Goal: Task Accomplishment & Management: Manage account settings

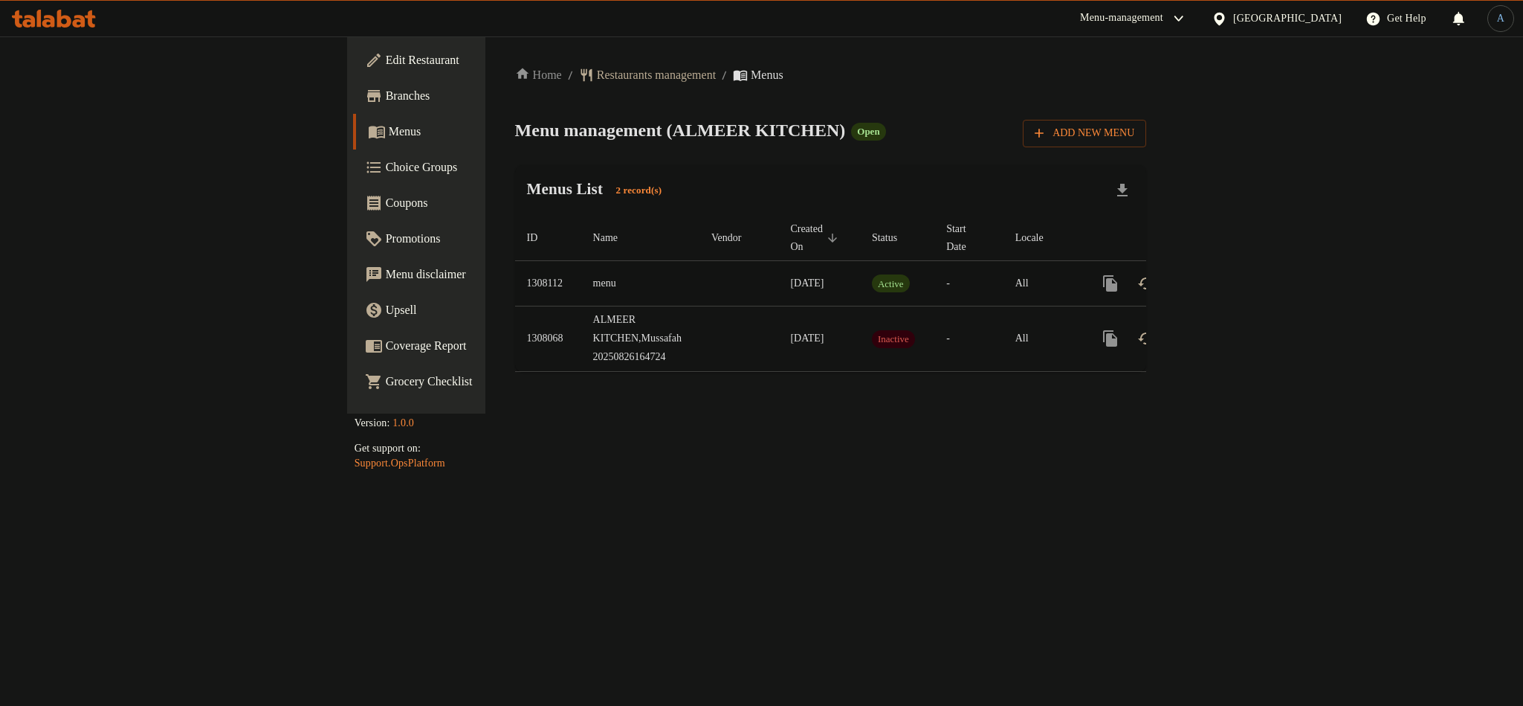
click at [515, 265] on td "1308112" at bounding box center [548, 283] width 66 height 45
copy td "1308112"
click at [1227, 274] on icon "enhanced table" at bounding box center [1218, 283] width 18 height 18
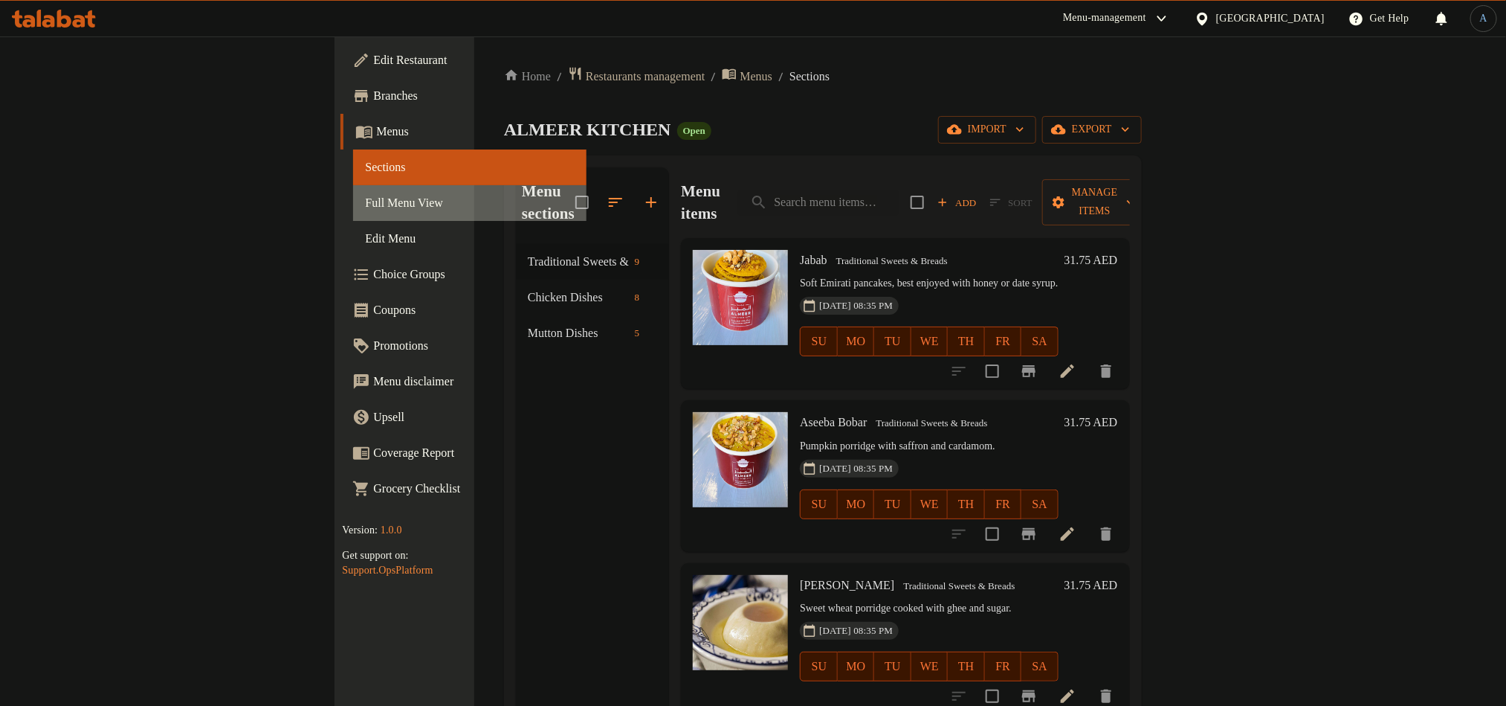
click at [365, 208] on span "Full Menu View" at bounding box center [469, 203] width 209 height 18
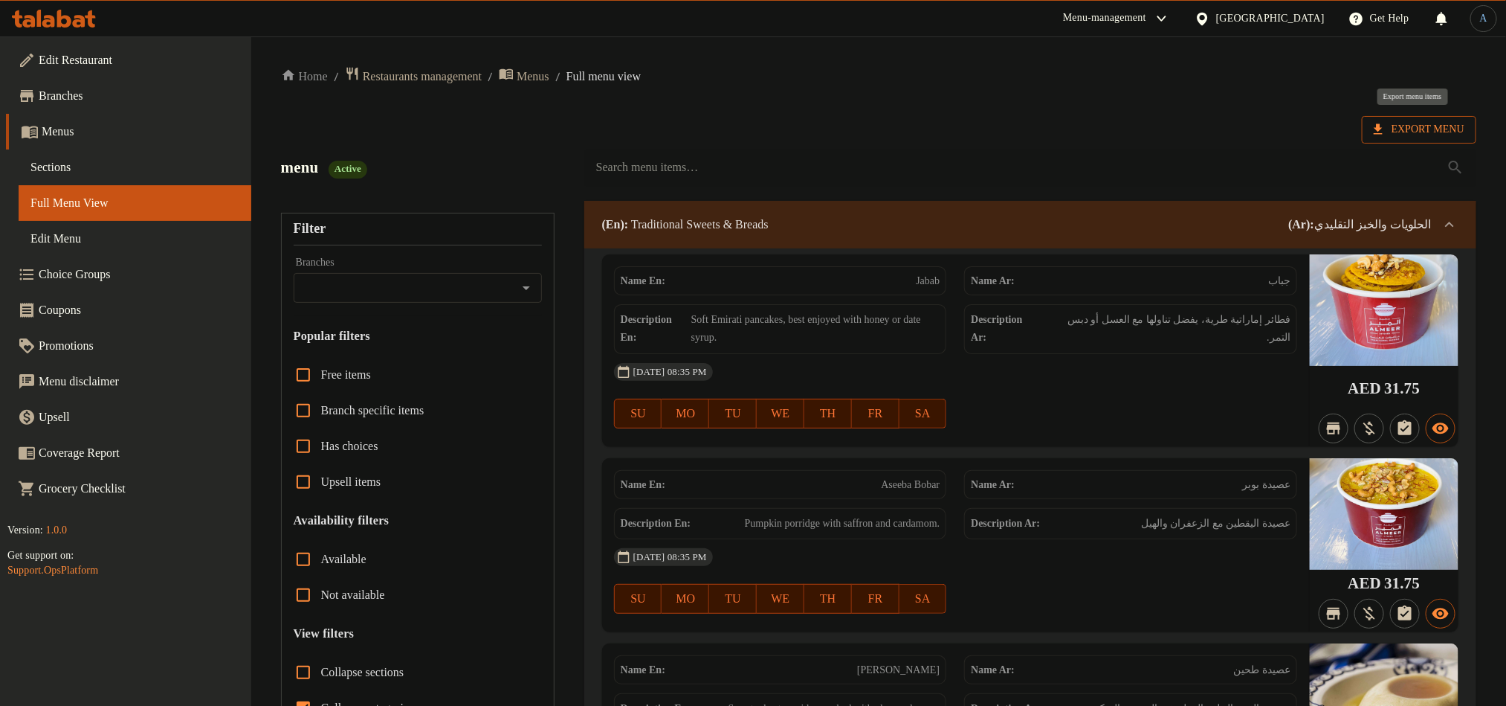
click at [1412, 137] on span "Export Menu" at bounding box center [1419, 129] width 91 height 19
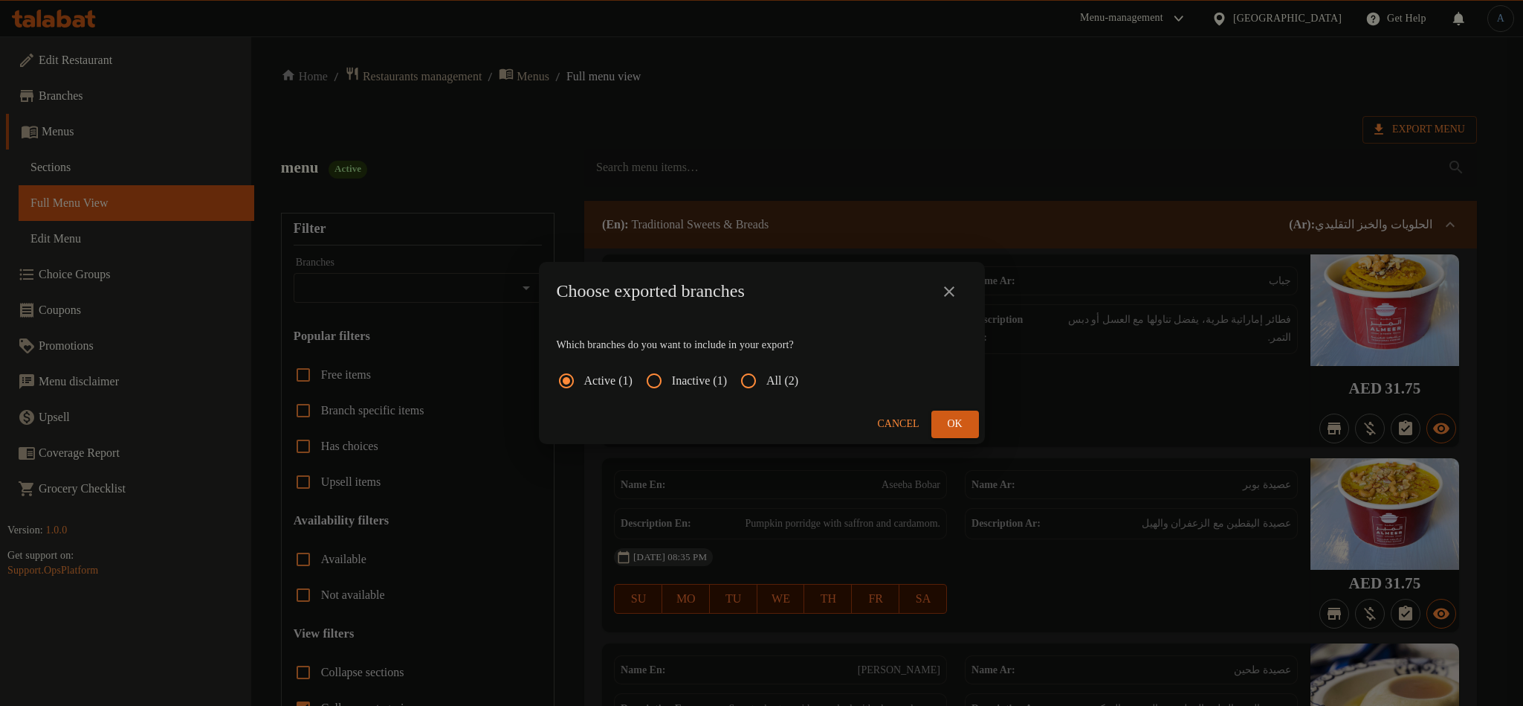
click at [763, 381] on input "All (2)" at bounding box center [749, 381] width 36 height 36
radio input "true"
click at [951, 422] on span "Ok" at bounding box center [956, 424] width 24 height 19
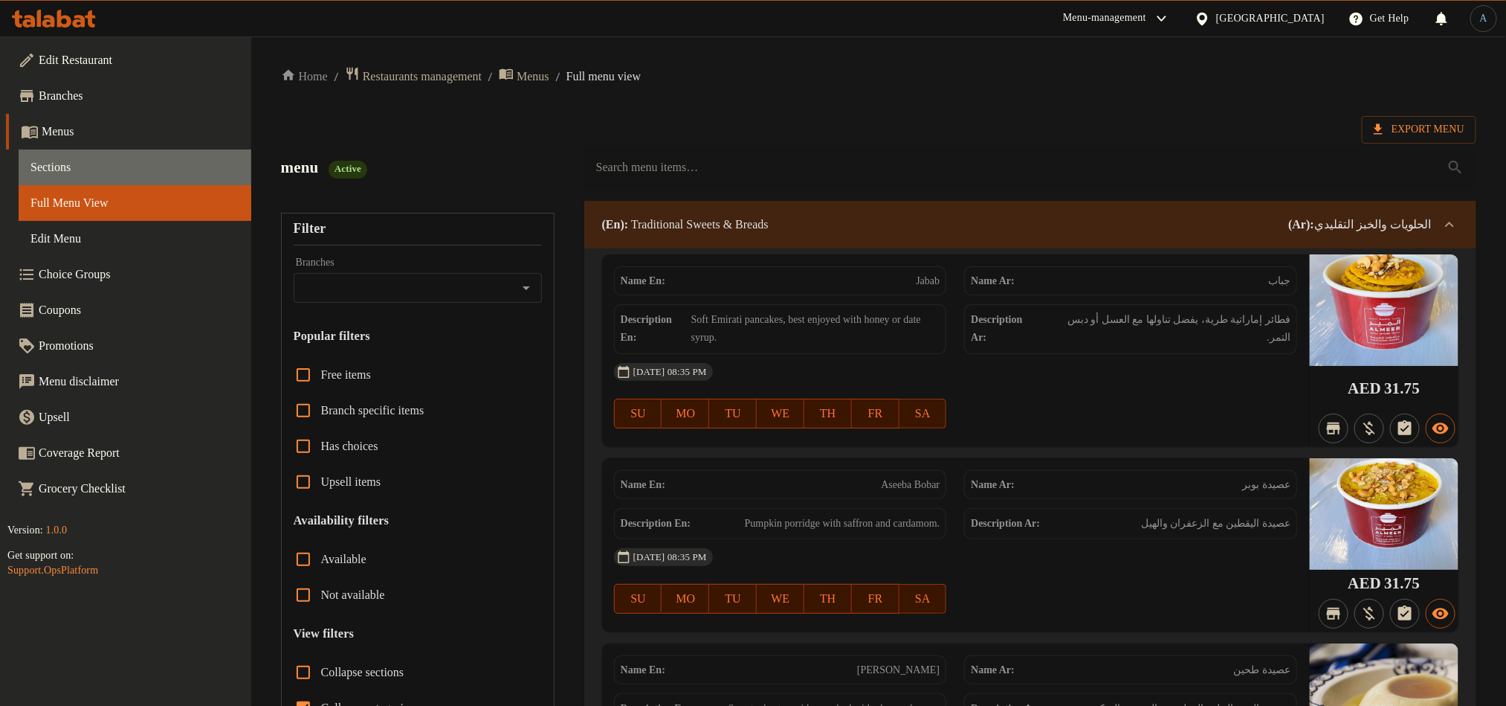
click at [67, 166] on span "Sections" at bounding box center [134, 167] width 209 height 18
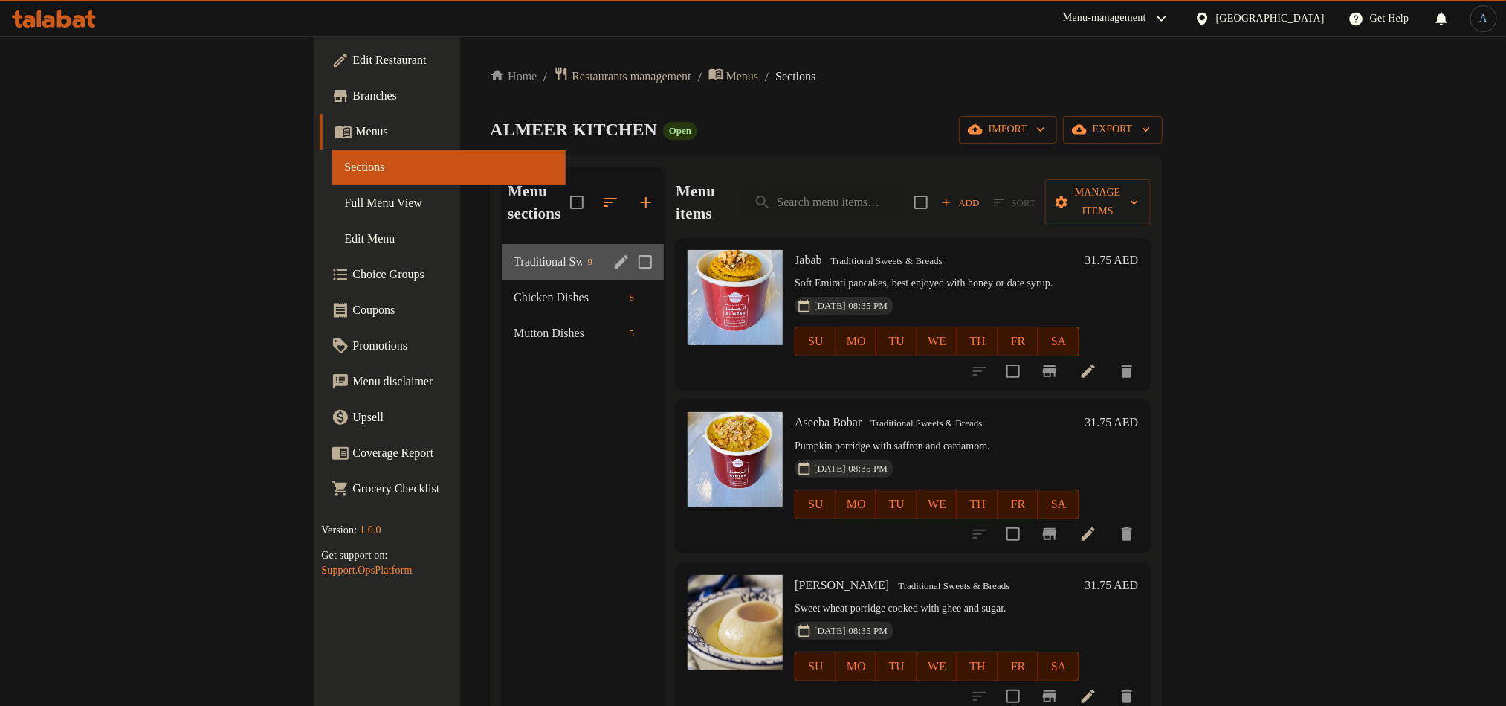
click at [502, 244] on div "Traditional Sweets & Breads 9" at bounding box center [583, 262] width 162 height 36
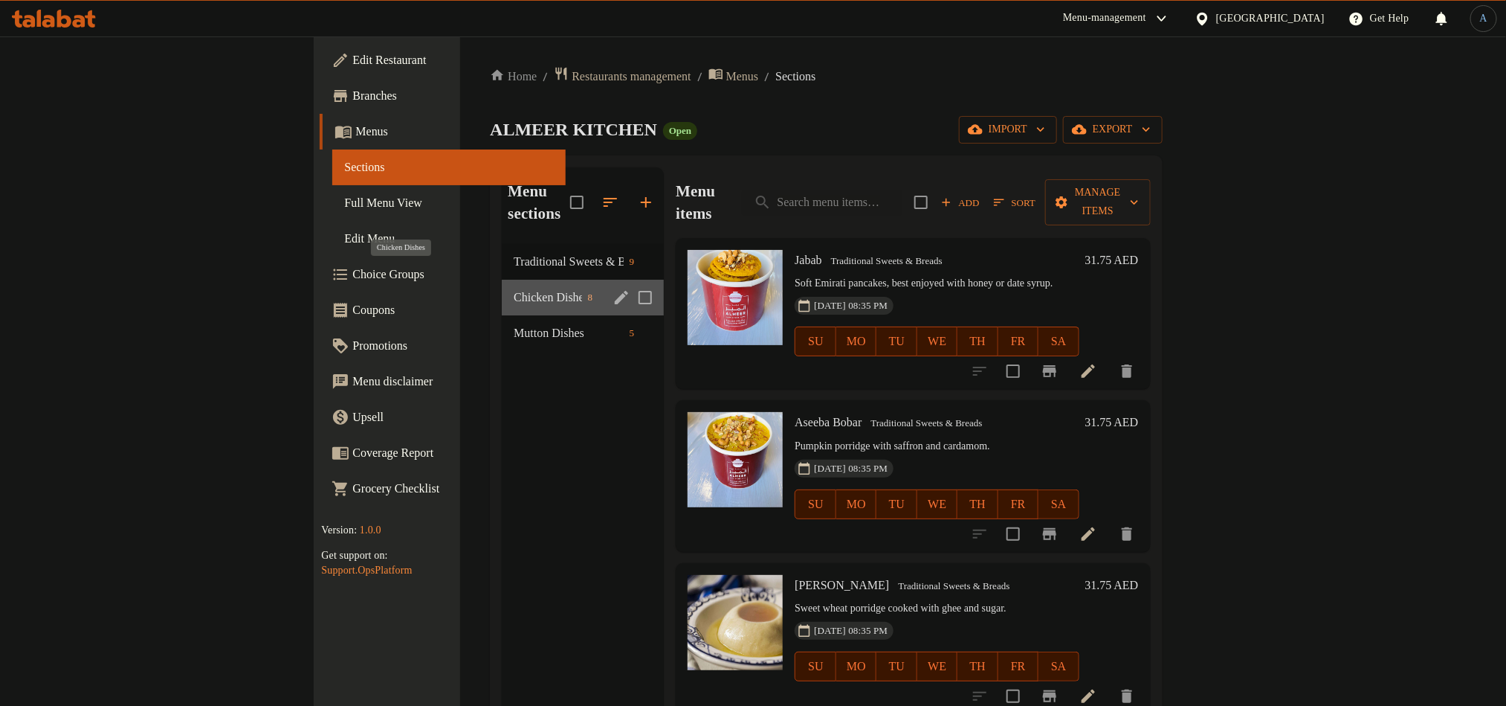
click at [514, 288] on span "Chicken Dishes" at bounding box center [548, 297] width 68 height 18
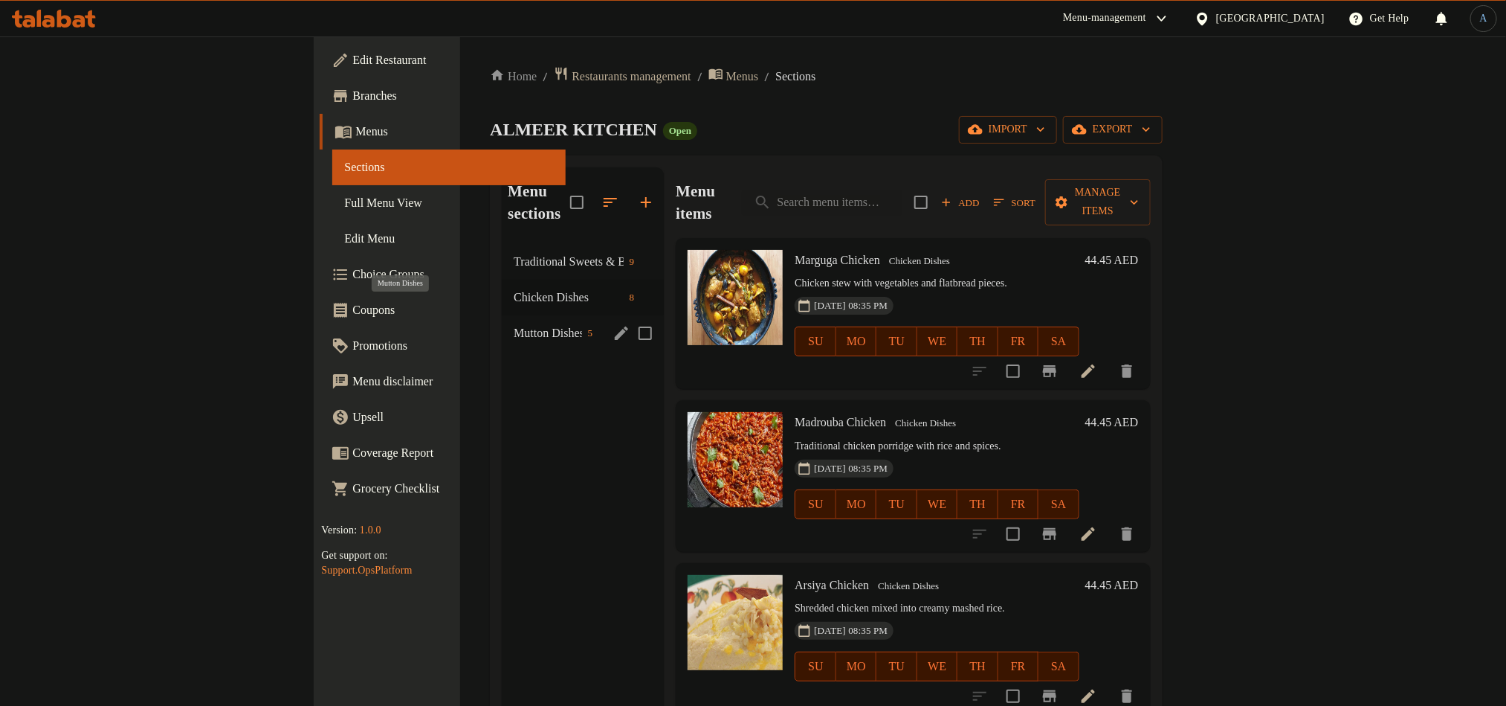
click at [514, 324] on span "Mutton Dishes" at bounding box center [548, 333] width 68 height 18
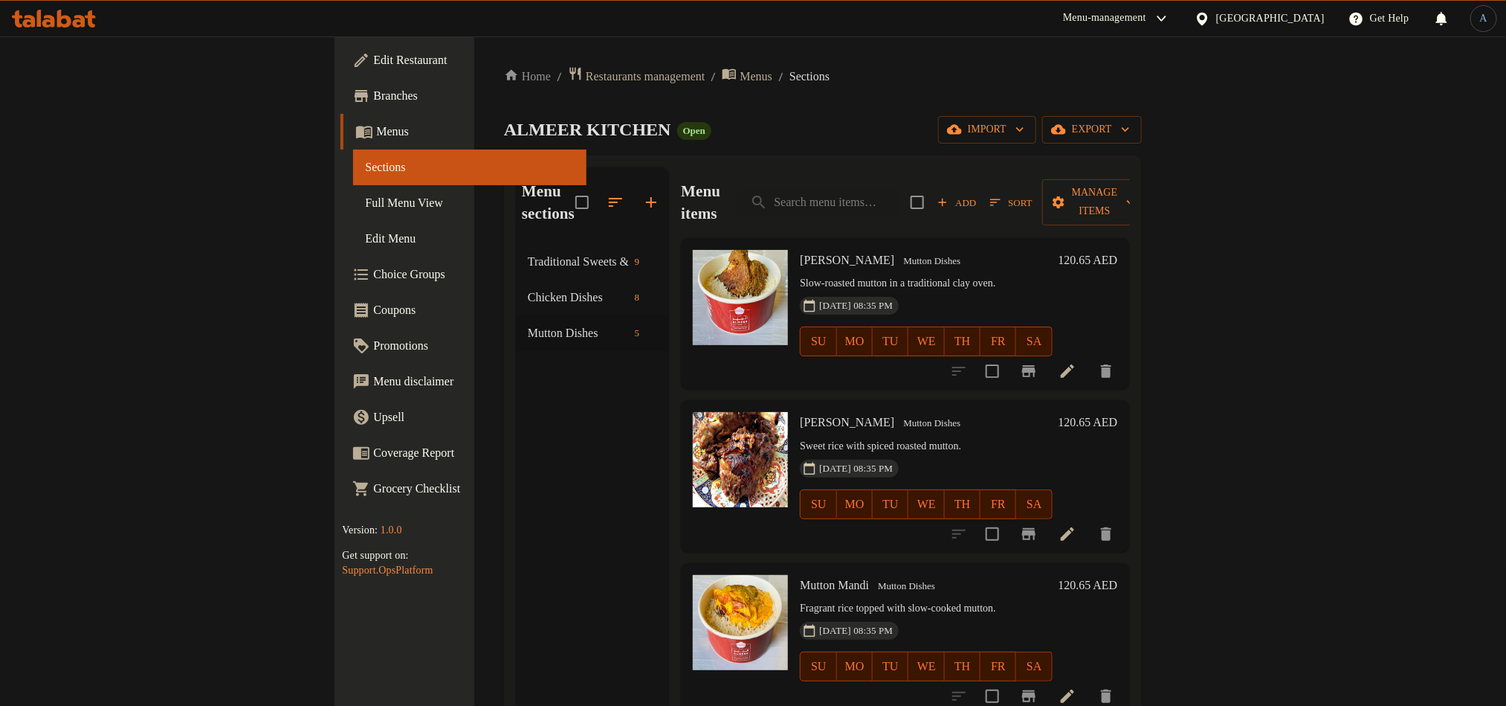
click at [930, 274] on p "Slow-roasted mutton in a traditional clay oven." at bounding box center [926, 283] width 252 height 19
click at [899, 194] on input "search" at bounding box center [818, 203] width 161 height 26
paste input "Mutton Neami Mandi"
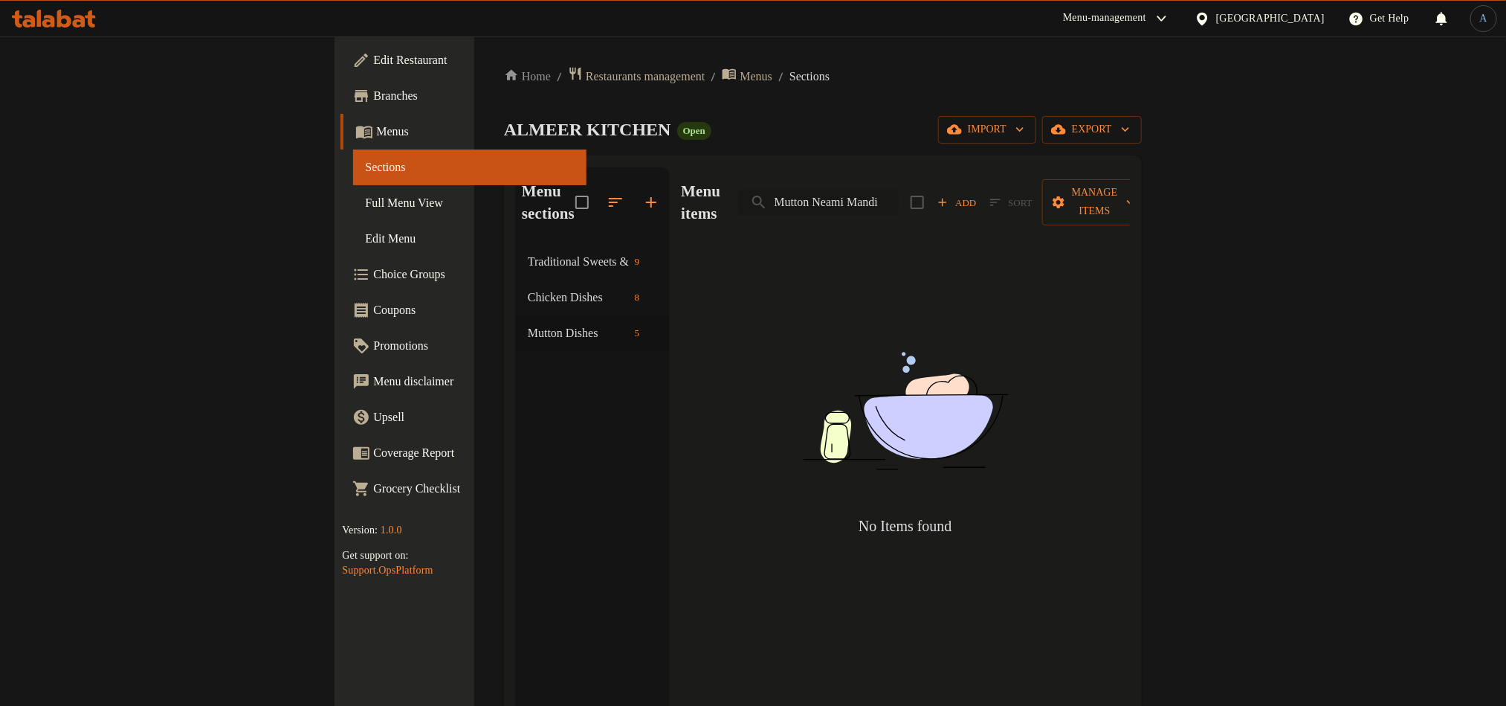
drag, startPoint x: 998, startPoint y: 194, endPoint x: 1026, endPoint y: 196, distance: 28.3
click at [899, 196] on input "Mutton Neami Mandi" at bounding box center [818, 203] width 161 height 26
drag, startPoint x: 921, startPoint y: 188, endPoint x: 835, endPoint y: 197, distance: 86.7
click at [835, 197] on div "Menu items Mutton N Add Sort Manage items" at bounding box center [905, 202] width 448 height 71
click at [899, 190] on input "N" at bounding box center [818, 203] width 161 height 26
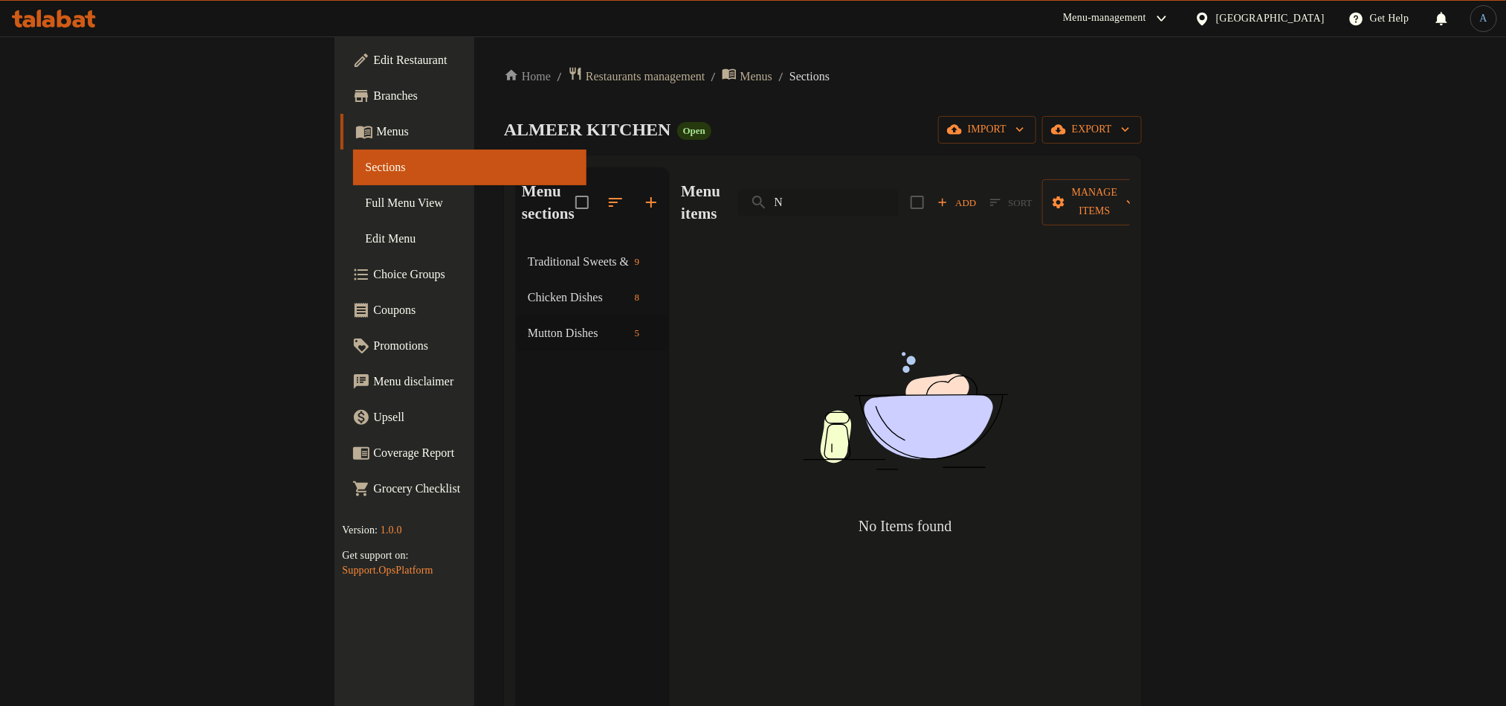
click at [899, 190] on input "N" at bounding box center [818, 203] width 161 height 26
paste input "Mutton Neami Mandi"
click at [882, 192] on input "Mutton Neami Mandi" at bounding box center [818, 203] width 161 height 26
click at [899, 190] on input "Mutton Neami Mandi" at bounding box center [818, 203] width 161 height 26
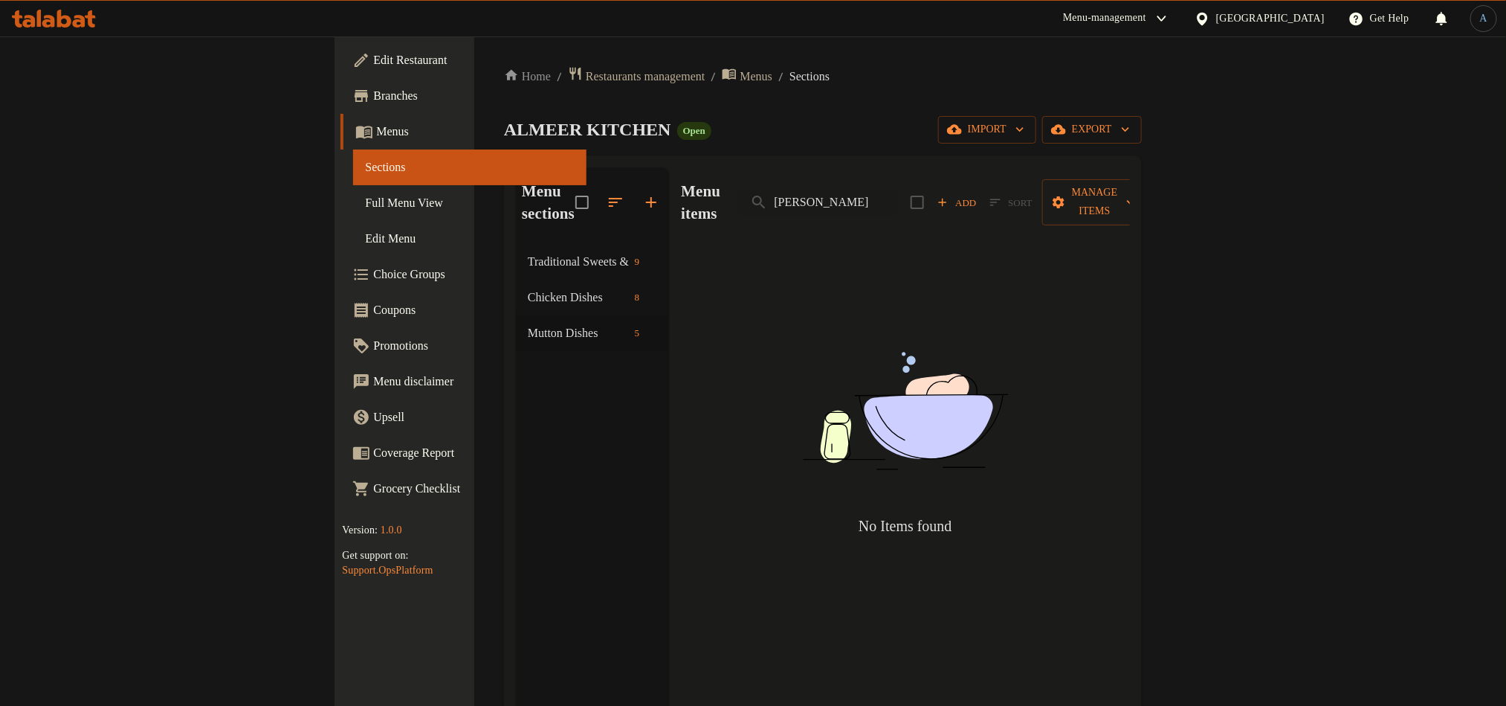
click at [944, 109] on div "Home / Restaurants management / Menus / Sections ALMEER KITCHEN Open import exp…" at bounding box center [823, 475] width 638 height 819
click at [899, 190] on input "[PERSON_NAME]" at bounding box center [818, 203] width 161 height 26
type input "N"
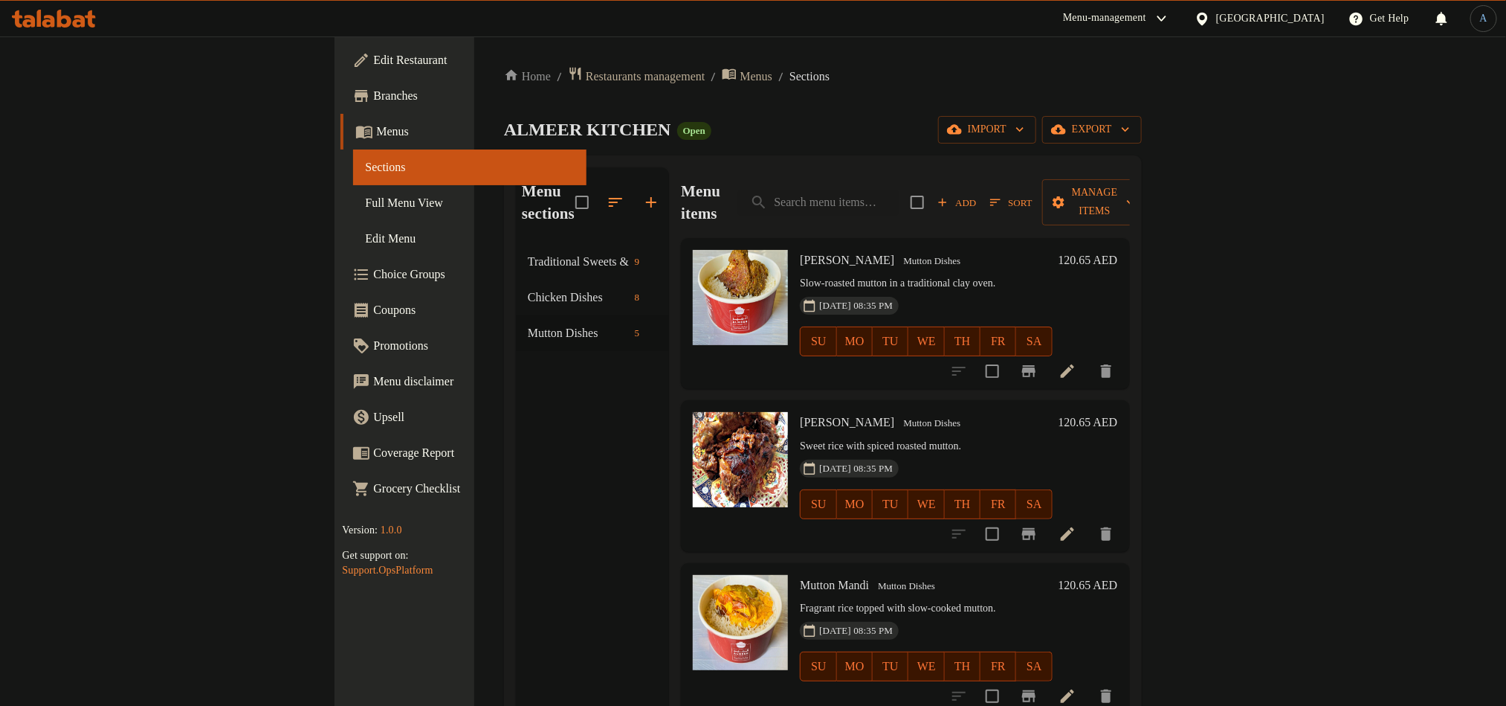
click at [957, 116] on div "ALMEER KITCHEN Open import export" at bounding box center [823, 130] width 638 height 28
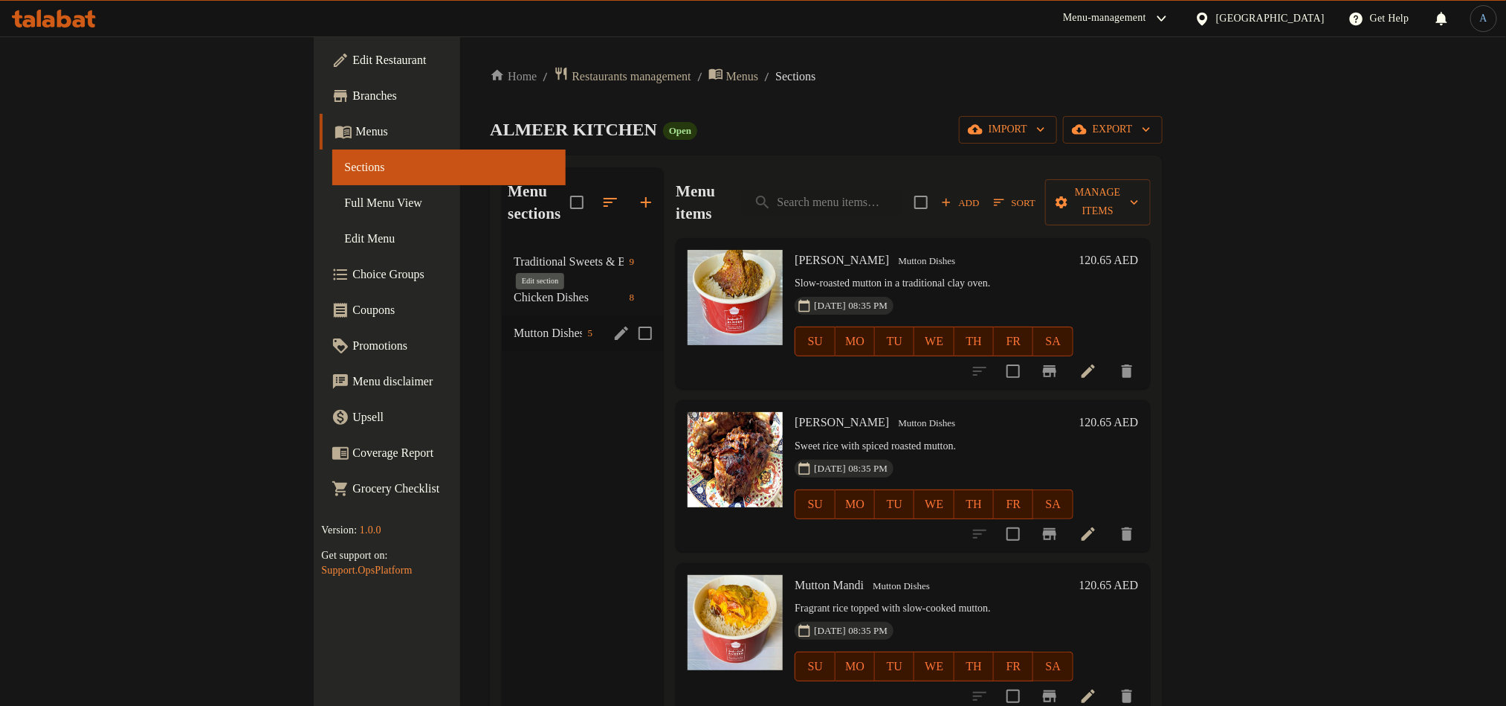
drag, startPoint x: 581, startPoint y: 309, endPoint x: 542, endPoint y: 308, distance: 38.7
click at [613, 324] on icon "edit" at bounding box center [622, 333] width 18 height 18
click at [615, 326] on icon "edit" at bounding box center [621, 332] width 13 height 13
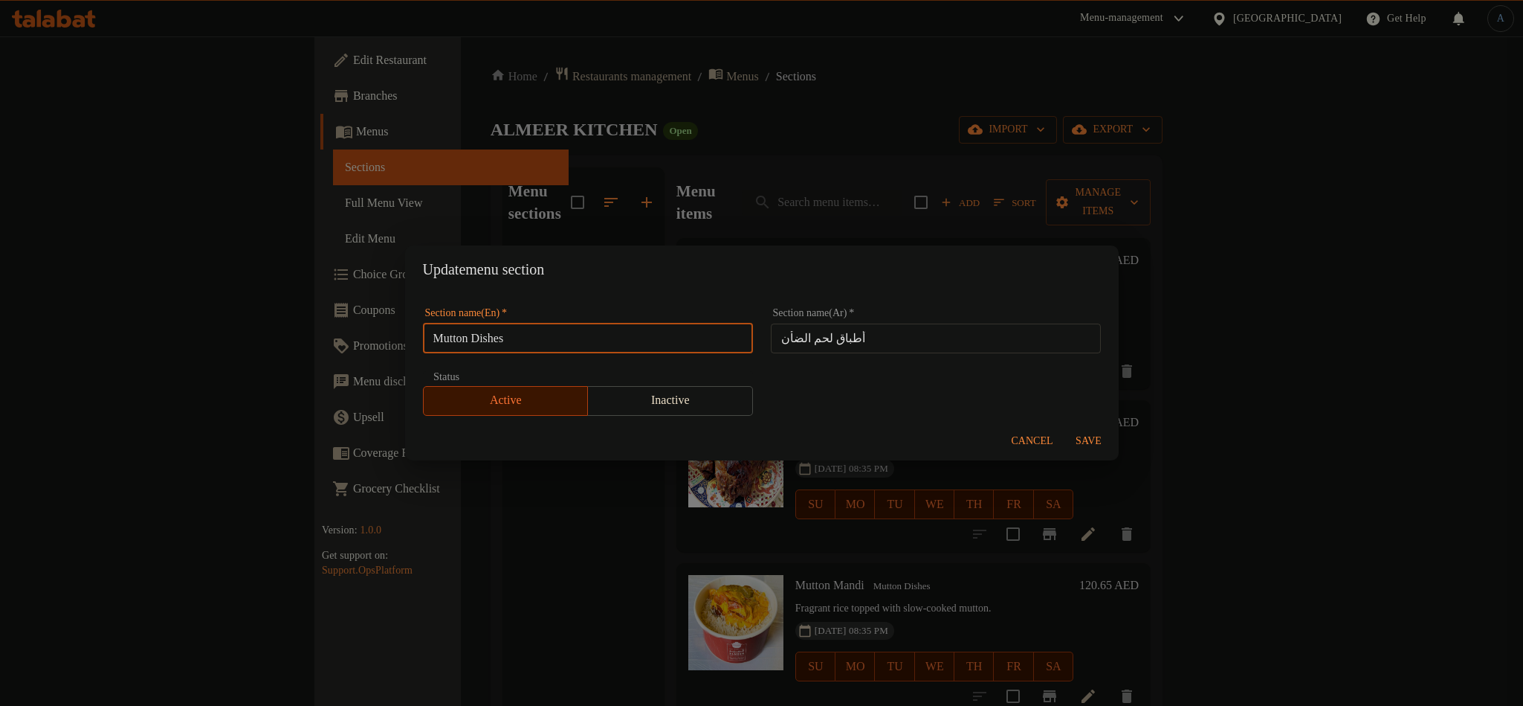
click at [546, 328] on input "Mutton Dishes" at bounding box center [588, 338] width 330 height 30
type input "Meat"
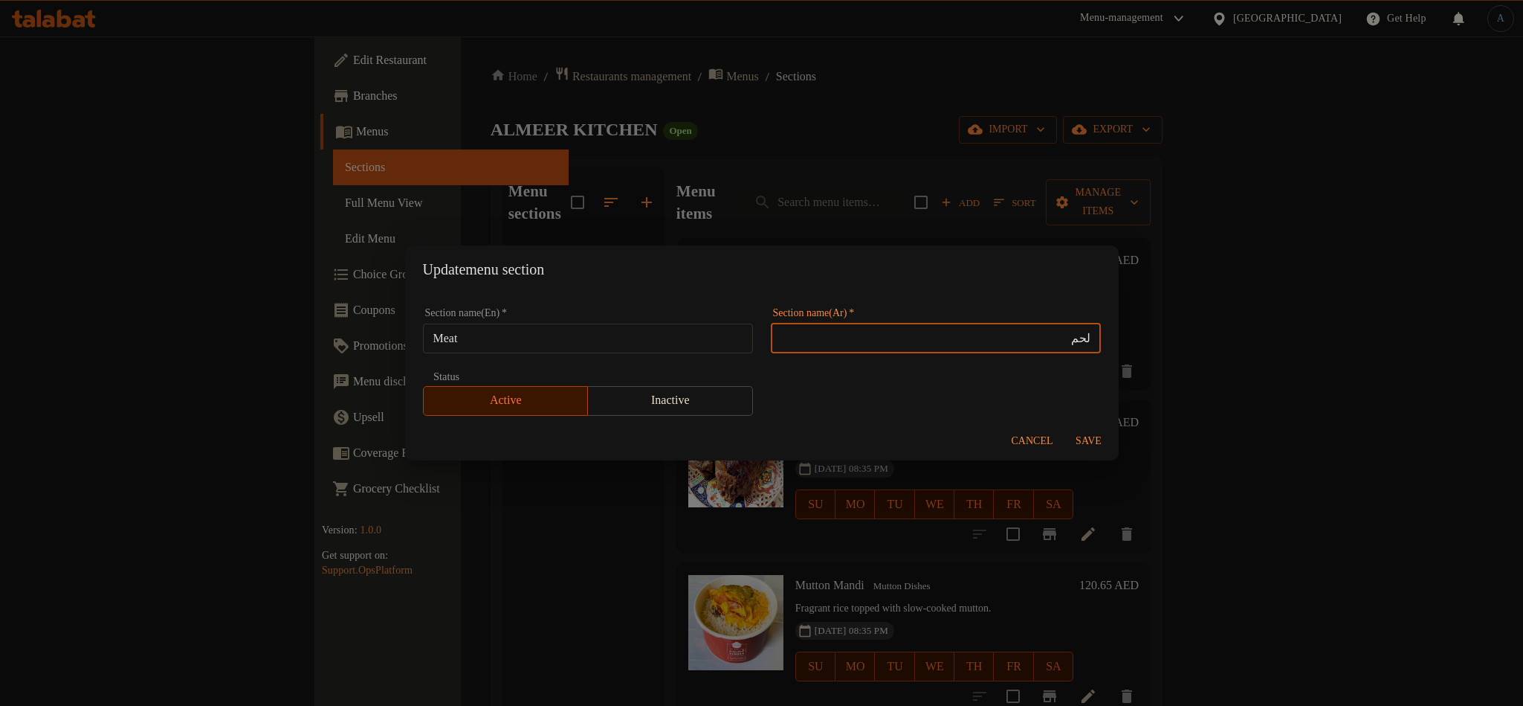
type input "لحم"
click at [1065, 428] on button "Save" at bounding box center [1089, 442] width 48 height 28
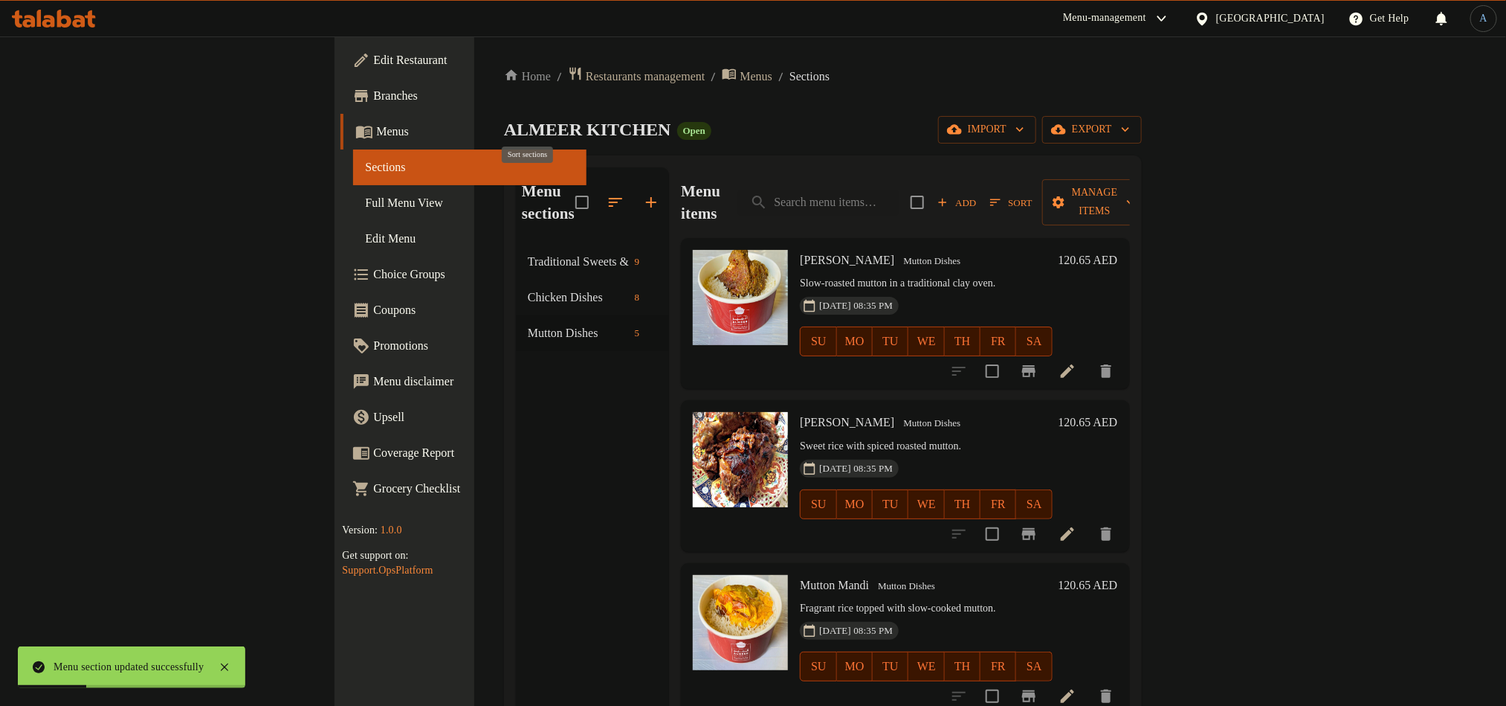
click at [609, 198] on icon "button" at bounding box center [615, 202] width 13 height 9
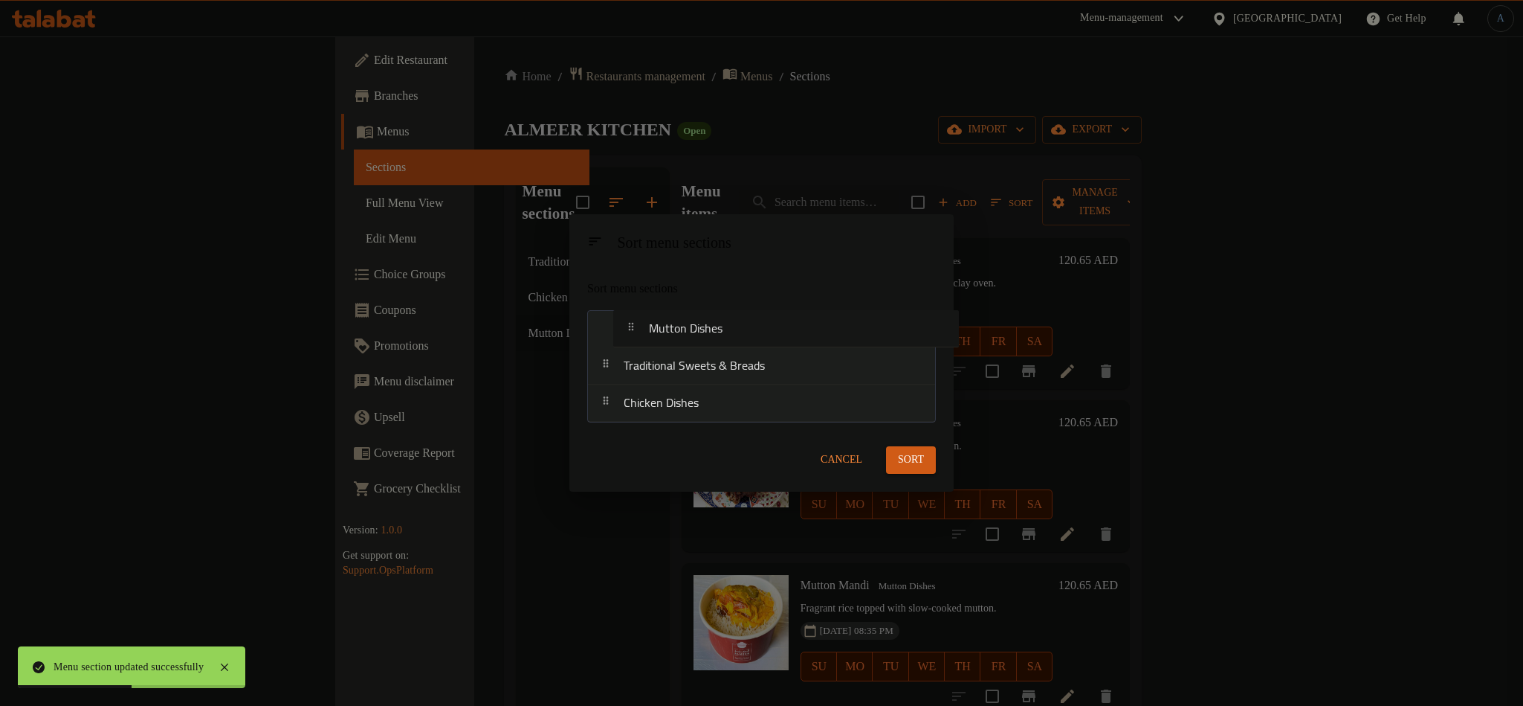
drag, startPoint x: 683, startPoint y: 381, endPoint x: 703, endPoint y: 323, distance: 61.6
click at [703, 317] on nav "Traditional Sweets & Breads Chicken Dishes Mutton Dishes" at bounding box center [761, 366] width 349 height 112
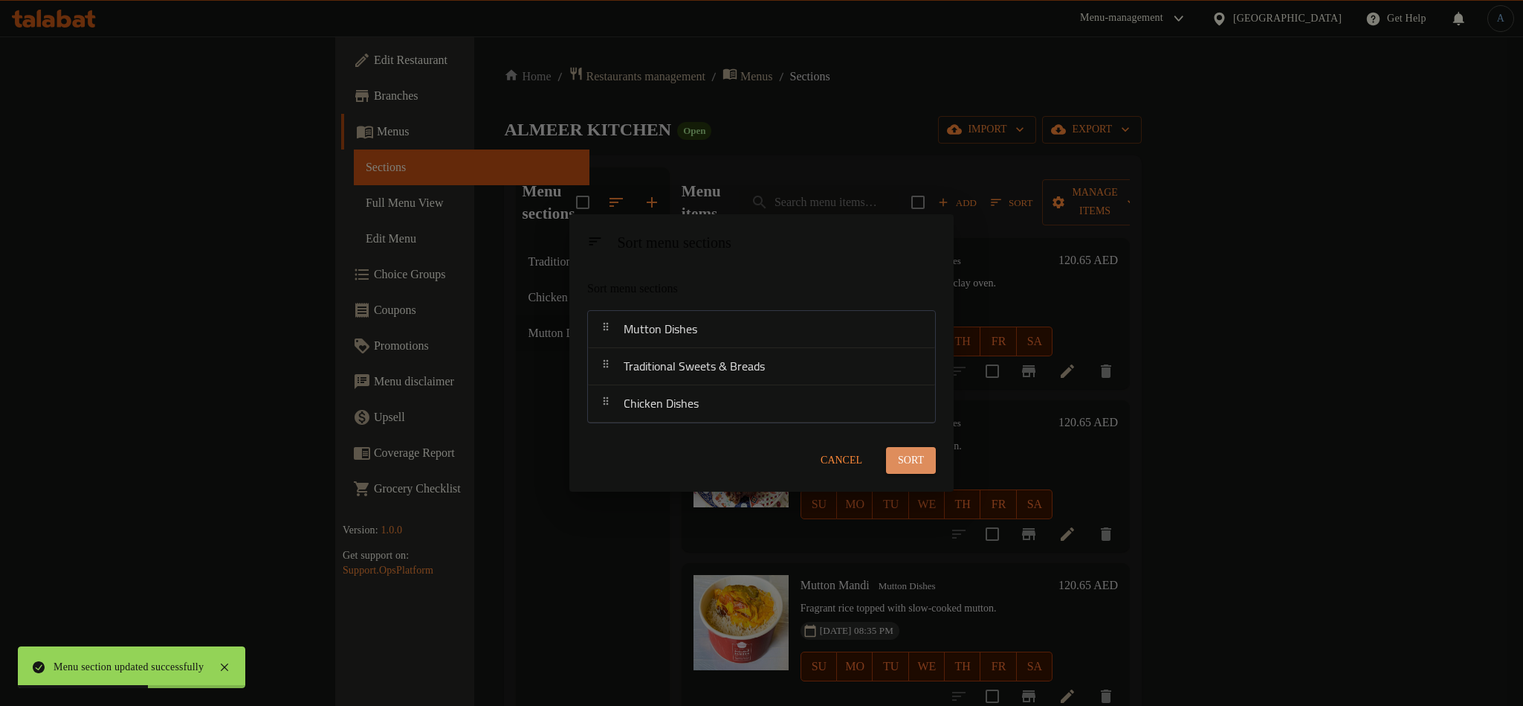
click at [917, 464] on span "Sort" at bounding box center [911, 460] width 26 height 19
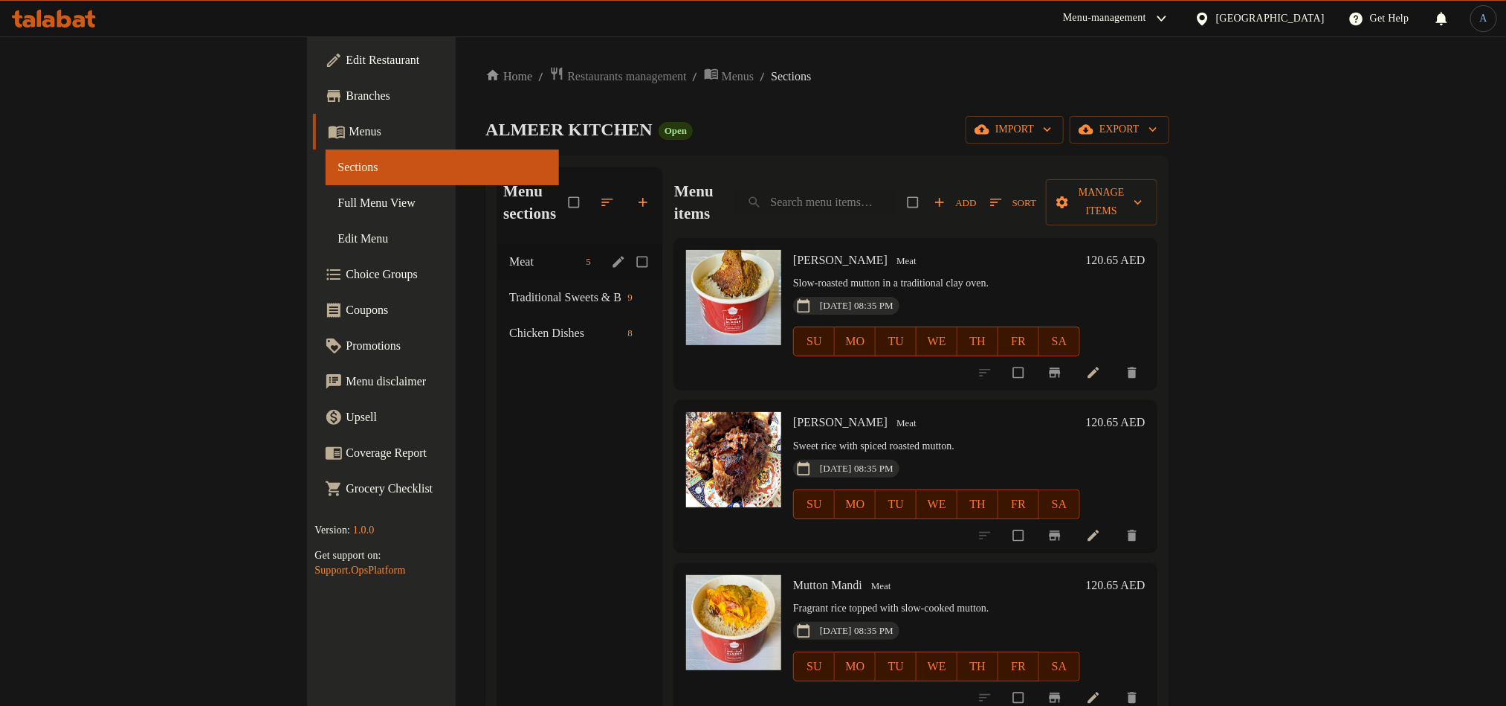
click at [509, 253] on span "Meat" at bounding box center [544, 262] width 71 height 18
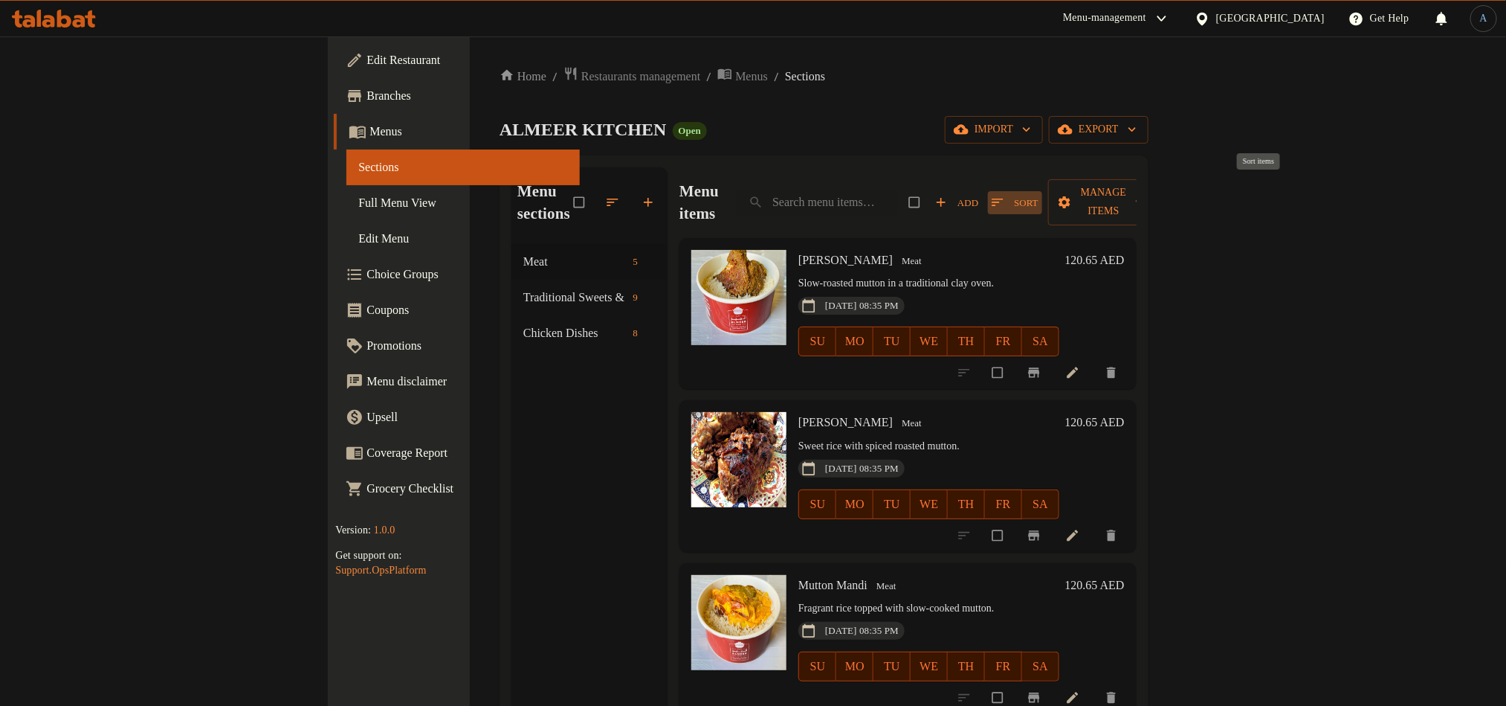
click at [1038, 196] on span "Sort" at bounding box center [1015, 202] width 46 height 17
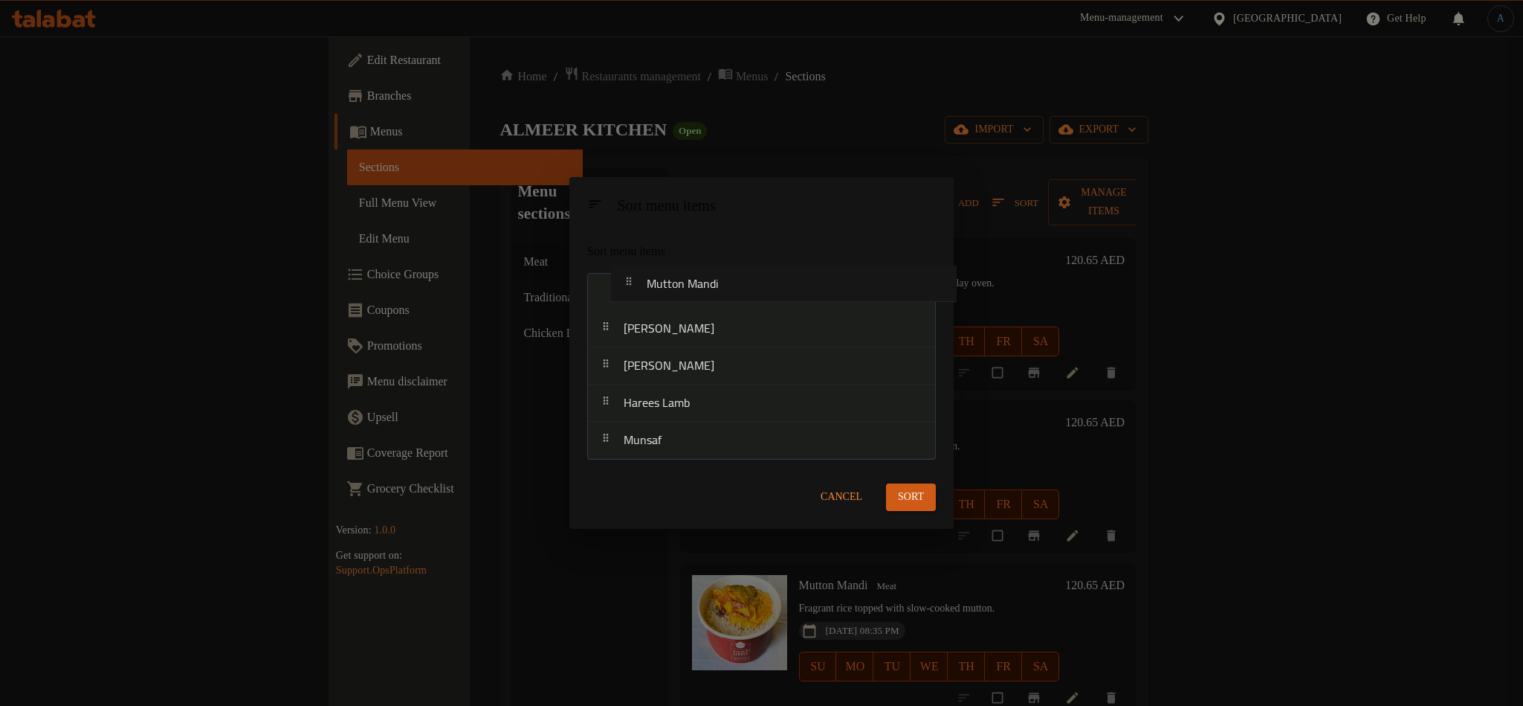
drag, startPoint x: 700, startPoint y: 326, endPoint x: 717, endPoint y: 274, distance: 54.6
click at [717, 274] on nav "Mutton Tanoor Mutton Muhammar Mutton Mandi Harees Lamb Munsaf" at bounding box center [761, 366] width 349 height 187
drag, startPoint x: 710, startPoint y: 411, endPoint x: 706, endPoint y: 442, distance: 30.8
click at [706, 442] on nav "Mutton Mandi Mutton Tanoor Mutton Muhammar Harees Lamb Munsaf" at bounding box center [761, 366] width 349 height 187
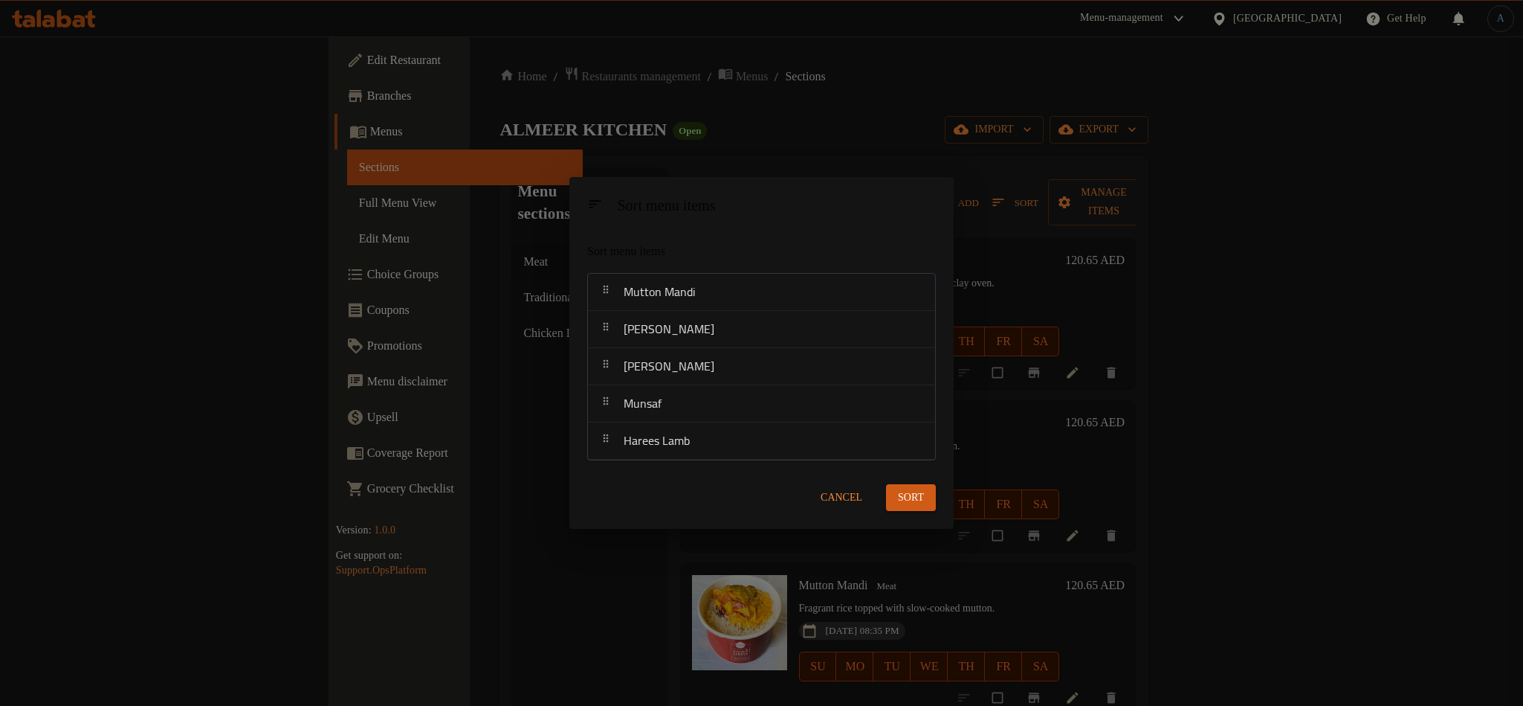
click at [923, 498] on span "Sort" at bounding box center [911, 497] width 26 height 19
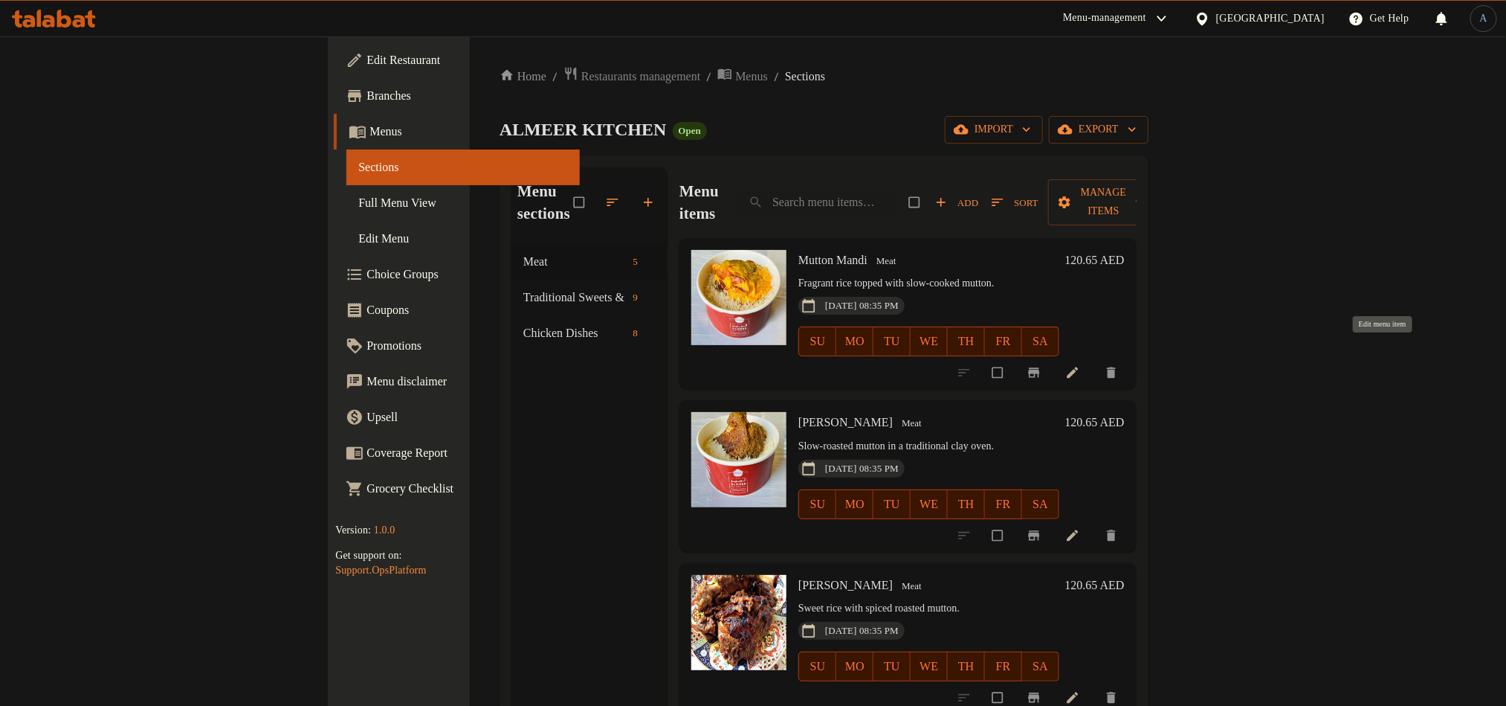
click at [1080, 365] on icon at bounding box center [1072, 372] width 15 height 15
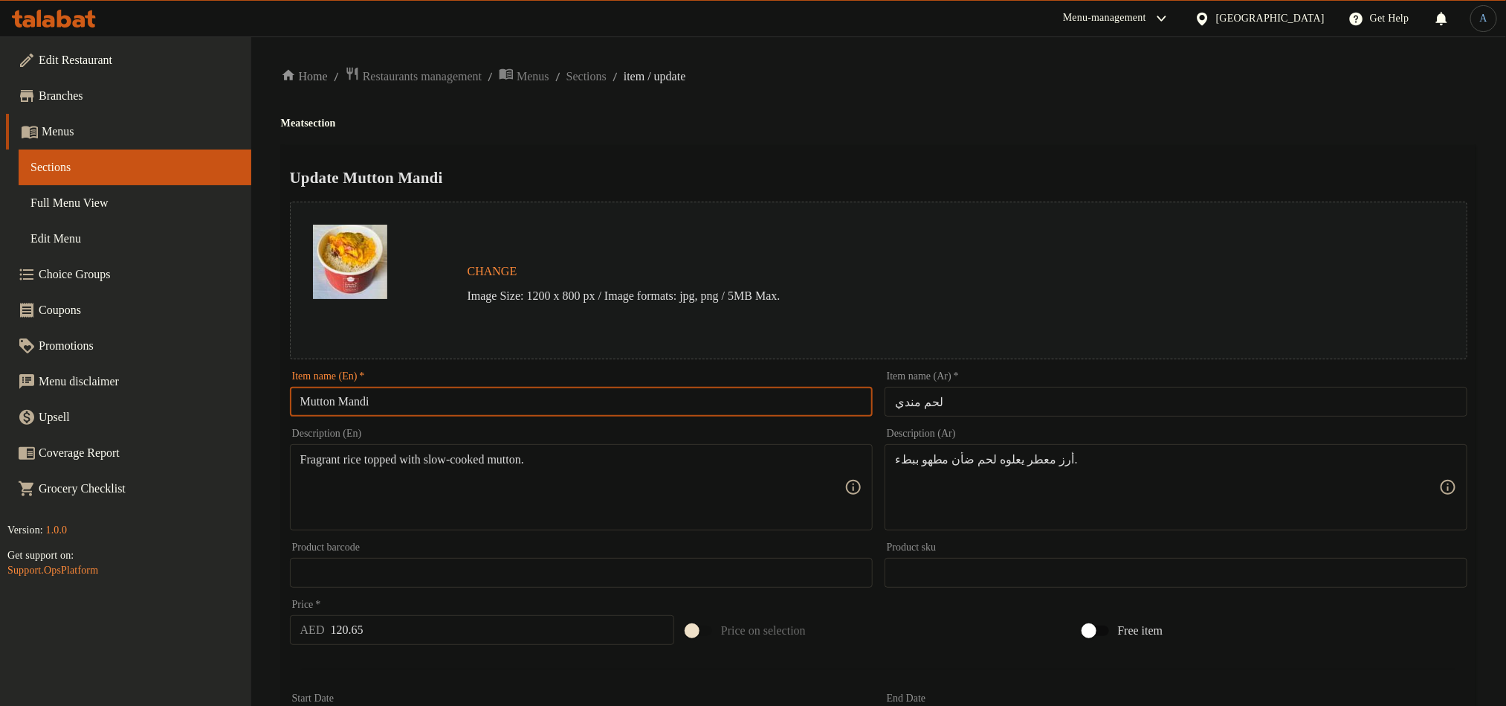
click at [616, 406] on input "Mutton Mandi" at bounding box center [581, 402] width 583 height 30
paste input "Neami"
type input "Mutton Neami Mandi"
click at [882, 176] on h2 "Update Mutton Neami Mandi" at bounding box center [879, 178] width 1178 height 22
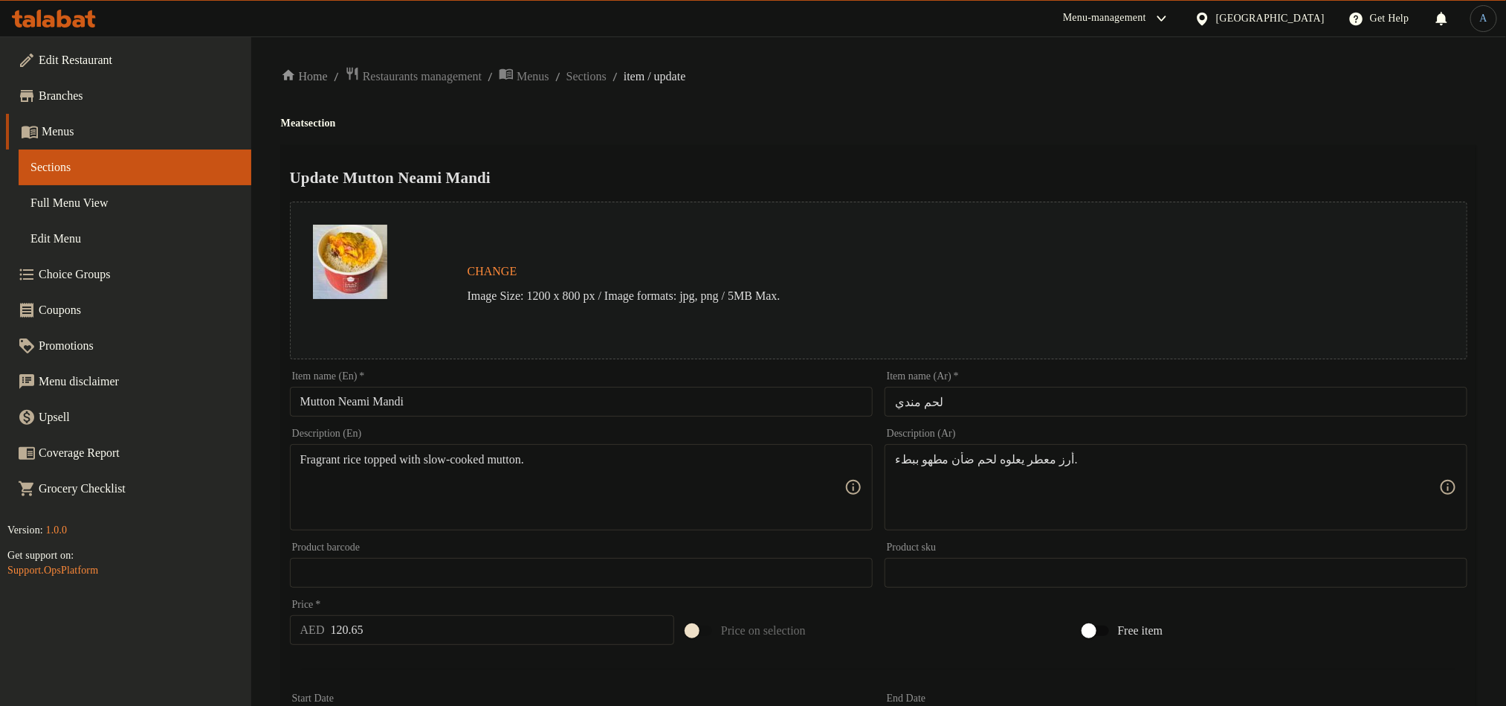
click at [1073, 398] on input "لحم مندي" at bounding box center [1176, 402] width 583 height 30
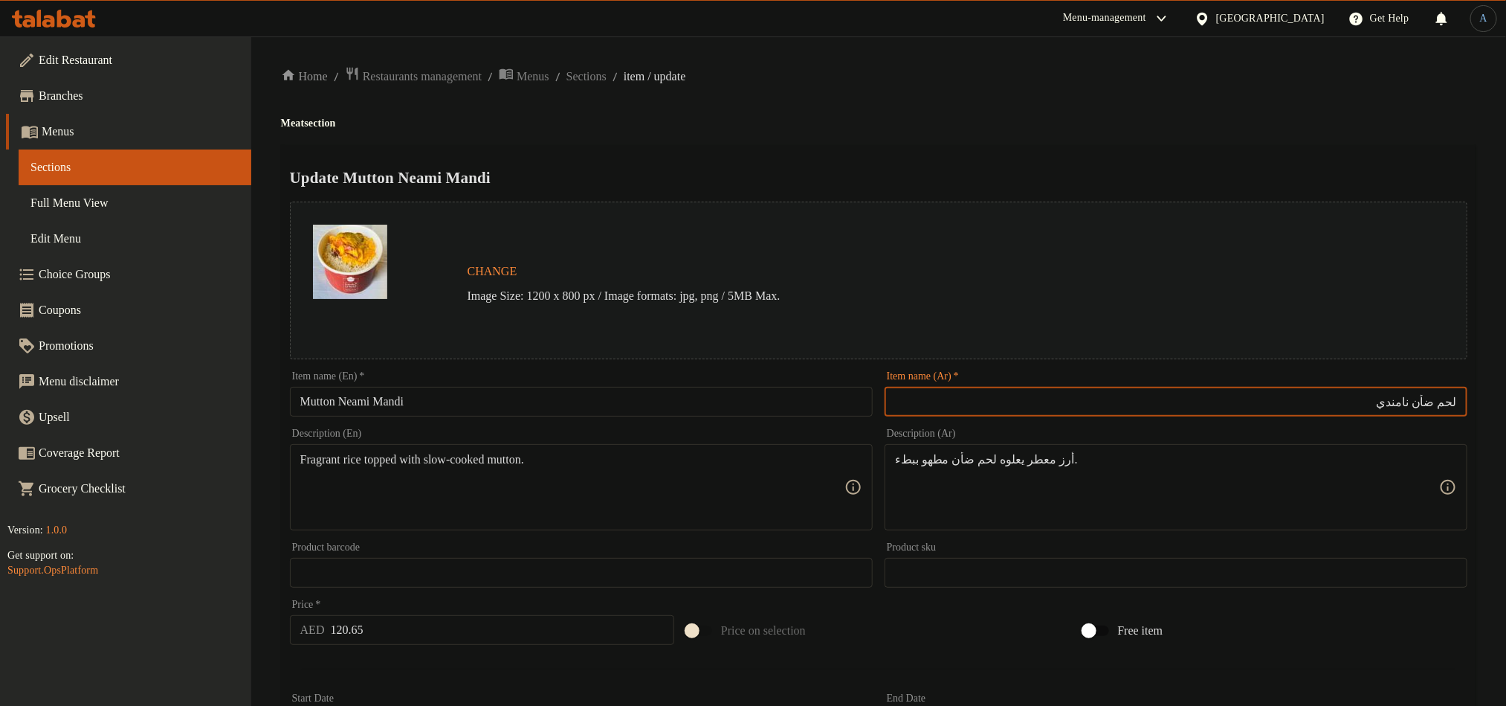
click at [570, 395] on input "Mutton Neami Mandi" at bounding box center [581, 402] width 583 height 30
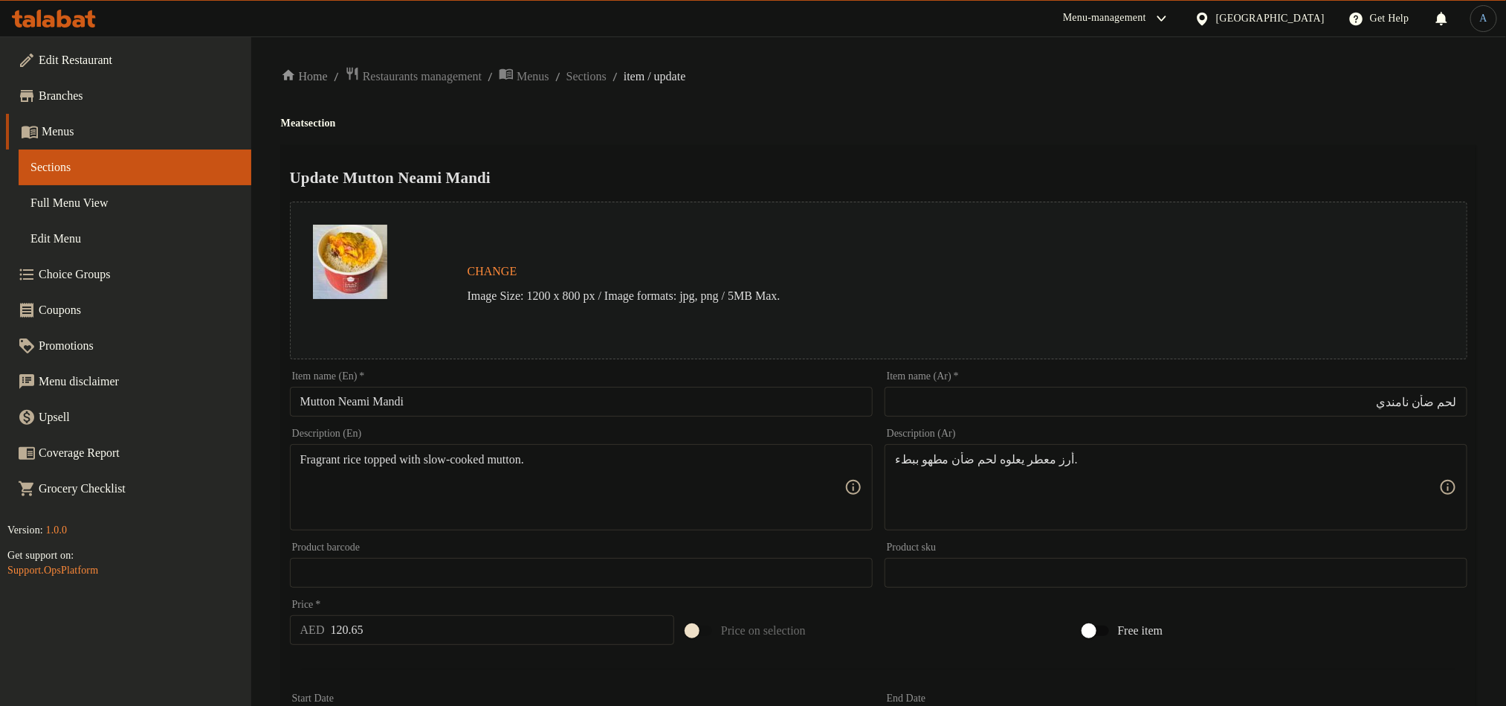
click at [1189, 395] on input "لحم ضأن نامندي" at bounding box center [1176, 402] width 583 height 30
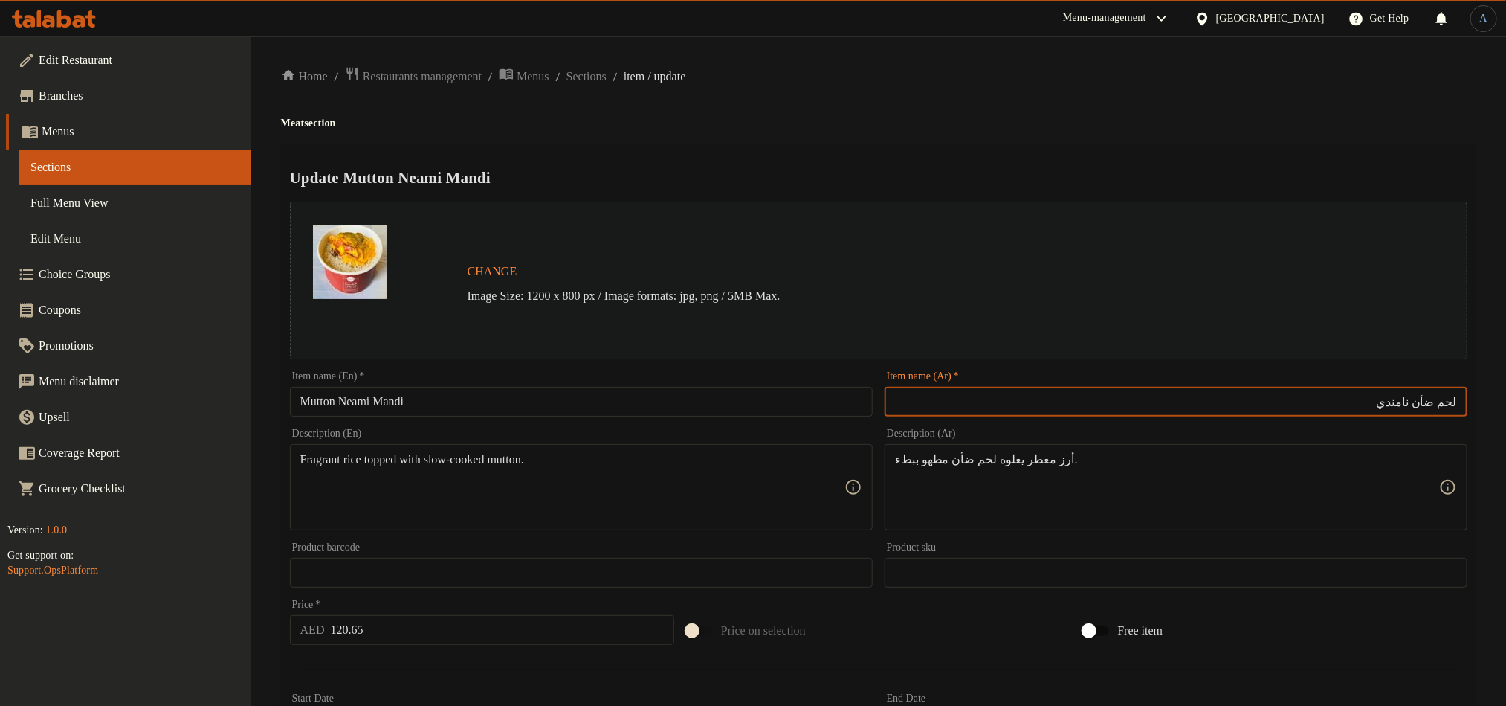
paste input "اتون نيمي ما"
click at [1455, 409] on input "ماتون نيمي ماندي" at bounding box center [1176, 402] width 583 height 30
click at [1417, 404] on input "لحم ضأن نيمي ماندي" at bounding box center [1176, 402] width 583 height 30
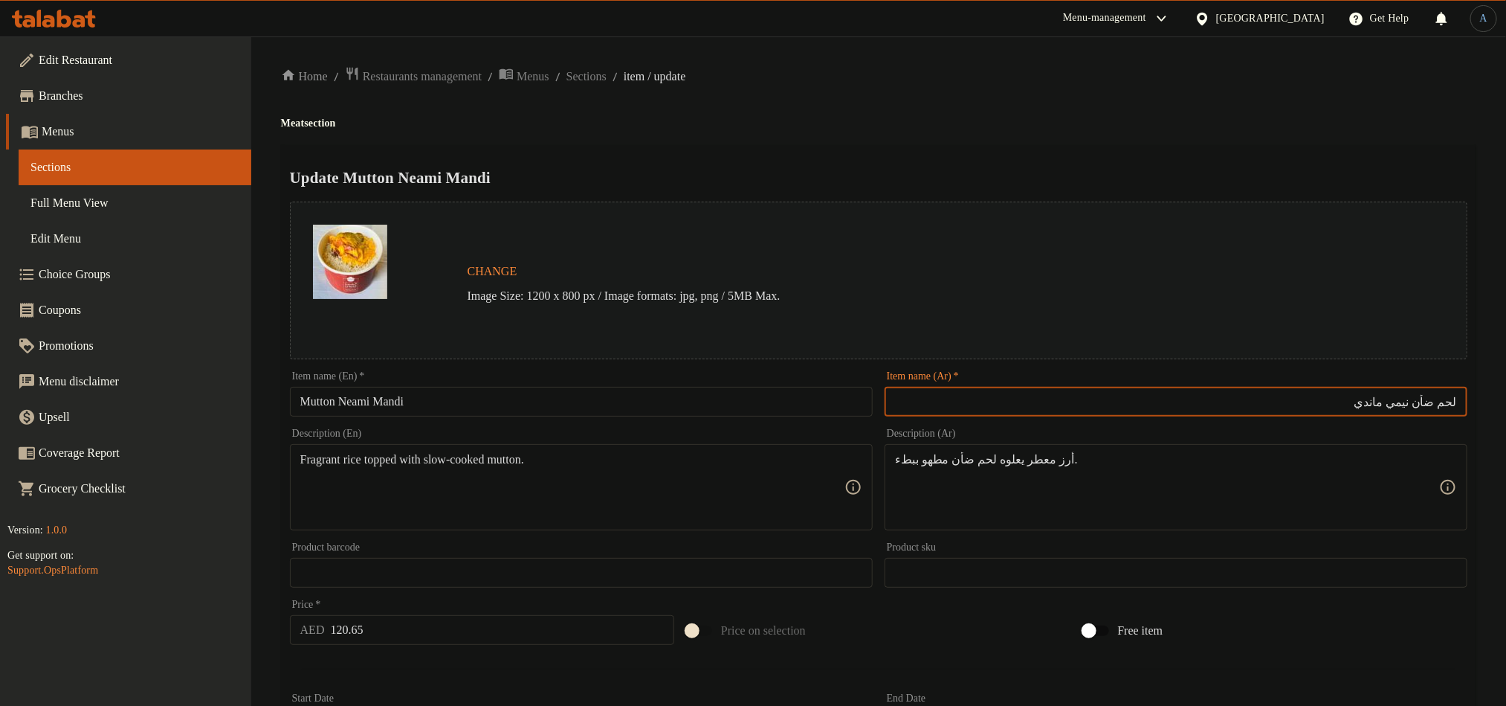
type input "لحم ضأن نيمي ماندي"
click at [1080, 103] on div "Home / Restaurants management / Menus / Sections / item / update Meat section U…" at bounding box center [879, 554] width 1196 height 977
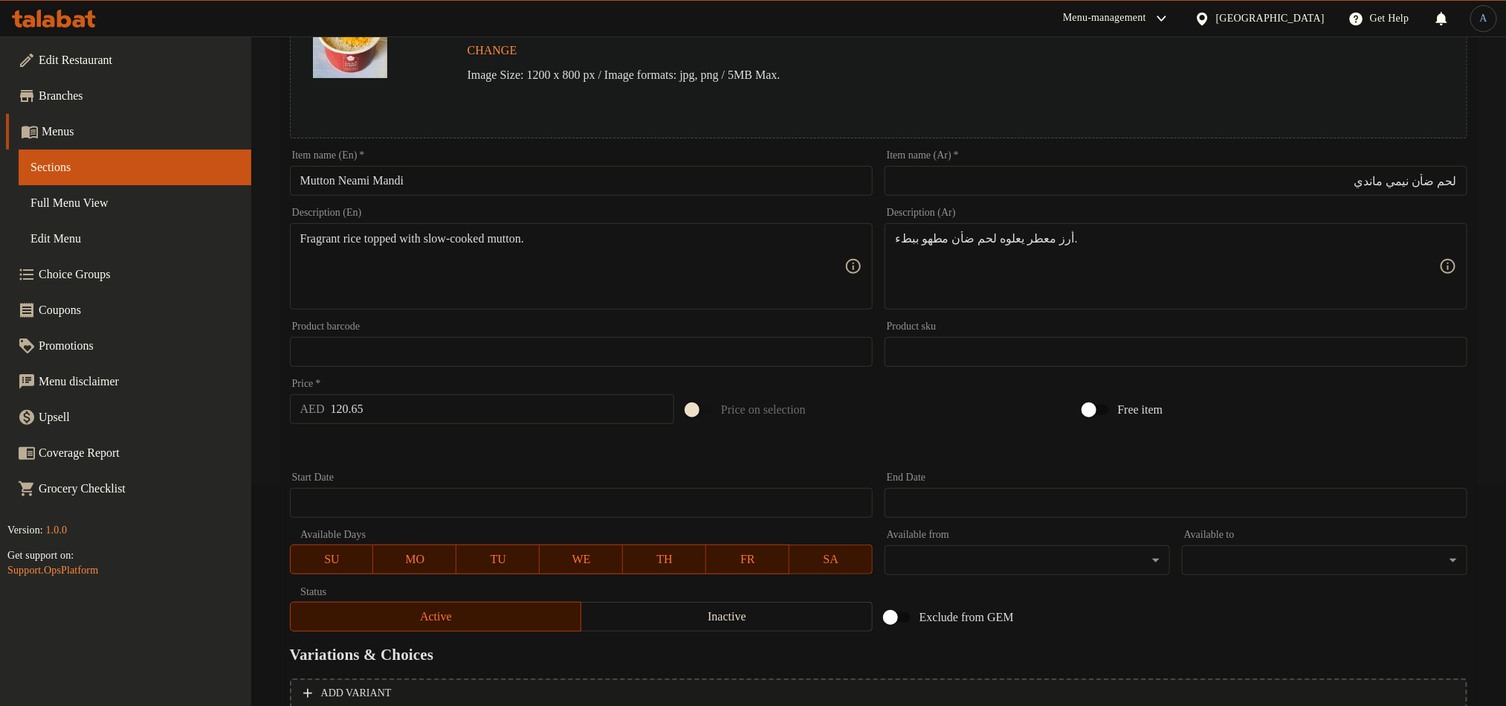
scroll to position [223, 0]
click at [584, 219] on div "Description (En) Fragrant rice topped with slow-cooked mutton. Description (En)" at bounding box center [581, 256] width 583 height 102
click at [552, 456] on div at bounding box center [879, 446] width 1190 height 36
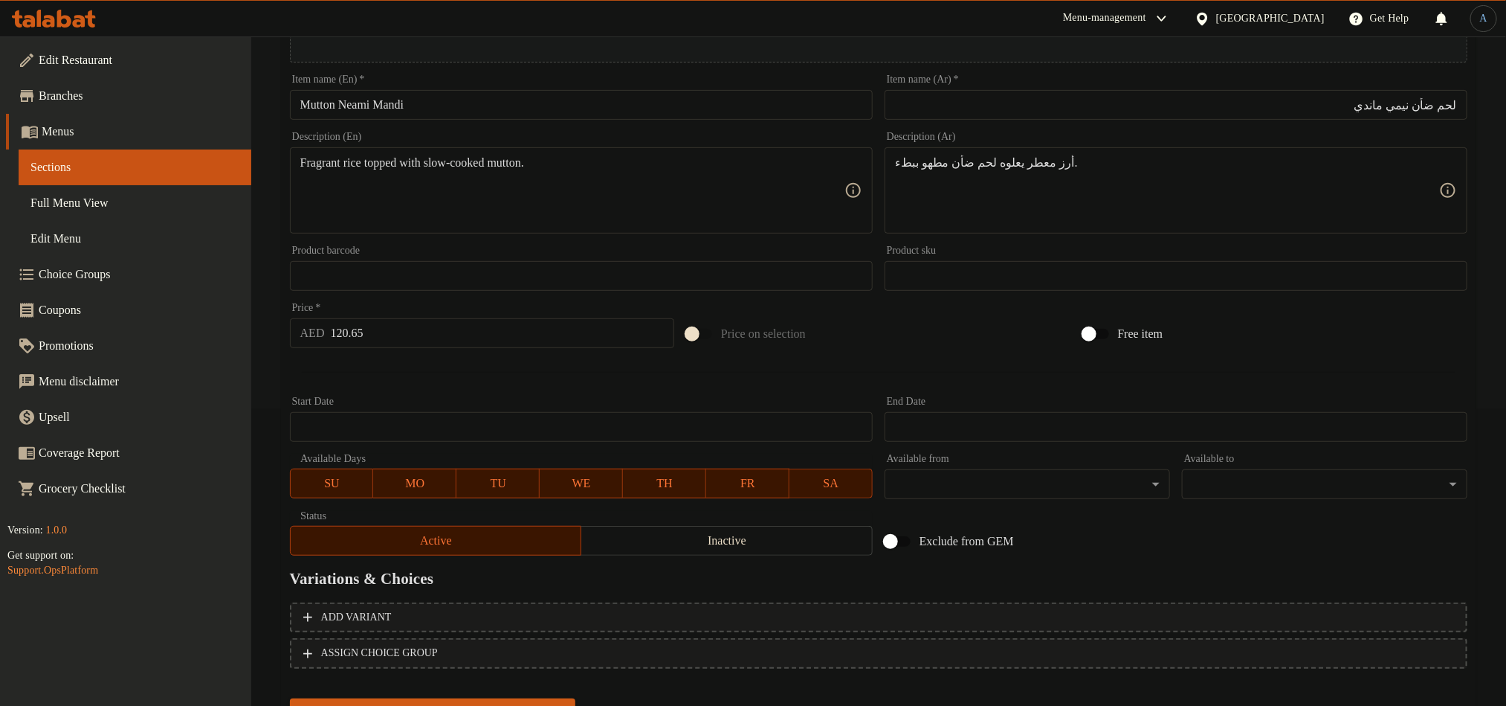
scroll to position [364, 0]
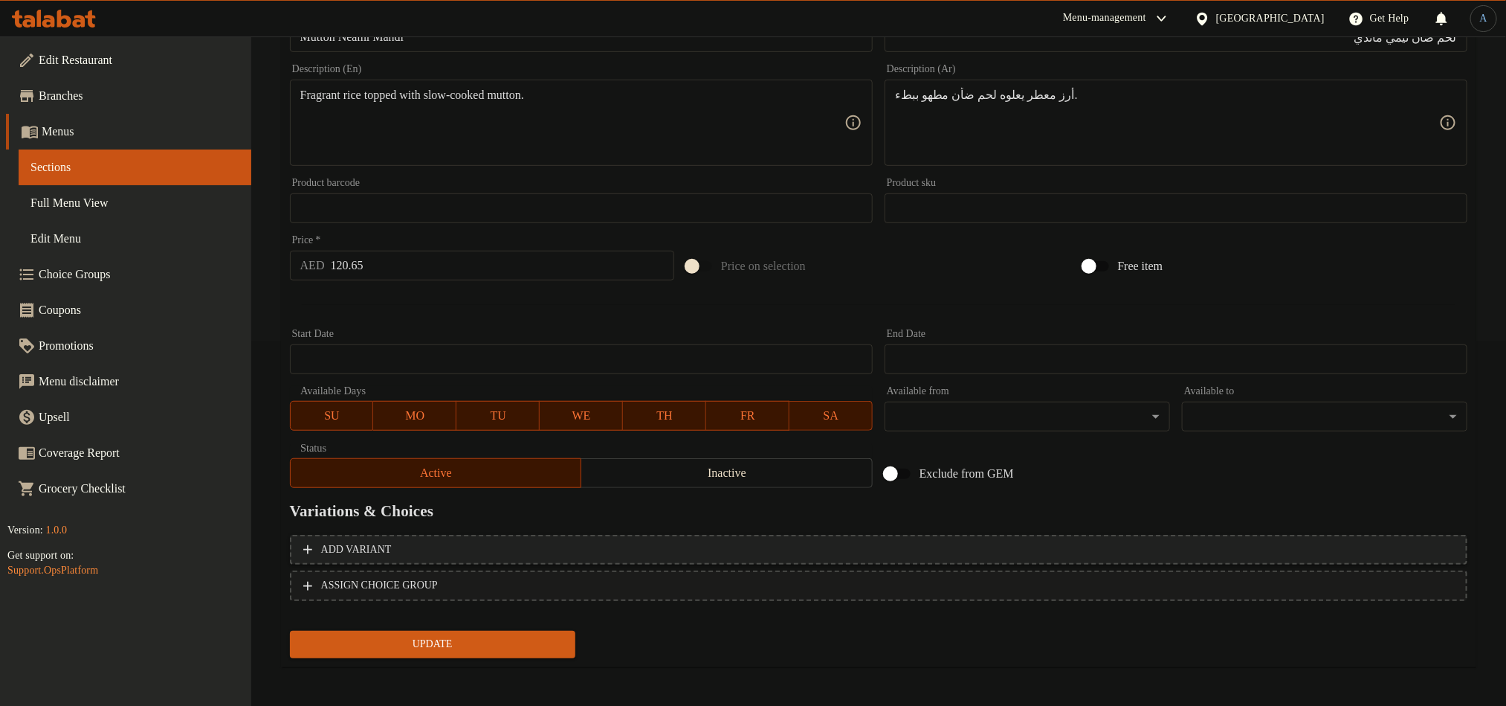
click at [578, 553] on span "Add variant" at bounding box center [878, 550] width 1151 height 19
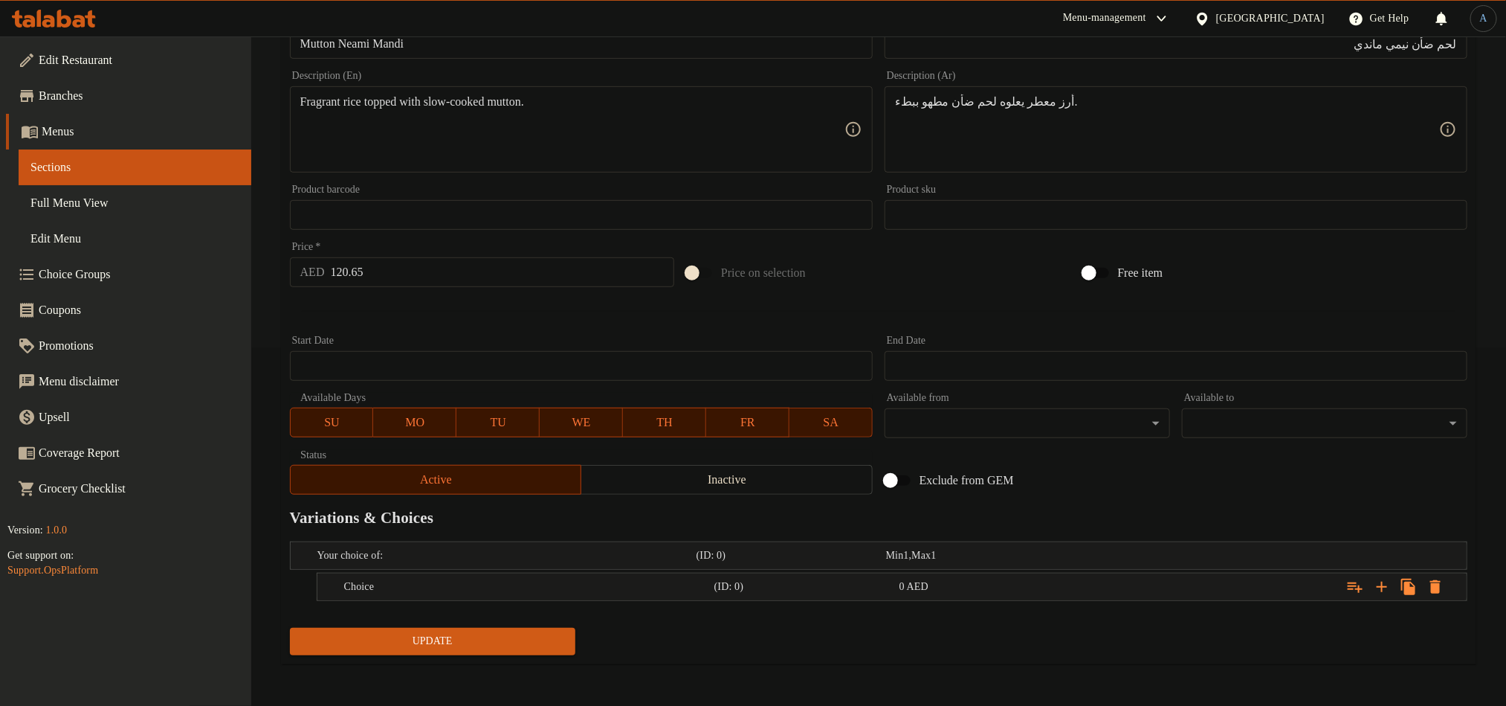
scroll to position [358, 0]
click at [446, 271] on input "120.65" at bounding box center [503, 272] width 344 height 30
type input "0"
click at [466, 304] on div at bounding box center [879, 311] width 1190 height 36
paste textarea "Traditional slow-cooked Neami lamb with aromatic mandi spices served over rice."
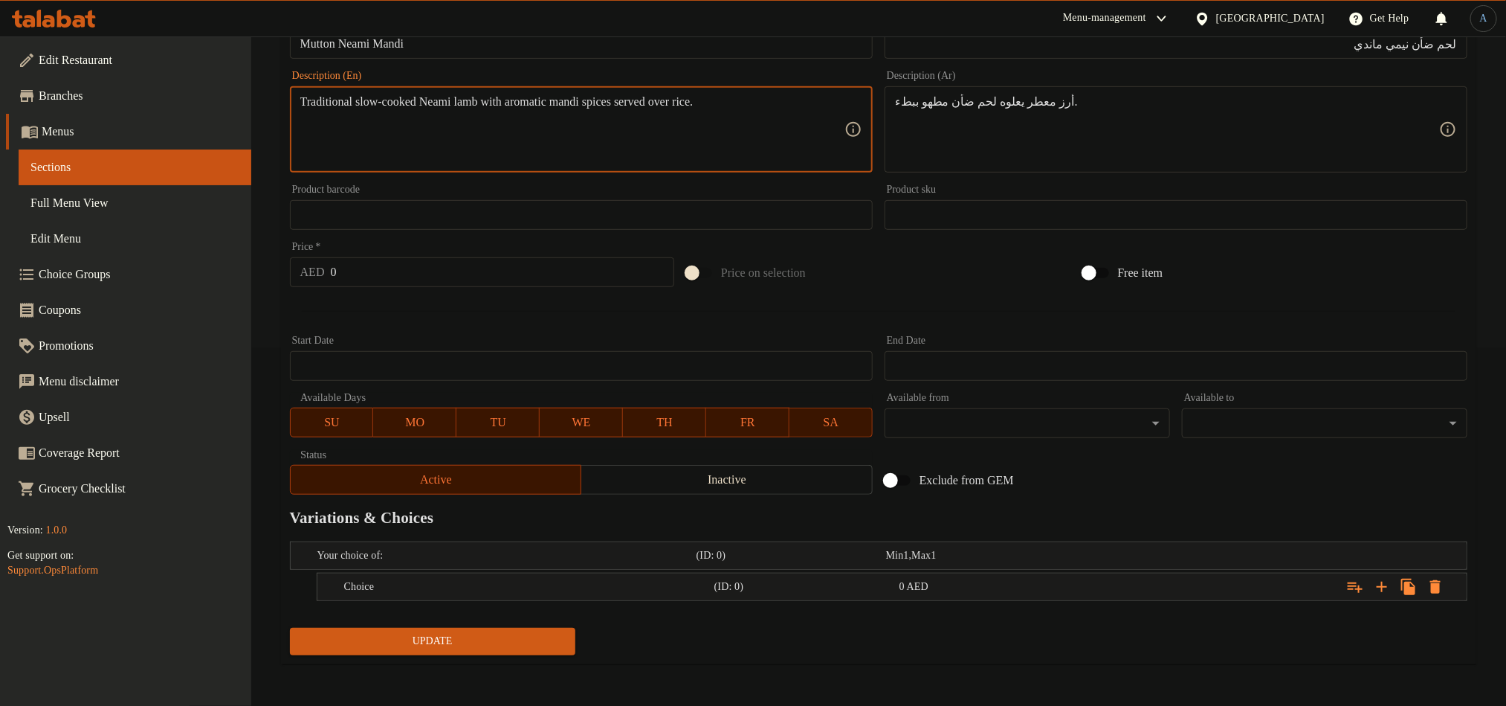
click at [398, 103] on textarea "Traditional slow-cooked Neami lamb with aromatic mandi spices served over rice." at bounding box center [572, 129] width 544 height 71
paste textarea "n"
type textarea "Traditional slow-cooked neami lamb with aromatic mandi spices served over rice."
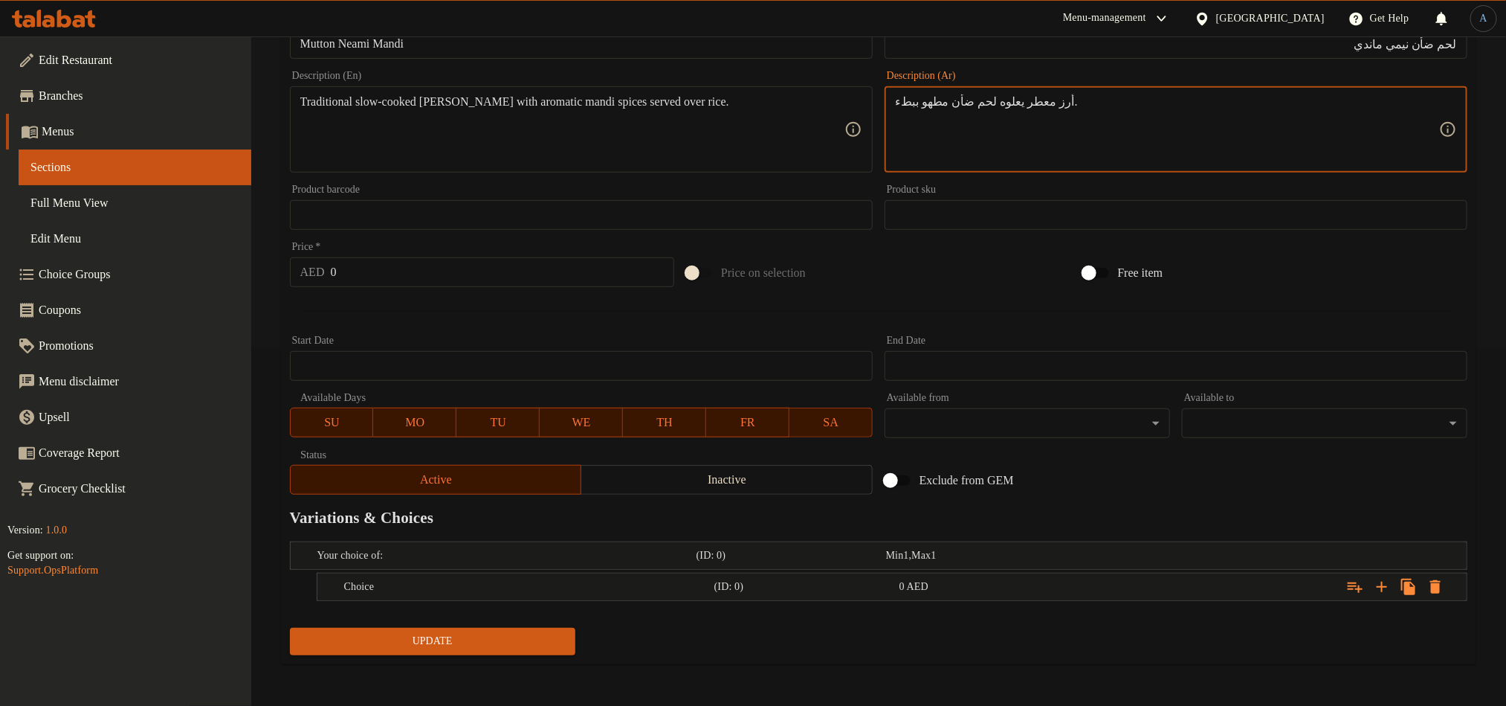
paste textarea "لحم الضأن النيمي التقليدي المطبوخ ببطء مع بهارات المندي العطرية ويقدم فوق الأرز."
type textarea "لحم الضأن النيمي التقليدي المطبوخ ببطء مع بهارات المندي العطرية ويقدم فوق الأرز."
click at [1381, 578] on icon "Expand" at bounding box center [1382, 587] width 18 height 18
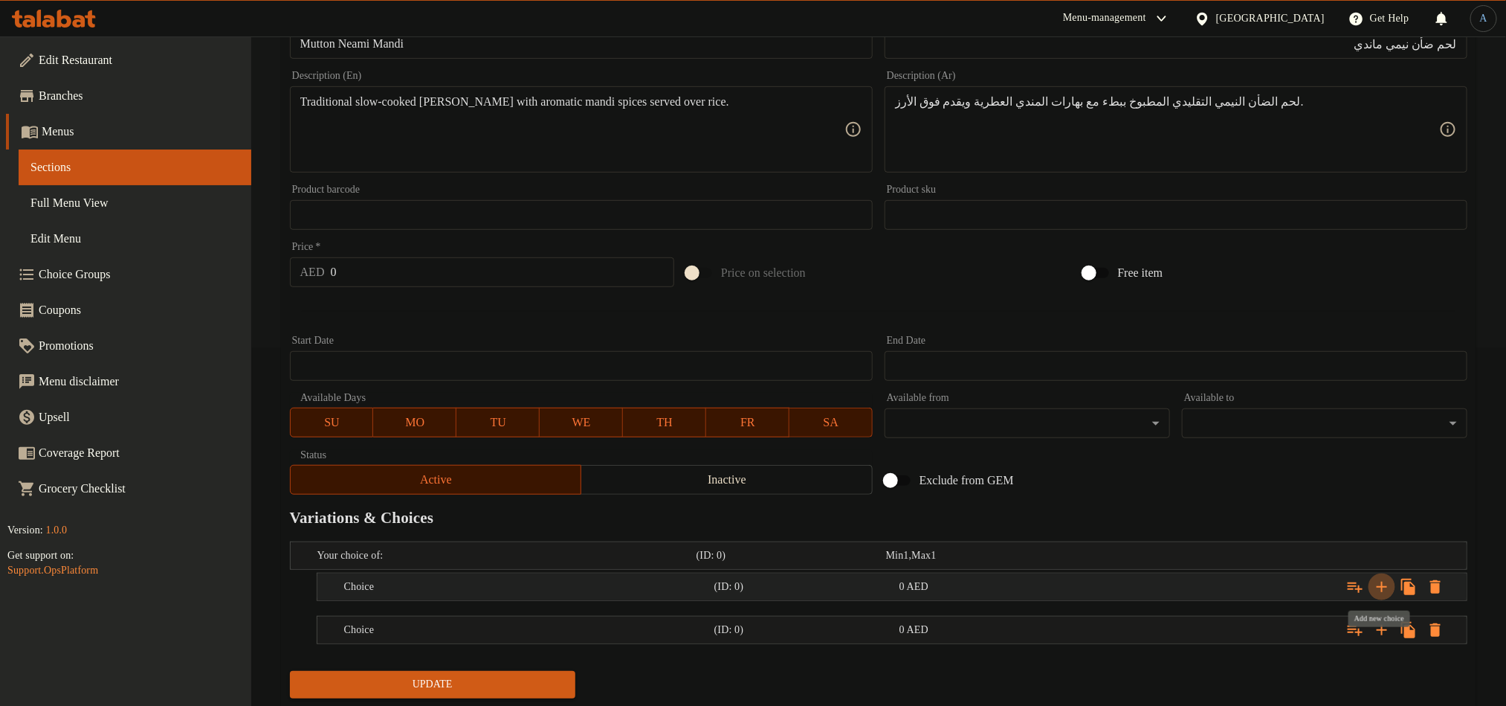
click at [1381, 587] on icon "Expand" at bounding box center [1382, 587] width 18 height 18
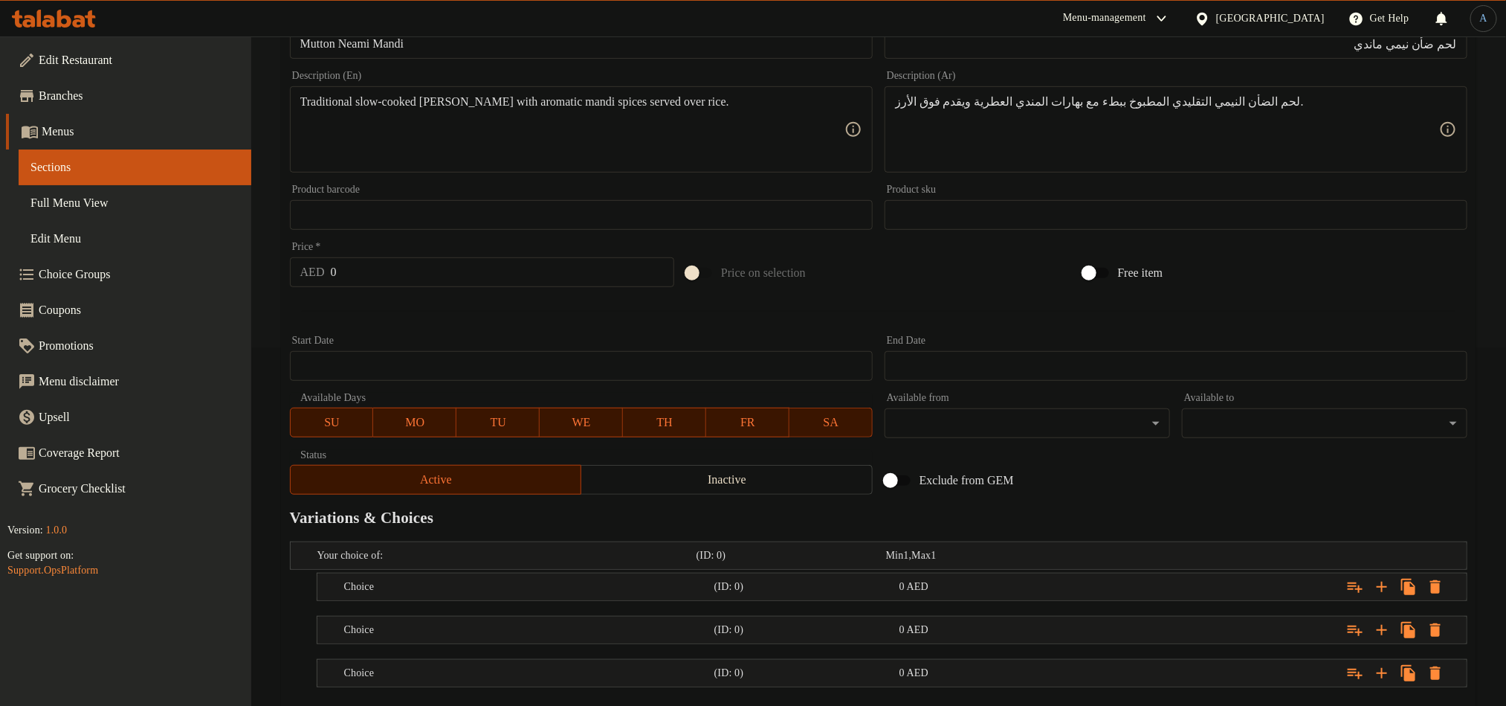
scroll to position [445, 0]
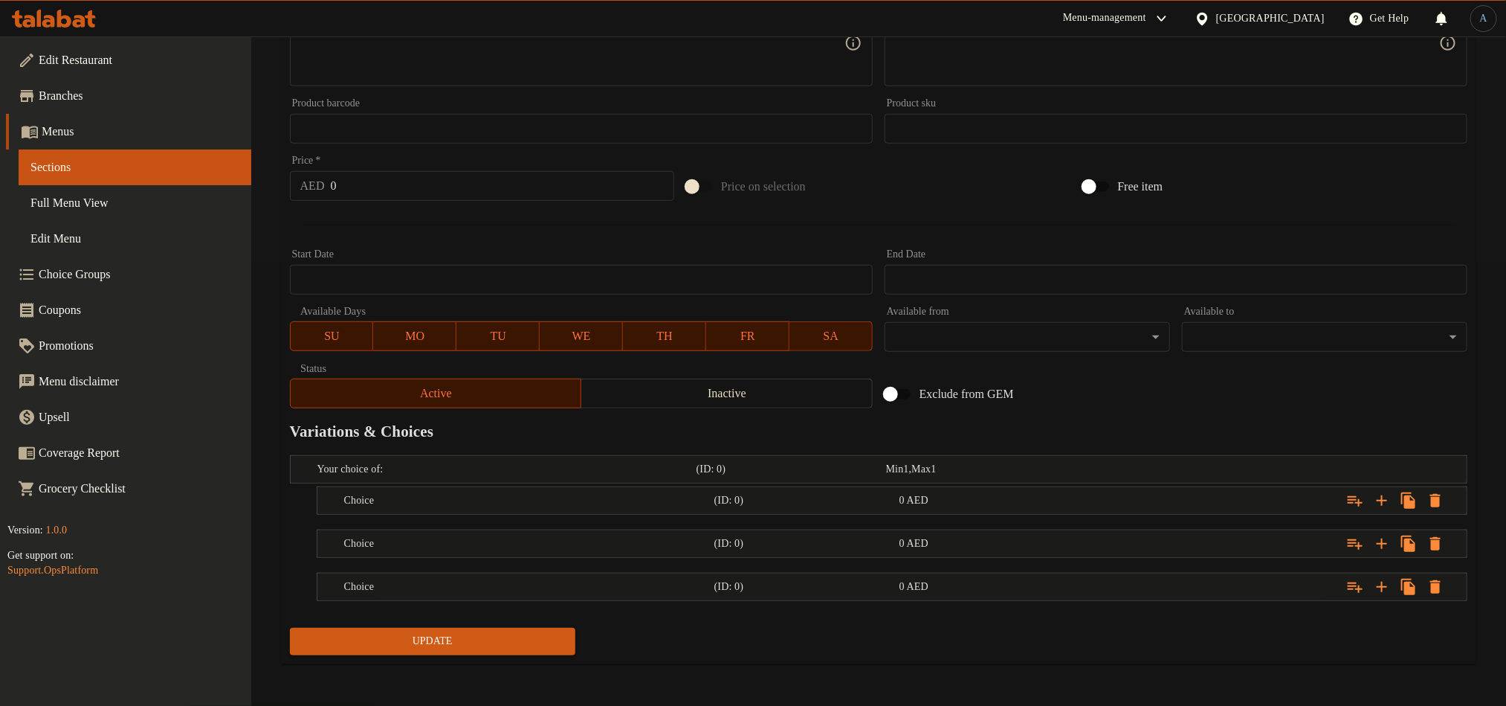
drag, startPoint x: 420, startPoint y: 484, endPoint x: 425, endPoint y: 536, distance: 52.2
click at [420, 485] on div "Choice (ID: 0) 0 AED" at bounding box center [896, 500] width 1111 height 33
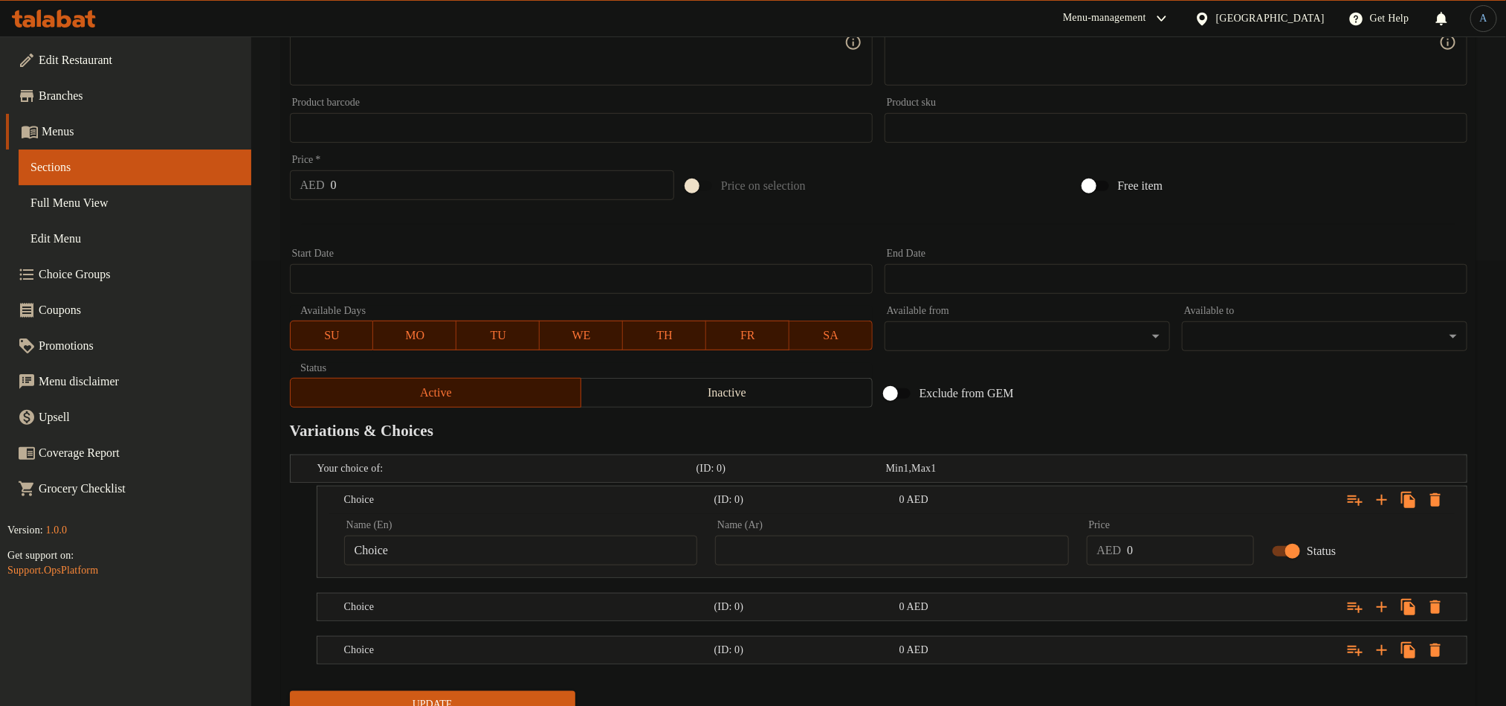
drag, startPoint x: 425, startPoint y: 561, endPoint x: 429, endPoint y: 541, distance: 20.6
click at [424, 560] on input "Choice" at bounding box center [520, 550] width 353 height 30
paste input "White"
type input "White"
drag, startPoint x: 781, startPoint y: 554, endPoint x: 772, endPoint y: 564, distance: 13.7
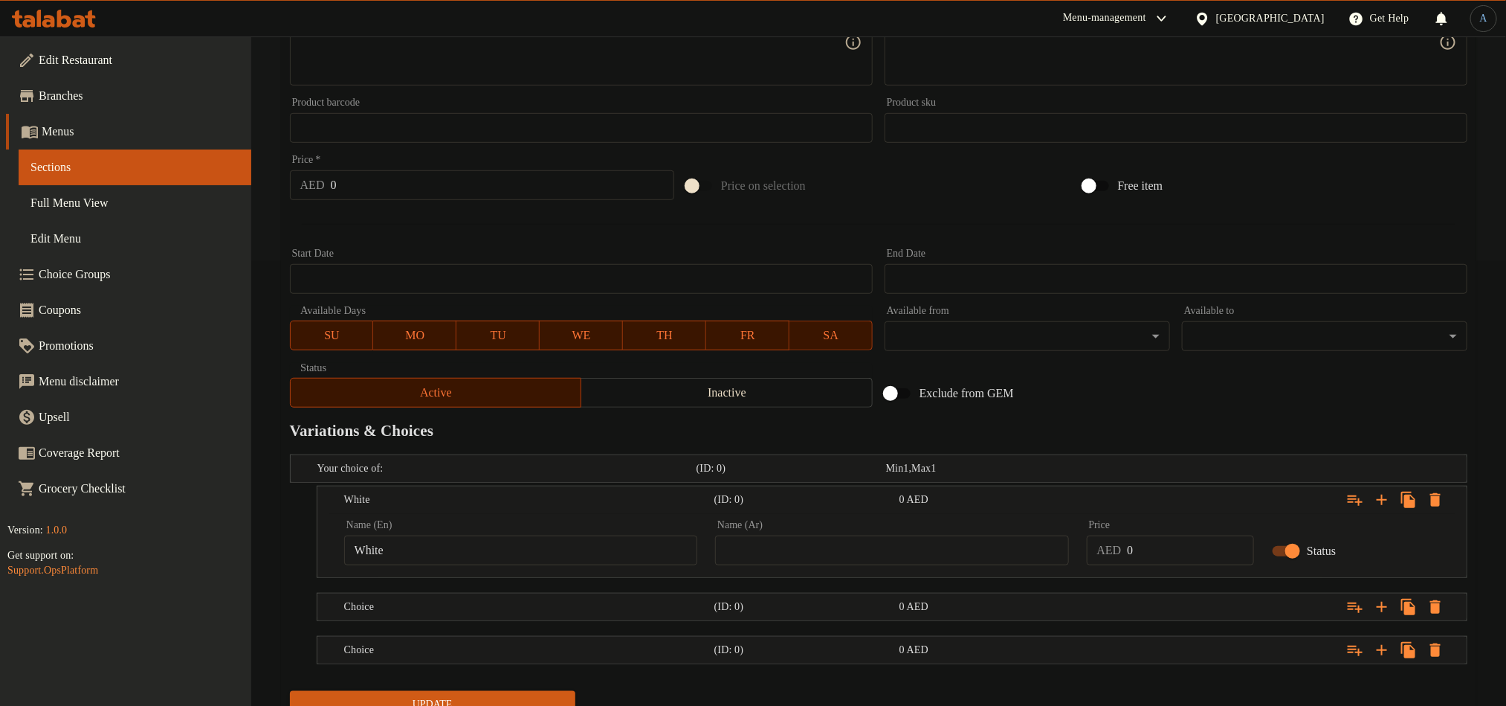
click at [781, 554] on input "text" at bounding box center [891, 550] width 353 height 30
paste input "أبيض"
type input "أبيض"
click at [607, 616] on div "Choice" at bounding box center [526, 606] width 370 height 21
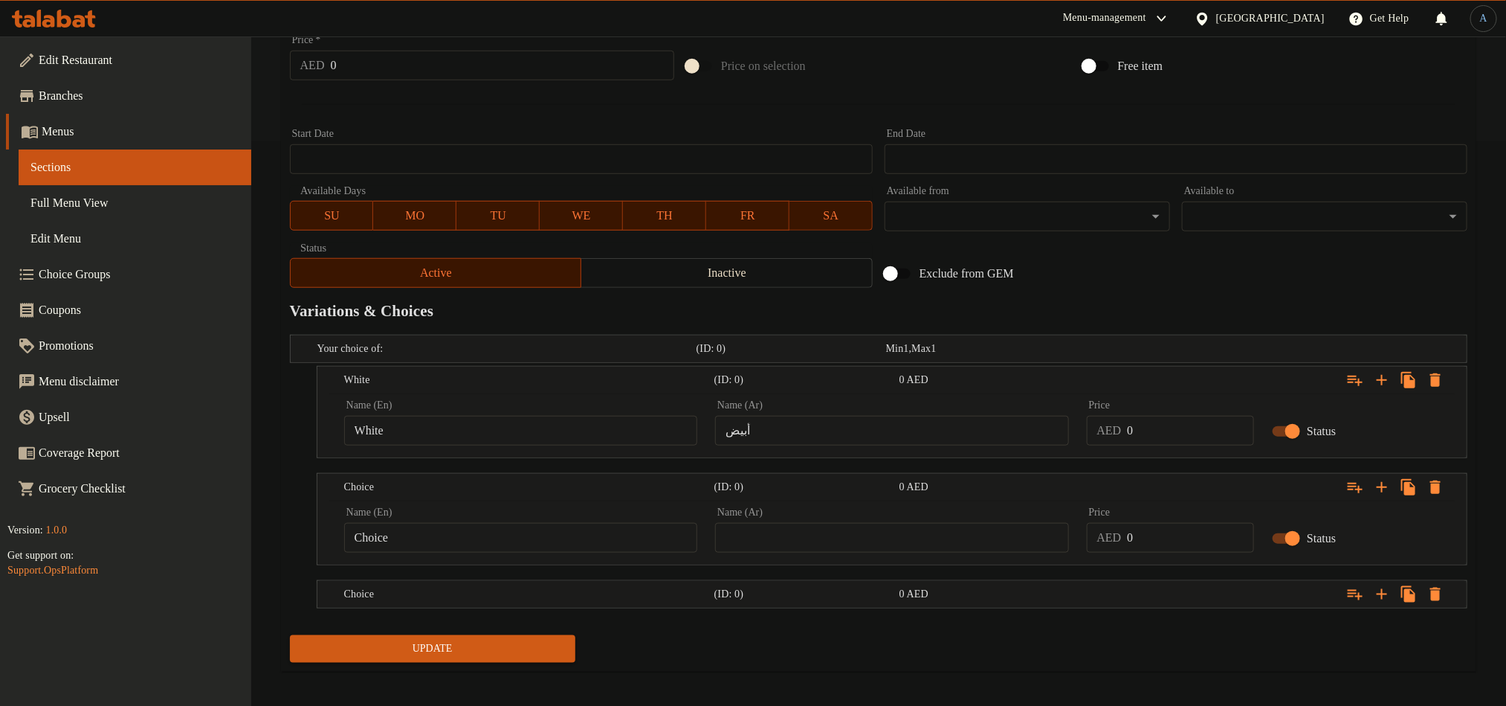
scroll to position [573, 0]
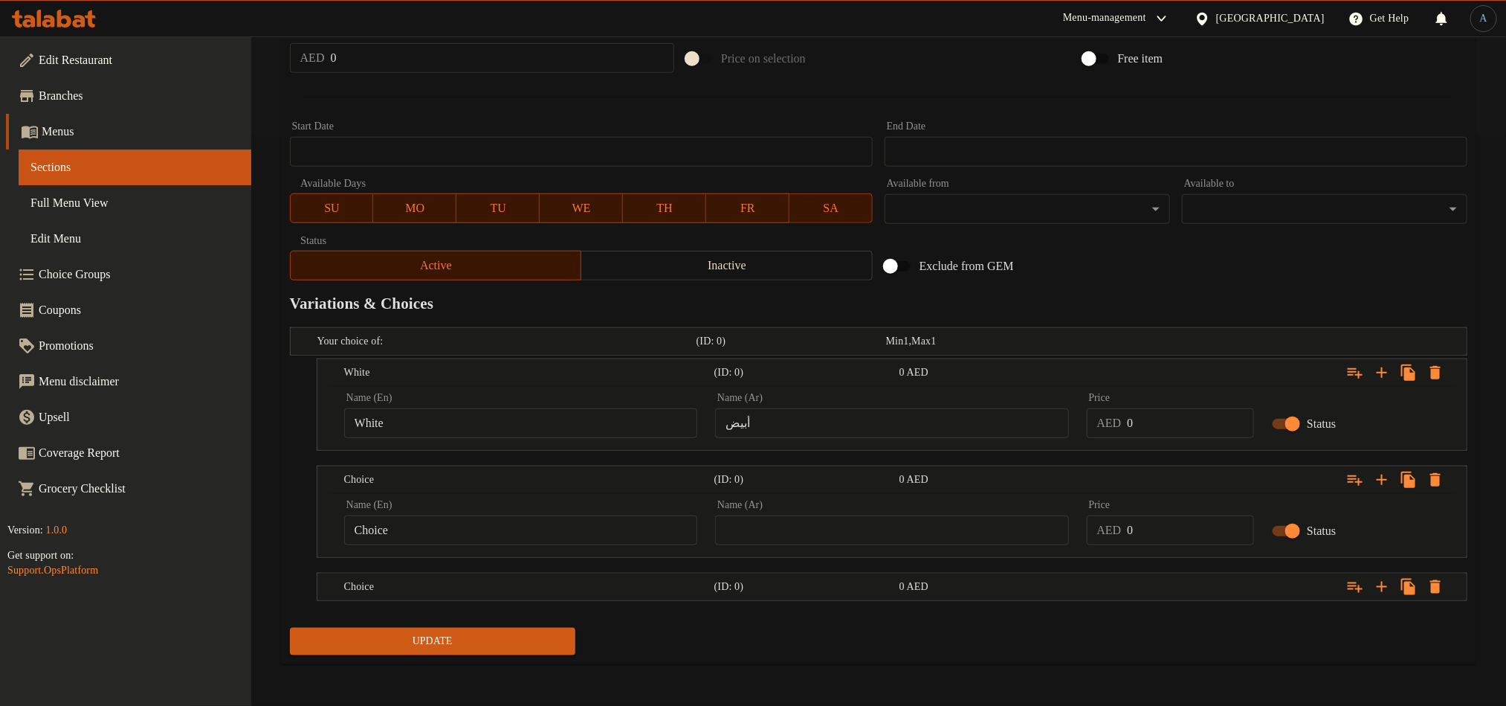
click at [445, 529] on input "Choice" at bounding box center [520, 530] width 353 height 30
paste input "Biryani"
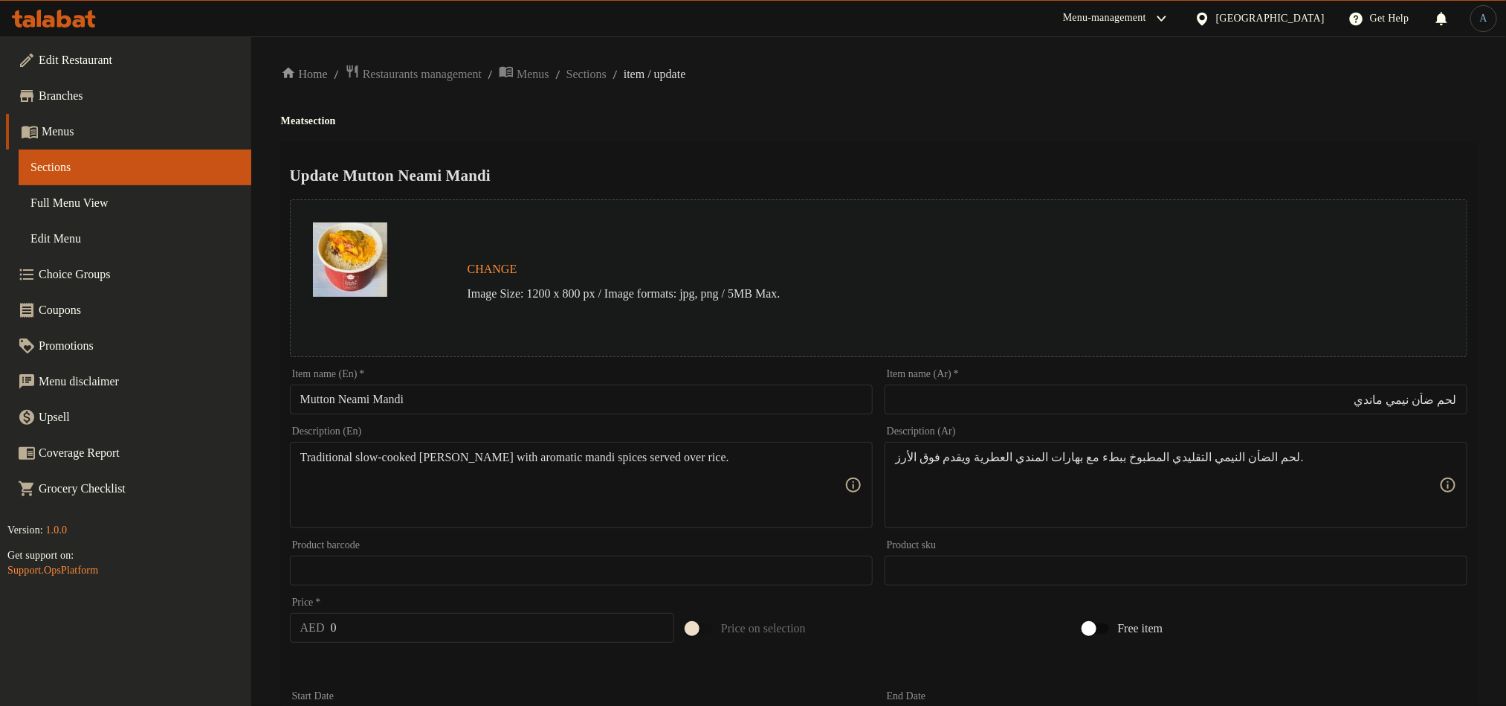
scroll to position [0, 0]
type input "Biryani"
click at [600, 76] on span "Sections" at bounding box center [587, 77] width 40 height 18
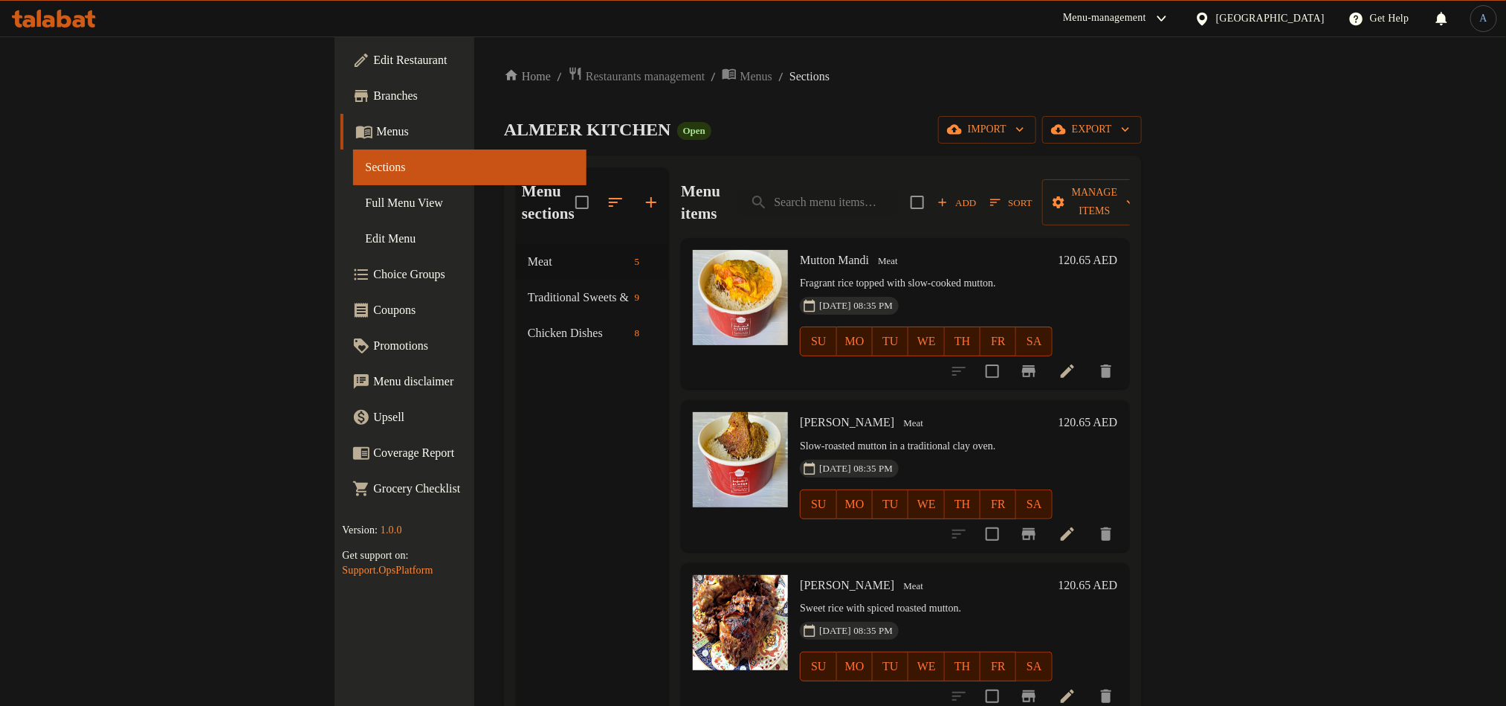
click at [1074, 364] on icon at bounding box center [1067, 370] width 13 height 13
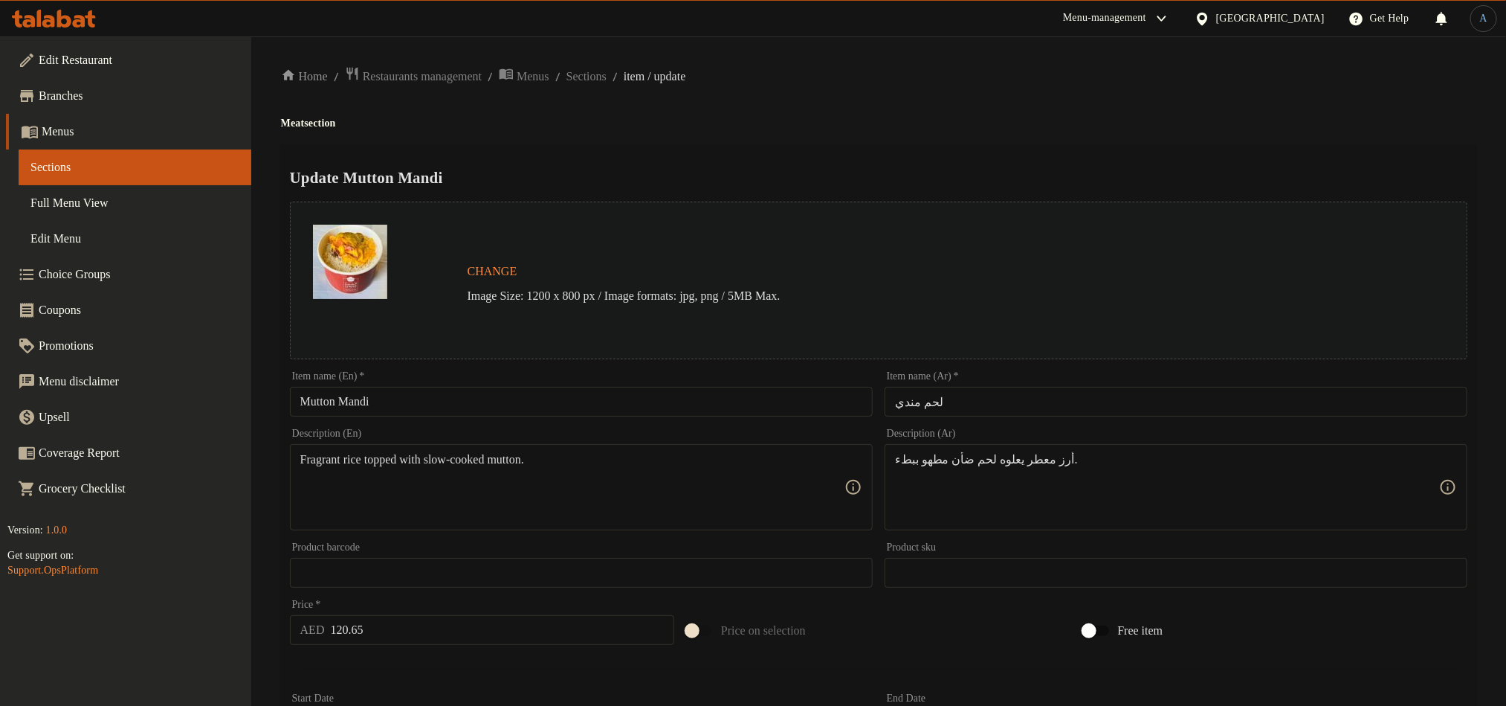
click at [419, 415] on input "Mutton Mandi" at bounding box center [581, 402] width 583 height 30
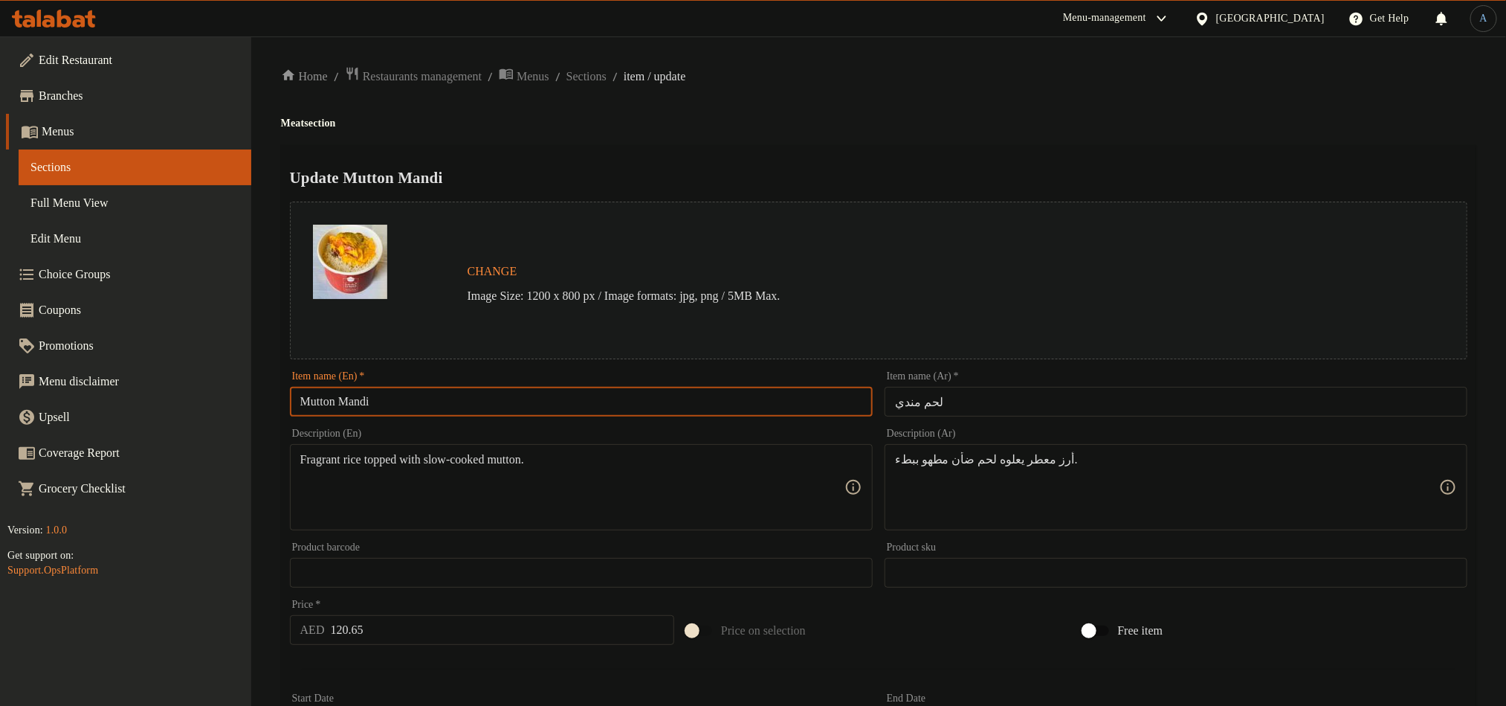
paste input "Neami"
type input "Mutton Neami Mandi"
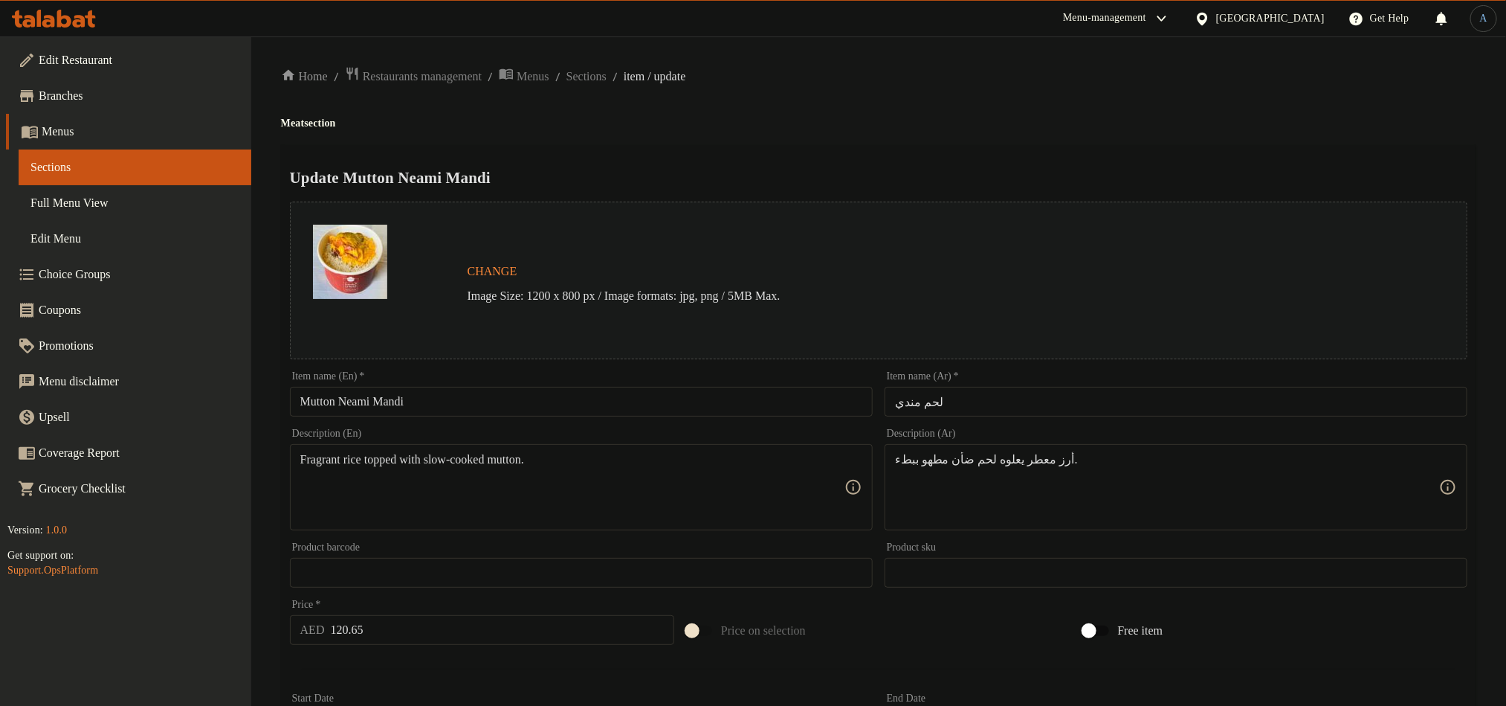
click at [957, 400] on input "لحم مندي" at bounding box center [1176, 402] width 583 height 30
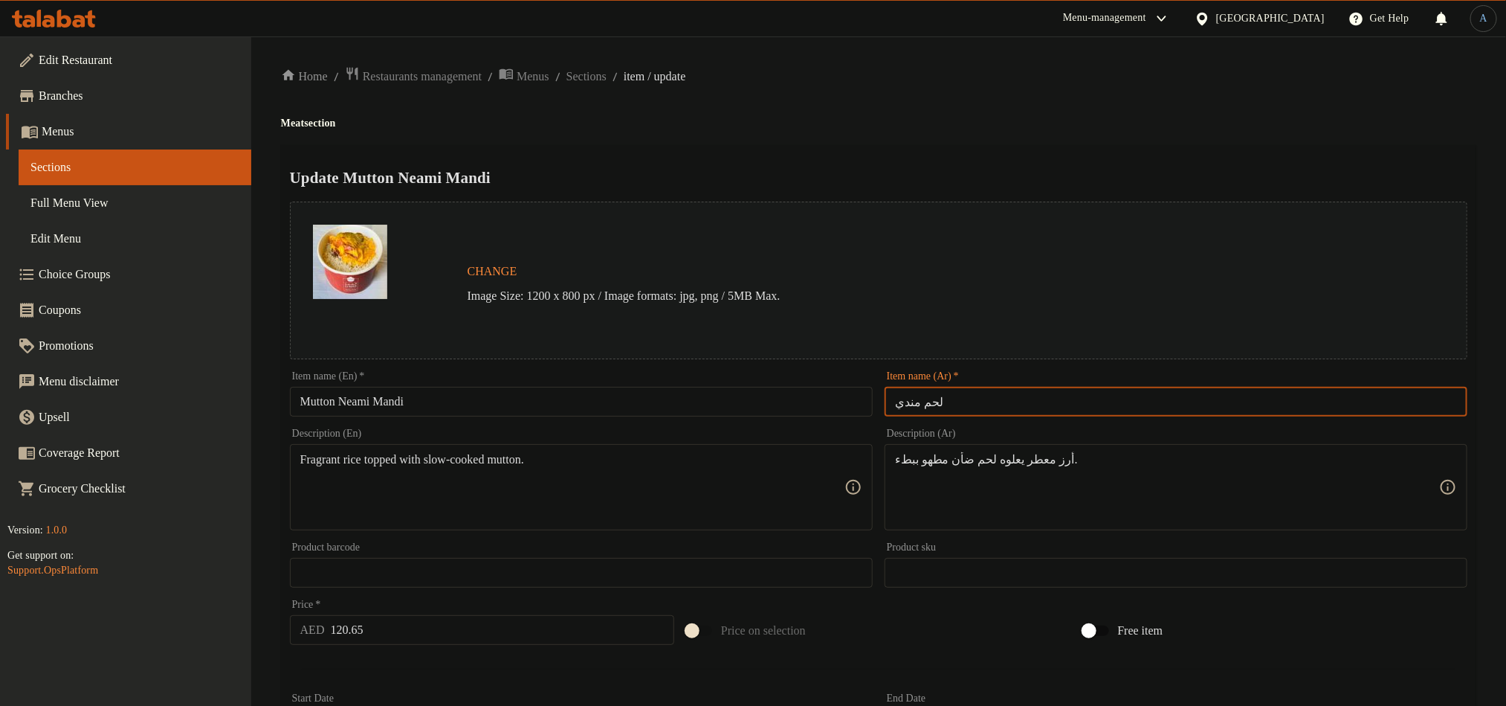
paste input "اتون نيمي ما"
type input "لحم ضأن نيمي ماندي"
click at [1058, 145] on div "Update Mutton Neami Mandi Change Image Size: 1200 x 800 px / Image formats: jpg…" at bounding box center [879, 588] width 1196 height 887
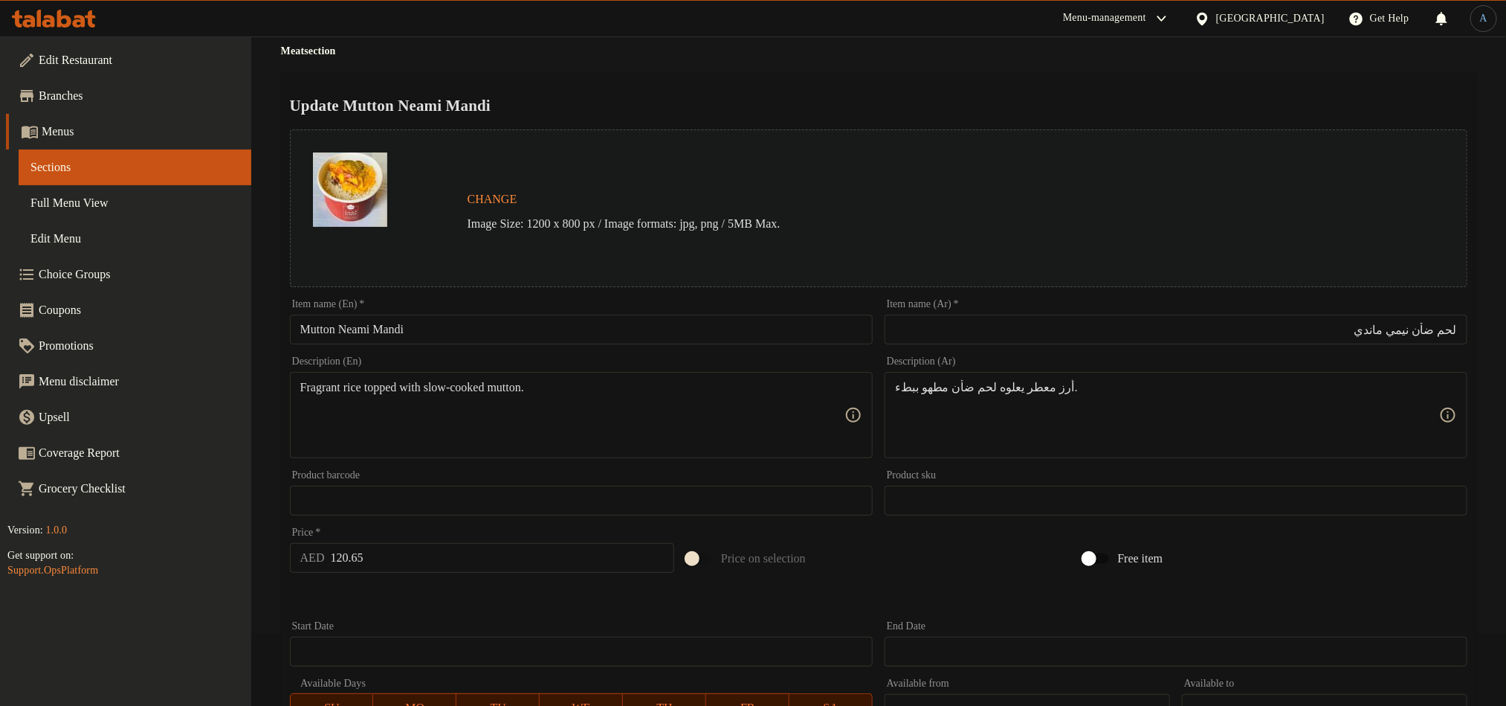
scroll to position [112, 0]
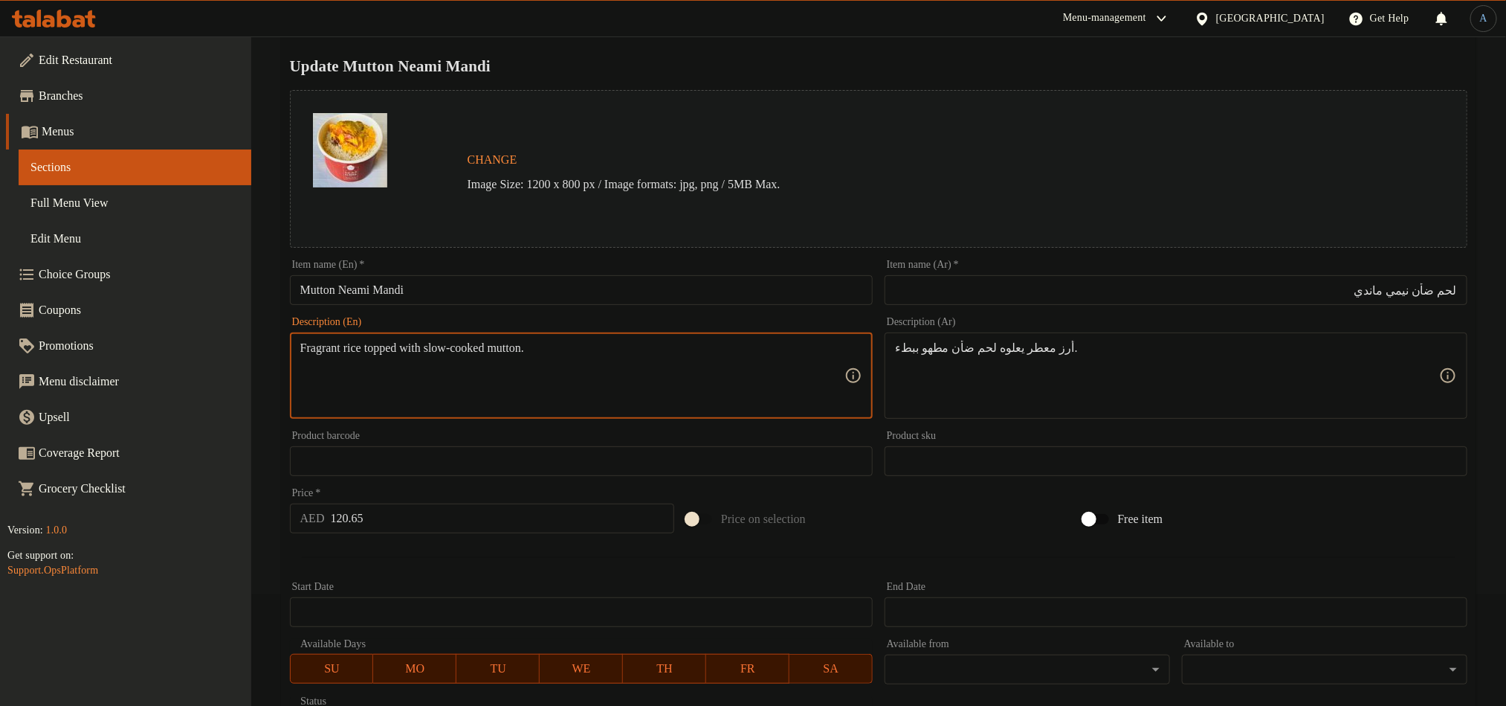
paste textarea "Traditional slow-cooked Neami lamb with aromatic mandi spices served over rice."
type textarea "Traditional slow-cooked Neami lamb with aromatic mandi spices served over rice."
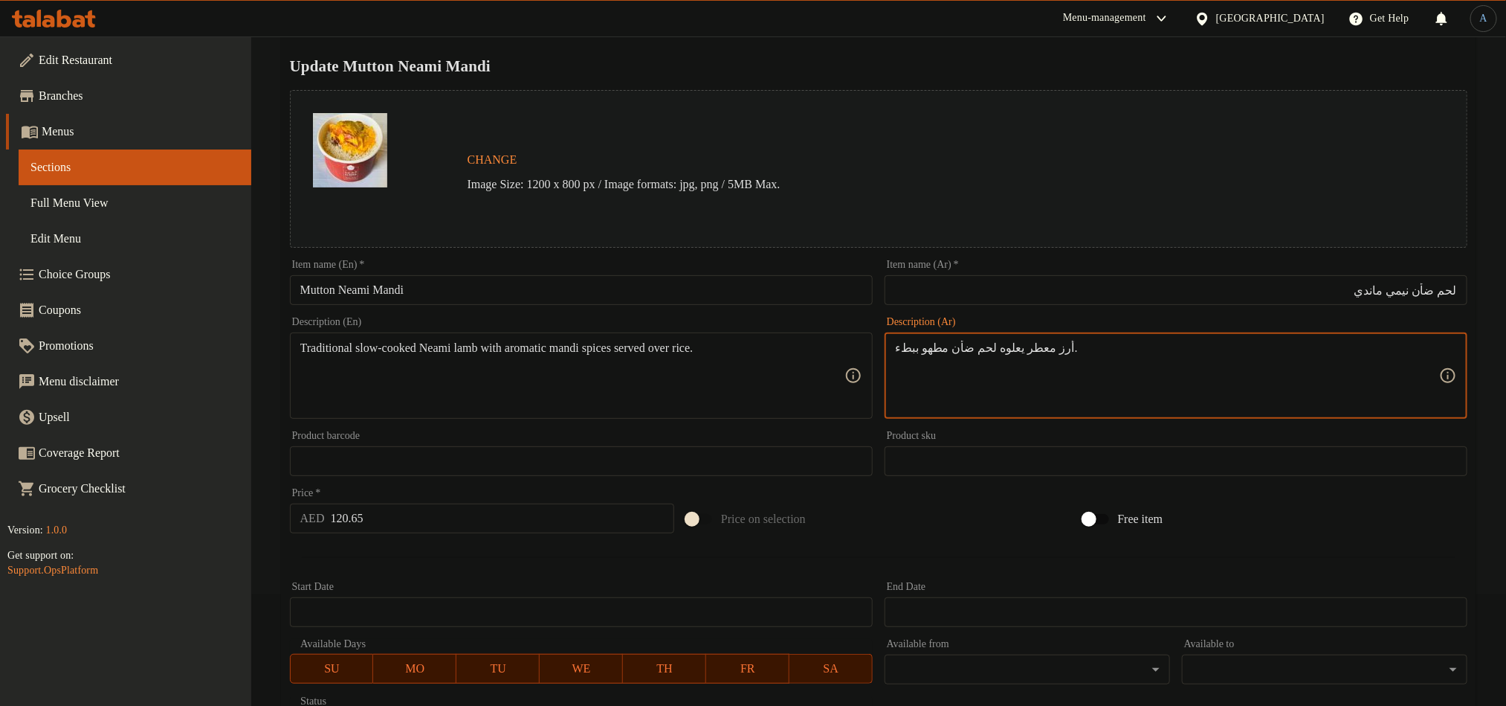
paste textarea "لحم الضأن النيمي التقليدي المطبوخ ببطء مع بهارات المندي العطرية ويقدم فوق الأرز."
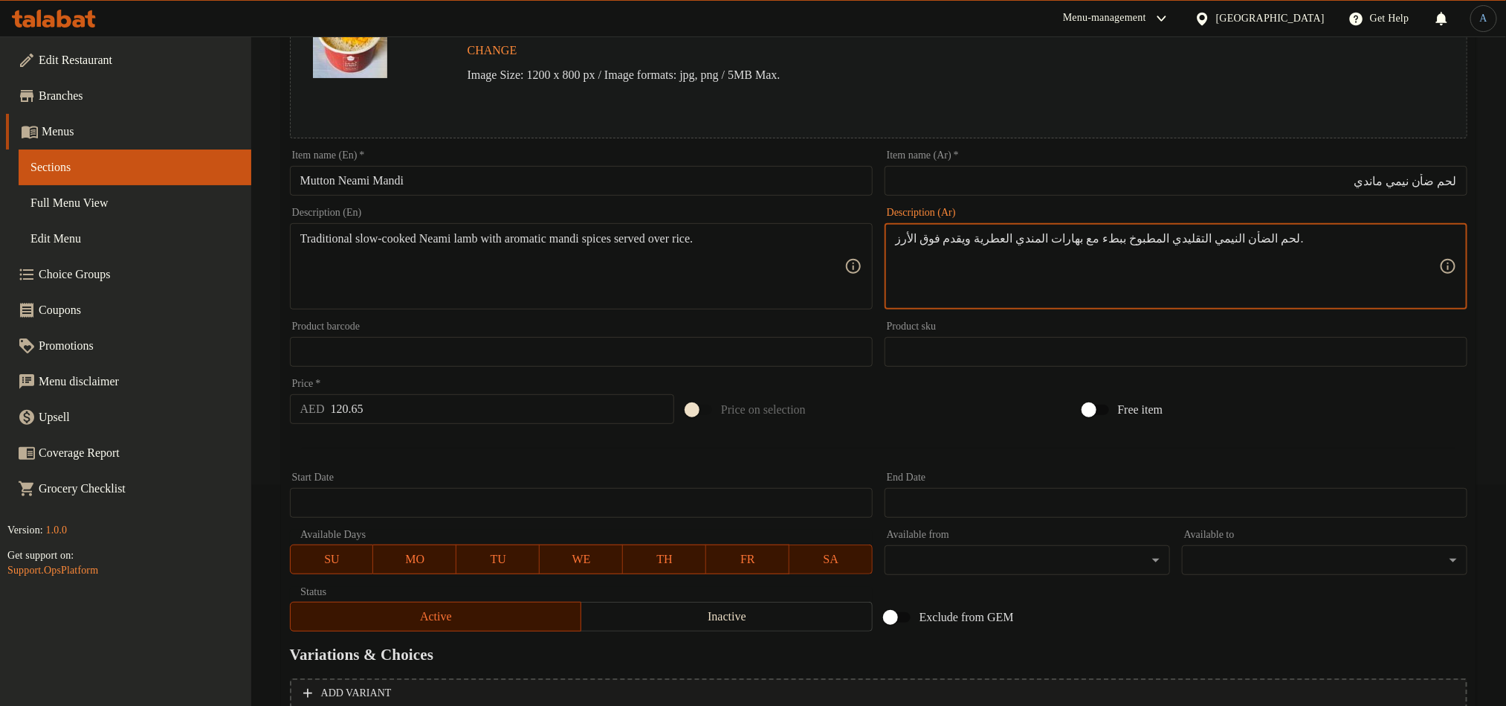
scroll to position [364, 0]
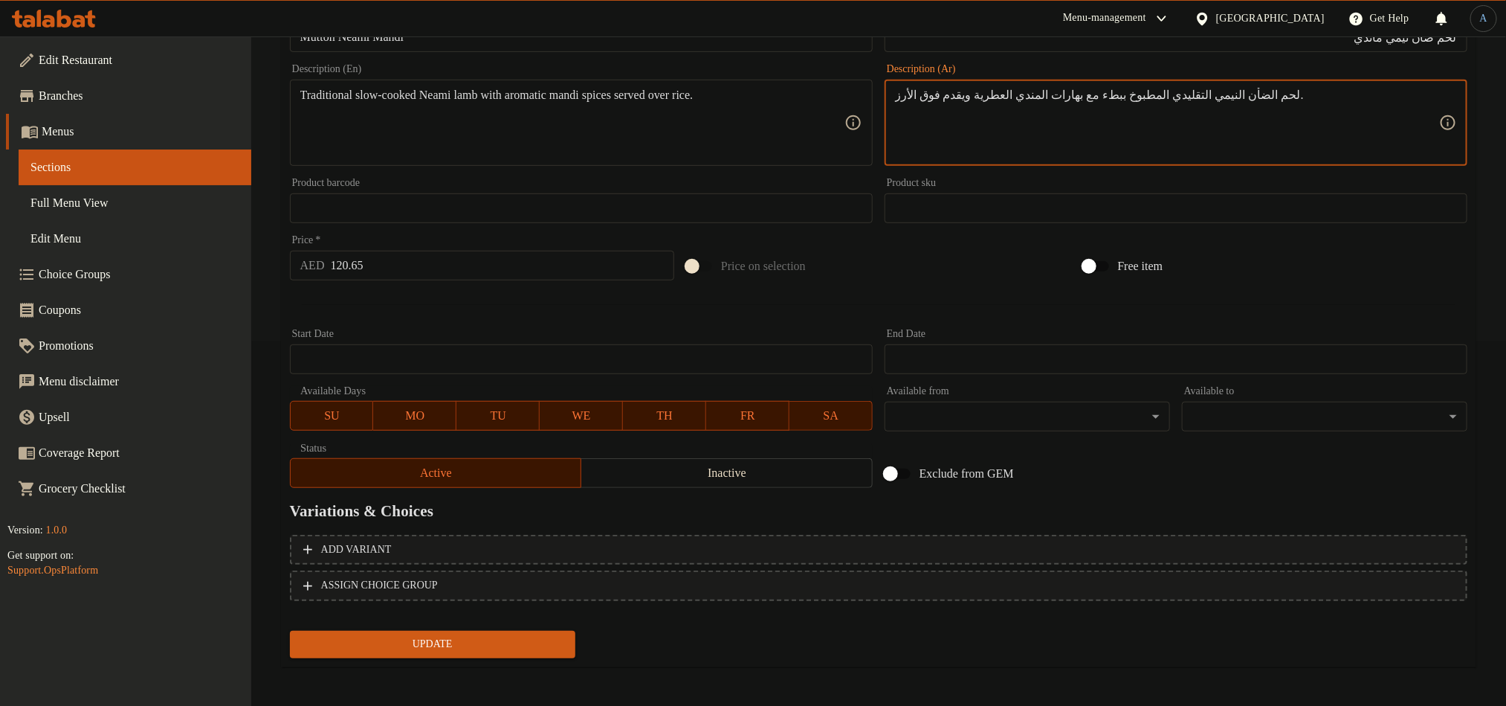
type textarea "لحم الضأن النيمي التقليدي المطبوخ ببطء مع بهارات المندي العطرية ويقدم فوق الأرز."
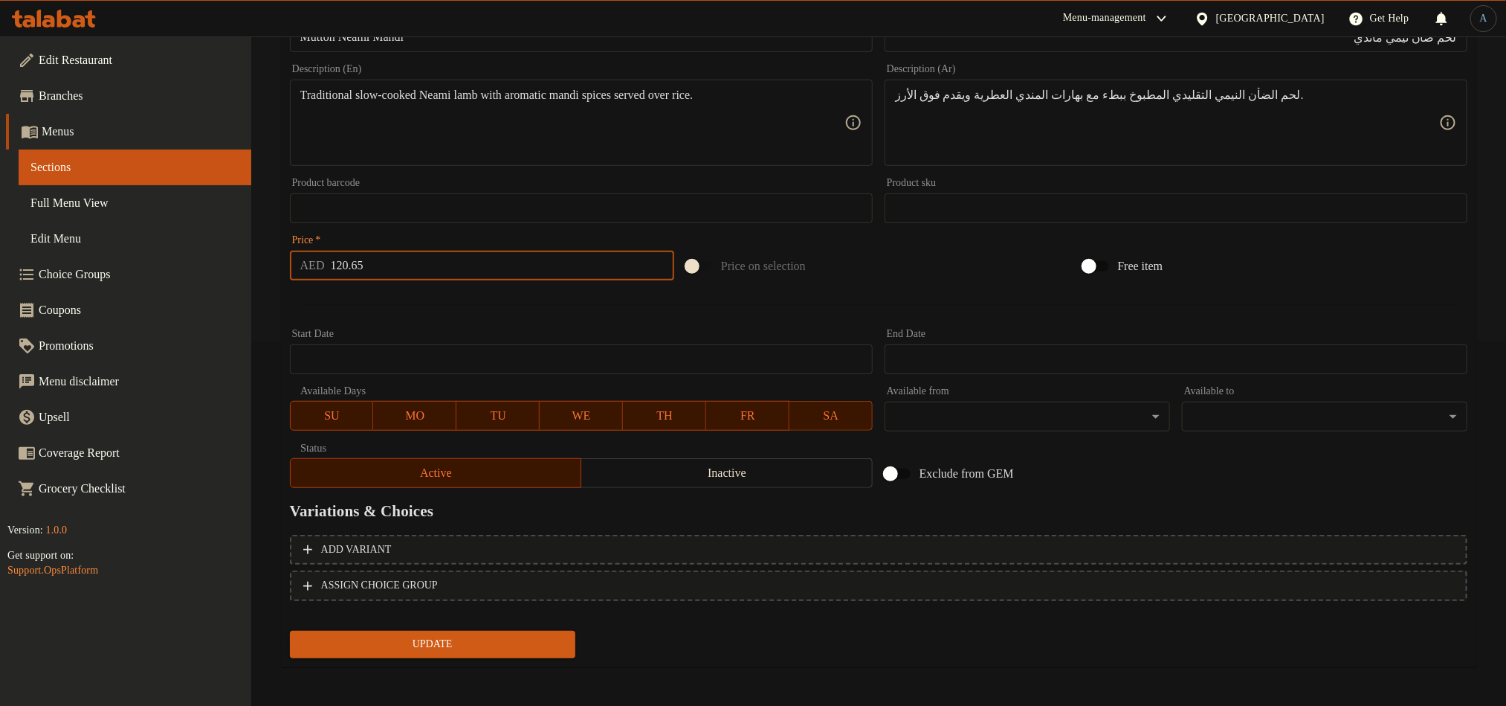
click at [411, 257] on input "120.65" at bounding box center [503, 266] width 344 height 30
click at [440, 263] on input "120.65" at bounding box center [503, 266] width 344 height 30
paste input "0"
type input "105"
click at [290, 630] on button "Update" at bounding box center [433, 644] width 286 height 28
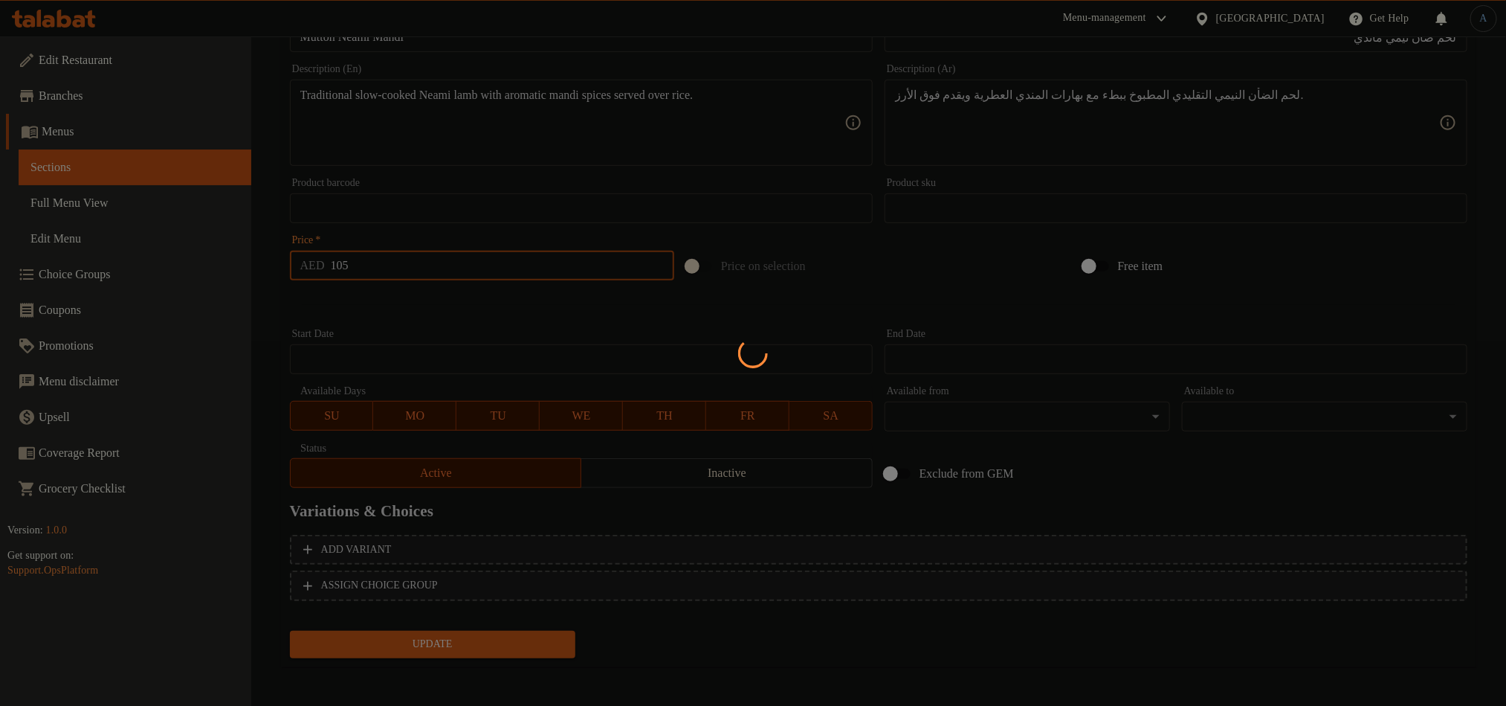
click at [464, 294] on div at bounding box center [753, 353] width 1506 height 706
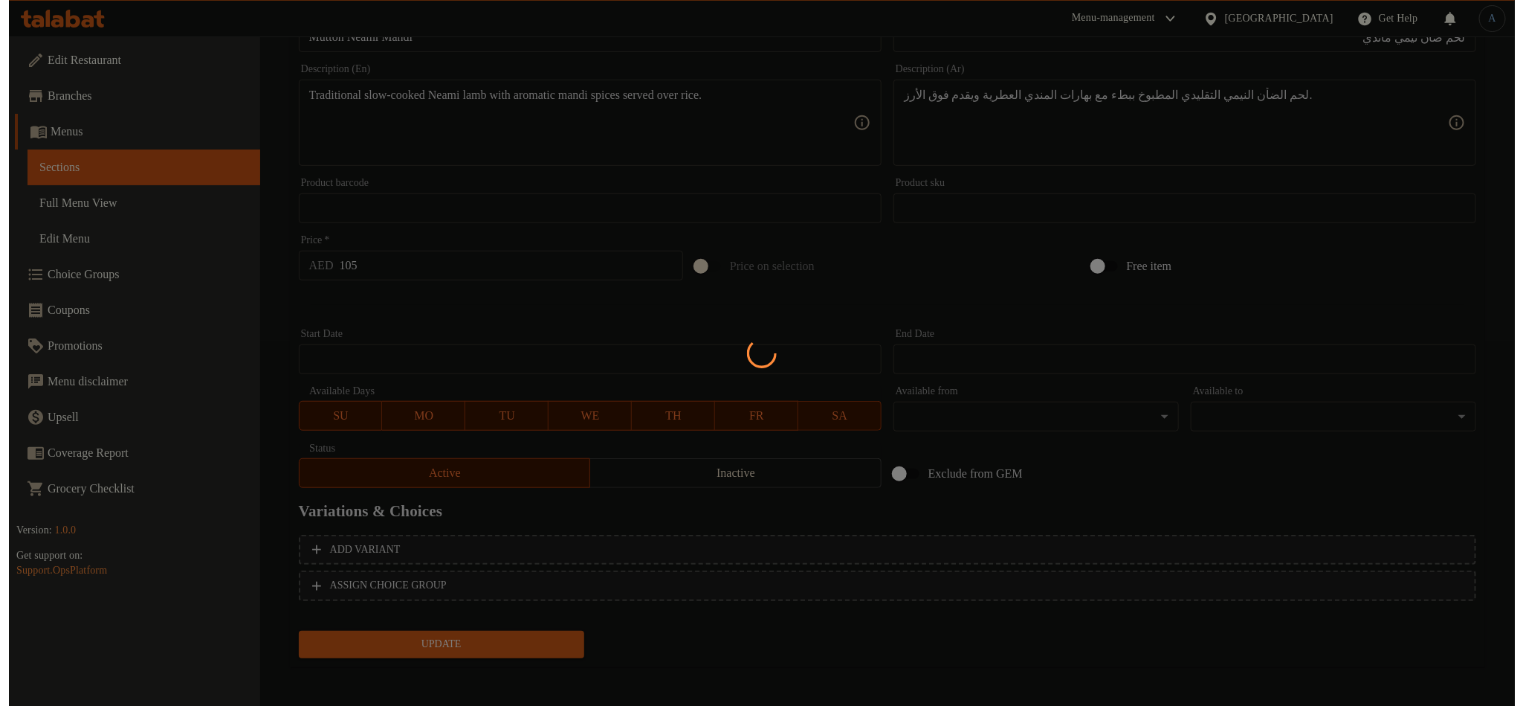
scroll to position [0, 0]
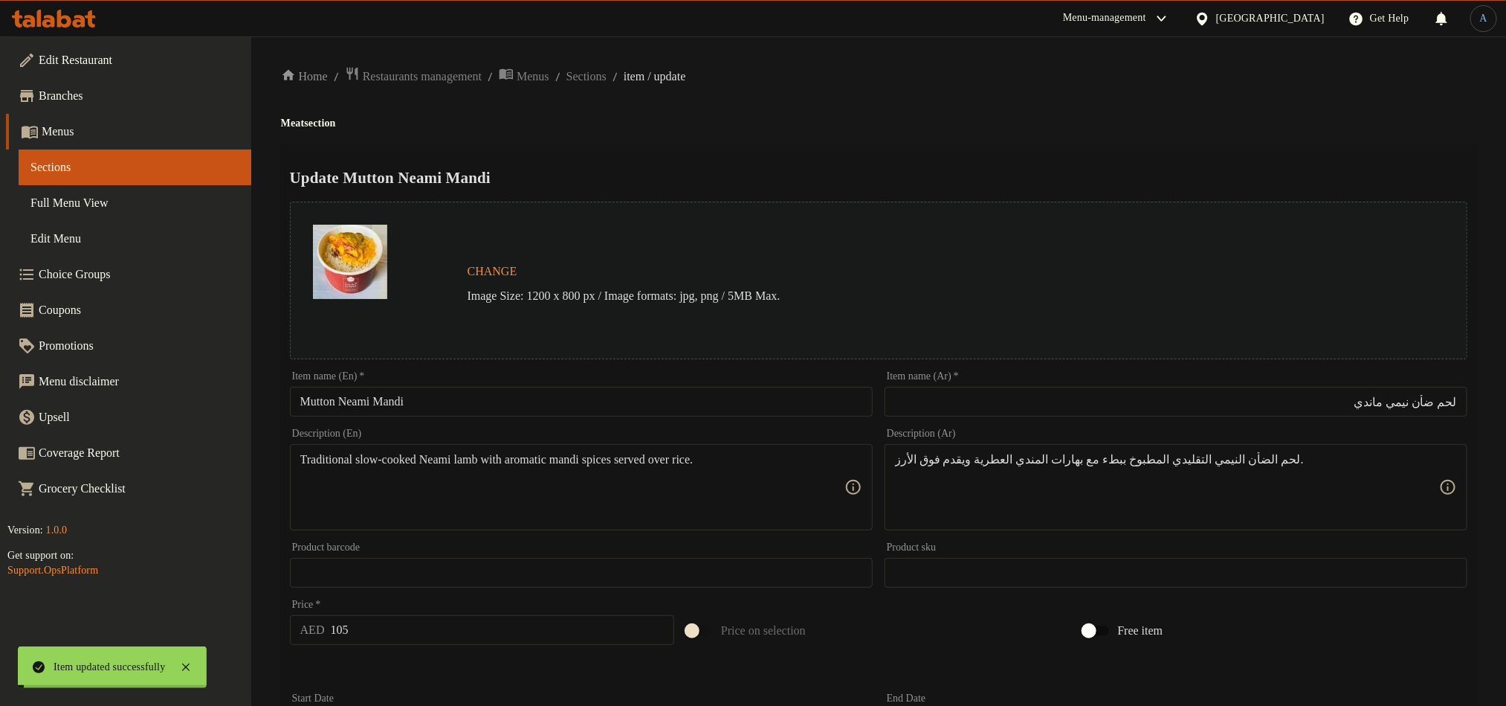
click at [607, 72] on span "Sections" at bounding box center [587, 77] width 40 height 18
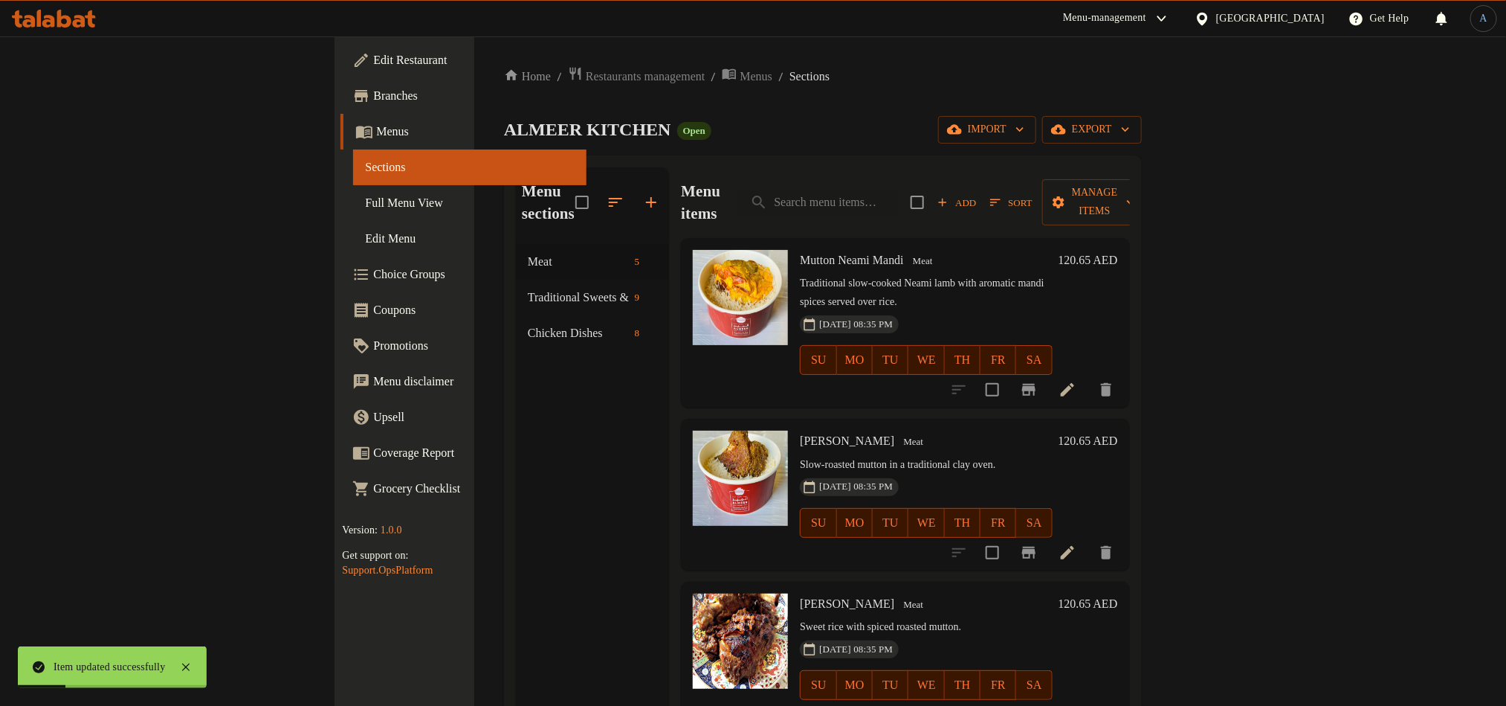
click at [373, 277] on span "Choice Groups" at bounding box center [473, 274] width 201 height 18
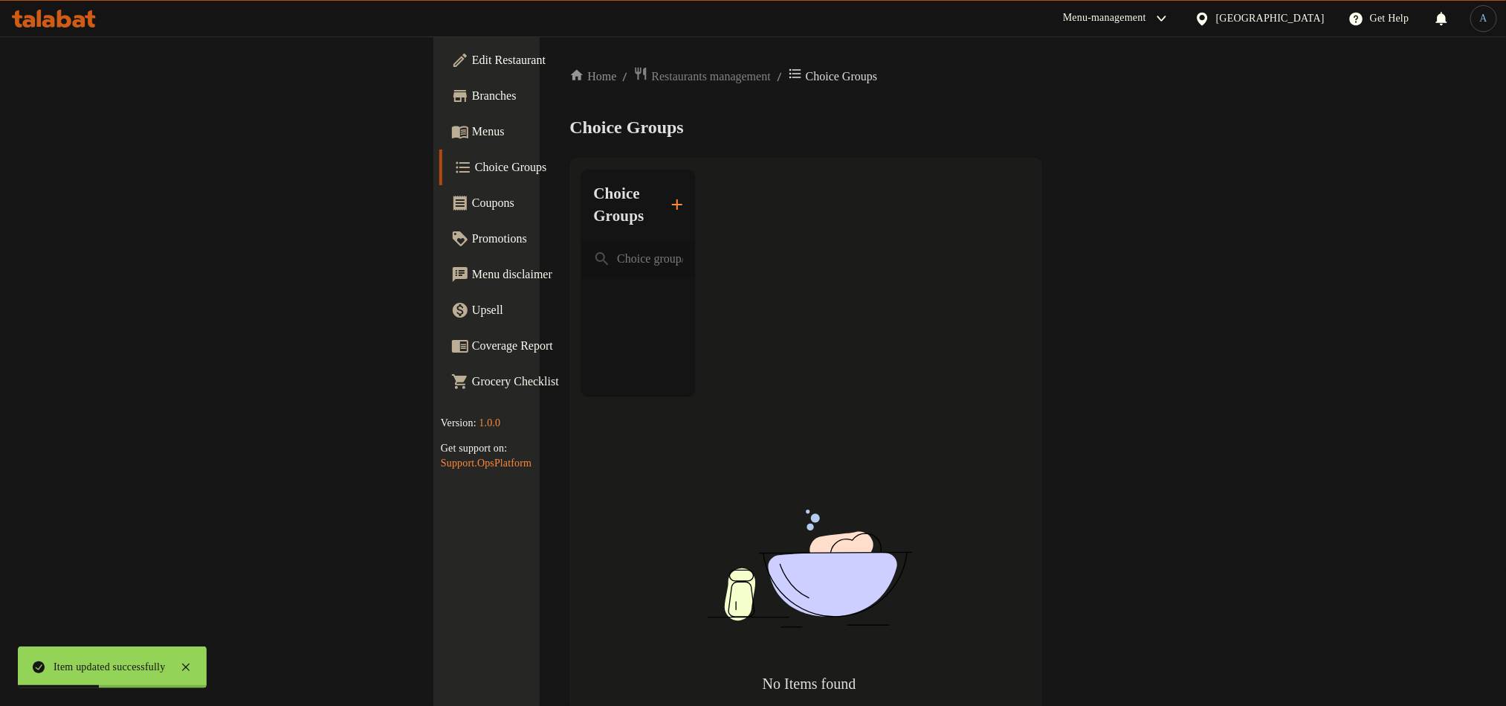
click at [672, 199] on icon "button" at bounding box center [677, 204] width 10 height 10
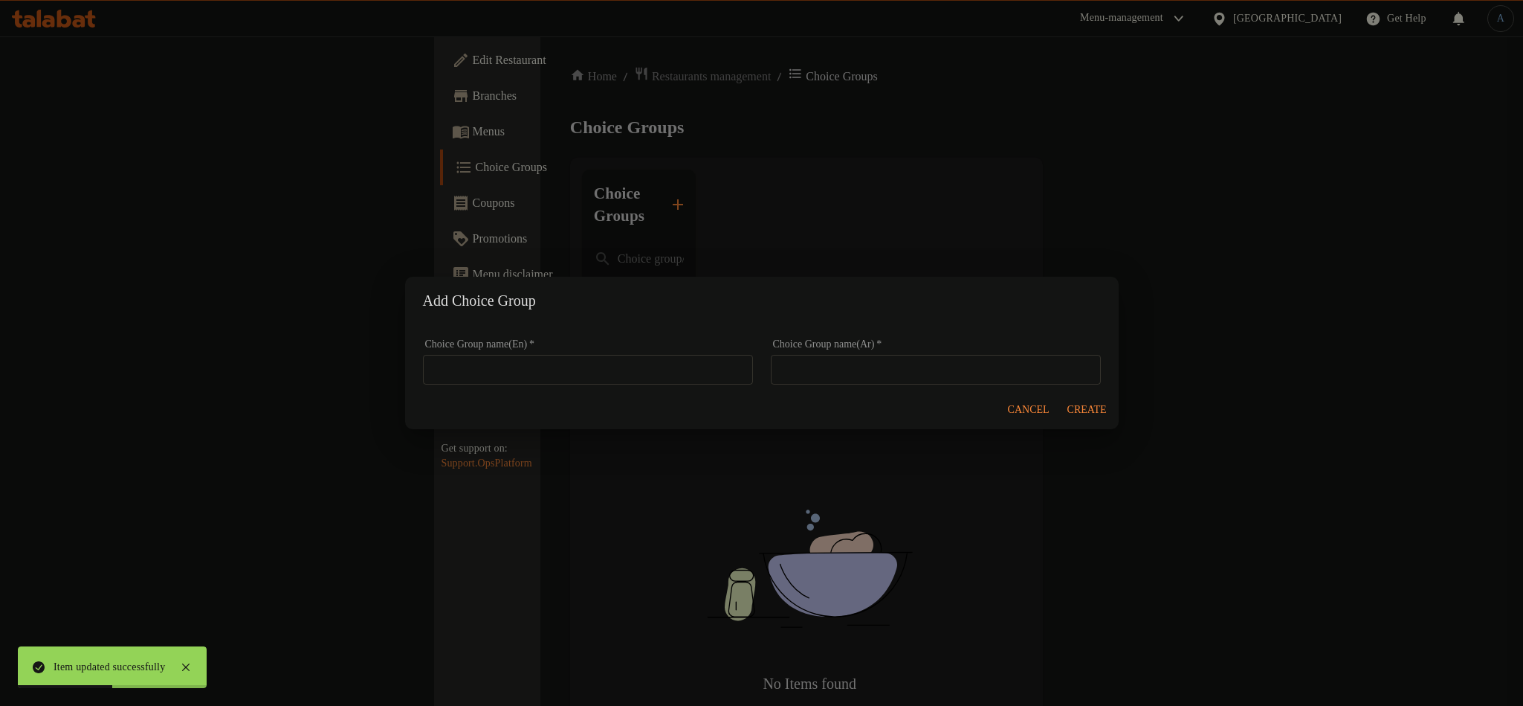
click at [546, 367] on input "text" at bounding box center [588, 370] width 330 height 30
type input "}اخه"
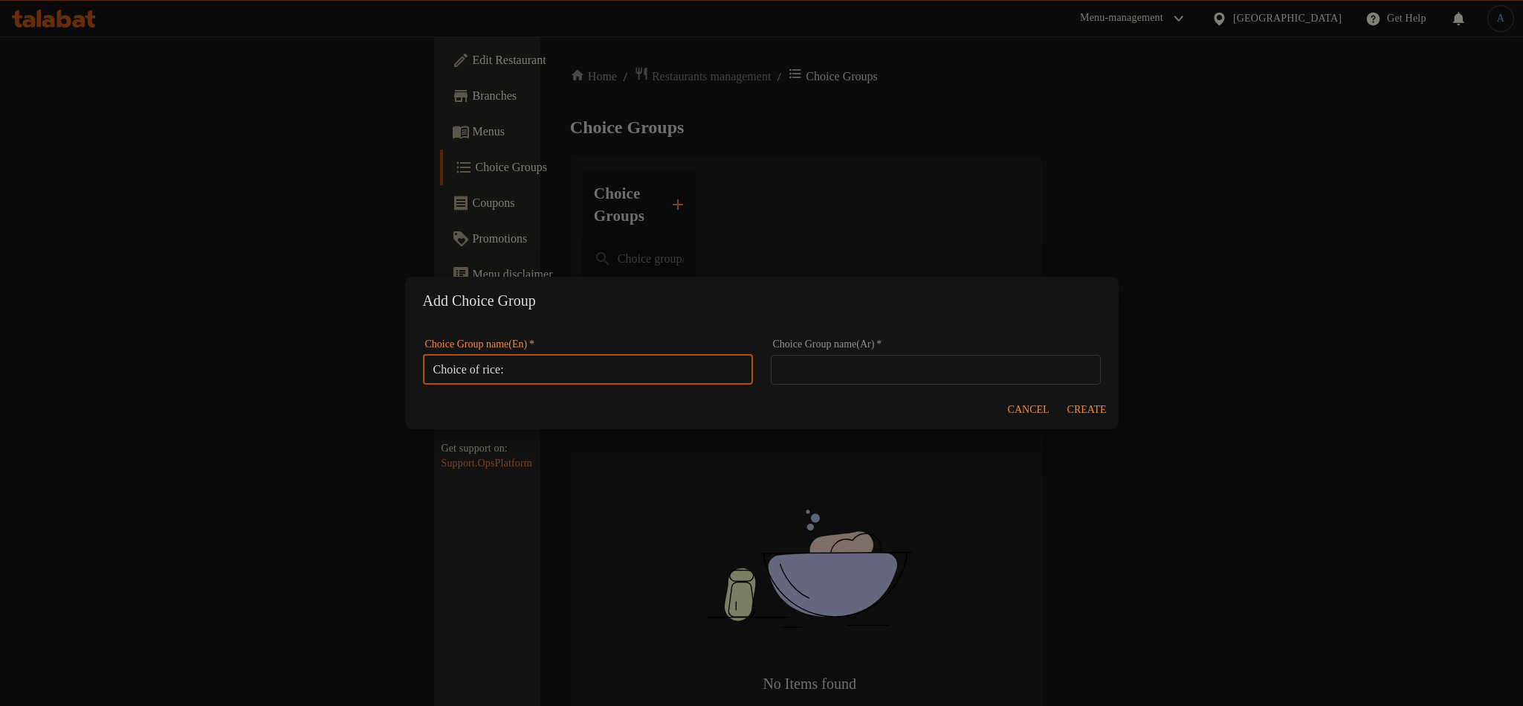
type input "Choice of rice:"
click at [842, 369] on input "text" at bounding box center [936, 370] width 330 height 30
paste input "اختيار الأرز:"
type input "اختيار الأرز:"
click at [1095, 401] on span "Create" at bounding box center [1087, 410] width 39 height 19
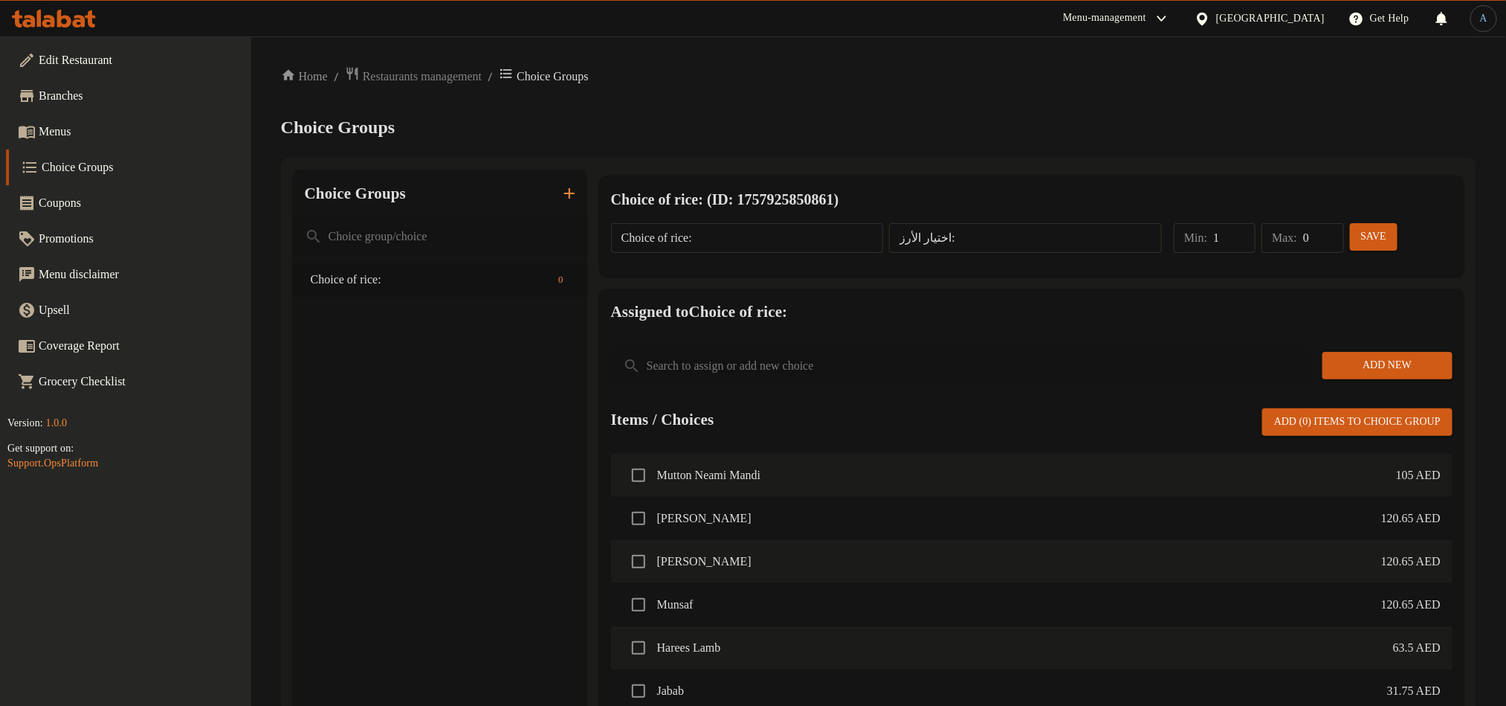
type input "1"
click at [1242, 233] on input "1" at bounding box center [1234, 238] width 42 height 30
type input "1"
click at [1328, 232] on input "1" at bounding box center [1323, 238] width 40 height 30
click at [1376, 237] on span "Save" at bounding box center [1374, 237] width 24 height 19
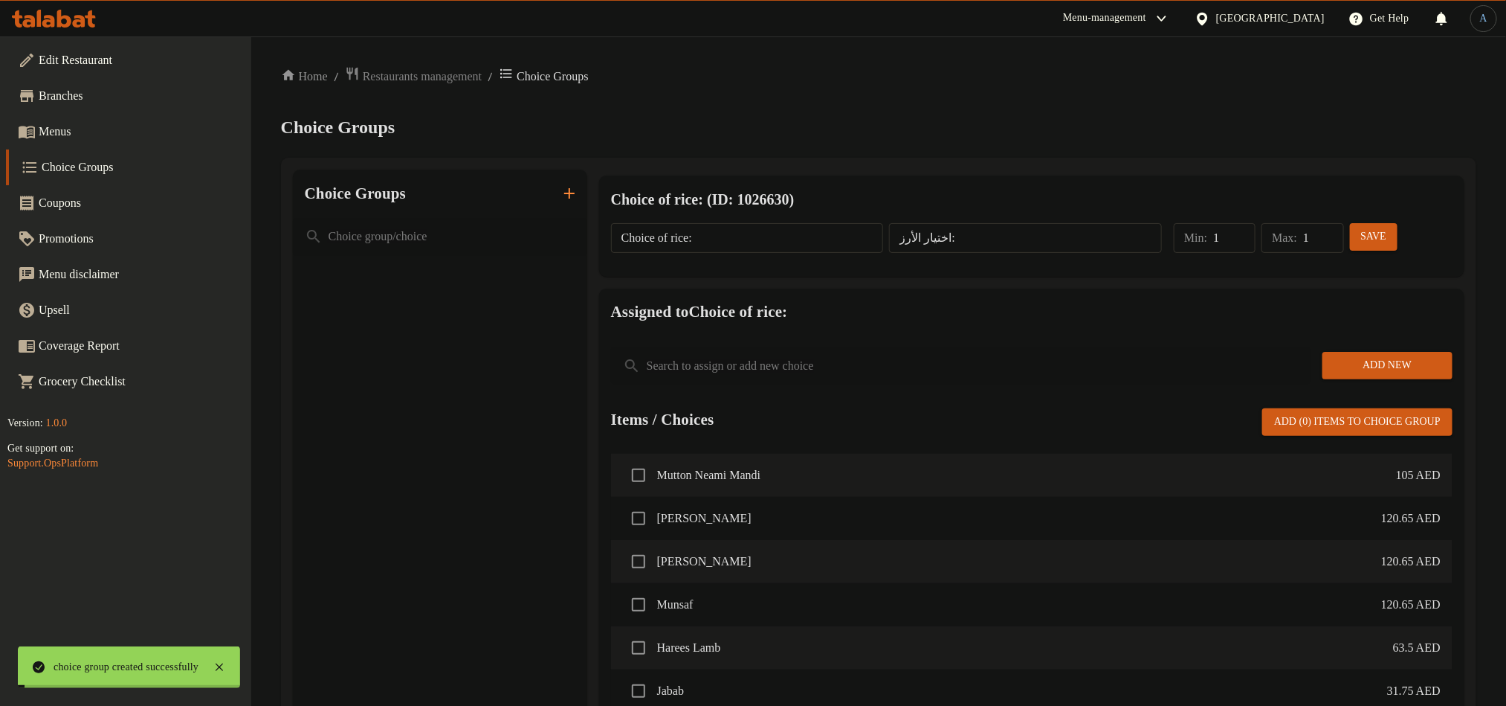
click at [1372, 361] on span "Add New" at bounding box center [1388, 365] width 106 height 19
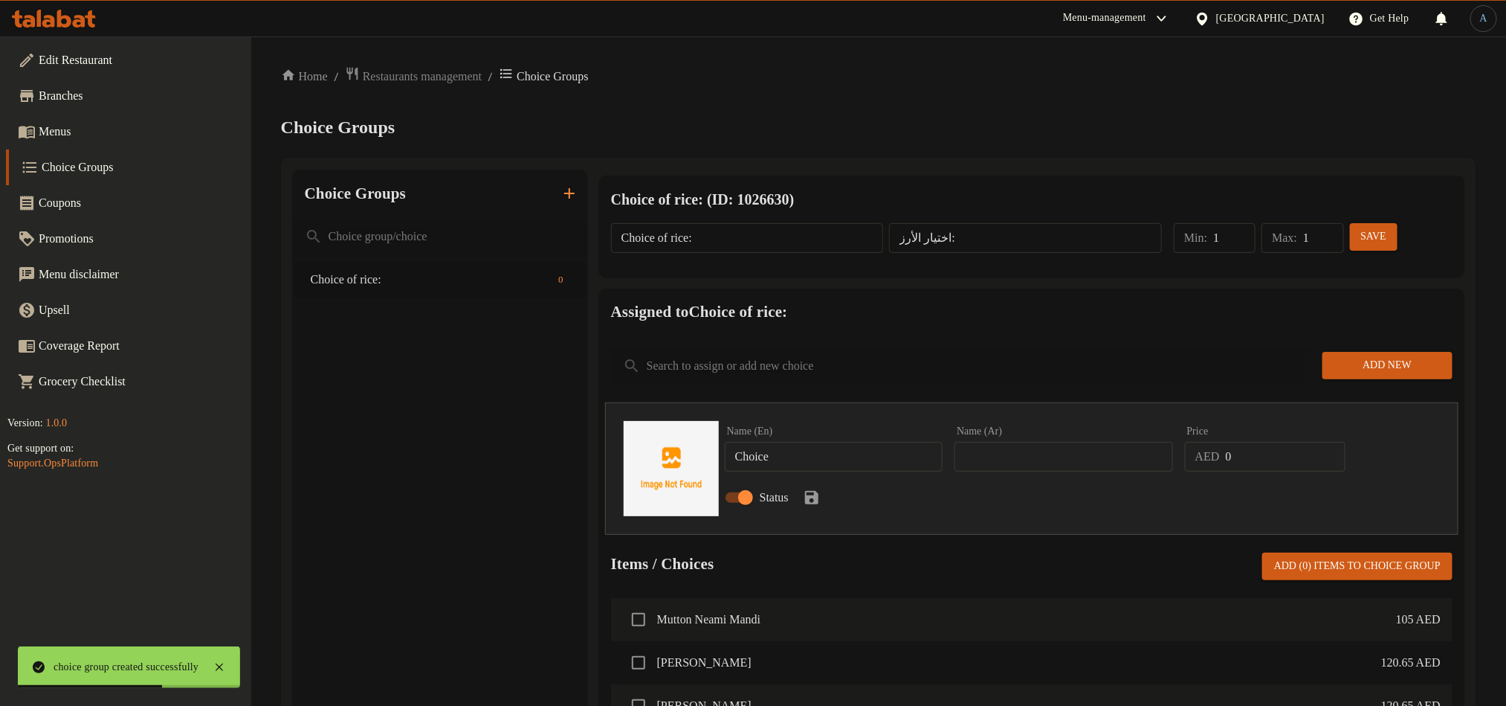
click at [805, 457] on input "Choice" at bounding box center [834, 457] width 219 height 30
paste input "White"
type input "White"
drag, startPoint x: 981, startPoint y: 457, endPoint x: 968, endPoint y: 469, distance: 17.9
click at [981, 457] on input "text" at bounding box center [1064, 457] width 219 height 30
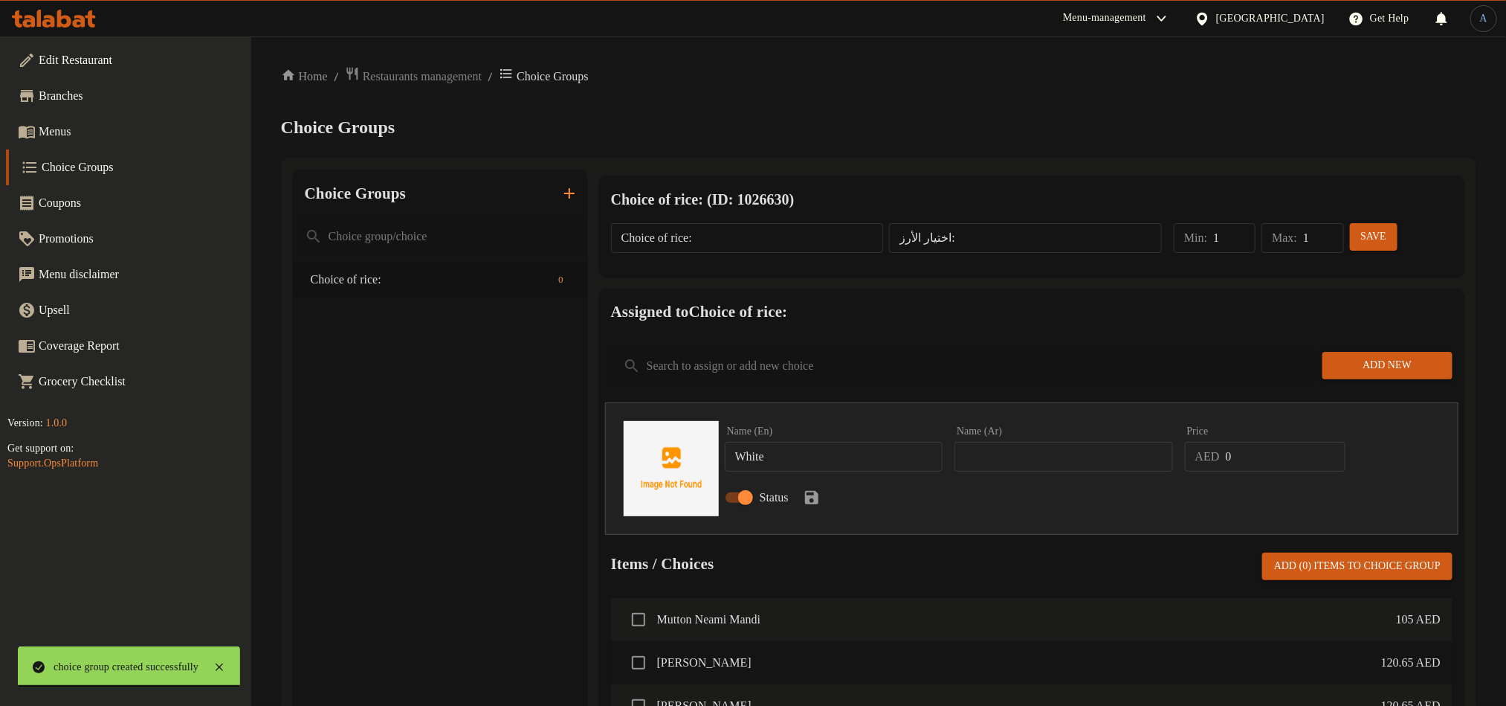
paste input "أبيض"
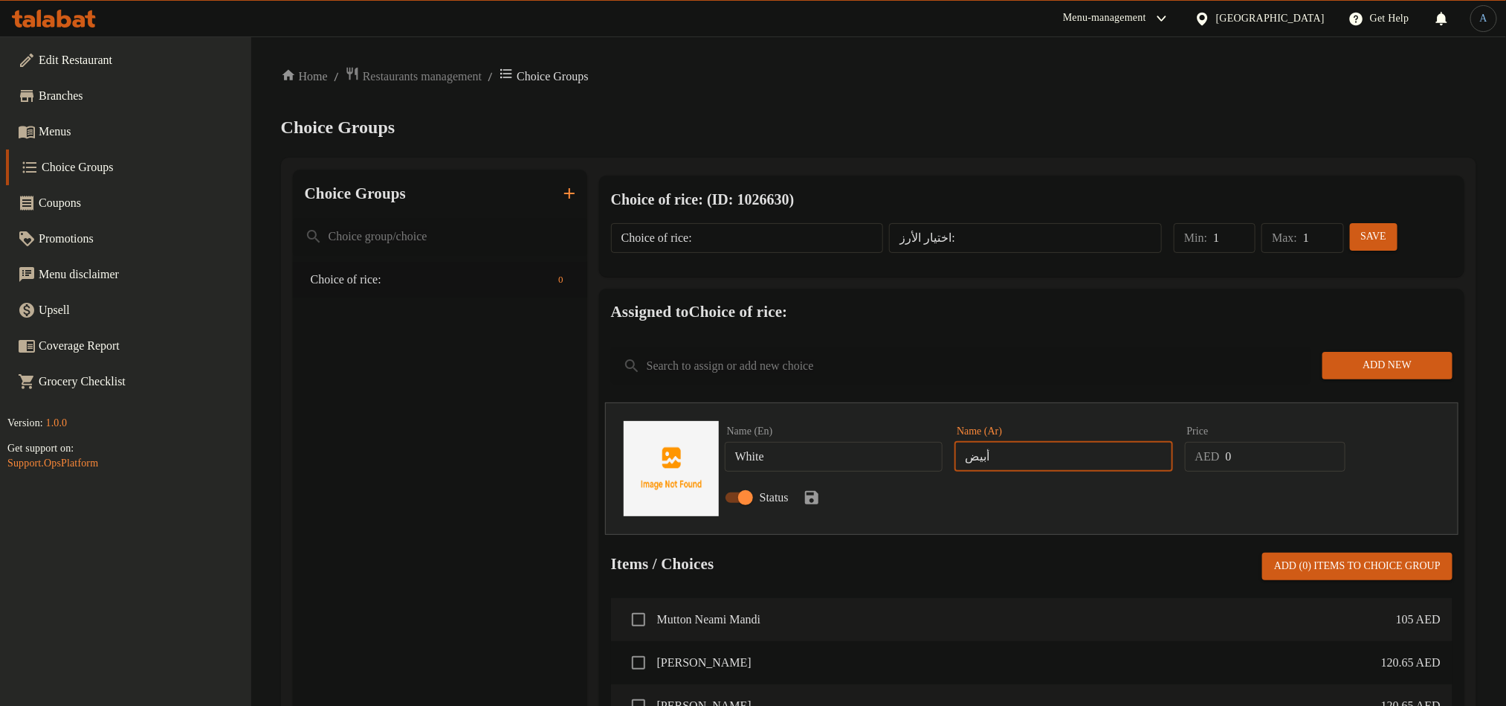
type input "أبيض"
click at [813, 489] on icon "save" at bounding box center [812, 497] width 18 height 18
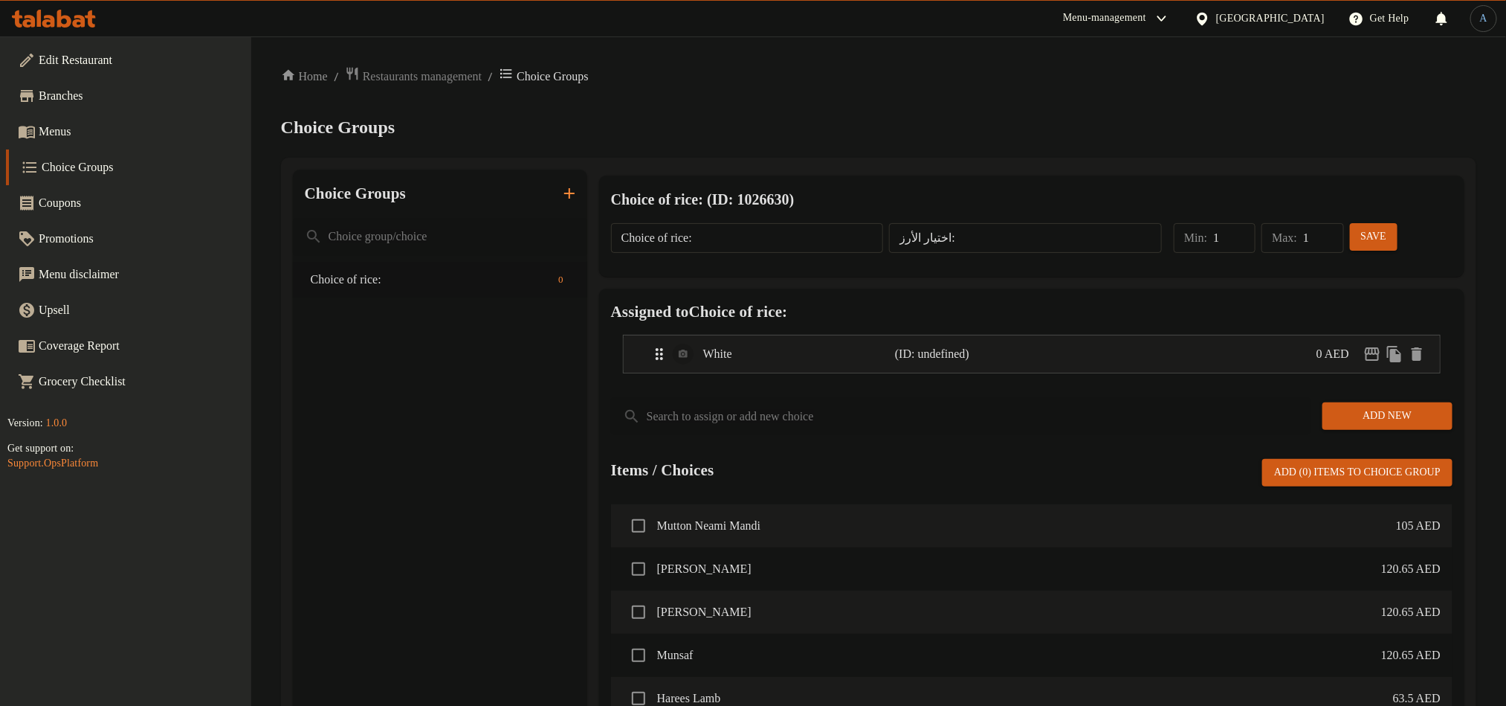
click at [1397, 407] on span "Add New" at bounding box center [1388, 416] width 106 height 19
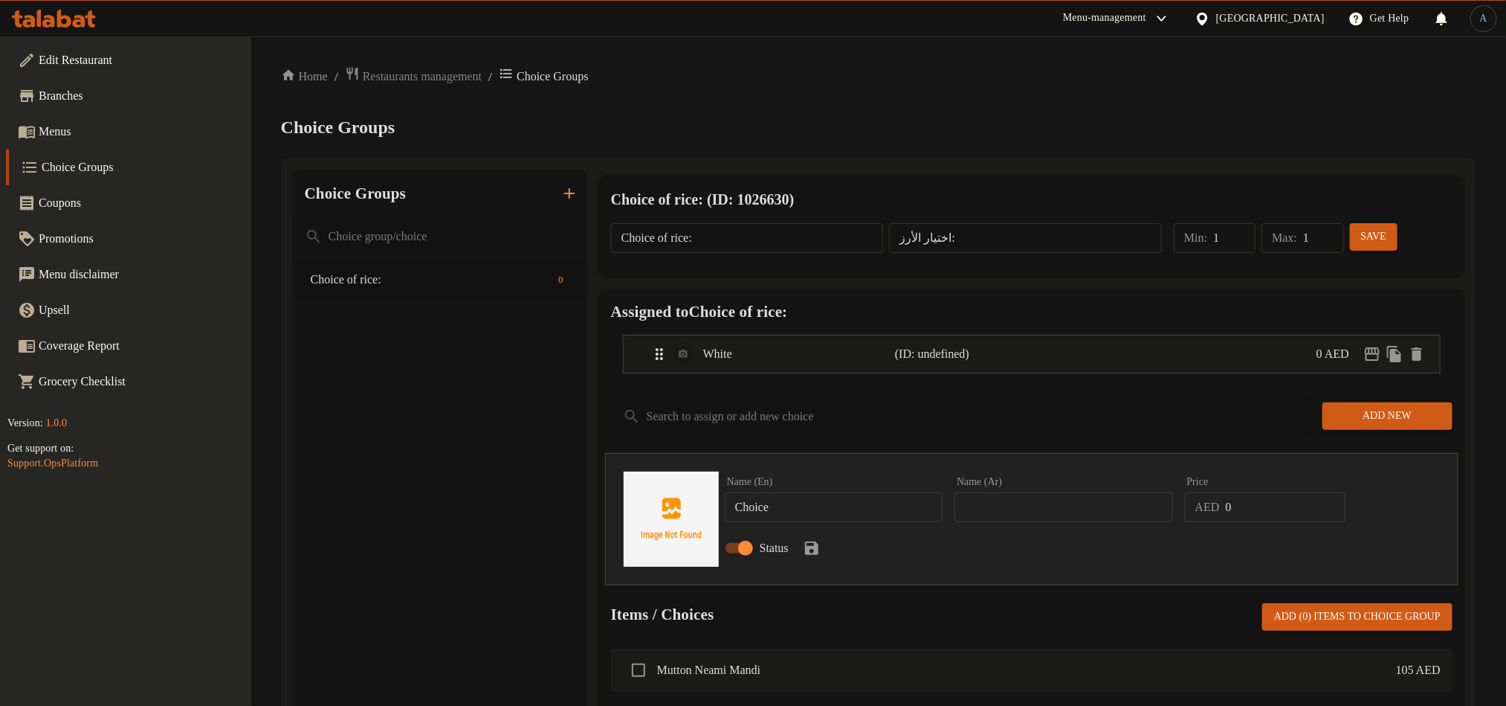
click at [868, 511] on input "Choice" at bounding box center [834, 507] width 219 height 30
paste input "Biryani"
type input "Biryani"
drag, startPoint x: 1065, startPoint y: 516, endPoint x: 1033, endPoint y: 533, distance: 36.3
click at [1065, 516] on input "text" at bounding box center [1064, 507] width 219 height 30
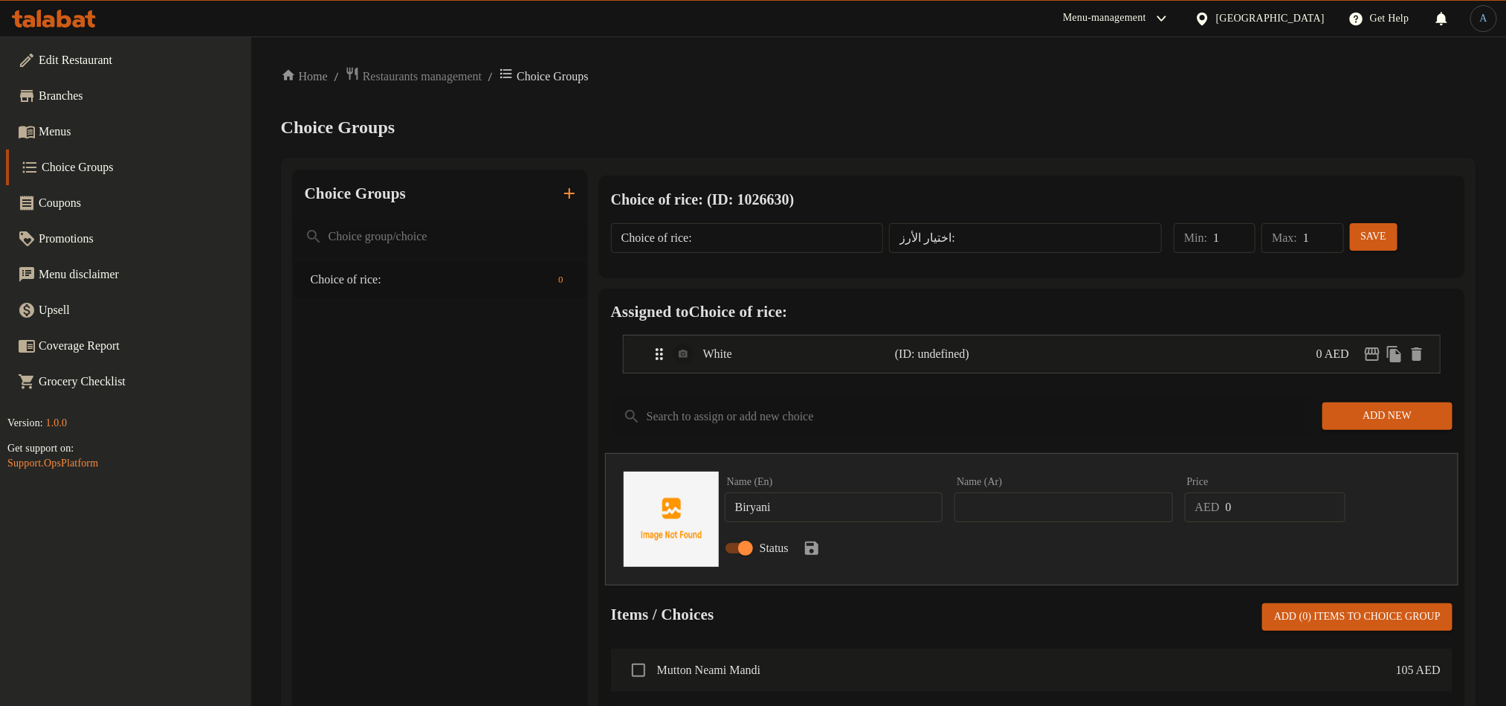
paste input "برياني"
type input "برياني"
click at [823, 543] on button "save" at bounding box center [812, 548] width 22 height 22
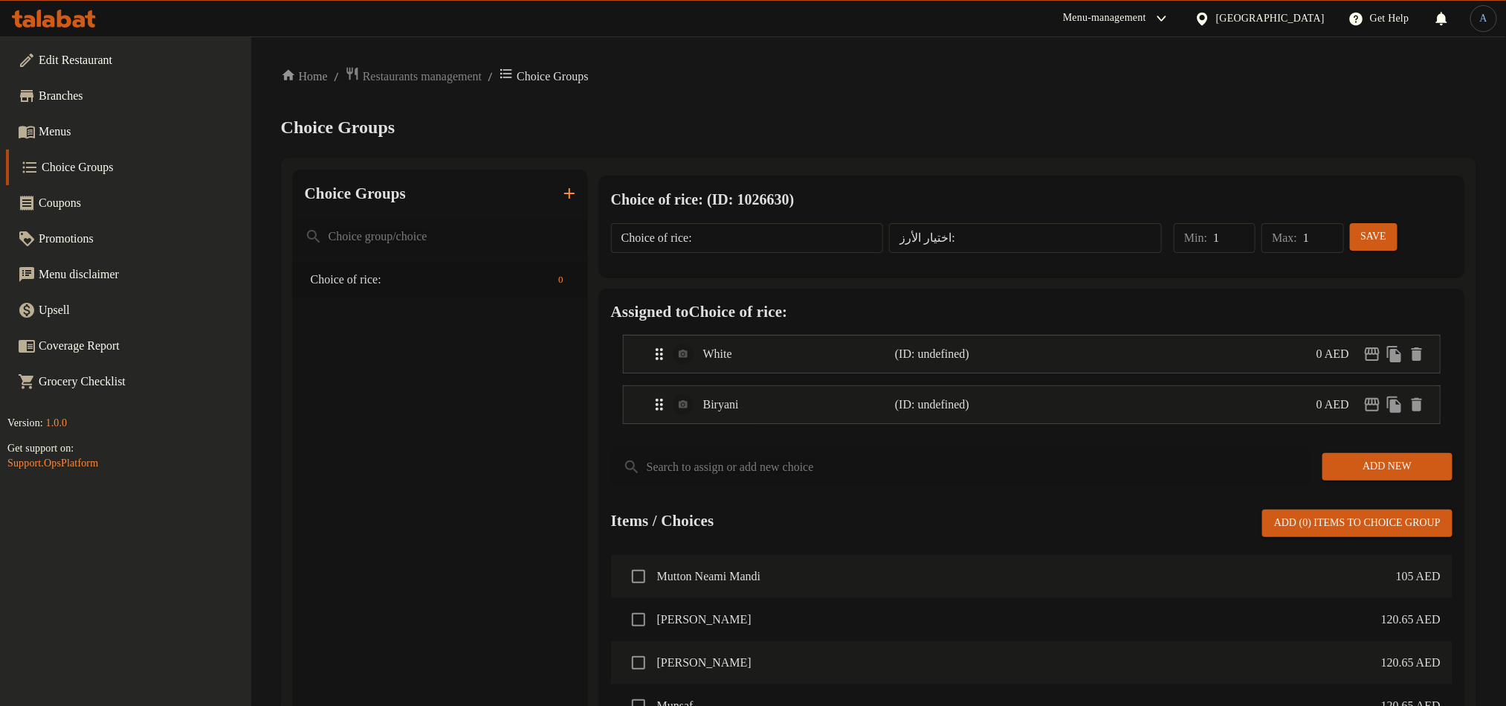
click at [1404, 469] on span "Add New" at bounding box center [1388, 466] width 106 height 19
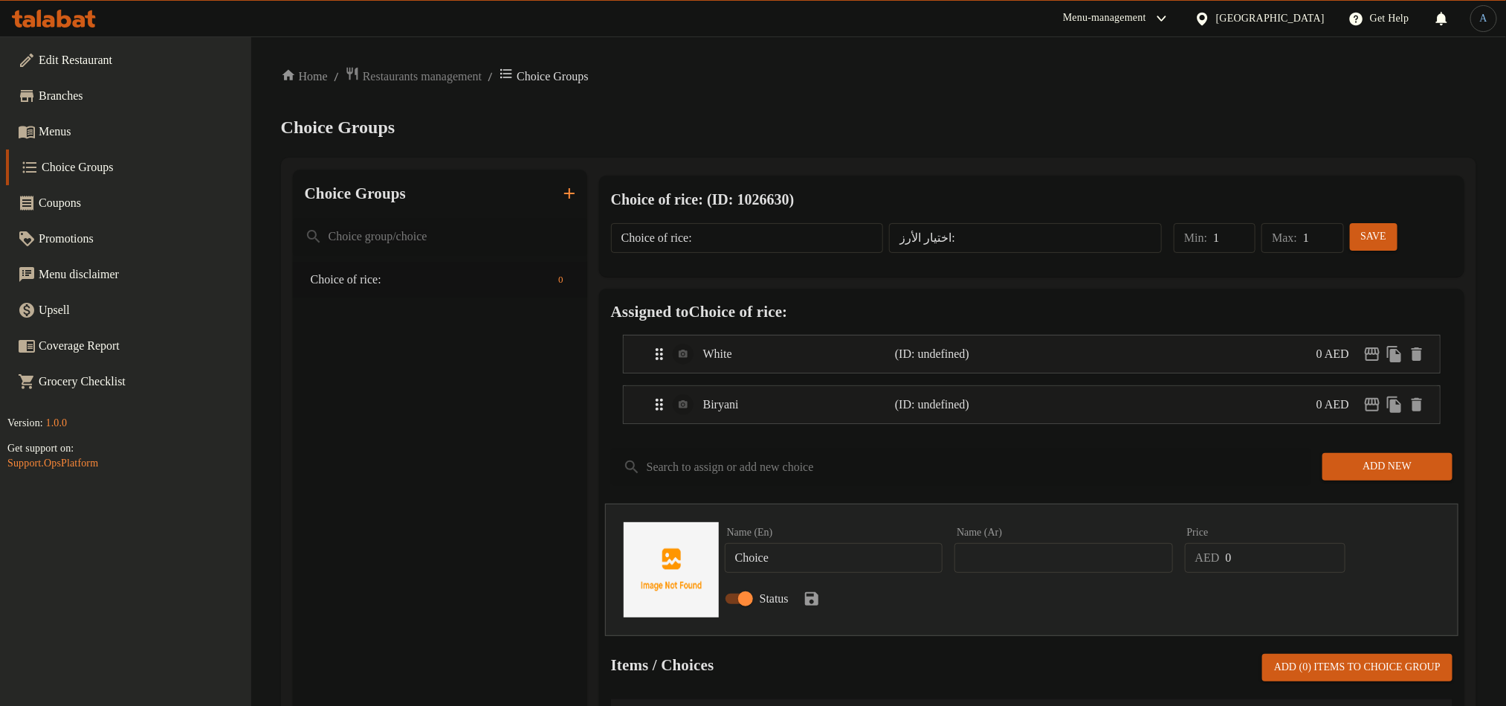
click at [806, 561] on input "Choice" at bounding box center [834, 558] width 219 height 30
paste input "Majbos"
type input "Majbos"
click at [1025, 552] on input "text" at bounding box center [1064, 558] width 219 height 30
paste input "مجبوس"
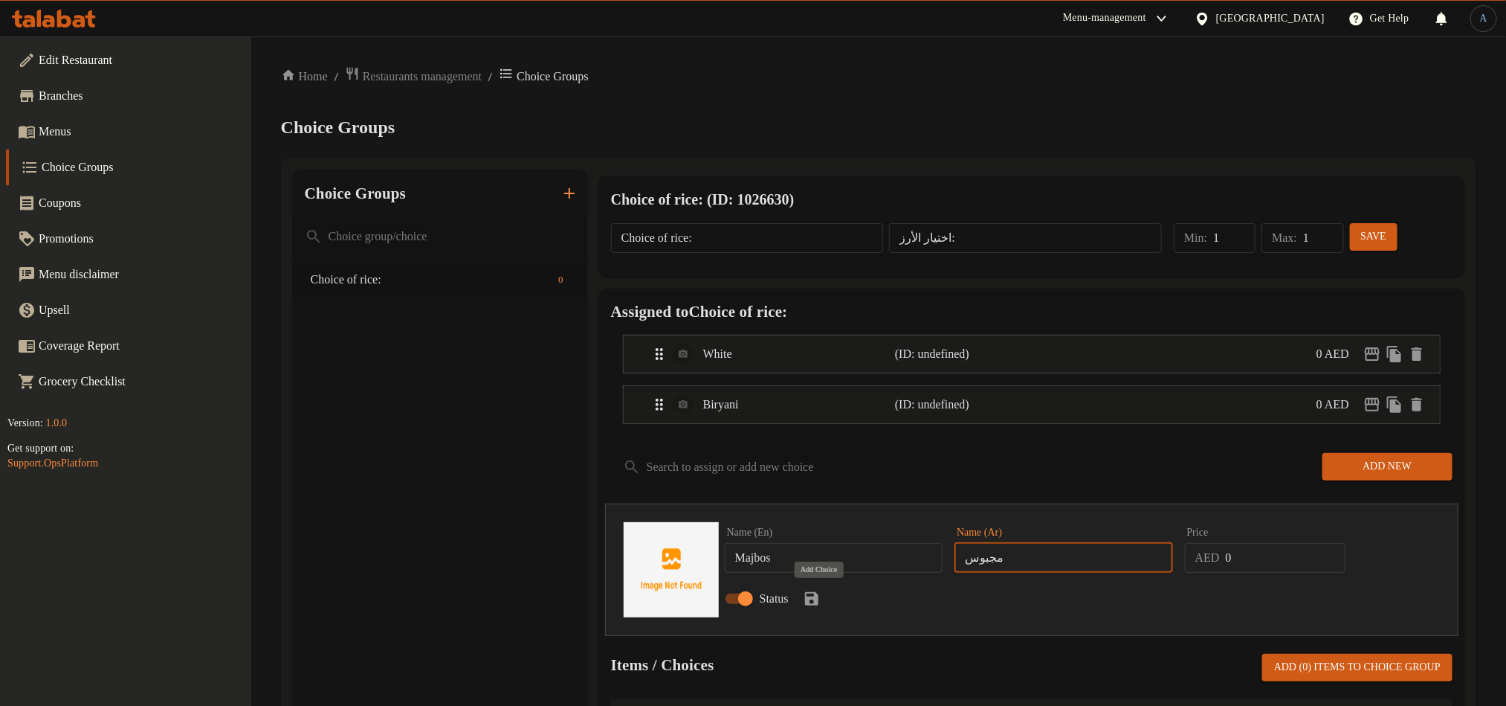
type input "مجبوس"
click at [819, 598] on icon "save" at bounding box center [811, 598] width 13 height 13
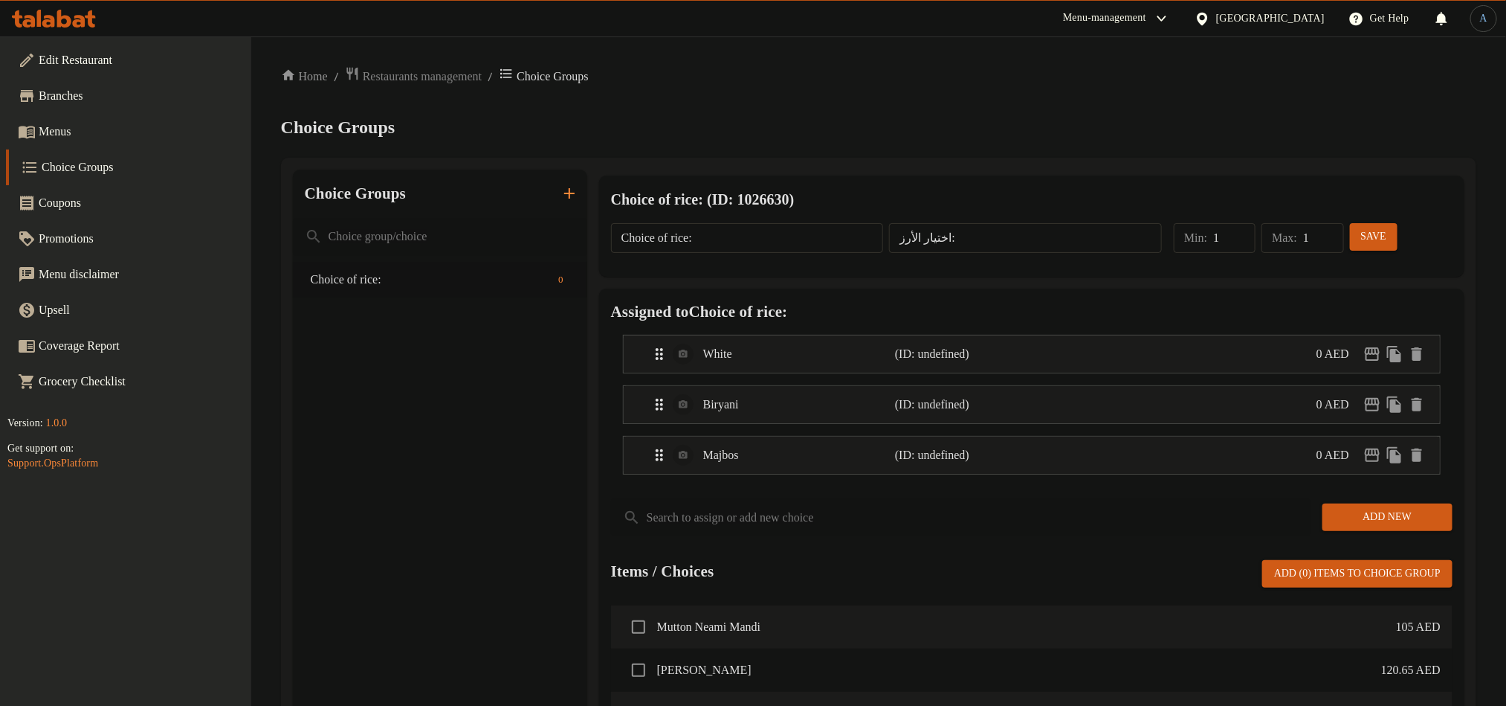
click at [1368, 236] on span "Save" at bounding box center [1374, 237] width 24 height 19
click at [43, 127] on span "Menus" at bounding box center [139, 132] width 201 height 18
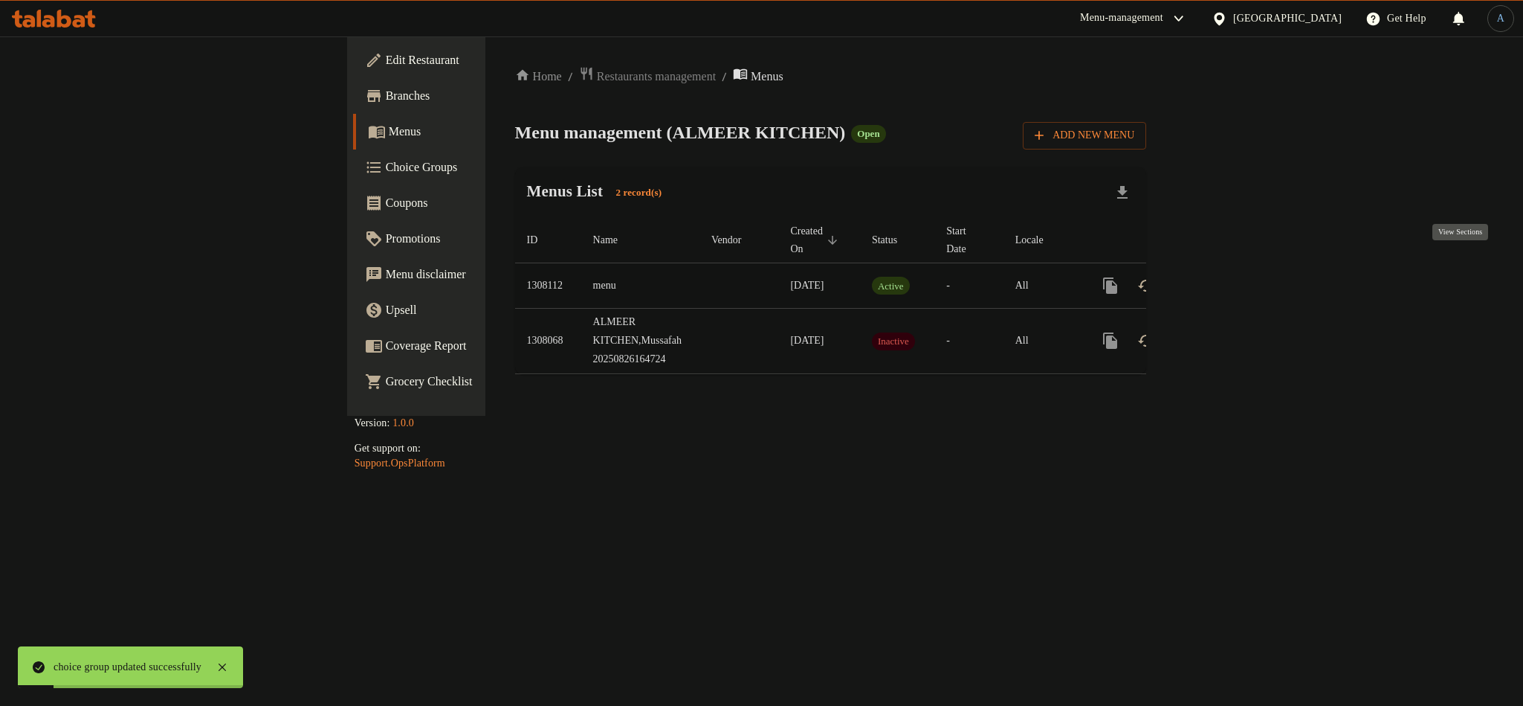
click at [1236, 268] on link "enhanced table" at bounding box center [1218, 286] width 36 height 36
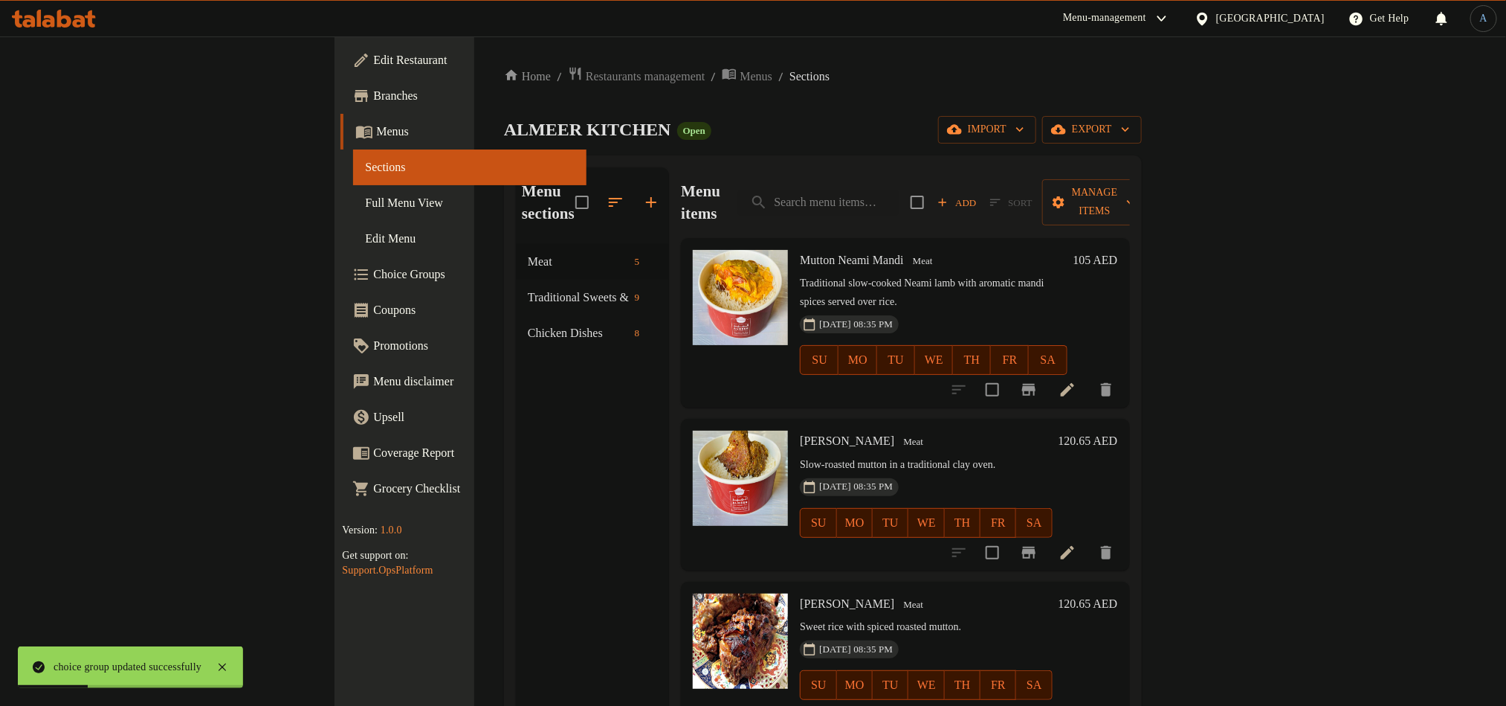
click at [1077, 381] on icon at bounding box center [1068, 390] width 18 height 18
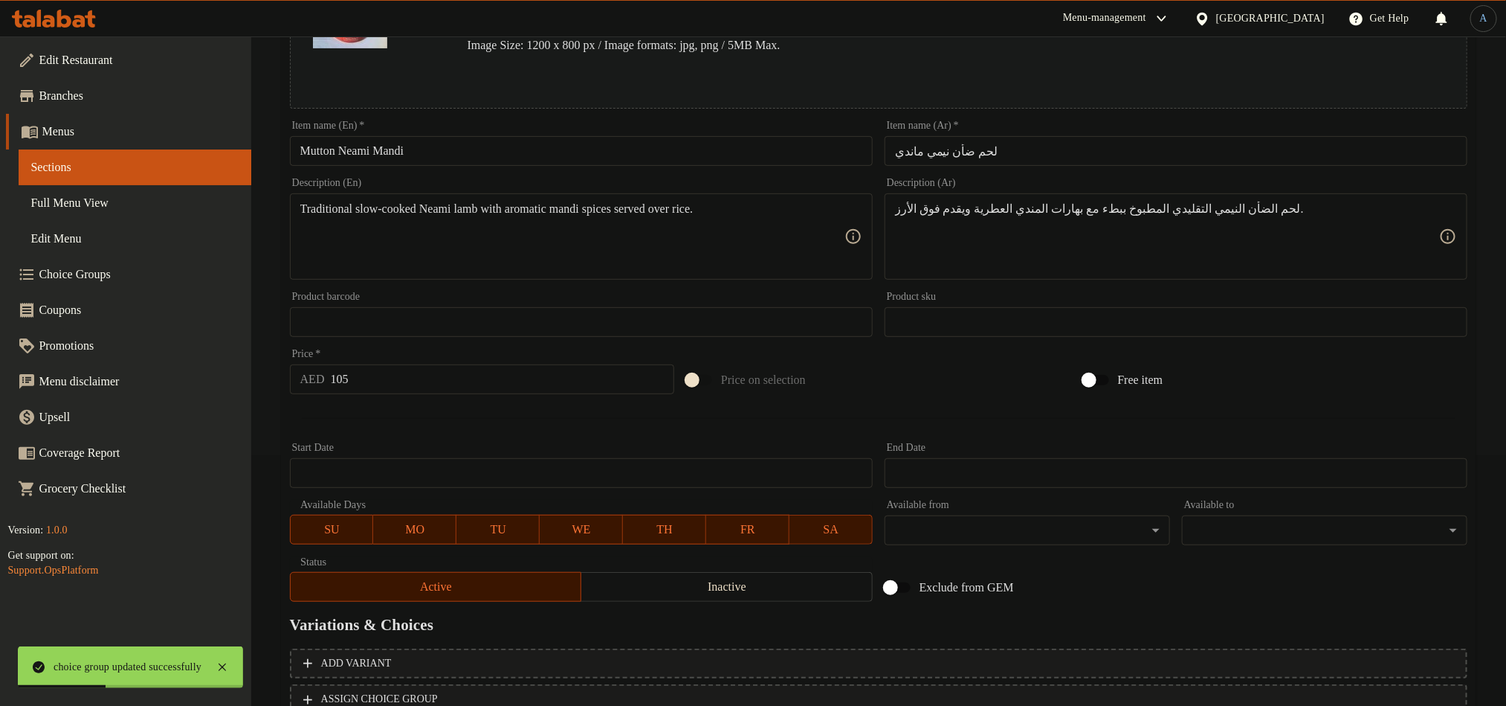
scroll to position [364, 0]
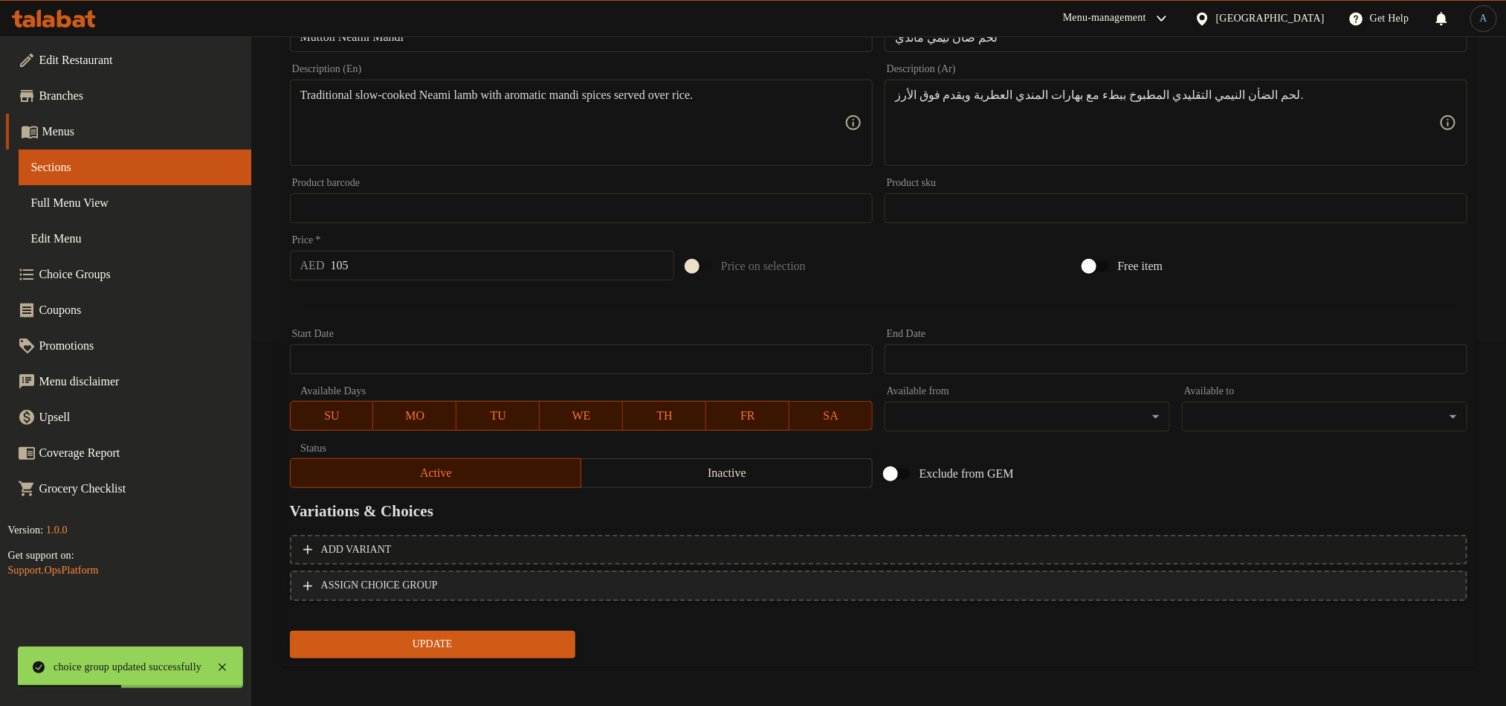
click at [670, 581] on span "ASSIGN CHOICE GROUP" at bounding box center [878, 585] width 1151 height 19
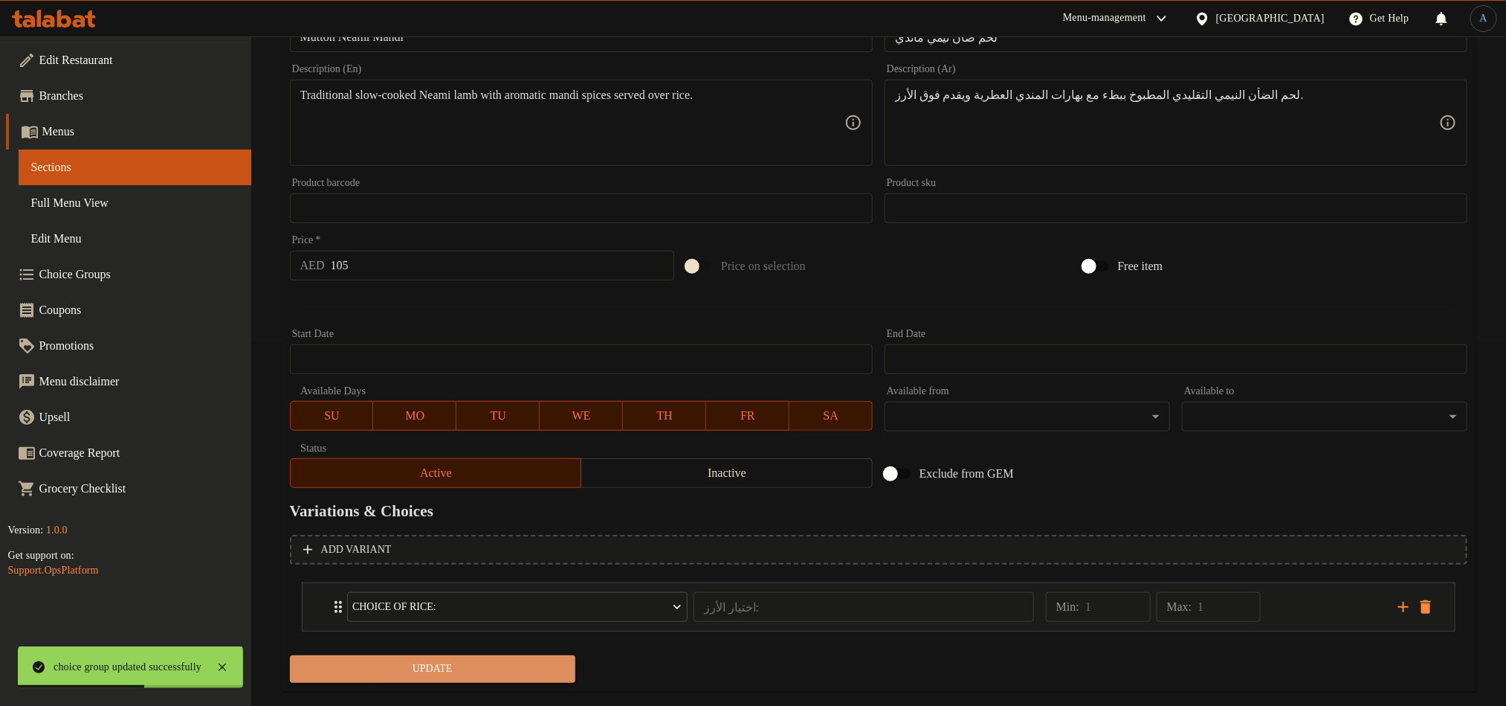
click at [420, 665] on span "Update" at bounding box center [433, 668] width 262 height 19
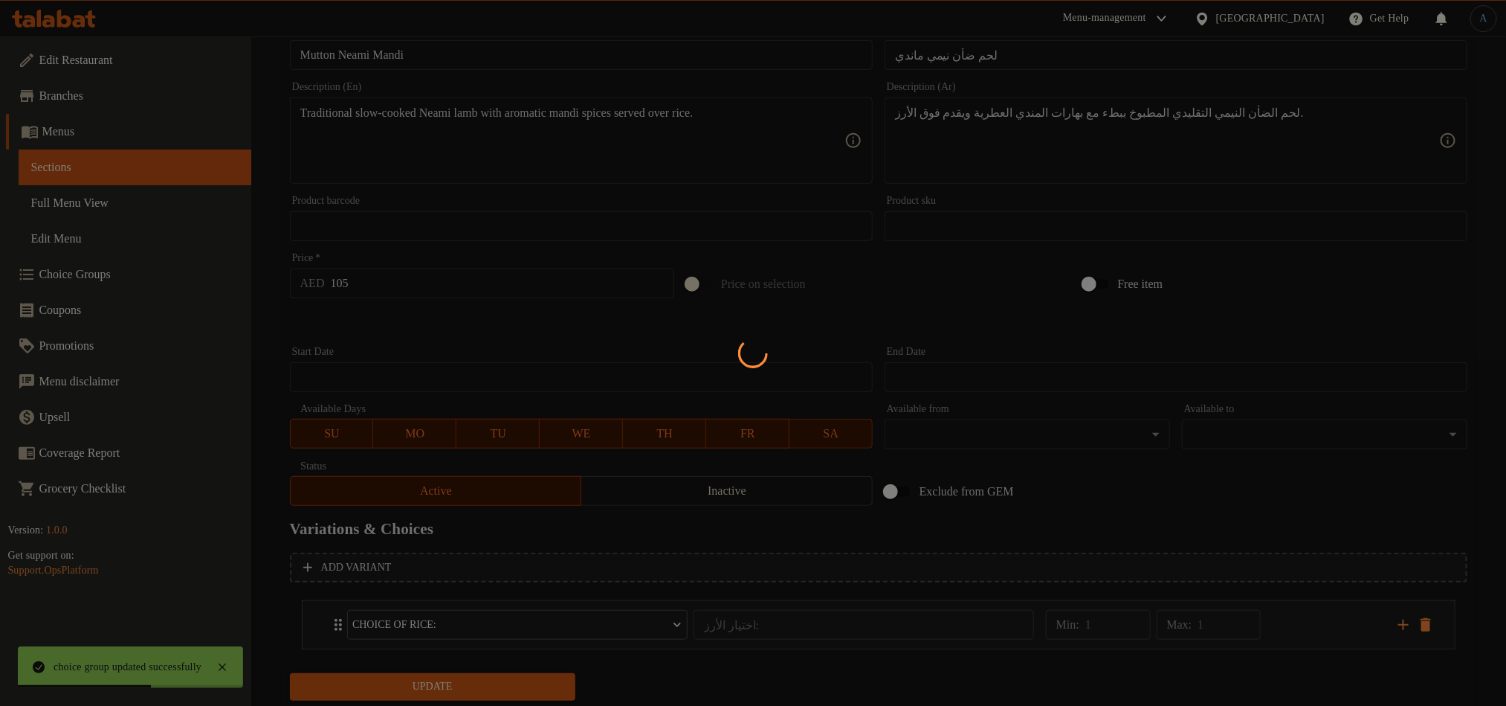
scroll to position [0, 0]
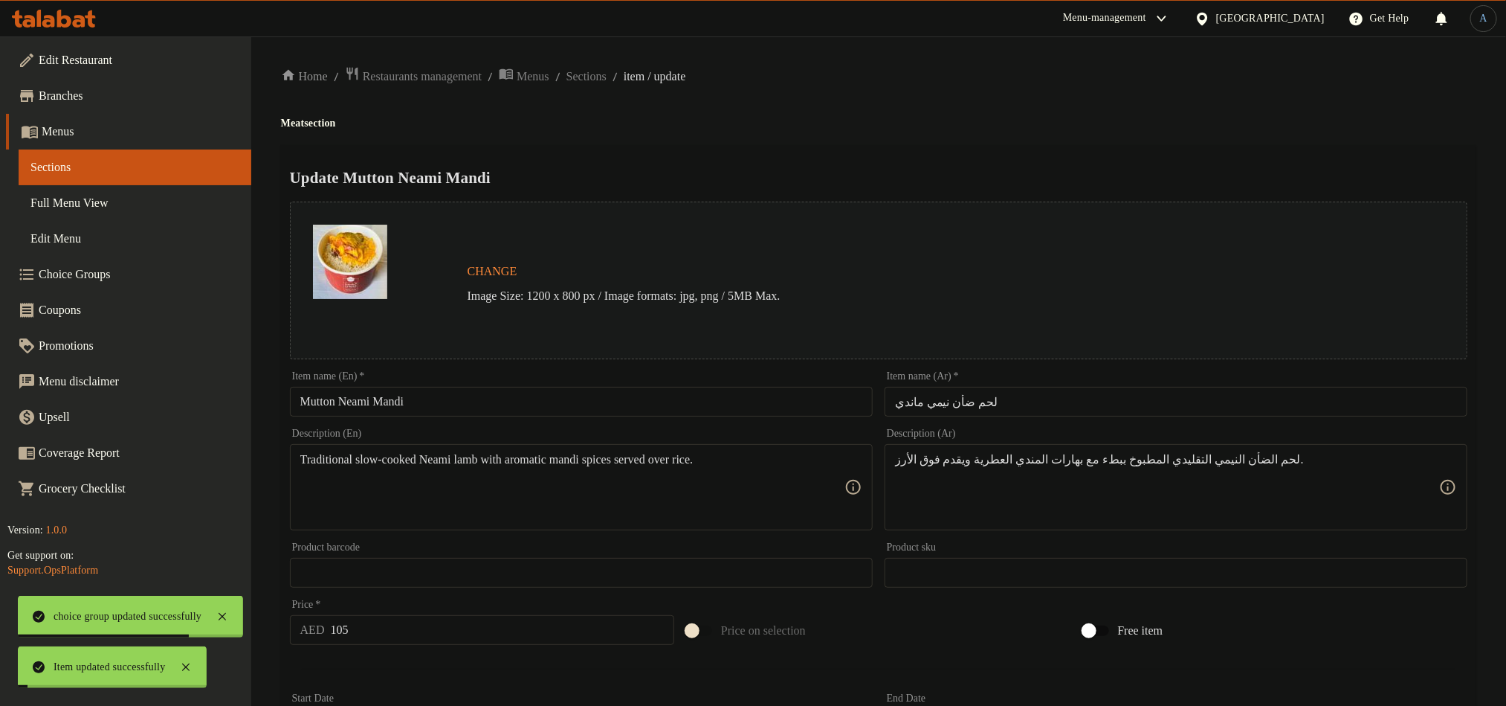
click at [607, 74] on span "Sections" at bounding box center [587, 77] width 40 height 18
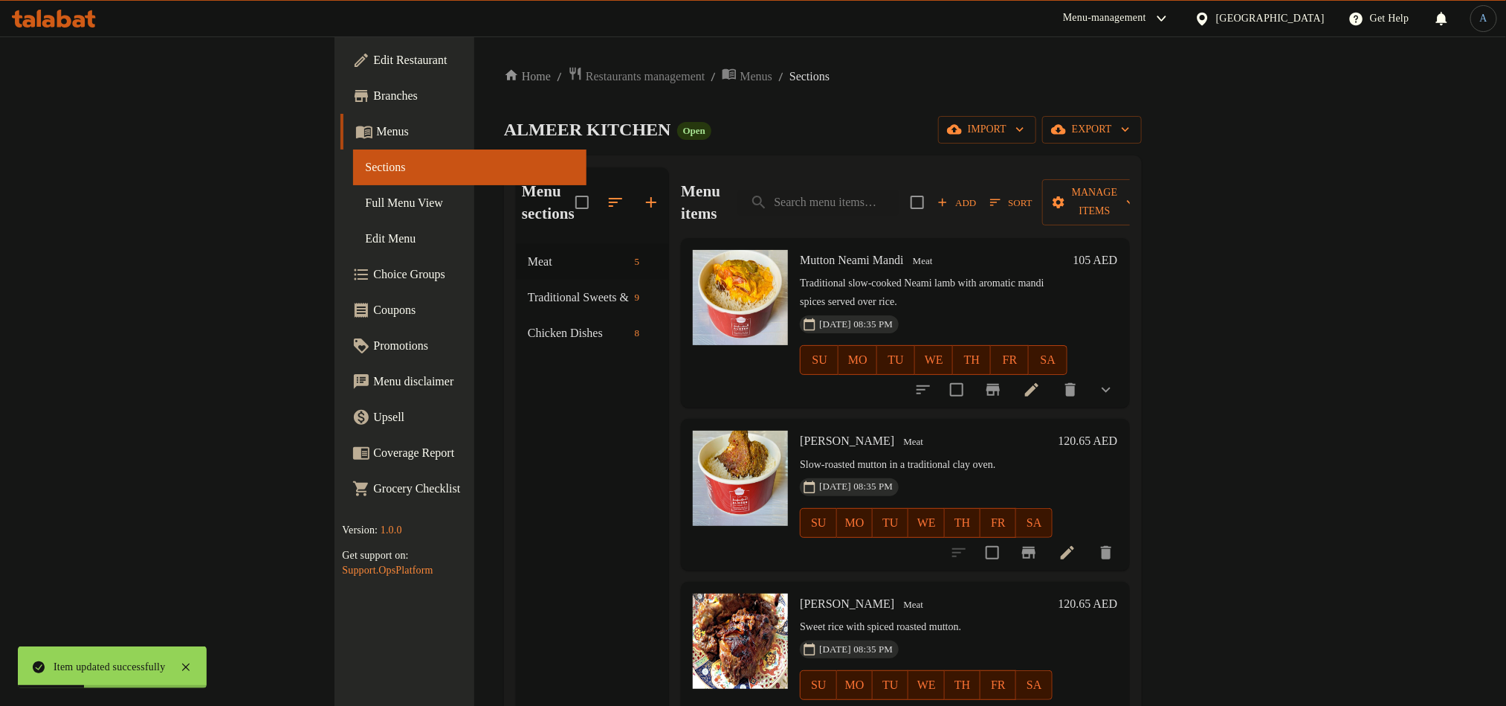
scroll to position [143, 0]
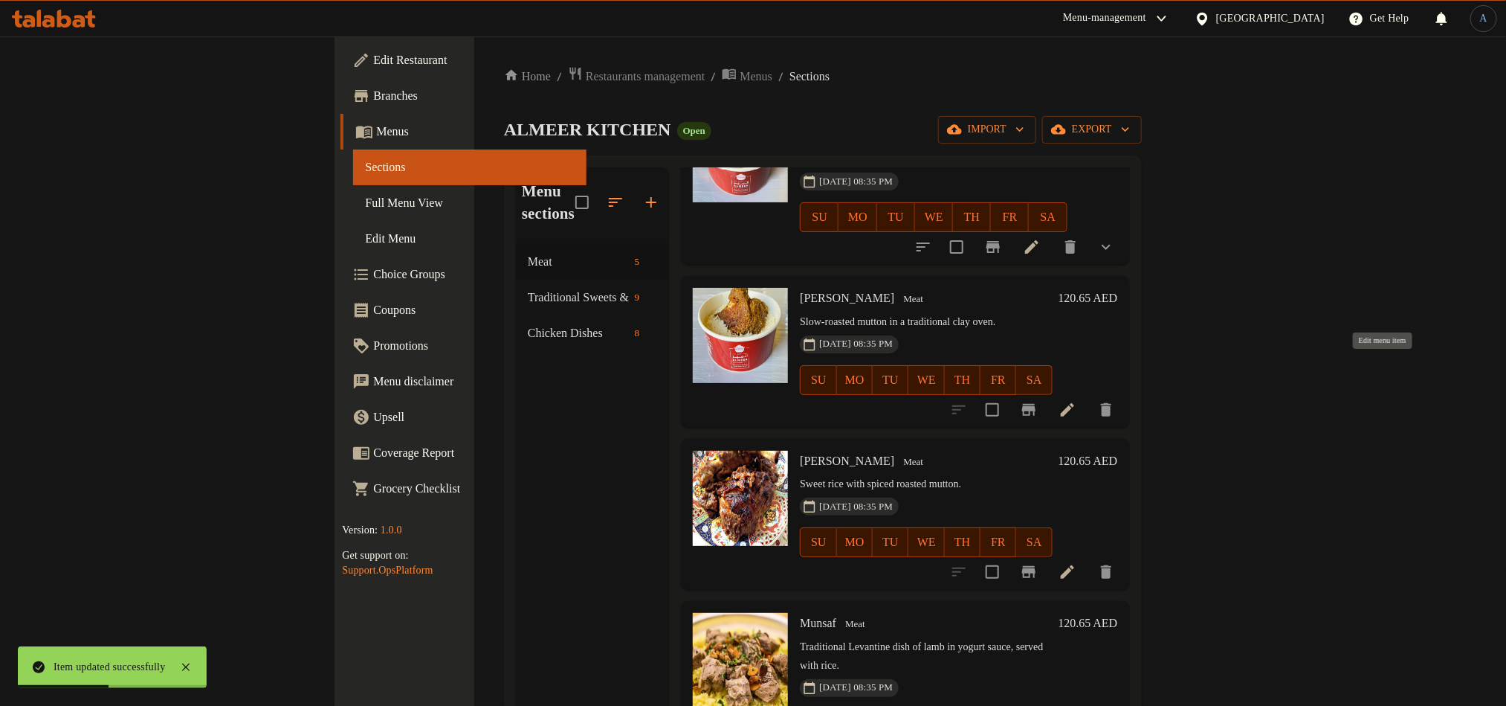
click at [1077, 401] on icon at bounding box center [1068, 410] width 18 height 18
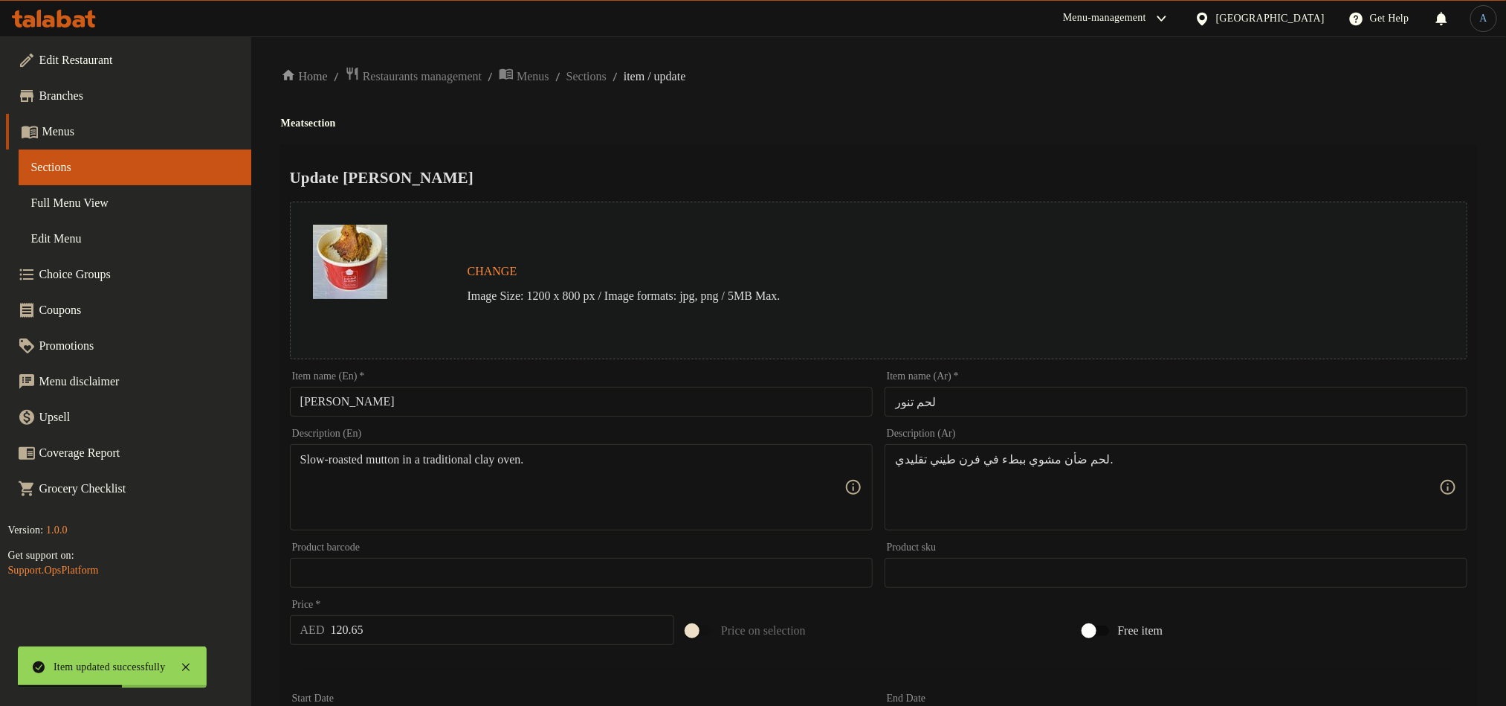
click at [467, 378] on div "Item name (En)   * Mutton Tanoor Item name (En) *" at bounding box center [581, 393] width 583 height 45
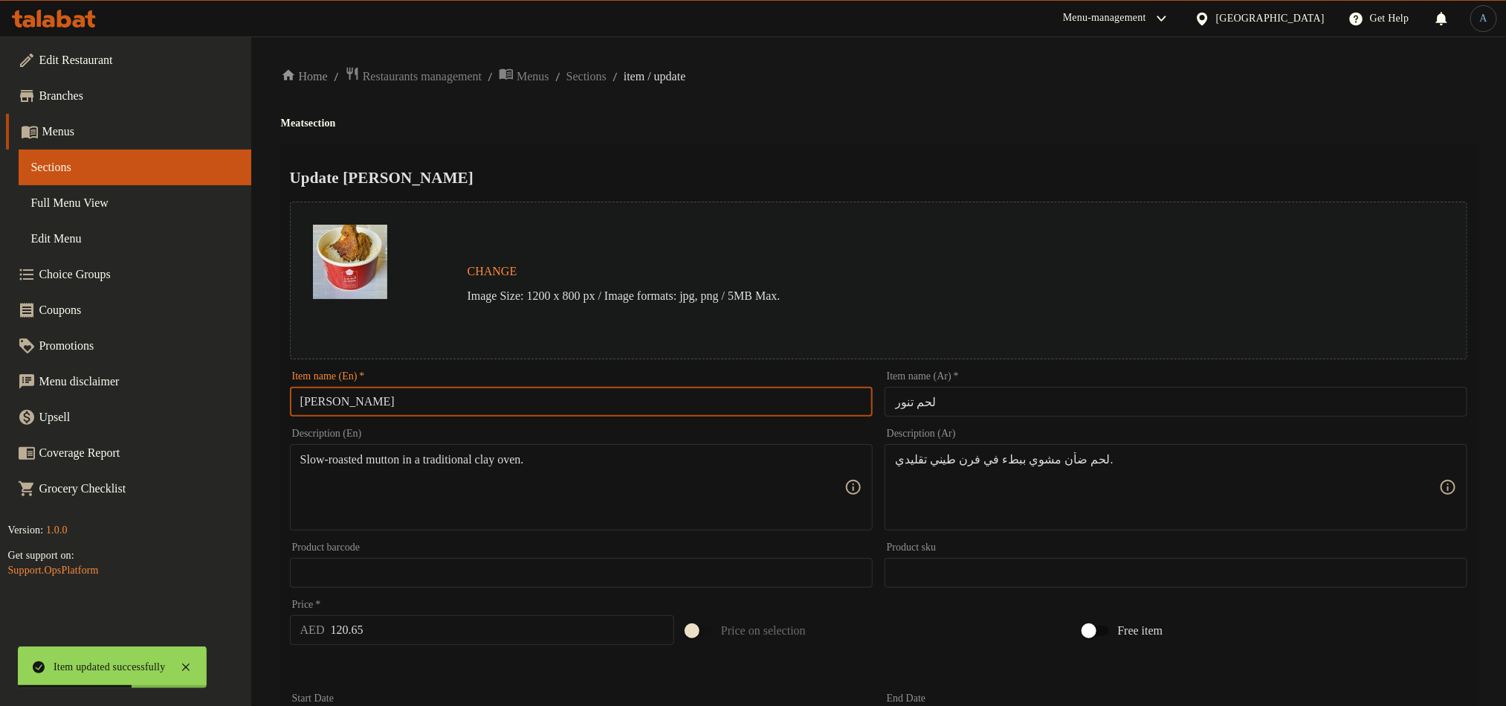
click at [466, 393] on input "[PERSON_NAME]" at bounding box center [581, 402] width 583 height 30
paste input "Neami"
type input "Mutton Neami Tanoor"
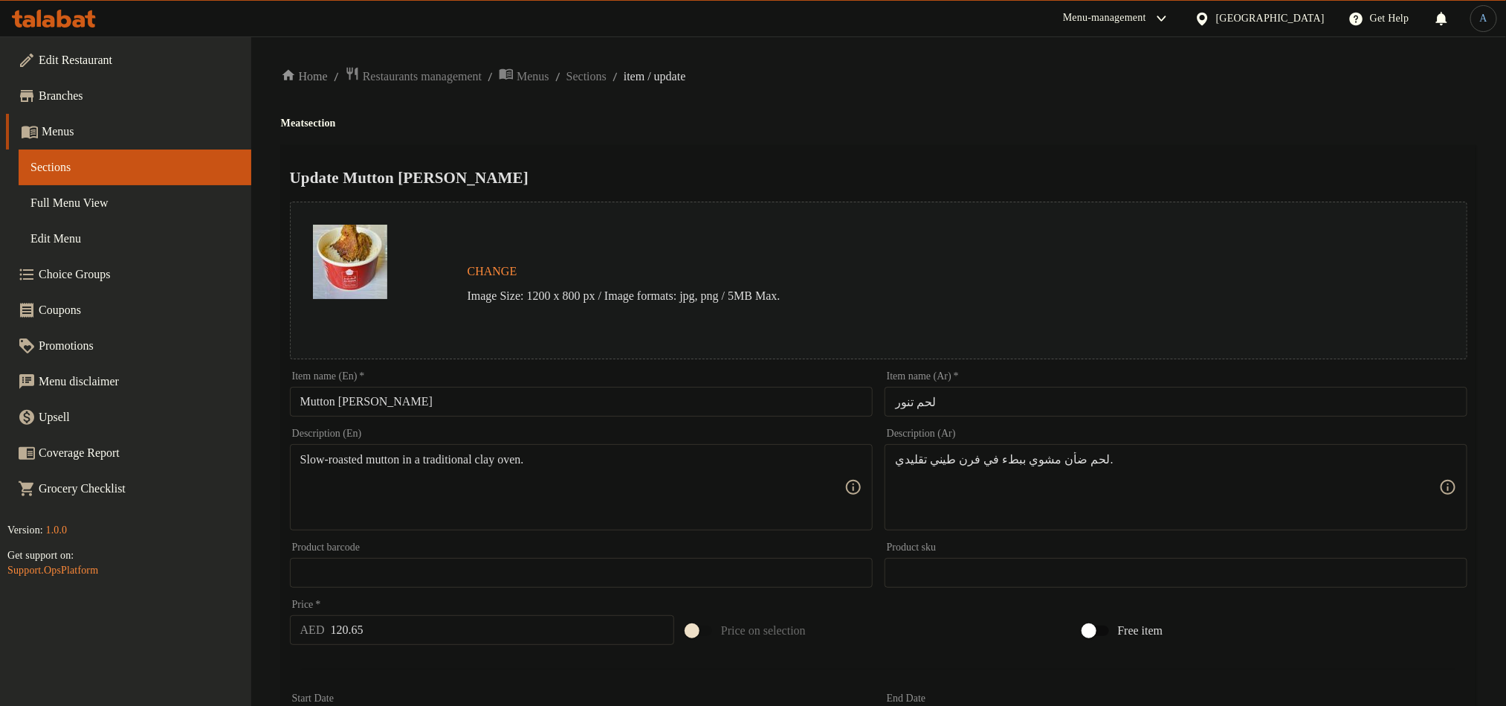
click at [1065, 409] on input "لحم تنور" at bounding box center [1176, 402] width 583 height 30
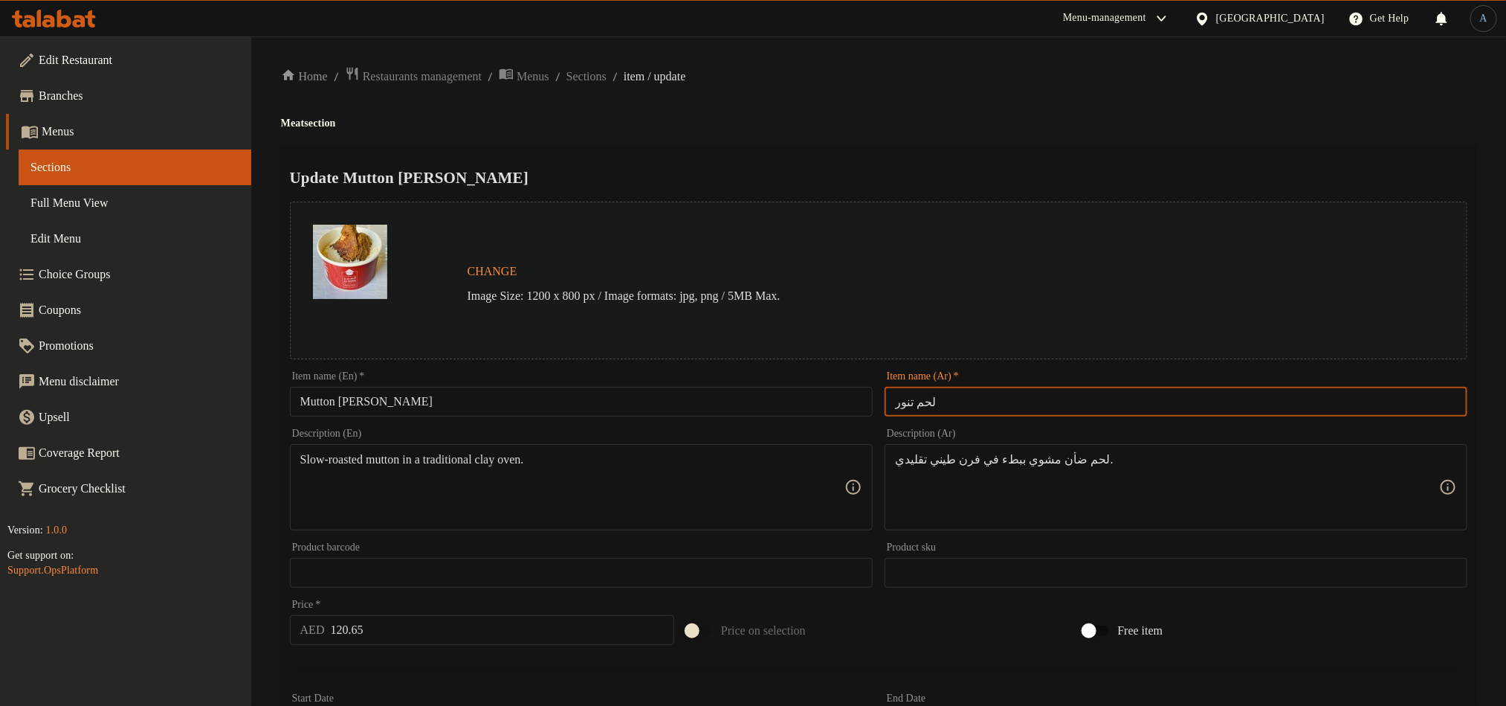
paste input "أن نيمي"
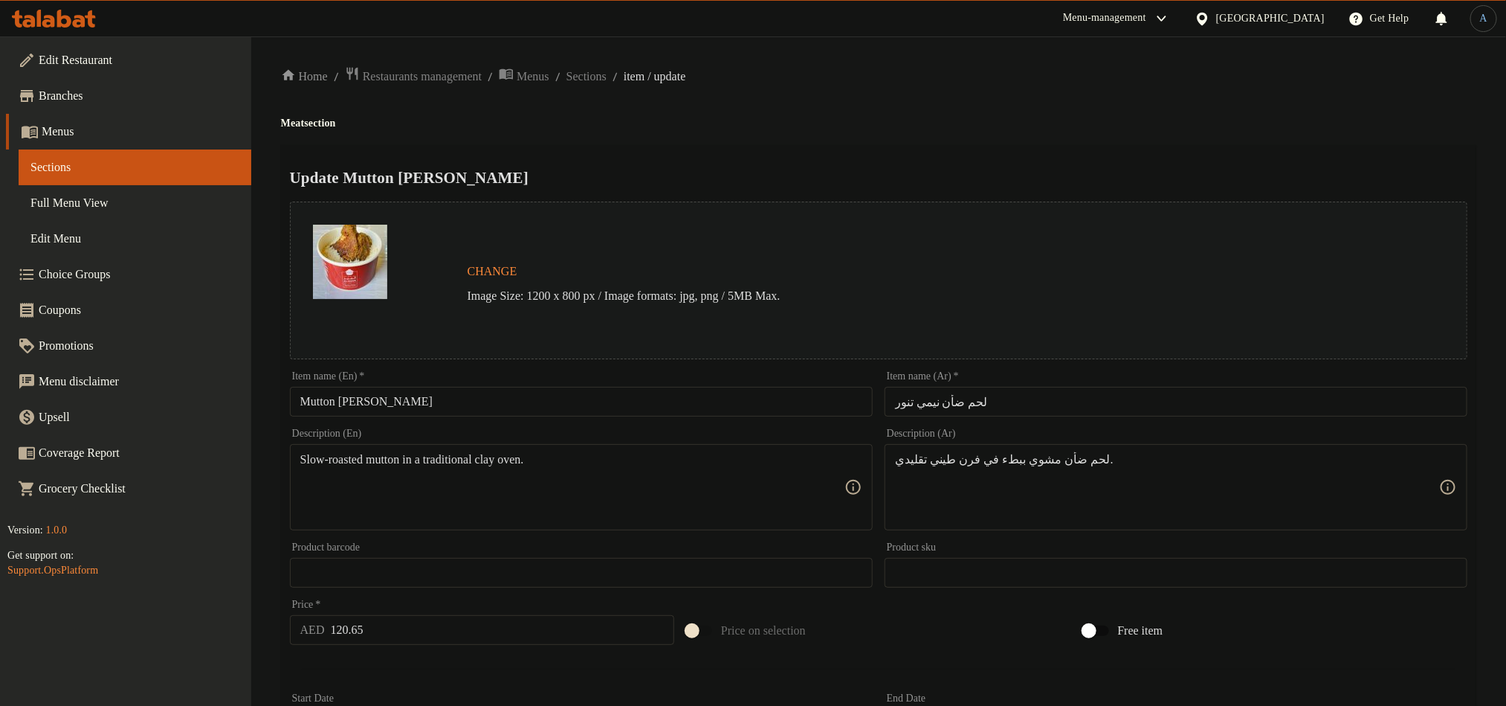
click at [1031, 157] on div "Update Mutton Neami Tanoor Change Image Size: 1200 x 800 px / Image formats: jp…" at bounding box center [879, 588] width 1196 height 887
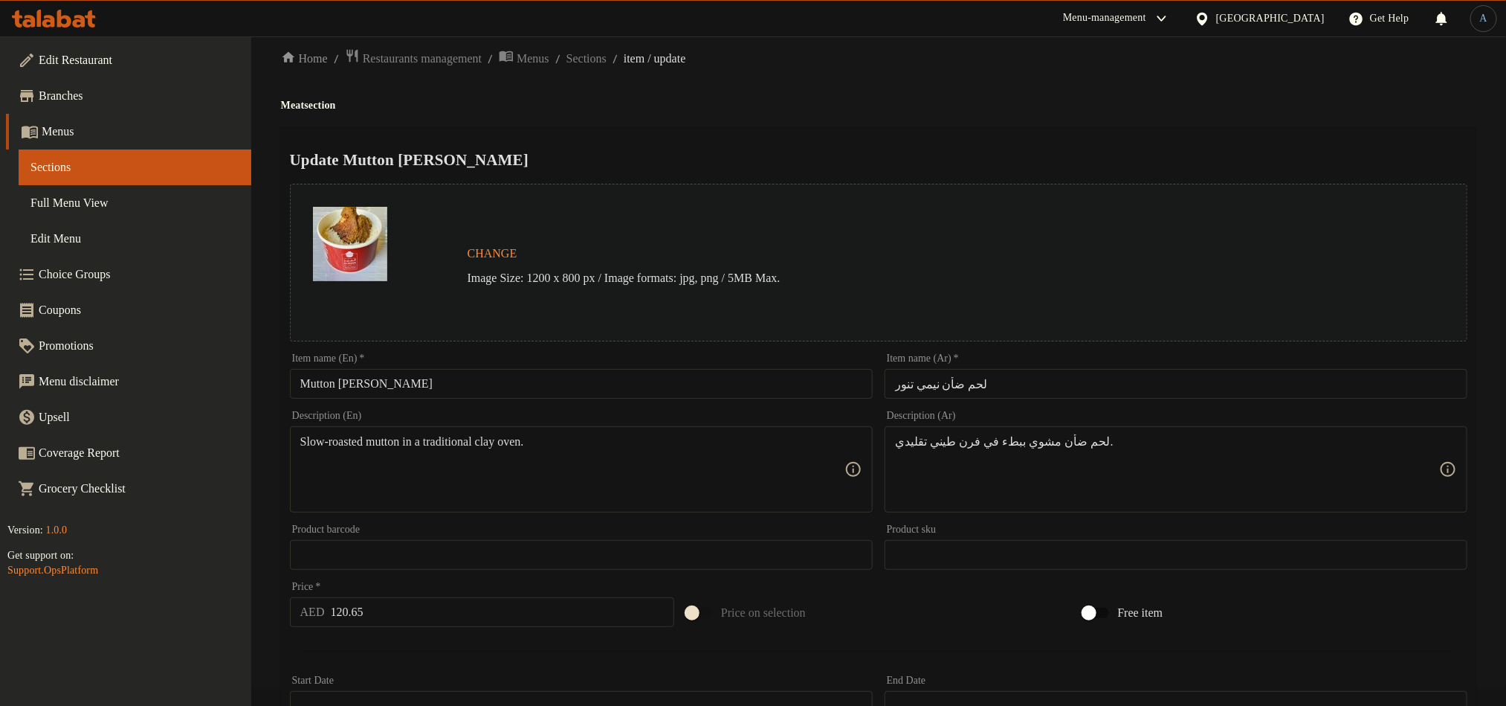
scroll to position [223, 0]
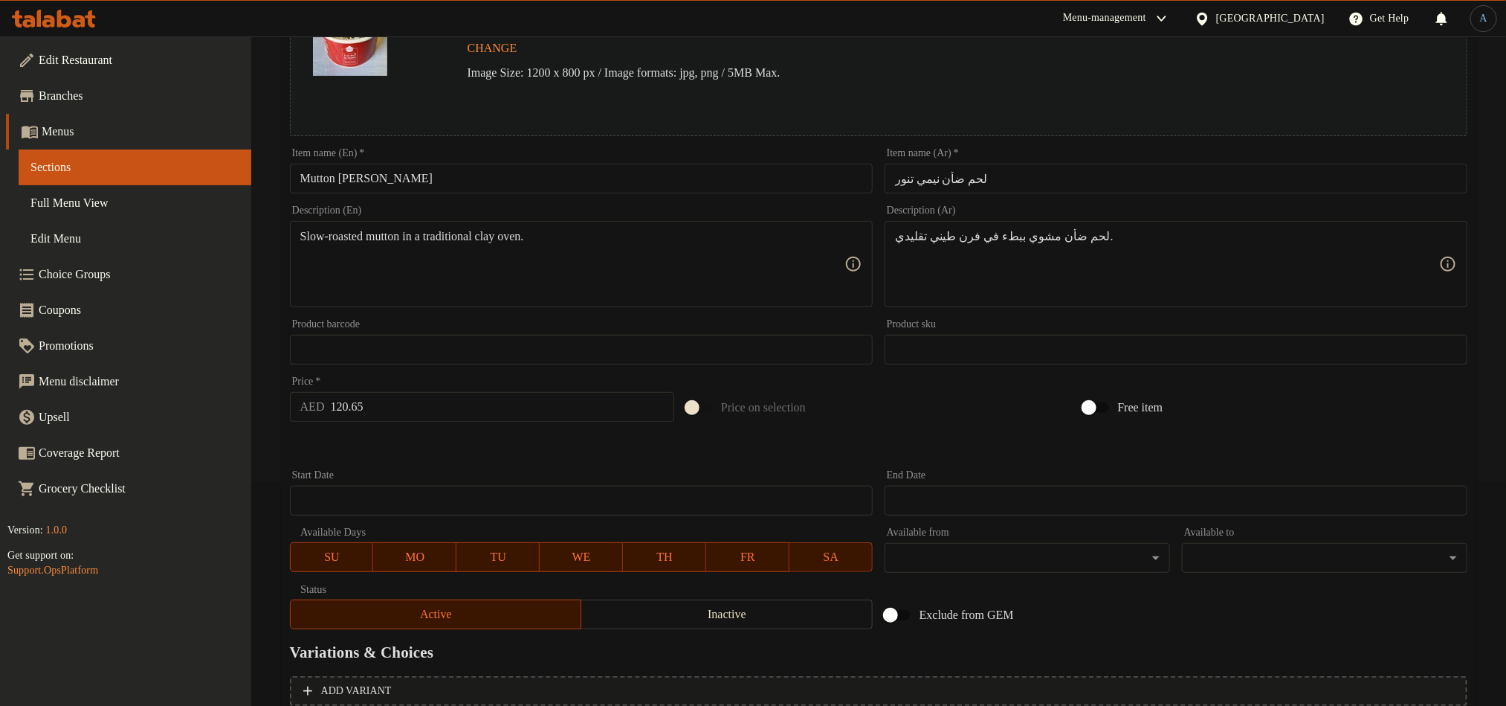
click at [1047, 174] on input "لحم ضأن نيمي تنور" at bounding box center [1176, 179] width 583 height 30
click at [1047, 174] on input "لحم تنور" at bounding box center [1176, 179] width 583 height 30
paste input "أن نيمي"
type input "لحم ضأن نيمي تنور"
click at [572, 237] on textarea "Slow-roasted mutton in a traditional clay oven." at bounding box center [572, 264] width 544 height 71
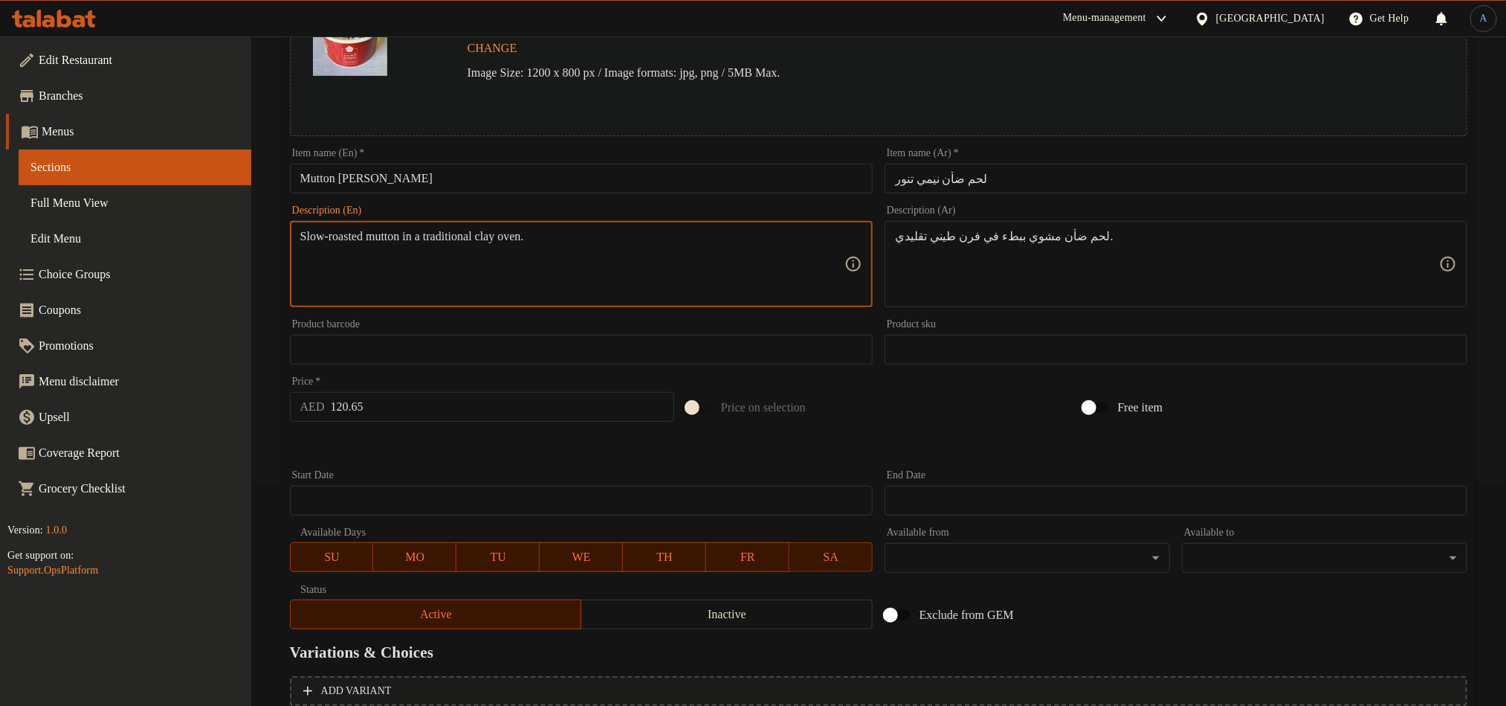
paste textarea "Tender lamb roasted in a clay oven with rich Middle Eastern spices."
type textarea "Tender lamb roasted in a clay oven with rich Middle Eastern spices."
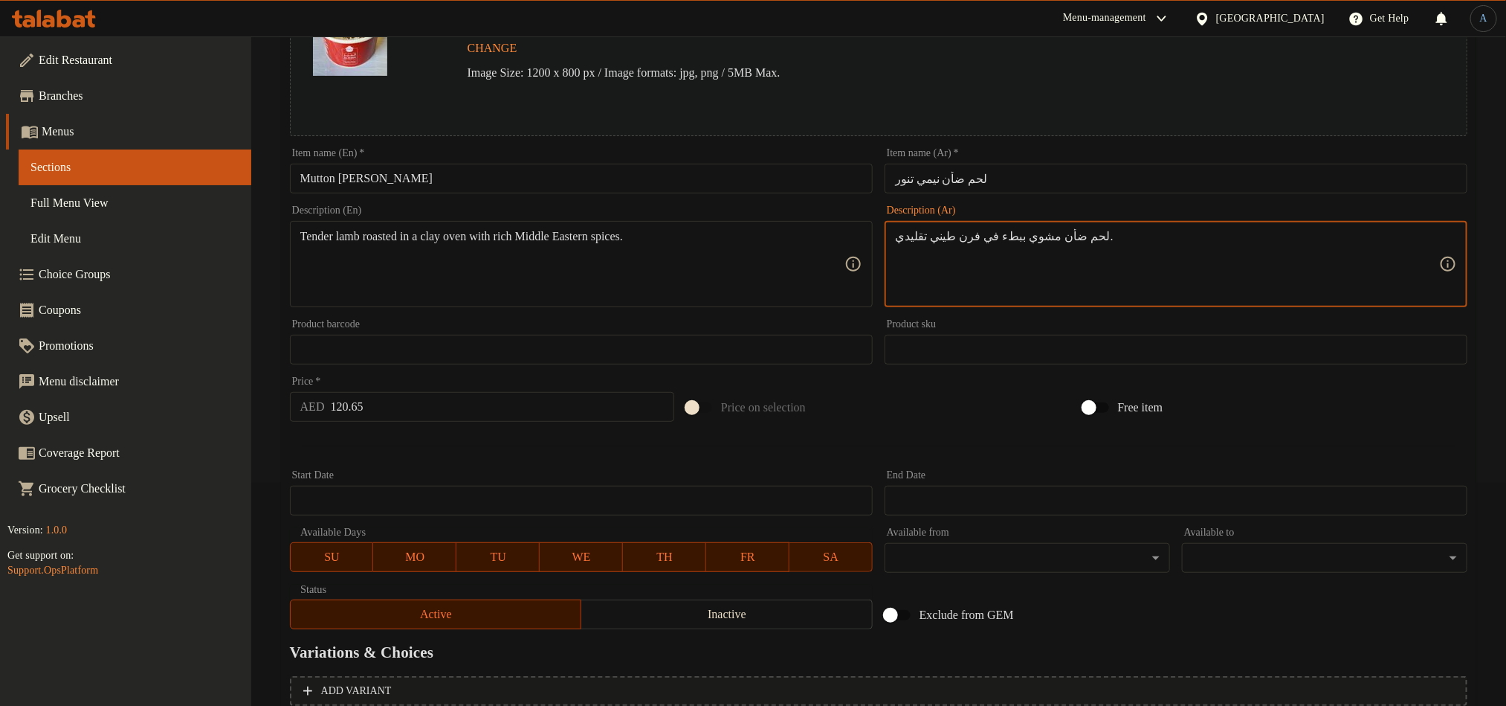
paste textarea "طري مشوي في فرن طيني مع بهارات الشرق الأوسط الغنية."
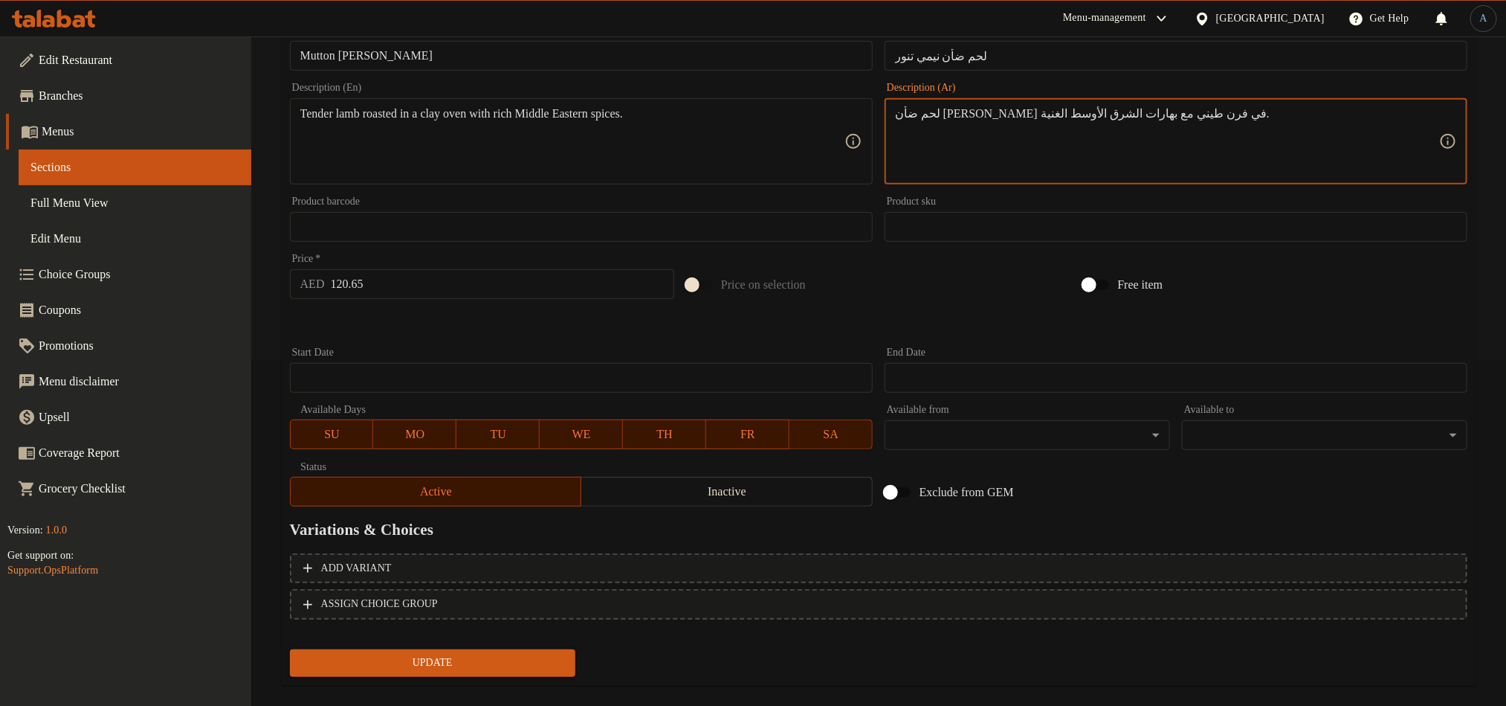
scroll to position [364, 0]
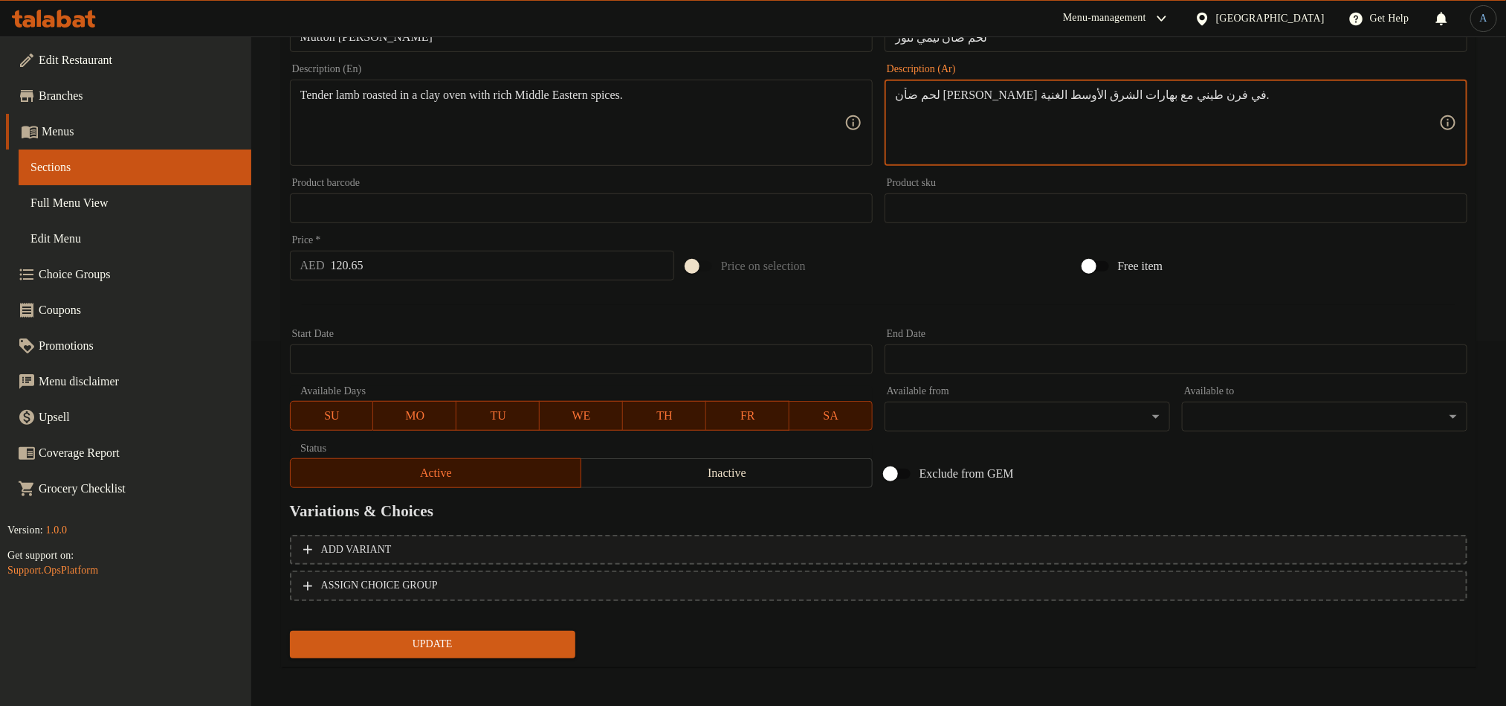
type textarea "لحم ضأن طري مشوي في فرن طيني مع بهارات الشرق الأوسط الغنية."
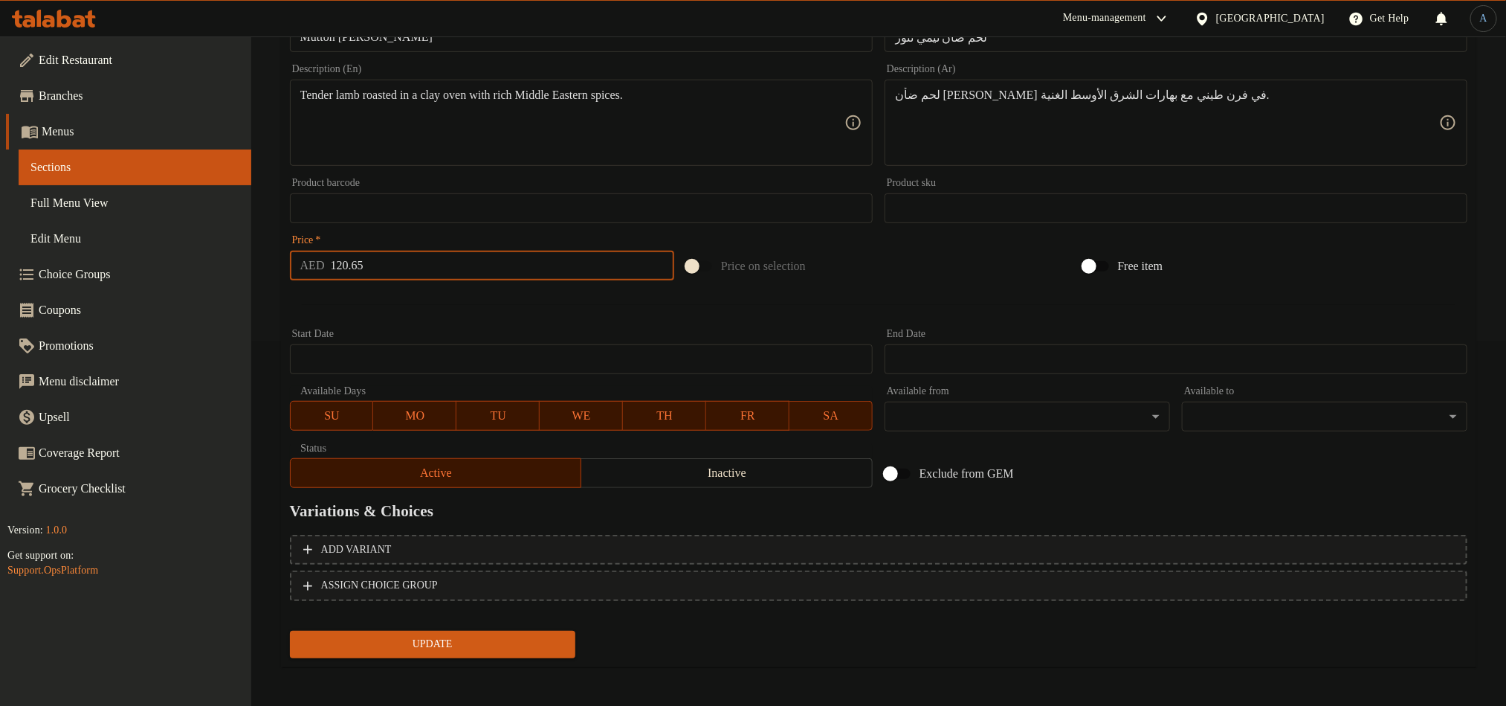
click at [431, 262] on input "120.65" at bounding box center [503, 266] width 344 height 30
type input "105"
click at [513, 596] on button "ASSIGN CHOICE GROUP" at bounding box center [879, 585] width 1178 height 30
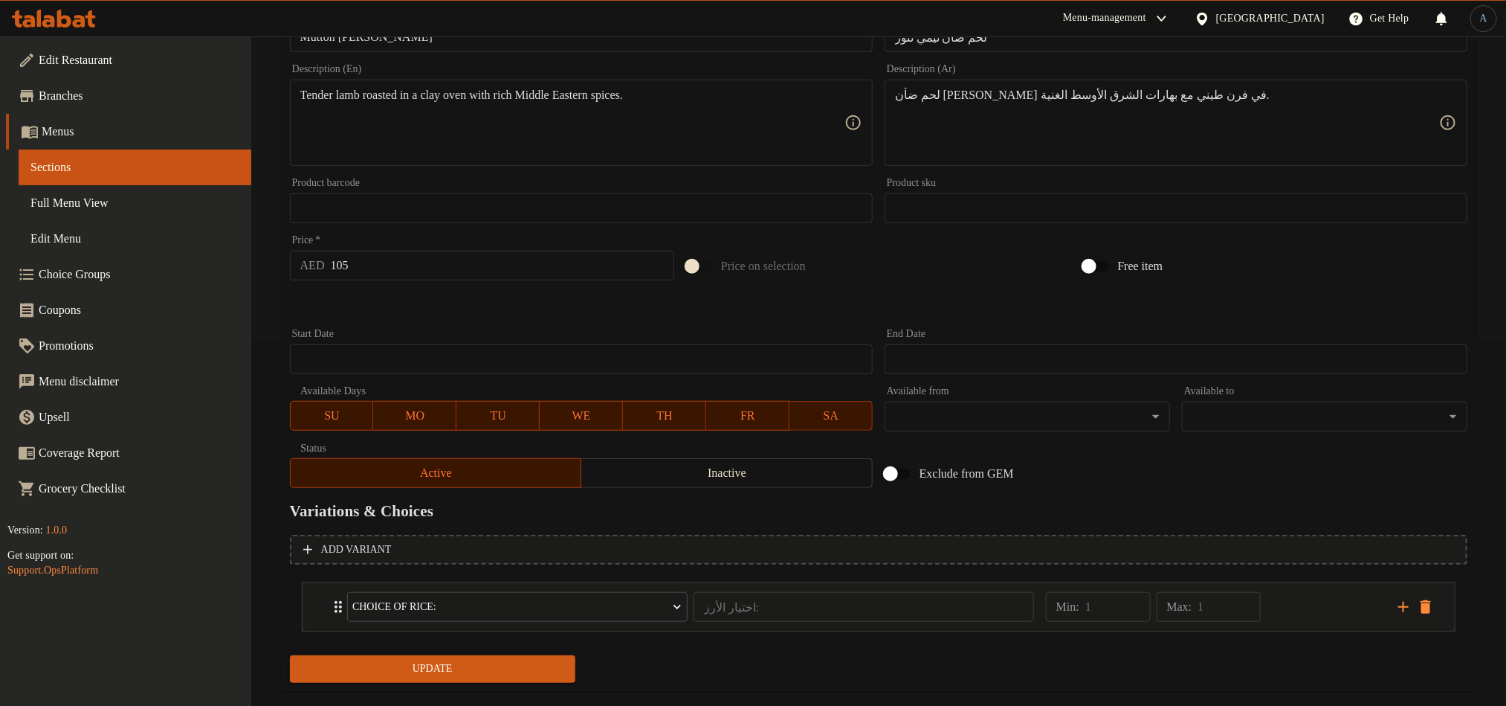
click at [493, 667] on span "Update" at bounding box center [433, 668] width 262 height 19
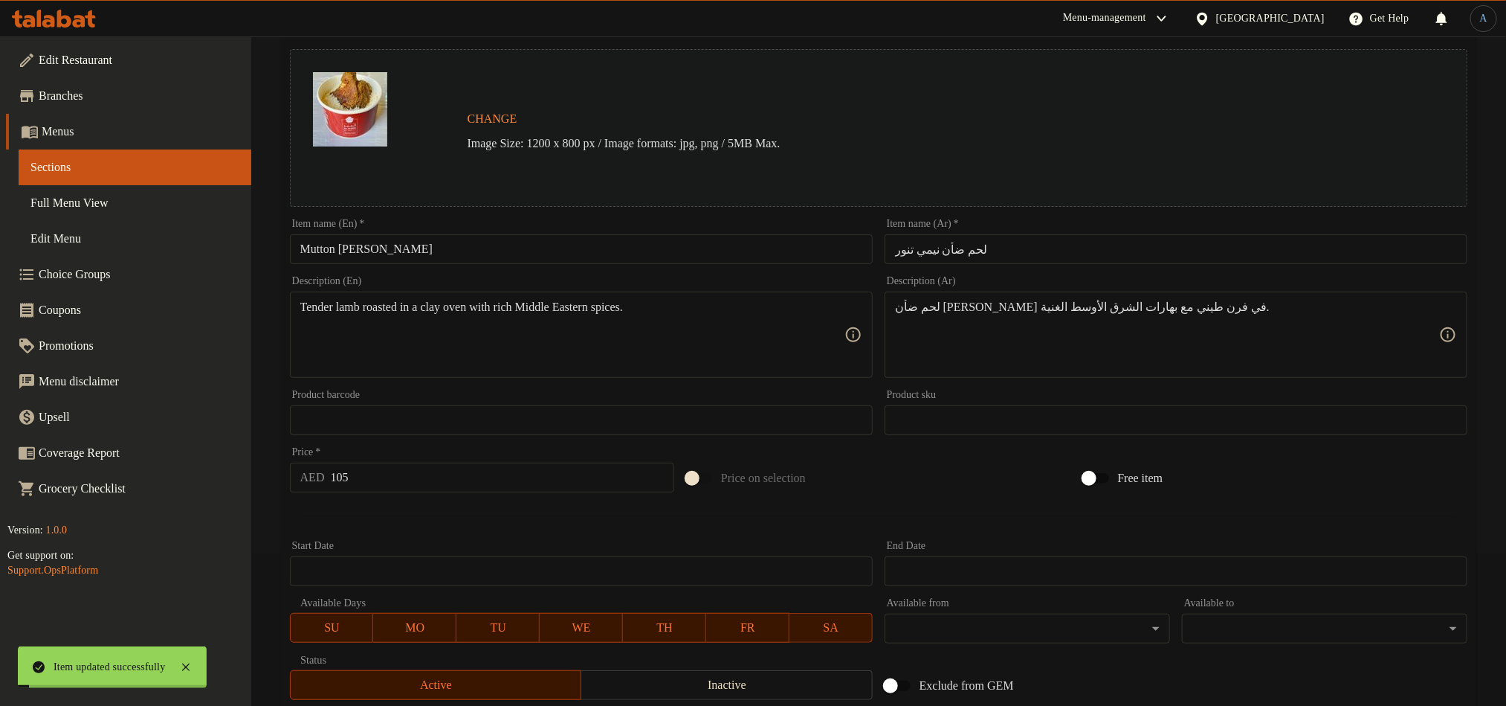
scroll to position [0, 0]
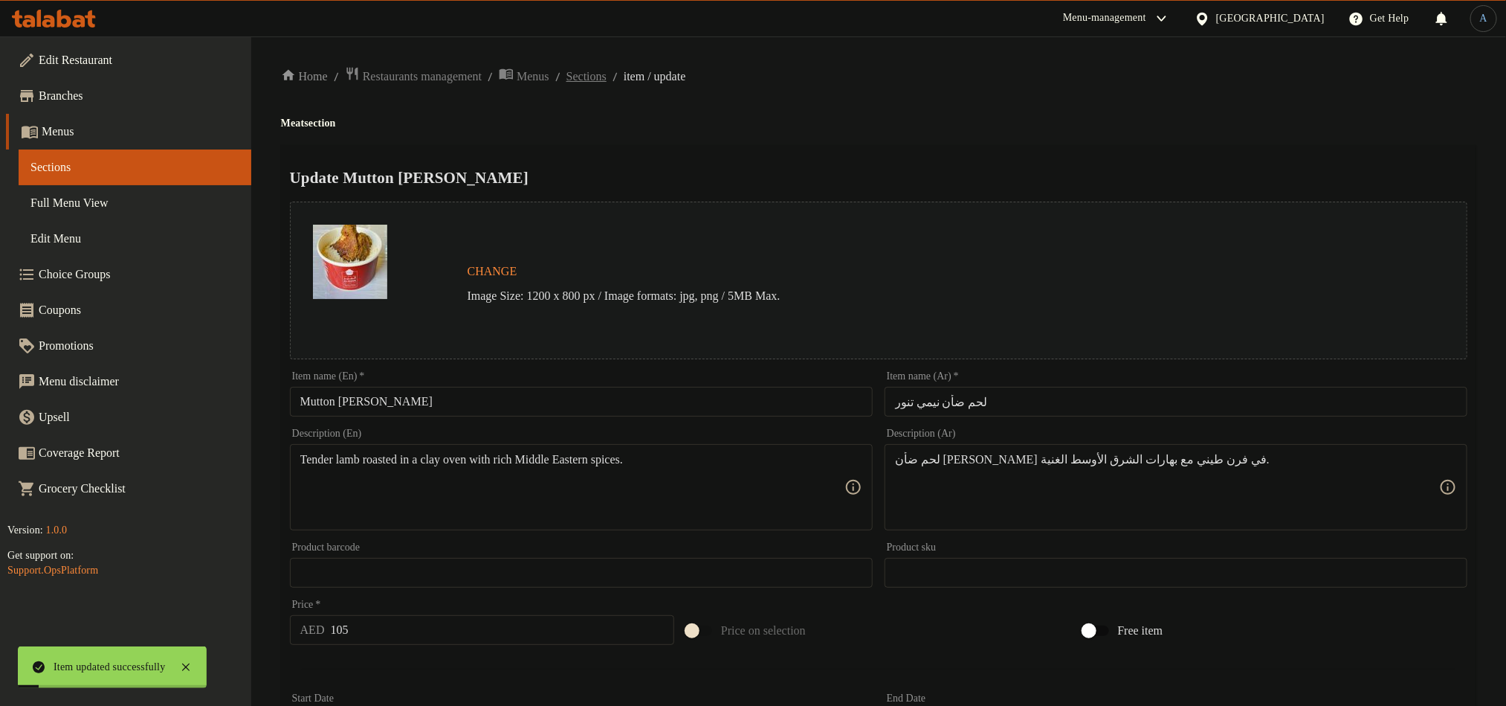
click at [607, 79] on span "Sections" at bounding box center [587, 77] width 40 height 18
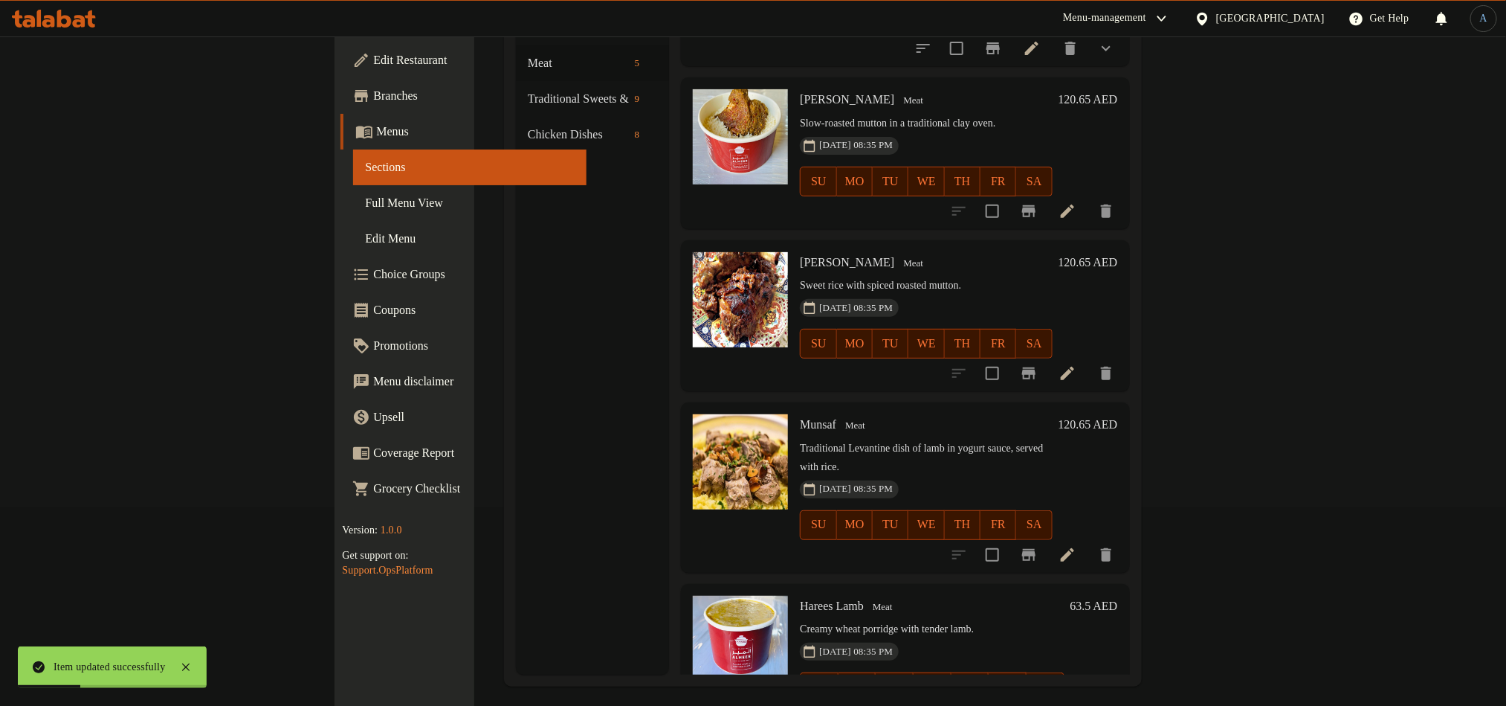
scroll to position [208, 0]
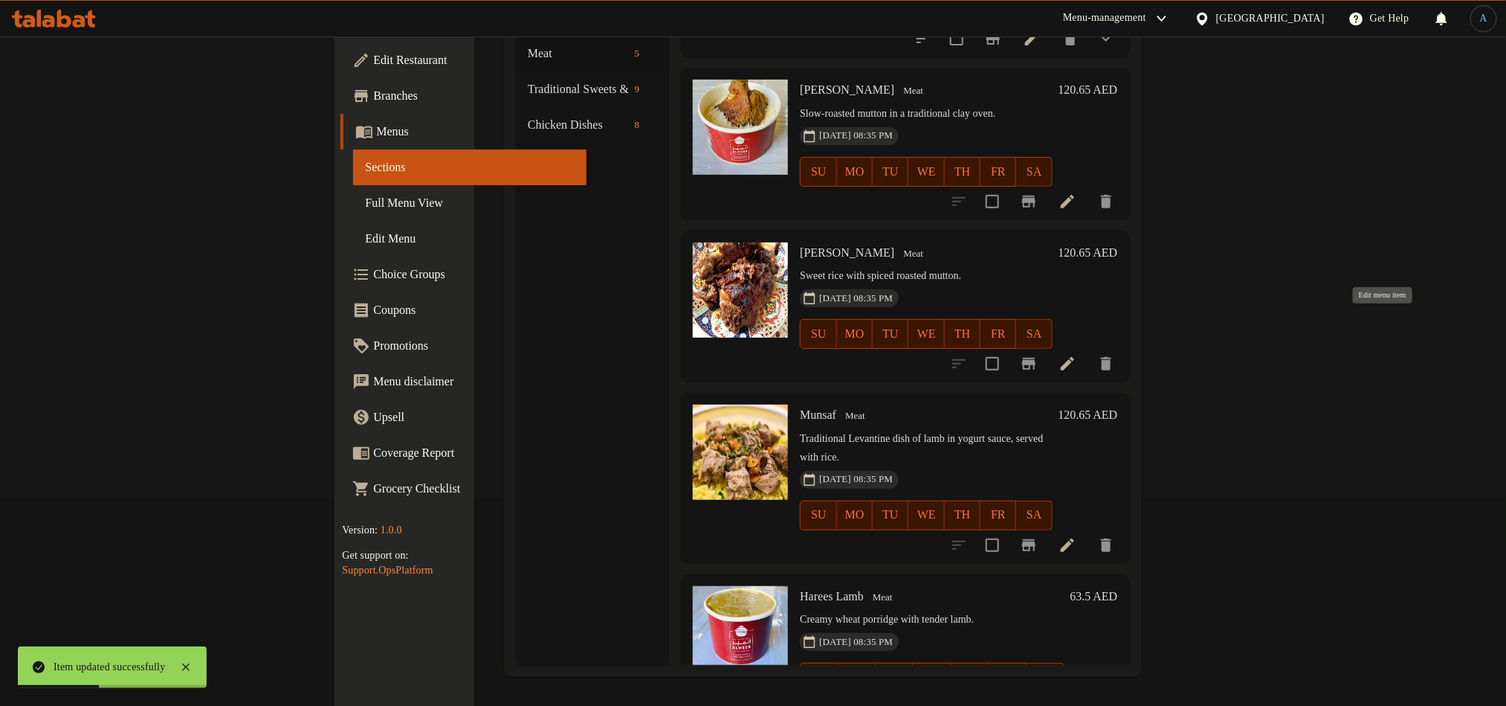
click at [1077, 355] on icon at bounding box center [1068, 364] width 18 height 18
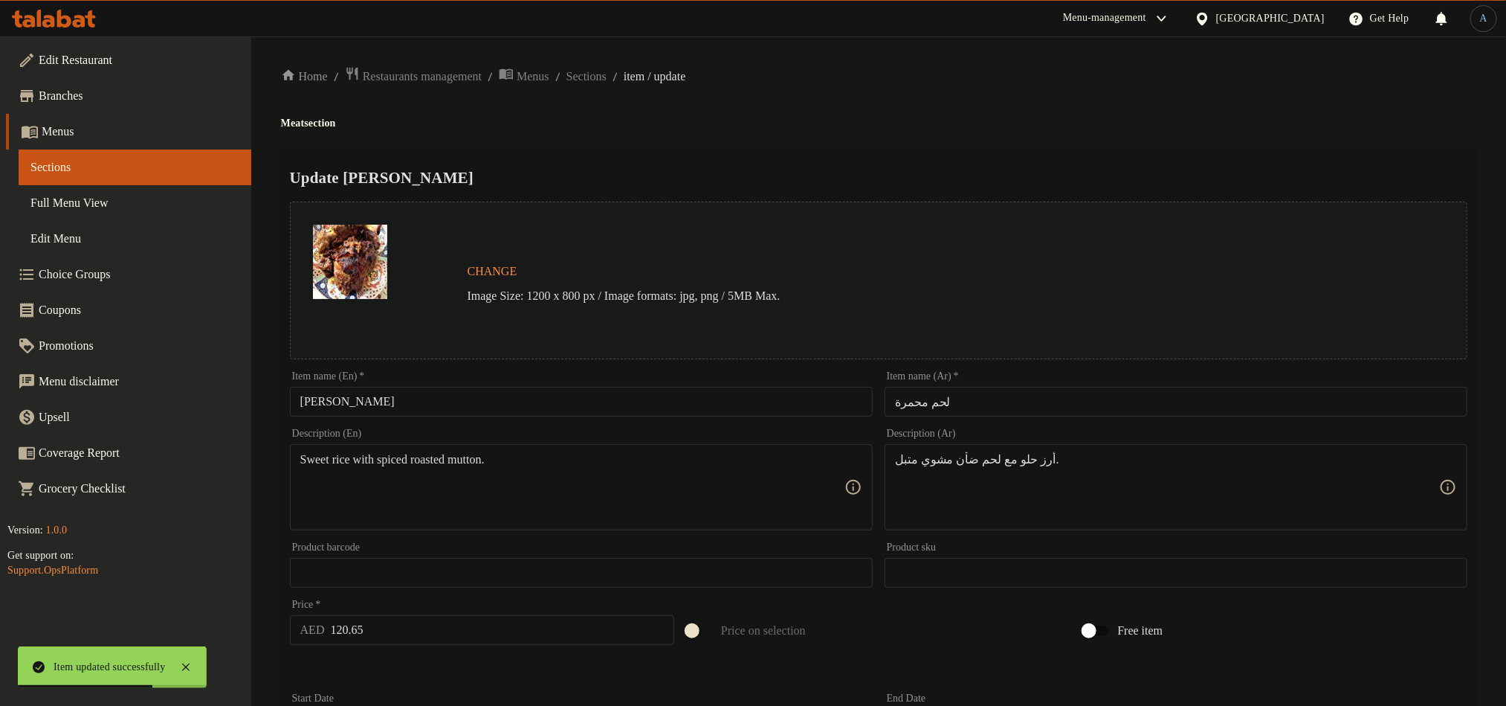
drag, startPoint x: 488, startPoint y: 400, endPoint x: 480, endPoint y: 404, distance: 9.7
click at [488, 400] on input "[PERSON_NAME]" at bounding box center [581, 402] width 583 height 30
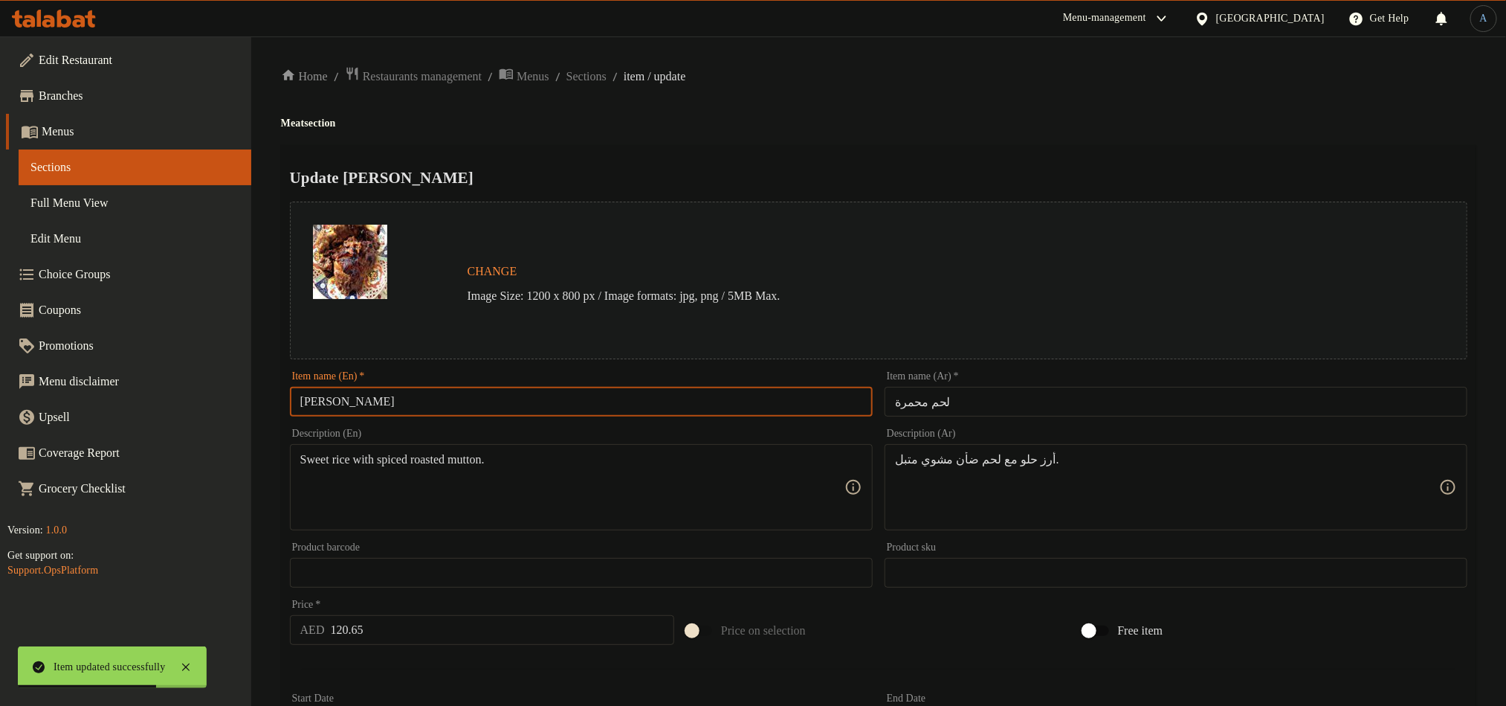
paste input "Neami"
type input "Mutton Neami Muhammar"
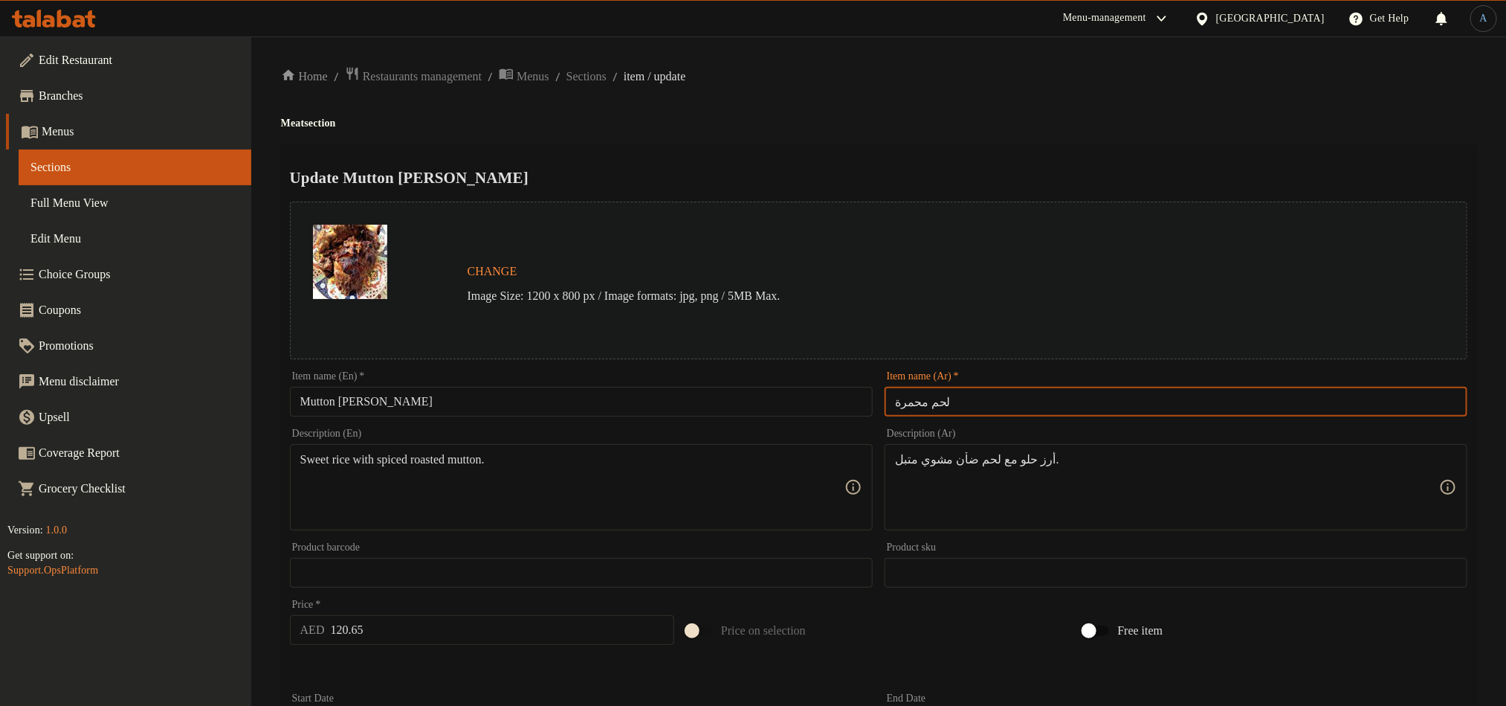
click at [991, 387] on input "لحم محمرة" at bounding box center [1176, 402] width 583 height 30
paste input "ضأن نعمي محمر"
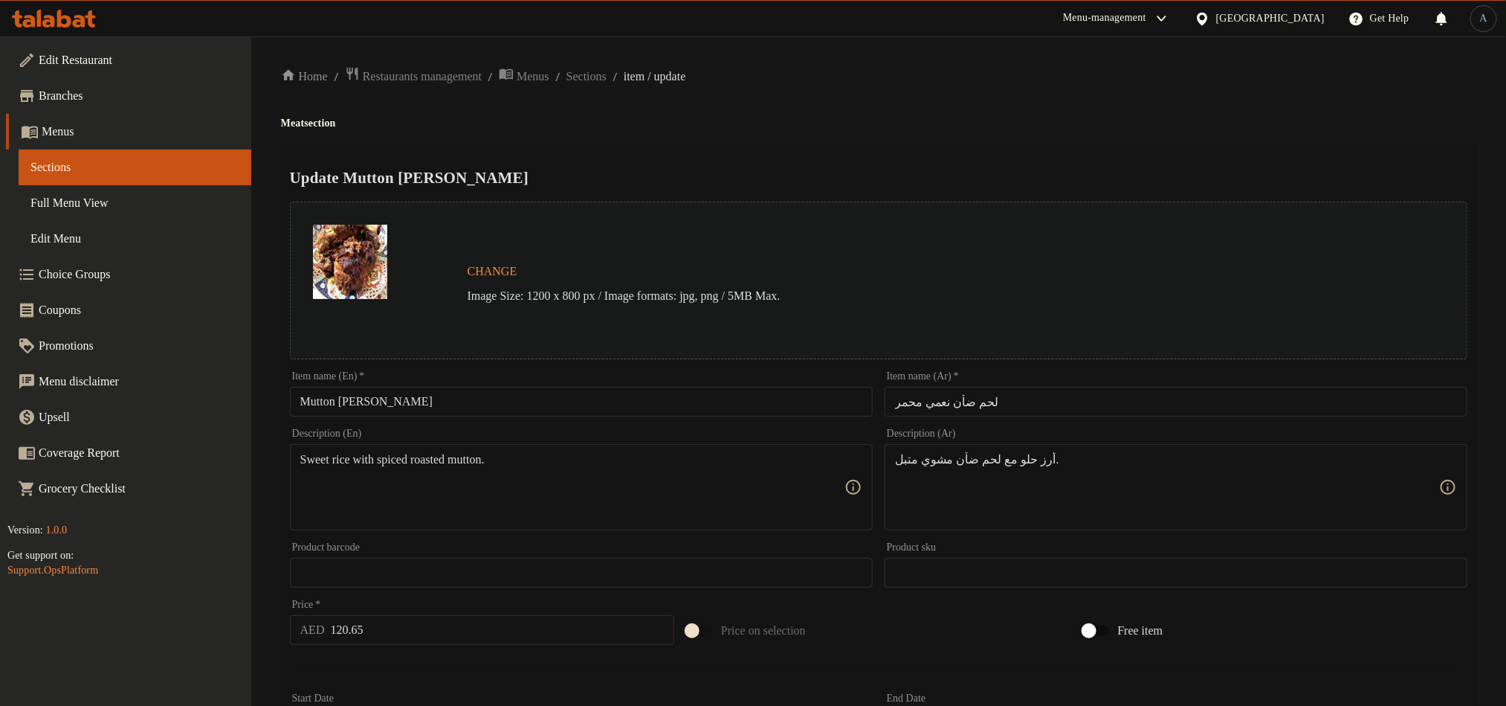
click at [928, 397] on input "لحم ضأن نعمي محمر" at bounding box center [1176, 402] width 583 height 30
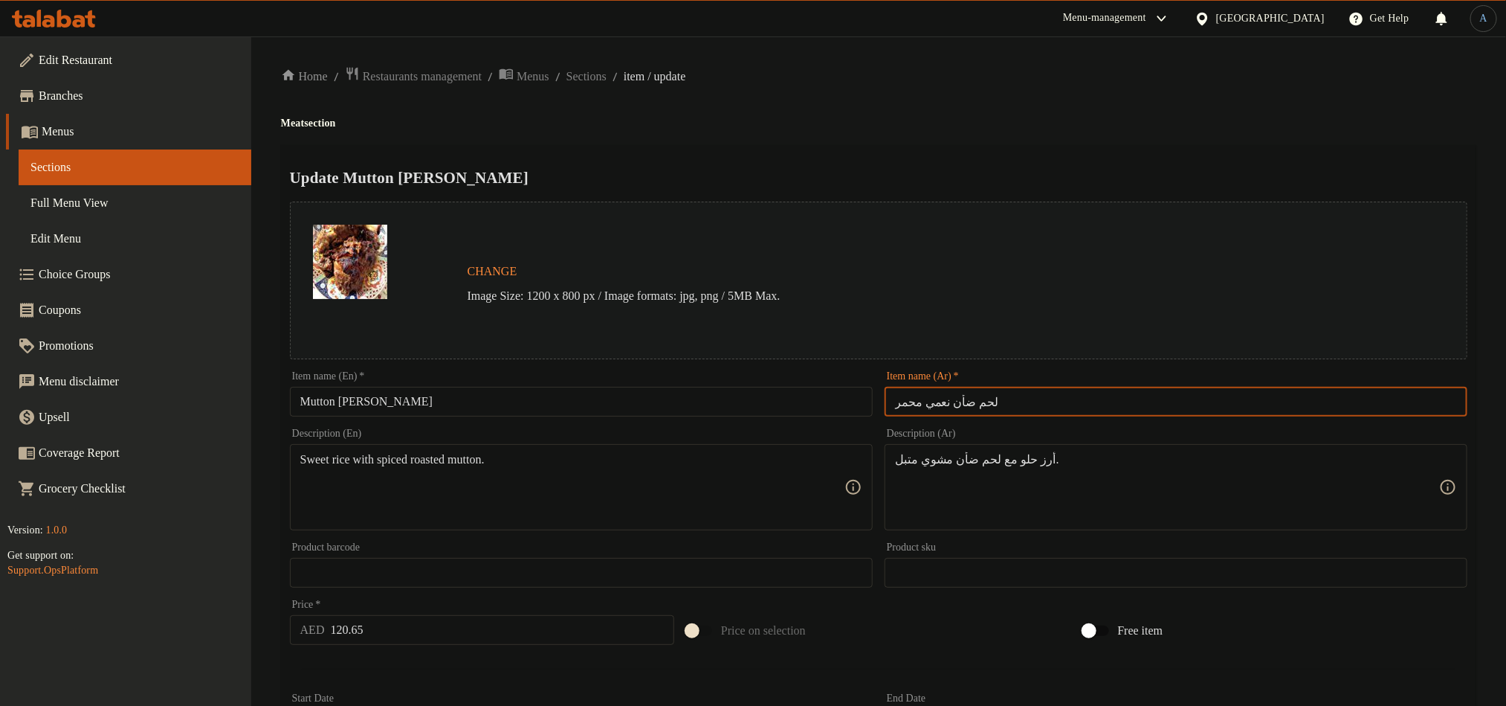
click at [928, 397] on input "لحم ضأن نعمي محمر" at bounding box center [1176, 402] width 583 height 30
paste input "ي"
type input "لحم ضأن نيمي محمر"
click at [1033, 116] on h4 "Meat section" at bounding box center [879, 123] width 1196 height 15
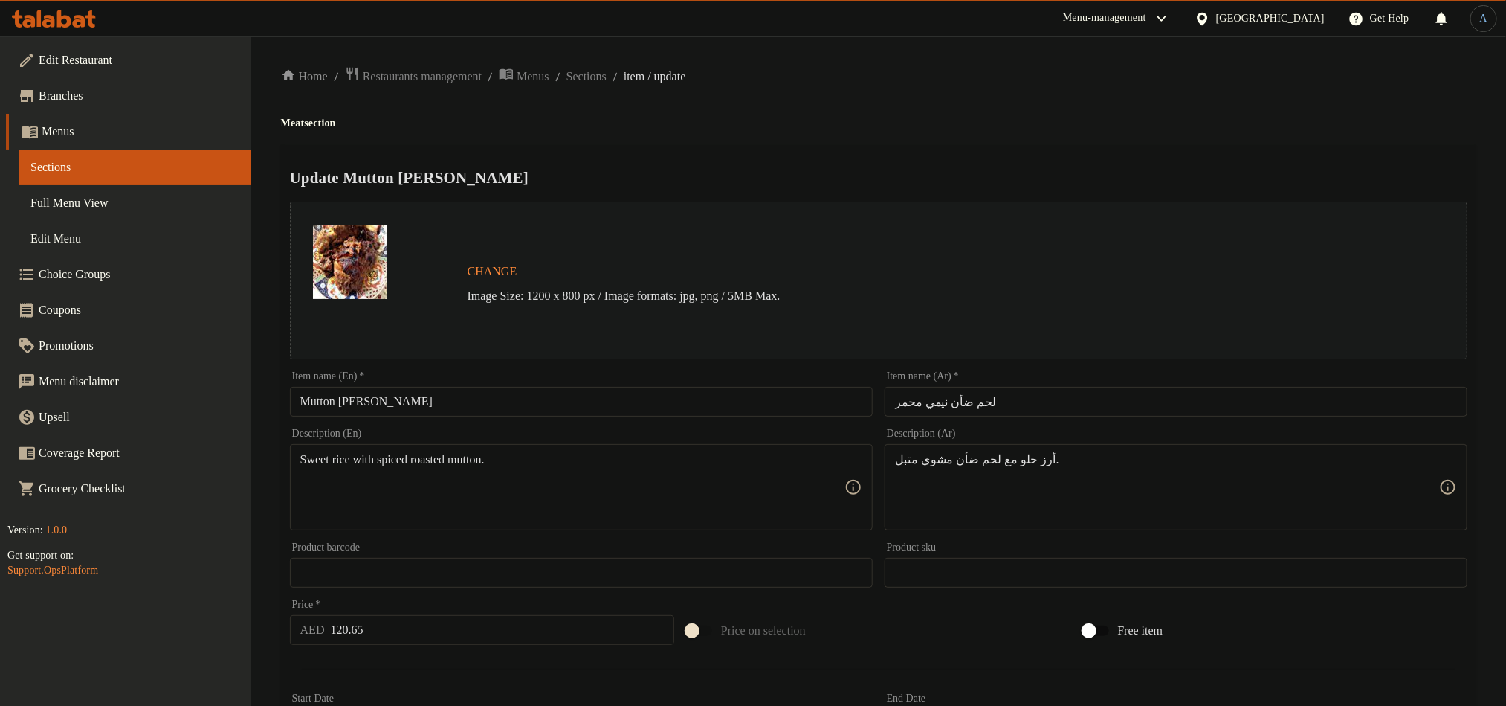
scroll to position [364, 0]
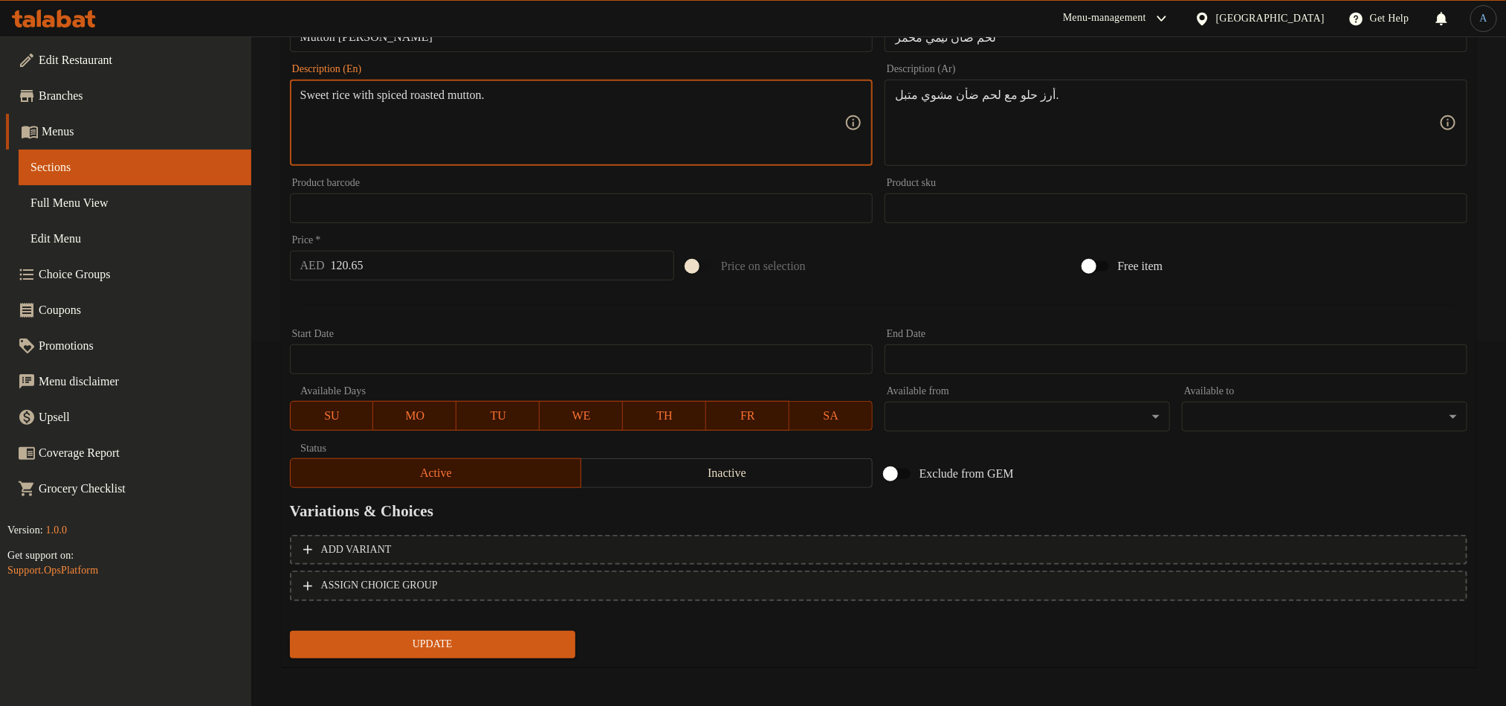
paste textarea "piced Neami lamb roasted with onions and peppers for a smoky flavor."
type textarea "Spiced Neami lamb roasted with onions and peppers for a smoky flavor."
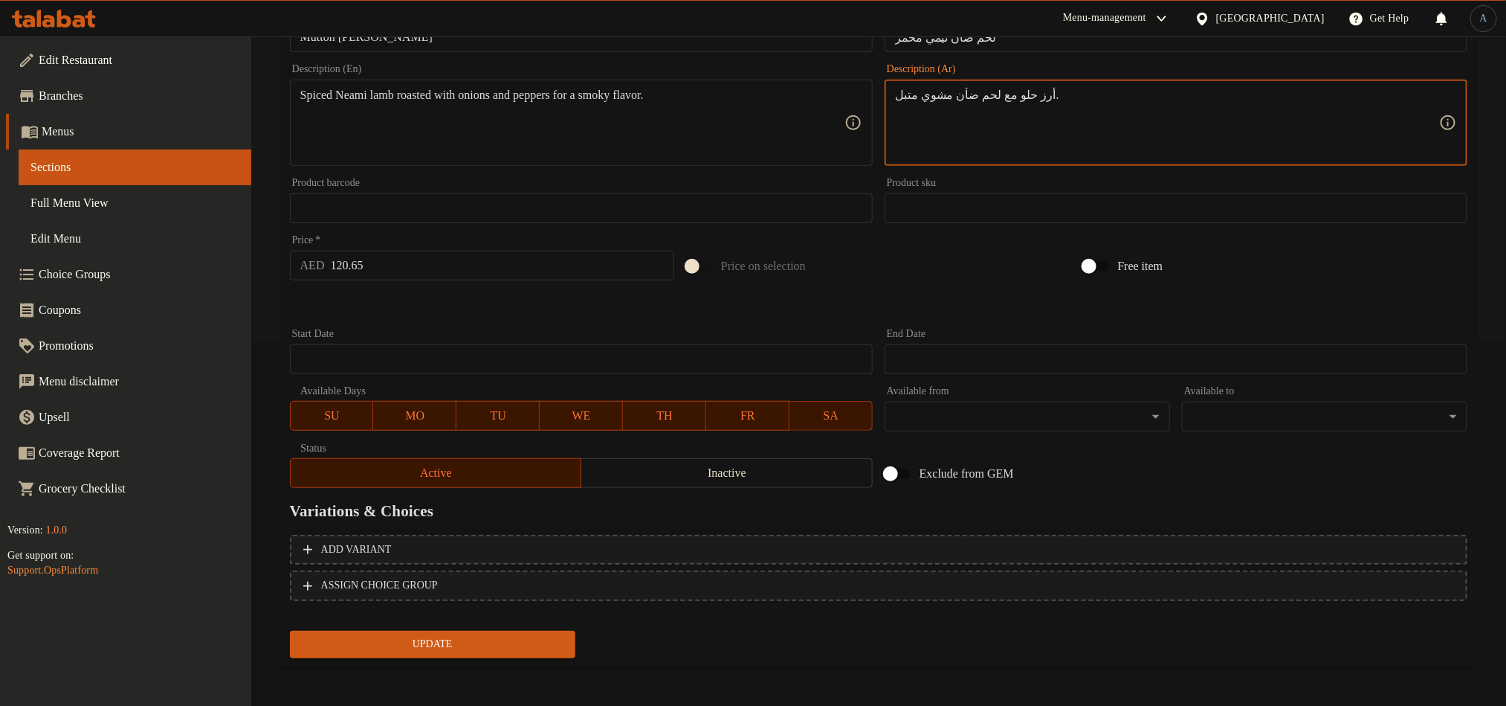
paste textarea "لحم الضأن المتبل المشوي مع البصل والفلفل للحصول على نكهة مدخنة."
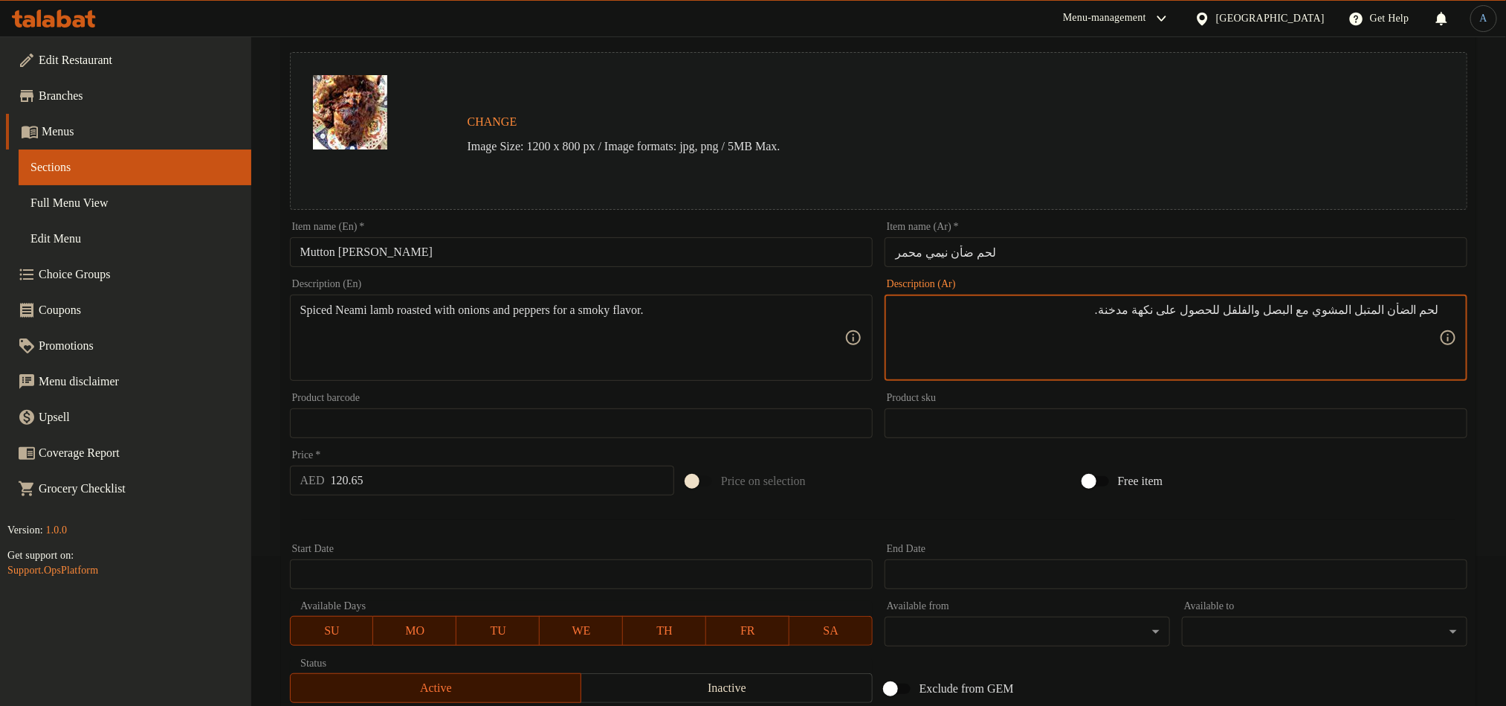
scroll to position [141, 0]
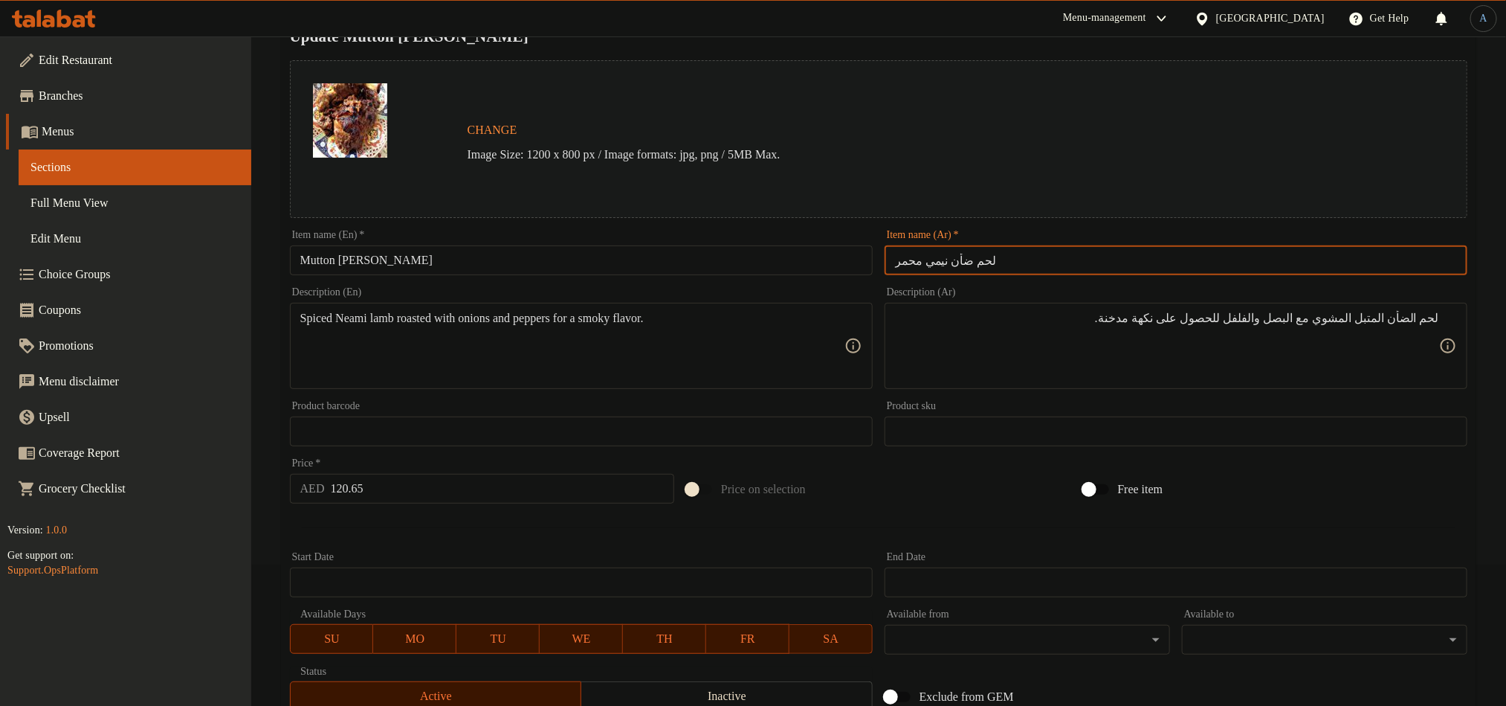
click at [932, 266] on input "لحم ضأن نيمي محمر" at bounding box center [1176, 260] width 583 height 30
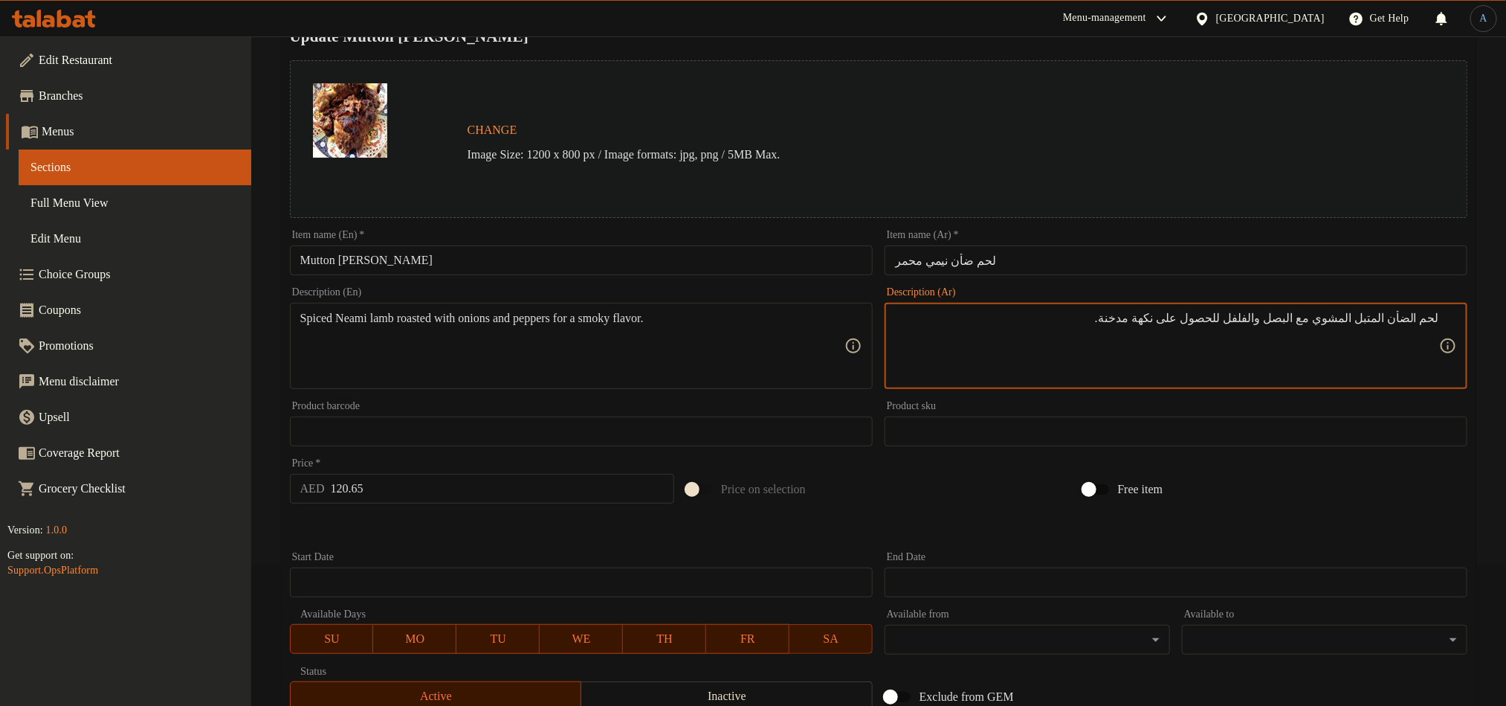
paste textarea "نيمي"
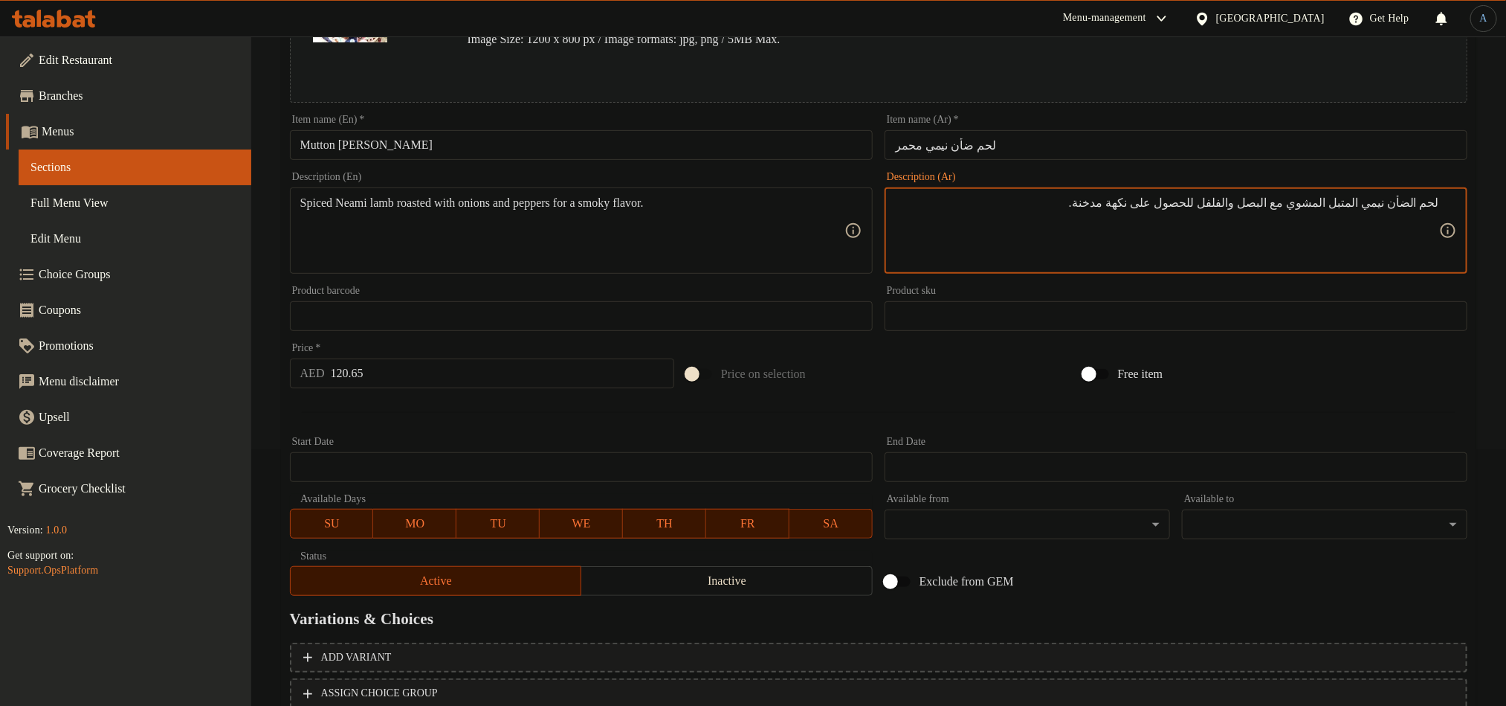
scroll to position [364, 0]
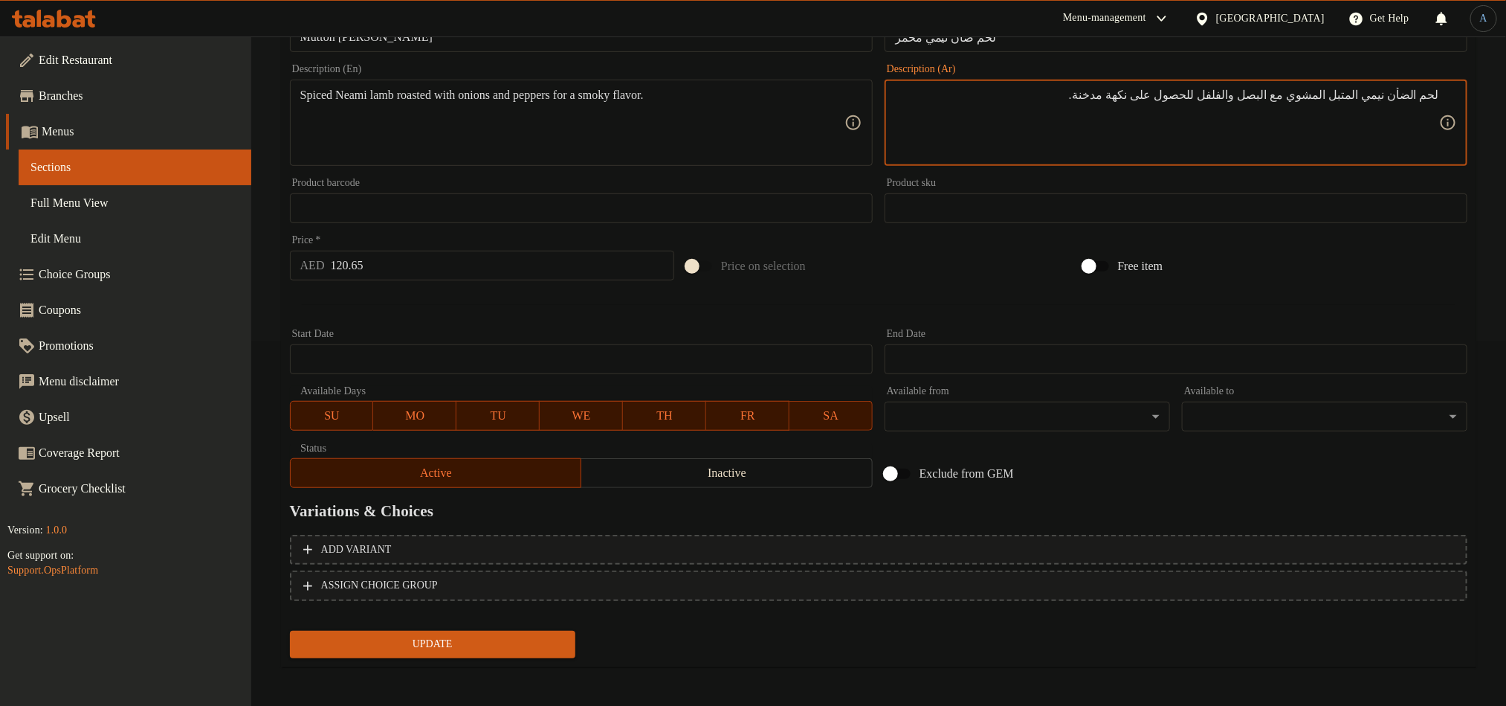
type textarea "لحم الضأن نيمي المتبل المشوي مع البصل والفلفل للحصول على نكهة مدخنة."
click at [496, 640] on span "Update" at bounding box center [433, 644] width 262 height 19
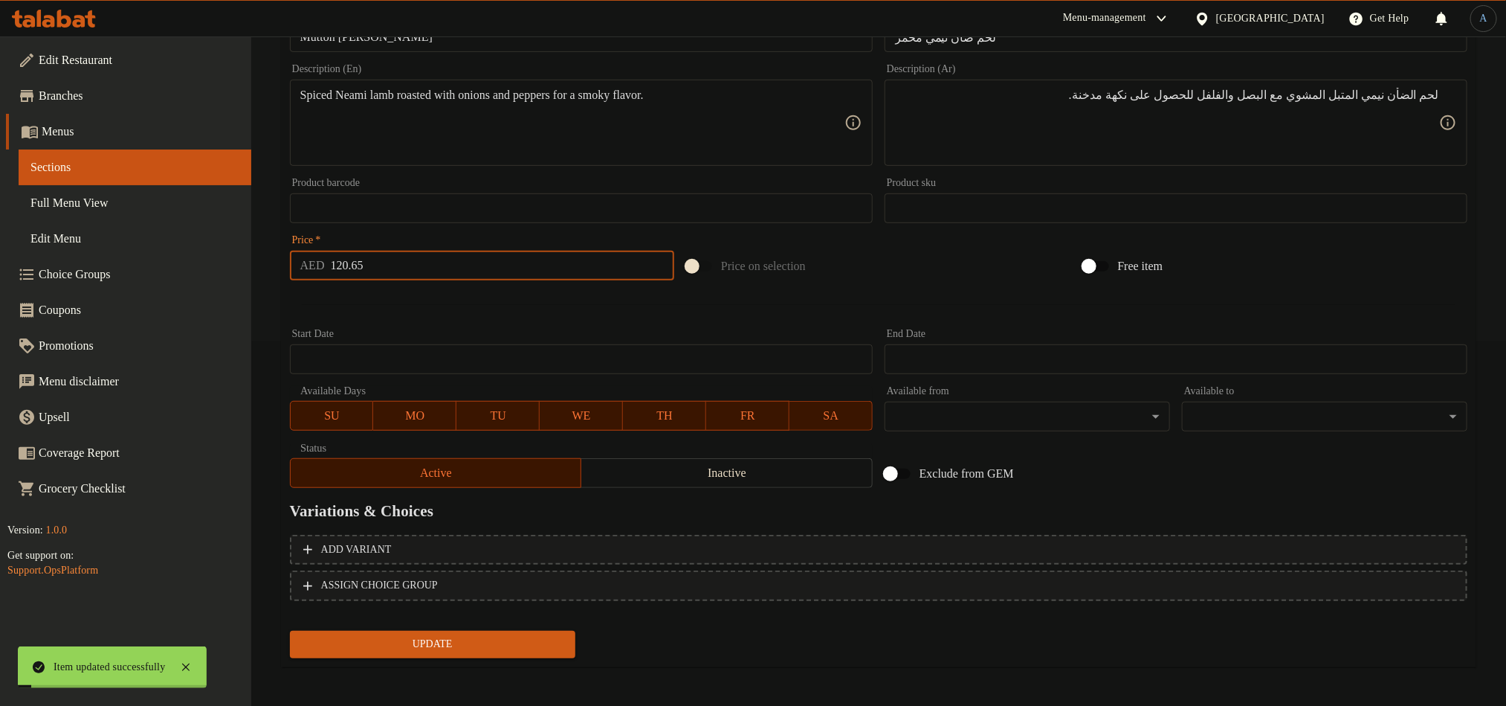
click at [393, 266] on input "120.65" at bounding box center [503, 266] width 344 height 30
type input "105"
click at [290, 630] on button "Update" at bounding box center [433, 644] width 286 height 28
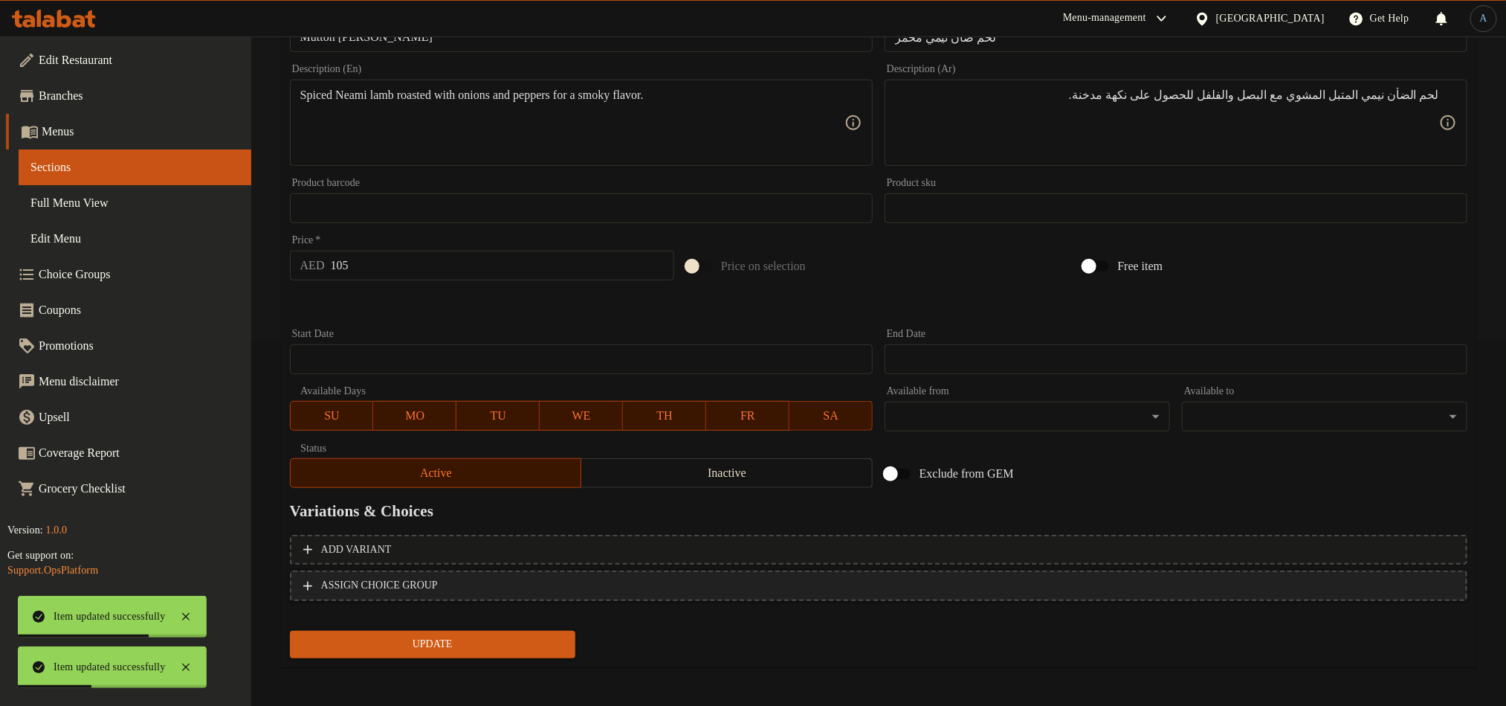
click at [522, 587] on span "ASSIGN CHOICE GROUP" at bounding box center [878, 585] width 1151 height 19
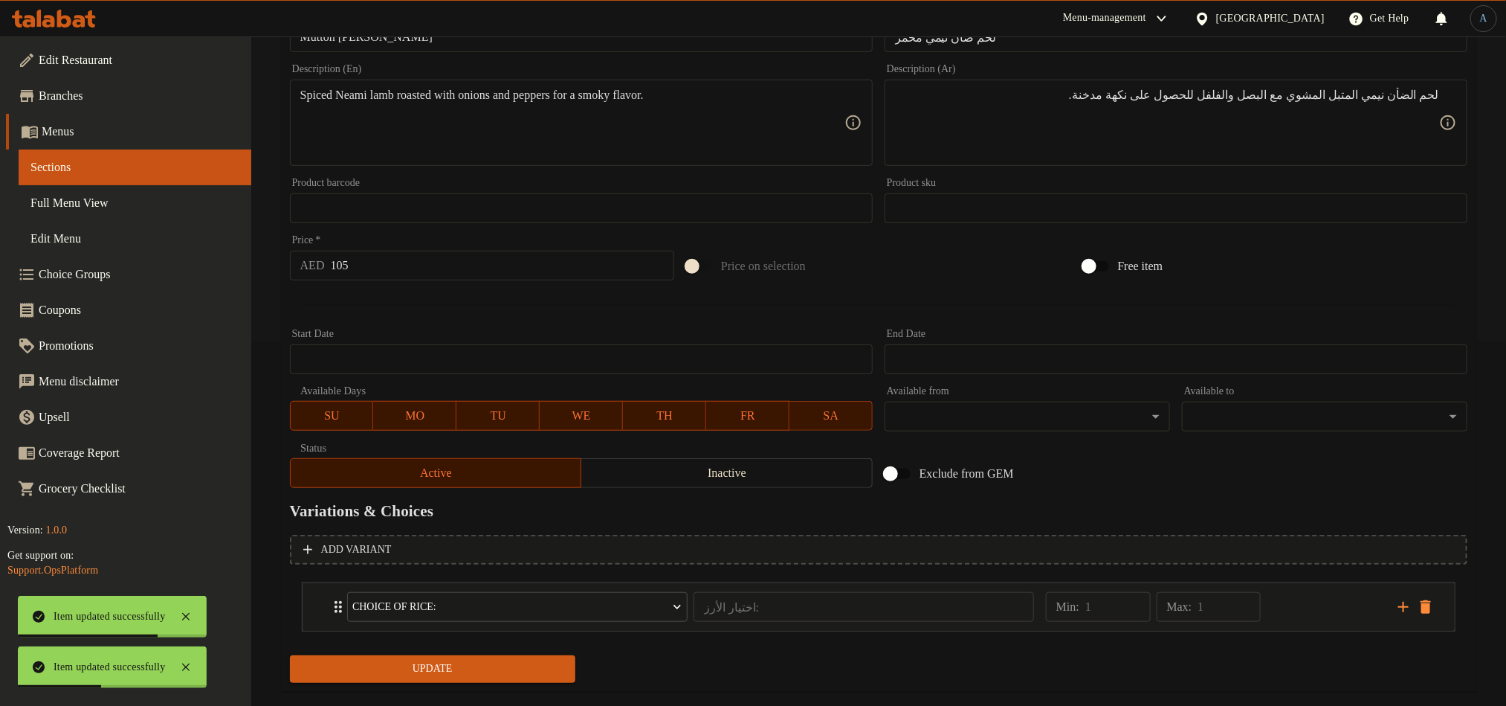
click at [483, 659] on span "Update" at bounding box center [433, 668] width 262 height 19
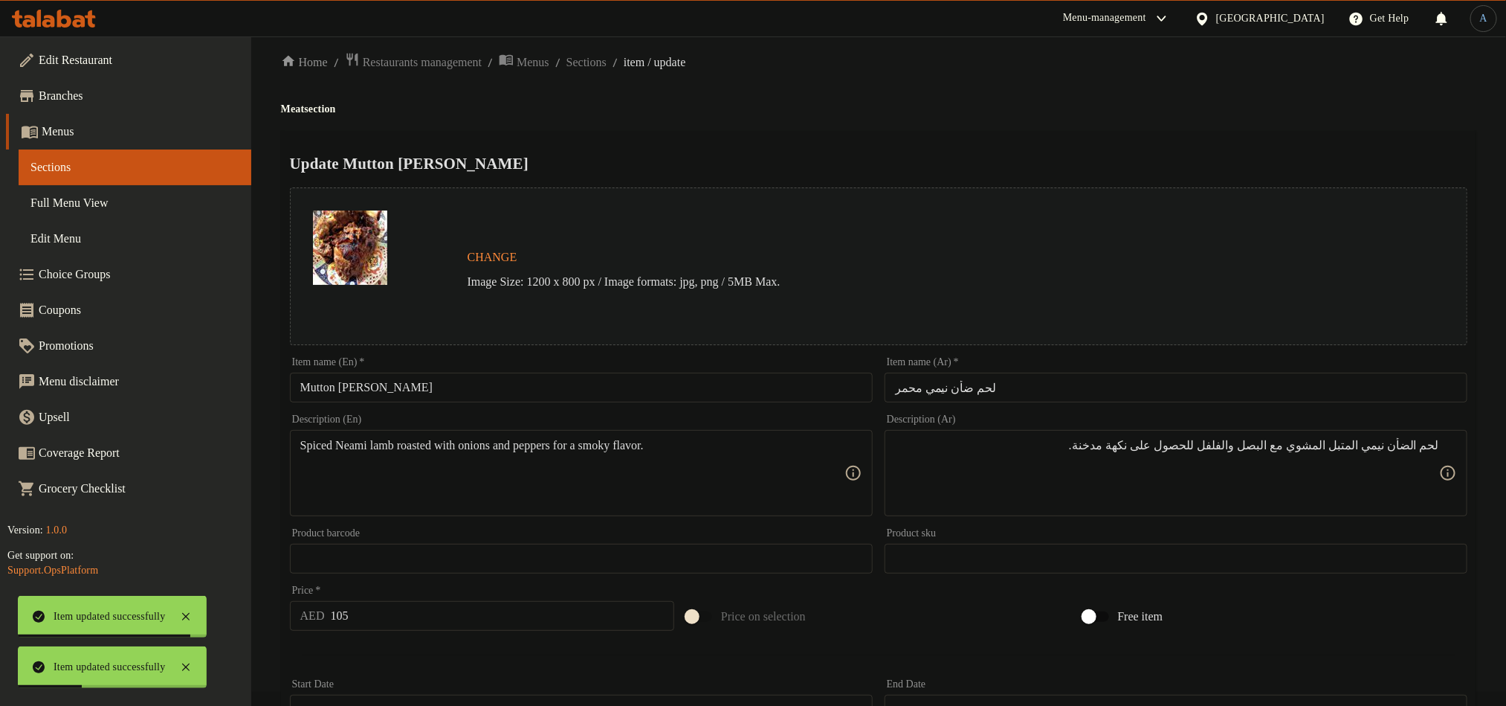
scroll to position [0, 0]
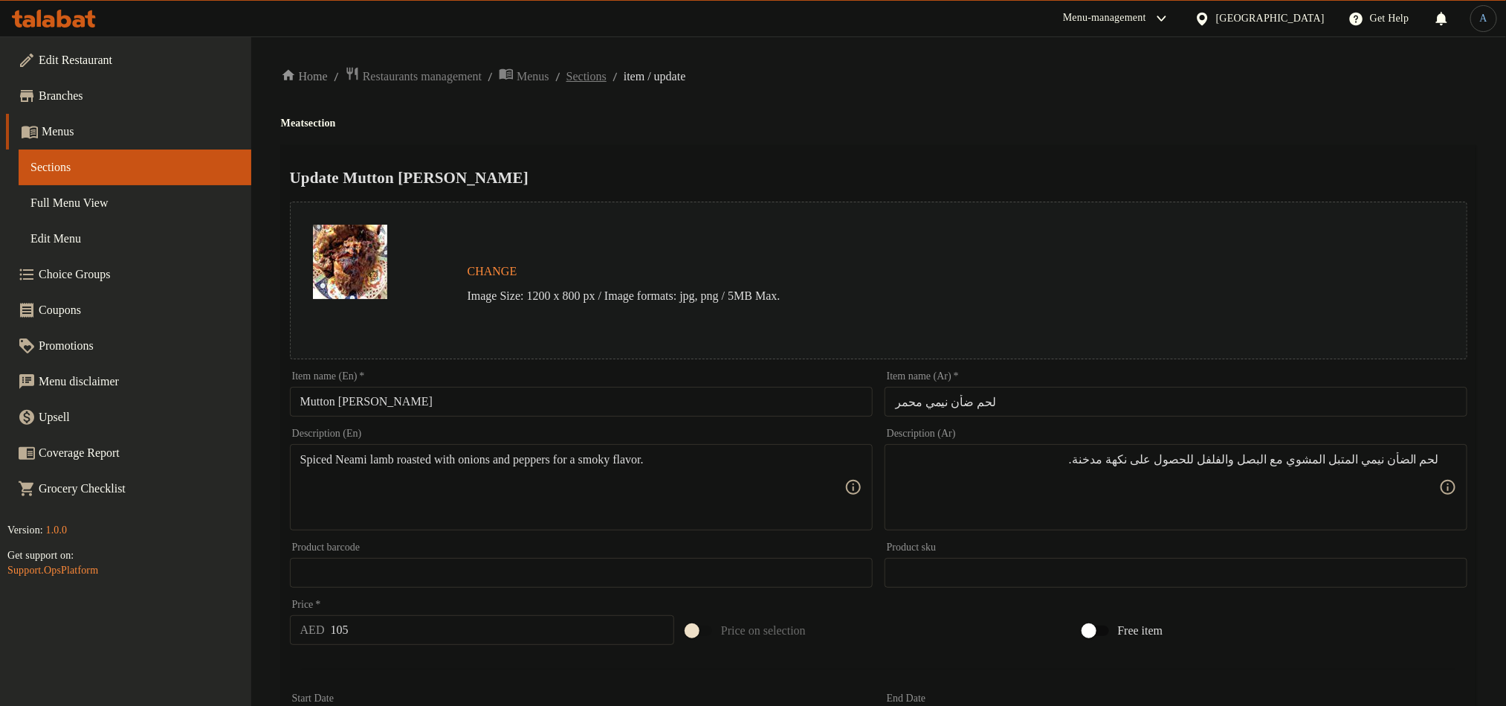
click at [607, 76] on span "Sections" at bounding box center [587, 77] width 40 height 18
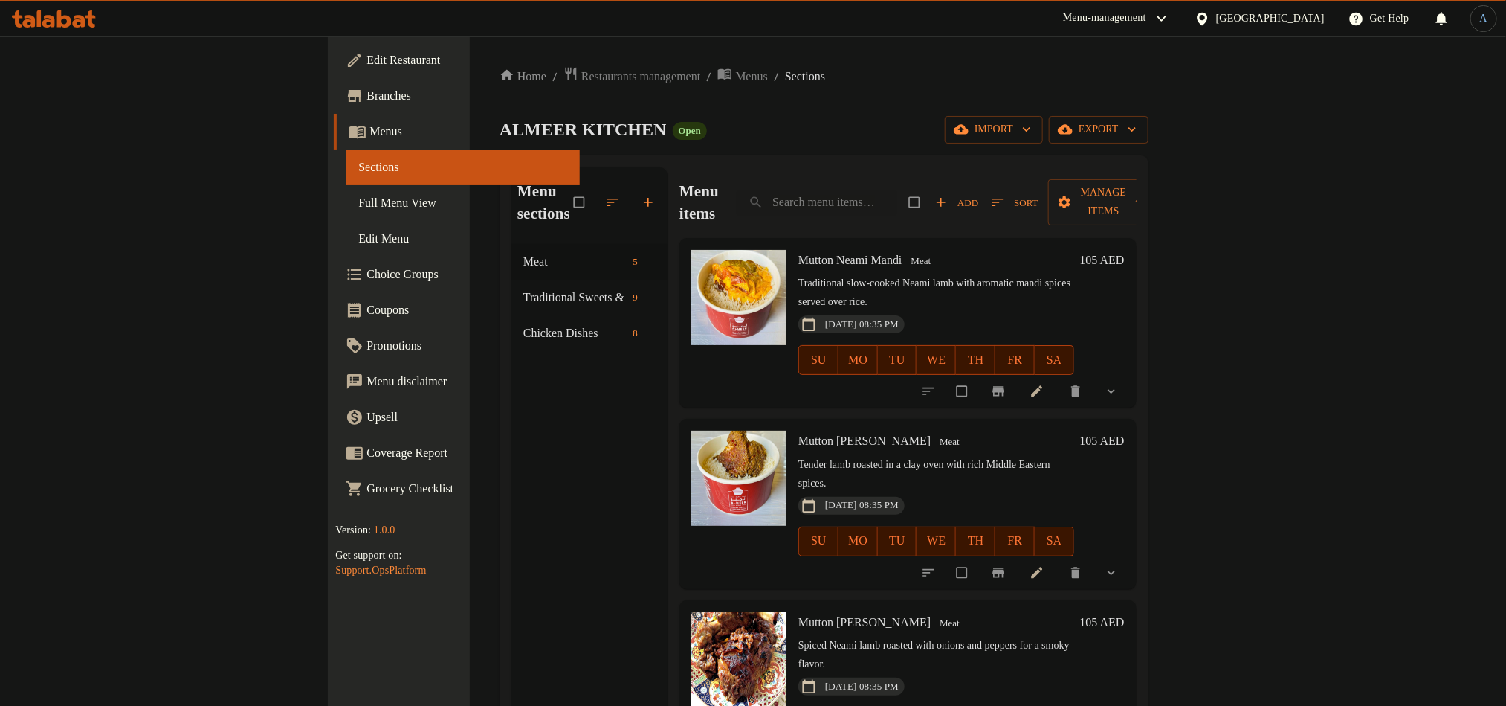
click at [1045, 384] on icon at bounding box center [1037, 391] width 15 height 15
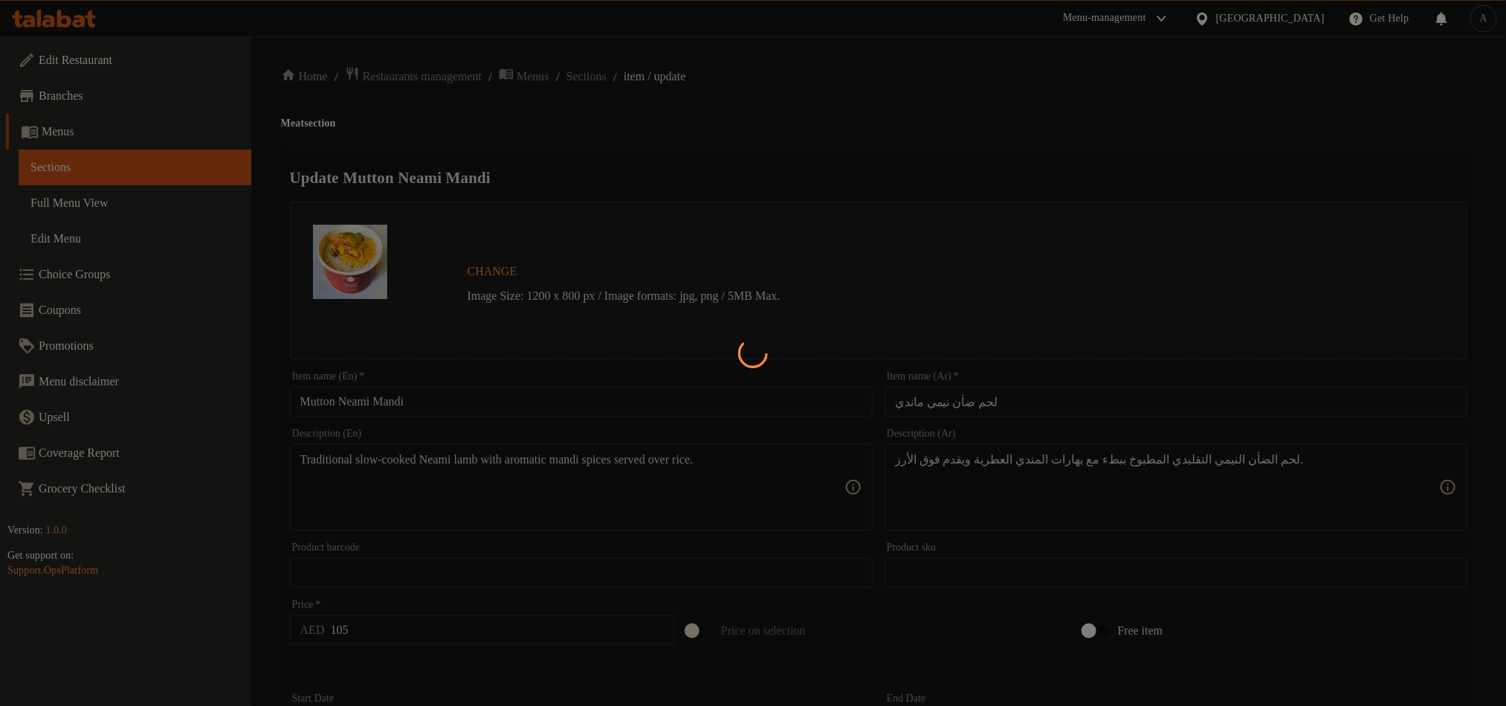
click at [999, 395] on div at bounding box center [753, 353] width 1506 height 706
click at [967, 143] on div at bounding box center [753, 353] width 1506 height 706
type input "اختيار الأرز:"
type input "1"
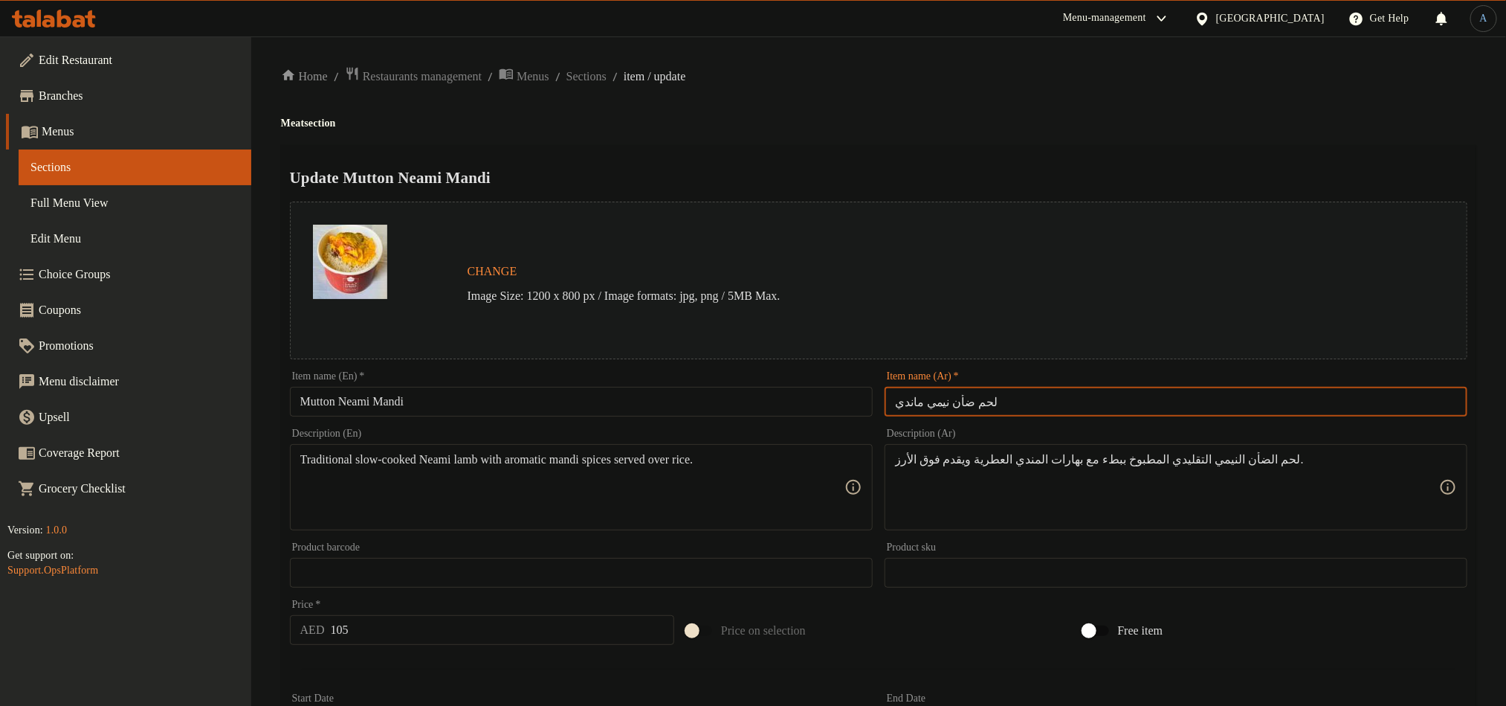
click at [1069, 388] on input "لحم ضأن نيمي ماندي" at bounding box center [1176, 402] width 583 height 30
paste input "نعيمي م"
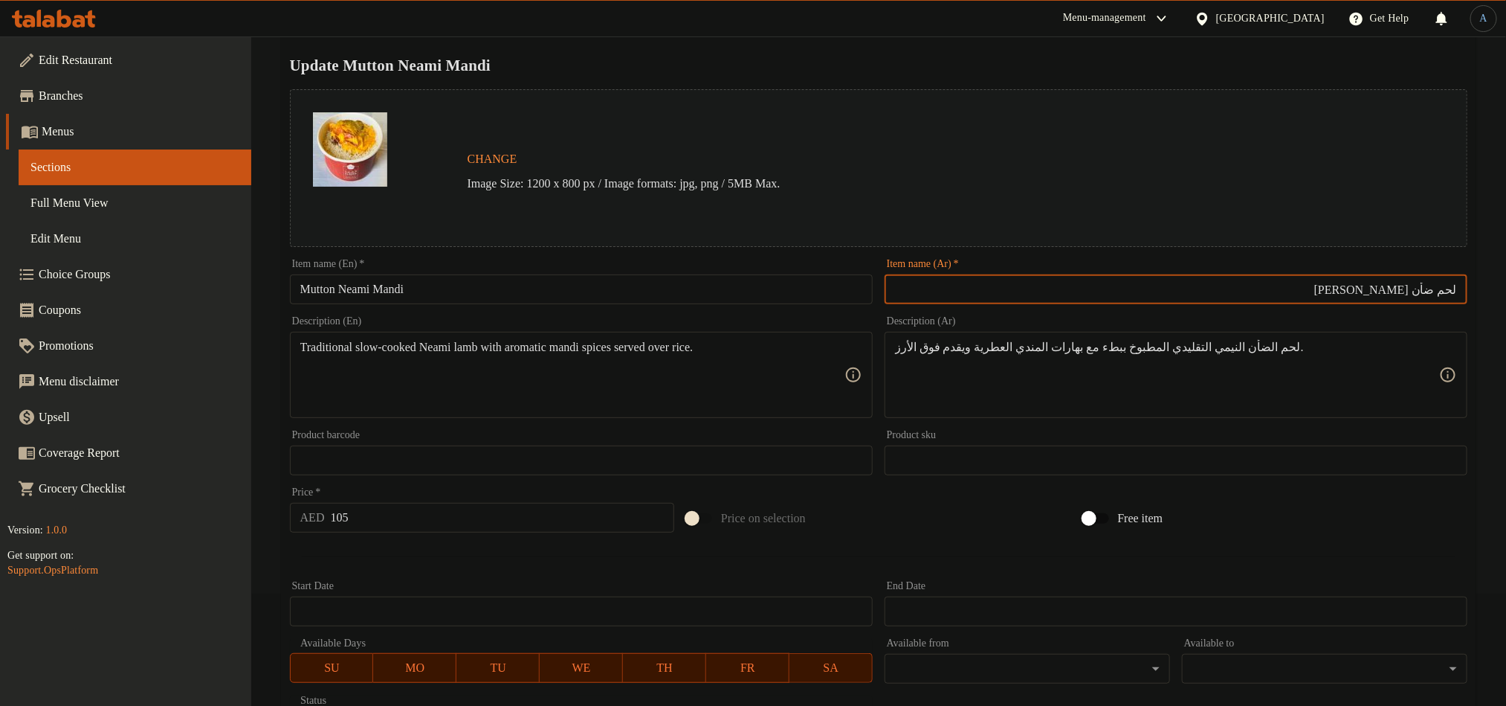
scroll to position [223, 0]
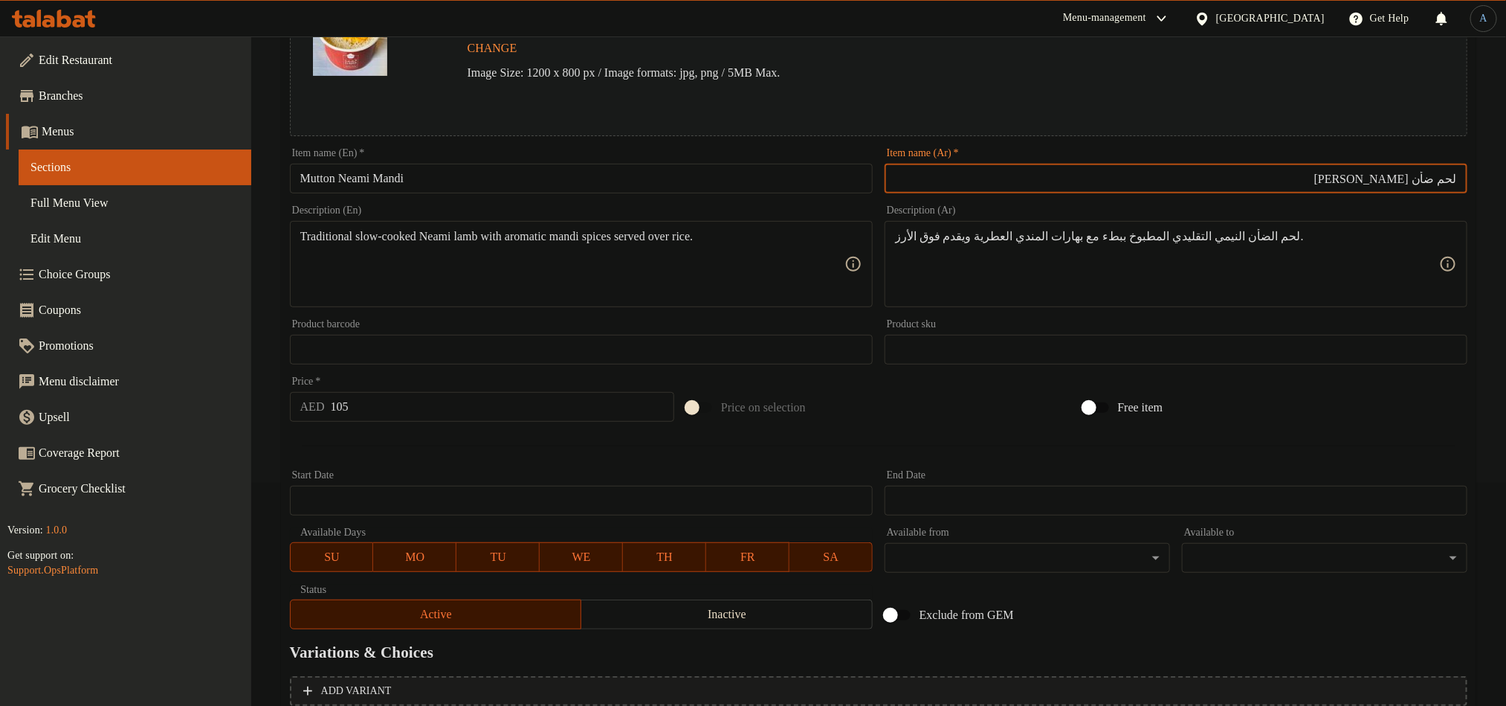
click at [1404, 177] on input "لحم ضأن نعيمي مندي" at bounding box center [1176, 179] width 583 height 30
type input "لحم ضأن نعيمي مندي"
click at [1163, 228] on div "لحم الضأن النيمي التقليدي المطبوخ ببطء مع بهارات المندي العطرية ويقدم فوق الأرز…" at bounding box center [1176, 264] width 583 height 86
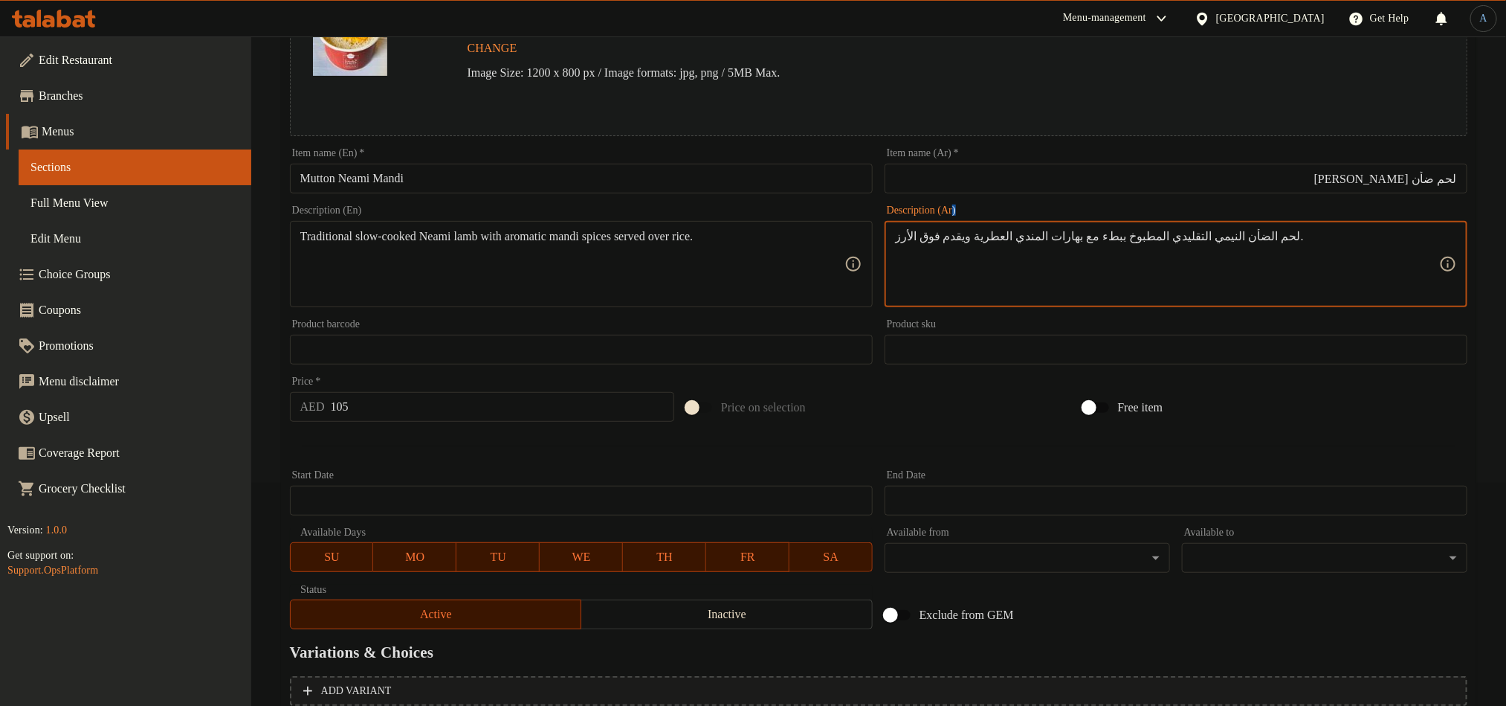
click at [1163, 228] on div "لحم الضأن النيمي التقليدي المطبوخ ببطء مع بهارات المندي العطرية ويقدم فوق الأرز…" at bounding box center [1176, 264] width 583 height 86
click at [1167, 234] on textarea "لحم الضأن النيمي التقليدي المطبوخ ببطء مع بهارات المندي العطرية ويقدم فوق الأرز." at bounding box center [1167, 264] width 544 height 71
paste textarea "نع"
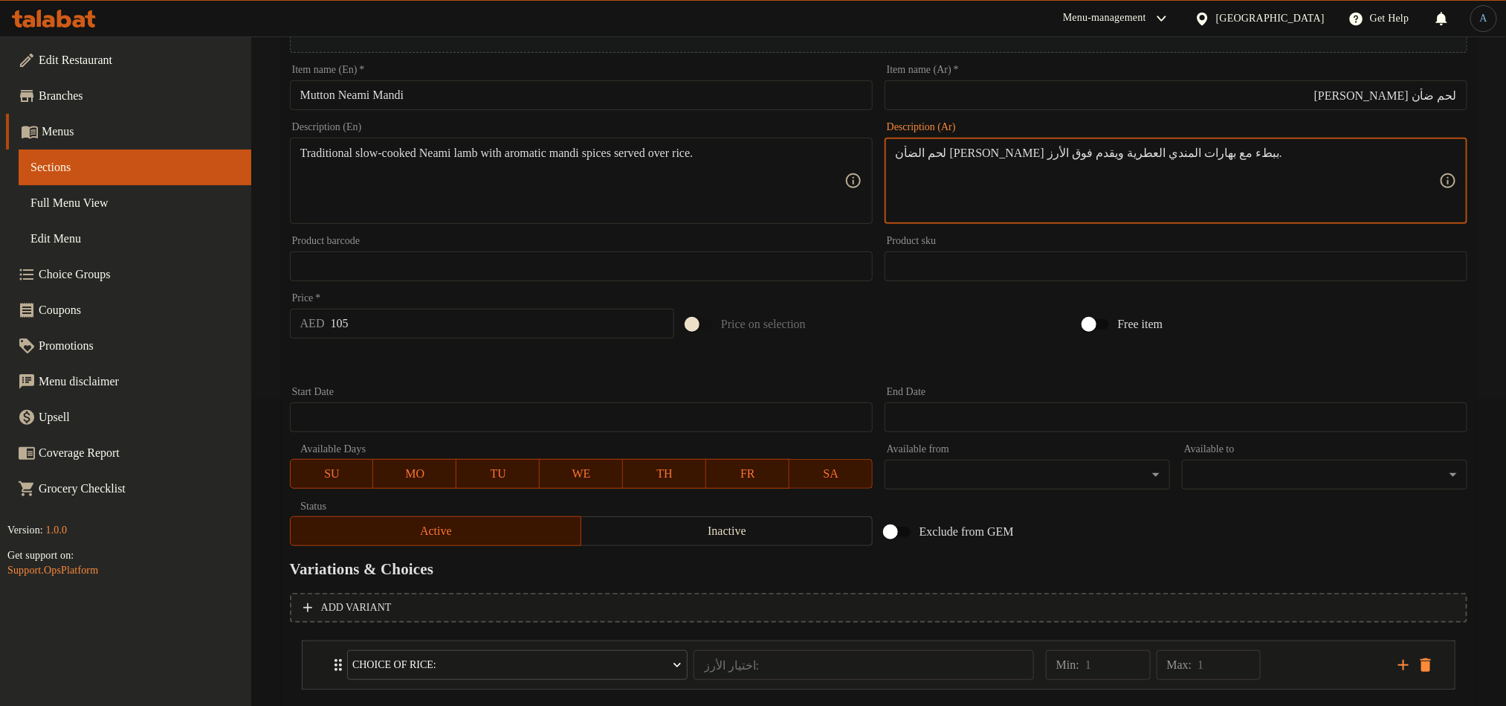
scroll to position [391, 0]
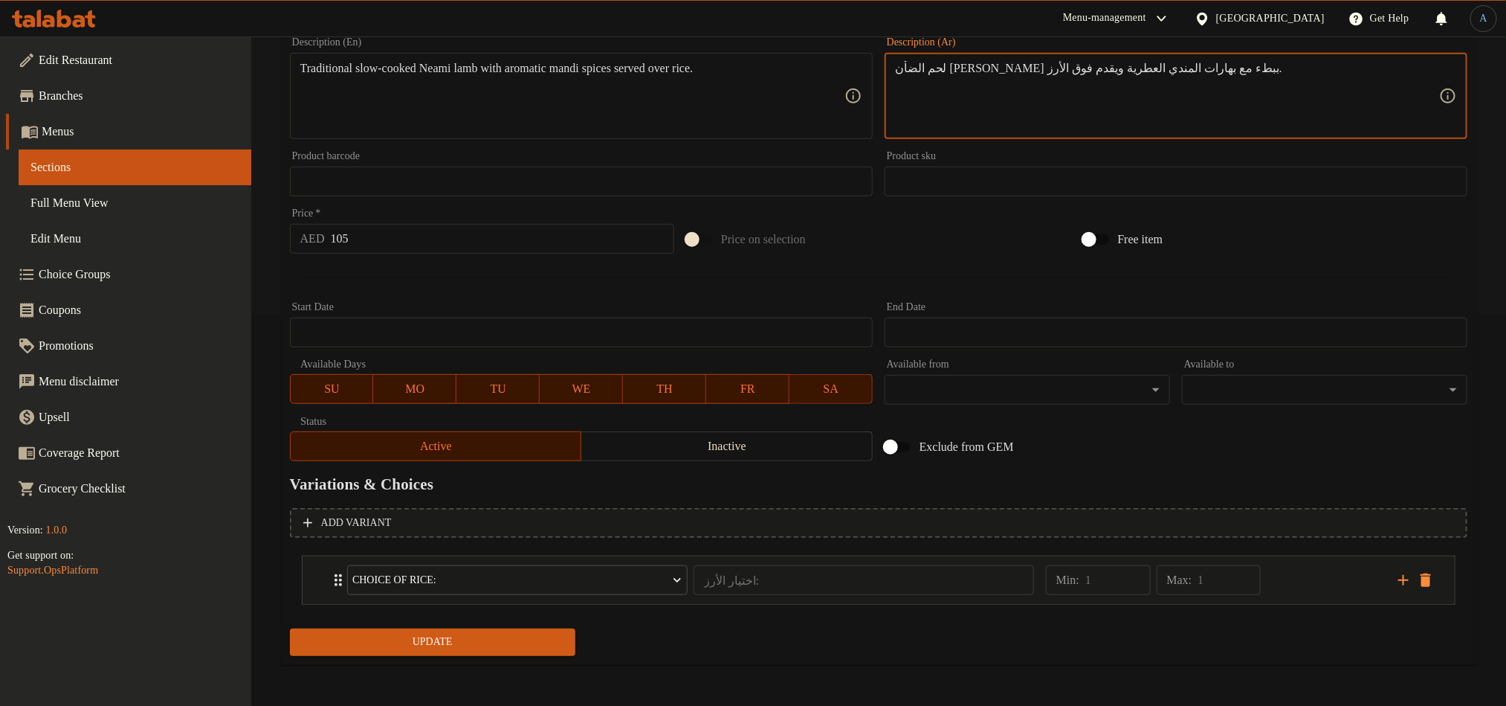
type textarea "لحم الضأن نعيمي التقليدي المطبوخ ببطء مع بهارات المندي العطرية ويقدم فوق الأرز."
click at [536, 643] on span "Update" at bounding box center [433, 642] width 262 height 19
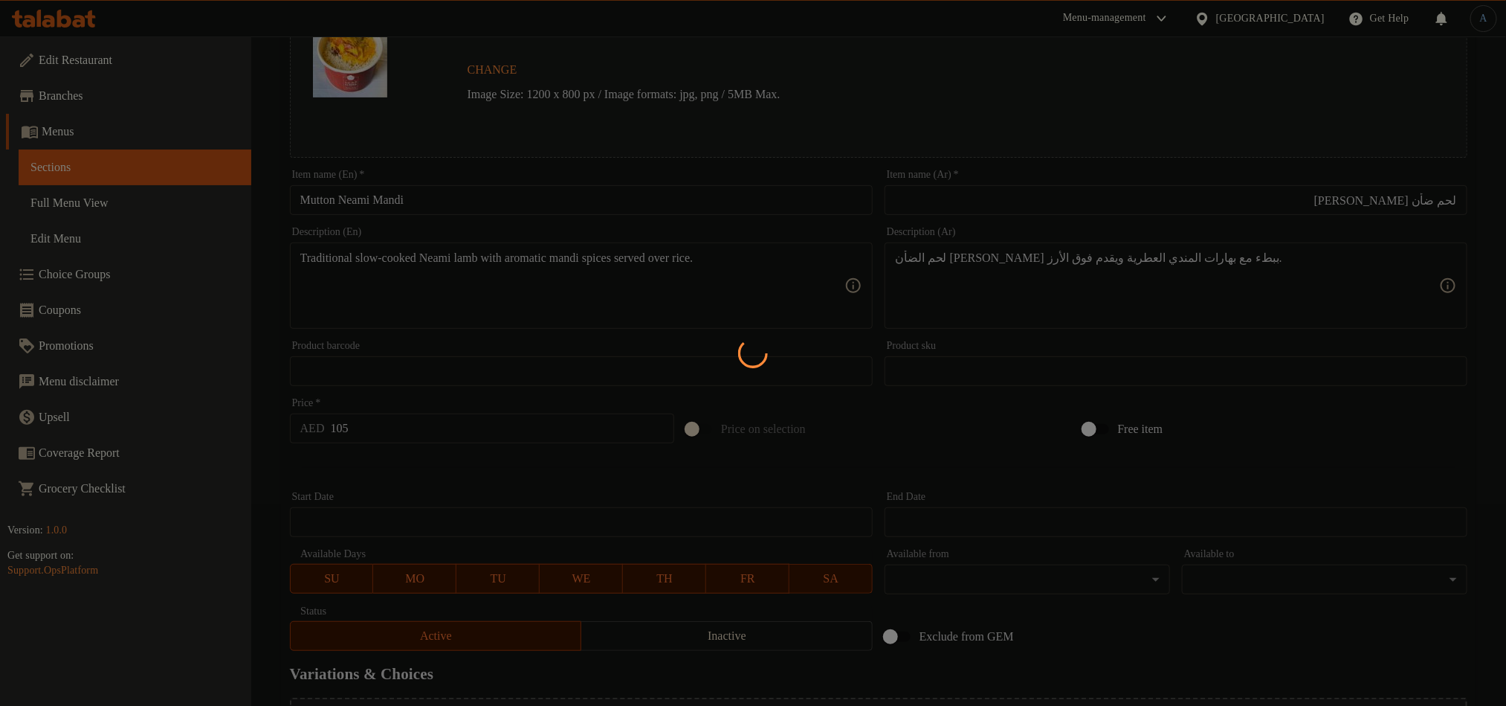
scroll to position [0, 0]
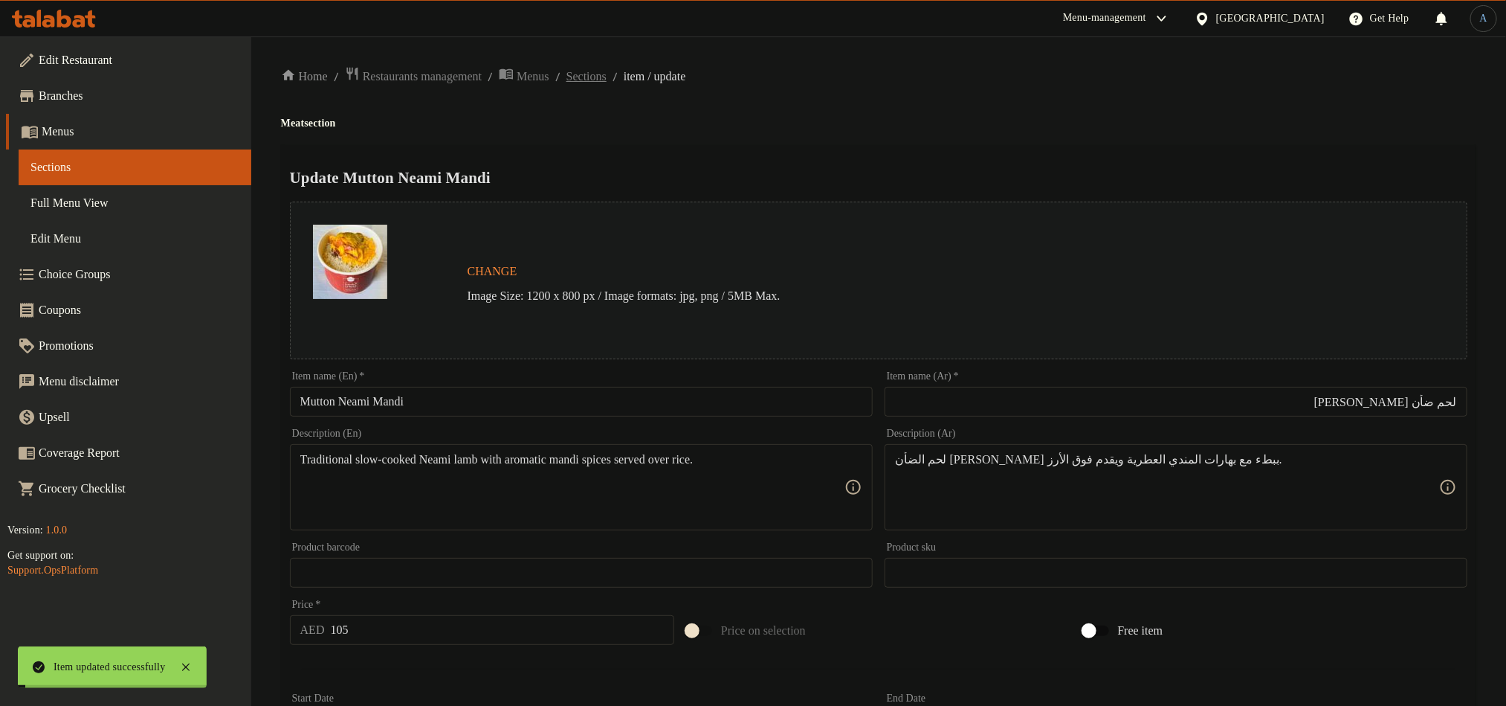
click at [601, 74] on span "Sections" at bounding box center [587, 77] width 40 height 18
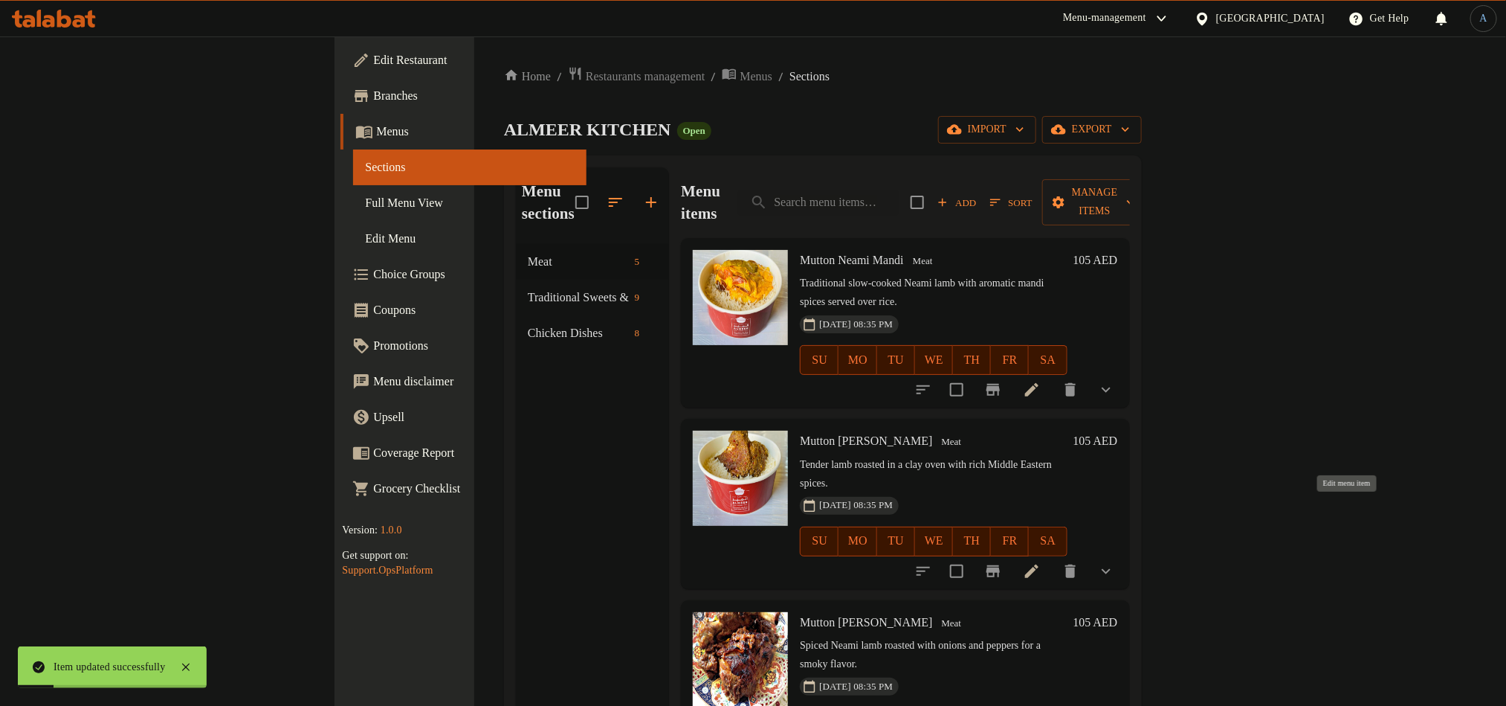
click at [1041, 562] on icon at bounding box center [1032, 571] width 18 height 18
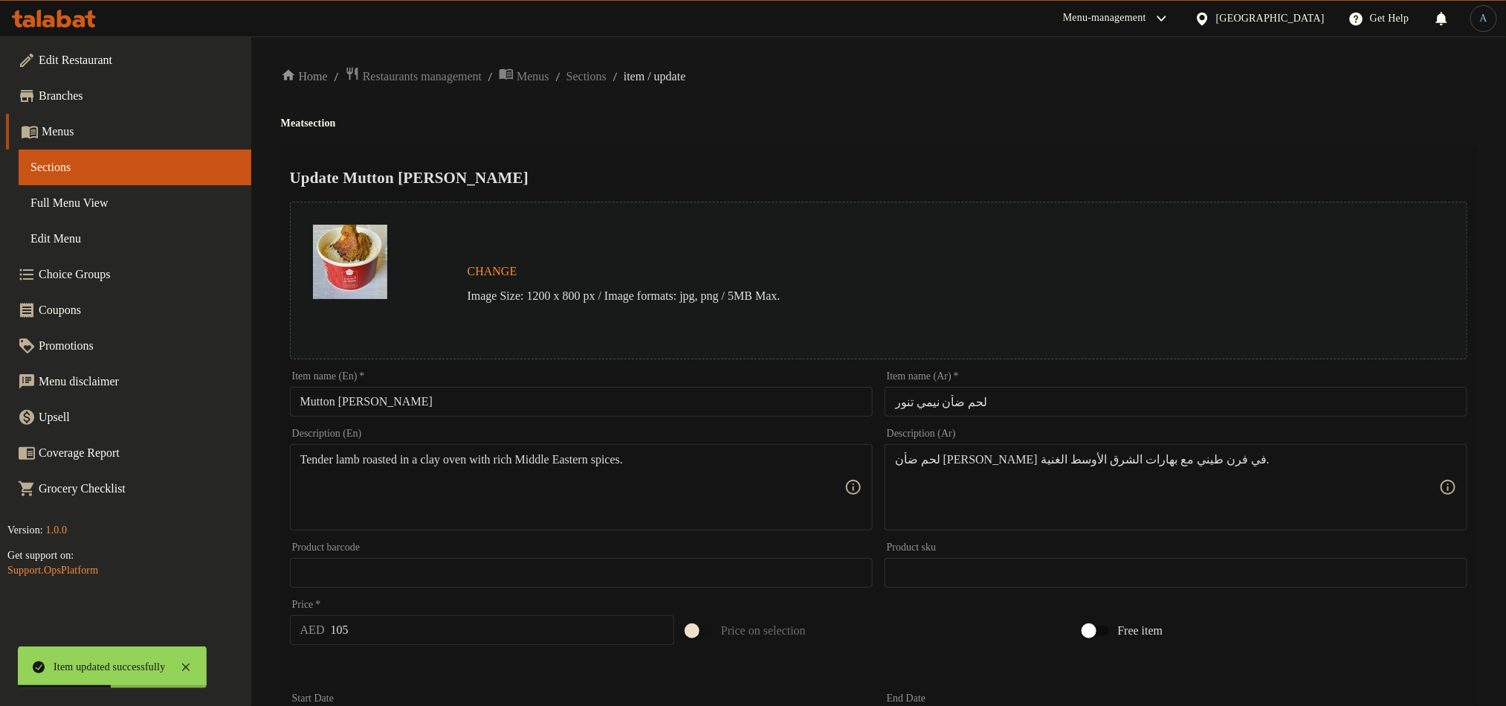
click at [1046, 413] on input "لحم ضأن نيمي تنور" at bounding box center [1176, 402] width 583 height 30
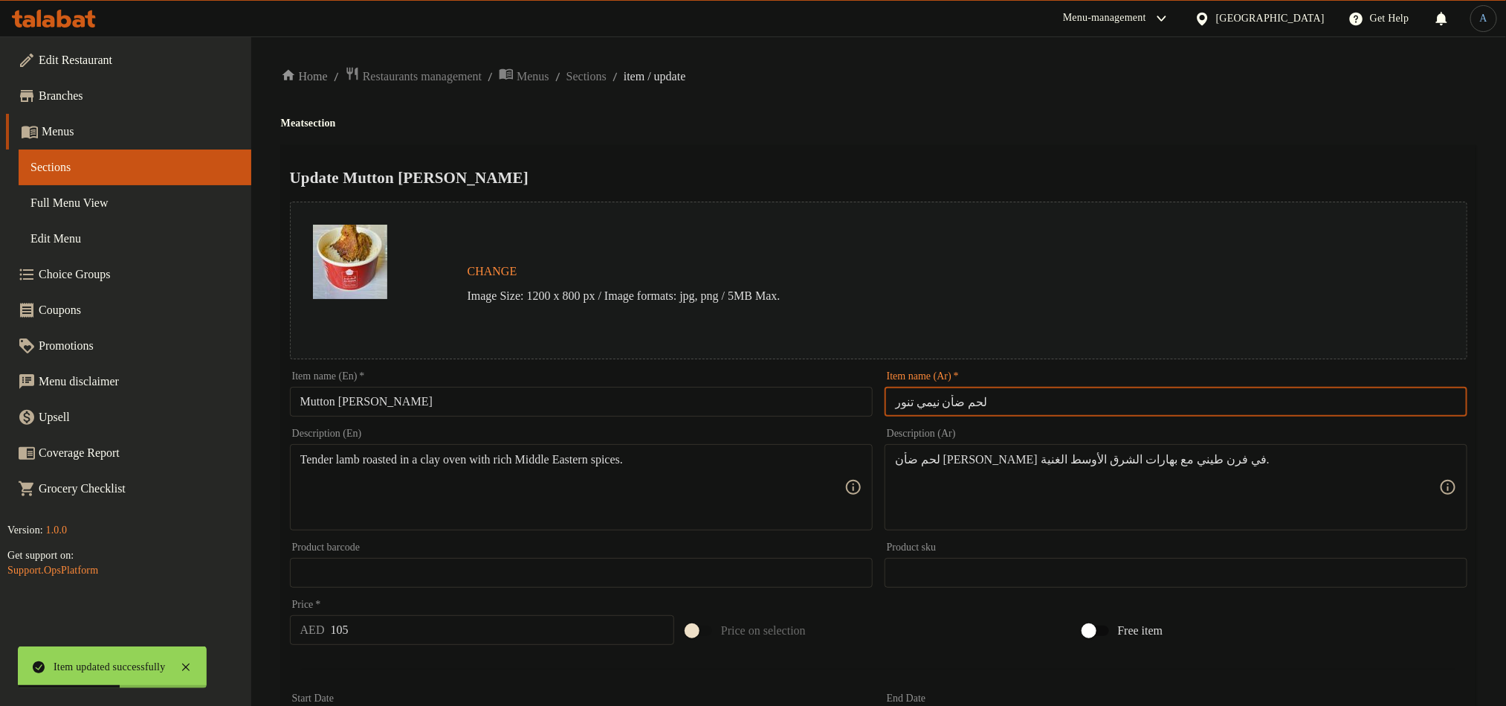
paste input "نع"
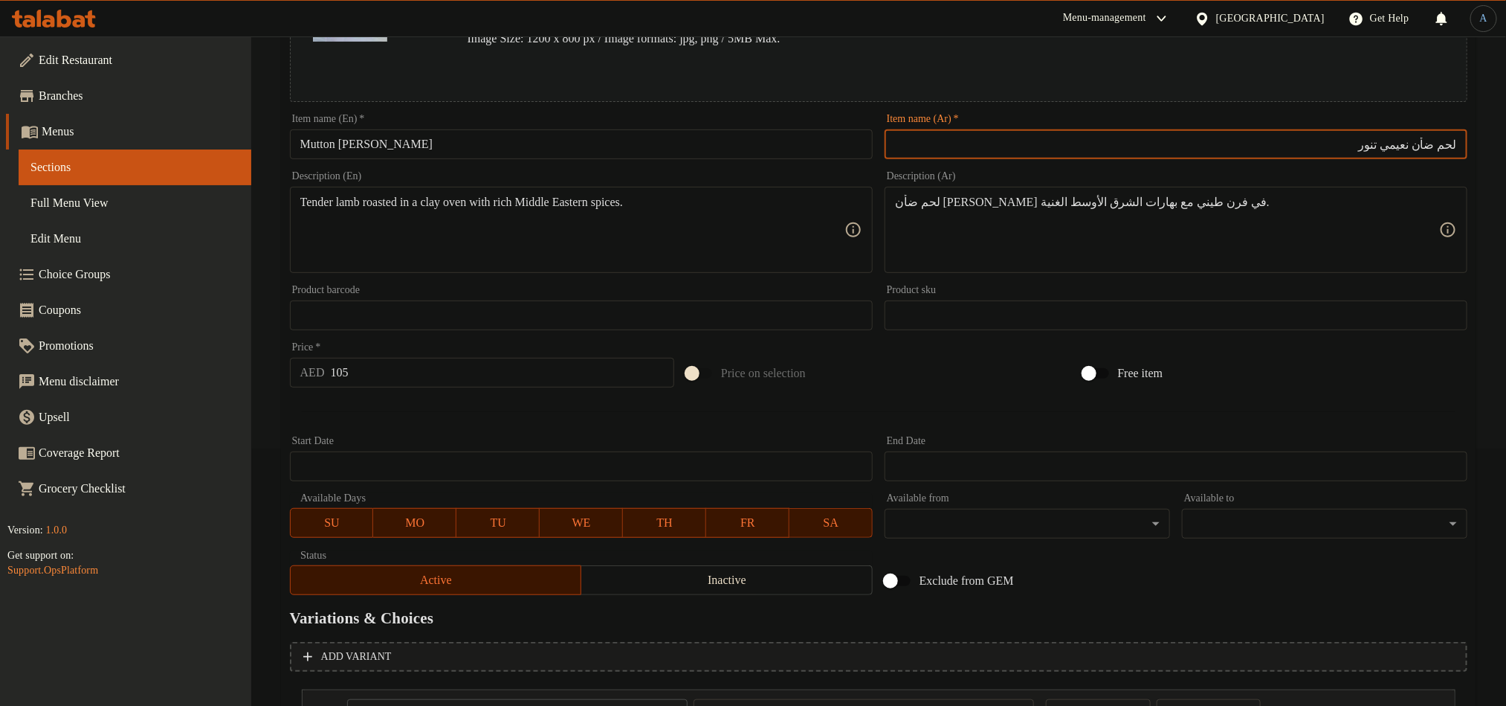
scroll to position [57, 0]
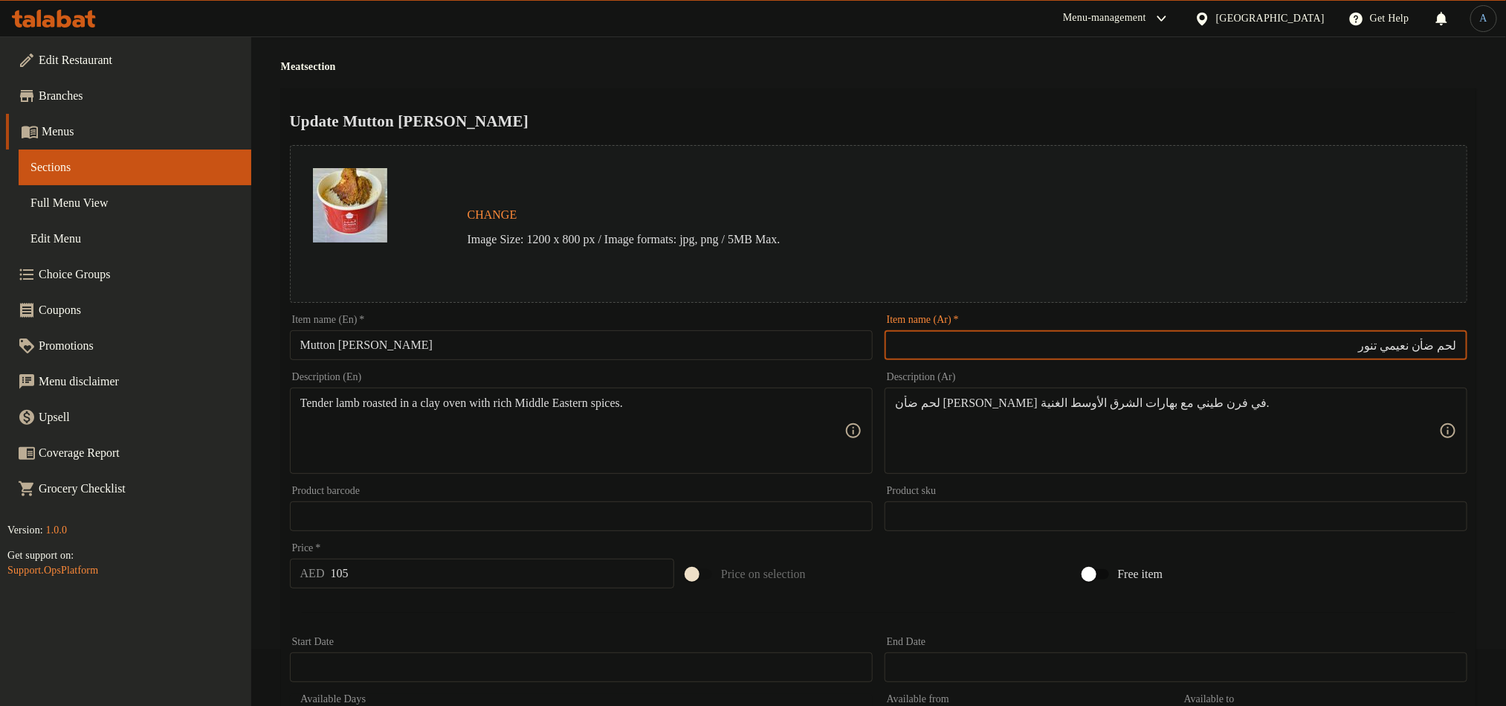
click at [1407, 346] on input "لحم ضأن نعيمي تنور" at bounding box center [1176, 345] width 583 height 30
type input "لحم ضأن نعيمي تنور"
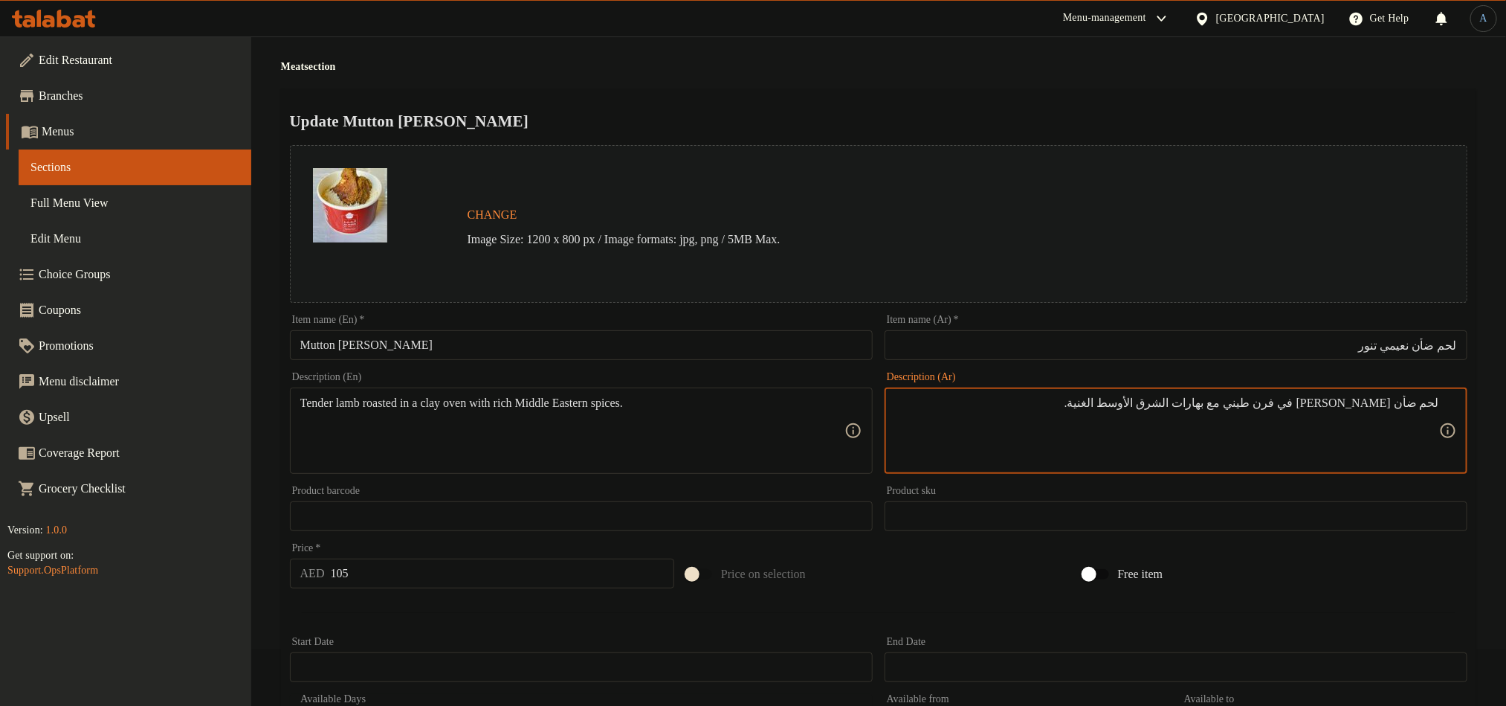
scroll to position [391, 0]
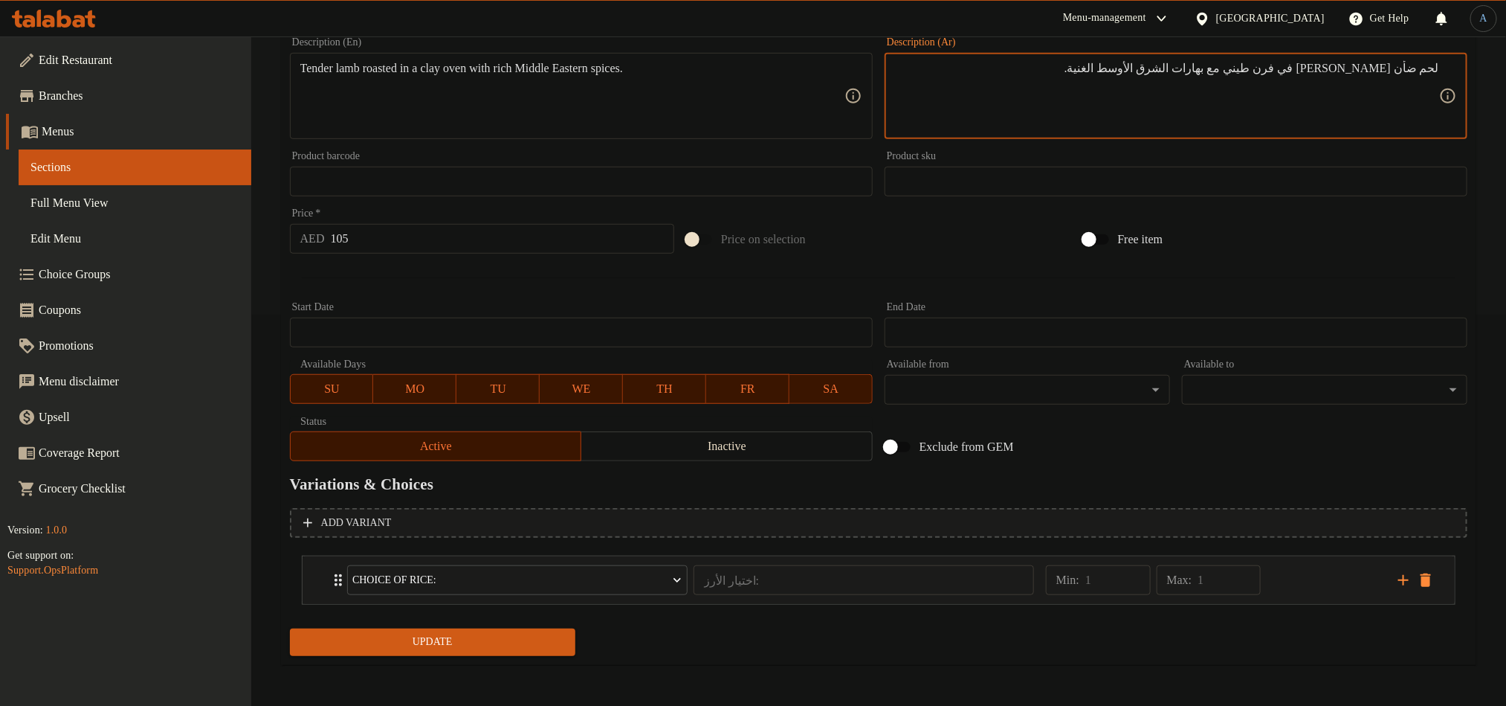
click at [444, 639] on span "Update" at bounding box center [433, 642] width 262 height 19
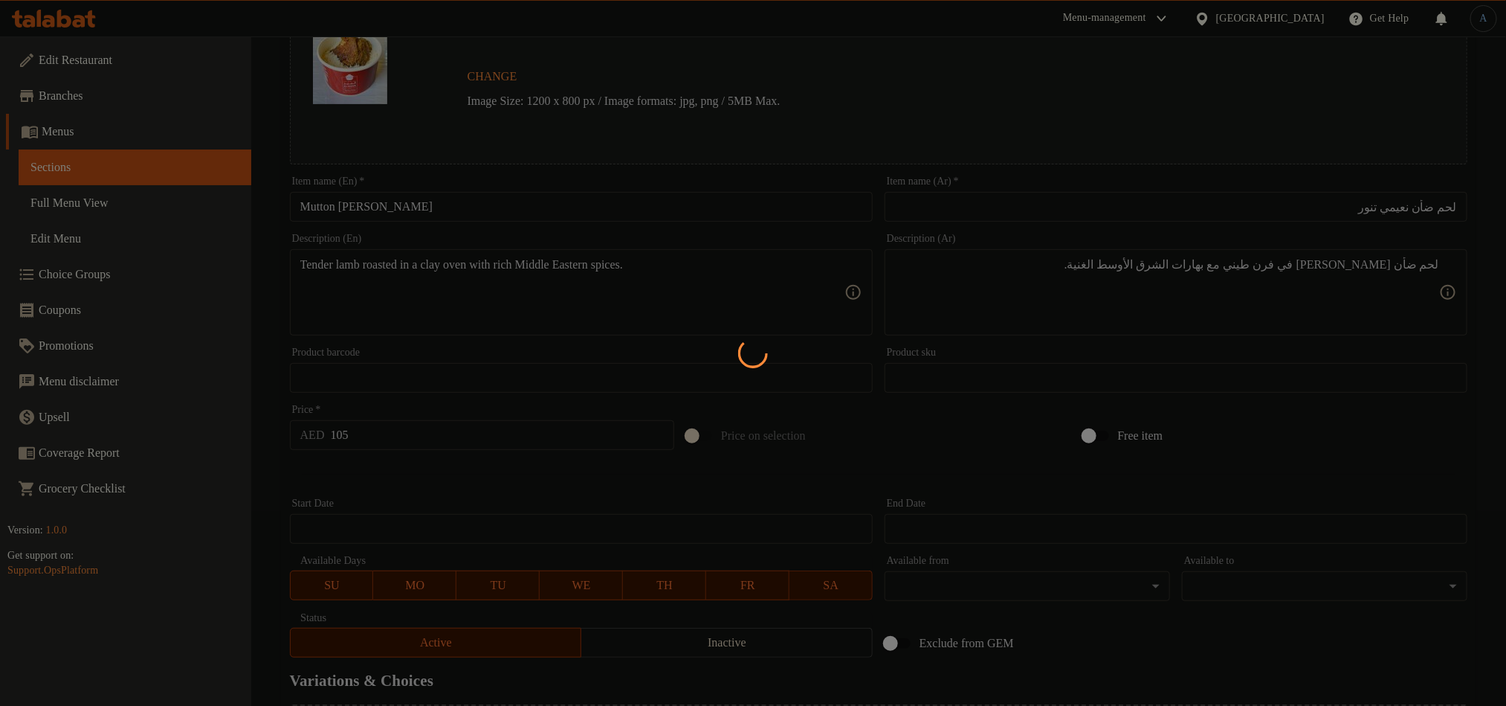
scroll to position [0, 0]
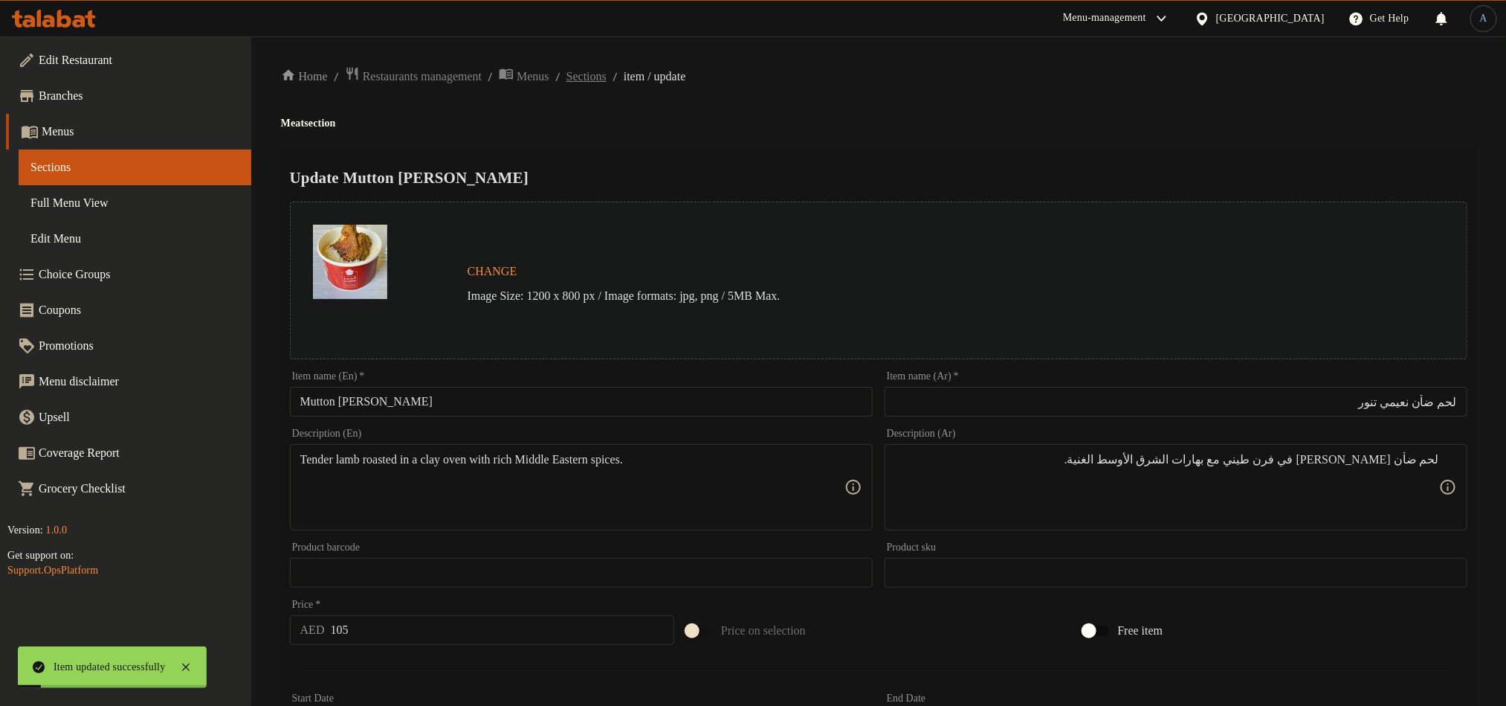
click at [607, 70] on span "Sections" at bounding box center [587, 77] width 40 height 18
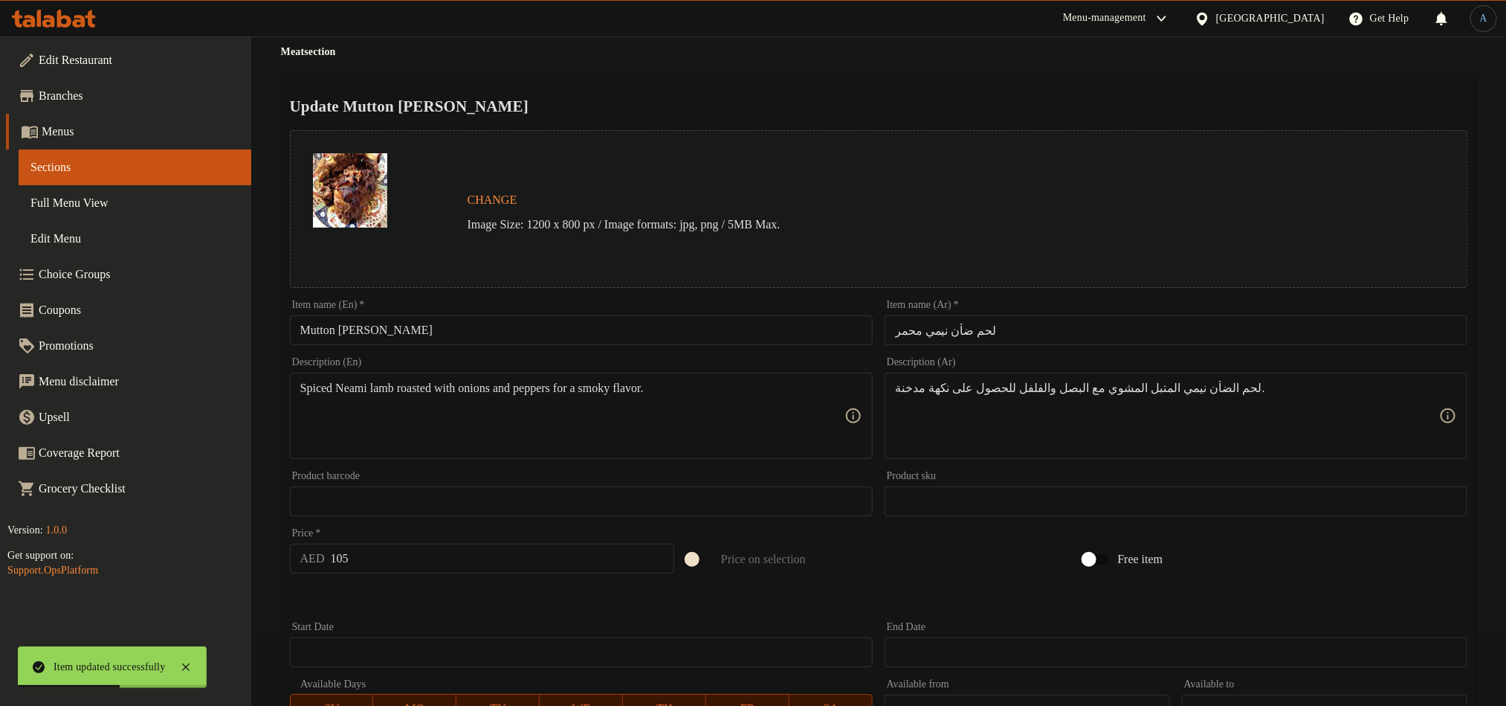
scroll to position [112, 0]
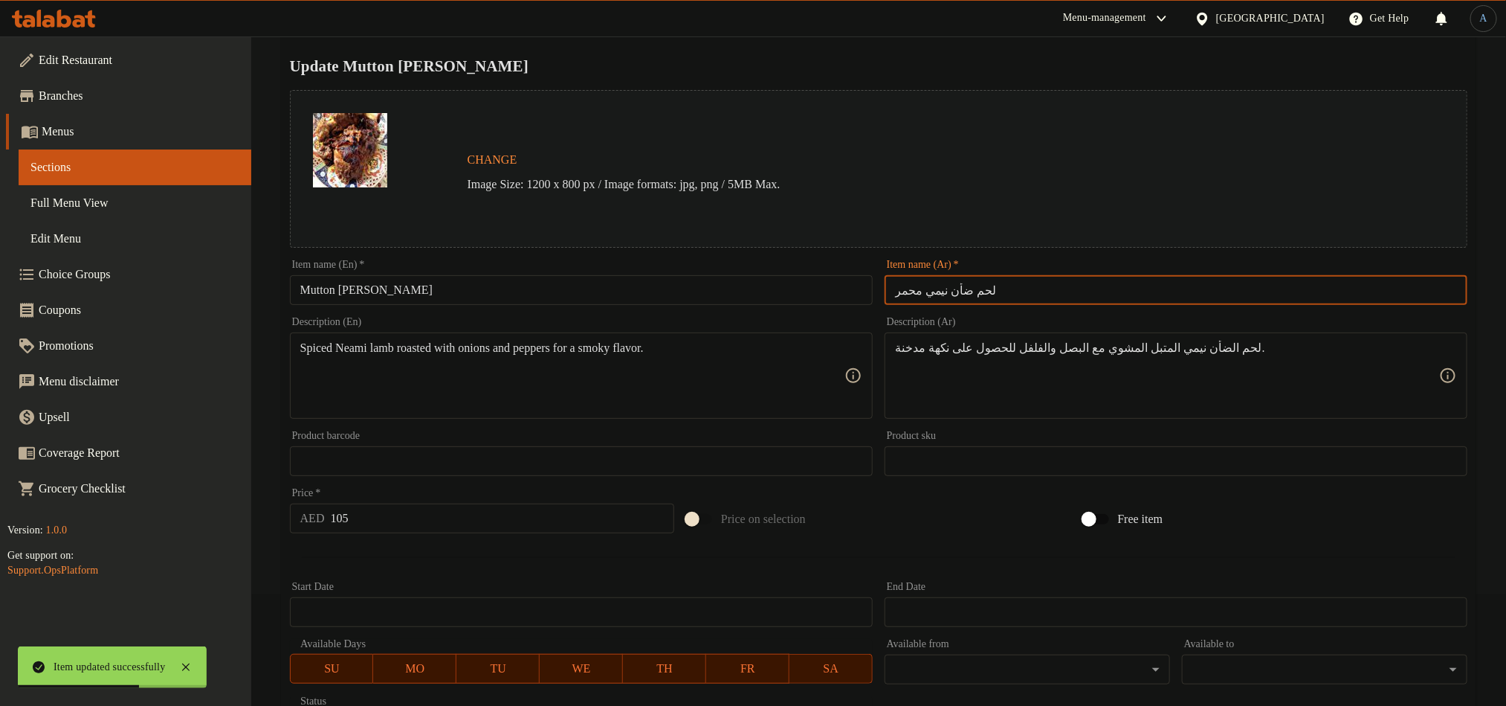
click at [1016, 284] on input "لحم ضأن نيمي محمر" at bounding box center [1176, 290] width 583 height 30
paste input "نعيمي محمرة"
type input "لحم ضأن نعيمي محمرة"
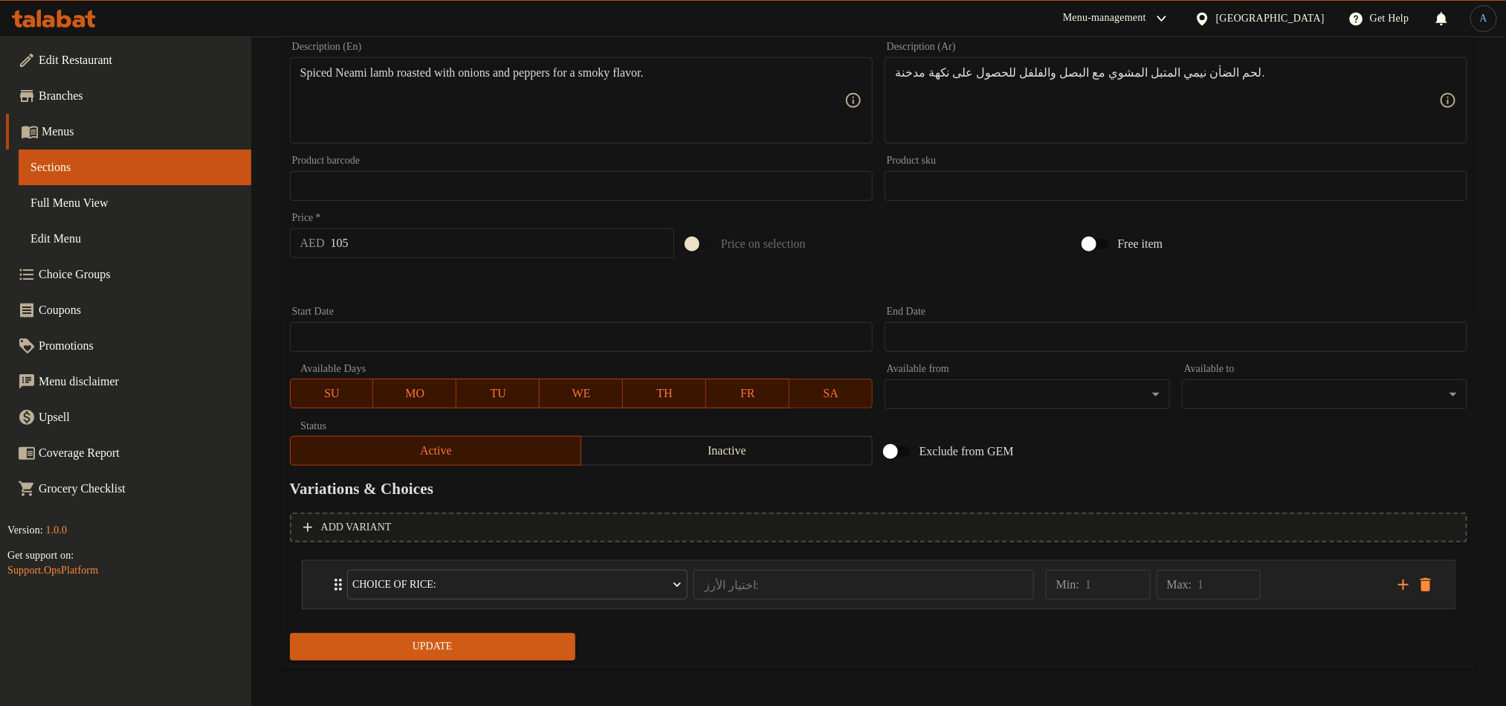
scroll to position [391, 0]
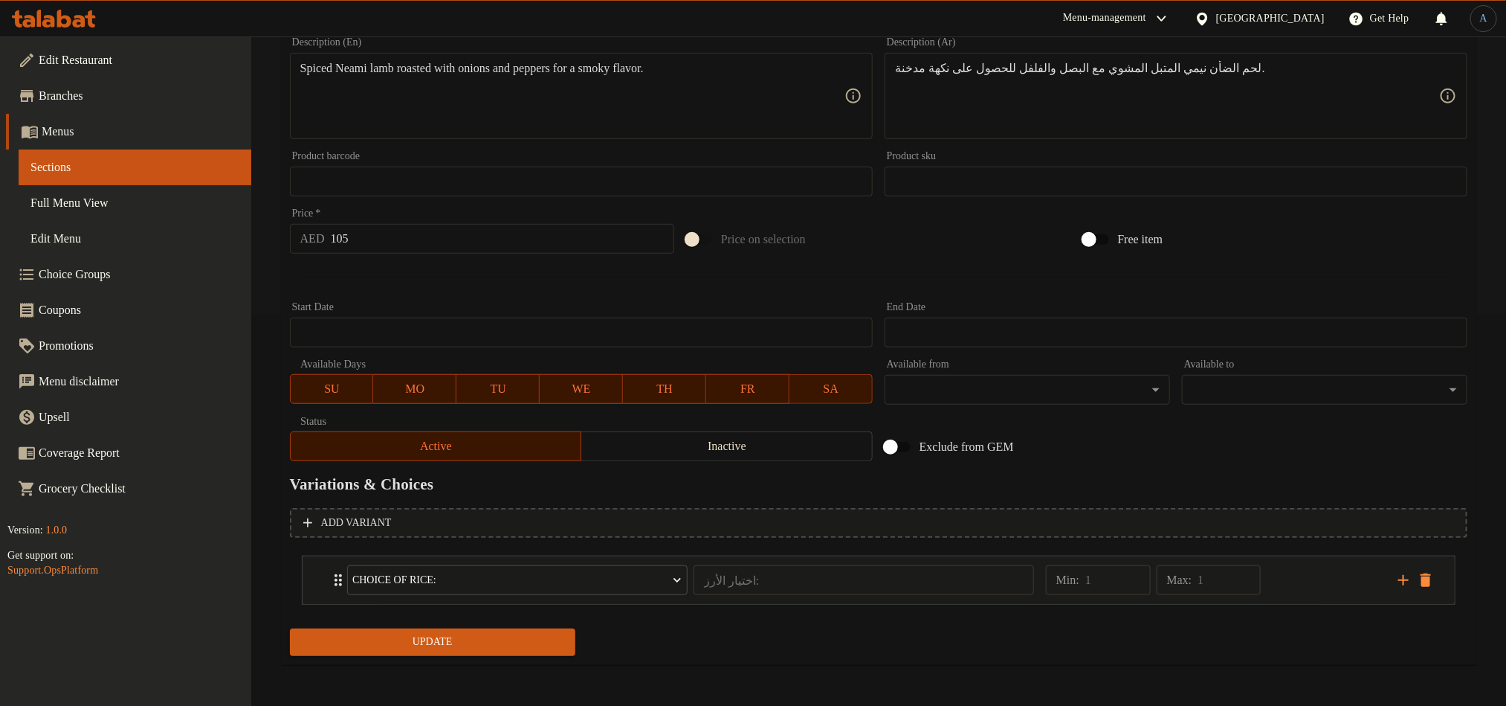
click at [535, 633] on span "Update" at bounding box center [433, 642] width 262 height 19
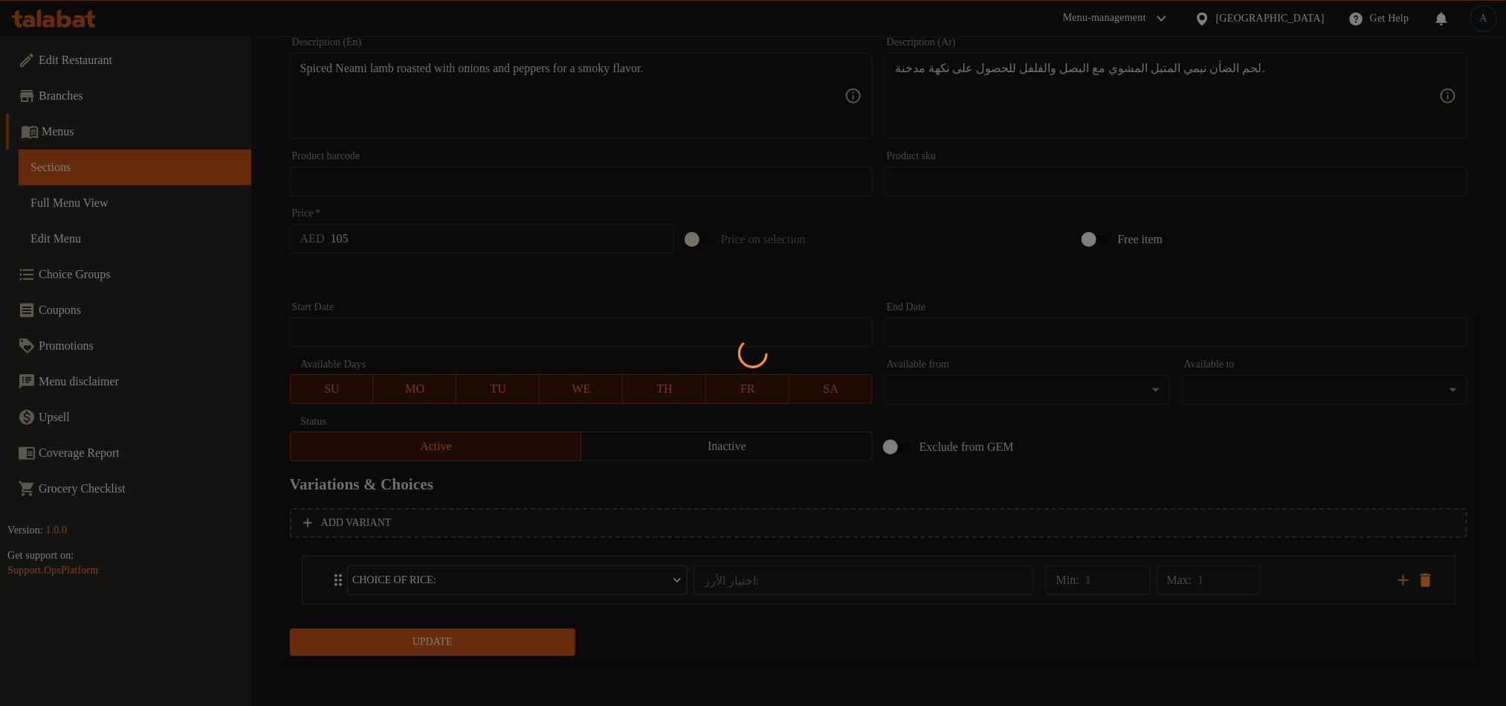
scroll to position [0, 0]
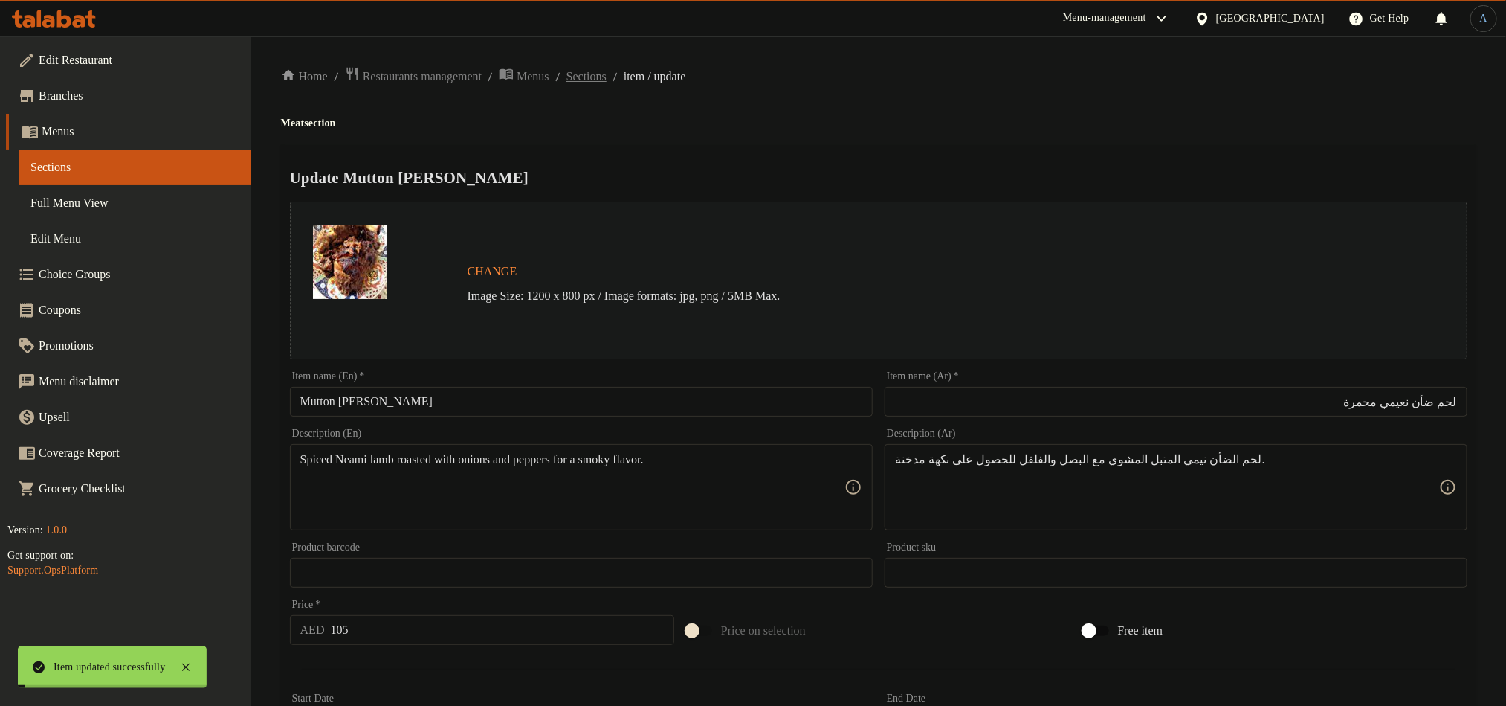
click at [607, 79] on span "Sections" at bounding box center [587, 77] width 40 height 18
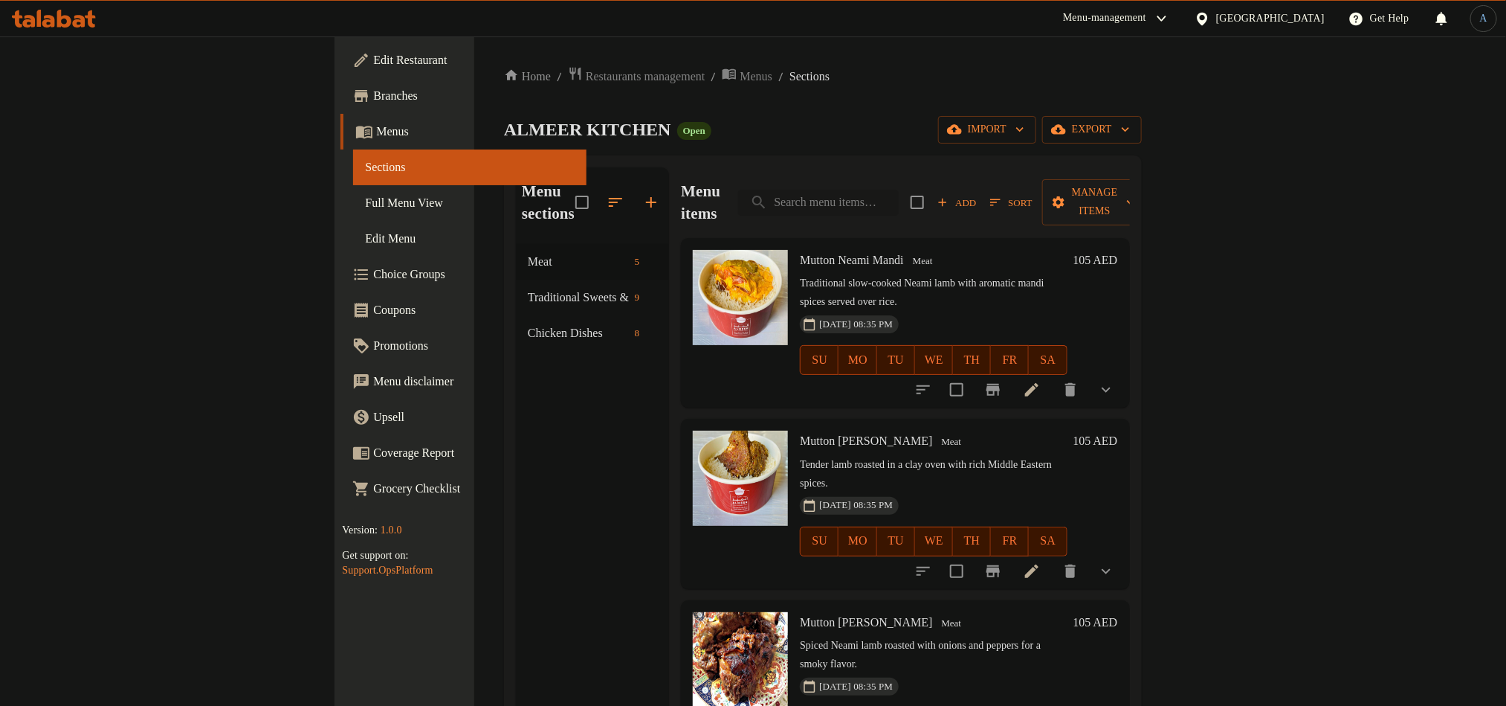
click at [899, 195] on input "search" at bounding box center [818, 203] width 161 height 26
paste input "Mansaf Laham"
type input "Mansaf Laham"
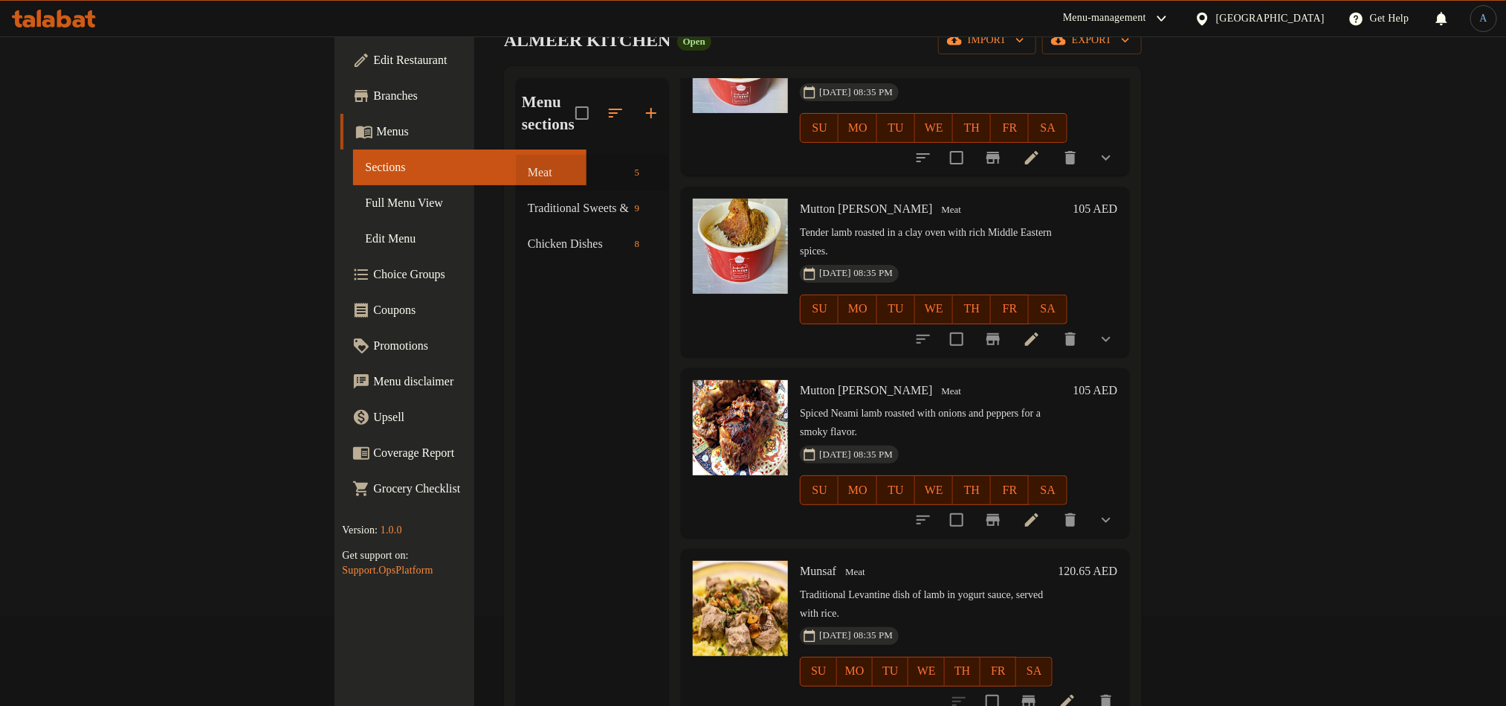
scroll to position [208, 0]
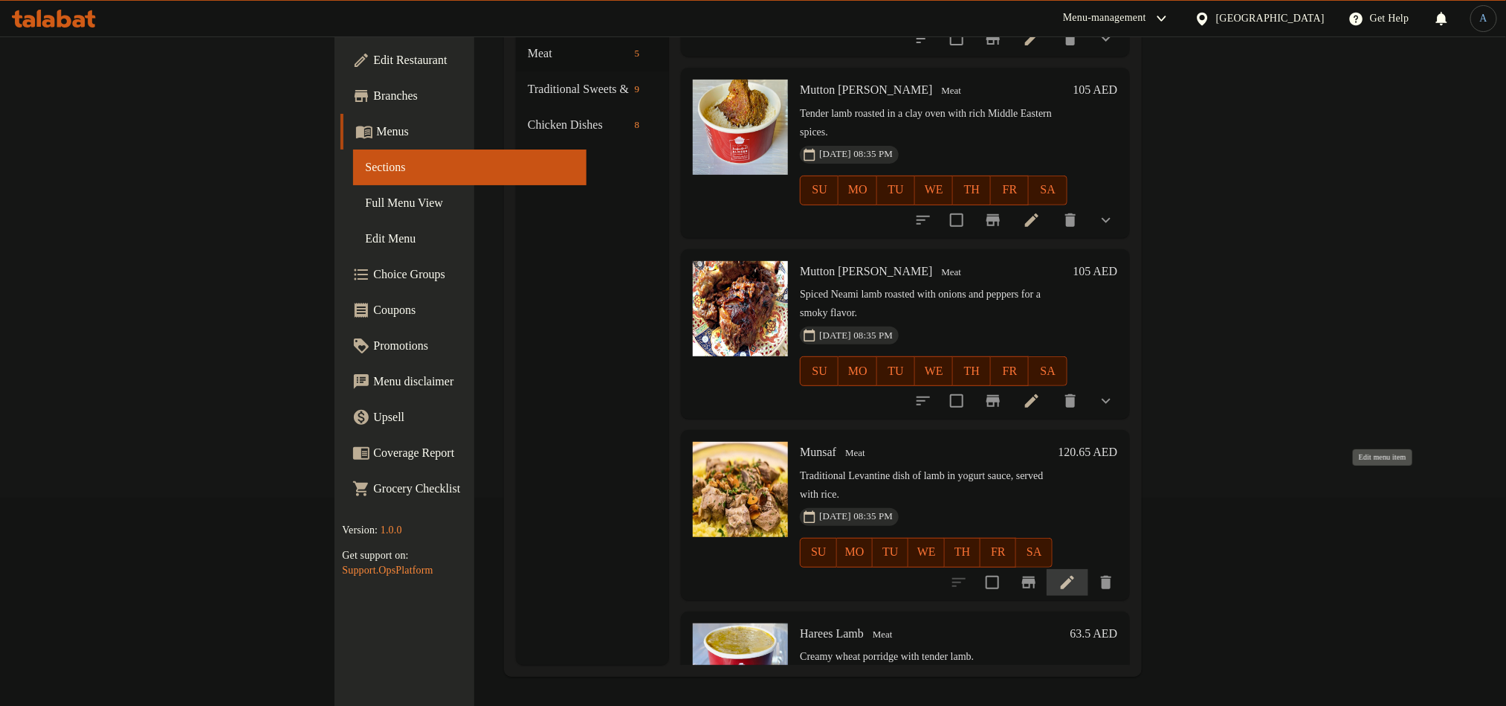
click at [1077, 573] on icon at bounding box center [1068, 582] width 18 height 18
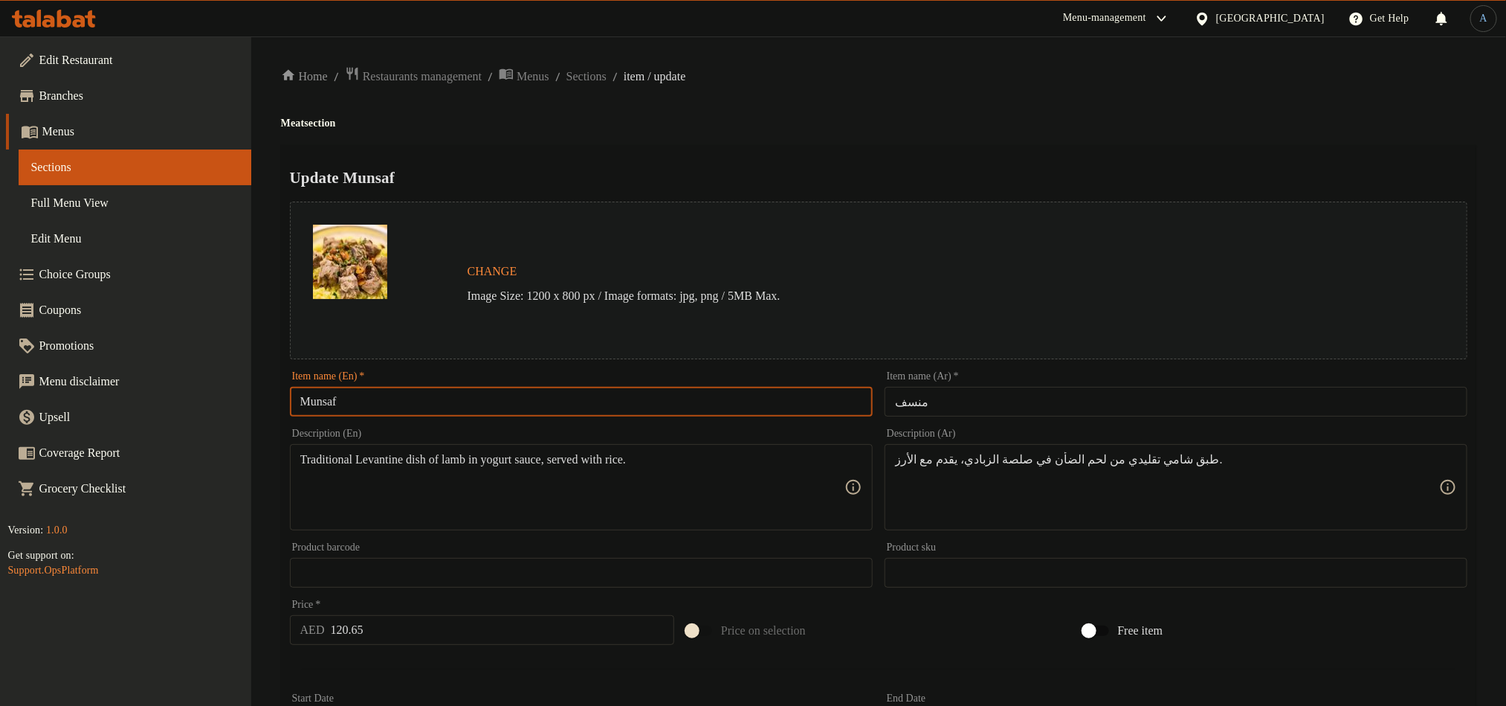
click at [426, 399] on input "Munsaf" at bounding box center [581, 402] width 583 height 30
paste input "ansaf Laham"
type input "Mansaf Laham"
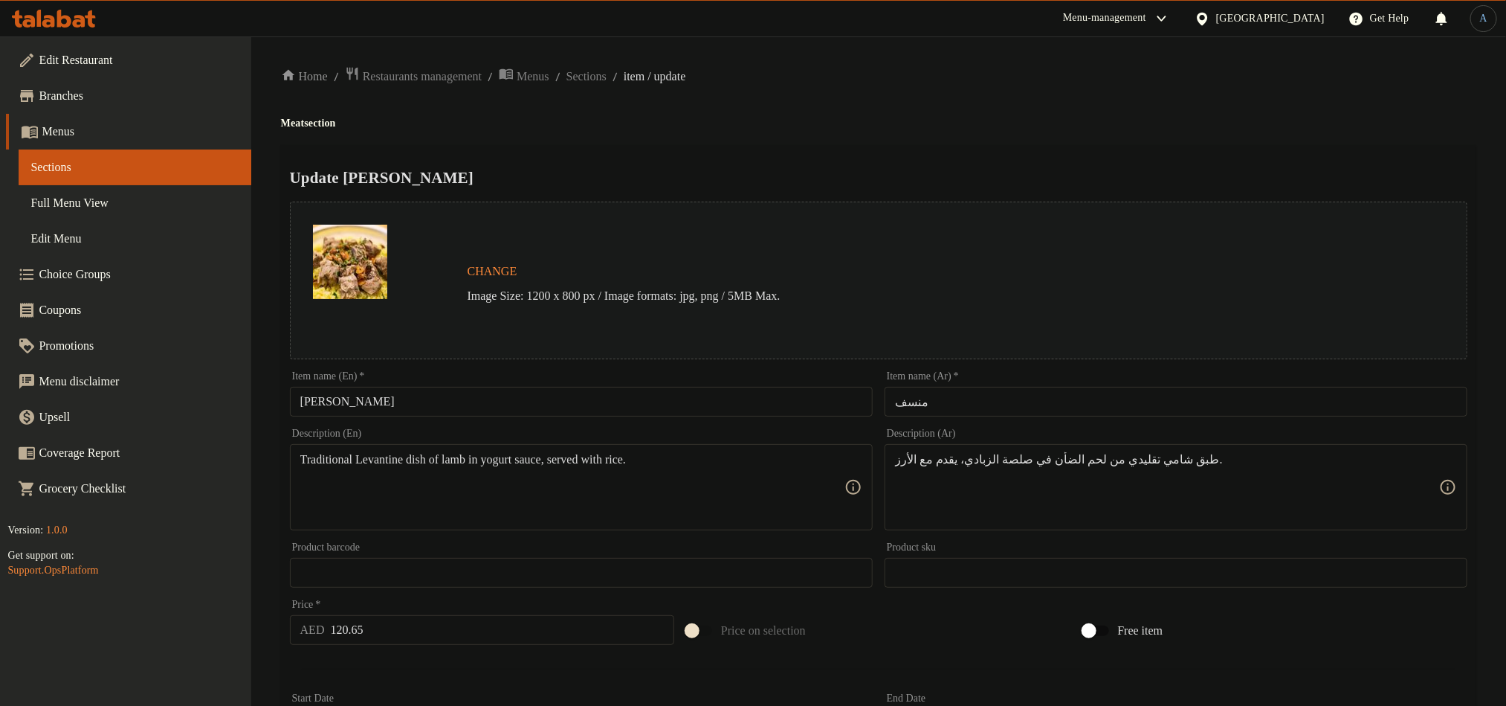
click at [859, 125] on h4 "Meat section" at bounding box center [879, 123] width 1196 height 15
click at [984, 413] on input "منسف" at bounding box center [1176, 402] width 583 height 30
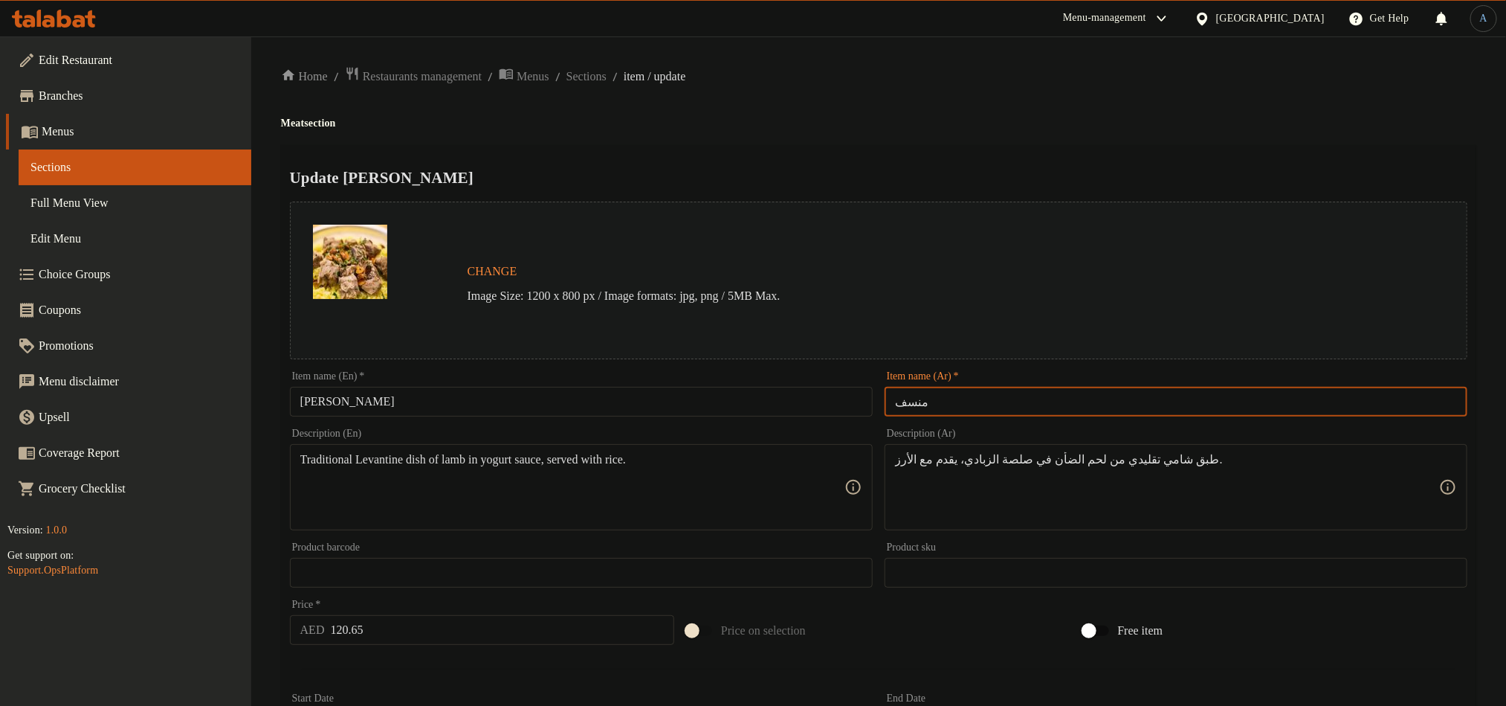
paste input "لحم"
type input "منسف لحم"
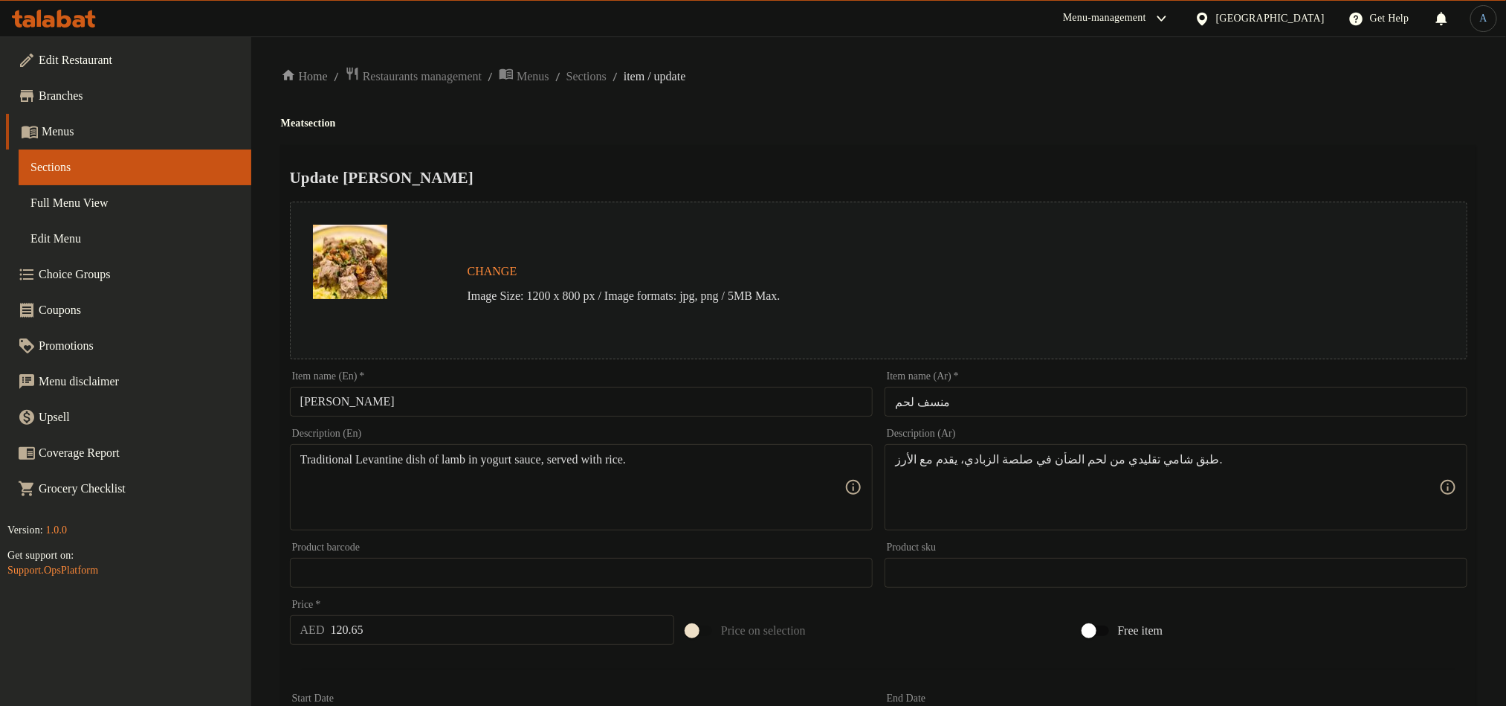
click at [877, 128] on h4 "Meat section" at bounding box center [879, 123] width 1196 height 15
paste textarea "Jordanian lamb dish with yogurt sauce, served over rice."
type textarea "Traditional Jordanian lamb dish with yogurt sauce, served over rice."
paste textarea "لحم الضأن الأردني التقليدي مع صلصة الزبادي، يقدم مع الأرز."
type textarea "طبق لحم الضأن الأردني التقليدي مع صلصة الزبادي، يقدم مع الأرز."
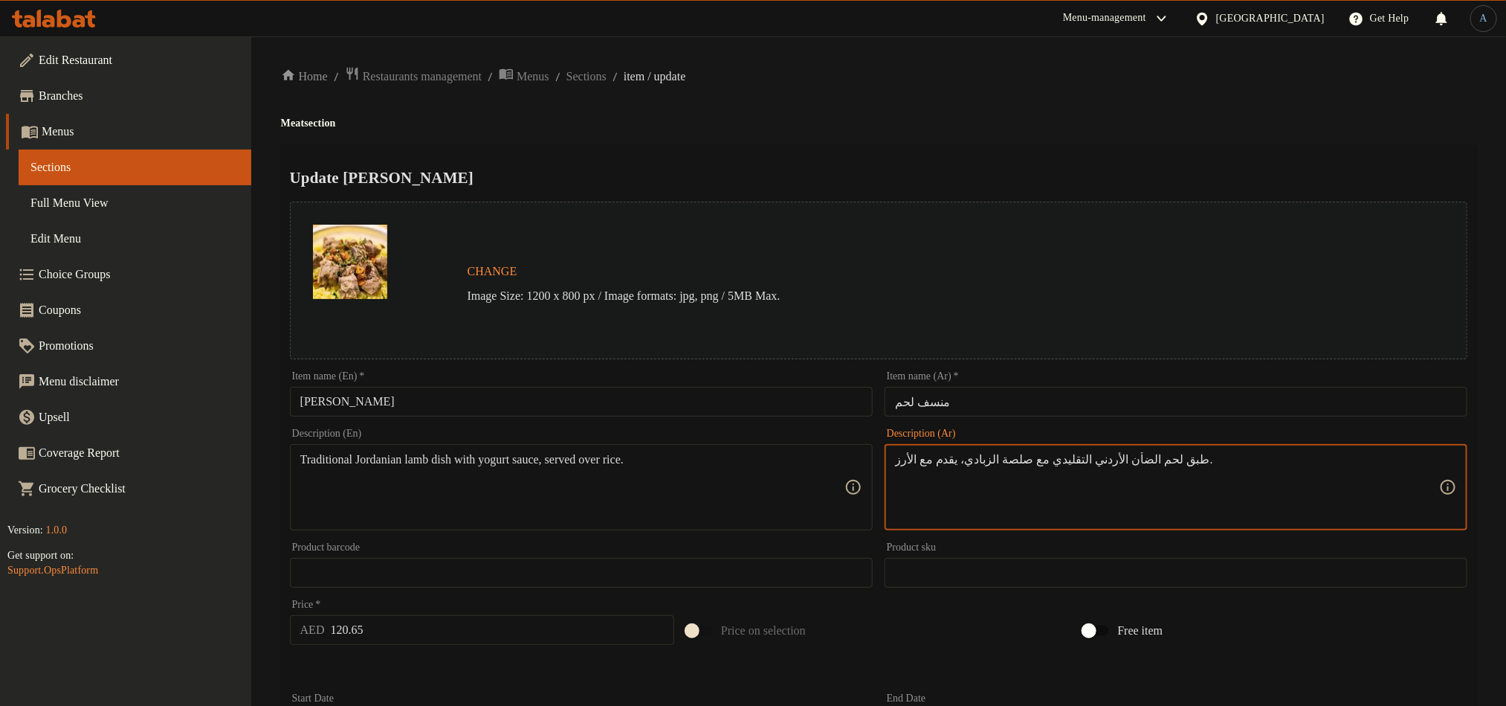
click at [1000, 130] on div "Home / Restaurants management / Menus / Sections / item / update Meat section U…" at bounding box center [879, 554] width 1196 height 977
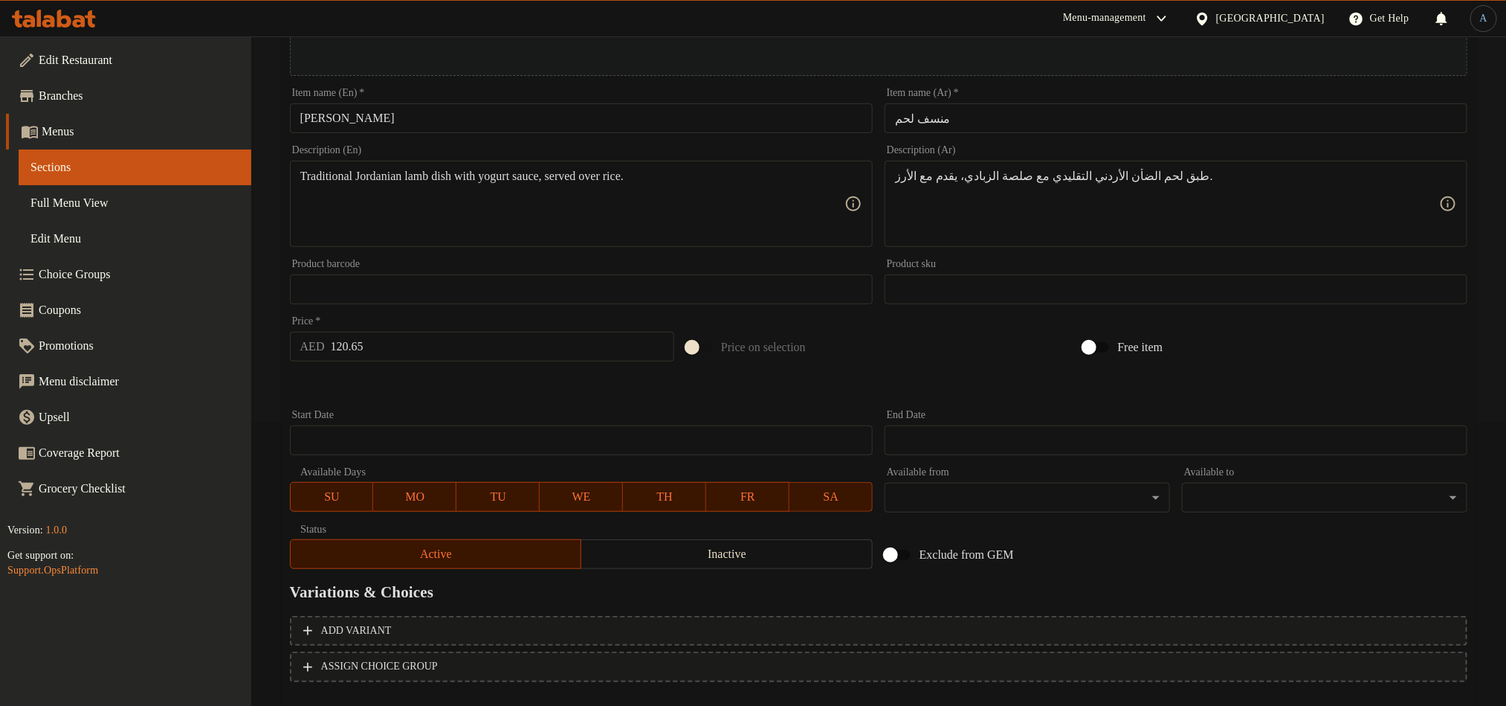
scroll to position [364, 0]
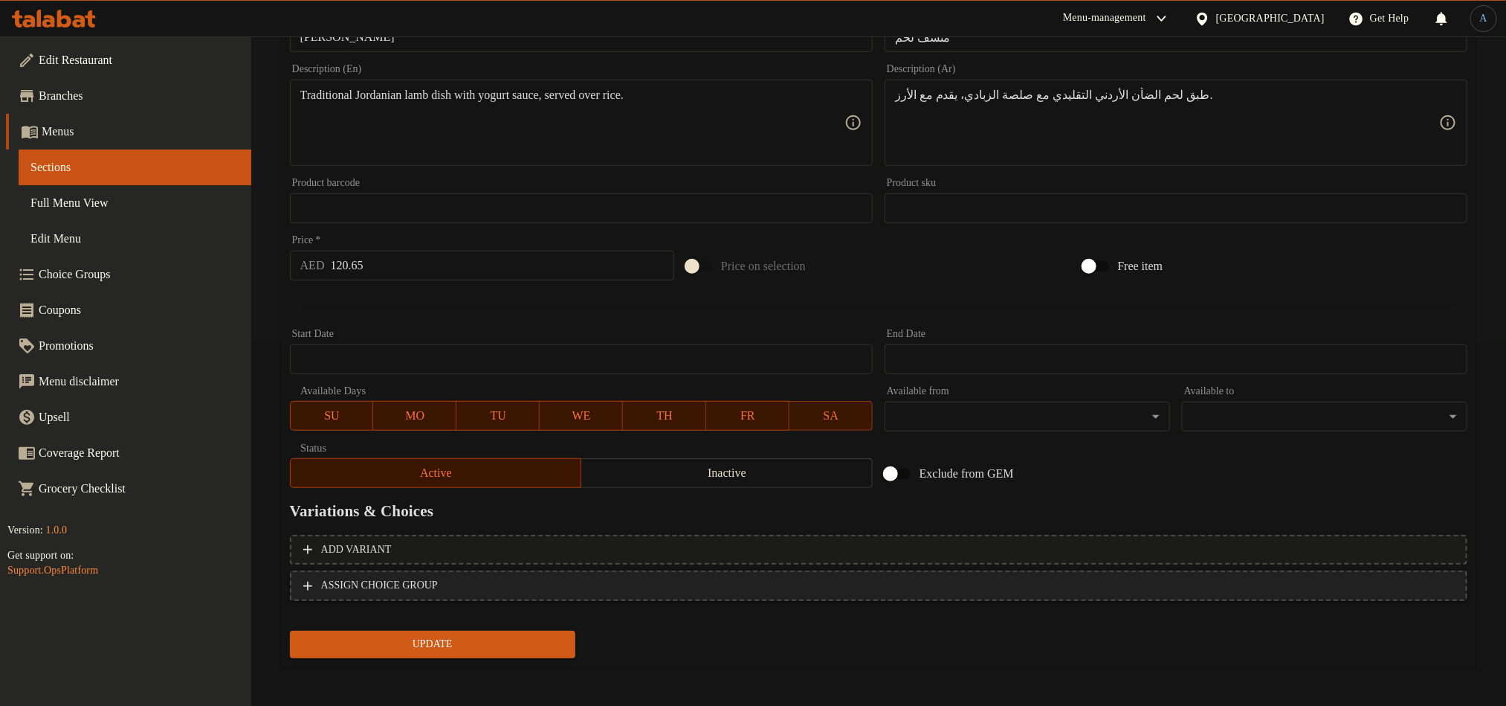
click at [475, 580] on span "ASSIGN CHOICE GROUP" at bounding box center [878, 585] width 1151 height 19
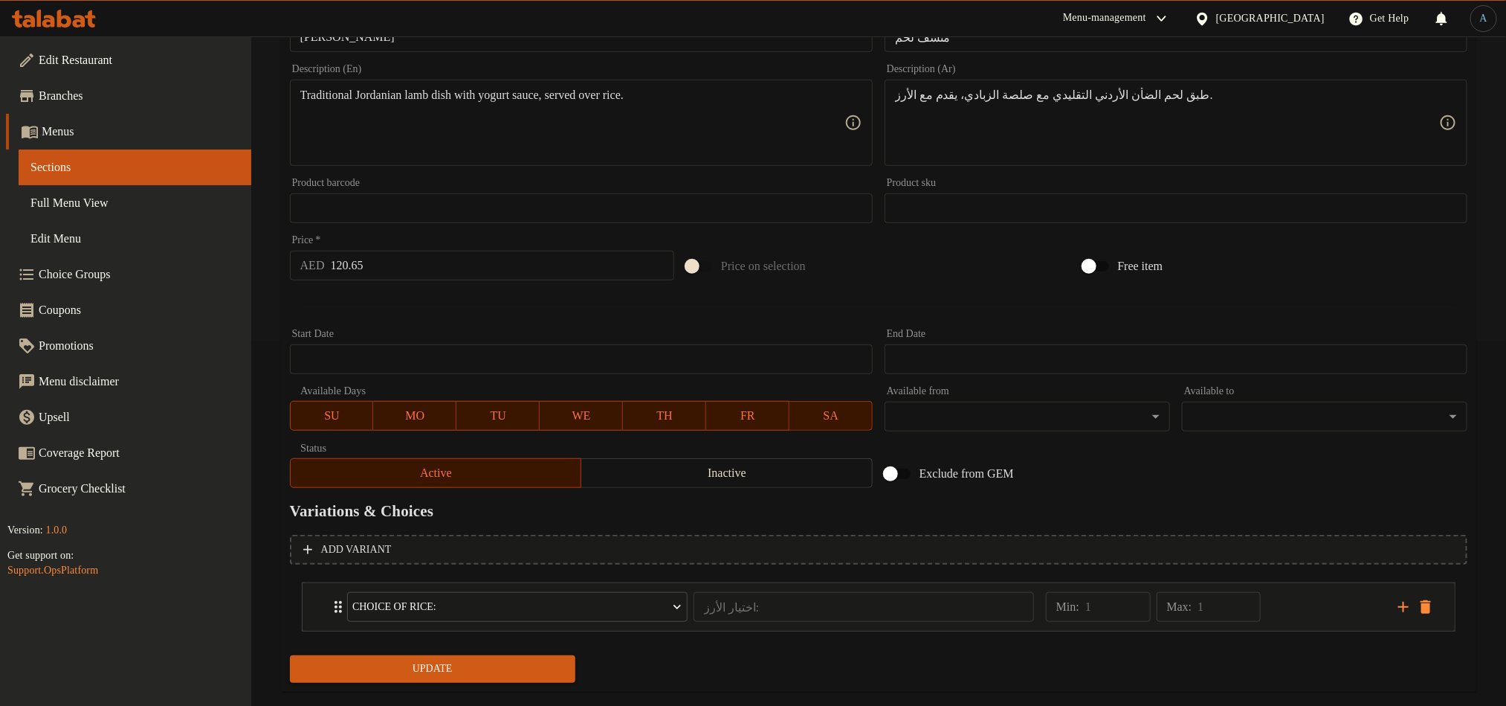
click at [371, 266] on input "120.65" at bounding box center [503, 266] width 344 height 30
type input "100"
click at [290, 655] on button "Update" at bounding box center [433, 669] width 286 height 28
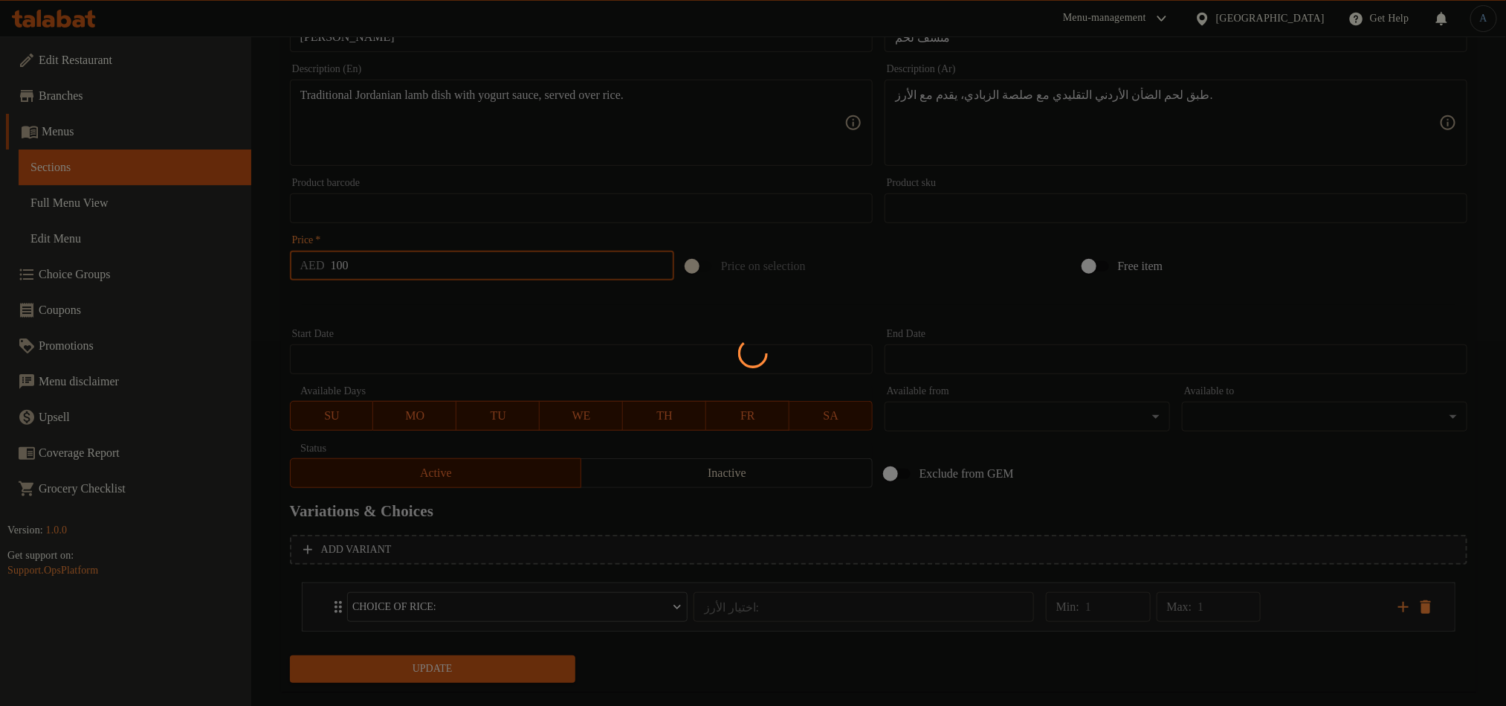
click at [477, 313] on div at bounding box center [753, 353] width 1506 height 706
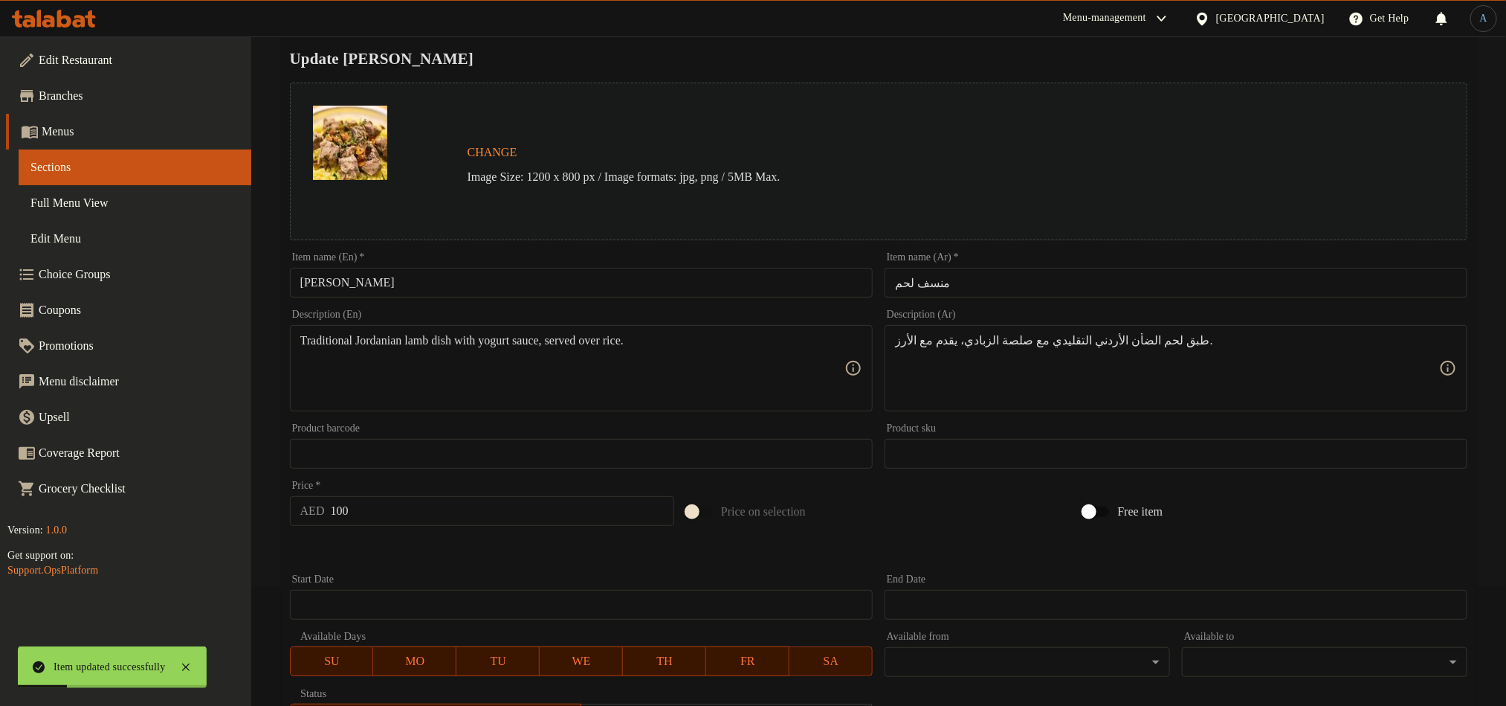
scroll to position [0, 0]
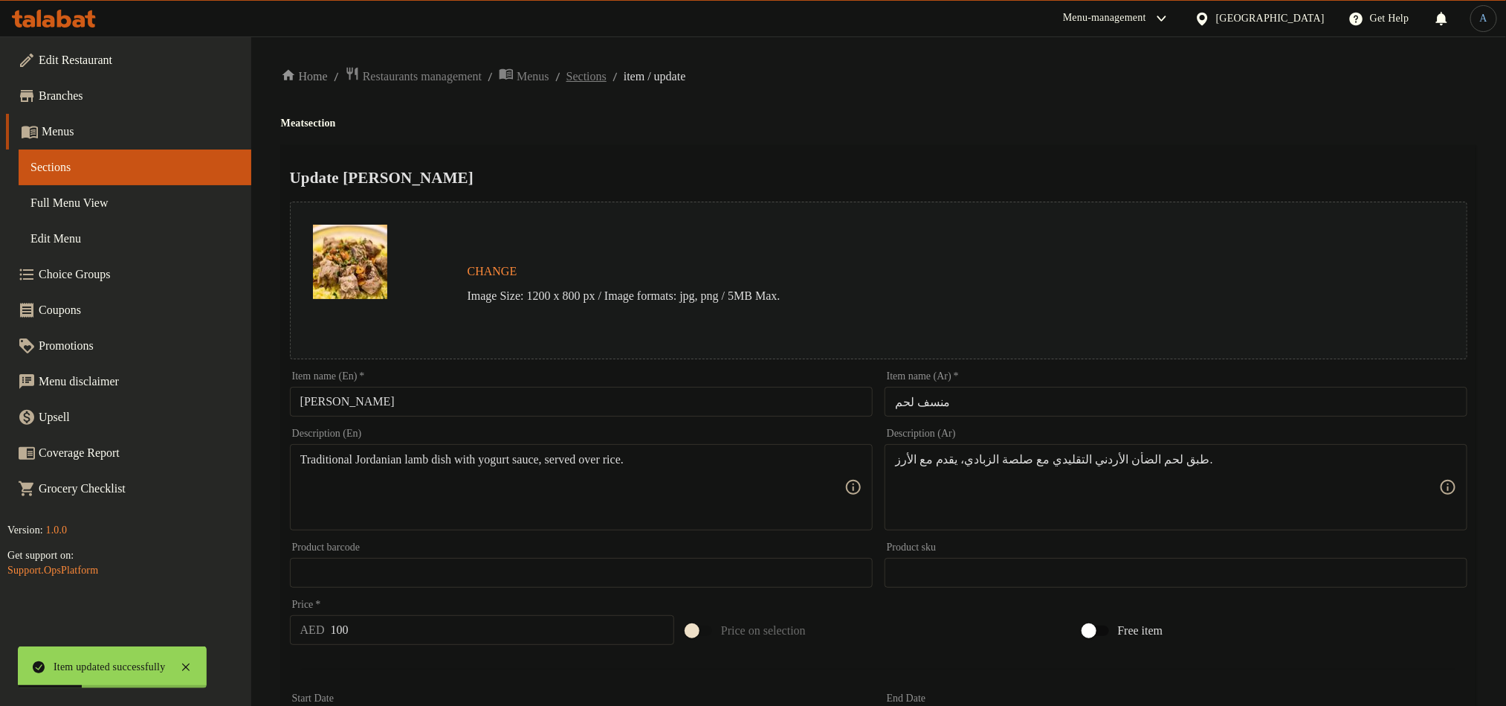
click at [607, 81] on span "Sections" at bounding box center [587, 77] width 40 height 18
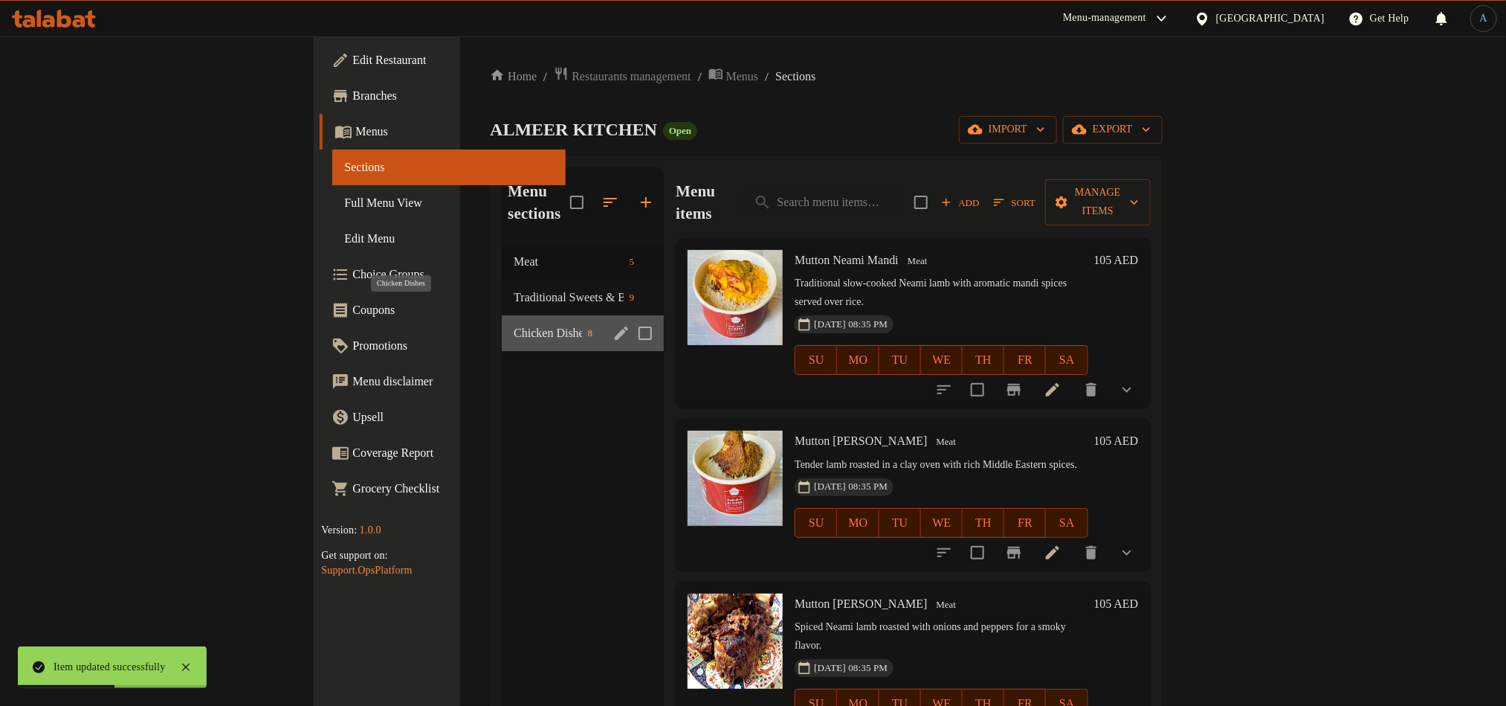
click at [514, 324] on span "Chicken Dishes" at bounding box center [548, 333] width 68 height 18
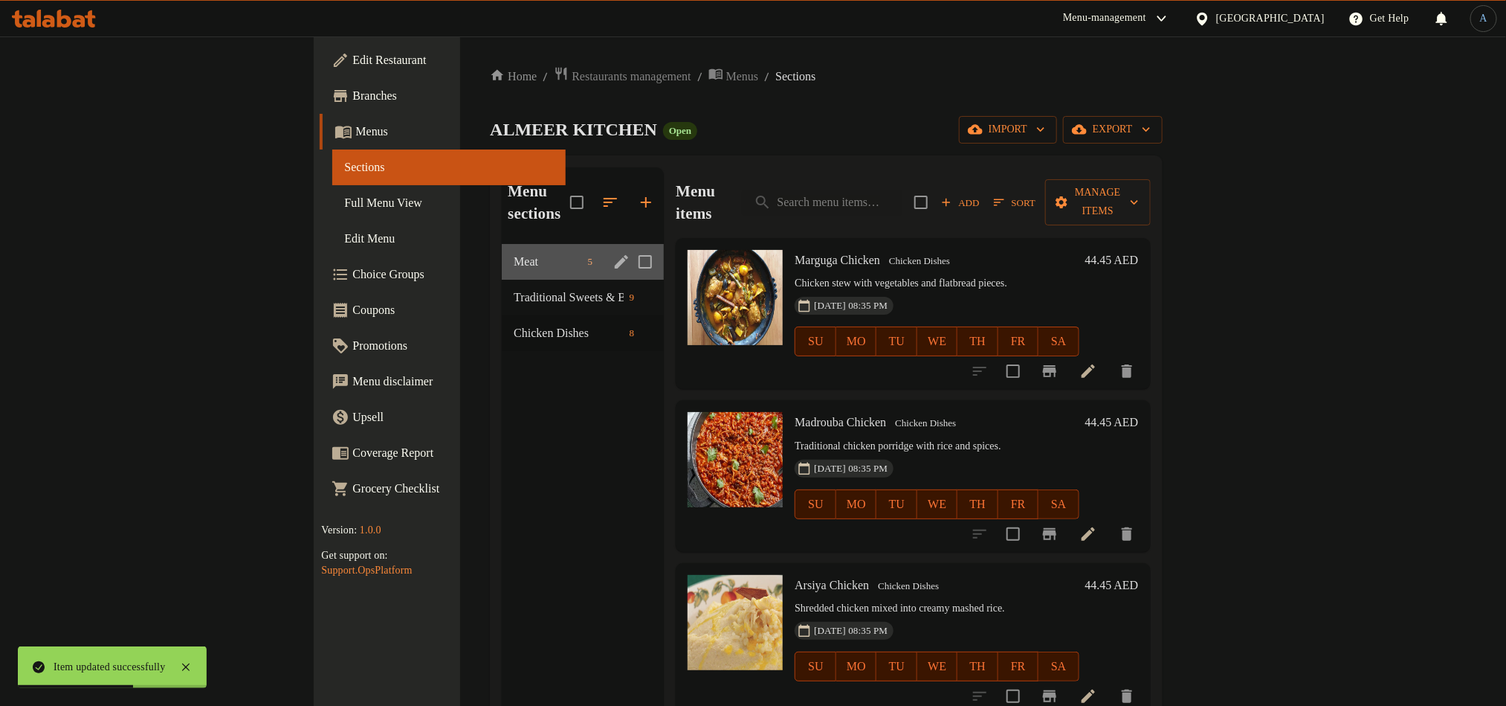
click at [502, 244] on div "Meat 5" at bounding box center [583, 262] width 162 height 36
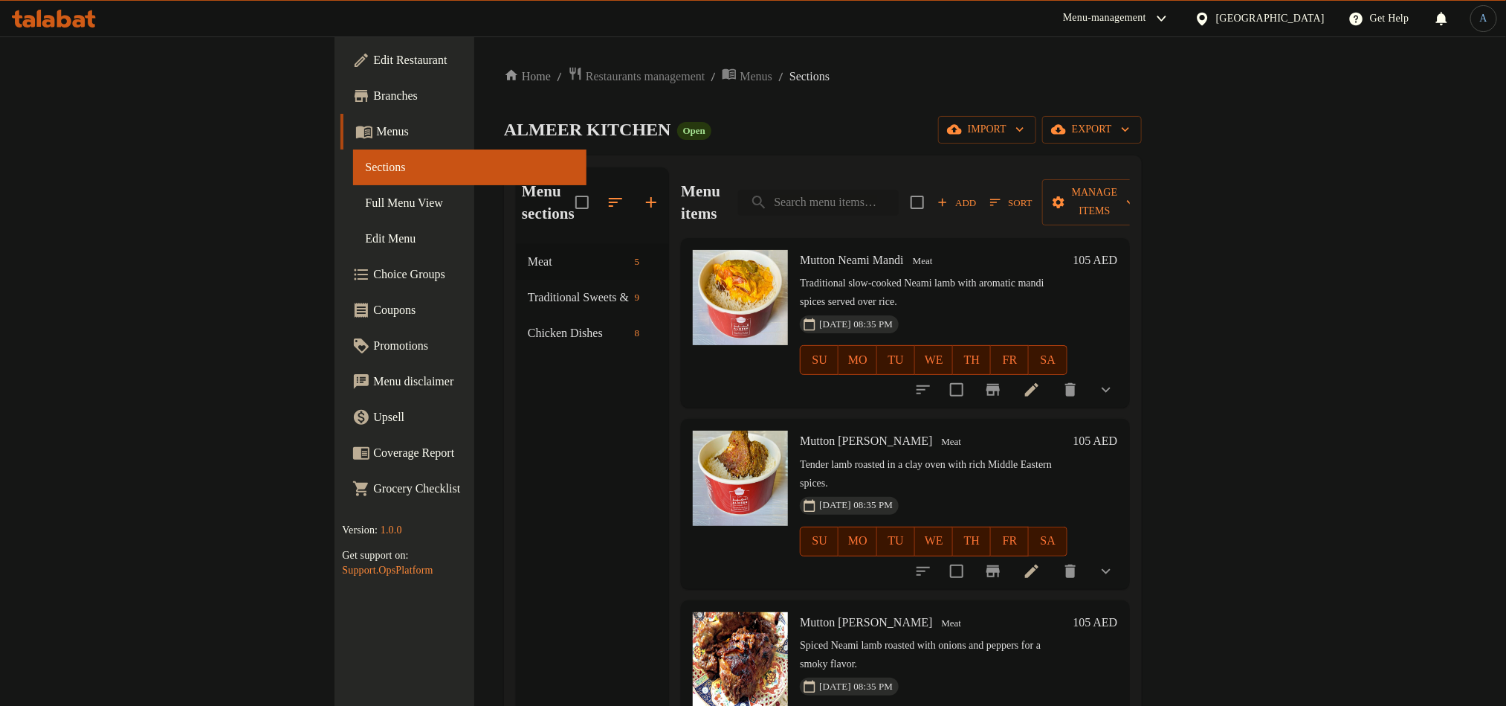
click at [899, 199] on input "search" at bounding box center [818, 203] width 161 height 26
paste input "Khamsah"
type input "Khamsah"
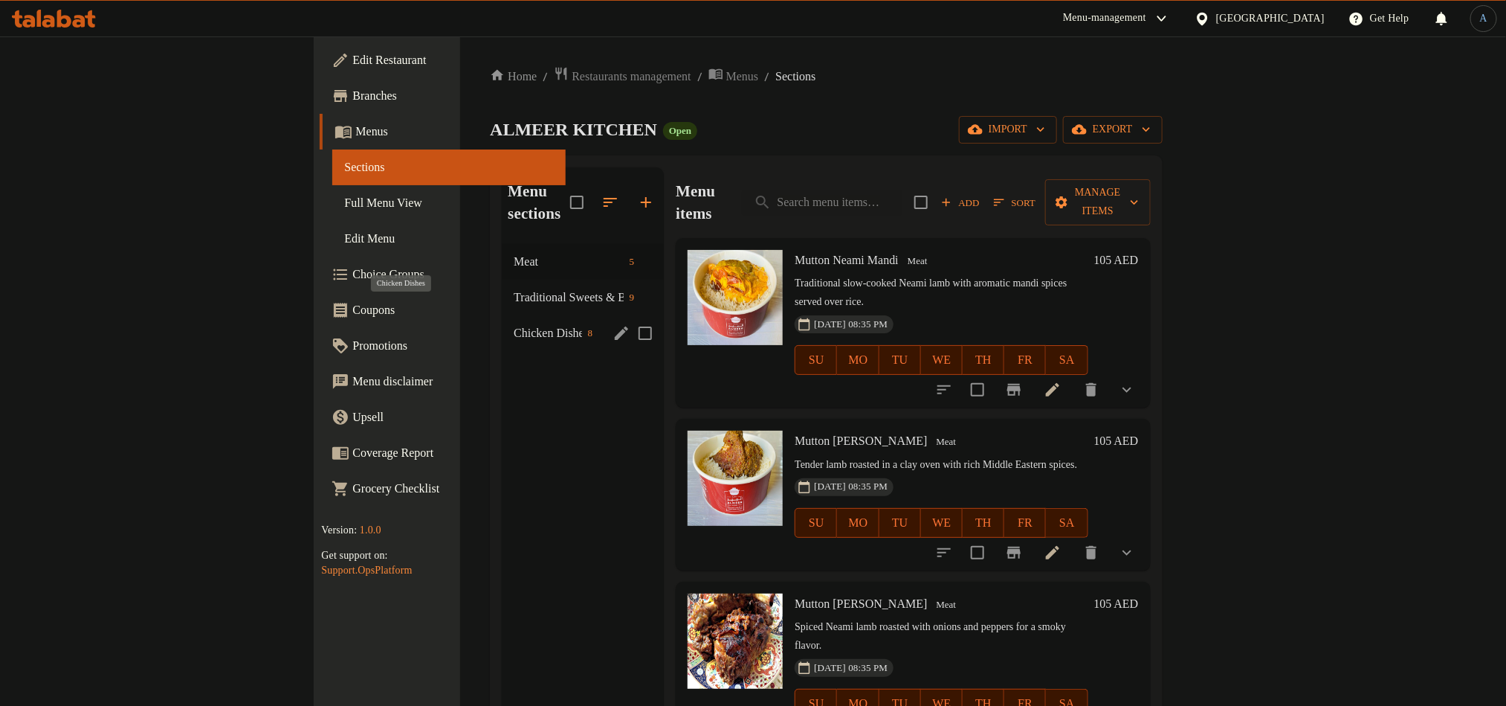
click at [514, 324] on span "Chicken Dishes" at bounding box center [548, 333] width 68 height 18
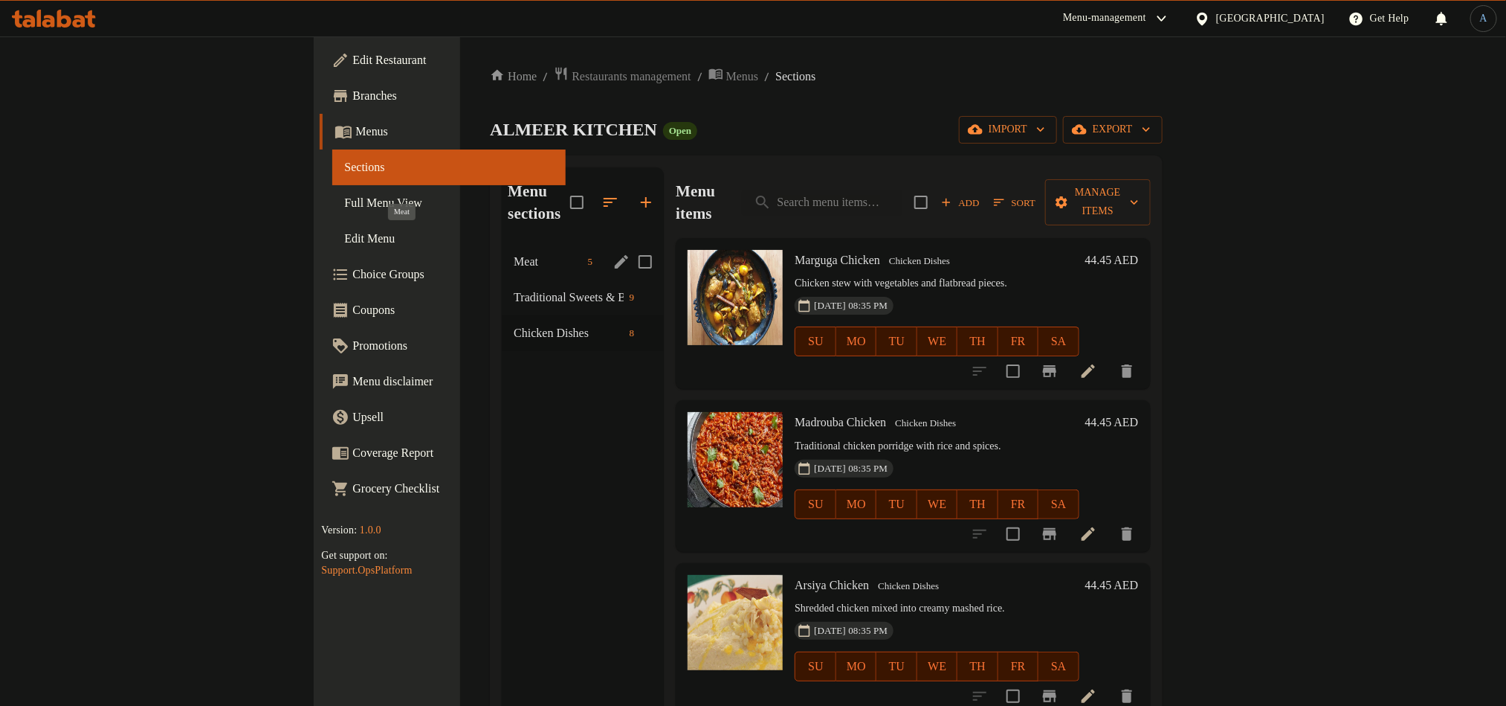
click at [514, 253] on span "Meat" at bounding box center [548, 262] width 68 height 18
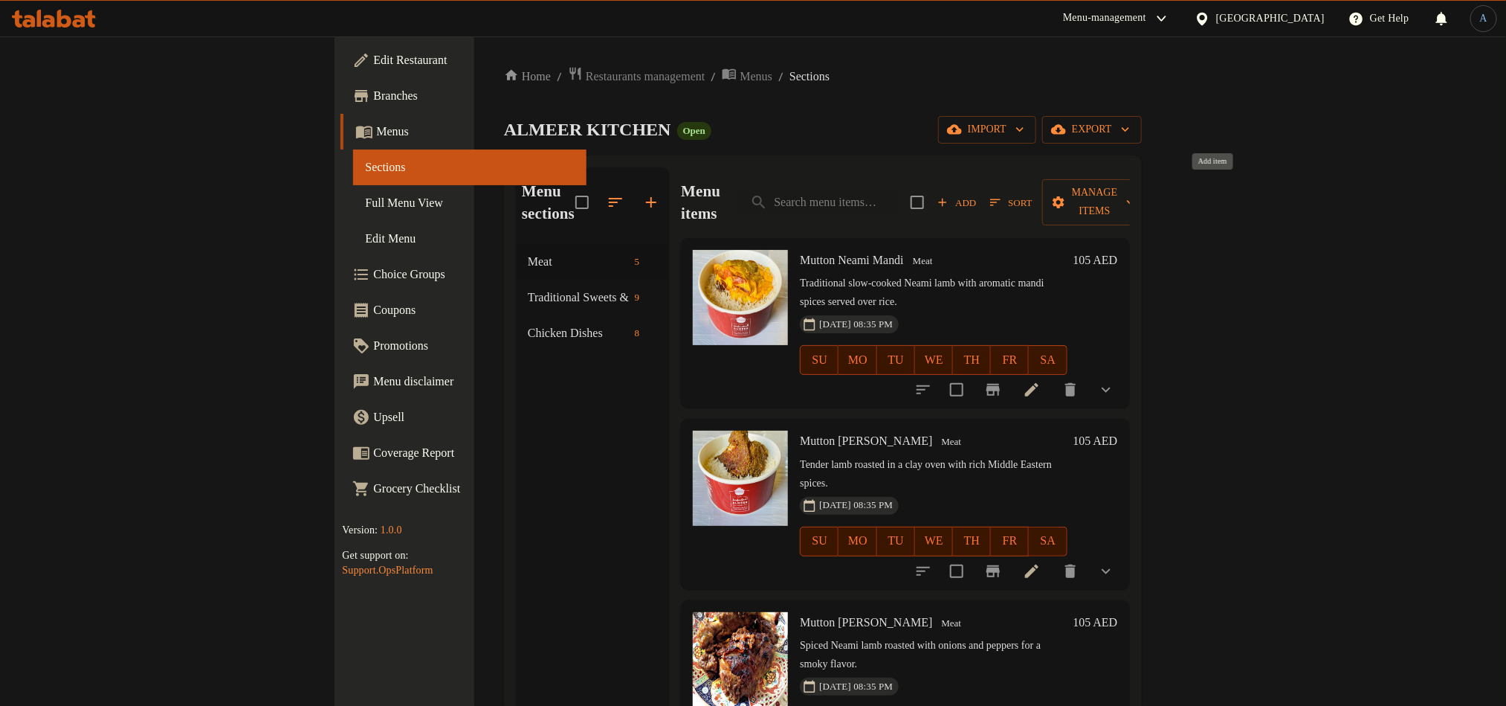
click at [949, 196] on icon "button" at bounding box center [942, 202] width 13 height 13
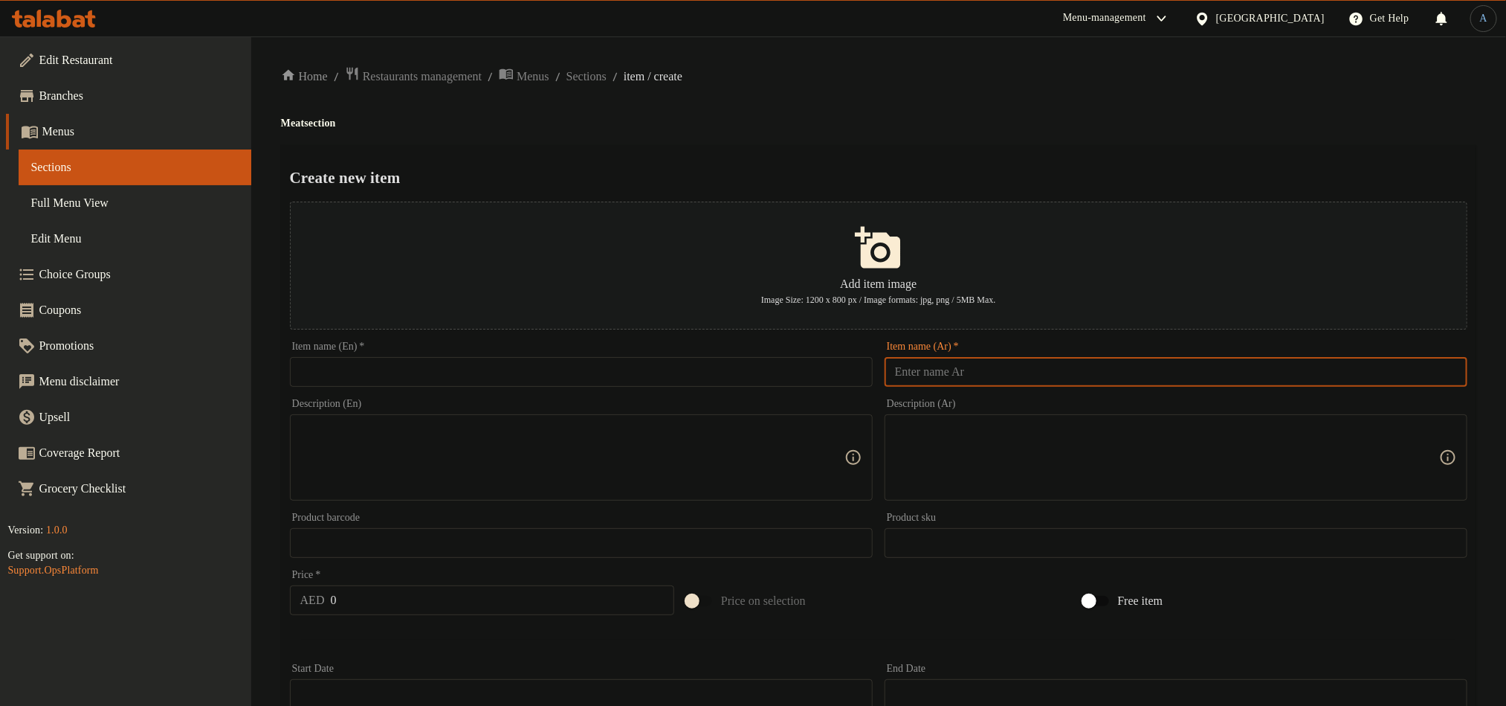
click at [971, 366] on input "text" at bounding box center [1176, 372] width 583 height 30
paste input "Khamsah"
type input "Khamsah"
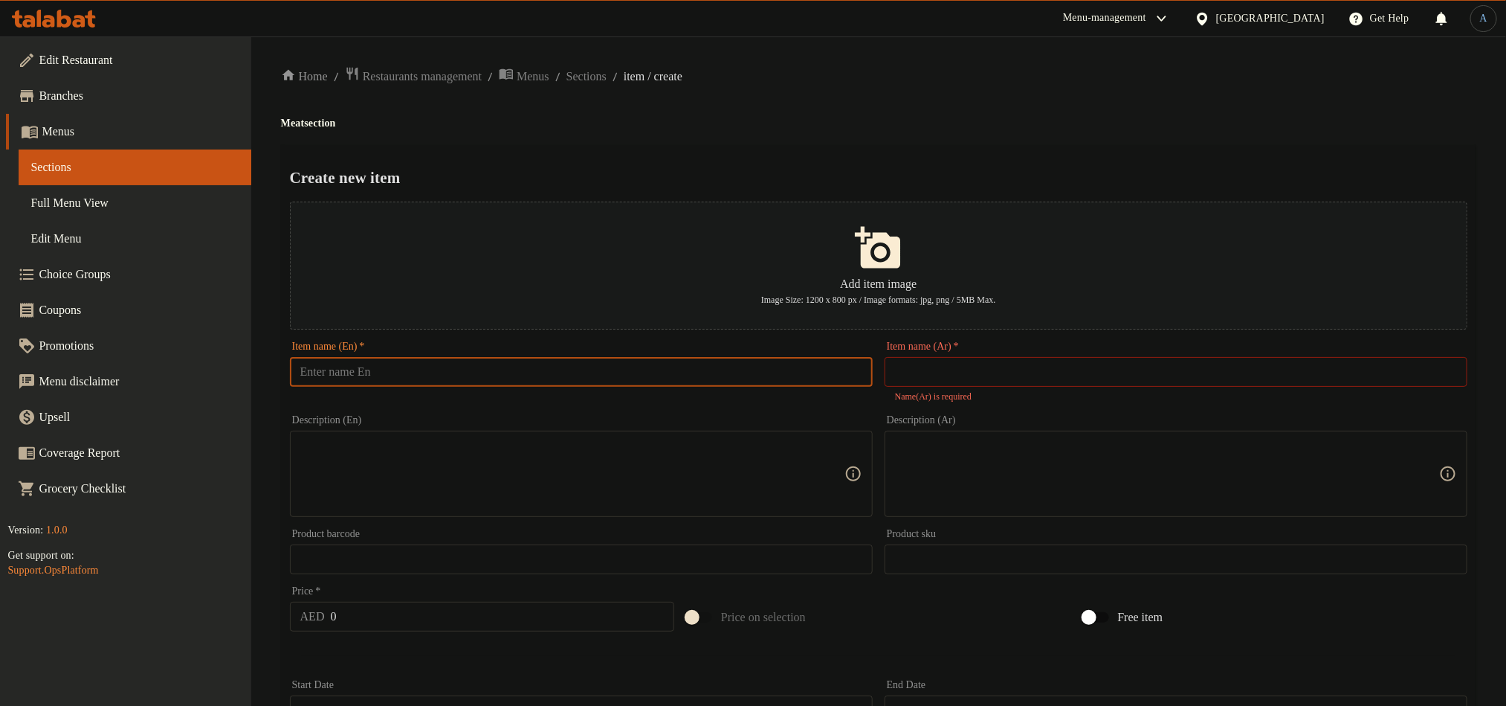
click at [640, 366] on input "text" at bounding box center [581, 372] width 583 height 30
paste input "Khamsah"
type input "Khamsah"
click at [848, 91] on div "Home / Restaurants management / Menus / Sections / item / create Meat section C…" at bounding box center [879, 548] width 1196 height 964
click at [1066, 381] on input "text" at bounding box center [1176, 372] width 583 height 30
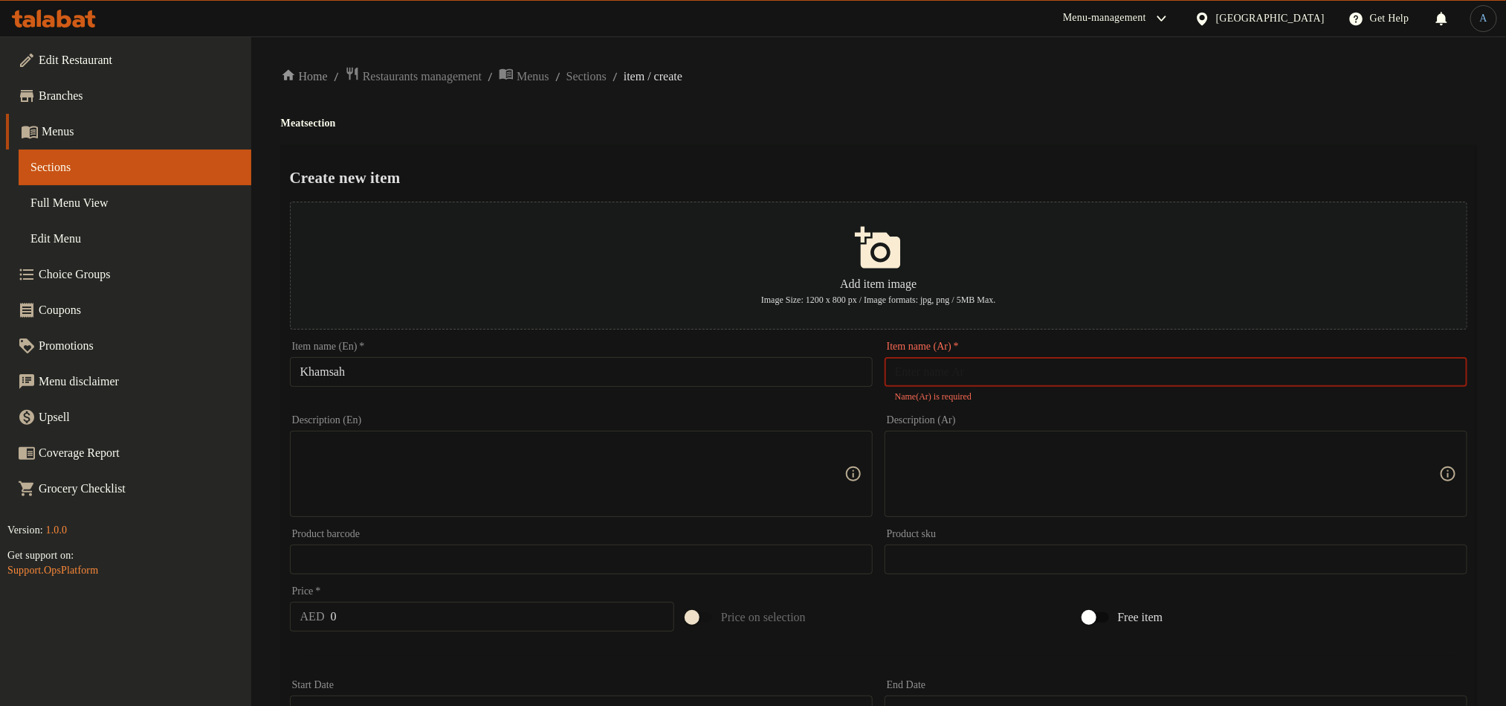
paste input "خمسة حوار"
type input "خمسة حوار"
click at [1051, 161] on div "Create new item Add item image Image Size: 1200 x 800 px / Image formats: jpg, …" at bounding box center [879, 582] width 1196 height 874
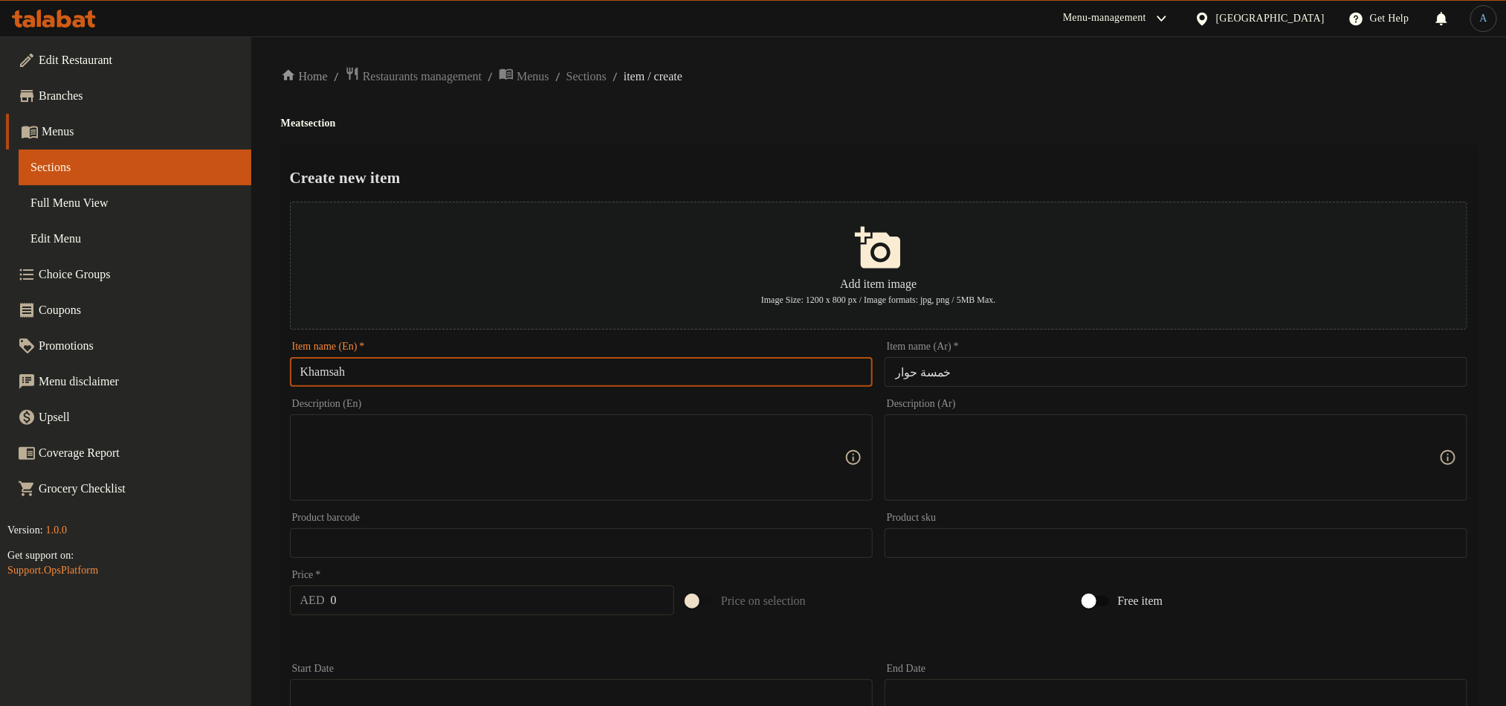
click at [665, 372] on input "Khamsah" at bounding box center [581, 372] width 583 height 30
type input "Khamsah Hwar"
click at [980, 89] on div "Home / Restaurants management / Menus / Sections / item / create Meat section C…" at bounding box center [879, 539] width 1196 height 947
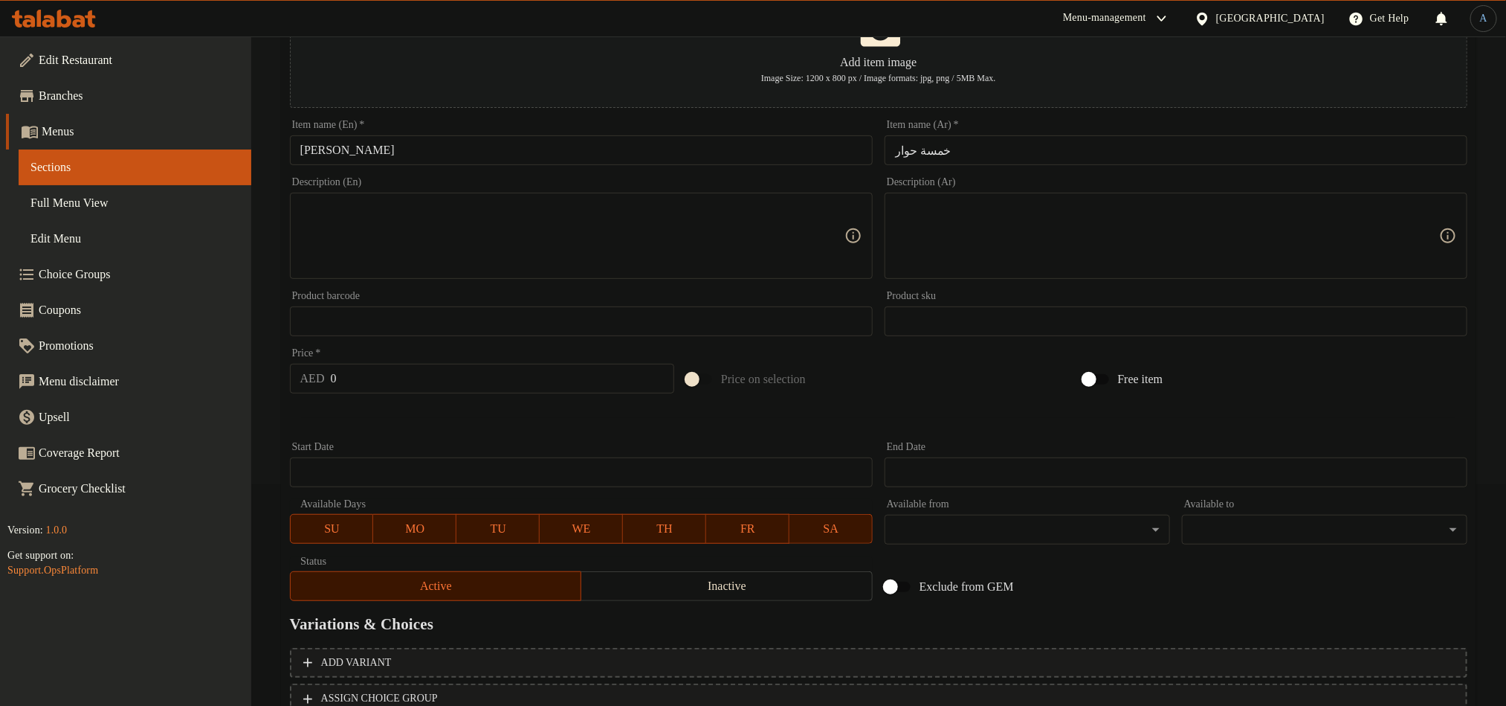
scroll to position [223, 0]
click at [613, 244] on textarea at bounding box center [572, 234] width 544 height 71
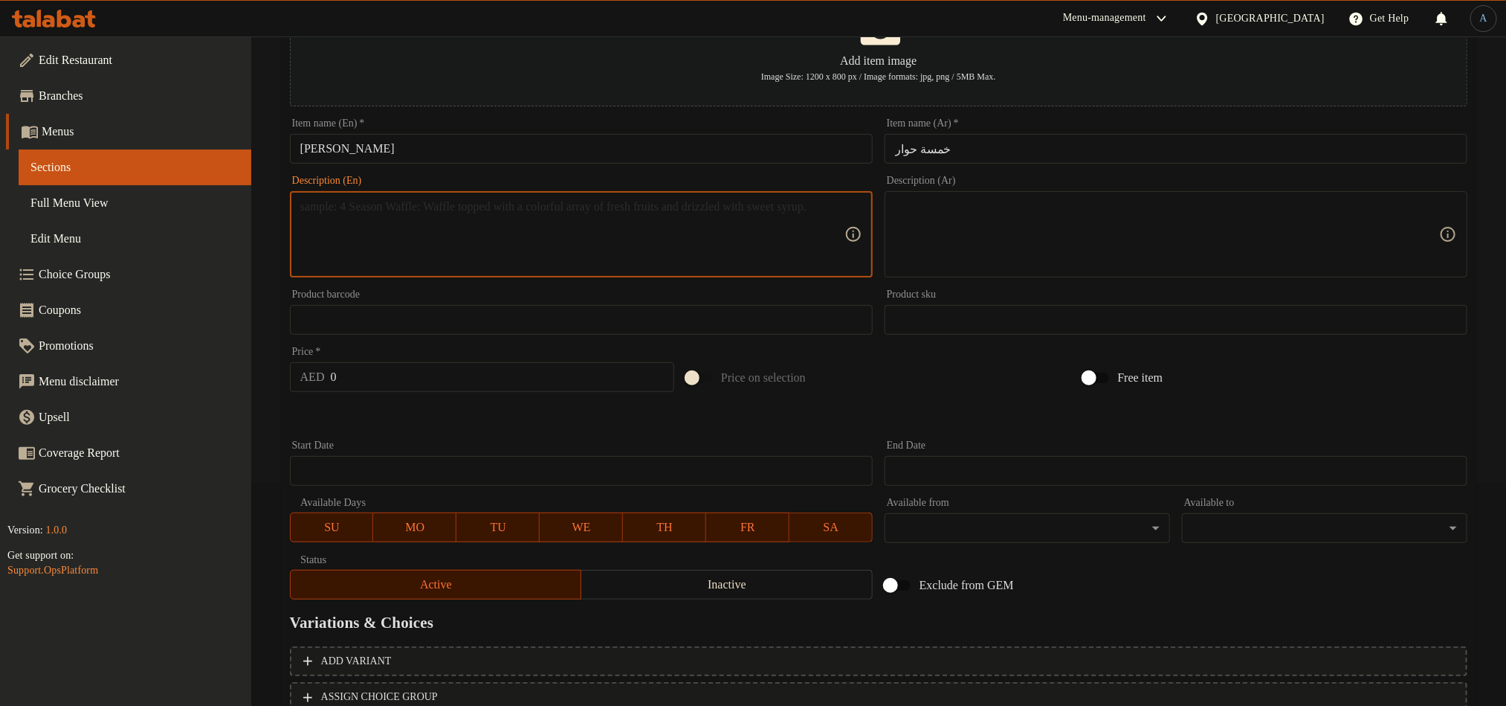
paste textarea "Mixed meat specialty cooked in Emirati style with rich spices."
type textarea "Mixed meat specialty cooked in Emirati style with rich spices."
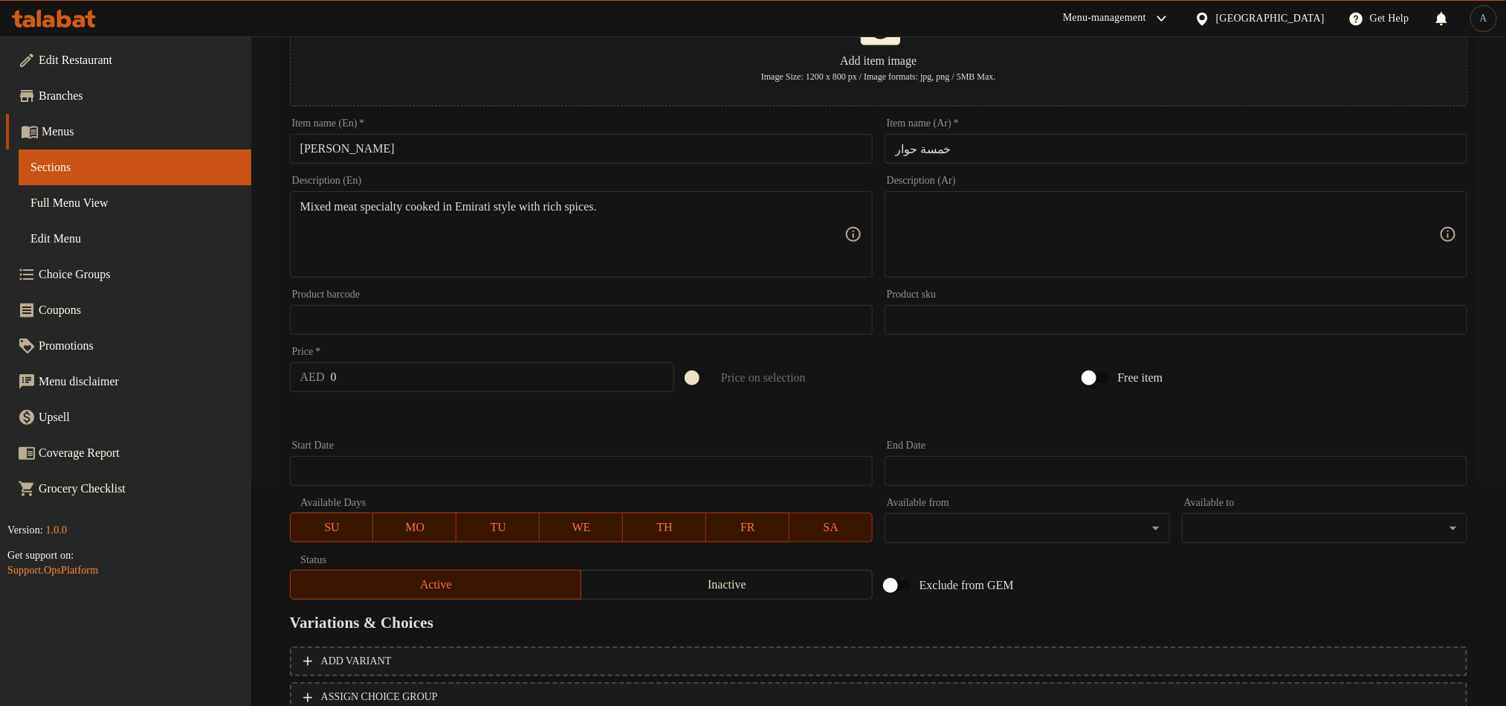
click at [1277, 226] on textarea at bounding box center [1167, 234] width 544 height 71
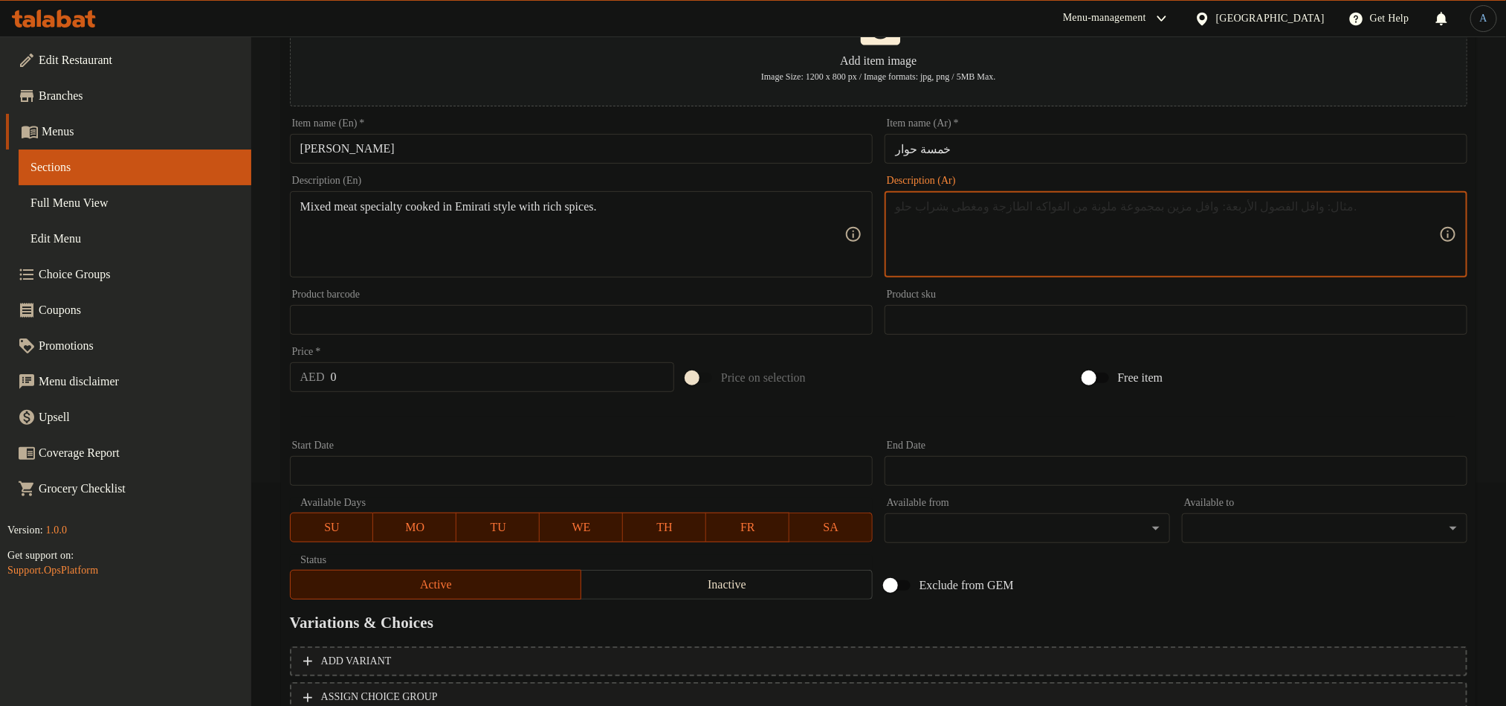
paste textarea "مزيج من اللحوم المطبوخة على الطريقة الإماراتية مع التوابل الغنية."
type textarea "مزيج من اللحوم المطبوخة على الطريقة الإماراتية مع التوابل الغنية."
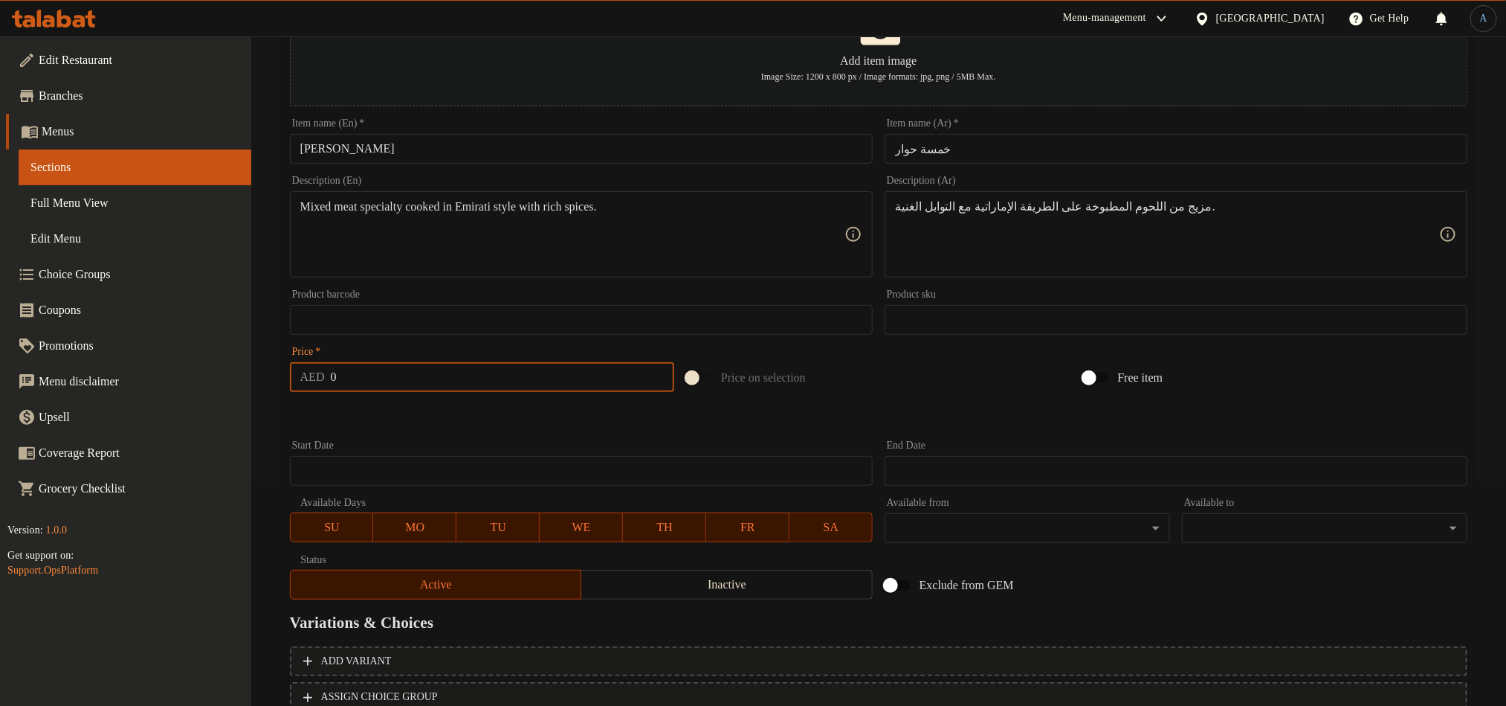
click at [377, 375] on input "0" at bounding box center [503, 377] width 344 height 30
paste input "85"
type input "85"
click at [404, 424] on div at bounding box center [879, 416] width 1190 height 36
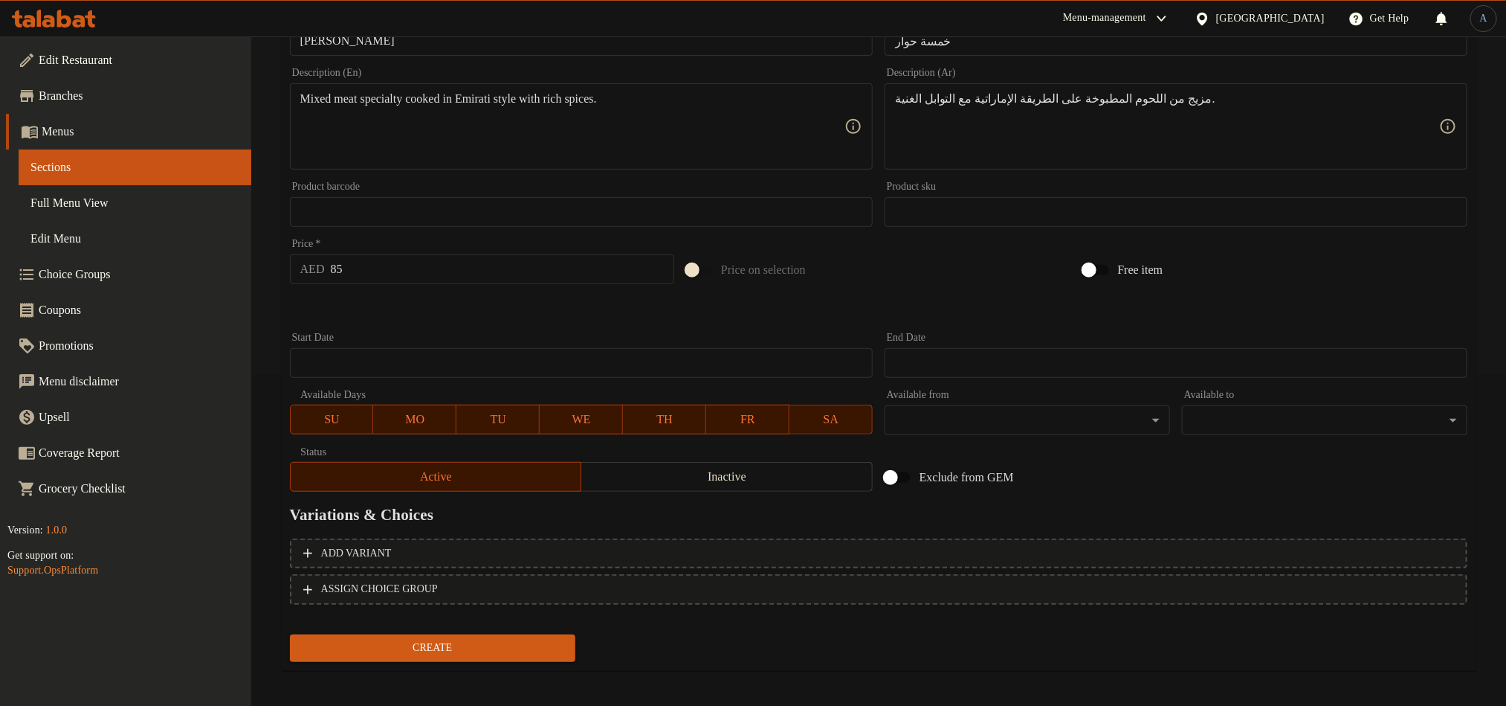
scroll to position [337, 0]
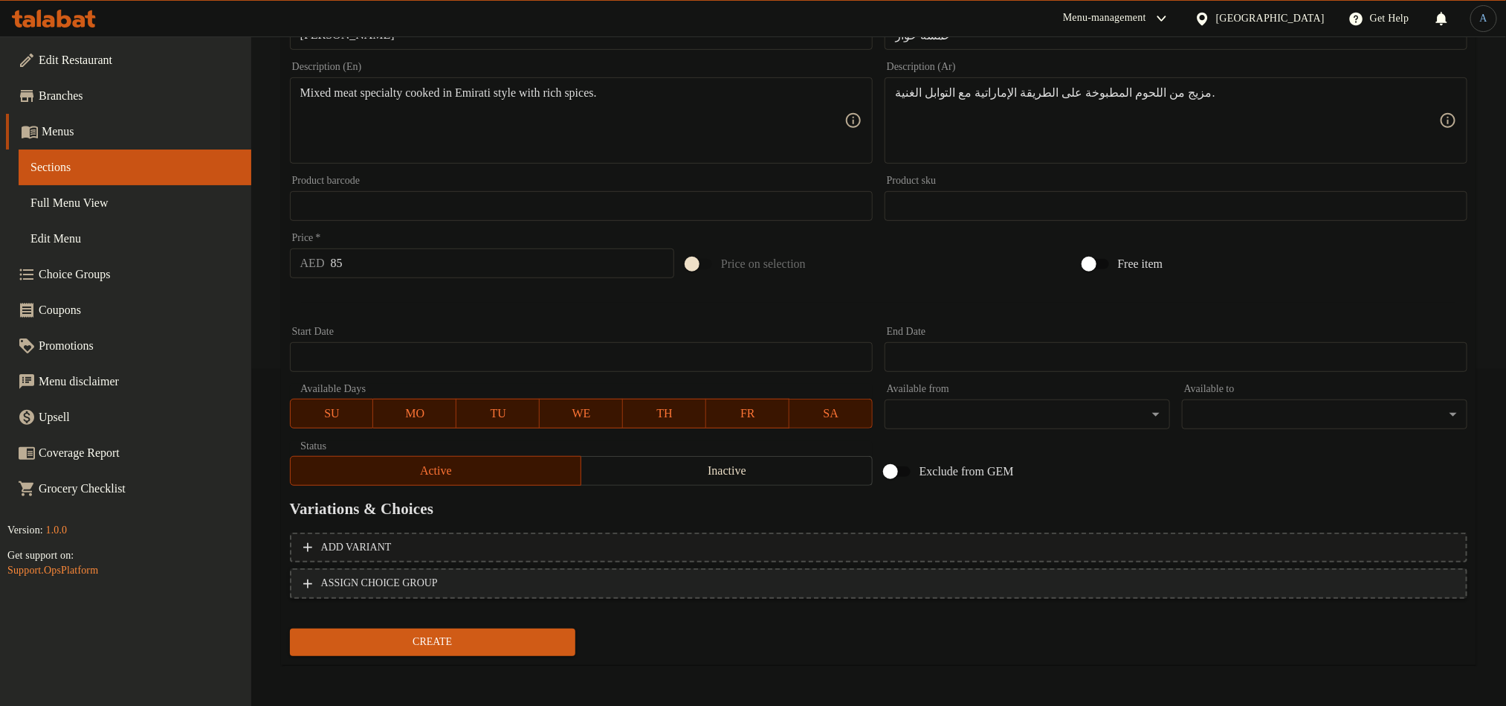
click at [491, 574] on span "ASSIGN CHOICE GROUP" at bounding box center [878, 583] width 1151 height 19
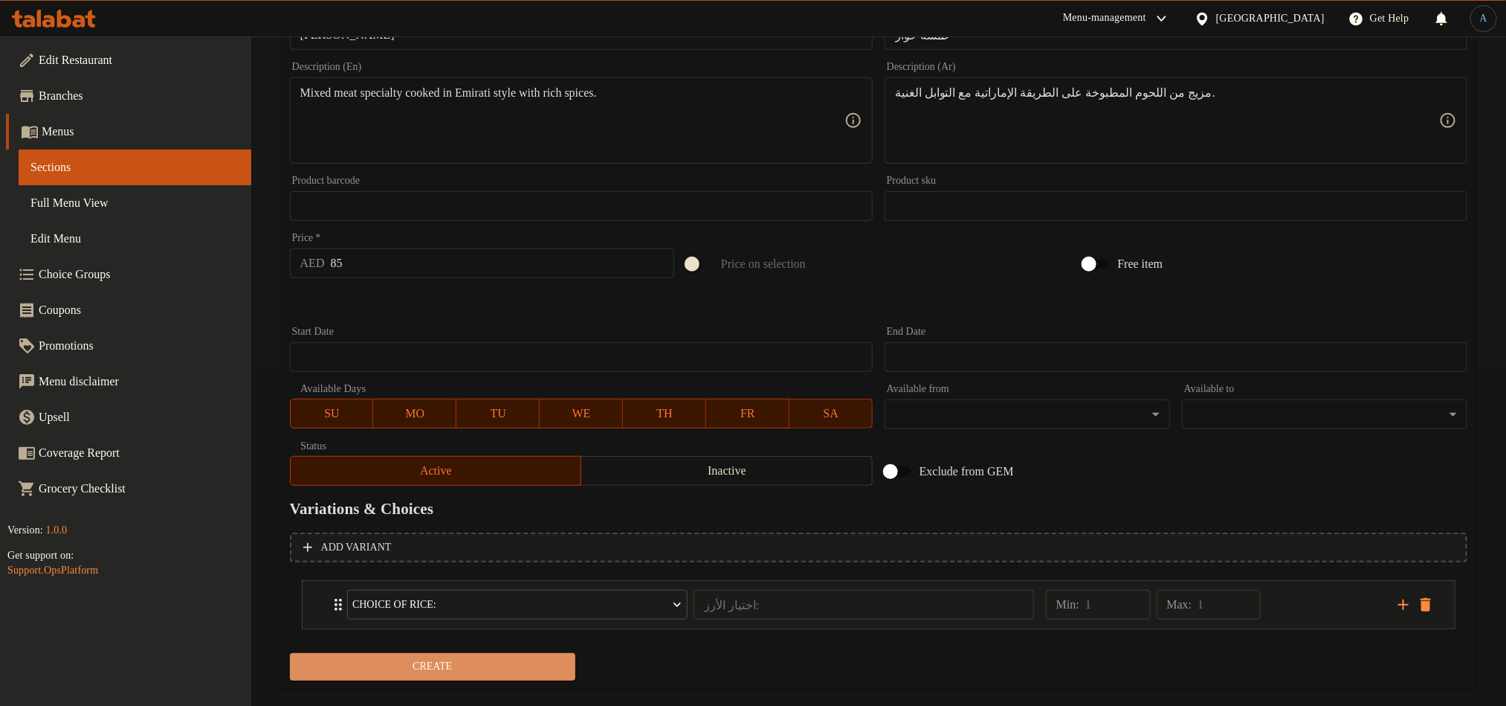
click at [494, 676] on span "Create" at bounding box center [433, 666] width 262 height 19
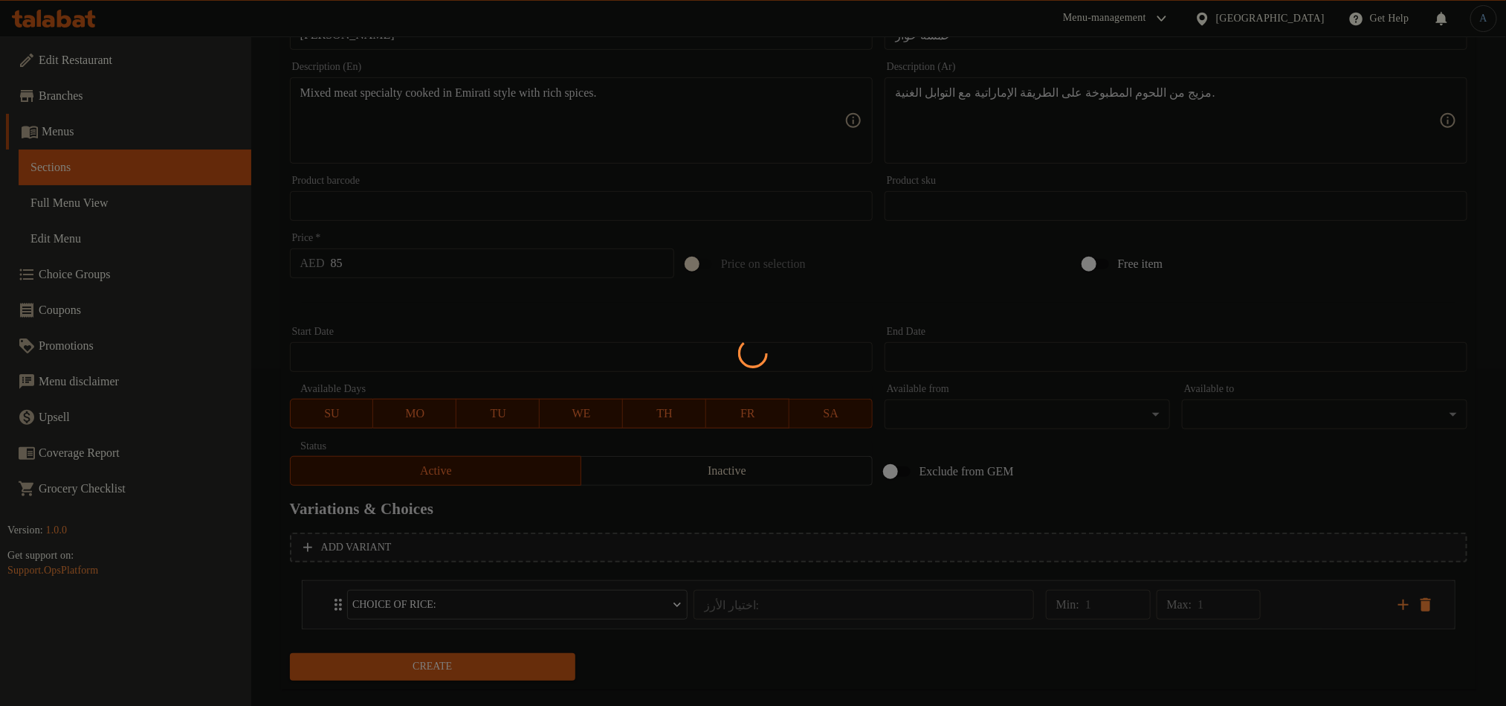
type input "0"
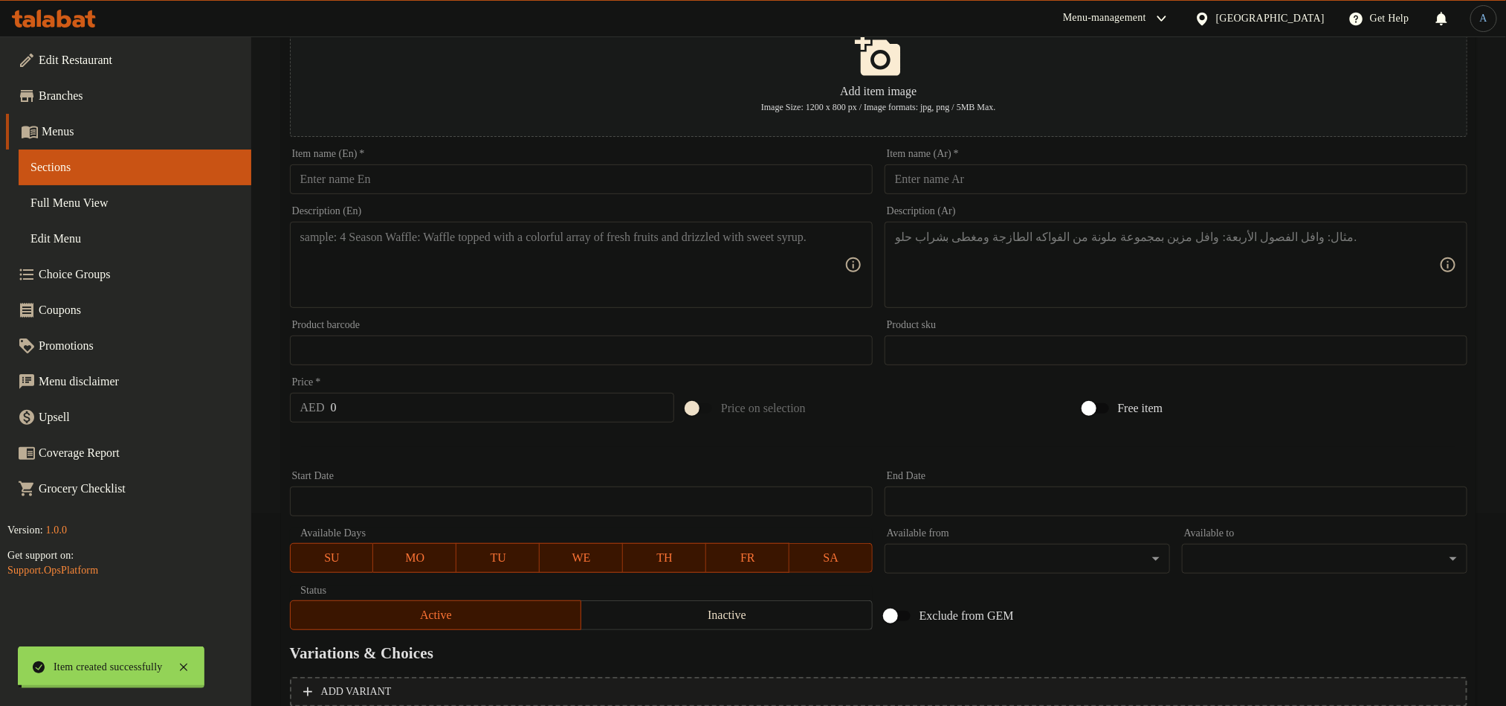
scroll to position [0, 0]
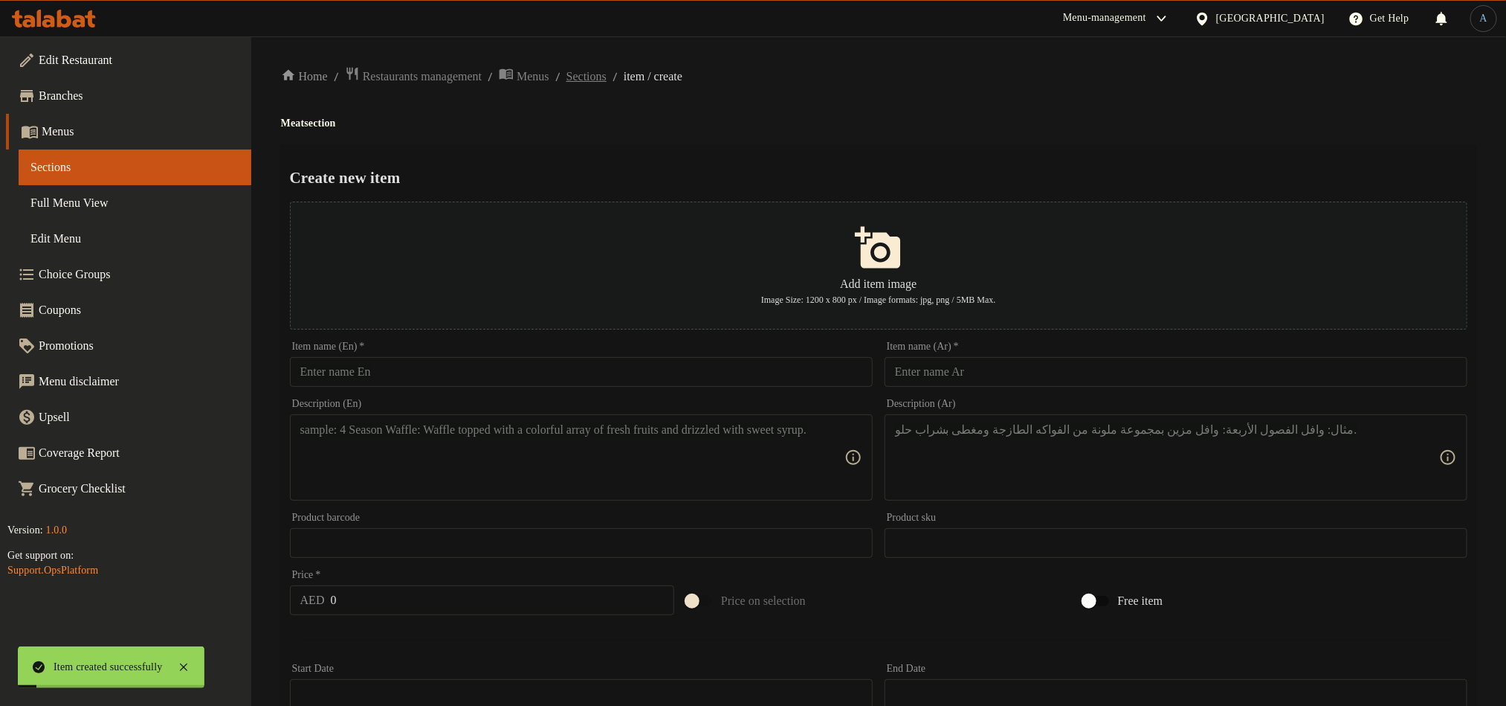
click at [607, 76] on span "Sections" at bounding box center [587, 77] width 40 height 18
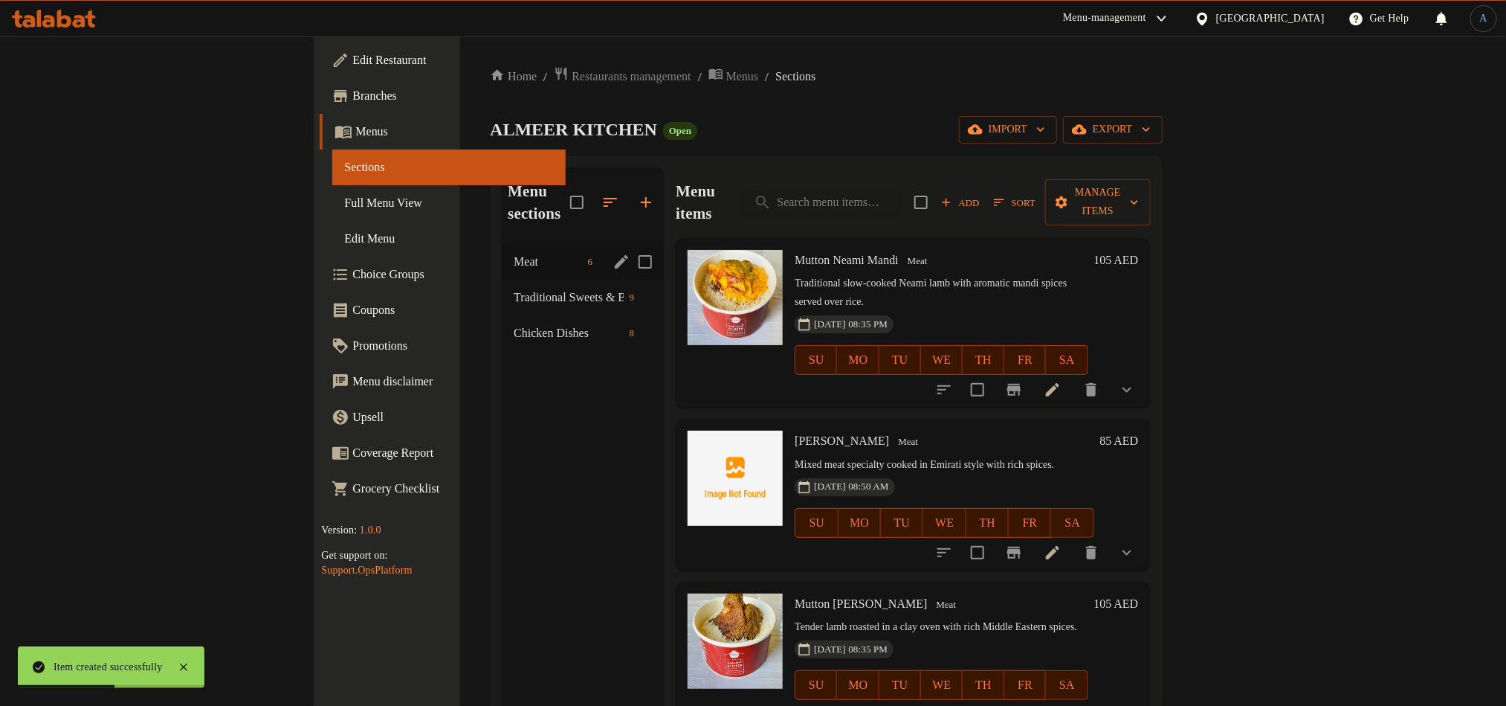
click at [514, 253] on span "Meat" at bounding box center [548, 262] width 68 height 18
click at [514, 324] on span "Chicken Dishes" at bounding box center [548, 333] width 68 height 18
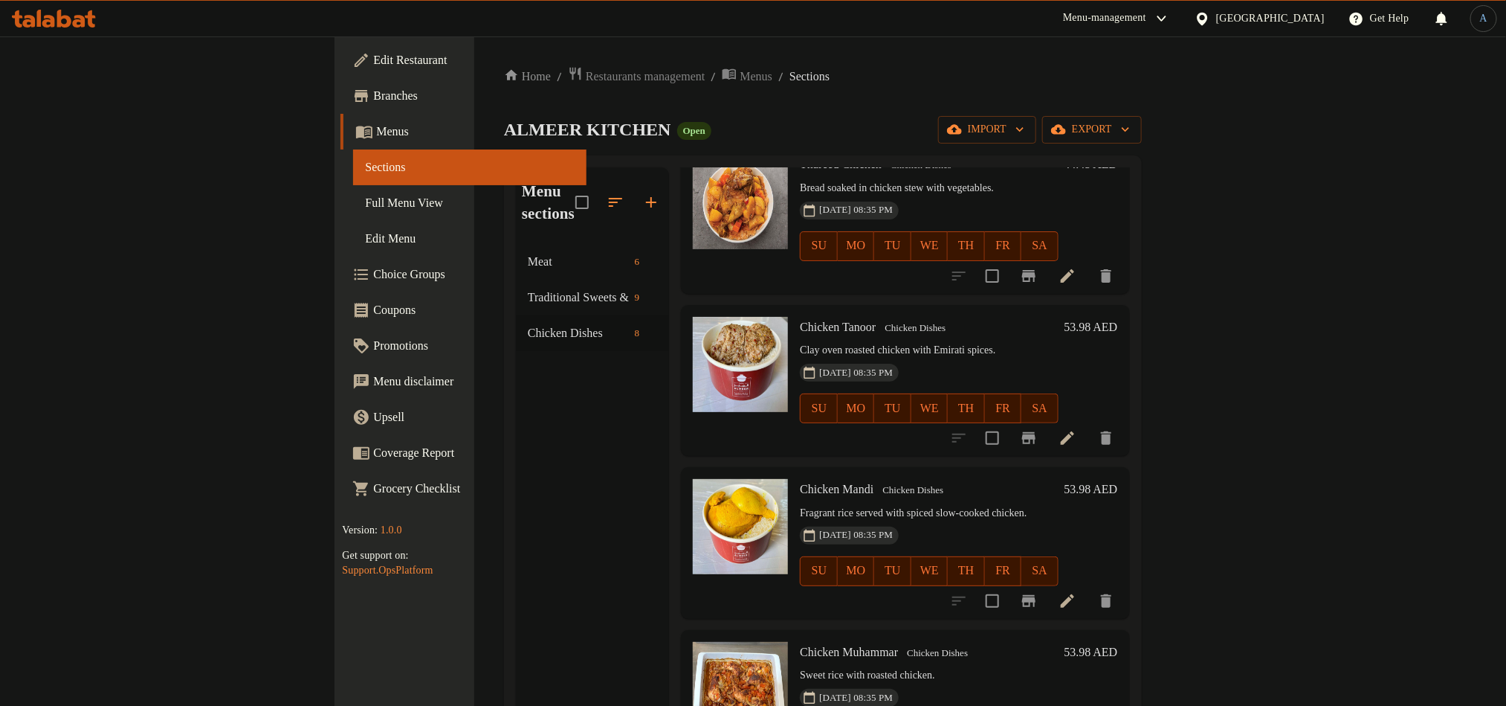
scroll to position [630, 0]
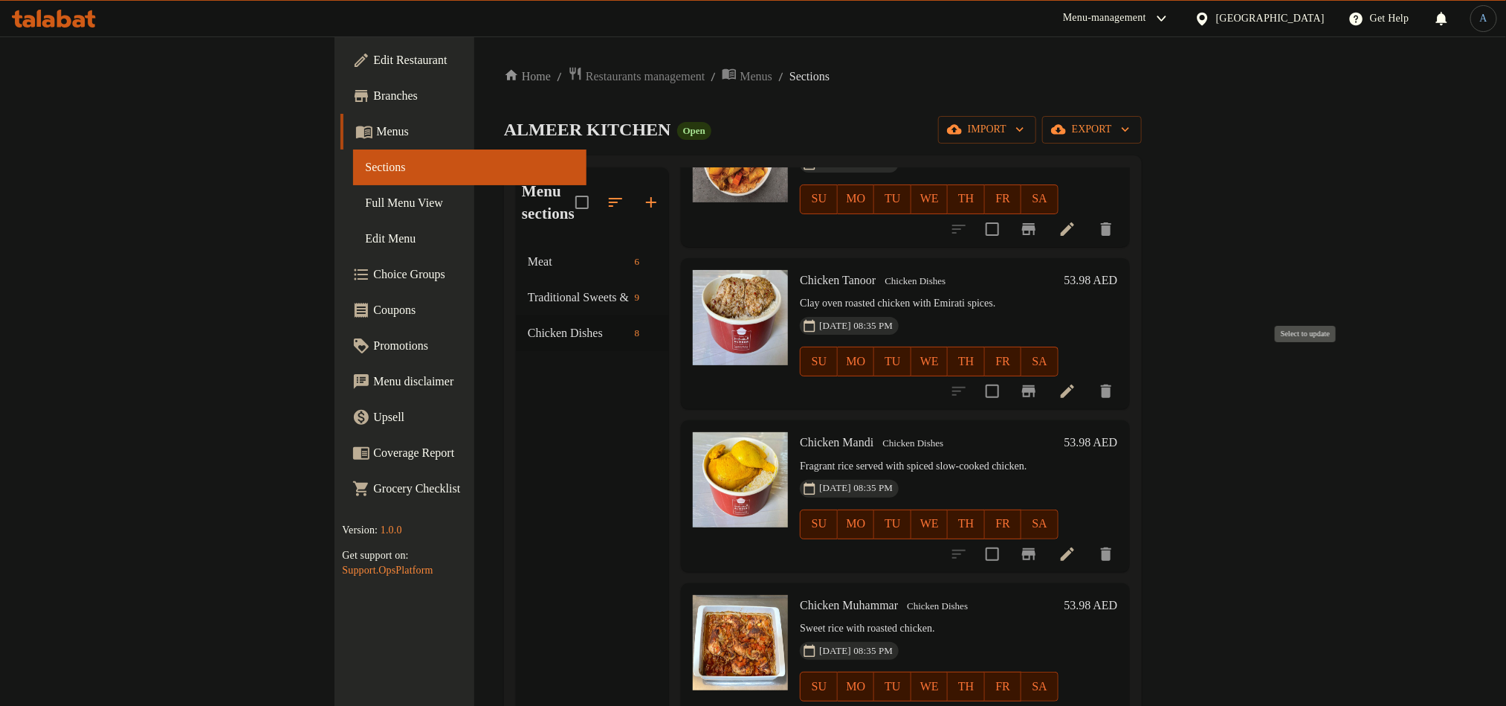
click at [1008, 375] on input "checkbox" at bounding box center [992, 390] width 31 height 31
checkbox input "true"
click at [1008, 538] on input "checkbox" at bounding box center [992, 553] width 31 height 31
checkbox input "true"
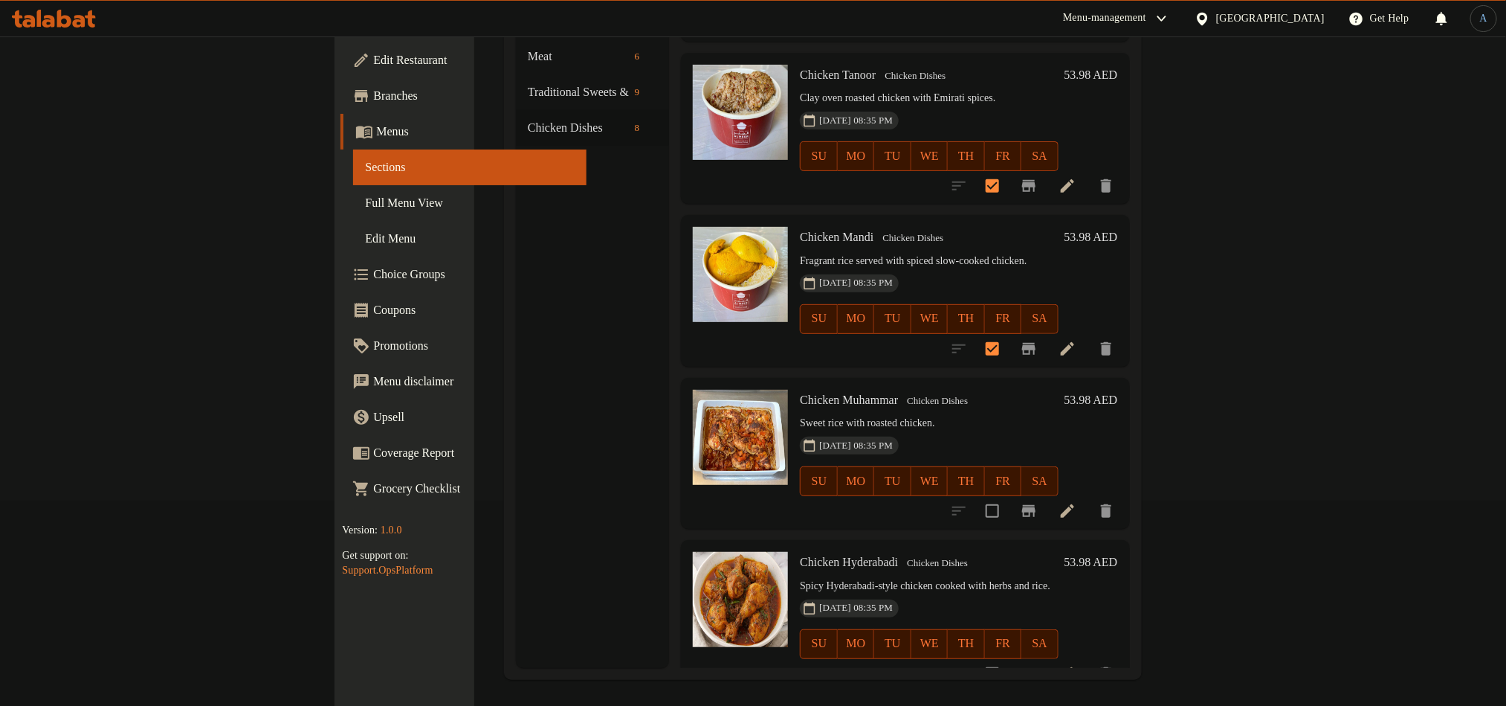
scroll to position [208, 0]
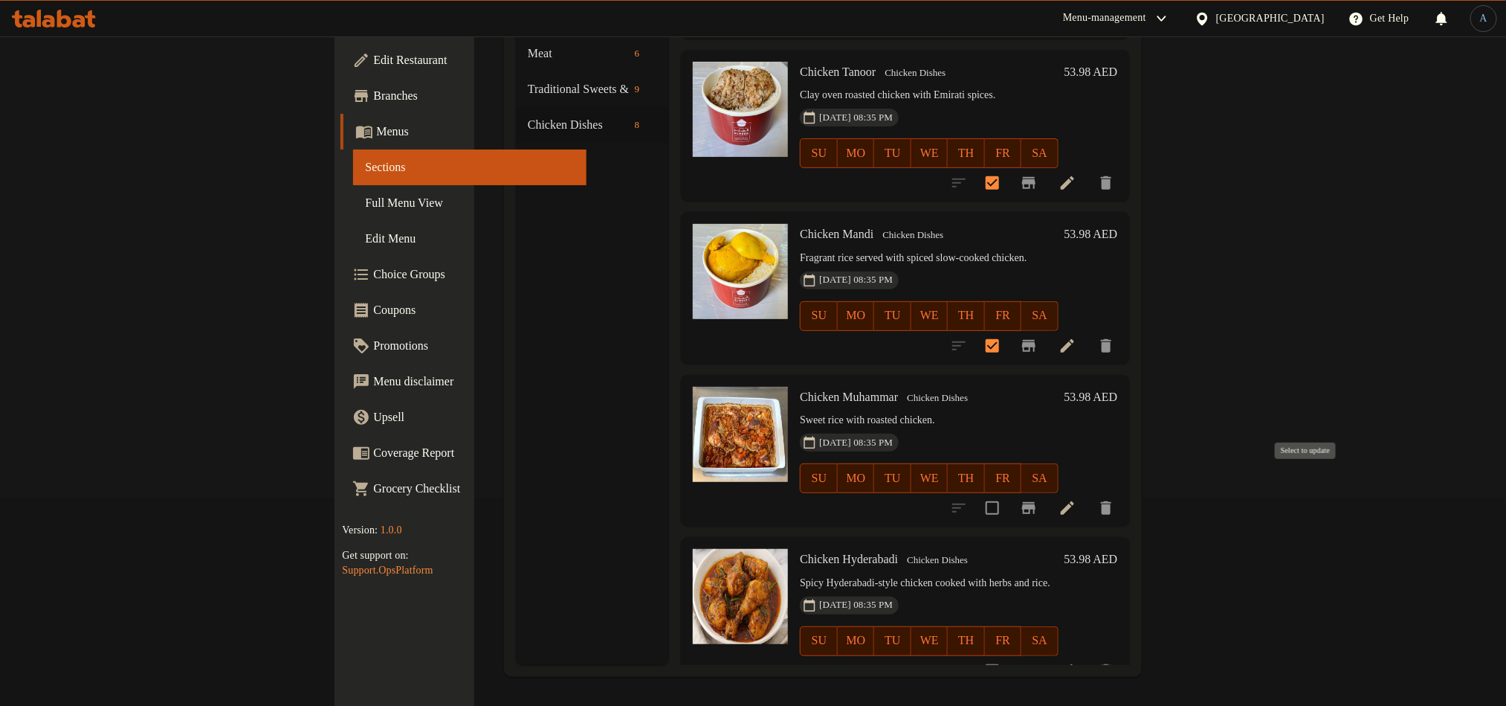
click at [1008, 492] on input "checkbox" at bounding box center [992, 507] width 31 height 31
checkbox input "true"
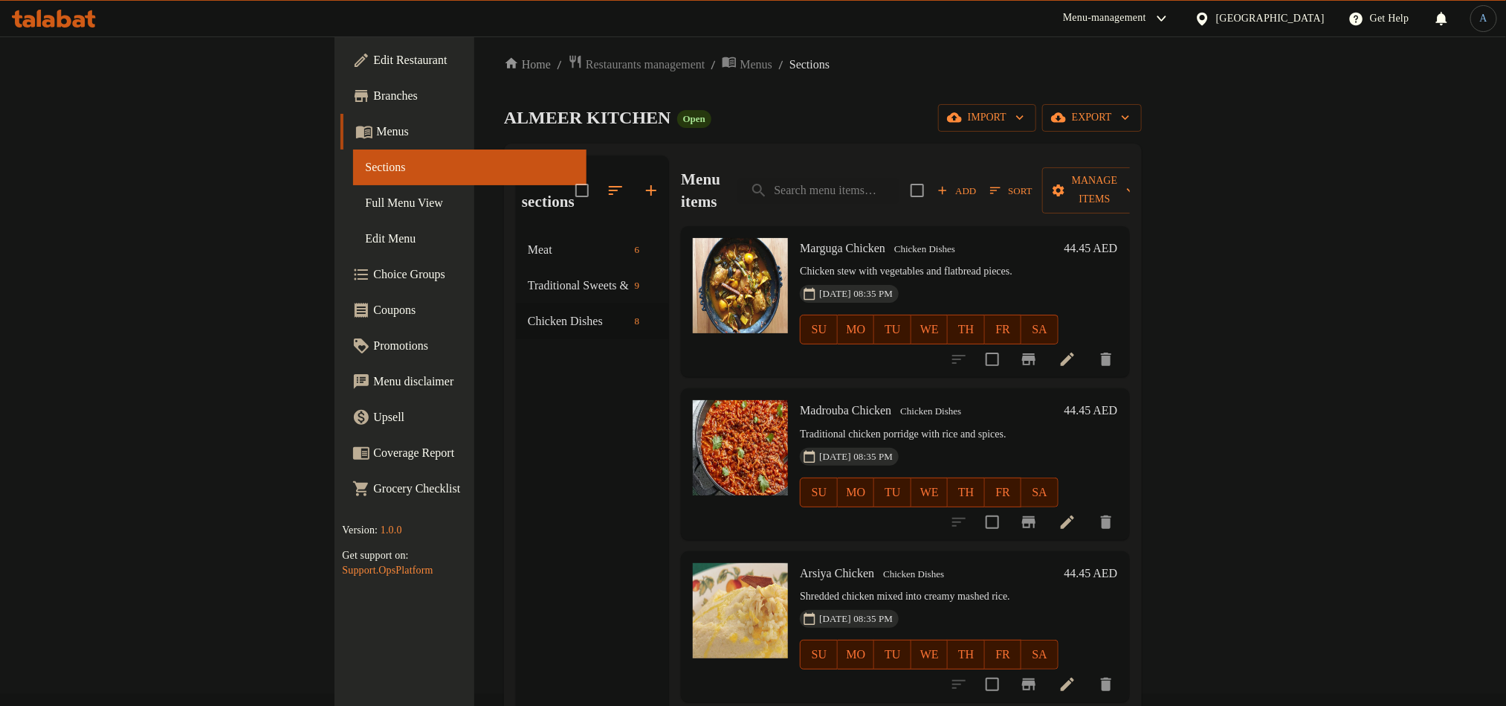
scroll to position [0, 0]
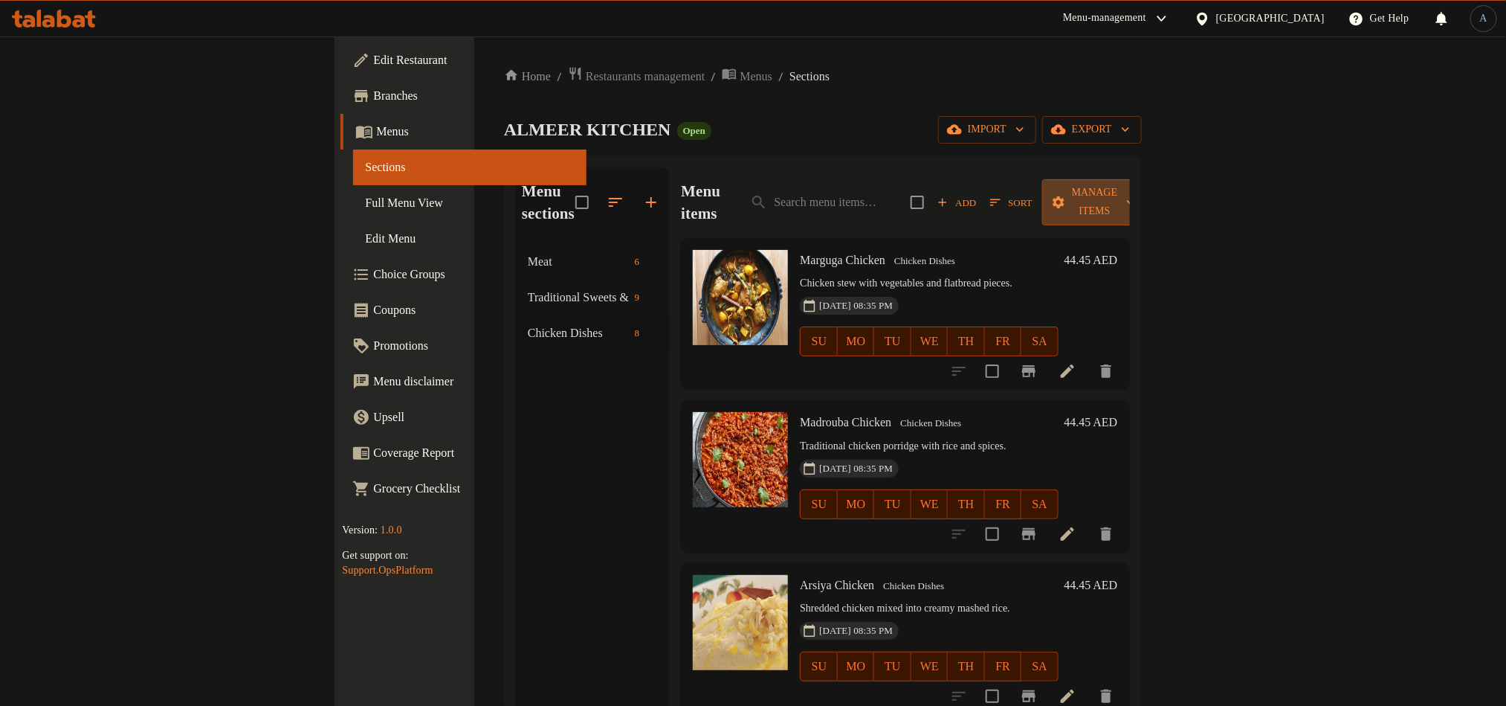
click at [1135, 192] on span "Manage items" at bounding box center [1094, 202] width 81 height 37
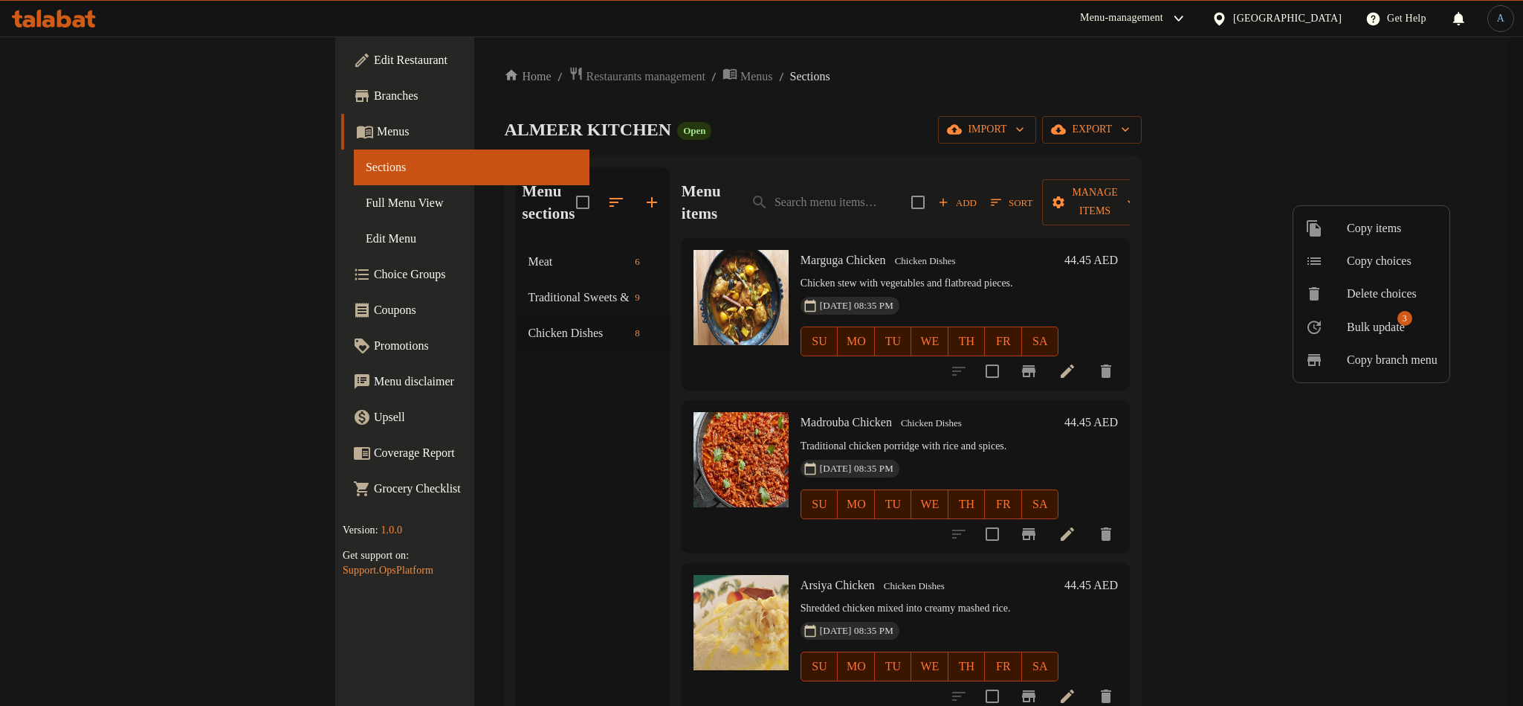
click at [1395, 312] on li "Bulk update 3" at bounding box center [1372, 326] width 156 height 33
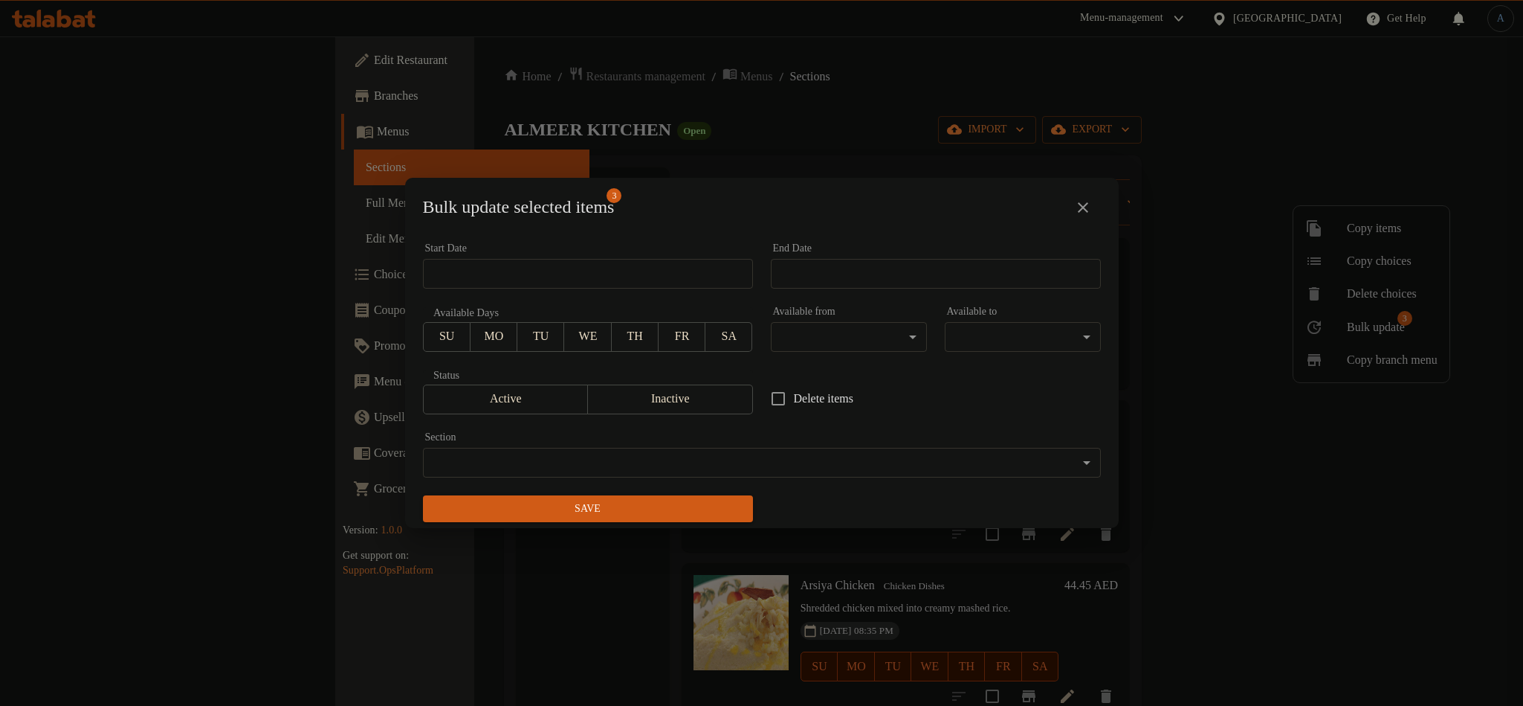
click at [699, 465] on body "​ Menu-management United Arab Emirates Get Help A Edit Restaurant Branches Menu…" at bounding box center [761, 370] width 1523 height 669
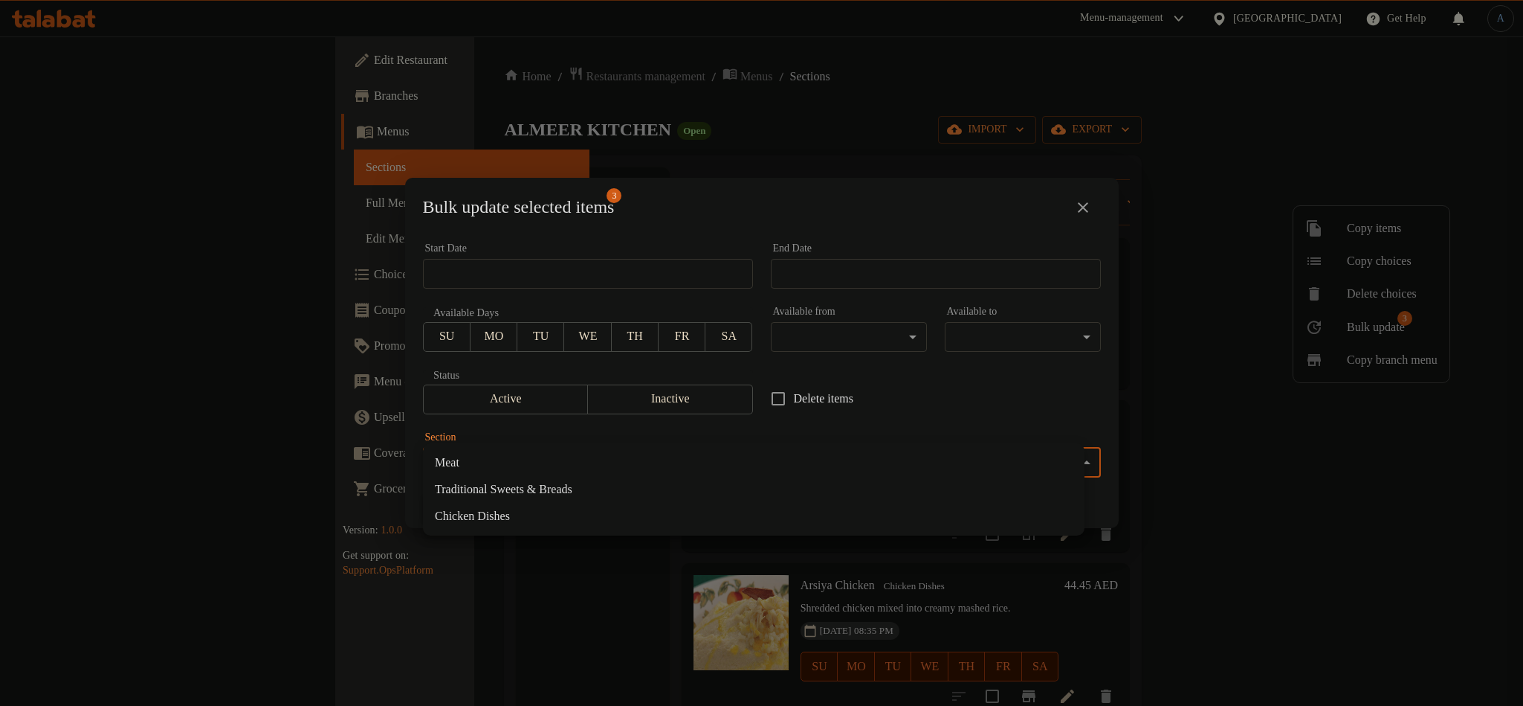
click at [489, 457] on li "Meat" at bounding box center [754, 462] width 662 height 27
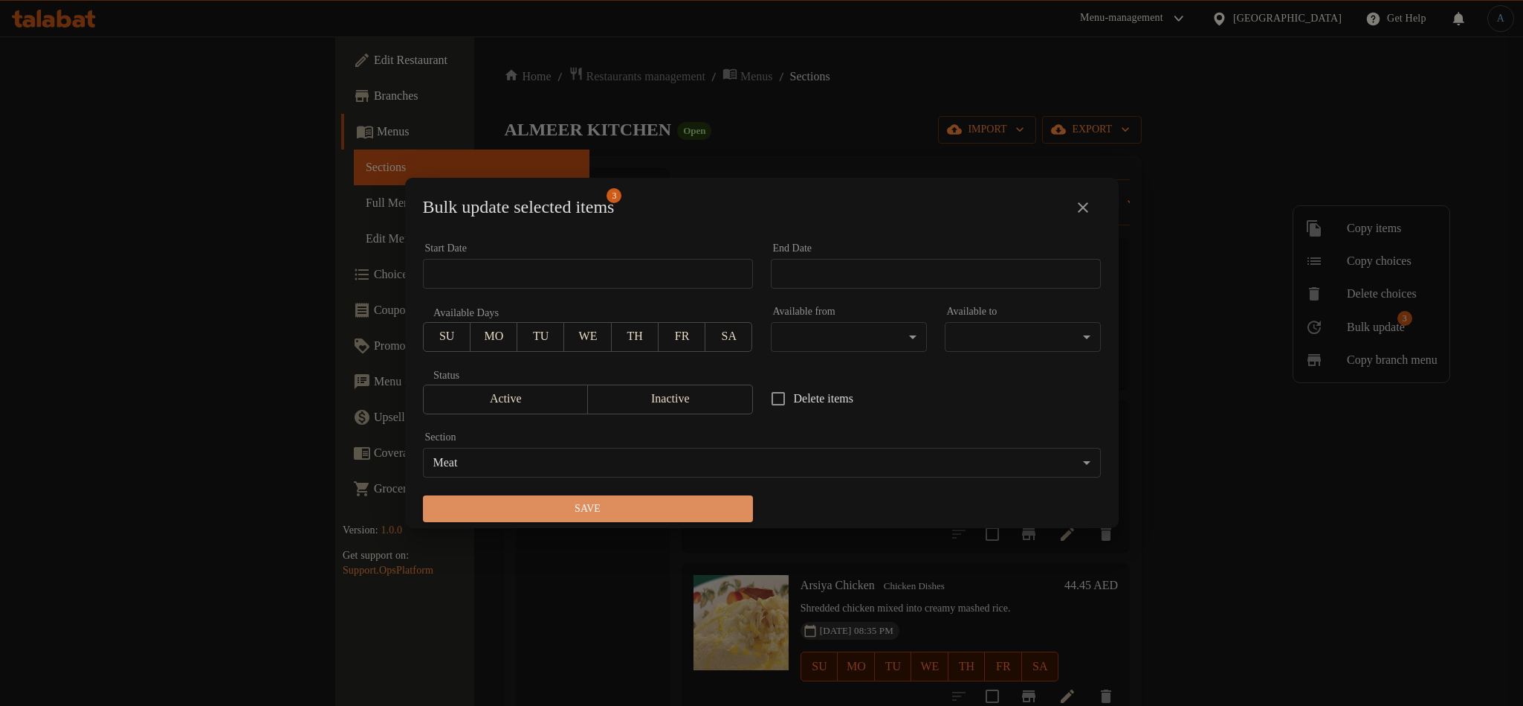
click at [720, 517] on span "Save" at bounding box center [588, 509] width 306 height 19
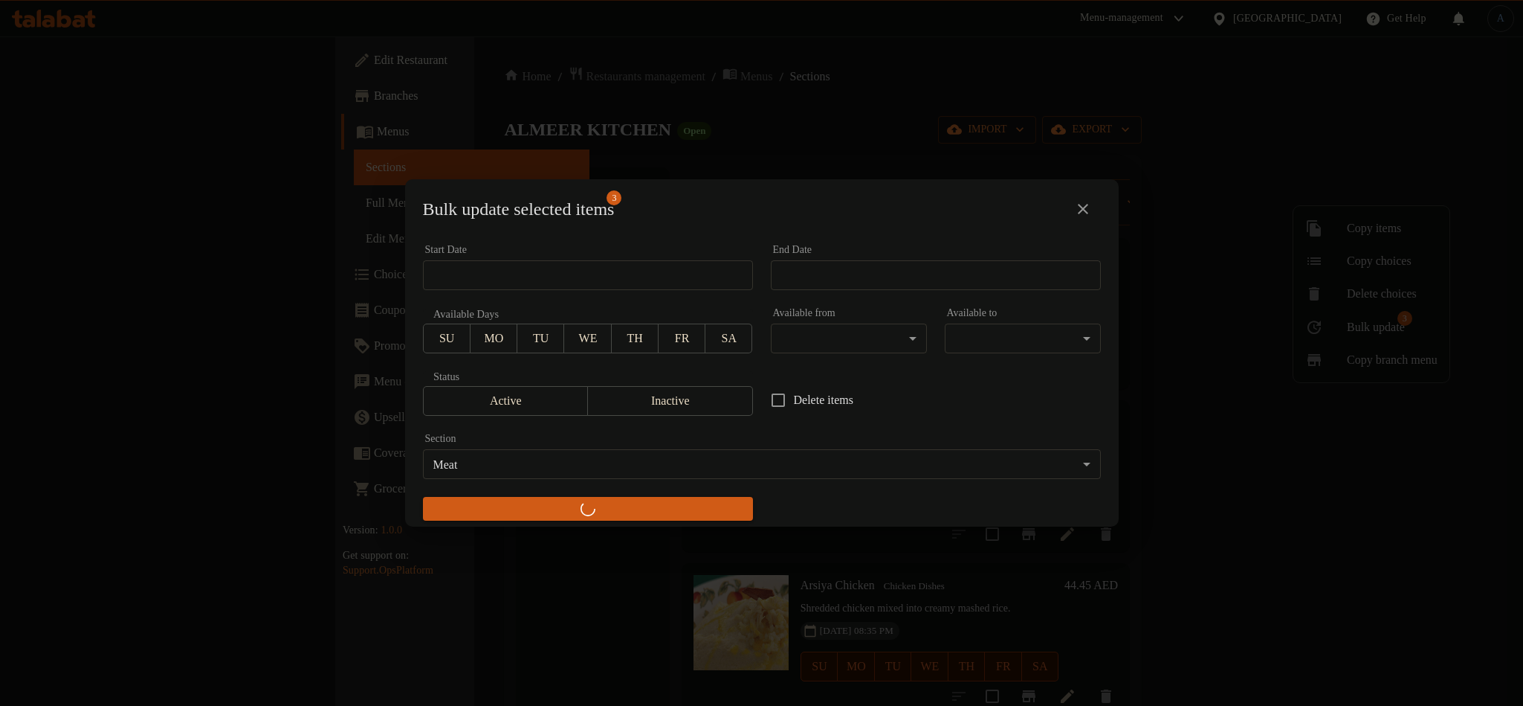
checkbox input "false"
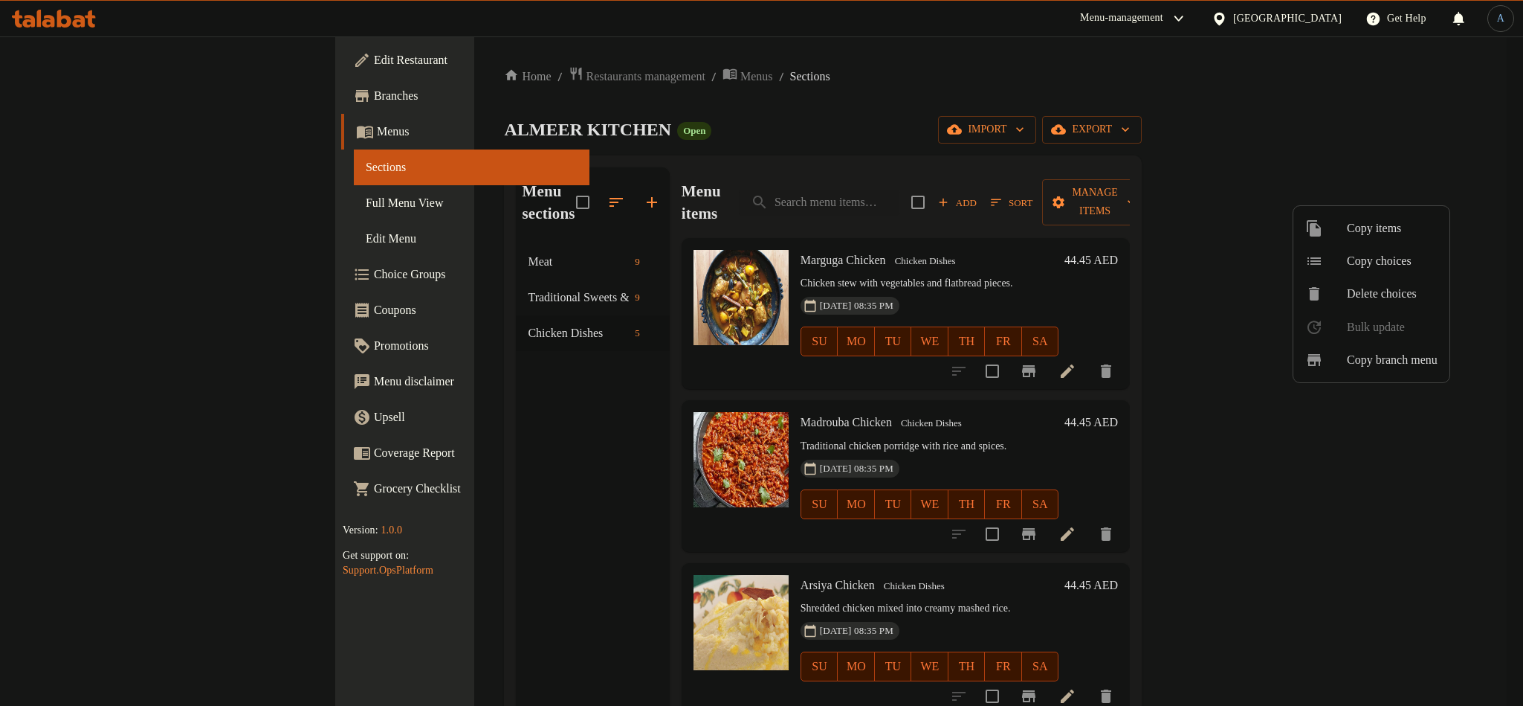
click at [359, 237] on div at bounding box center [761, 353] width 1523 height 706
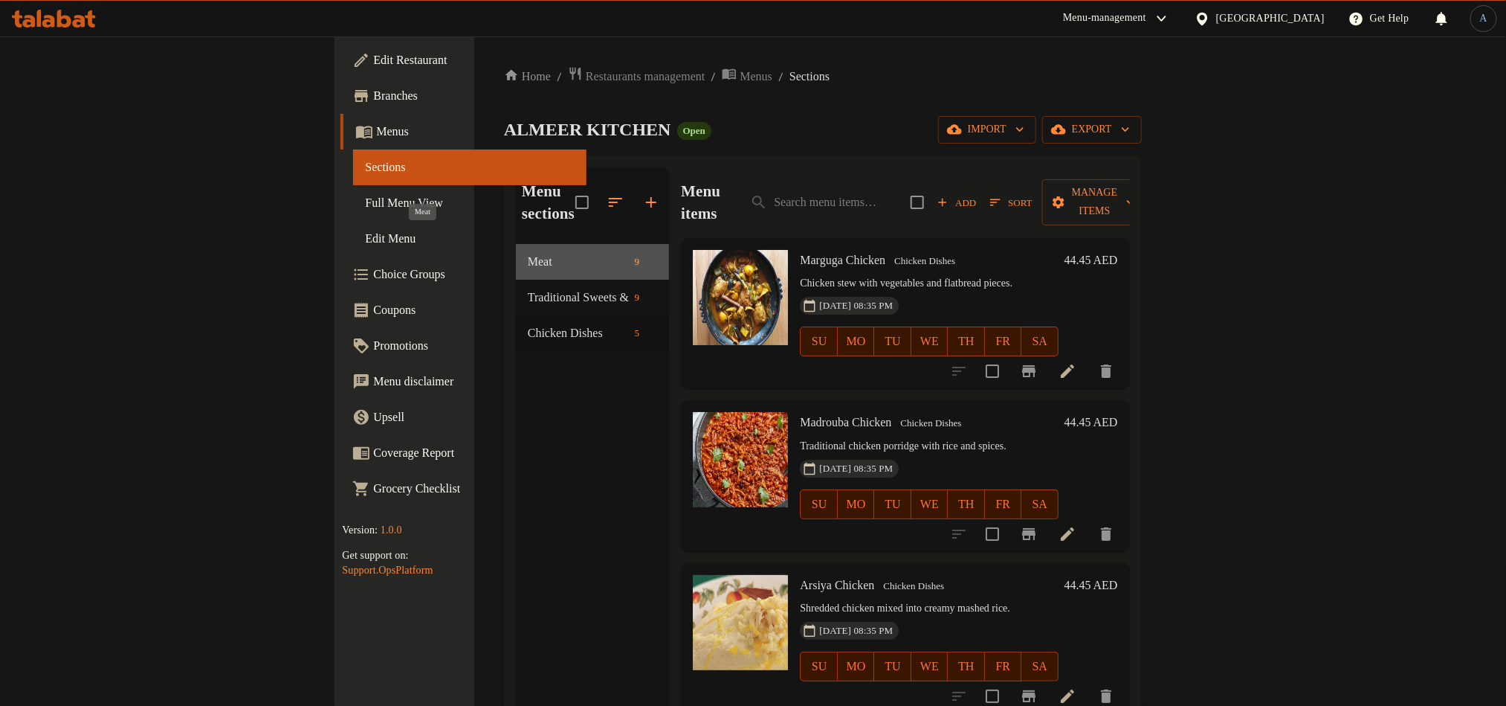
click at [528, 253] on span "Meat" at bounding box center [578, 262] width 101 height 18
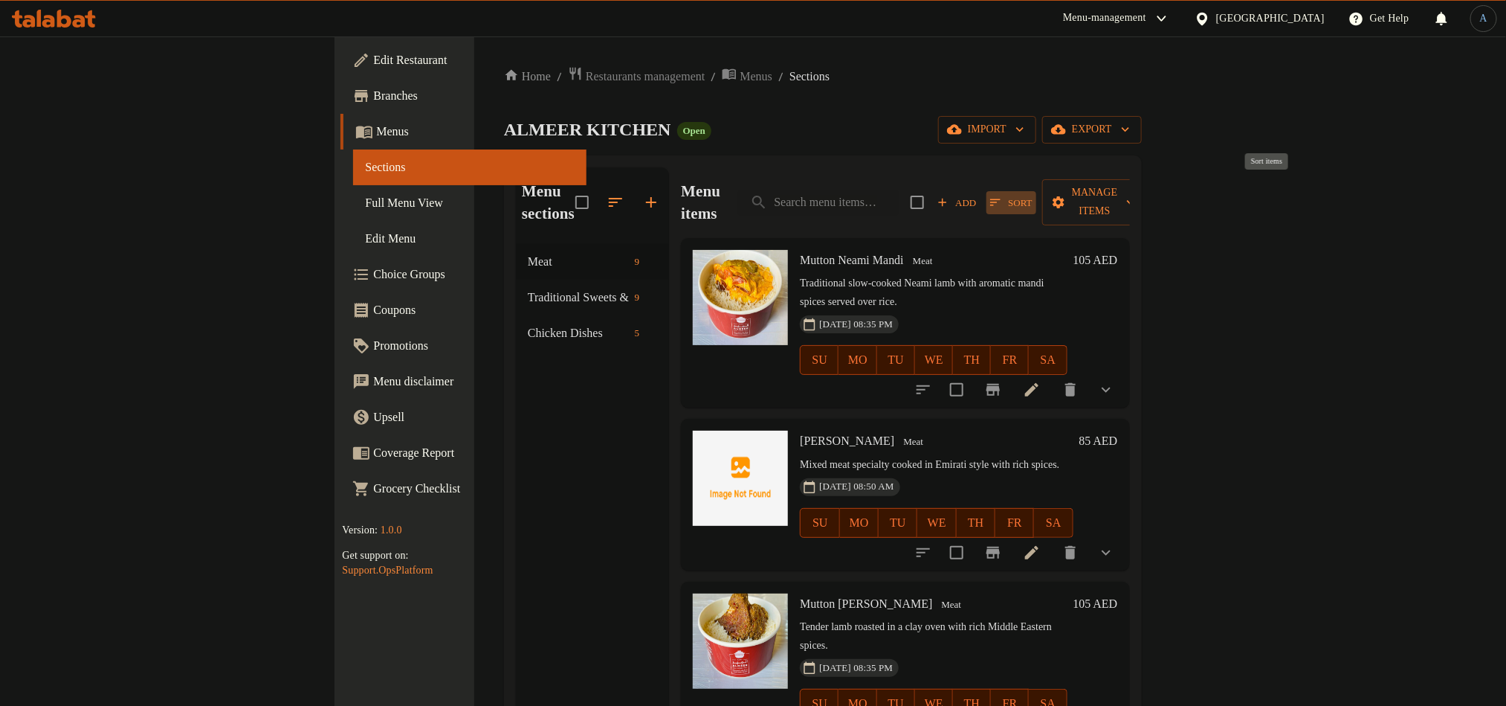
click at [1032, 195] on span "Sort" at bounding box center [1011, 202] width 42 height 17
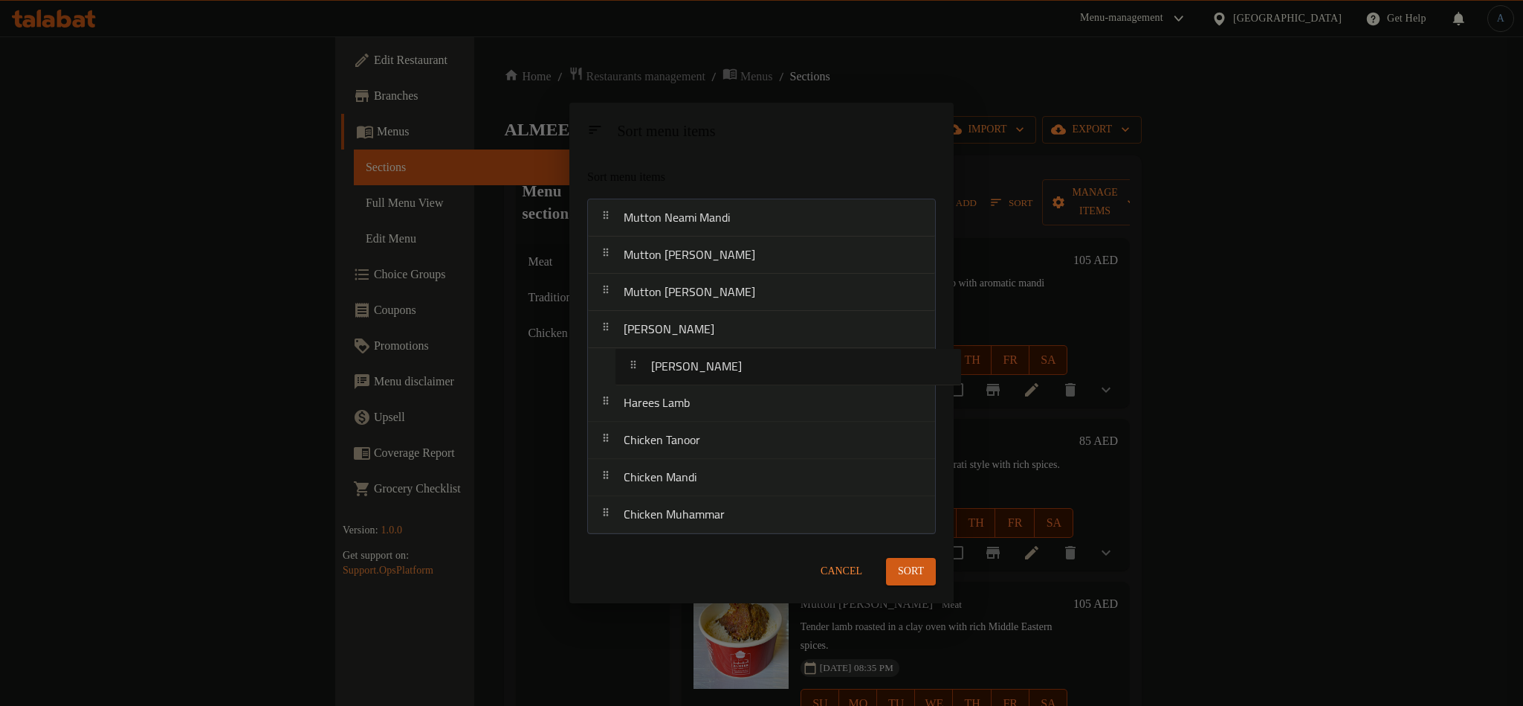
drag, startPoint x: 699, startPoint y: 262, endPoint x: 730, endPoint y: 377, distance: 119.4
click at [730, 377] on nav "Mutton Neami Mandi Khamsah Hwar Mutton Neami Tanoor Mutton Neami Muhammar Mansa…" at bounding box center [761, 366] width 349 height 335
drag, startPoint x: 694, startPoint y: 415, endPoint x: 701, endPoint y: 535, distance: 120.6
click at [701, 535] on div "Sort menu items Mutton Neami Mandi Mutton Neami Tanoor Mutton Neami Muhammar Ma…" at bounding box center [762, 348] width 384 height 384
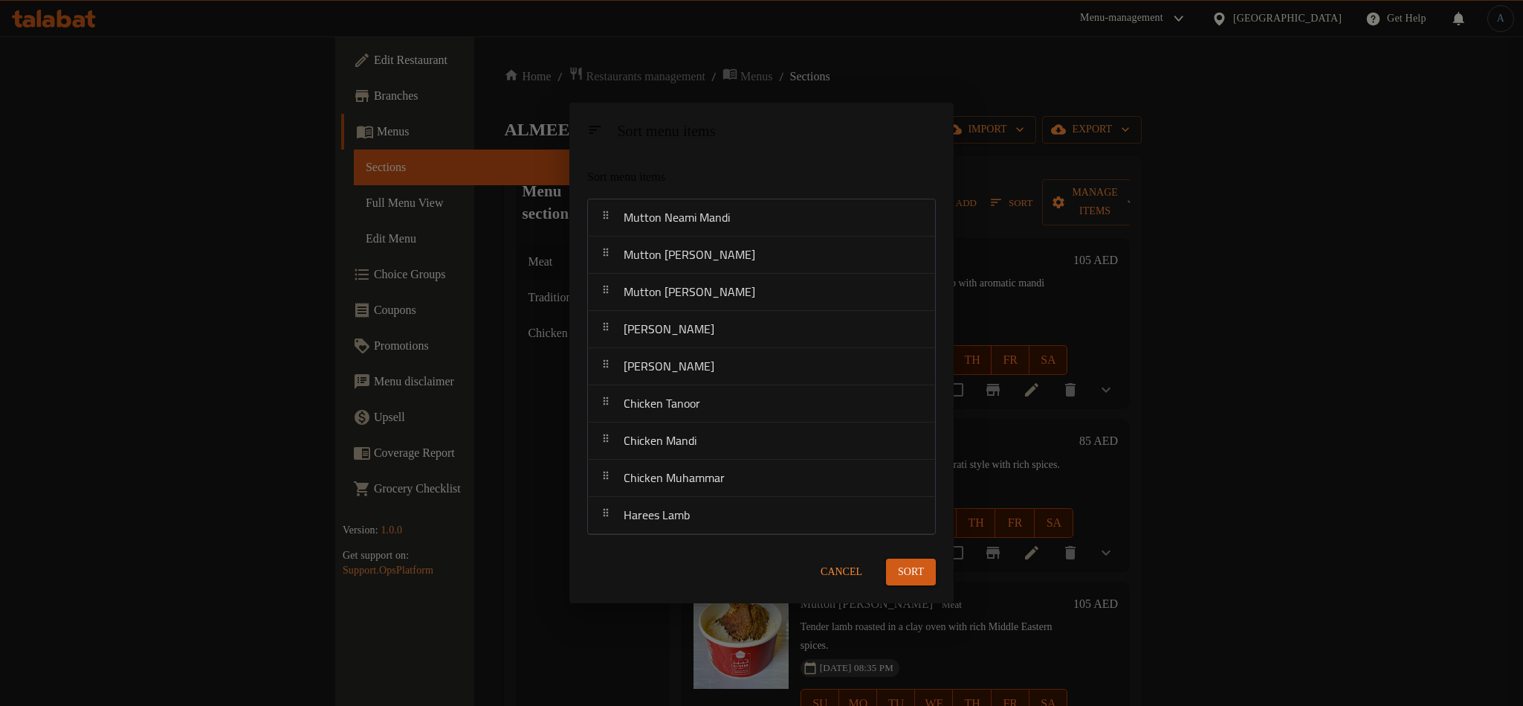
click at [913, 563] on span "Sort" at bounding box center [911, 572] width 26 height 19
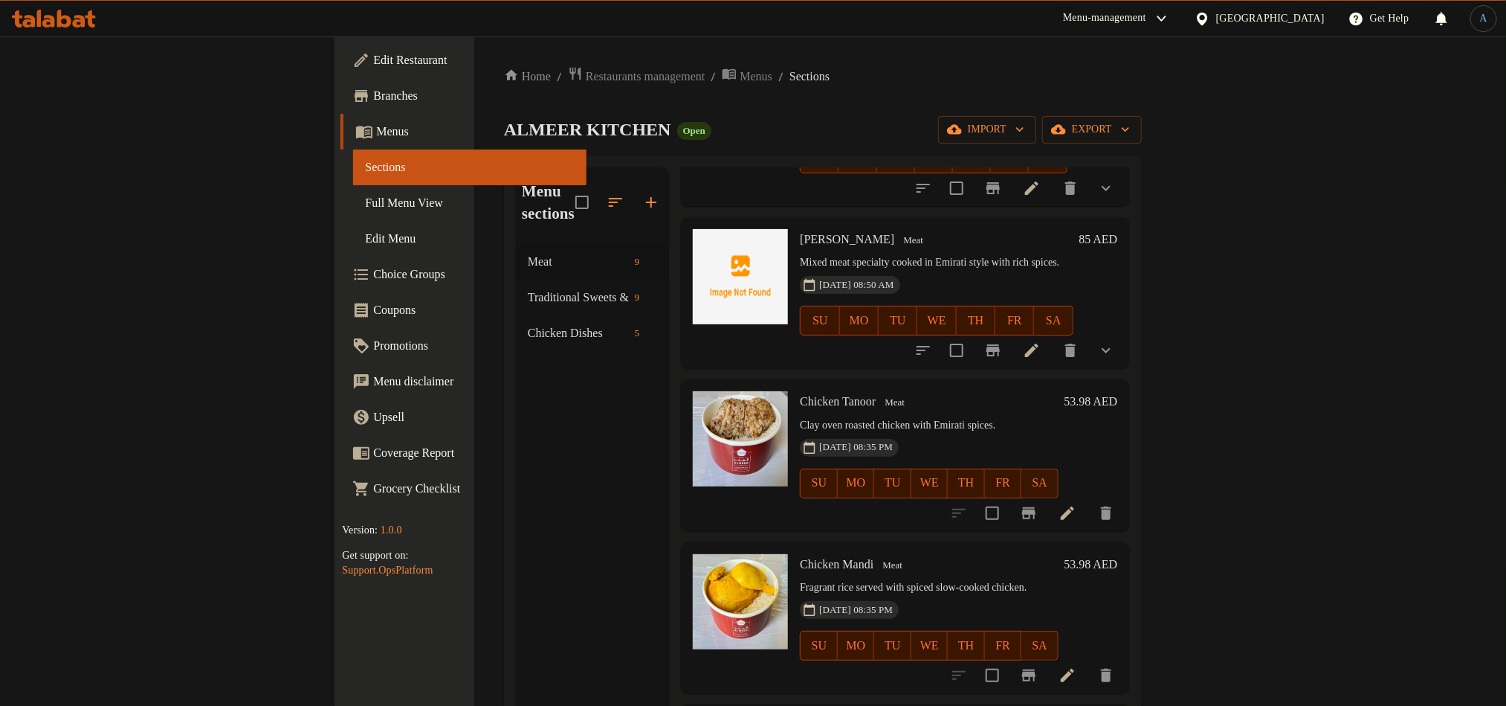
scroll to position [781, 0]
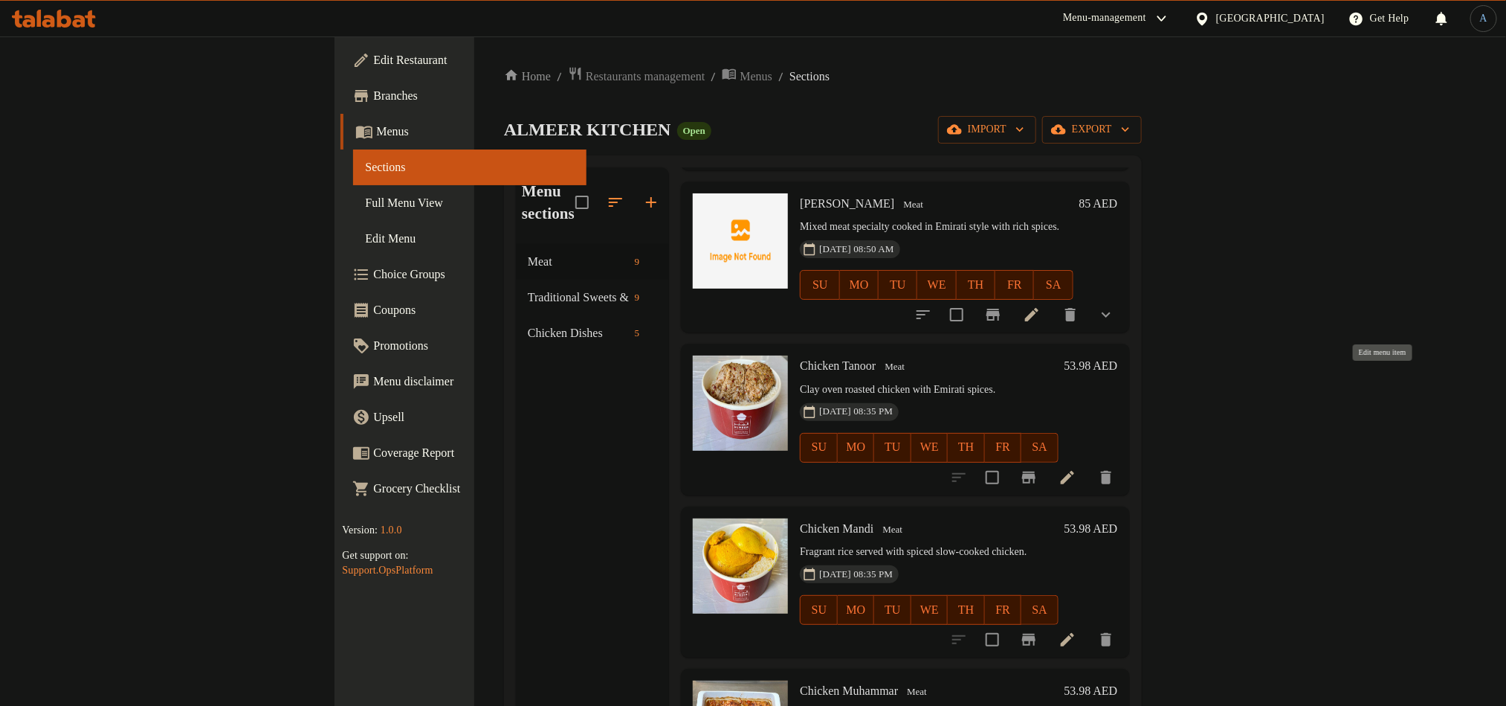
click at [1074, 471] on icon at bounding box center [1067, 477] width 13 height 13
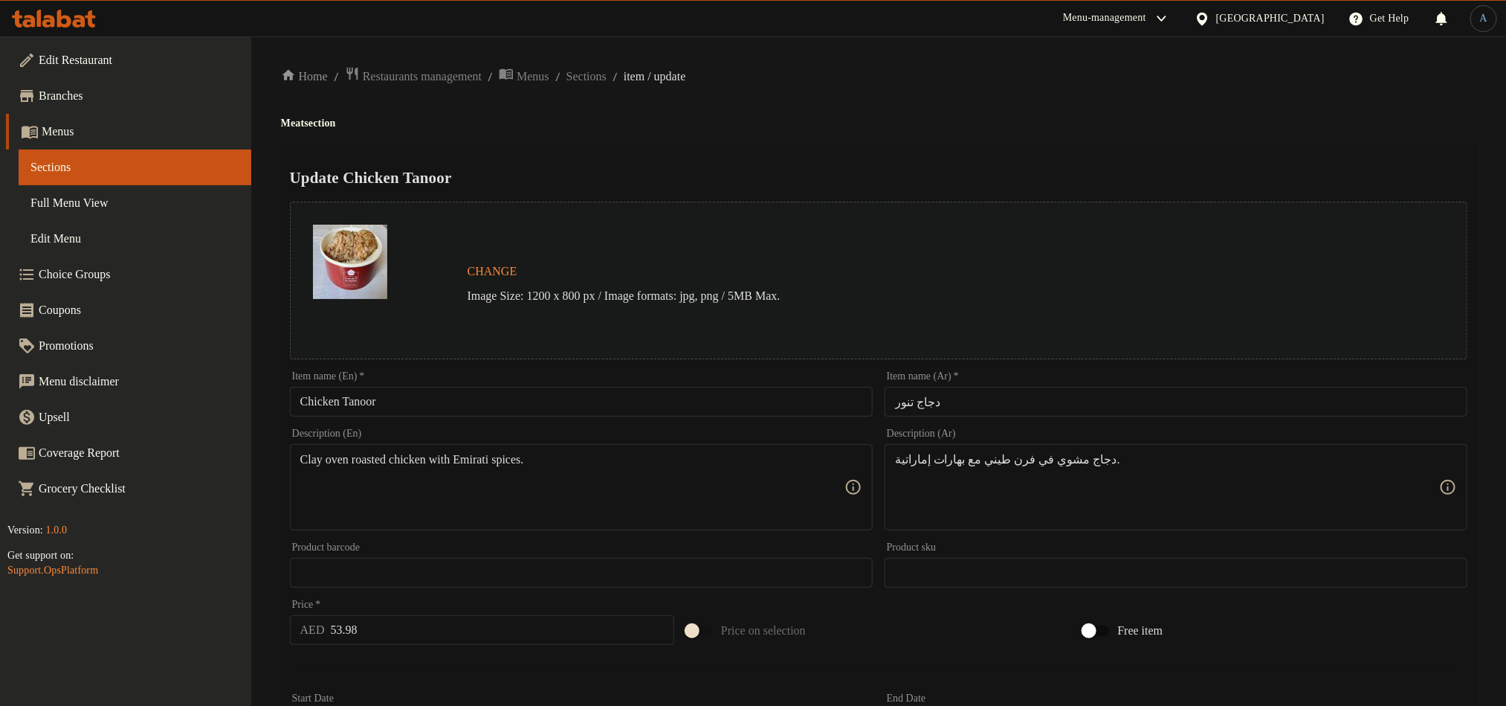
click at [513, 402] on input "Chicken Tanoor" at bounding box center [581, 402] width 583 height 30
click at [900, 155] on div "Update Chicken Tanoor Change Image Size: 1200 x 800 px / Image formats: jpg, pn…" at bounding box center [879, 588] width 1196 height 887
click at [1038, 404] on input "دجاج تنور" at bounding box center [1176, 402] width 583 height 30
click at [993, 170] on h2 "Update Chicken Tanoor" at bounding box center [879, 178] width 1178 height 22
paste textarea "Marinated chicken roasted in clay oven, juicy and flavorful."
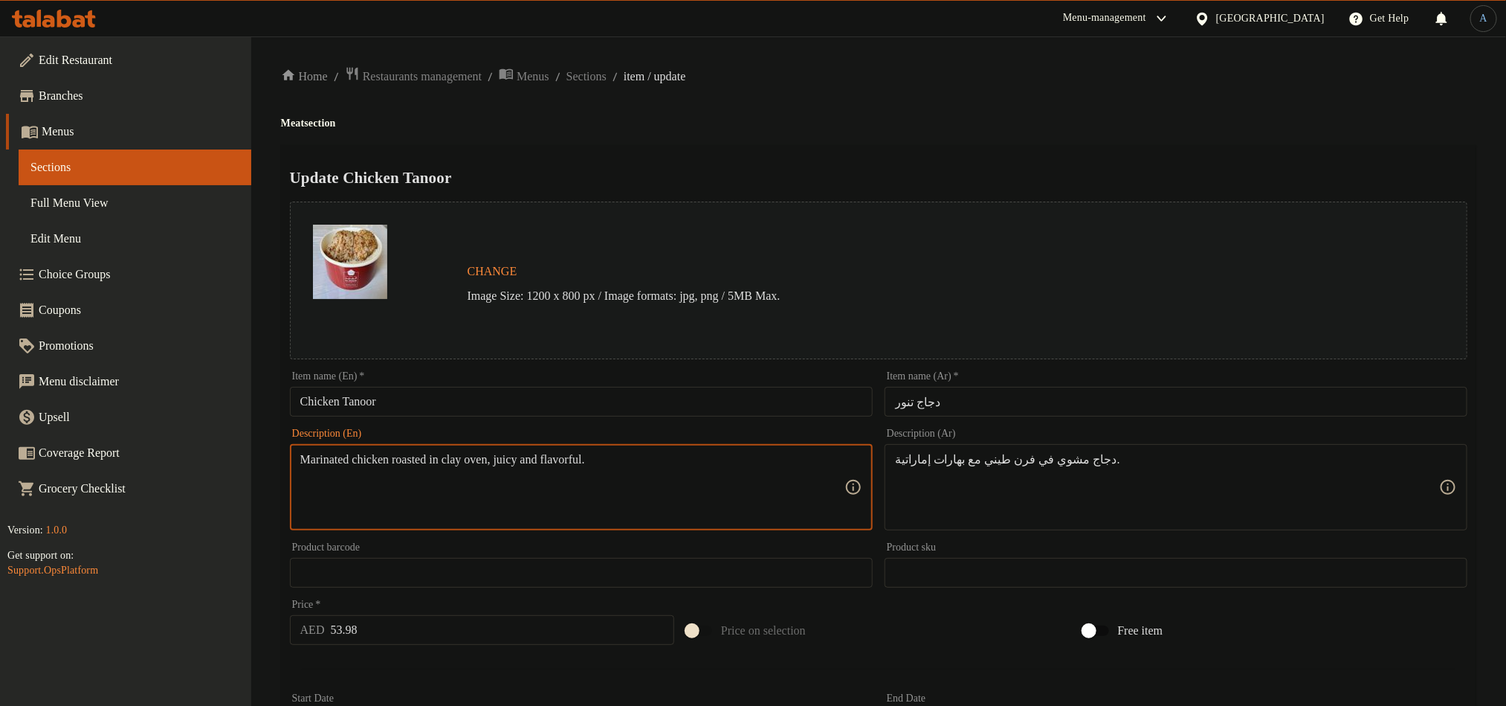
type textarea "Marinated chicken roasted in clay oven, juicy and flavorful."
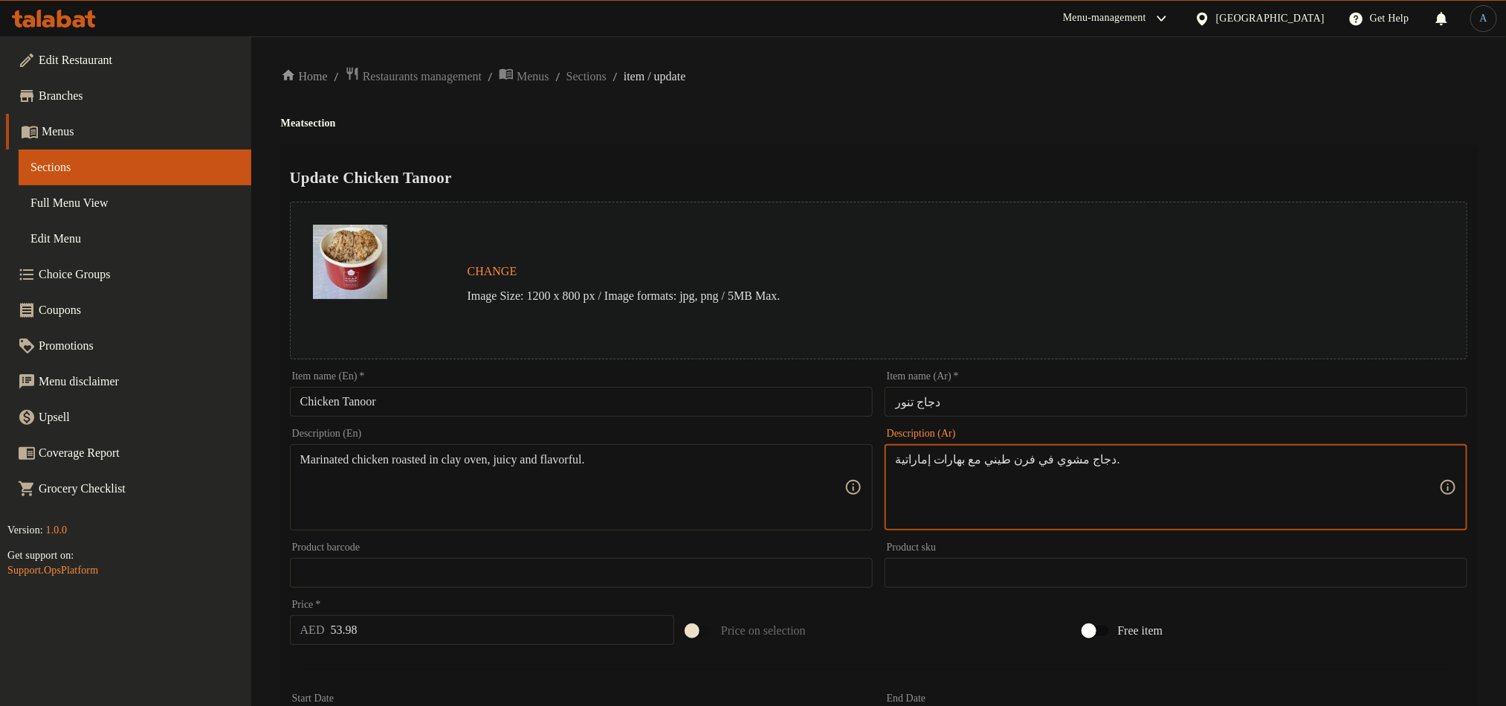
paste textarea "بل مشوي في فرن طيني، طري ولذيذ."
type textarea "دجاج متبل مشوي في فرن طيني، طري ولذيذ."
click at [1007, 135] on div "Home / Restaurants management / Menus / Sections / item / update Meat section U…" at bounding box center [879, 554] width 1196 height 977
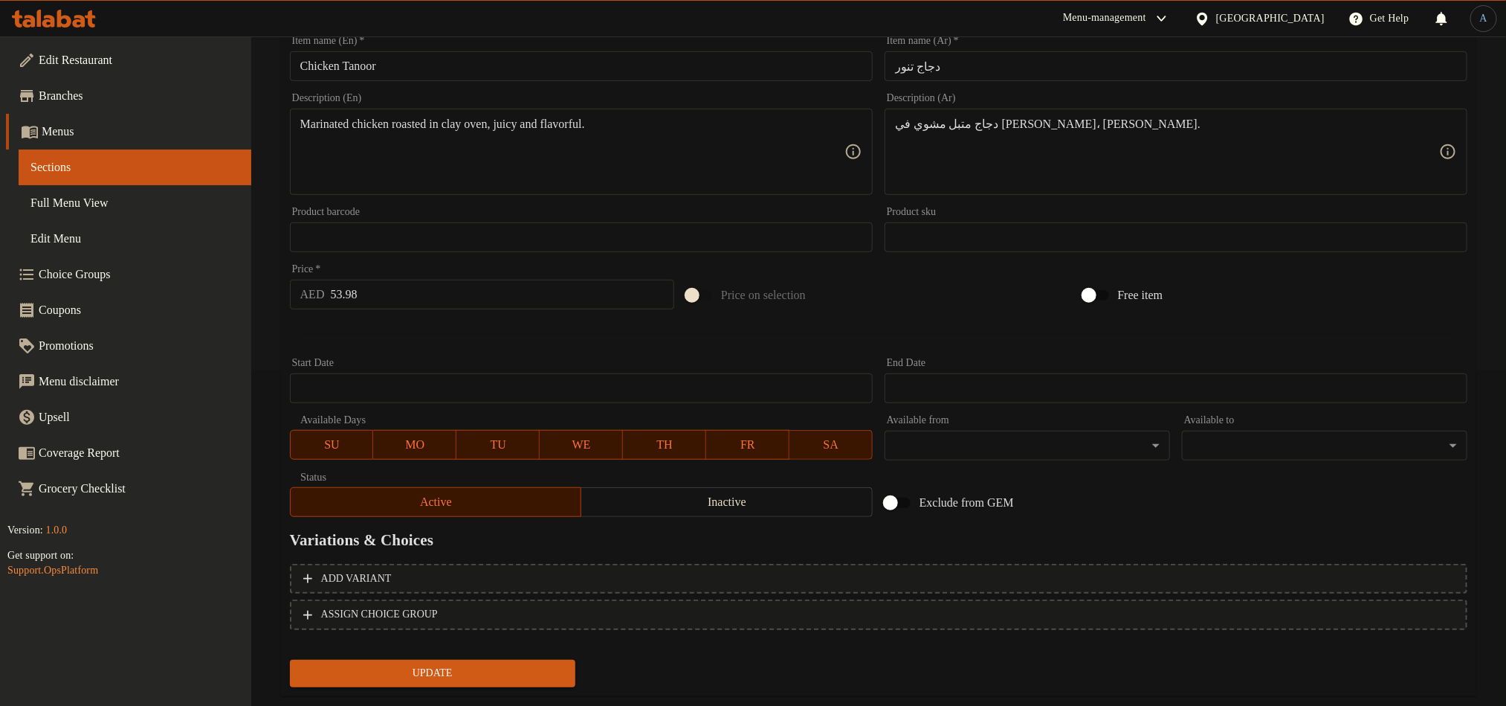
scroll to position [364, 0]
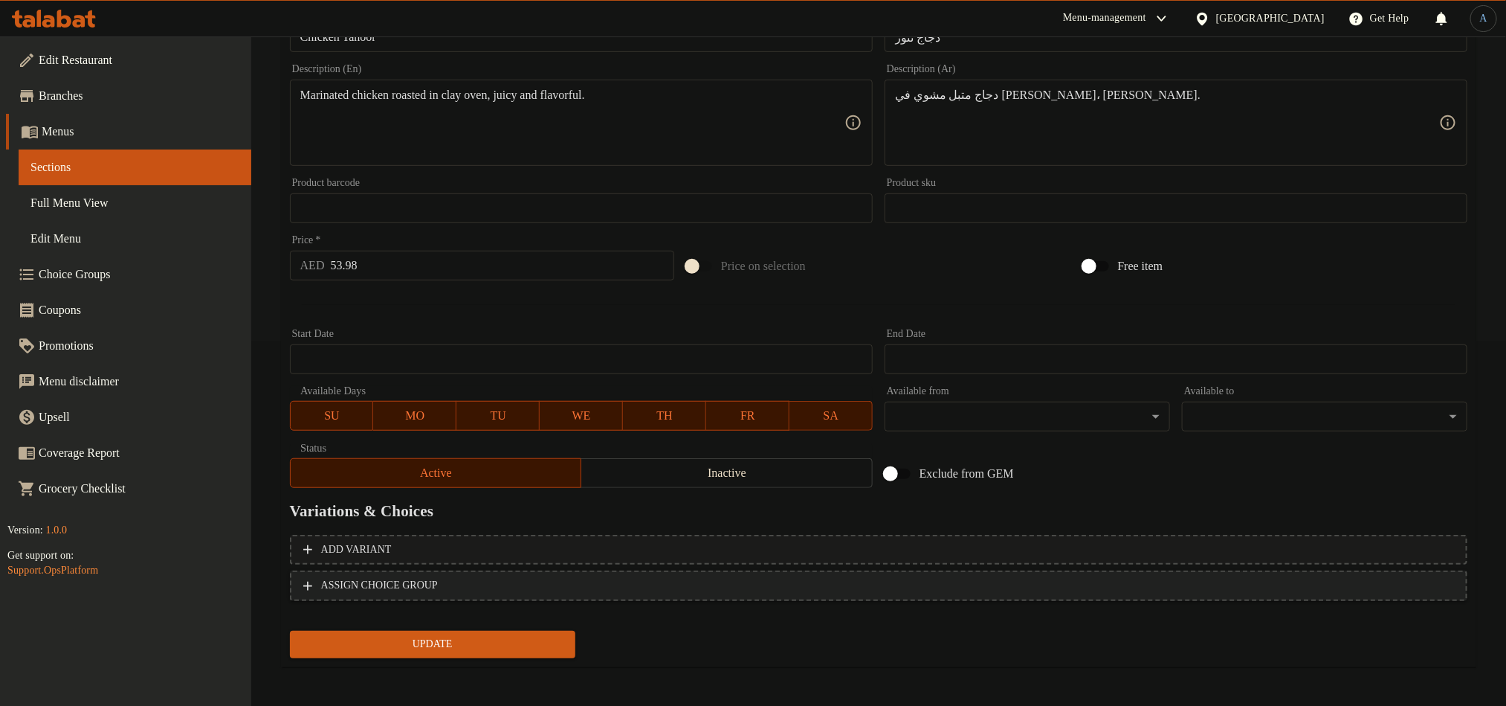
click at [438, 581] on span "ASSIGN CHOICE GROUP" at bounding box center [379, 585] width 117 height 19
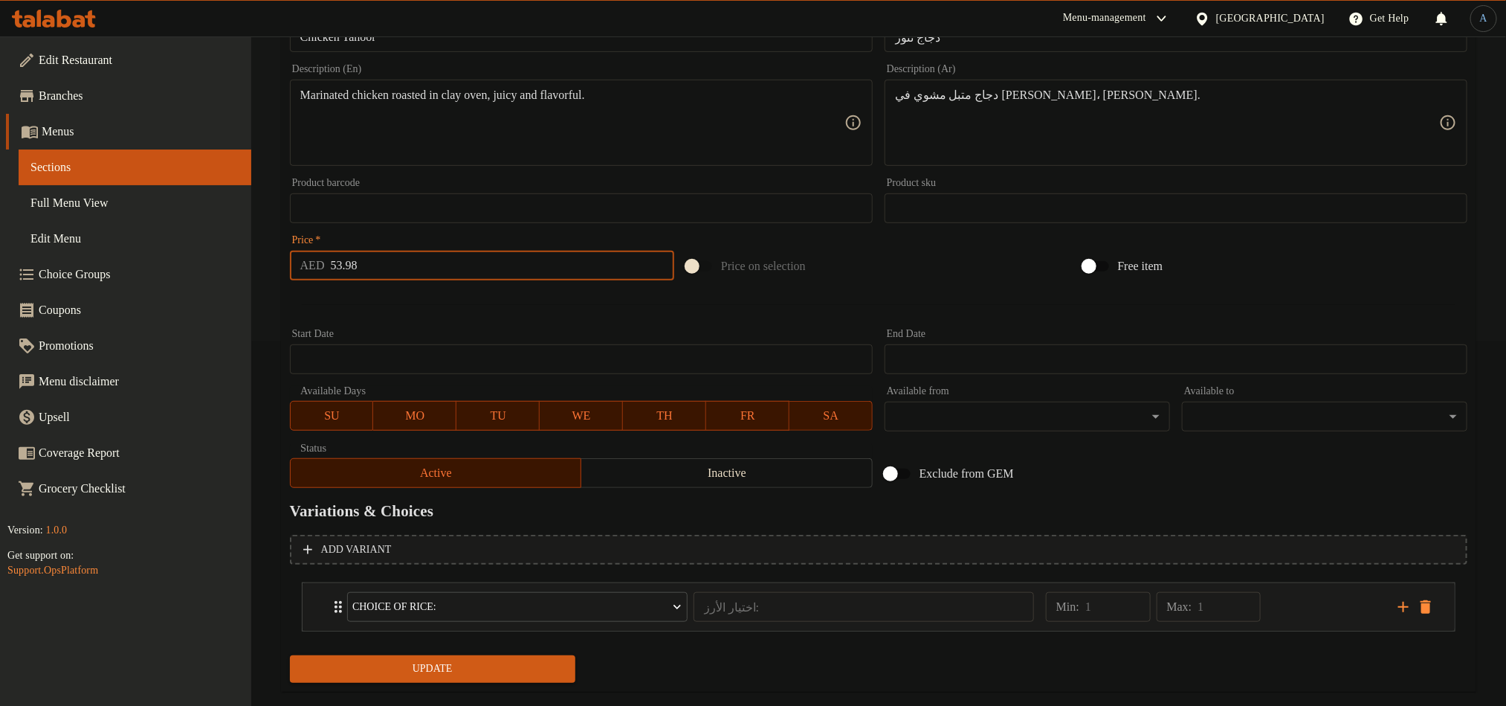
click at [393, 265] on input "53.98" at bounding box center [503, 266] width 344 height 30
paste input "45"
type input "45"
click at [290, 655] on button "Update" at bounding box center [433, 669] width 286 height 28
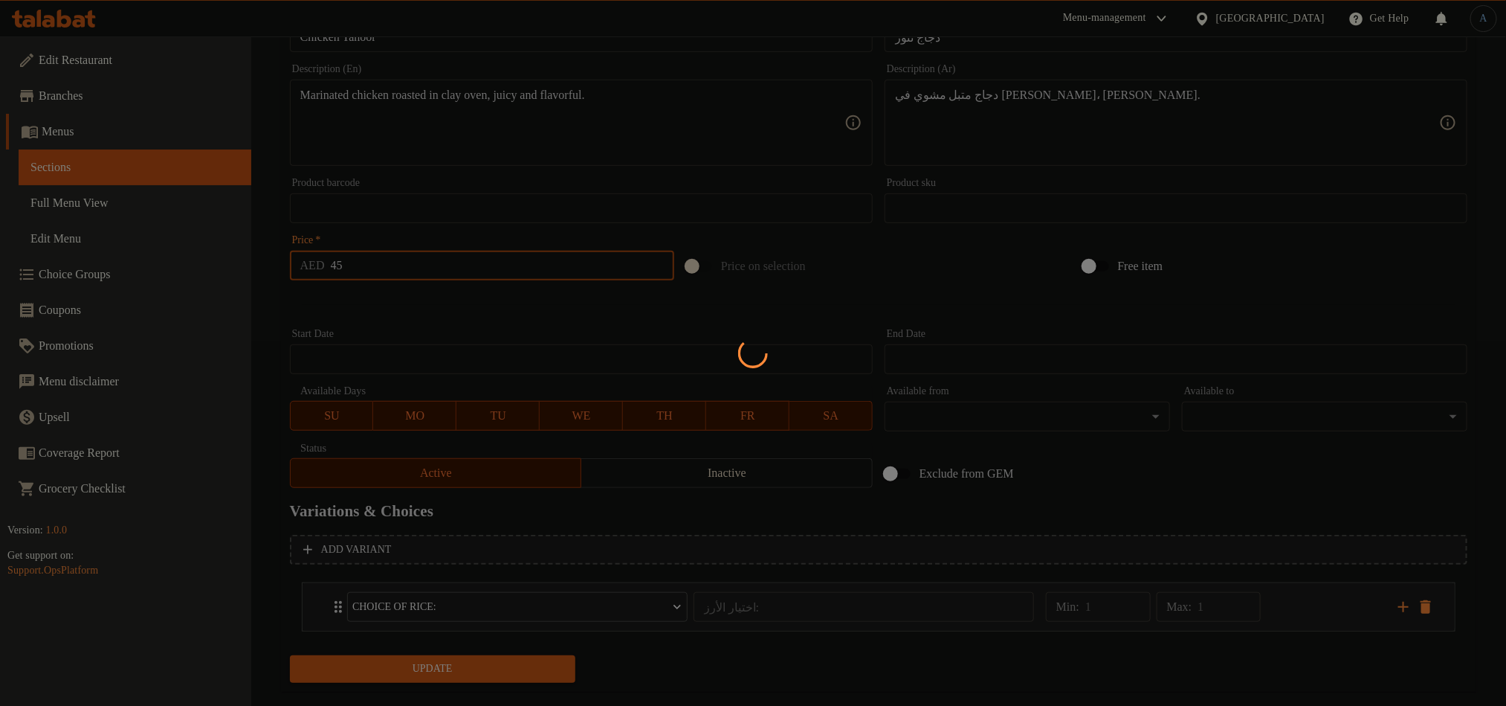
click at [413, 293] on div at bounding box center [753, 353] width 1506 height 706
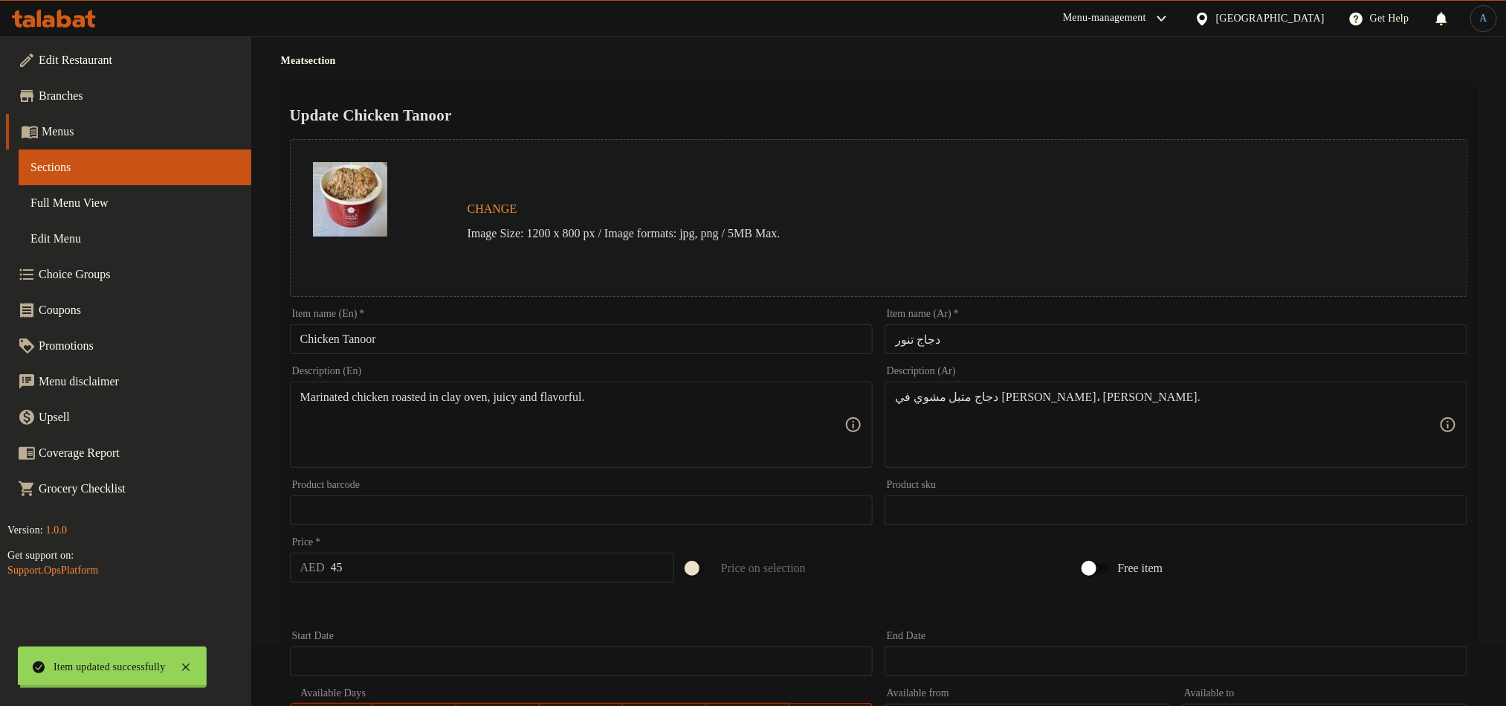
scroll to position [0, 0]
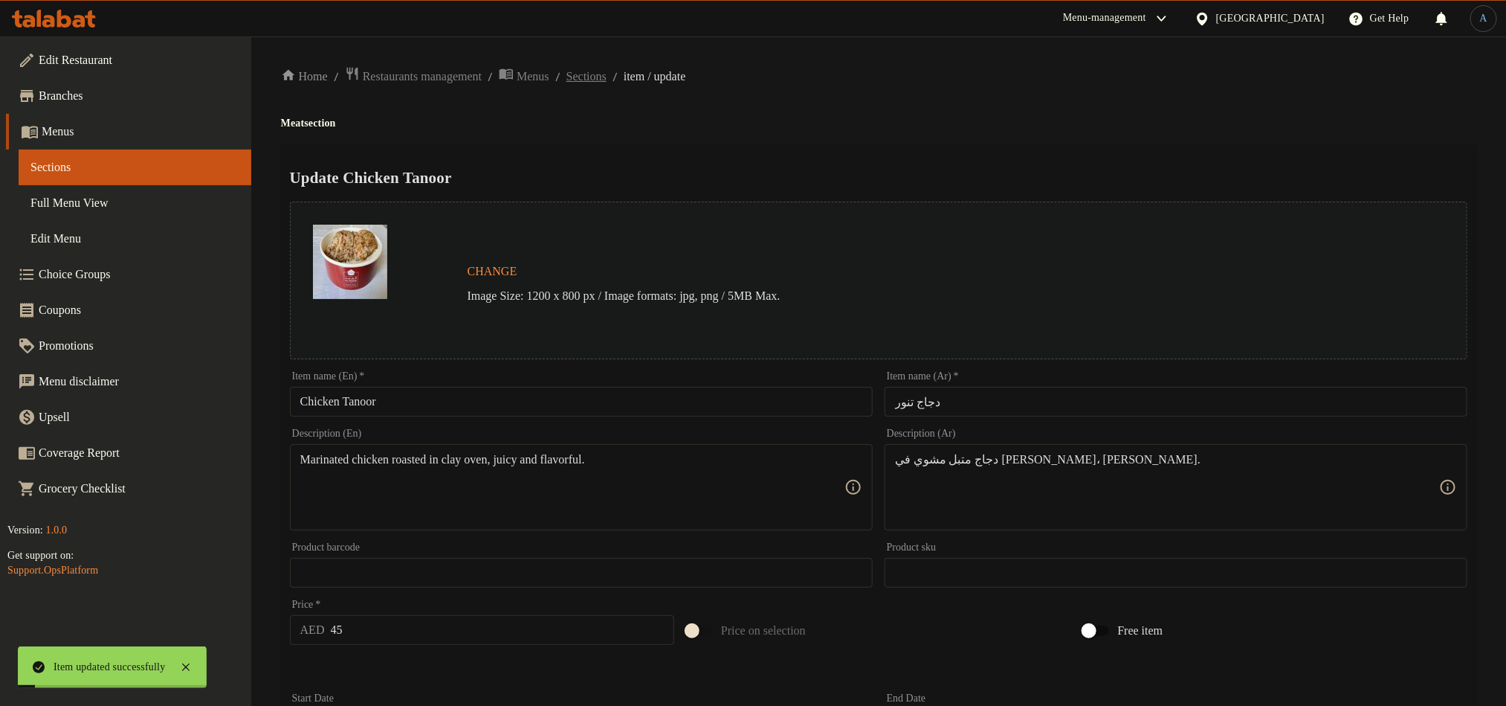
click at [607, 77] on span "Sections" at bounding box center [587, 77] width 40 height 18
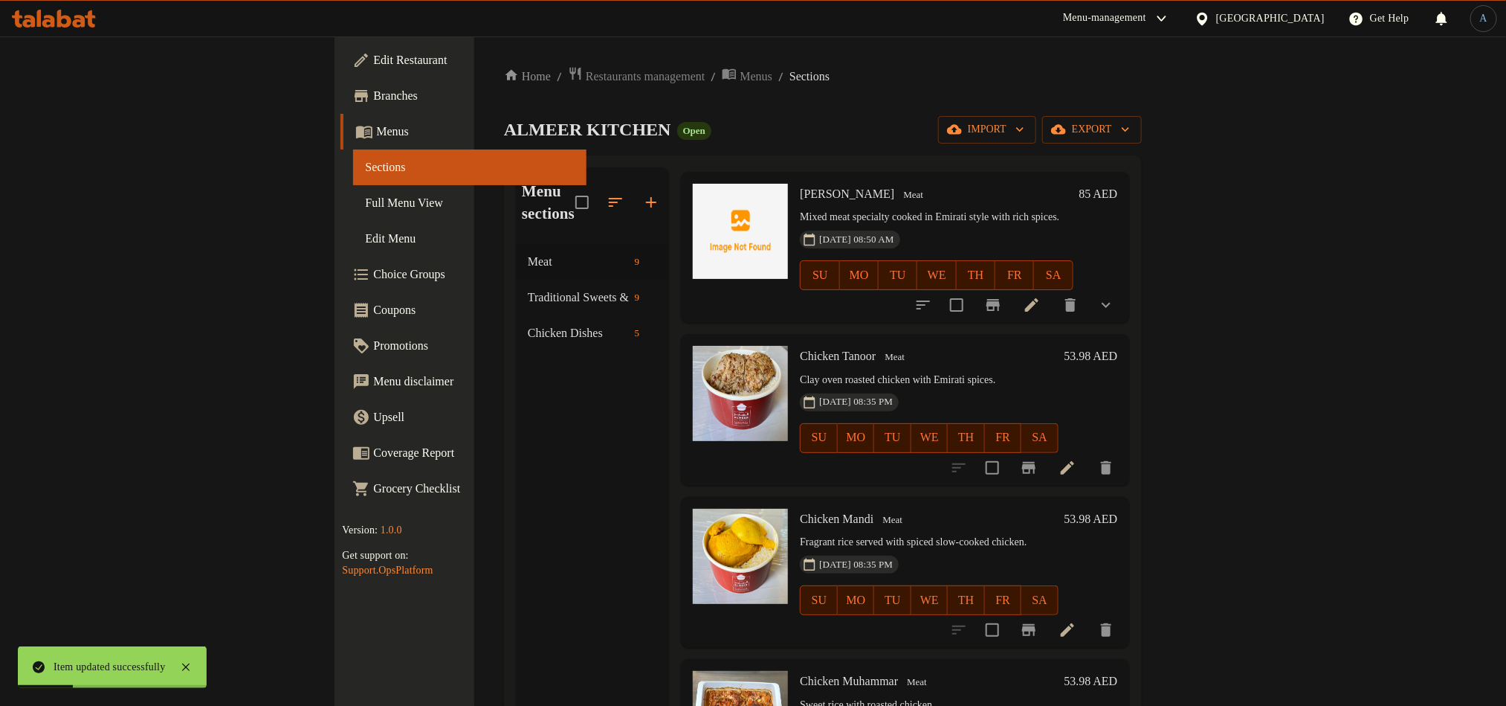
scroll to position [792, 0]
click at [1074, 622] on icon at bounding box center [1067, 628] width 13 height 13
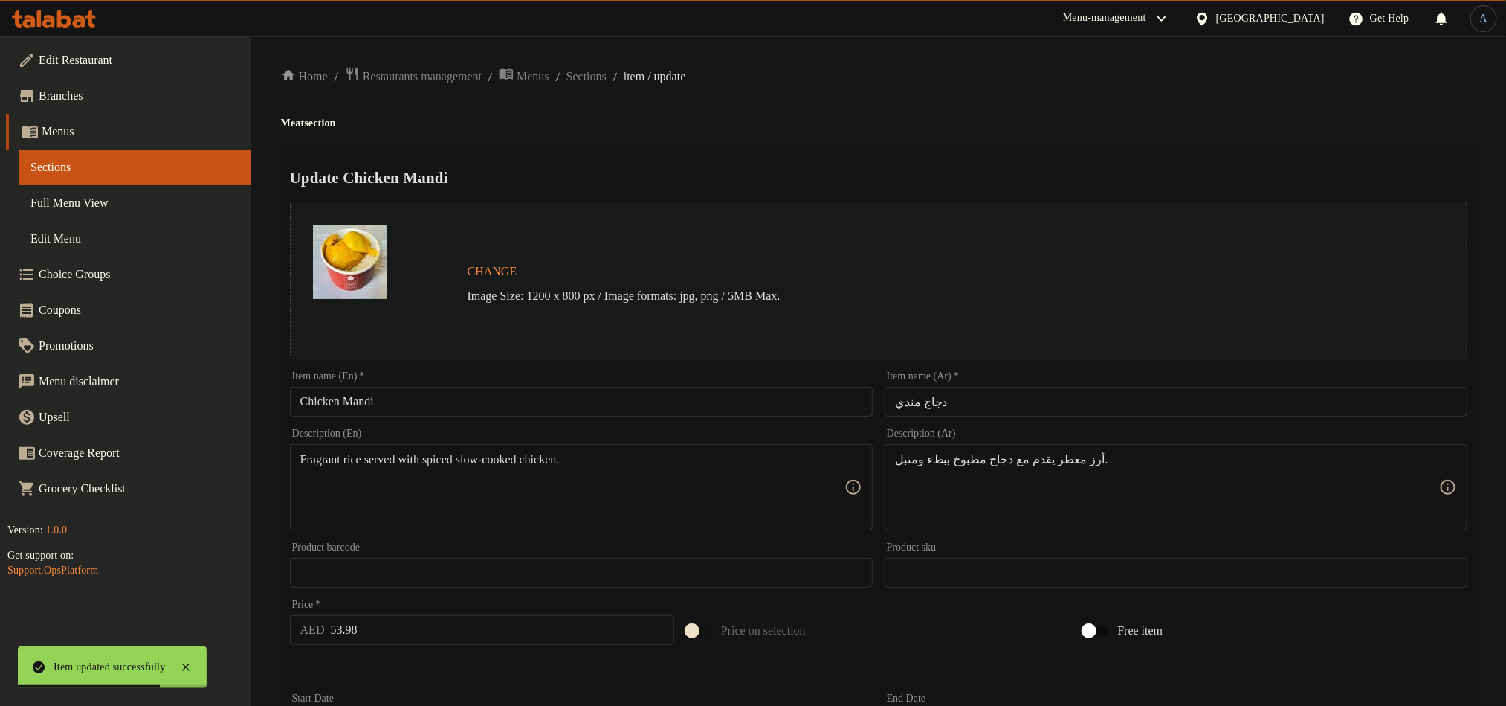
click at [442, 399] on input "Chicken Mandi" at bounding box center [581, 402] width 583 height 30
click at [964, 397] on input "دجاج مندي" at bounding box center [1176, 402] width 583 height 30
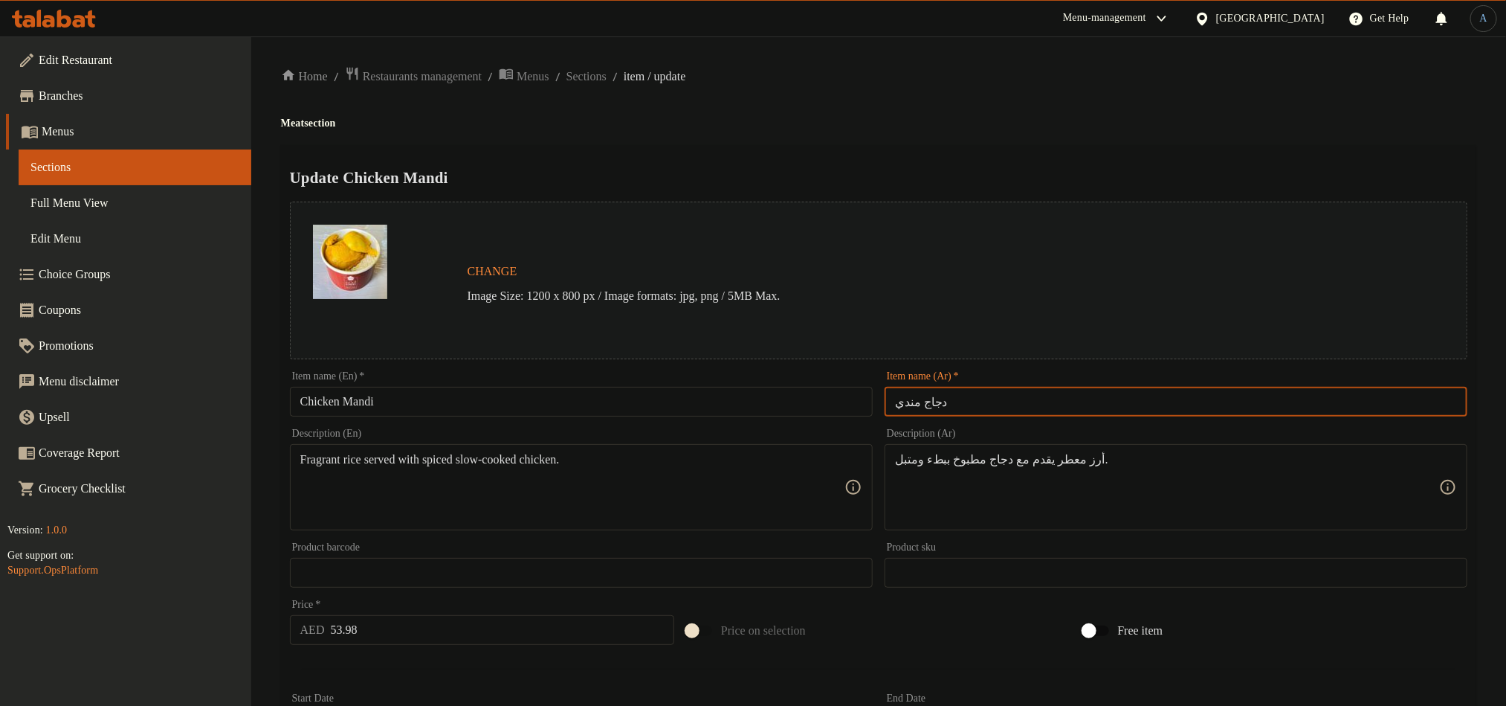
click at [973, 132] on div "Home / Restaurants management / Menus / Sections / item / update Meat section U…" at bounding box center [879, 554] width 1196 height 977
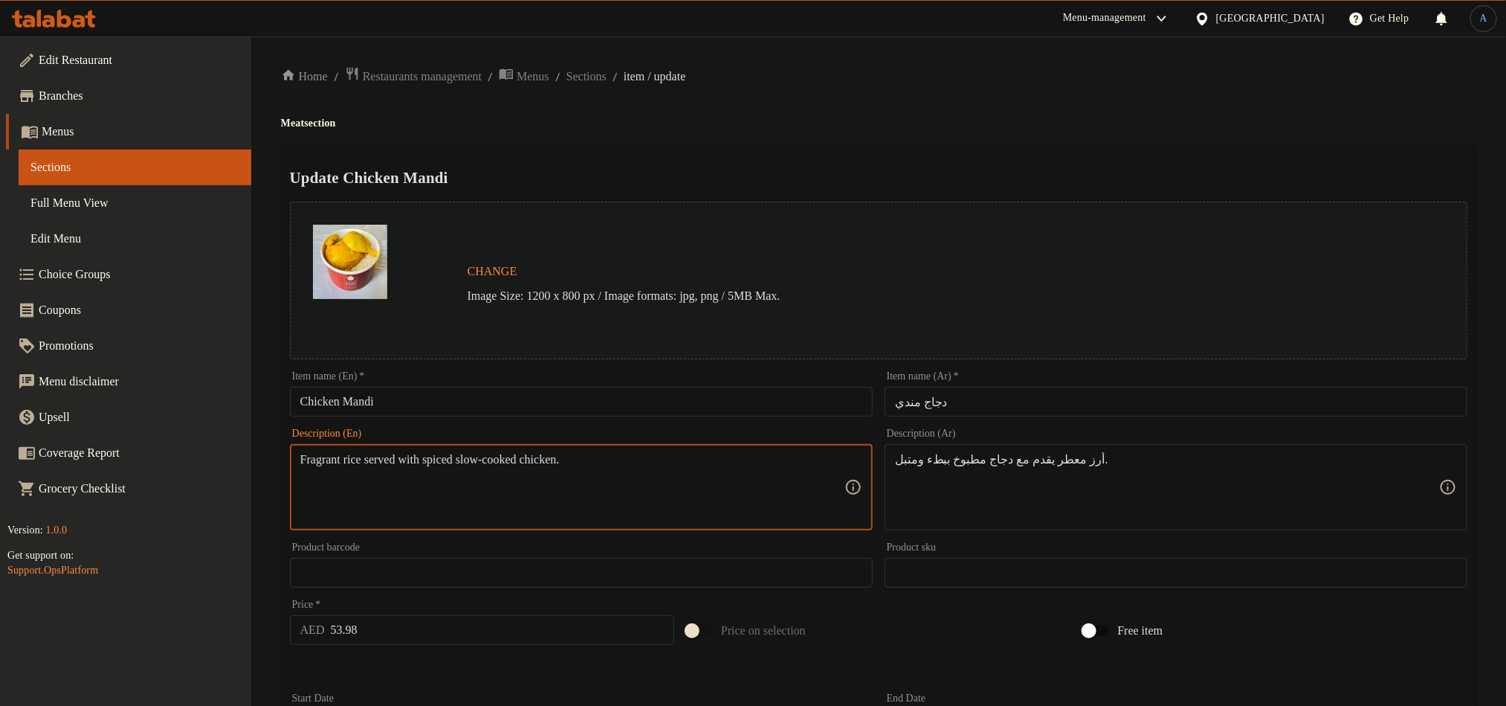
paste textarea "Classic Yemeni-style spiced chicken over fragrant rice."
type textarea "Classic Yemeni-style spiced chicken over fragrant rice."
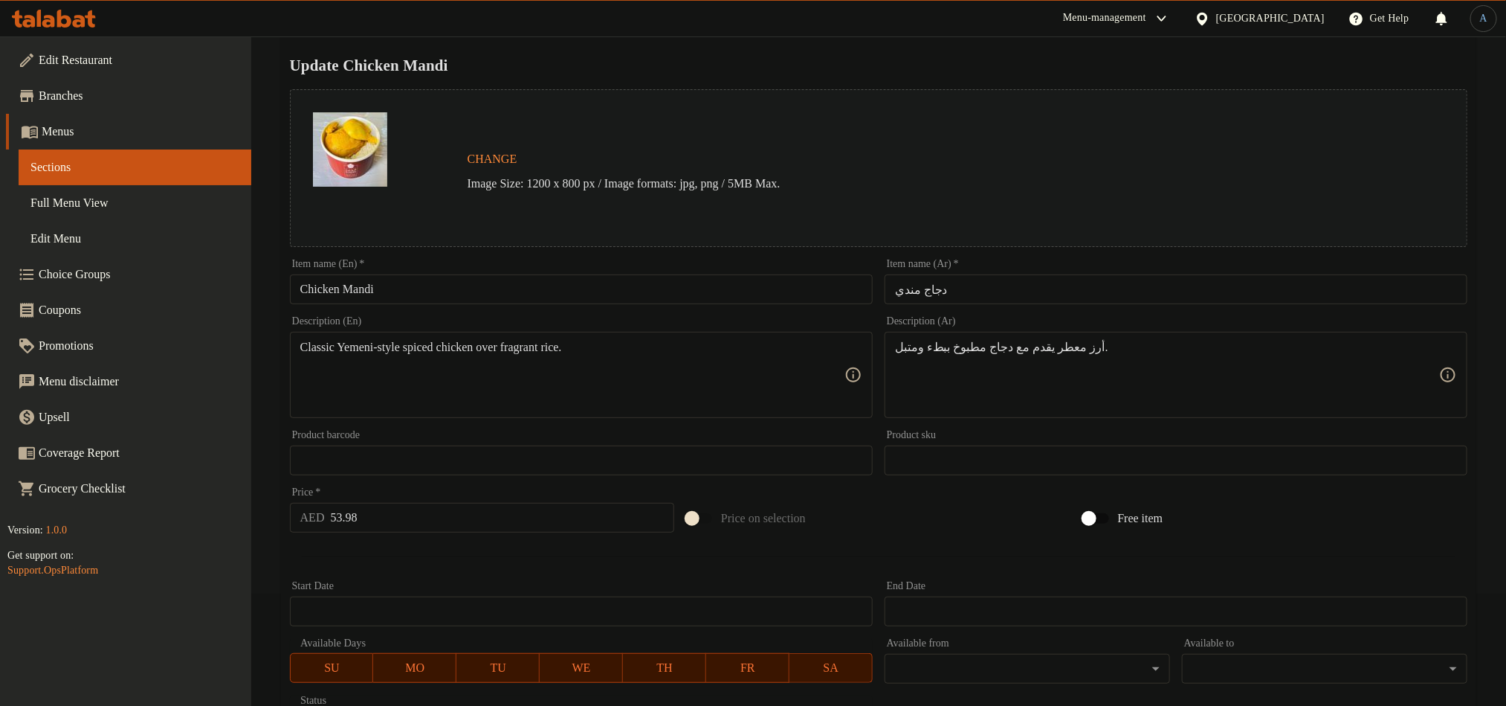
scroll to position [223, 0]
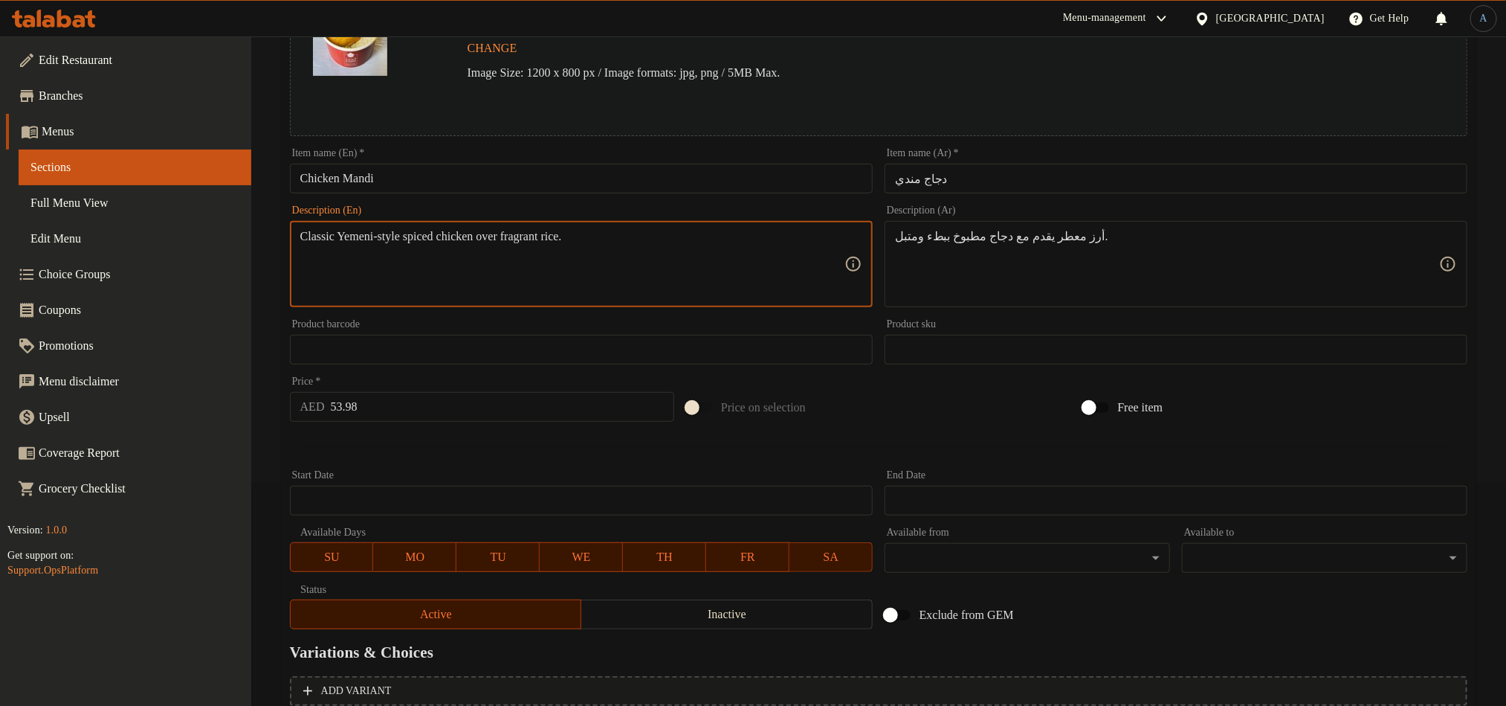
click at [415, 409] on input "53.98" at bounding box center [503, 407] width 344 height 30
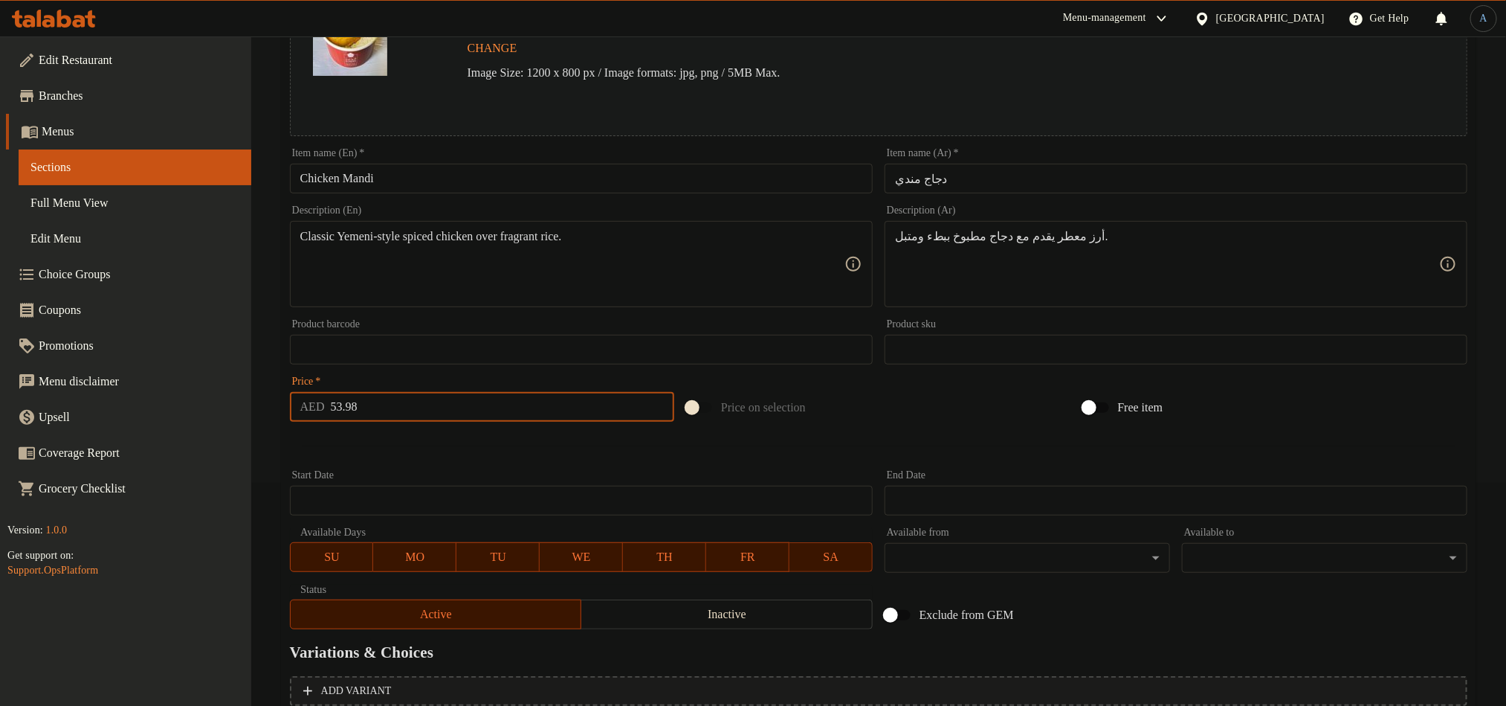
paste input "45"
type input "45"
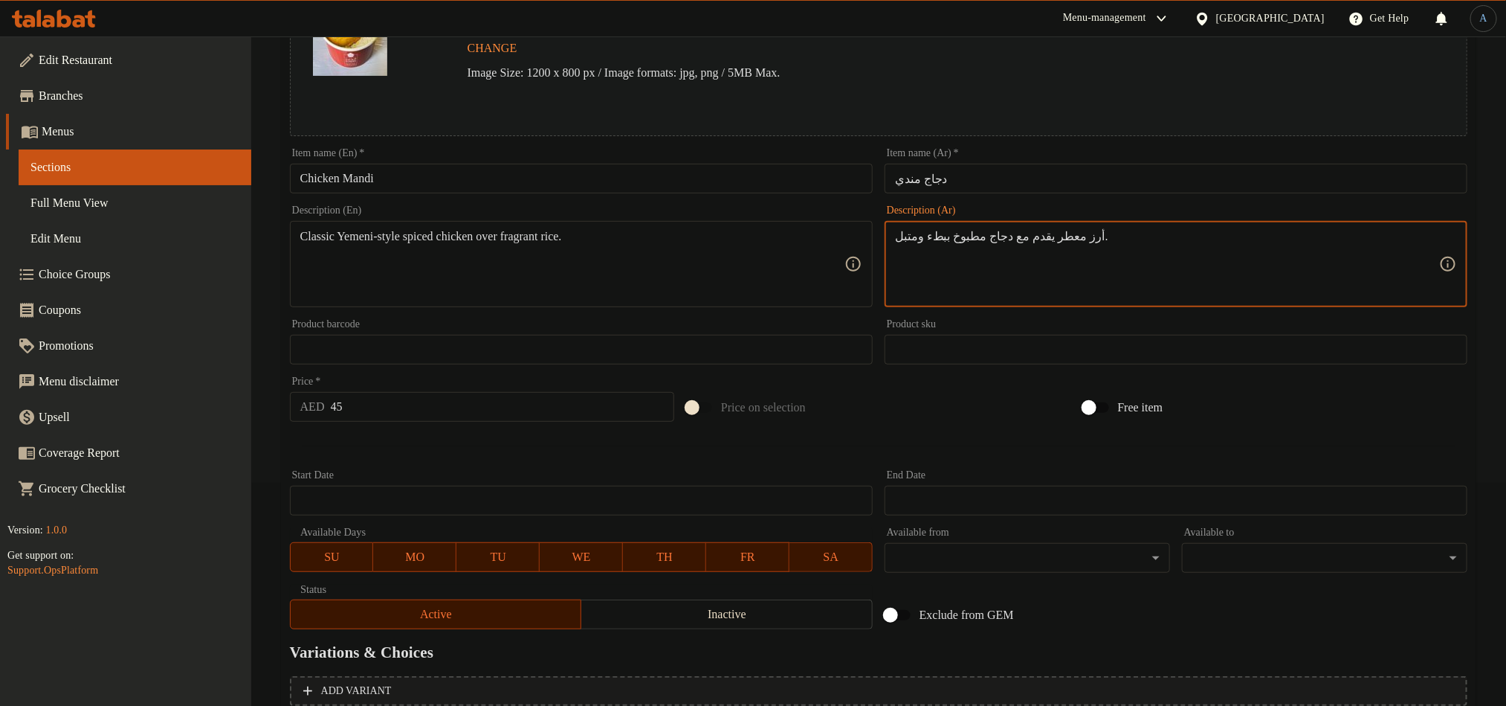
paste textarea "جاج متبل على الطريقة اليمنية الكلاسيكية مع أرز عطري."
type textarea "دجاج متبل على الطريقة اليمنية الكلاسيكية مع أرز عطري."
click at [1000, 448] on div at bounding box center [879, 446] width 1190 height 36
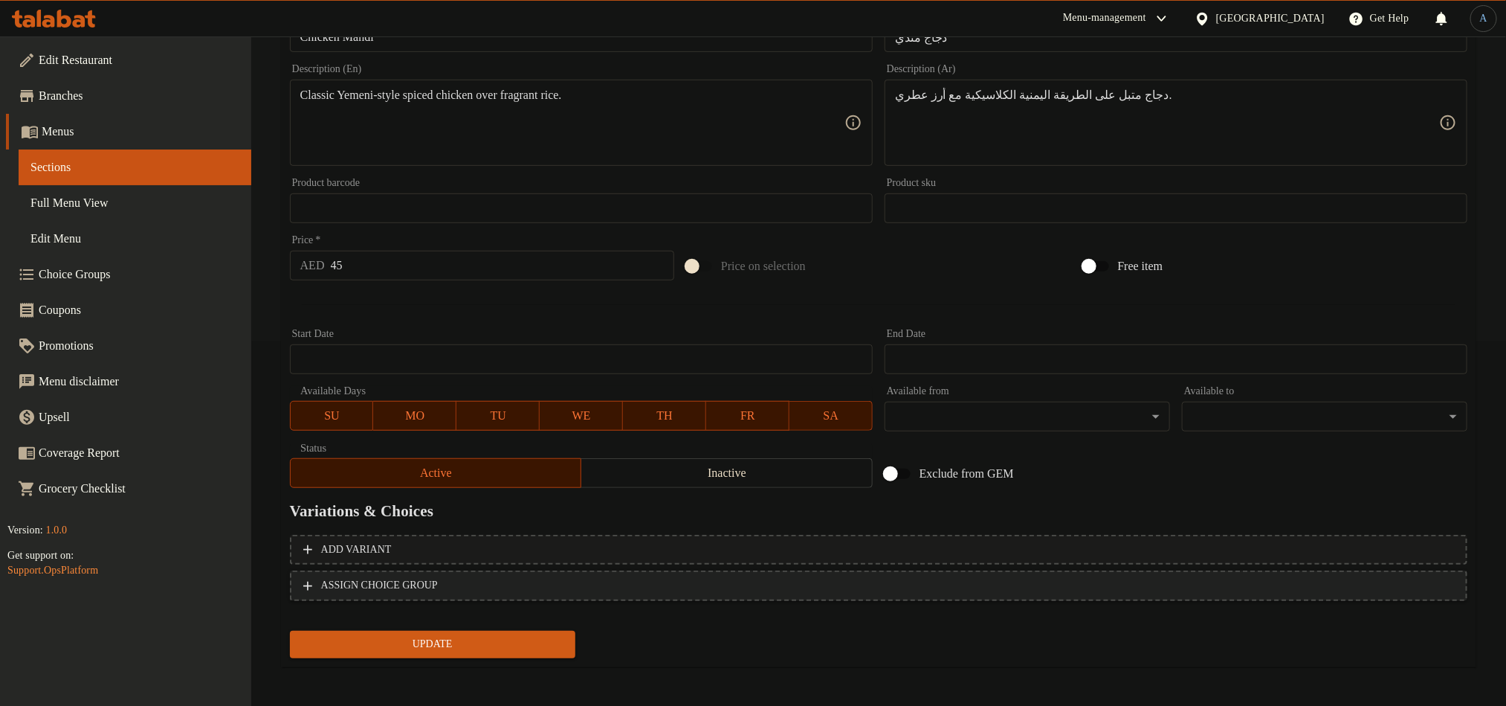
click at [691, 578] on span "ASSIGN CHOICE GROUP" at bounding box center [878, 585] width 1151 height 19
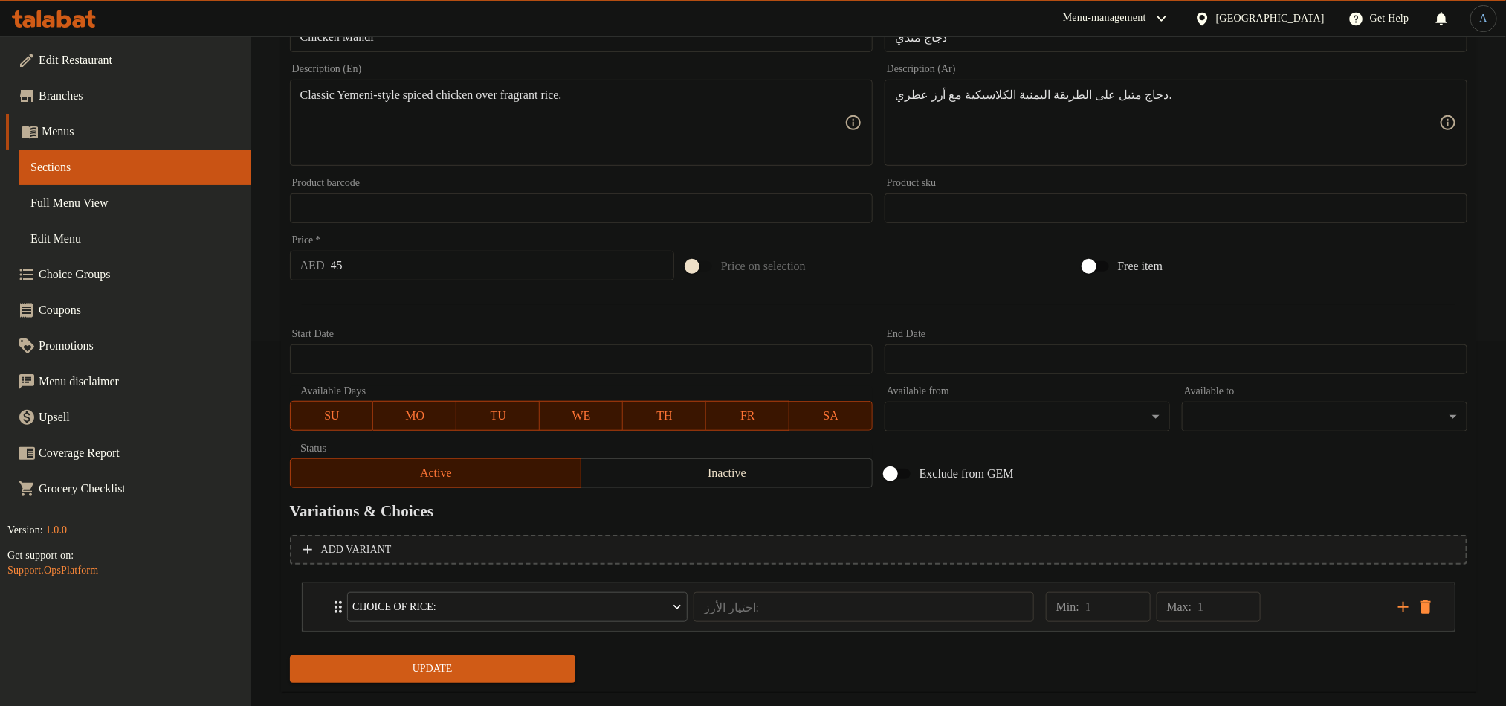
click at [451, 663] on span "Update" at bounding box center [433, 668] width 262 height 19
click at [505, 320] on div at bounding box center [879, 304] width 1190 height 36
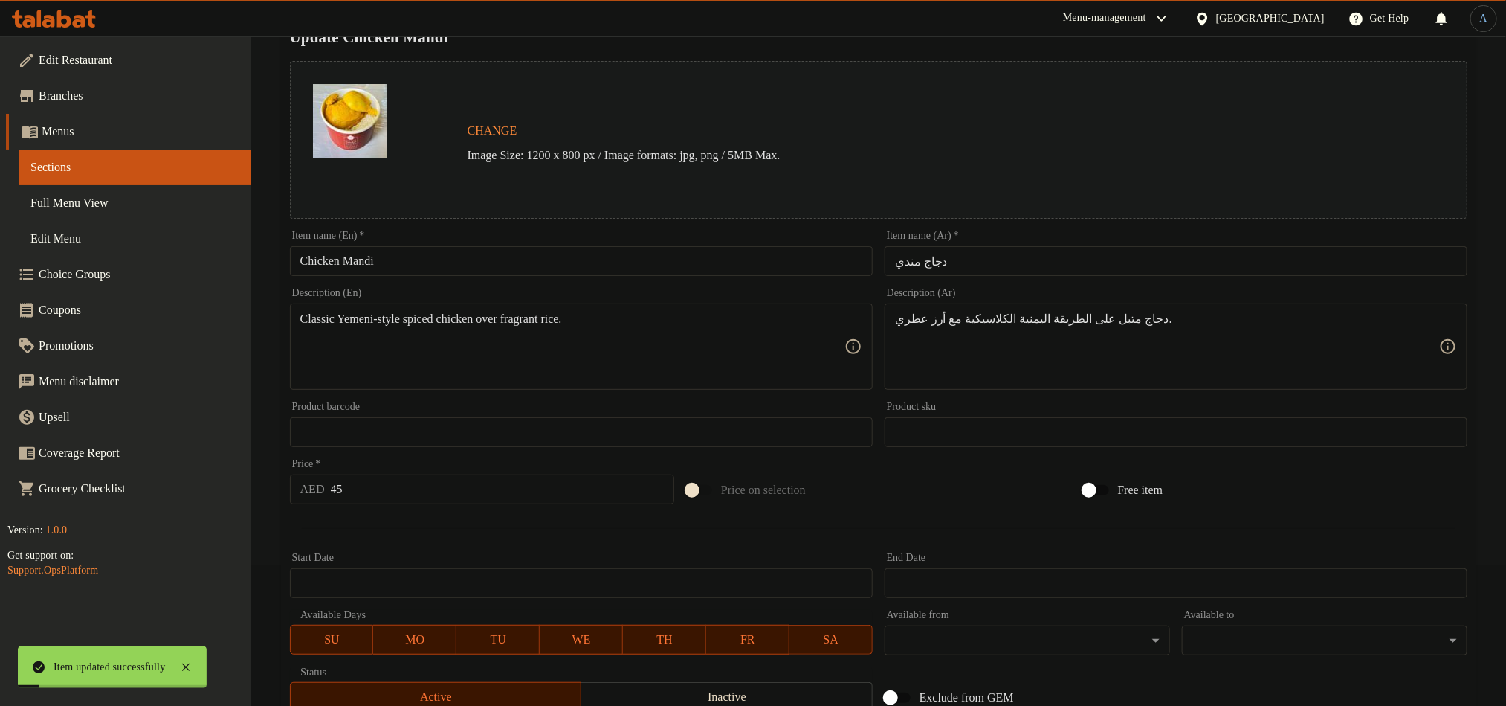
scroll to position [0, 0]
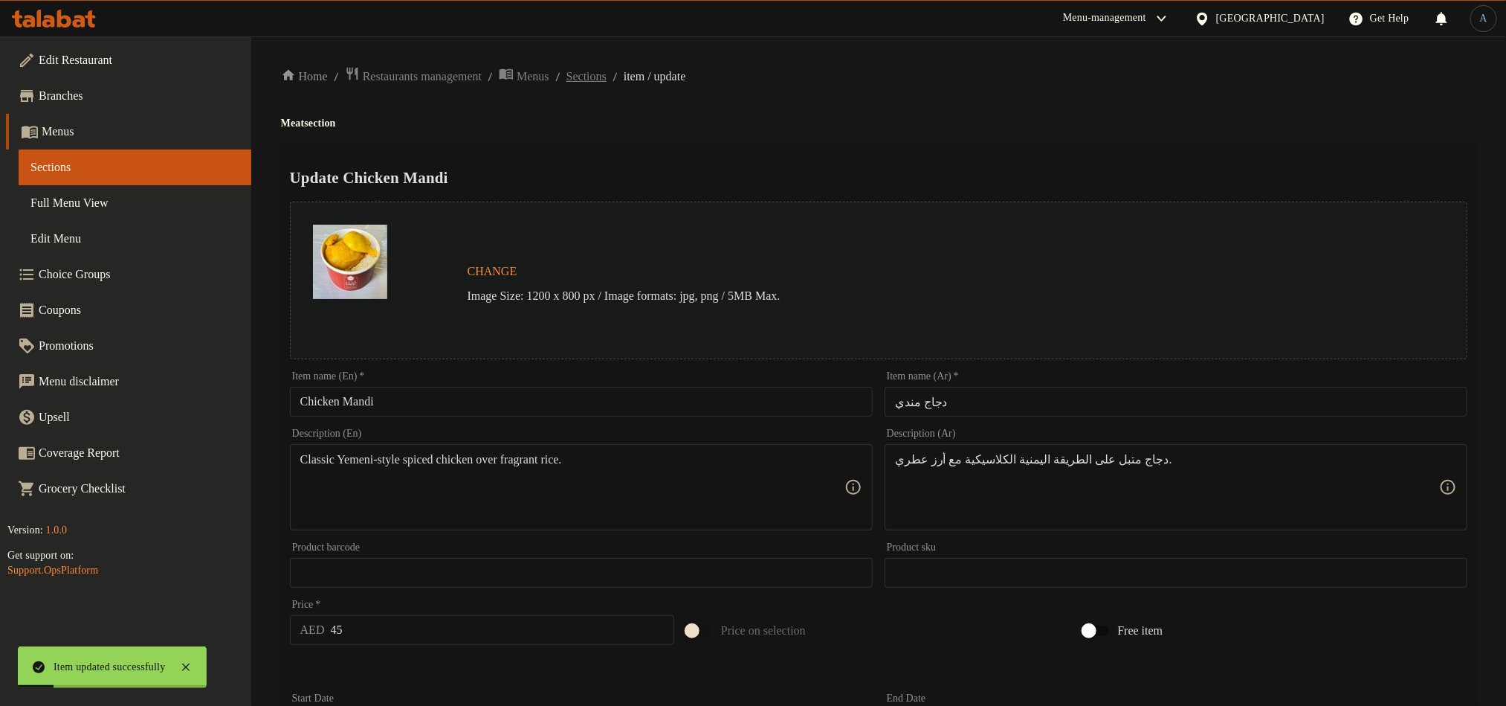
click at [607, 78] on span "Sections" at bounding box center [587, 77] width 40 height 18
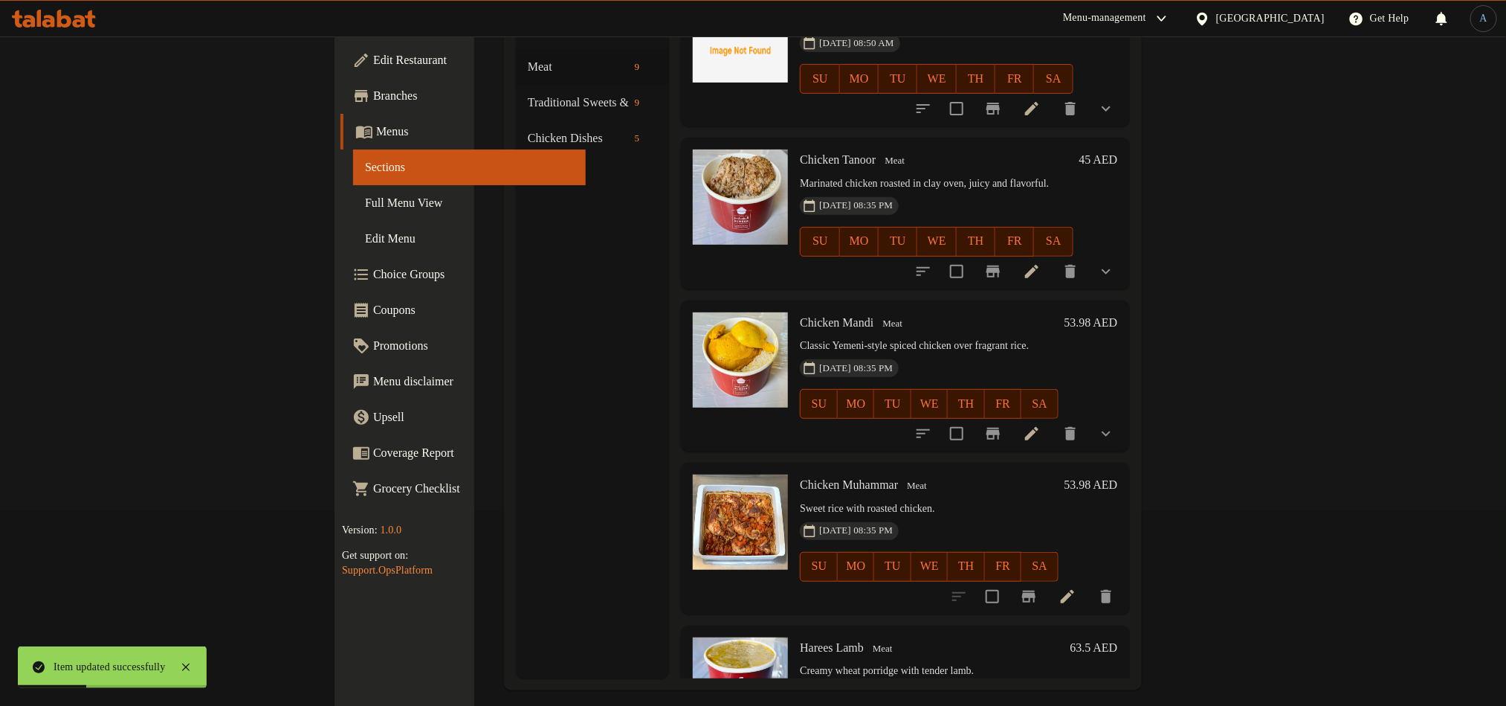
scroll to position [208, 0]
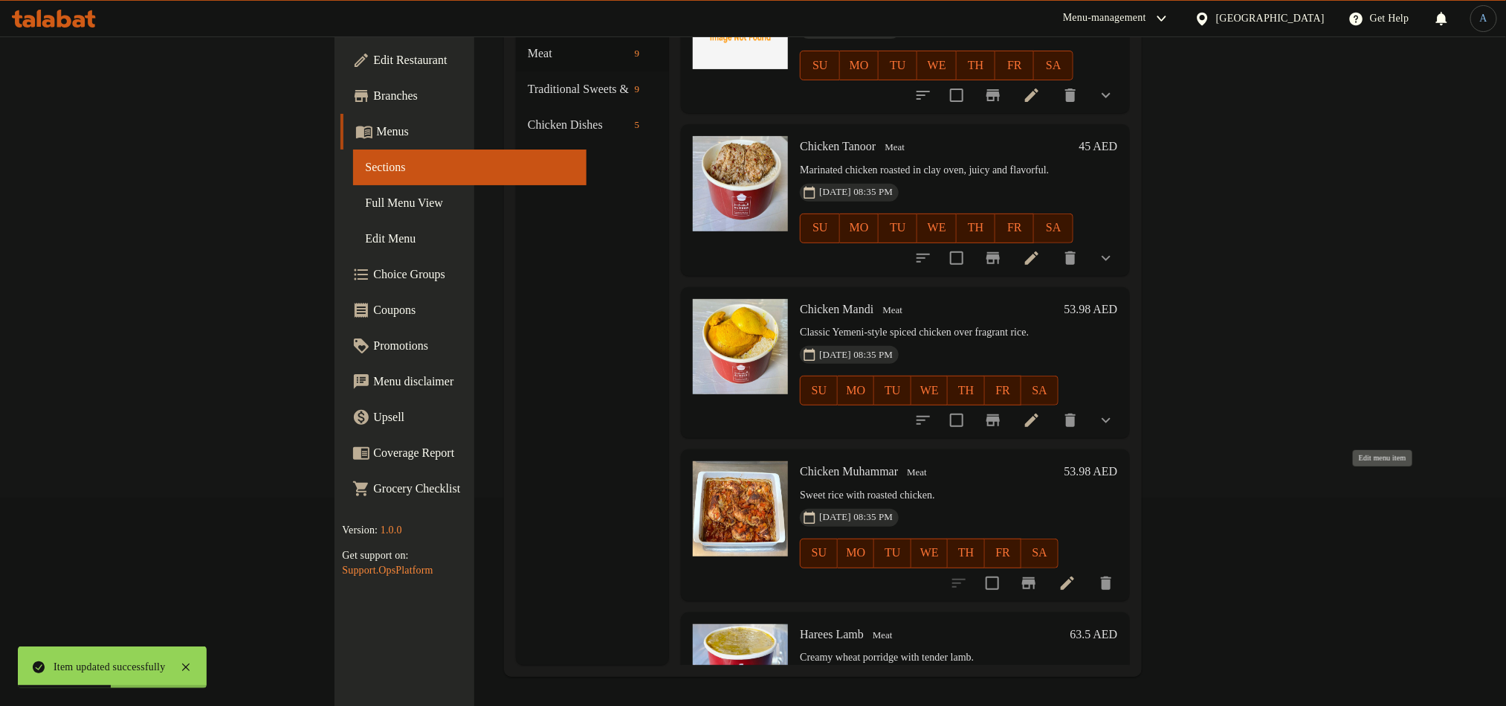
click at [1077, 574] on icon at bounding box center [1068, 583] width 18 height 18
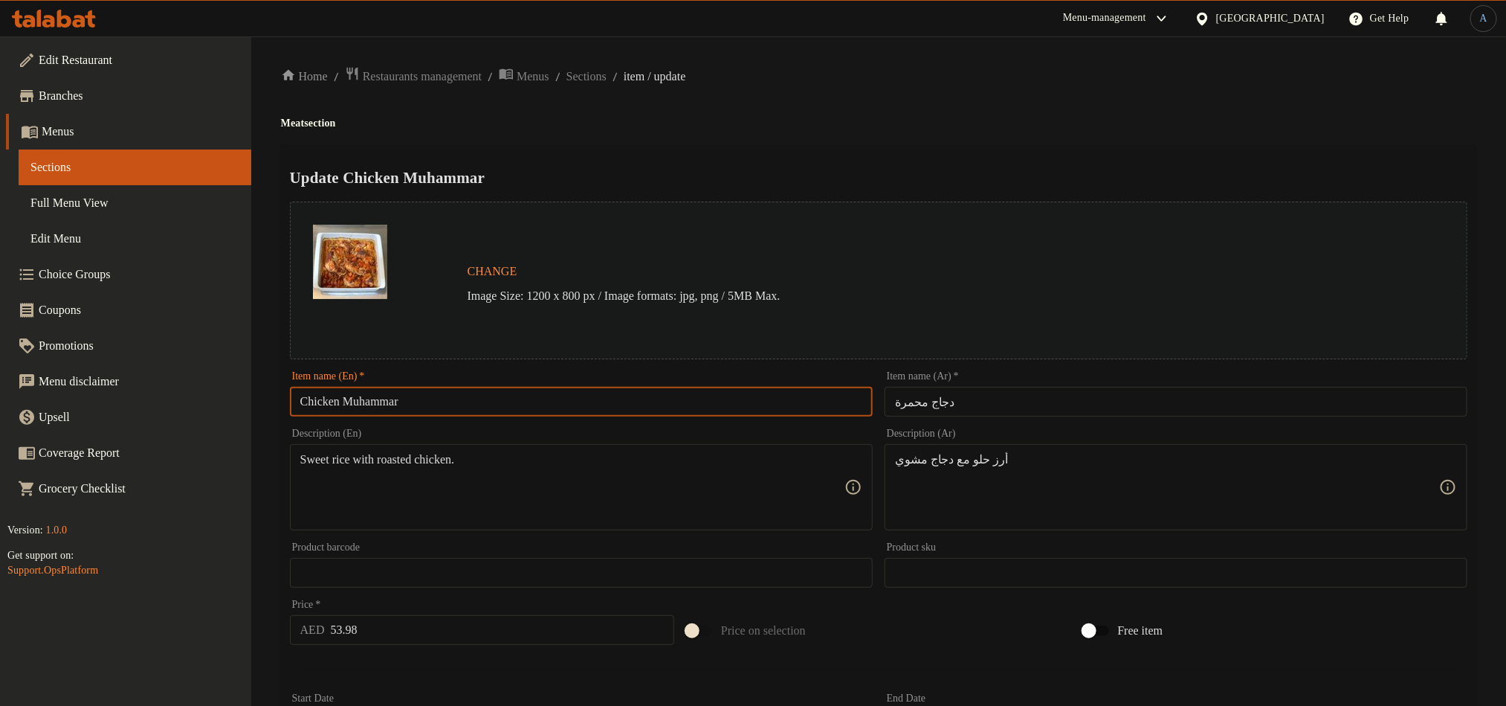
click at [422, 397] on input "Chicken Muhammar" at bounding box center [581, 402] width 583 height 30
click at [975, 99] on div "Home / Restaurants management / Menus / Sections / item / update Meat section U…" at bounding box center [879, 554] width 1196 height 977
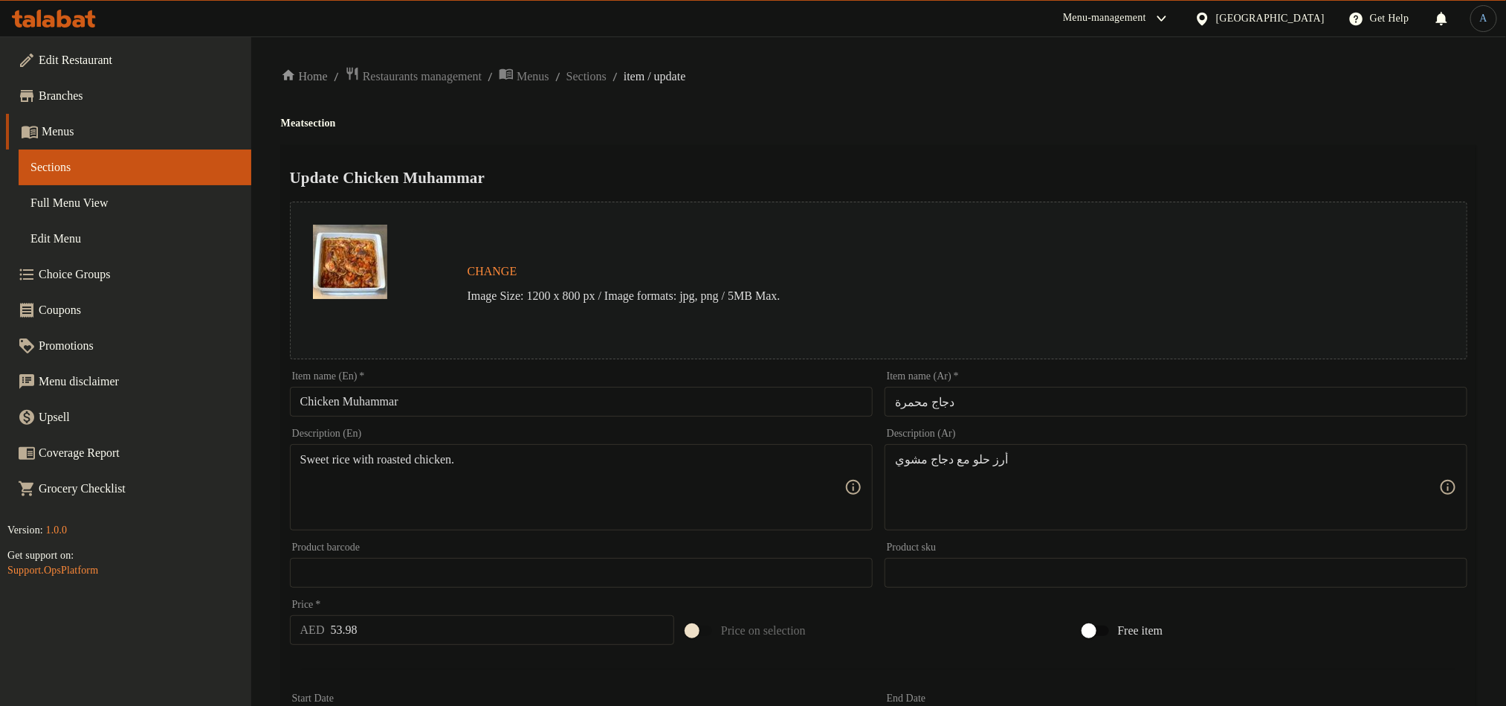
click at [1058, 393] on input "دجاج محمرة" at bounding box center [1176, 402] width 583 height 30
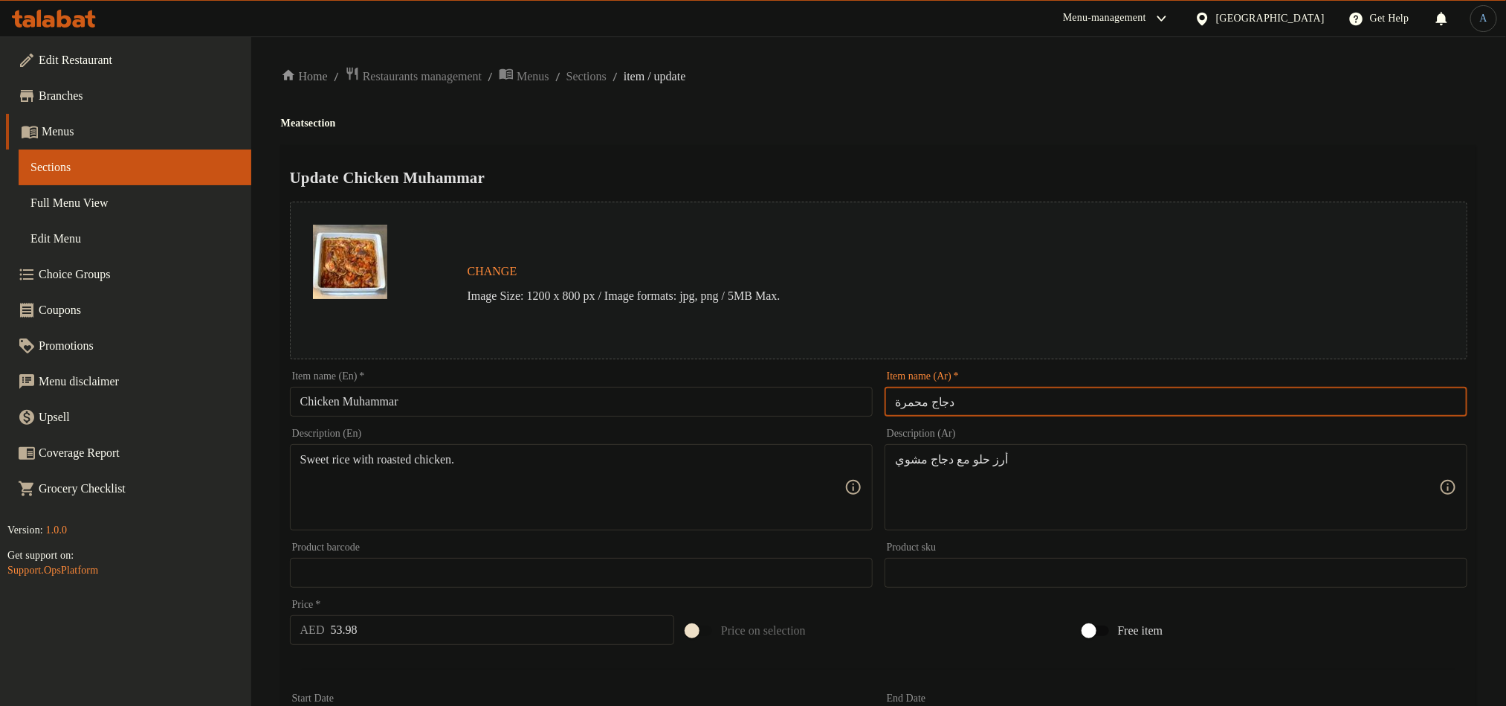
click at [938, 112] on div "Home / Restaurants management / Menus / Sections / item / update Meat section U…" at bounding box center [879, 554] width 1196 height 977
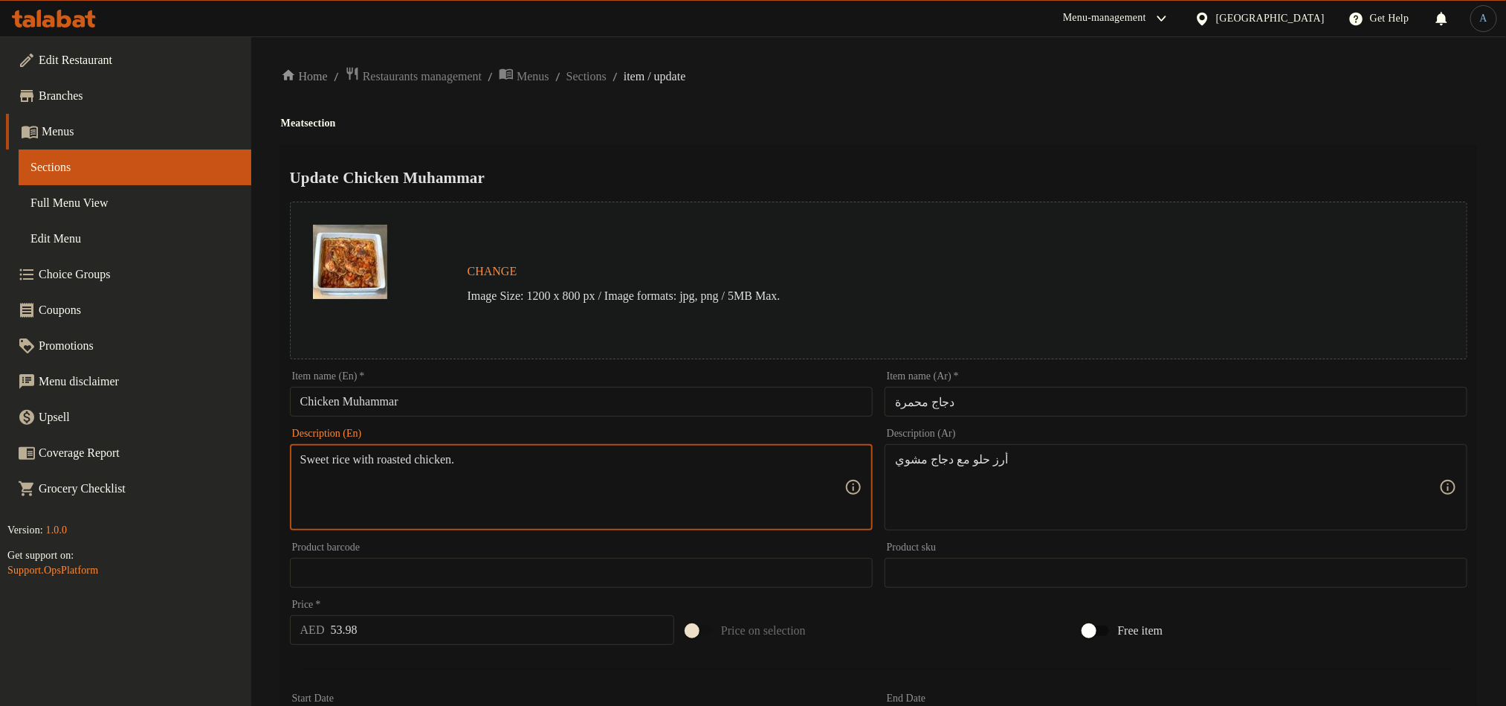
paste textarea "Roasted chicken with caramelized onions and peppers."
type textarea "Roasted chicken with caramelized onions and peppers."
click at [910, 147] on div "Update Chicken Muhammar Change Image Size: 1200 x 800 px / Image formats: jpg, …" at bounding box center [879, 588] width 1196 height 887
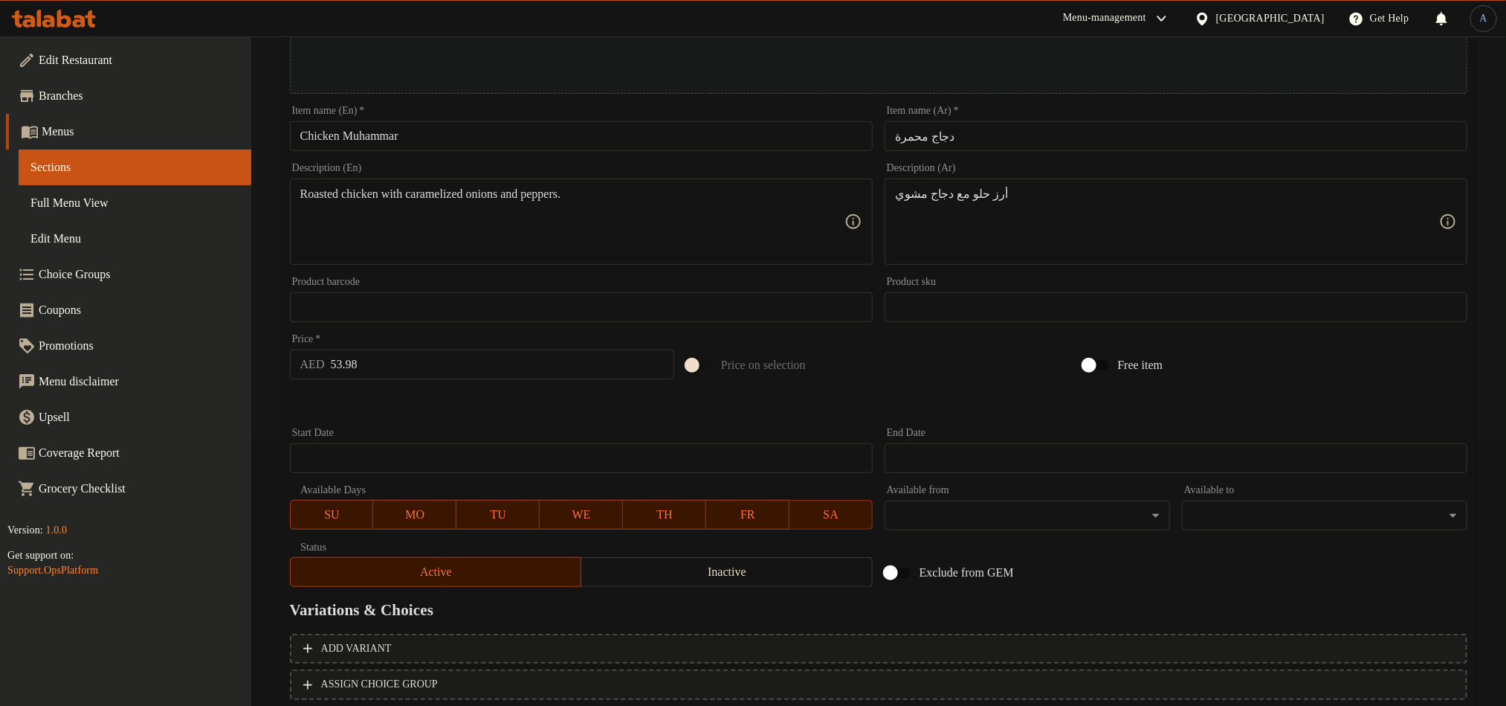
scroll to position [335, 0]
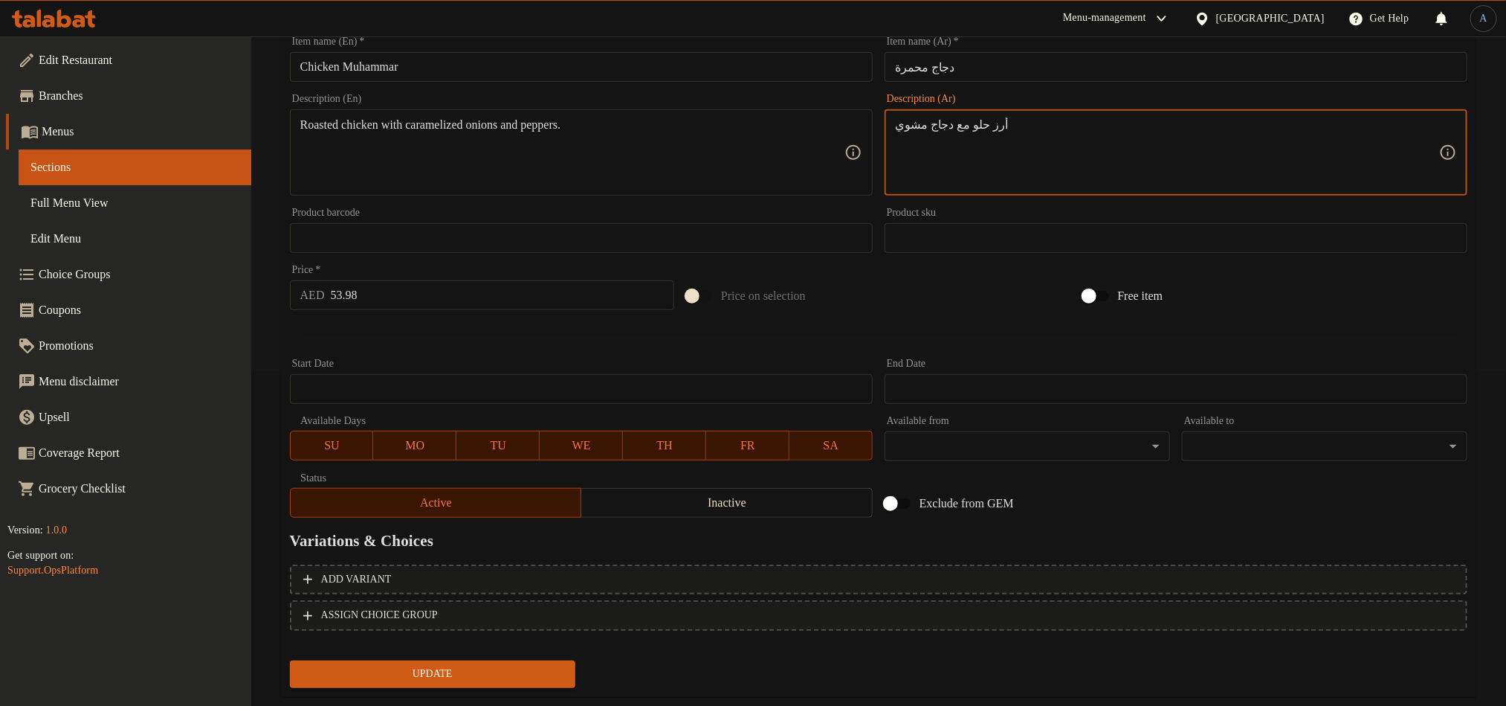
paste textarea "دجاج مشوي مع البصل المكرمل والفلفل."
click at [1356, 119] on textarea "أرز حلو مع دجاج مشويدجاج مشوي مع البصل المكرمل والفلفل." at bounding box center [1167, 152] width 544 height 71
paste textarea
click at [1268, 152] on textarea "دجاج مشوي مع البصل المكرمل والفلفل." at bounding box center [1167, 152] width 544 height 71
type textarea "دجاج مشوي مع البصل المكرمل والفلفل."
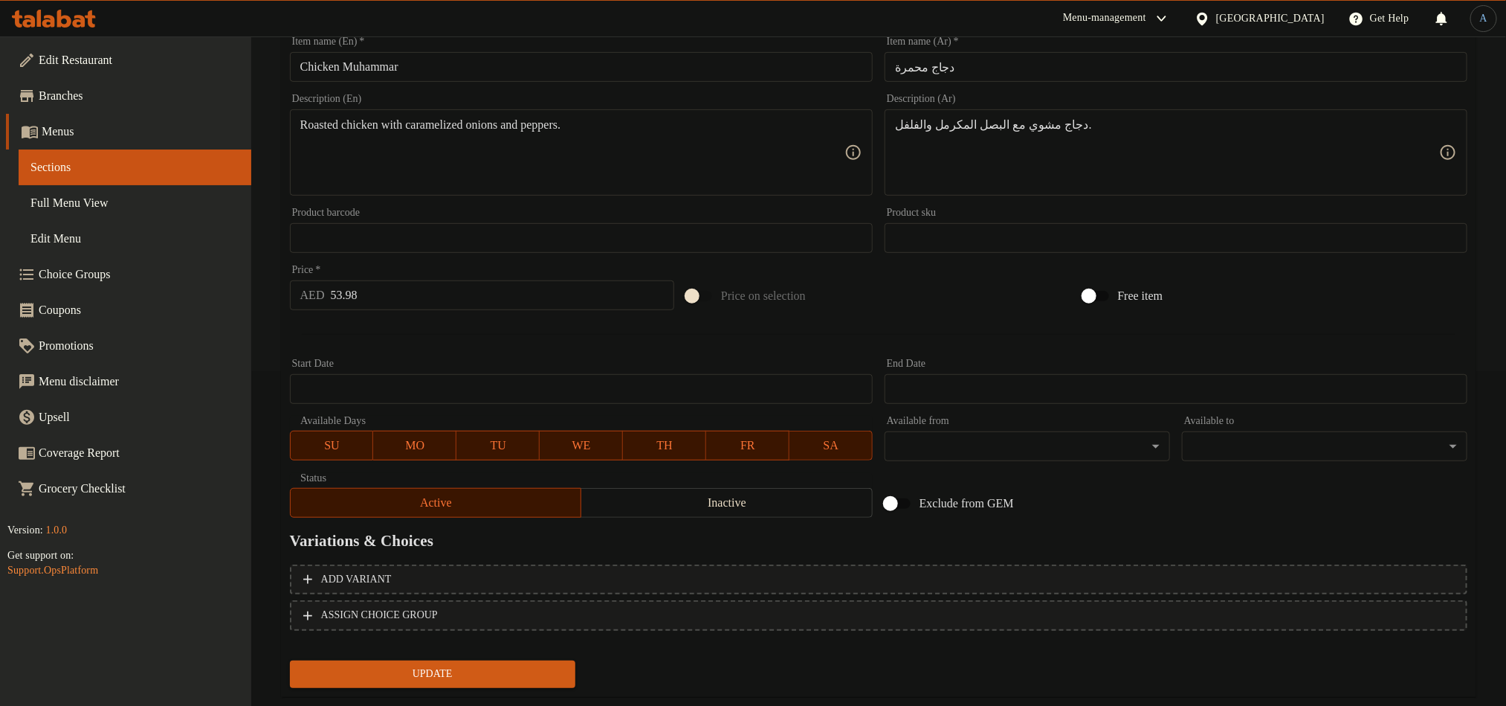
click at [430, 291] on input "53.98" at bounding box center [503, 295] width 344 height 30
paste input "45"
type input "45"
click at [495, 621] on span "ASSIGN CHOICE GROUP" at bounding box center [878, 615] width 1151 height 19
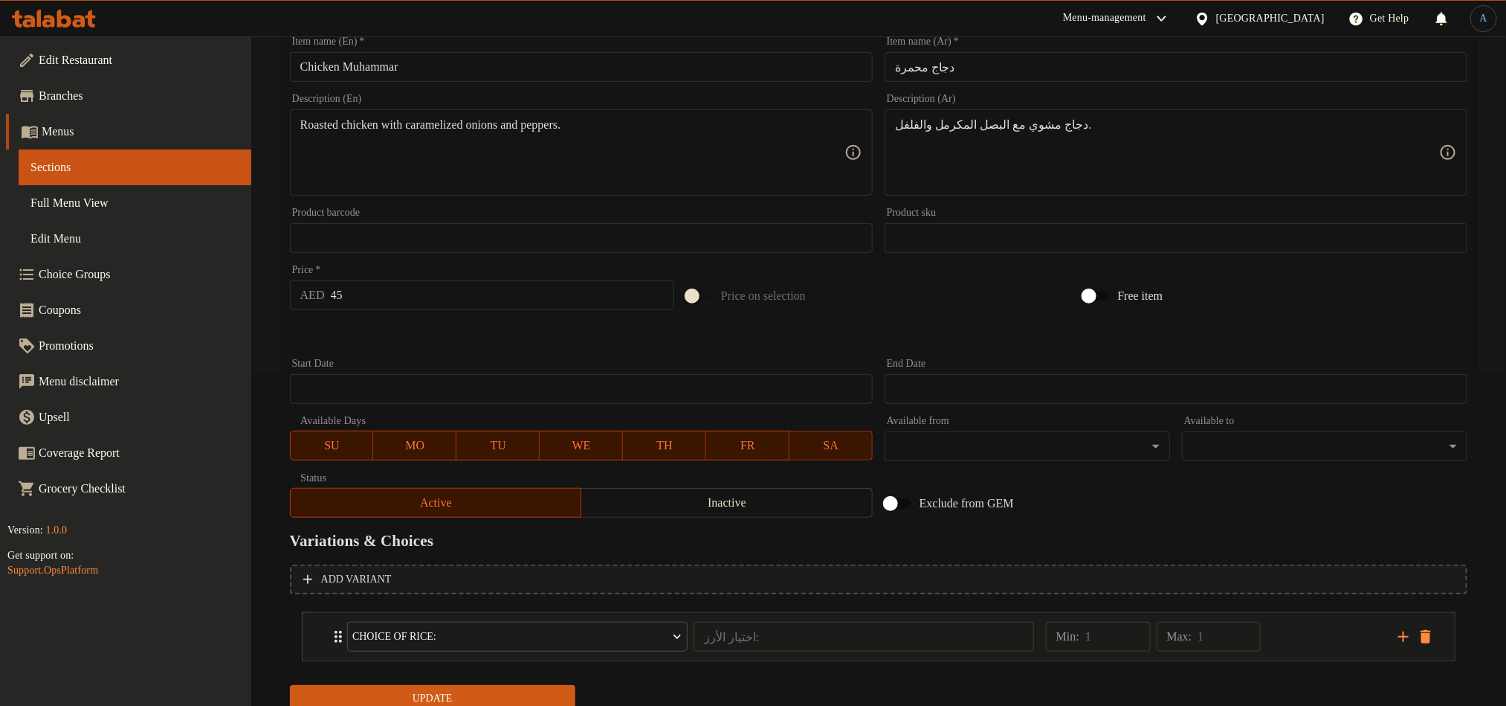
click at [509, 686] on button "Update" at bounding box center [433, 699] width 286 height 28
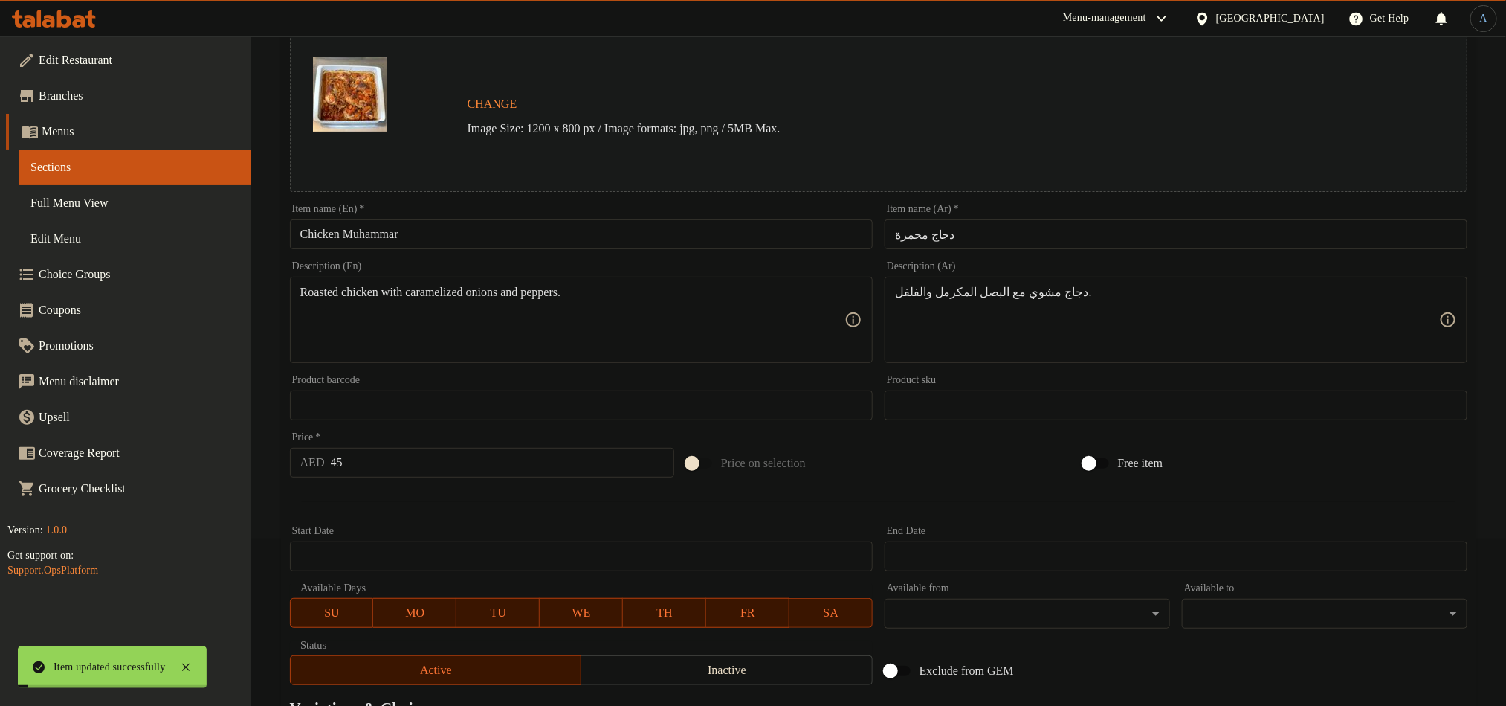
scroll to position [0, 0]
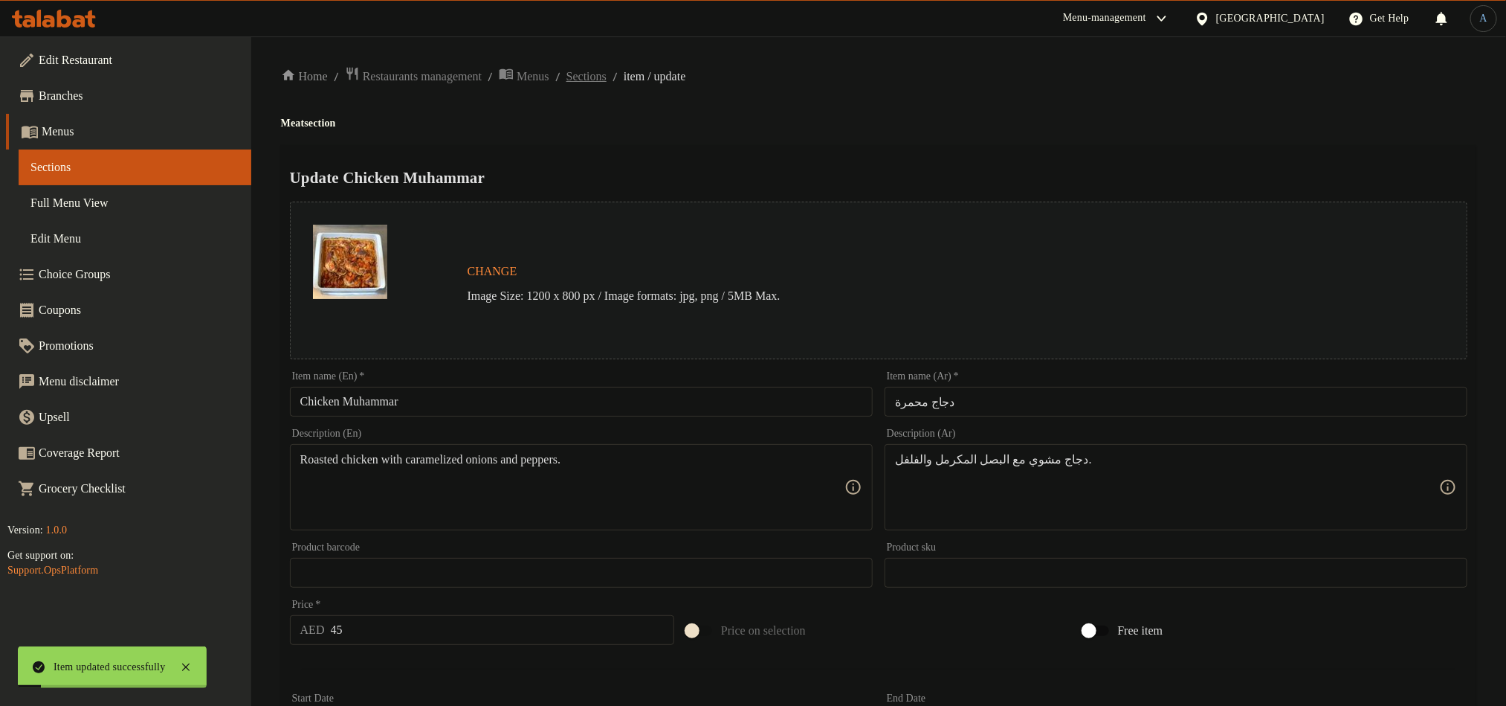
click at [607, 76] on span "Sections" at bounding box center [587, 77] width 40 height 18
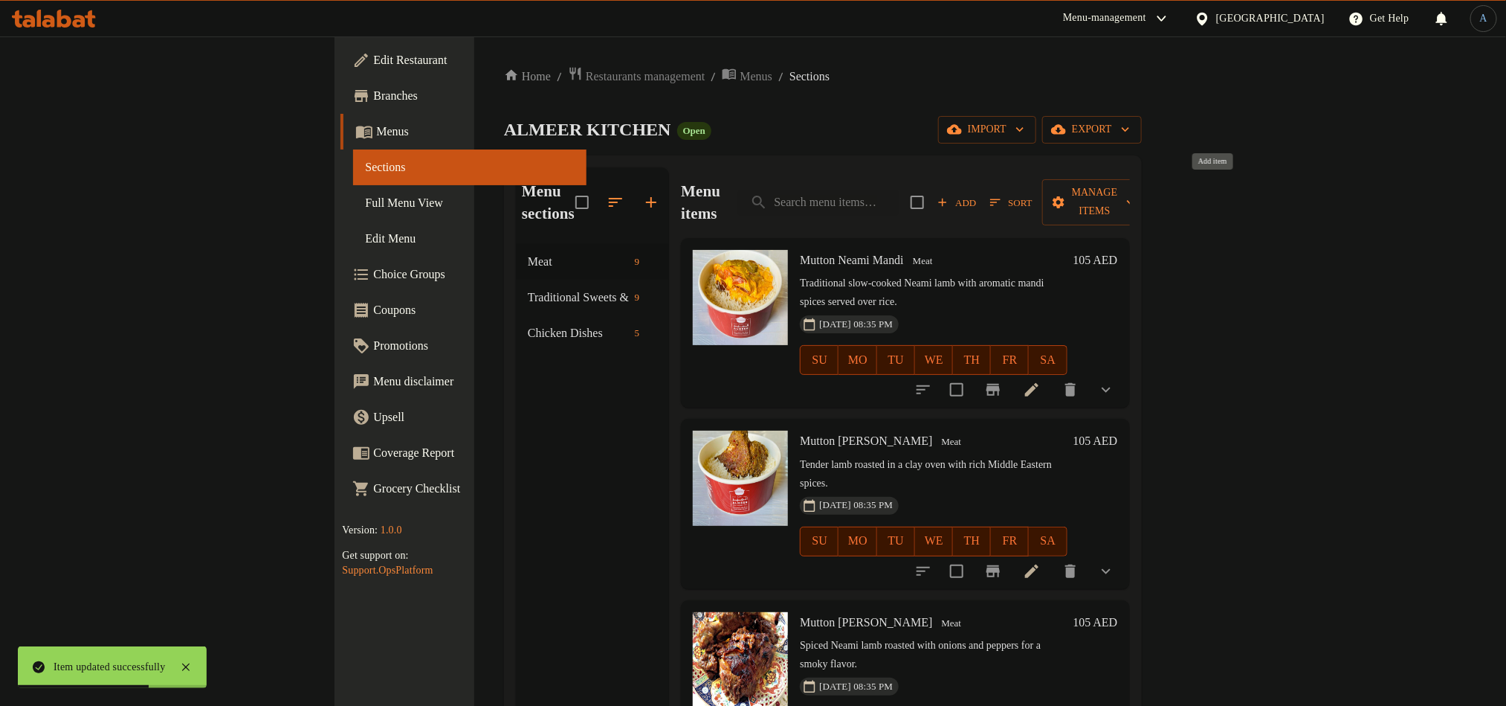
click at [977, 194] on span "Add" at bounding box center [957, 202] width 40 height 17
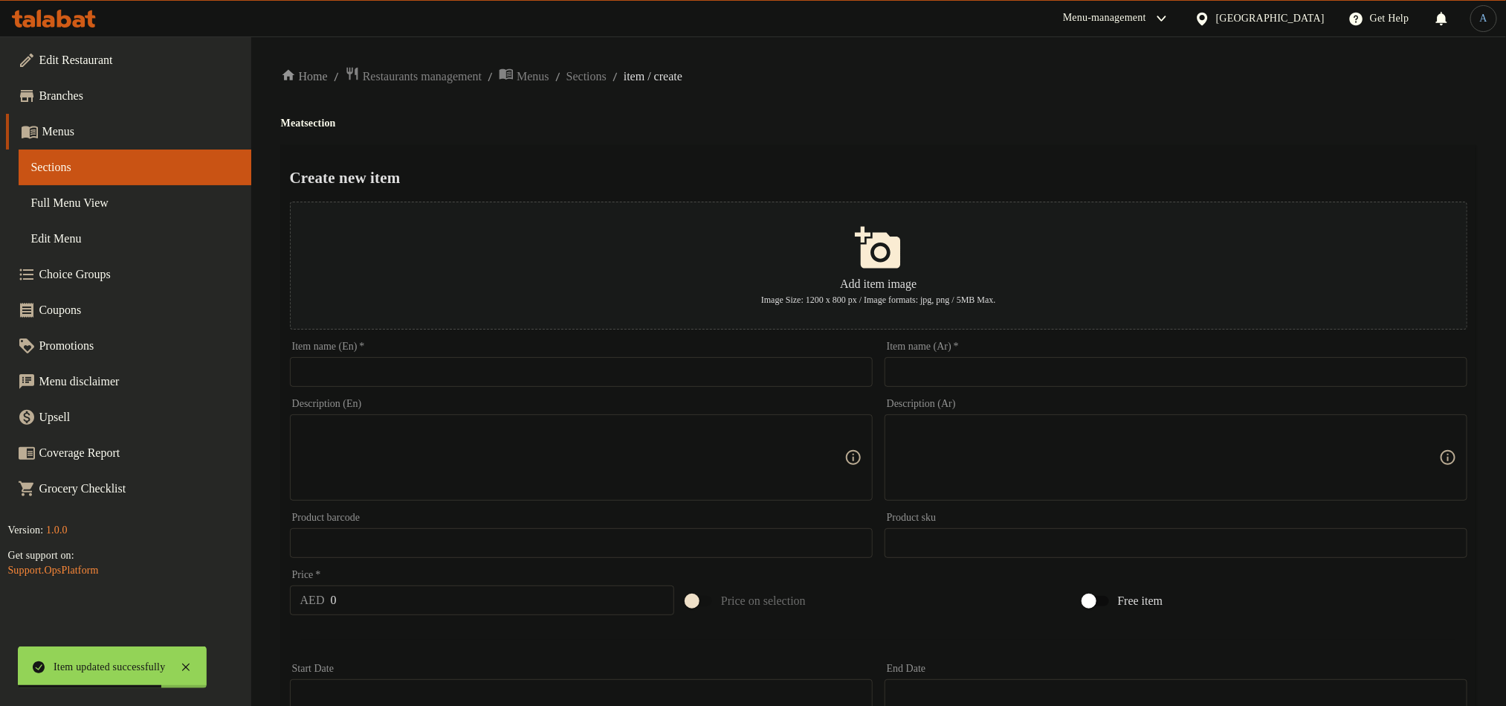
click at [754, 372] on input "text" at bounding box center [581, 372] width 583 height 30
paste input "Musakhan Chicken"
type input "Musakhan Chicken"
click at [904, 110] on div "Home / Restaurants management / Menus / Sections / item / create Meat section C…" at bounding box center [879, 539] width 1196 height 947
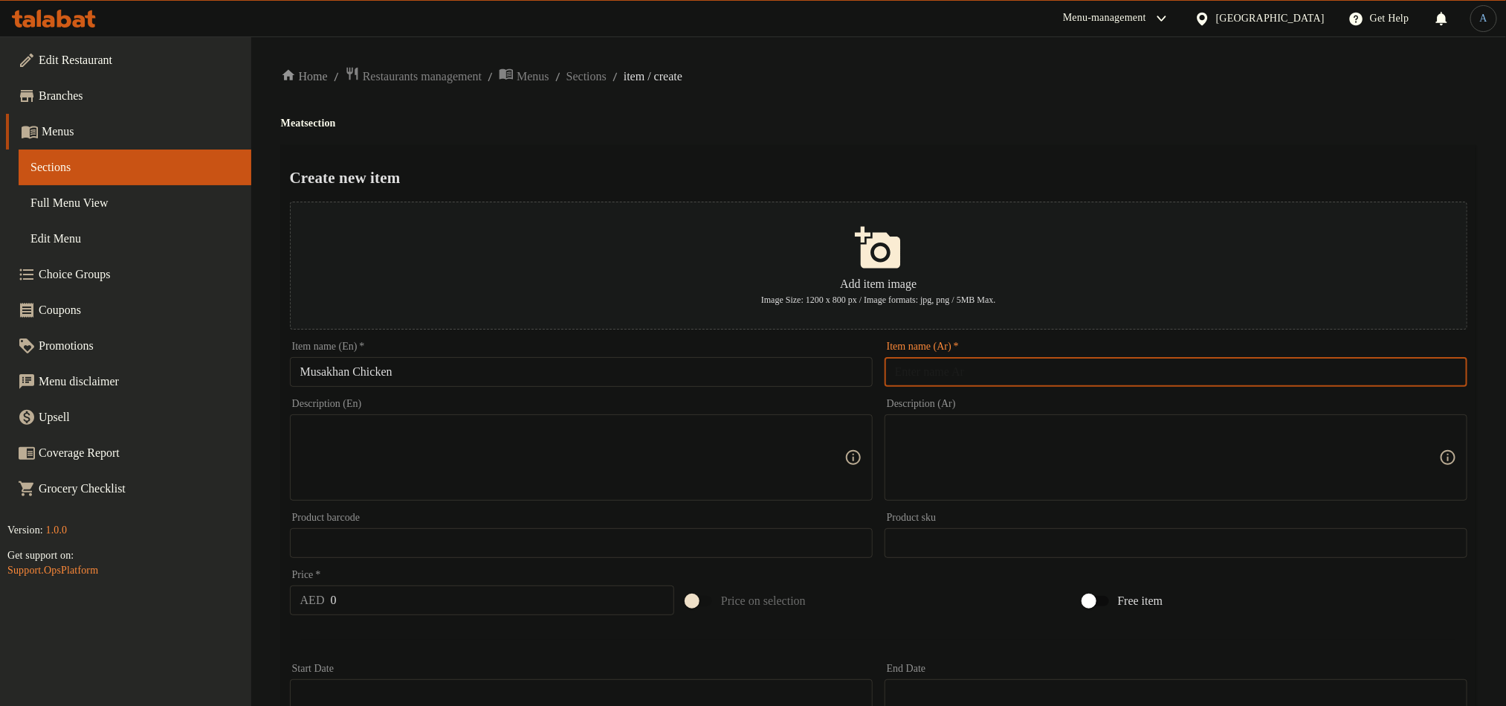
click at [1080, 379] on input "text" at bounding box center [1176, 372] width 583 height 30
paste input "مسخن دجاج"
type input "مسخن دجاج"
click at [1097, 147] on div "Create new item Add item image Image Size: 1200 x 800 px / Image formats: jpg, …" at bounding box center [879, 573] width 1196 height 857
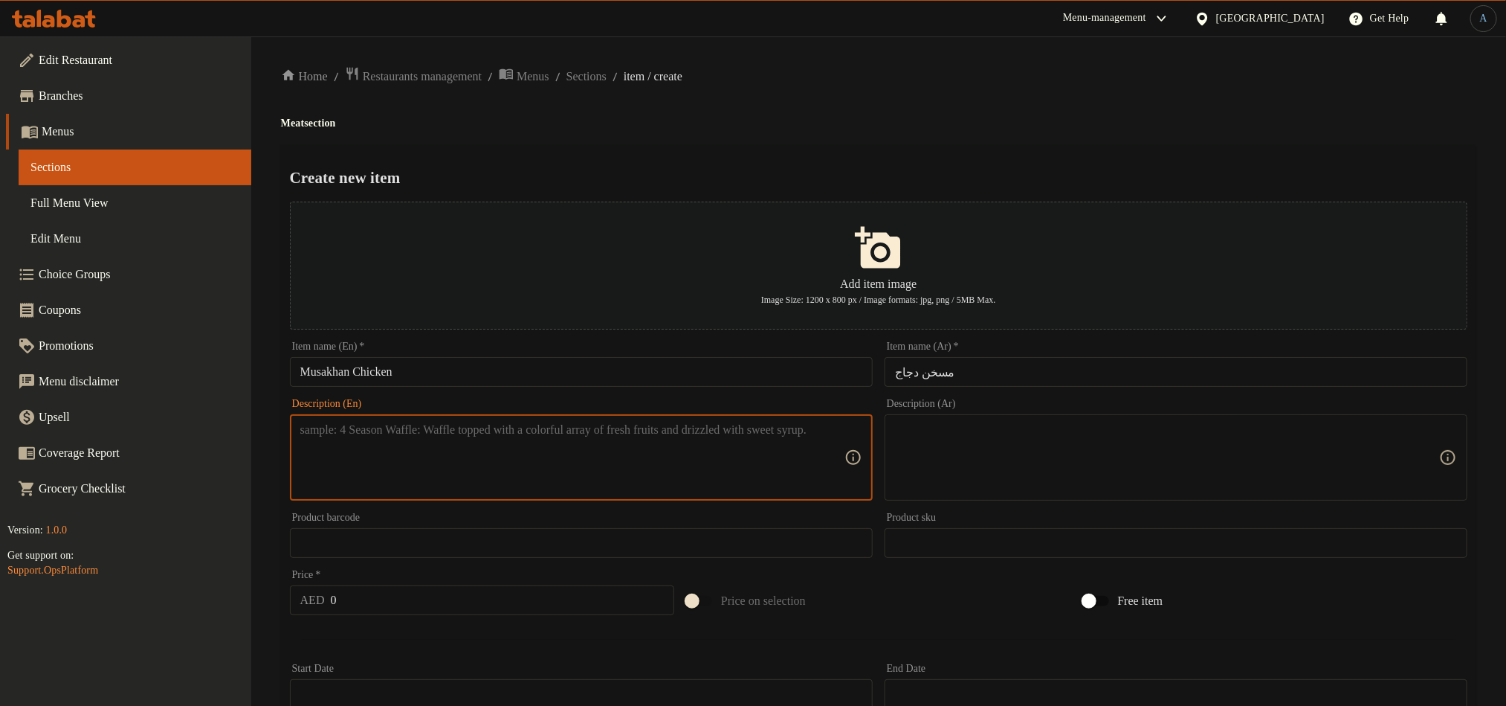
click at [514, 475] on textarea at bounding box center [572, 457] width 544 height 71
paste textarea "Palestinian chicken dish with sumac, caramelized onions, and bread."
type textarea "Palestinian chicken dish with sumac, caramelized onions, and bread."
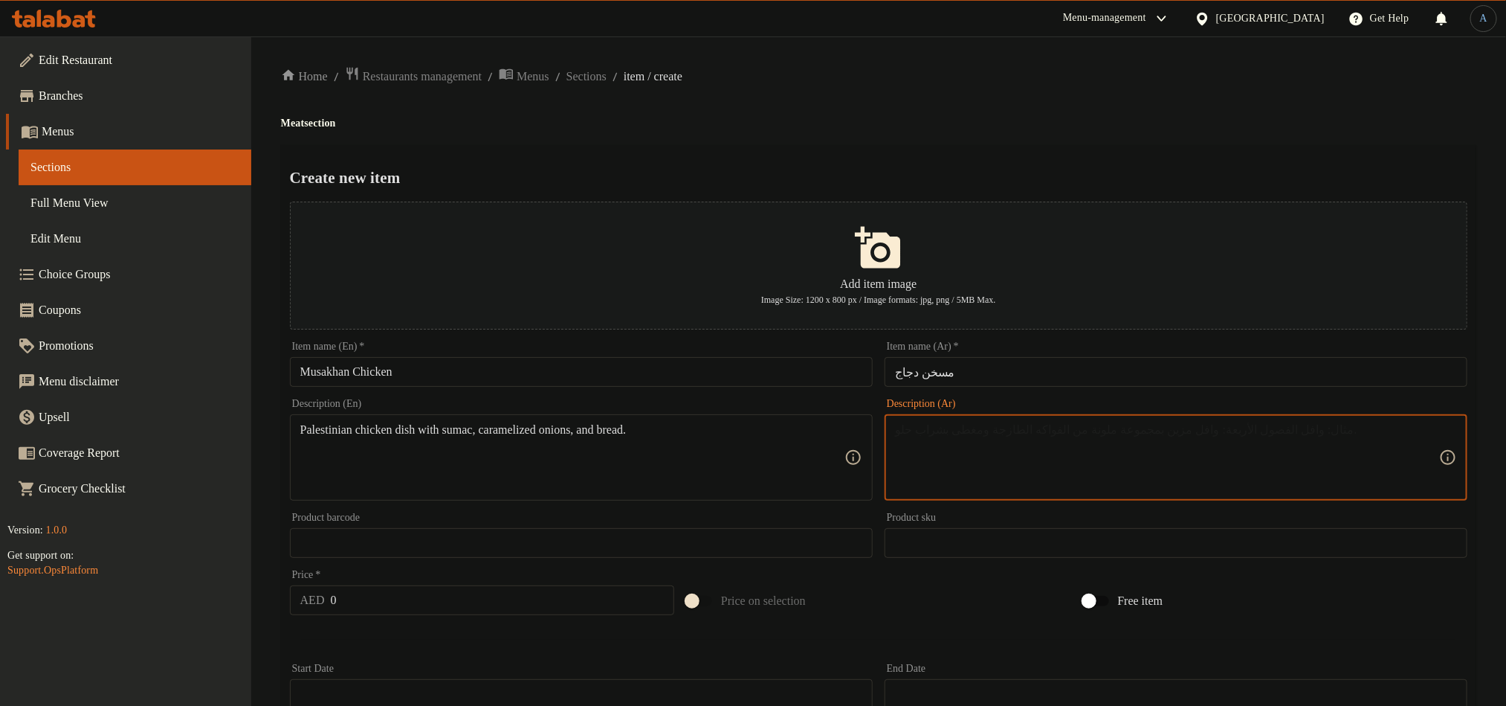
click at [1048, 453] on textarea at bounding box center [1167, 457] width 544 height 71
paste textarea "طبق دجاج فلسطيني مع السماق والبصل المكرمل والخبز."
type textarea "طبق دجاج فلسطيني مع السماق، البصل المكرمل والخبز."
click at [796, 130] on div "Home / Restaurants management / Menus / Sections / item / create Meat section C…" at bounding box center [879, 539] width 1196 height 947
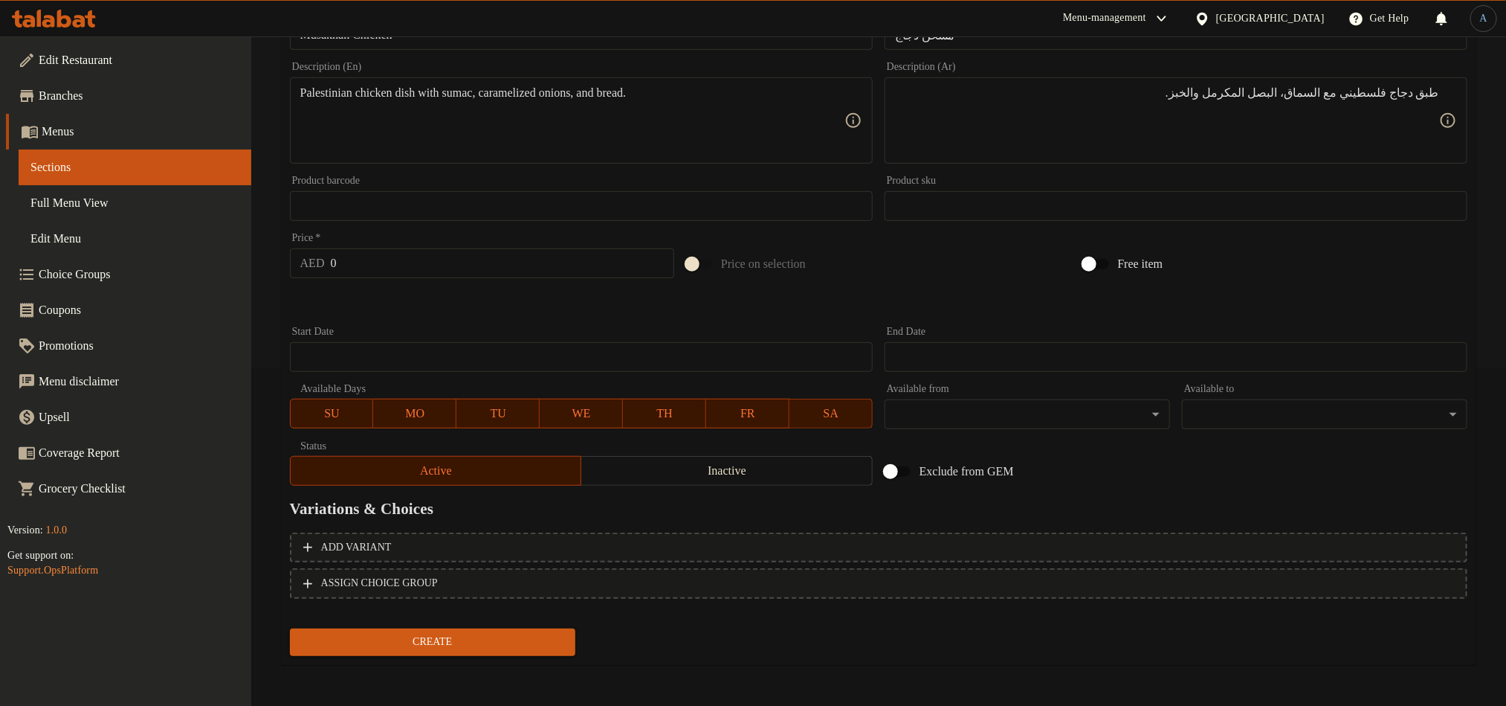
click at [379, 270] on input "0" at bounding box center [503, 263] width 344 height 30
paste input "55"
type input "55"
click at [515, 317] on div at bounding box center [879, 302] width 1190 height 36
click at [545, 581] on span "ASSIGN CHOICE GROUP" at bounding box center [878, 583] width 1151 height 19
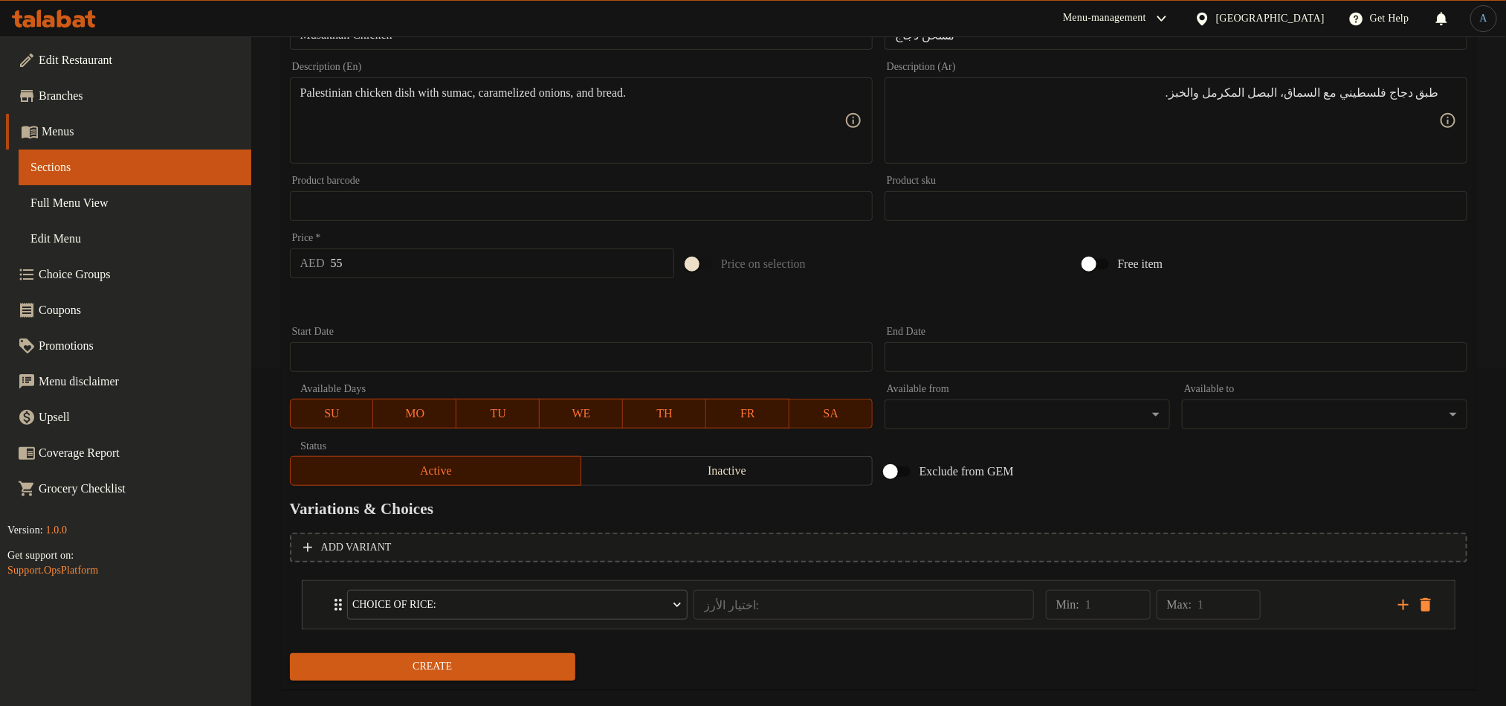
click at [494, 661] on span "Create" at bounding box center [433, 666] width 262 height 19
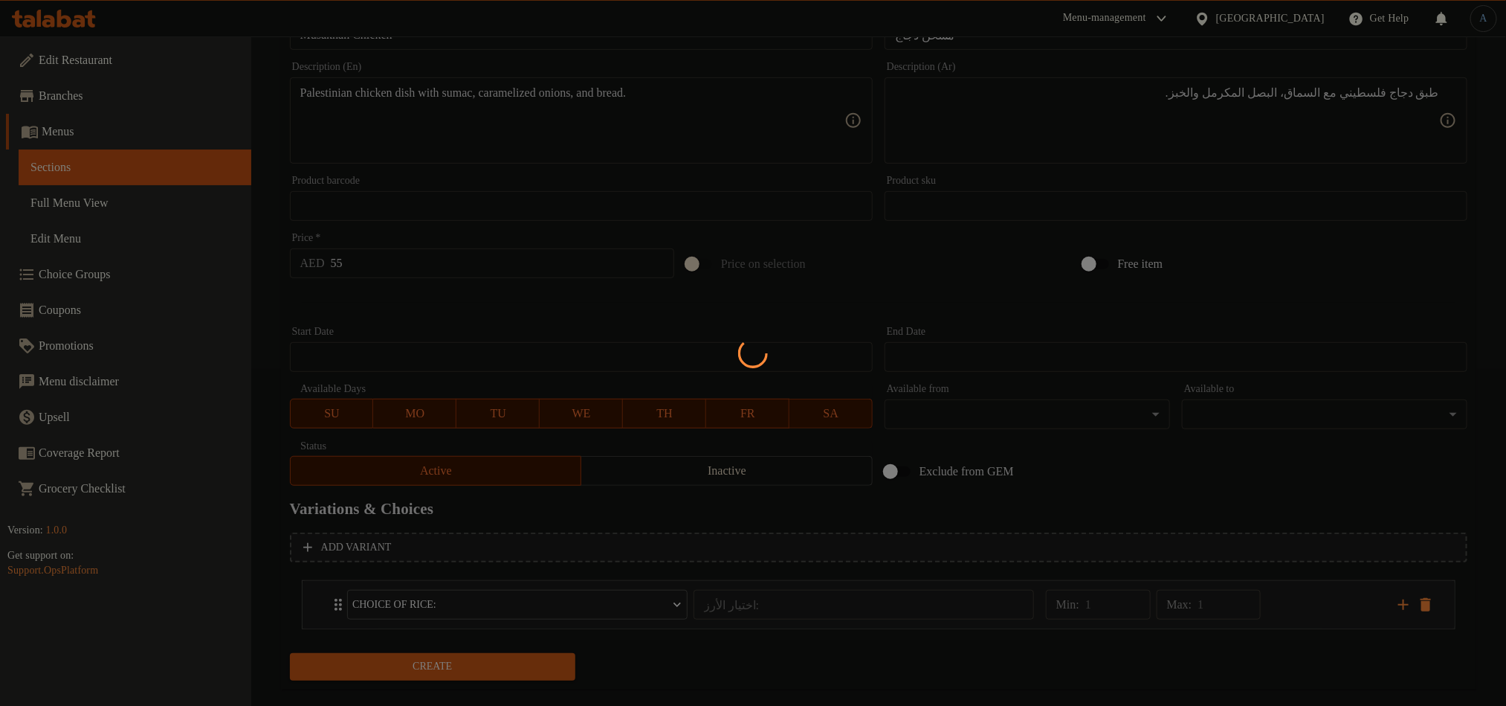
type input "0"
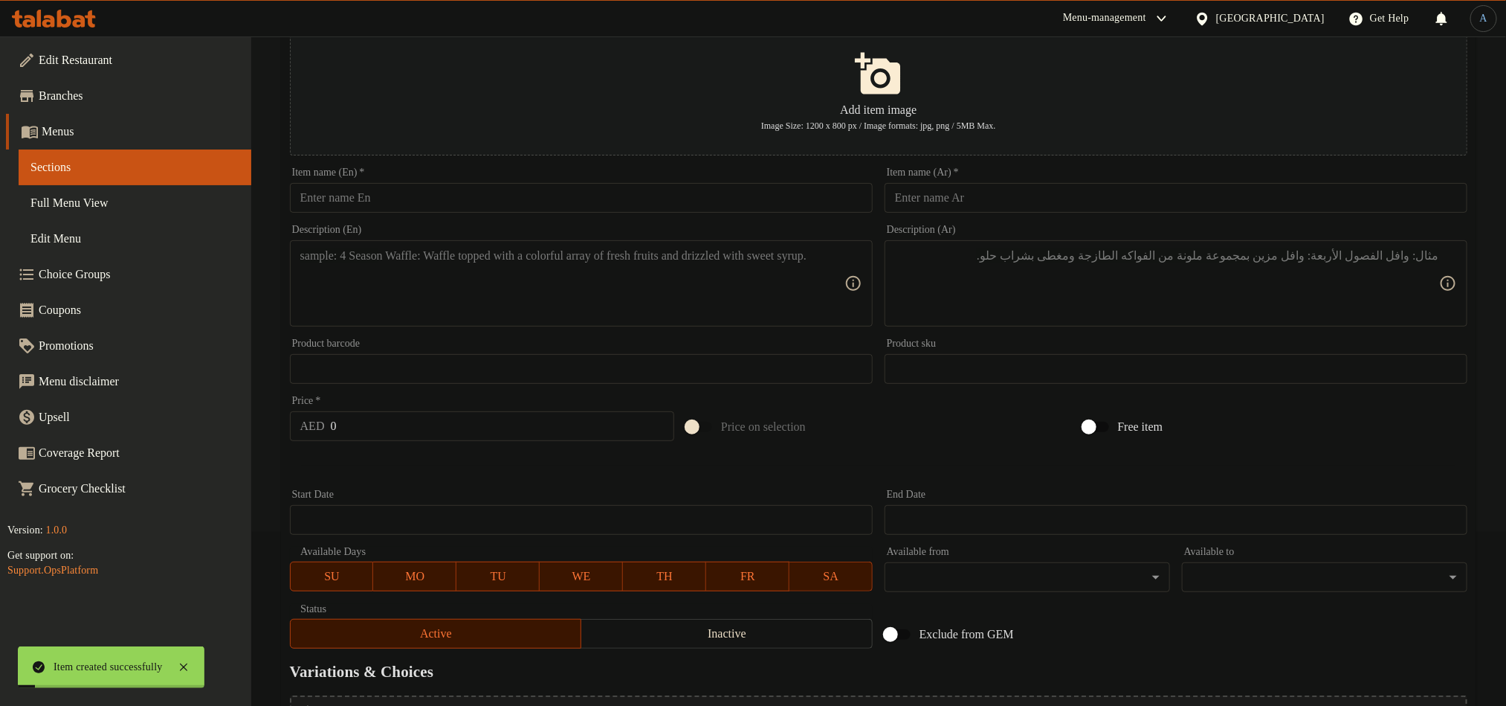
scroll to position [0, 0]
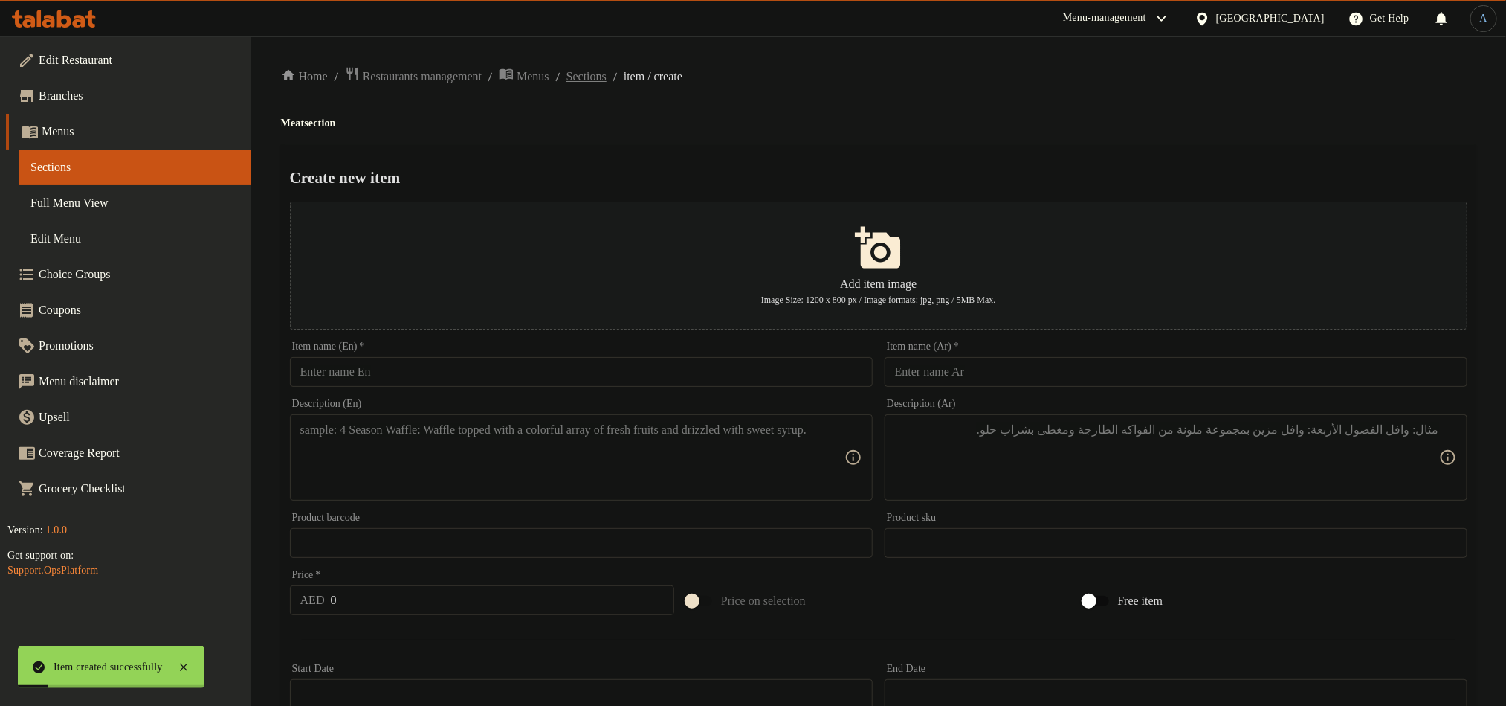
click at [607, 70] on span "Sections" at bounding box center [587, 77] width 40 height 18
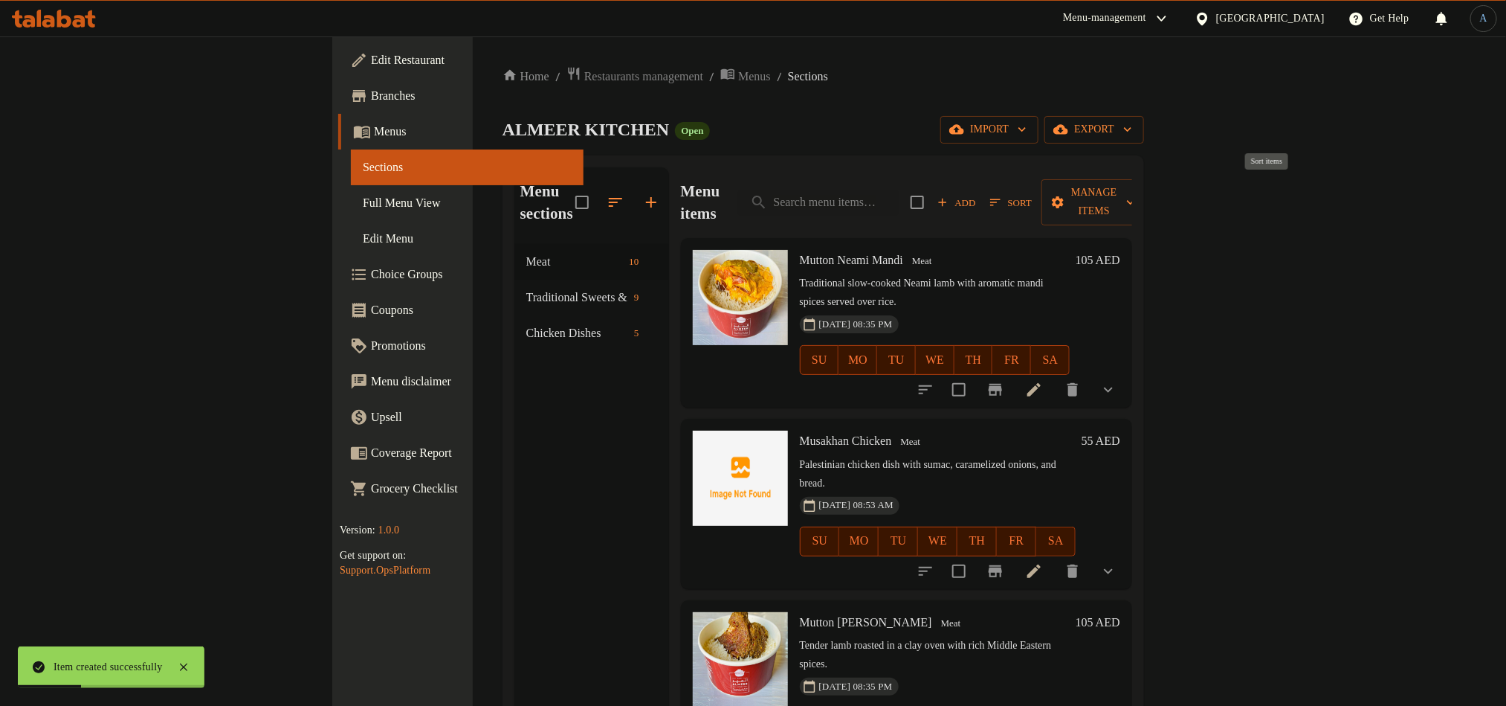
click at [1002, 196] on icon "button" at bounding box center [995, 202] width 13 height 13
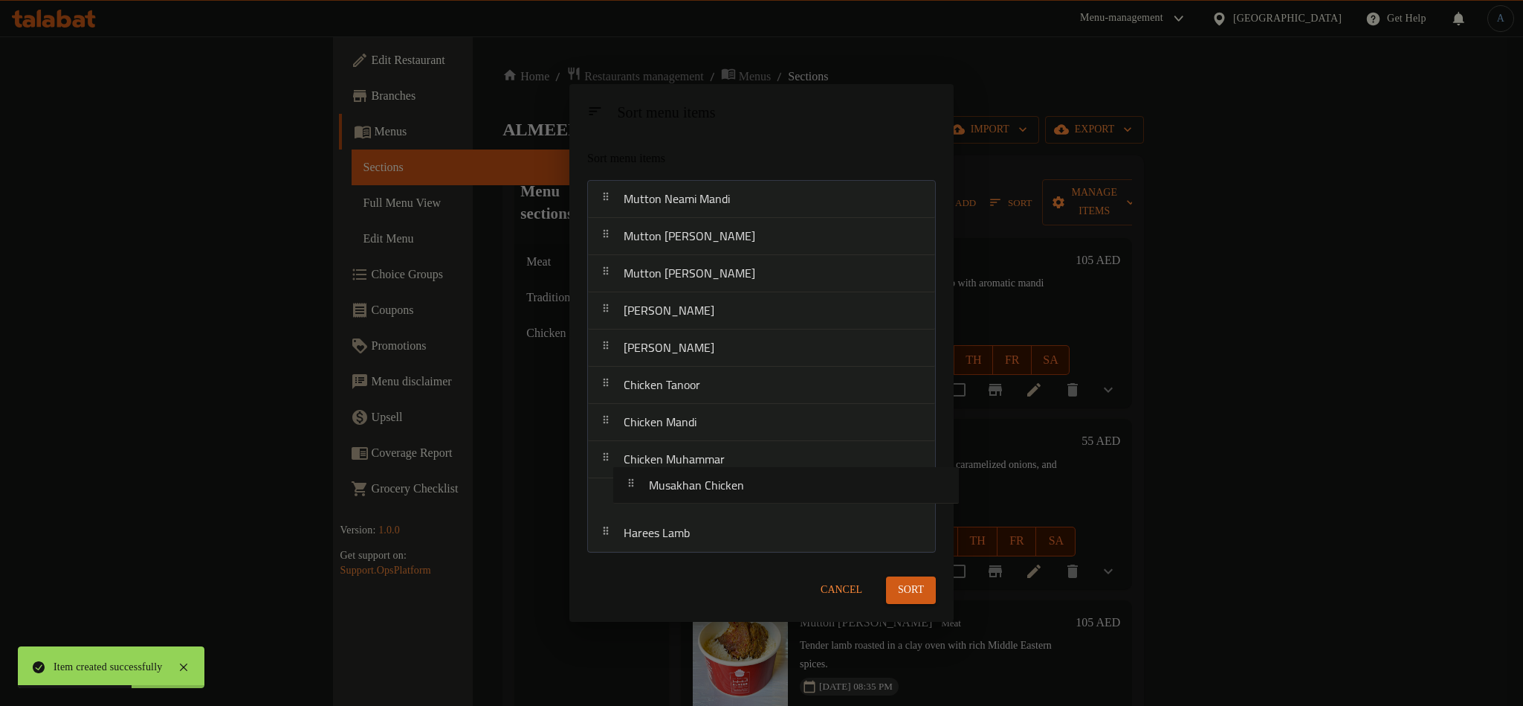
drag, startPoint x: 720, startPoint y: 251, endPoint x: 746, endPoint y: 504, distance: 254.8
click at [746, 504] on nav "Mutton Neami Mandi Musakhan Chicken Mutton Neami Tanoor Mutton Neami Muhammar M…" at bounding box center [761, 366] width 349 height 372
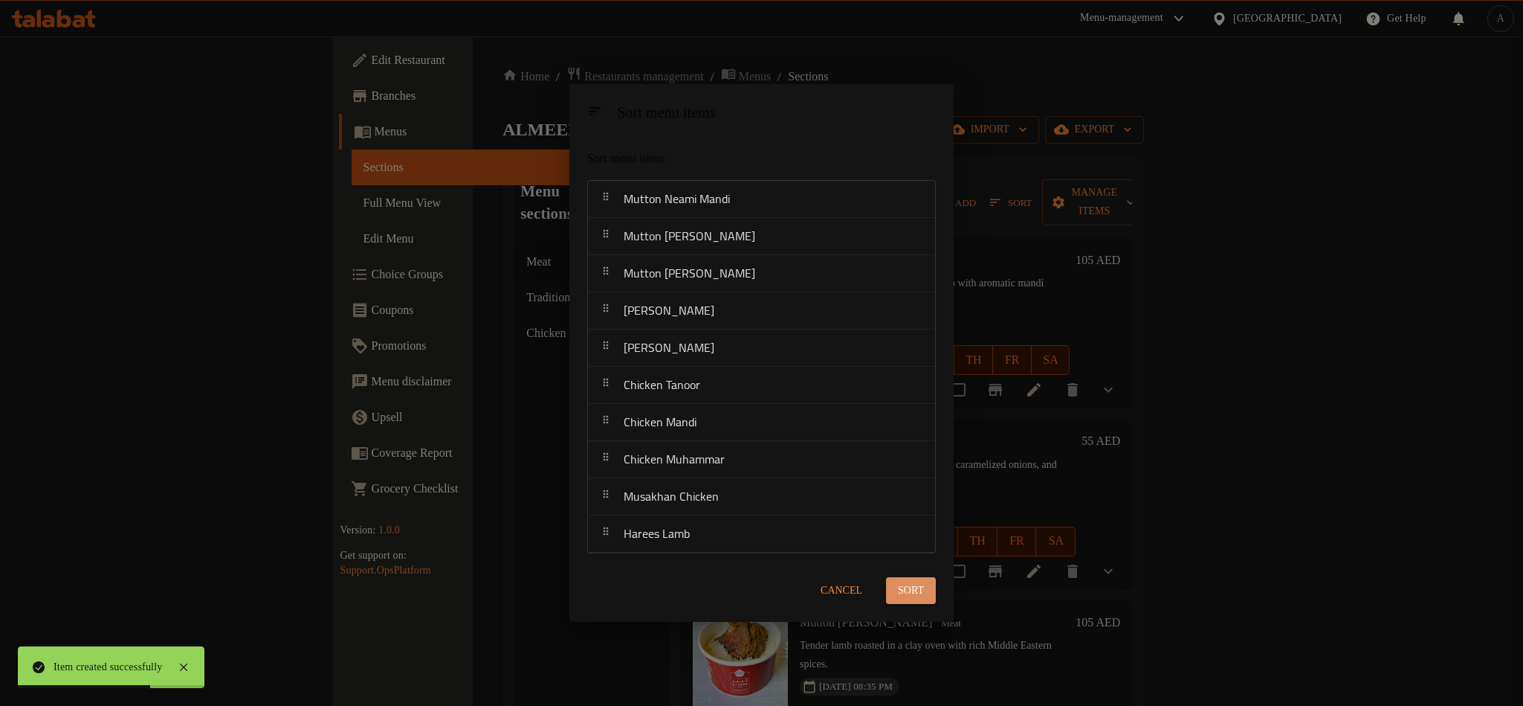
click at [919, 585] on span "Sort" at bounding box center [911, 590] width 26 height 19
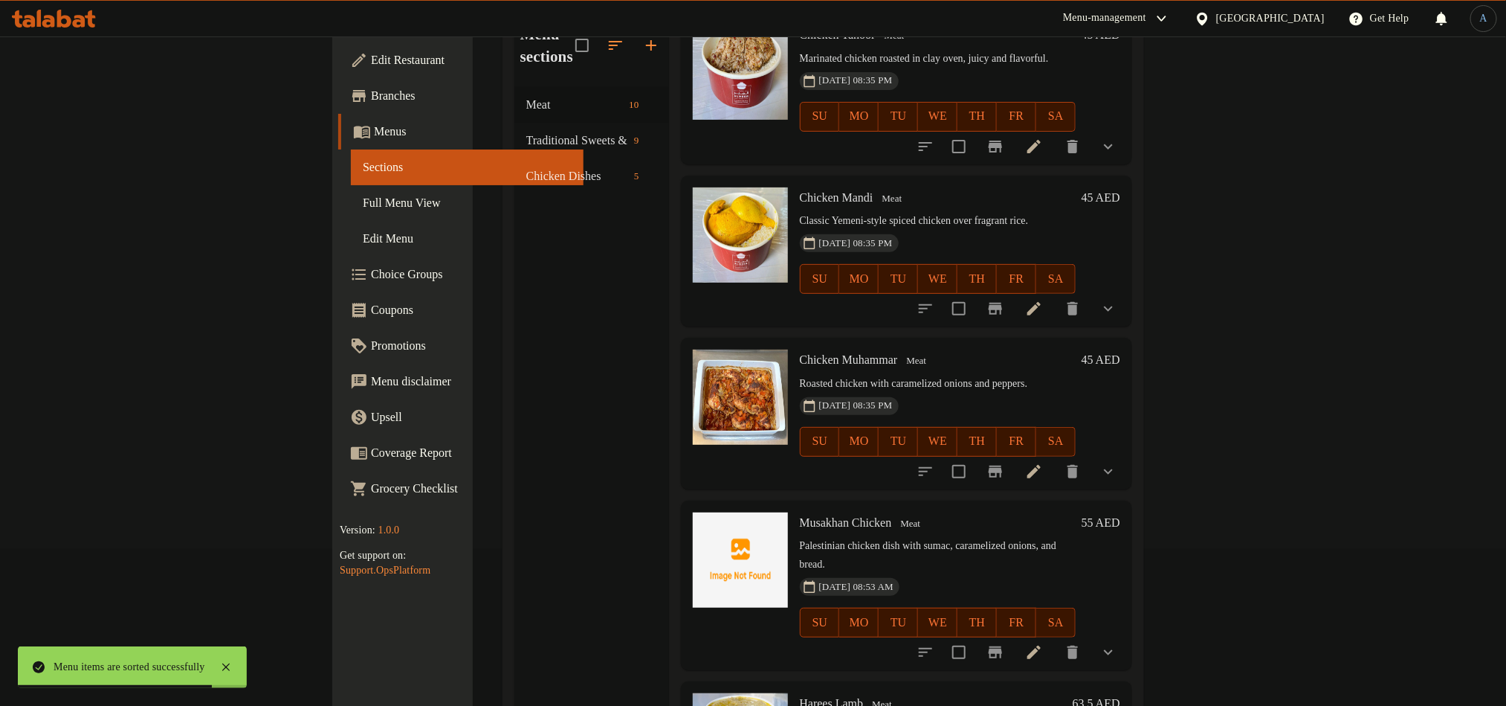
scroll to position [208, 0]
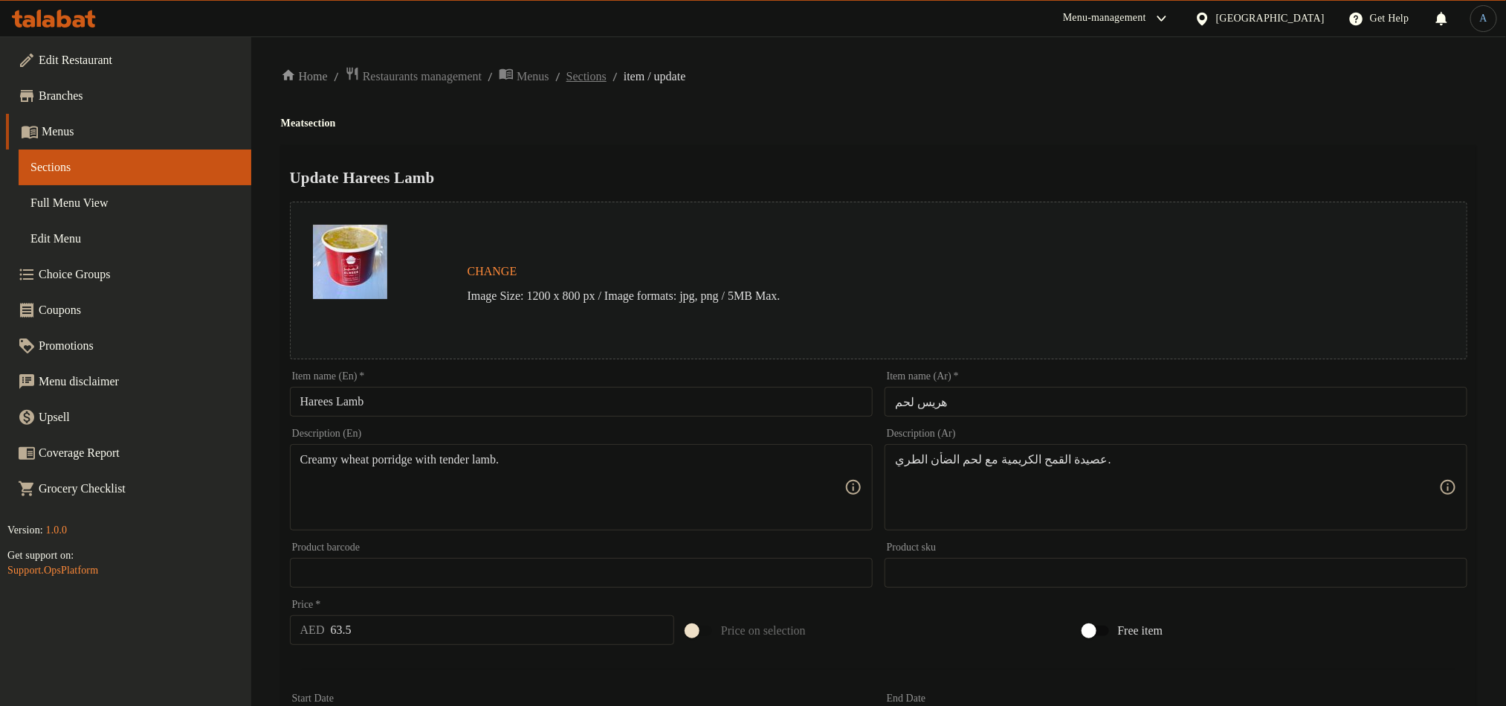
click at [607, 81] on span "Sections" at bounding box center [587, 77] width 40 height 18
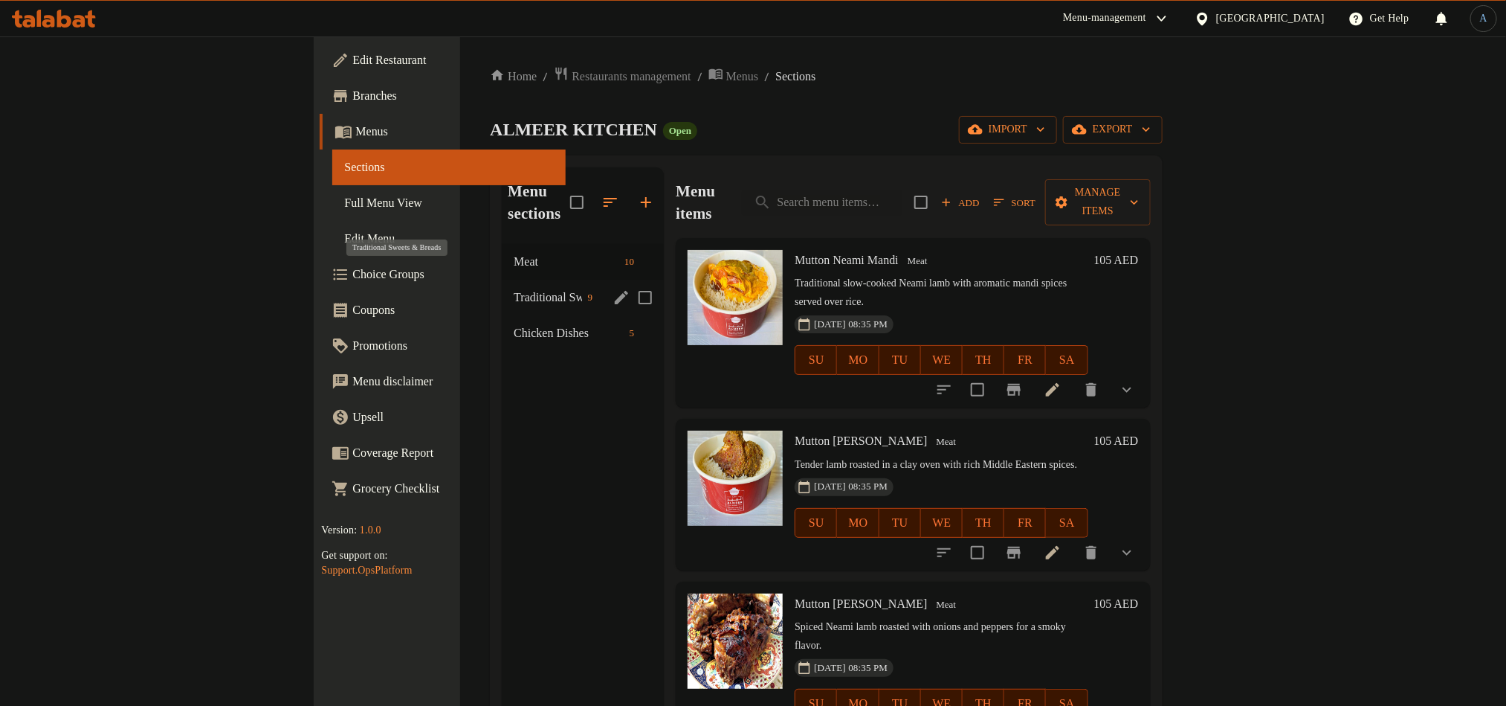
click at [514, 288] on span "Traditional Sweets & Breads" at bounding box center [548, 297] width 68 height 18
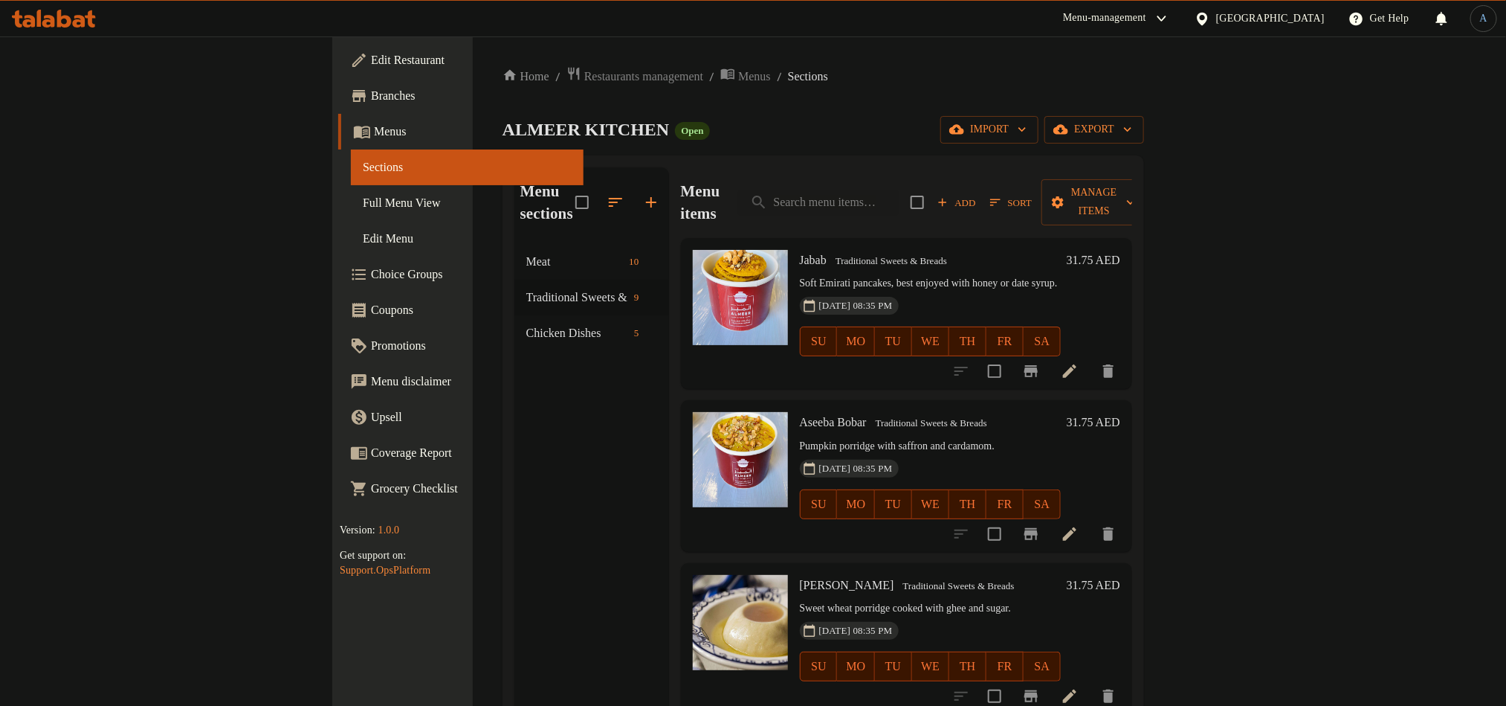
click at [930, 274] on p "Soft Emirati pancakes, best enjoyed with honey or date syrup." at bounding box center [930, 283] width 261 height 19
click at [899, 193] on input "search" at bounding box center [818, 203] width 161 height 26
paste input "Chibab"
type input "Chibab"
click at [949, 208] on div "Menu items Add Sort Manage items" at bounding box center [906, 202] width 451 height 71
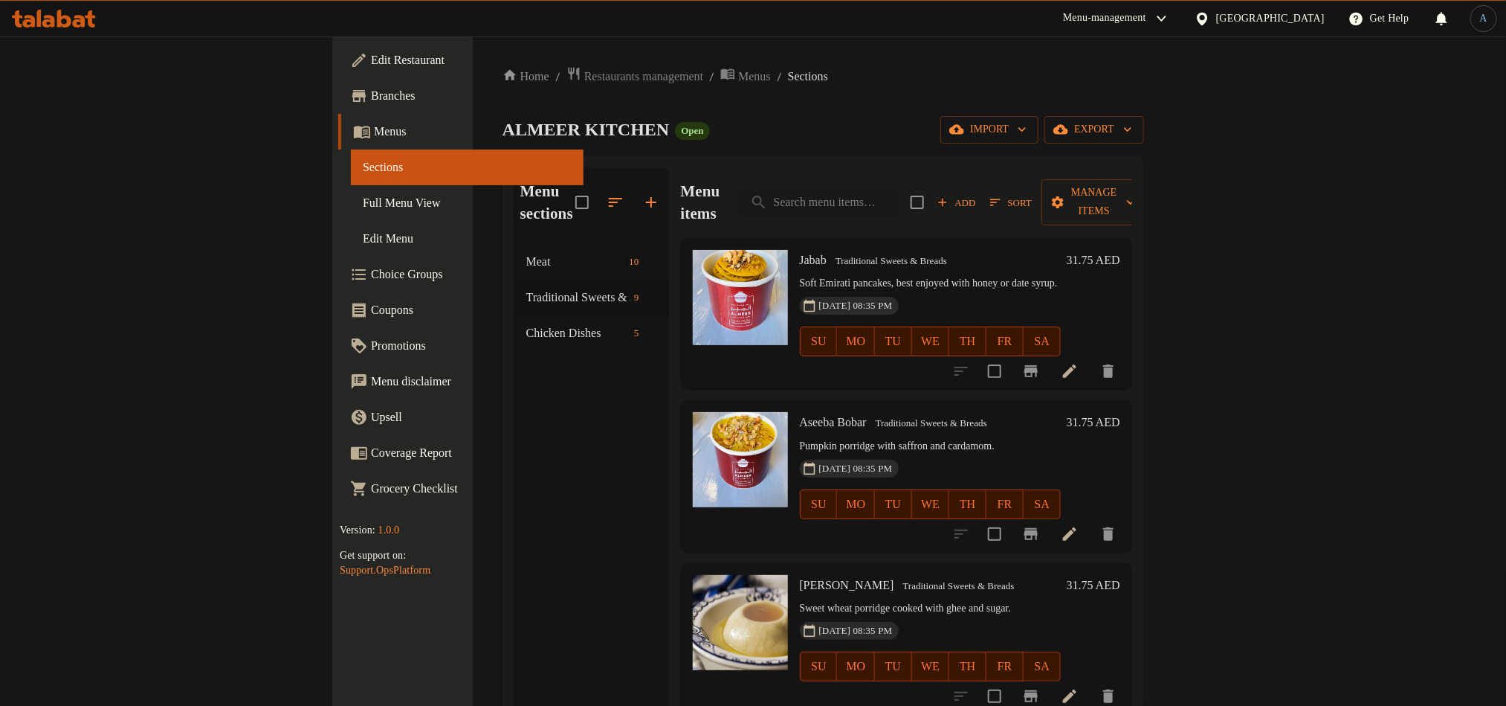
click at [899, 199] on input "search" at bounding box center [818, 203] width 161 height 26
paste input "خبز خمير"
type input "خبز خمير"
click at [899, 194] on input "search" at bounding box center [818, 203] width 161 height 26
paste input "بثيثة"
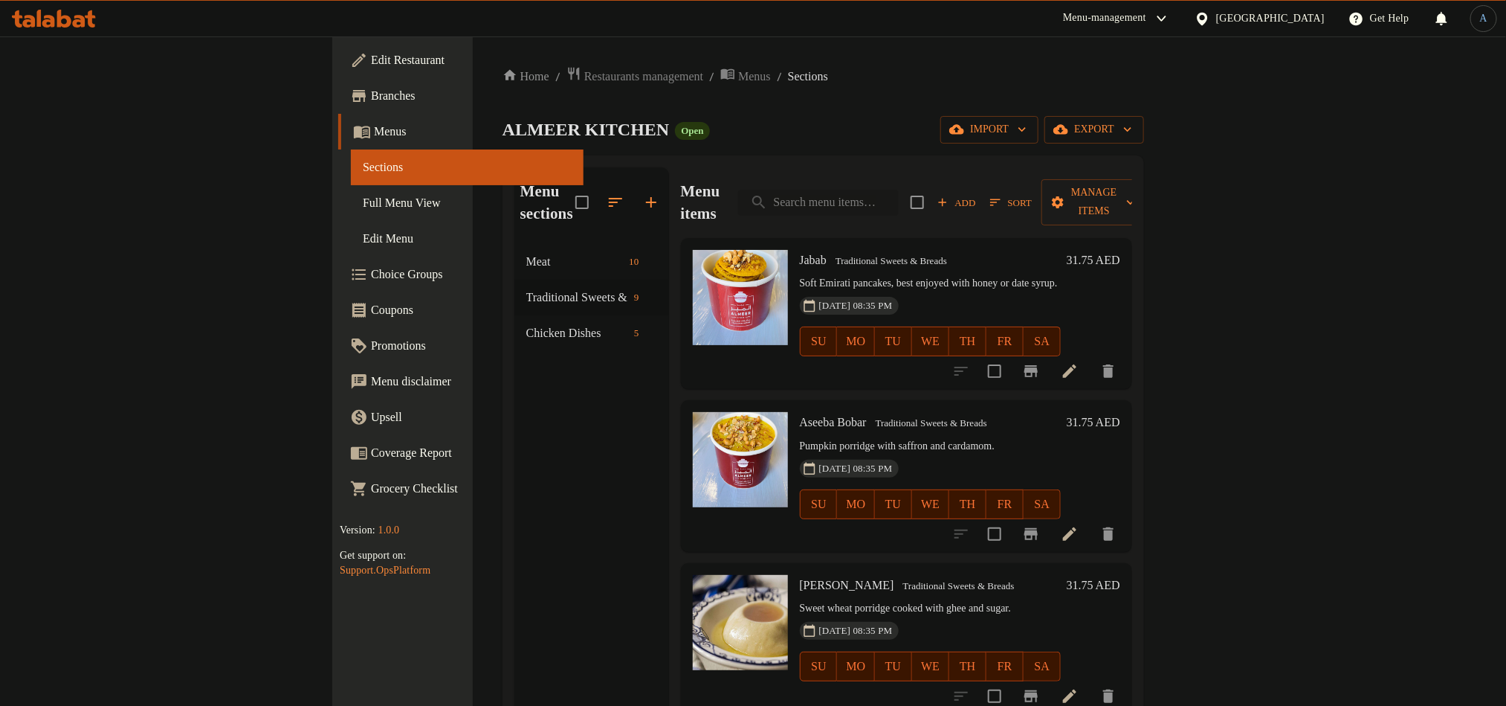
type input "بثيثة"
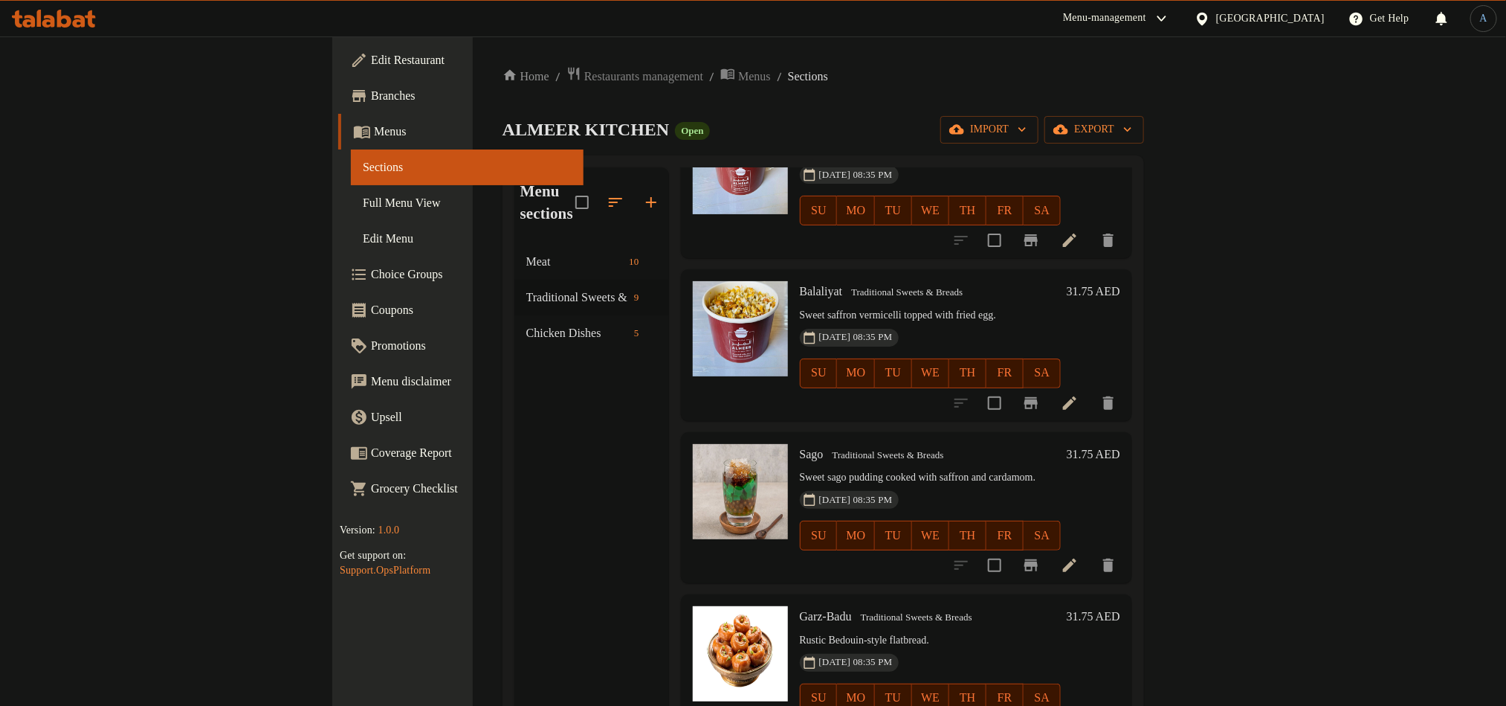
scroll to position [792, 0]
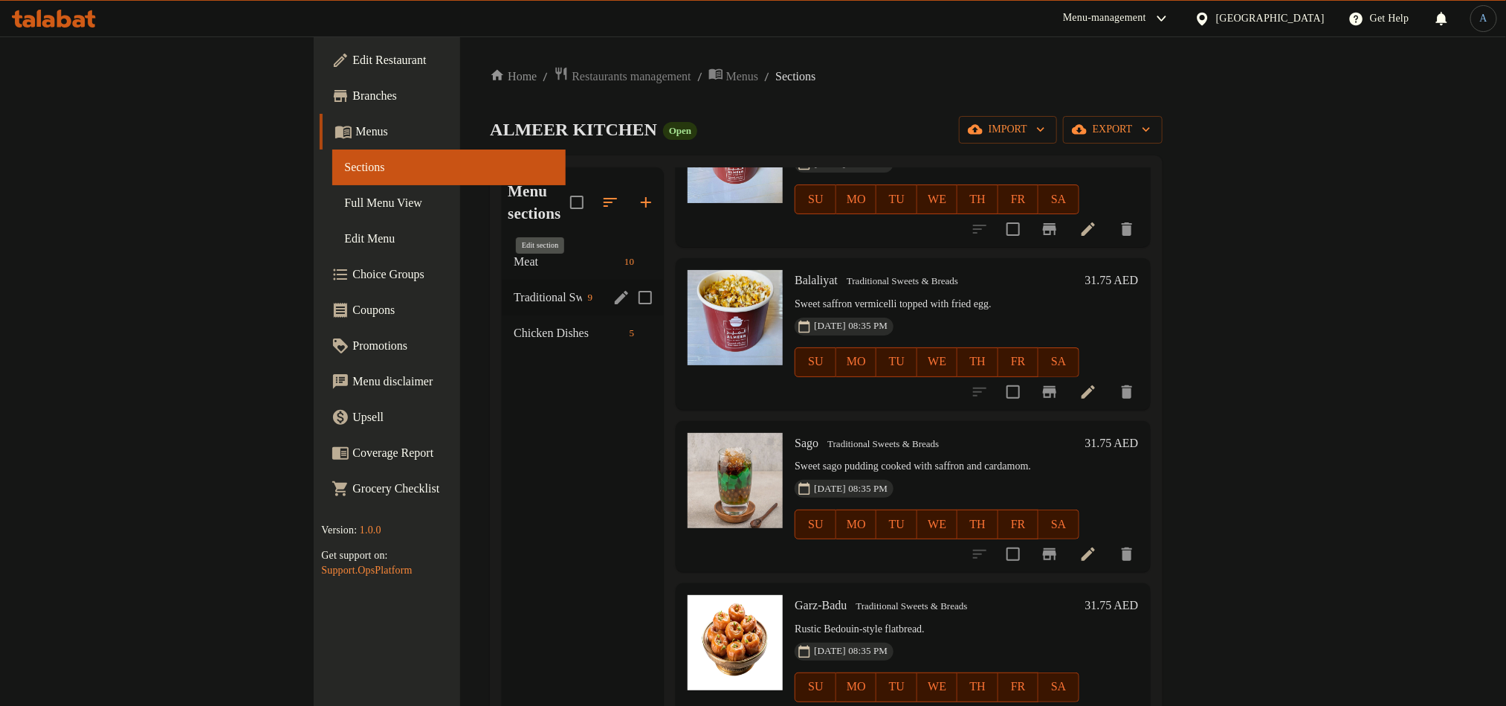
click at [615, 291] on icon "edit" at bounding box center [621, 297] width 13 height 13
click at [613, 288] on icon "edit" at bounding box center [622, 297] width 18 height 18
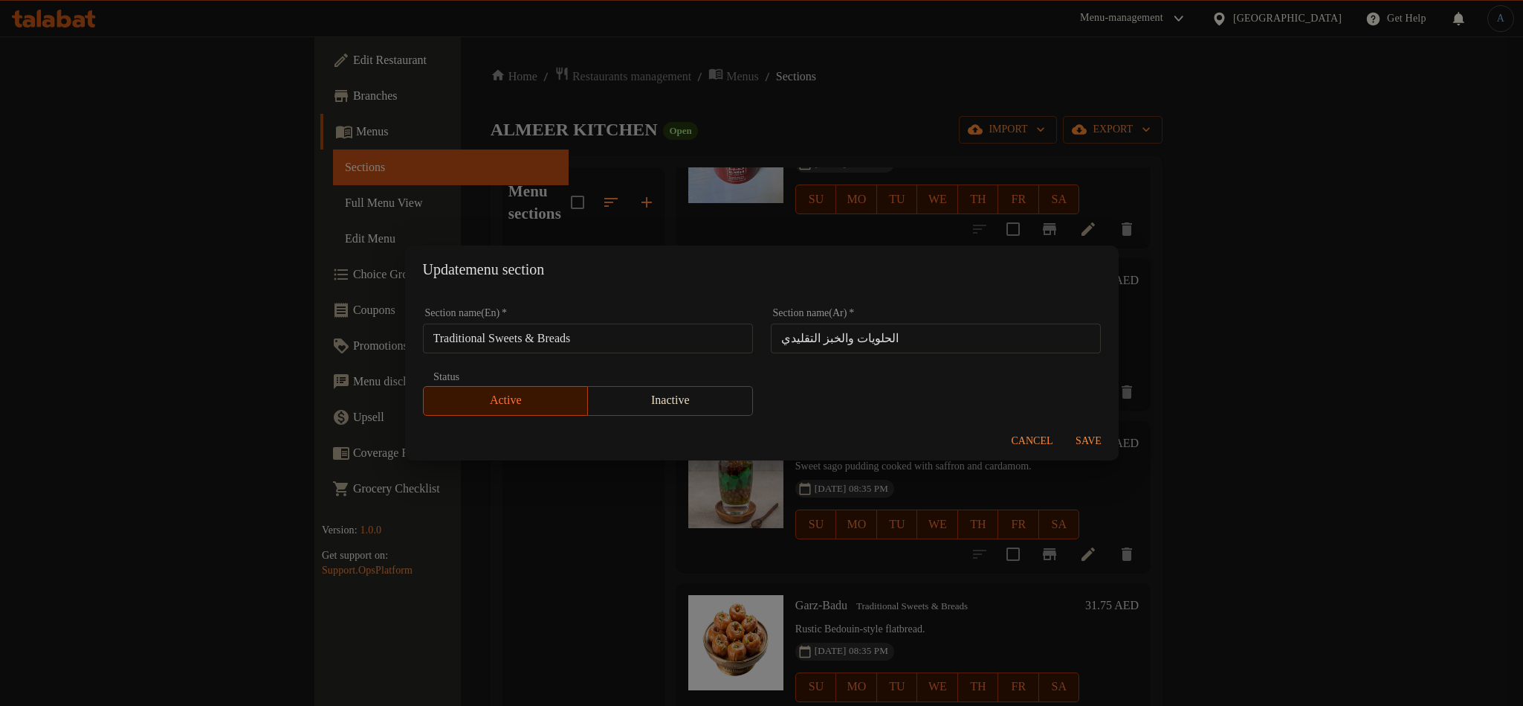
click at [643, 330] on input "Traditional Sweets & Breads" at bounding box center [588, 338] width 330 height 30
paste input "FOWALA"
type input "FOWALA"
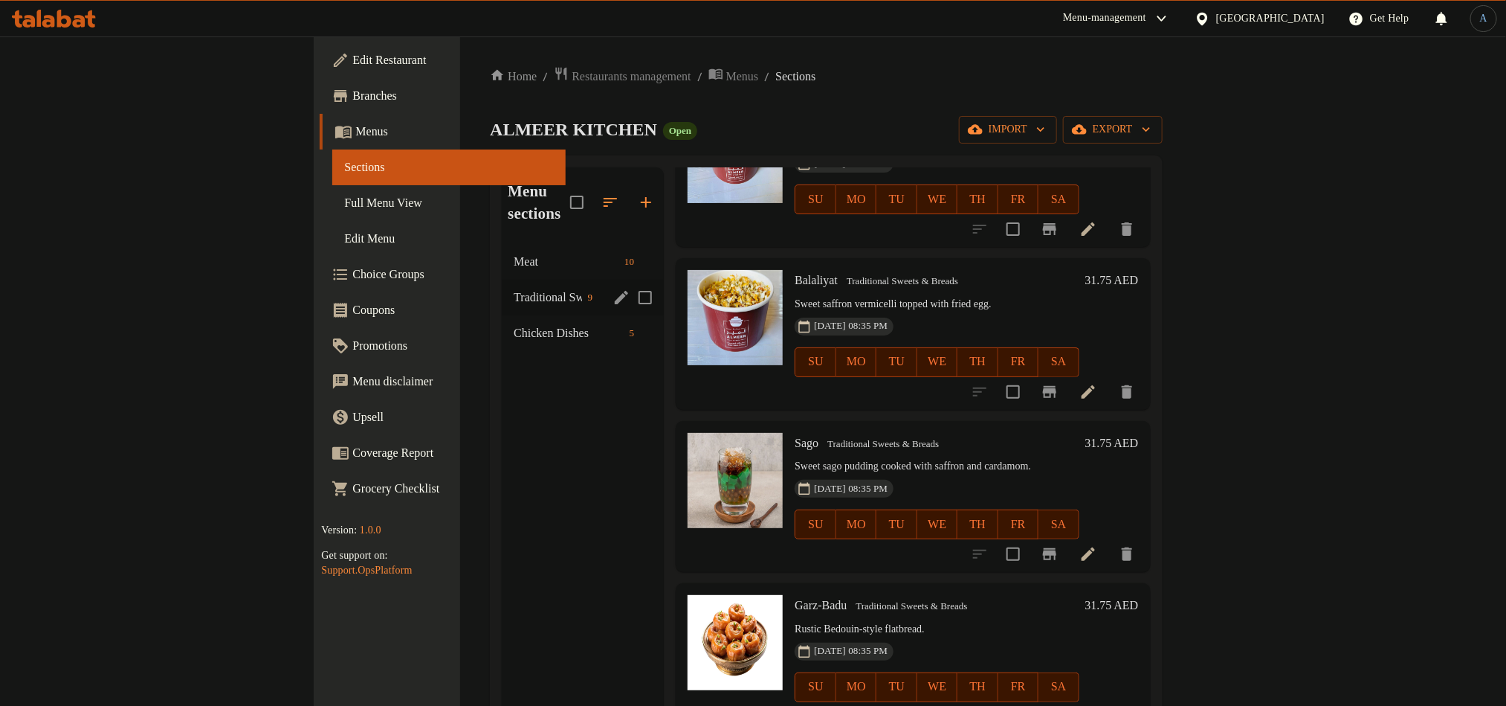
click at [502, 280] on div "Traditional Sweets & Breads 9" at bounding box center [583, 298] width 162 height 36
click at [613, 288] on icon "edit" at bounding box center [622, 297] width 18 height 18
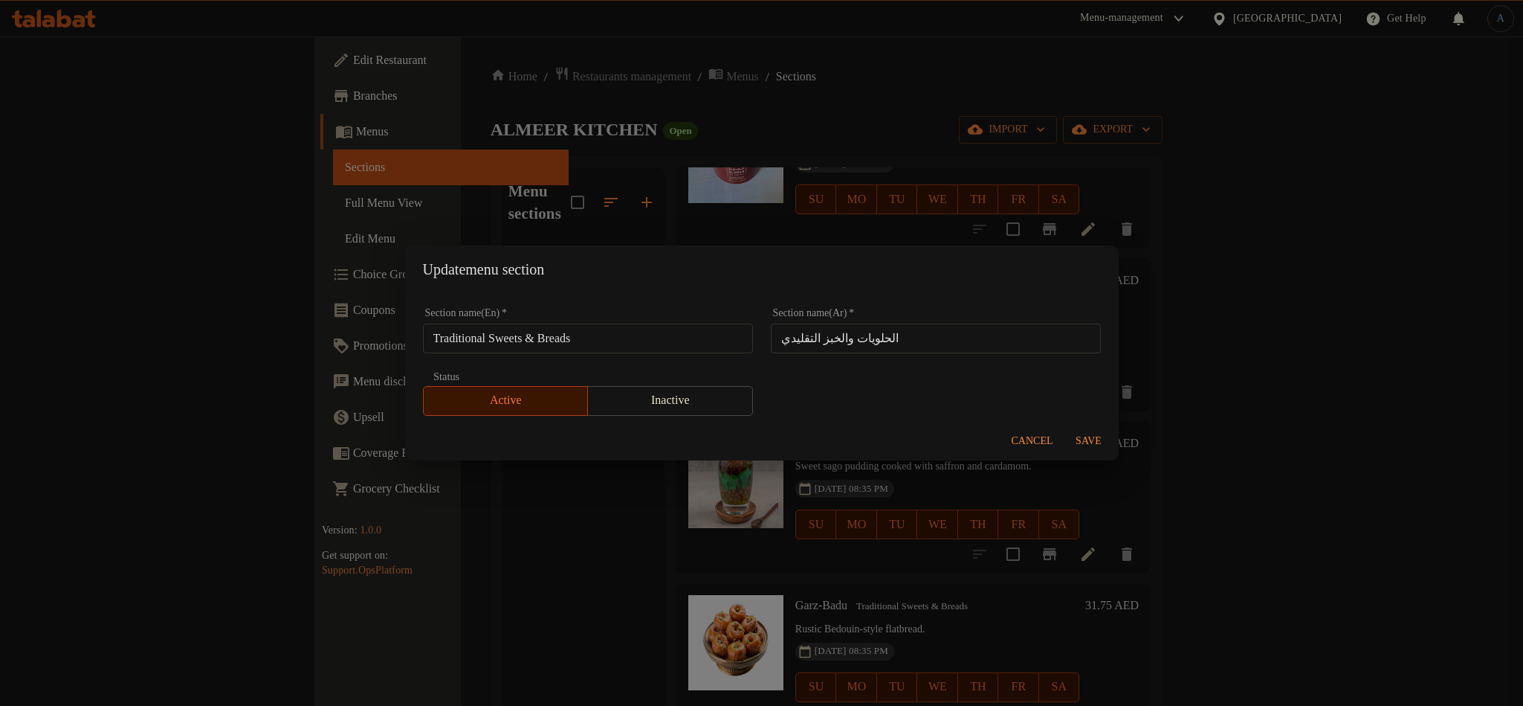
click at [576, 335] on input "Traditional Sweets & Breads" at bounding box center [588, 338] width 330 height 30
paste input "Fowal"
type input "Fowalads"
click at [862, 340] on input "الحلويات والخبز التقليدي" at bounding box center [936, 338] width 330 height 30
click at [1080, 429] on button "Save" at bounding box center [1089, 442] width 48 height 28
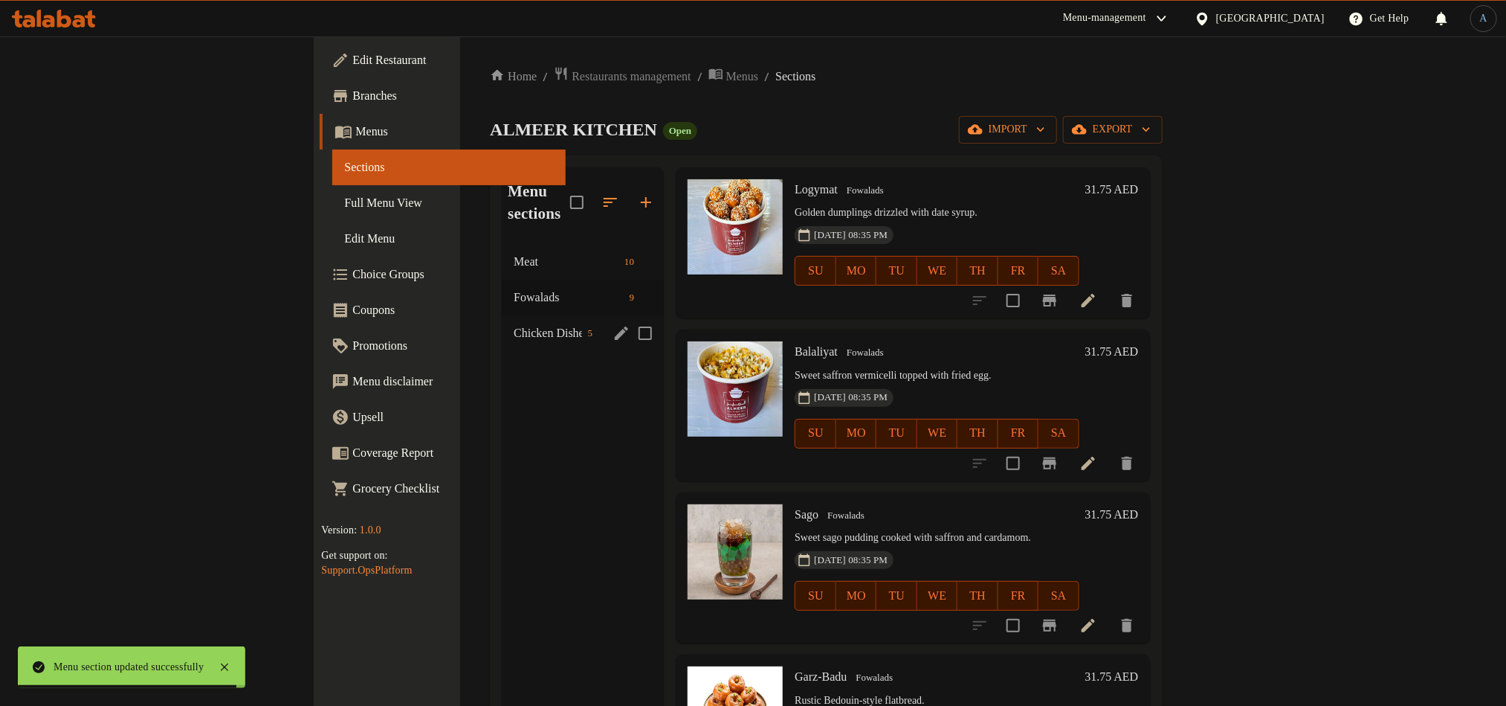
scroll to position [680, 0]
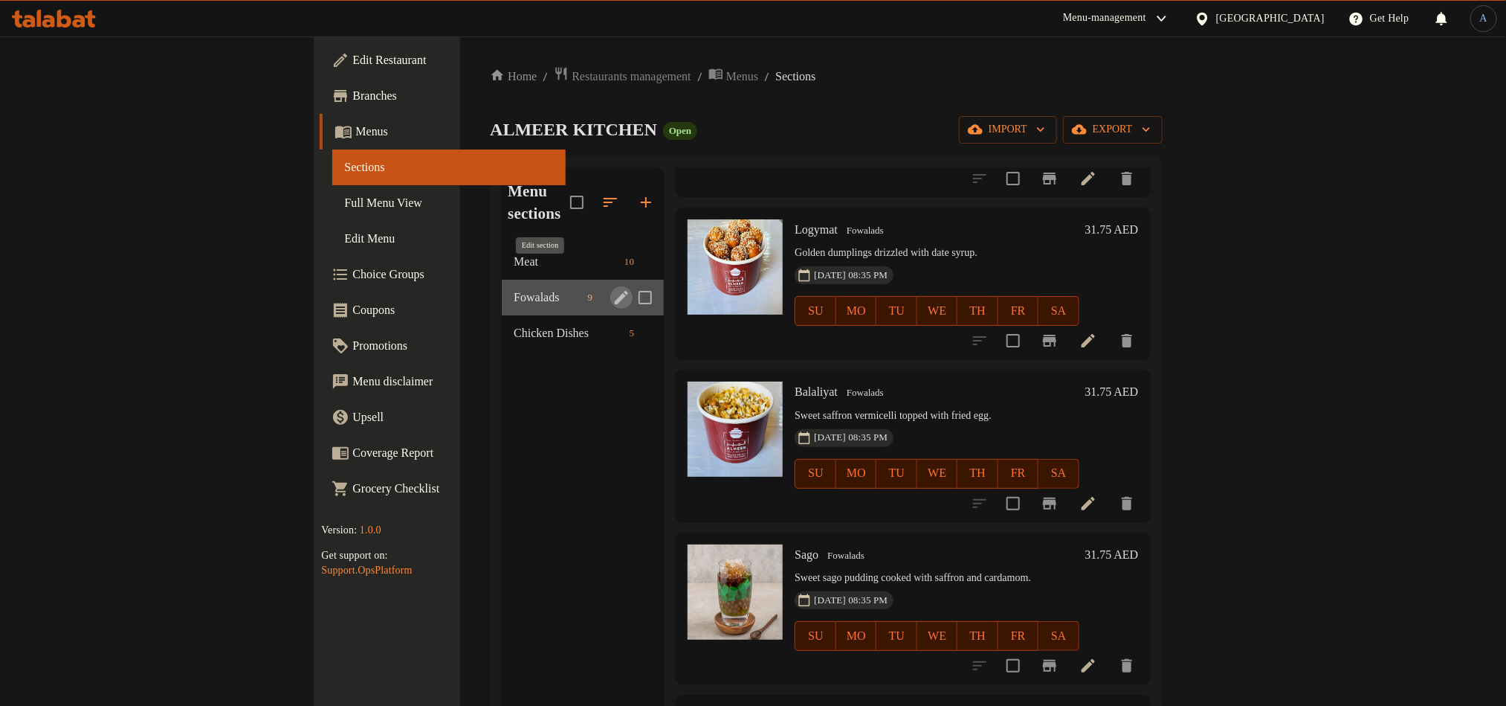
click at [613, 288] on icon "edit" at bounding box center [622, 297] width 18 height 18
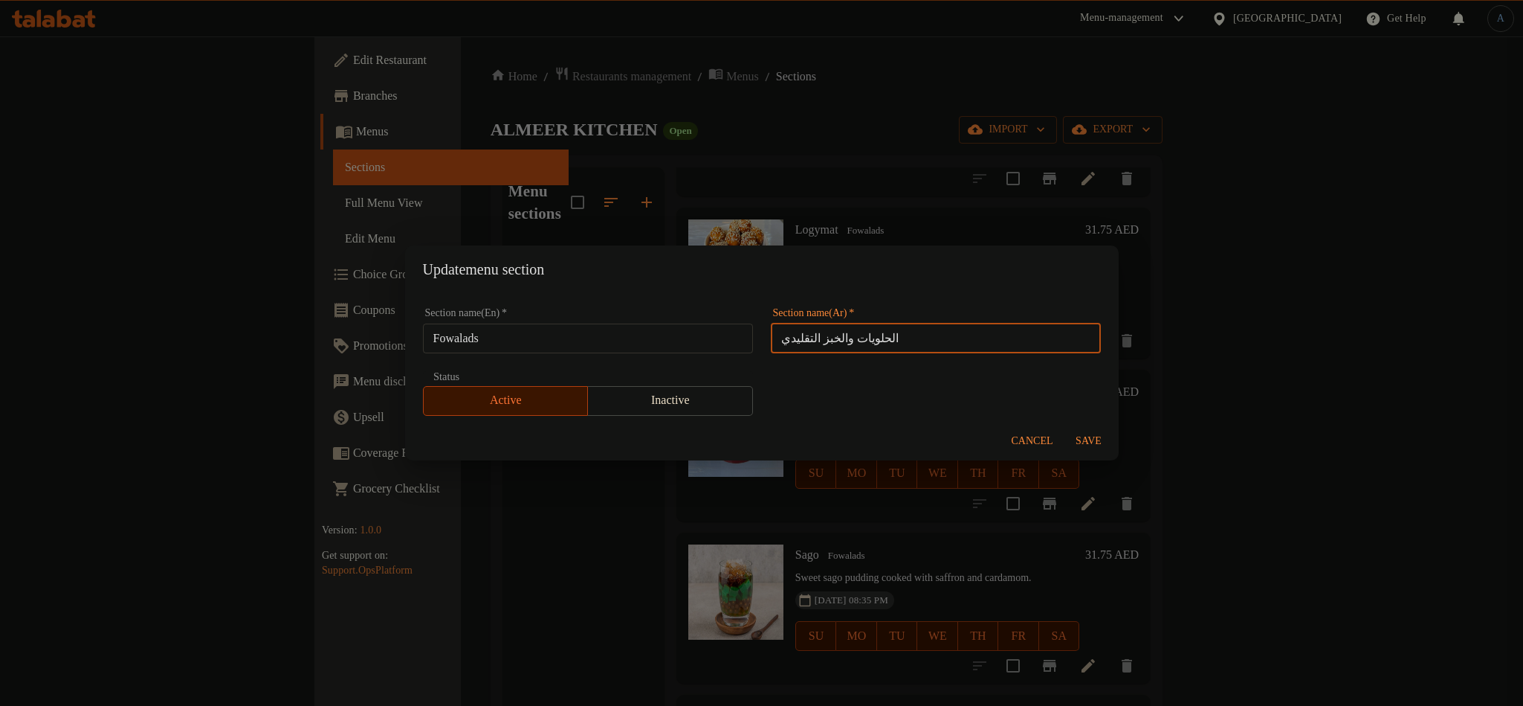
click at [967, 341] on input "الحلويات والخبز التقليدي" at bounding box center [936, 338] width 330 height 30
paste input "فوالا"
type input "فوالا"
click at [984, 373] on div "Section name(En)   * Fowalads Section name(En) * Section name(Ar)   * فوالا Sec…" at bounding box center [762, 362] width 696 height 126
click at [1080, 430] on button "Save" at bounding box center [1089, 442] width 48 height 28
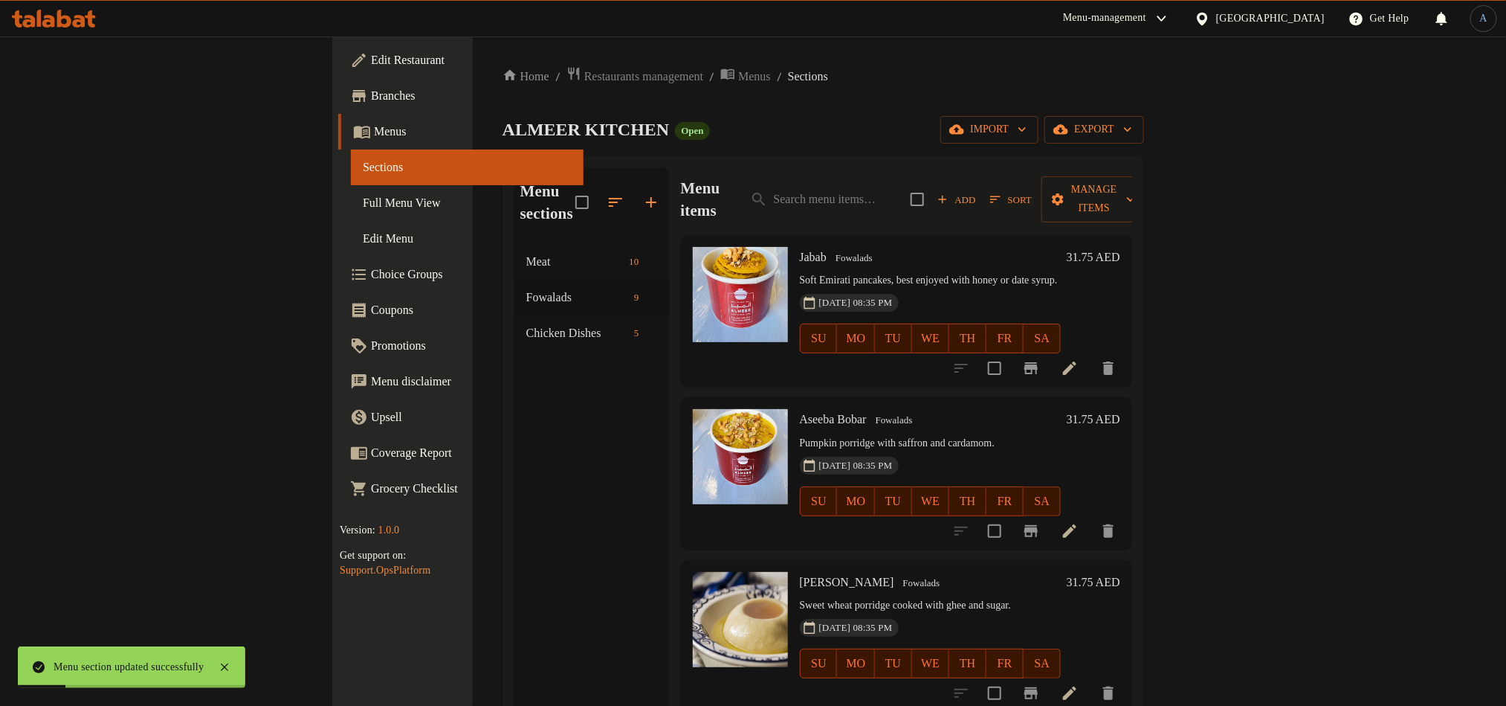
scroll to position [0, 0]
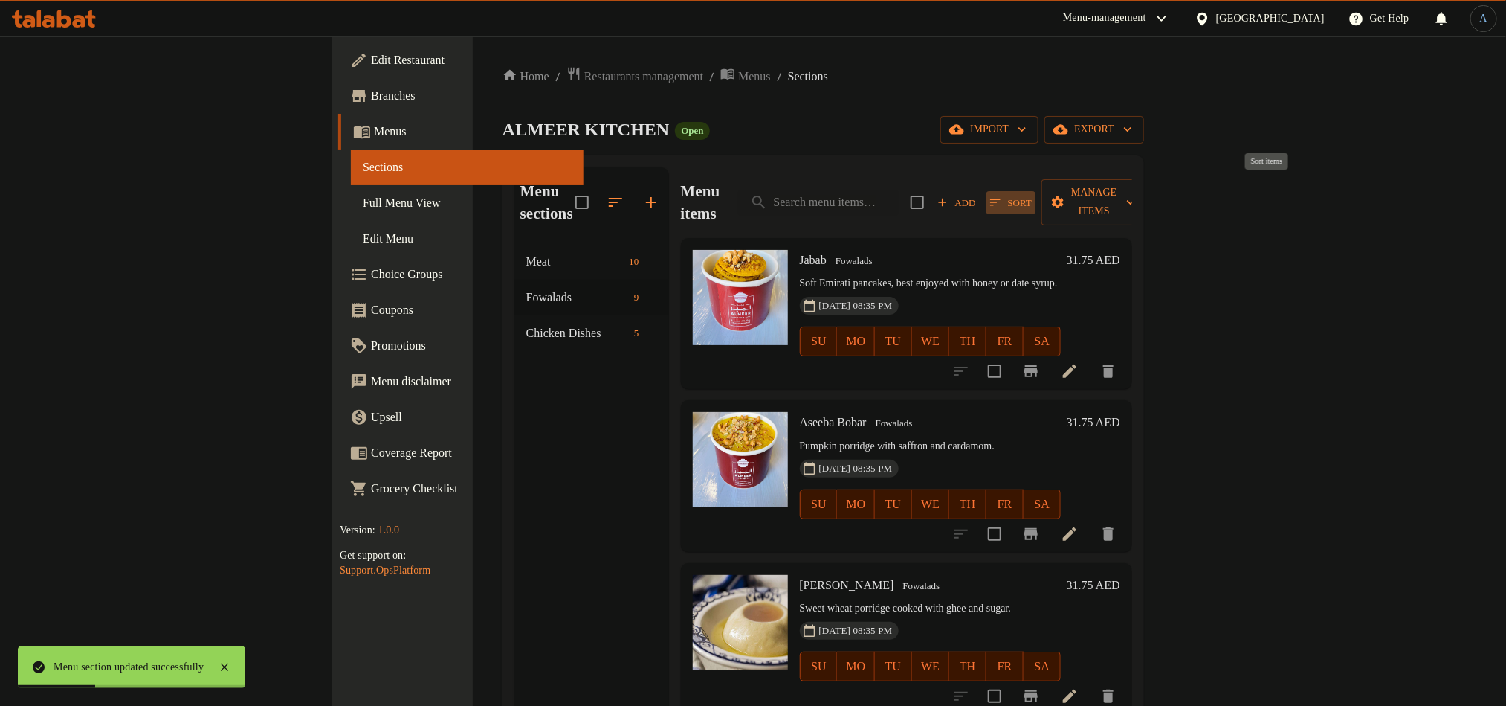
click at [1002, 196] on icon "button" at bounding box center [995, 202] width 13 height 13
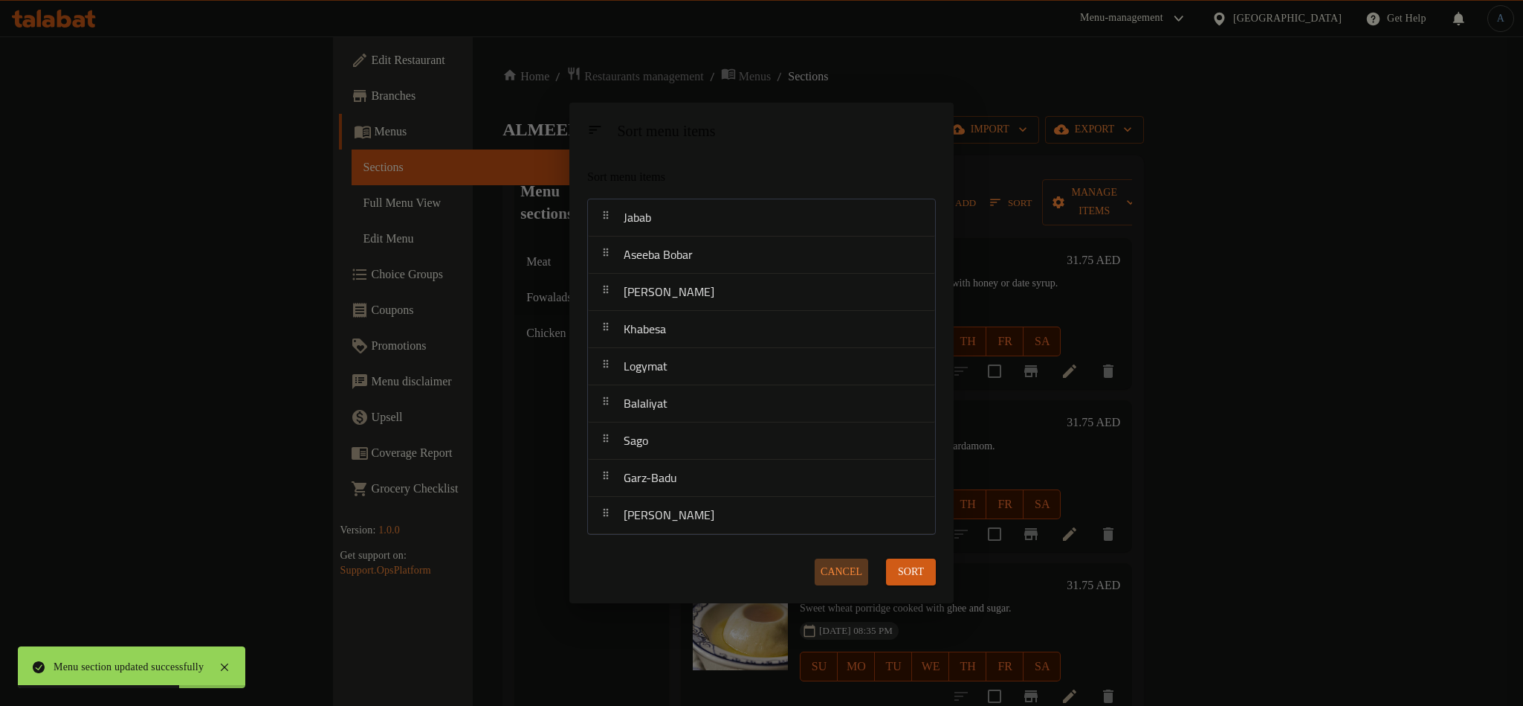
click at [842, 570] on span "Cancel" at bounding box center [842, 572] width 42 height 19
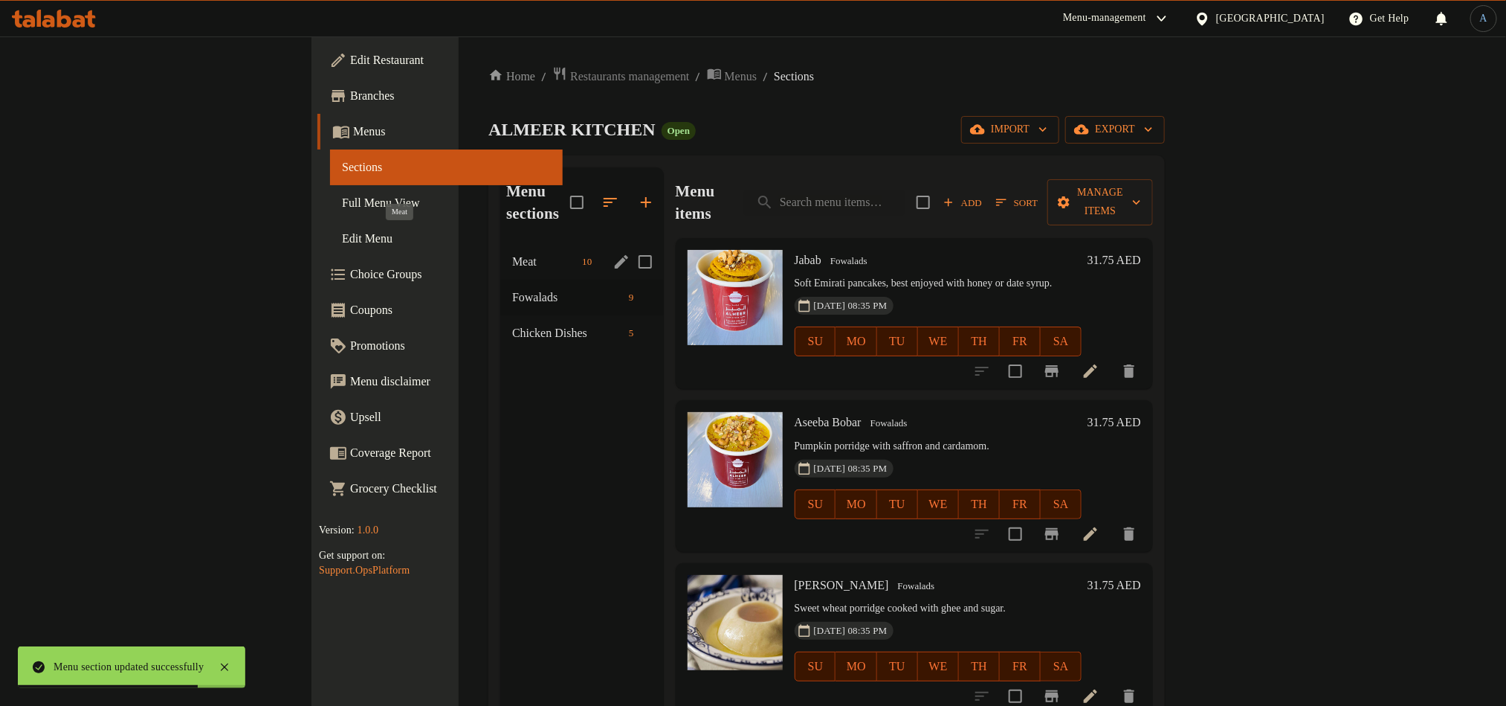
click at [512, 253] on span "Meat" at bounding box center [544, 262] width 64 height 18
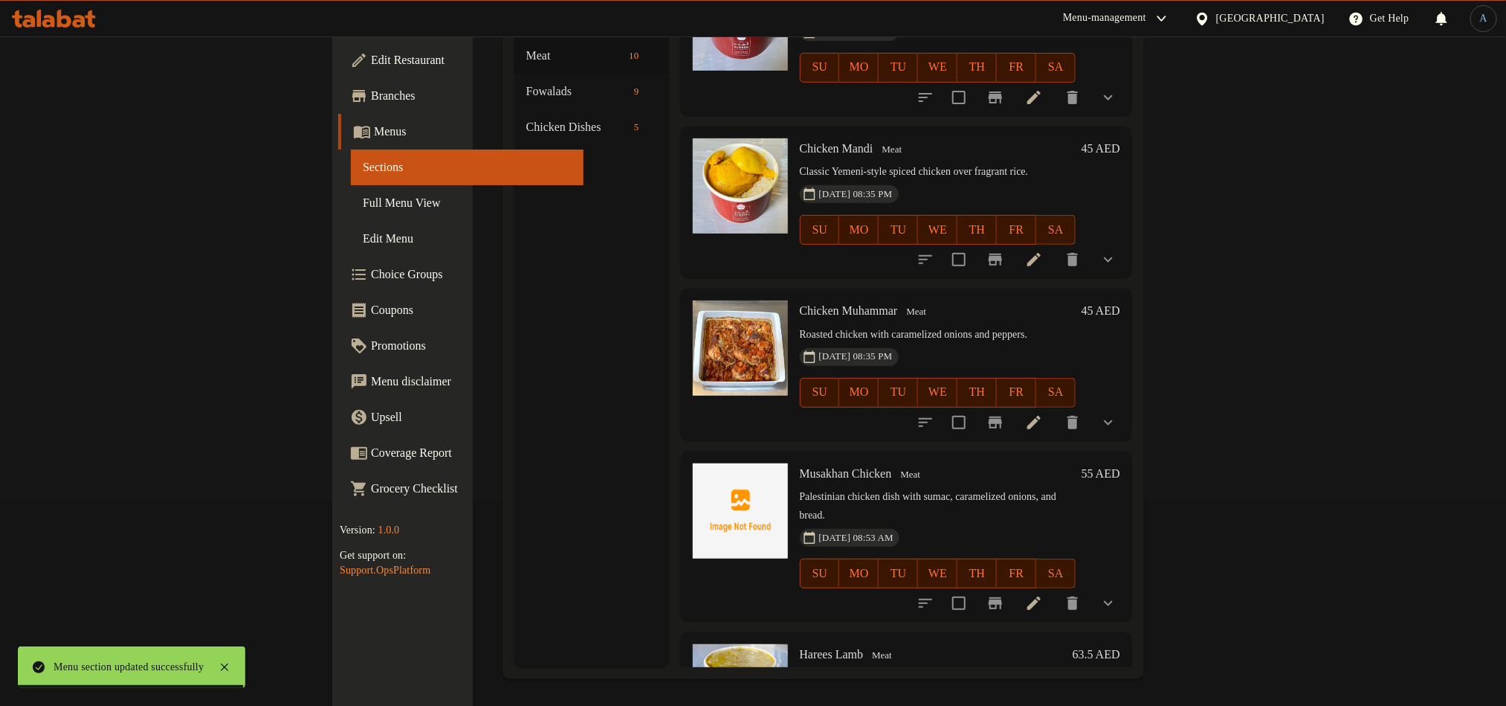
scroll to position [208, 0]
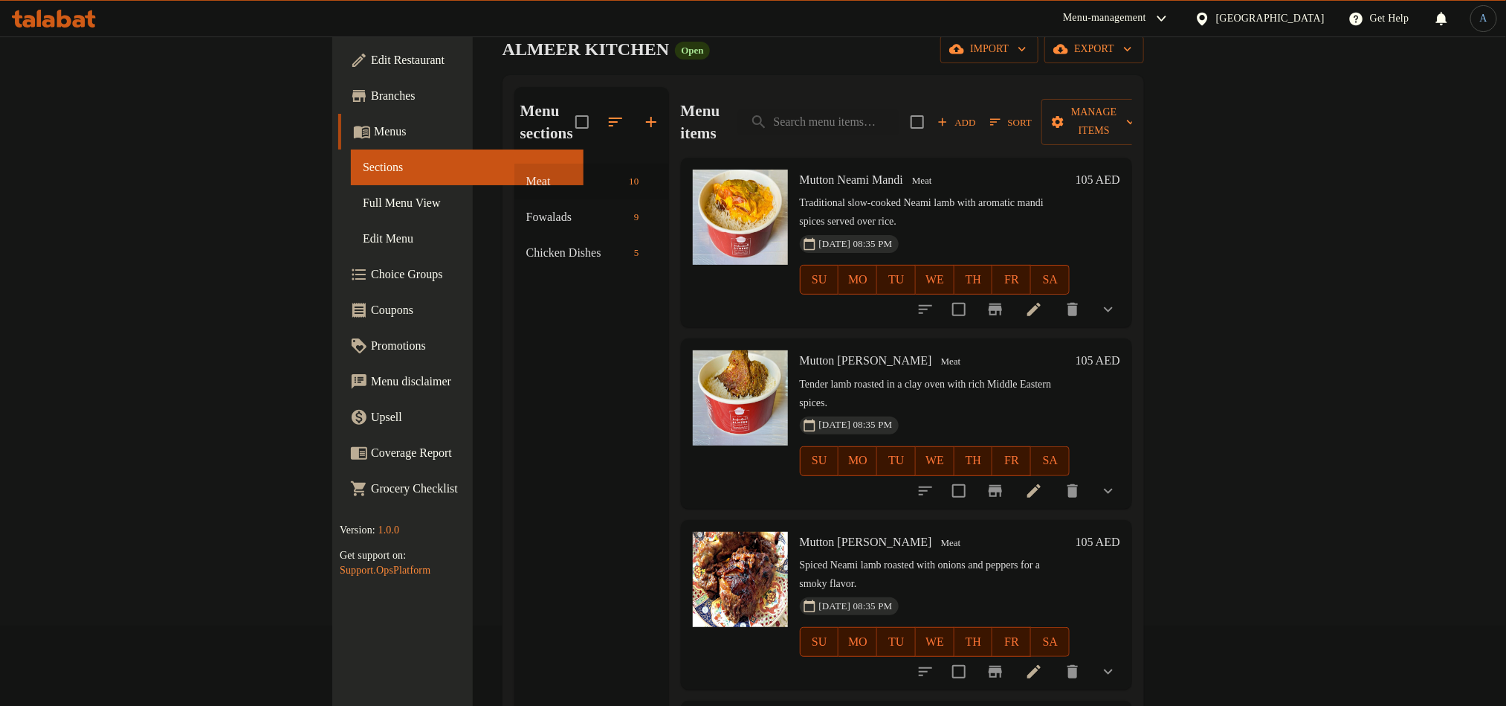
scroll to position [0, 0]
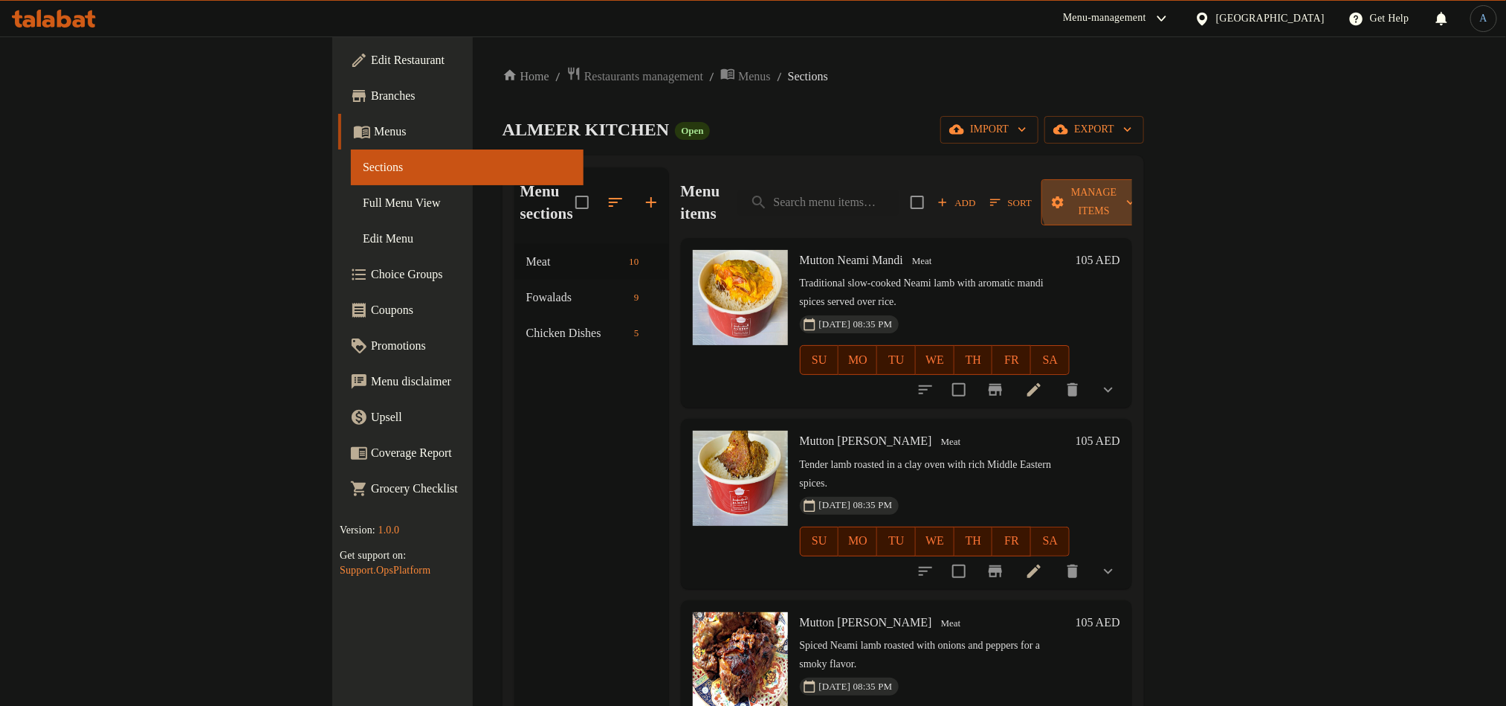
click at [1135, 194] on span "Manage items" at bounding box center [1094, 202] width 81 height 37
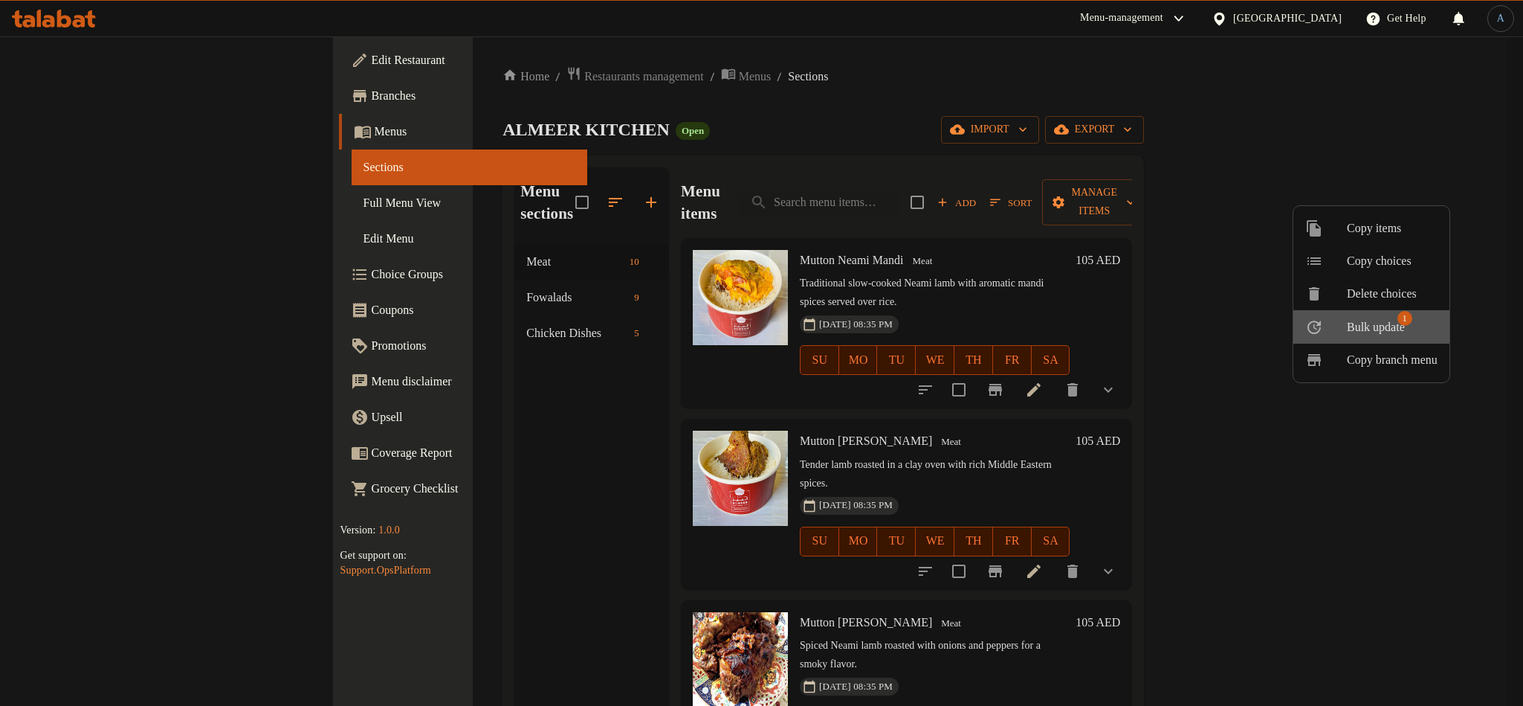
click at [1387, 322] on span "Bulk update" at bounding box center [1376, 327] width 58 height 18
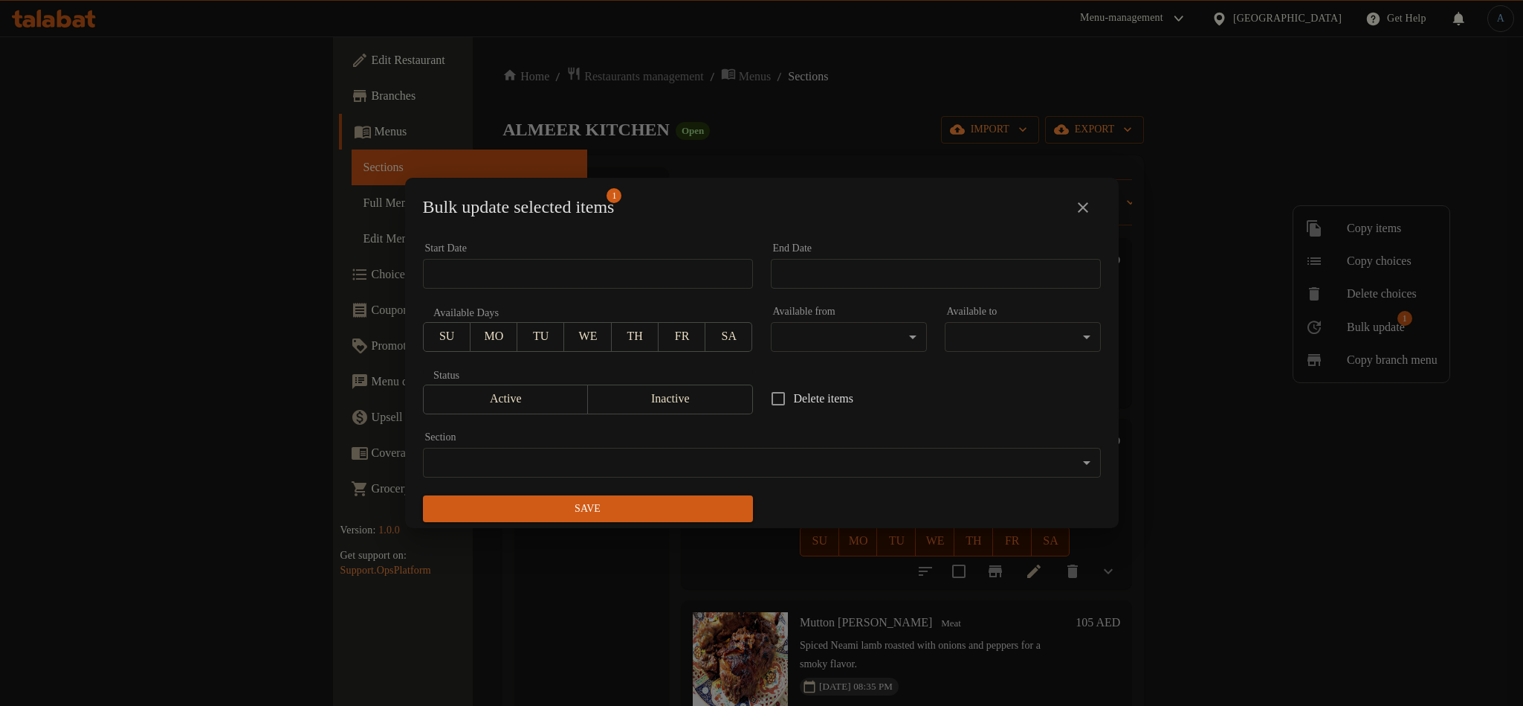
click at [616, 475] on body "​ Menu-management United Arab Emirates Get Help A Edit Restaurant Branches Menu…" at bounding box center [761, 370] width 1523 height 669
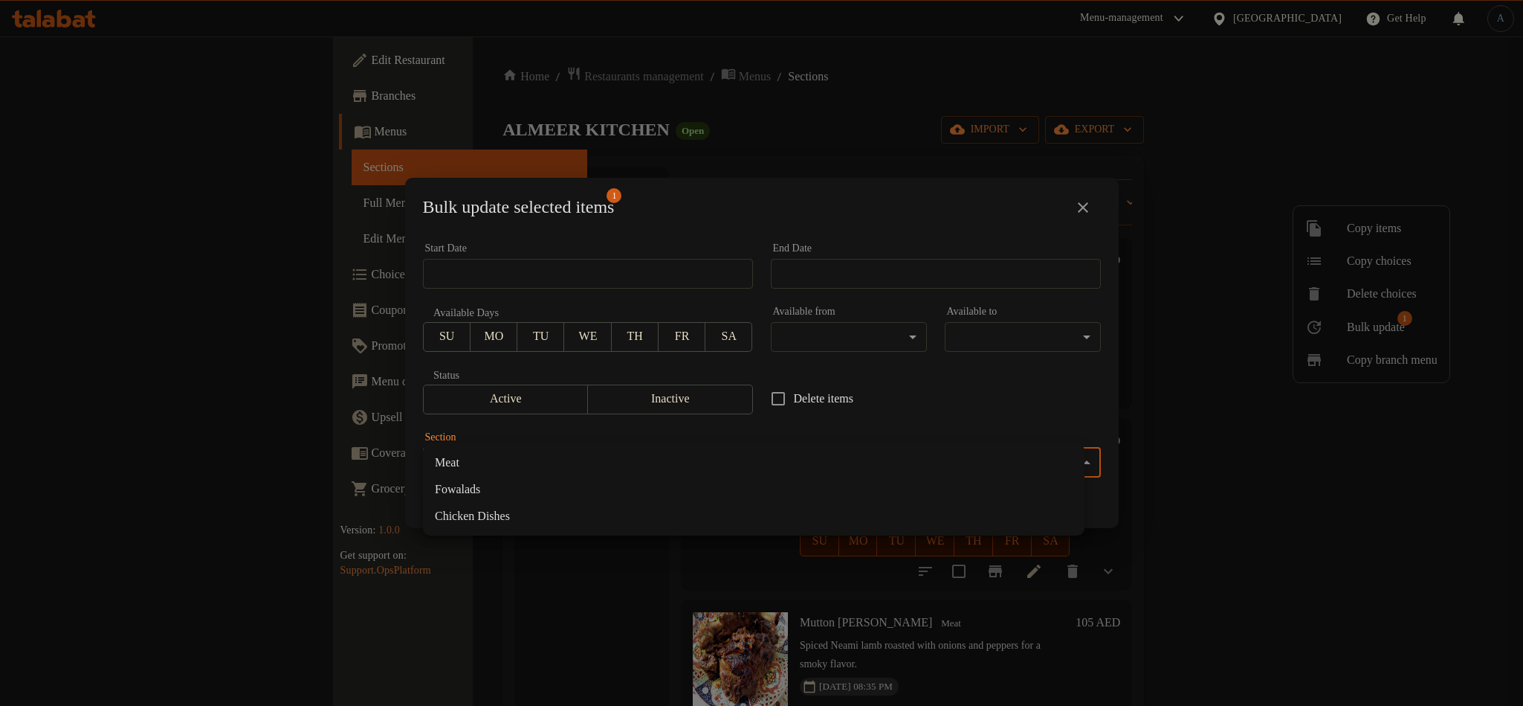
click at [478, 489] on li "Fowalads" at bounding box center [754, 489] width 662 height 27
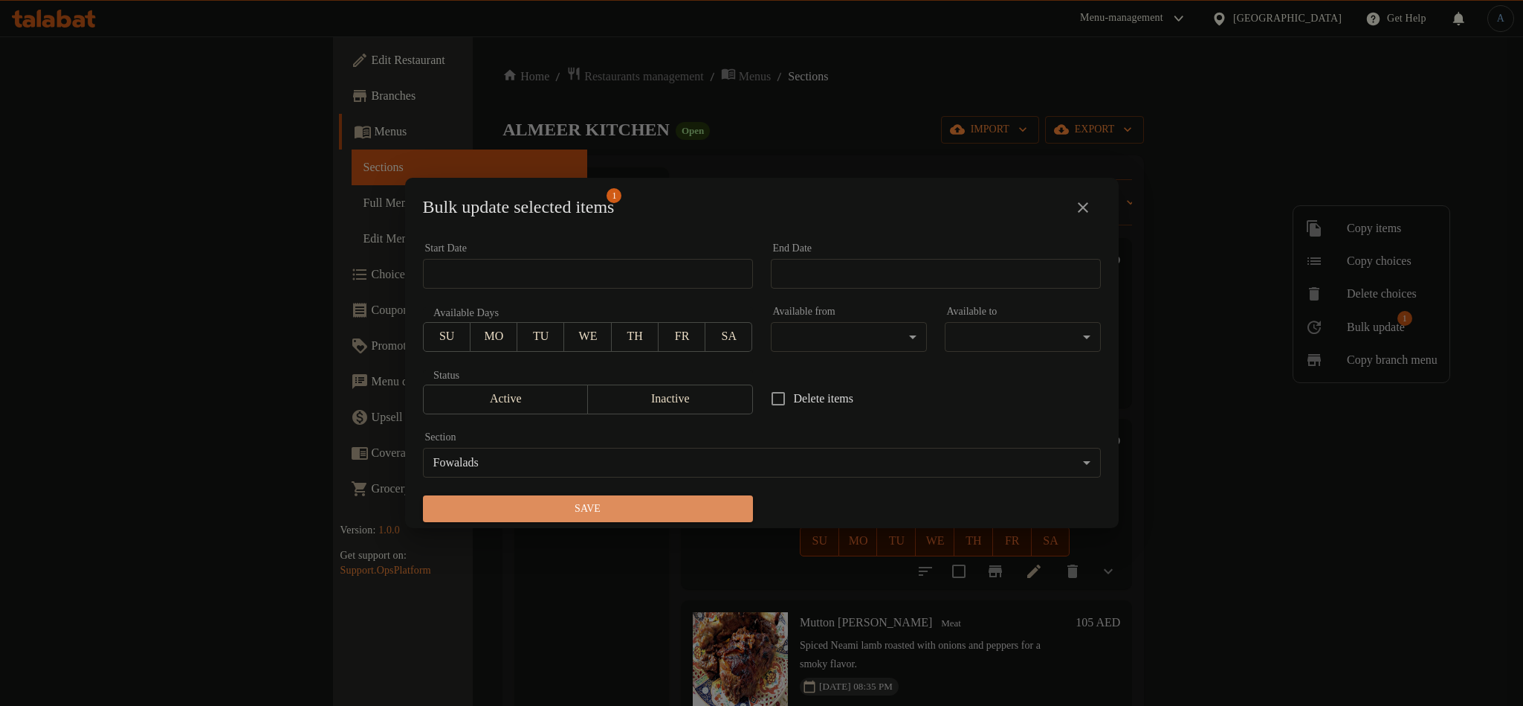
click at [703, 509] on span "Save" at bounding box center [588, 509] width 306 height 19
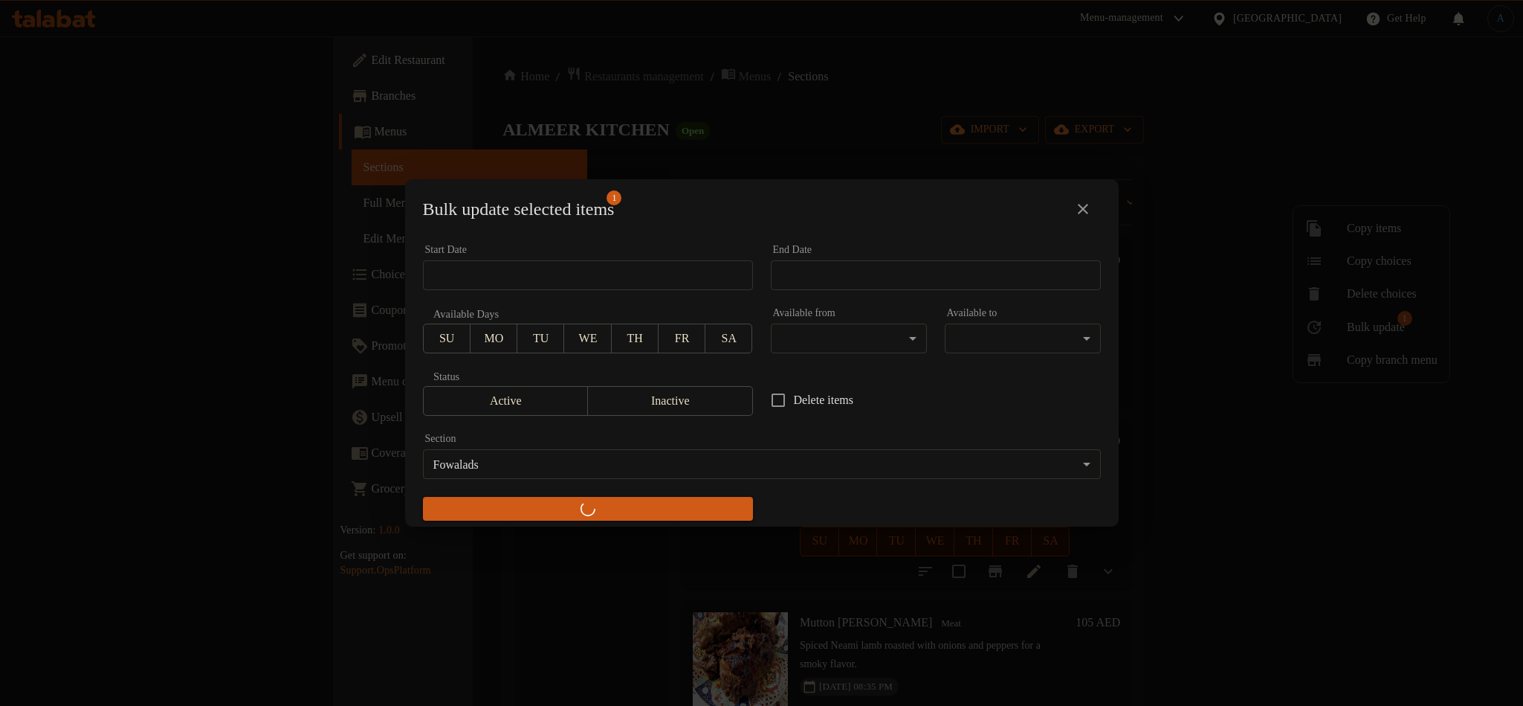
checkbox input "false"
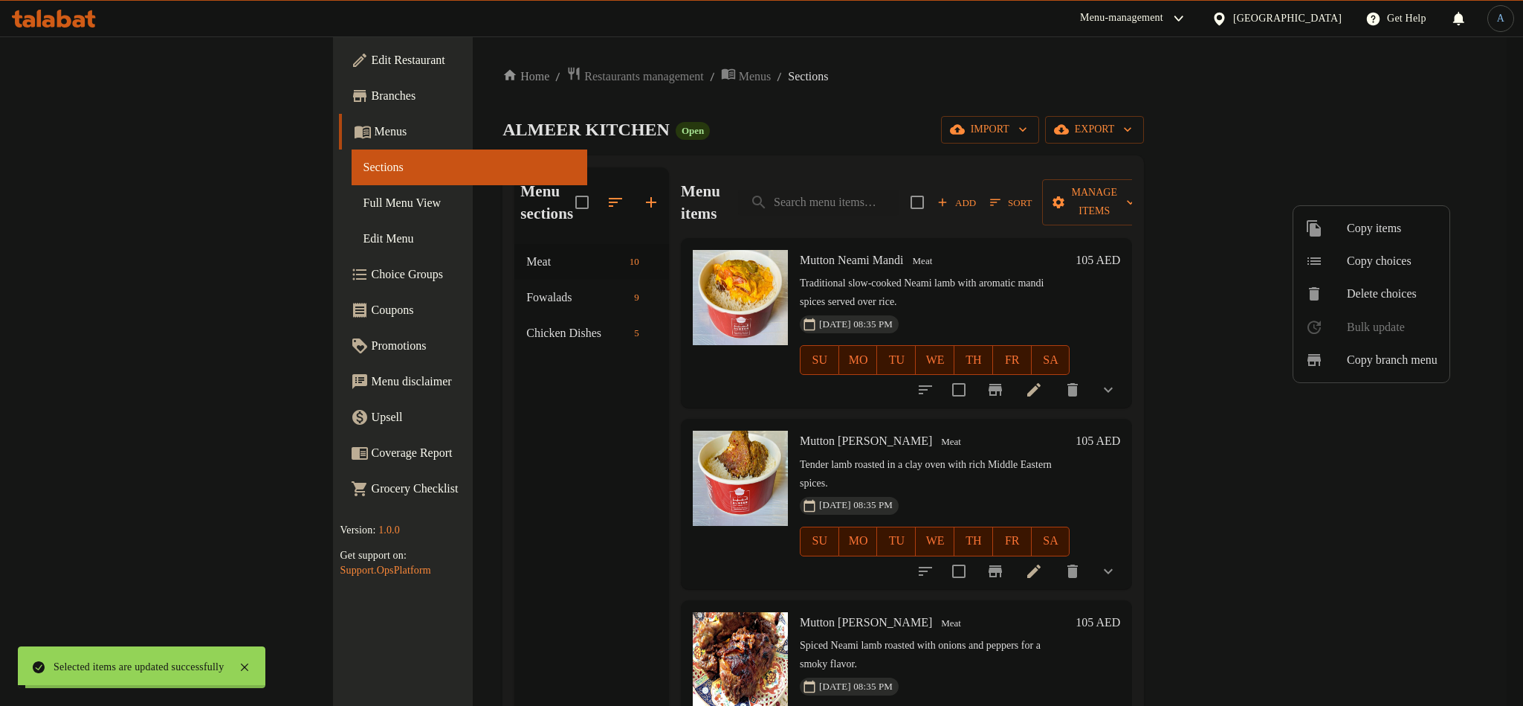
click at [321, 268] on div at bounding box center [761, 353] width 1523 height 706
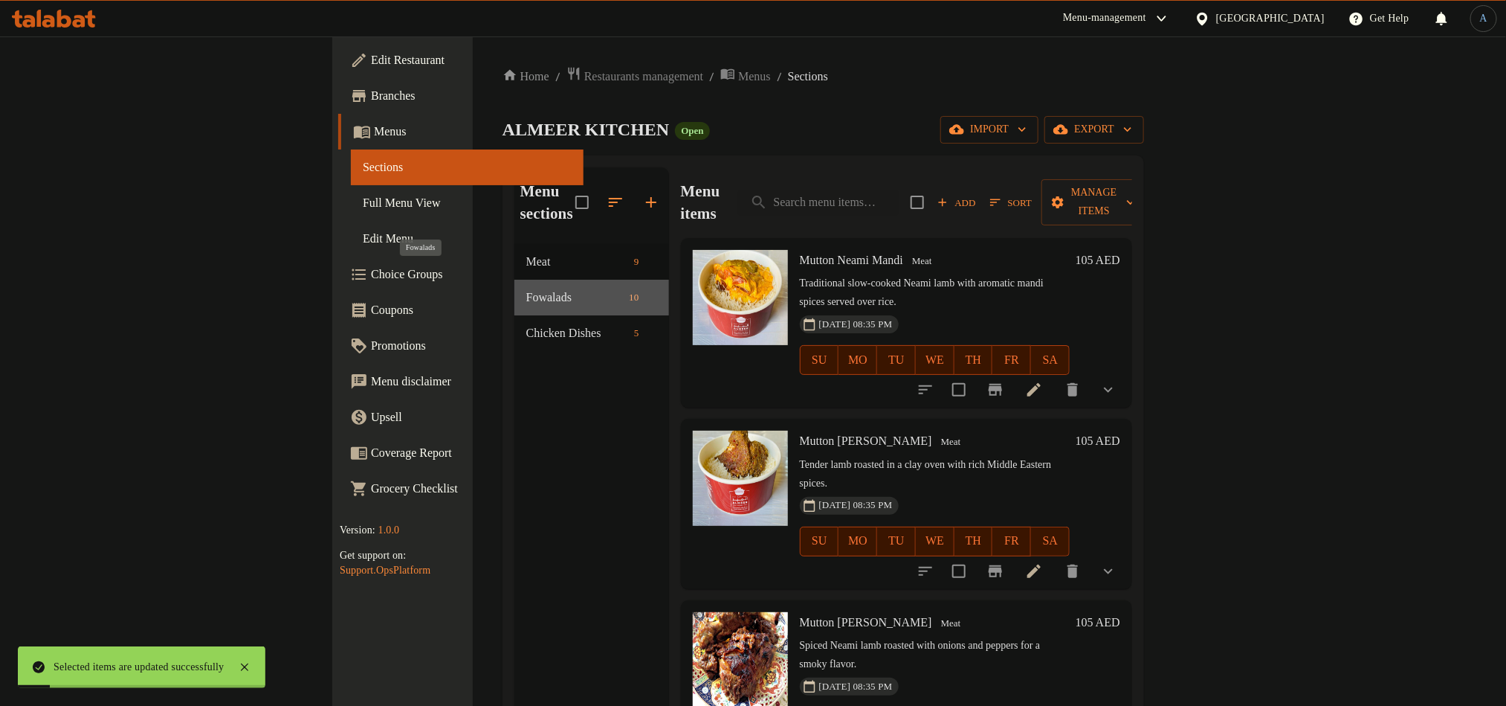
click at [526, 288] on span "Fowalads" at bounding box center [574, 297] width 97 height 18
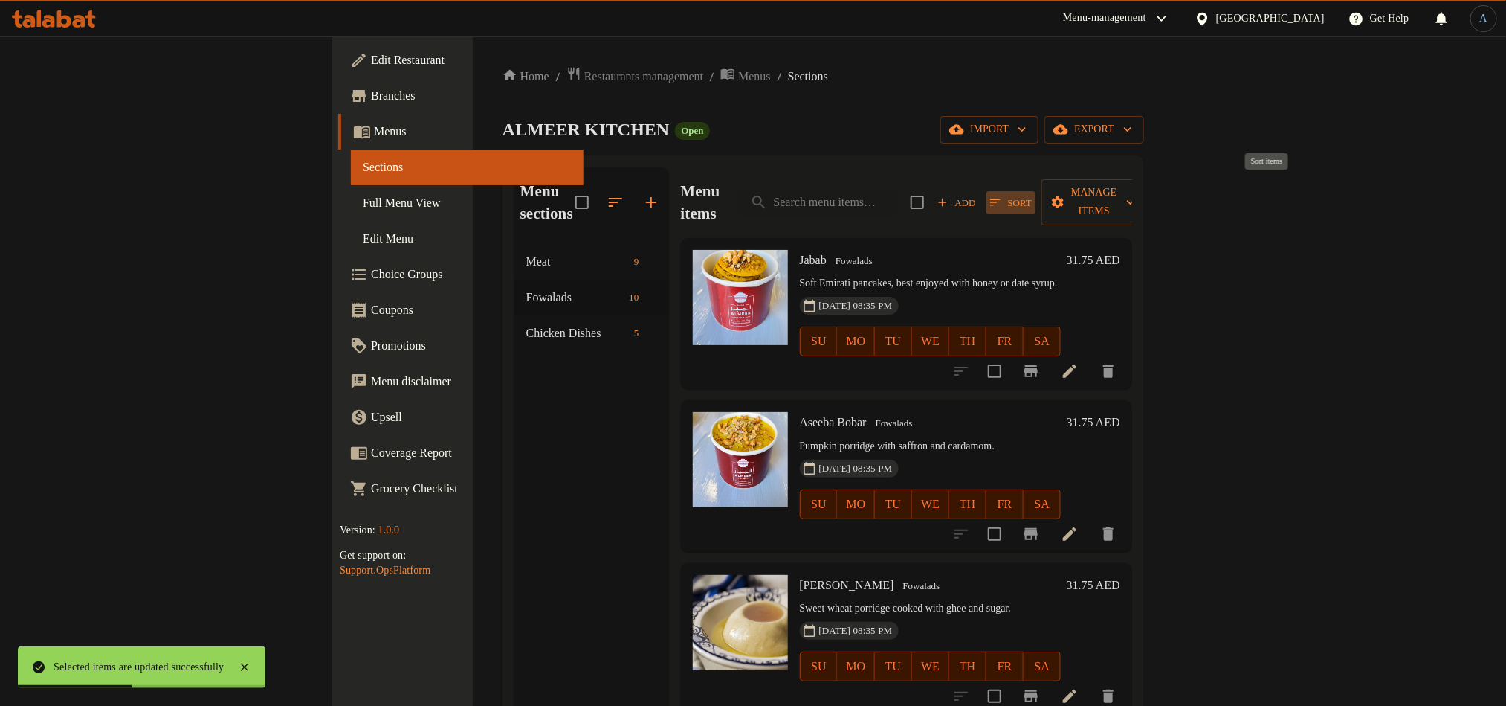
click at [1036, 201] on button "Sort" at bounding box center [1011, 202] width 49 height 23
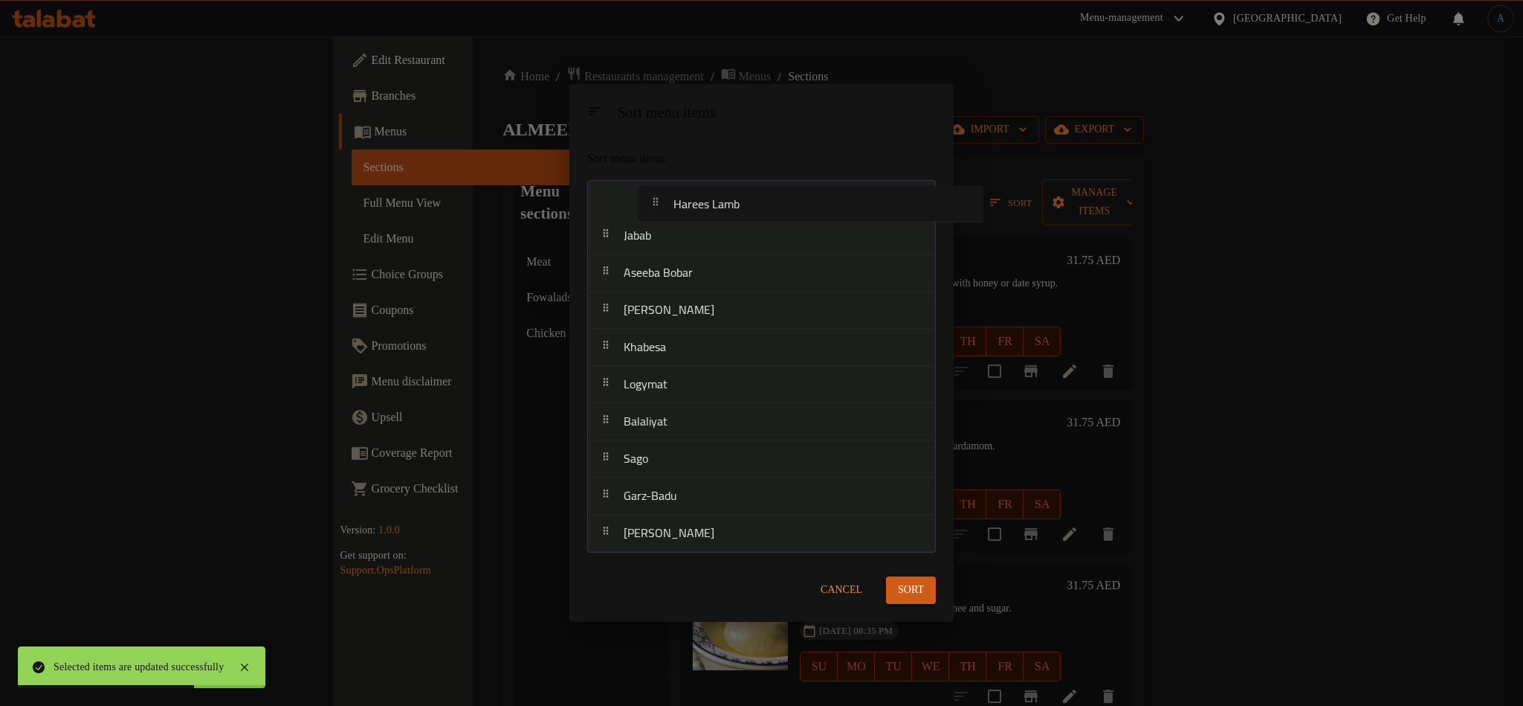
drag, startPoint x: 696, startPoint y: 507, endPoint x: 745, endPoint y: 212, distance: 299.2
click at [745, 212] on nav "Jabab Aseeba Bobar Aseeda Taheen Khabesa Logymat Balaliyat Sago Garz-Badu Haree…" at bounding box center [761, 366] width 349 height 372
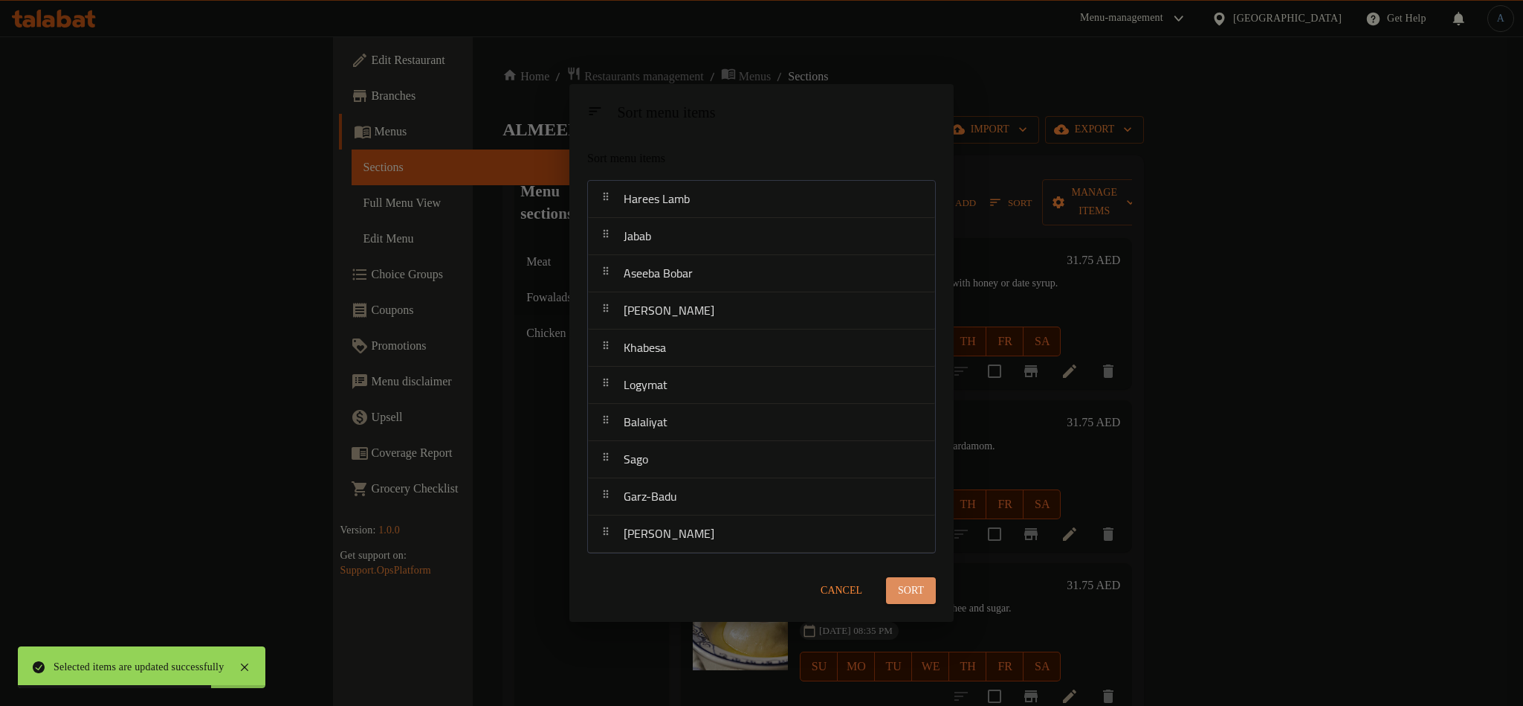
click at [924, 596] on button "Sort" at bounding box center [911, 591] width 50 height 28
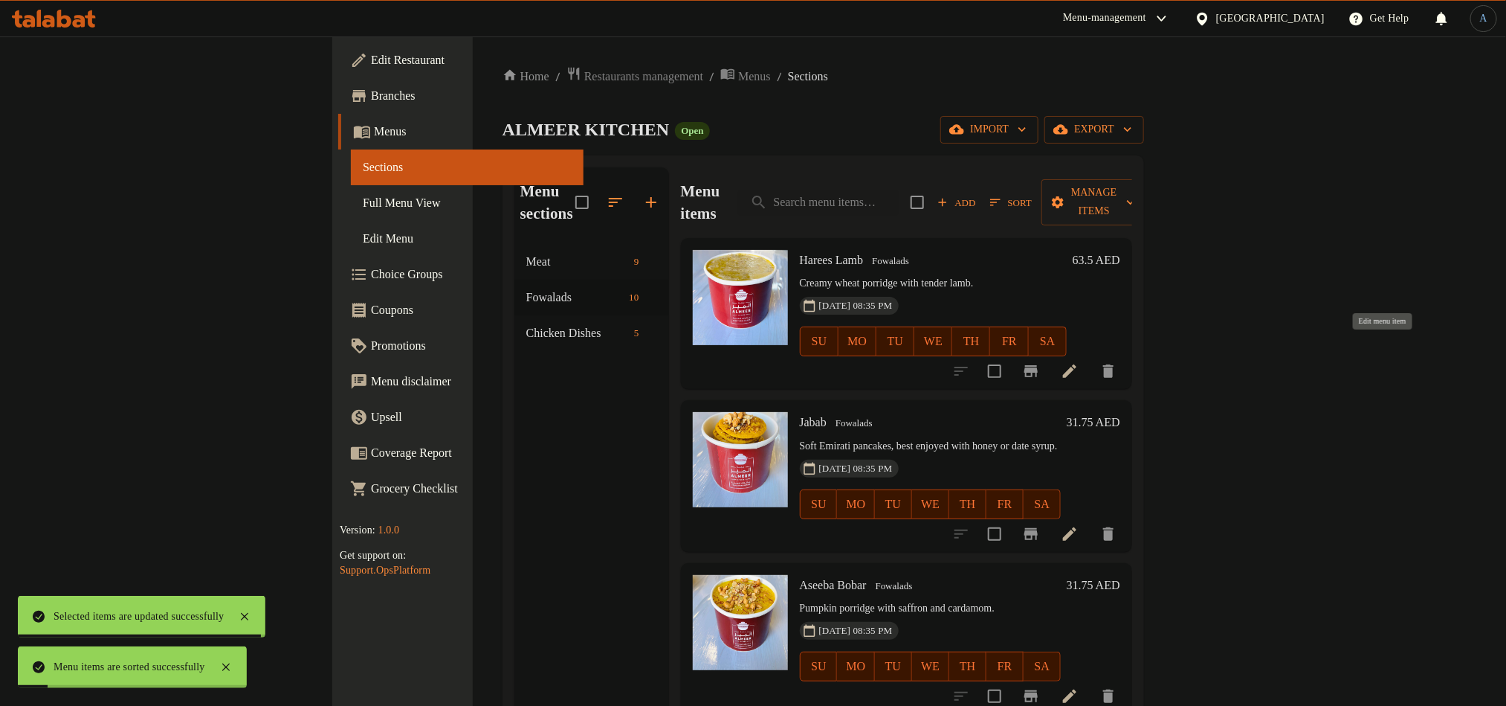
click at [1079, 362] on icon at bounding box center [1070, 371] width 18 height 18
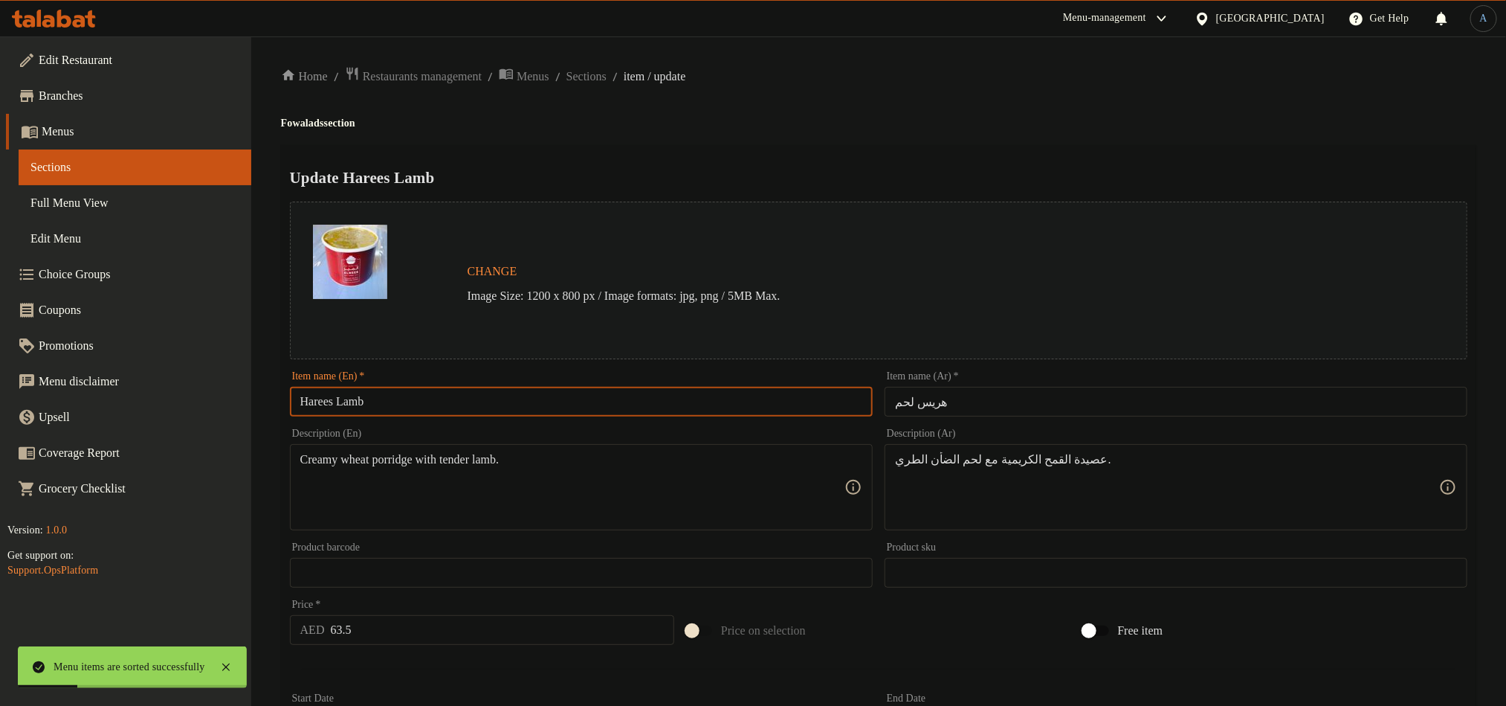
click at [462, 408] on input "Harees Lamb" at bounding box center [581, 402] width 583 height 30
paste input "ham"
type input "Harees Laham"
click at [1047, 136] on div "Home / Restaurants management / Menus / Sections / item / update Fowalads secti…" at bounding box center [879, 554] width 1196 height 977
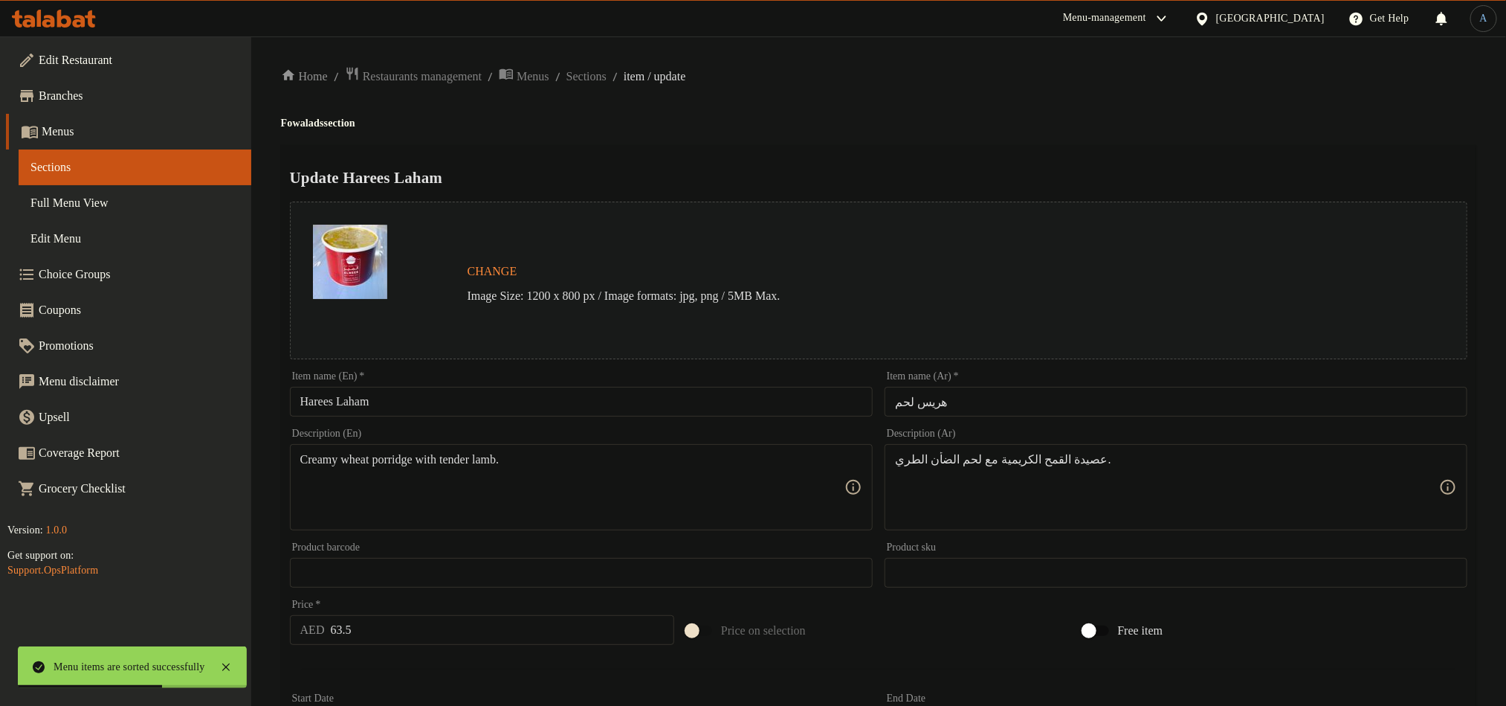
click at [1051, 409] on input "هريس لحم" at bounding box center [1176, 402] width 583 height 30
paste input "text"
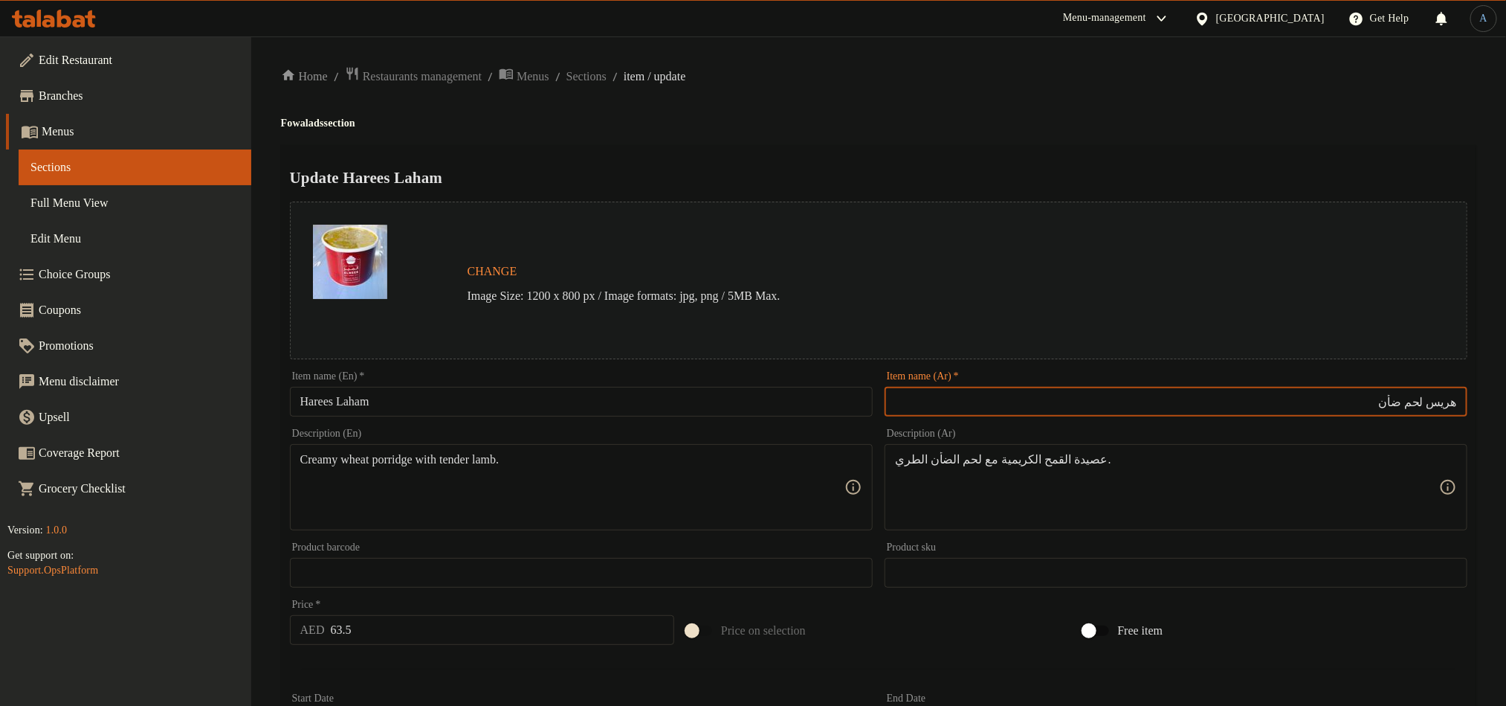
type input "هريس لحم ضأن"
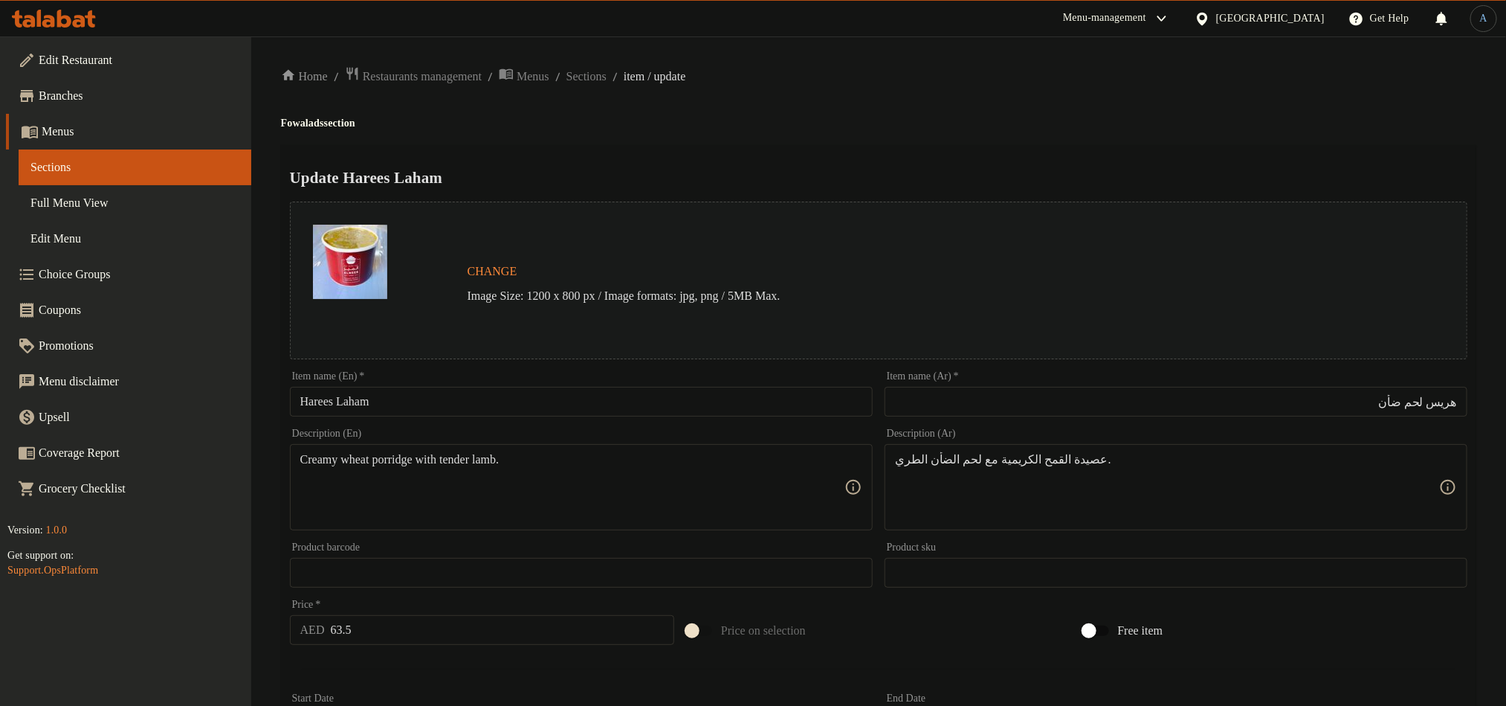
click at [393, 628] on input "63.5" at bounding box center [503, 630] width 344 height 30
paste input "70"
type input "70"
paste textarea "Wheat porridge slow-cooked with tender lamb, traditional Emirati dish."
type textarea "Wheat porridge slow-cooked with tender lamb, traditional Emirati dish."
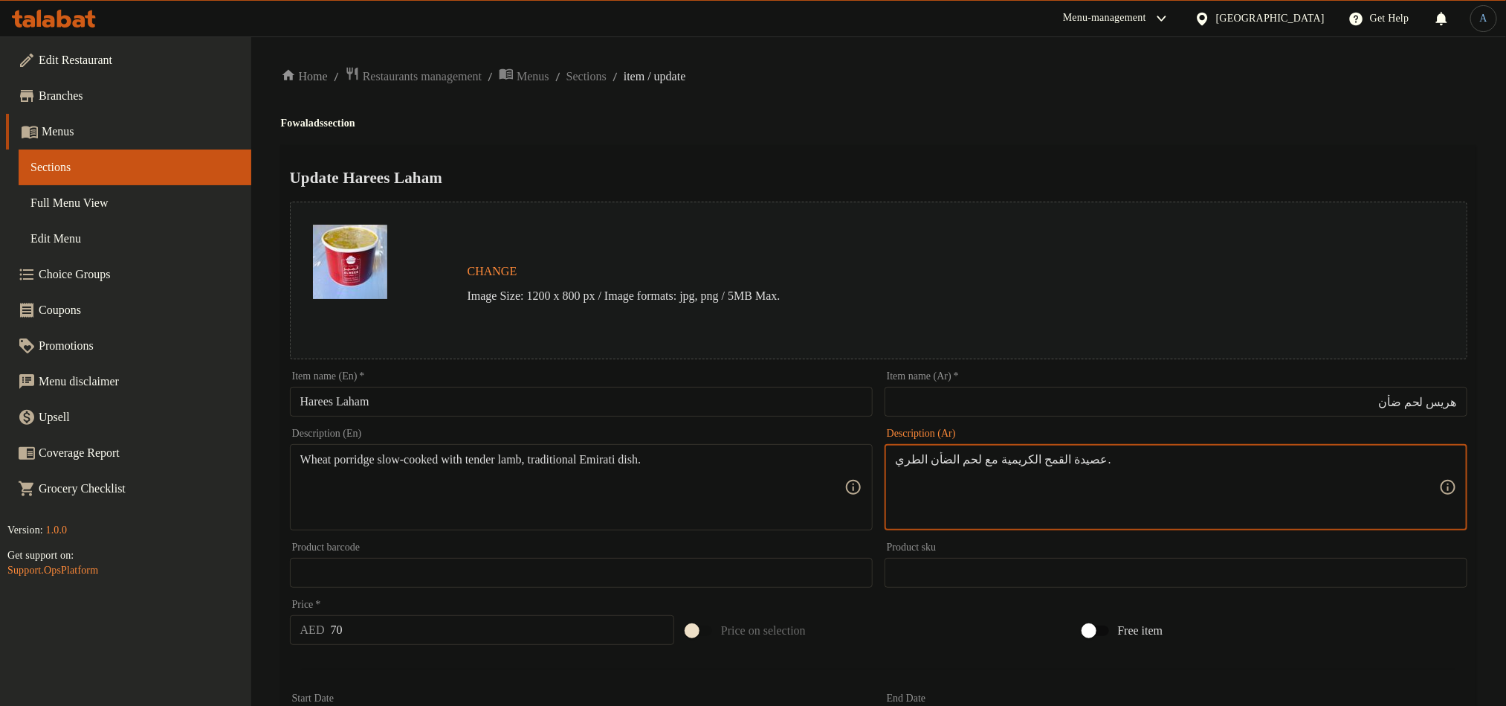
paste textarea "طهوة ببطء مع لحم الضأن الطري، طبق إماراتي تقليدي."
type textarea "عصيدة القمح المطهوة ببطء مع لحم الضأن الطري، طبق إماراتي تقليدي."
drag, startPoint x: 1054, startPoint y: 156, endPoint x: 1058, endPoint y: 149, distance: 8.0
click at [1058, 149] on div "Update Harees Laham Change Image Size: 1200 x 800 px / Image formats: jpg, png …" at bounding box center [879, 588] width 1196 height 887
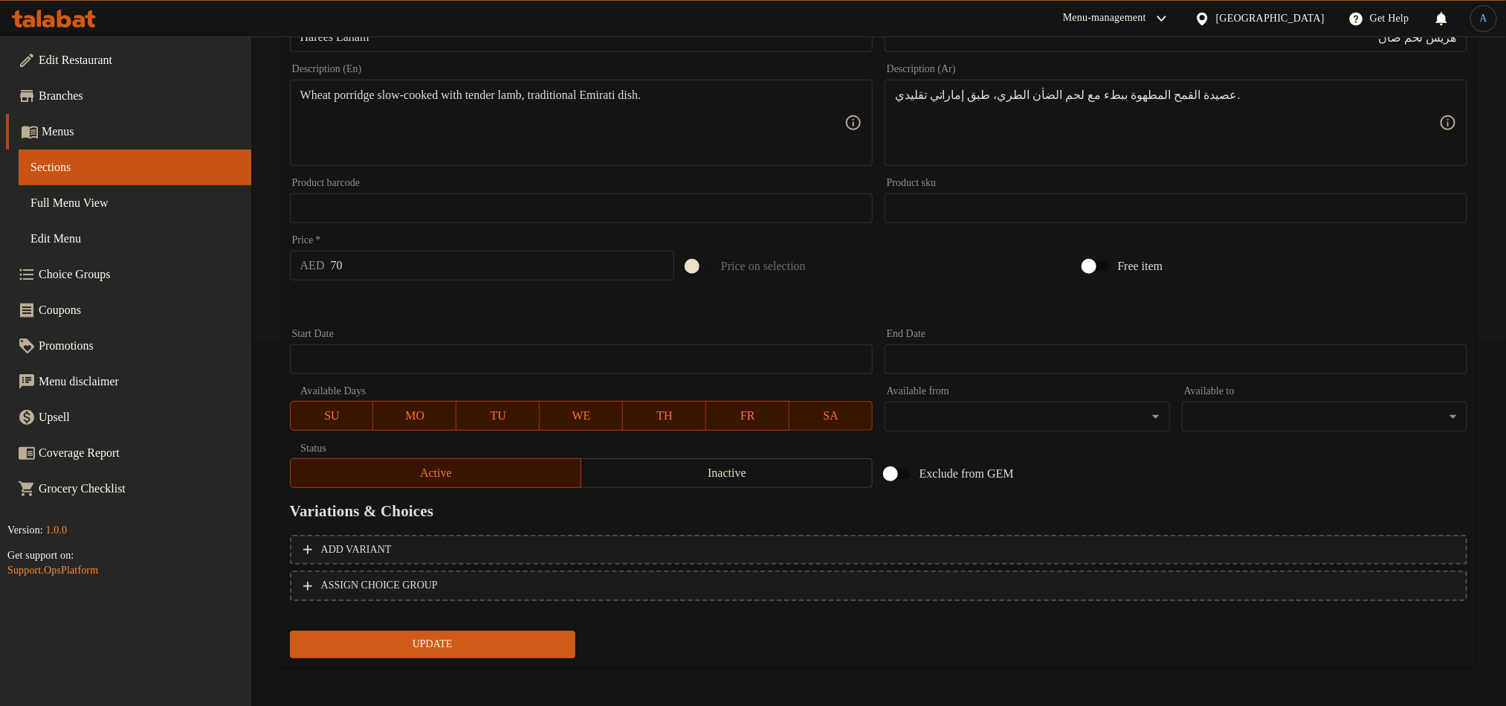
click at [538, 650] on span "Update" at bounding box center [433, 644] width 262 height 19
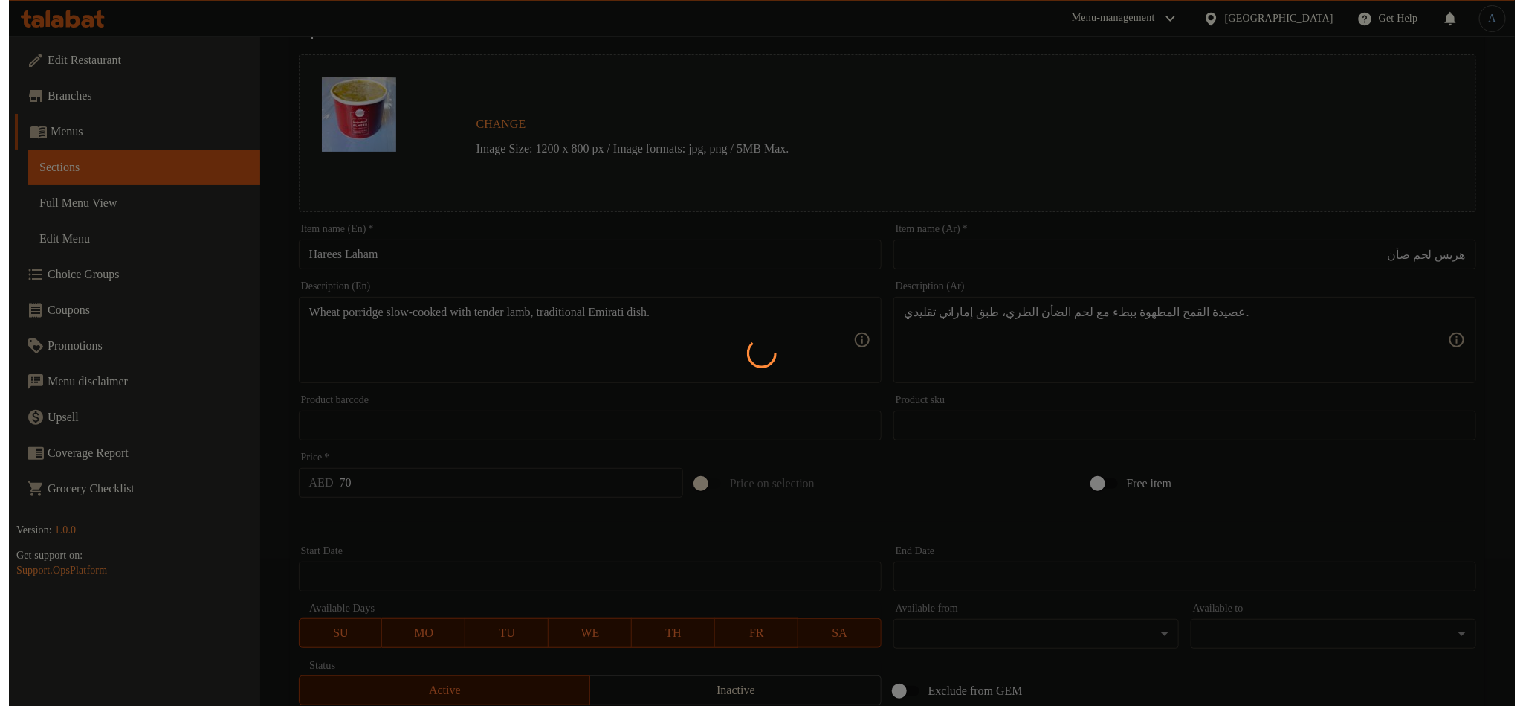
scroll to position [0, 0]
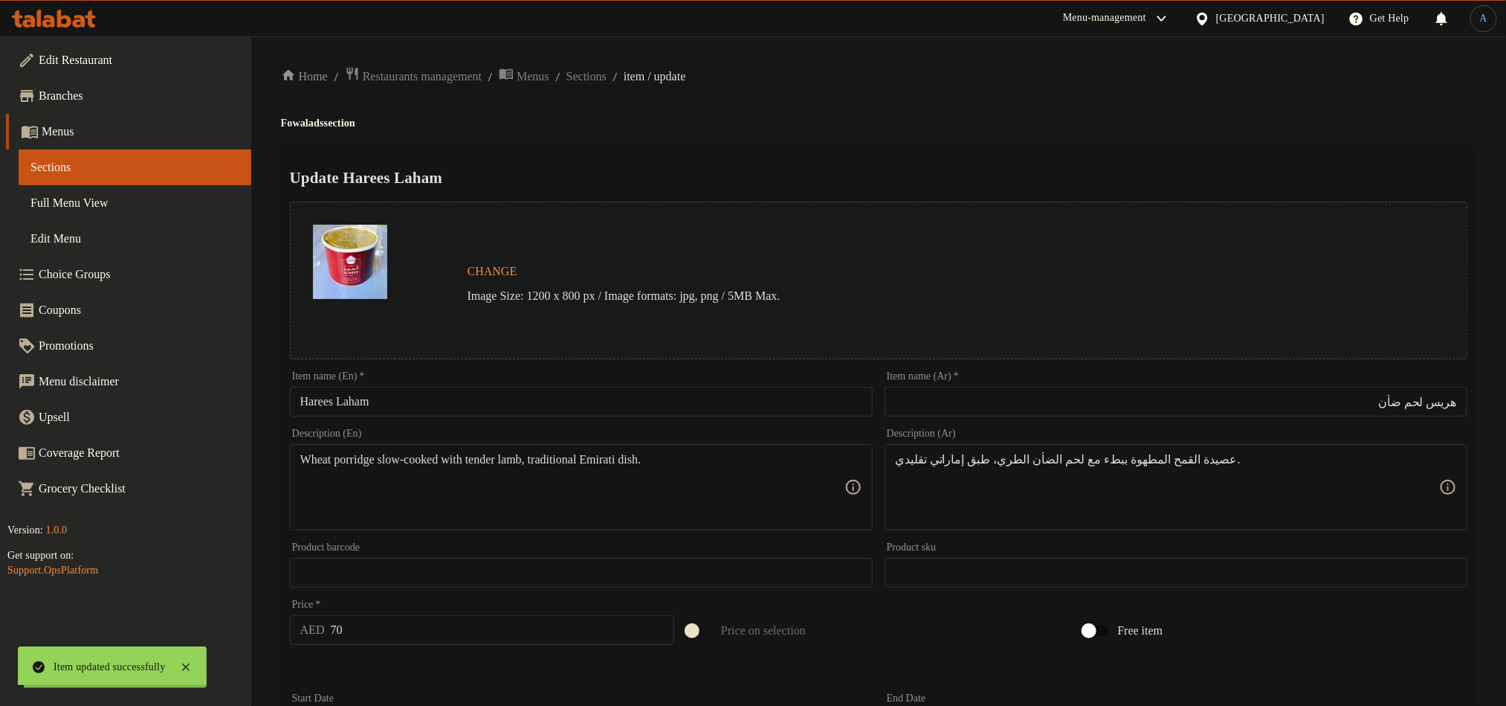
click at [607, 80] on span "Sections" at bounding box center [587, 77] width 40 height 18
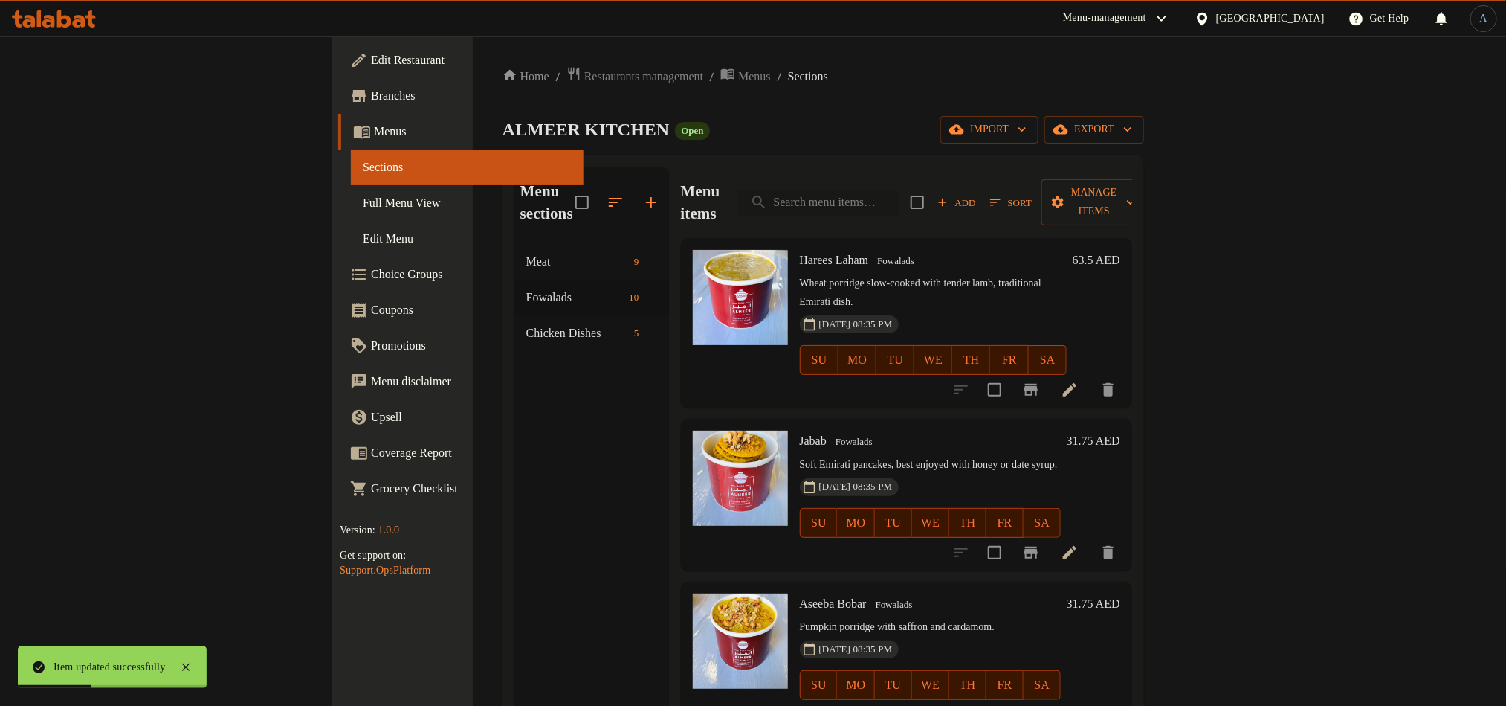
click at [899, 190] on input "search" at bounding box center [818, 203] width 161 height 26
paste input "Madrouba Chicken"
type input "Madrouba Chicken"
click at [899, 190] on input "search" at bounding box center [818, 203] width 161 height 26
paste input "Madrouba Chicken"
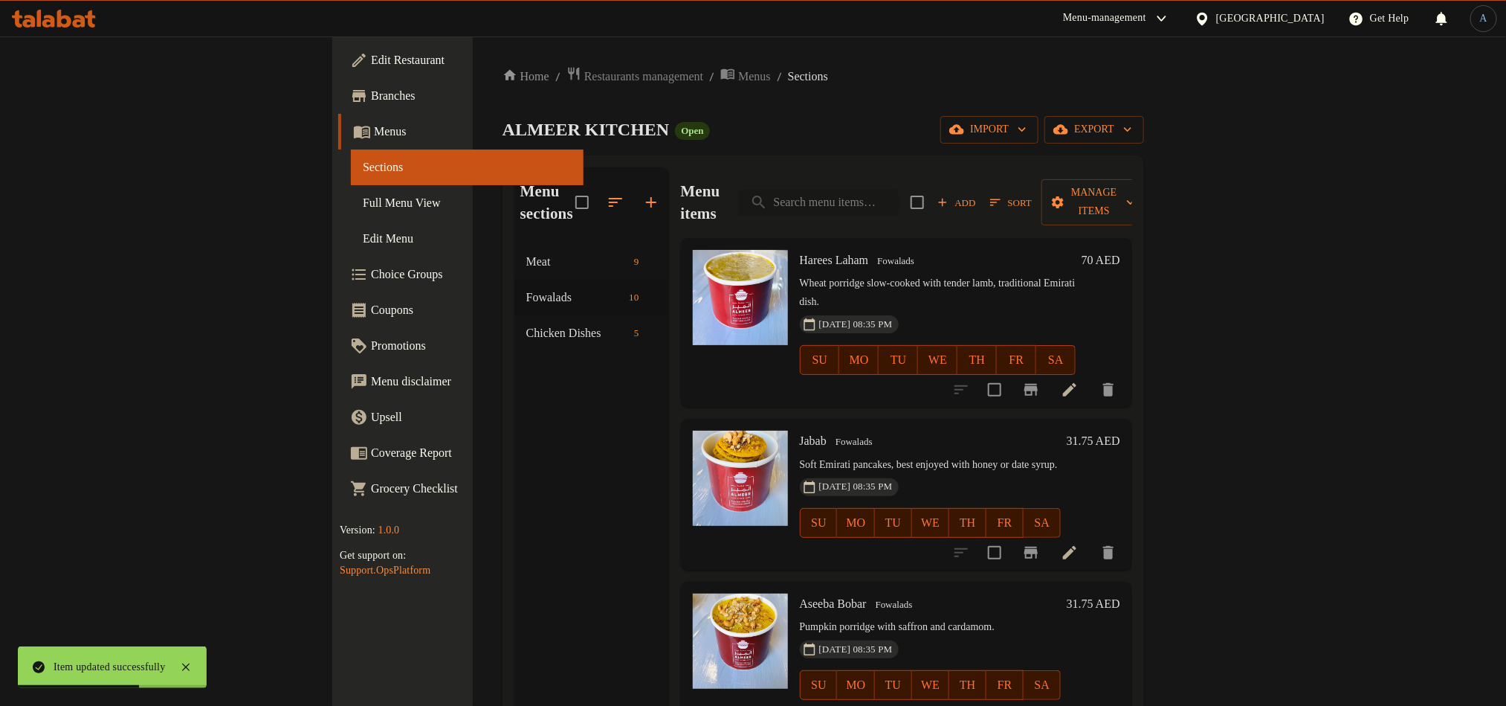
type input "Madrouba Chicken"
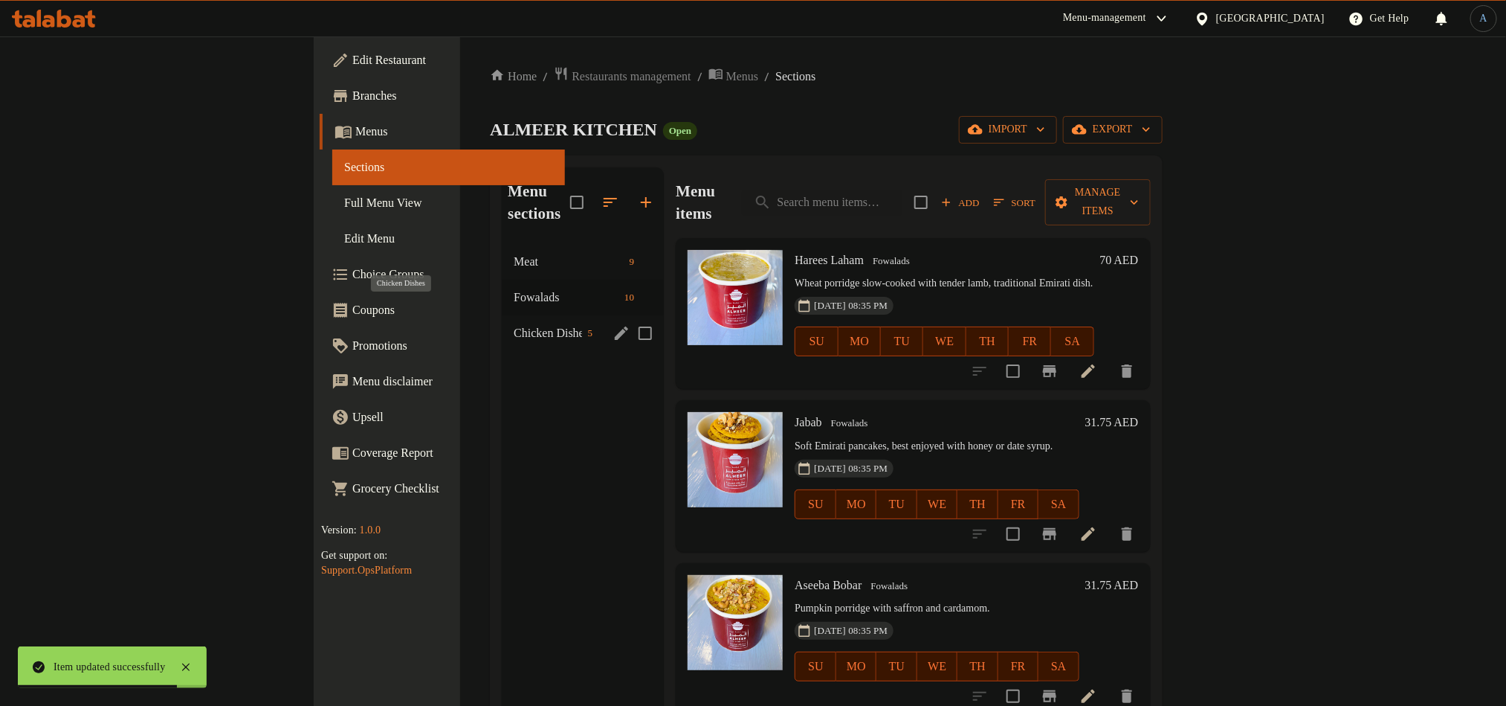
click at [514, 324] on span "Chicken Dishes" at bounding box center [548, 333] width 68 height 18
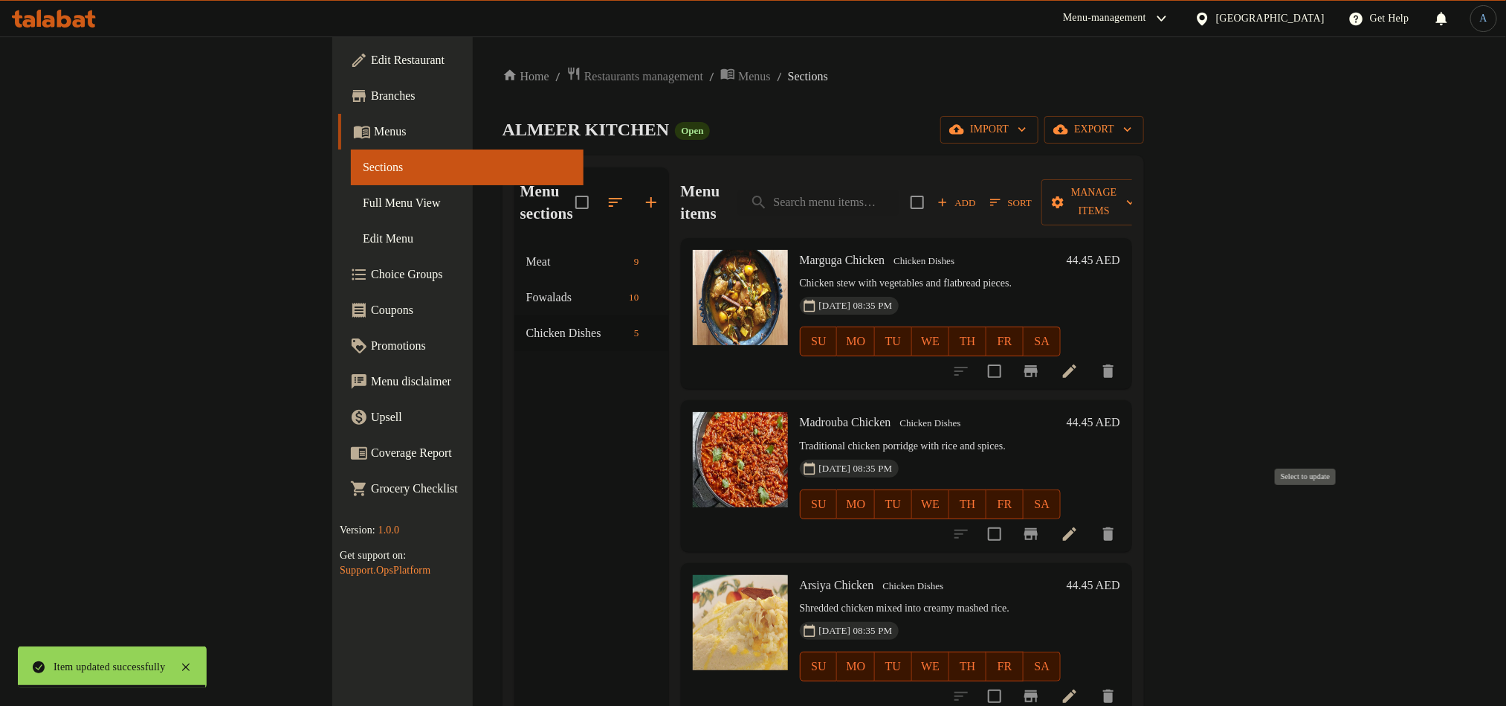
click at [1010, 518] on input "checkbox" at bounding box center [994, 533] width 31 height 31
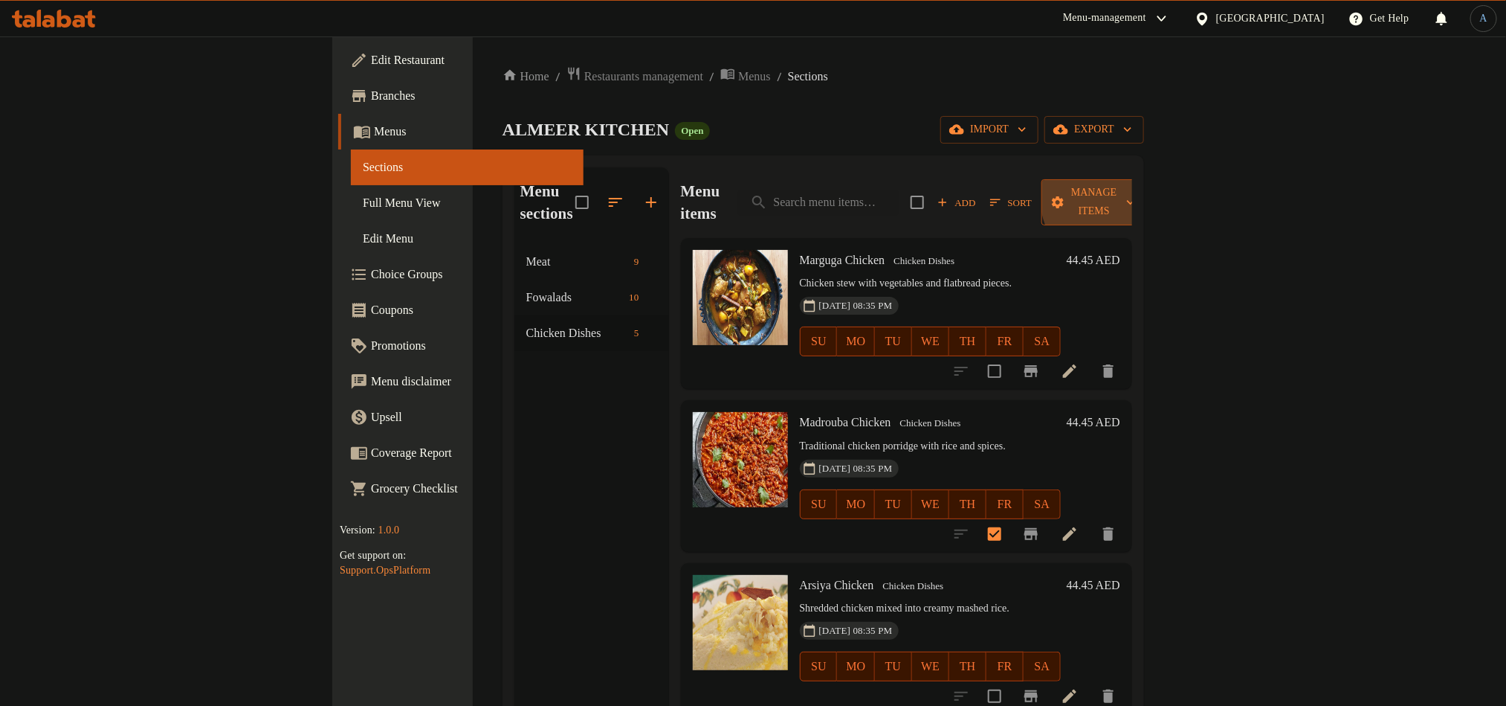
click at [1135, 193] on span "Manage items" at bounding box center [1094, 202] width 81 height 37
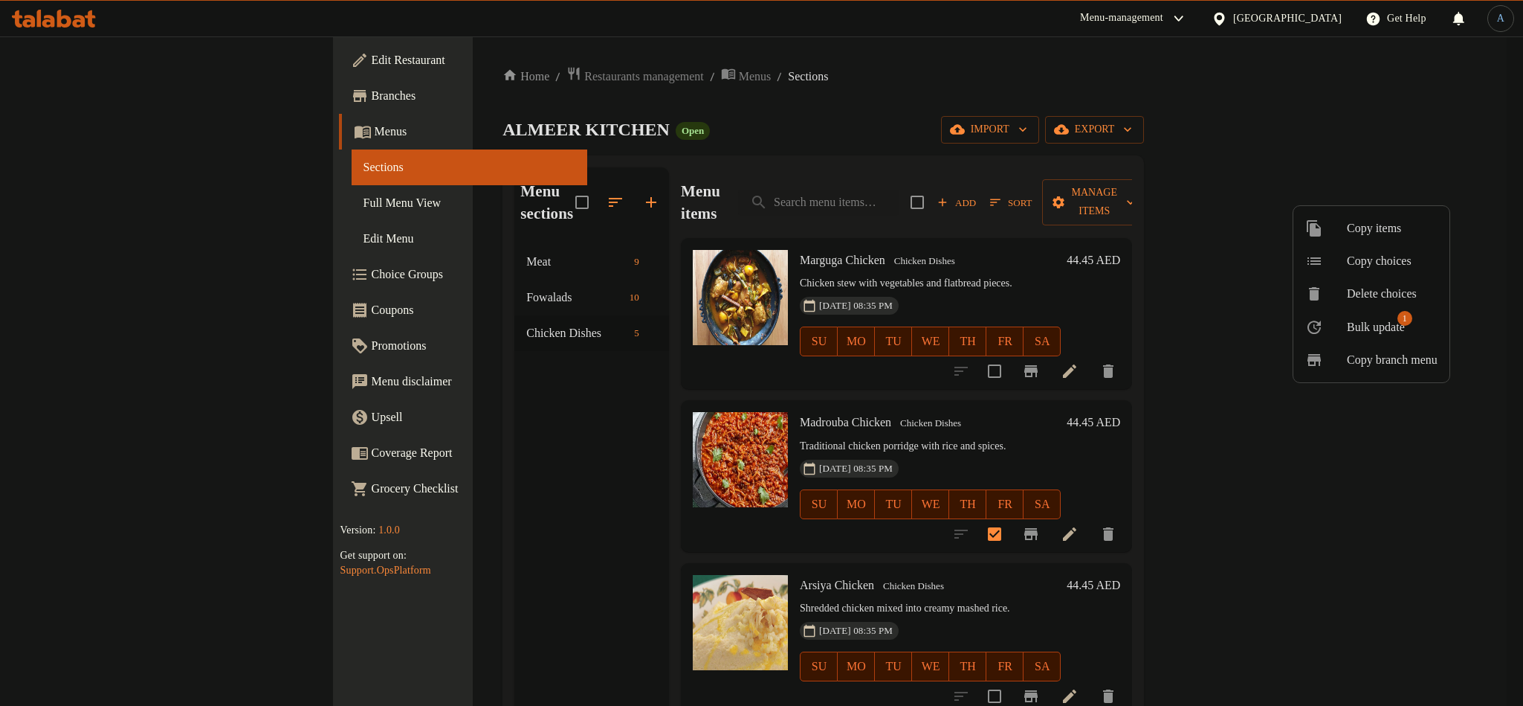
click at [1366, 355] on span "Copy branch menu" at bounding box center [1392, 360] width 91 height 18
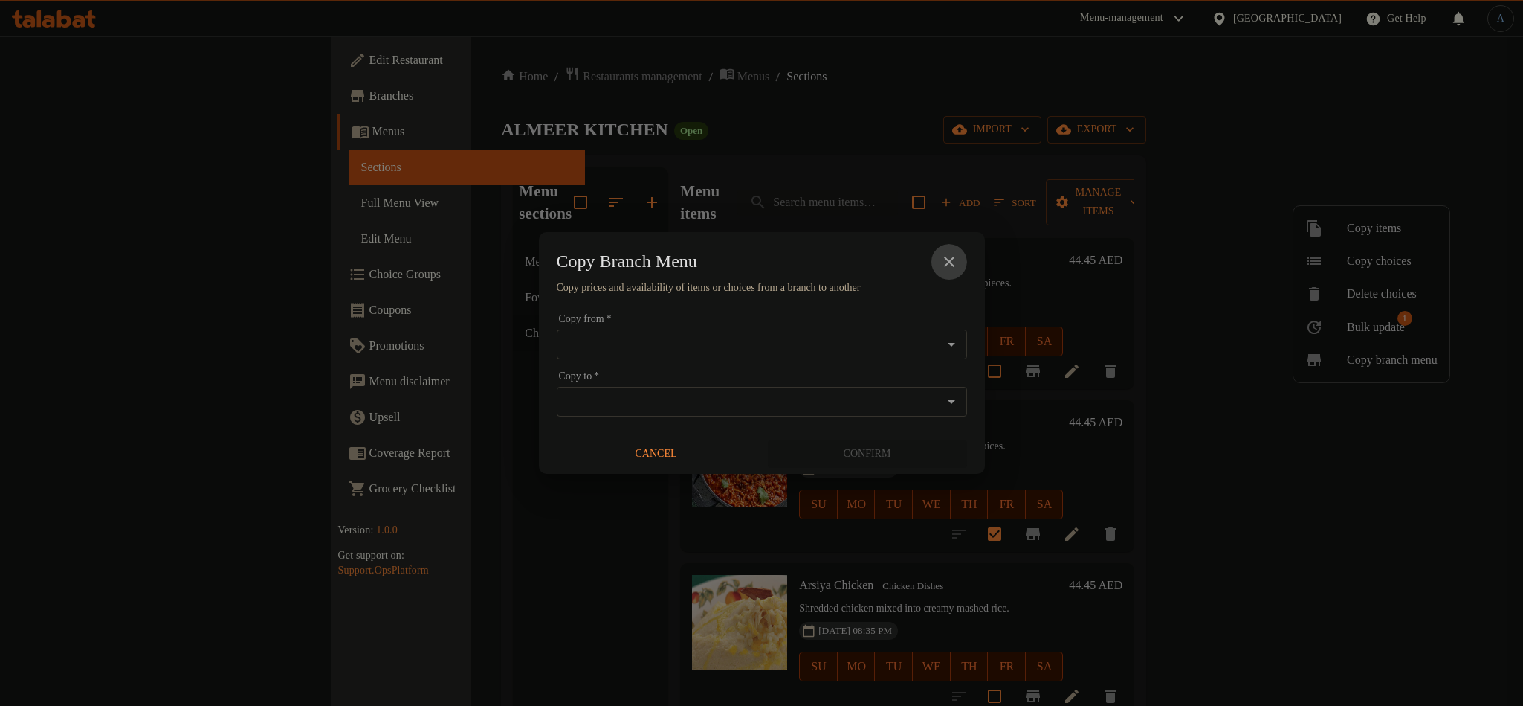
click at [944, 261] on icon "close" at bounding box center [950, 262] width 18 height 18
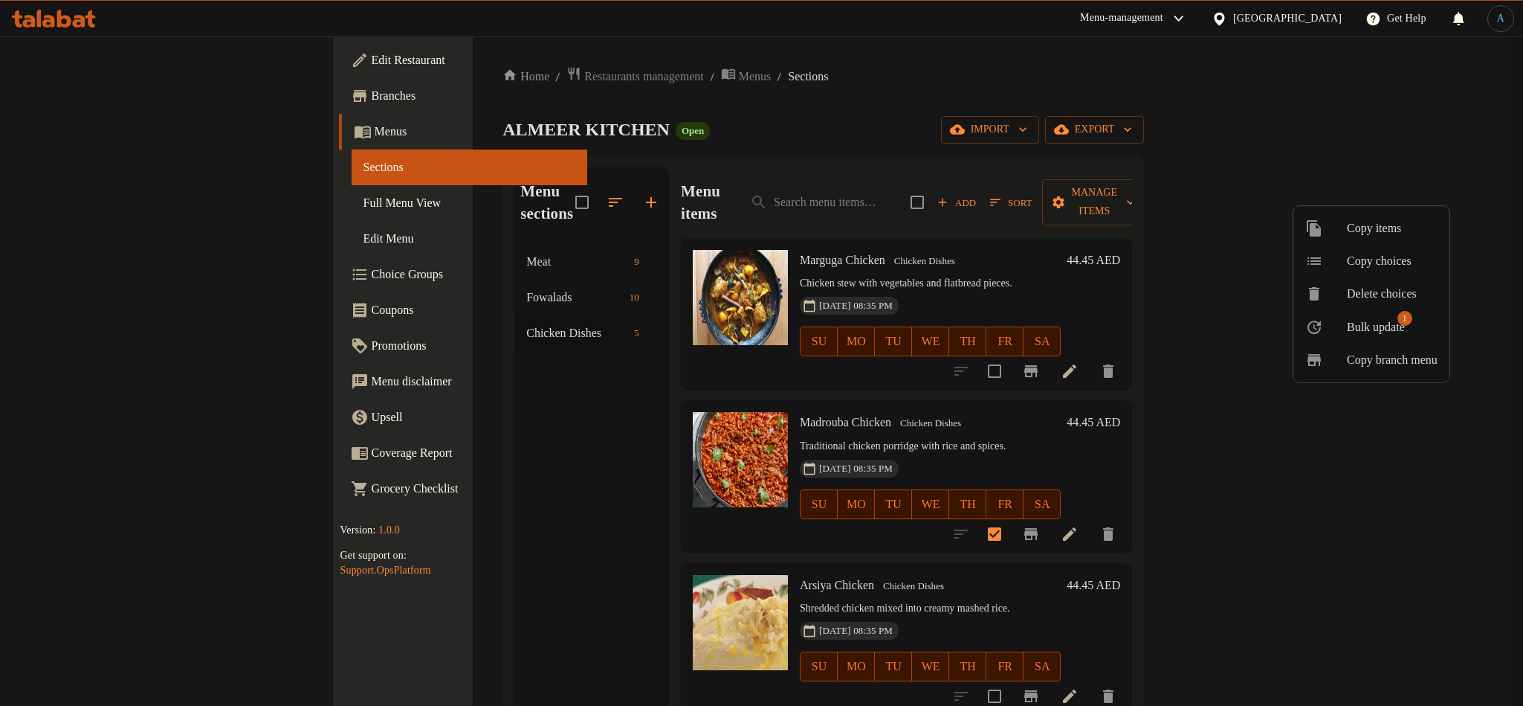
click at [1352, 323] on span "Bulk update" at bounding box center [1376, 327] width 58 height 18
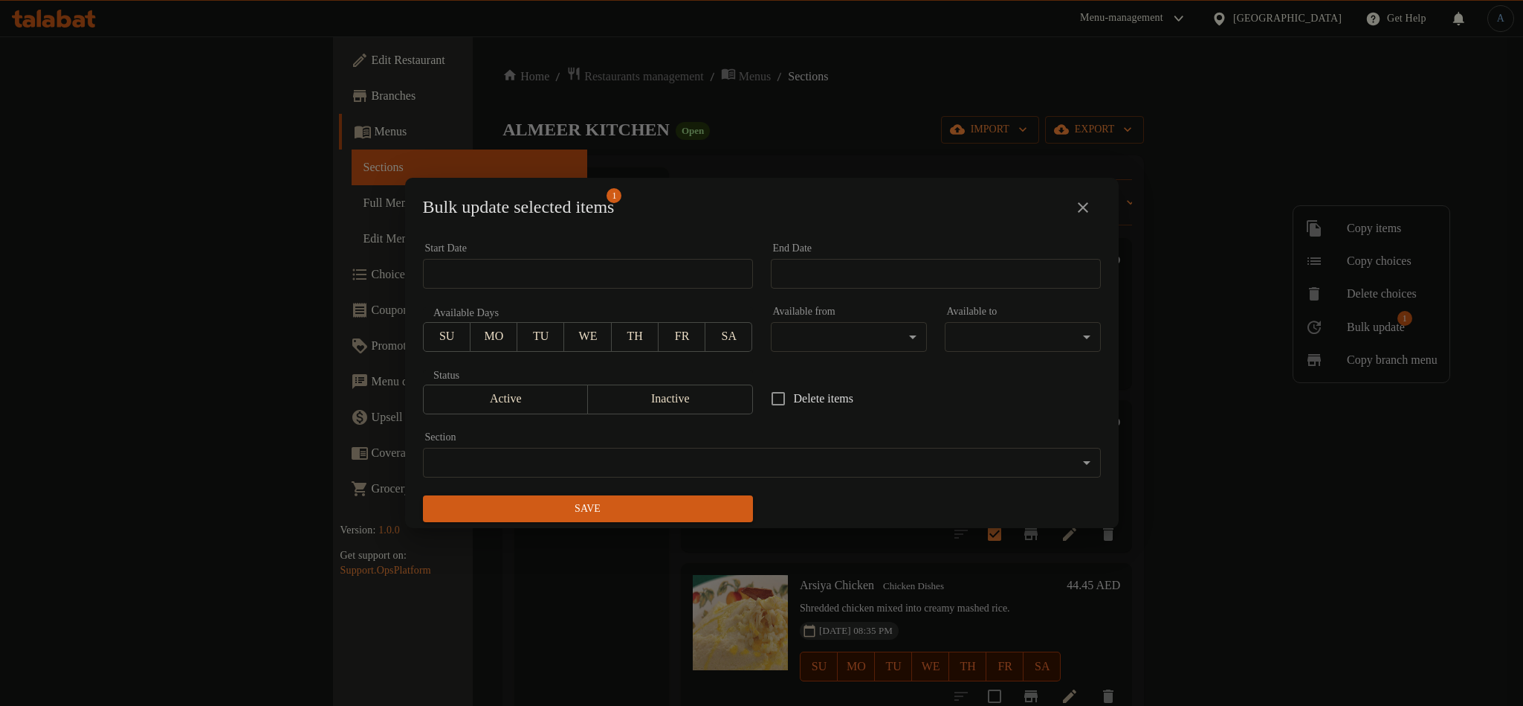
click at [706, 451] on body "​ Menu-management United Arab Emirates Get Help A Edit Restaurant Branches Menu…" at bounding box center [761, 370] width 1523 height 669
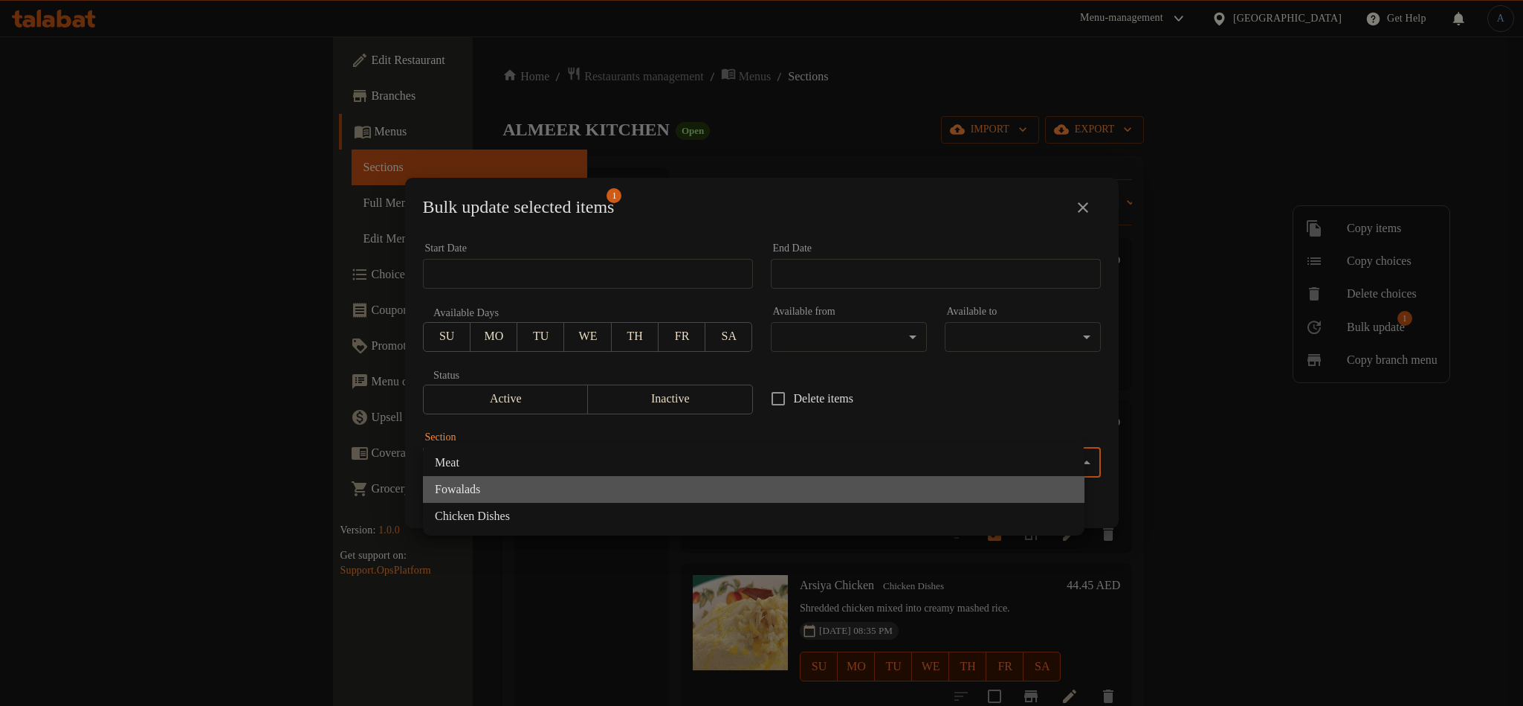
click at [495, 487] on li "Fowalads" at bounding box center [754, 489] width 662 height 27
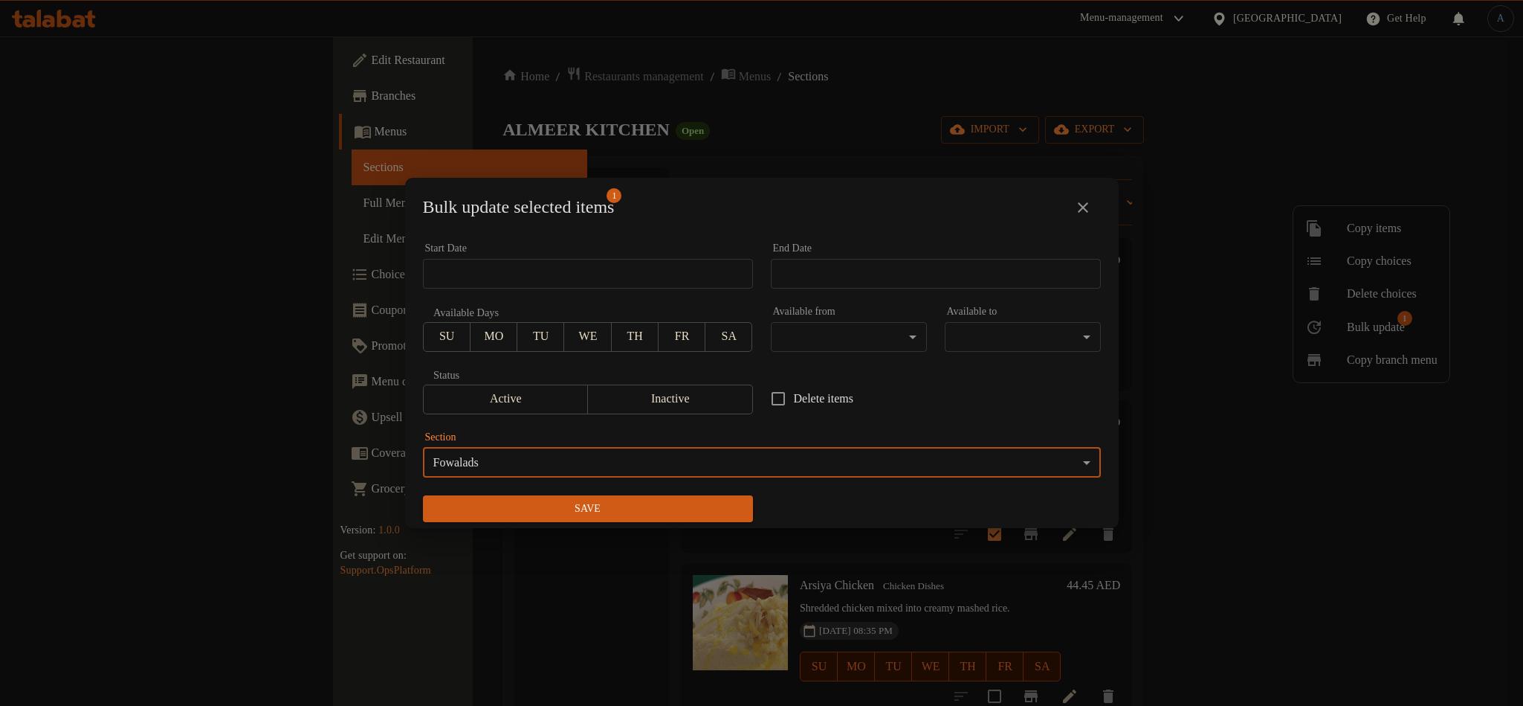
click at [689, 517] on span "Save" at bounding box center [588, 509] width 306 height 19
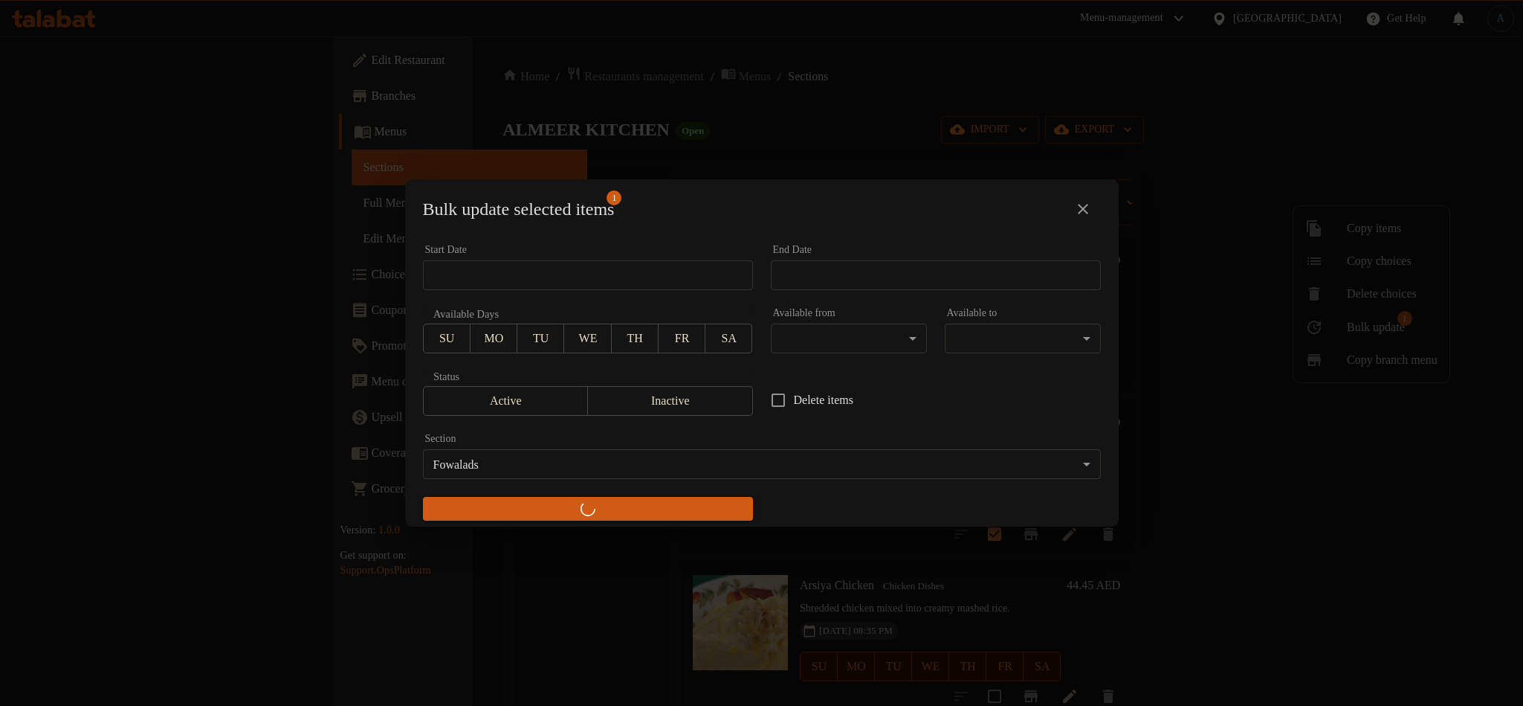
checkbox input "false"
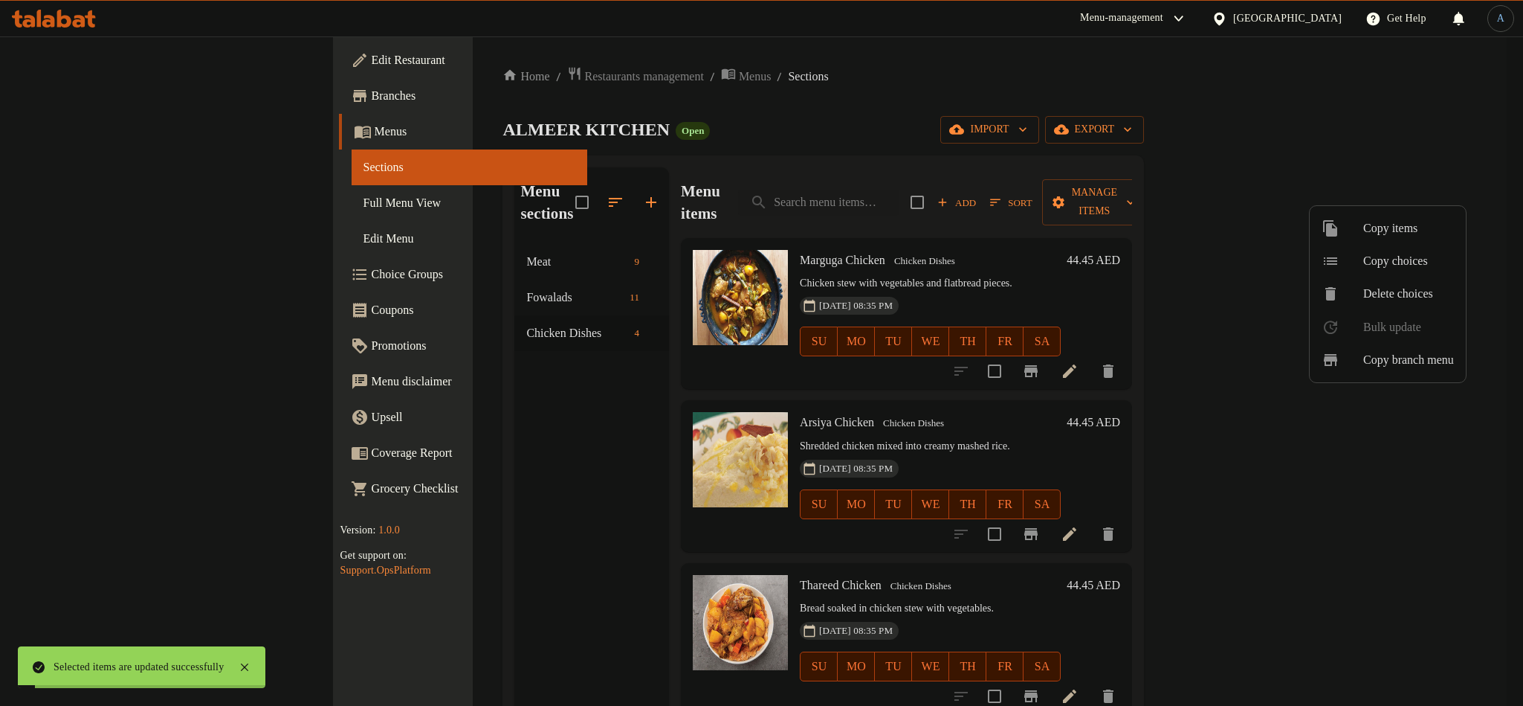
click at [353, 273] on div at bounding box center [761, 353] width 1523 height 706
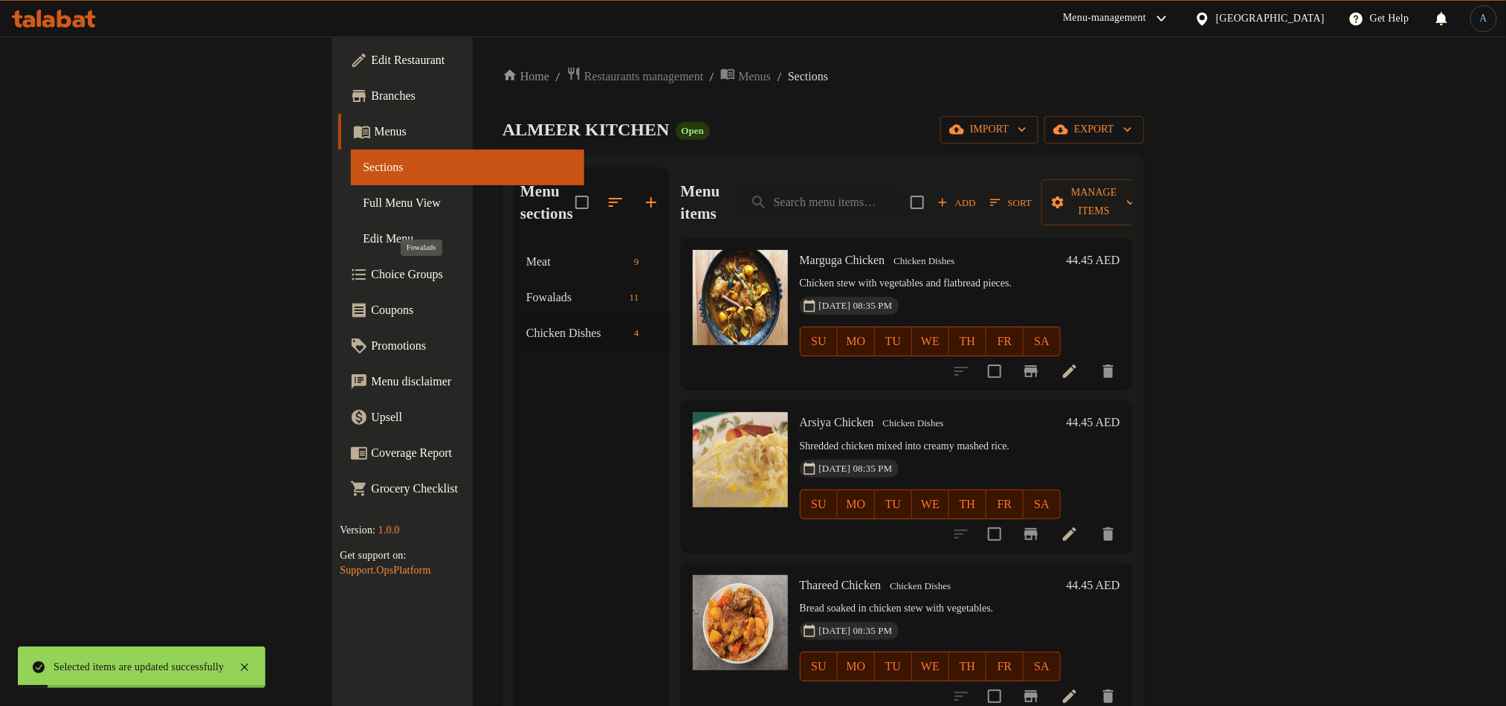
click at [526, 288] on span "Fowalads" at bounding box center [574, 297] width 97 height 18
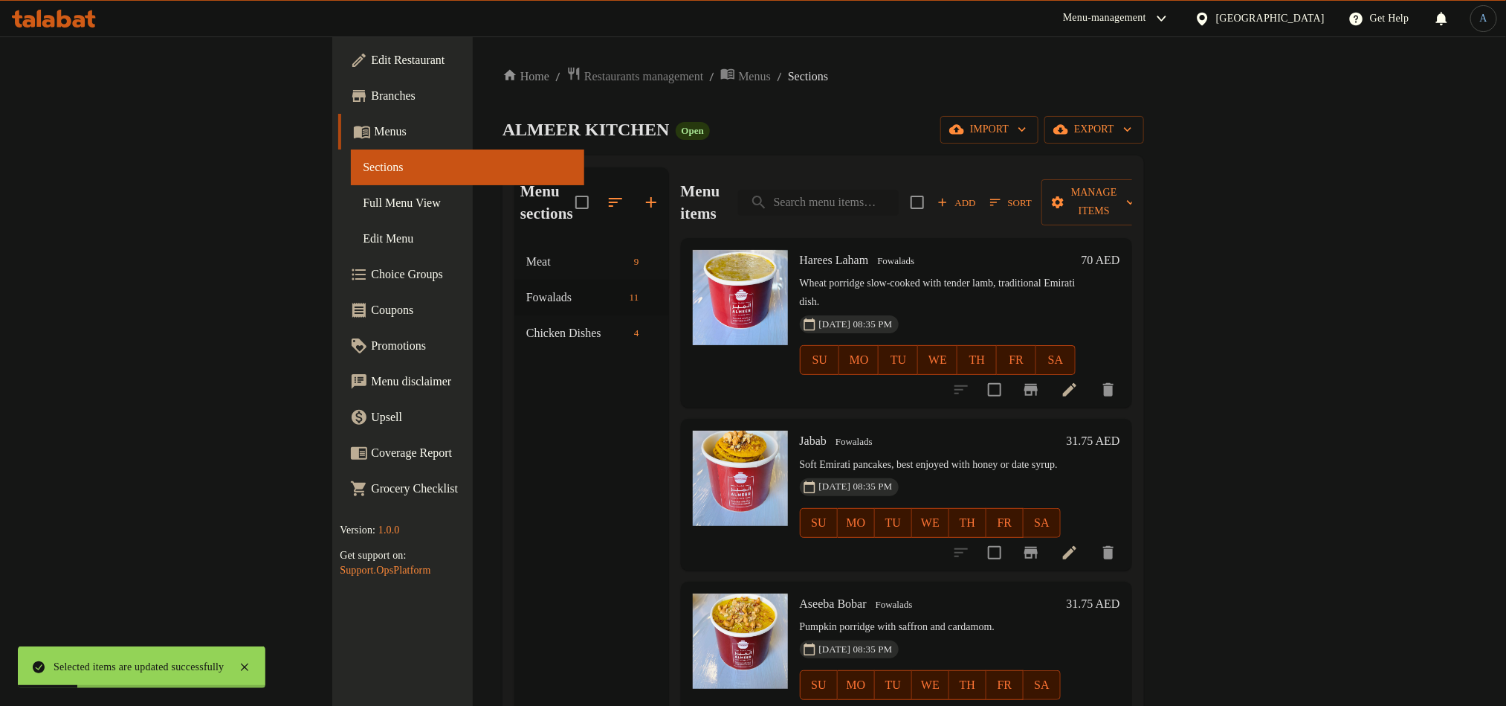
click at [899, 190] on input "search" at bounding box center [818, 203] width 161 height 26
paste input "Madrouba Chicken"
type input "Madrouba Chicken"
click at [1032, 194] on span "Sort" at bounding box center [1011, 202] width 42 height 17
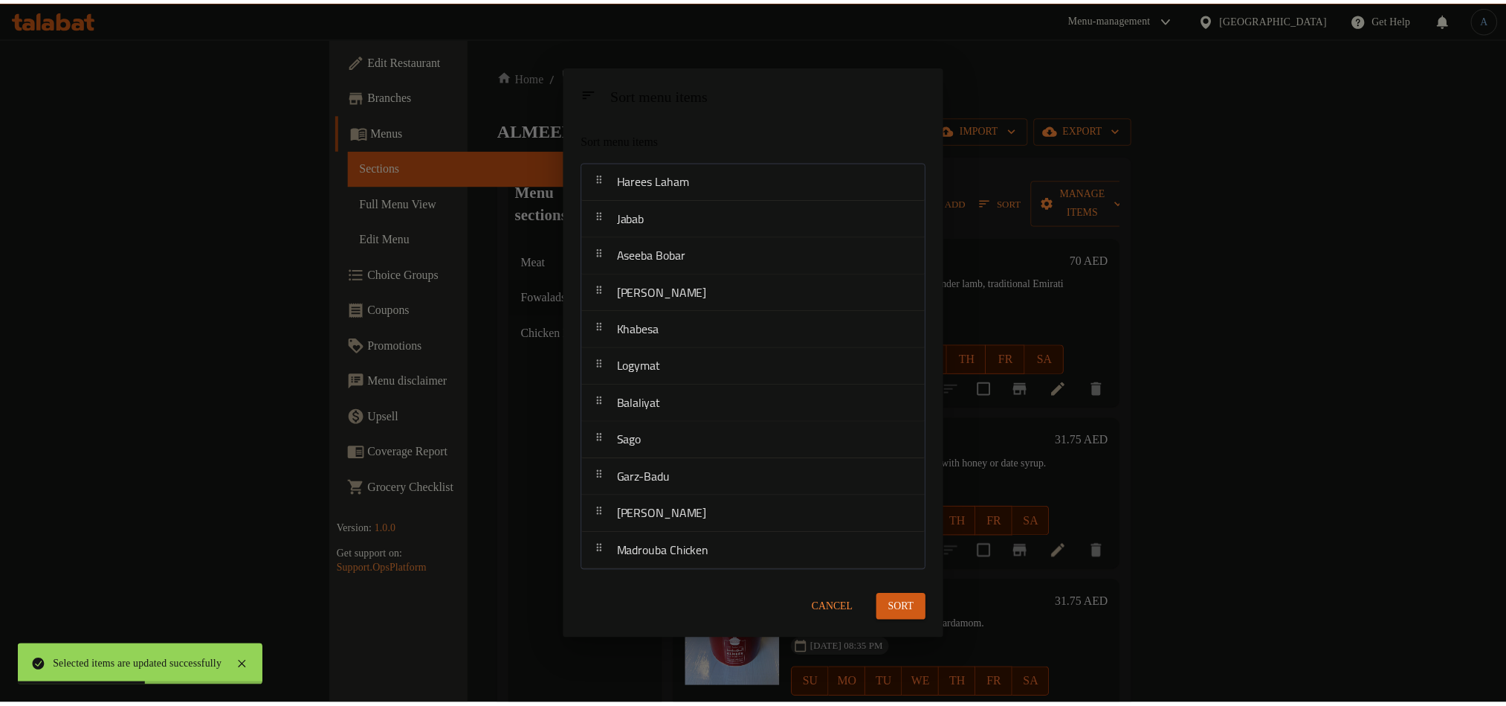
scroll to position [1117, 0]
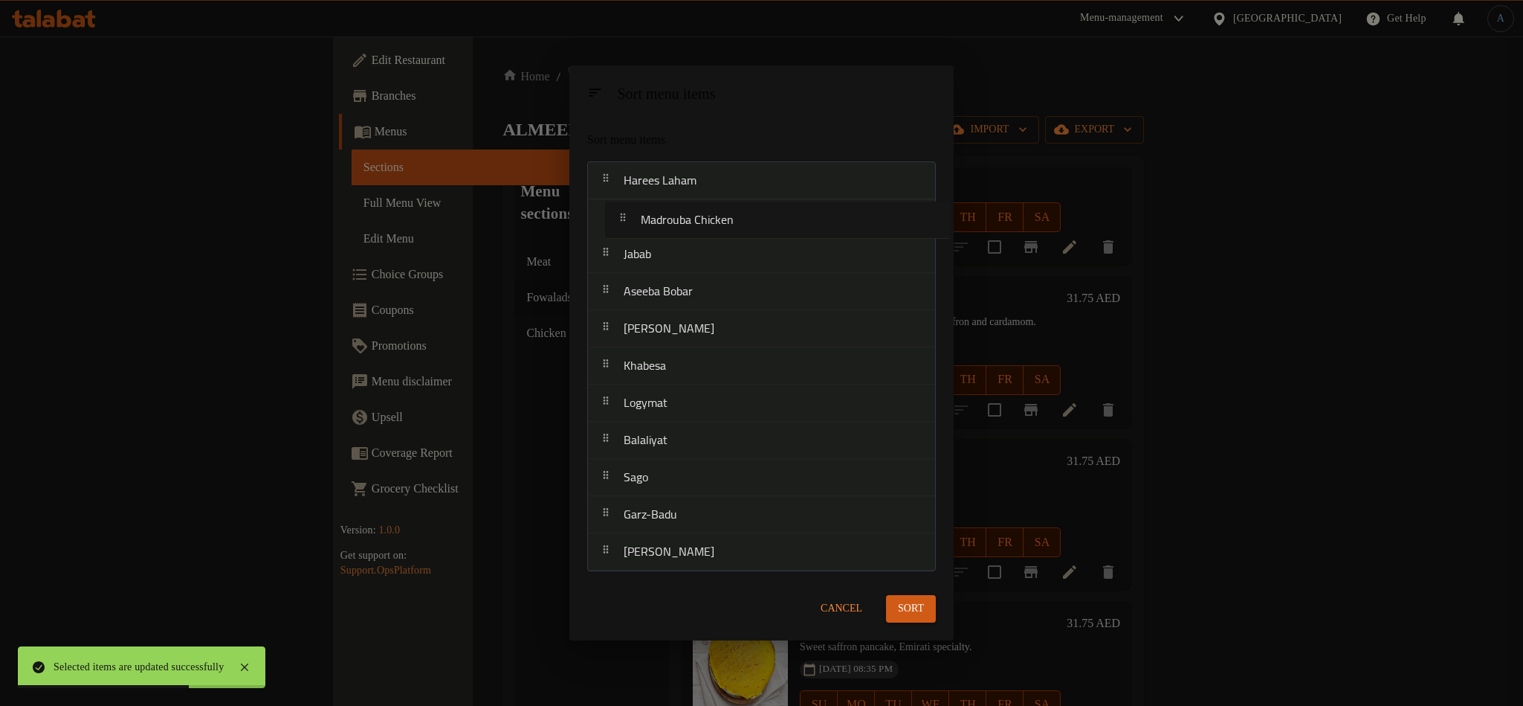
drag, startPoint x: 703, startPoint y: 552, endPoint x: 719, endPoint y: 204, distance: 348.3
click at [719, 204] on nav "Harees Laham Jabab Aseeba Bobar Aseeda Taheen Khabesa Logymat Balaliyat Sago Ga…" at bounding box center [761, 366] width 349 height 410
click at [892, 596] on button "Sort" at bounding box center [911, 610] width 50 height 28
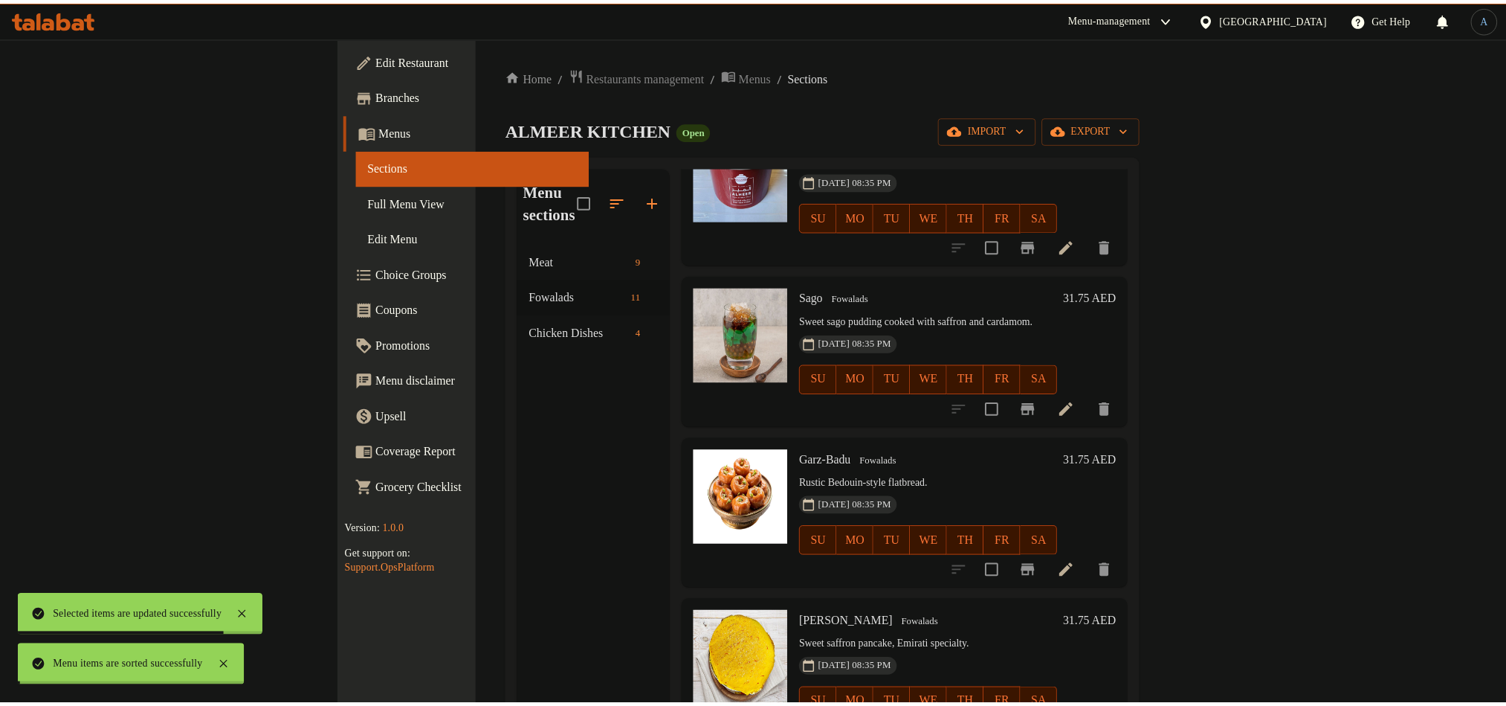
scroll to position [0, 0]
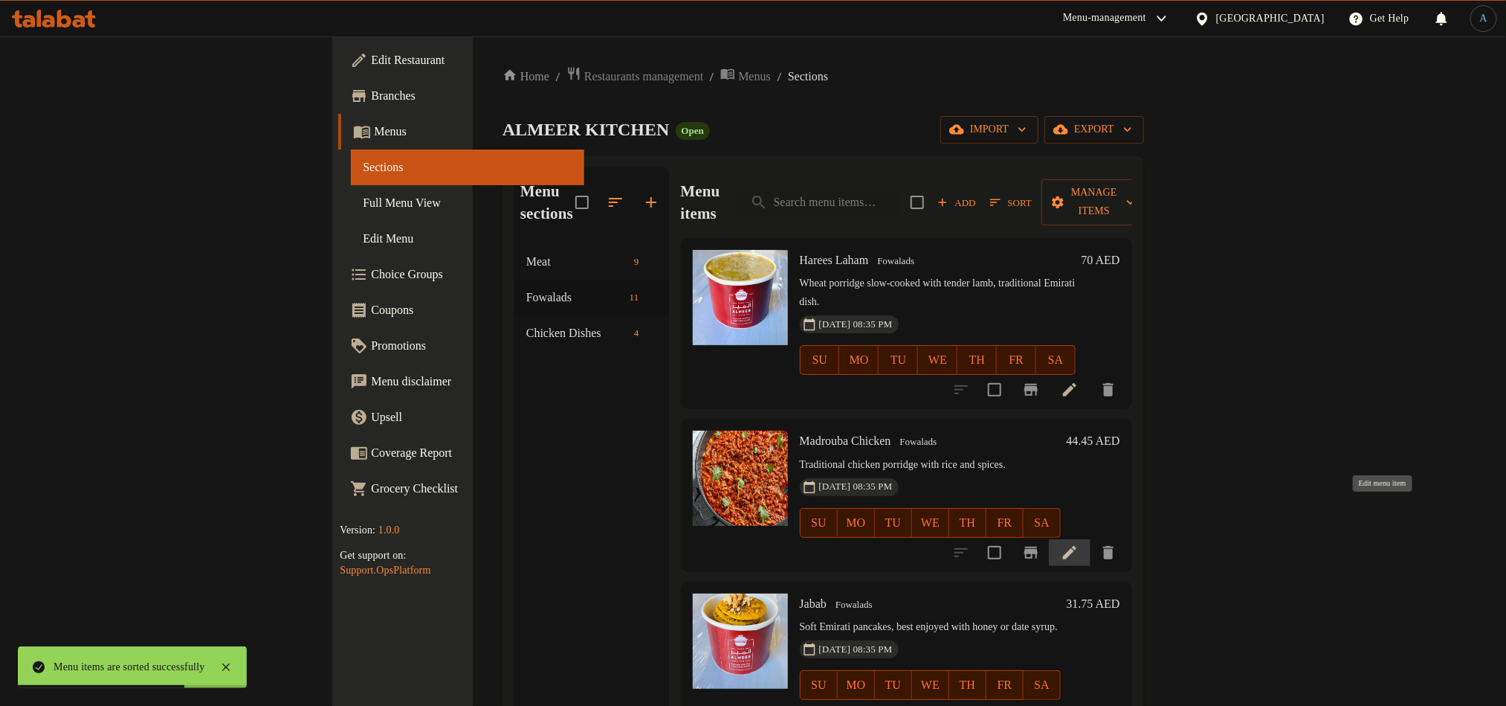
click at [1079, 544] on icon at bounding box center [1070, 553] width 18 height 18
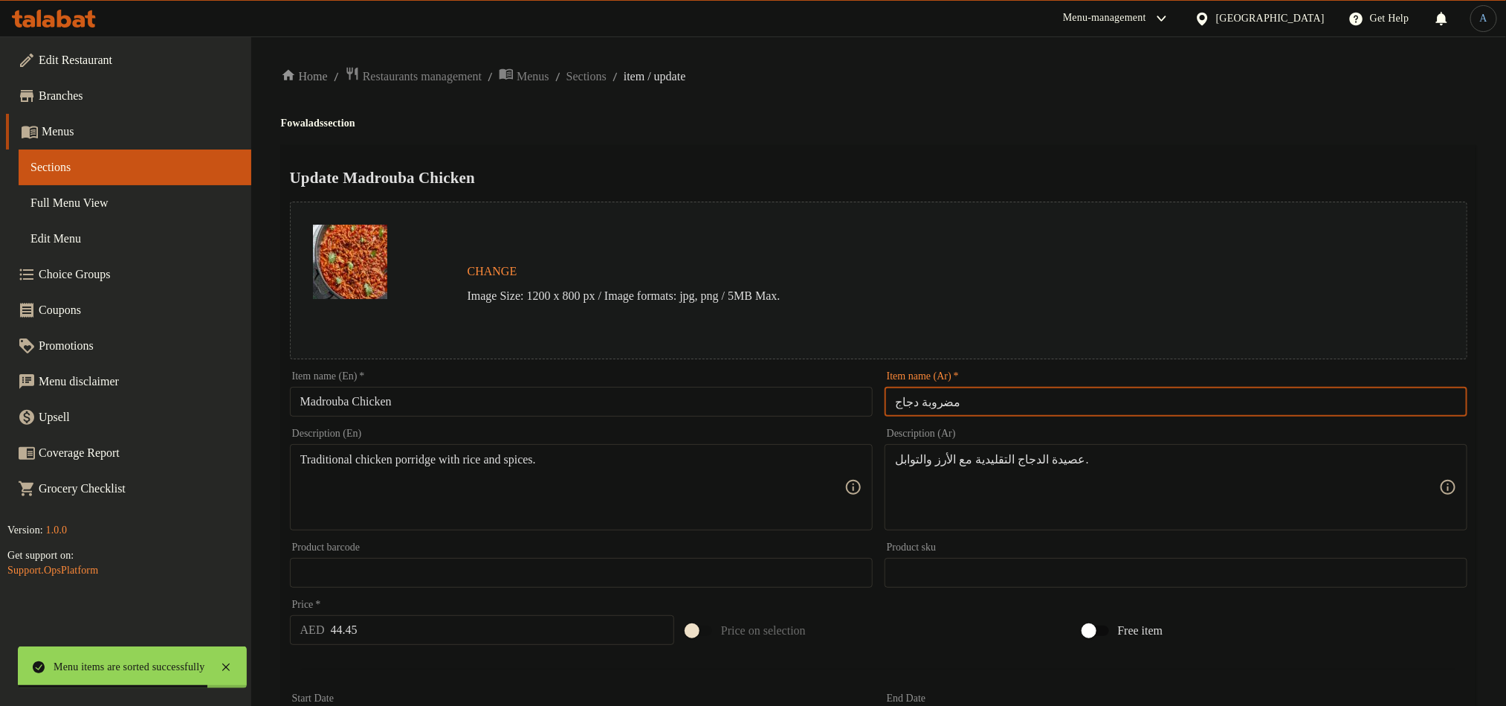
click at [1004, 399] on input "مضروبة دجاج" at bounding box center [1176, 402] width 583 height 30
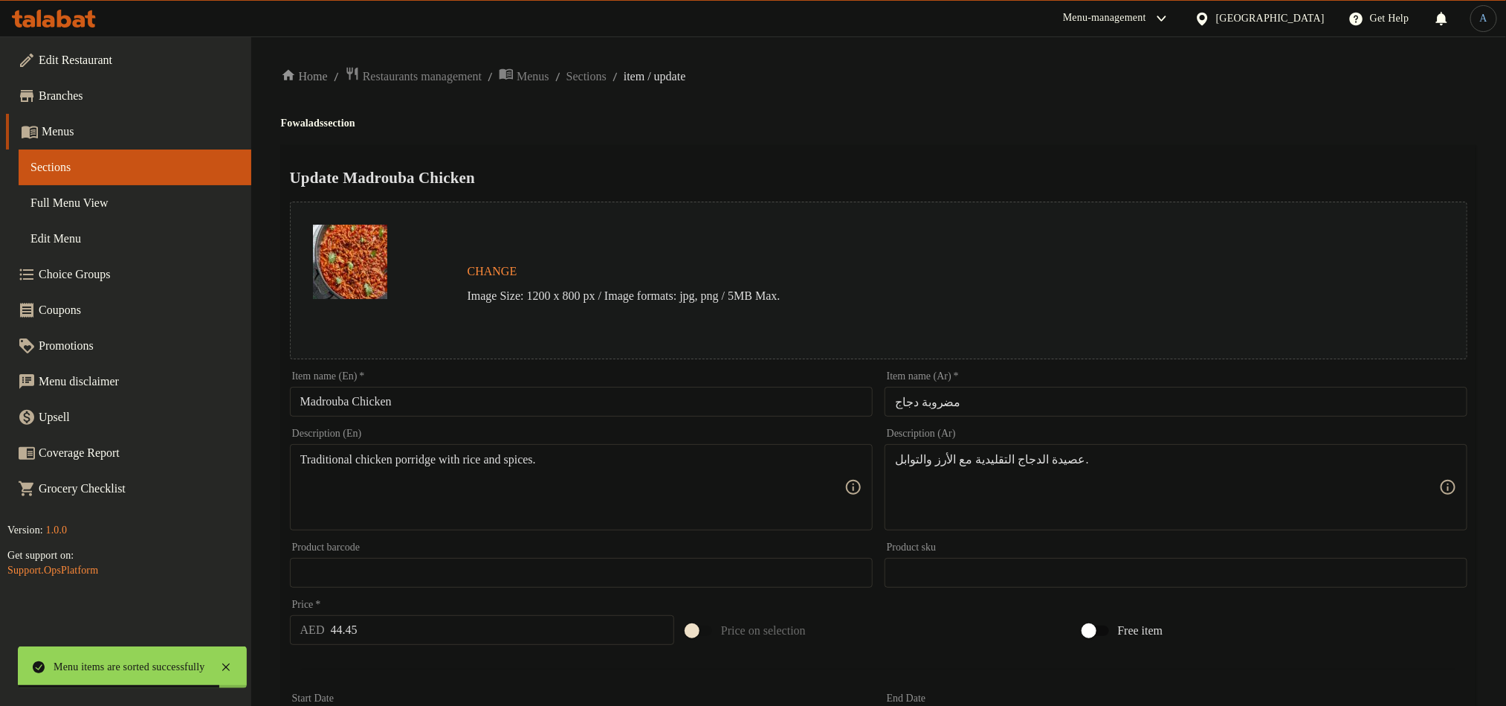
drag, startPoint x: 1002, startPoint y: 157, endPoint x: 1019, endPoint y: 146, distance: 21.0
click at [1002, 157] on div "Update Madrouba Chicken Change Image Size: 1200 x 800 px / Image formats: jpg, …" at bounding box center [879, 588] width 1196 height 887
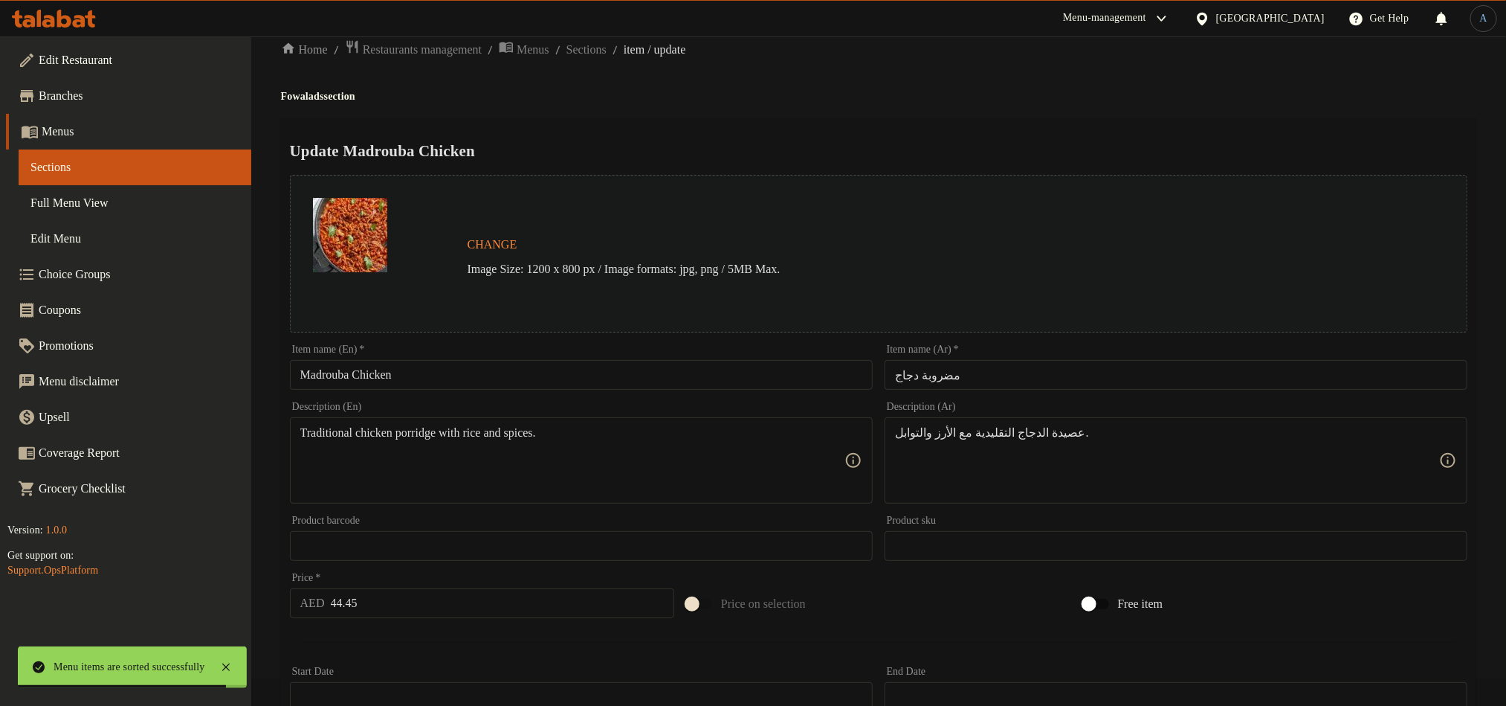
scroll to position [223, 0]
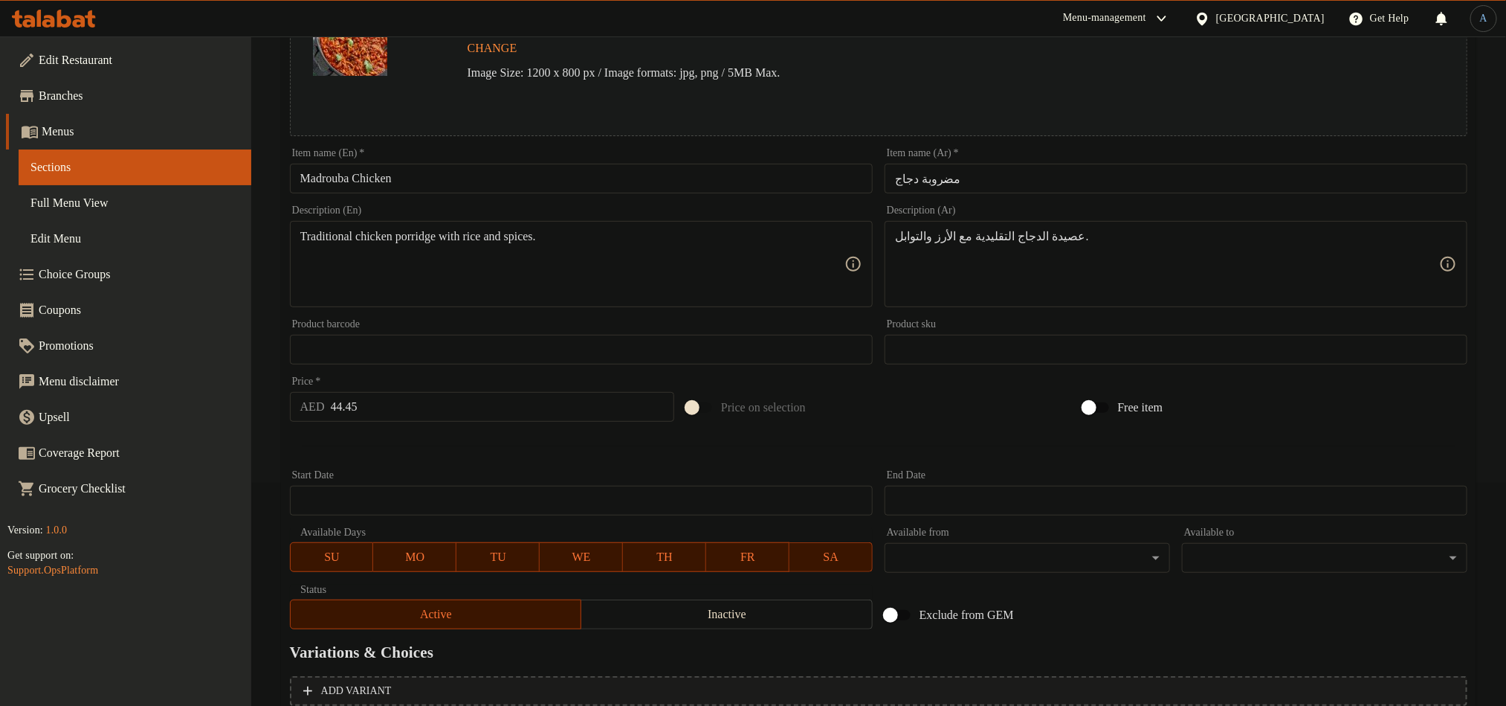
drag, startPoint x: 491, startPoint y: 172, endPoint x: 483, endPoint y: 174, distance: 9.2
click at [491, 172] on input "Madrouba Chicken" at bounding box center [581, 179] width 583 height 30
paste input "Creamy chicken porridge cooked with spices and rice."
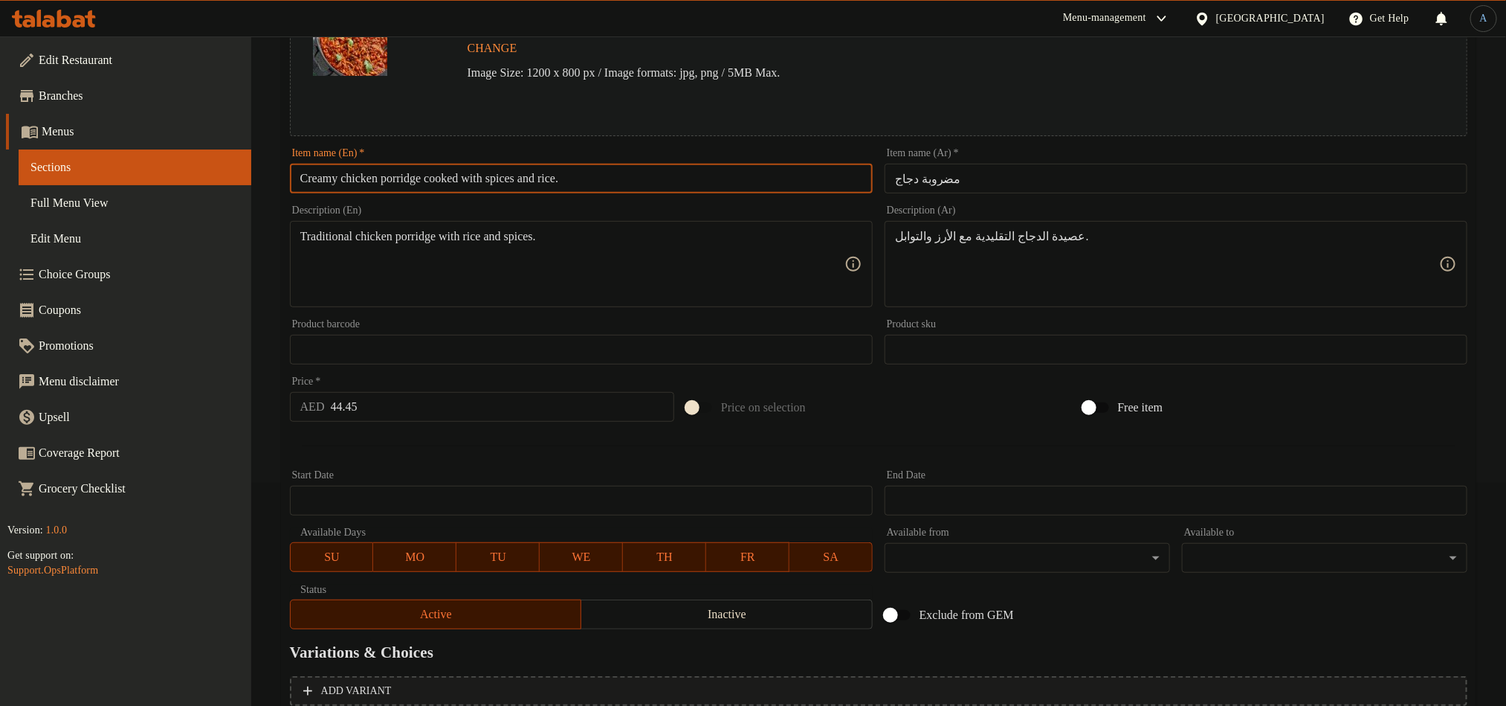
type input "Madrouba Chicken"
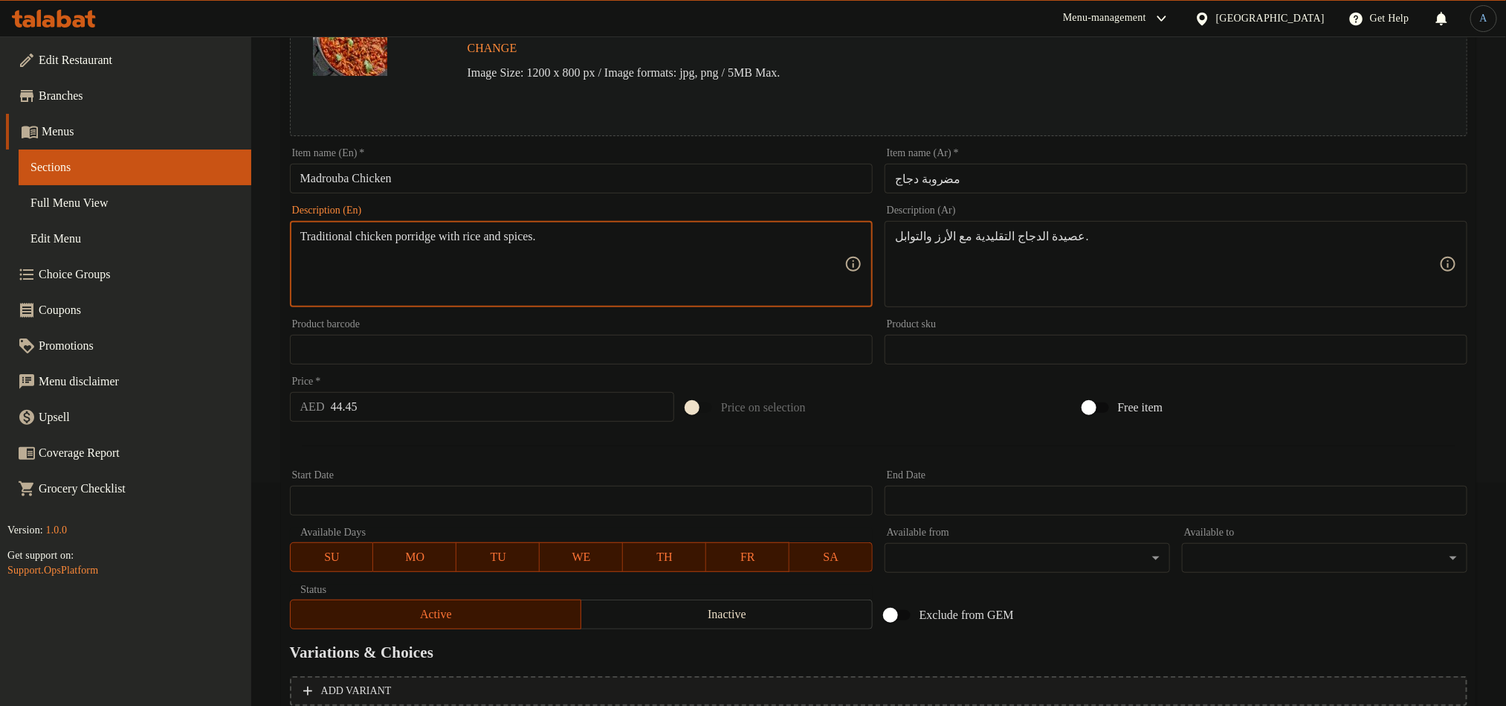
paste textarea "Creamy chicken porridge cooked with spices and rice."
type textarea "Creamy chicken porridge cooked with spices and rice."
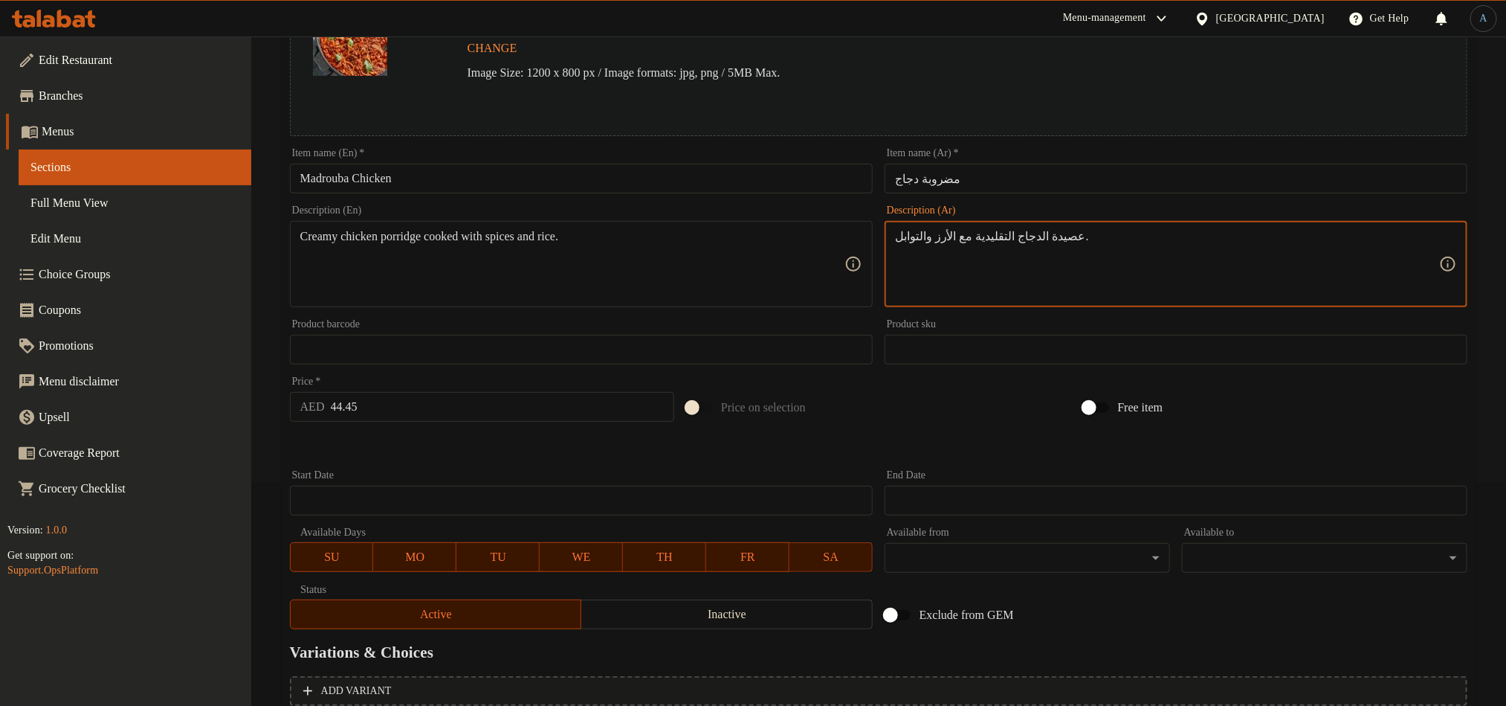
paste textarea "عصيدة الدجاج الكريمية المطبوخة مع التوابل والأرز."
paste textarea
type textarea "عصيدة الدجاج الكريمية المطبوخة مع التوابل والأرز."
click at [837, 430] on div at bounding box center [879, 446] width 1190 height 36
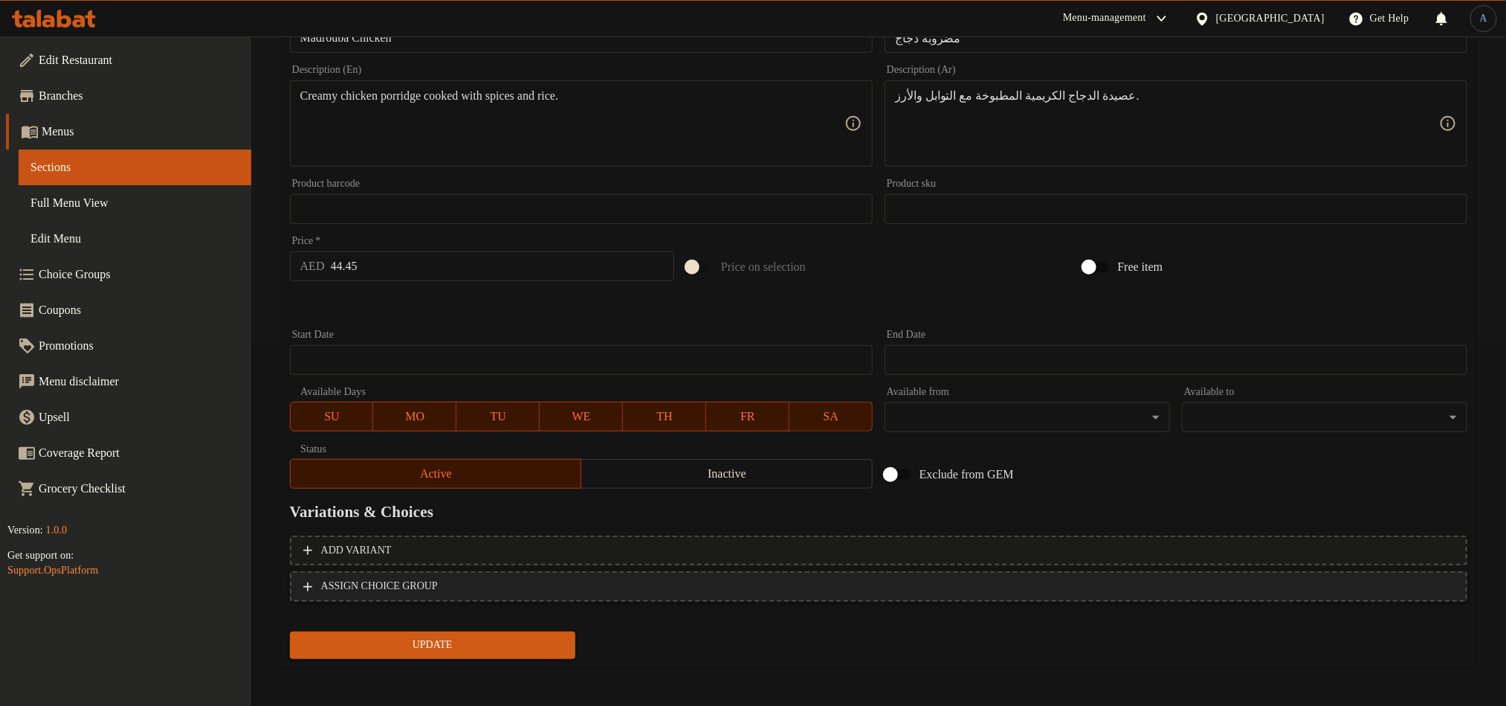
scroll to position [364, 0]
click at [407, 264] on input "44.45" at bounding box center [503, 266] width 344 height 30
type input "45"
click at [290, 630] on button "Update" at bounding box center [433, 644] width 286 height 28
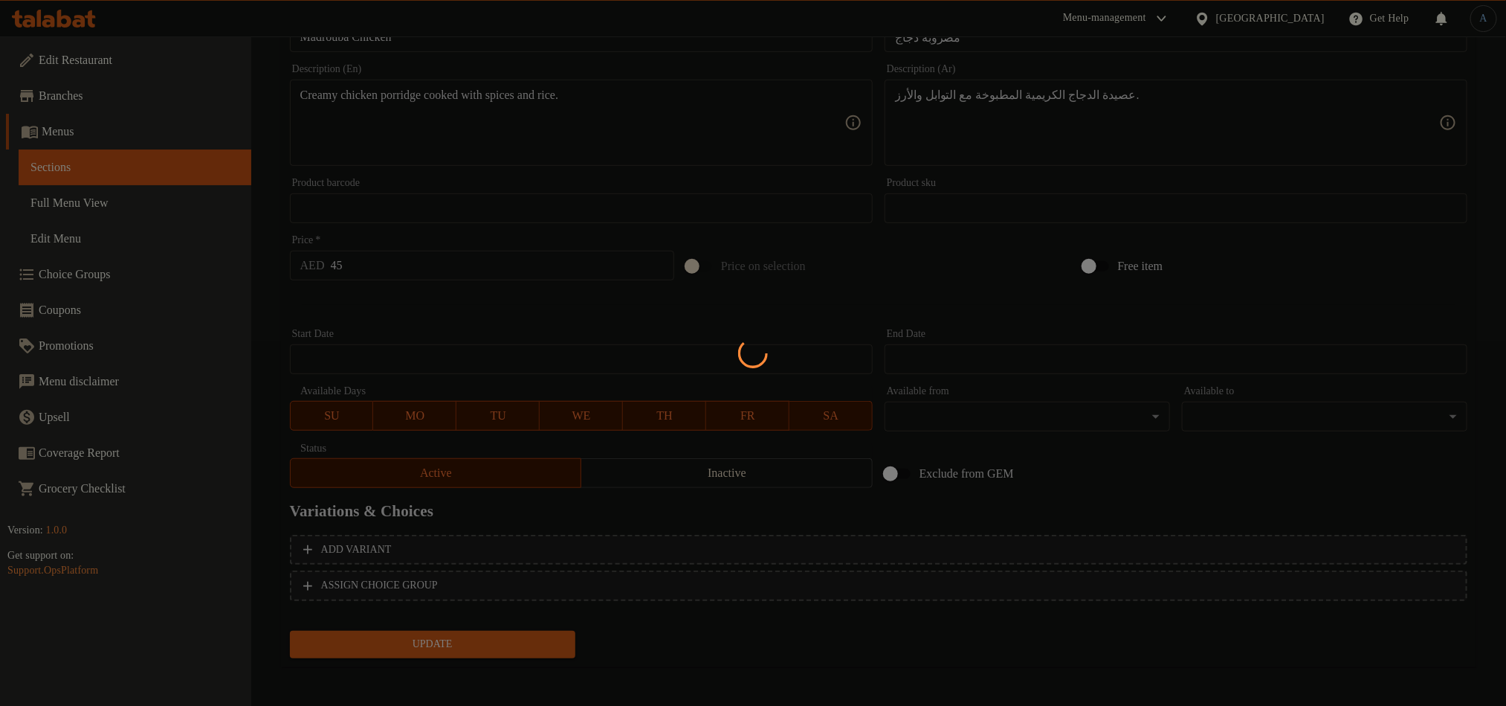
click at [491, 322] on div at bounding box center [753, 353] width 1506 height 706
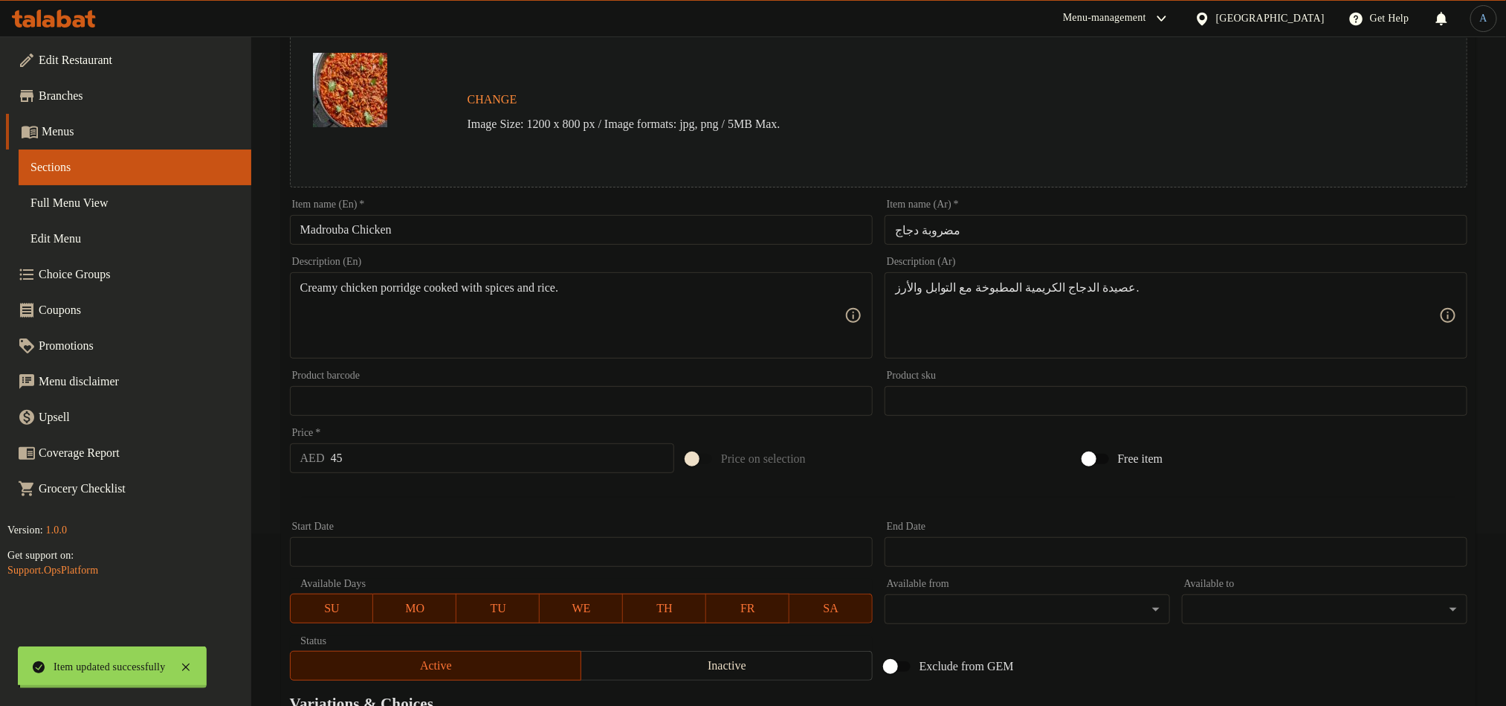
scroll to position [0, 0]
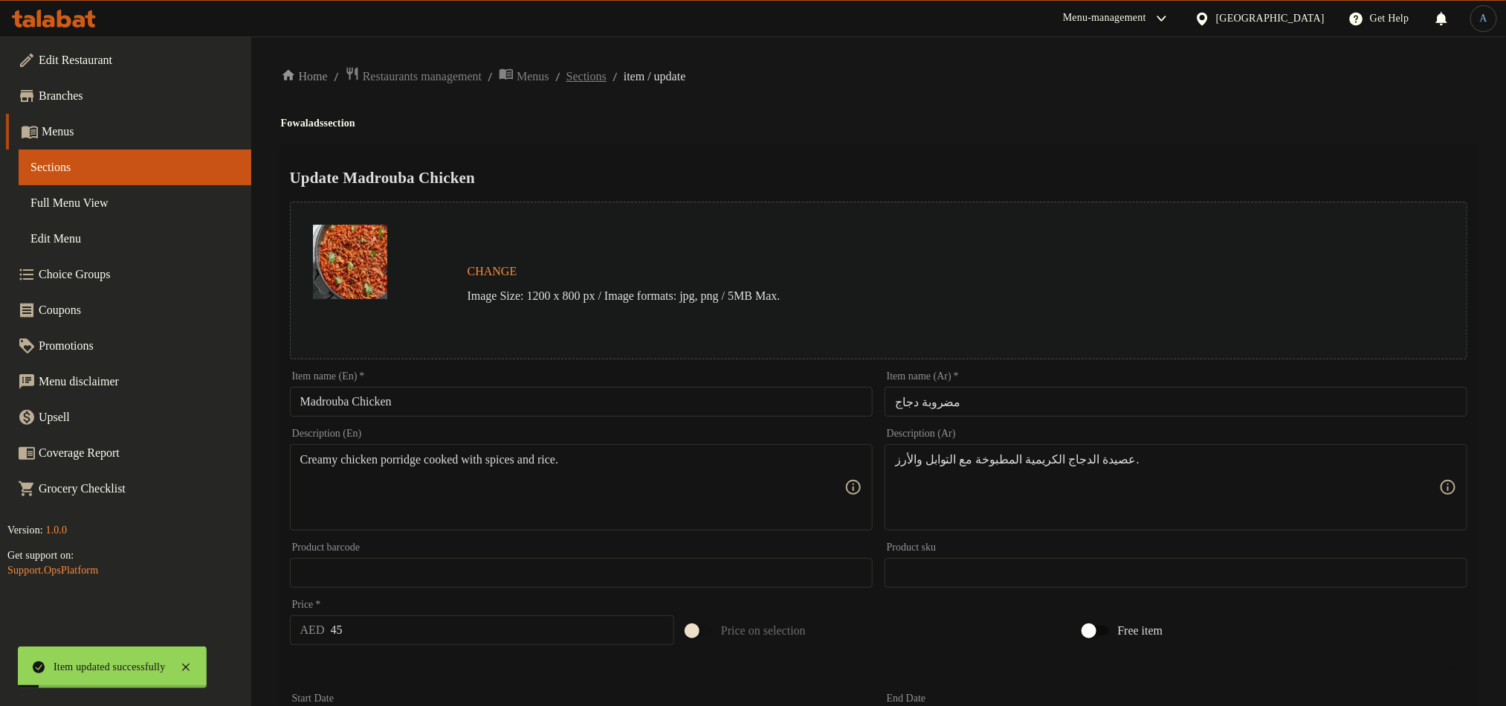
click at [607, 74] on span "Sections" at bounding box center [587, 77] width 40 height 18
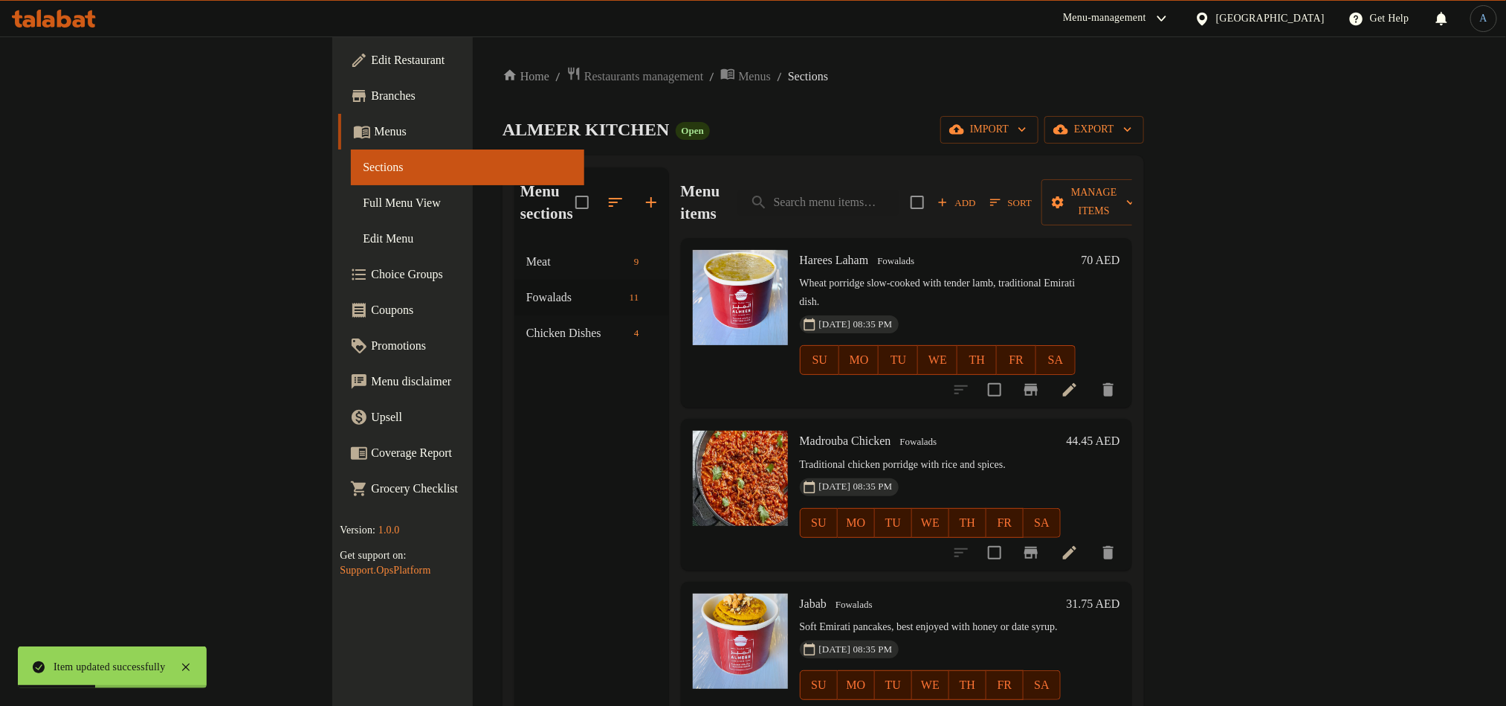
click at [915, 274] on p "Wheat porridge slow-cooked with tender lamb, traditional Emirati dish." at bounding box center [938, 292] width 276 height 37
click at [899, 190] on input "search" at bounding box center [818, 203] width 161 height 26
paste input "Madrouba Laham"
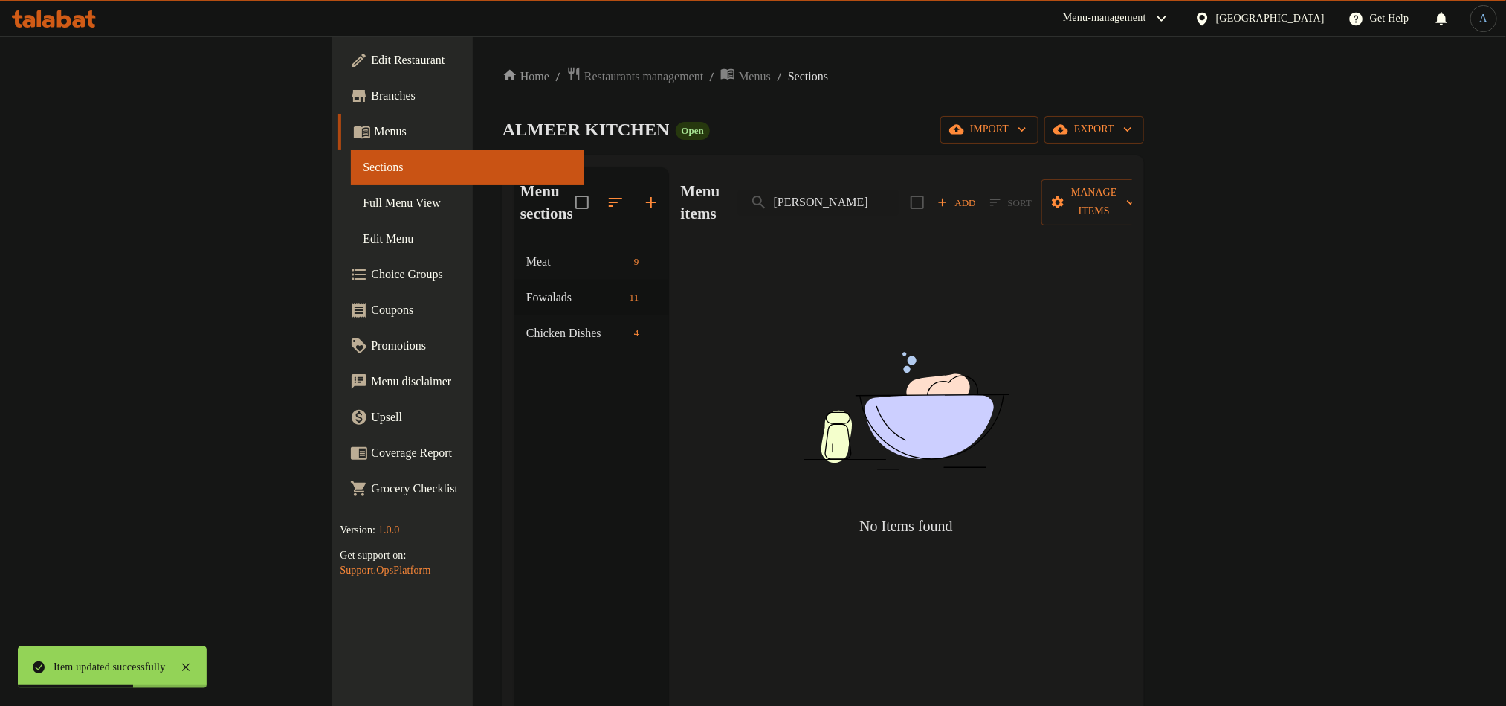
type input "Madrouba Laham"
drag, startPoint x: 975, startPoint y: 184, endPoint x: 785, endPoint y: 207, distance: 191.1
click at [785, 207] on div "Menu items Madrouba Laham Add Sort Manage items" at bounding box center [906, 202] width 451 height 71
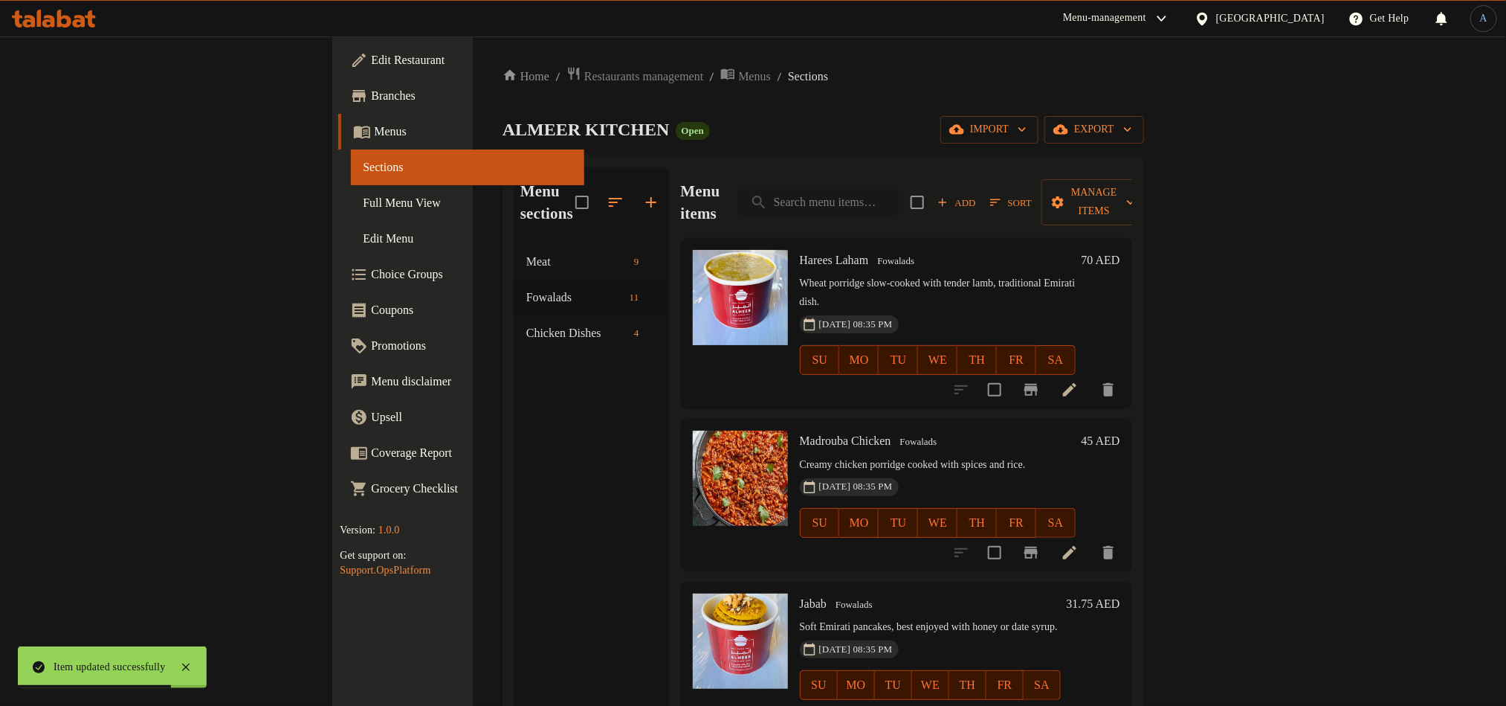
click at [899, 196] on input "search" at bounding box center [818, 203] width 161 height 26
paste input "Madrouba Laham"
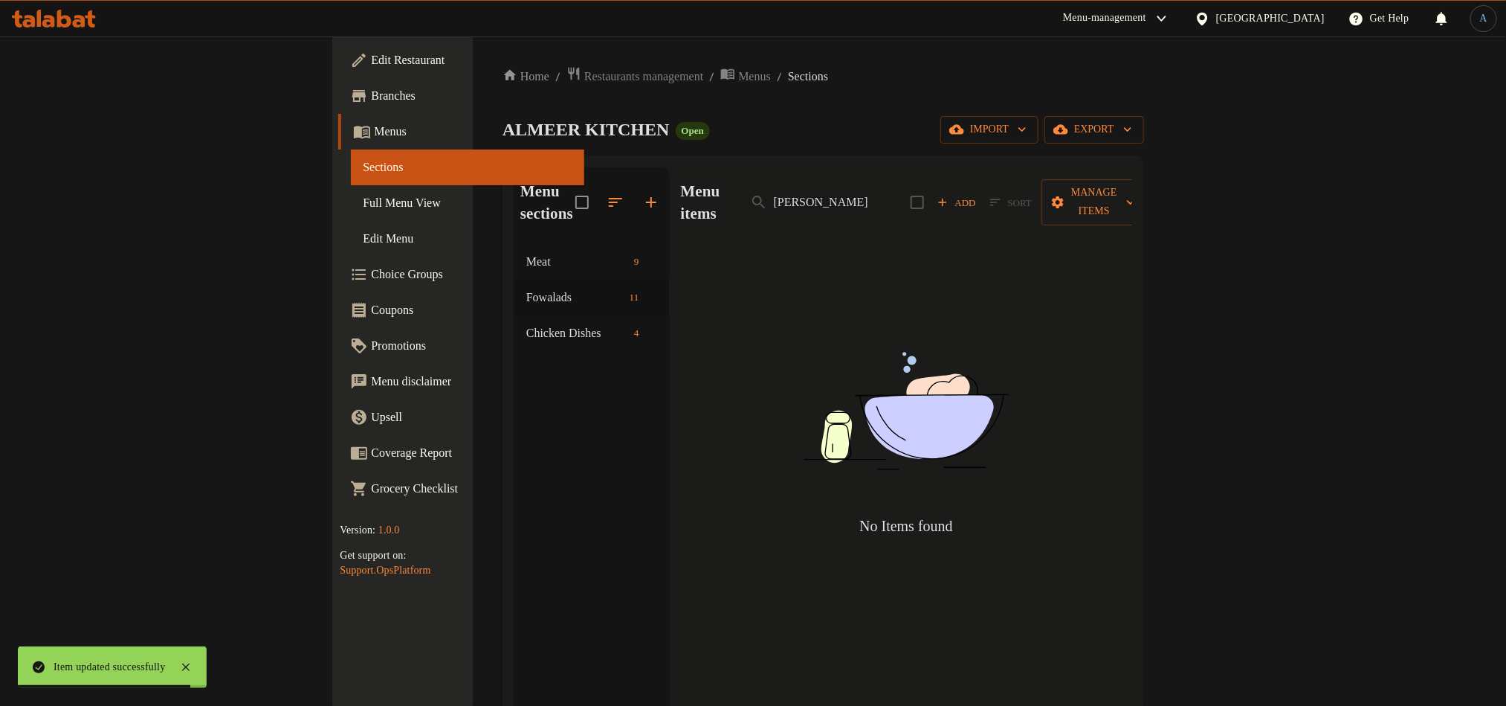
drag, startPoint x: 930, startPoint y: 195, endPoint x: 1152, endPoint y: 185, distance: 221.8
click at [1132, 185] on div "Menu items Madrouba Laham Add Sort Manage items" at bounding box center [906, 202] width 451 height 71
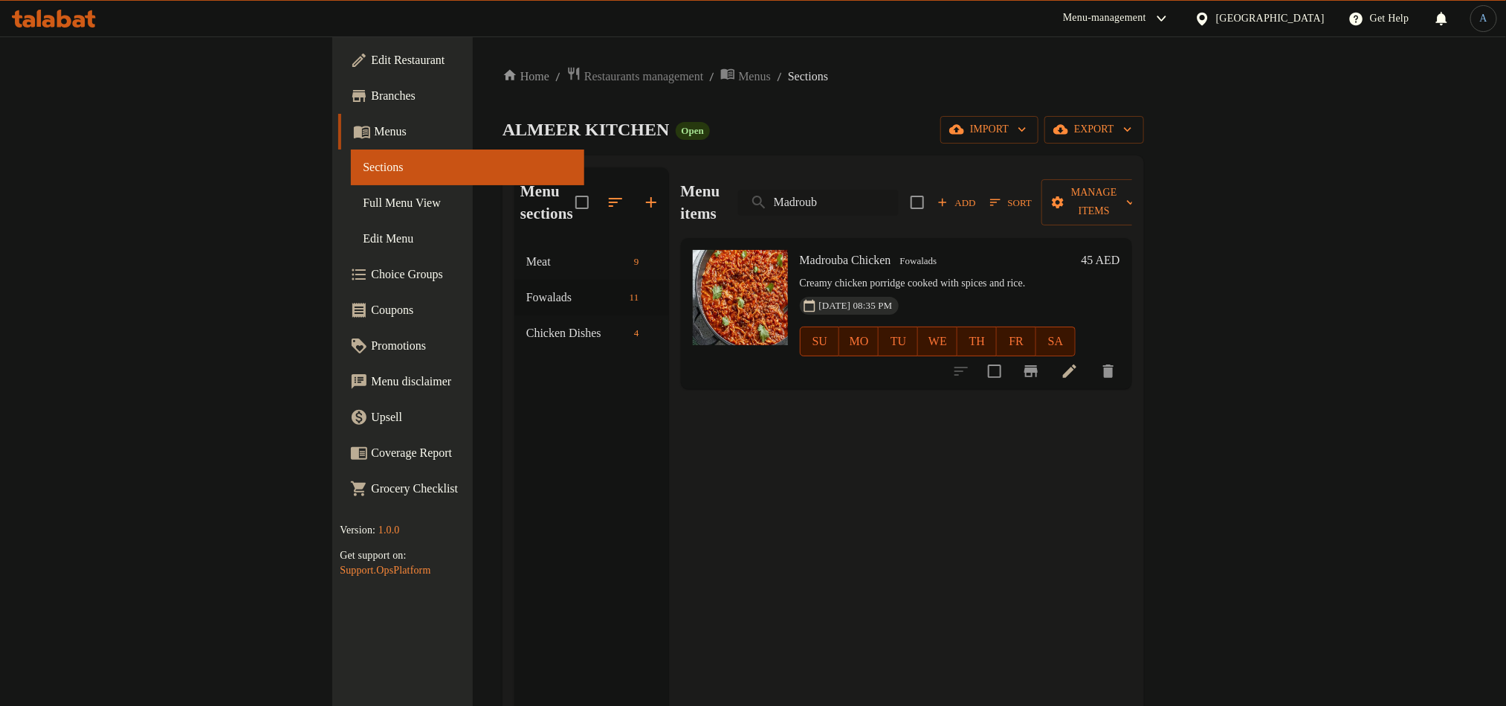
type input "Madrouba"
click at [899, 190] on input "Madrouba" at bounding box center [818, 203] width 161 height 26
click at [1115, 119] on div "ALMEER KITCHEN Open import export" at bounding box center [824, 130] width 642 height 28
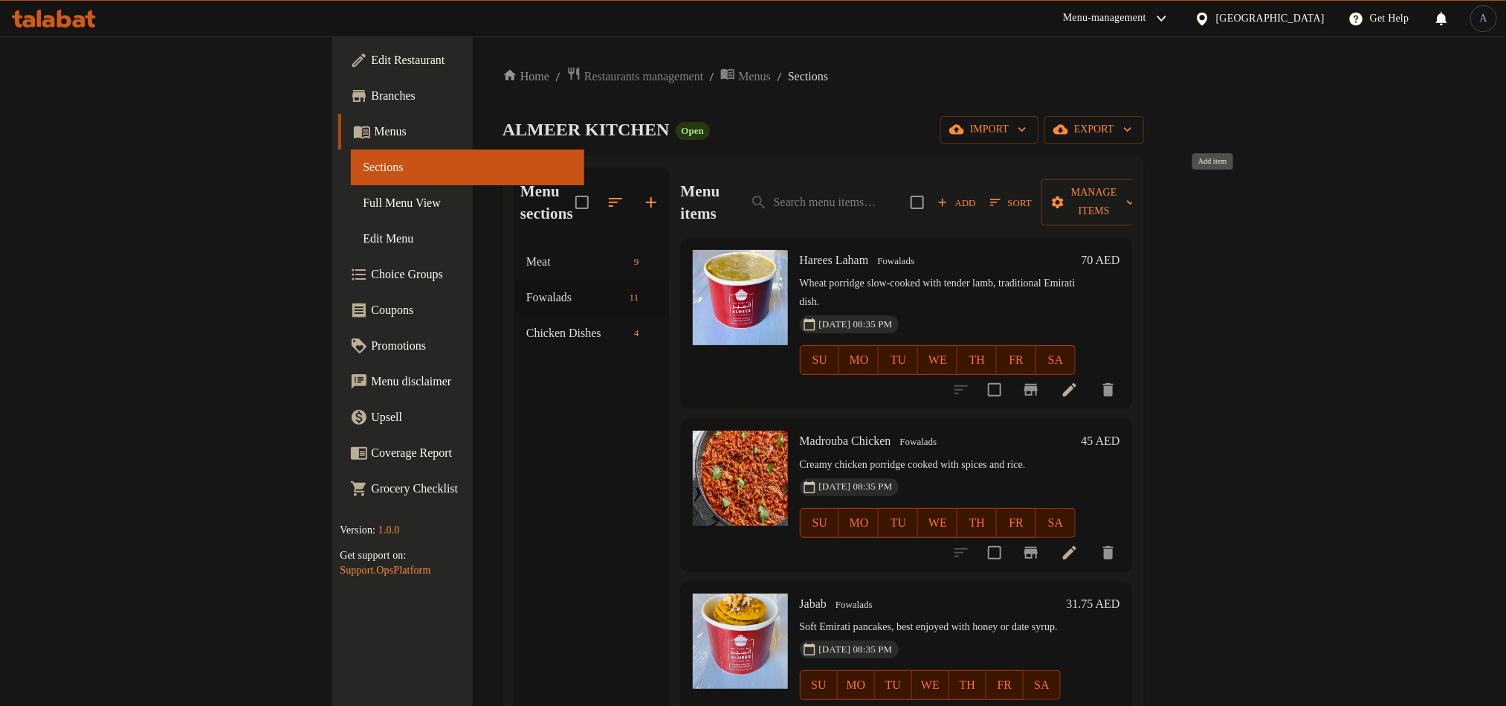
click at [977, 194] on span "Add" at bounding box center [957, 202] width 40 height 17
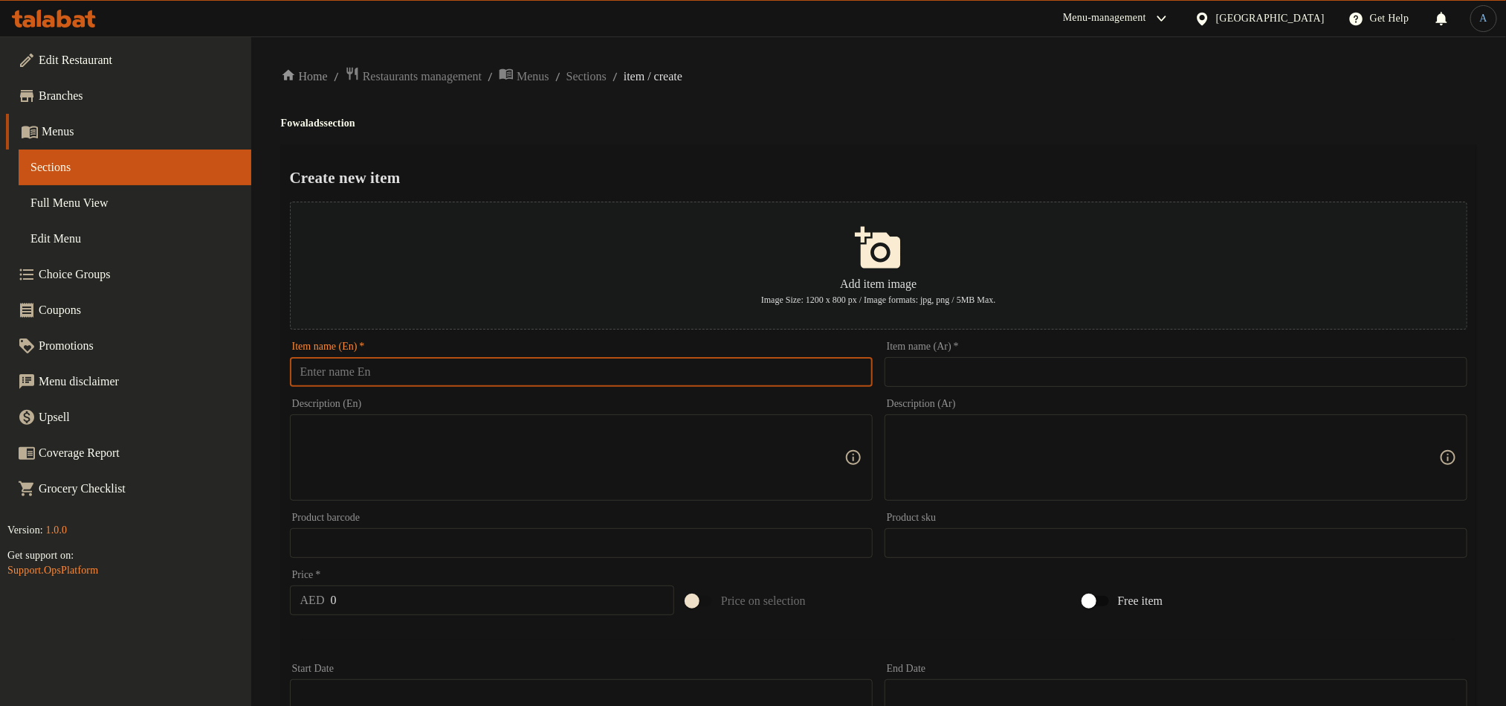
click at [555, 358] on input "text" at bounding box center [581, 372] width 583 height 30
paste input "Madrouba Laham"
type input "Madrouba Laham"
click at [1053, 373] on input "text" at bounding box center [1176, 372] width 583 height 30
paste input "مضروبة لحم"
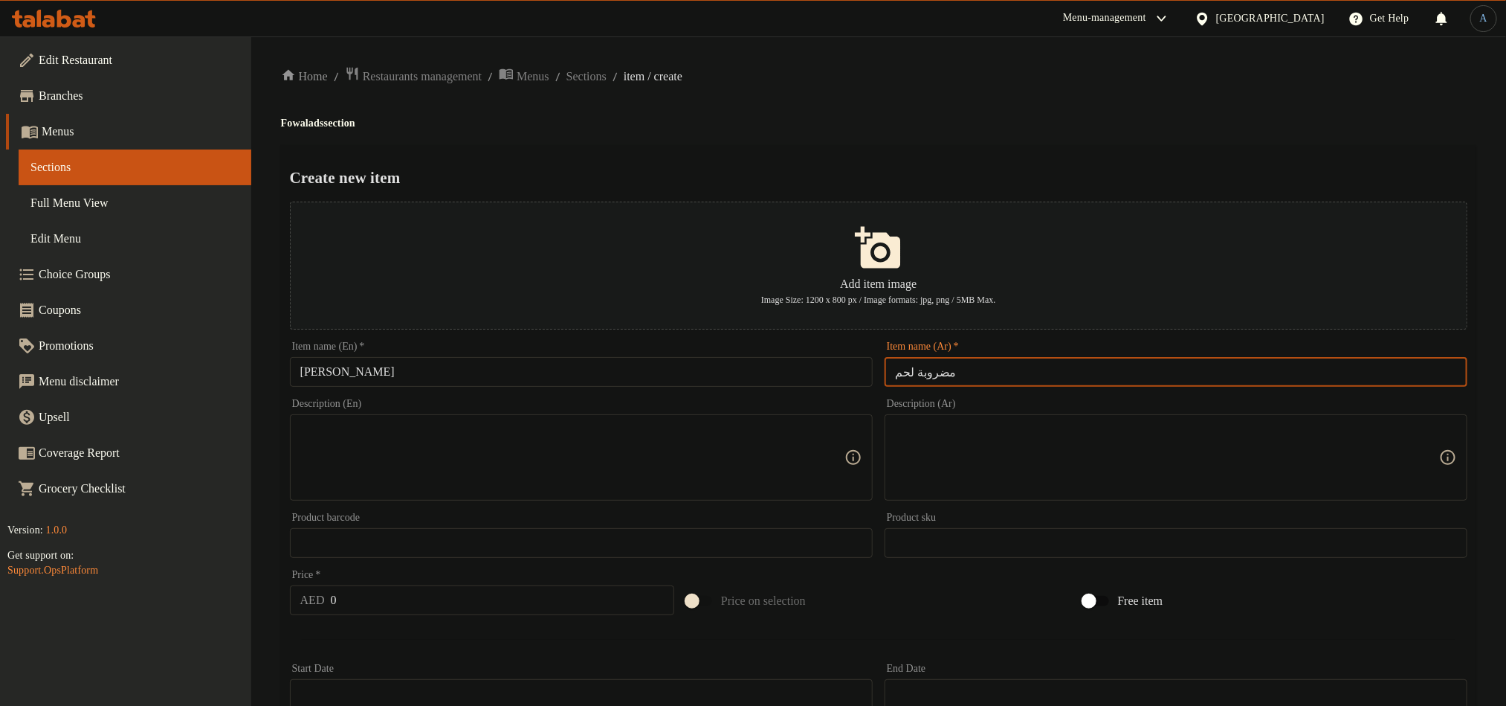
type input "مضروبة لحم"
click at [1051, 152] on div "Create new item Add item image Image Size: 1200 x 800 px / Image formats: jpg, …" at bounding box center [879, 573] width 1196 height 857
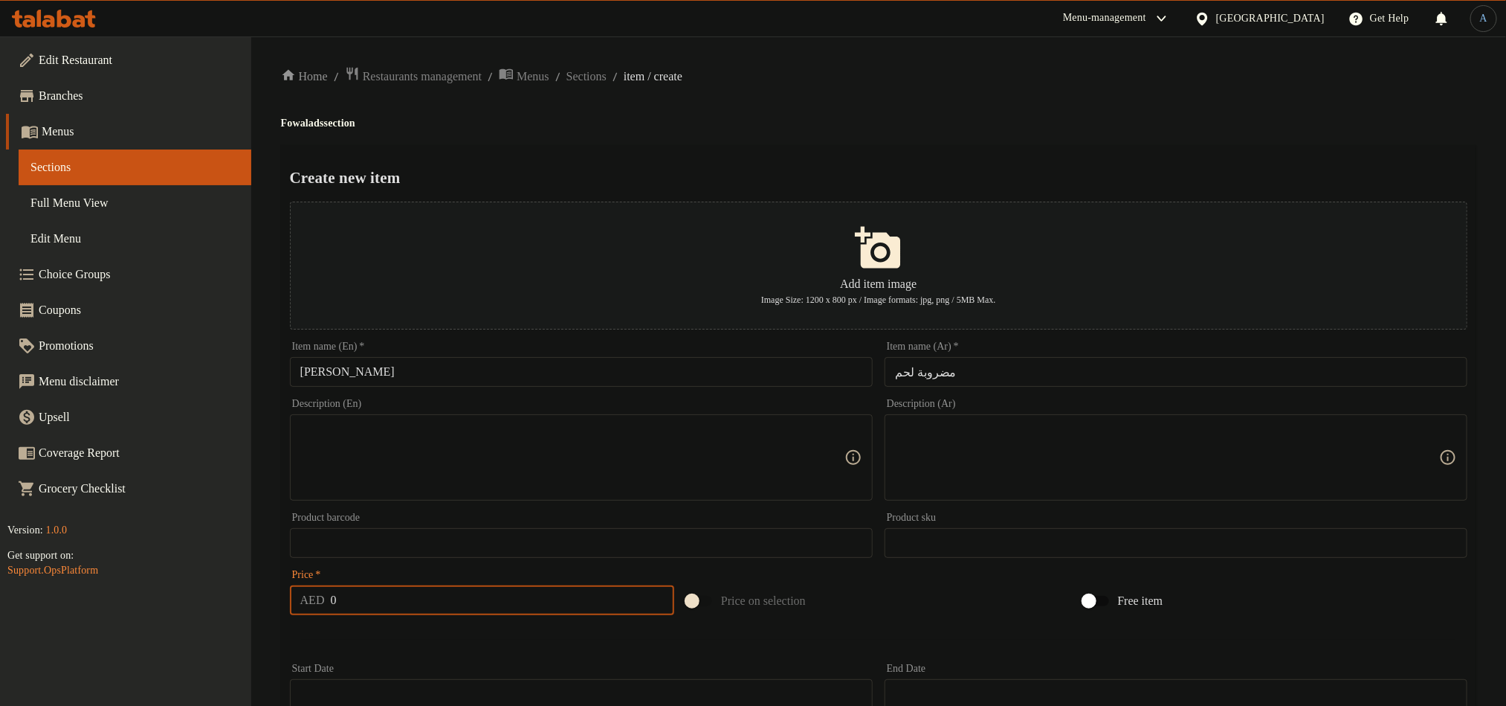
click at [419, 611] on input "0" at bounding box center [503, 600] width 344 height 30
paste input "85"
type input "85"
click at [373, 445] on textarea at bounding box center [572, 457] width 544 height 71
paste textarea "Hearty lamb porridge, rich and spiced."
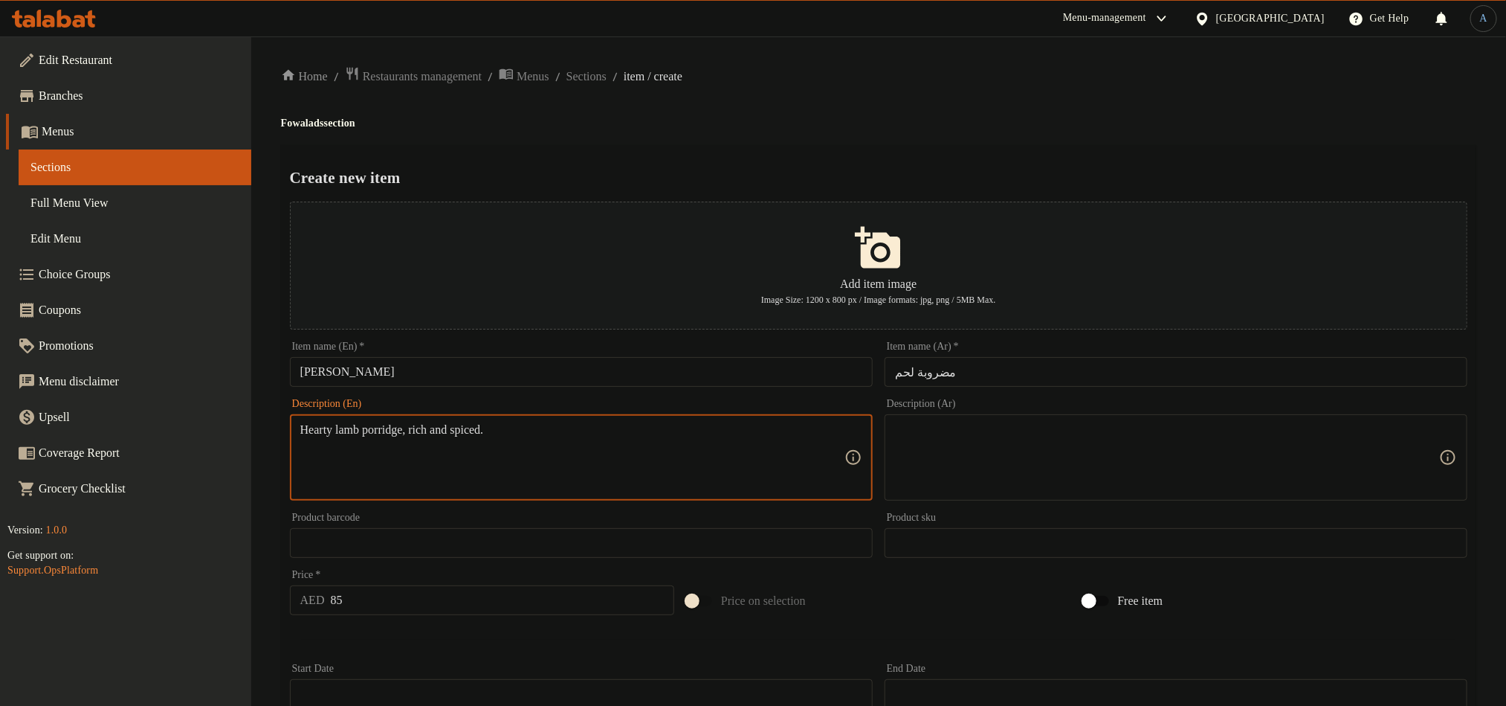
type textarea "Hearty lamb porridge, rich and spiced."
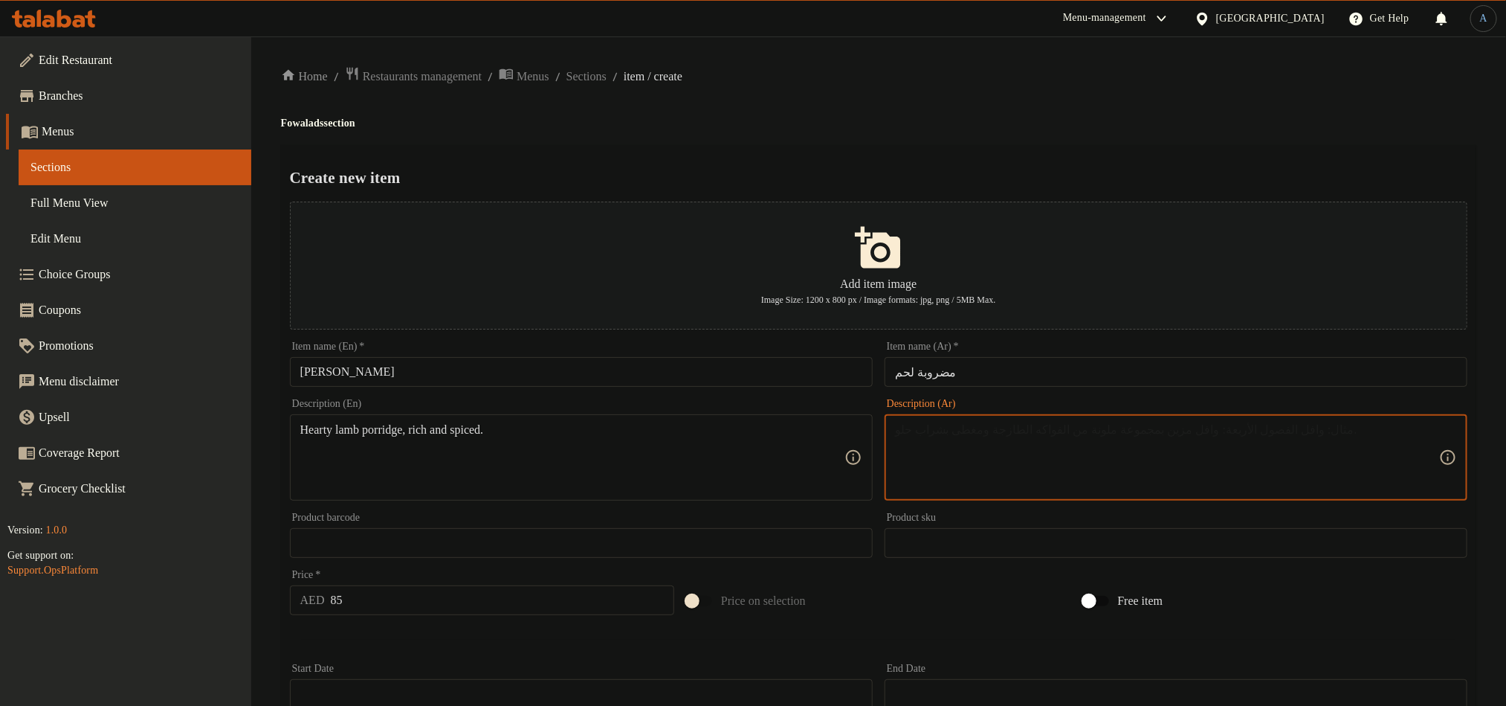
click at [1000, 466] on textarea at bounding box center [1167, 457] width 544 height 71
paste textarea "عصيدة لحم الضأن الشهية، غنية ومتبلة."
type textarea "عصيدة لحم الضأن الشهية، غنية ومتبلة."
click at [948, 51] on div "Home / Restaurants management / Menus / Sections / item / create Fowalads secti…" at bounding box center [878, 539] width 1255 height 1007
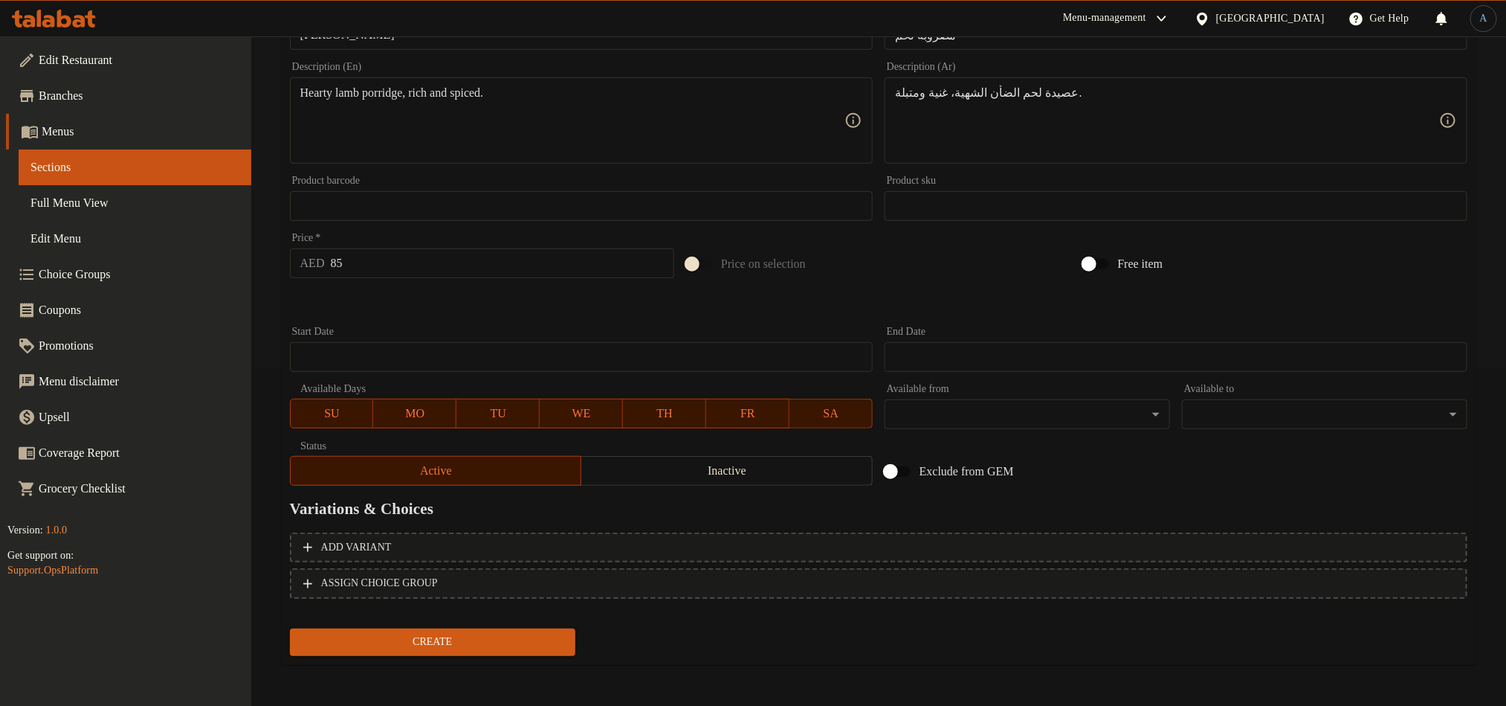
click at [471, 304] on div at bounding box center [879, 302] width 1190 height 36
click at [477, 643] on span "Create" at bounding box center [433, 642] width 262 height 19
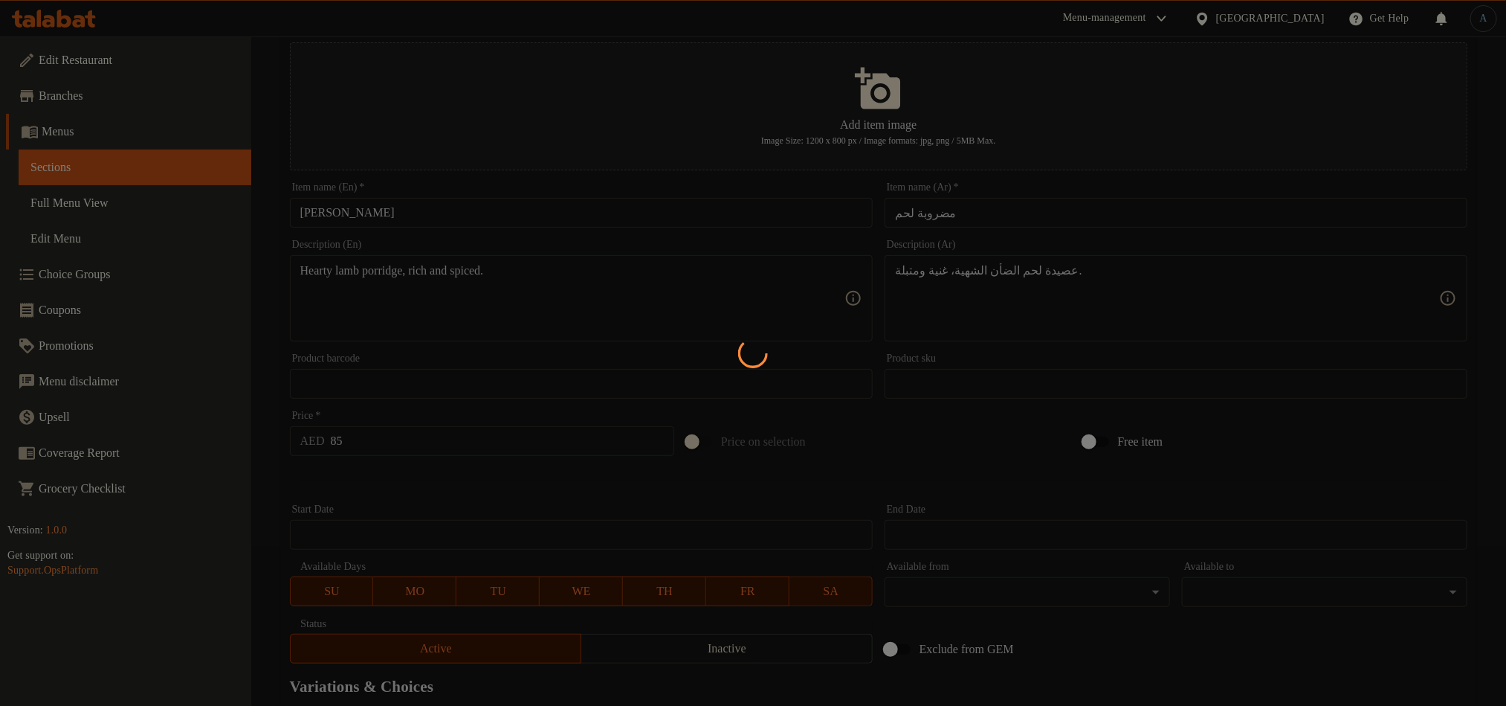
scroll to position [0, 0]
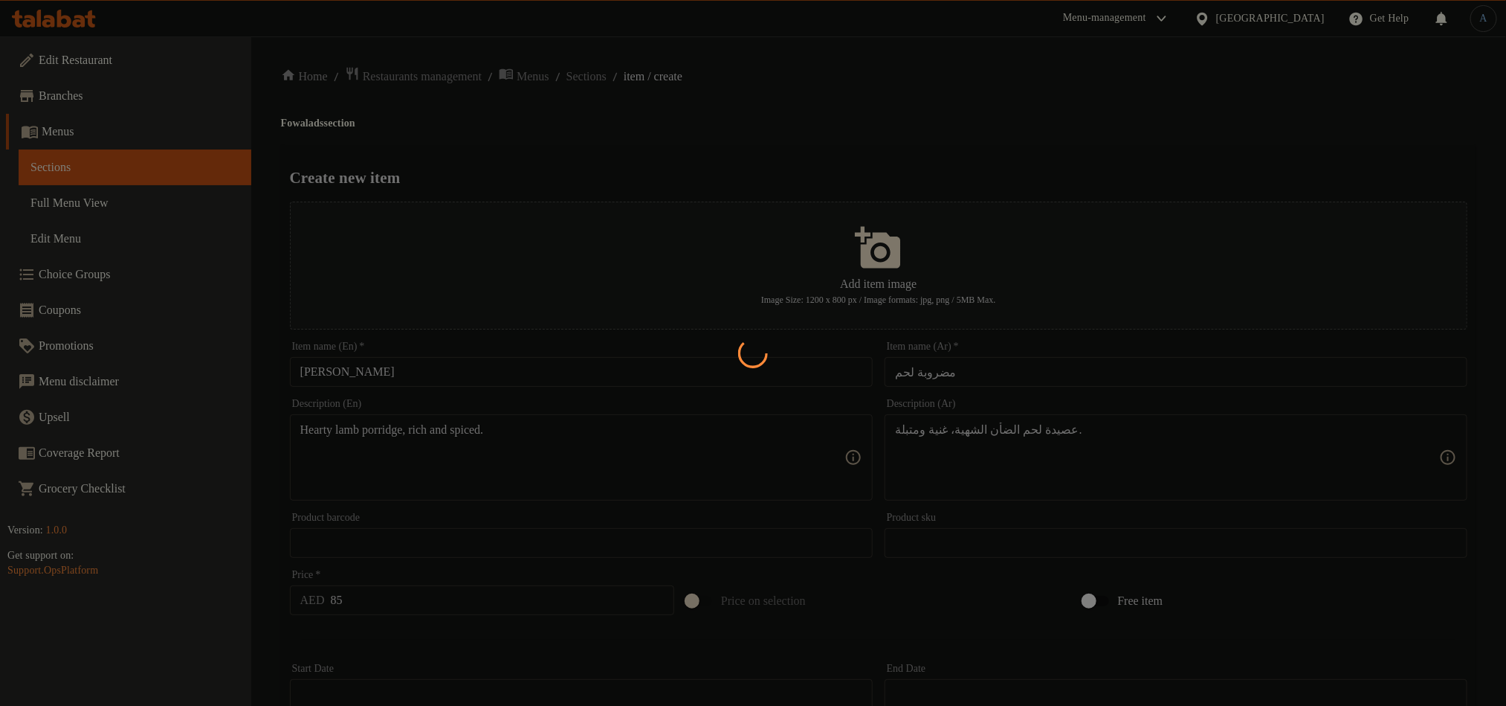
type input "0"
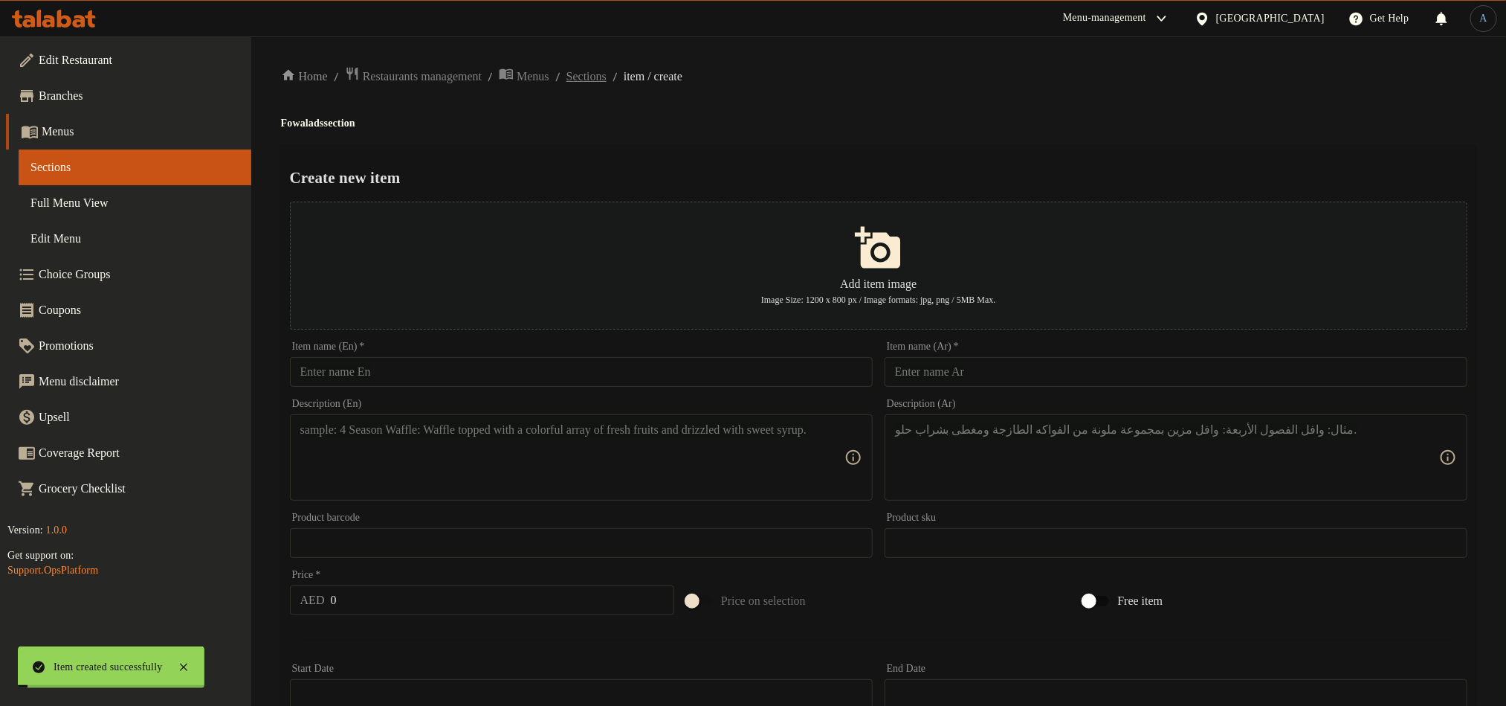
click at [607, 81] on span "Sections" at bounding box center [587, 77] width 40 height 18
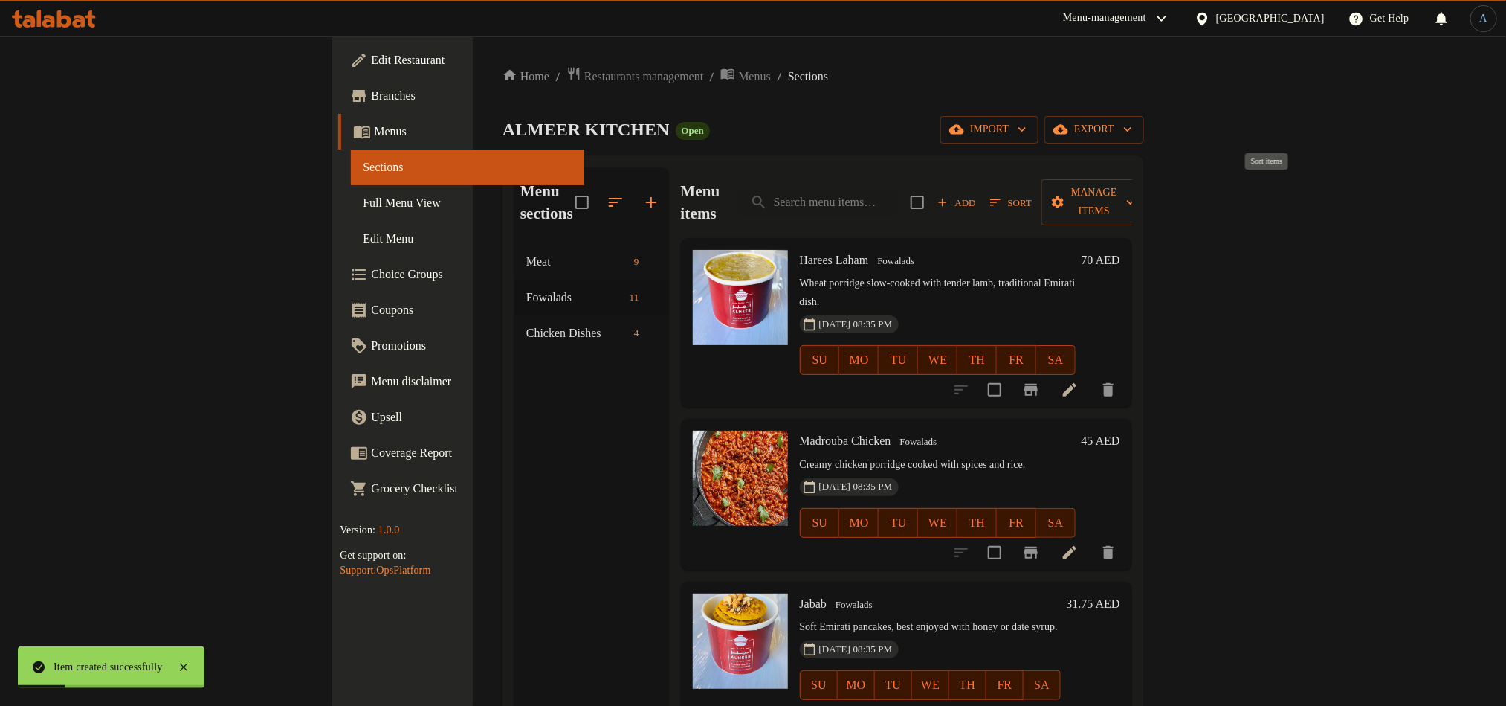
click at [1032, 194] on span "Sort" at bounding box center [1011, 202] width 42 height 17
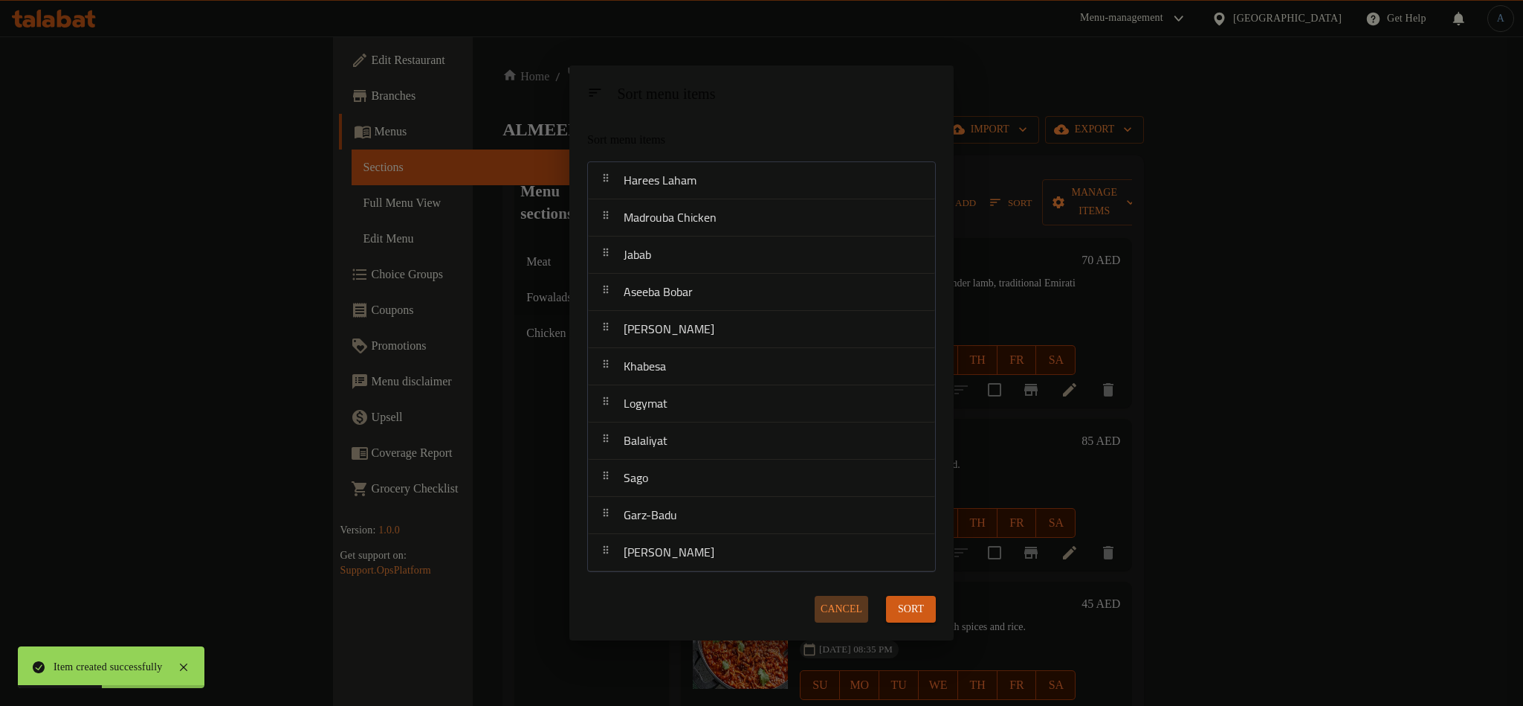
click at [839, 596] on button "Cancel" at bounding box center [842, 610] width 54 height 28
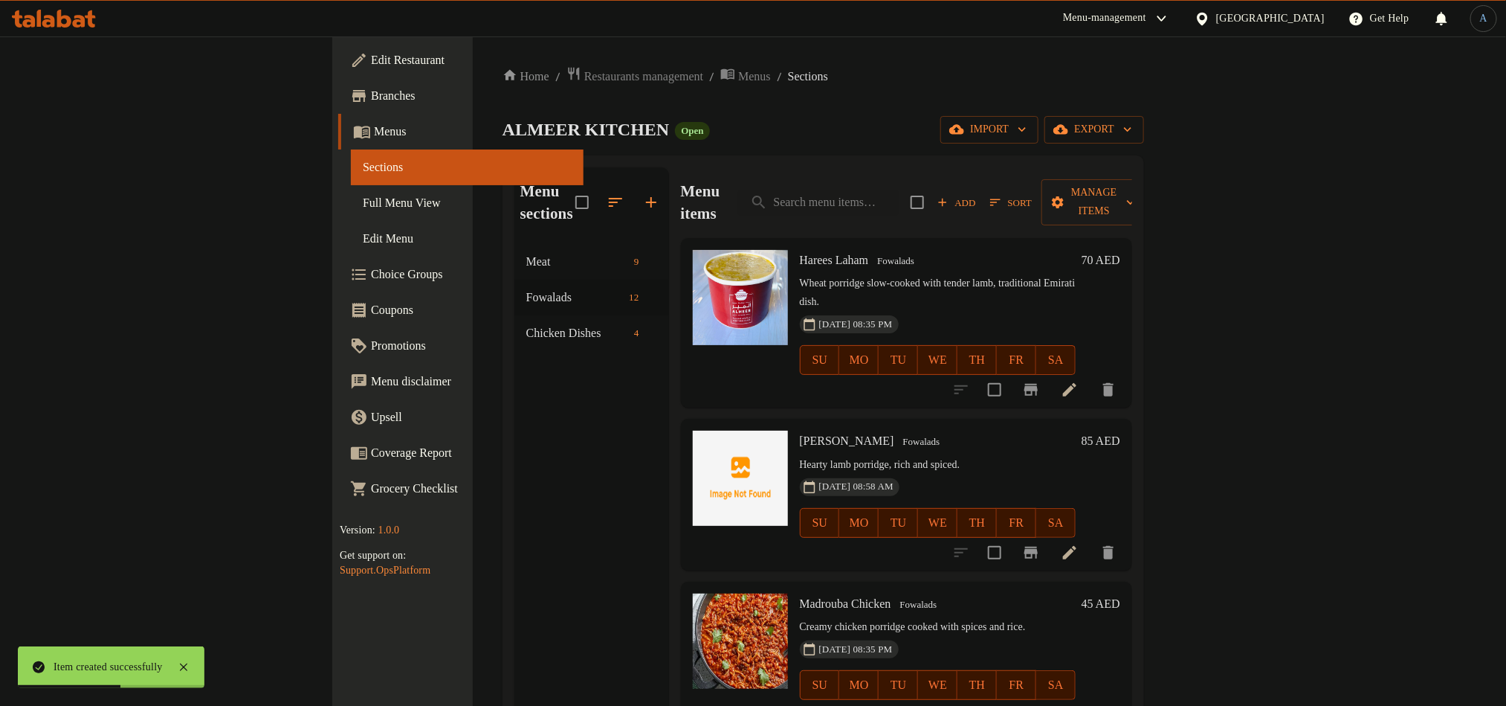
click at [1147, 179] on div "Add Sort Manage items" at bounding box center [1029, 202] width 236 height 46
click at [1032, 199] on span "Sort" at bounding box center [1011, 202] width 42 height 17
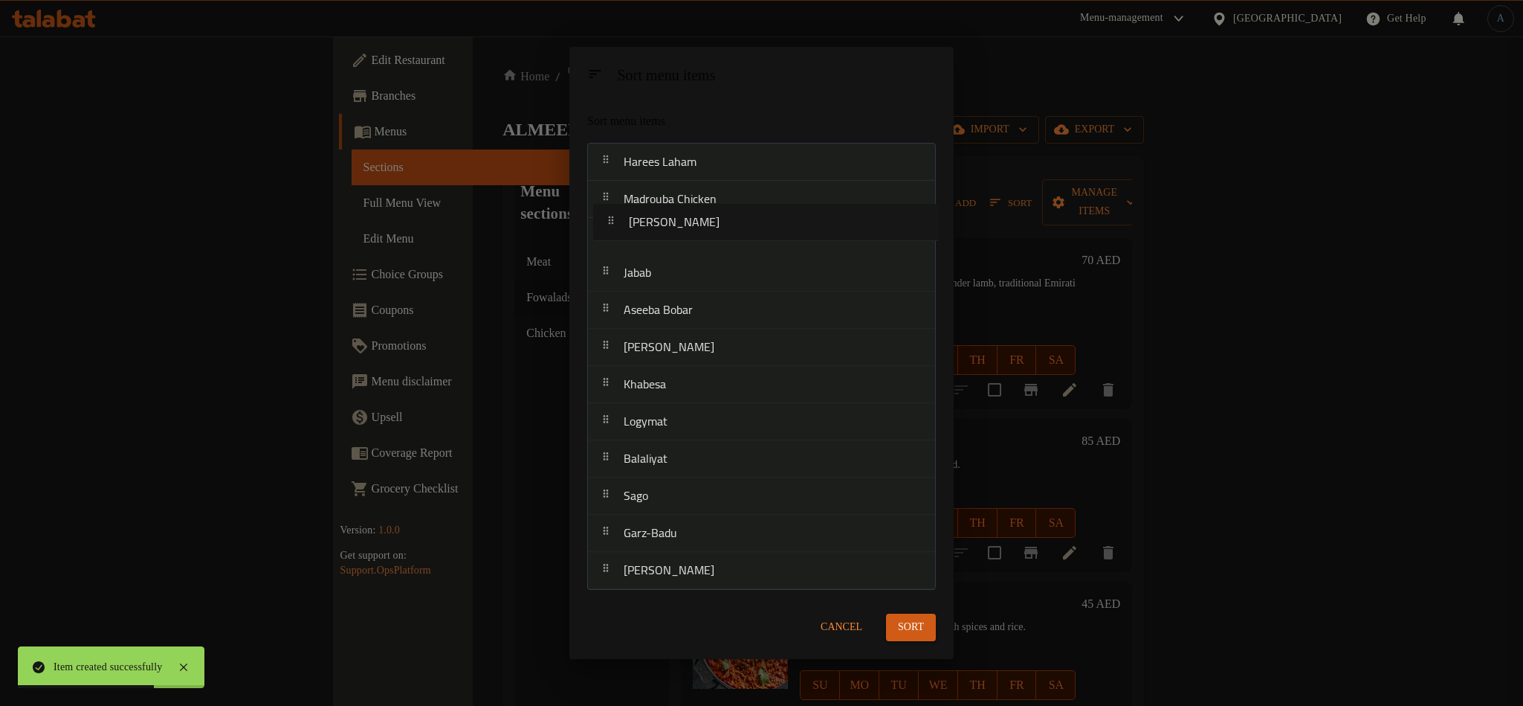
drag, startPoint x: 710, startPoint y: 216, endPoint x: 719, endPoint y: 248, distance: 32.5
click at [719, 248] on nav "Harees Laham Madrouba Laham Madrouba Chicken Jabab Aseeba Bobar Aseeda Taheen K…" at bounding box center [761, 366] width 349 height 447
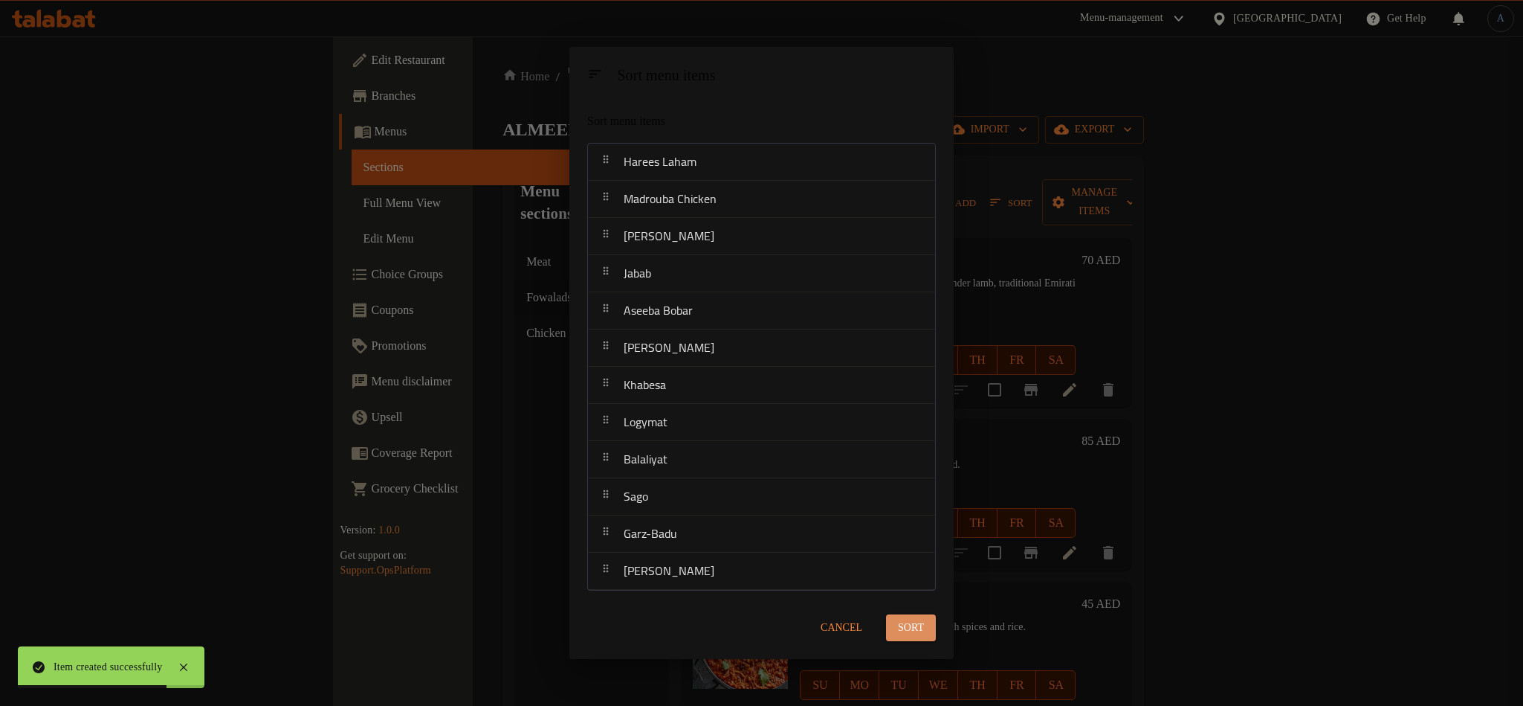
click at [933, 619] on button "Sort" at bounding box center [911, 628] width 50 height 28
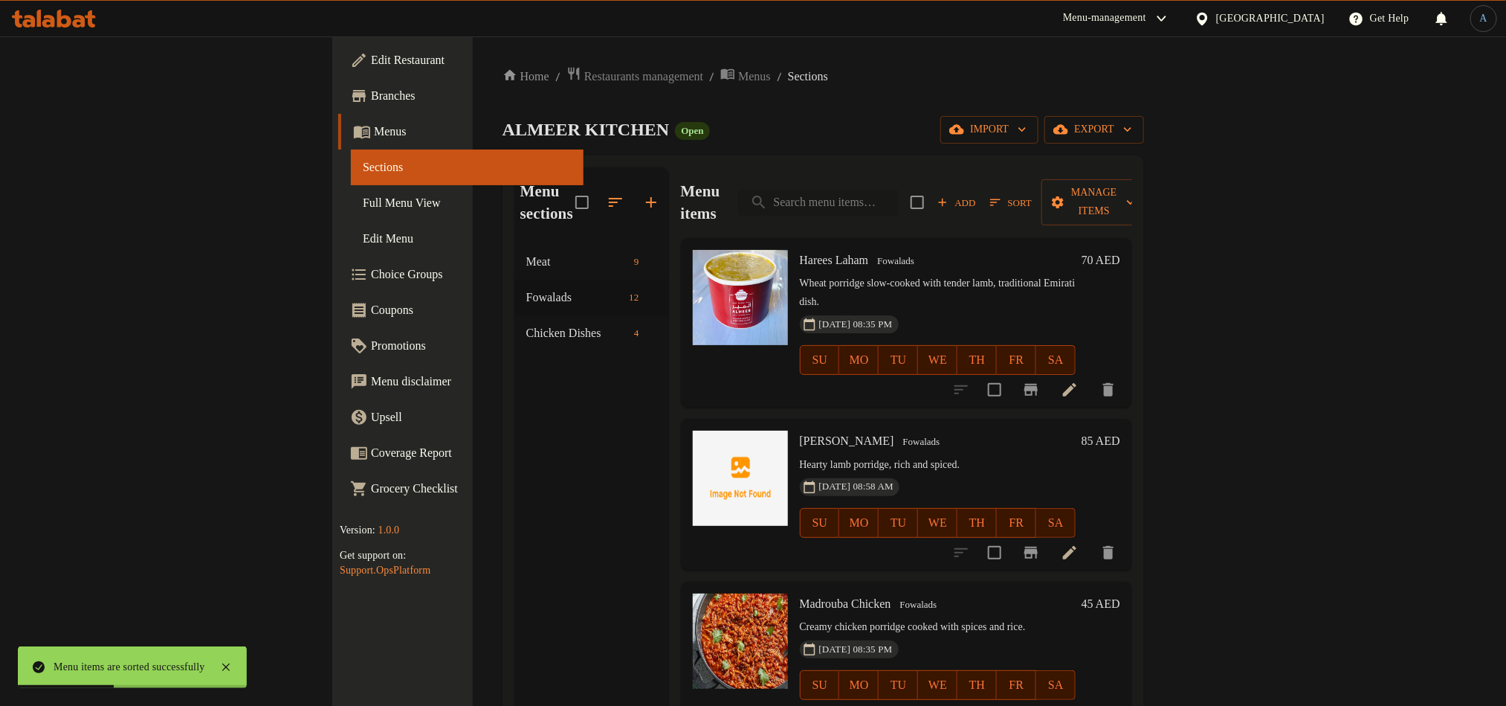
click at [897, 190] on input "search" at bounding box center [818, 203] width 161 height 26
paste input "Marguga Chicken"
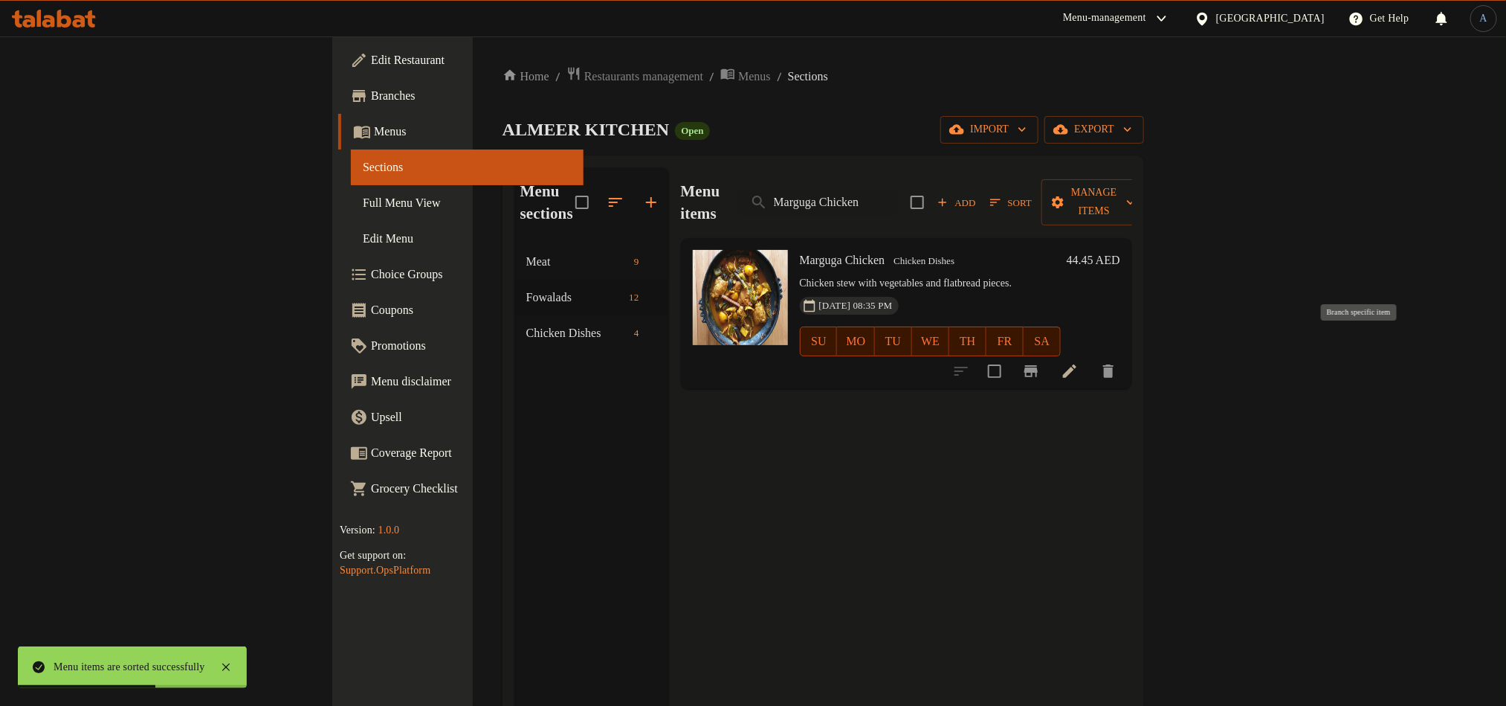
type input "Marguga Chicken"
click at [1010, 355] on input "checkbox" at bounding box center [994, 370] width 31 height 31
checkbox input "true"
click at [899, 190] on input "Marguga Chicken" at bounding box center [818, 203] width 161 height 26
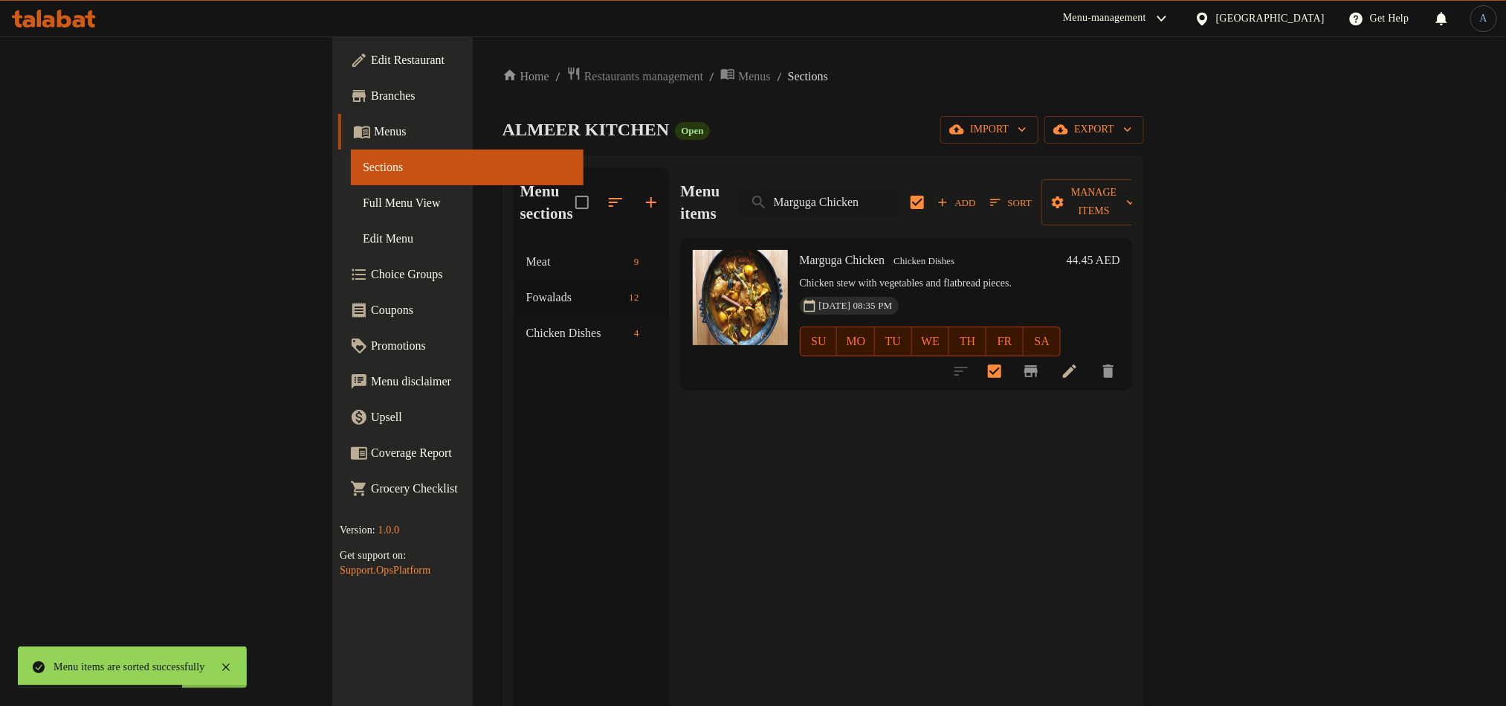
click at [899, 190] on input "Marguga Chicken" at bounding box center [818, 203] width 161 height 26
click at [987, 106] on div "Home / Restaurants management / Menus / Sections ALMEER KITCHEN Open import exp…" at bounding box center [824, 475] width 642 height 819
checkbox input "false"
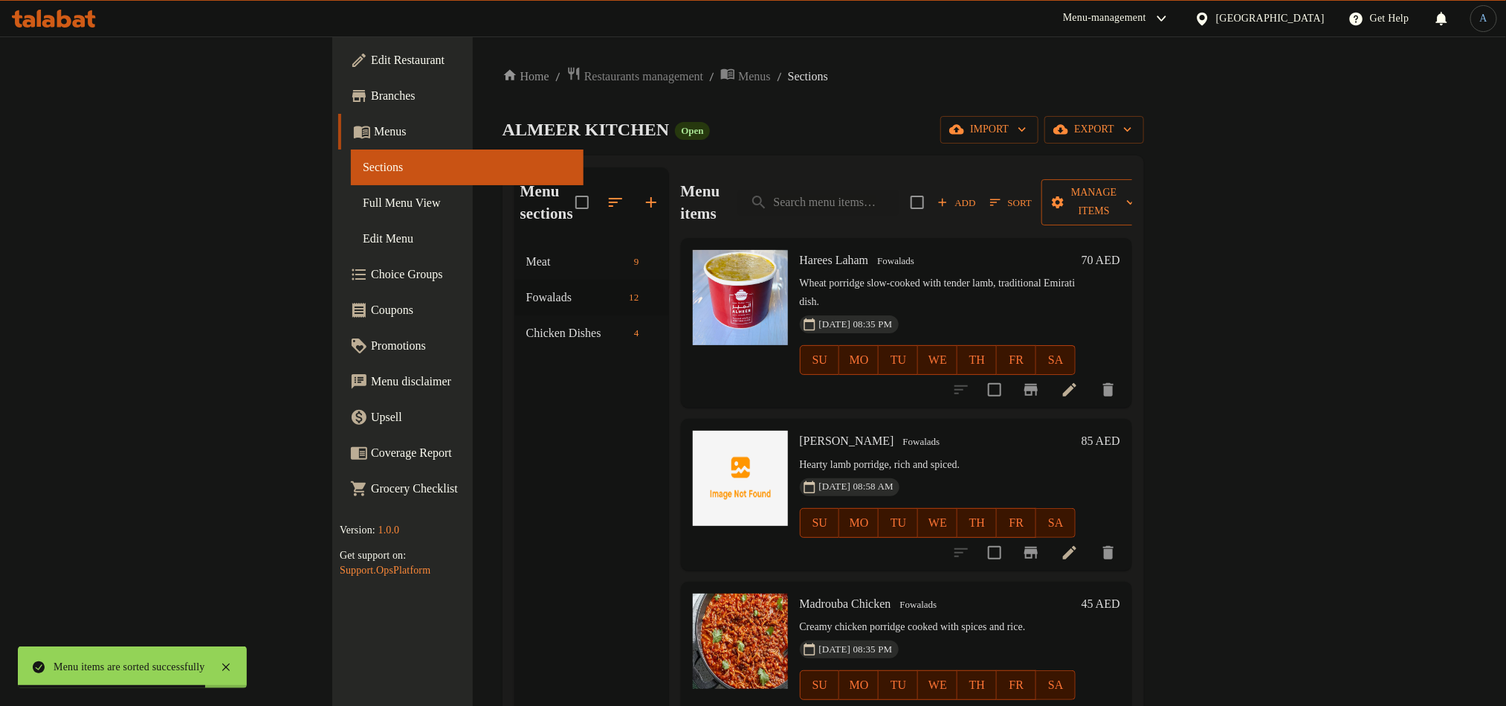
click at [1135, 192] on span "Manage items" at bounding box center [1094, 202] width 81 height 37
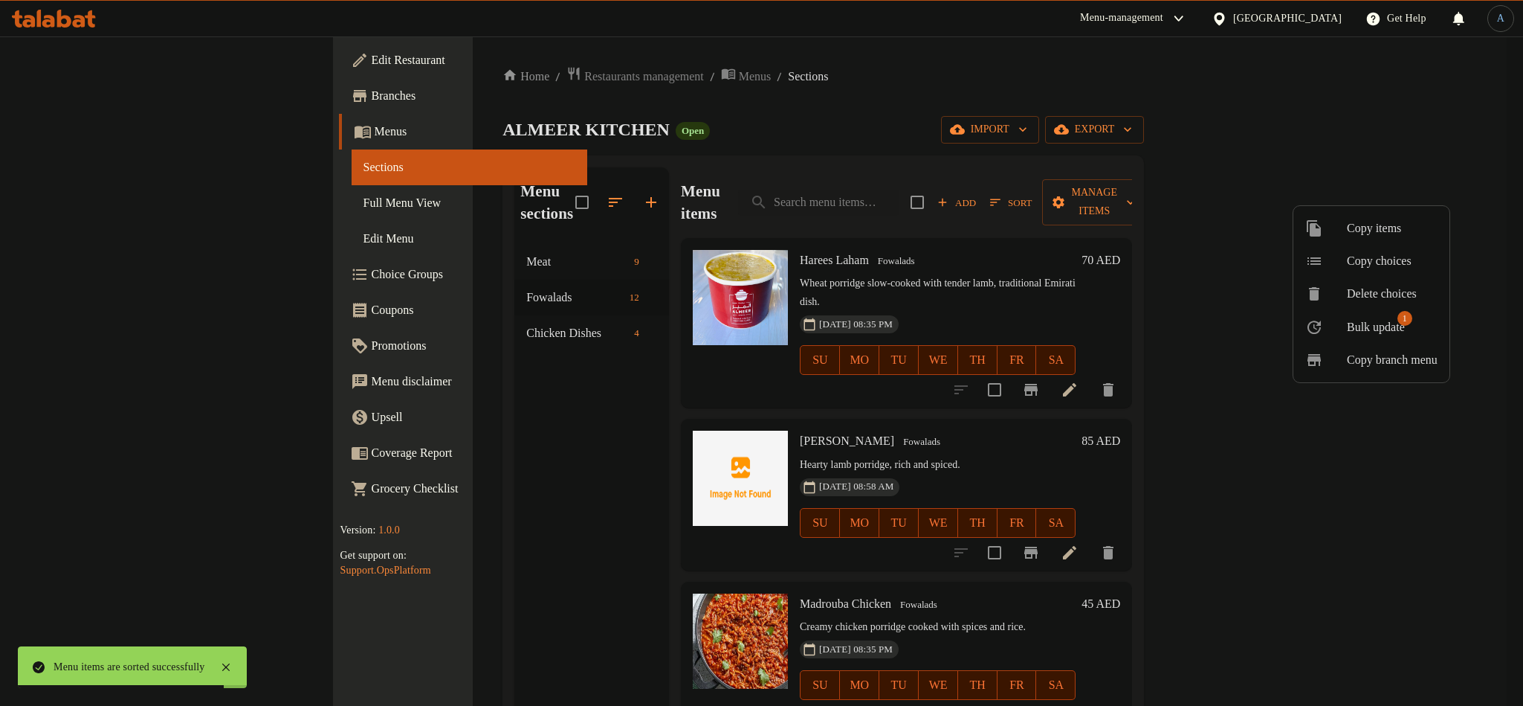
click at [1390, 332] on span "Bulk update" at bounding box center [1376, 327] width 58 height 18
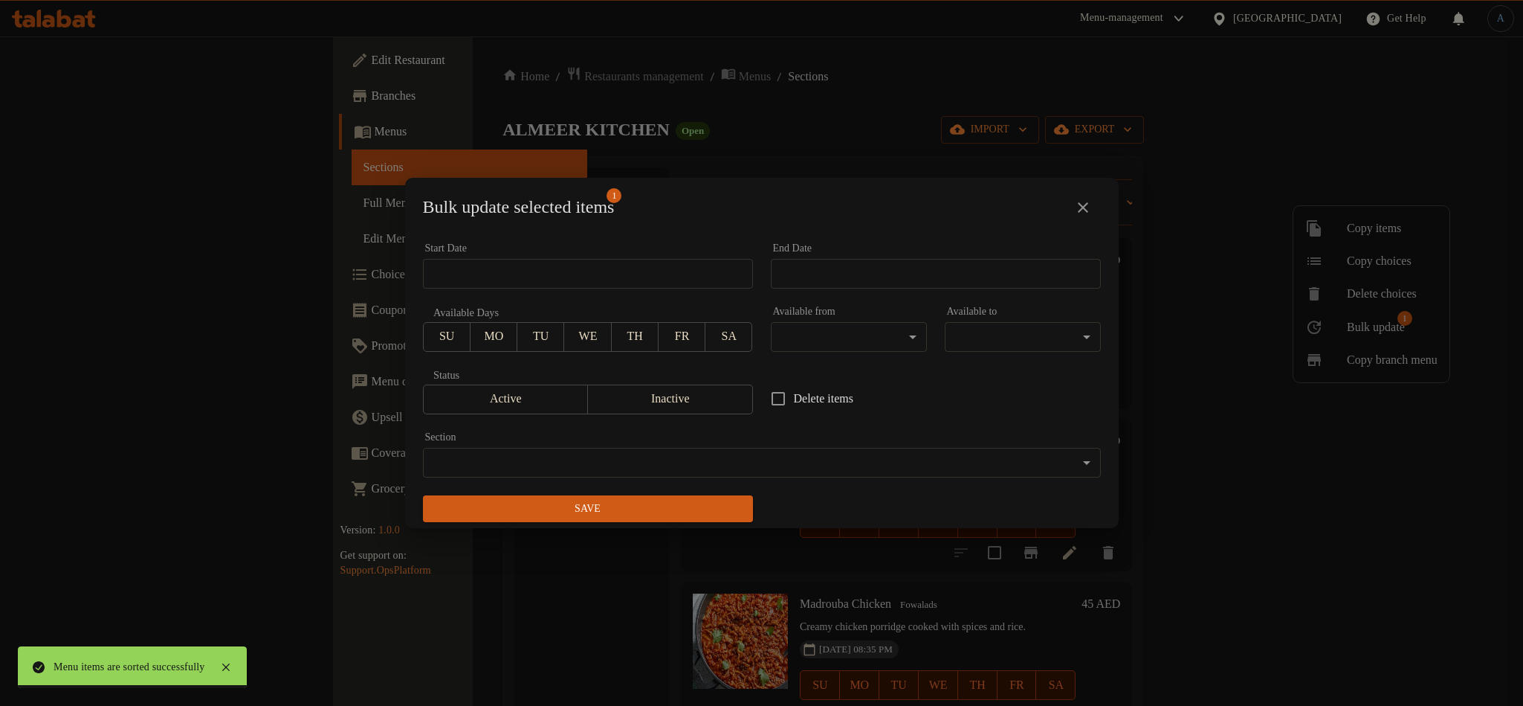
click at [647, 477] on div "Section ​ ​" at bounding box center [762, 454] width 696 height 63
click at [651, 469] on body "Menu items are sorted successfully ​ Menu-management United Arab Emirates Get H…" at bounding box center [761, 370] width 1523 height 669
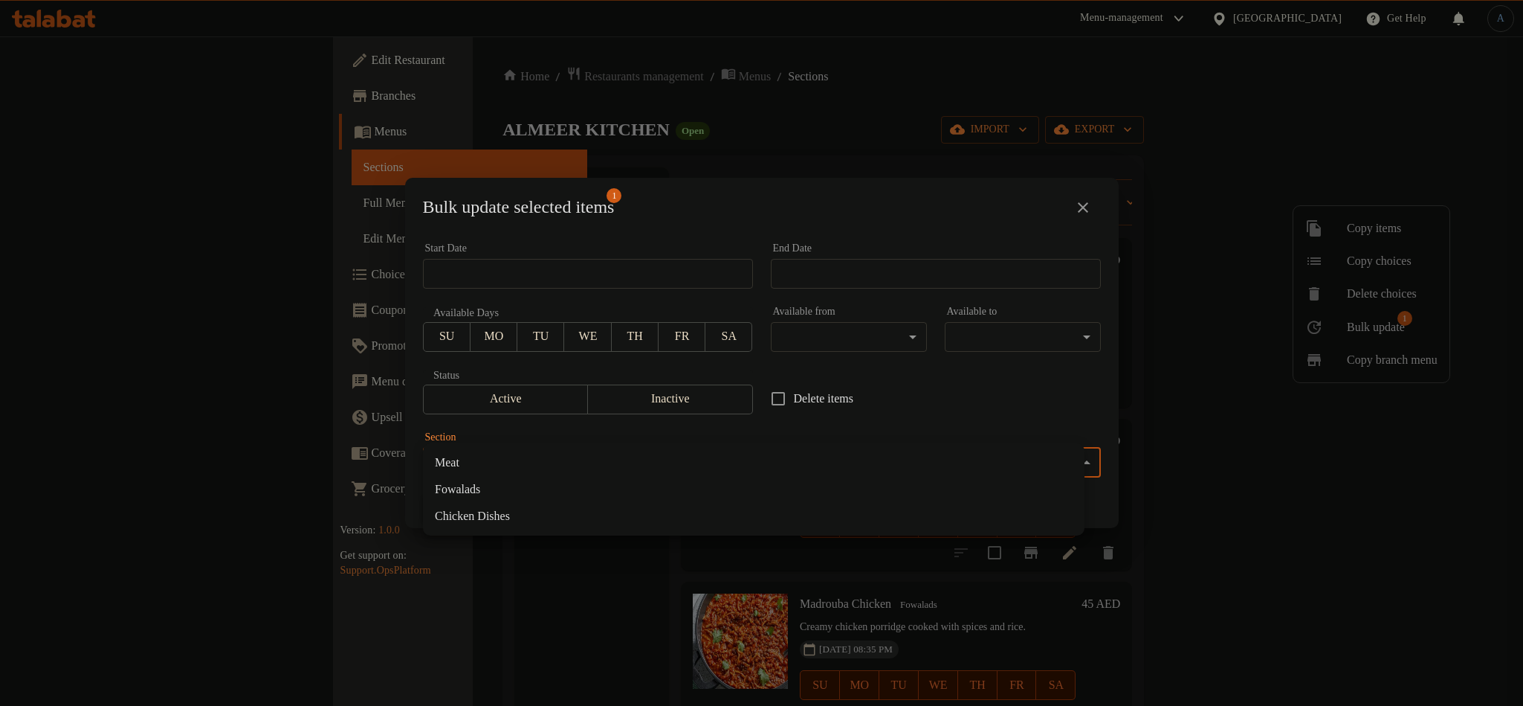
click at [529, 483] on li "Fowalads" at bounding box center [754, 489] width 662 height 27
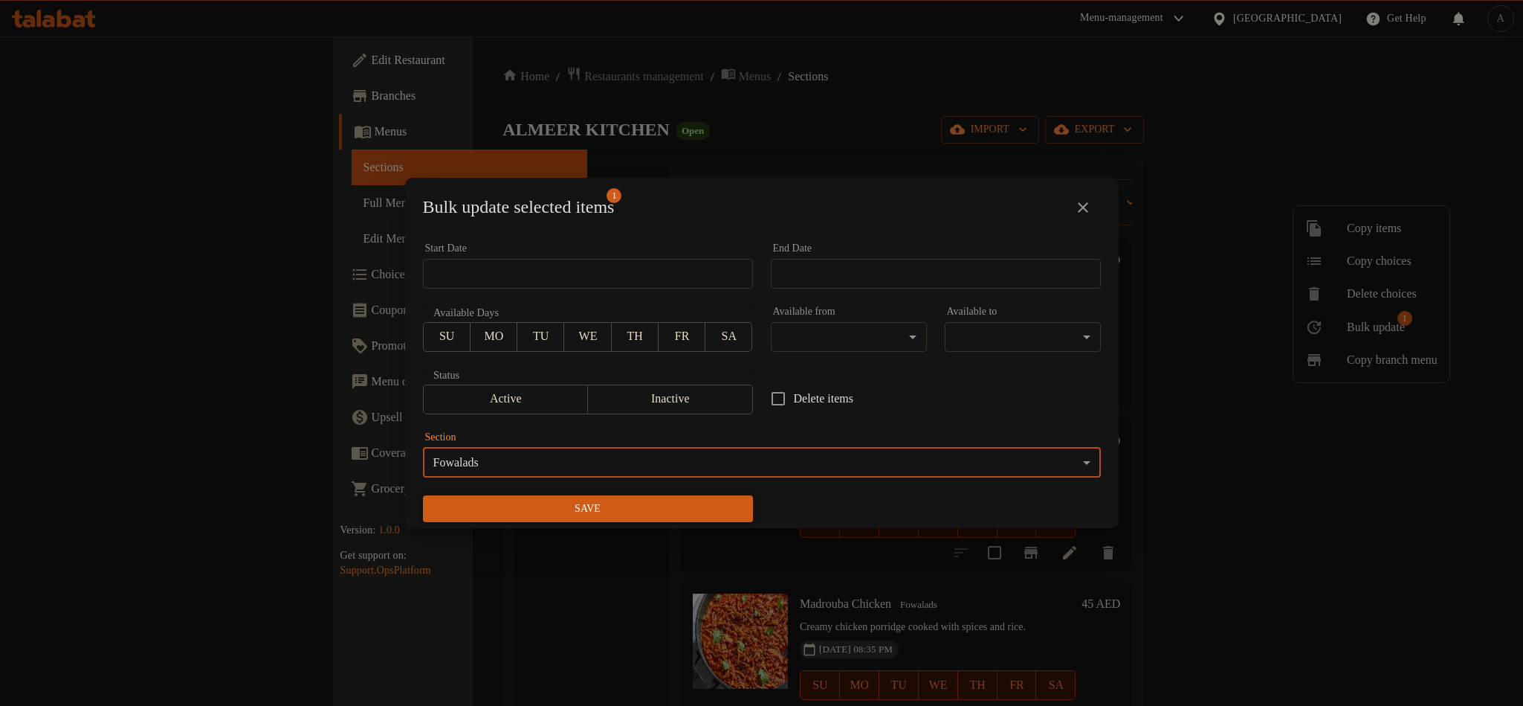
click at [697, 500] on span "Save" at bounding box center [588, 509] width 306 height 19
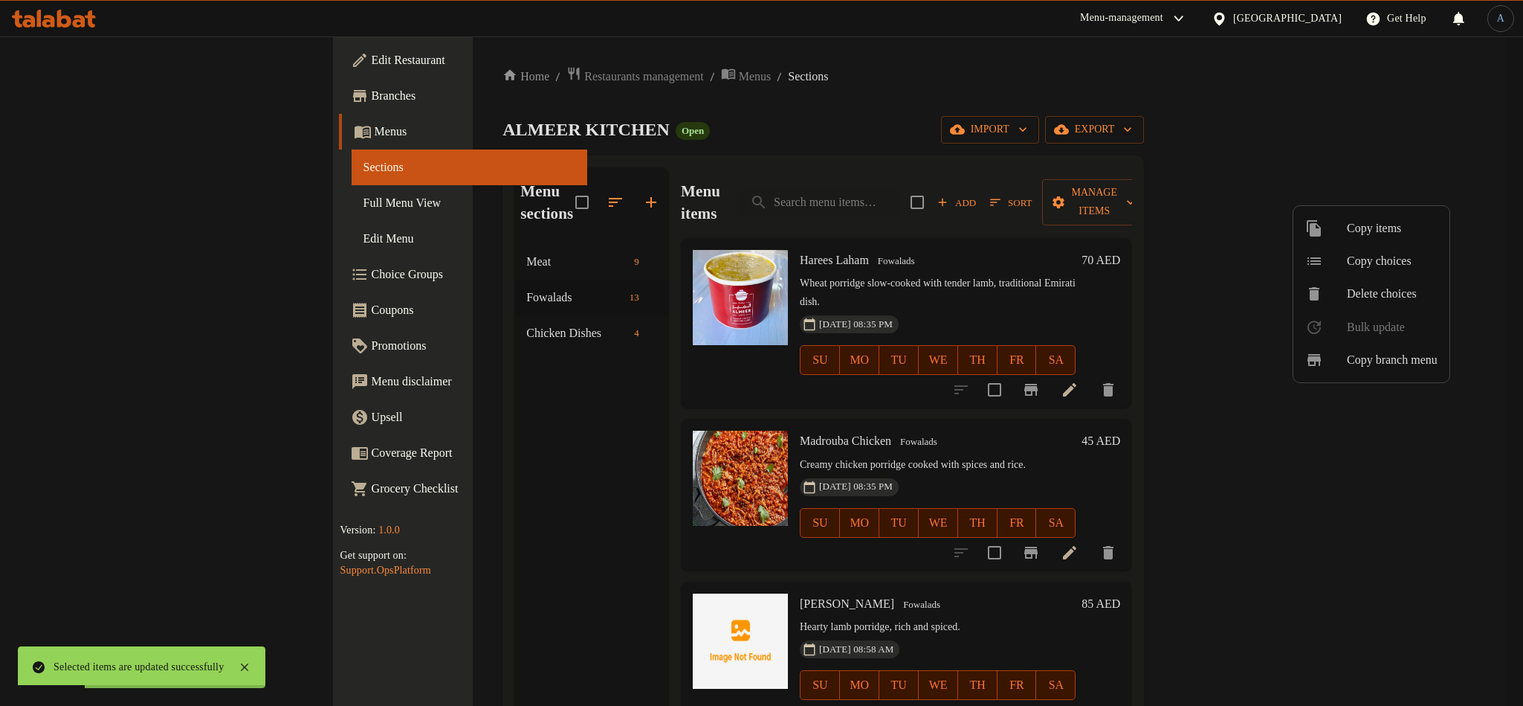
click at [831, 422] on div at bounding box center [761, 353] width 1523 height 706
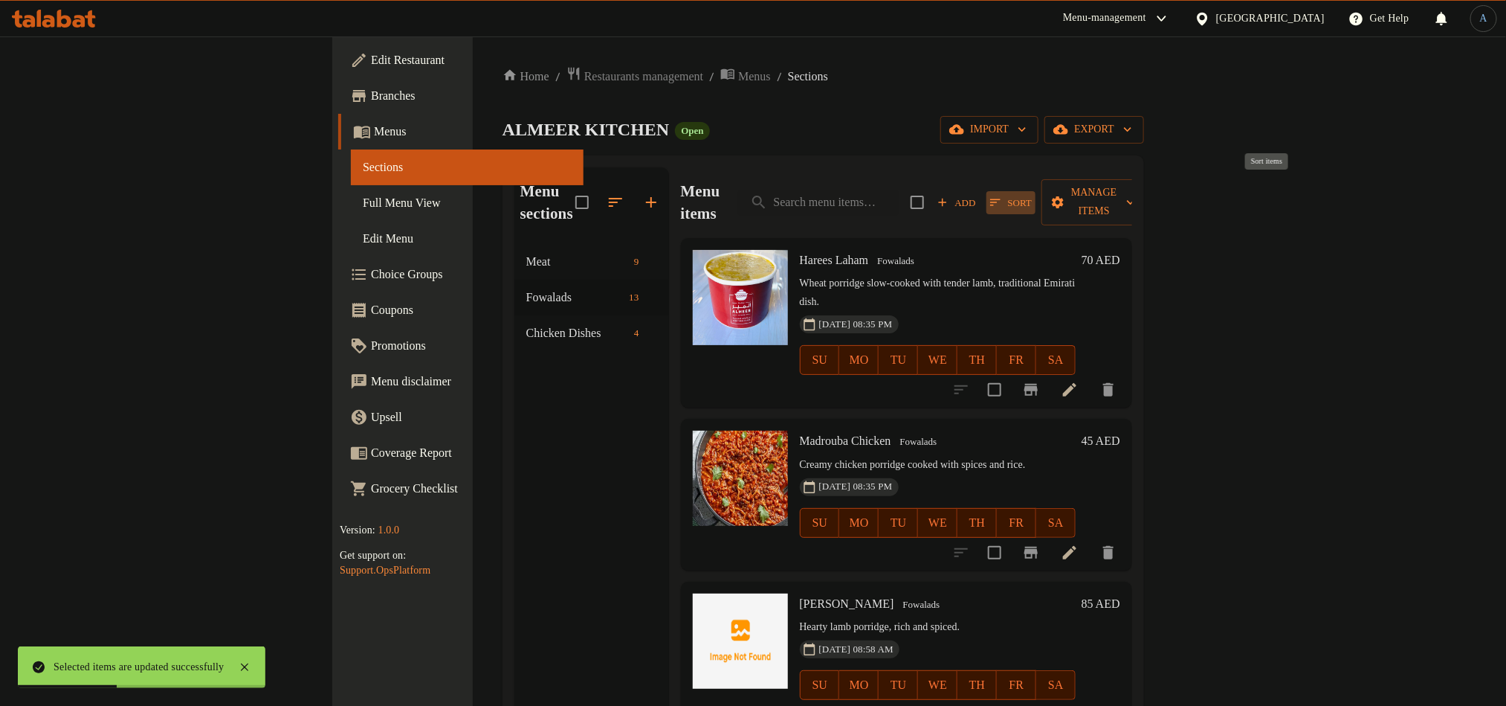
click at [1032, 194] on span "Sort" at bounding box center [1011, 202] width 42 height 17
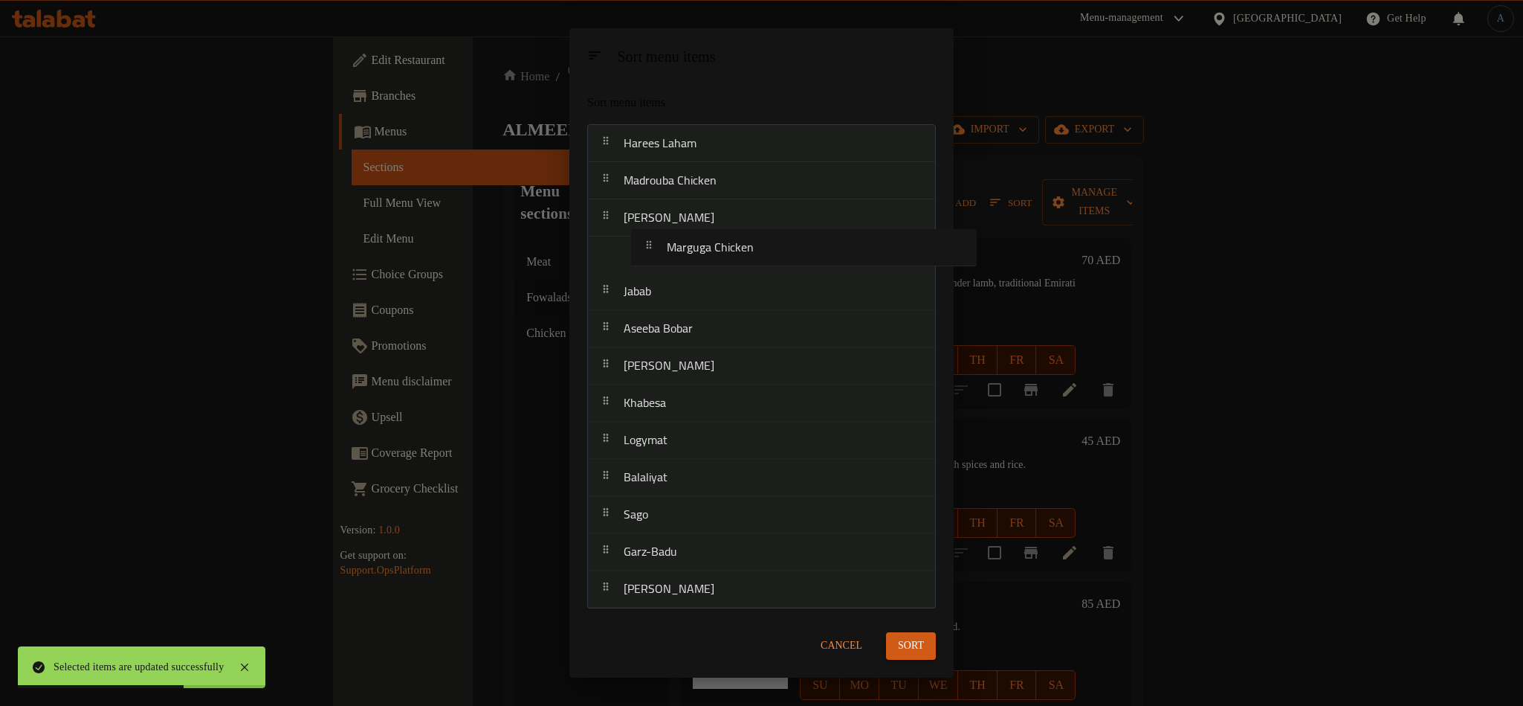
drag, startPoint x: 709, startPoint y: 553, endPoint x: 750, endPoint y: 244, distance: 312.0
click at [750, 244] on nav "Harees Laham Madrouba Chicken Madrouba Laham Jabab Aseeba Bobar Aseeda Taheen K…" at bounding box center [761, 366] width 349 height 484
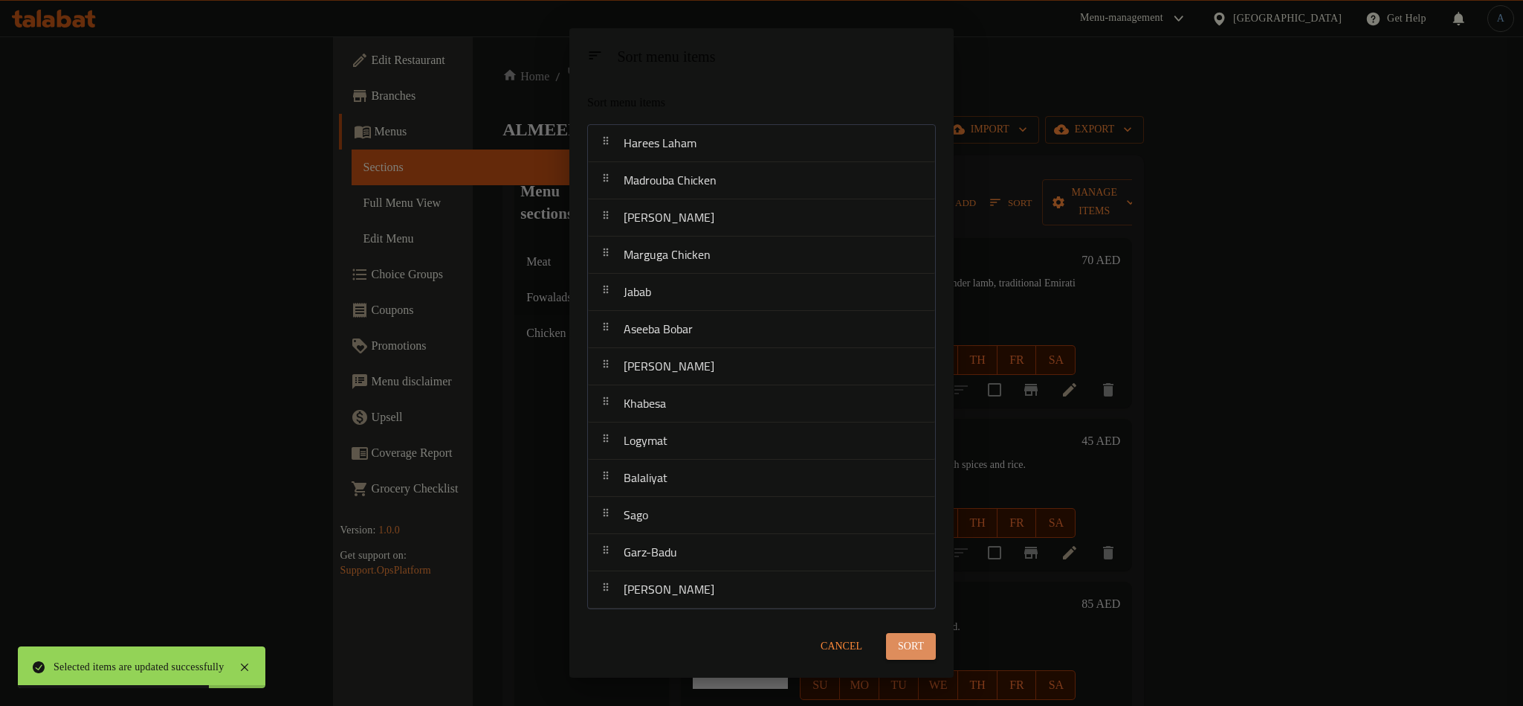
click at [903, 637] on span "Sort" at bounding box center [911, 646] width 26 height 19
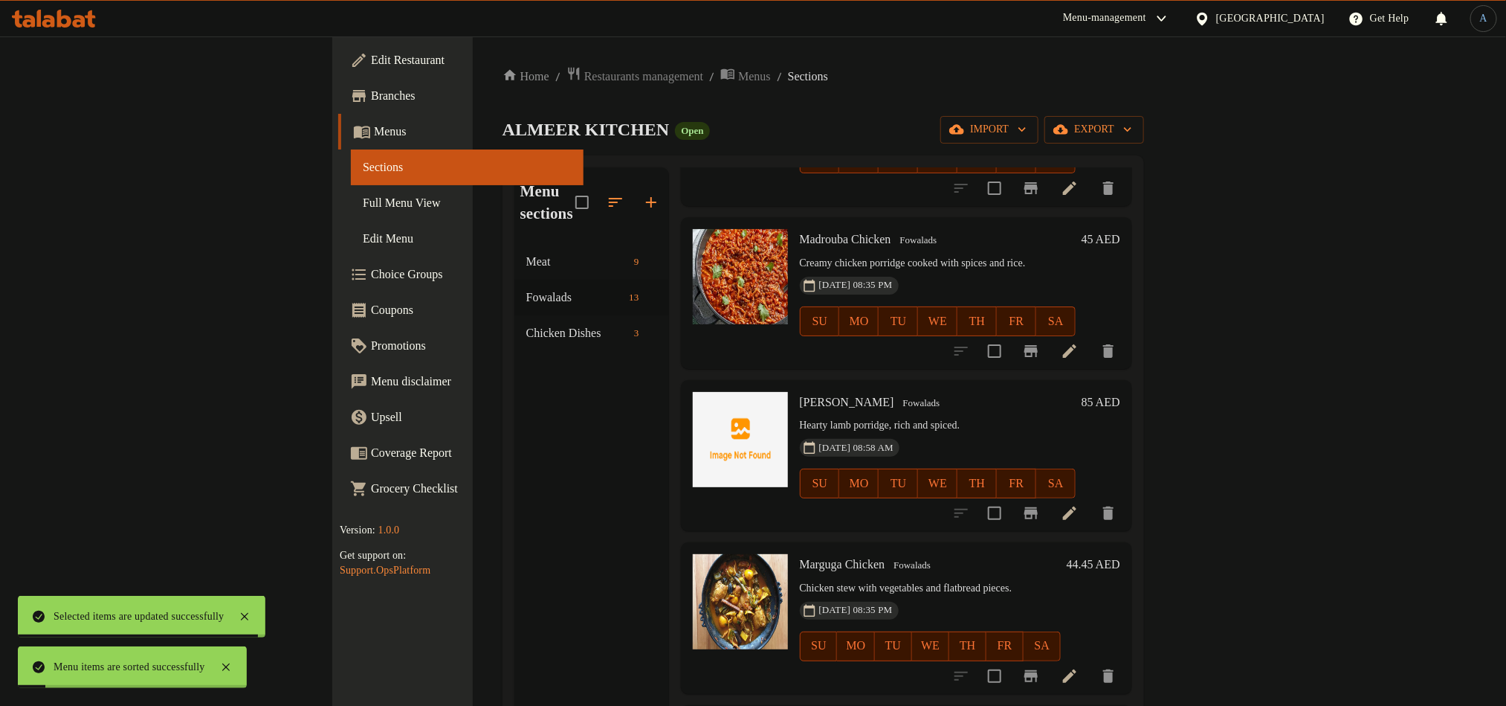
scroll to position [446, 0]
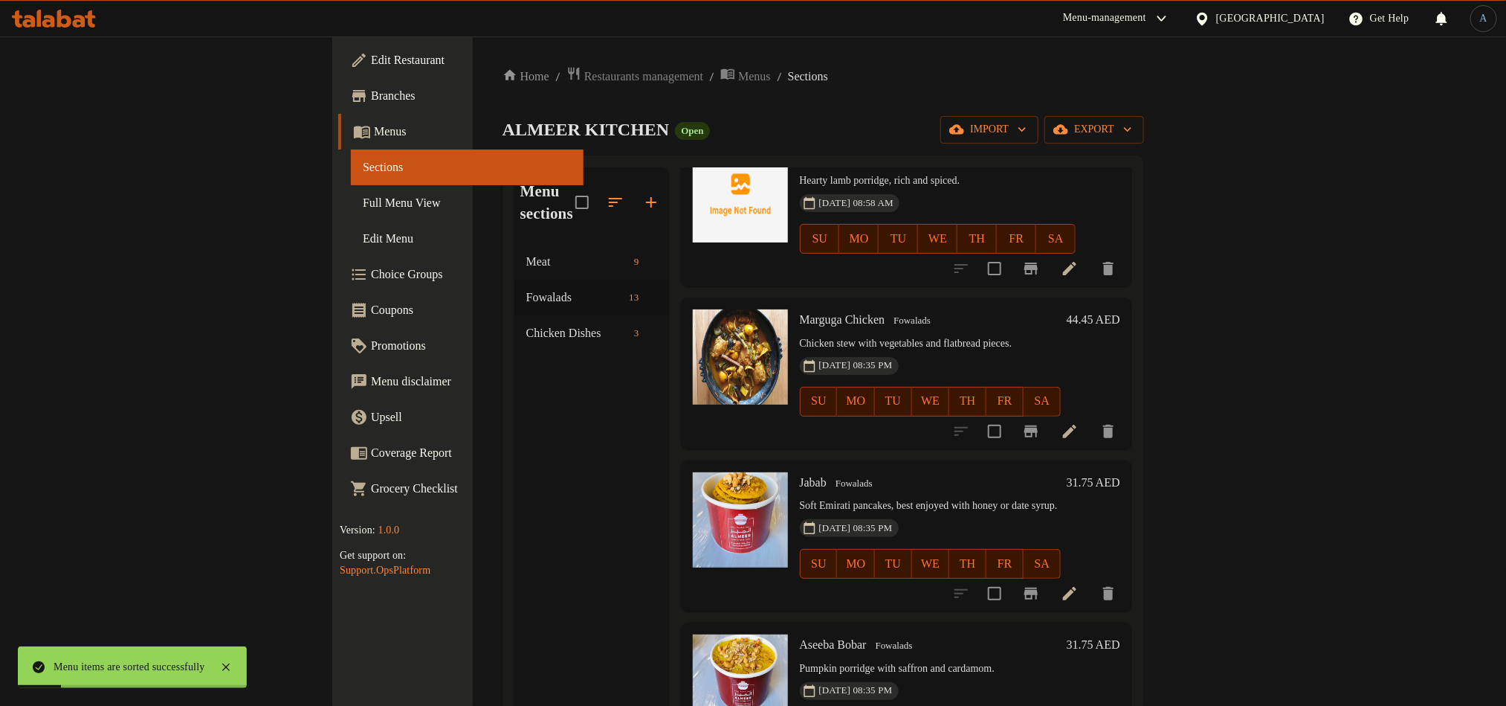
click at [1061, 309] on h6 "Marguga Chicken Fowalads" at bounding box center [930, 319] width 261 height 21
click at [1091, 418] on li at bounding box center [1070, 431] width 42 height 27
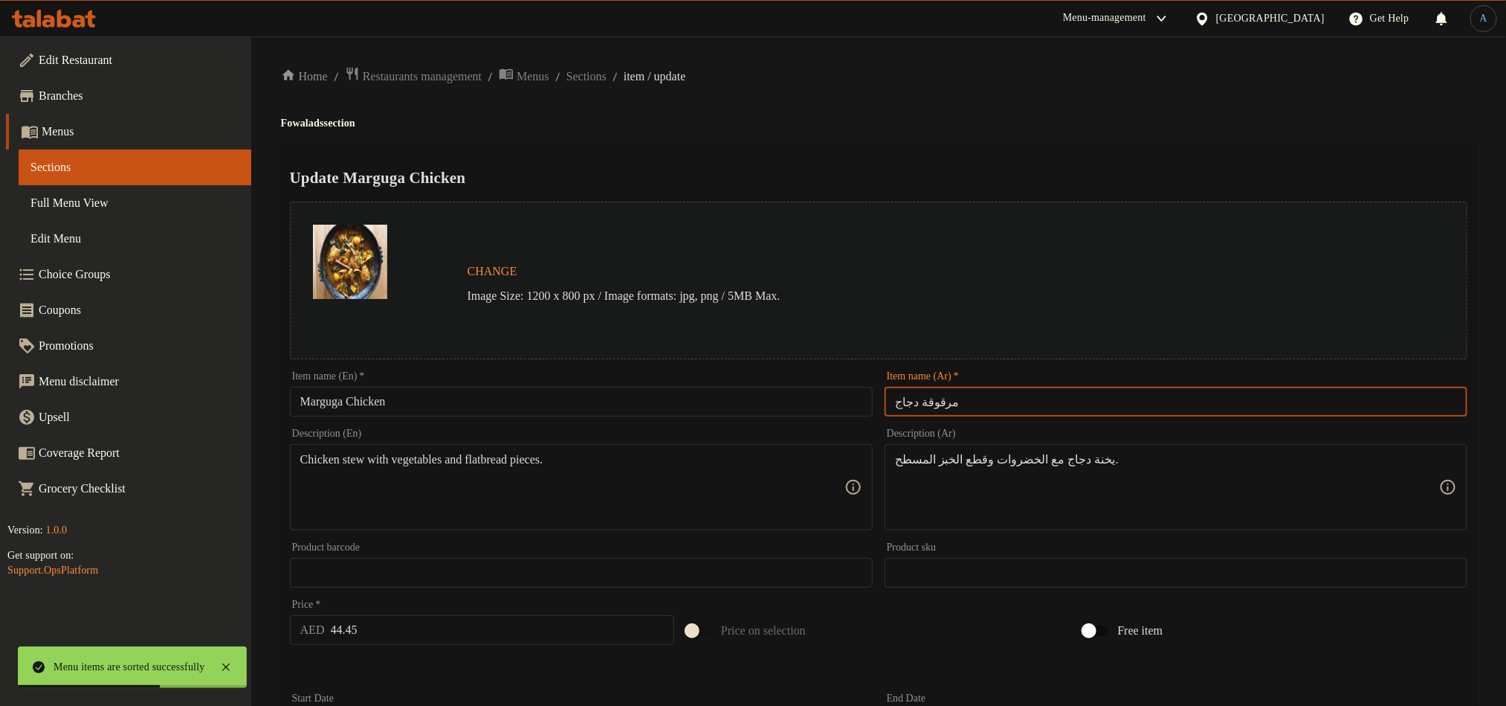
click at [949, 399] on input "مرقوقة دجاج" at bounding box center [1176, 402] width 583 height 30
click at [1097, 97] on div "Home / Restaurants management / Menus / Sections / item / update Fowalads secti…" at bounding box center [879, 554] width 1196 height 977
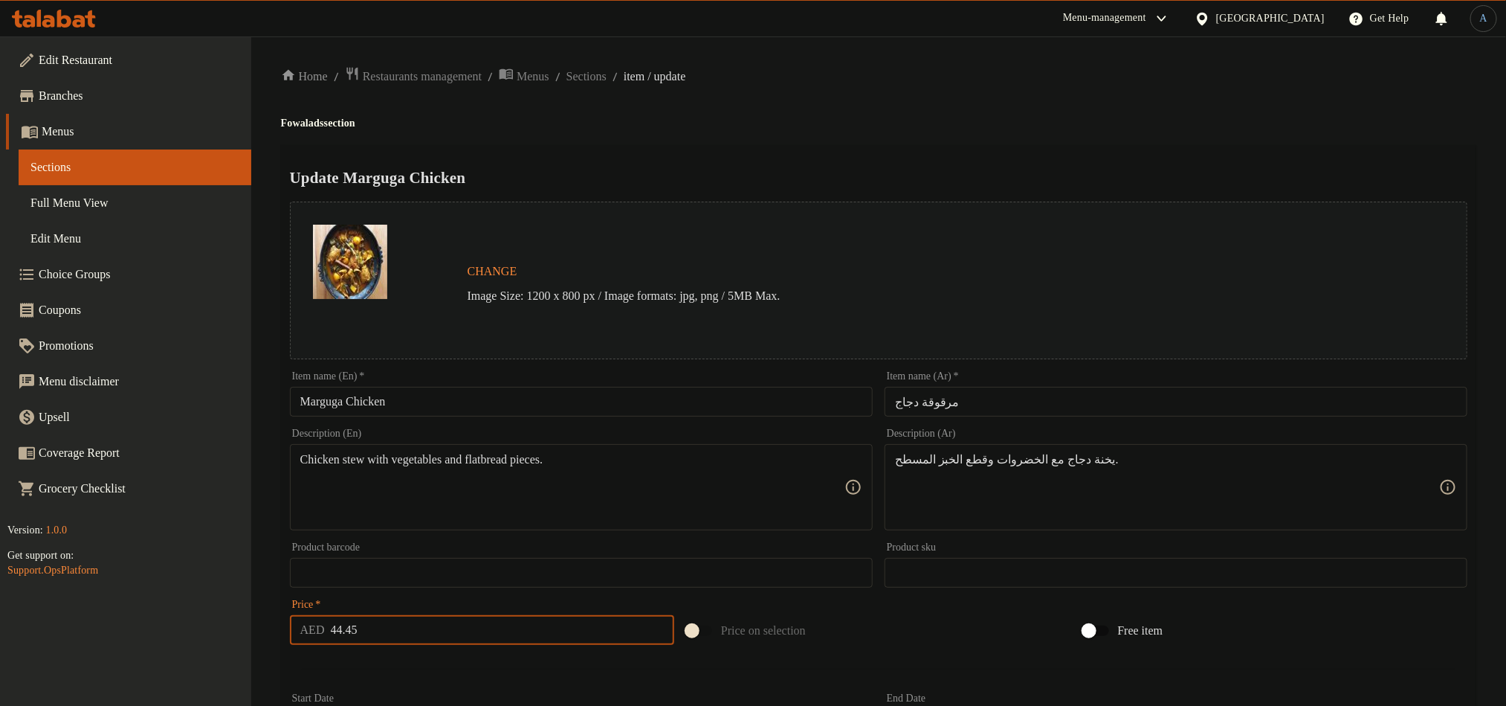
click at [404, 622] on input "44.45" at bounding box center [503, 630] width 344 height 30
paste input "number"
type input "45"
paste textarea "thin bread pieces."
type textarea "Chicken stew with vegetables and thin bread pieces."
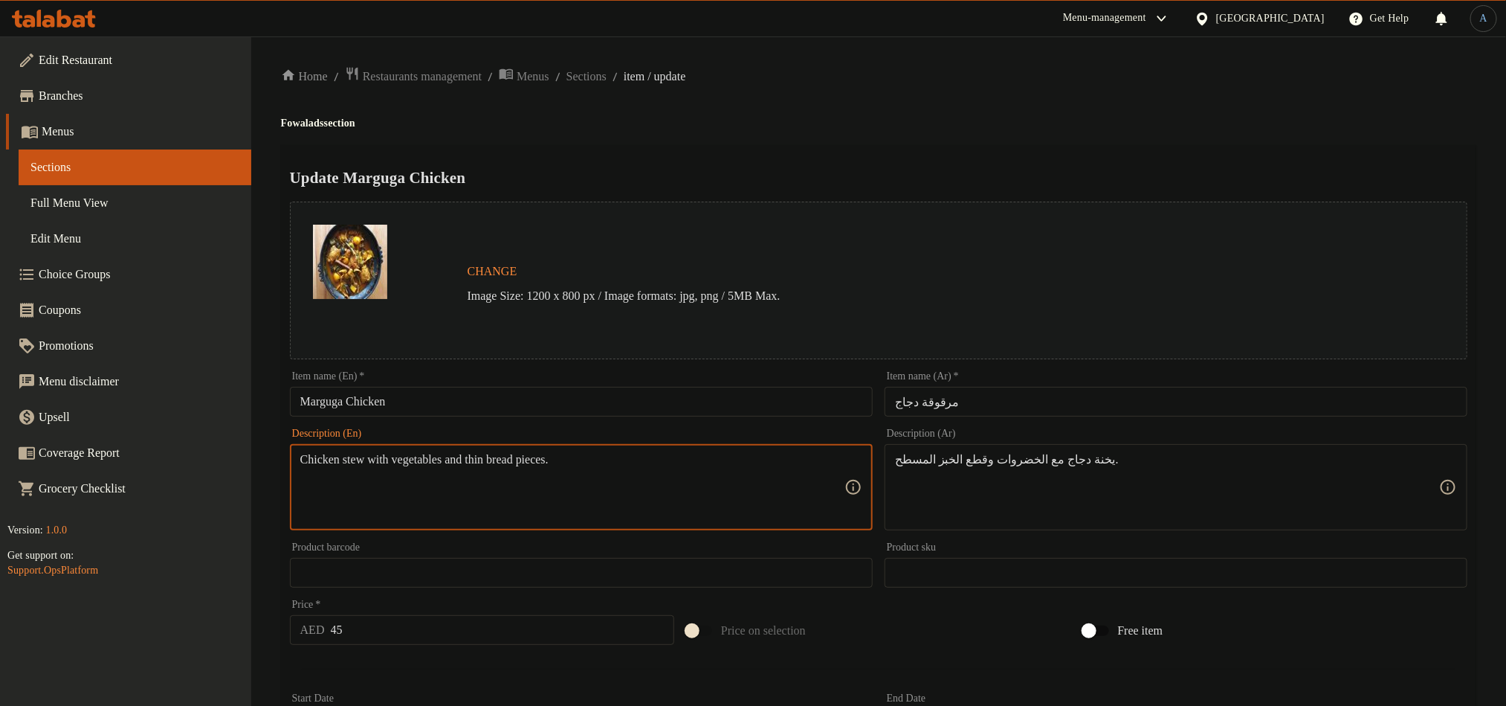
click at [922, 127] on h4 "Fowalads section" at bounding box center [879, 123] width 1196 height 15
click at [1064, 438] on div "Description (Ar) يخنة دجاج مع الخضروات وقطع الخبز المسطح. Description (Ar)" at bounding box center [1176, 479] width 583 height 102
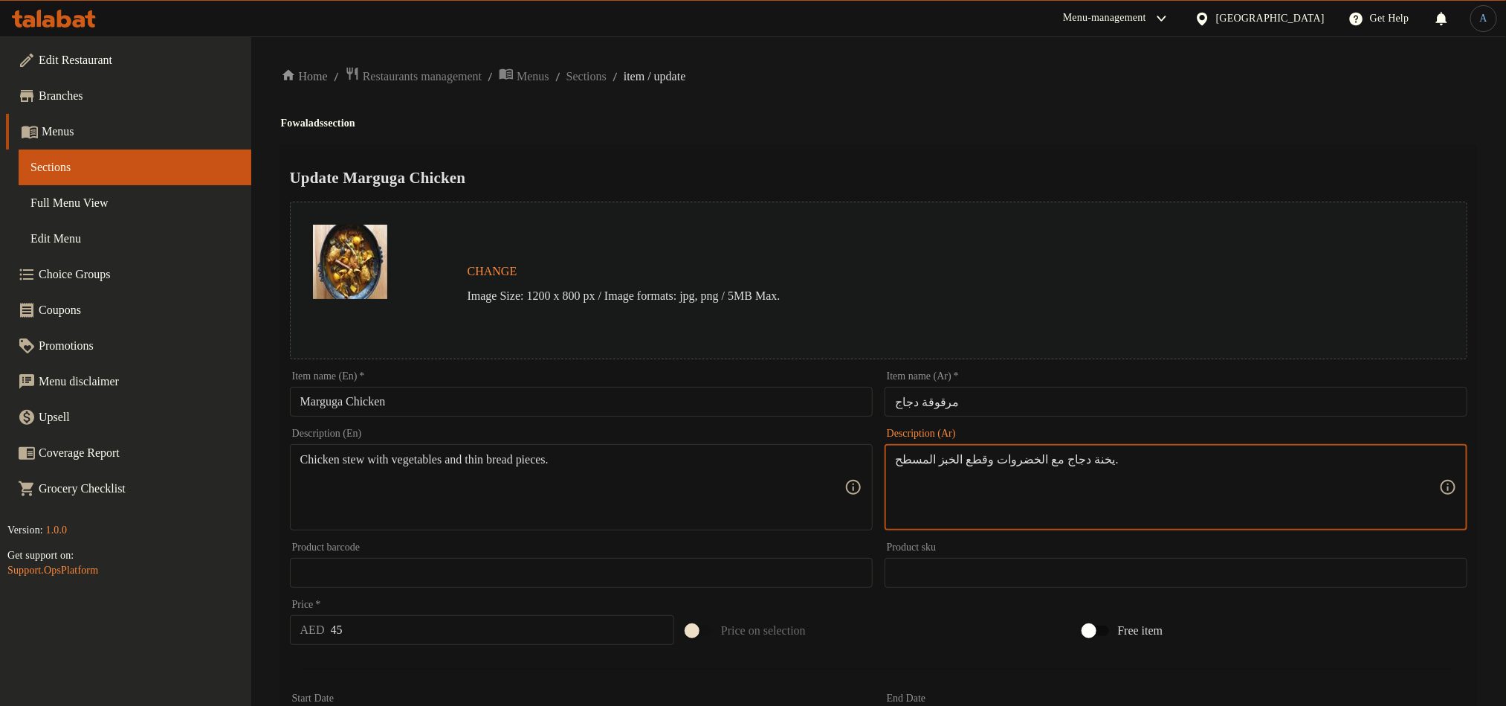
paste textarea "حساء الدجاج مع الخضار وقطع الخبز الرقيقة."
type textarea "حساء الدجاج مع الخضار وقطع الخبز الرقيقة."
click at [1019, 129] on h4 "Fowalads section" at bounding box center [879, 123] width 1196 height 15
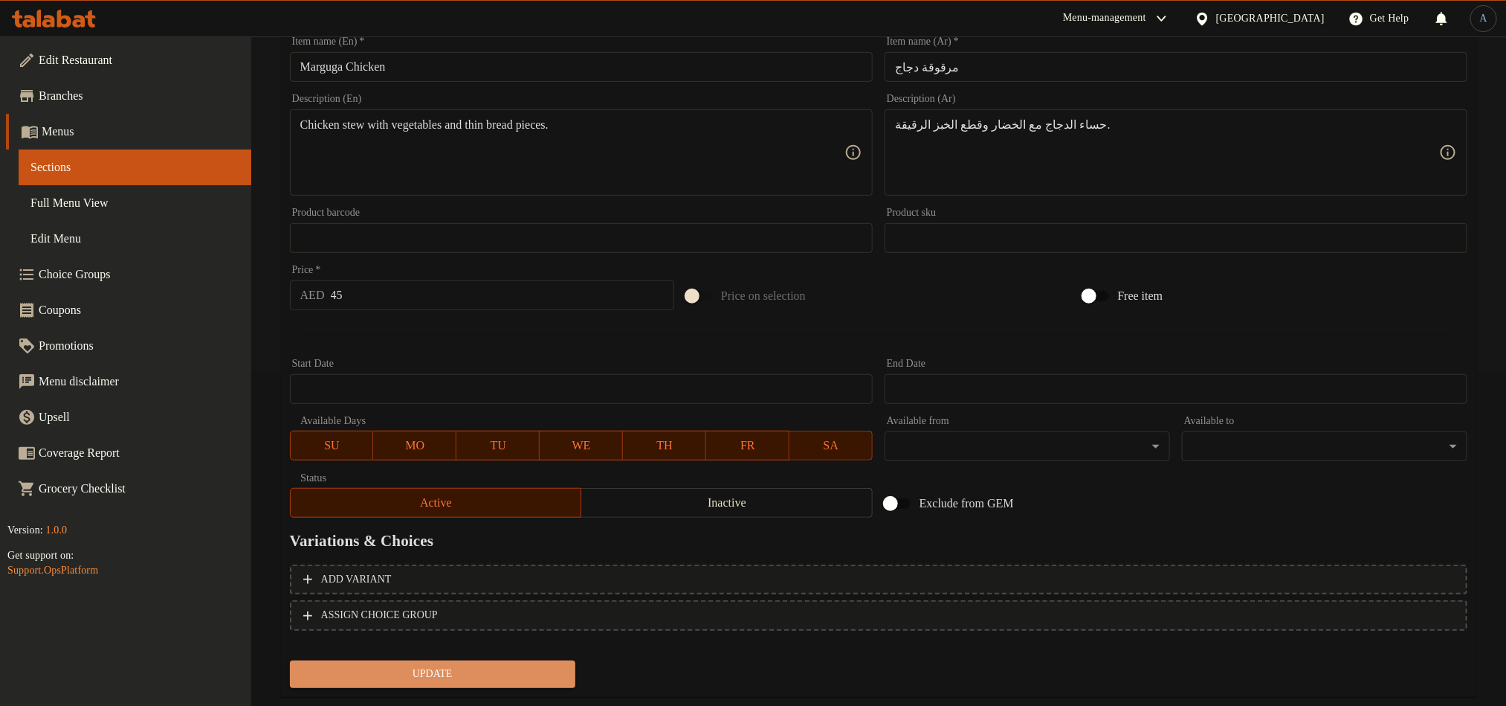
click at [504, 671] on span "Update" at bounding box center [433, 674] width 262 height 19
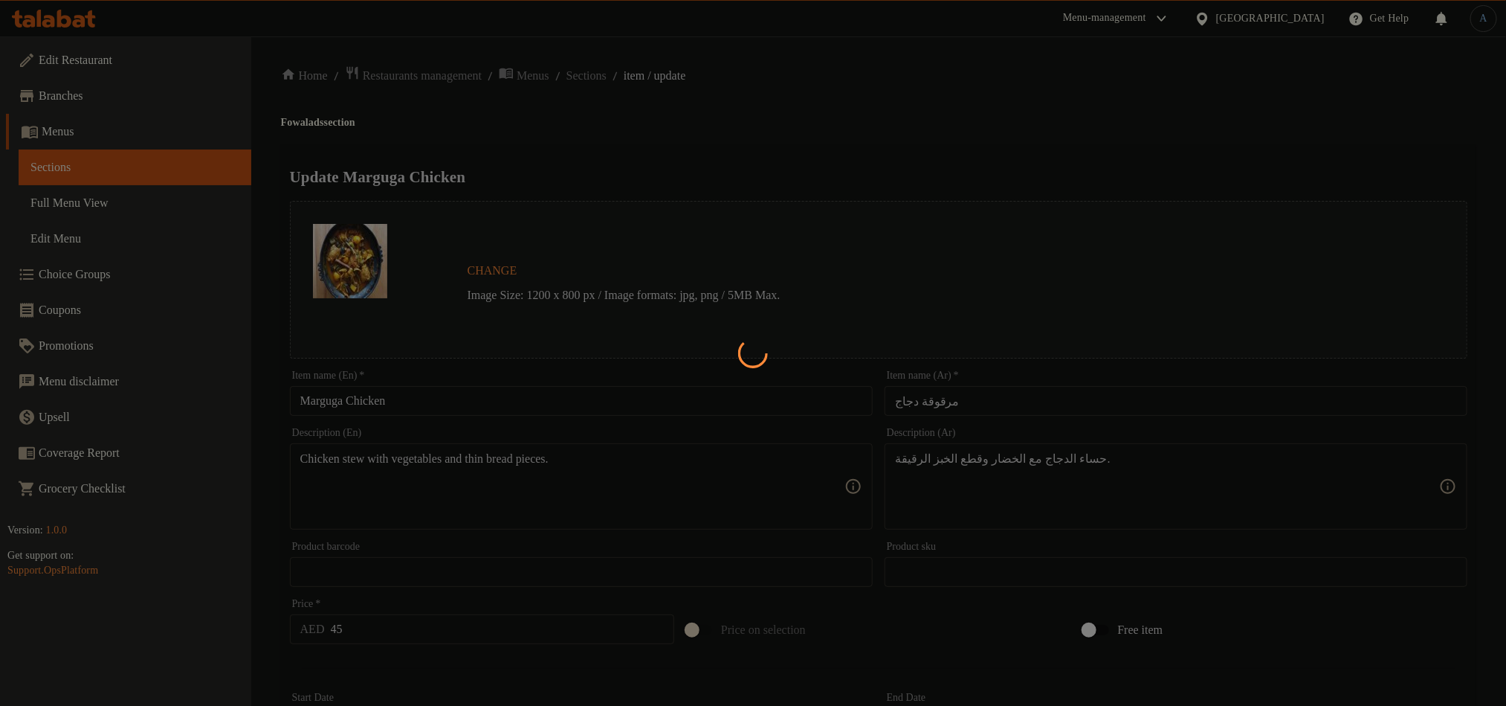
scroll to position [0, 0]
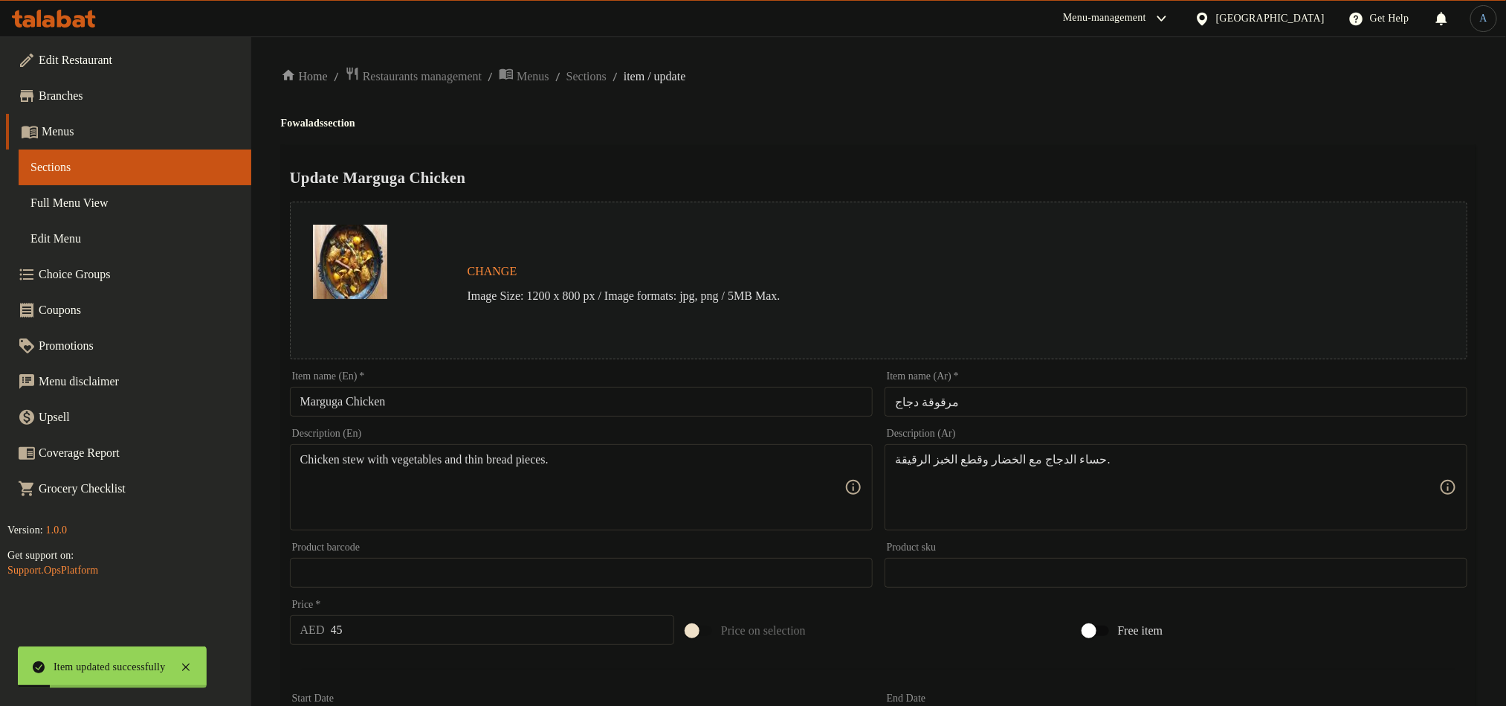
drag, startPoint x: 630, startPoint y: 78, endPoint x: 482, endPoint y: 149, distance: 164.3
click at [607, 78] on span "Sections" at bounding box center [587, 77] width 40 height 18
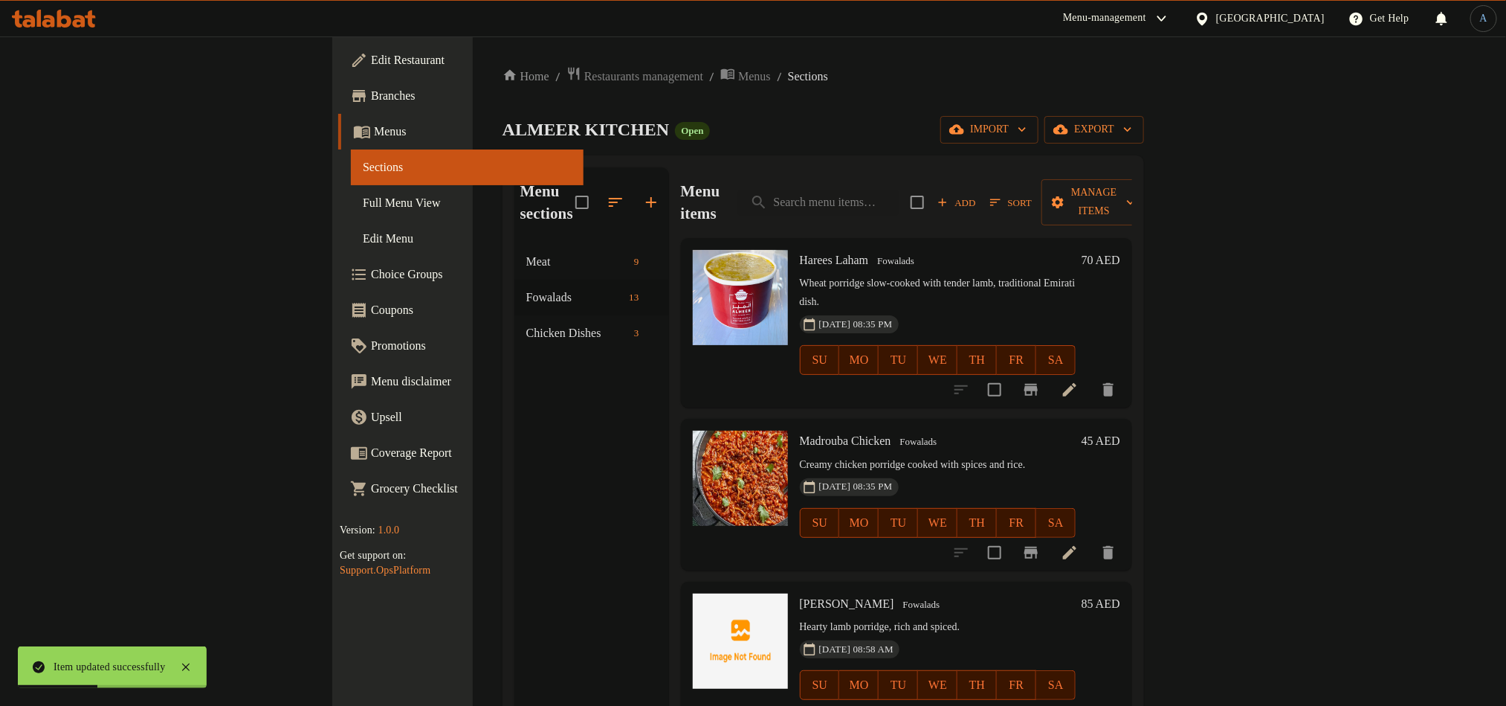
click at [964, 205] on div "Menu items Add Sort Manage items" at bounding box center [906, 202] width 451 height 71
click at [899, 194] on input "search" at bounding box center [818, 203] width 161 height 26
paste input "Marguga Laham"
type input "Marguga Laham"
click at [977, 194] on span "Add" at bounding box center [957, 202] width 40 height 17
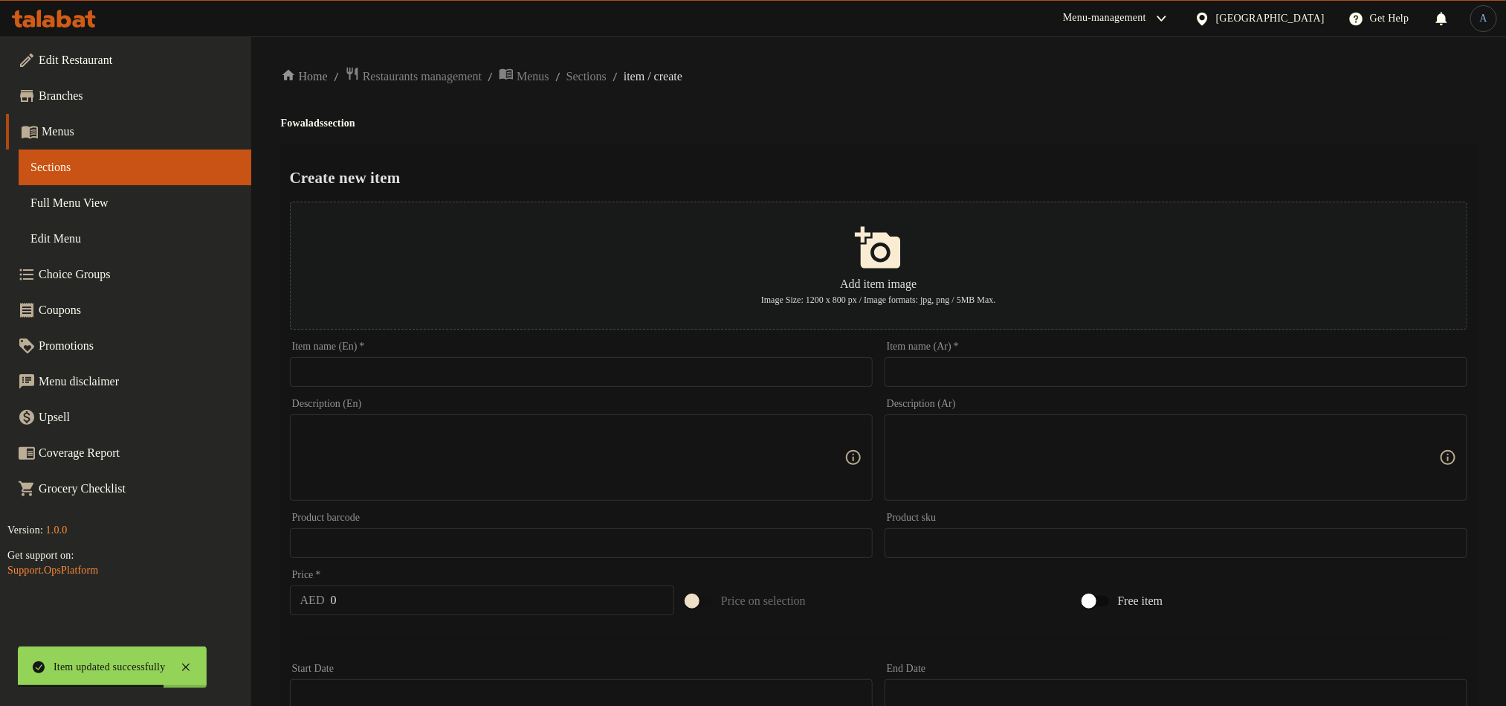
click at [781, 381] on input "text" at bounding box center [581, 372] width 583 height 30
paste input "Marguga Laham"
type input "Marguga Laham"
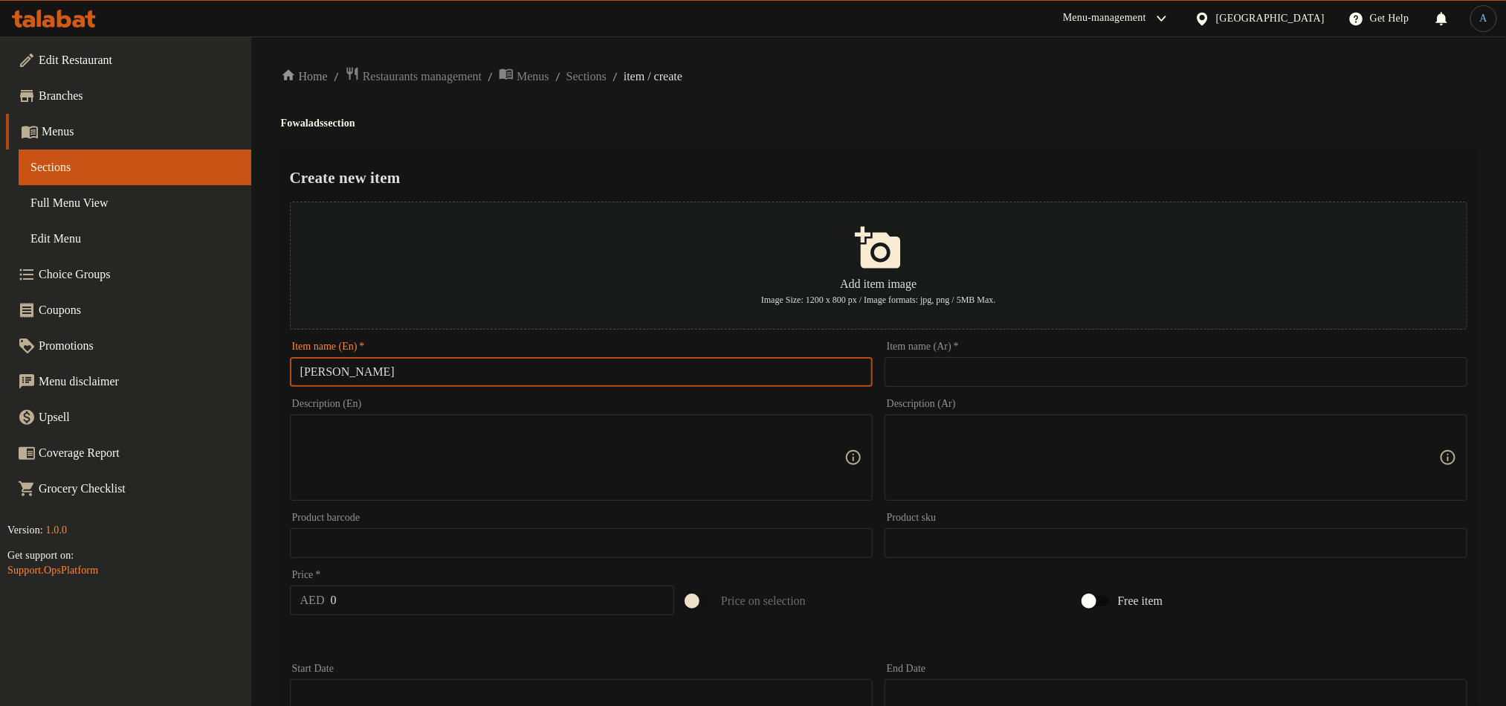
click at [968, 369] on input "text" at bounding box center [1176, 372] width 583 height 30
paste input "مرقوقة لحم"
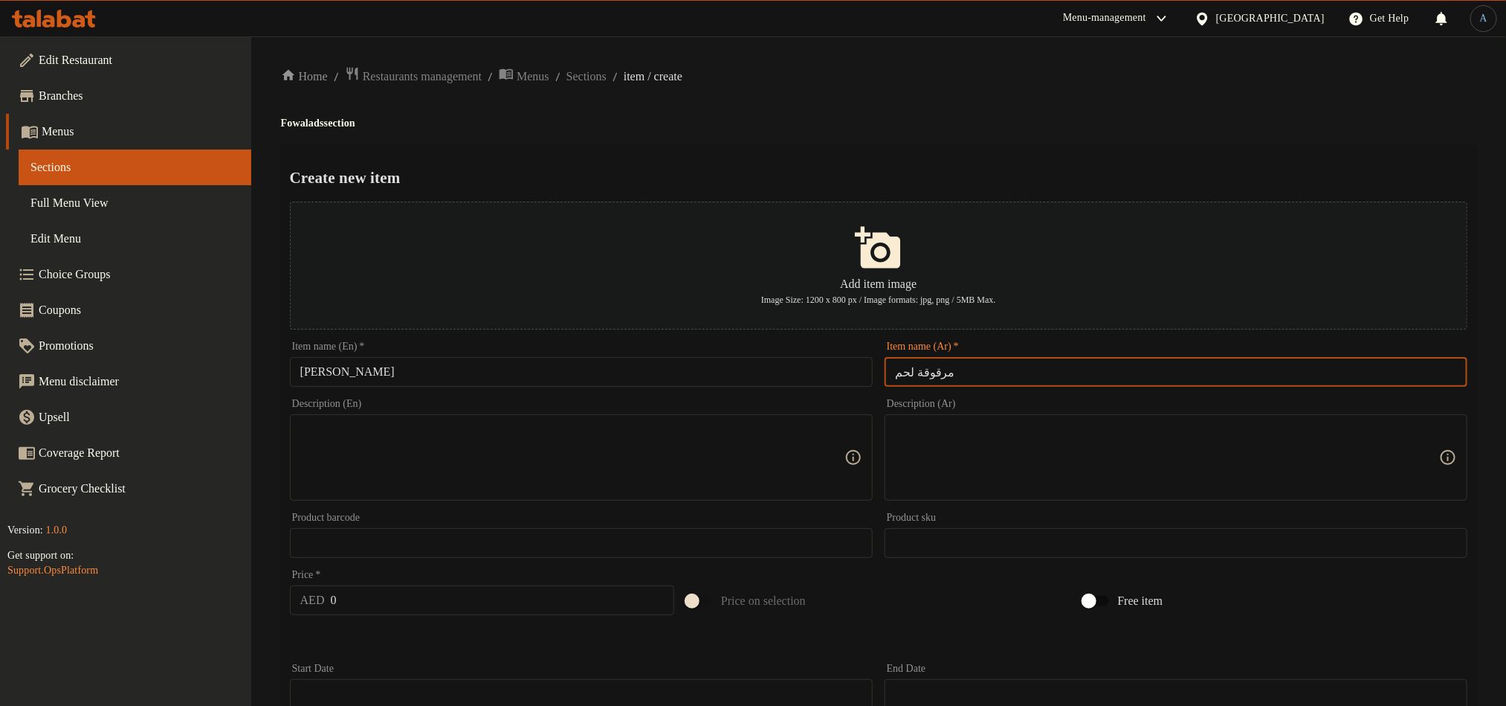
type input "مرقوقة لحم"
click at [1107, 161] on div "Create new item Add item image Image Size: 1200 x 800 px / Image formats: jpg, …" at bounding box center [879, 573] width 1196 height 857
click at [391, 459] on textarea at bounding box center [572, 457] width 544 height 71
click at [592, 464] on textarea at bounding box center [572, 457] width 544 height 71
paste textarea "Lamb stew with vegetables and flatbread slices."
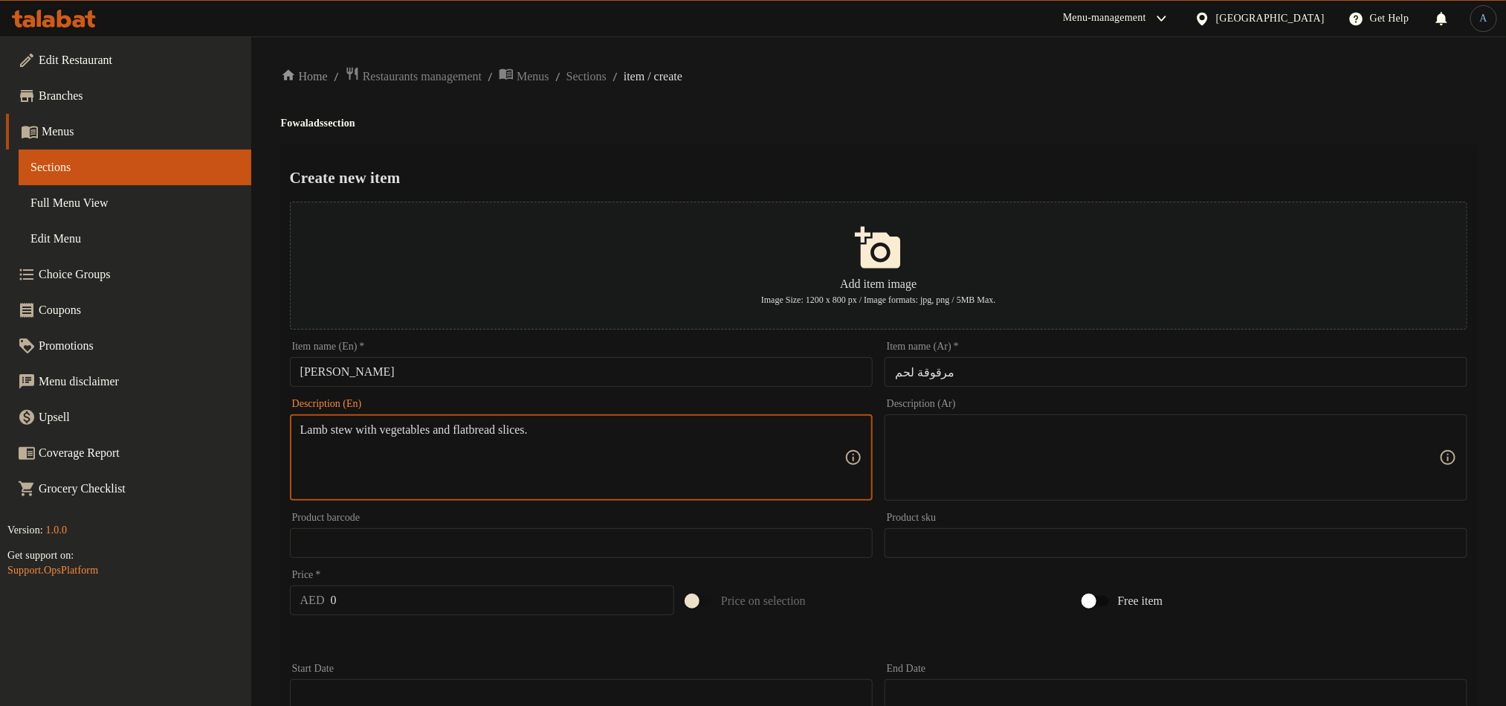
type textarea "Lamb stew with vegetables and flatbread slices."
click at [458, 596] on input "0" at bounding box center [503, 600] width 344 height 30
paste input "85"
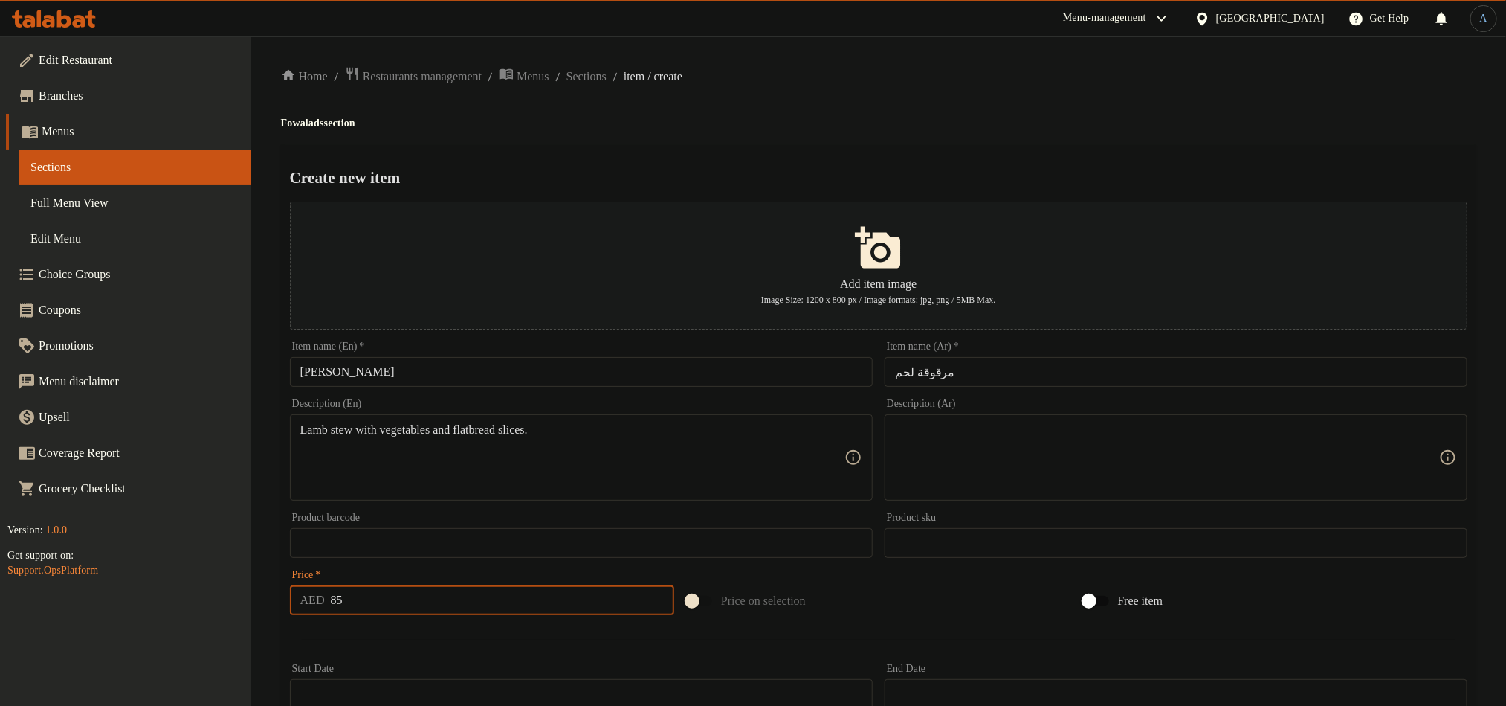
type input "85"
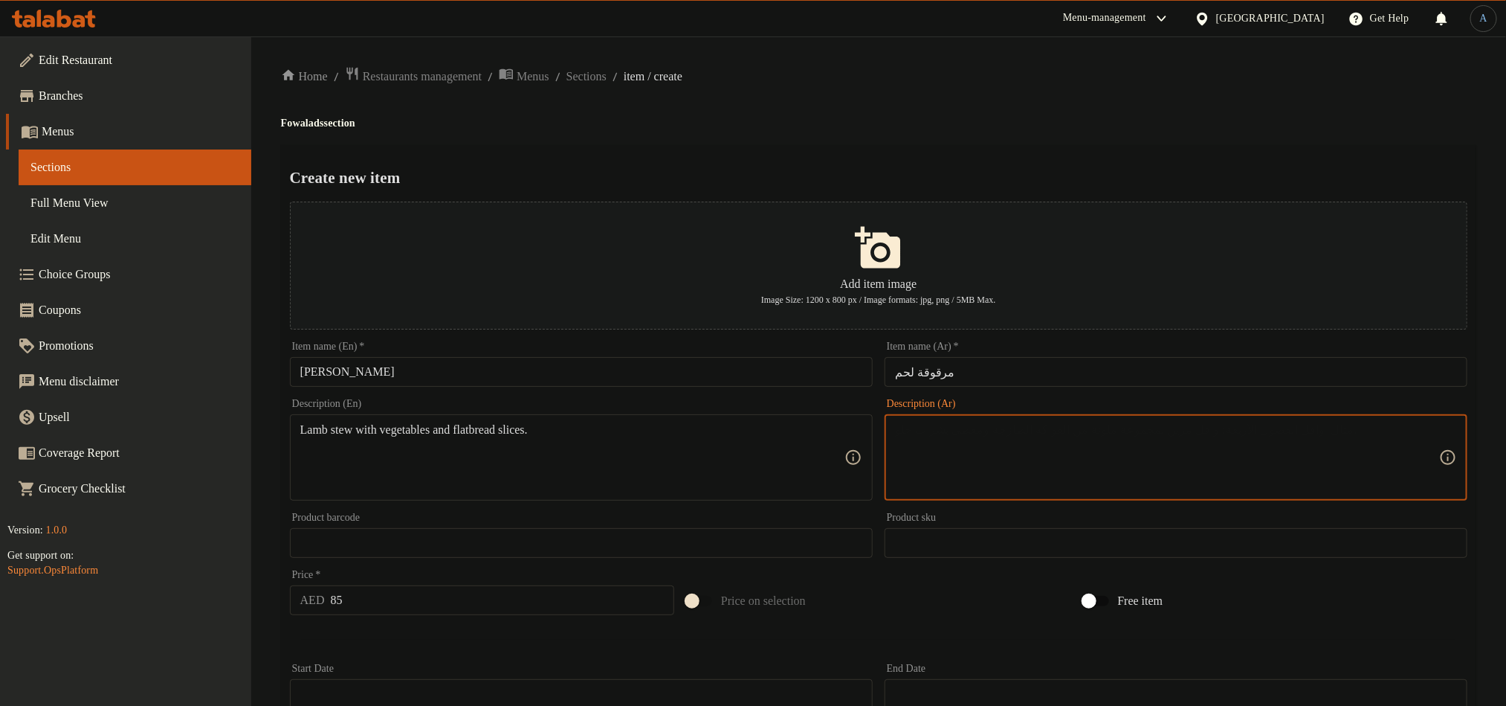
click at [990, 446] on textarea at bounding box center [1167, 457] width 544 height 71
paste textarea "حساء لحم الضأن مع الخضار وشرائح الخبز المسطح."
type textarea "حساء لحم الضأن مع الخضار وشرائح الخبز المسطح."
click at [1067, 86] on div "Home / Restaurants management / Menus / Sections / item / create Fowalads secti…" at bounding box center [879, 539] width 1196 height 947
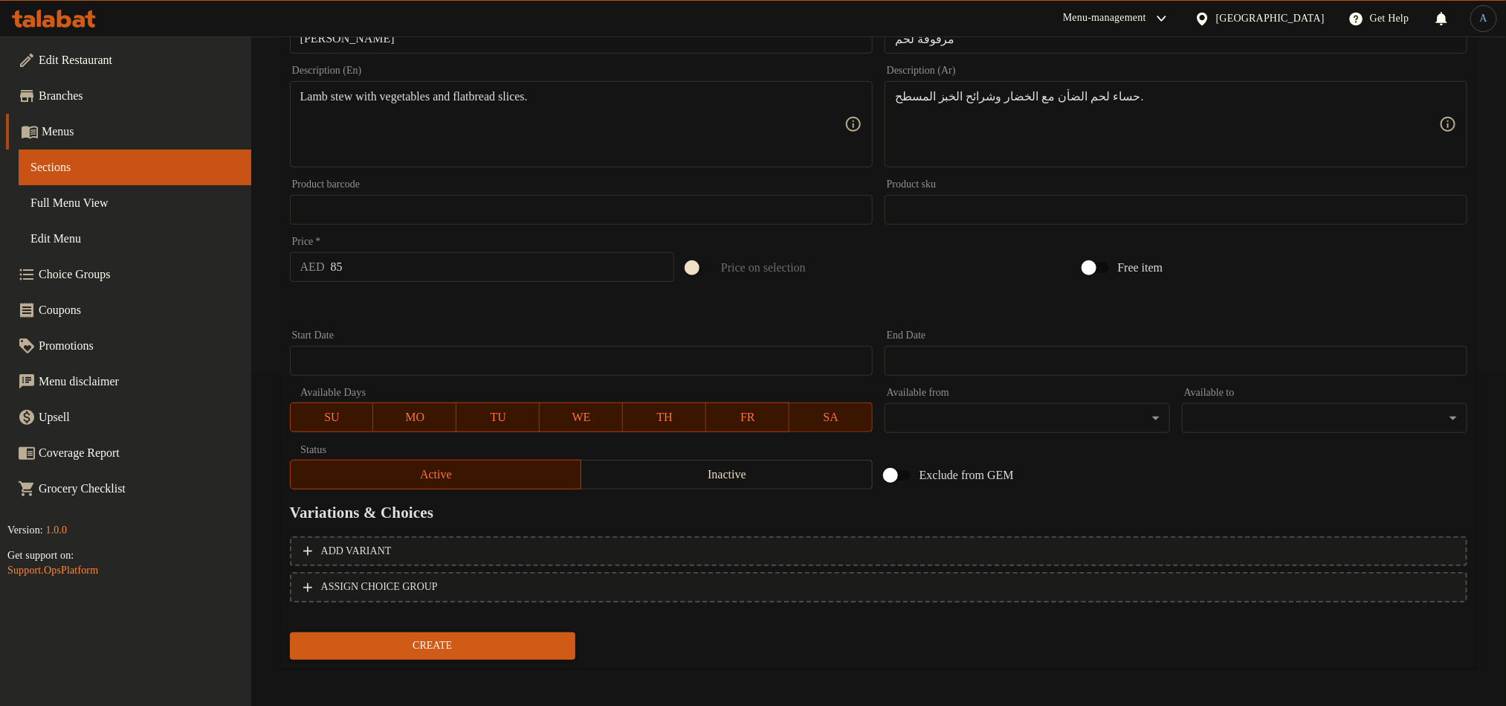
scroll to position [335, 0]
click at [505, 648] on span "Create" at bounding box center [433, 644] width 262 height 19
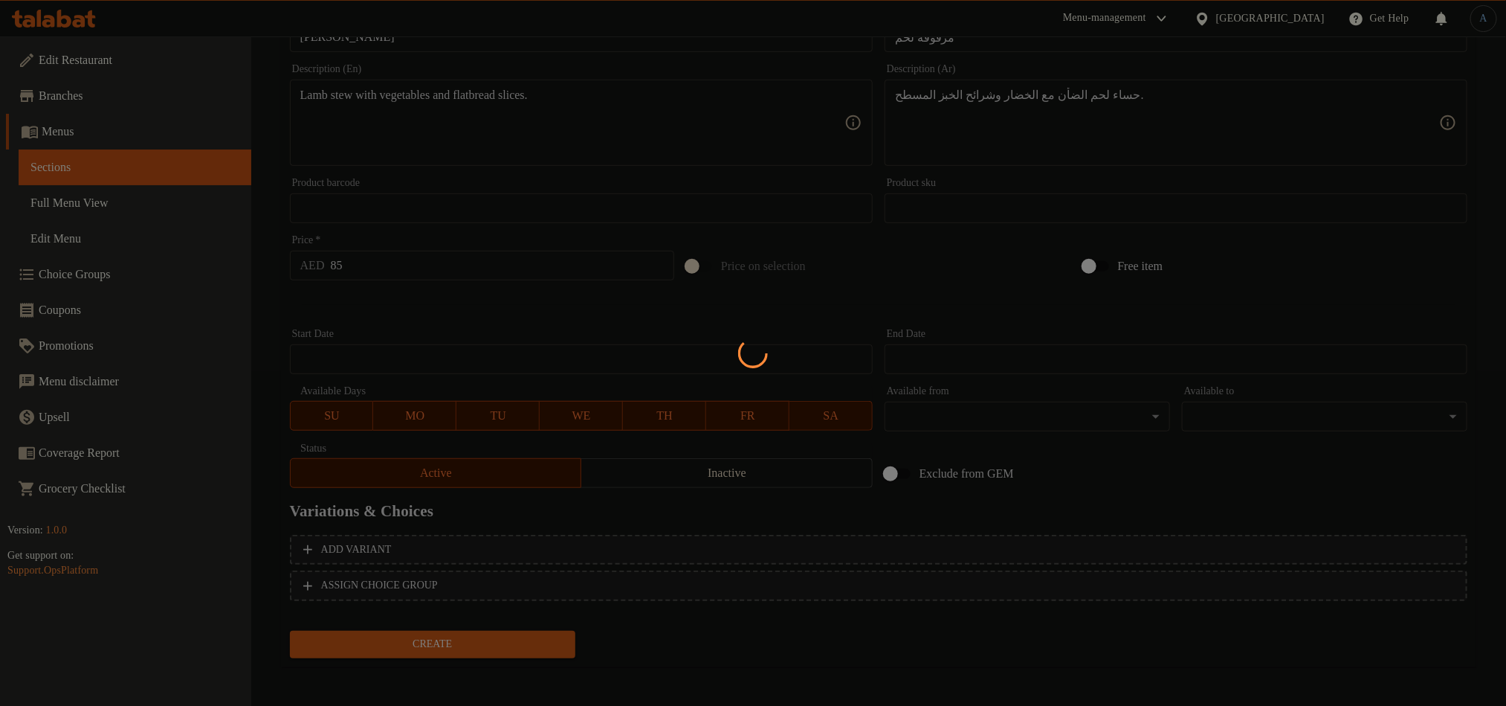
type input "0"
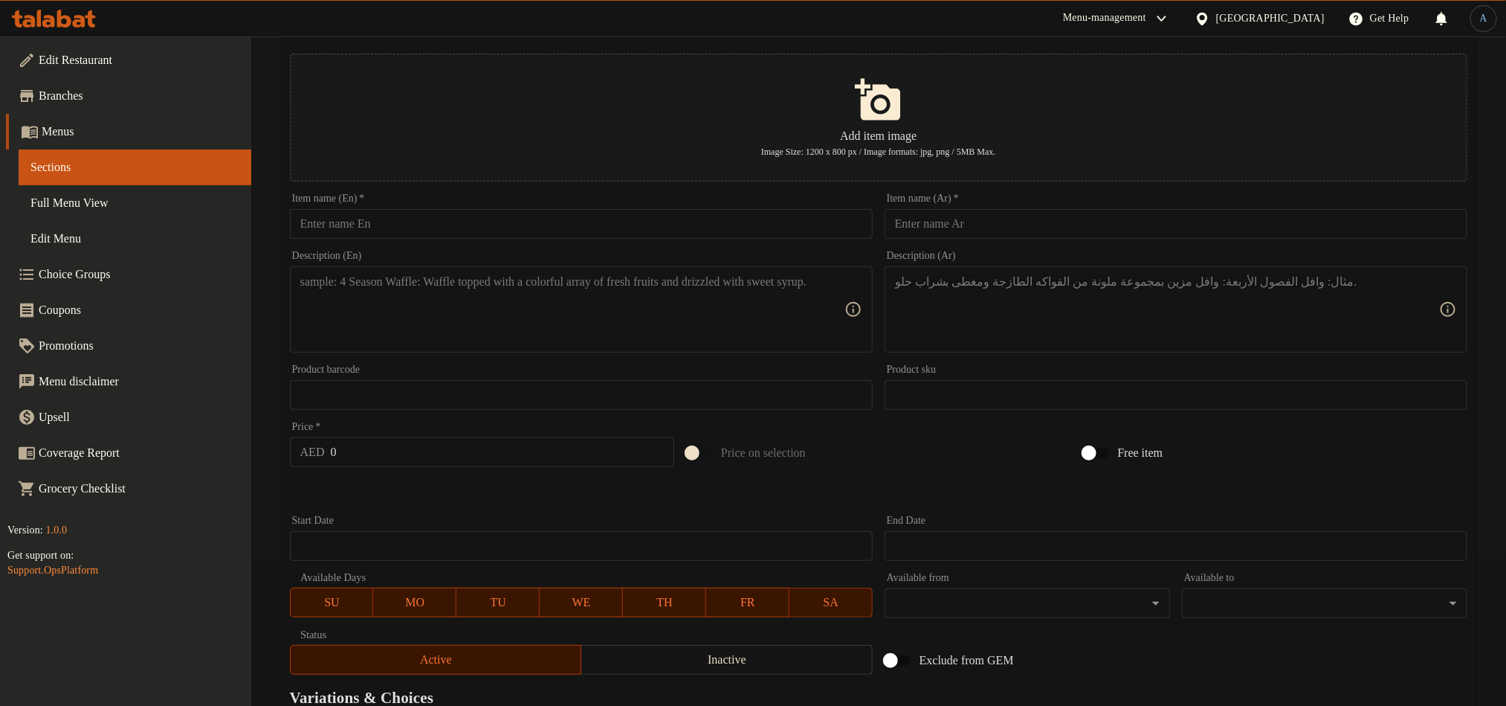
scroll to position [0, 0]
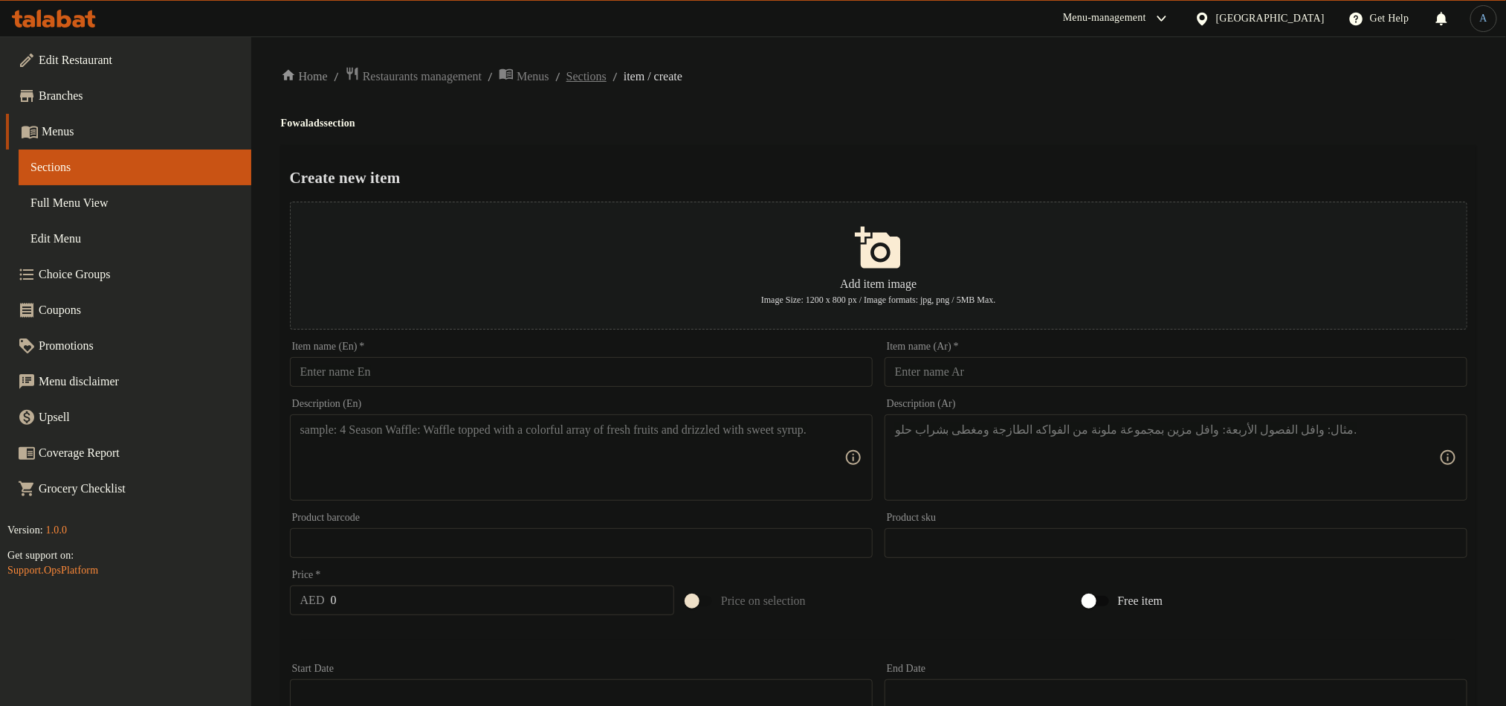
drag, startPoint x: 623, startPoint y: 89, endPoint x: 618, endPoint y: 79, distance: 11.6
click at [623, 89] on div "Home / Restaurants management / Menus / Sections / item / create Fowalads secti…" at bounding box center [879, 539] width 1196 height 947
click at [607, 79] on span "Sections" at bounding box center [587, 77] width 40 height 18
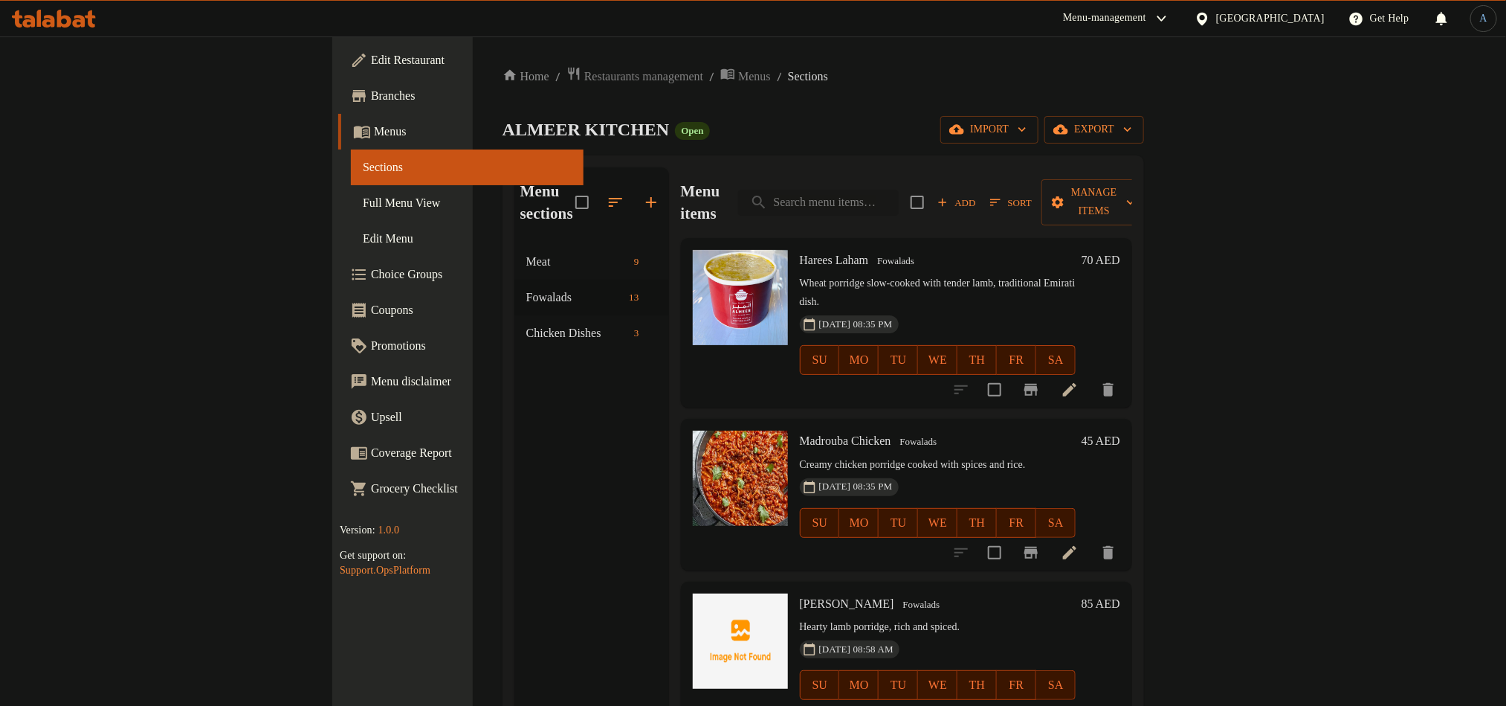
click at [899, 190] on input "search" at bounding box center [818, 203] width 161 height 26
paste input "Thareed Chicken"
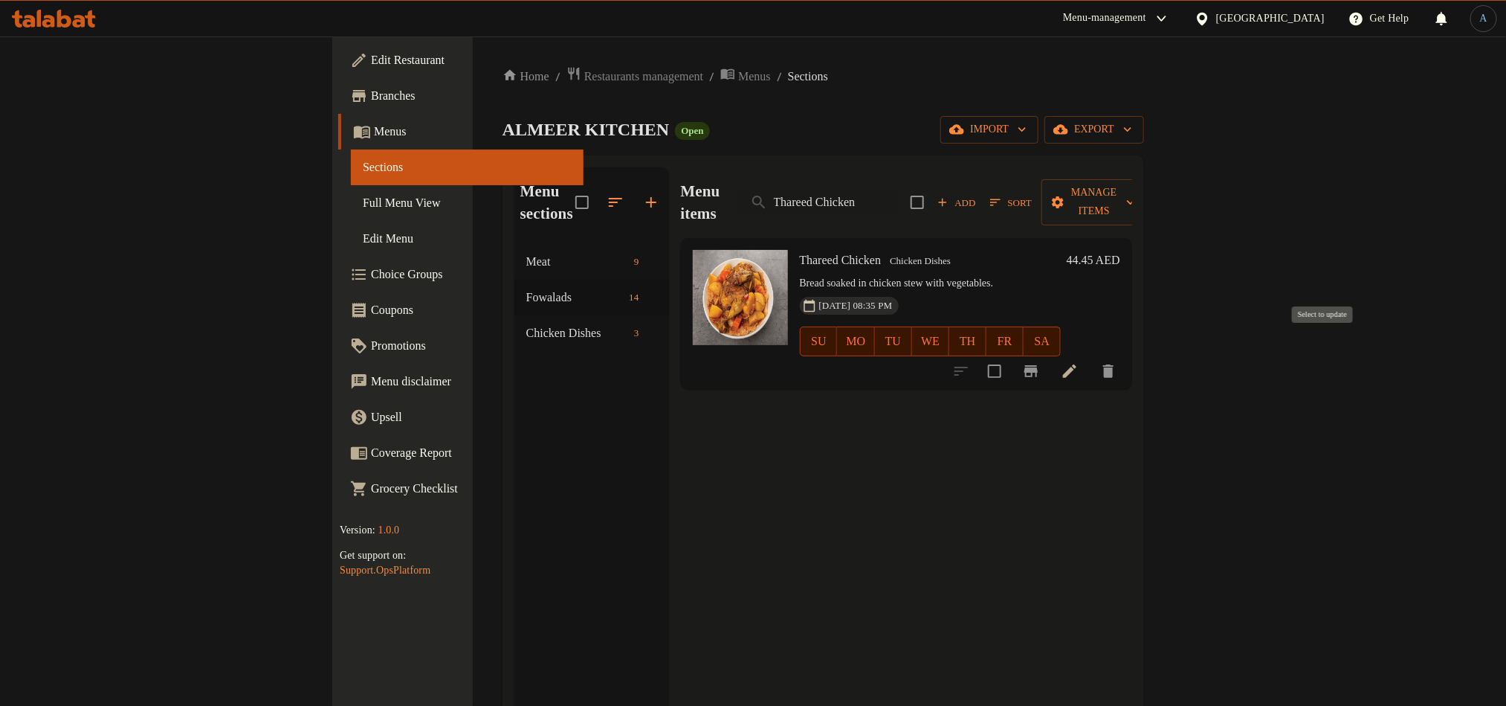
type input "Thareed Chicken"
click at [1010, 355] on input "checkbox" at bounding box center [994, 370] width 31 height 31
checkbox input "true"
click at [1135, 187] on span "Manage items" at bounding box center [1094, 202] width 81 height 37
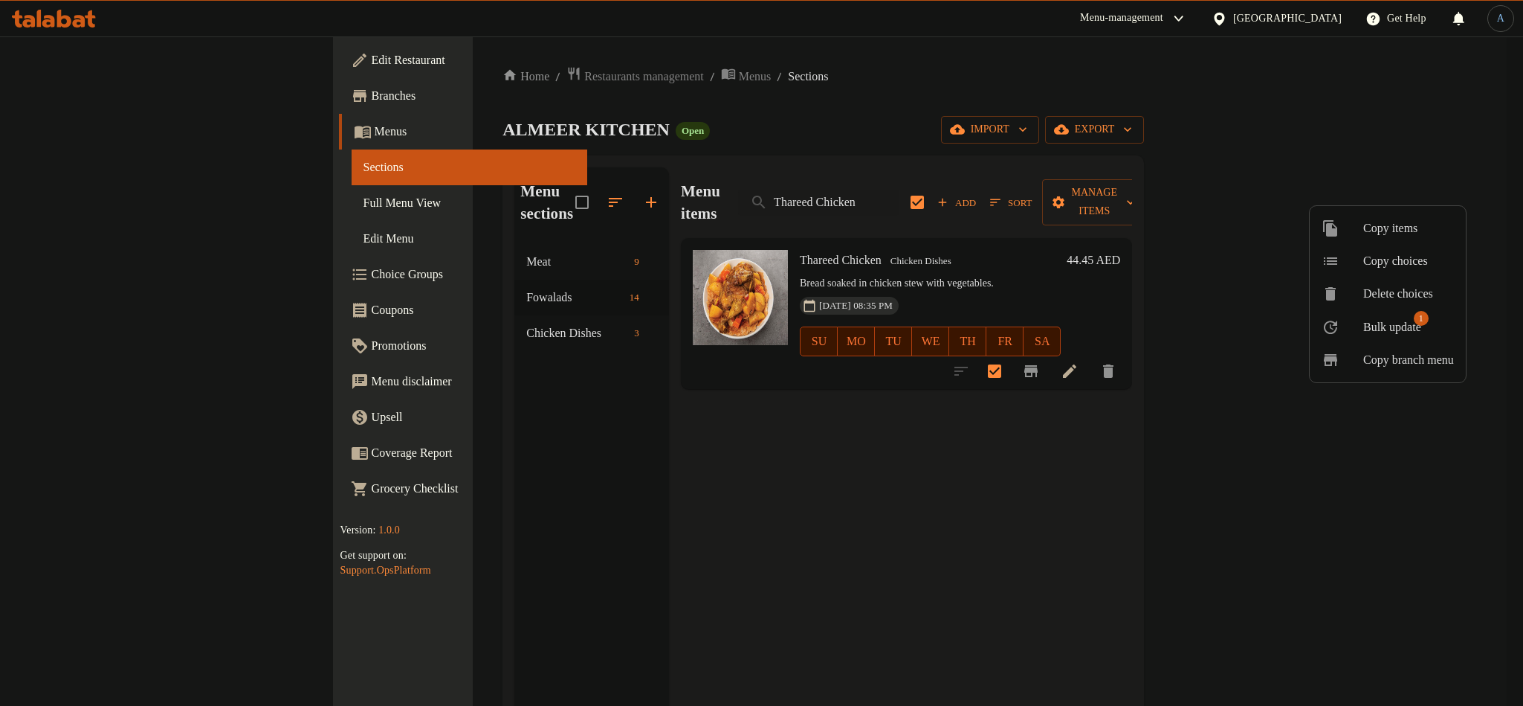
click at [1377, 333] on span "Bulk update" at bounding box center [1393, 327] width 58 height 18
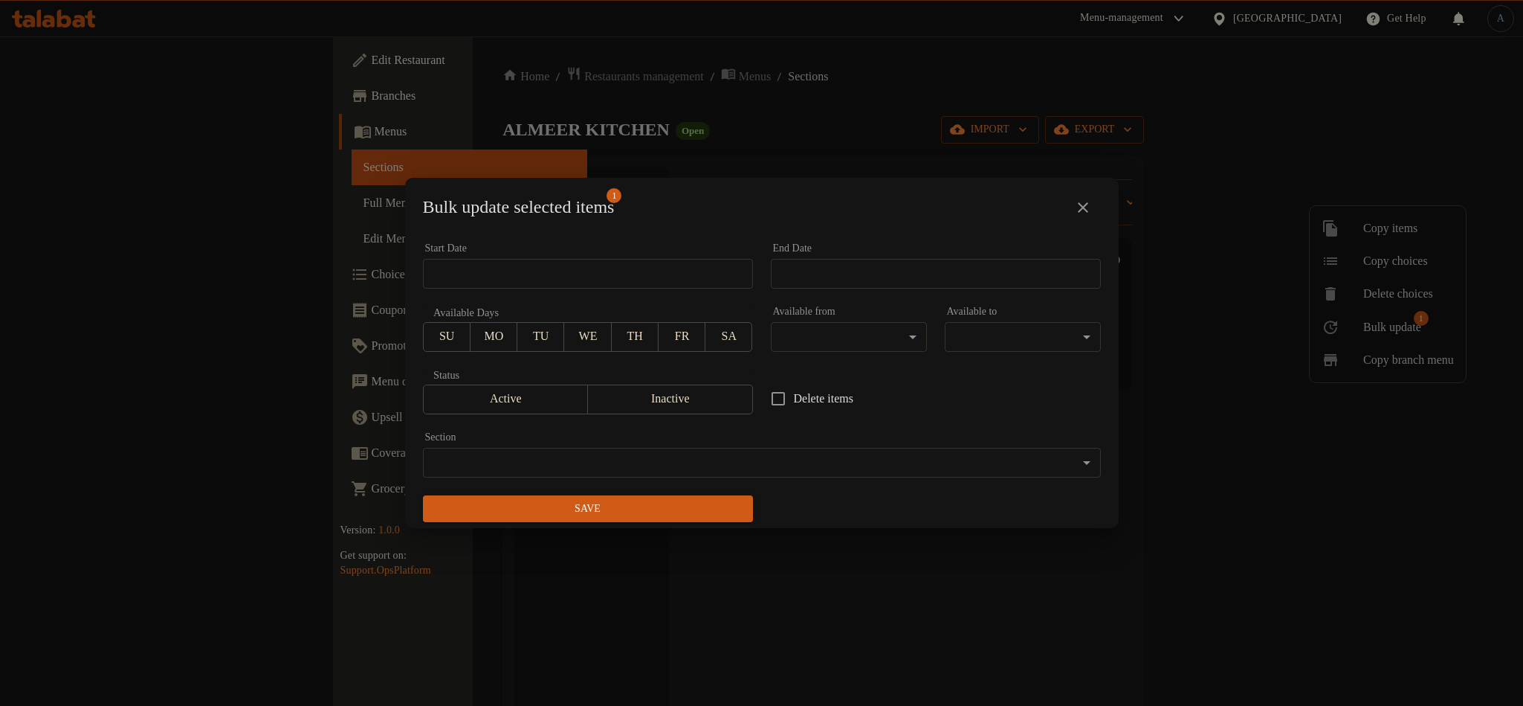
click at [612, 462] on body "​ Menu-management United Arab Emirates Get Help A Edit Restaurant Branches Menu…" at bounding box center [761, 370] width 1523 height 669
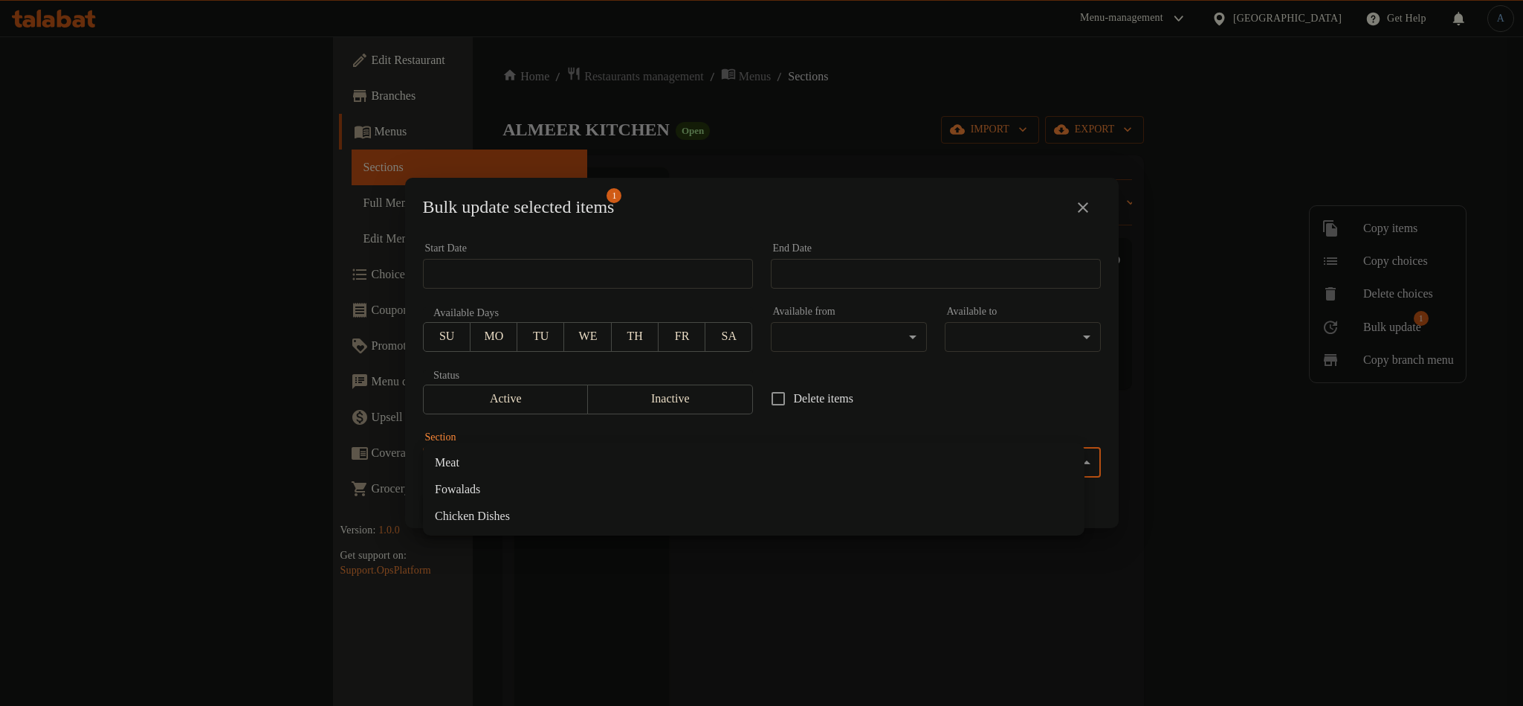
click at [484, 495] on li "Fowalads" at bounding box center [754, 489] width 662 height 27
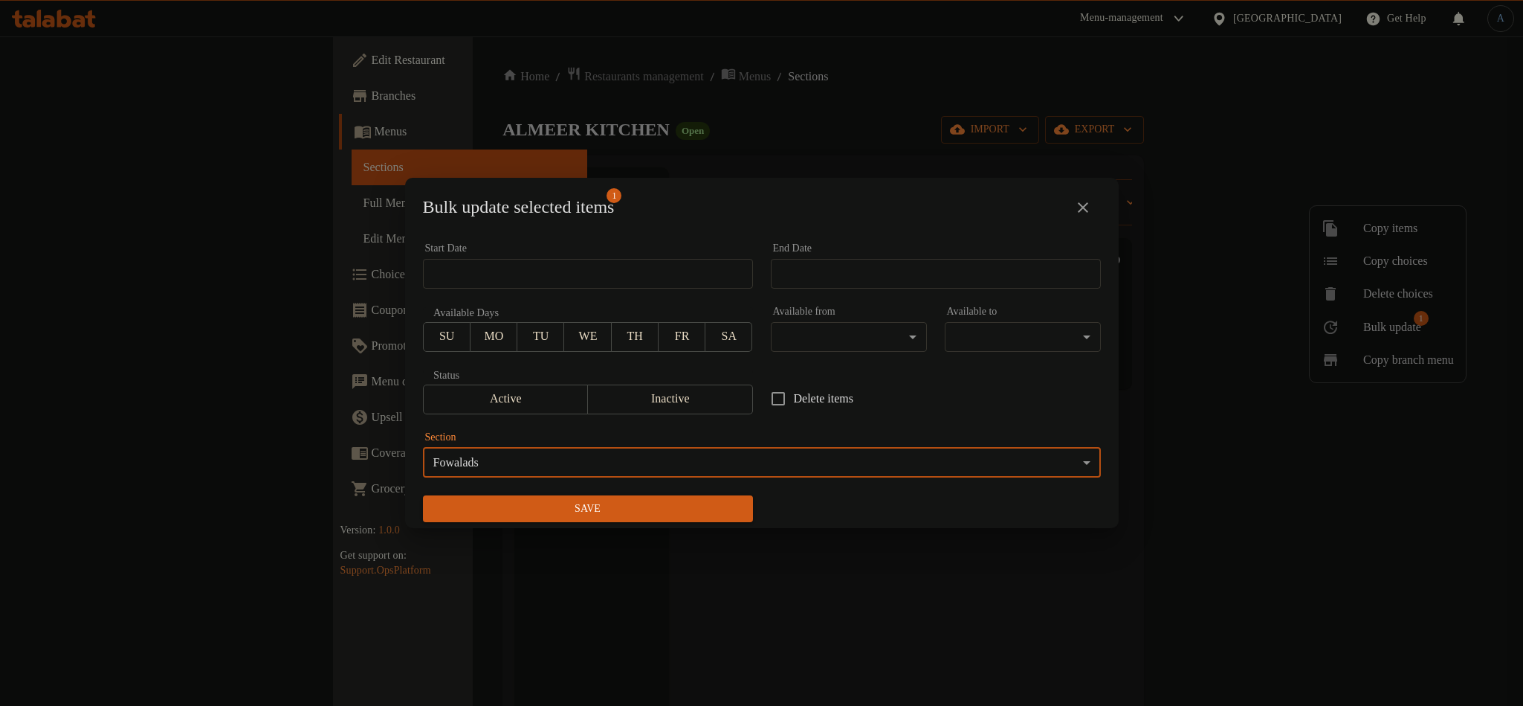
click at [604, 513] on span "Save" at bounding box center [588, 509] width 306 height 19
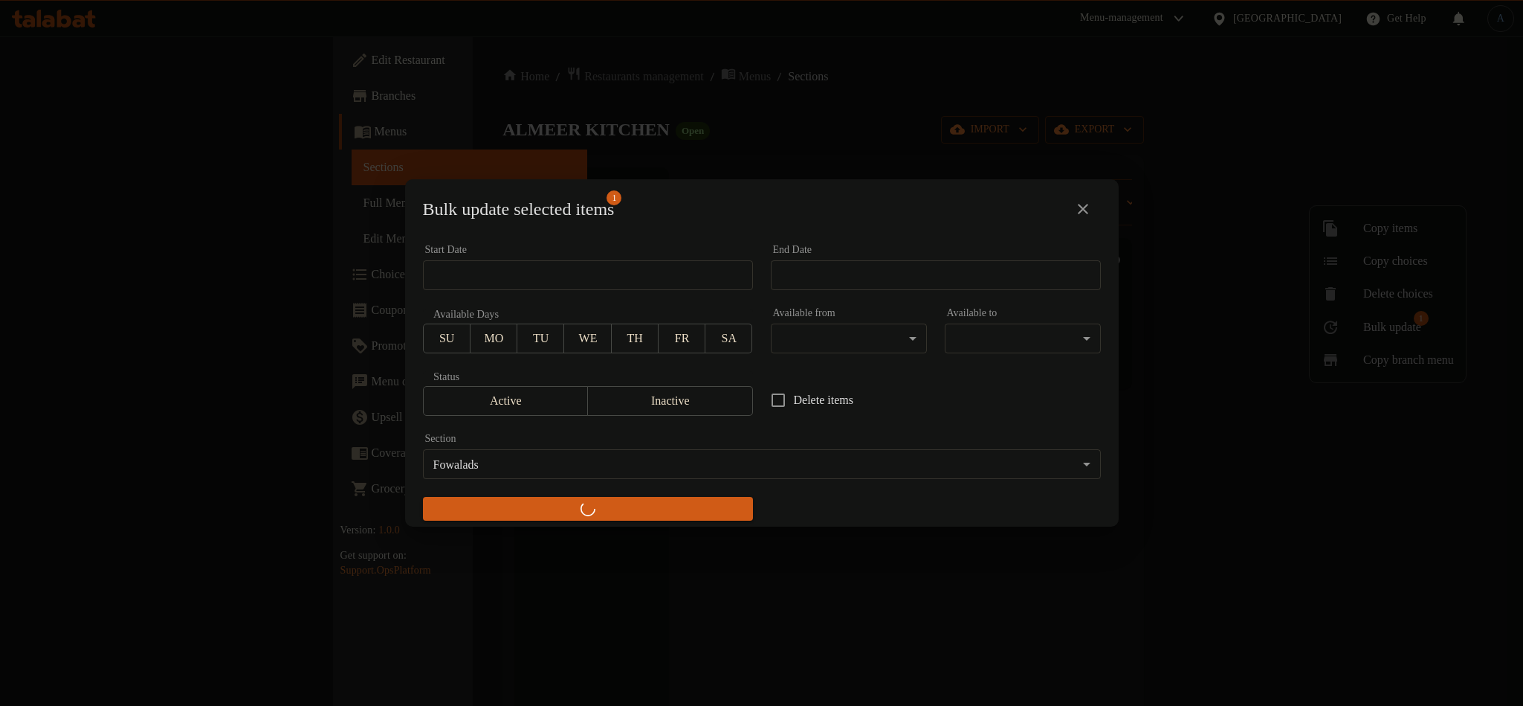
checkbox input "false"
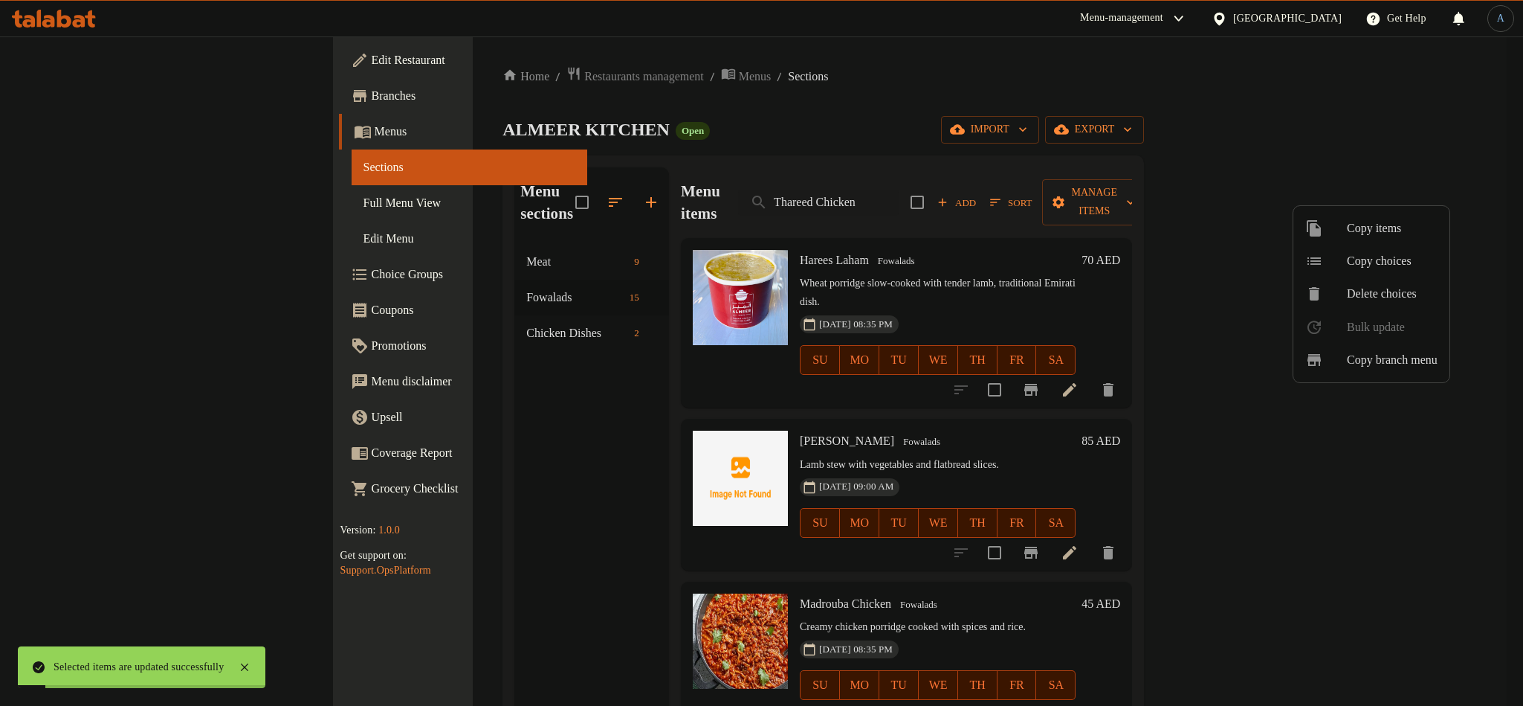
click at [367, 280] on div at bounding box center [761, 353] width 1523 height 706
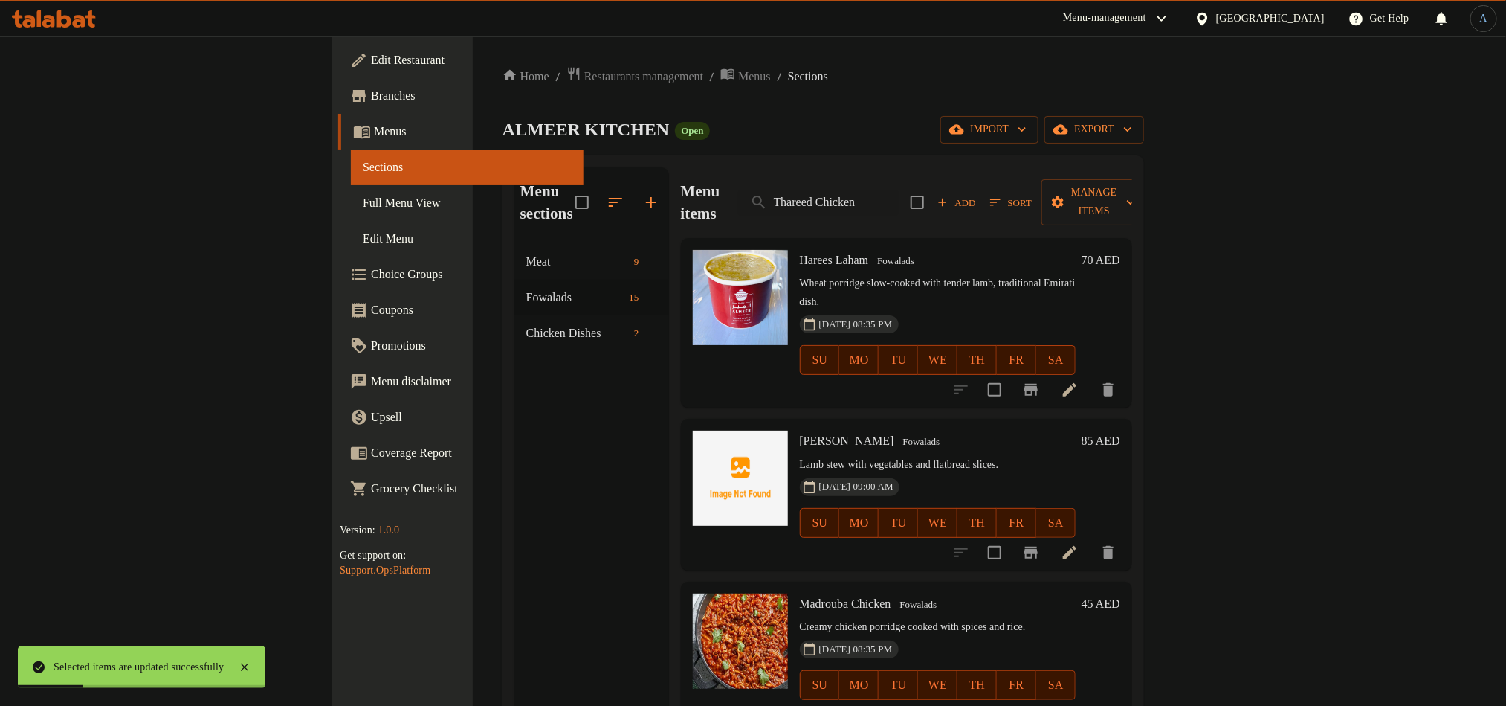
click at [863, 190] on input "Thareed Chicken" at bounding box center [818, 203] width 161 height 26
click at [797, 109] on div "Home / Restaurants management / Menus / Sections ALMEER KITCHEN Open import exp…" at bounding box center [824, 475] width 642 height 819
click at [899, 192] on input "Thareed Chicken" at bounding box center [818, 203] width 161 height 26
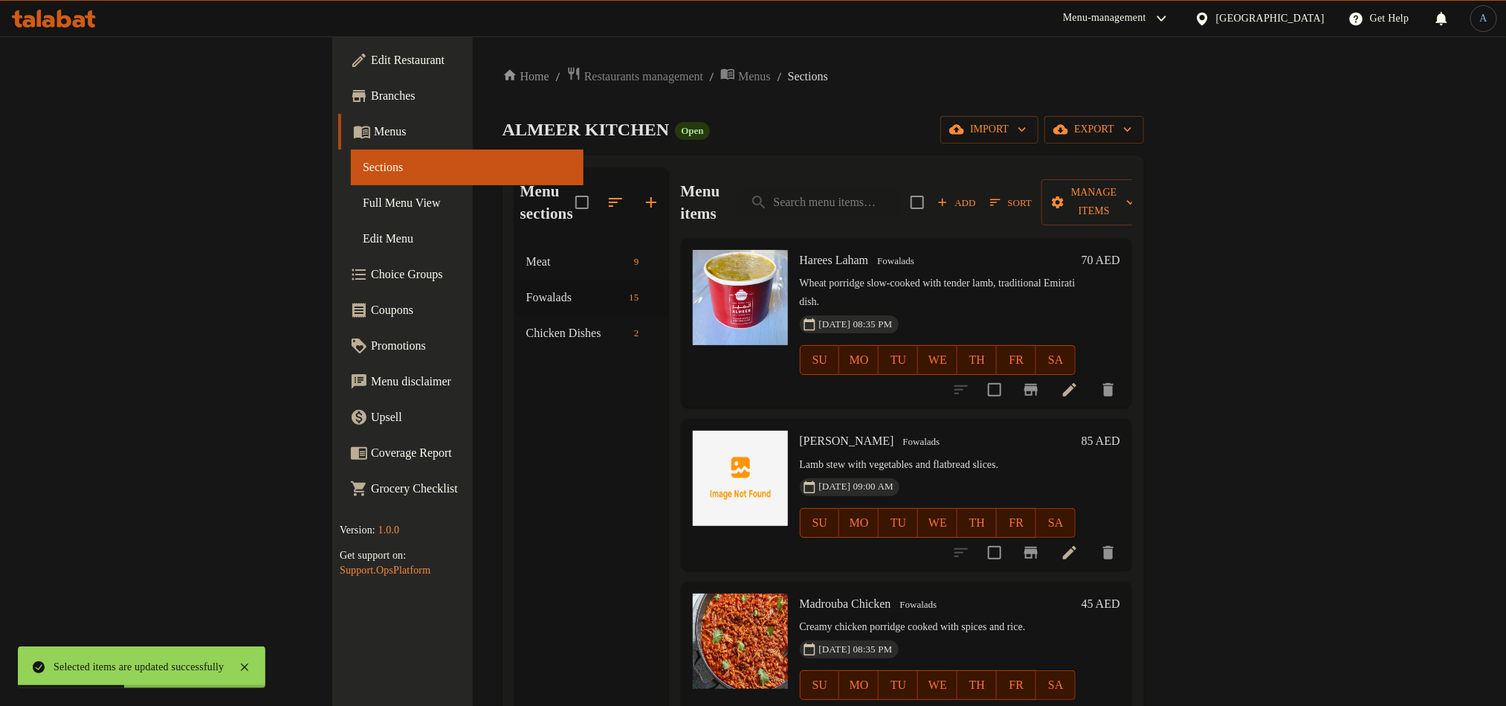
click at [931, 92] on div "Home / Restaurants management / Menus / Sections ALMEER KITCHEN Open import exp…" at bounding box center [824, 475] width 642 height 819
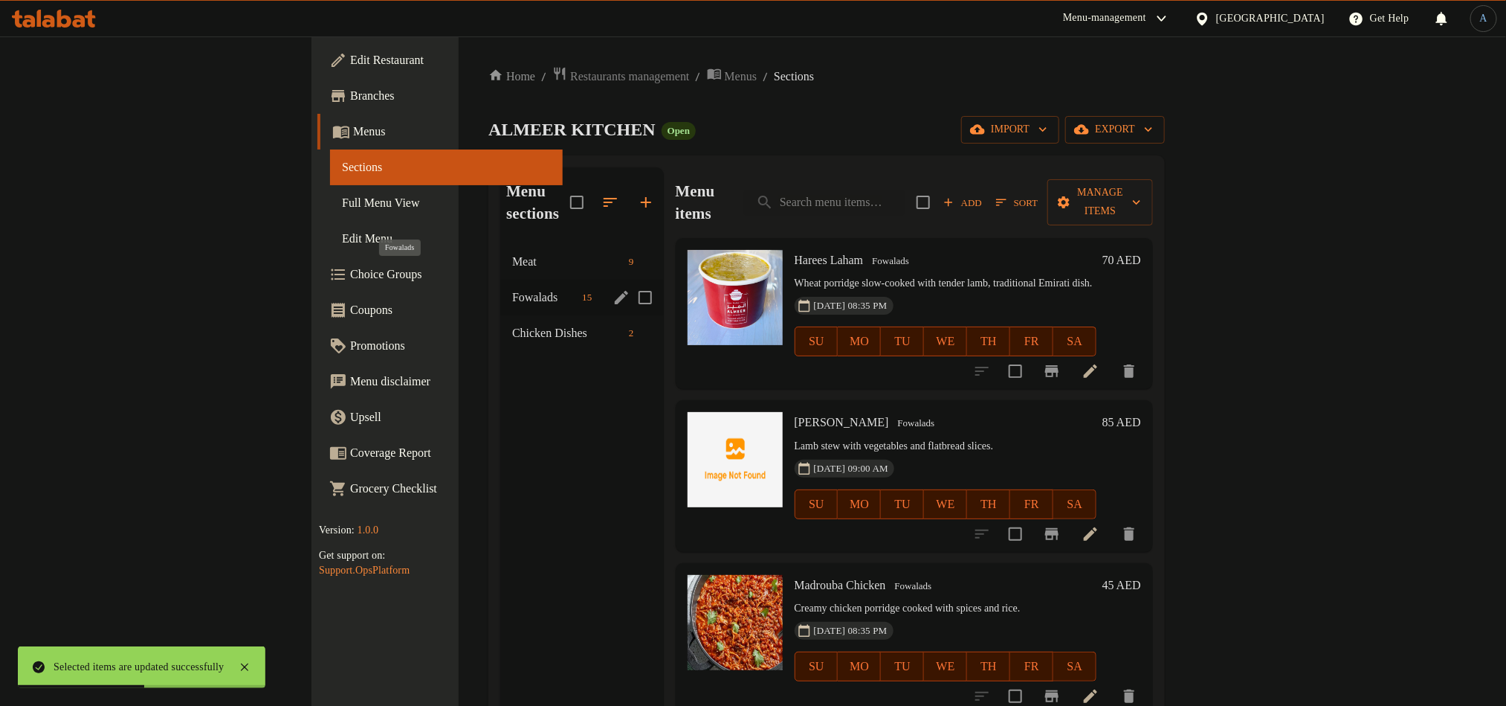
click at [512, 288] on span "Fowalads" at bounding box center [544, 297] width 64 height 18
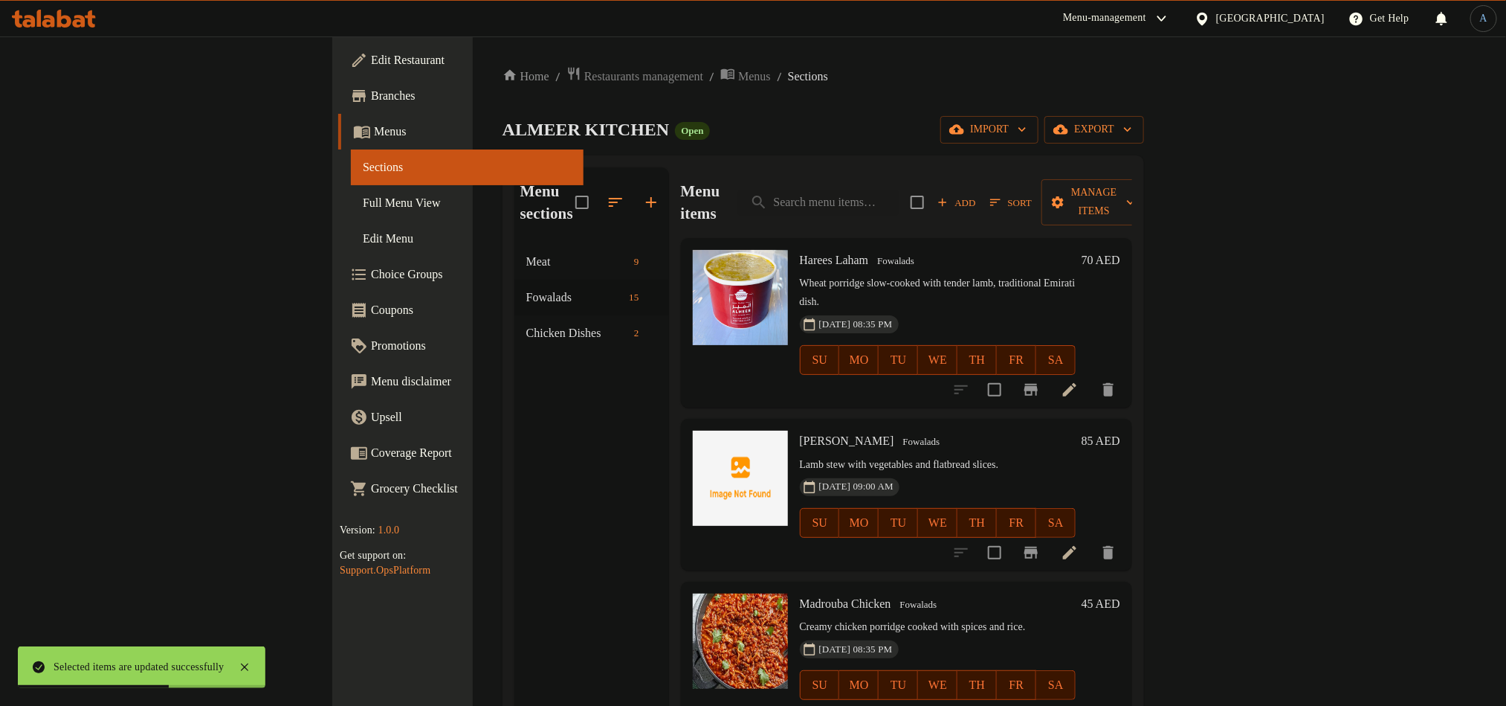
click at [874, 244] on div "Harees Laham Fowalads Wheat porridge slow-cooked with tender lamb, traditional …" at bounding box center [938, 323] width 288 height 158
click at [1032, 194] on span "Sort" at bounding box center [1011, 202] width 42 height 17
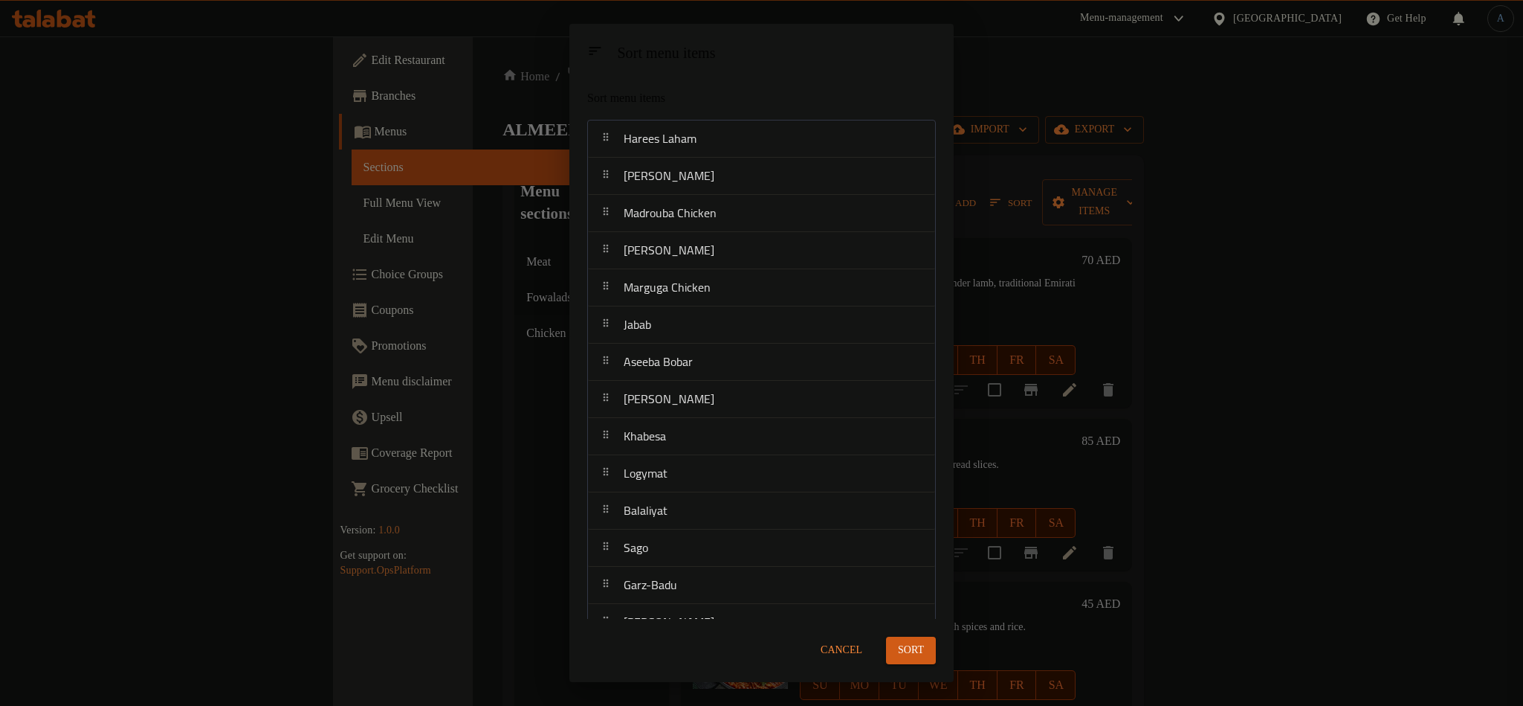
drag, startPoint x: 810, startPoint y: 109, endPoint x: 810, endPoint y: 99, distance: 10.4
click at [810, 108] on div "Sort menu items" at bounding box center [725, 98] width 288 height 30
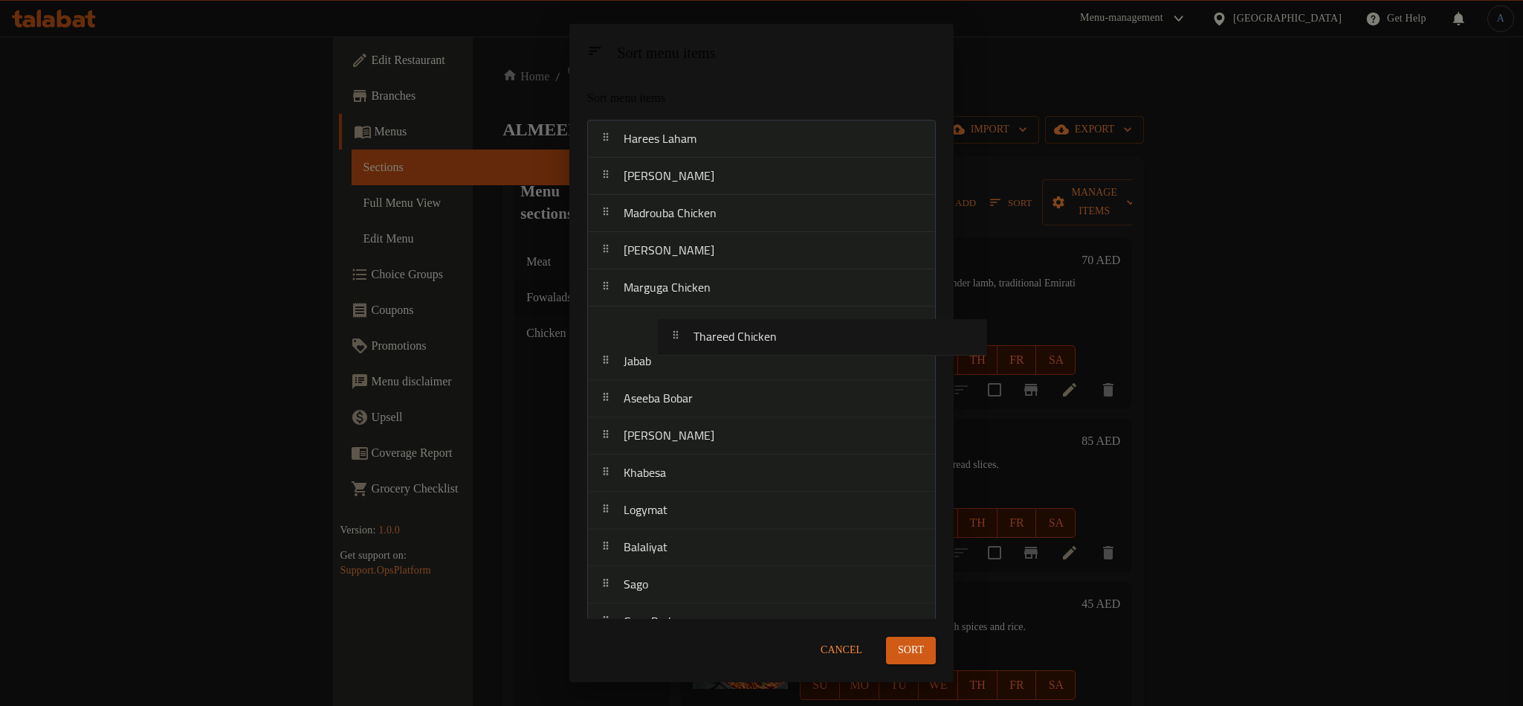
drag, startPoint x: 689, startPoint y: 603, endPoint x: 749, endPoint y: 335, distance: 274.4
click at [756, 332] on nav "Harees Laham Marguga Laham Madrouba Chicken Madrouba Laham Marguga Chicken Jaba…" at bounding box center [761, 399] width 349 height 558
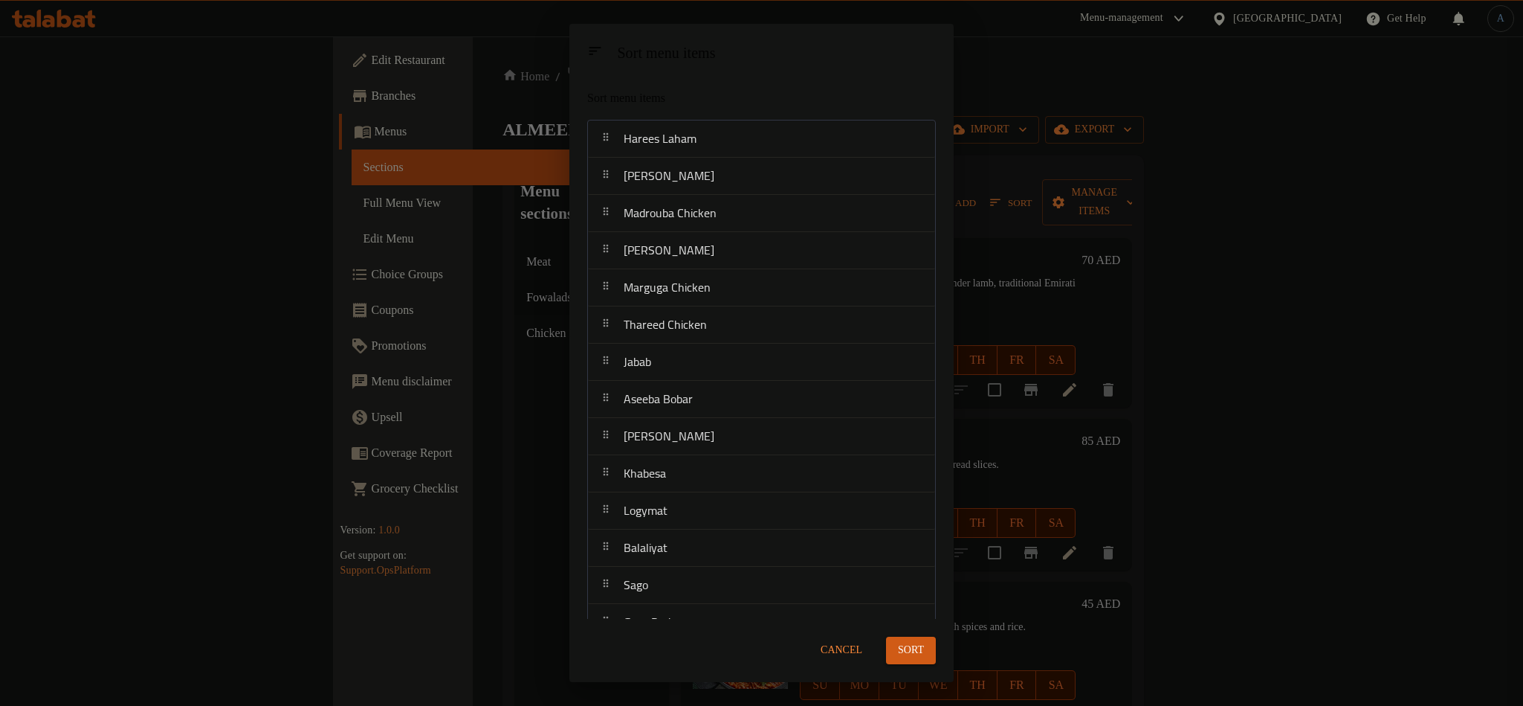
click at [900, 641] on span "Sort" at bounding box center [911, 650] width 26 height 19
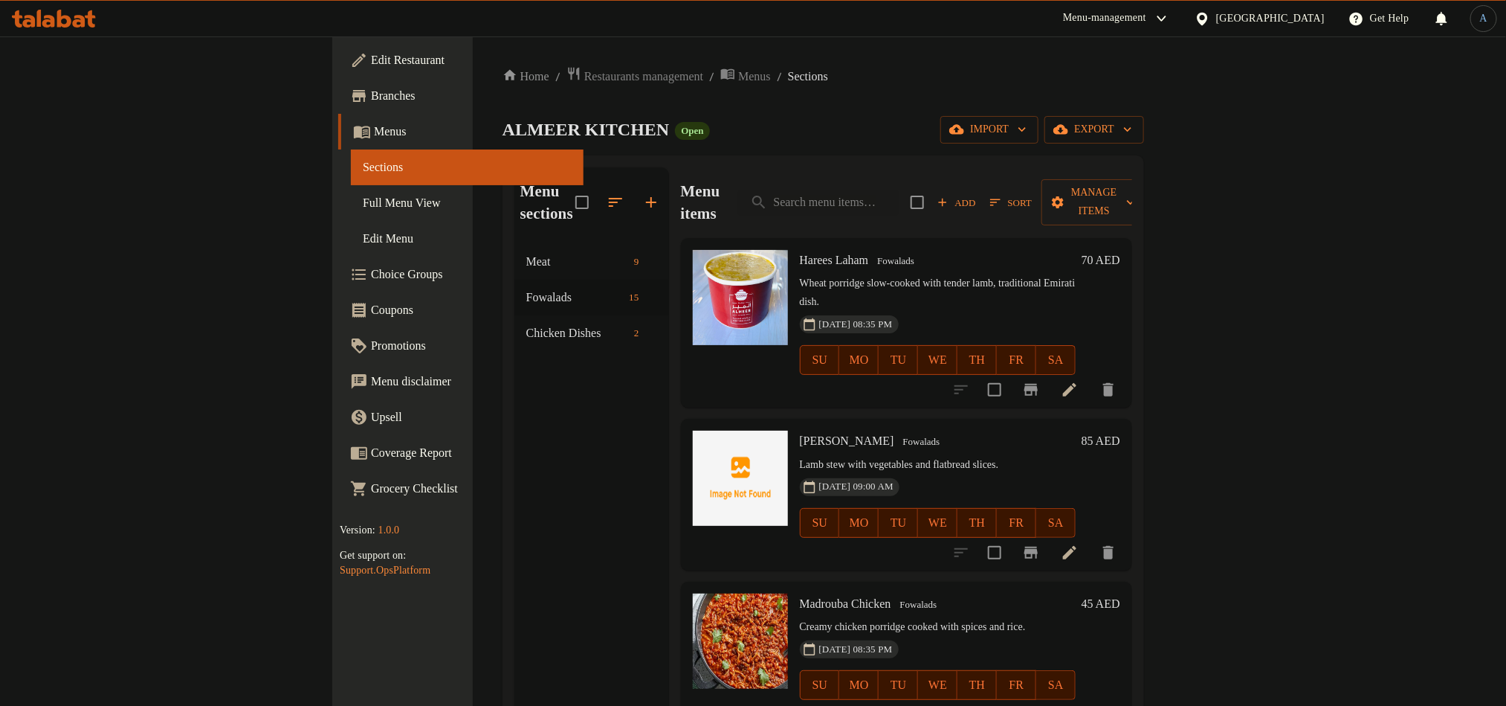
click at [1036, 201] on button "Sort" at bounding box center [1011, 202] width 49 height 23
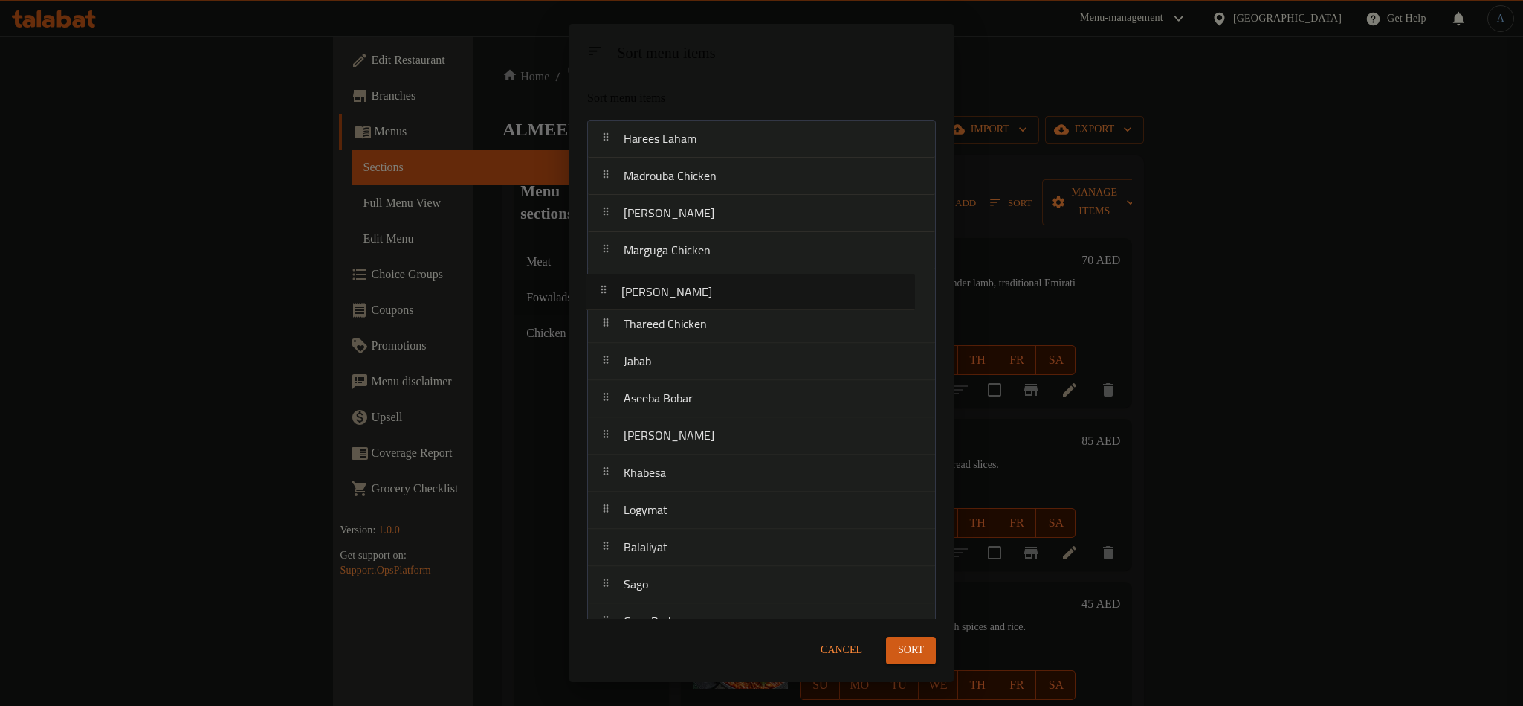
drag, startPoint x: 697, startPoint y: 181, endPoint x: 694, endPoint y: 308, distance: 127.2
click at [694, 308] on nav "Harees Laham Marguga Laham Madrouba Chicken Madrouba Laham Marguga Chicken Thar…" at bounding box center [761, 399] width 349 height 558
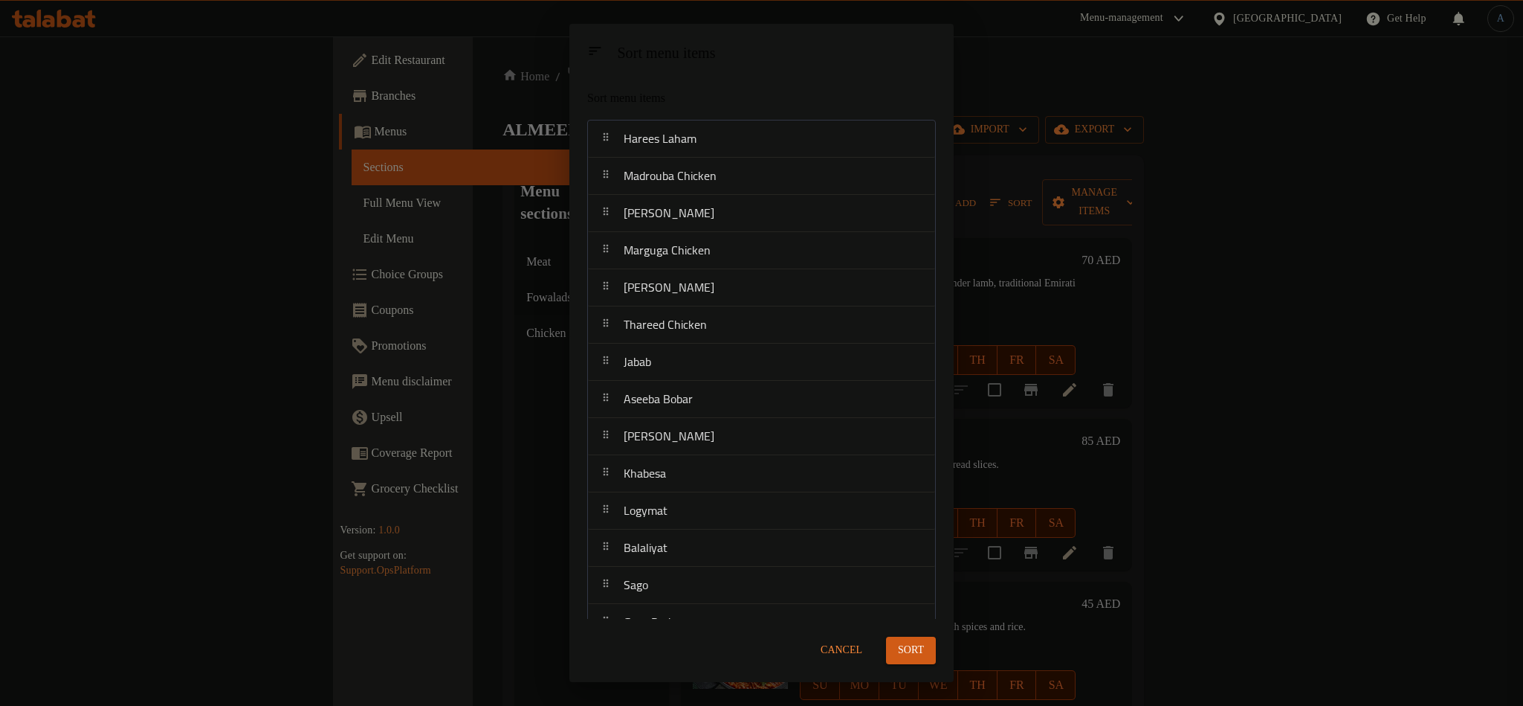
click at [917, 654] on span "Sort" at bounding box center [911, 650] width 26 height 19
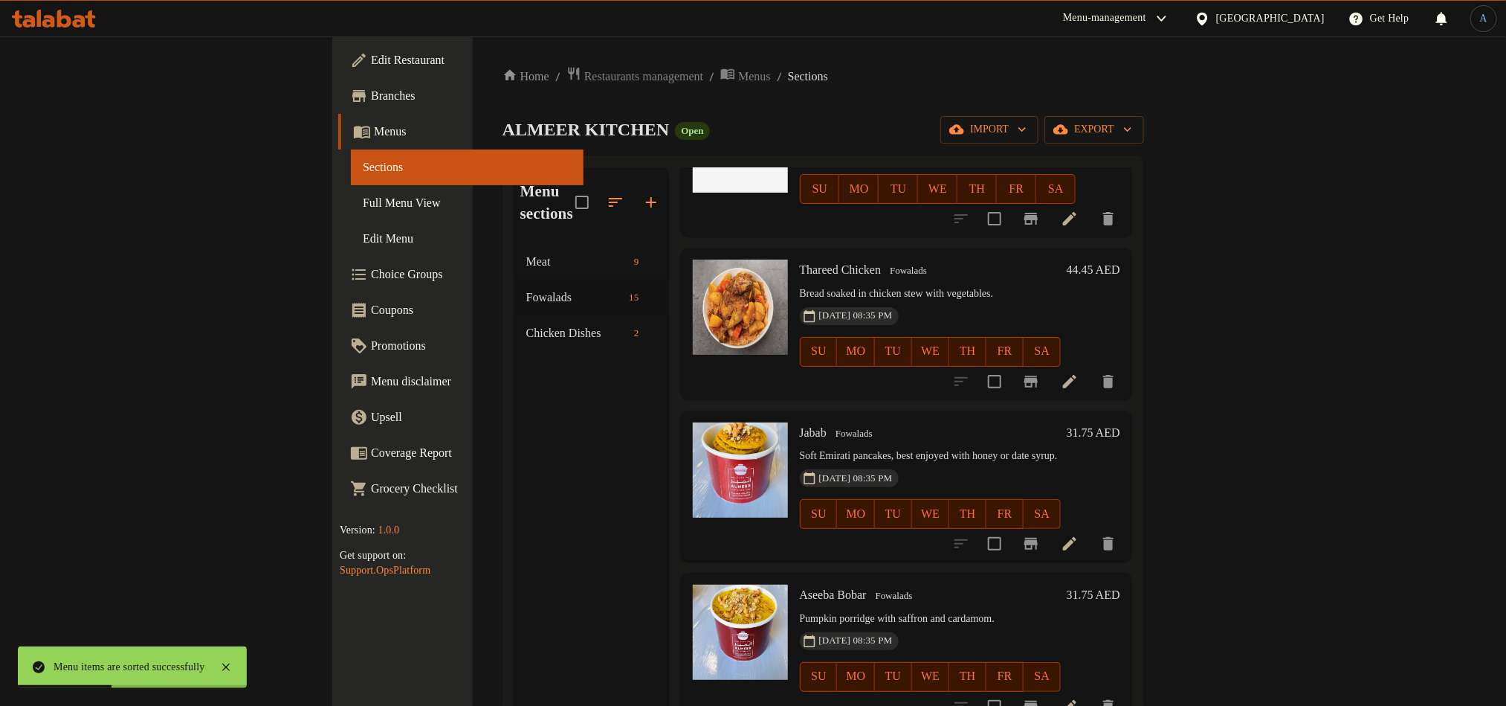
scroll to position [781, 0]
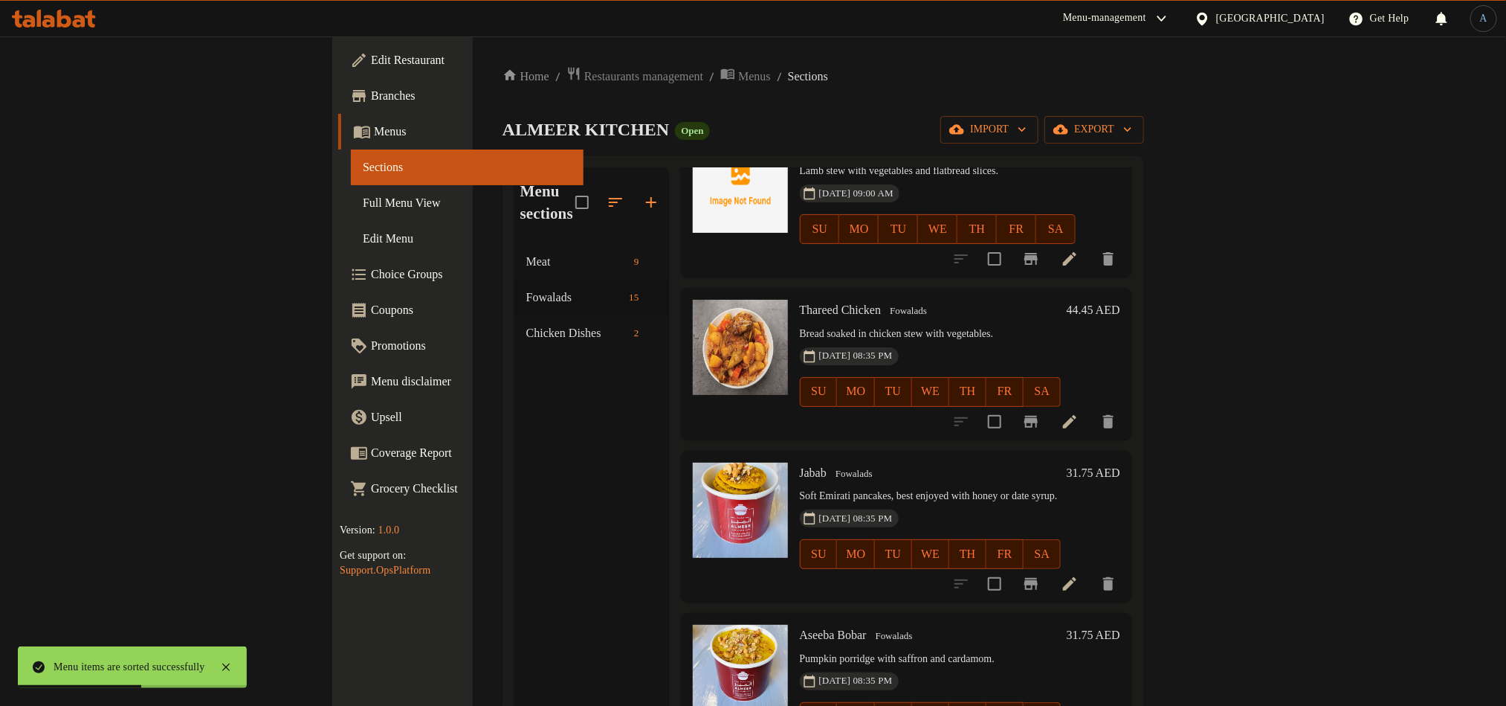
click at [1079, 413] on icon at bounding box center [1070, 422] width 18 height 18
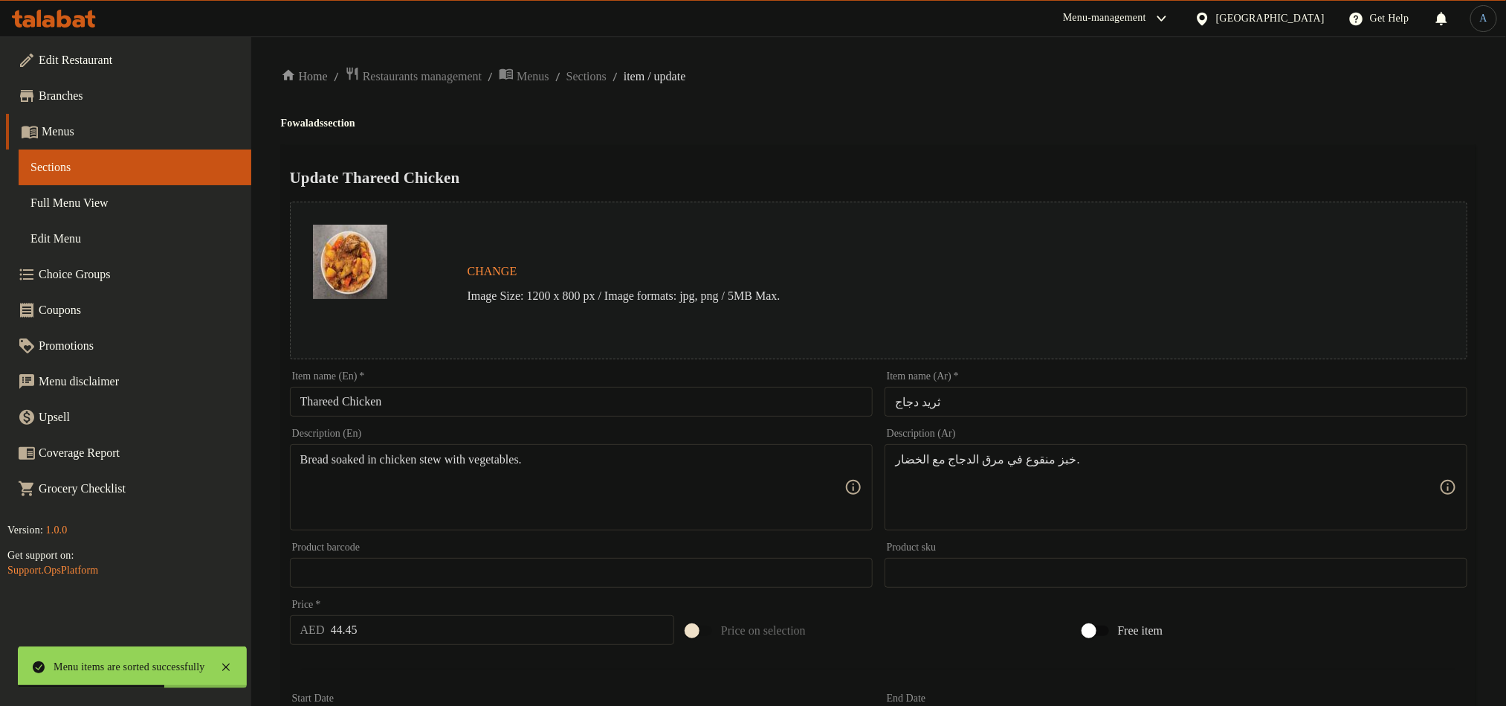
click at [552, 399] on input "Thareed Chicken" at bounding box center [581, 402] width 583 height 30
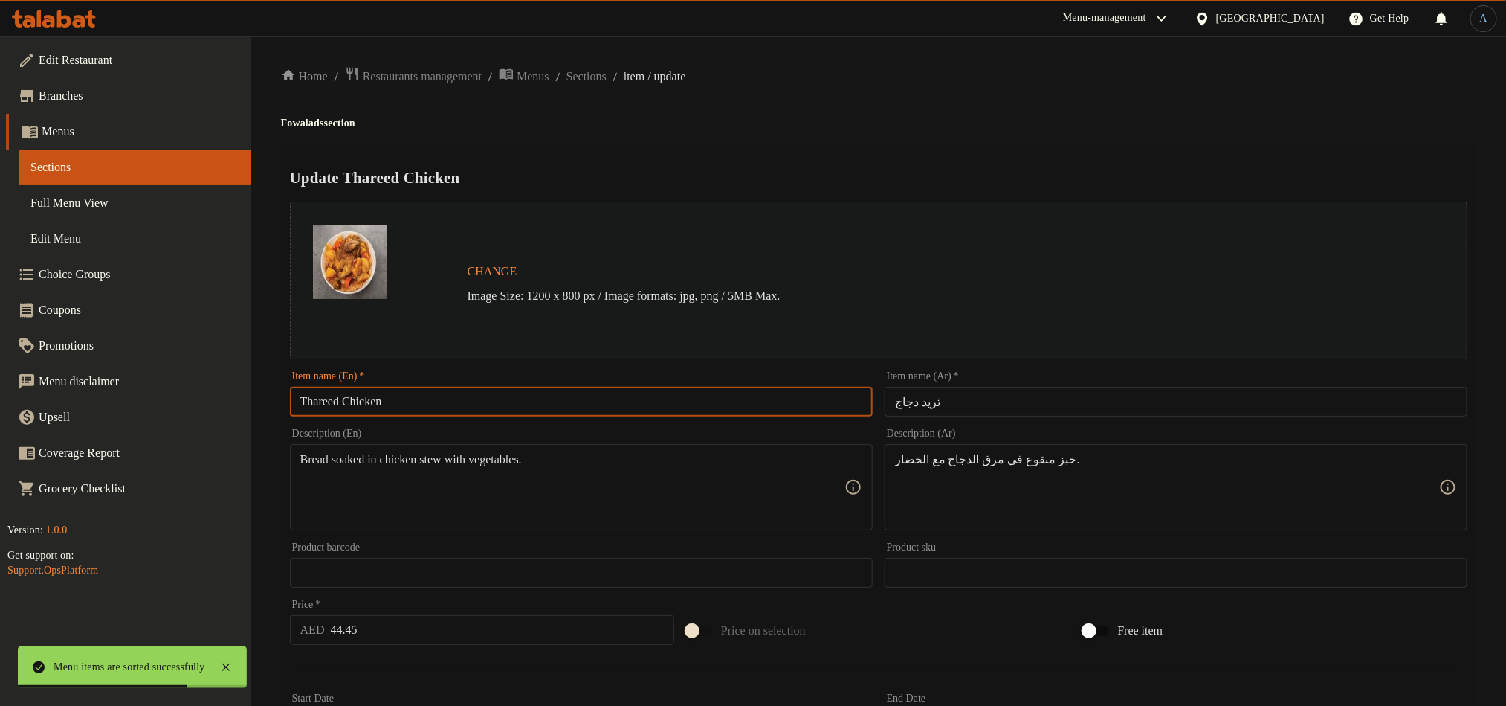
click at [862, 177] on h2 "Update Thareed Chicken" at bounding box center [879, 178] width 1178 height 22
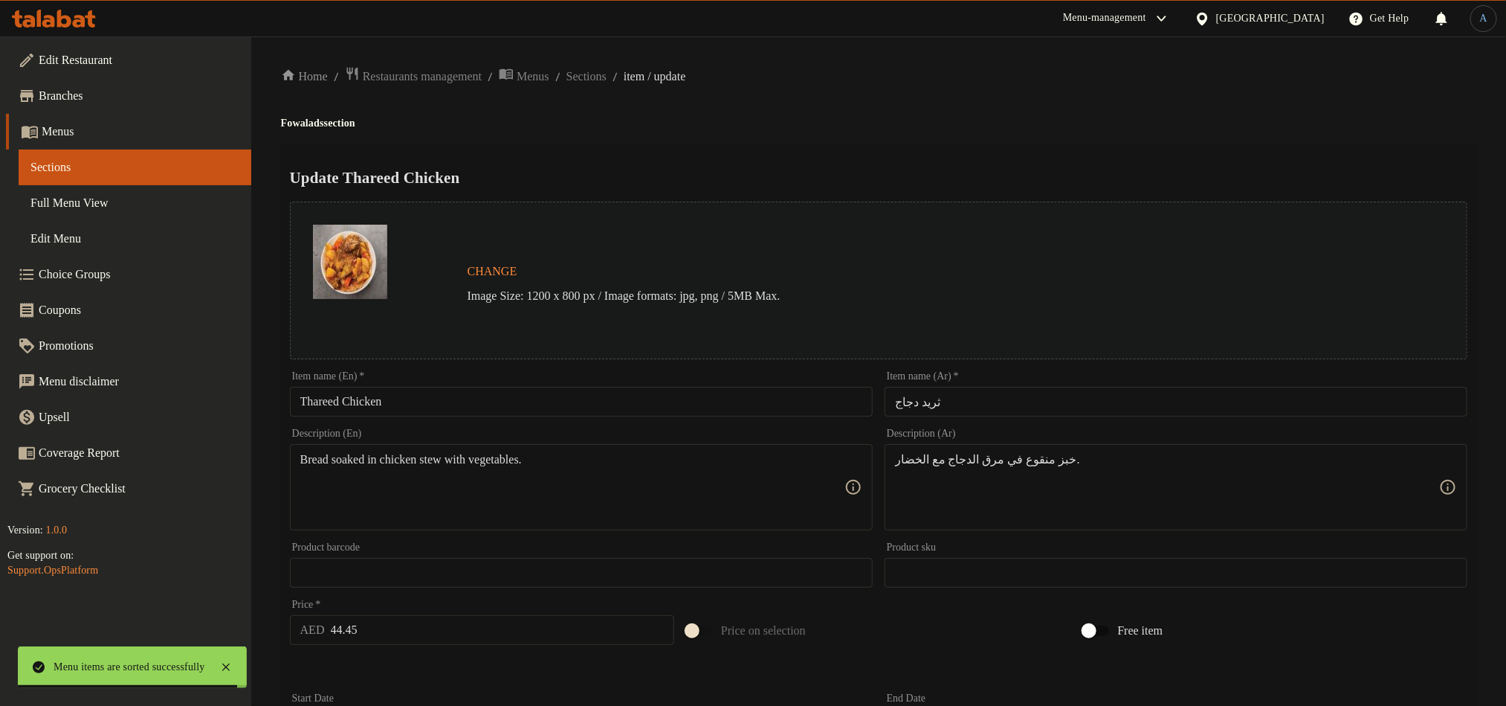
click at [1042, 406] on input "ثريد دجاج" at bounding box center [1176, 402] width 583 height 30
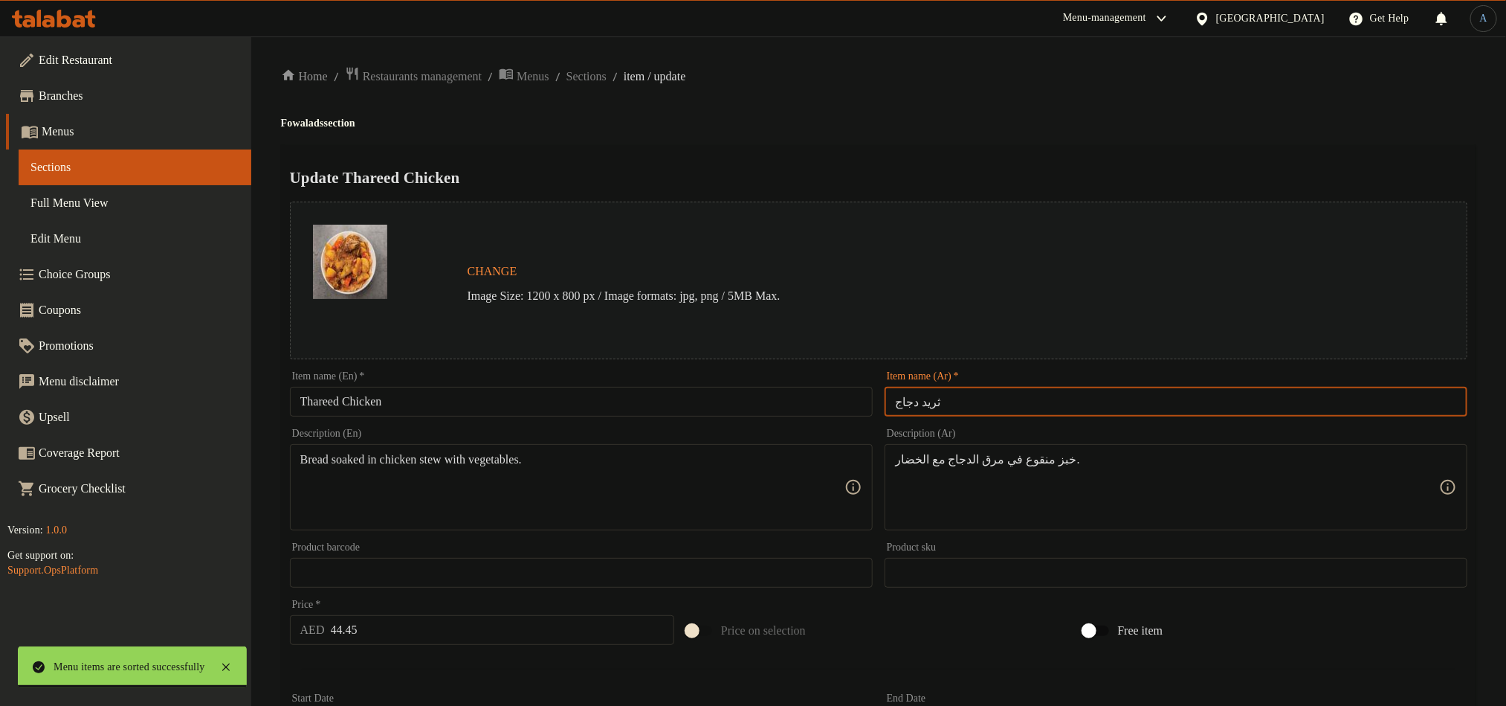
drag, startPoint x: 1009, startPoint y: 152, endPoint x: 476, endPoint y: 313, distance: 556.8
click at [1010, 152] on div "Update Thareed Chicken Change Image Size: 1200 x 800 px / Image formats: jpg, p…" at bounding box center [879, 588] width 1196 height 887
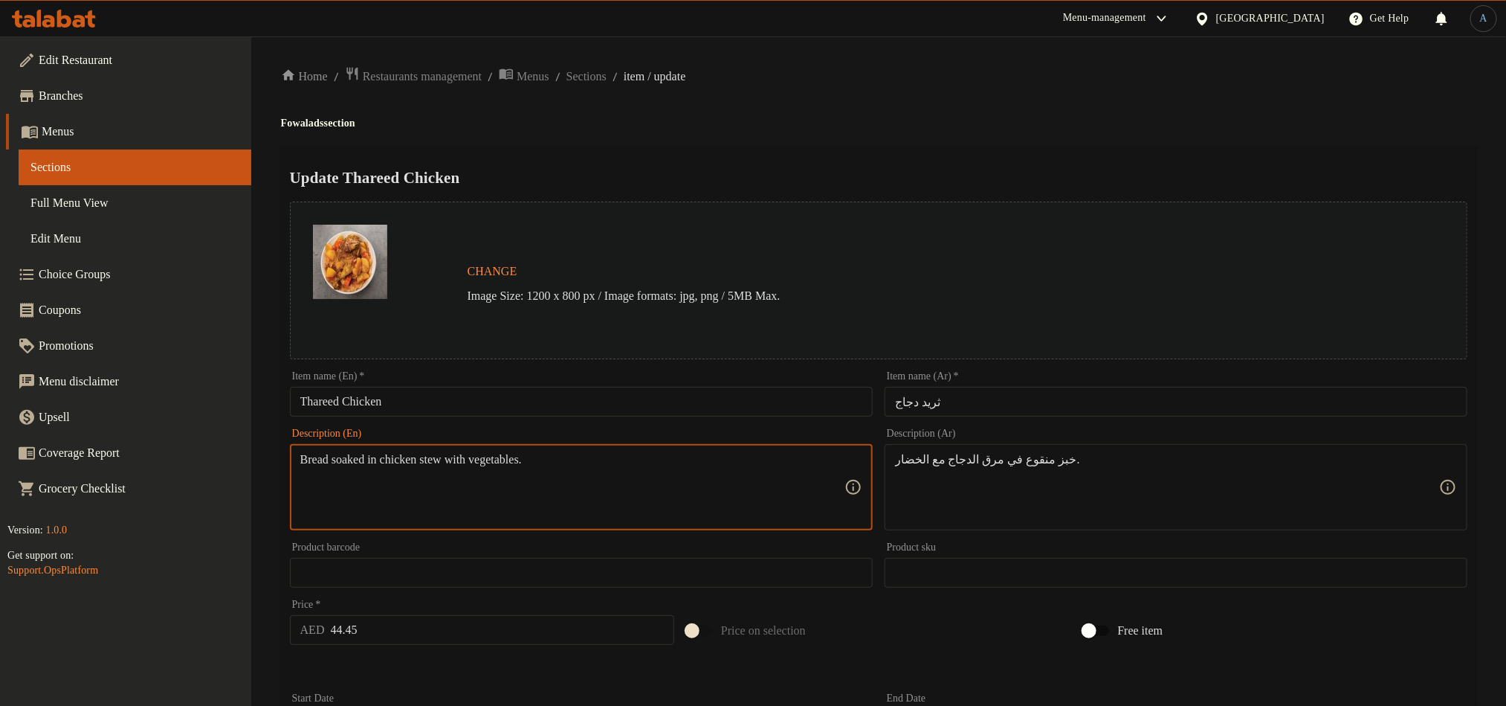
paste textarea "Emirati chicken stew served over soaked bread."
type textarea "Emirati chicken stew served over soaked bread."
click at [482, 638] on input "44.45" at bounding box center [503, 630] width 344 height 30
paste input "number"
type input "45"
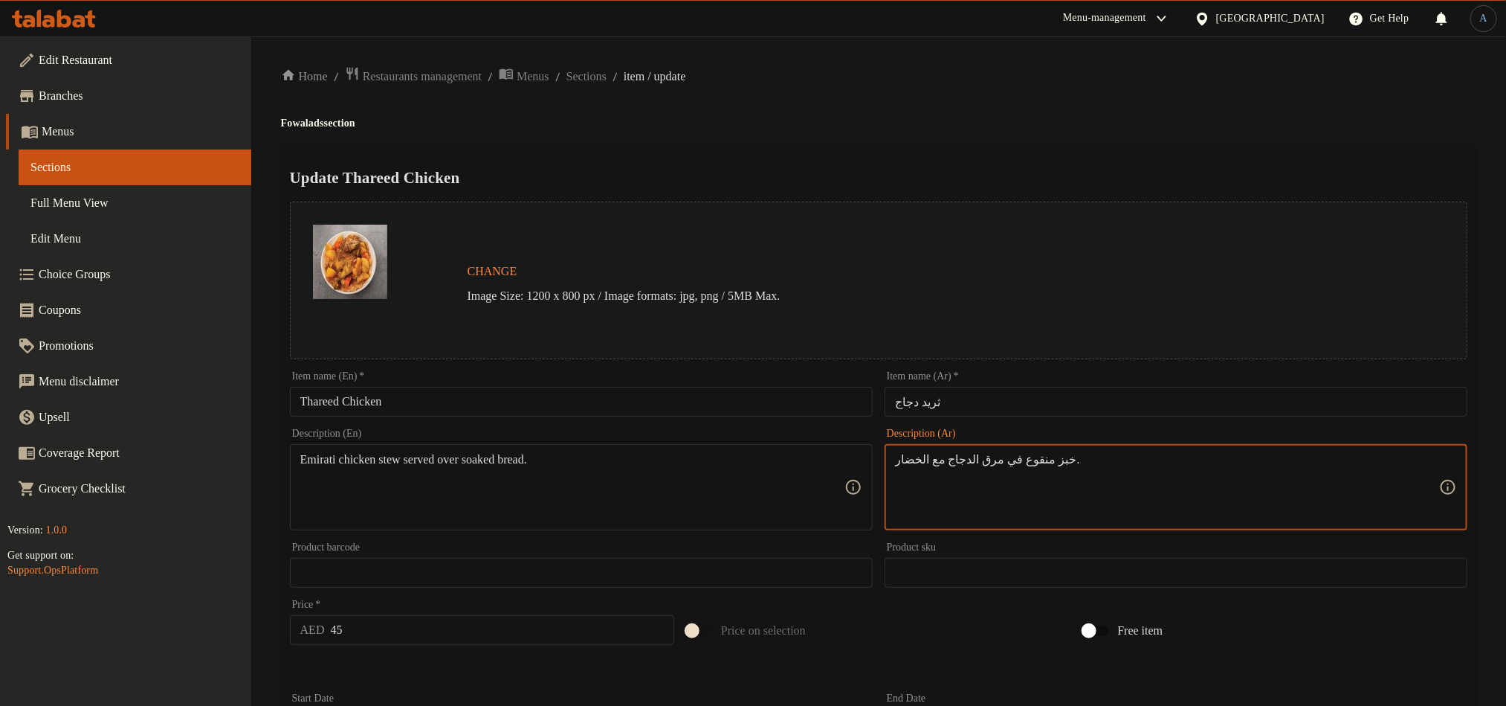
paste textarea "ساء الدجاج الإماراتي يقدم على الخبز المنقوع."
type textarea "حساء الدجاج الإماراتي يقدم على الخبز المنقوع."
click at [999, 117] on h4 "Fowalads section" at bounding box center [879, 123] width 1196 height 15
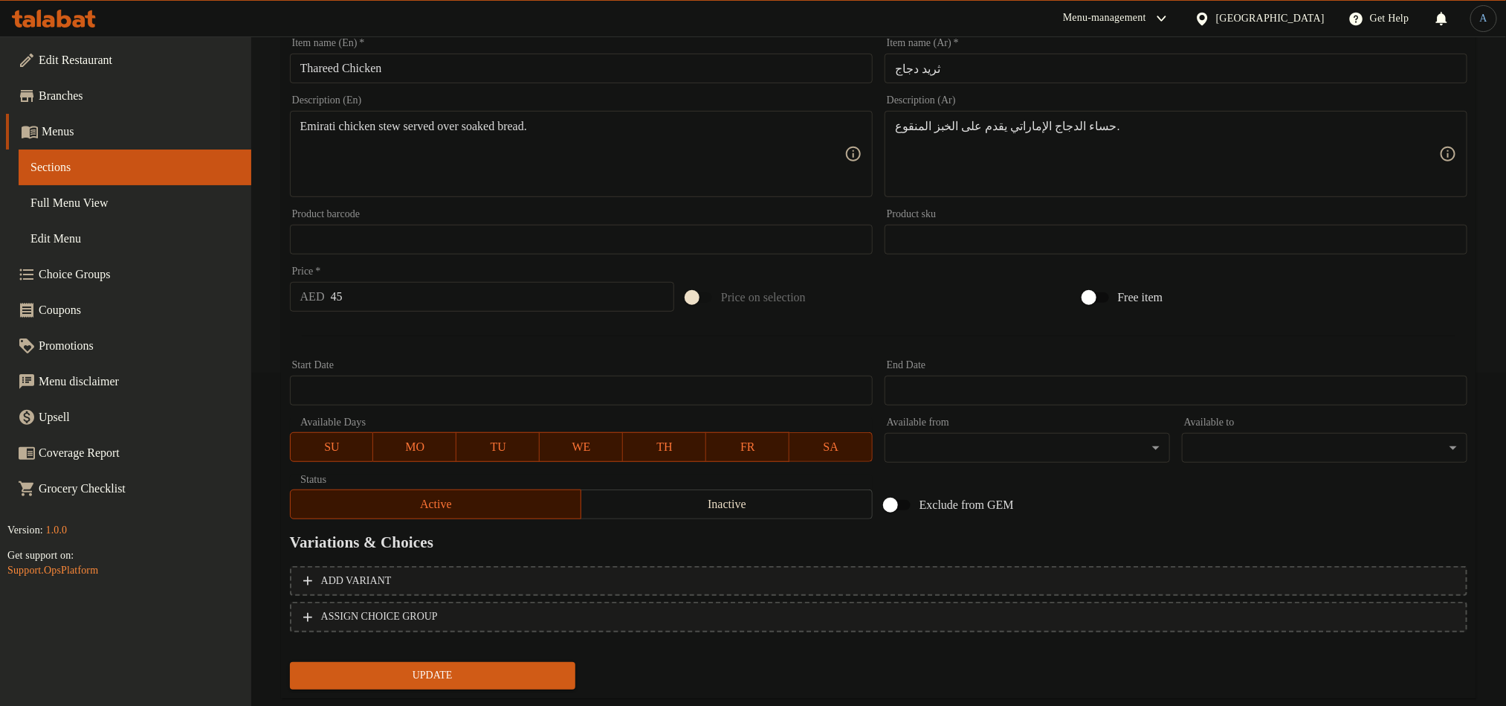
scroll to position [335, 0]
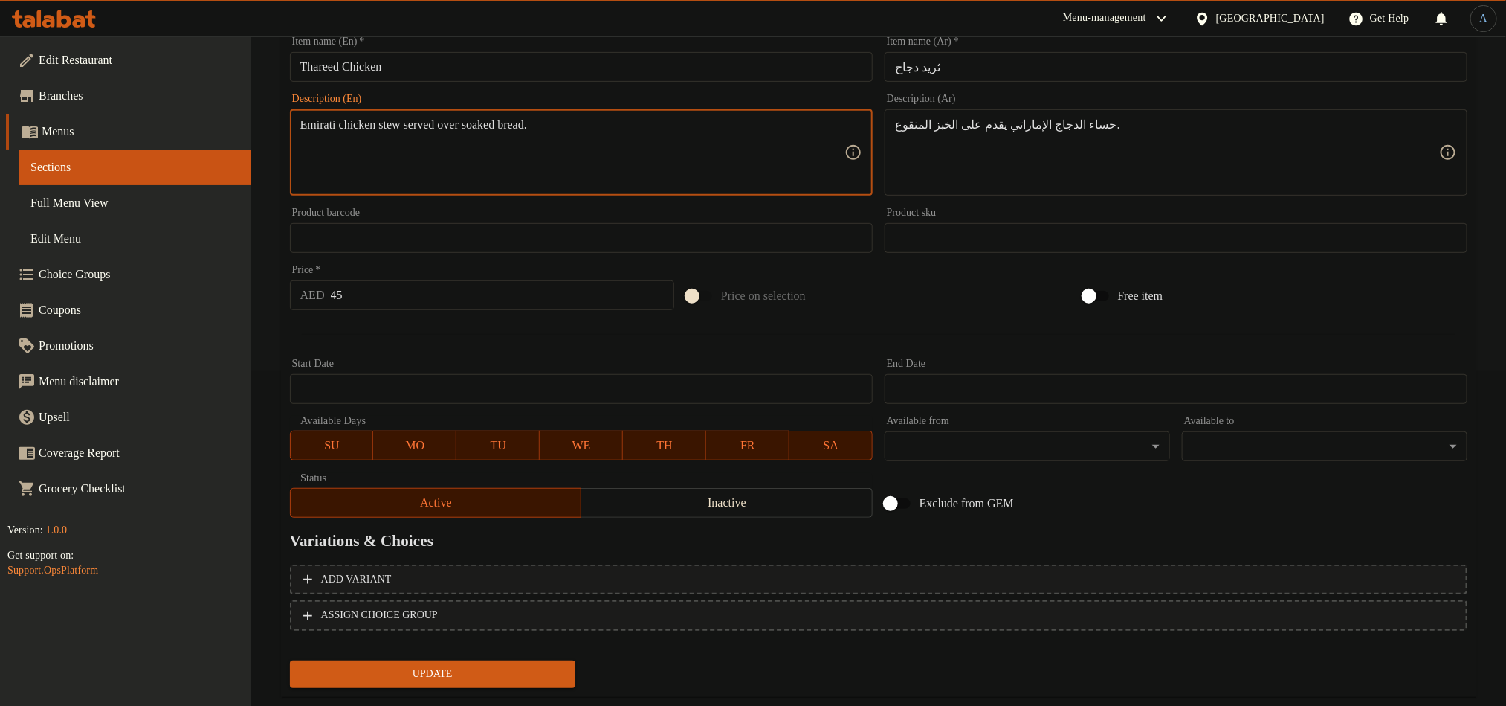
click at [491, 120] on textarea "Emirati chicken stew served over soaked bread." at bounding box center [572, 152] width 544 height 71
click at [547, 132] on textarea "Emirati chicken stew served over soaked bread." at bounding box center [572, 152] width 544 height 71
drag, startPoint x: 460, startPoint y: 127, endPoint x: 593, endPoint y: 132, distance: 133.2
click at [593, 132] on textarea "Emirati chicken stew served over soaked bread." at bounding box center [572, 152] width 544 height 71
click at [629, 106] on div "Description (En) Emirati chicken stew served over soaked bread. Description (En)" at bounding box center [581, 145] width 583 height 102
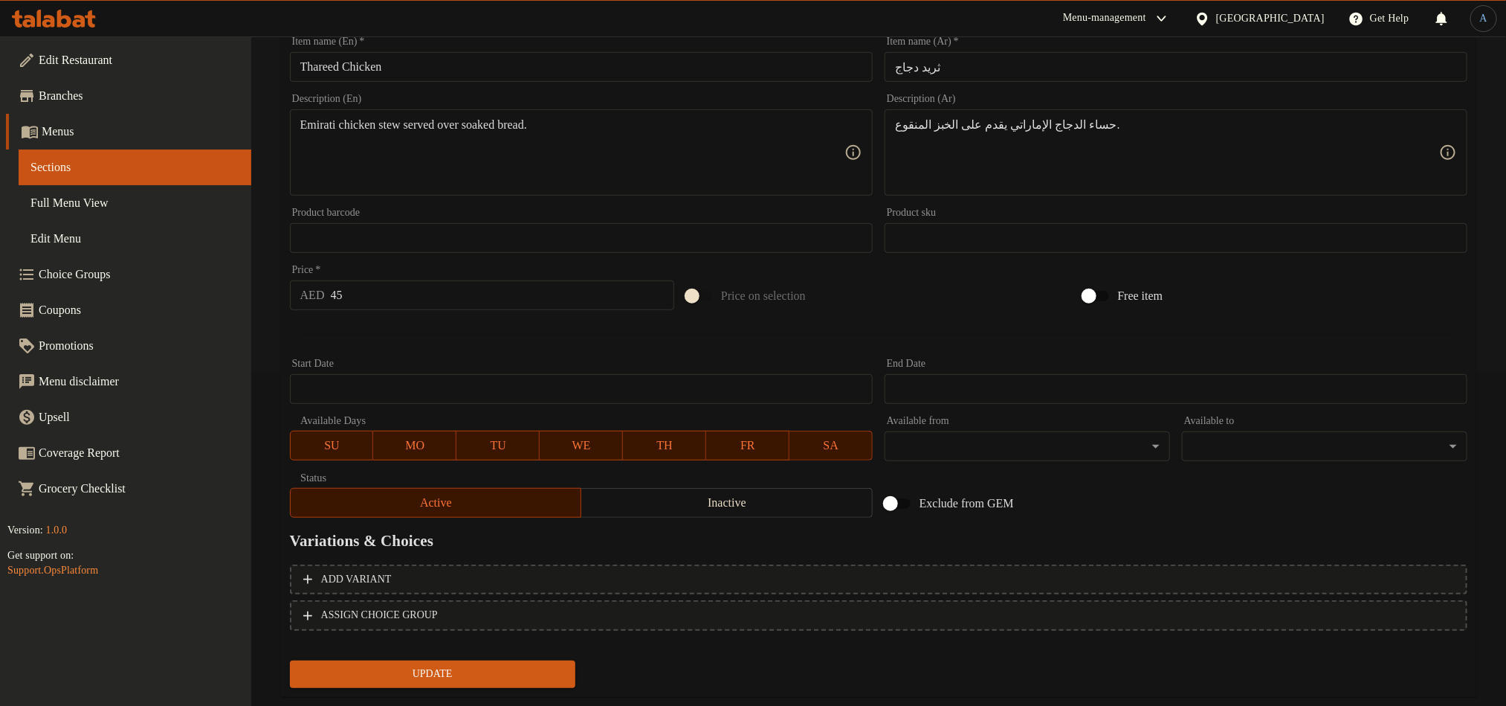
click at [503, 355] on div "Start Date Start Date" at bounding box center [581, 380] width 595 height 57
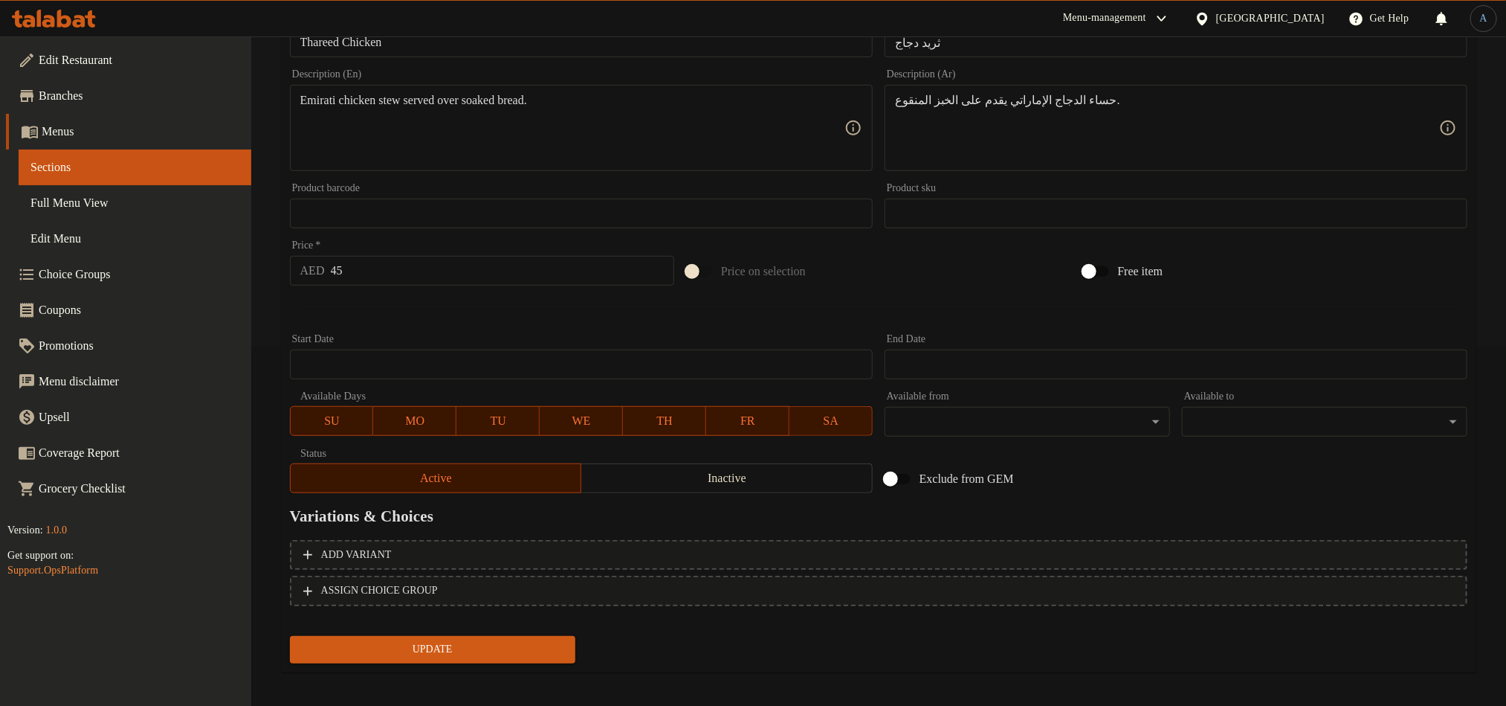
scroll to position [364, 0]
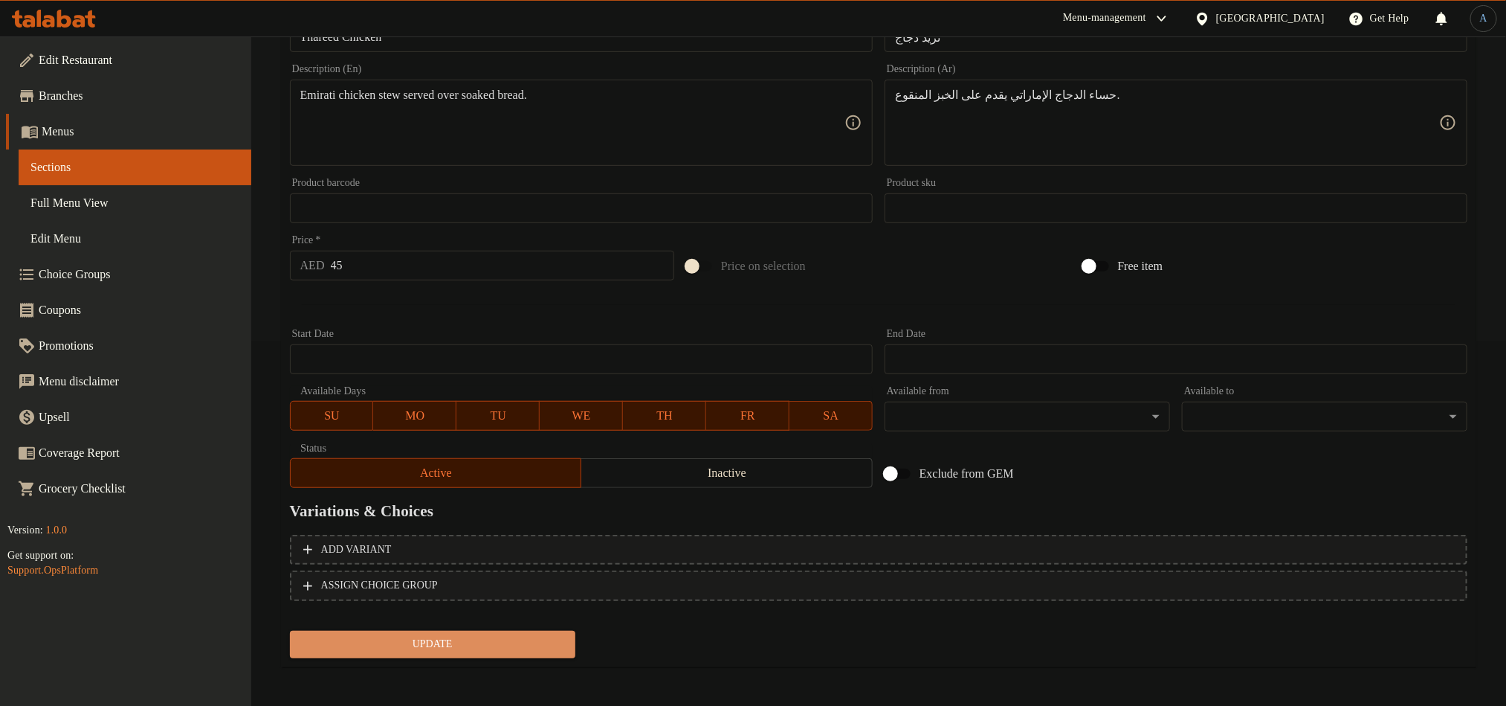
click at [498, 652] on button "Update" at bounding box center [433, 644] width 286 height 28
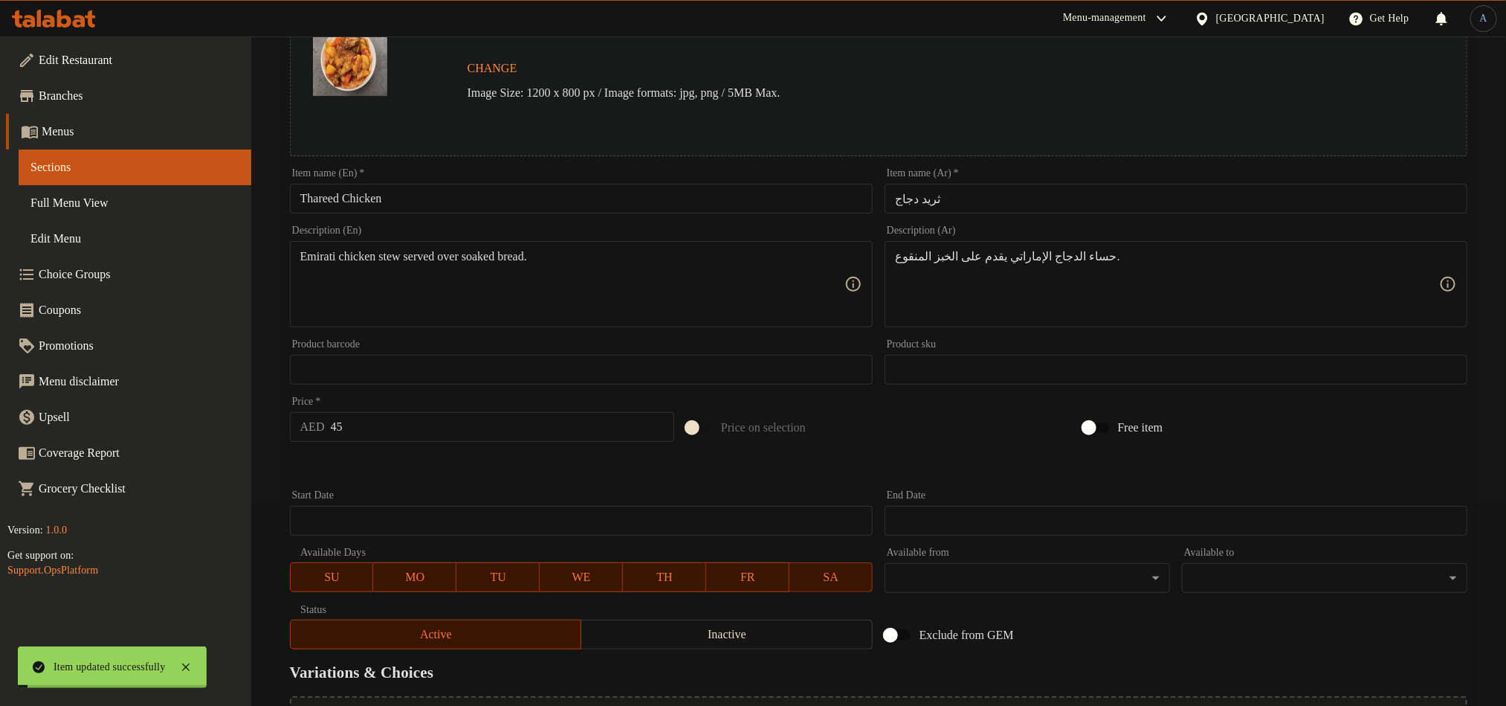
scroll to position [0, 0]
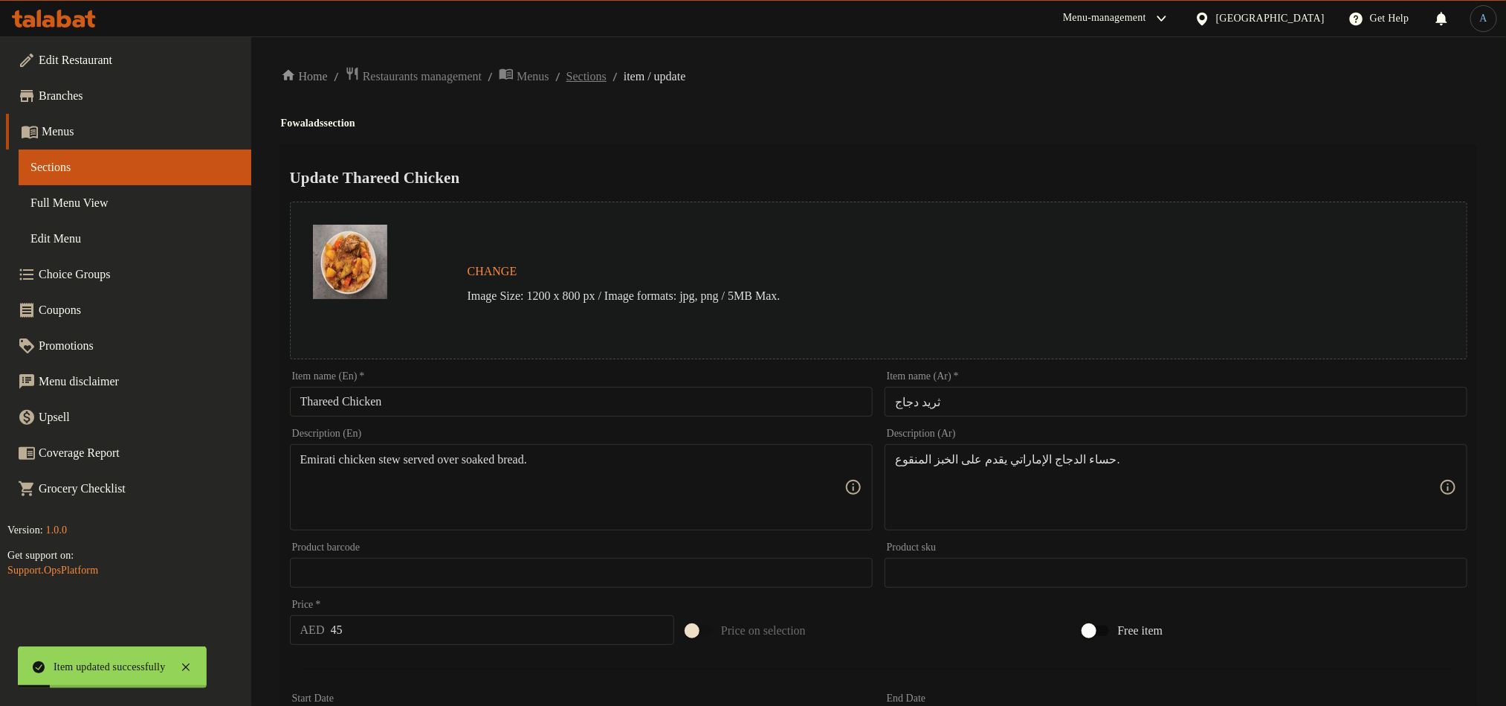
click at [607, 80] on span "Sections" at bounding box center [587, 77] width 40 height 18
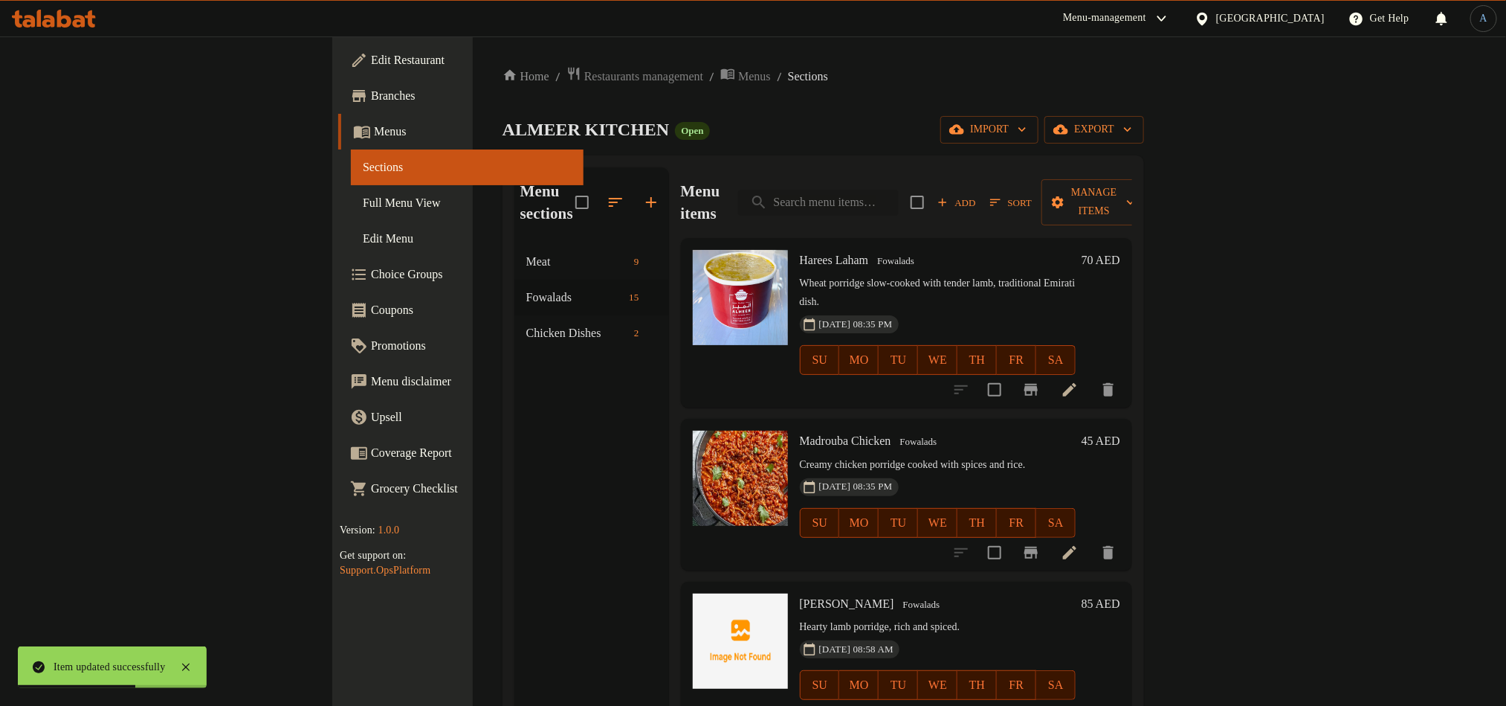
click at [899, 195] on input "search" at bounding box center [818, 203] width 161 height 26
paste input "Thareed Laham"
type input "Thareed Laham"
click at [899, 190] on input "search" at bounding box center [818, 203] width 161 height 26
paste input "Thareed Laham"
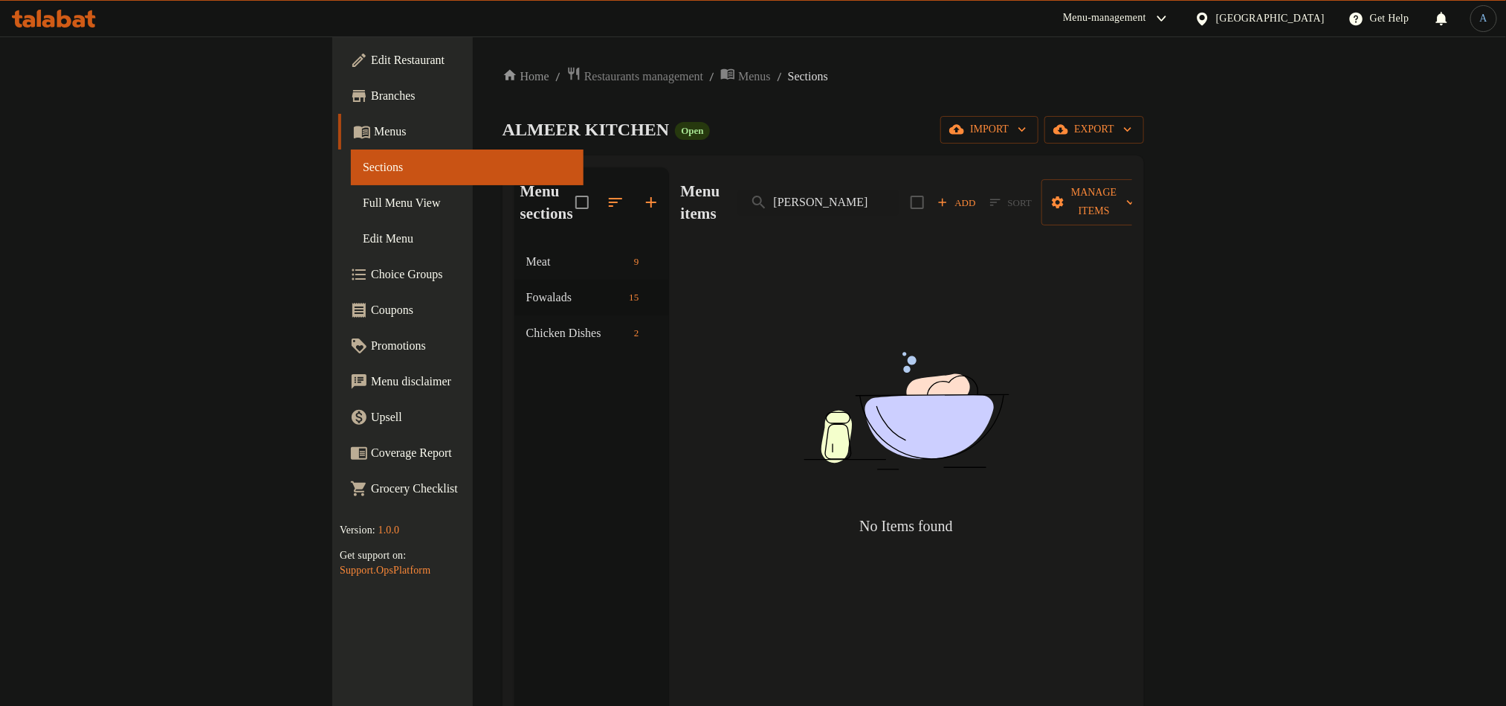
type input "Thareed Laham"
click at [993, 205] on div "Menu items Thareed Laham Add Sort Manage items" at bounding box center [906, 202] width 451 height 71
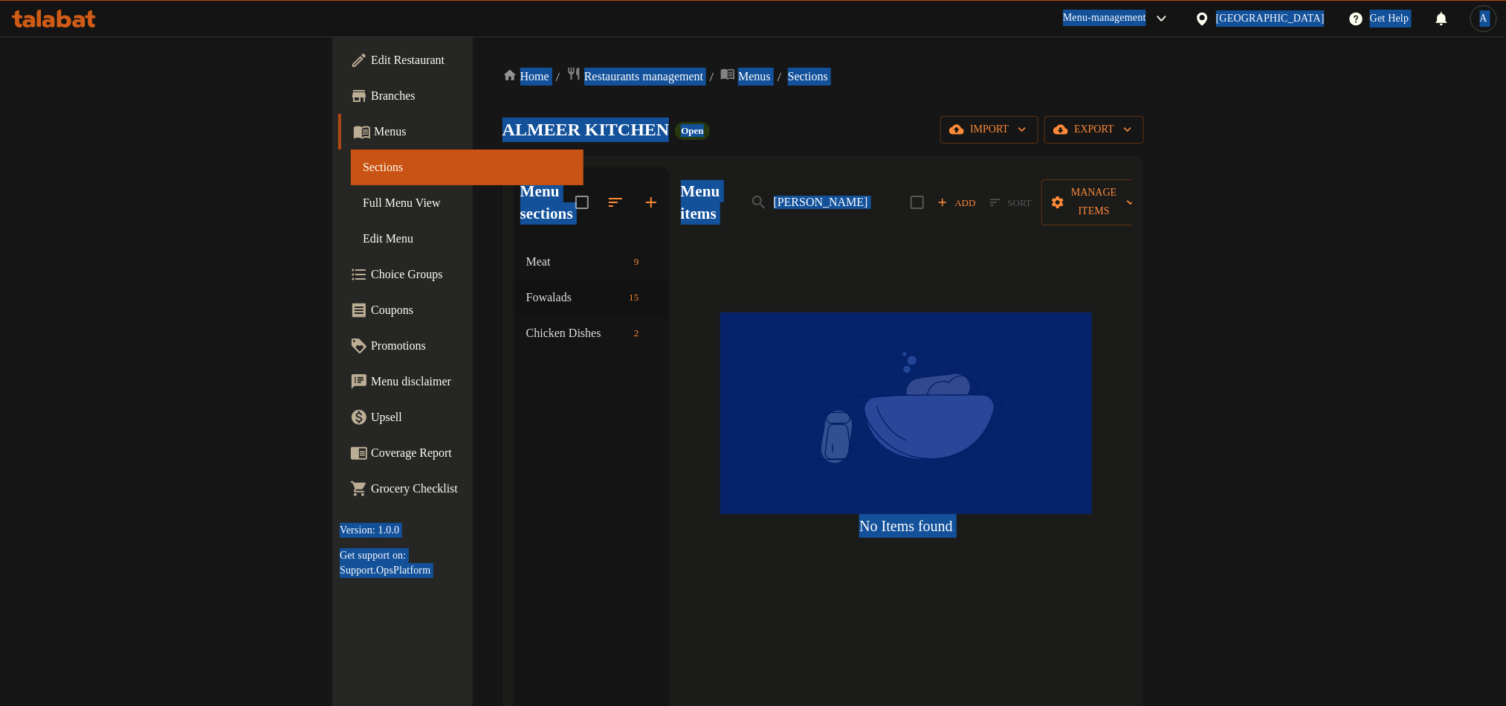
click at [1053, 116] on div "ALMEER KITCHEN Open import export" at bounding box center [824, 130] width 642 height 28
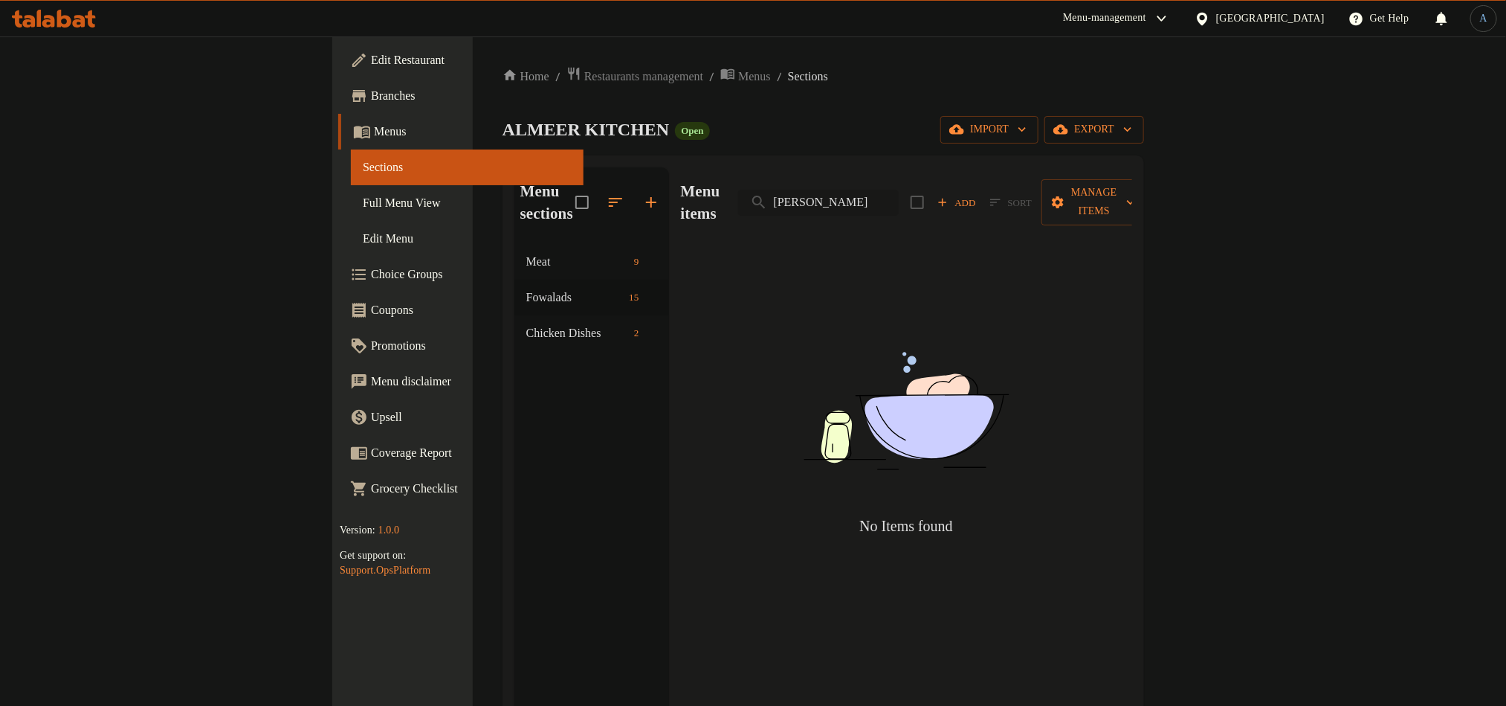
click at [899, 201] on input "Thareed Laham" at bounding box center [818, 203] width 161 height 26
drag, startPoint x: 997, startPoint y: 143, endPoint x: 1020, endPoint y: 138, distance: 23.5
click at [1011, 139] on div "ALMEER KITCHEN Open import export" at bounding box center [824, 130] width 642 height 28
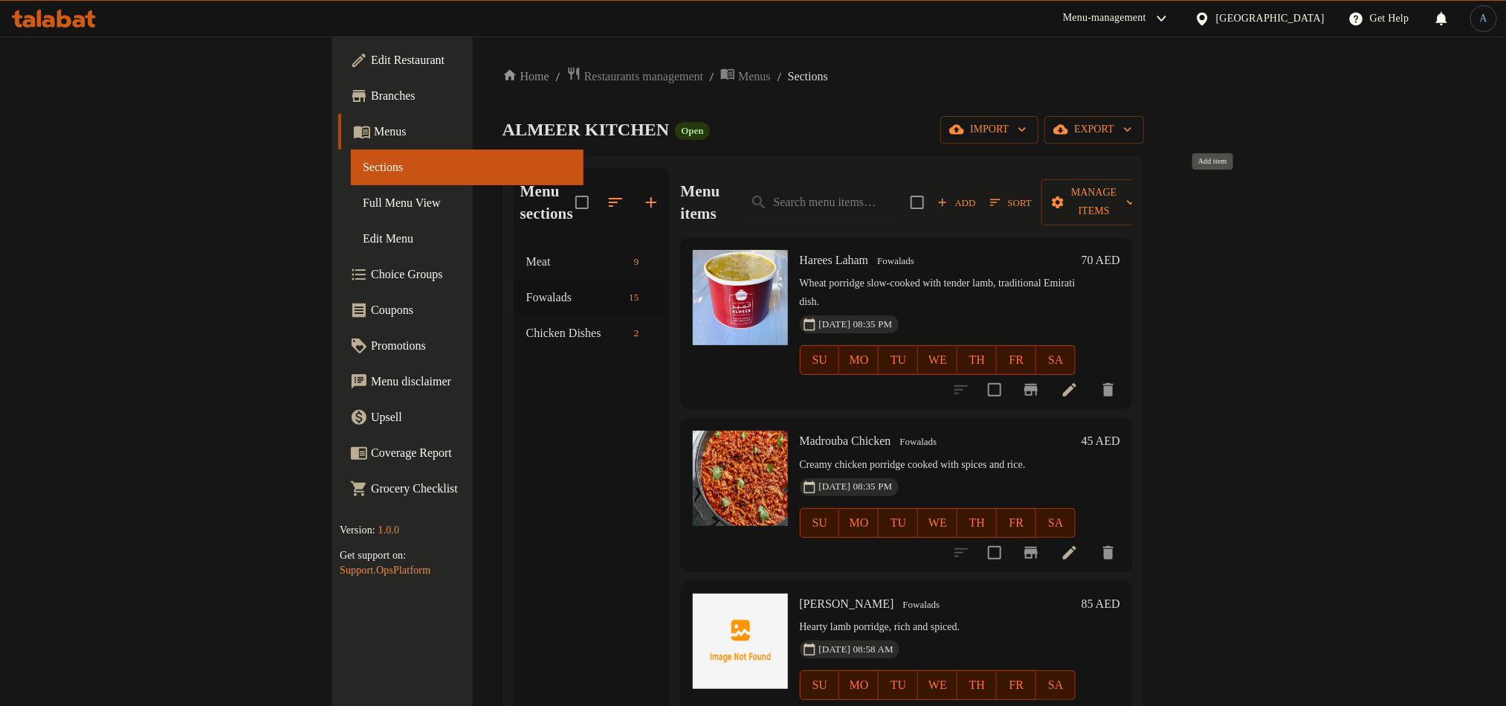
click at [977, 194] on span "Add" at bounding box center [957, 202] width 40 height 17
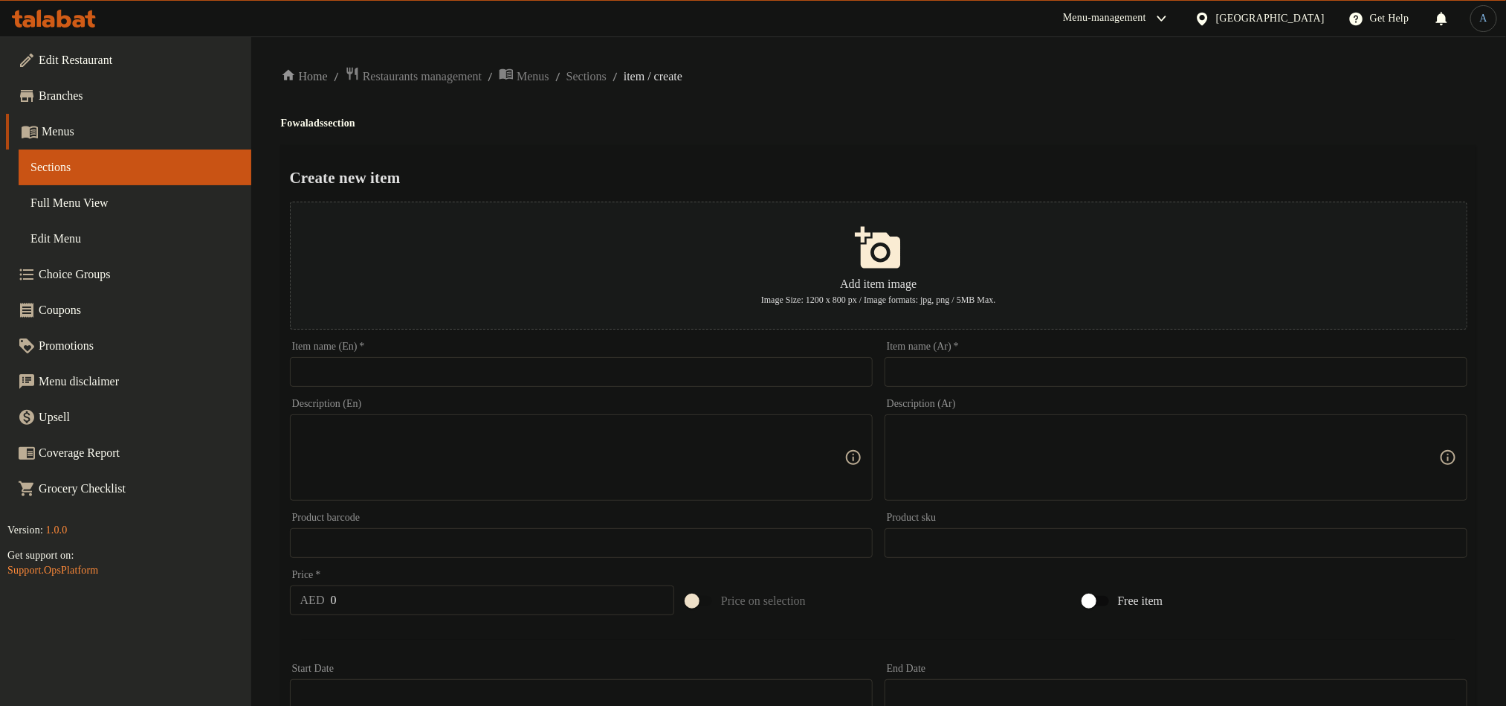
click at [788, 384] on input "text" at bounding box center [581, 372] width 583 height 30
paste input "Thareed Laham"
type input "Thareed Laham"
click at [920, 138] on div "Home / Restaurants management / Menus / Sections / item / create Fowalads secti…" at bounding box center [879, 539] width 1196 height 947
click at [1054, 391] on div "Item name (Ar)   * Item name (Ar) *" at bounding box center [1176, 363] width 595 height 57
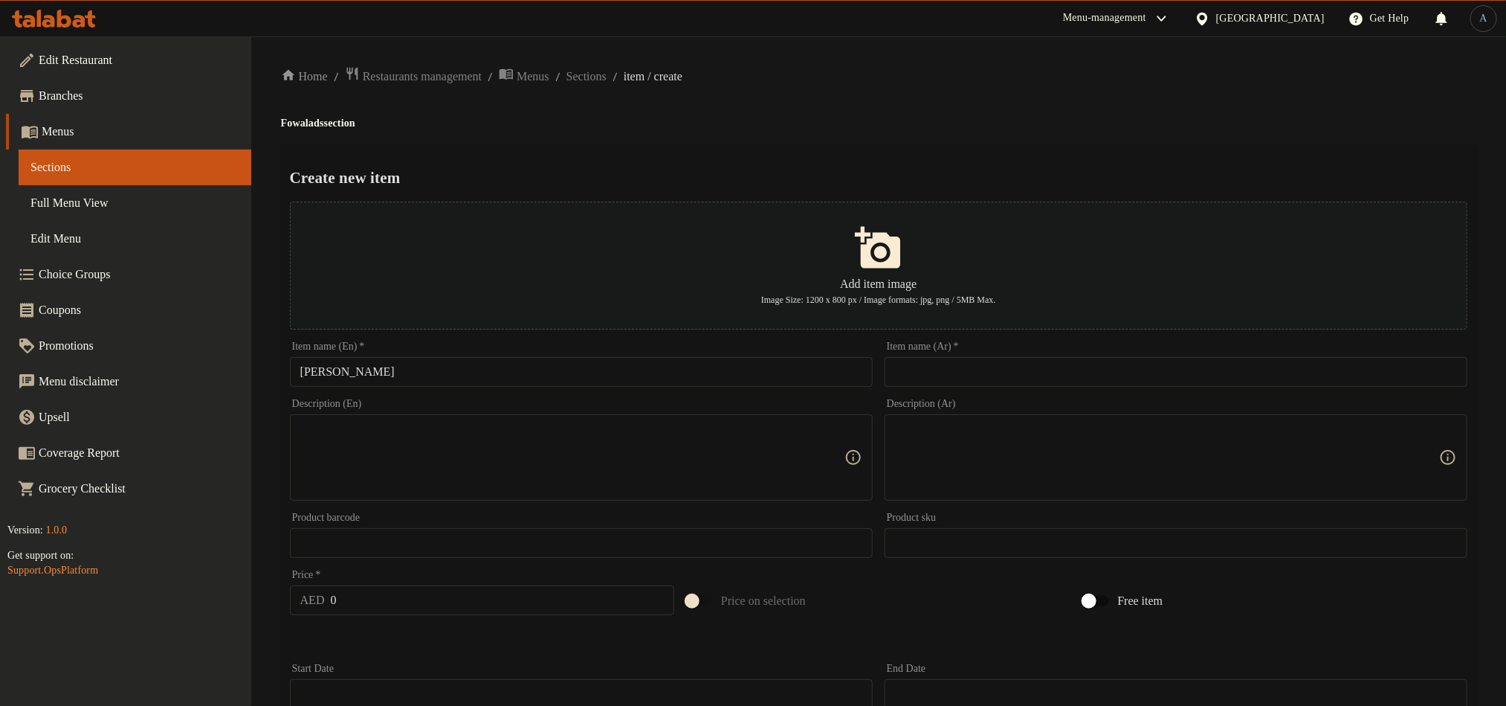
drag, startPoint x: 1058, startPoint y: 368, endPoint x: 1058, endPoint y: 352, distance: 15.6
click at [1058, 368] on input "text" at bounding box center [1176, 372] width 583 height 30
paste input "ثريد لحم"
type input "ثريد لحم"
drag, startPoint x: 1078, startPoint y: 164, endPoint x: 1107, endPoint y: 166, distance: 29.1
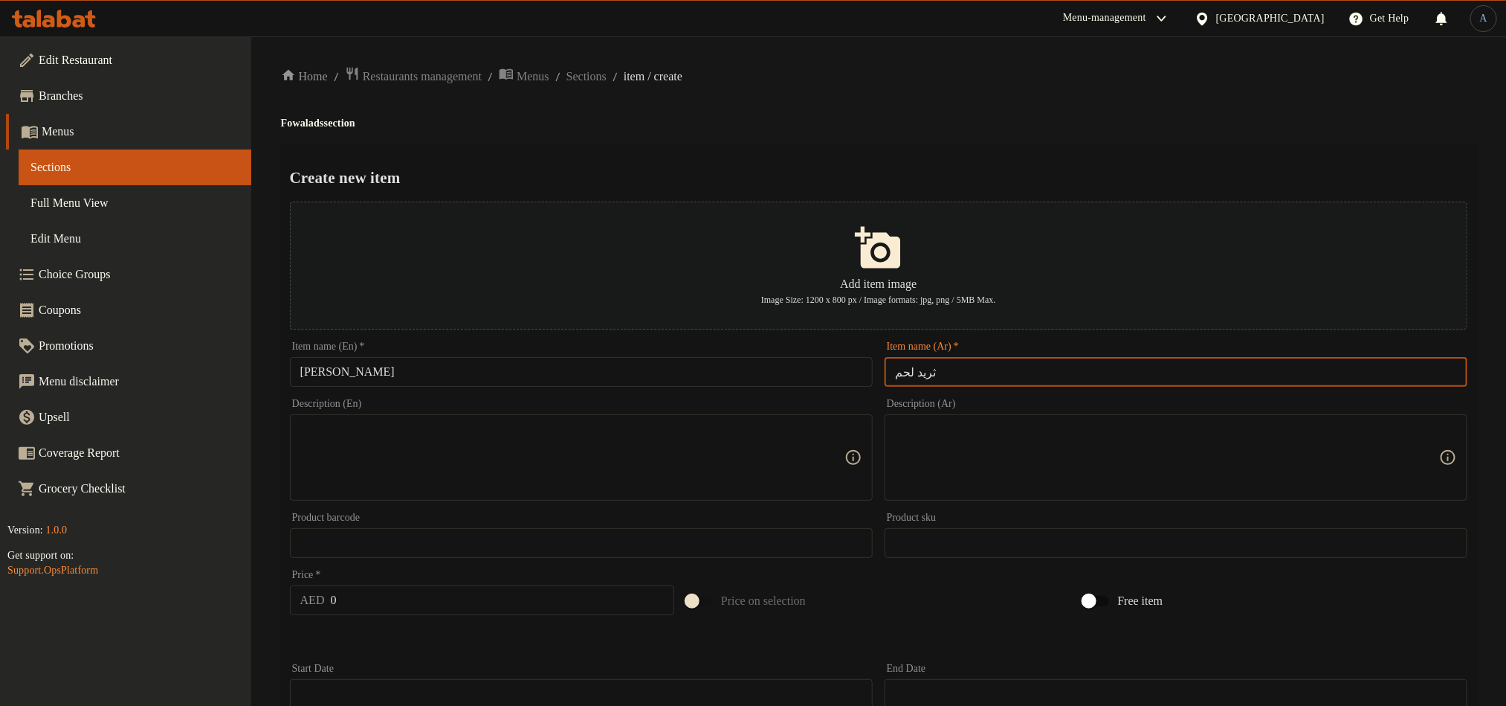
click at [1078, 163] on div "Create new item Add item image Image Size: 1200 x 800 px / Image formats: jpg, …" at bounding box center [879, 573] width 1196 height 857
click at [355, 600] on input "0" at bounding box center [503, 600] width 344 height 30
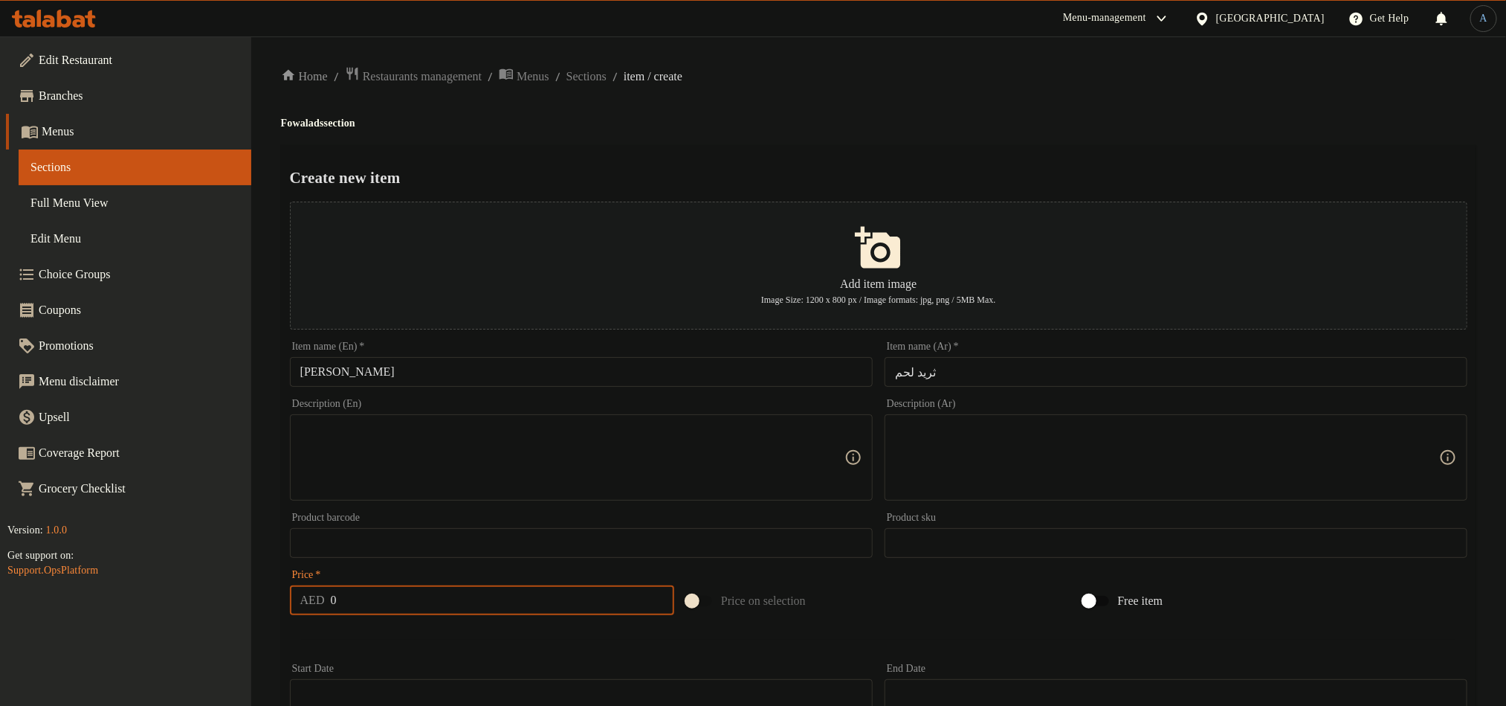
paste input "85"
type input "85"
click at [538, 467] on textarea at bounding box center [572, 457] width 544 height 71
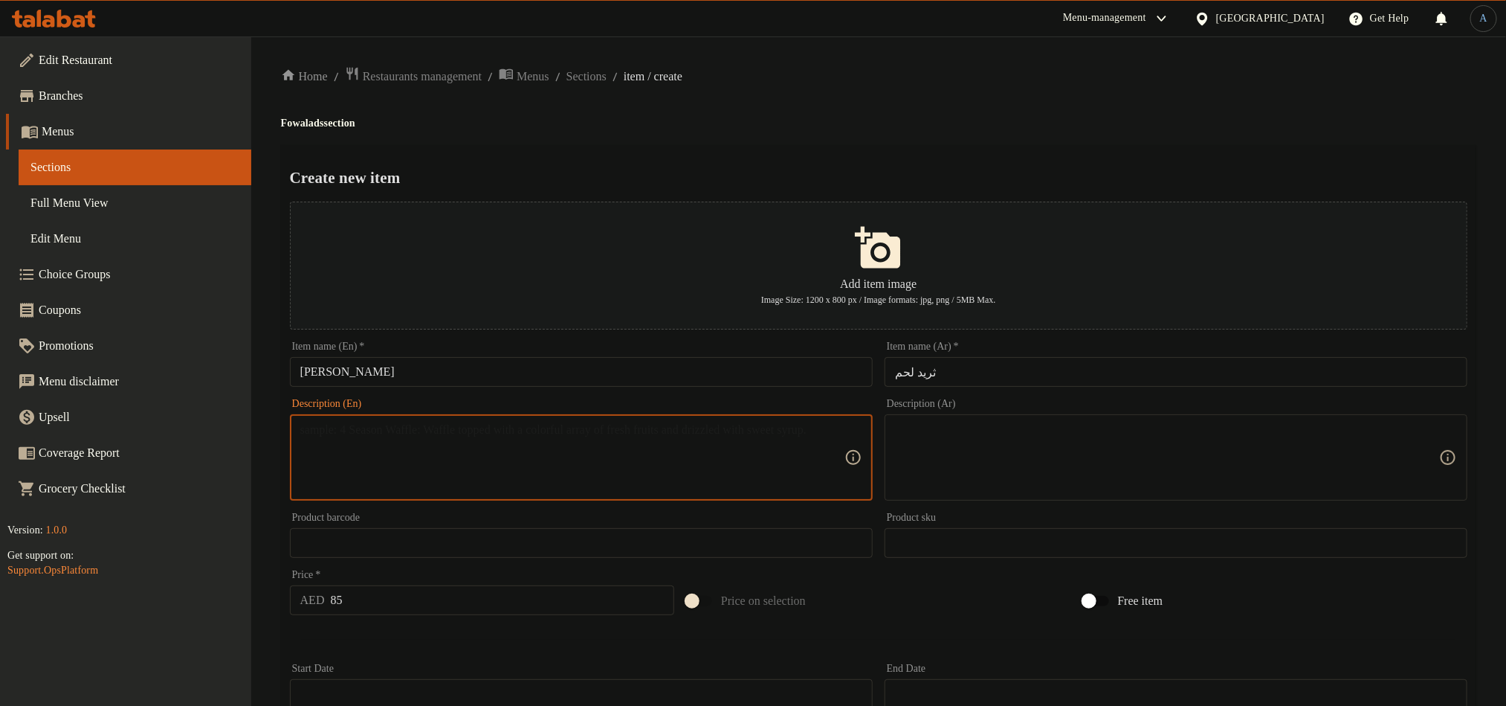
paste textarea "Traditional lamb stew with vegetables and bread."
type textarea "Traditional lamb stew with vegetables and bread."
click at [1017, 455] on textarea at bounding box center [1167, 457] width 544 height 71
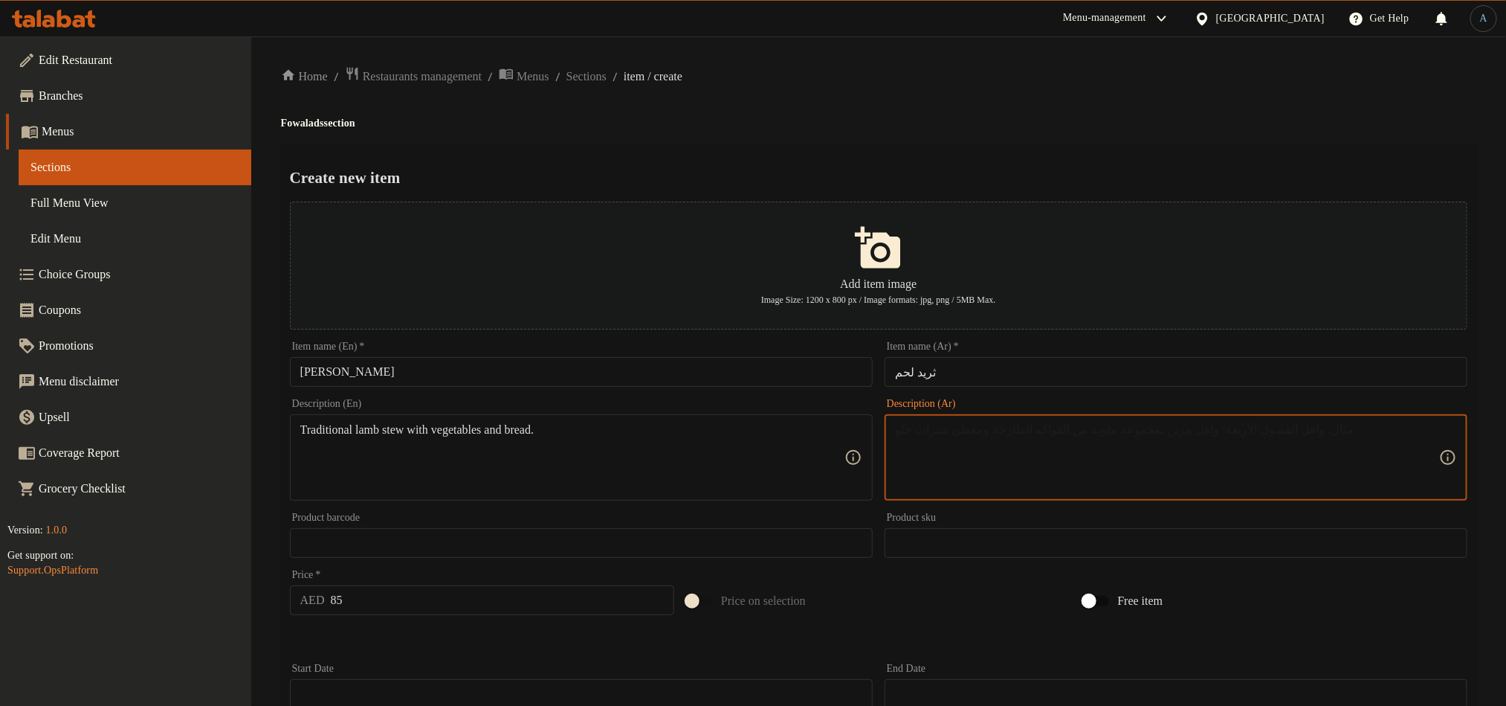
paste textarea "حساء لحم الضأن التقليدي مع الخضار والخبز."
type textarea "حساء لحم الضأن التقليدي مع الخضار والخبز."
click at [971, 109] on div "Home / Restaurants management / Menus / Sections / item / create Fowalads secti…" at bounding box center [879, 539] width 1196 height 947
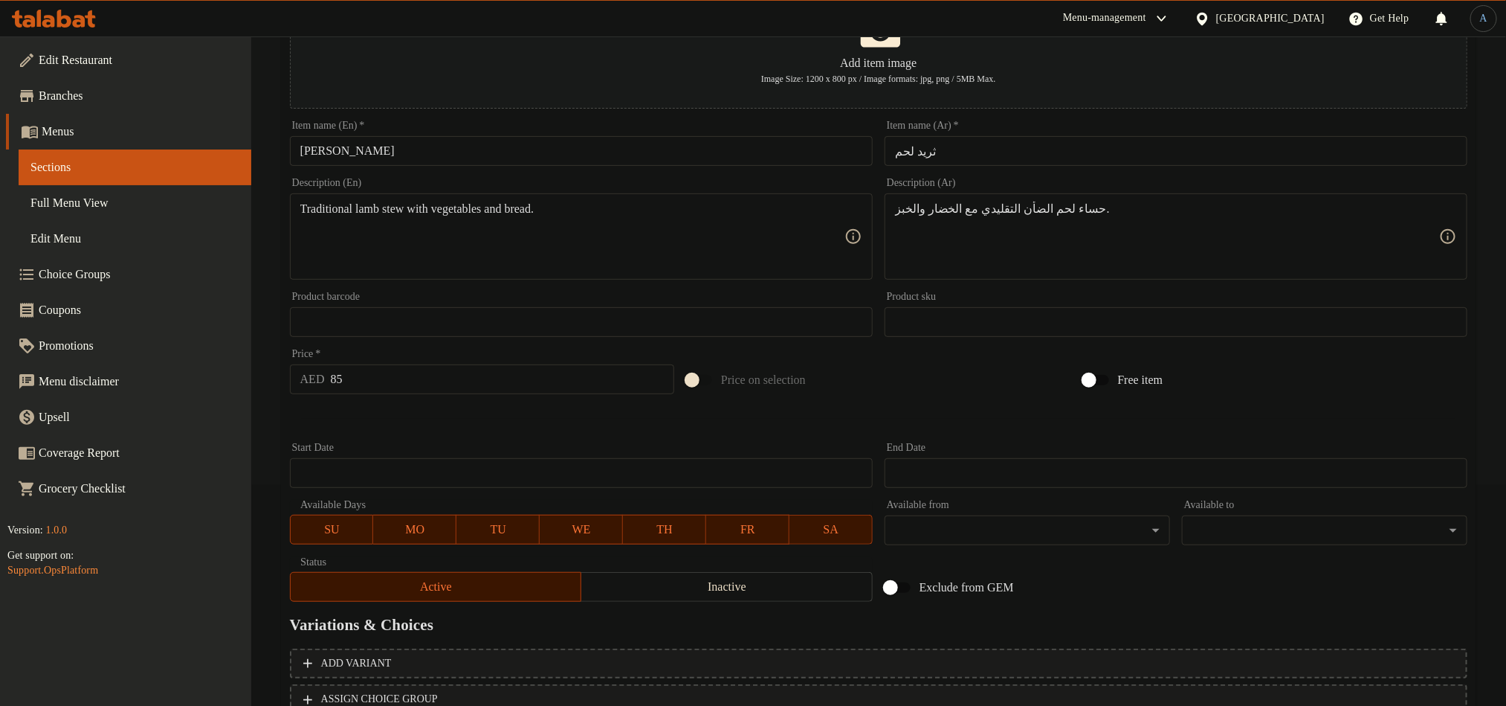
scroll to position [223, 0]
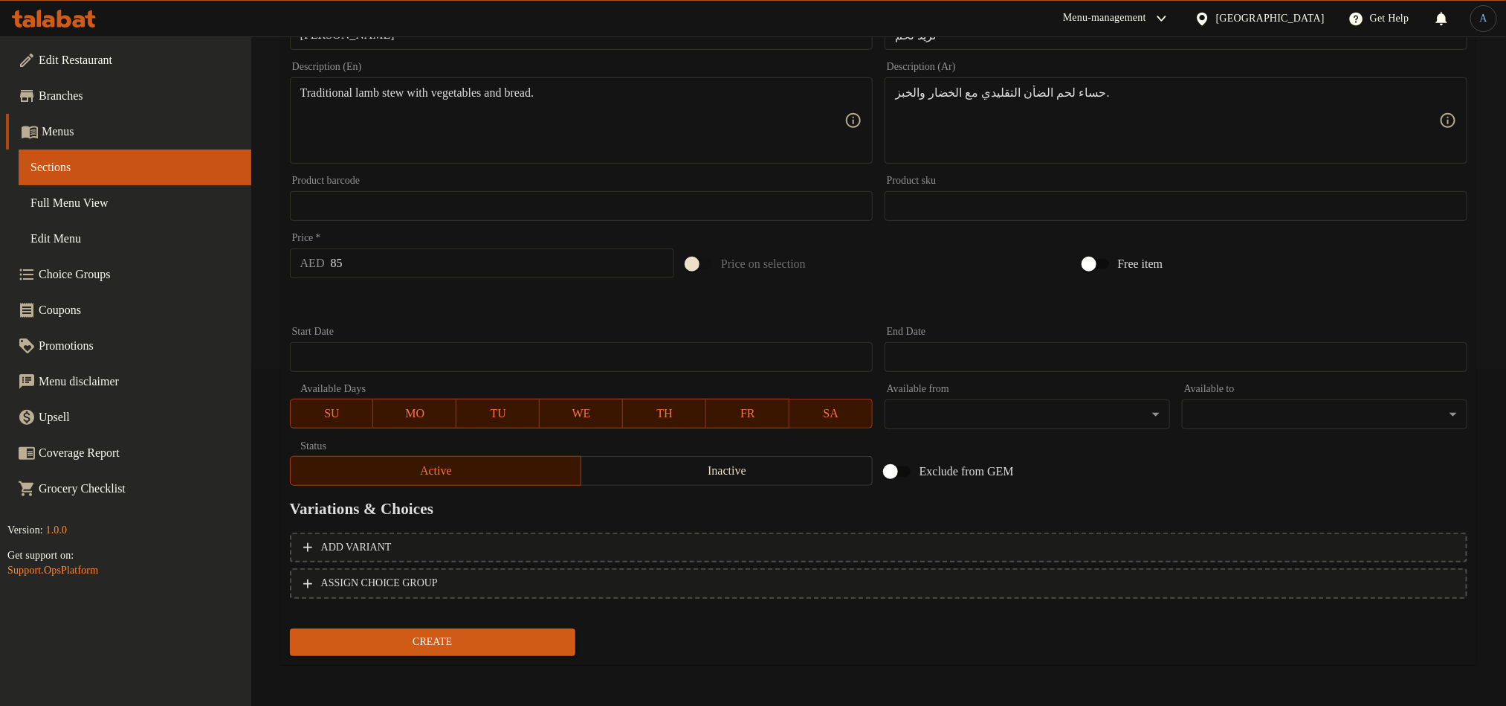
click at [486, 638] on span "Create" at bounding box center [433, 642] width 262 height 19
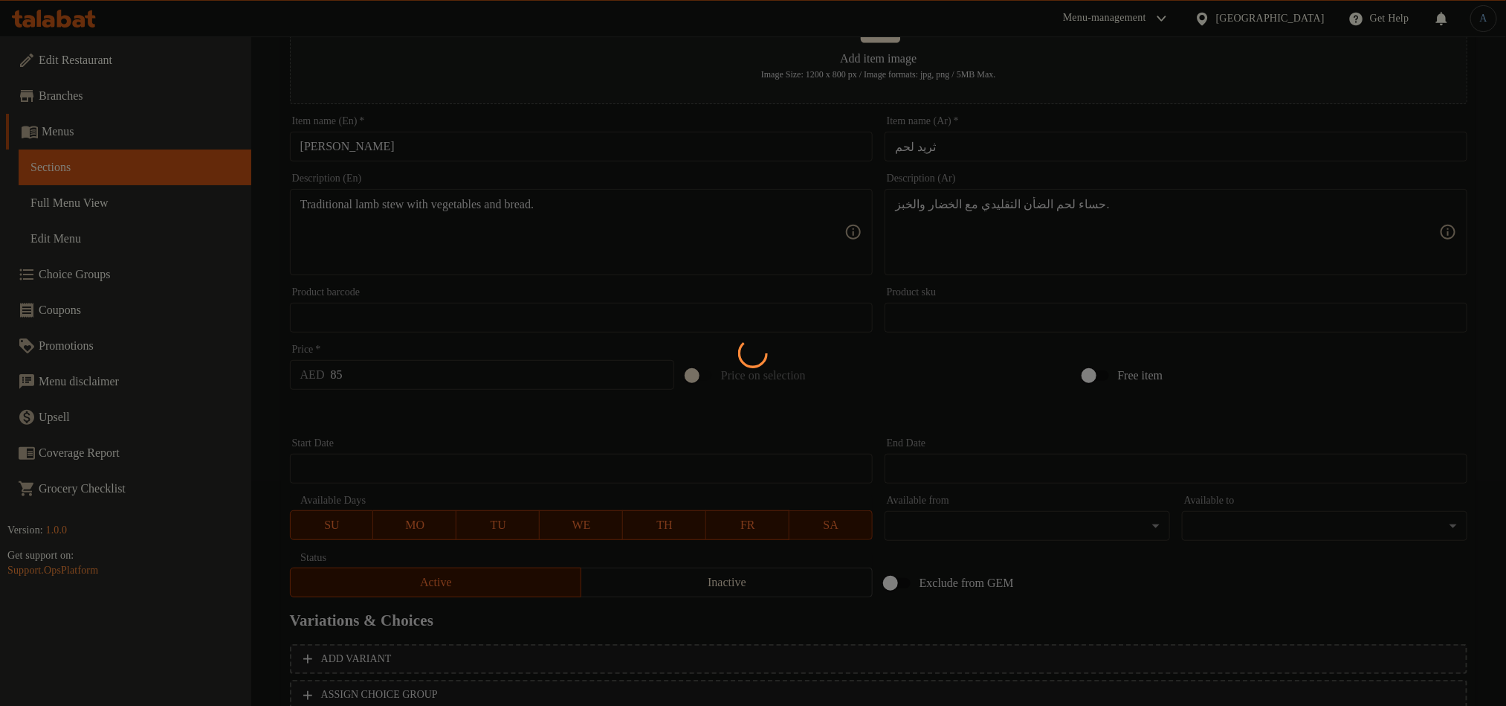
type input "0"
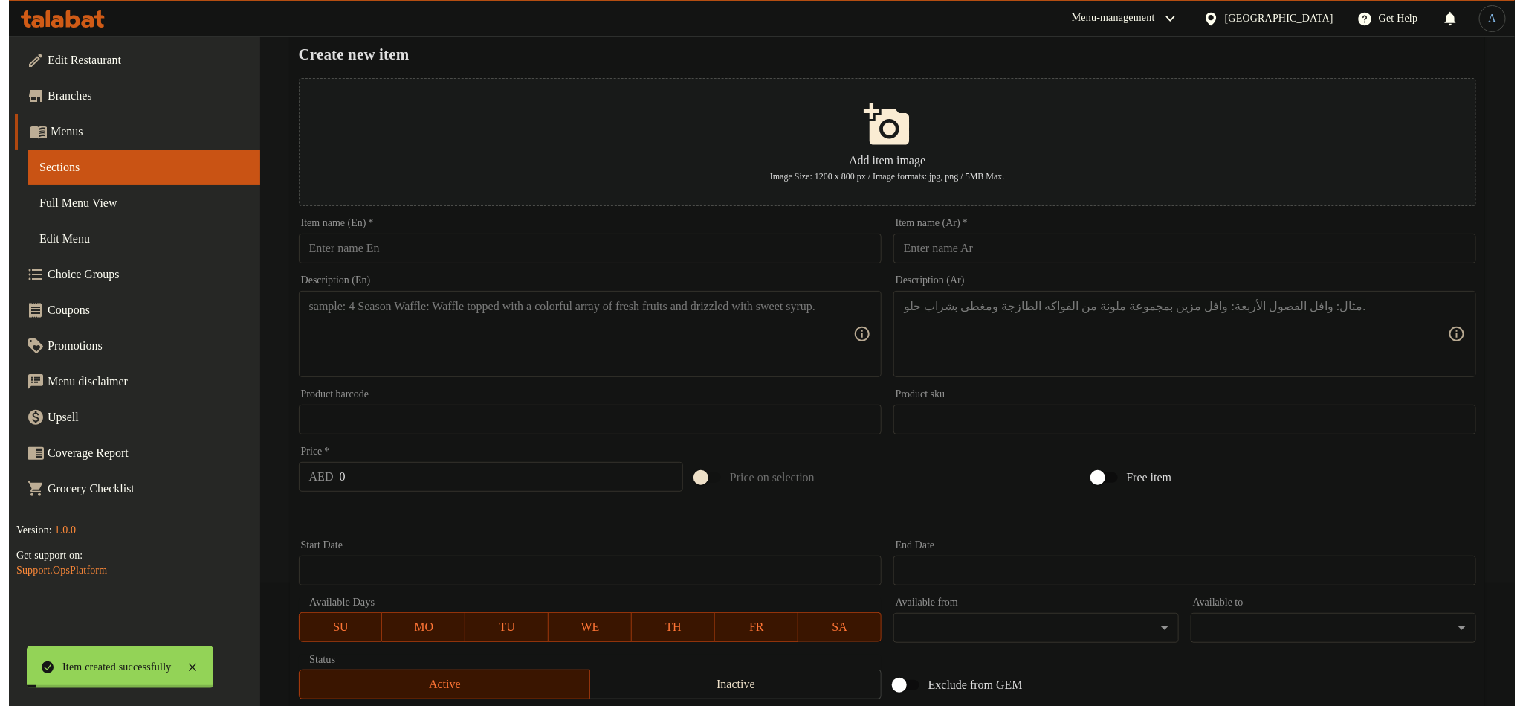
scroll to position [0, 0]
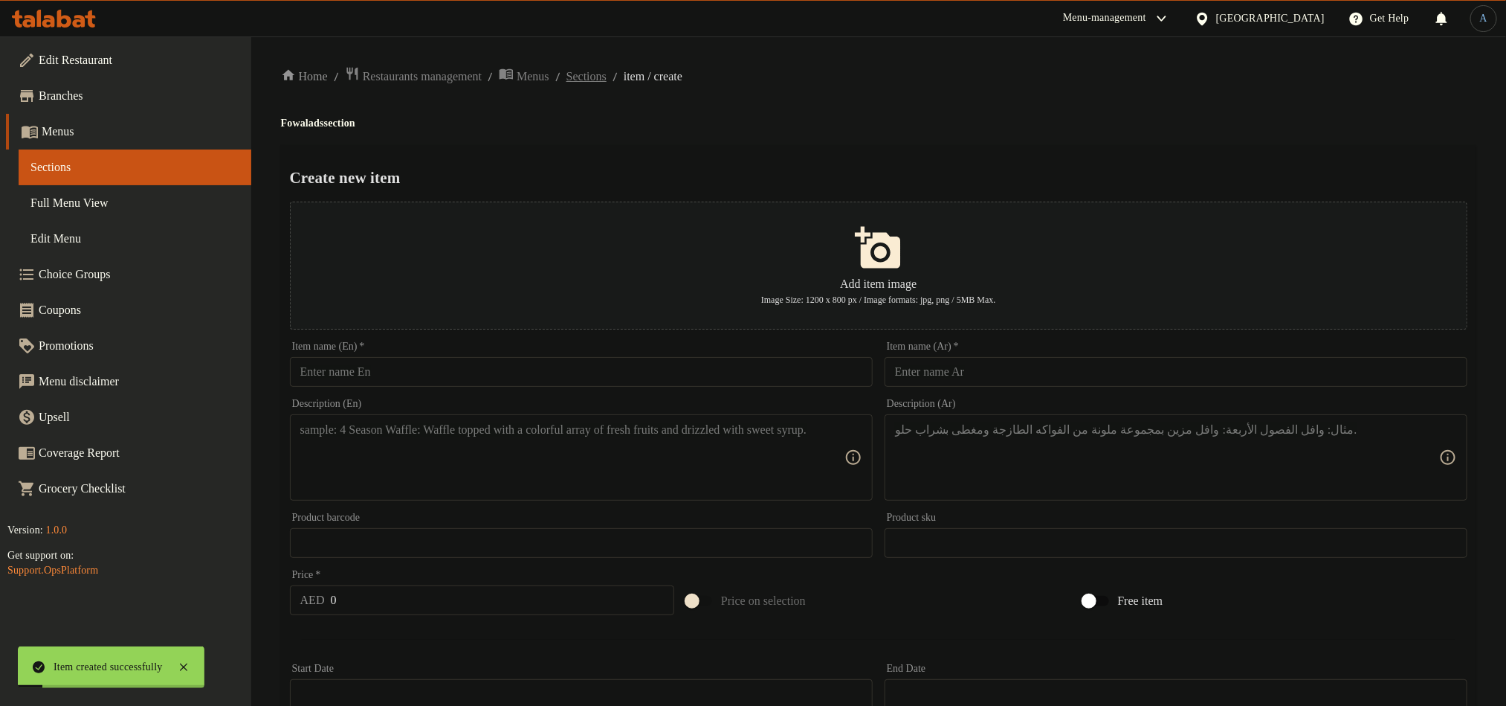
click at [607, 81] on span "Sections" at bounding box center [587, 77] width 40 height 18
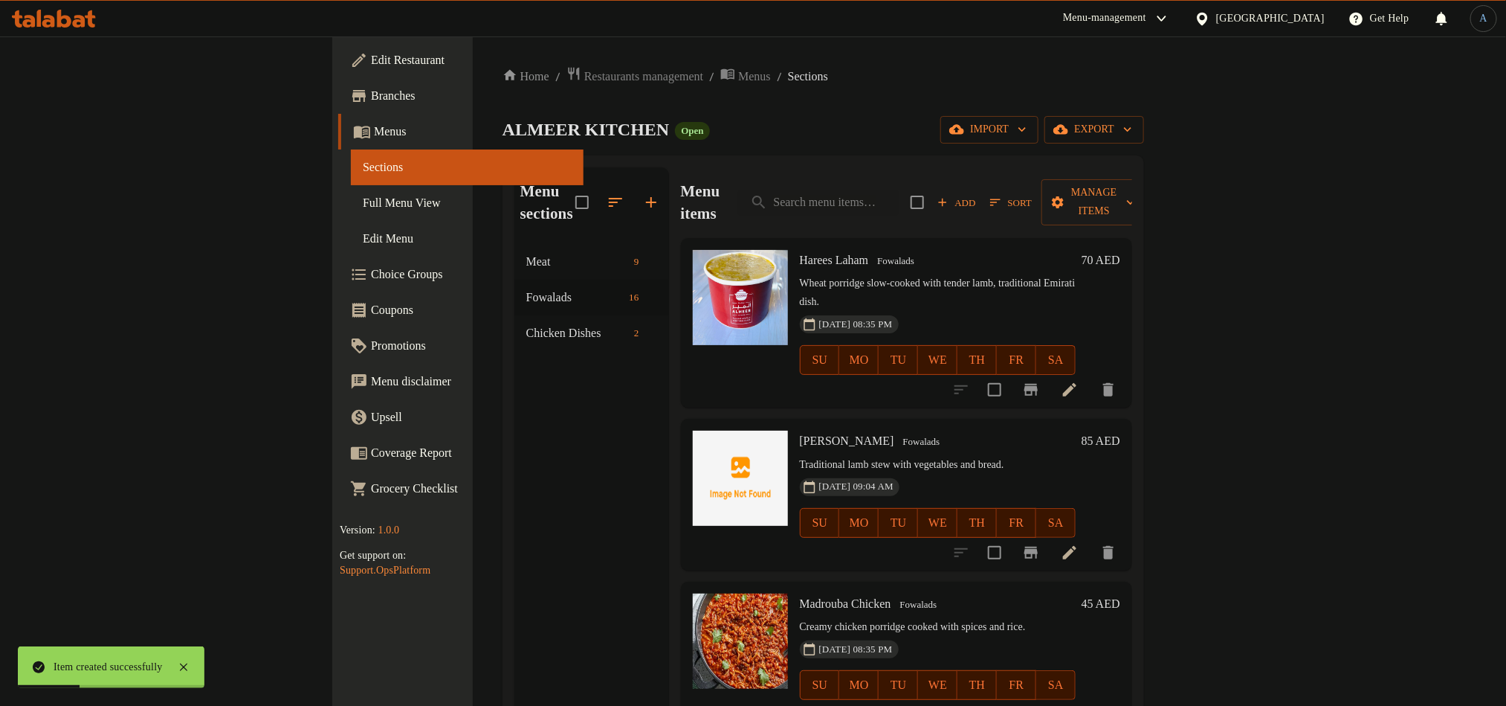
click at [1032, 195] on span "Sort" at bounding box center [1011, 202] width 42 height 17
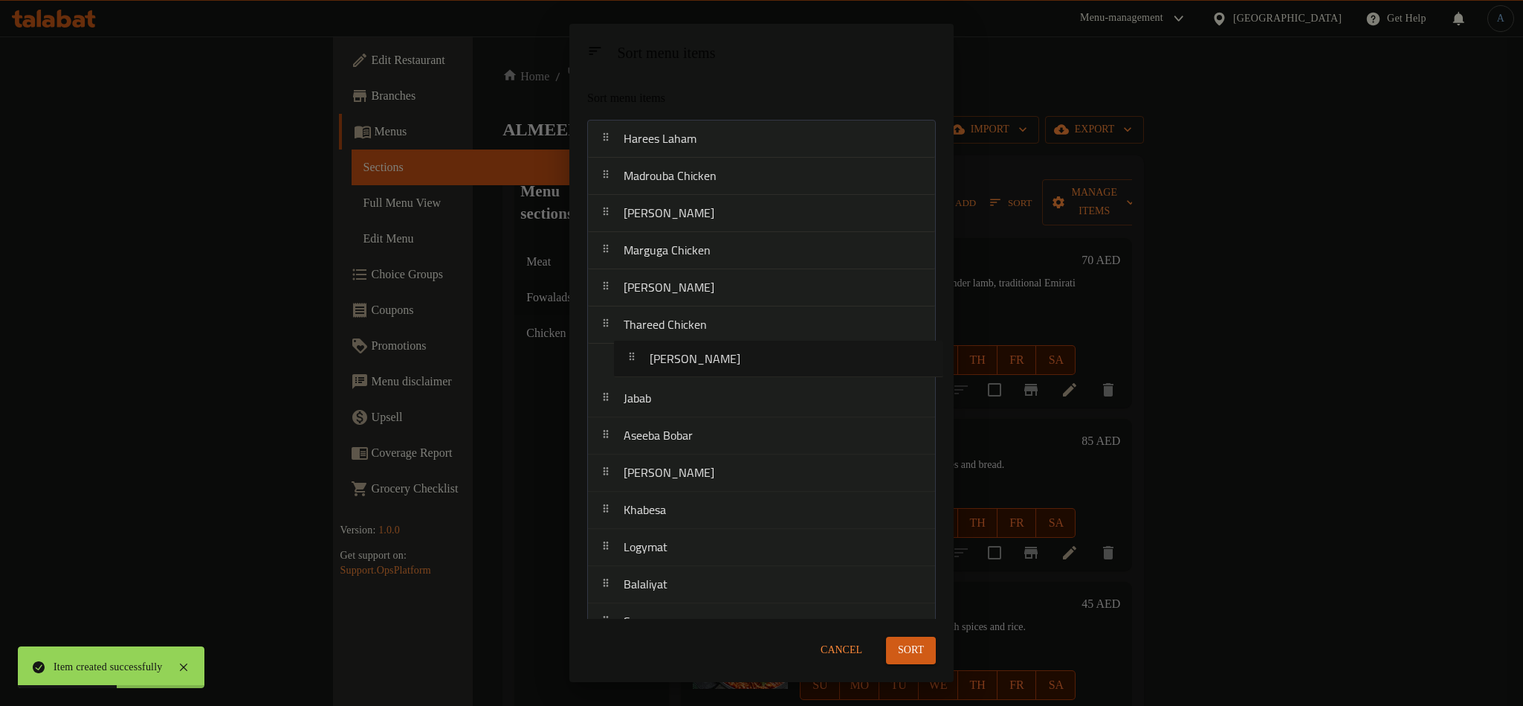
drag, startPoint x: 691, startPoint y: 181, endPoint x: 717, endPoint y: 373, distance: 193.5
click at [717, 373] on nav "Harees Laham Thareed Laham Madrouba Chicken Madrouba Laham Marguga Chicken Marg…" at bounding box center [761, 418] width 349 height 596
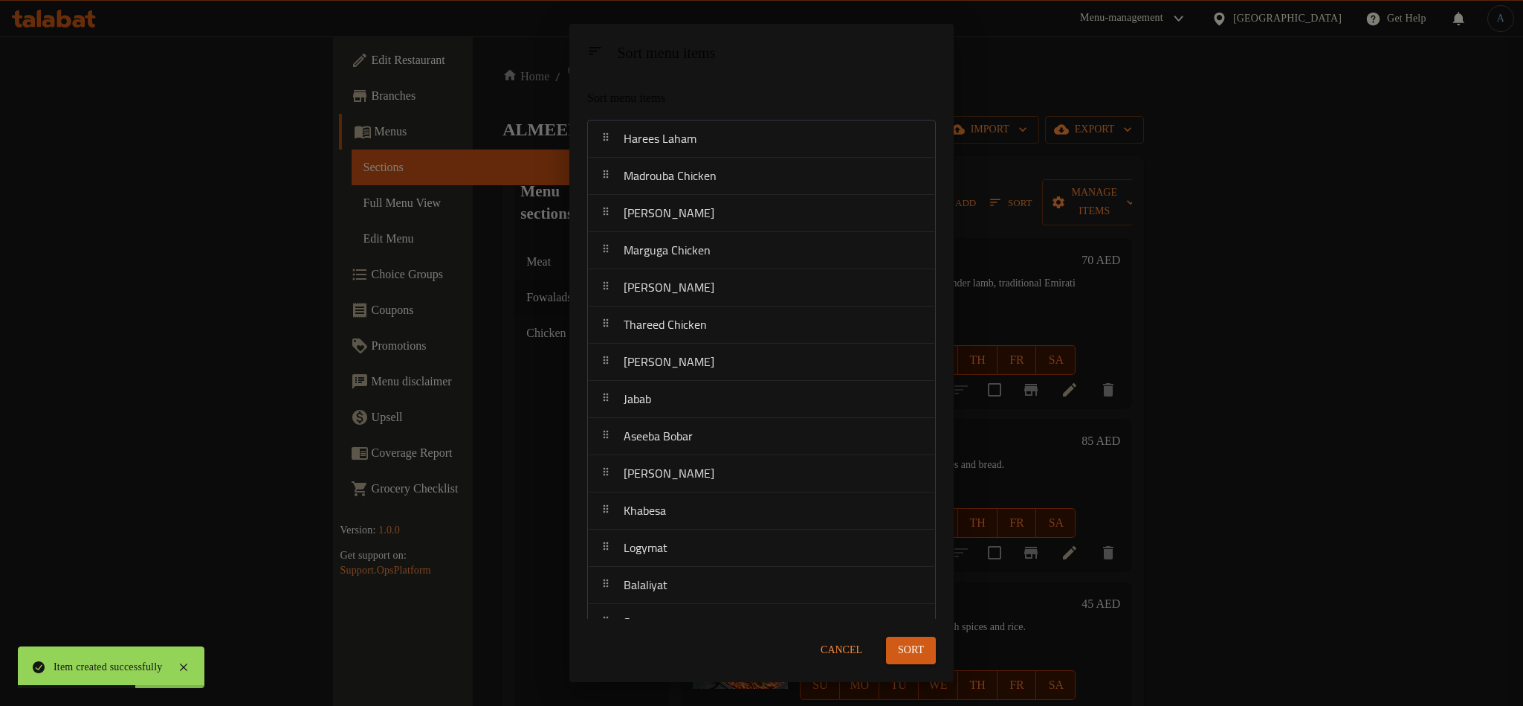
click at [919, 650] on span "Sort" at bounding box center [911, 650] width 26 height 19
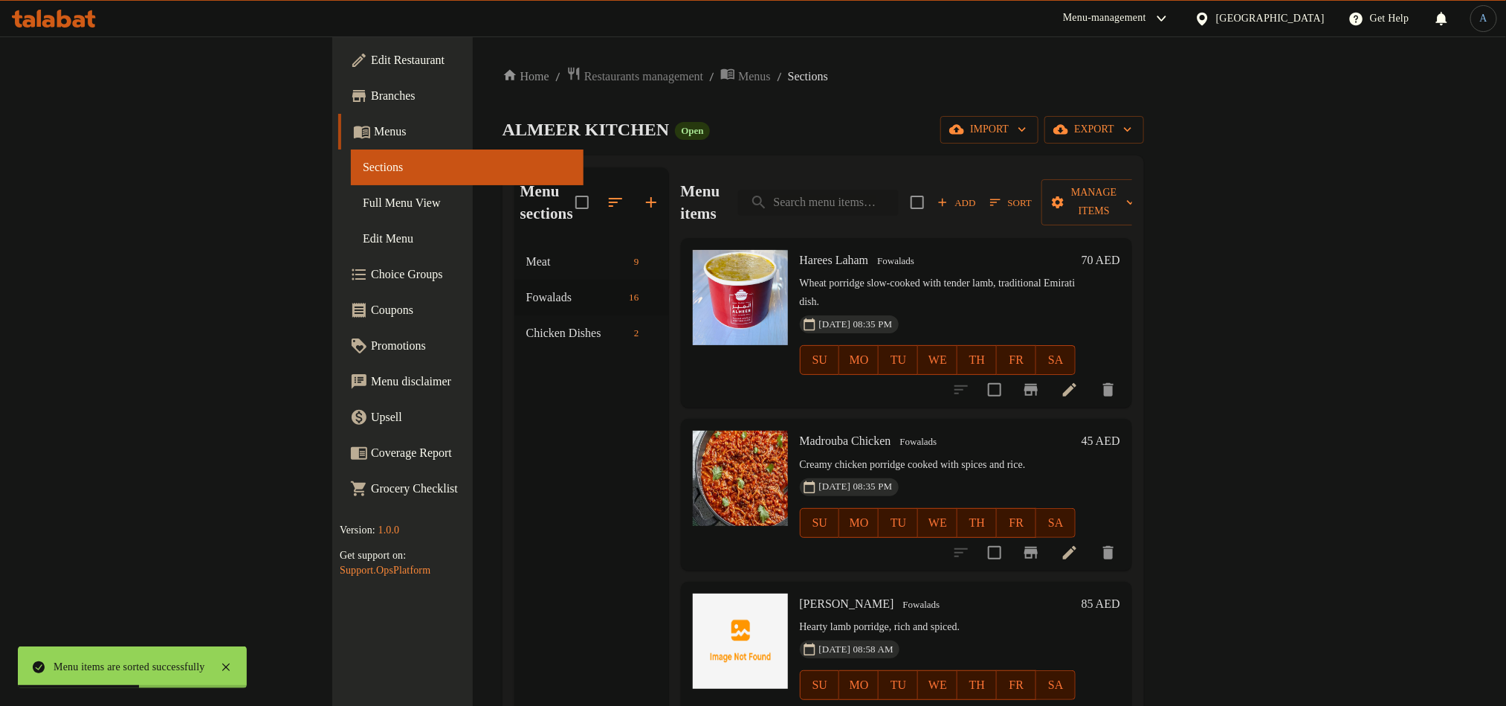
click at [899, 190] on input "search" at bounding box center [818, 203] width 161 height 26
paste input "Karaz-Badu"
type input "Karaz-Badu"
paste input "Karaz-Badu"
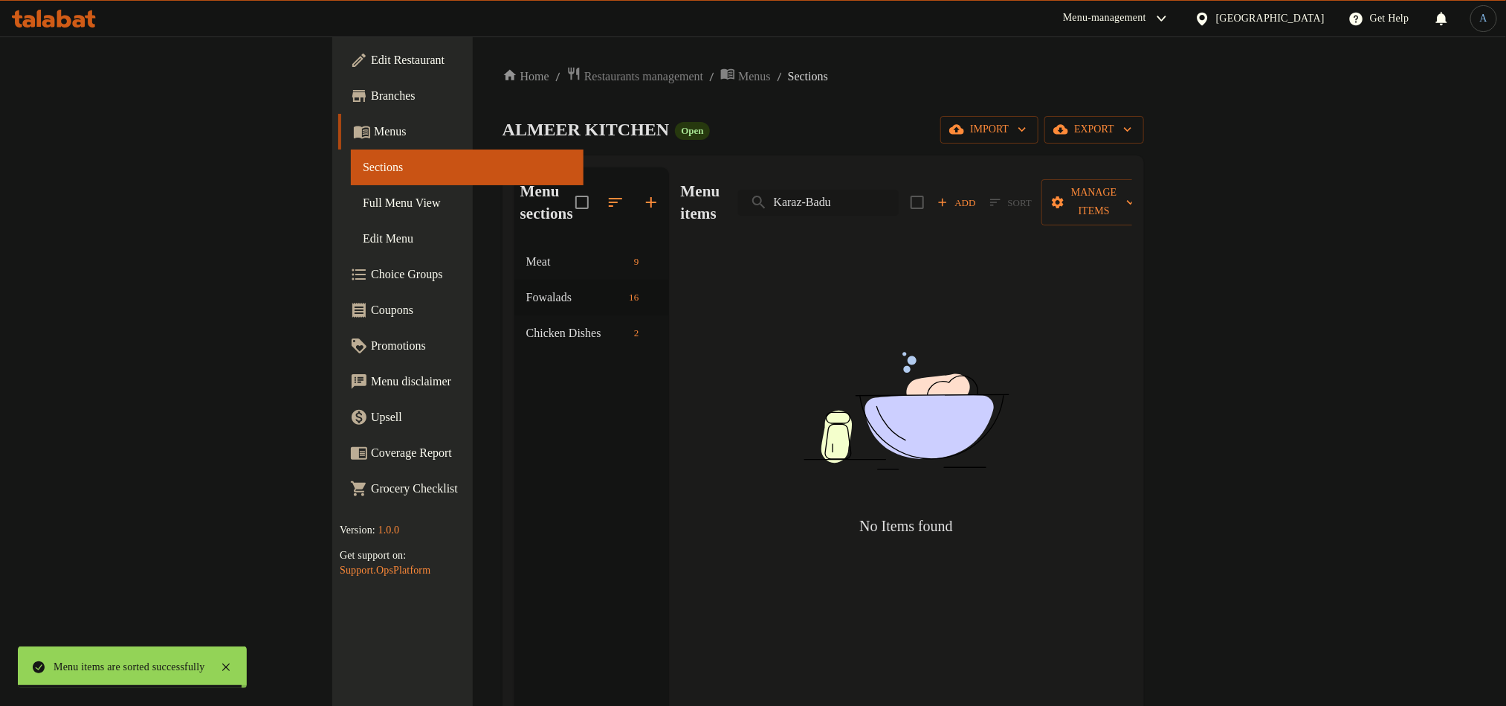
click at [899, 190] on input "Karaz-Badu" at bounding box center [818, 203] width 161 height 26
click at [899, 199] on input "Karaz Badu" at bounding box center [818, 203] width 161 height 26
paste input "قرص بدو"
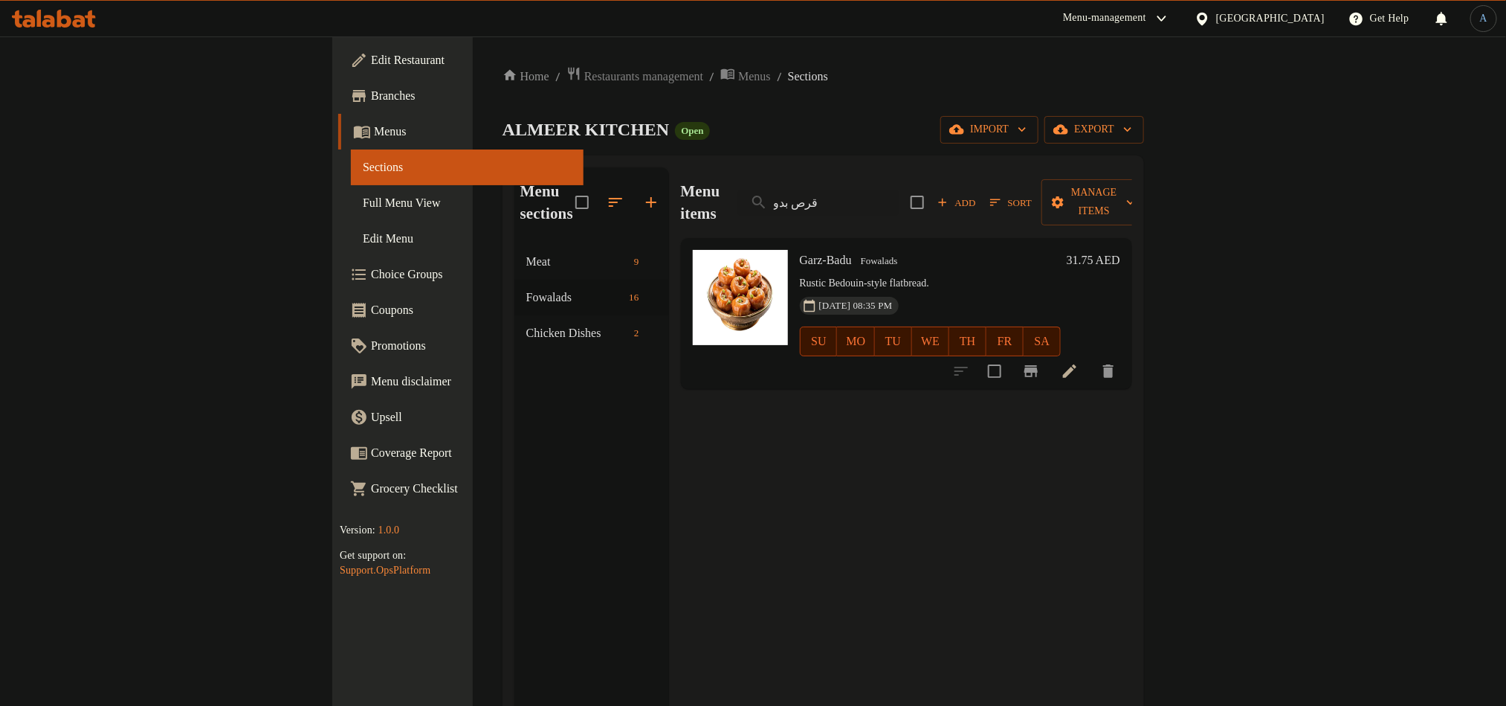
type input "قرص بدو"
click at [915, 291] on div "26-08-2025 08:35 PM SU MO TU WE TH FR SA" at bounding box center [930, 331] width 273 height 80
click at [899, 190] on input "قرص بدو" at bounding box center [818, 203] width 161 height 26
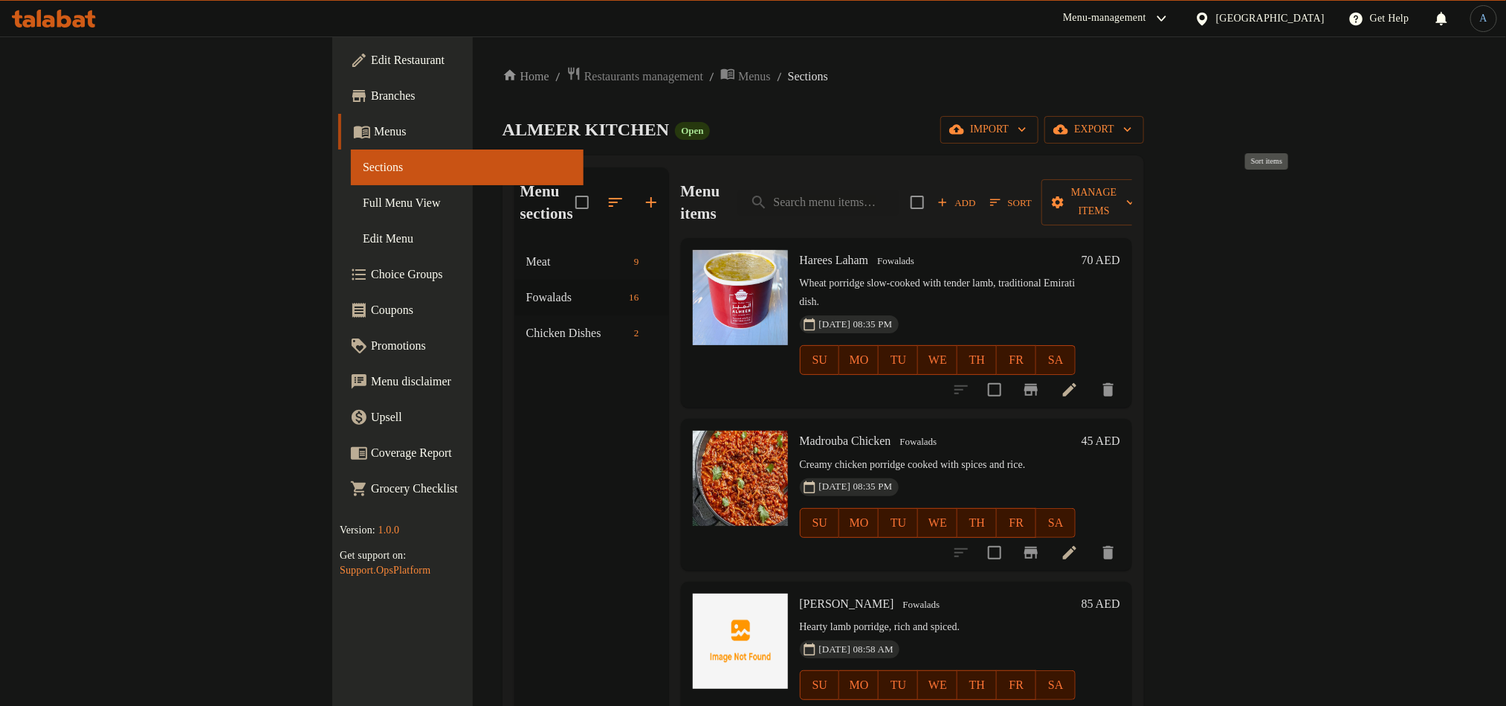
click at [1032, 194] on span "Sort" at bounding box center [1011, 202] width 42 height 17
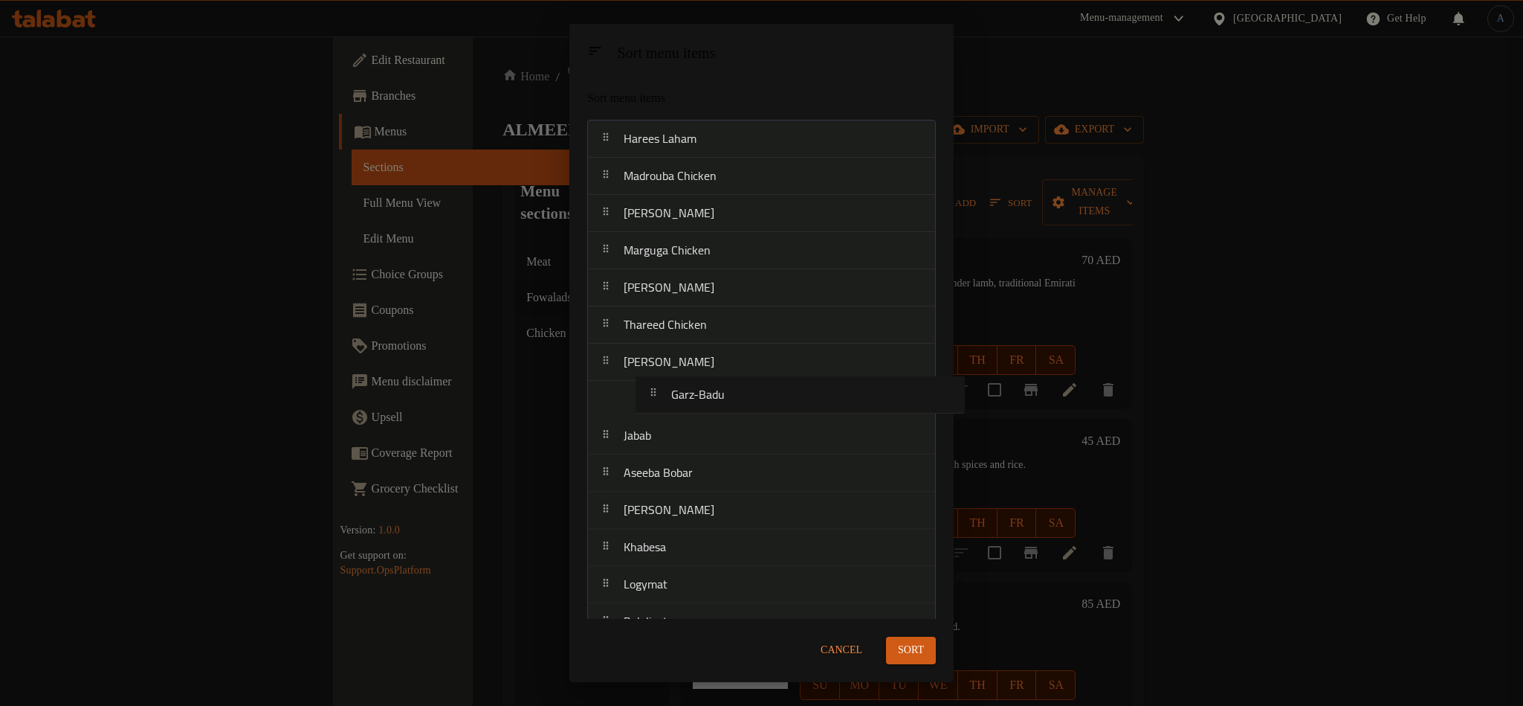
drag, startPoint x: 721, startPoint y: 561, endPoint x: 768, endPoint y: 393, distance: 173.7
click at [768, 393] on nav "Harees Laham Madrouba Chicken Madrouba Laham Marguga Chicken Marguga Laham Thar…" at bounding box center [761, 418] width 349 height 596
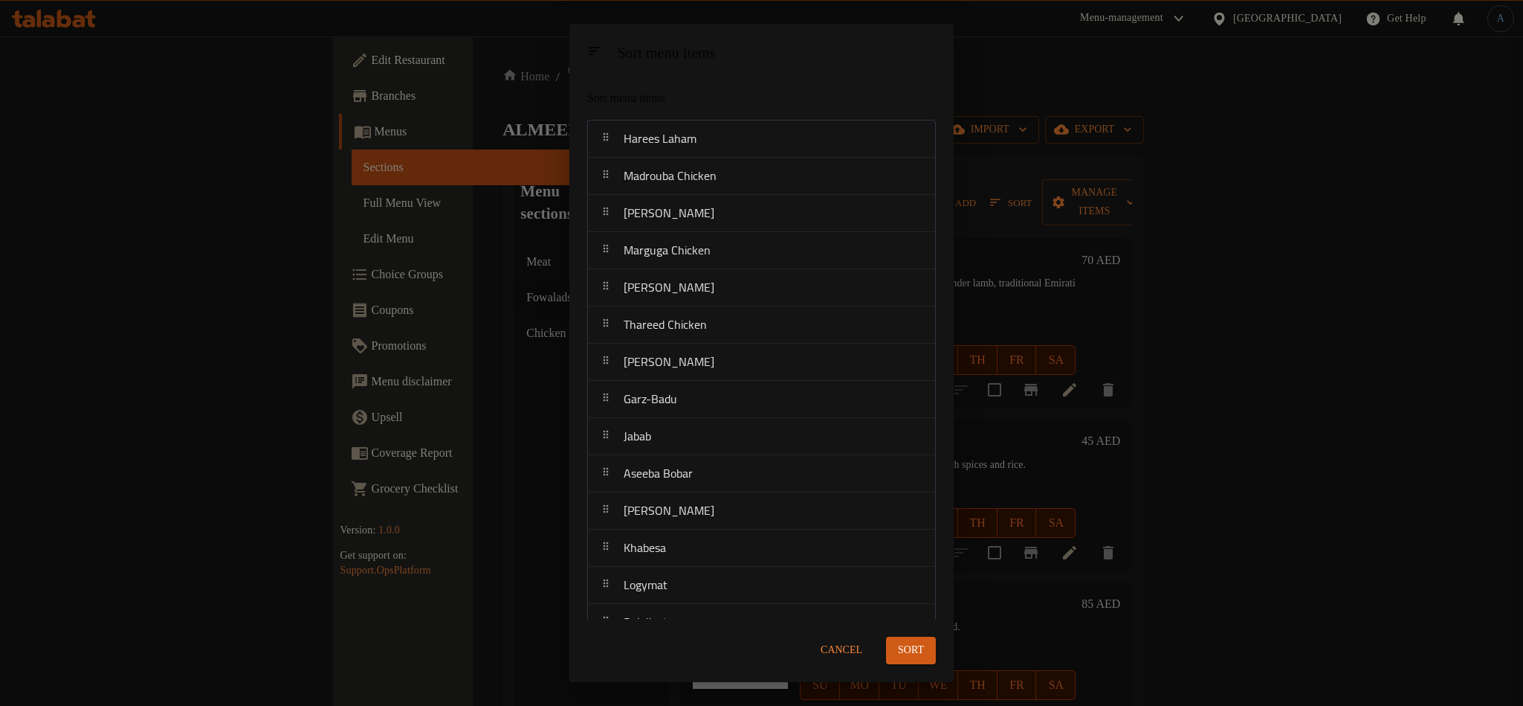
click at [921, 647] on span "Sort" at bounding box center [911, 650] width 26 height 19
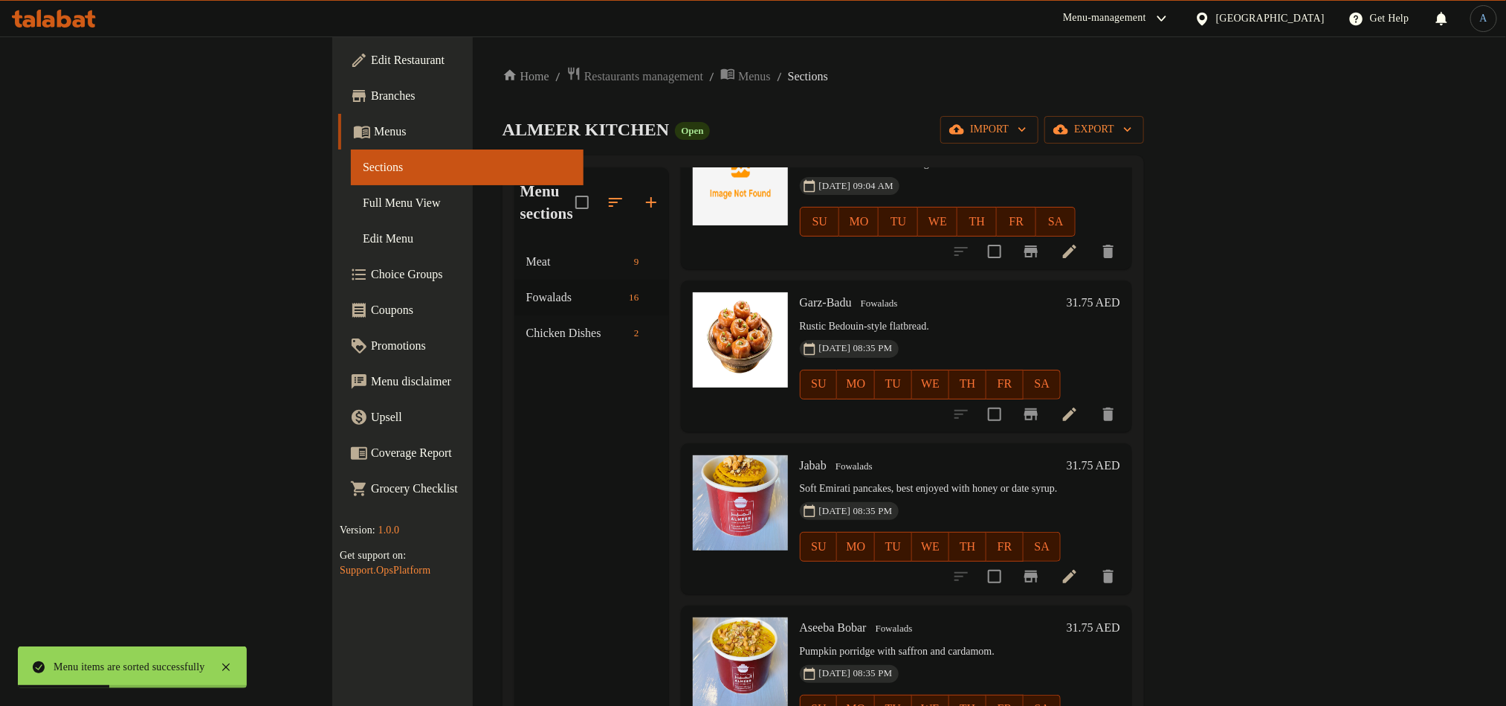
scroll to position [1115, 0]
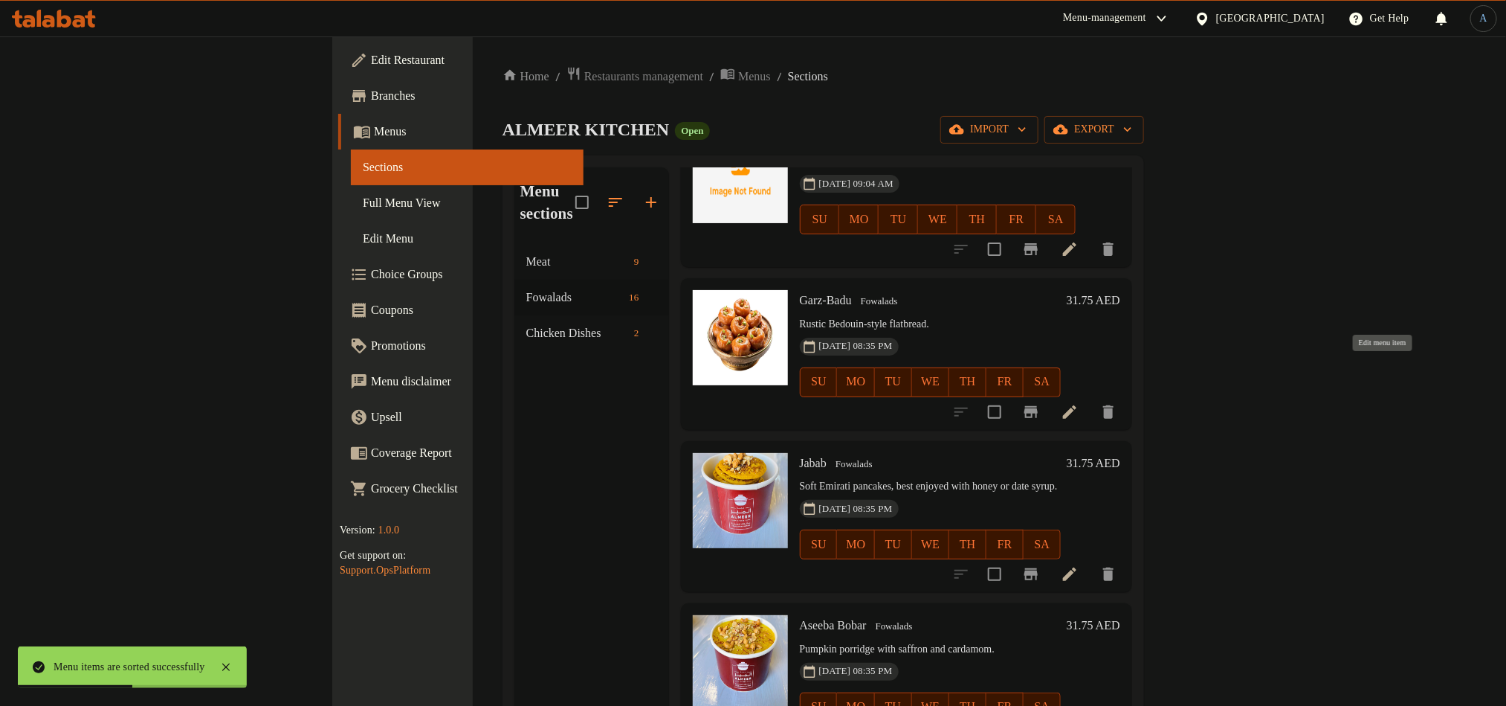
click at [1079, 403] on icon at bounding box center [1070, 412] width 18 height 18
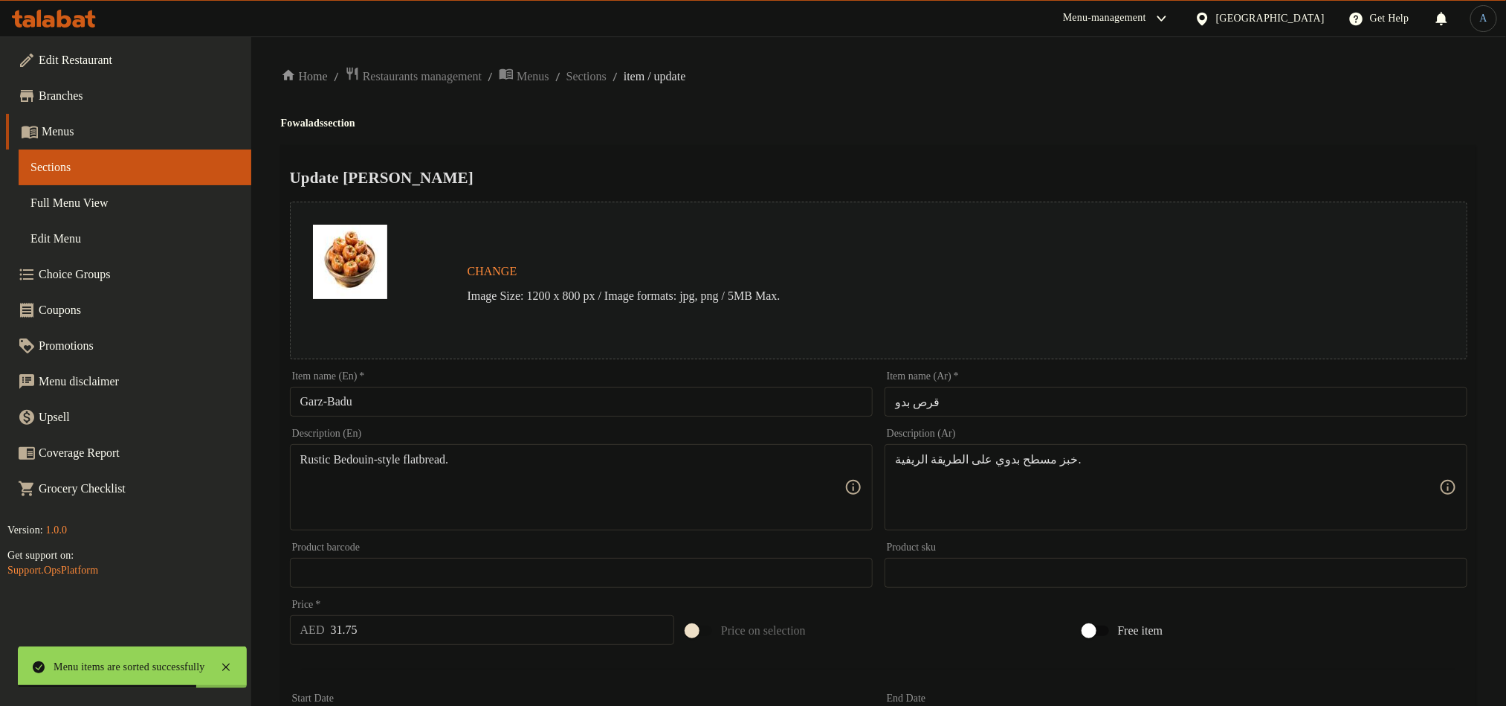
click at [959, 402] on input "قرص بدو" at bounding box center [1176, 402] width 583 height 30
click at [1029, 145] on div "Update Garz-Badu Change Image Size: 1200 x 800 px / Image formats: jpg, png / 5…" at bounding box center [879, 588] width 1196 height 887
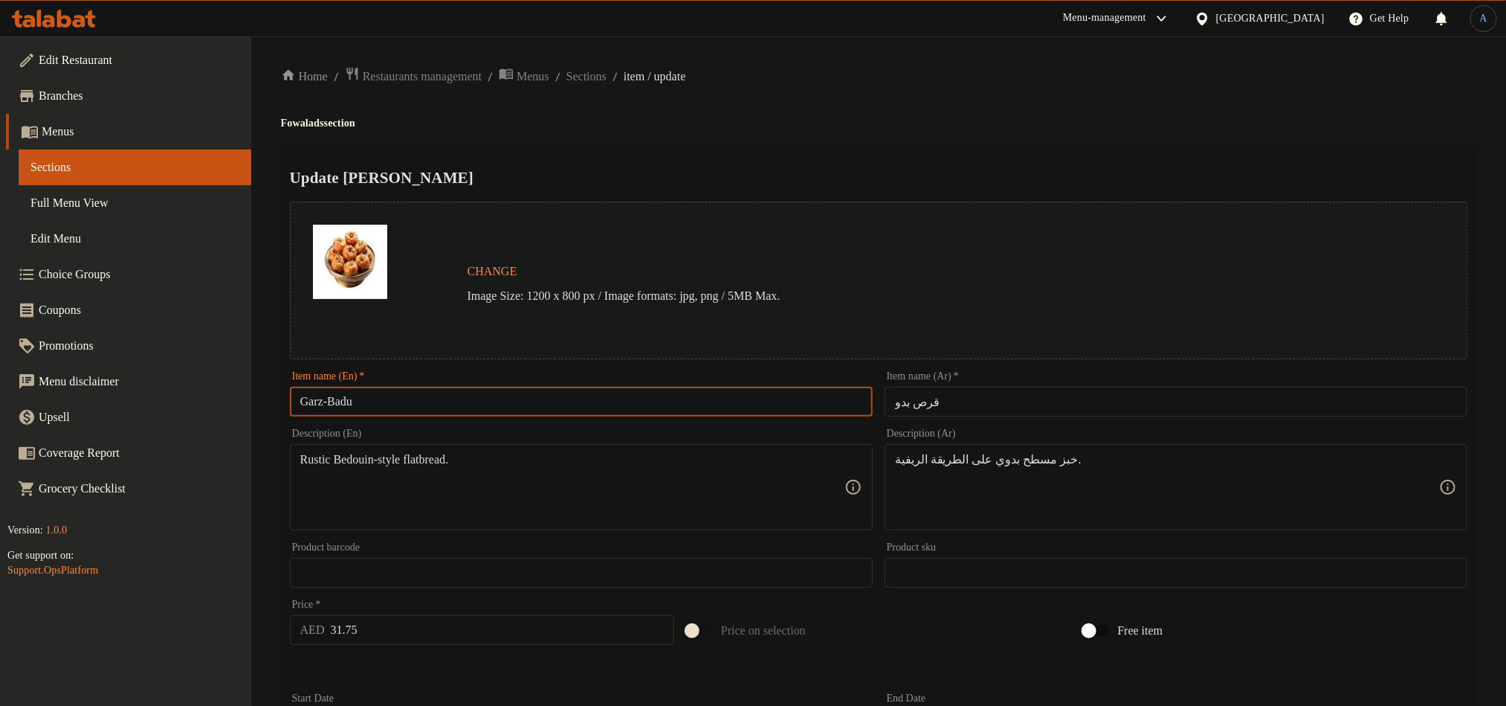
click at [410, 388] on input "Garz-Badu" at bounding box center [581, 402] width 583 height 30
paste input "Kara"
type input "Karaz-Badu"
click at [1082, 152] on div "Update Karaz-Badu Change Image Size: 1200 x 800 px / Image formats: jpg, png / …" at bounding box center [879, 588] width 1196 height 887
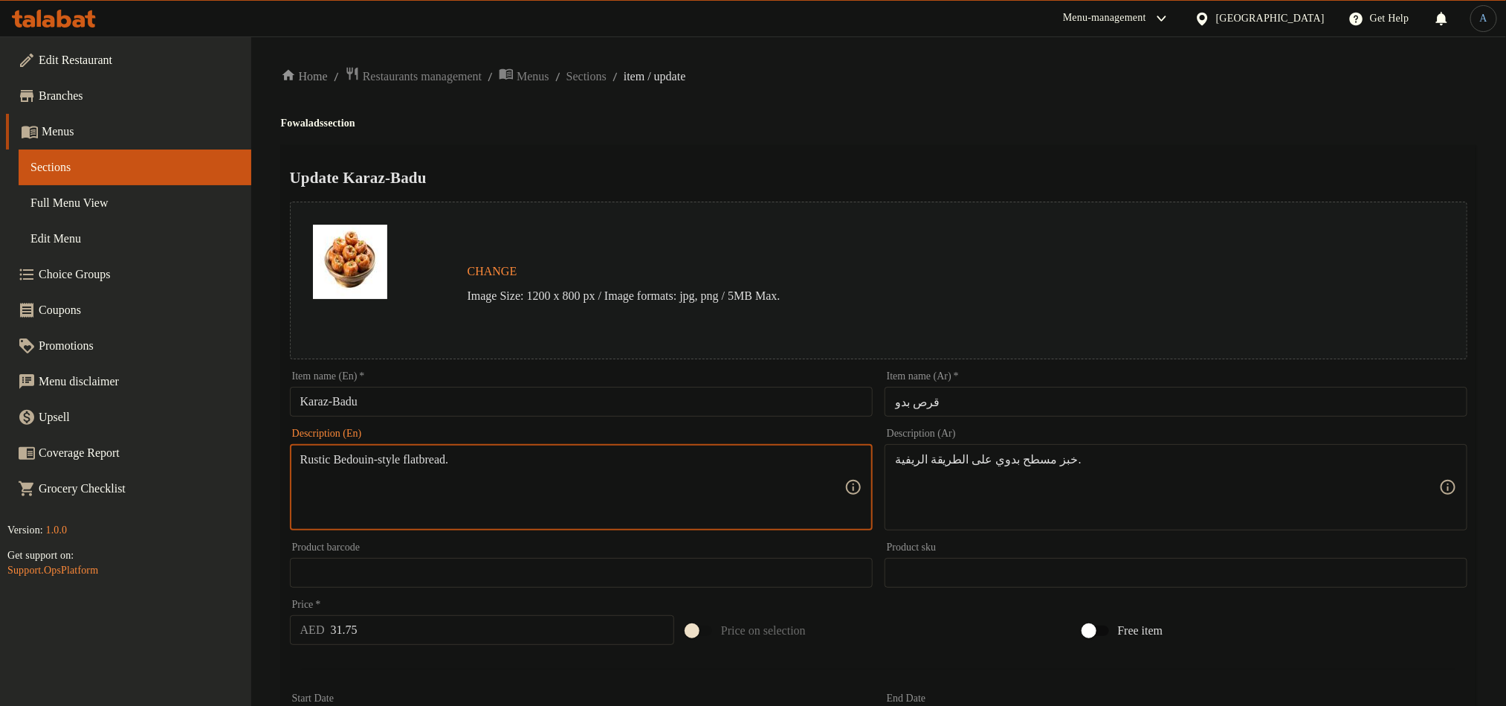
paste textarea "Bedouin style flatbread cooked on fire."
type textarea "Bedouin style flatbread cooked on fire."
click at [413, 620] on input "31.75" at bounding box center [503, 630] width 344 height 30
paste input "40"
type input "40"
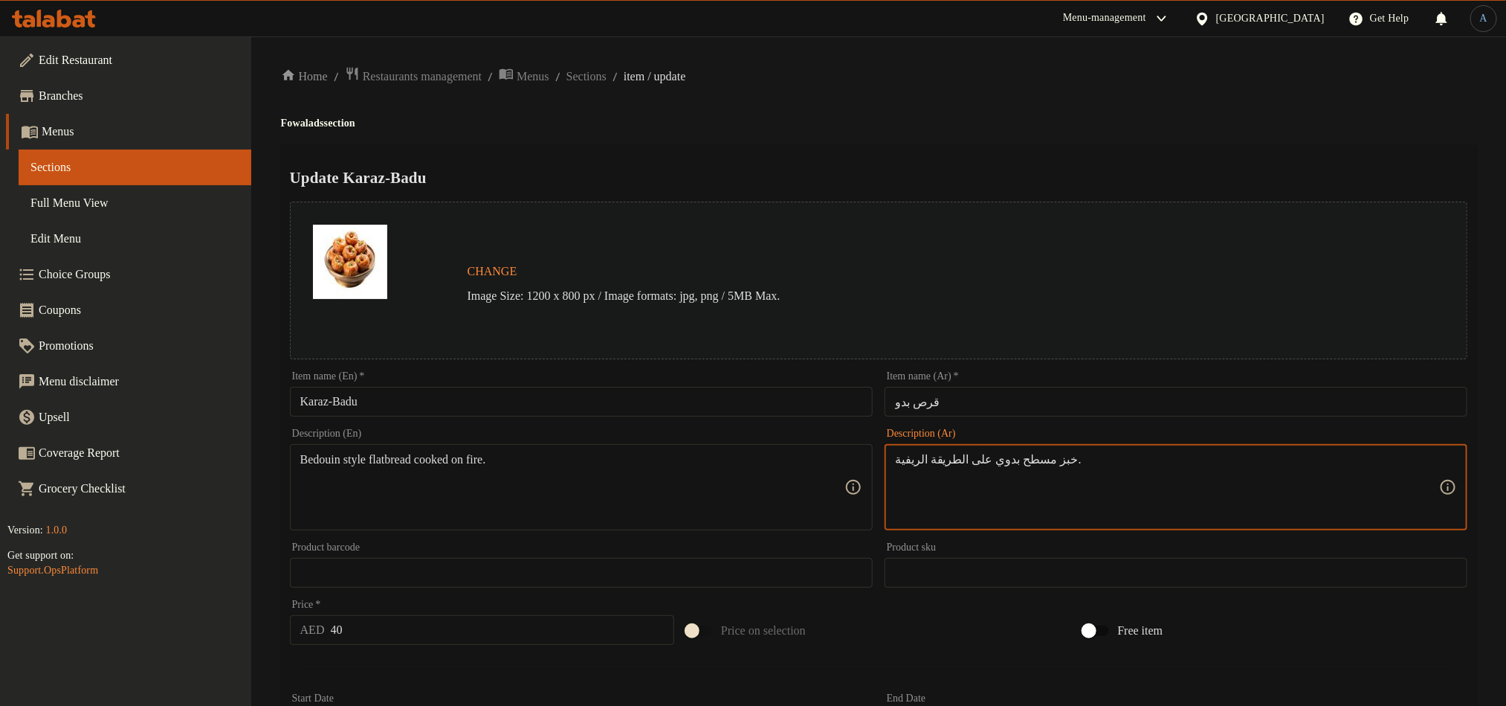
paste textarea "لى الطريقة البدوية مطبوخ على النار."
type textarea "خبز مسطح على الطريقة البدوية مطبوخ على النار."
click at [1022, 94] on div "Home / Restaurants management / Menus / Sections / item / update Fowalads secti…" at bounding box center [879, 554] width 1196 height 977
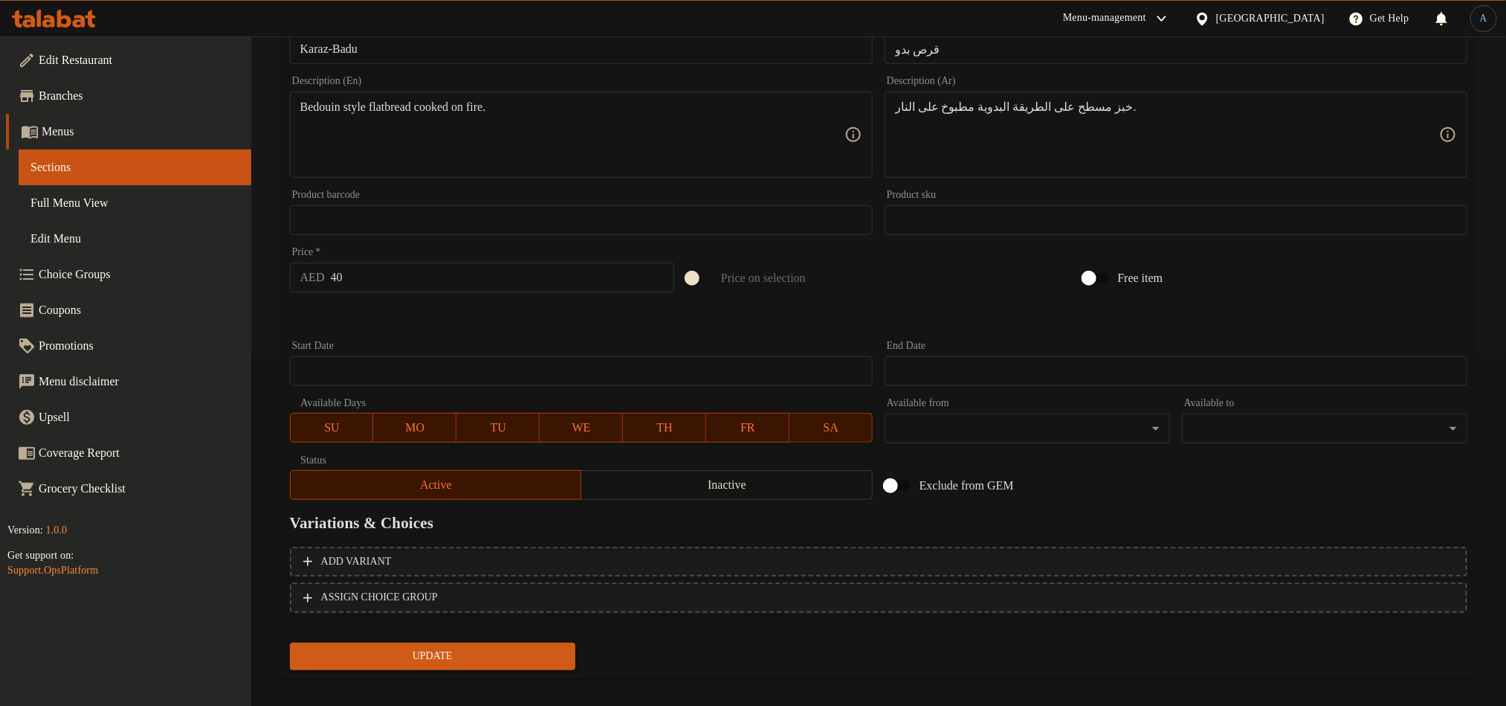
scroll to position [364, 0]
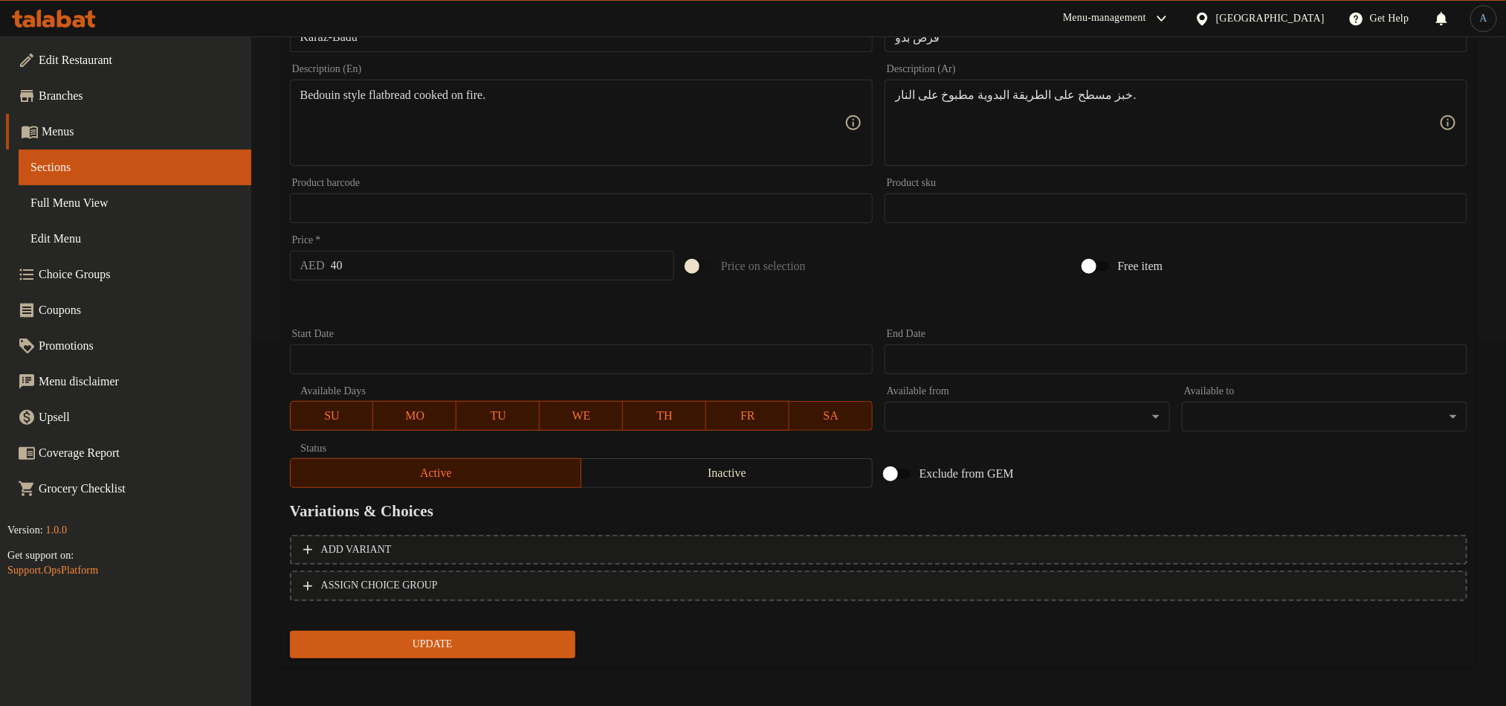
click at [419, 642] on span "Update" at bounding box center [433, 644] width 262 height 19
click at [471, 649] on span "Update" at bounding box center [433, 644] width 262 height 19
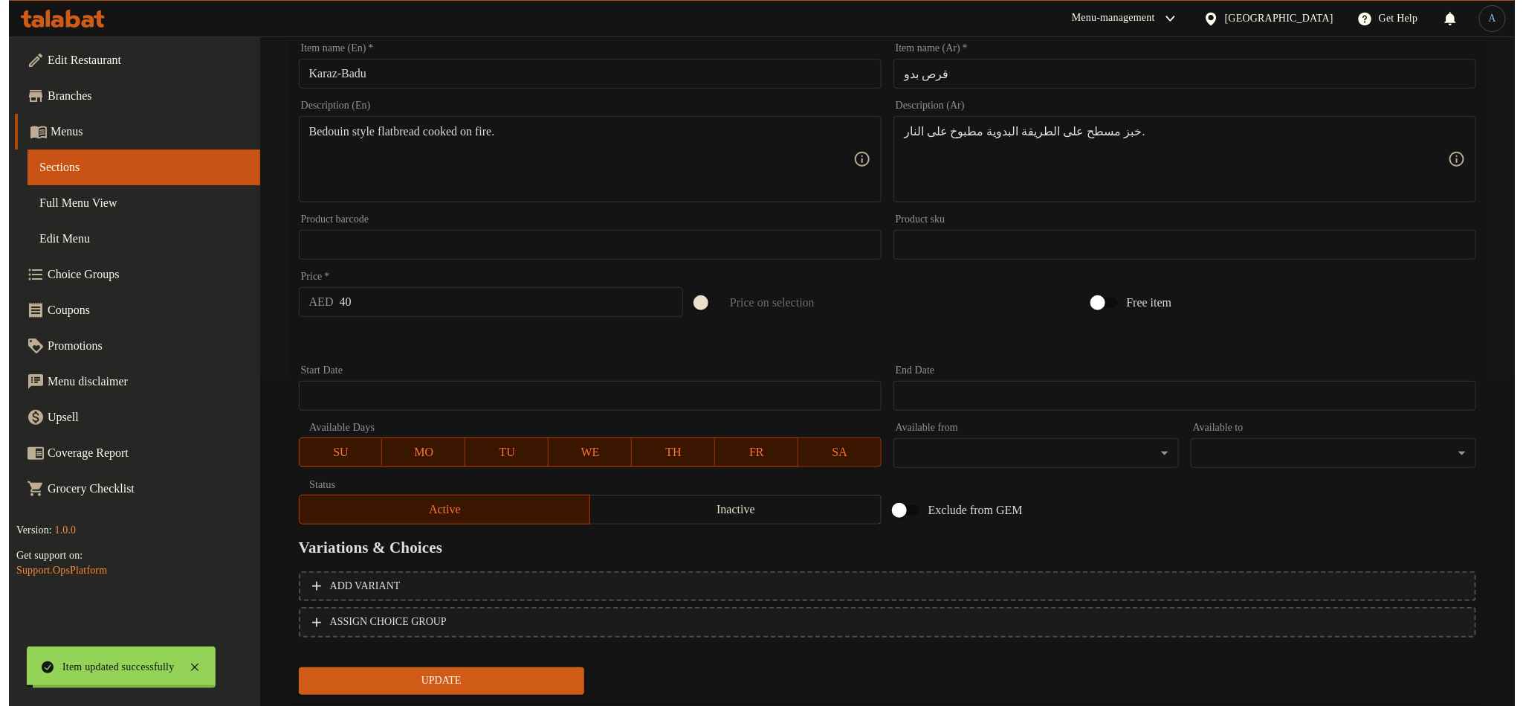
scroll to position [0, 0]
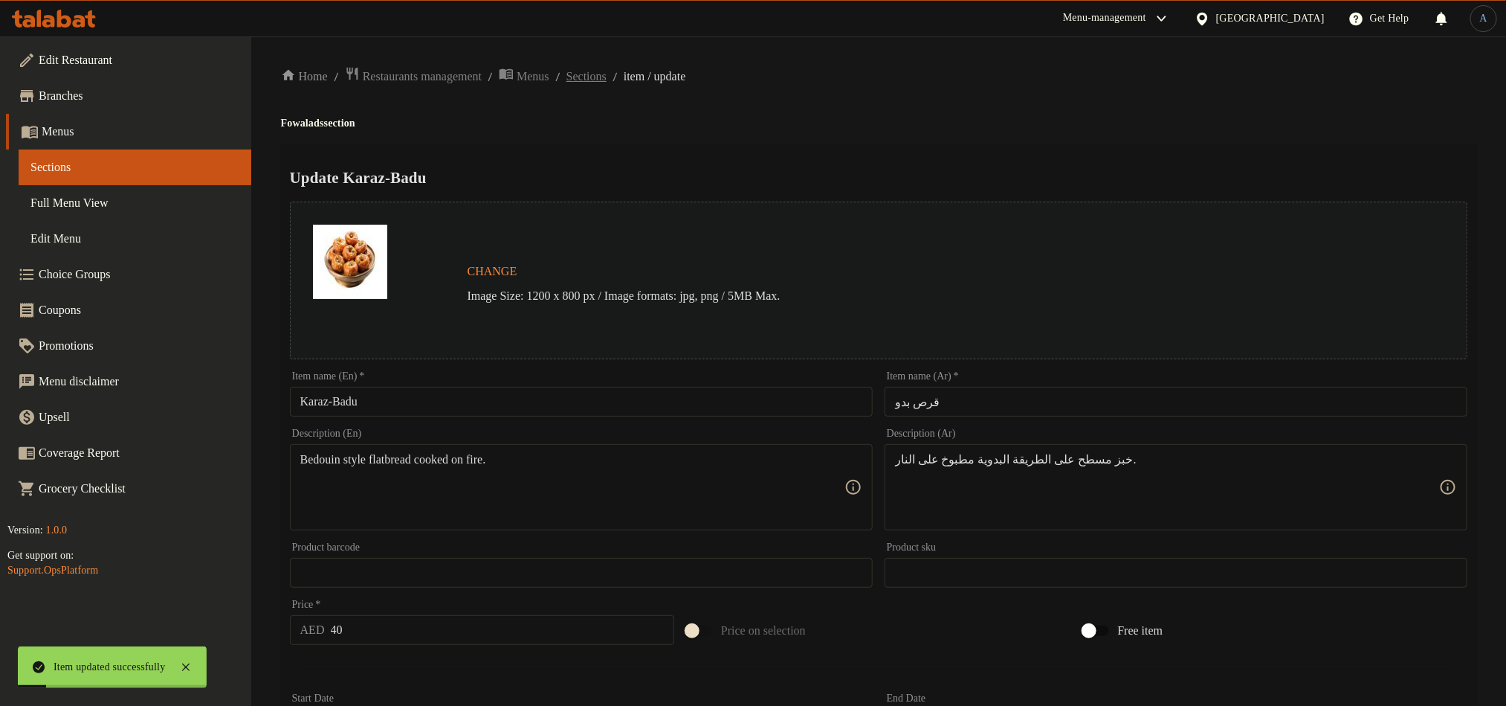
click at [601, 76] on span "Sections" at bounding box center [587, 77] width 40 height 18
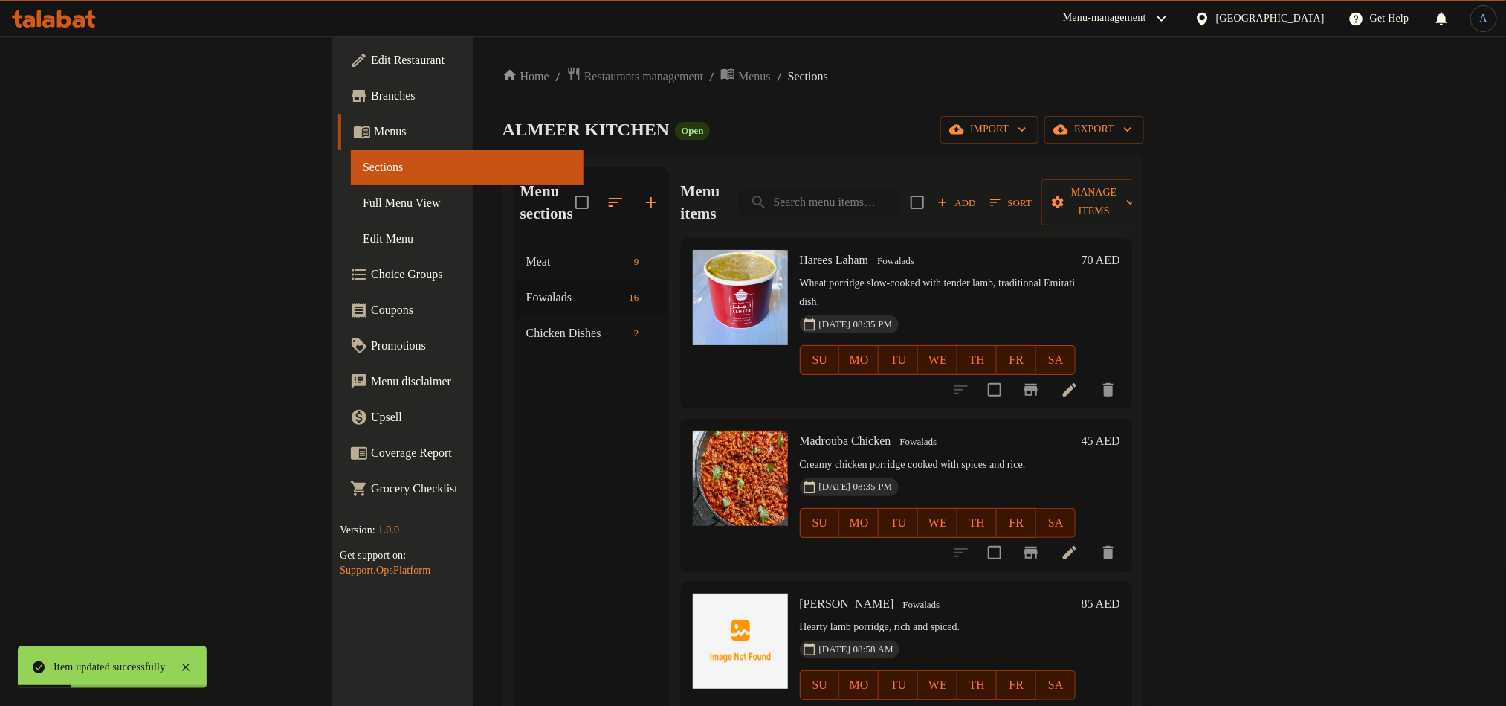
click at [899, 190] on input "search" at bounding box center [818, 203] width 161 height 26
paste input "Batita"
type input "Batita"
click at [899, 190] on input "search" at bounding box center [818, 203] width 161 height 26
paste input "بثيثة"
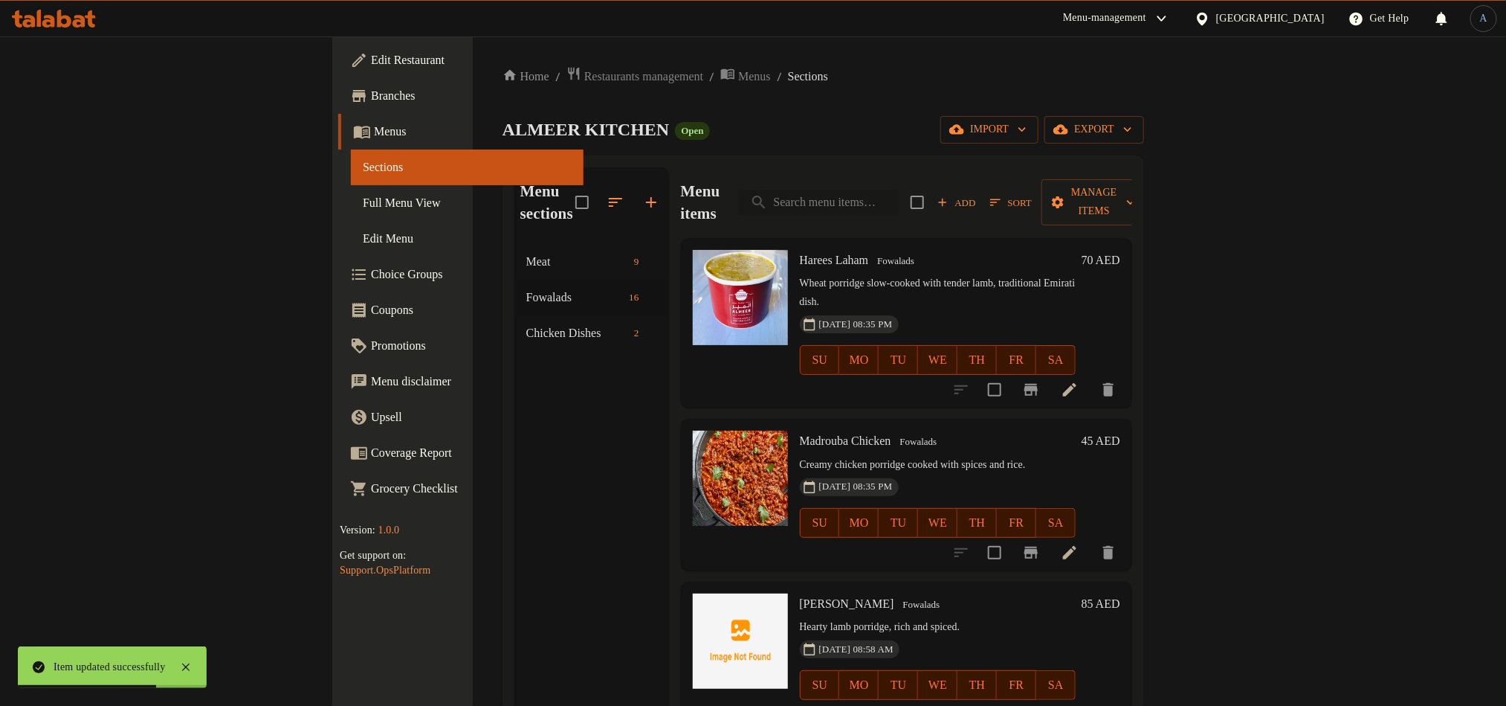
type input "بثيثة"
click at [1032, 194] on span "Sort" at bounding box center [1011, 202] width 42 height 17
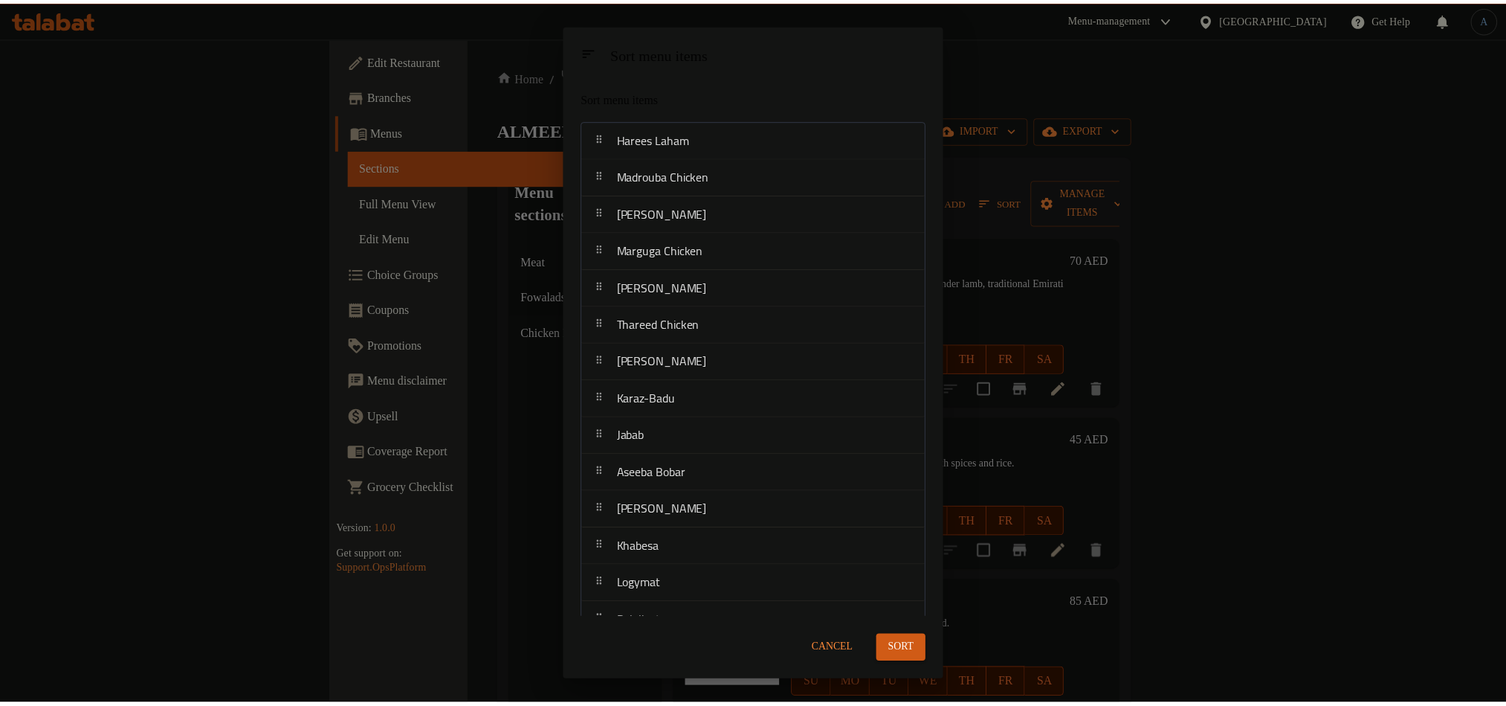
scroll to position [97, 0]
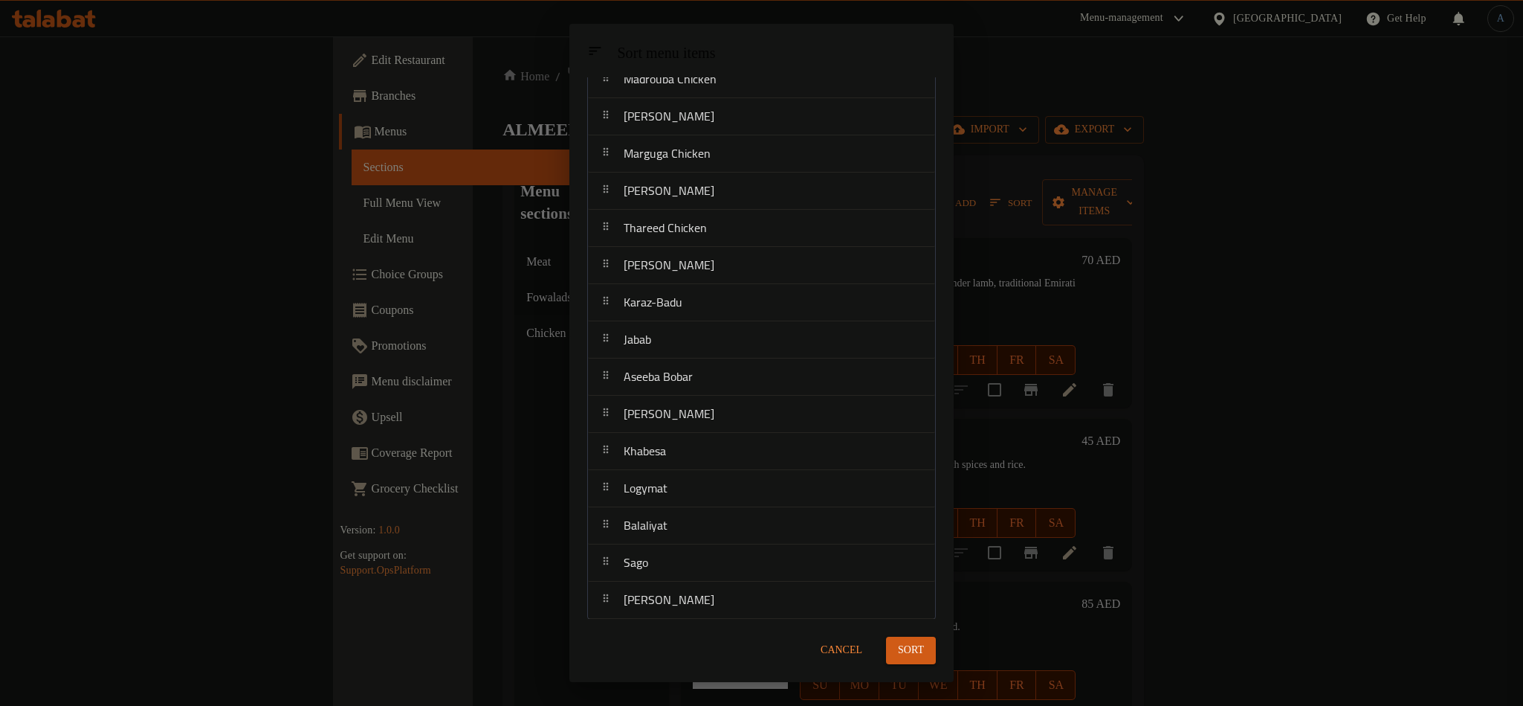
click at [832, 647] on span "Cancel" at bounding box center [842, 650] width 42 height 19
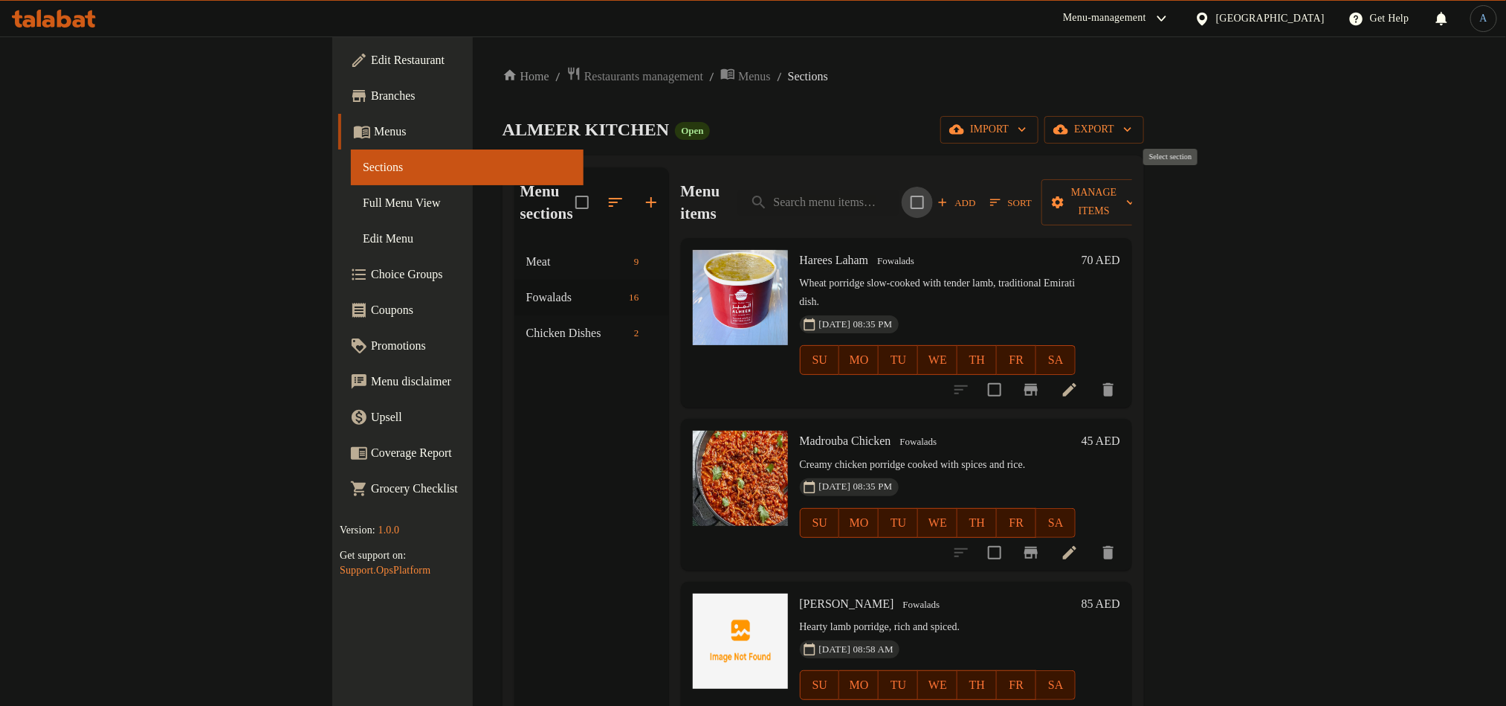
click at [933, 187] on input "checkbox" at bounding box center [917, 202] width 31 height 31
checkbox input "true"
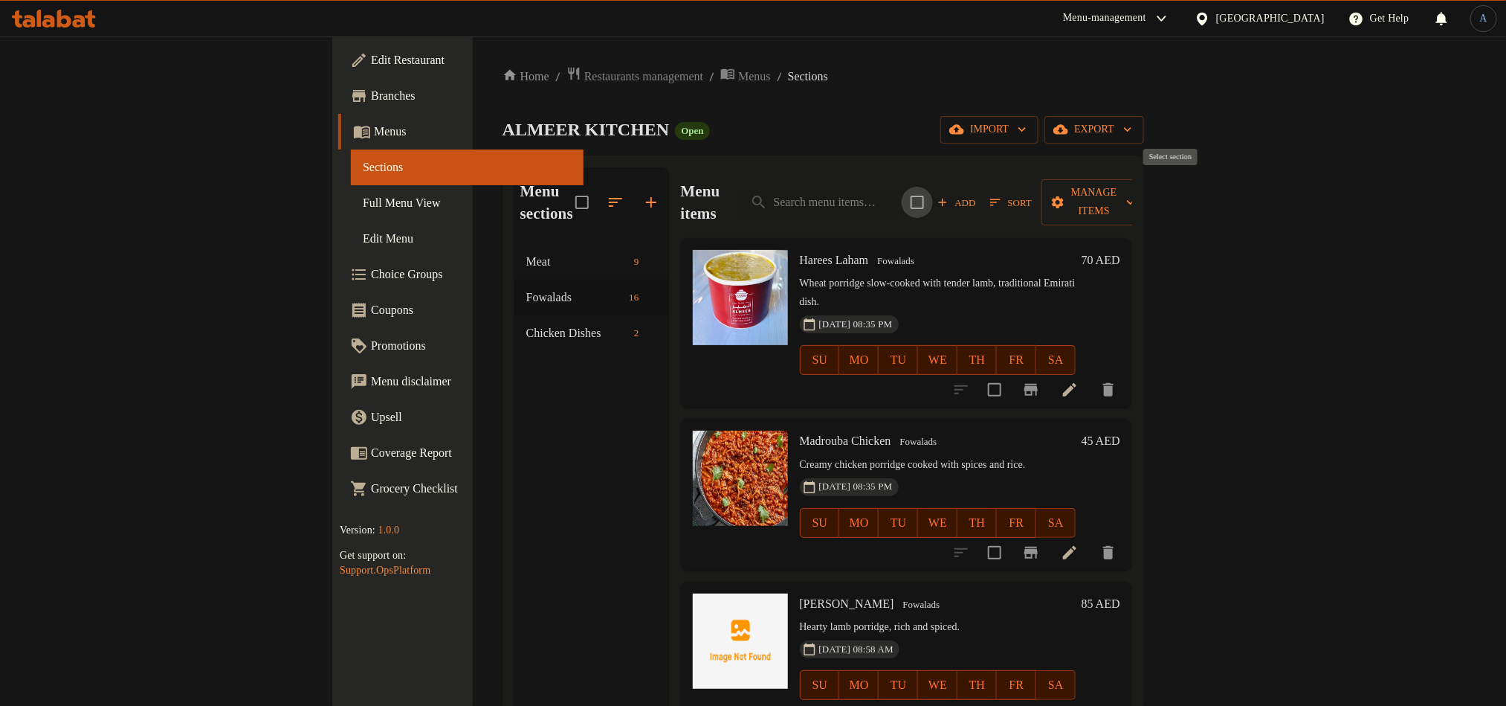
checkbox input "true"
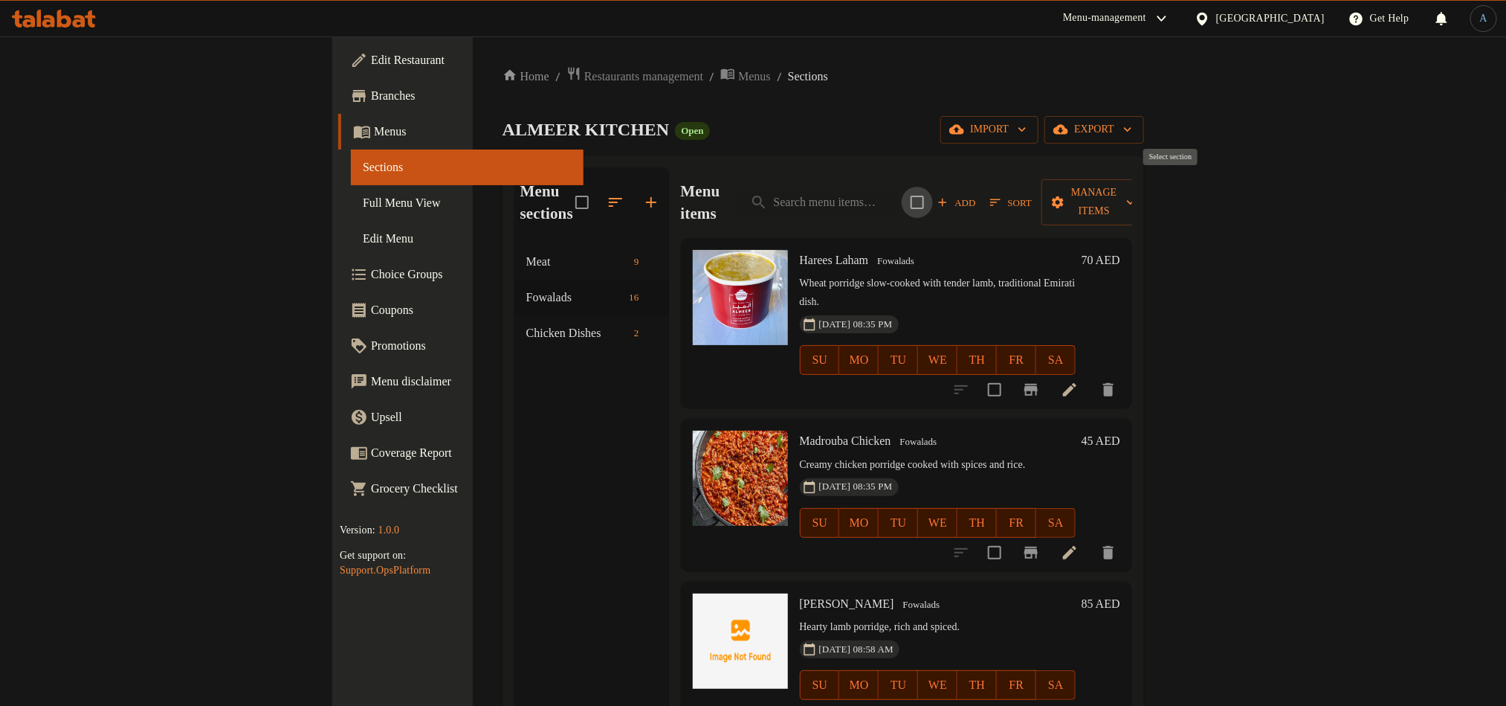
checkbox input "true"
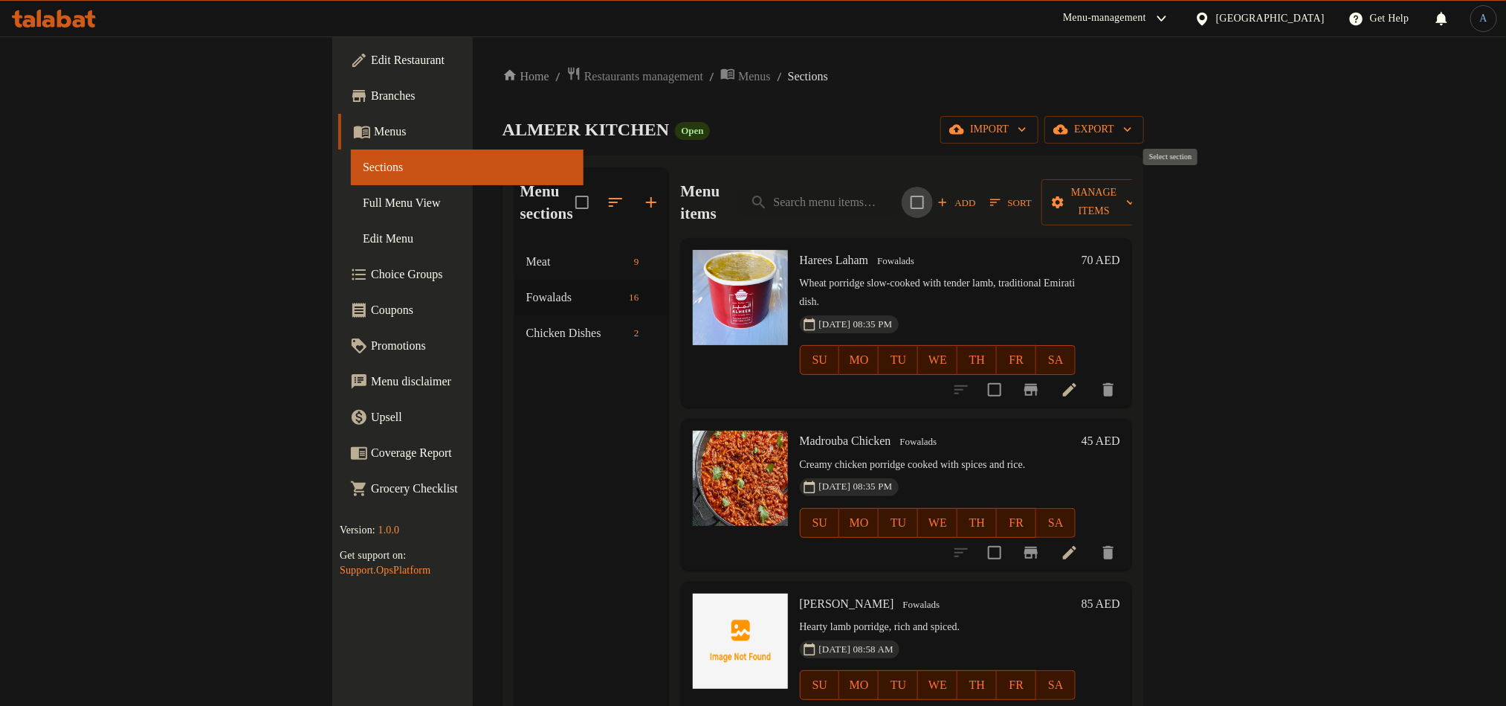
checkbox input "true"
click at [933, 188] on input "checkbox" at bounding box center [917, 202] width 31 height 31
checkbox input "false"
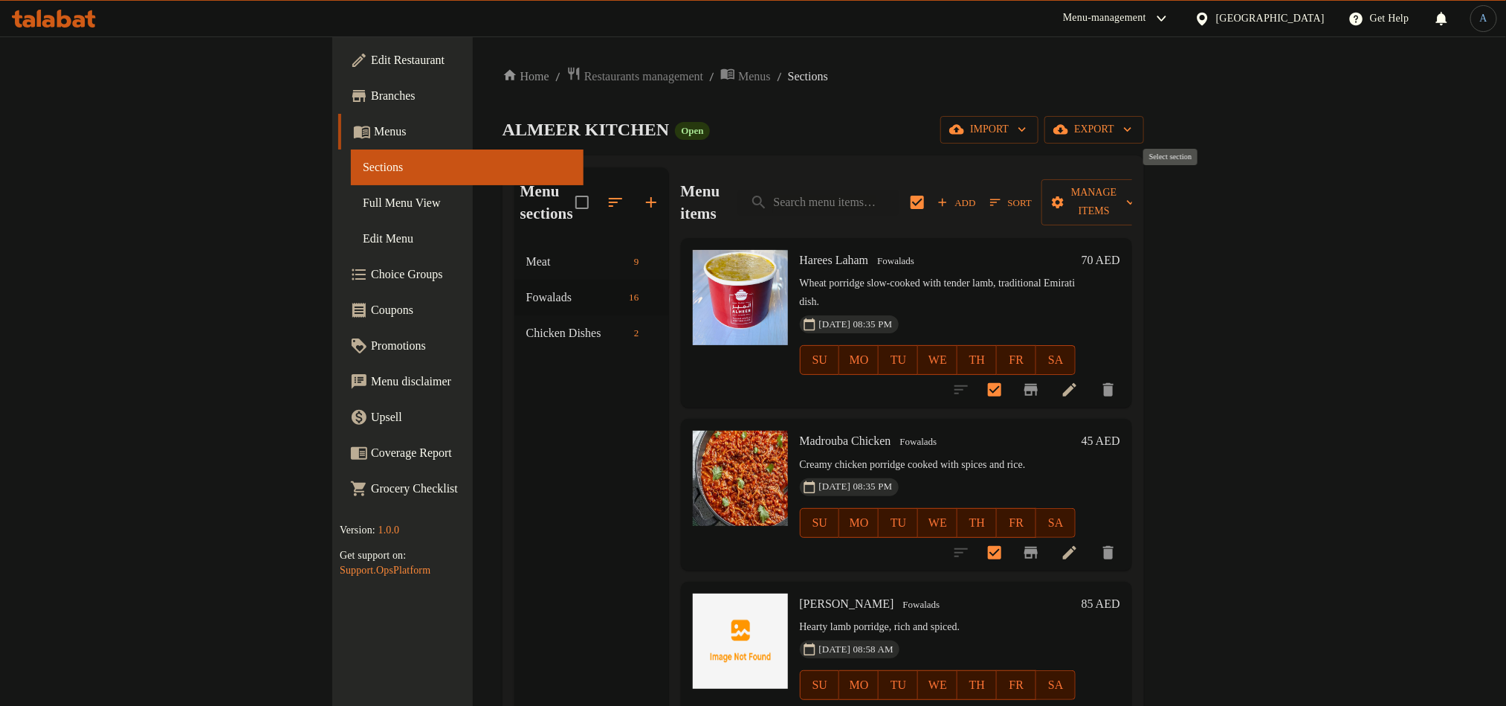
checkbox input "false"
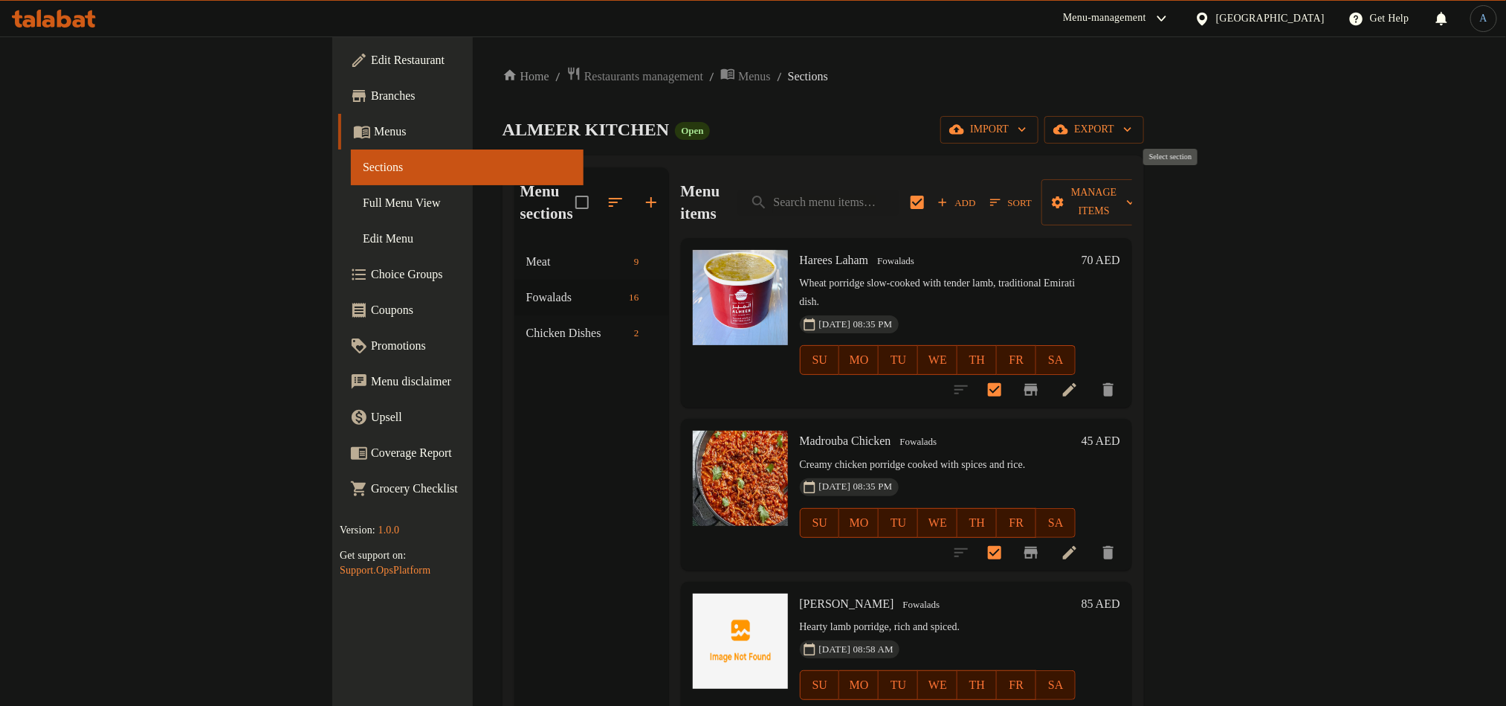
checkbox input "false"
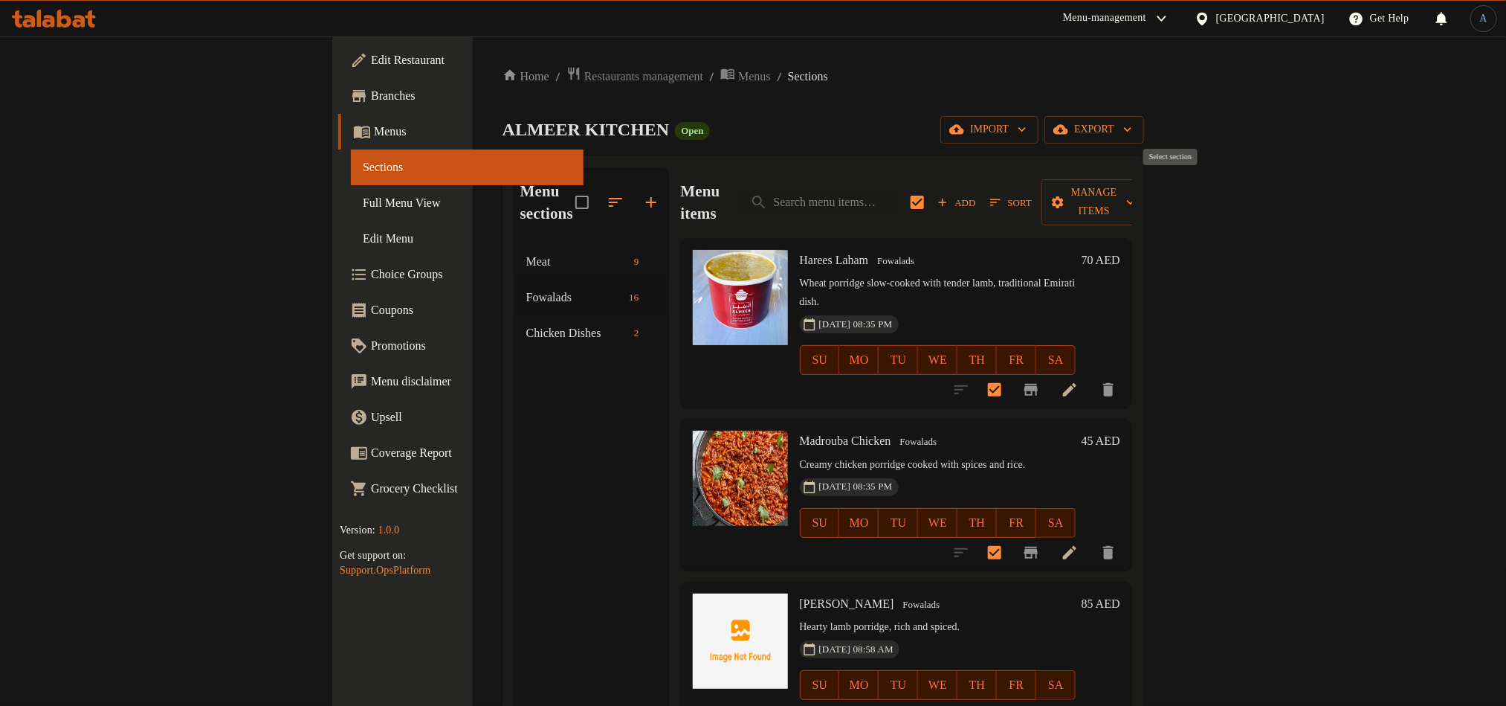
checkbox input "false"
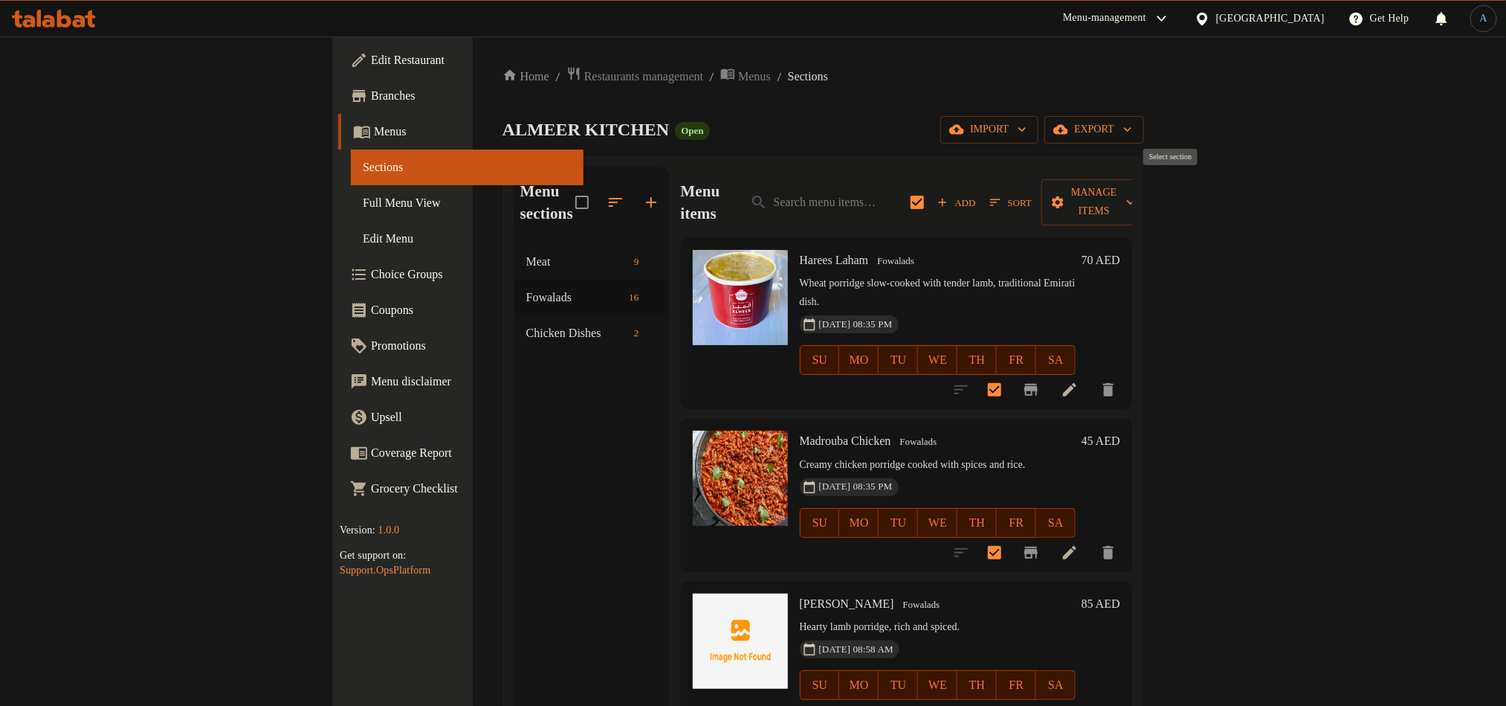
checkbox input "false"
click at [977, 194] on span "Add" at bounding box center [957, 202] width 40 height 17
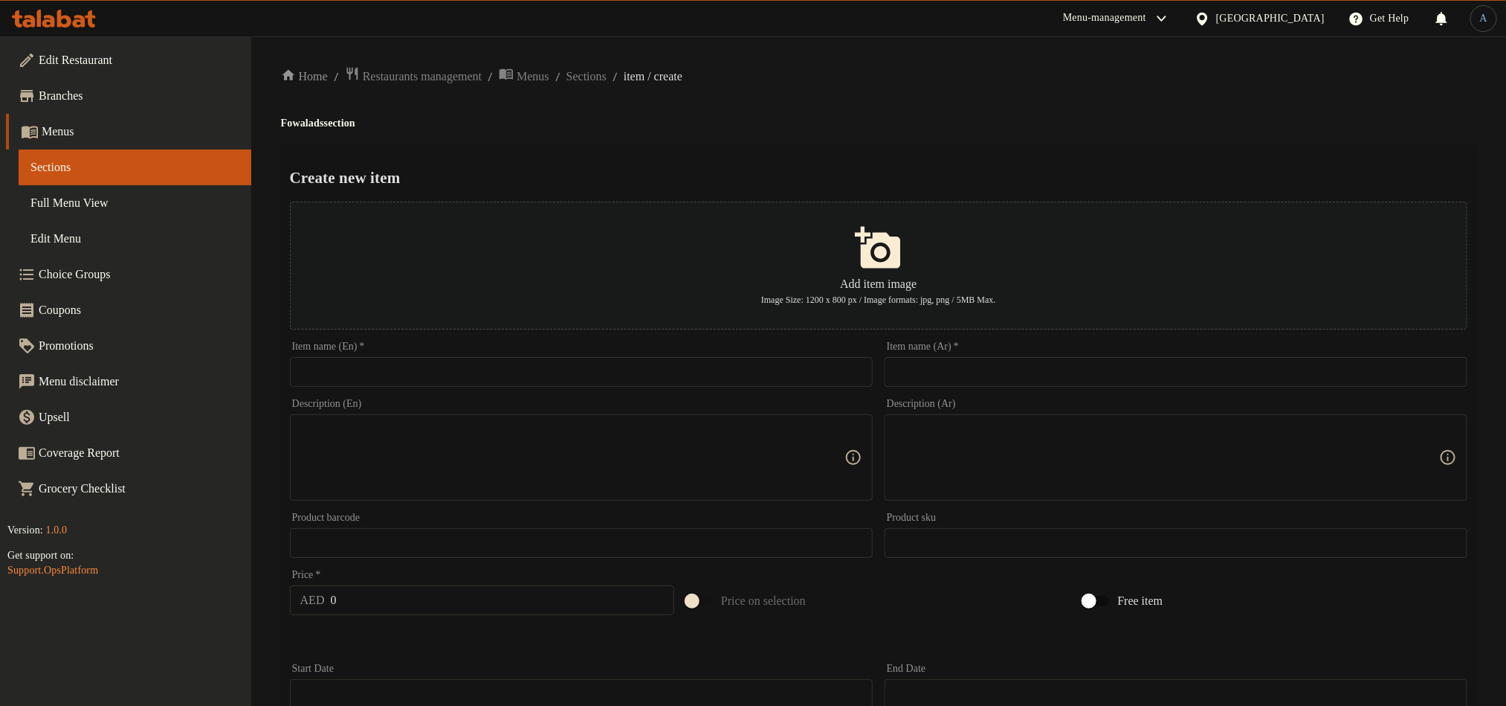
click at [775, 367] on input "text" at bounding box center [581, 372] width 583 height 30
paste input "بثيثة"
type input "بثيثة"
click at [928, 378] on input "text" at bounding box center [1176, 372] width 583 height 30
paste input "بثيثة"
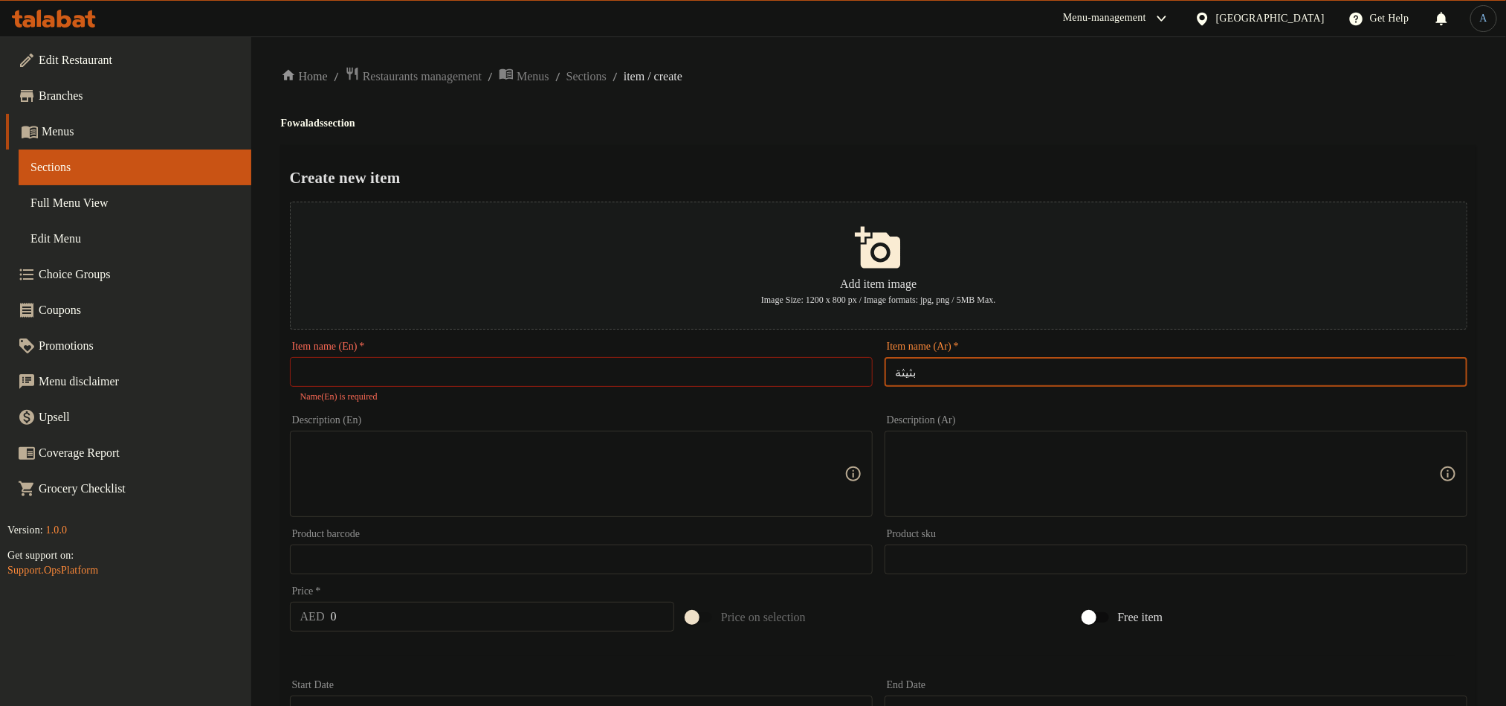
type input "بثيثة"
click at [979, 72] on ol "Home / Restaurants management / Menus / Sections / item / create" at bounding box center [879, 76] width 1196 height 20
drag, startPoint x: 660, startPoint y: 379, endPoint x: 679, endPoint y: 315, distance: 67.3
click at [660, 379] on input "text" at bounding box center [581, 372] width 583 height 30
paste input "Batita"
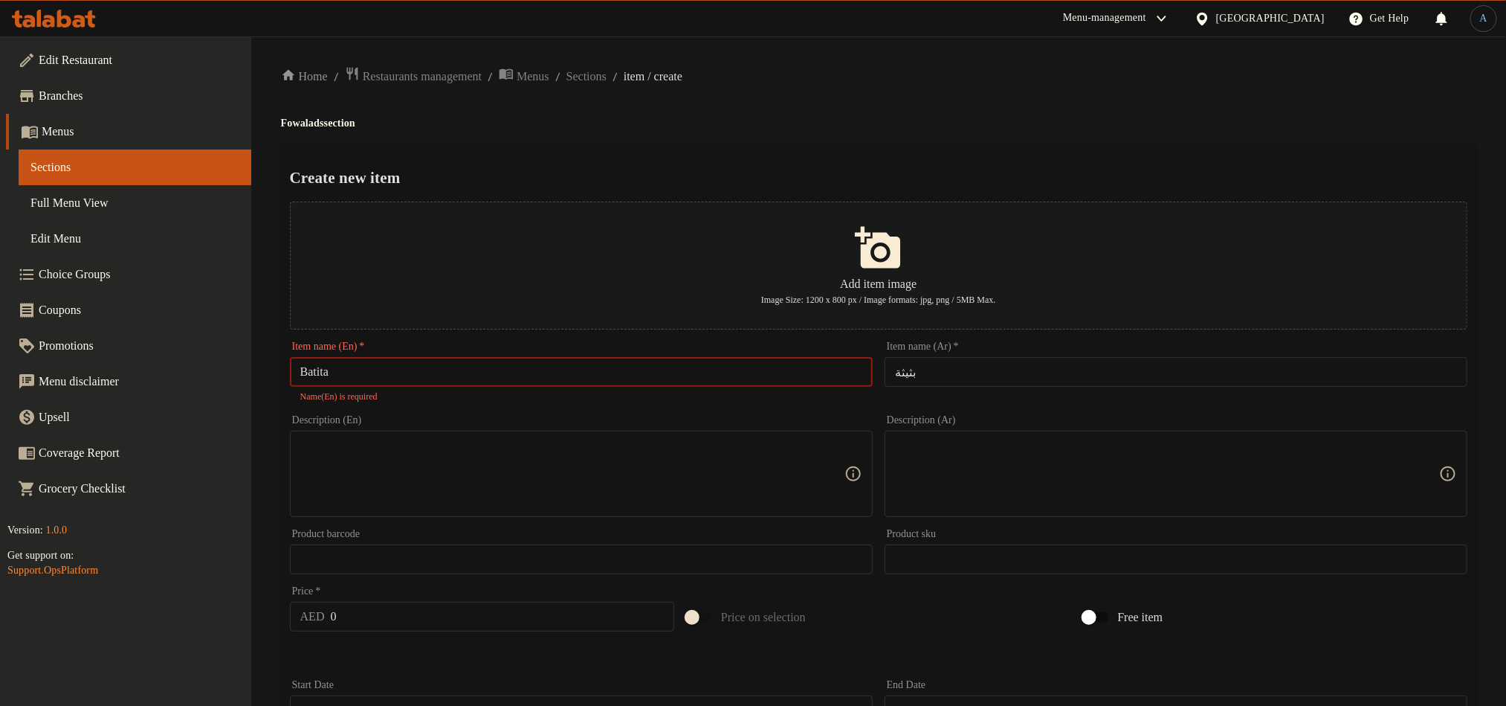
type input "Batita"
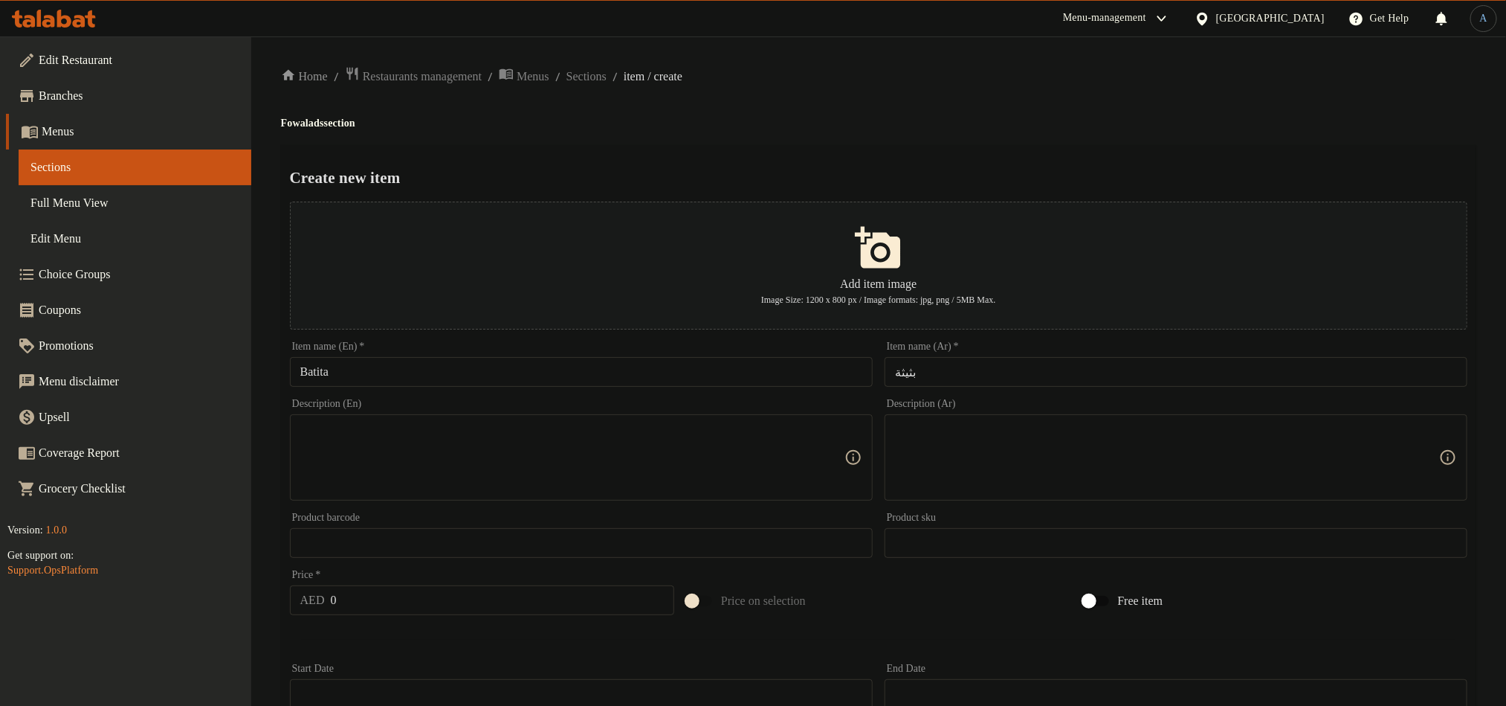
drag, startPoint x: 845, startPoint y: 108, endPoint x: 739, endPoint y: 152, distance: 115.0
click at [842, 112] on div "Home / Restaurants management / Menus / Sections / item / create Fowalads secti…" at bounding box center [879, 539] width 1196 height 947
click at [378, 607] on input "0" at bounding box center [503, 600] width 344 height 30
paste input "4"
type input "40"
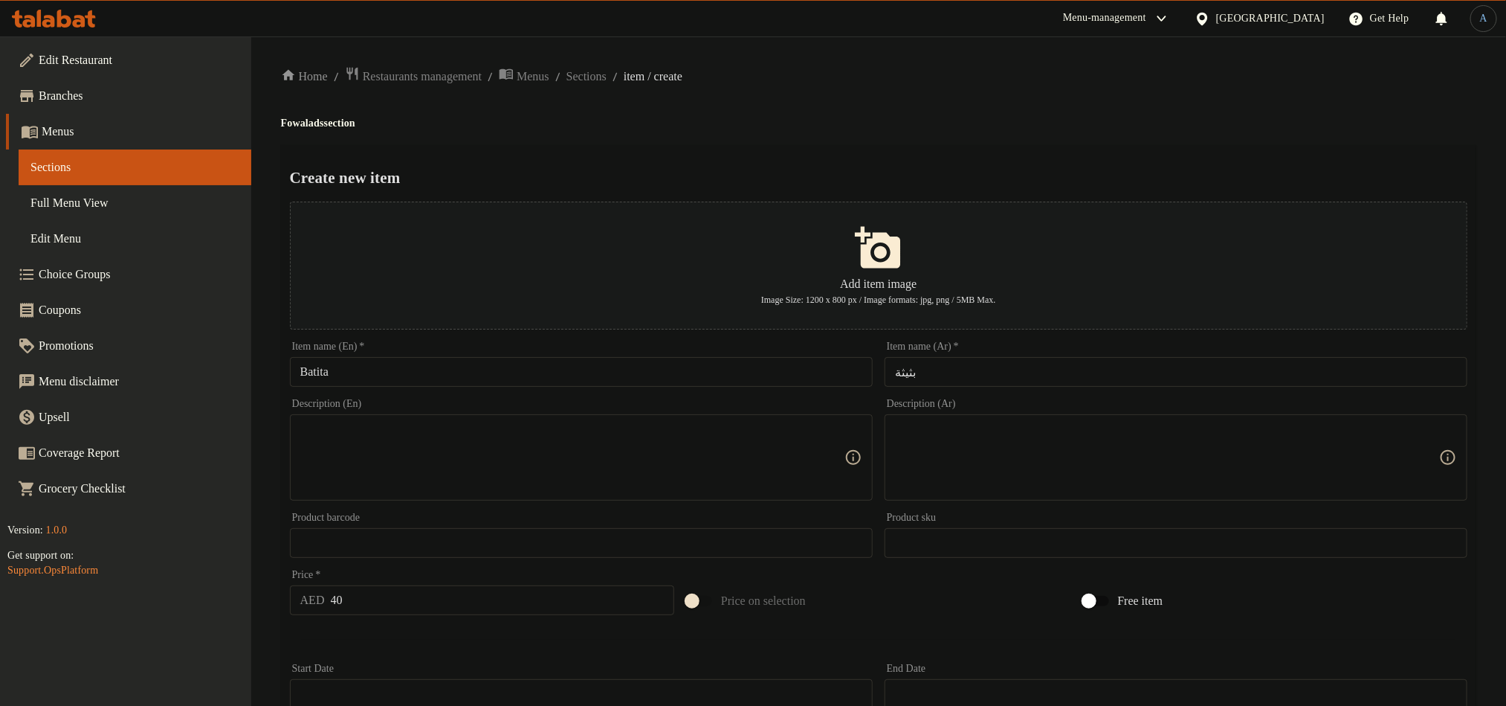
click at [398, 448] on textarea at bounding box center [572, 457] width 544 height 71
paste textarea "Emirati dessert made with roasted flour, dates, and butter."
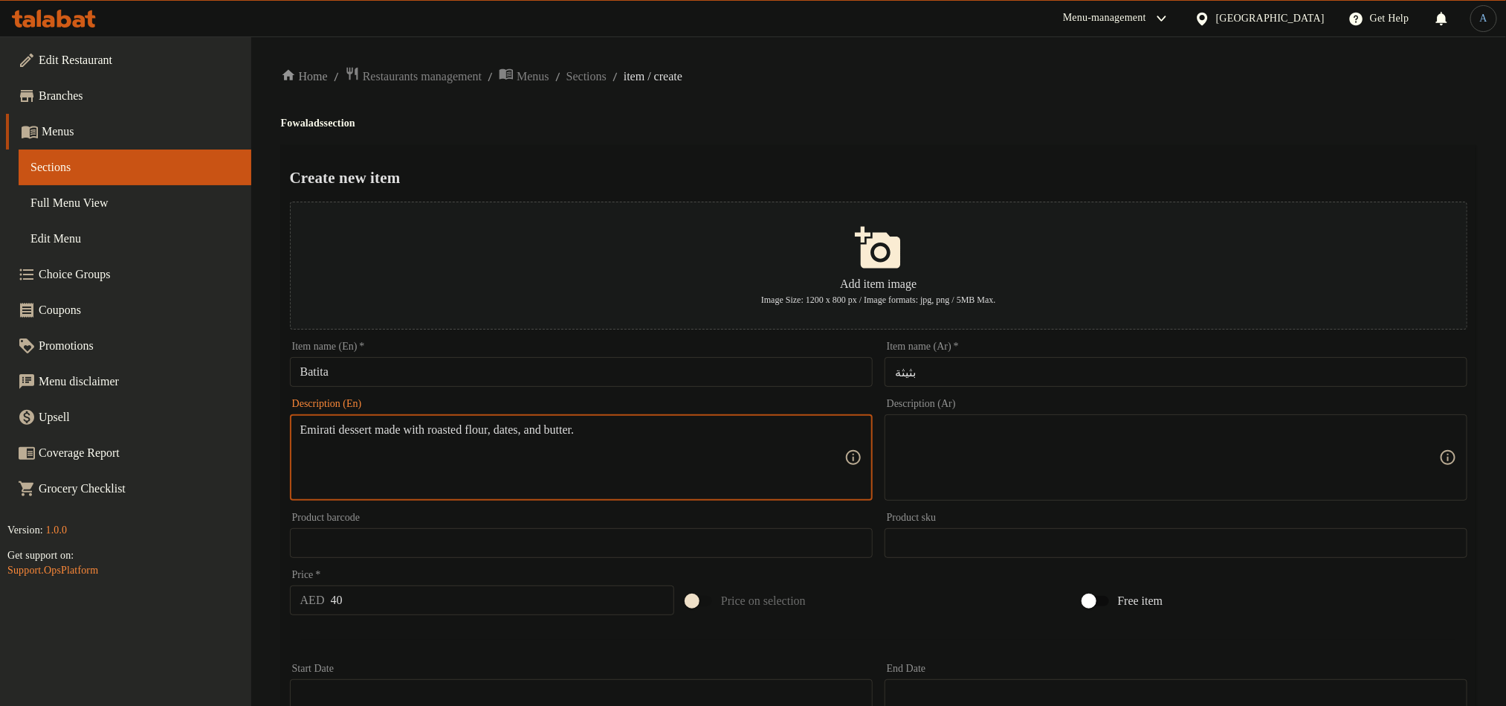
type textarea "Emirati dessert made with roasted flour, dates, and butter."
click at [982, 439] on textarea at bounding box center [1167, 457] width 544 height 71
paste textarea "حلوى إماراتية مصنوعة من الدقيق المحمص والتمر والزبدة."
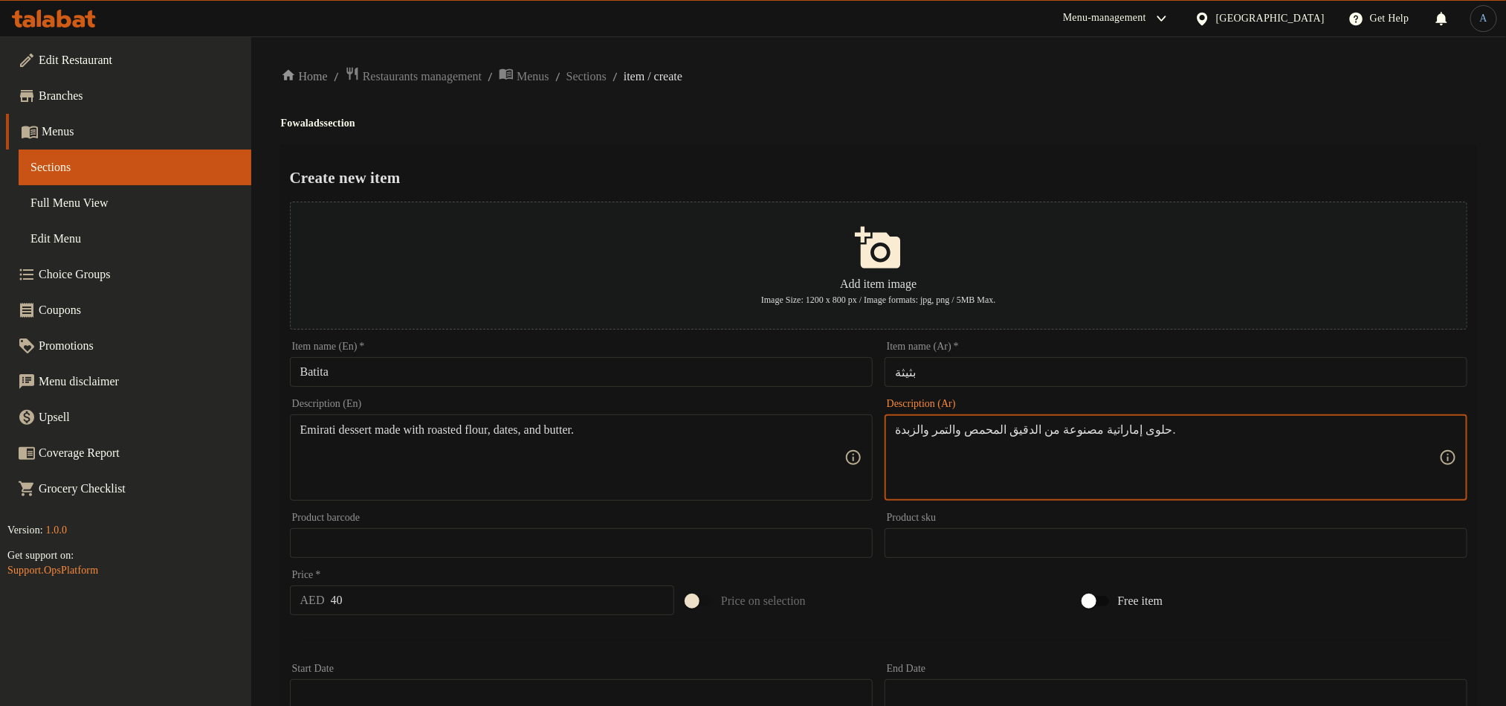
type textarea "حلوى إماراتية مصنوعة من الدقيق المحمص والتمر والزبدة."
click at [993, 132] on div "Home / Restaurants management / Menus / Sections / item / create Fowalads secti…" at bounding box center [879, 539] width 1196 height 947
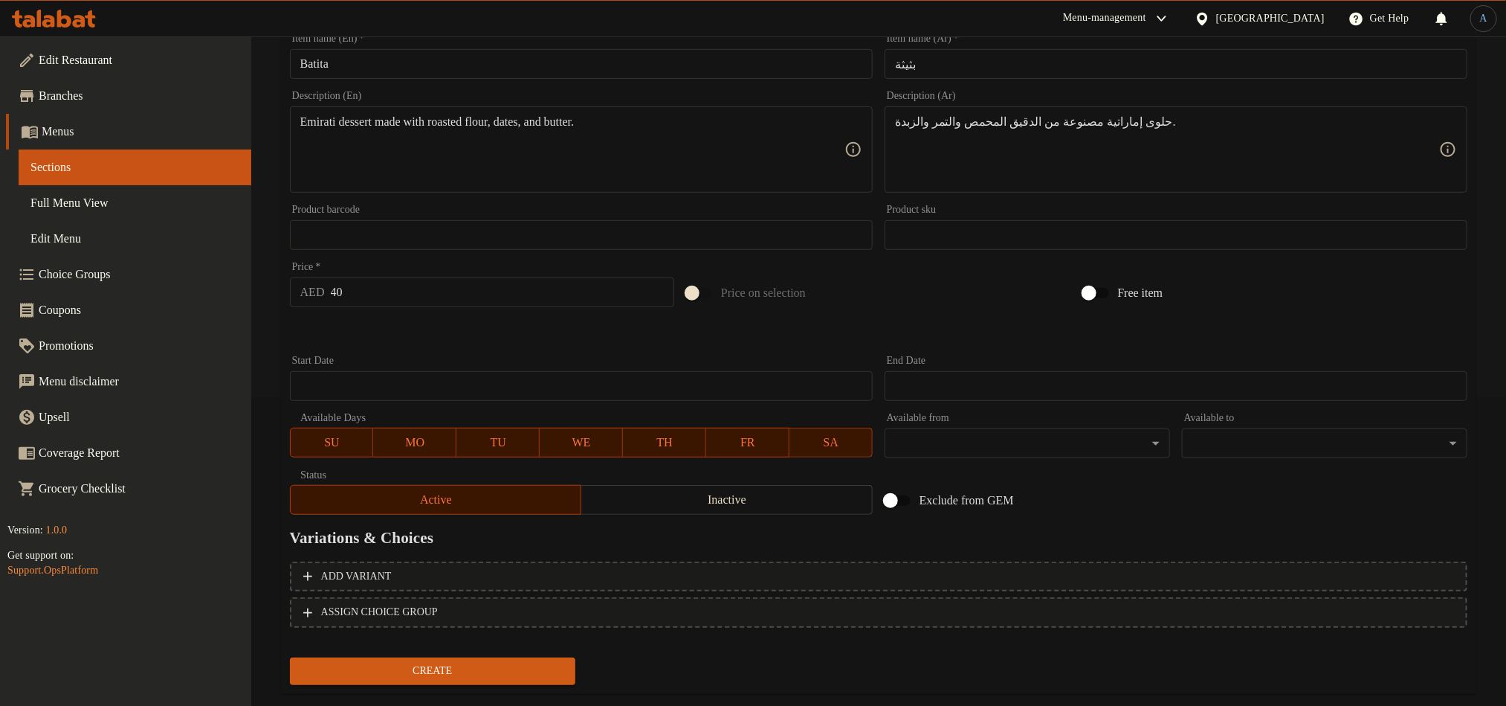
scroll to position [337, 0]
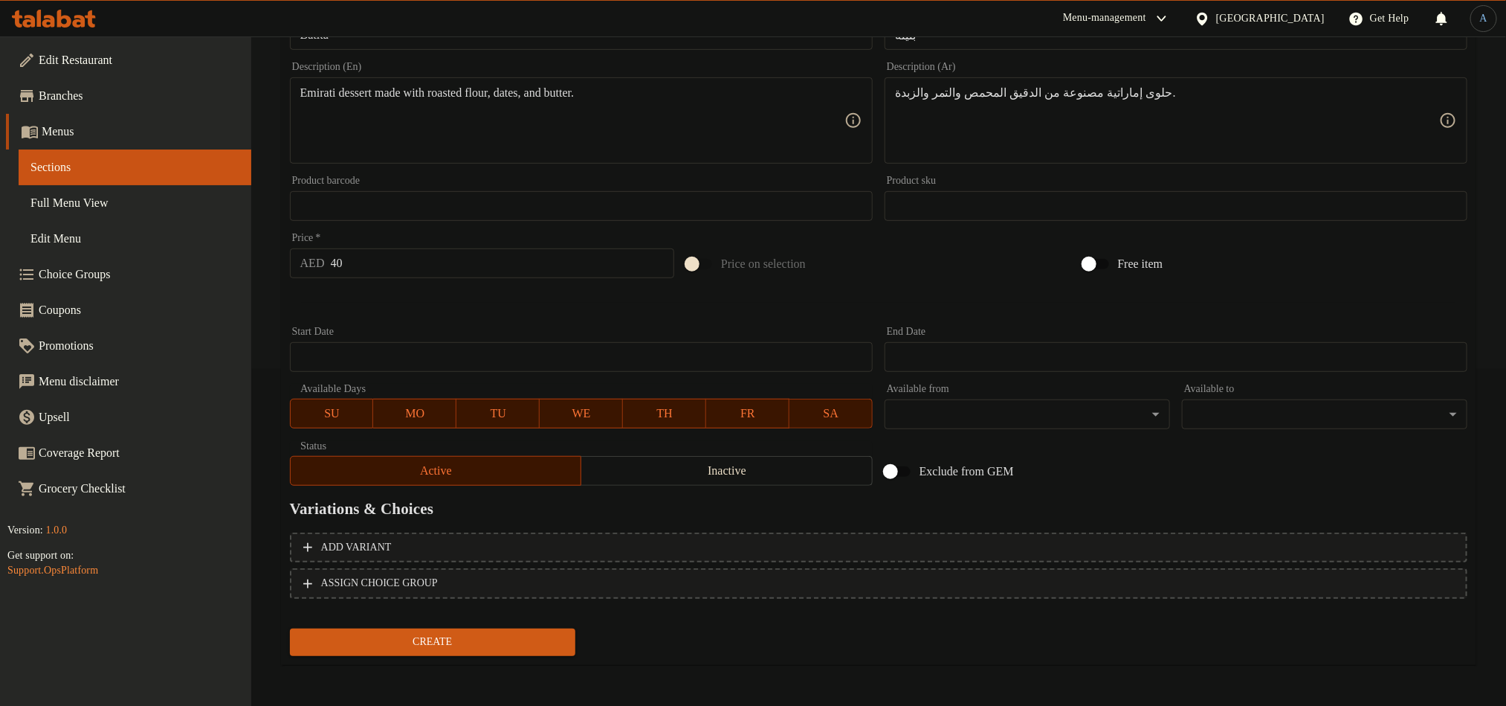
click at [509, 638] on span "Create" at bounding box center [433, 642] width 262 height 19
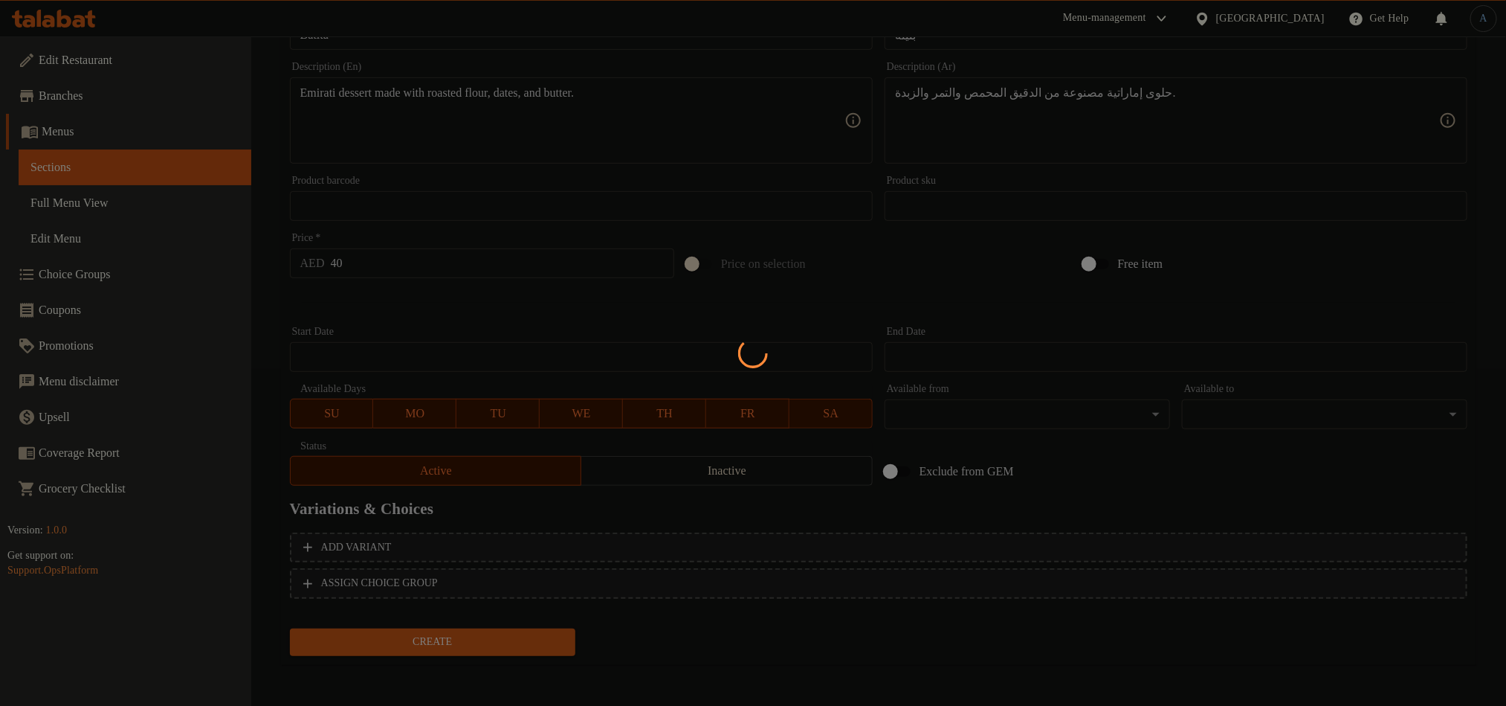
type input "0"
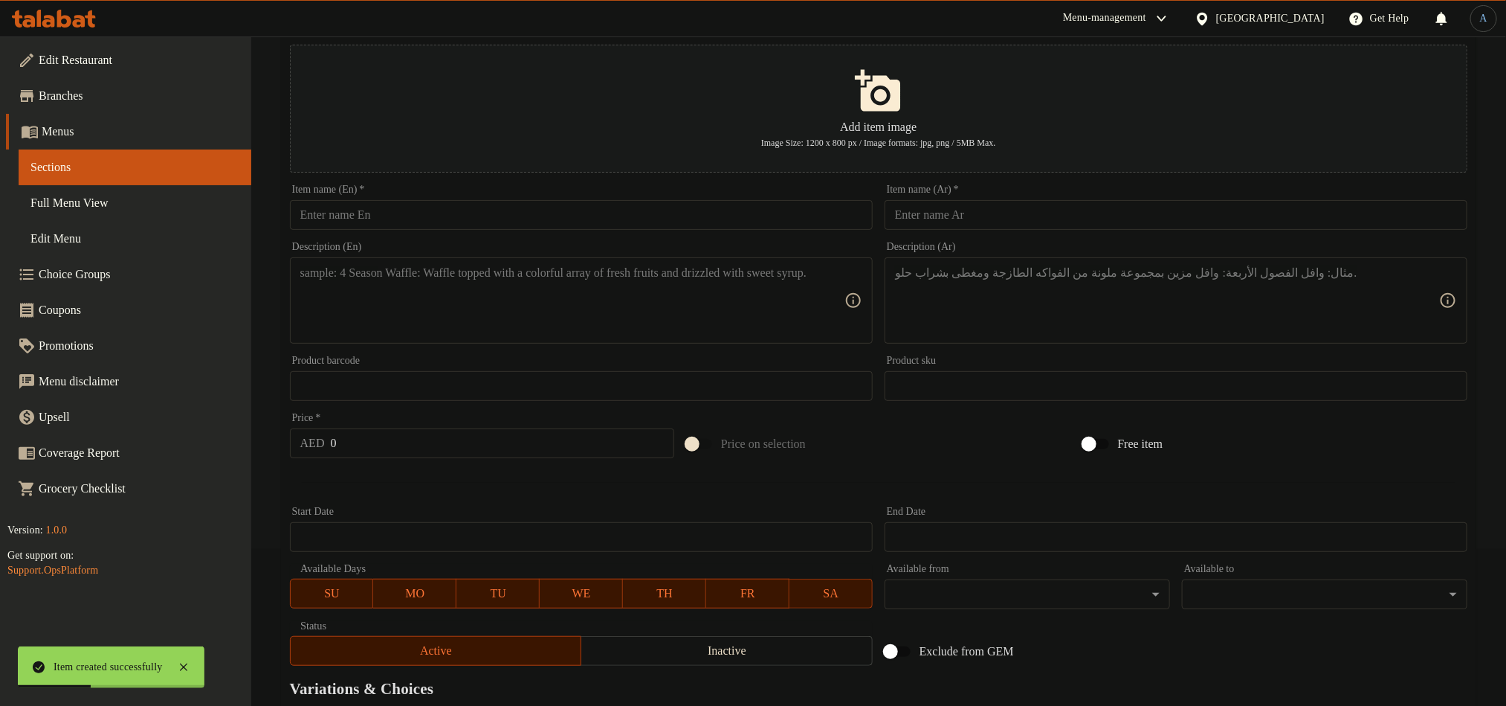
scroll to position [0, 0]
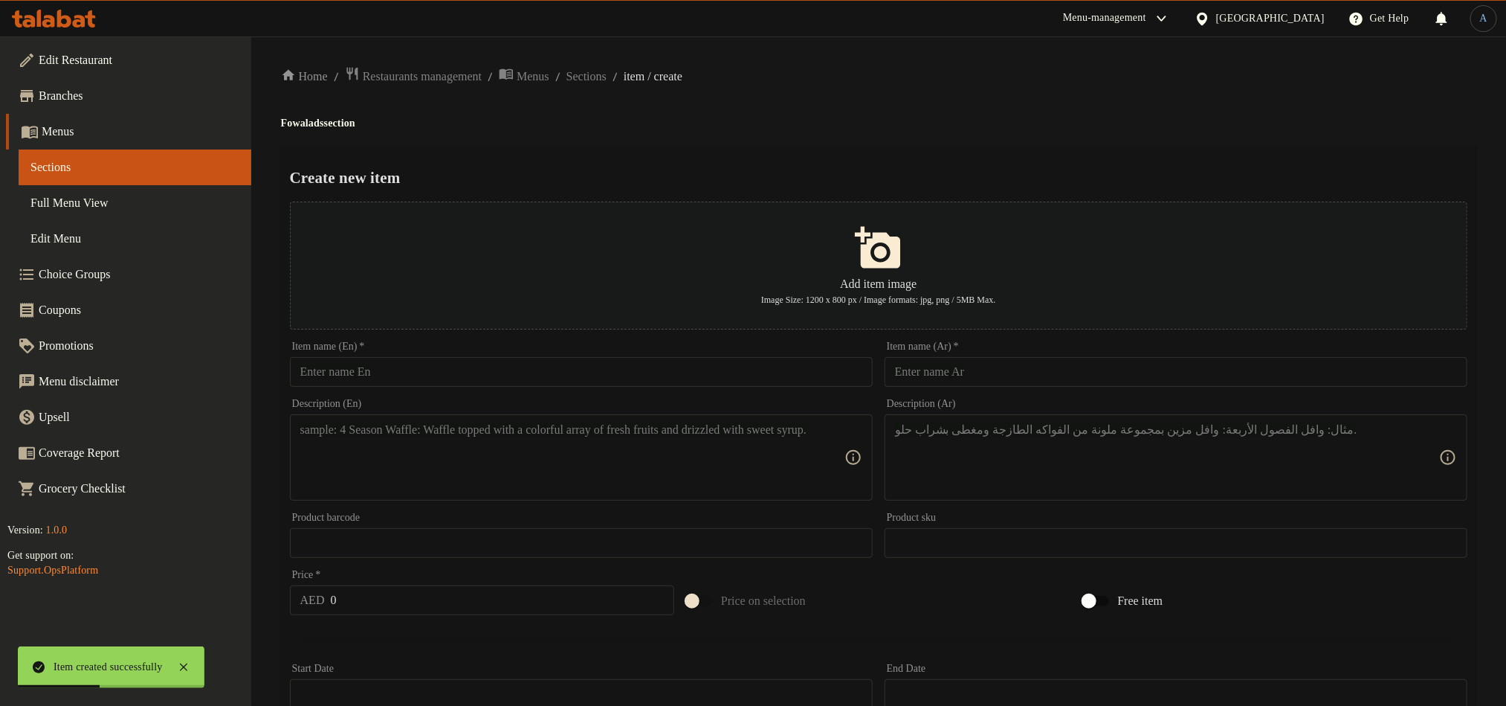
click at [552, 382] on input "text" at bounding box center [581, 372] width 583 height 30
paste input "Aseeda Bobar"
type input "Aseeda Bobar"
click at [964, 72] on ol "Home / Restaurants management / Menus / Sections / item / create" at bounding box center [879, 76] width 1196 height 20
click at [937, 369] on input "text" at bounding box center [1176, 372] width 583 height 30
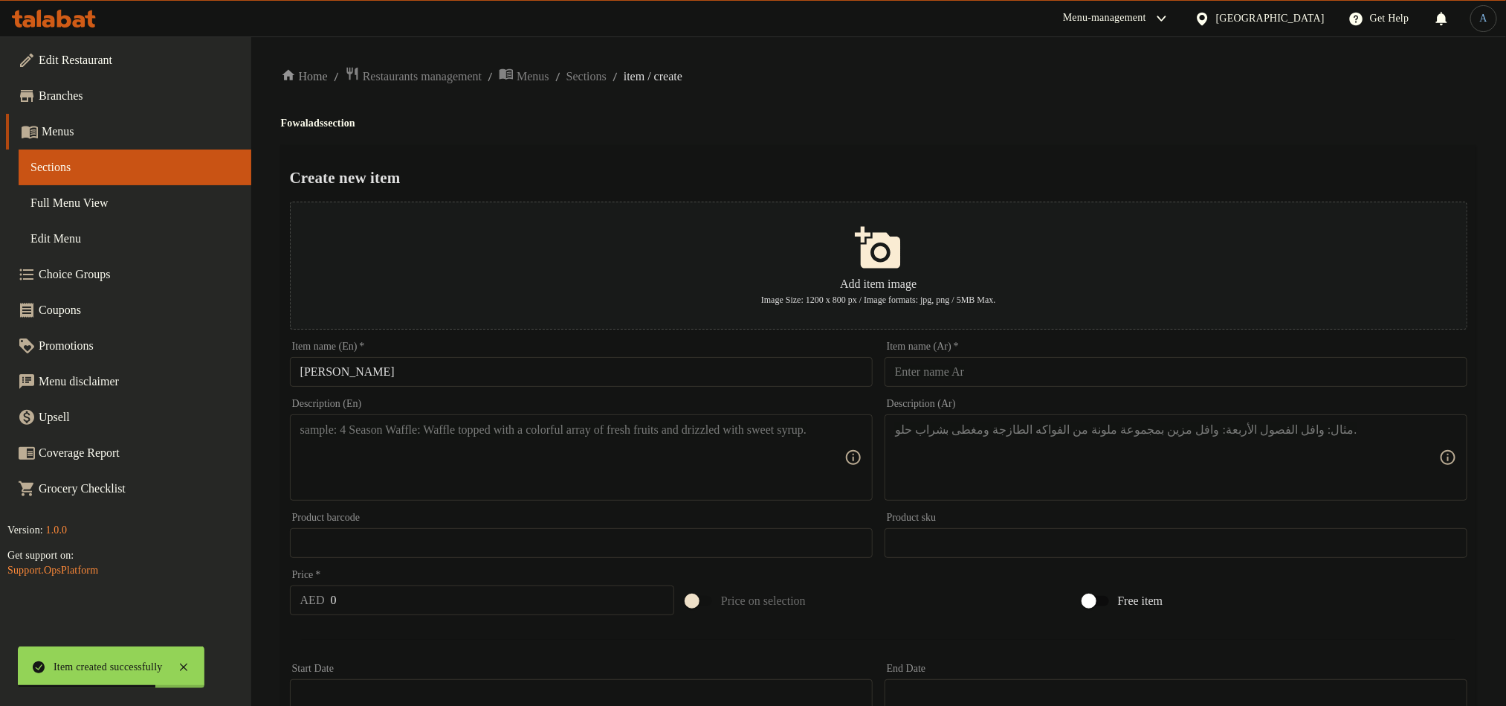
paste input "عصيدة بوبر"
type input "عصيدة بوبر"
click at [967, 135] on div "Home / Restaurants management / Menus / Sections / item / create Fowalads secti…" at bounding box center [879, 539] width 1196 height 947
click at [474, 460] on textarea at bounding box center [572, 457] width 544 height 71
paste textarea "Sweet porridge made with pumpkin."
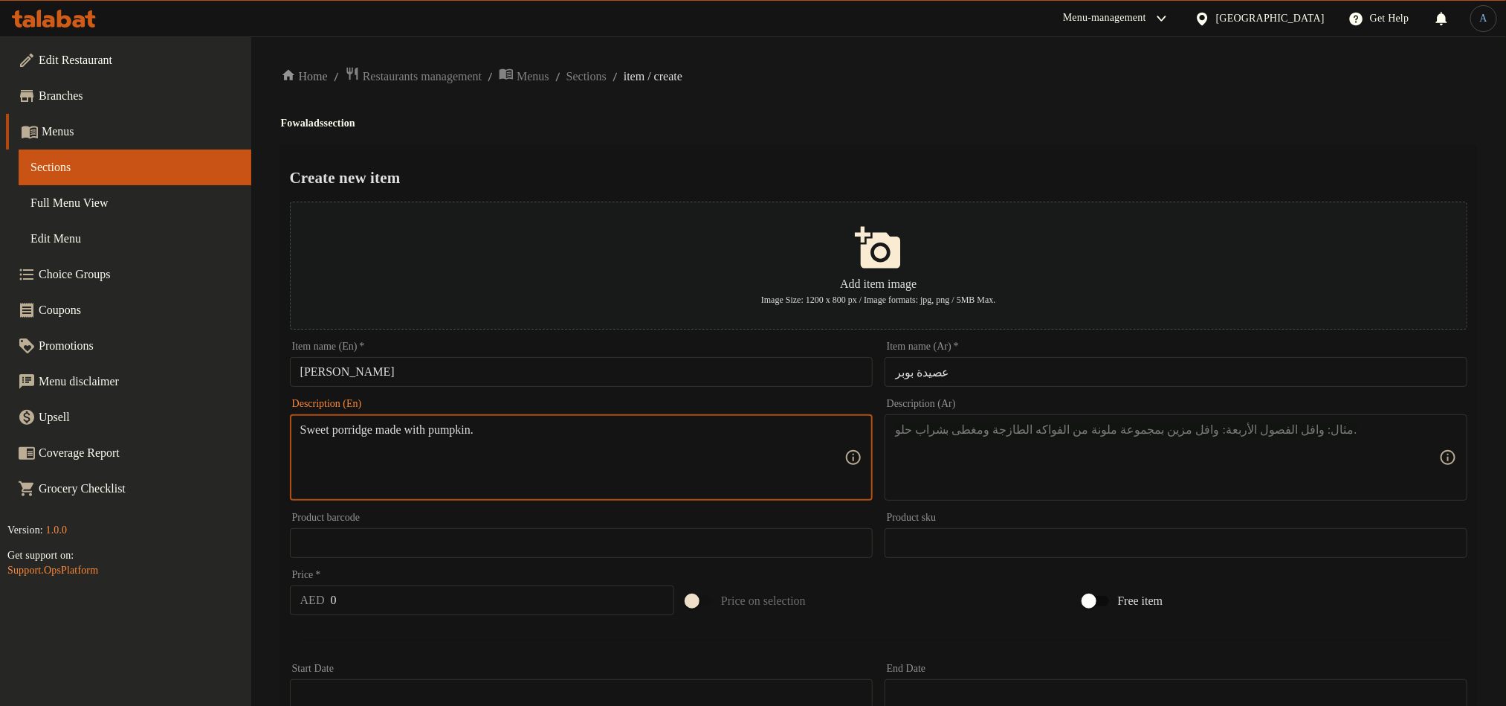
type textarea "Sweet porridge made with pumpkin."
click at [1047, 465] on textarea at bounding box center [1167, 457] width 544 height 71
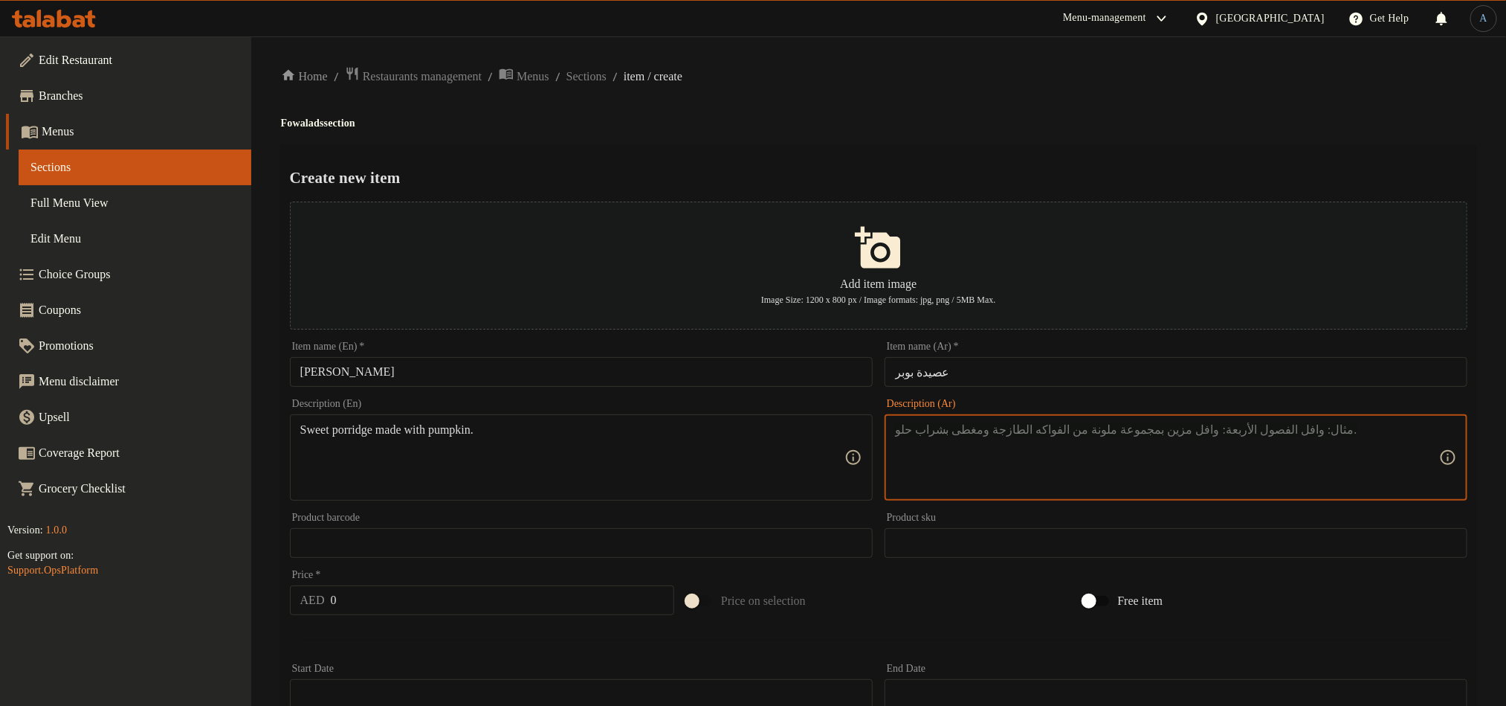
paste textarea "عصيدة حلوة مصنوعة من اليقطين."
type textarea "عصيدة حلوة مصنوعة من اليقطين."
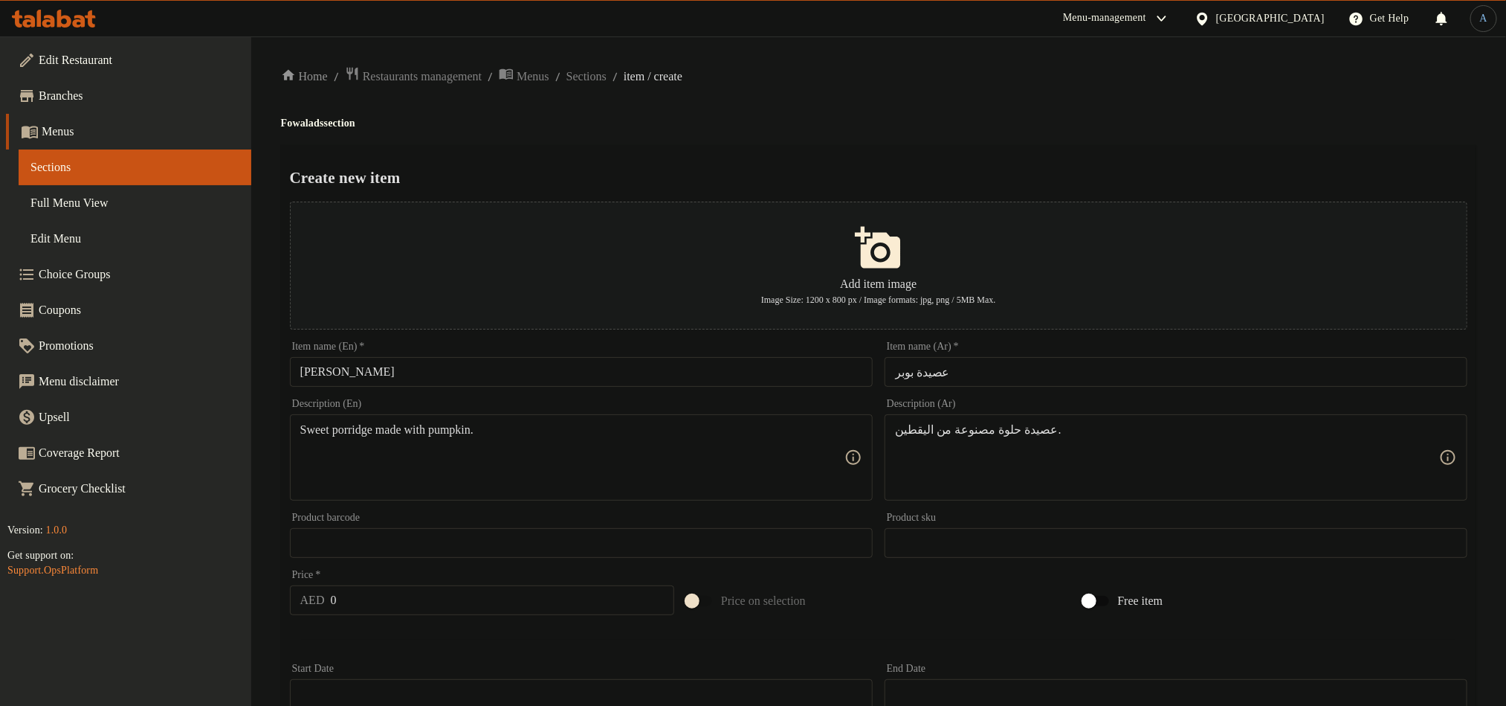
click at [982, 138] on div "Home / Restaurants management / Menus / Sections / item / create Fowalads secti…" at bounding box center [879, 539] width 1196 height 947
click at [445, 607] on input "0" at bounding box center [503, 600] width 344 height 30
paste input "4"
type input "40"
click at [468, 422] on div "Sweet porridge made with pumpkin. Description (En)" at bounding box center [581, 457] width 583 height 86
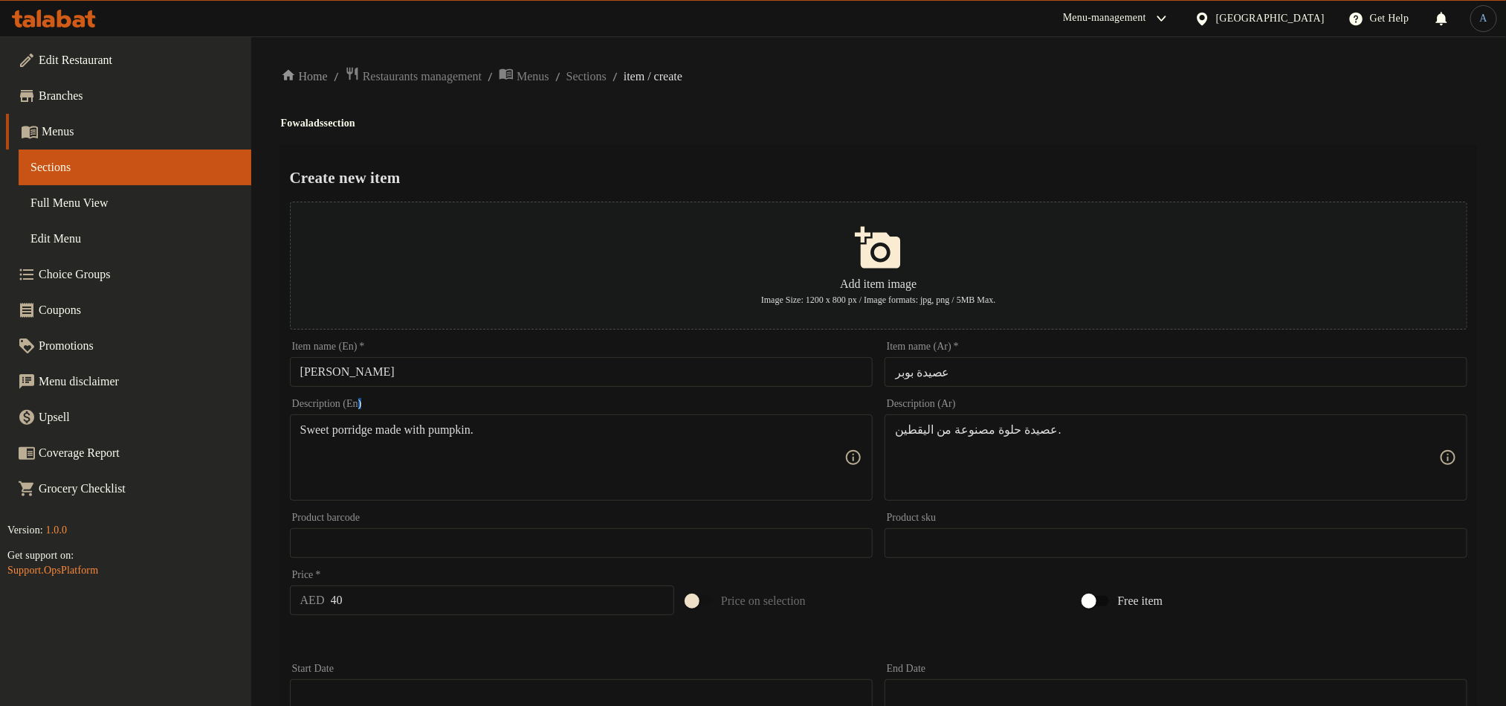
click at [468, 422] on div "Sweet porridge made with pumpkin. Description (En)" at bounding box center [581, 457] width 583 height 86
click at [458, 430] on textarea "Sweet porridge made with pumpkin." at bounding box center [572, 457] width 544 height 71
click at [593, 433] on textarea "Sweet porridge made with pumpkin." at bounding box center [572, 457] width 544 height 71
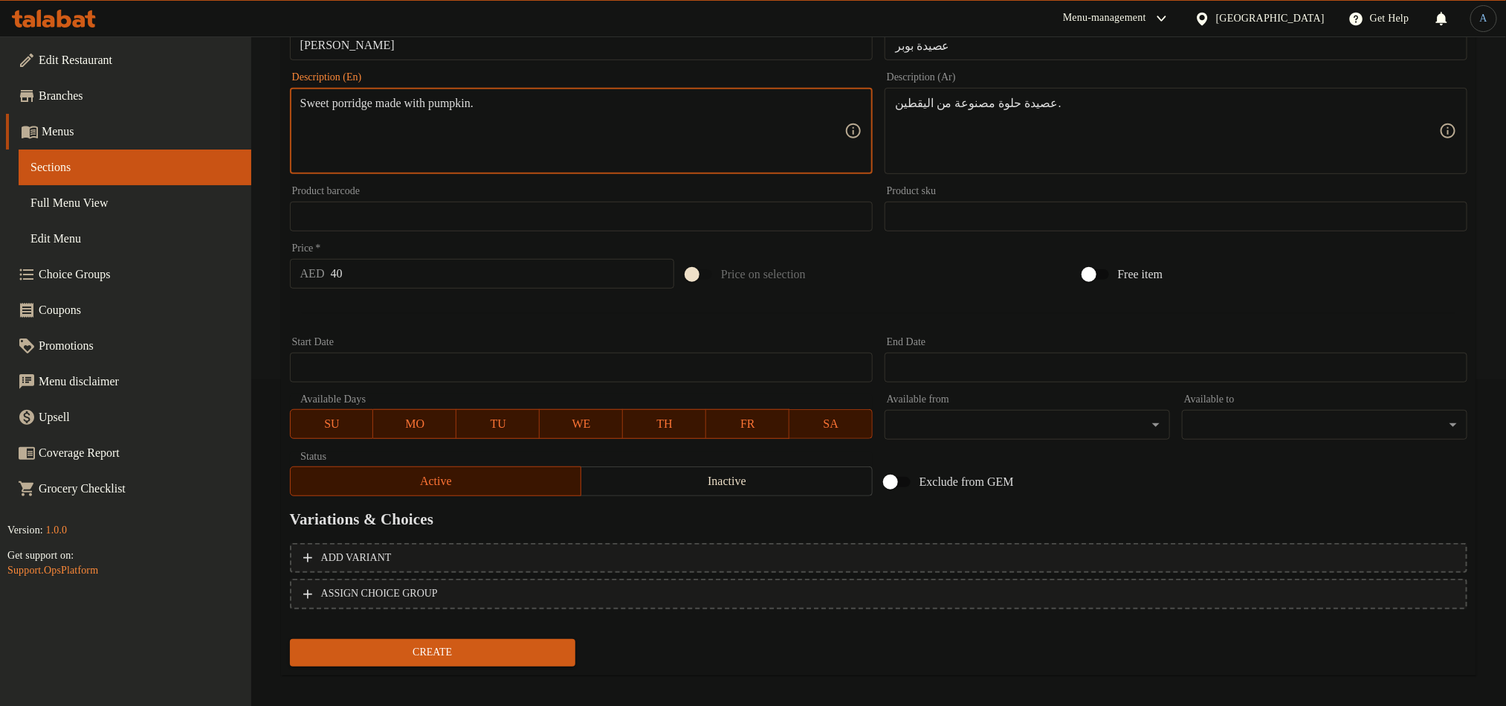
scroll to position [337, 0]
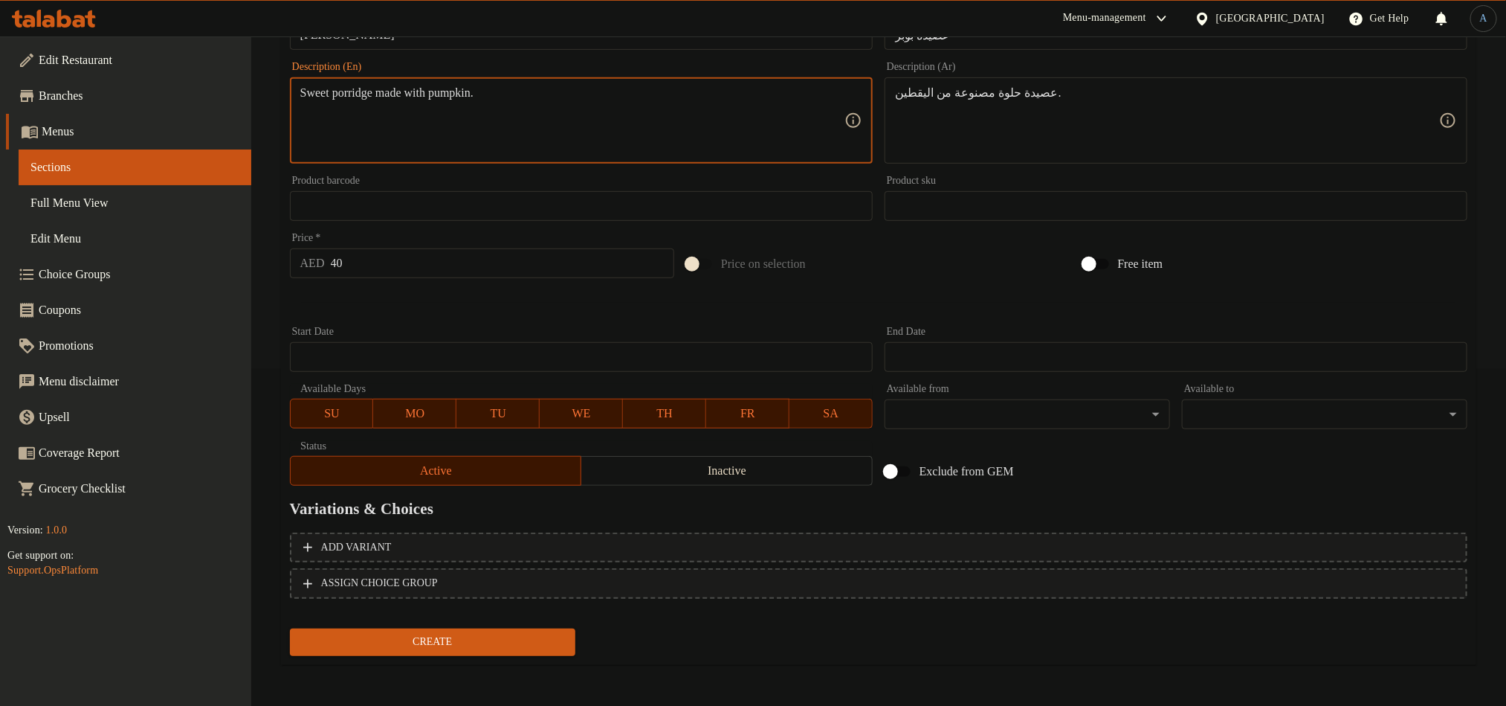
click at [488, 649] on span "Create" at bounding box center [433, 642] width 262 height 19
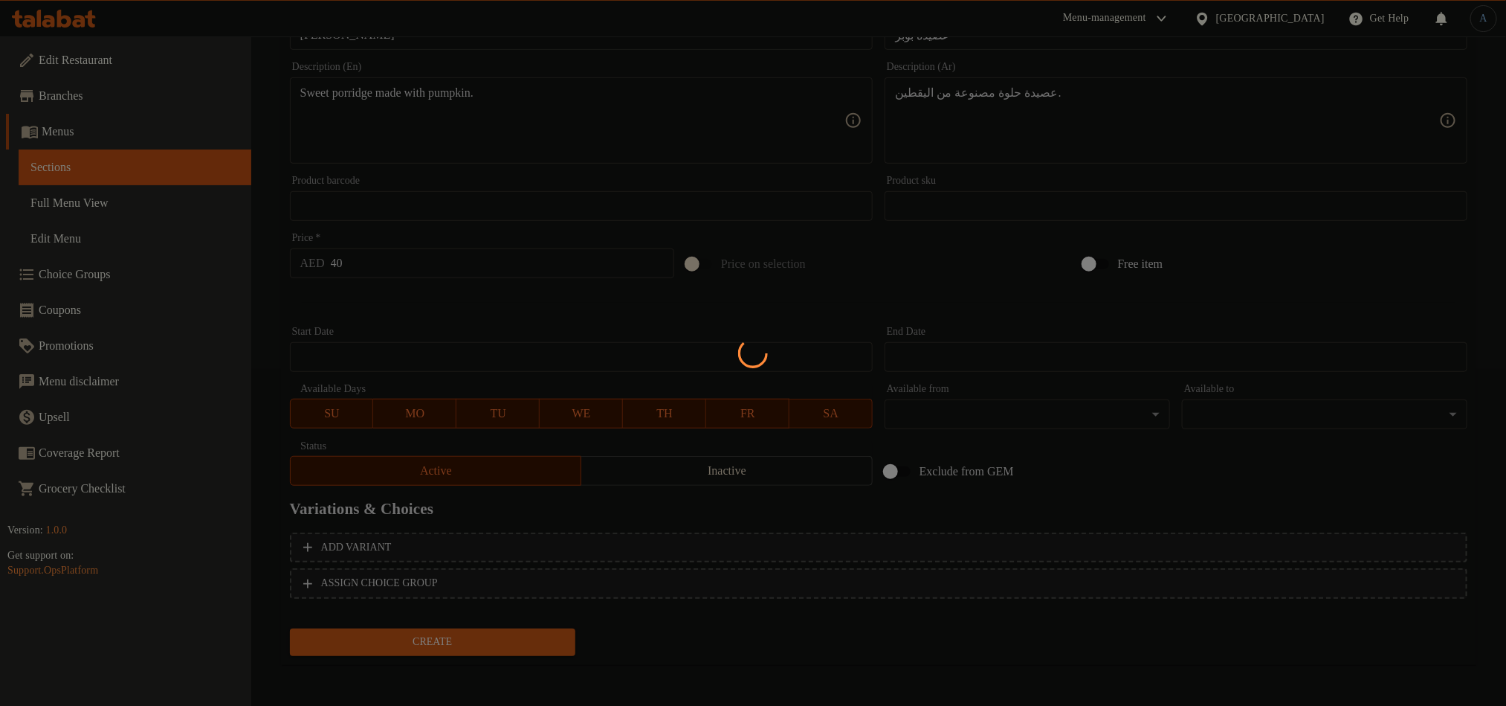
type input "0"
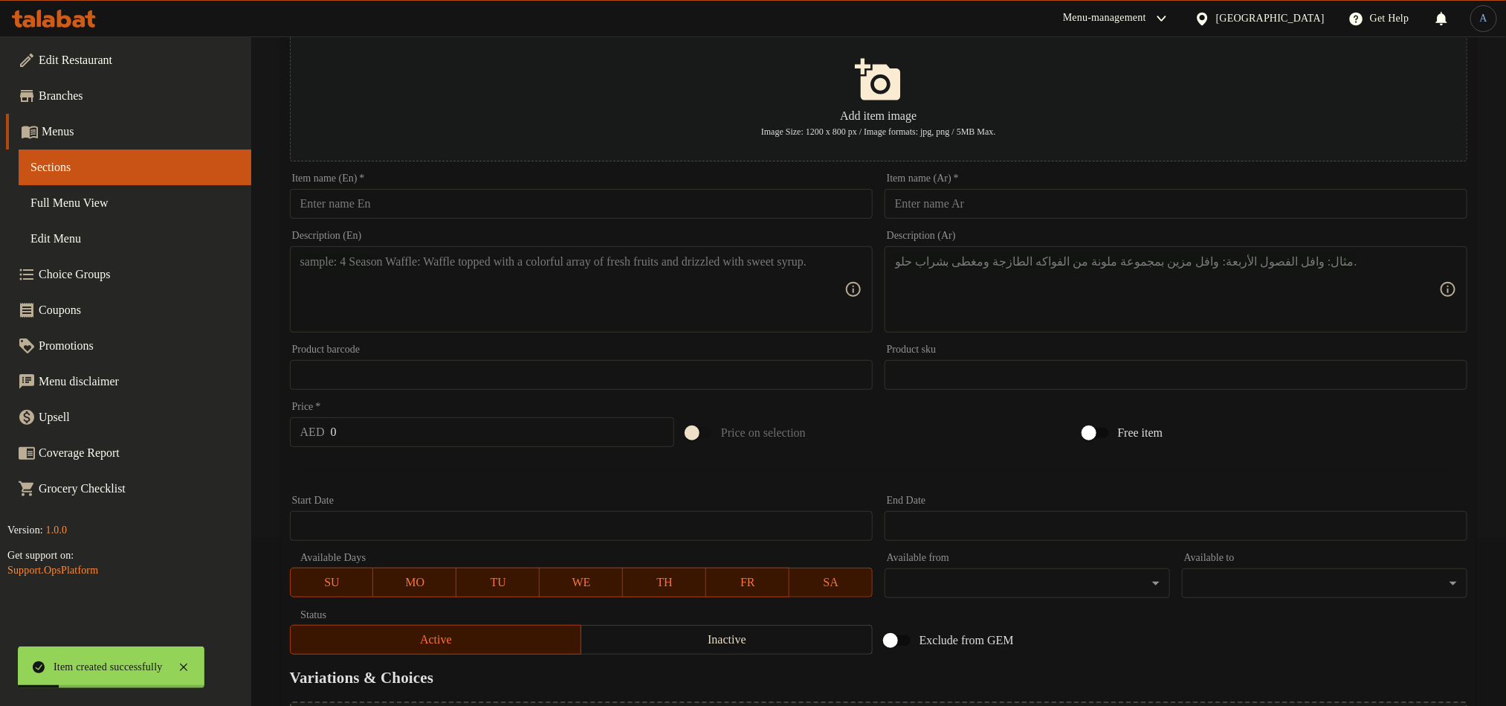
scroll to position [0, 0]
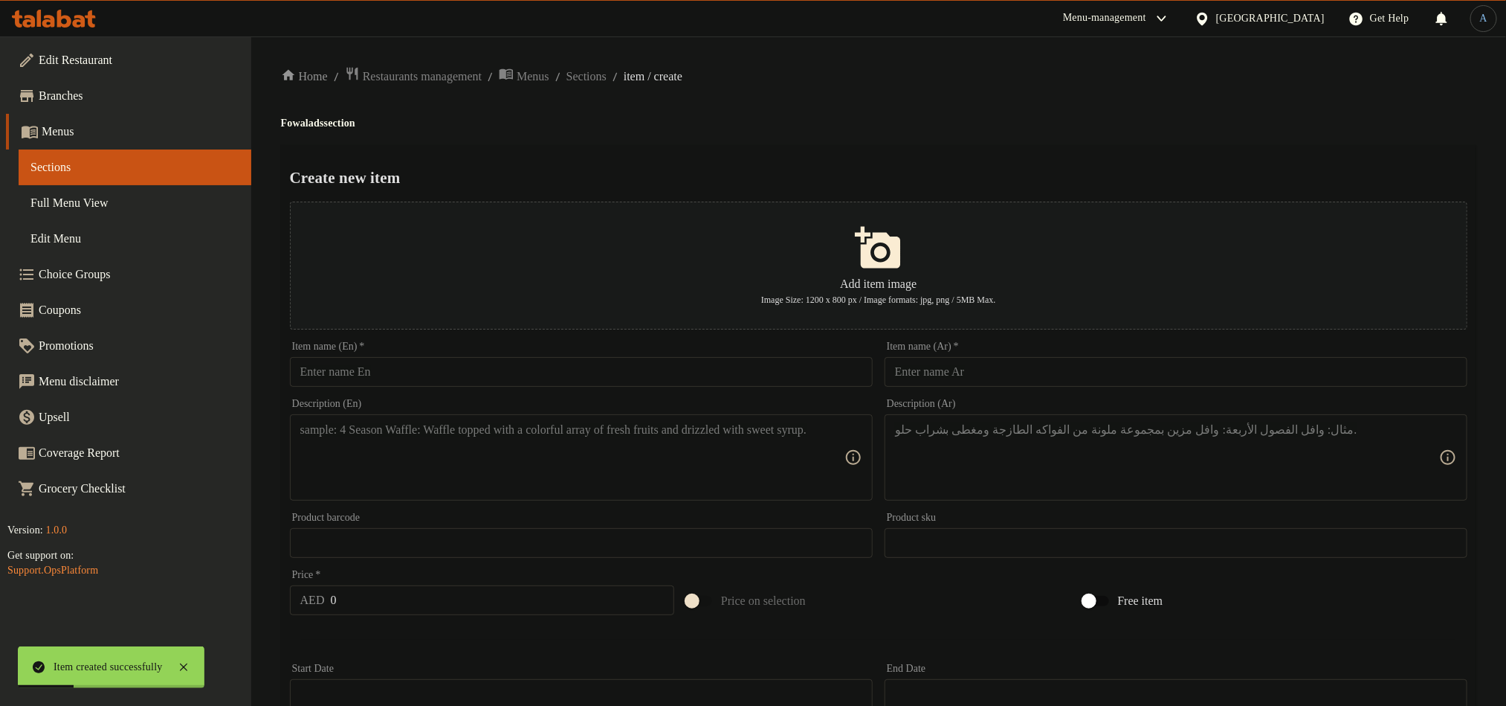
drag, startPoint x: 607, startPoint y: 69, endPoint x: 589, endPoint y: 103, distance: 38.3
click at [607, 69] on span "Sections" at bounding box center [587, 77] width 40 height 18
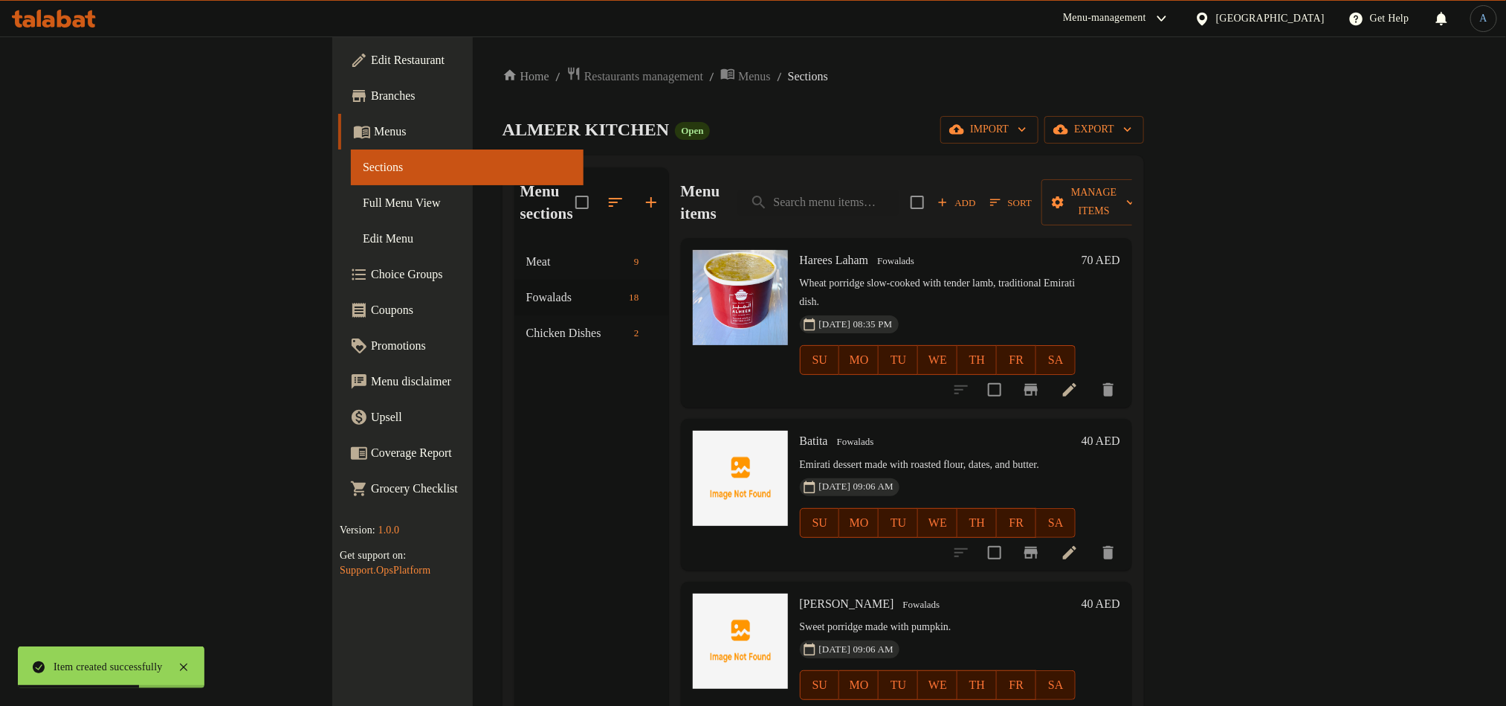
click at [1147, 204] on div "Add Sort Manage items" at bounding box center [1029, 202] width 236 height 46
click at [1032, 194] on span "Sort" at bounding box center [1011, 202] width 42 height 17
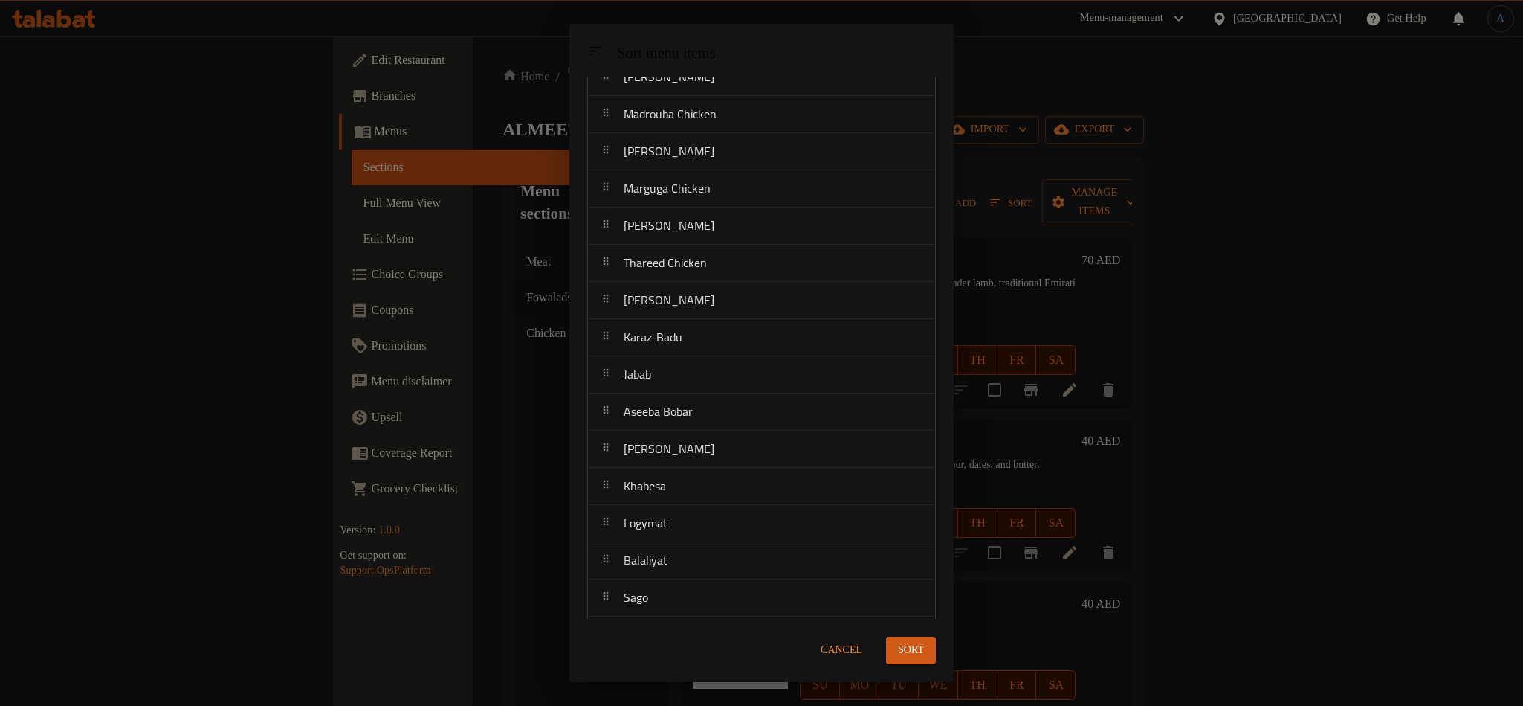
scroll to position [170, 0]
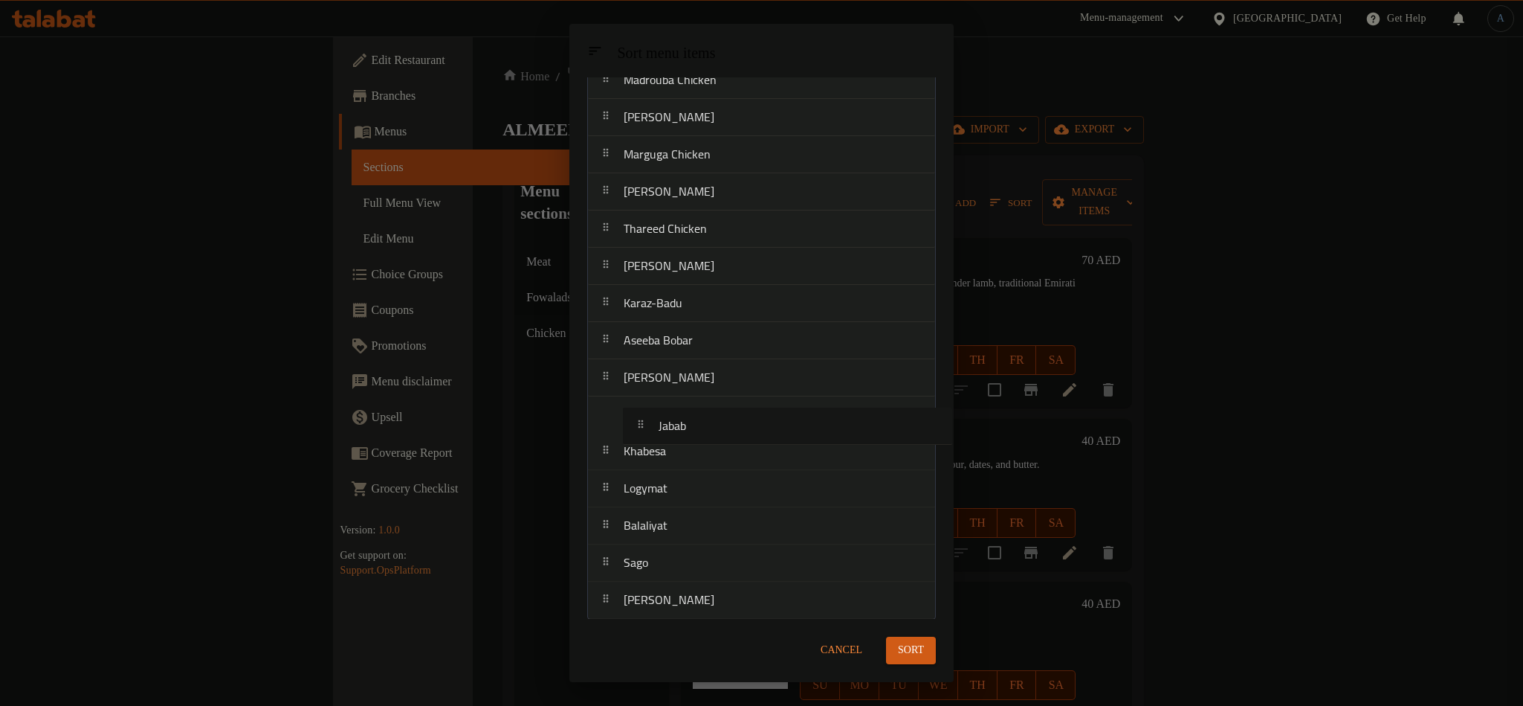
drag, startPoint x: 645, startPoint y: 342, endPoint x: 679, endPoint y: 438, distance: 101.6
click at [679, 438] on nav "Harees Laham Batita Aseeda Bobar Madrouba Chicken Madrouba Laham Marguga Chicke…" at bounding box center [761, 284] width 349 height 670
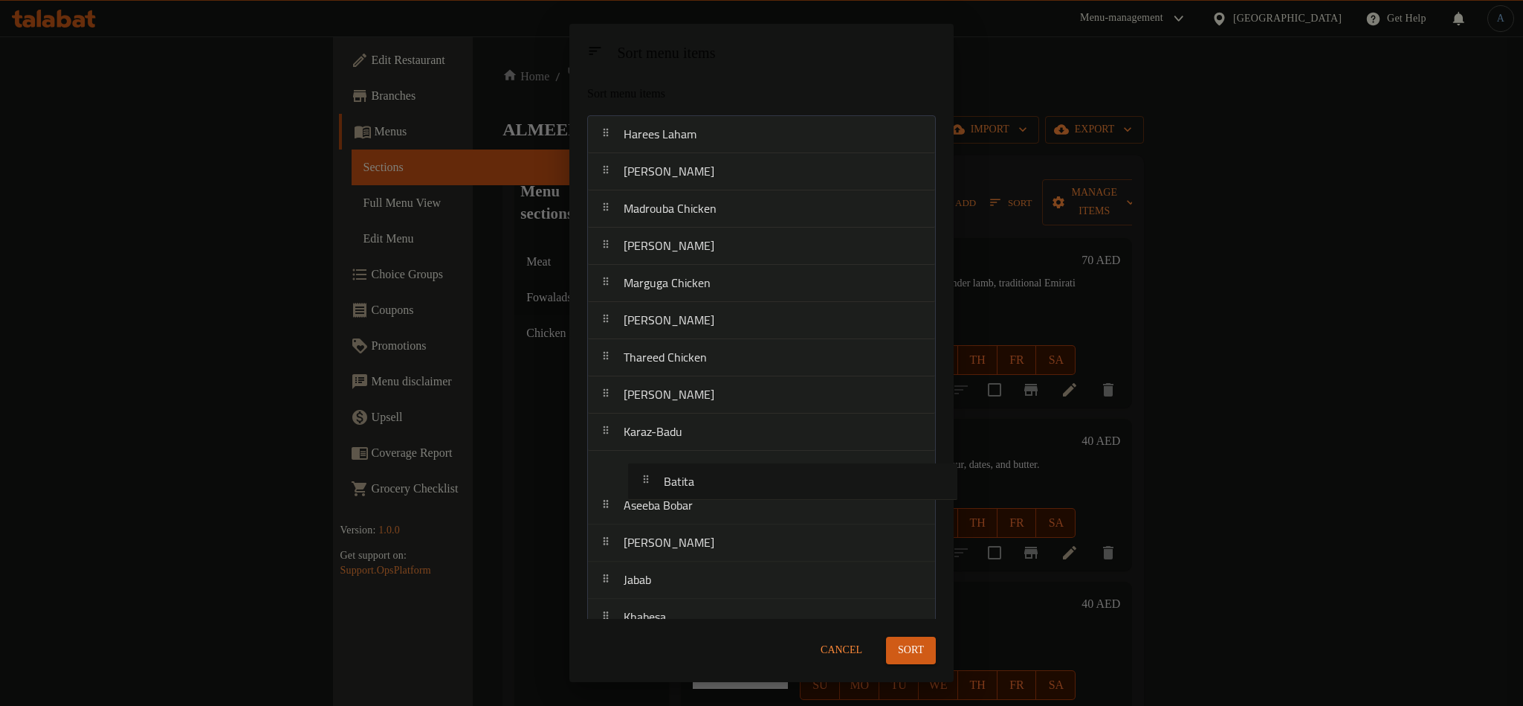
scroll to position [5, 0]
drag, startPoint x: 681, startPoint y: 181, endPoint x: 710, endPoint y: 473, distance: 293.6
click at [710, 473] on nav "Harees Laham Batita Aseeda Bobar Madrouba Chicken Madrouba Laham Marguga Chicke…" at bounding box center [761, 450] width 349 height 670
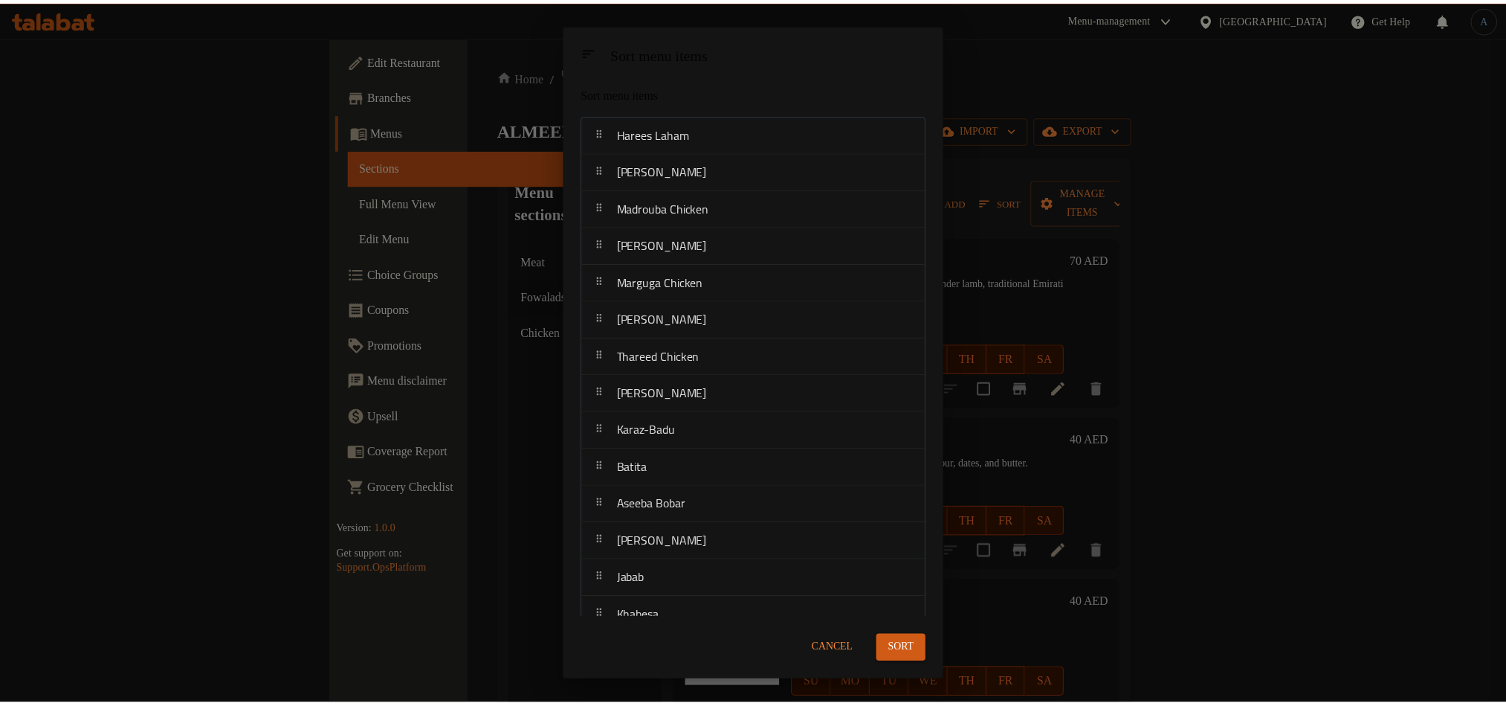
scroll to position [0, 0]
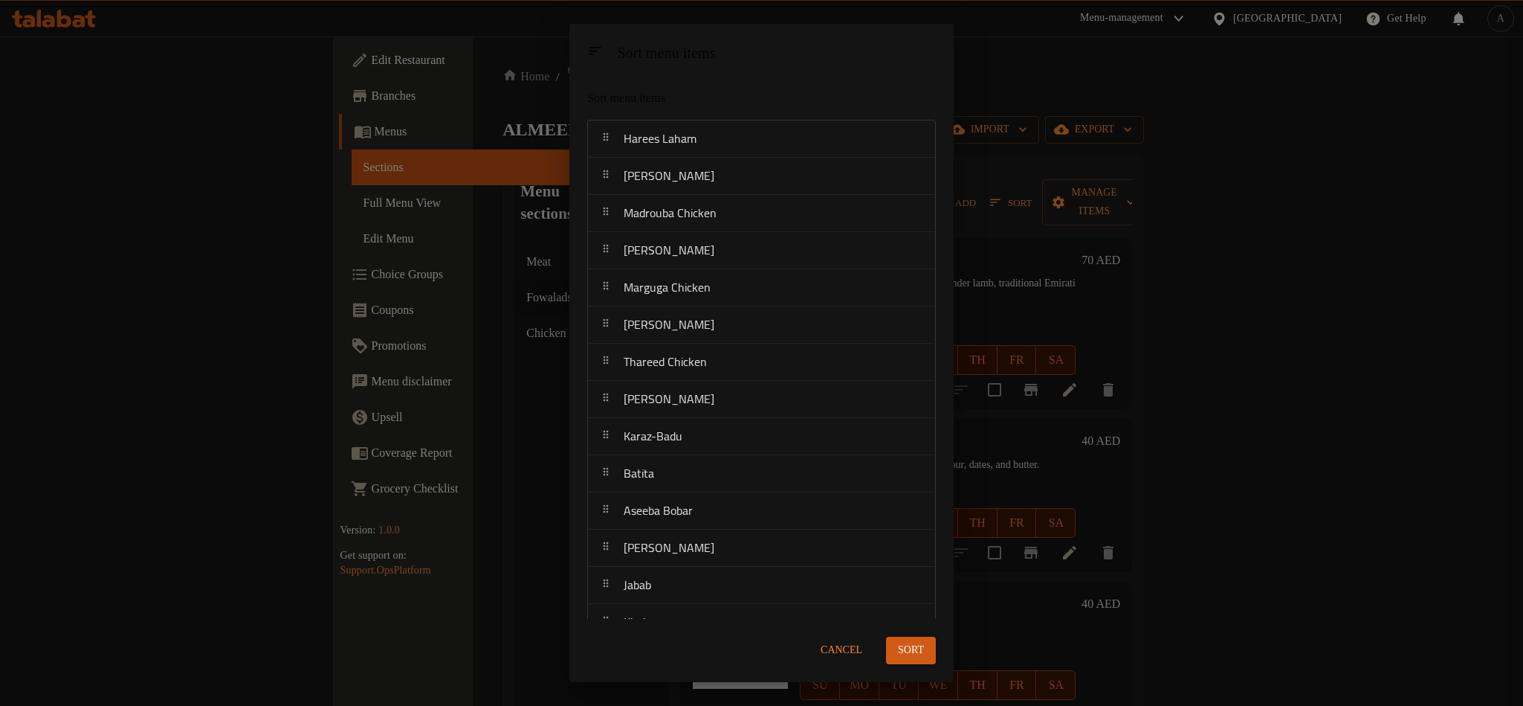
click at [917, 650] on span "Sort" at bounding box center [911, 650] width 26 height 19
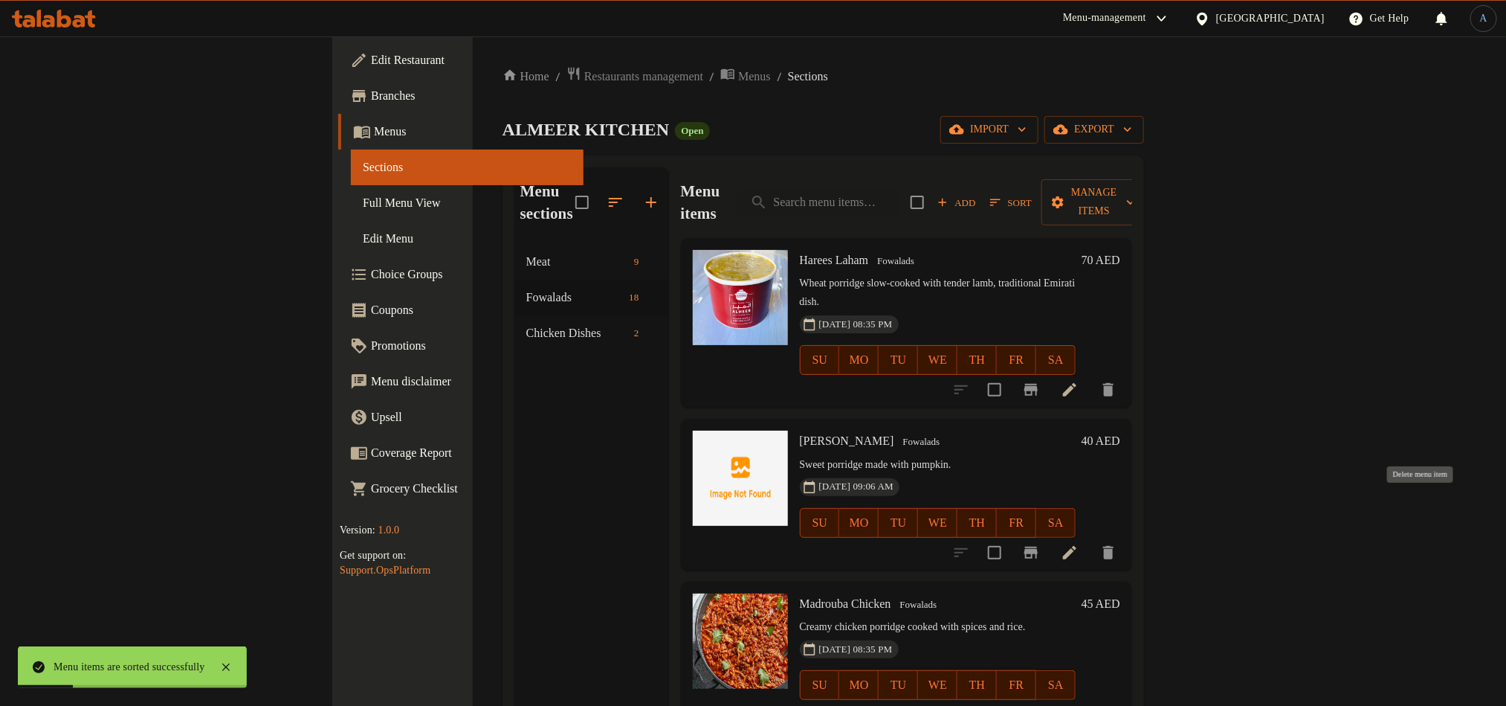
click at [1114, 546] on icon "delete" at bounding box center [1108, 552] width 10 height 13
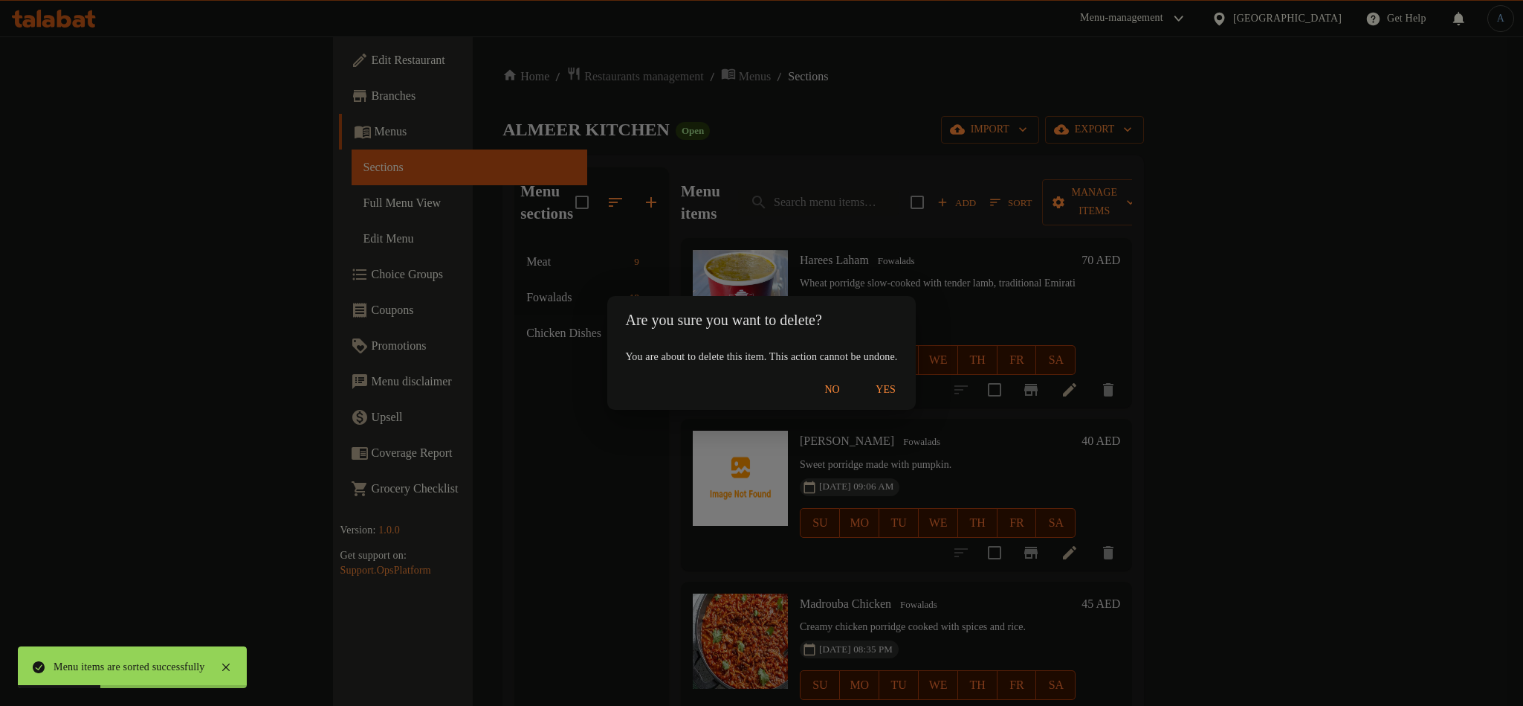
click at [909, 378] on button "Yes" at bounding box center [886, 390] width 48 height 28
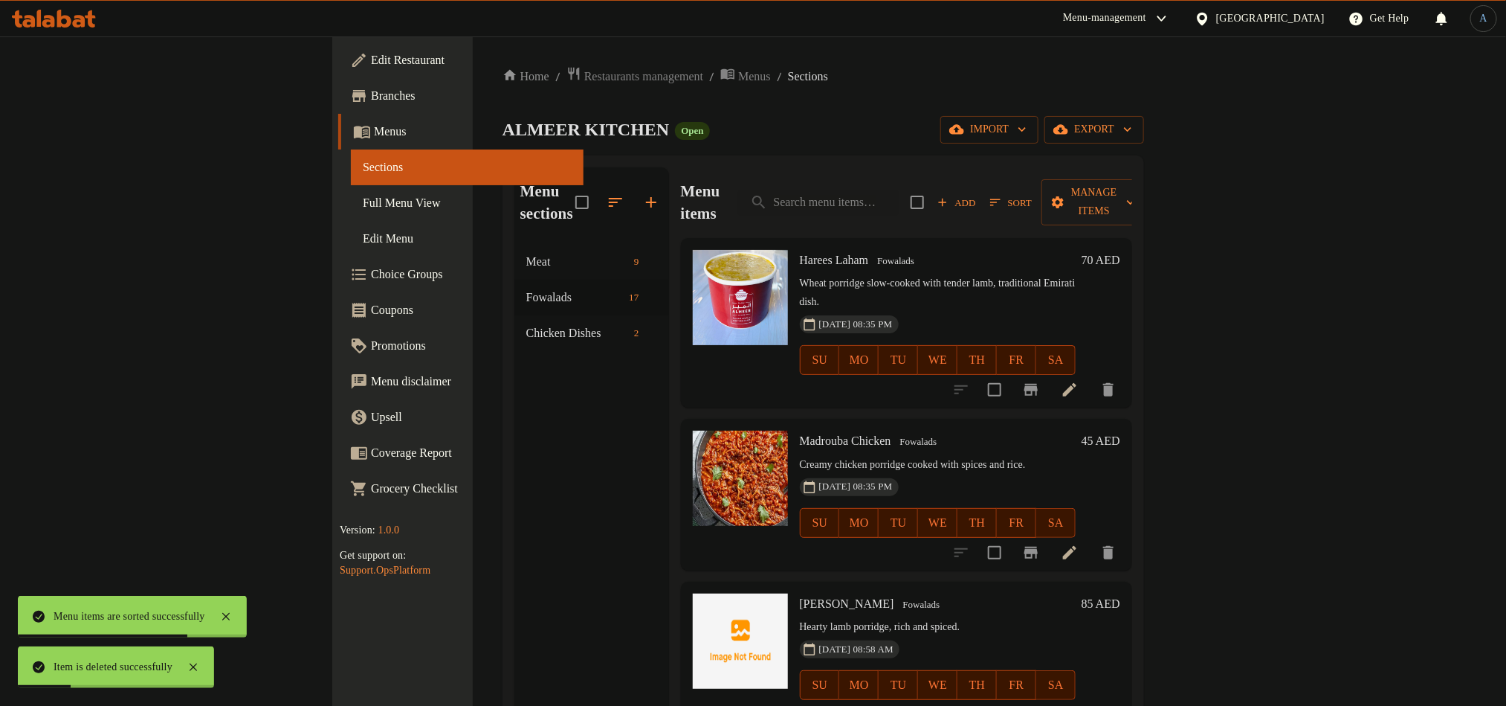
click at [1032, 194] on span "Sort" at bounding box center [1011, 202] width 42 height 17
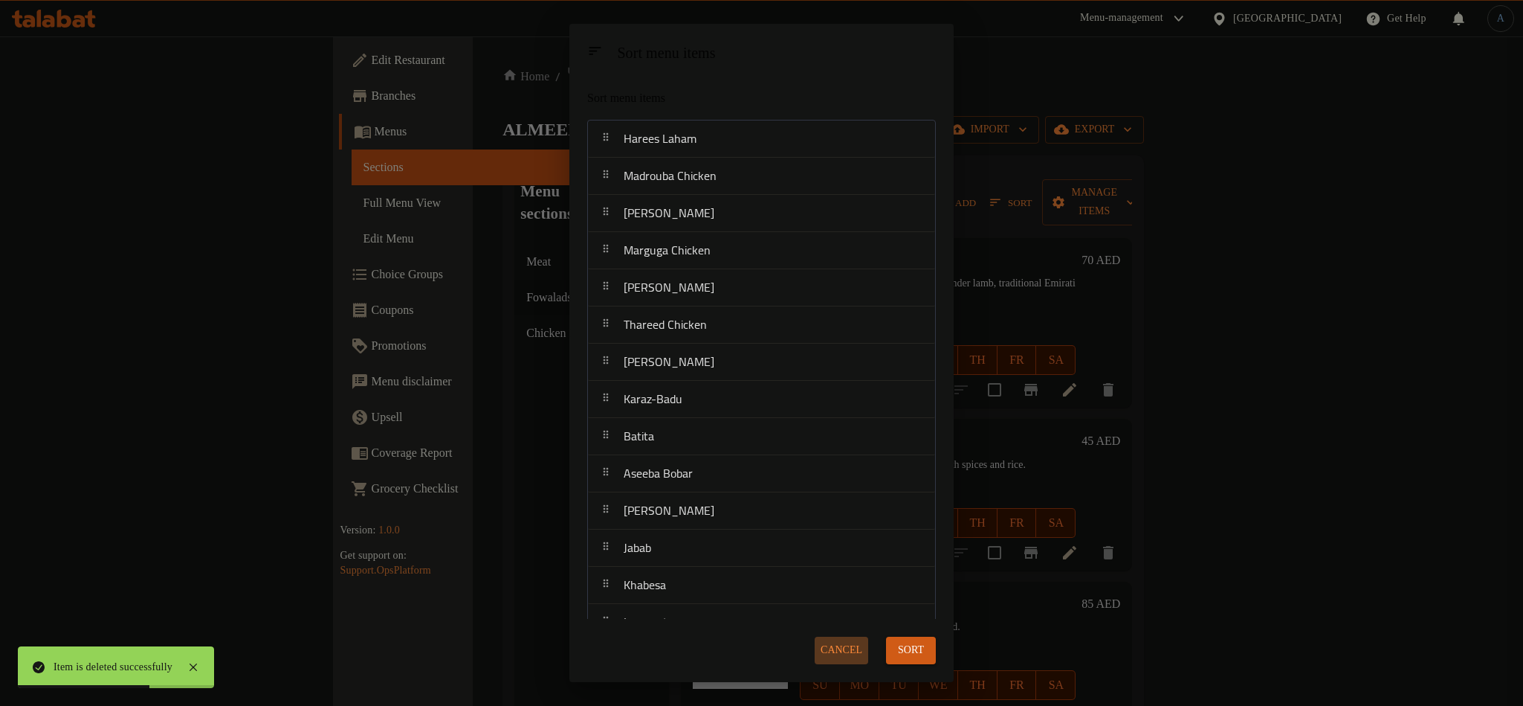
click at [832, 651] on span "Cancel" at bounding box center [842, 650] width 42 height 19
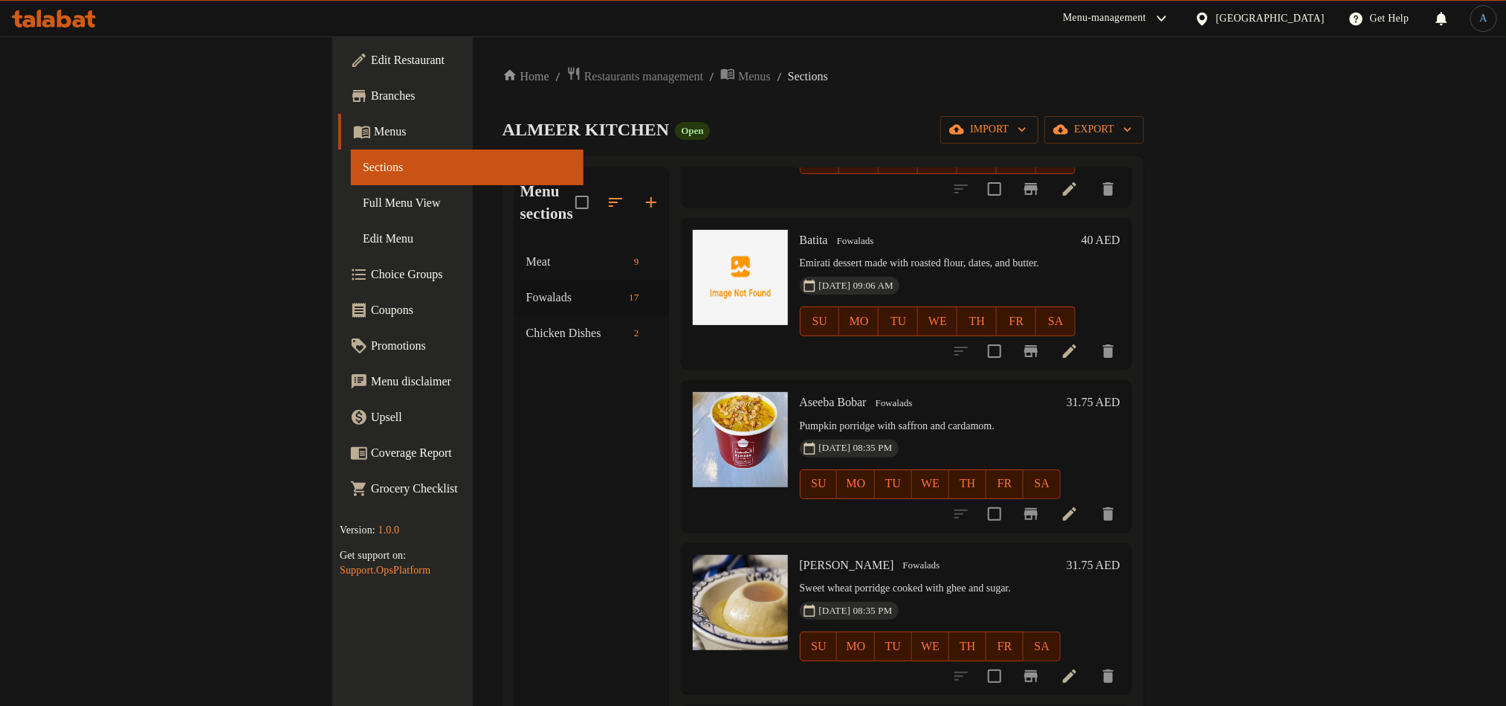
scroll to position [1450, 0]
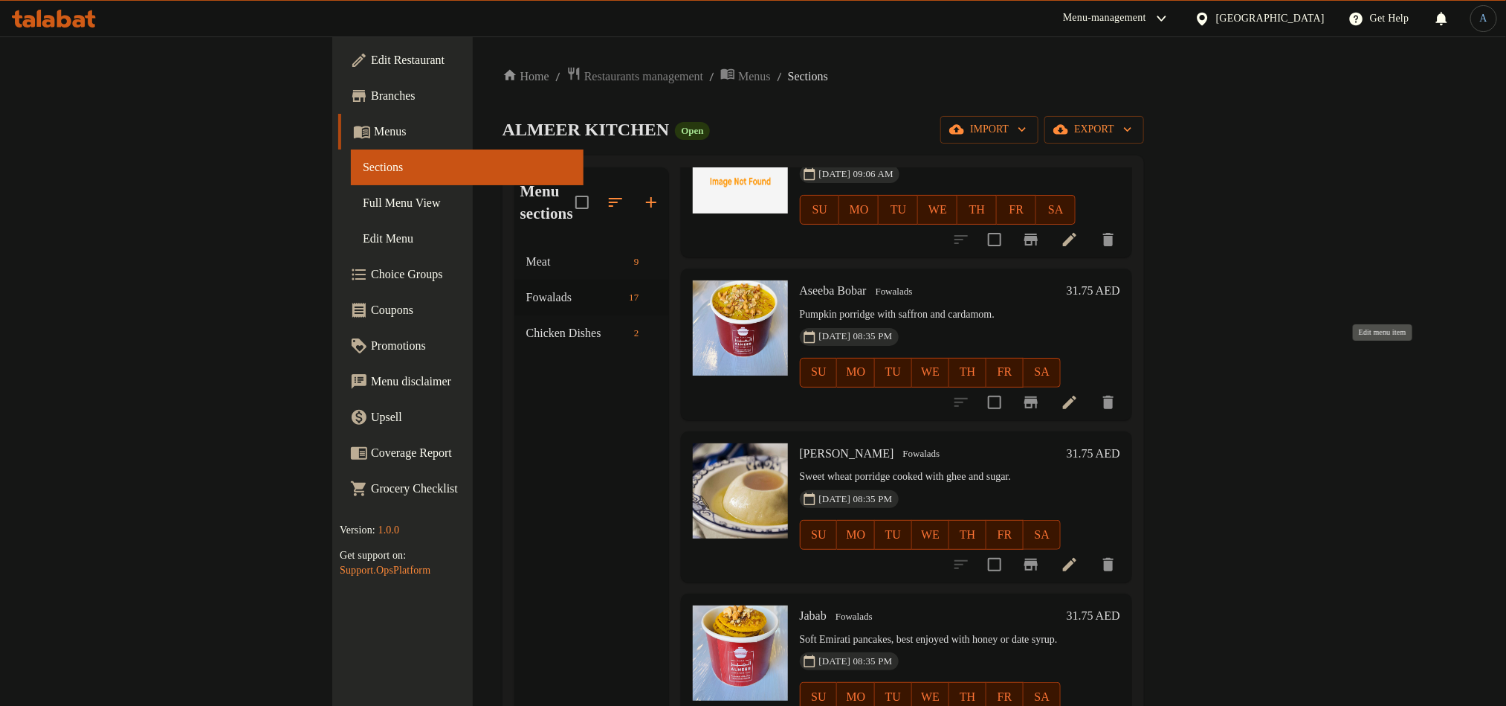
click at [1079, 393] on icon at bounding box center [1070, 402] width 18 height 18
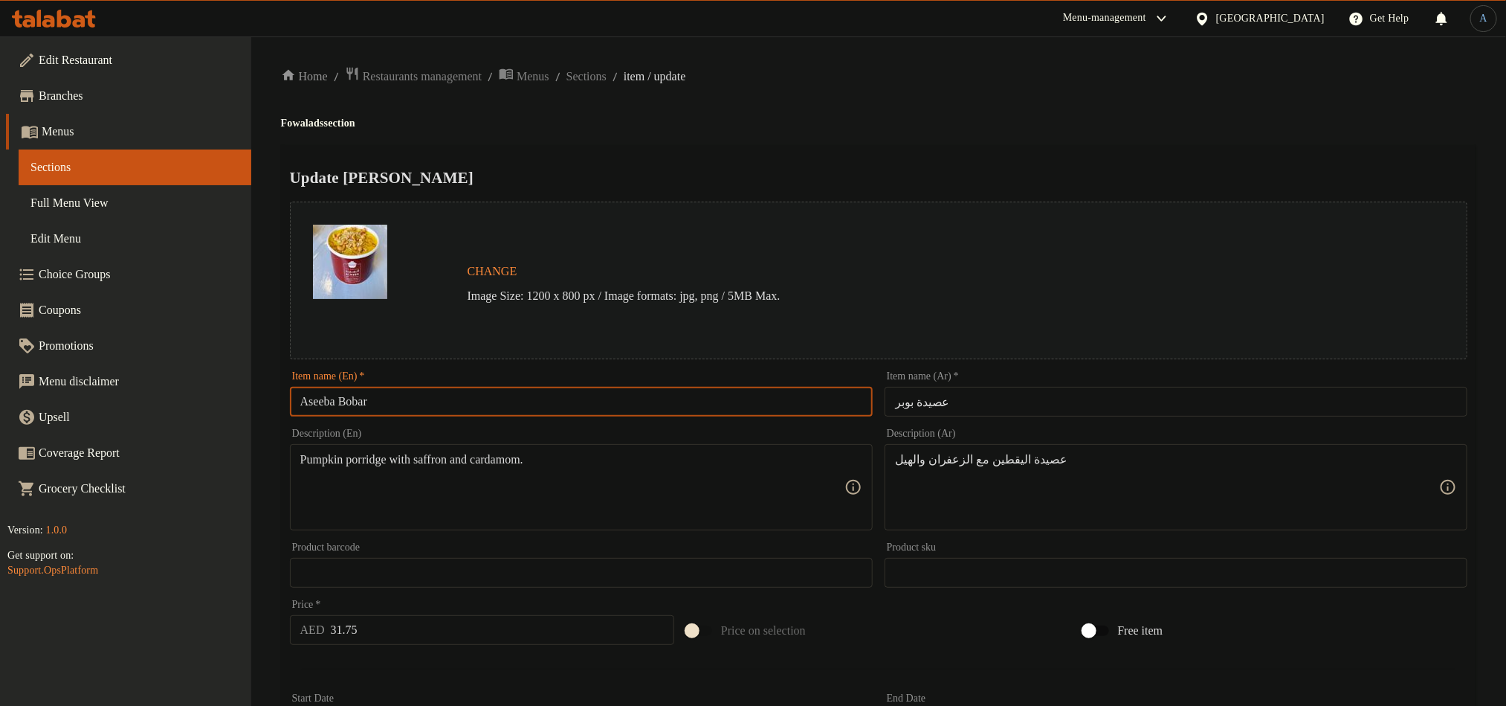
click at [399, 404] on input "Aseeba Bobar" at bounding box center [581, 402] width 583 height 30
paste input "d"
type input "Aseeda Bobar"
click at [981, 103] on div "Home / Restaurants management / Menus / Sections / item / update Fowalads secti…" at bounding box center [879, 554] width 1196 height 977
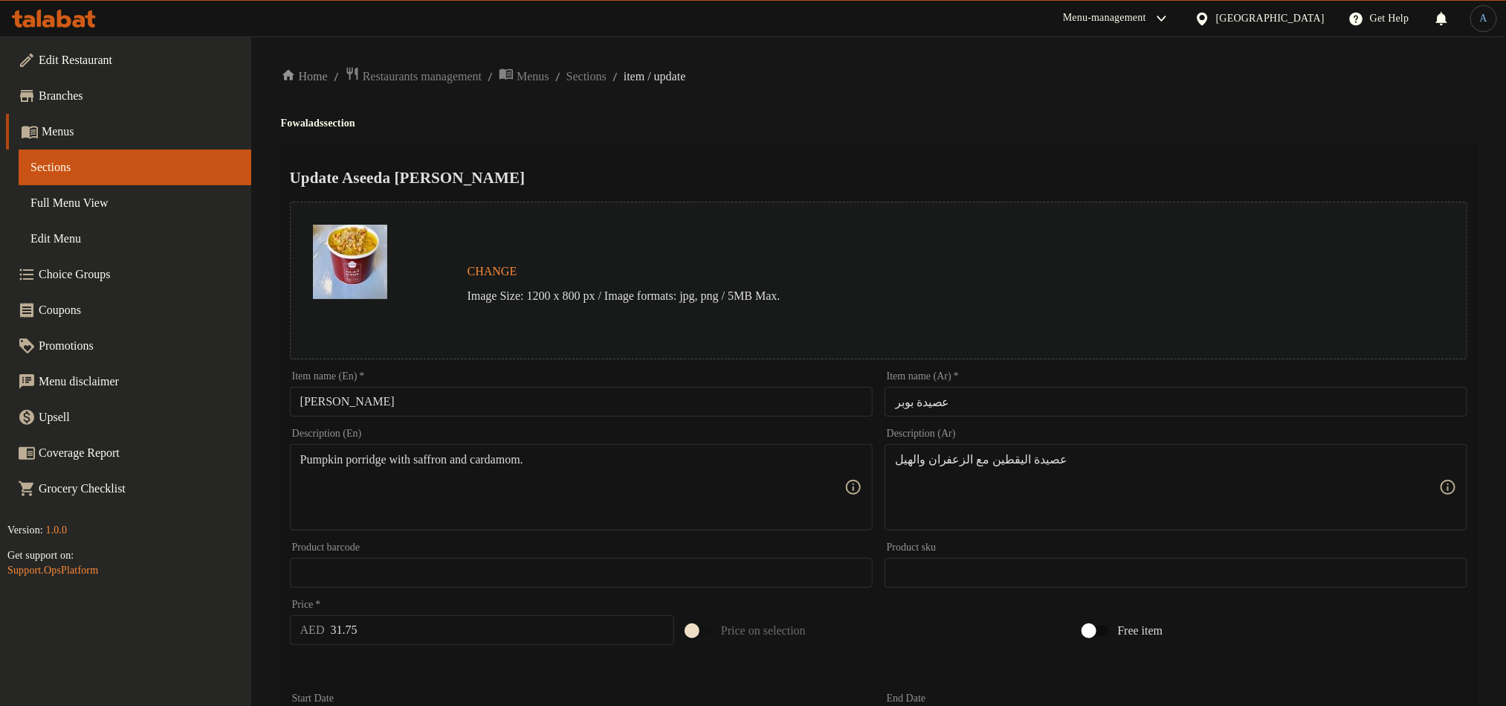
click at [969, 390] on input "عصيدة بوبر" at bounding box center [1176, 402] width 583 height 30
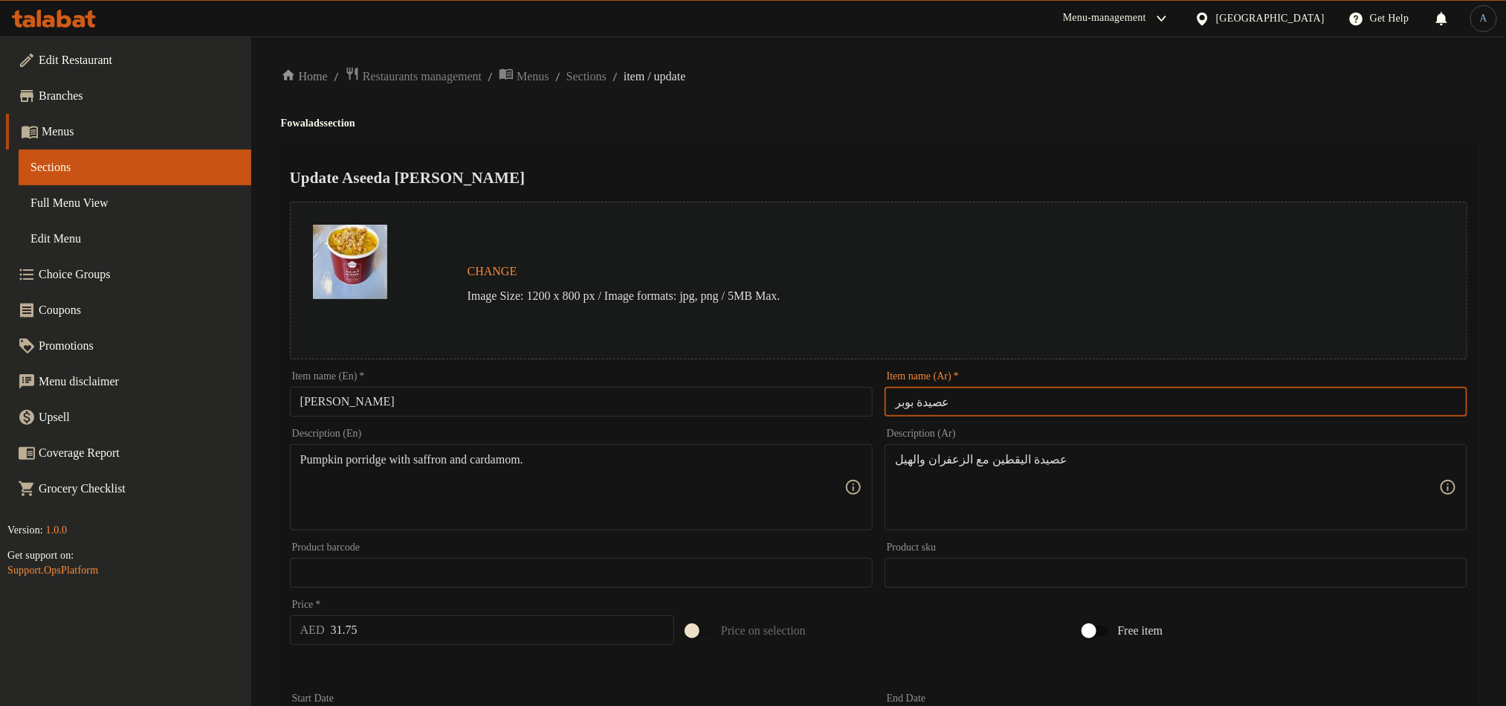
click at [971, 146] on div "Update Aseeda Bobar Change Image Size: 1200 x 800 px / Image formats: jpg, png …" at bounding box center [879, 588] width 1196 height 887
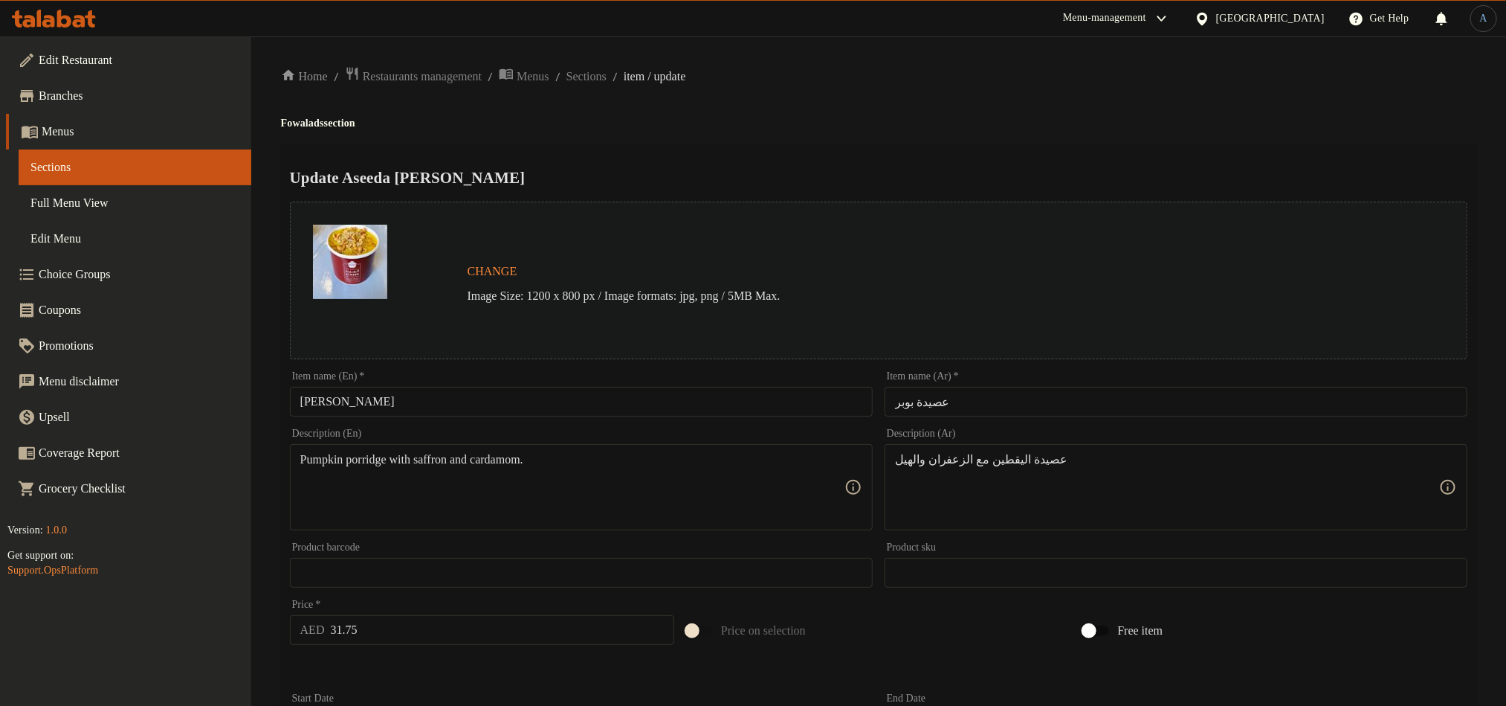
click at [384, 623] on input "31.75" at bounding box center [503, 630] width 344 height 30
paste input "40"
paste textarea "Sweet porridge made with pumpkin."
click at [959, 101] on div "Home / Restaurants management / Menus / Sections / item / update Fowalads secti…" at bounding box center [879, 554] width 1196 height 977
click at [1066, 451] on div "عصيدة اليقطين مع الزعفران والهيل Description (Ar)" at bounding box center [1176, 487] width 583 height 86
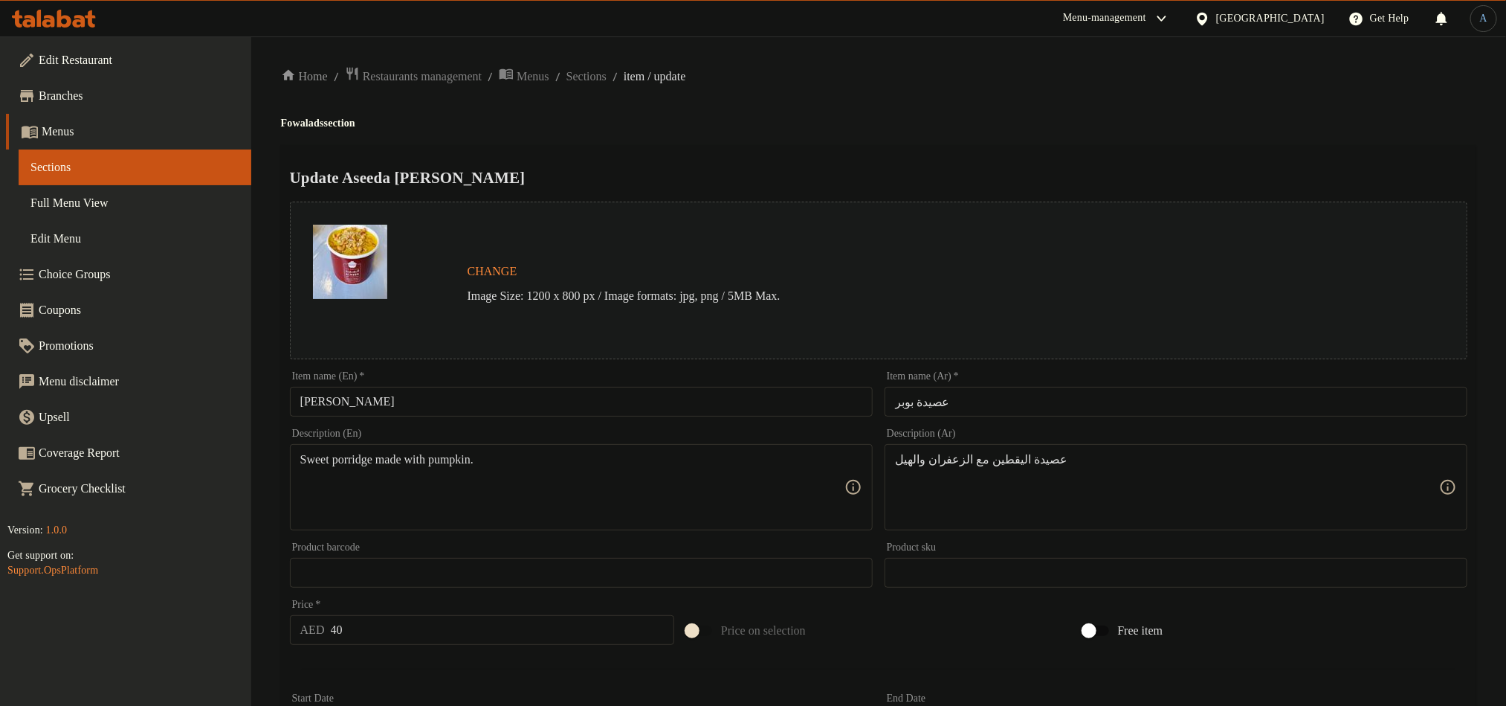
paste
click at [955, 129] on h4 "Fowalads section" at bounding box center [879, 123] width 1196 height 15
click at [900, 141] on div "Home / Restaurants management / Menus / Sections / item / update Fowalads secti…" at bounding box center [879, 554] width 1196 height 977
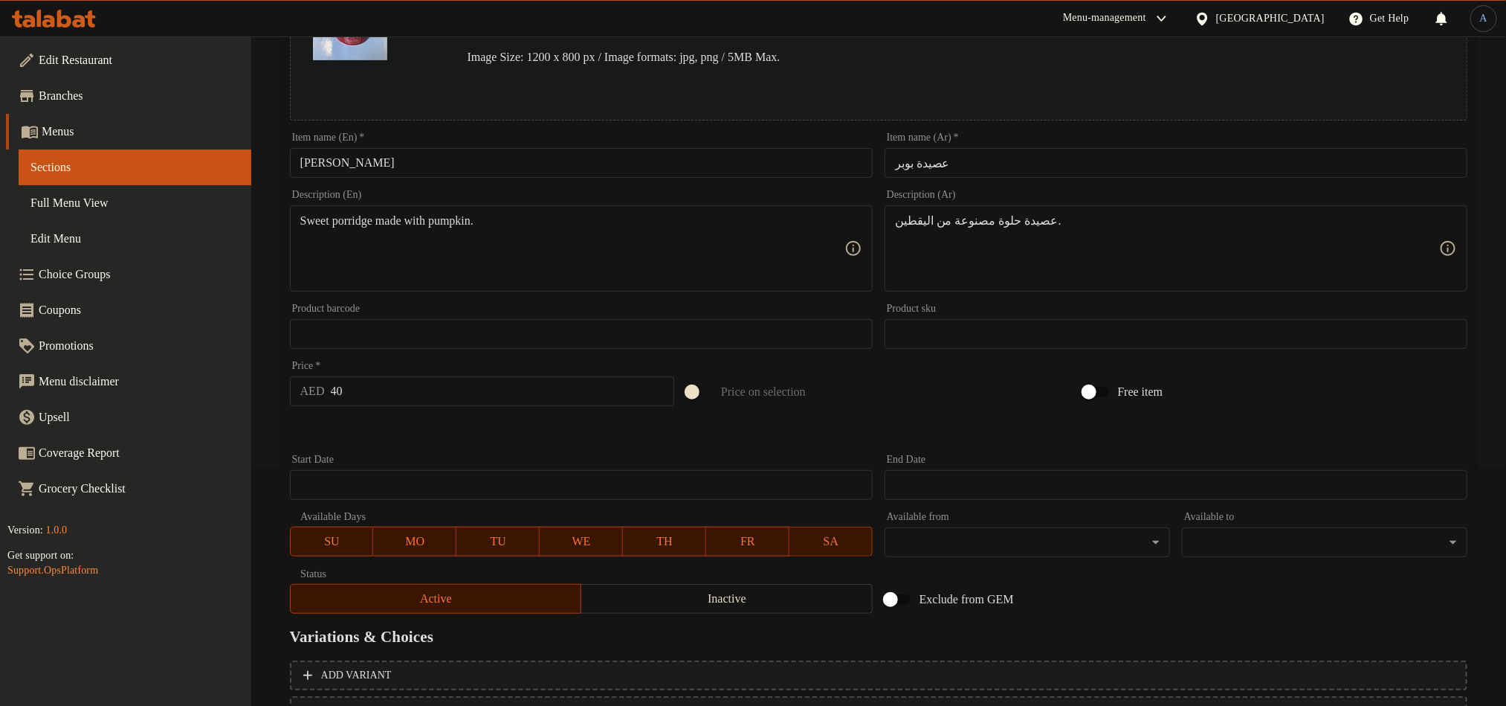
scroll to position [364, 0]
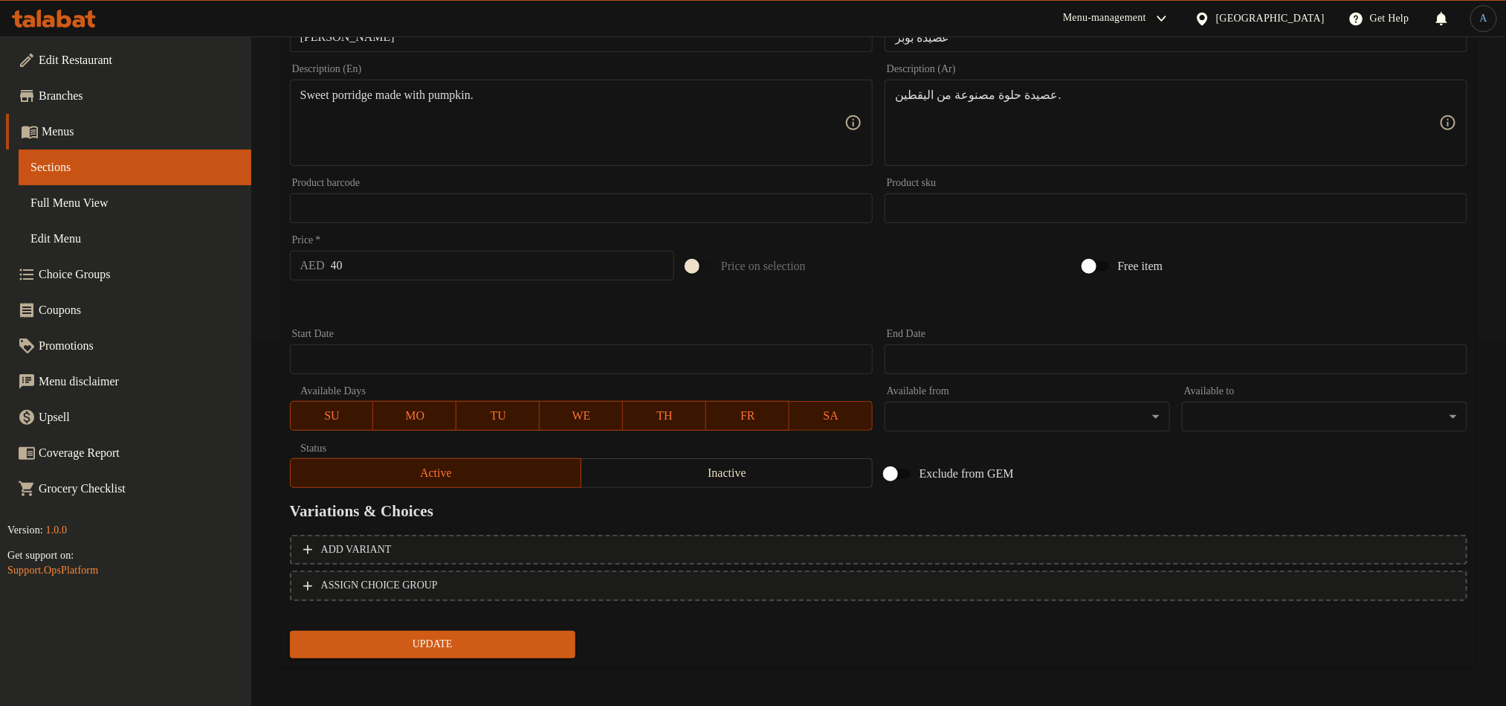
click at [465, 638] on span "Update" at bounding box center [433, 644] width 262 height 19
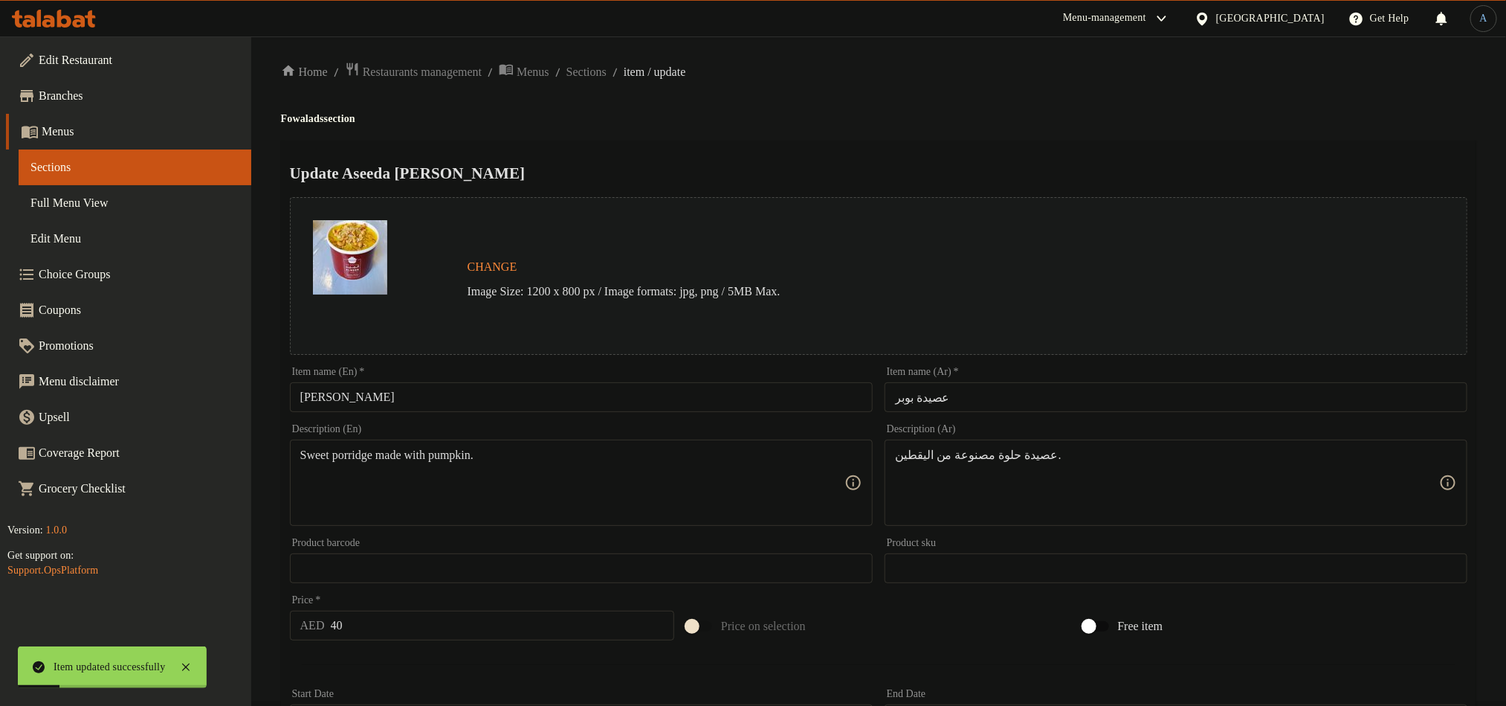
scroll to position [0, 0]
click at [607, 68] on span "Sections" at bounding box center [587, 77] width 40 height 18
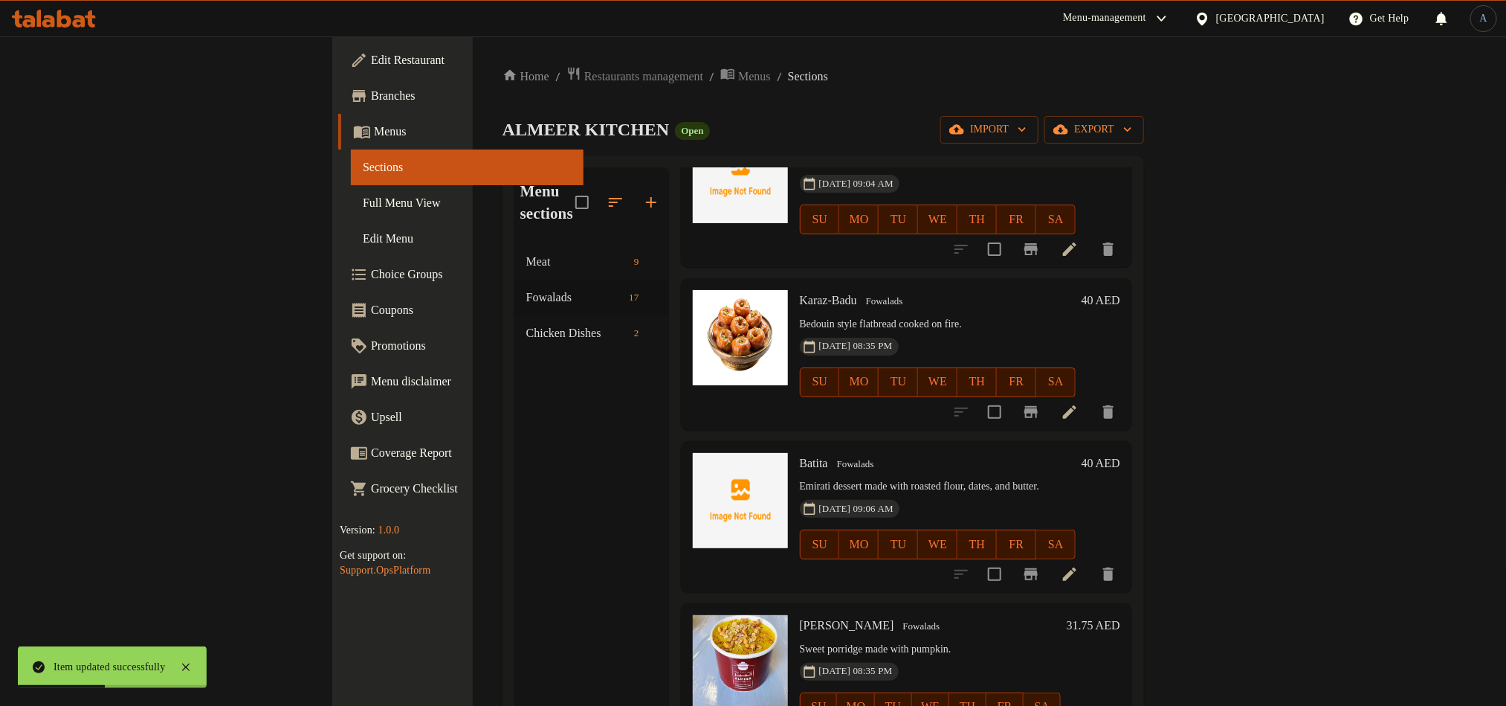
scroll to position [1450, 0]
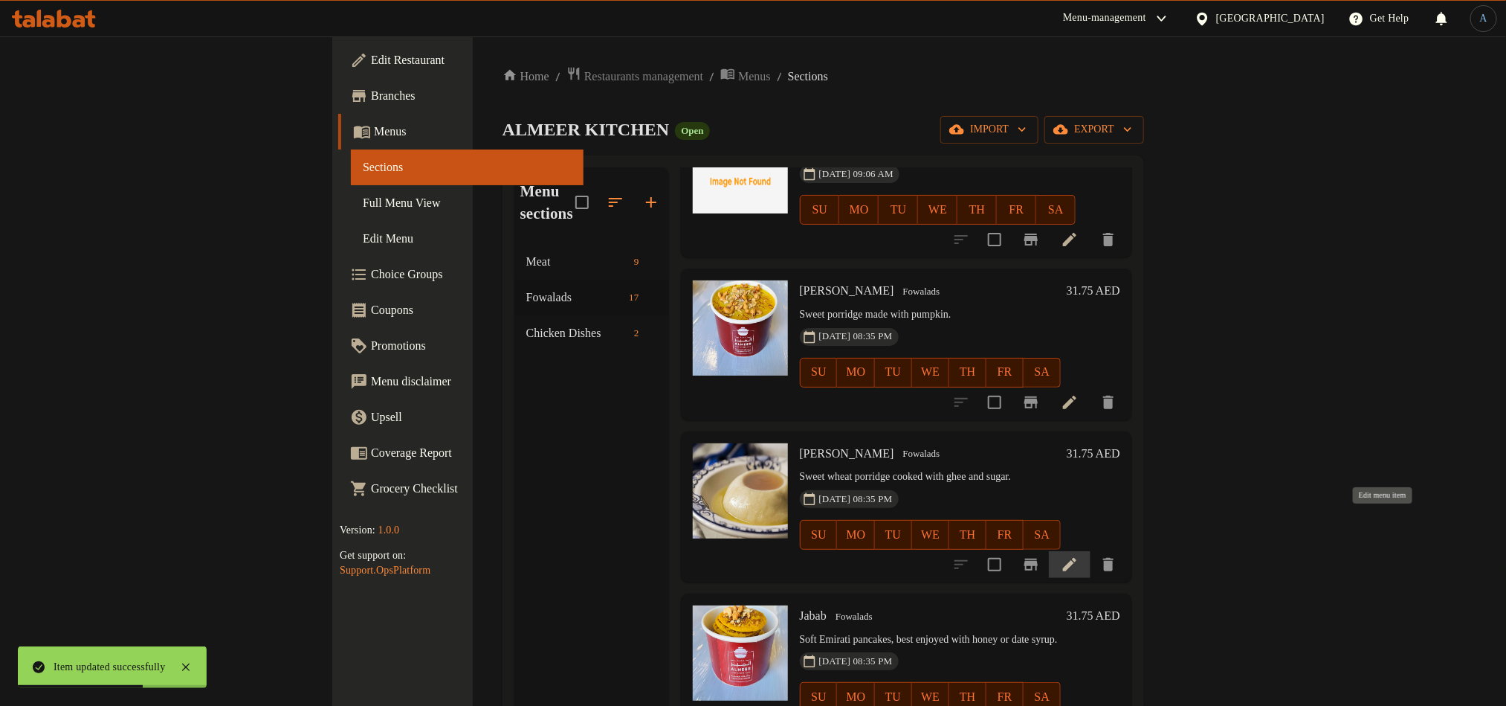
click at [1079, 555] on icon at bounding box center [1070, 564] width 18 height 18
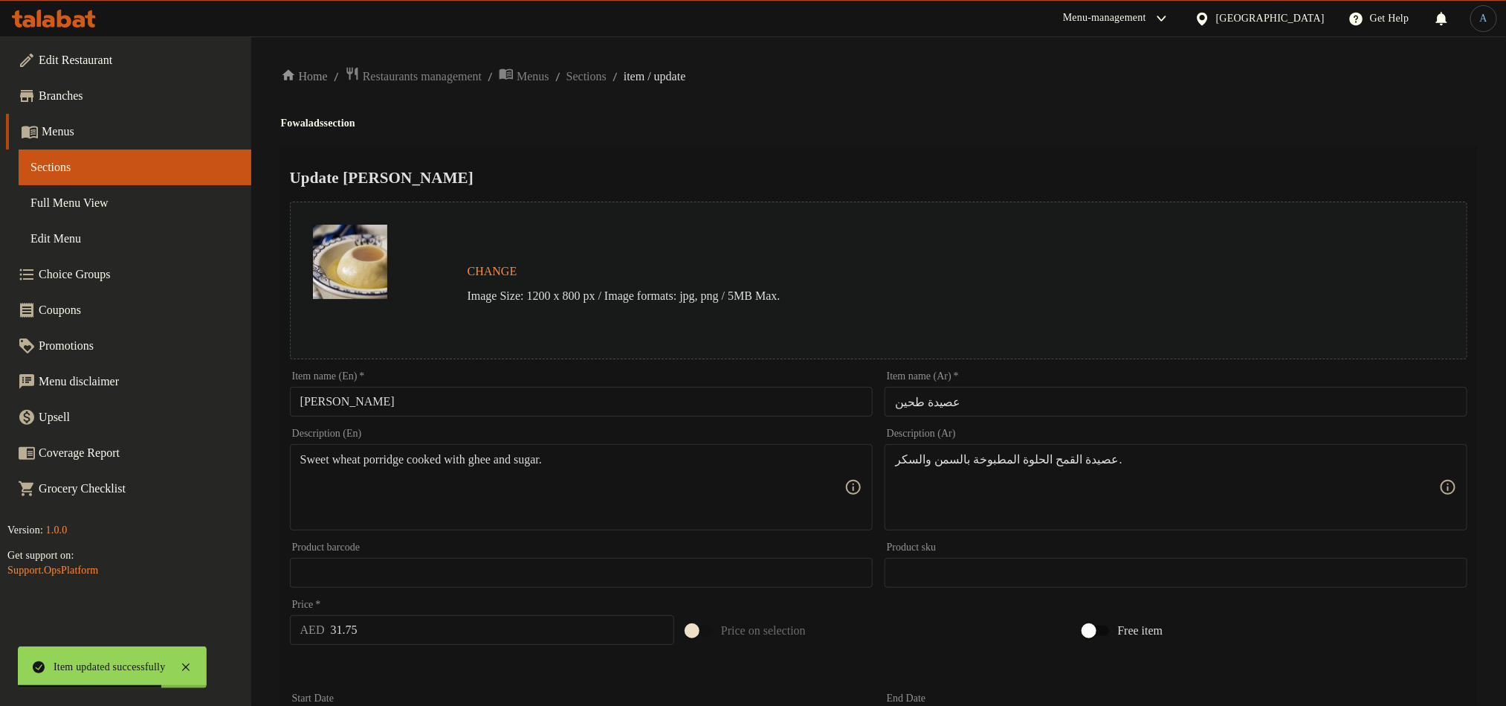
click at [596, 404] on input "[PERSON_NAME]" at bounding box center [581, 402] width 583 height 30
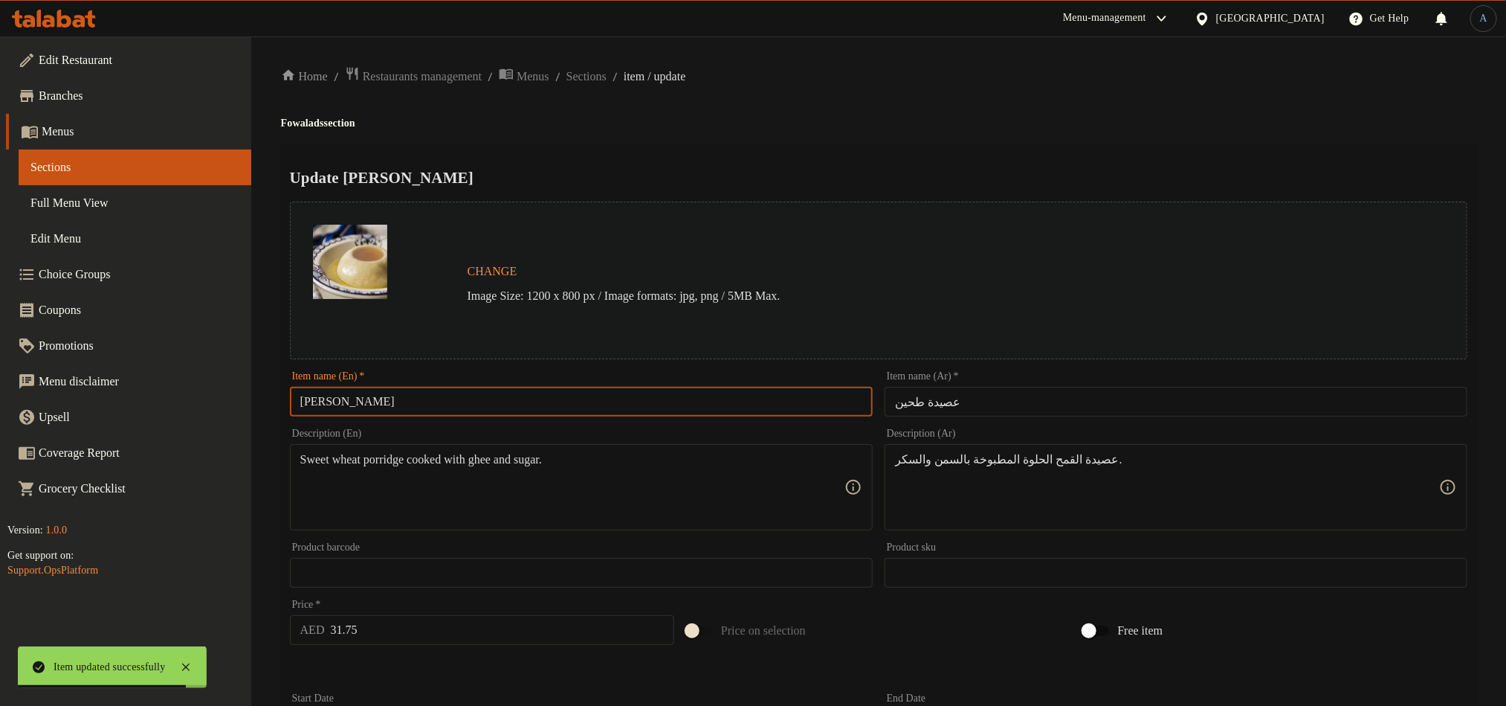
click at [835, 121] on h4 "Fowalads section" at bounding box center [879, 123] width 1196 height 15
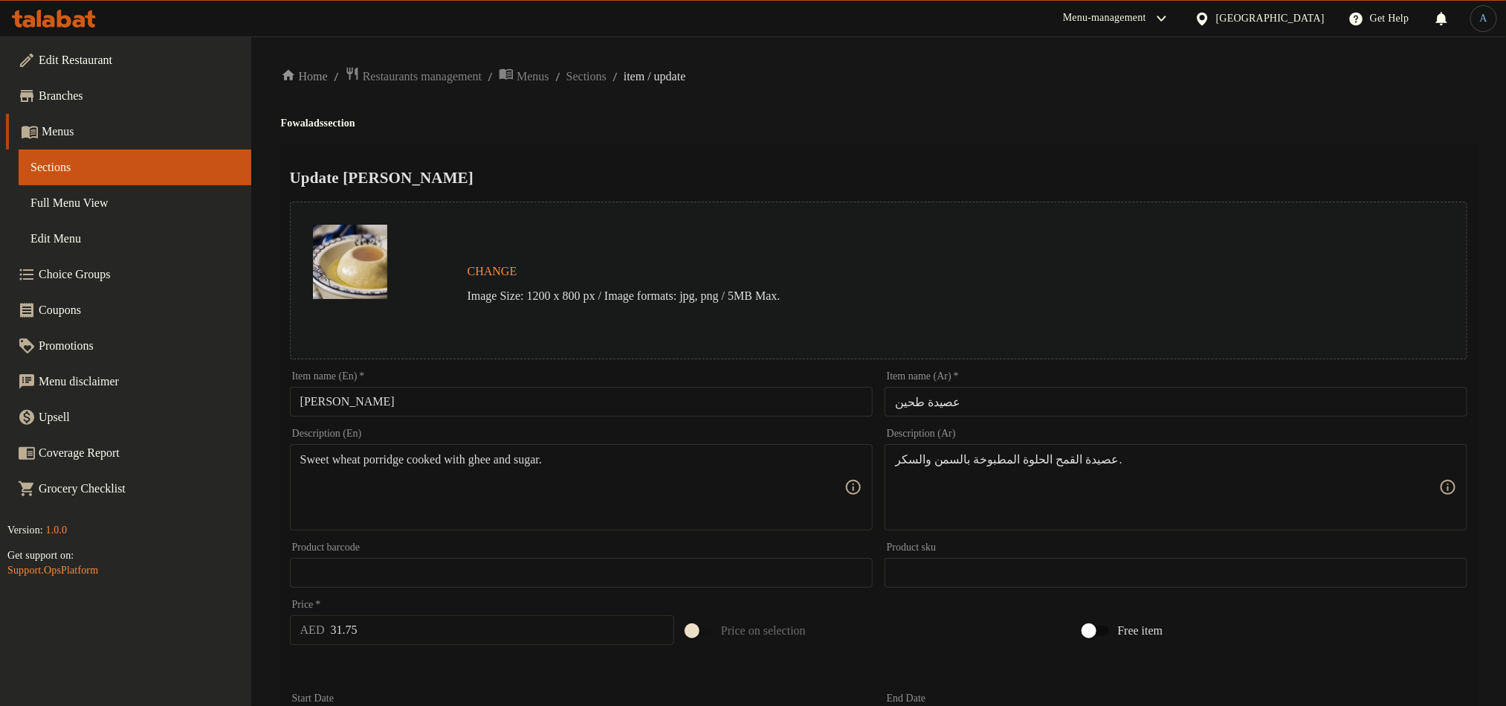
click at [1004, 381] on div "Item name (Ar)   * عصيدة طحين Item name (Ar) *" at bounding box center [1176, 393] width 583 height 45
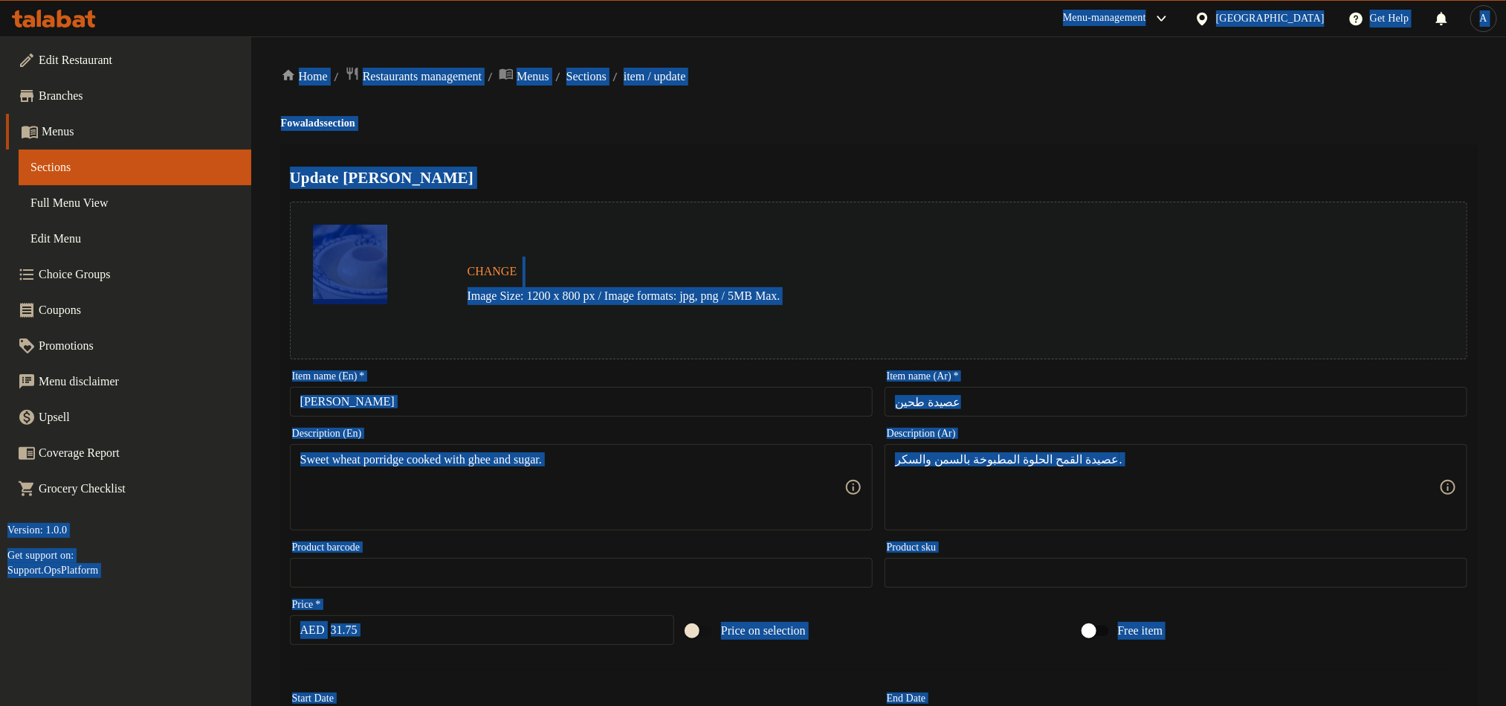
click at [987, 397] on input "عصيدة طحين" at bounding box center [1176, 402] width 583 height 30
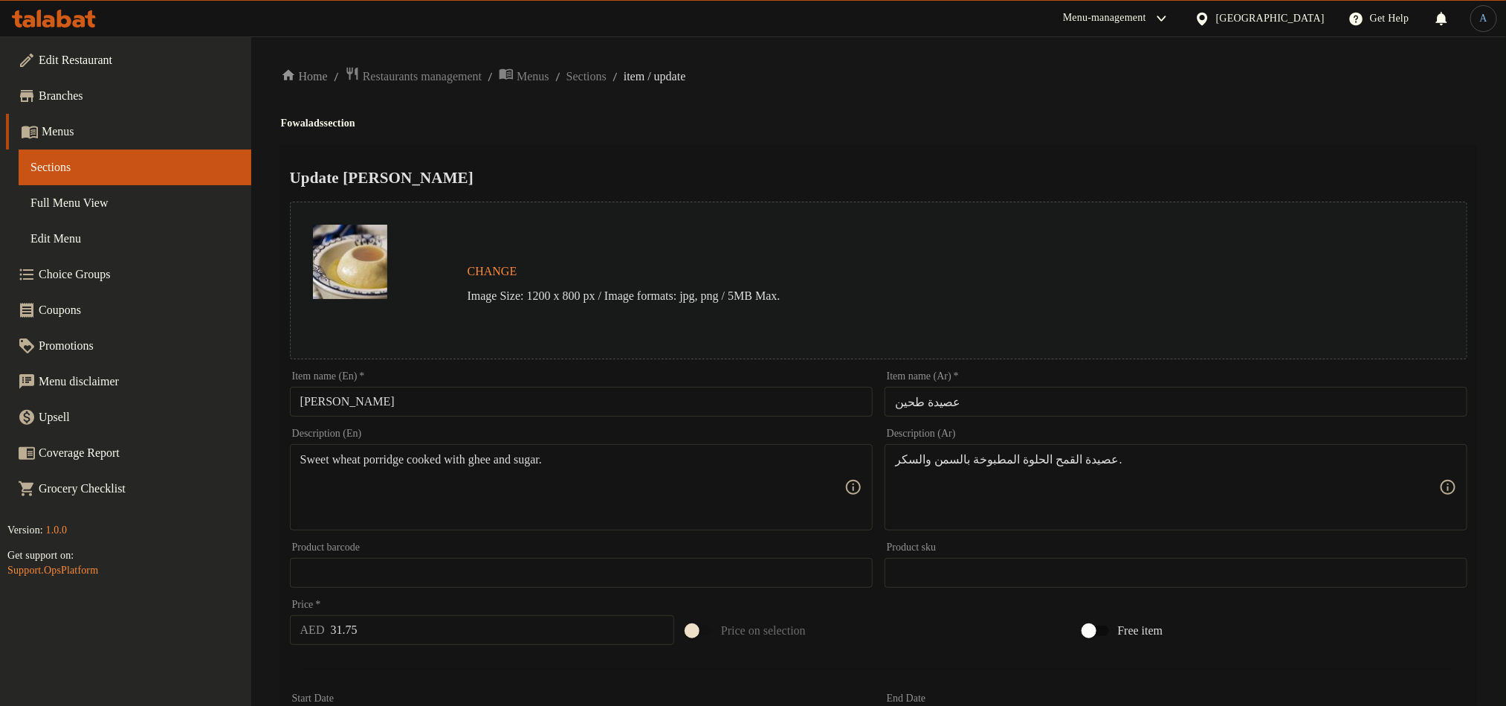
click at [957, 107] on div "Home / Restaurants management / Menus / Sections / item / update Fowalads secti…" at bounding box center [879, 554] width 1196 height 977
click at [418, 616] on input "31.75" at bounding box center [503, 630] width 344 height 30
click at [556, 469] on div at bounding box center [753, 353] width 1506 height 706
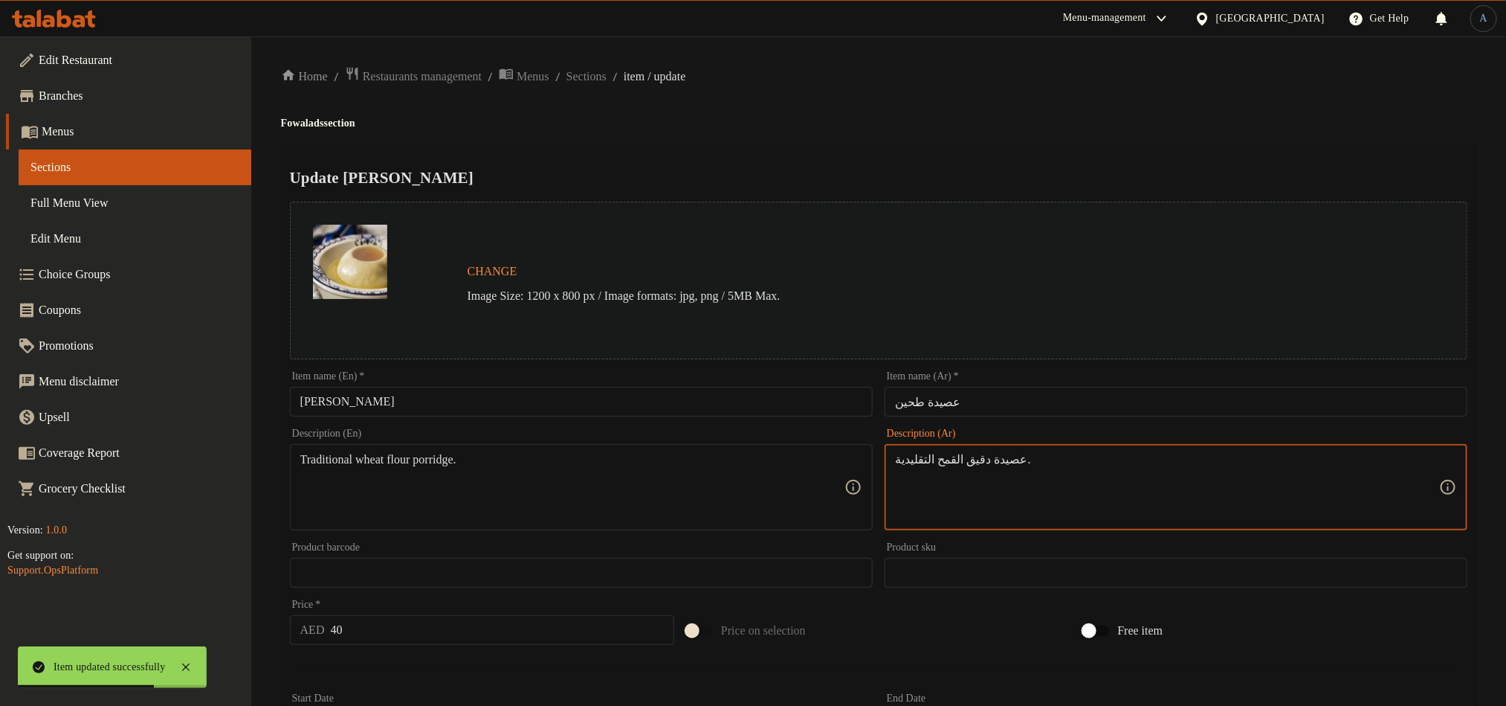
click at [1037, 105] on div "Home / Restaurants management / Menus / Sections / item / update Fowalads secti…" at bounding box center [879, 554] width 1196 height 977
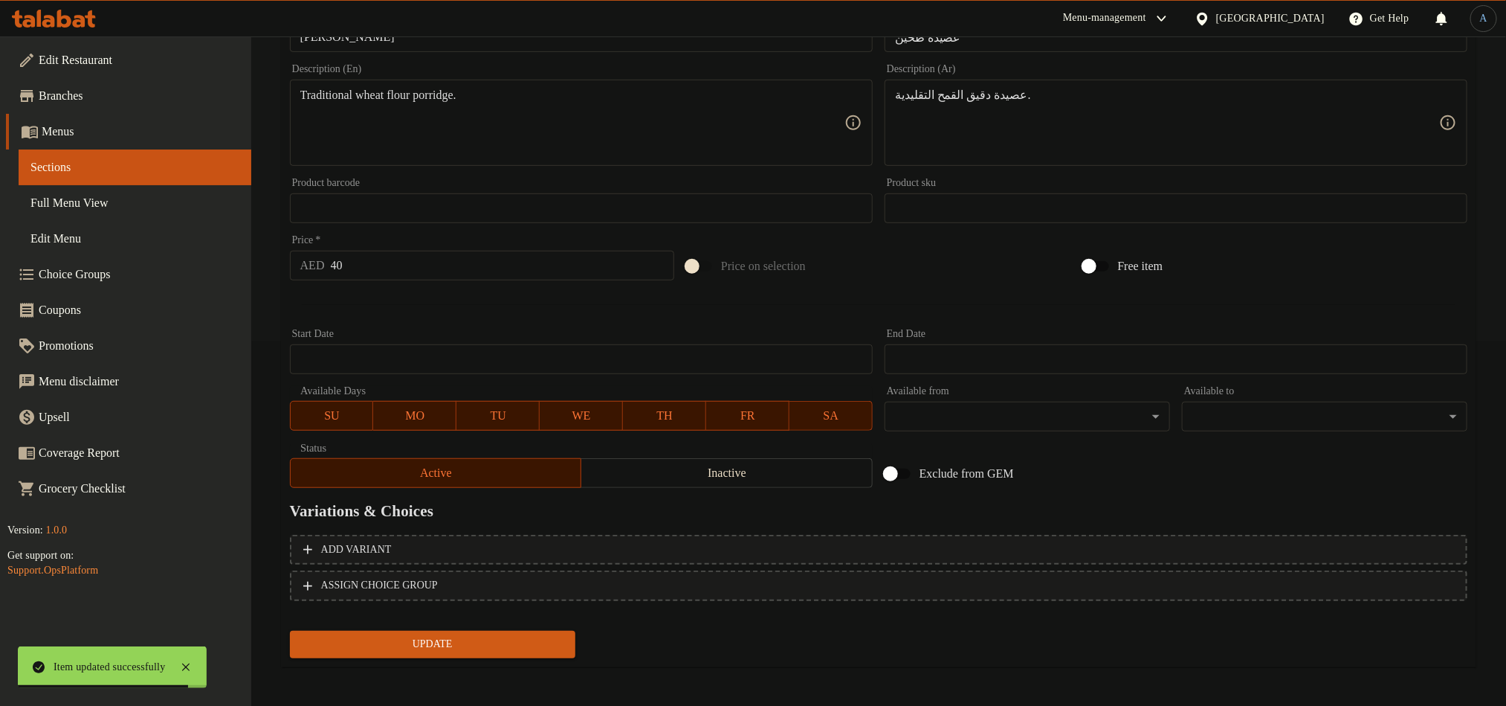
click at [456, 636] on span "Update" at bounding box center [433, 644] width 262 height 19
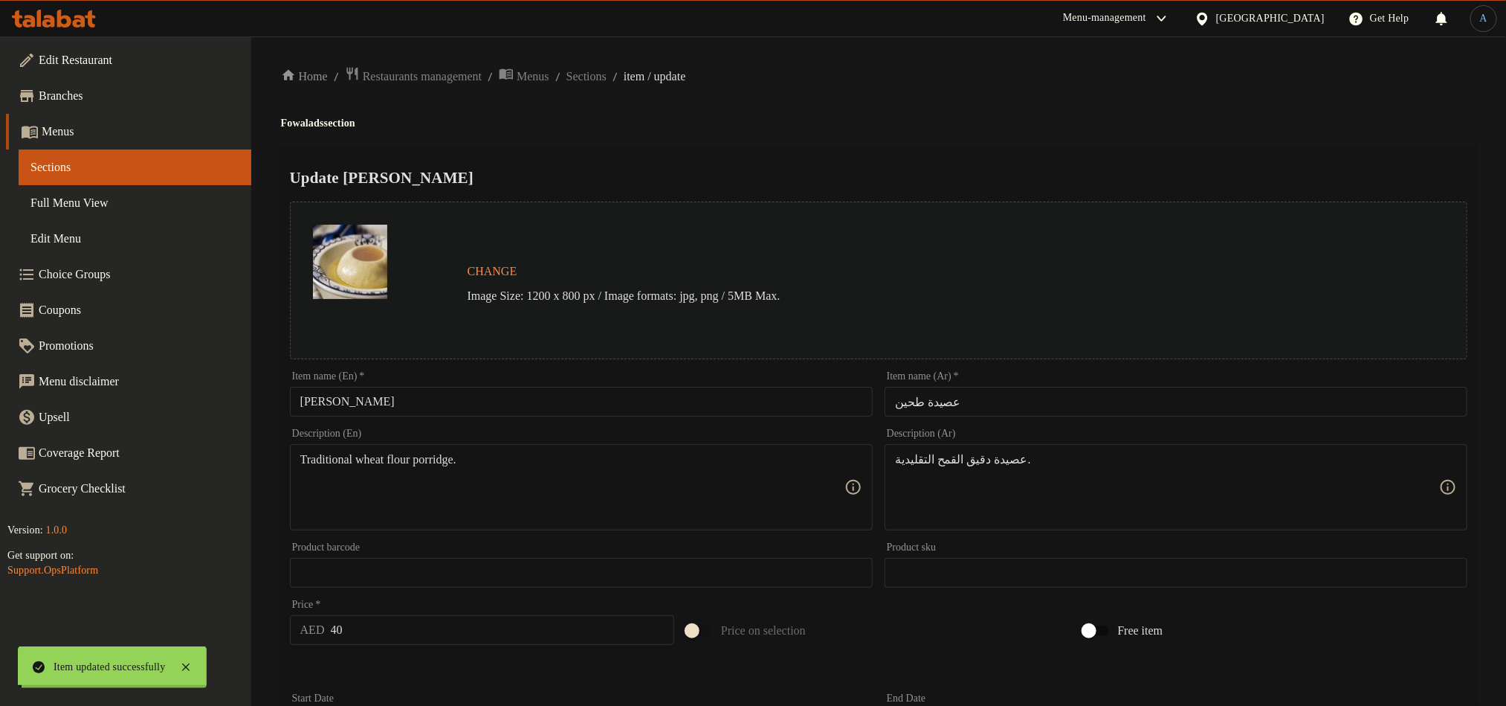
click at [727, 127] on h4 "Fowalads section" at bounding box center [879, 123] width 1196 height 15
click at [613, 65] on div "Home / Restaurants management / Menus / Sections / item / update Fowalads secti…" at bounding box center [878, 554] width 1255 height 1036
click at [607, 81] on span "Sections" at bounding box center [587, 77] width 40 height 18
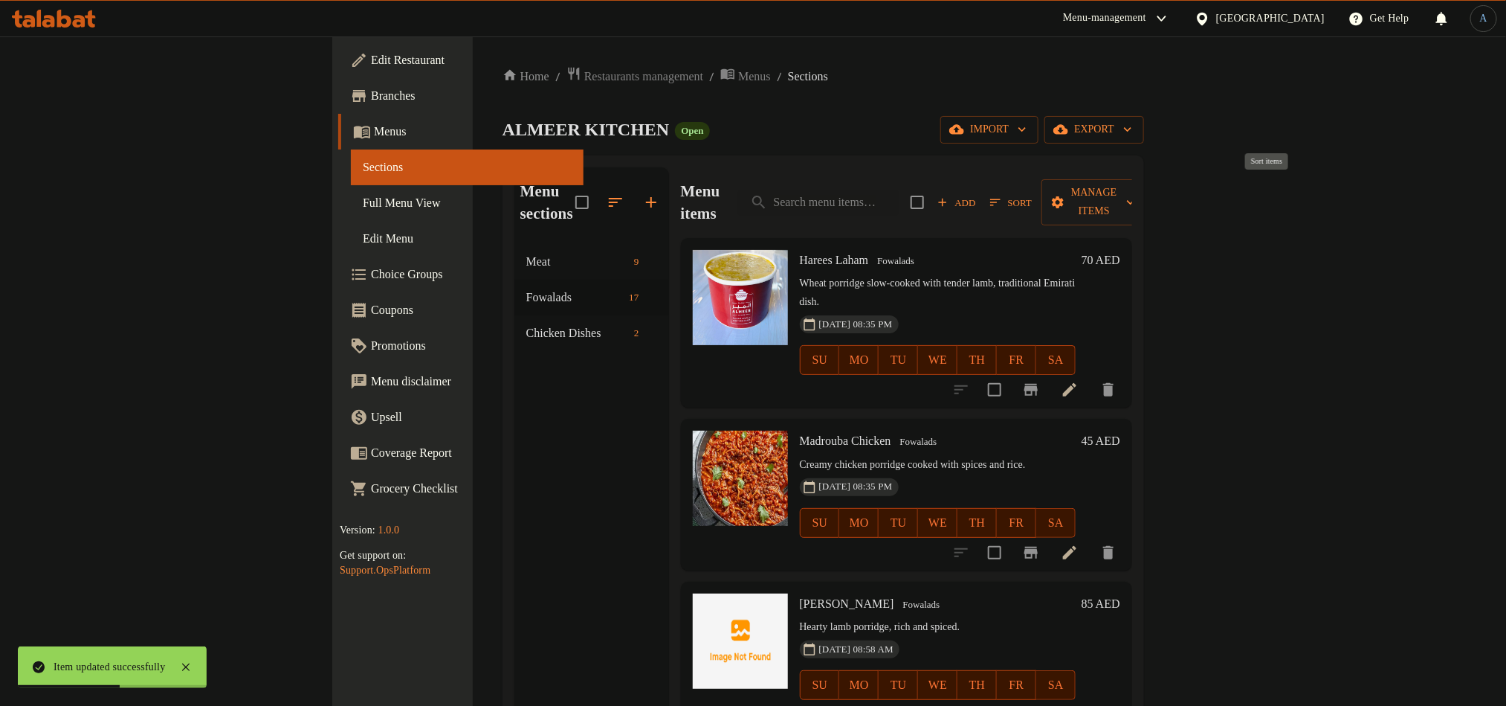
click at [1002, 196] on icon "button" at bounding box center [995, 202] width 13 height 13
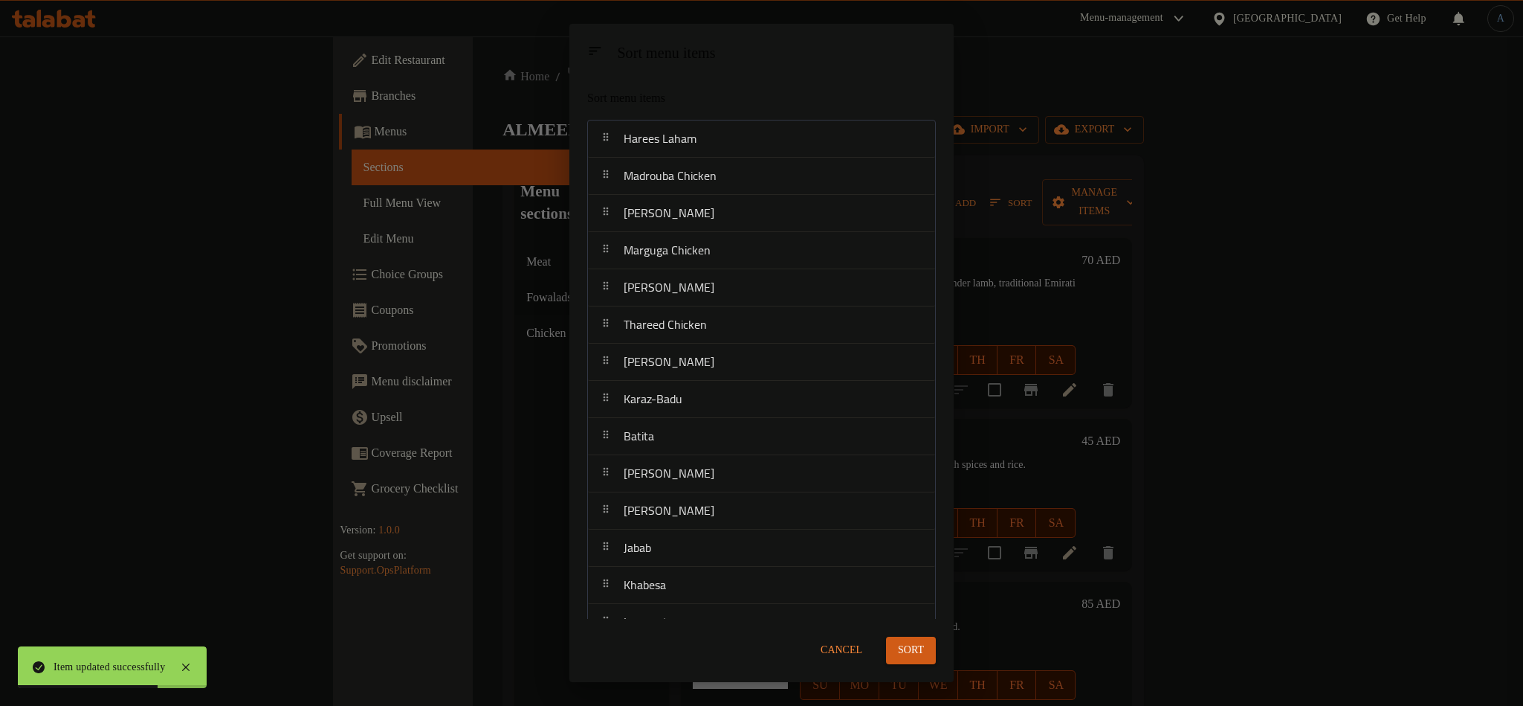
scroll to position [9, 0]
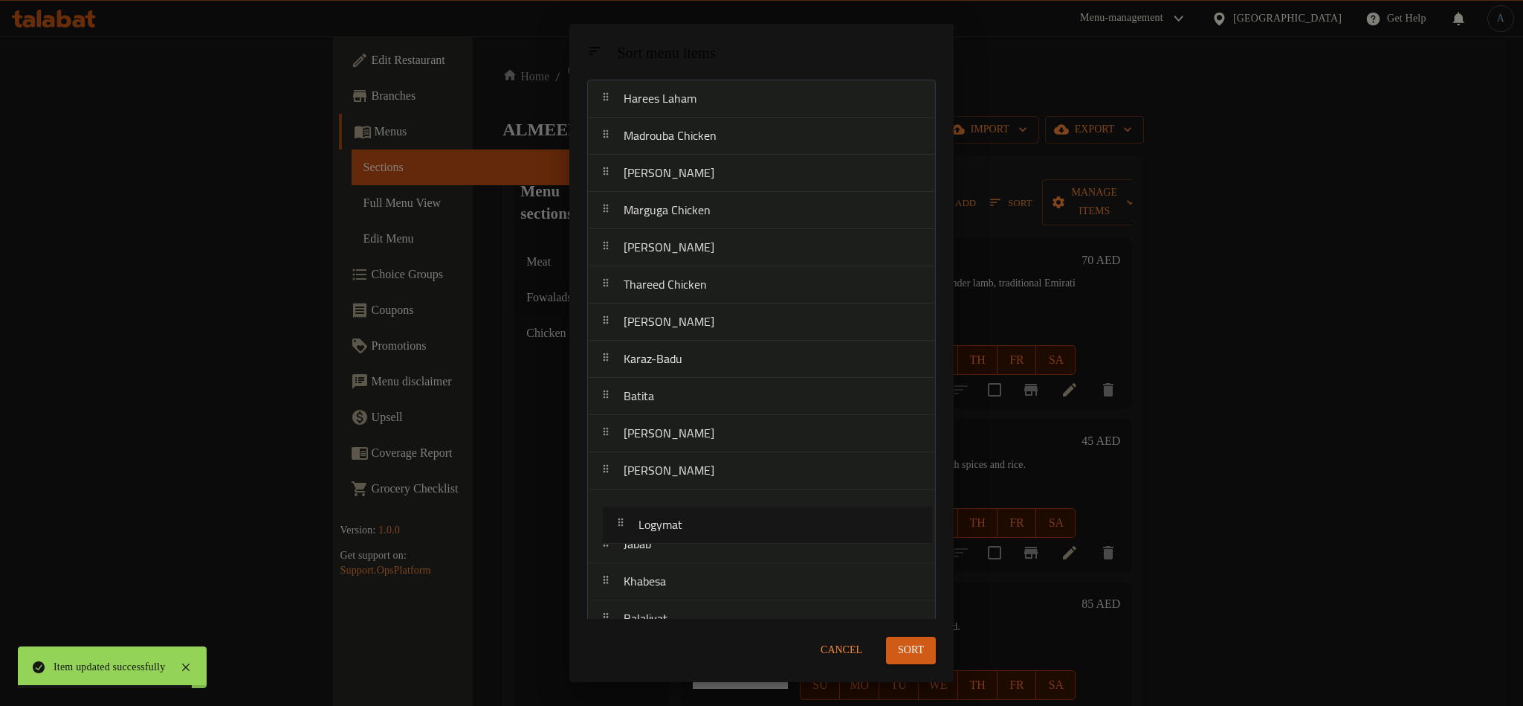
drag, startPoint x: 661, startPoint y: 614, endPoint x: 672, endPoint y: 522, distance: 92.9
click at [672, 522] on nav "Harees Laham Madrouba Chicken Madrouba Laham Marguga Chicken Marguga Laham Thar…" at bounding box center [761, 396] width 349 height 633
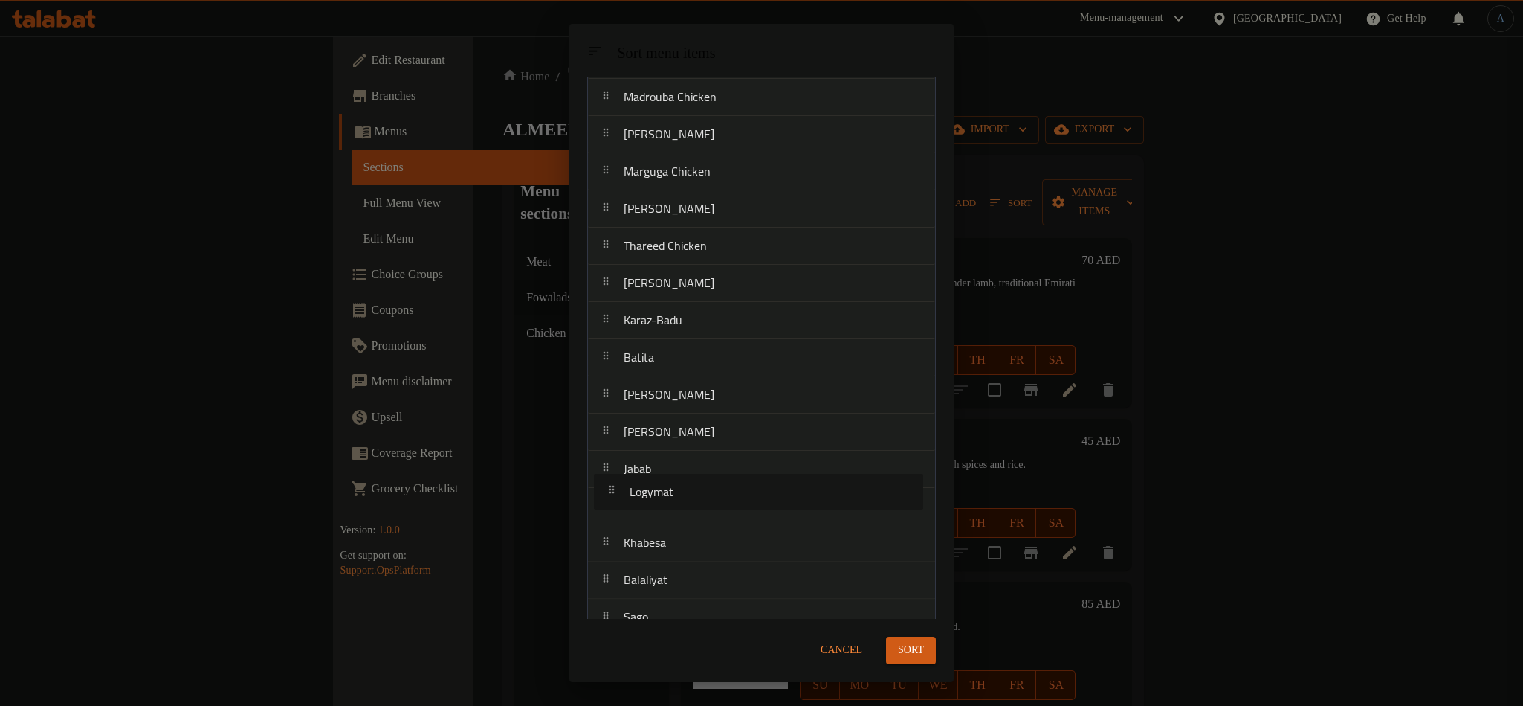
scroll to position [83, 0]
drag, startPoint x: 667, startPoint y: 547, endPoint x: 670, endPoint y: 457, distance: 90.0
click at [670, 457] on nav "Harees Laham Madrouba Chicken Madrouba Laham Marguga Chicken Marguga Laham Thar…" at bounding box center [761, 353] width 349 height 633
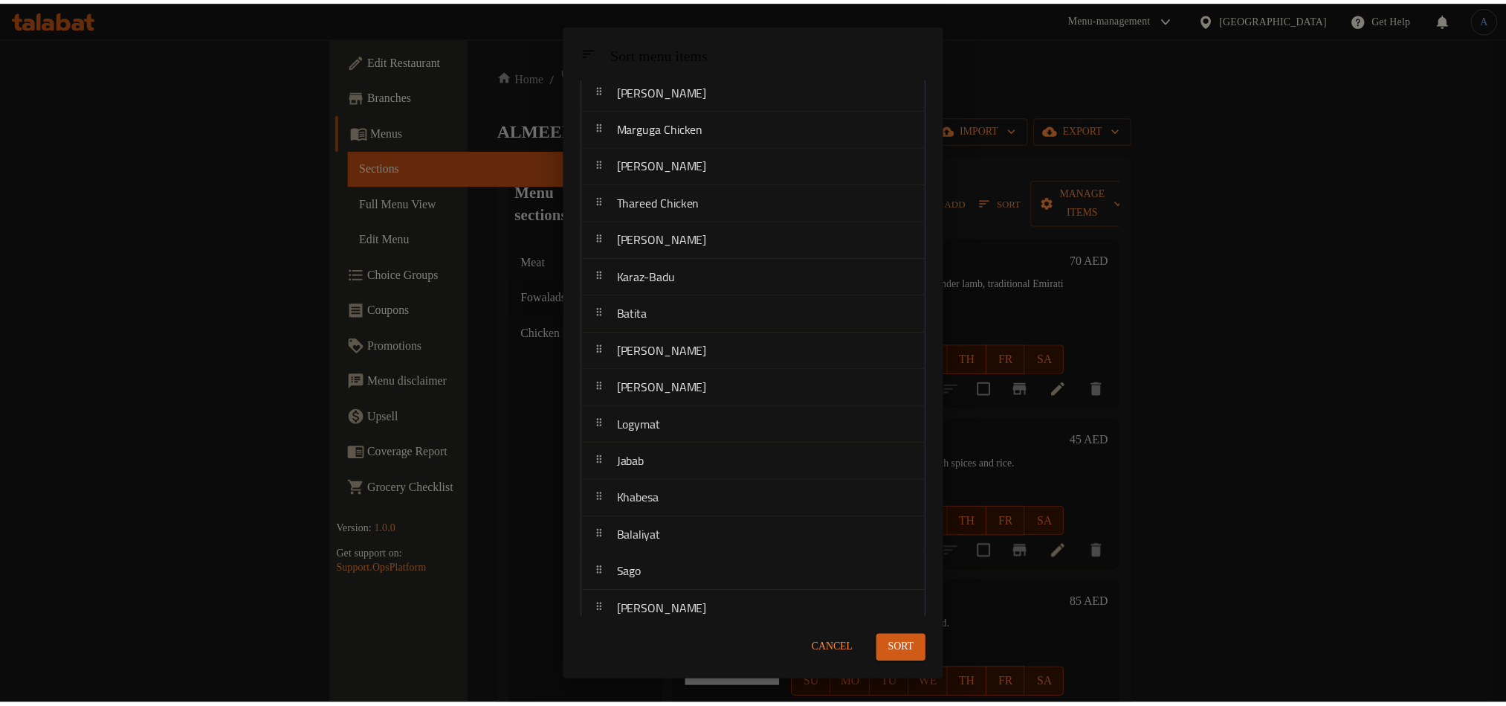
scroll to position [134, 0]
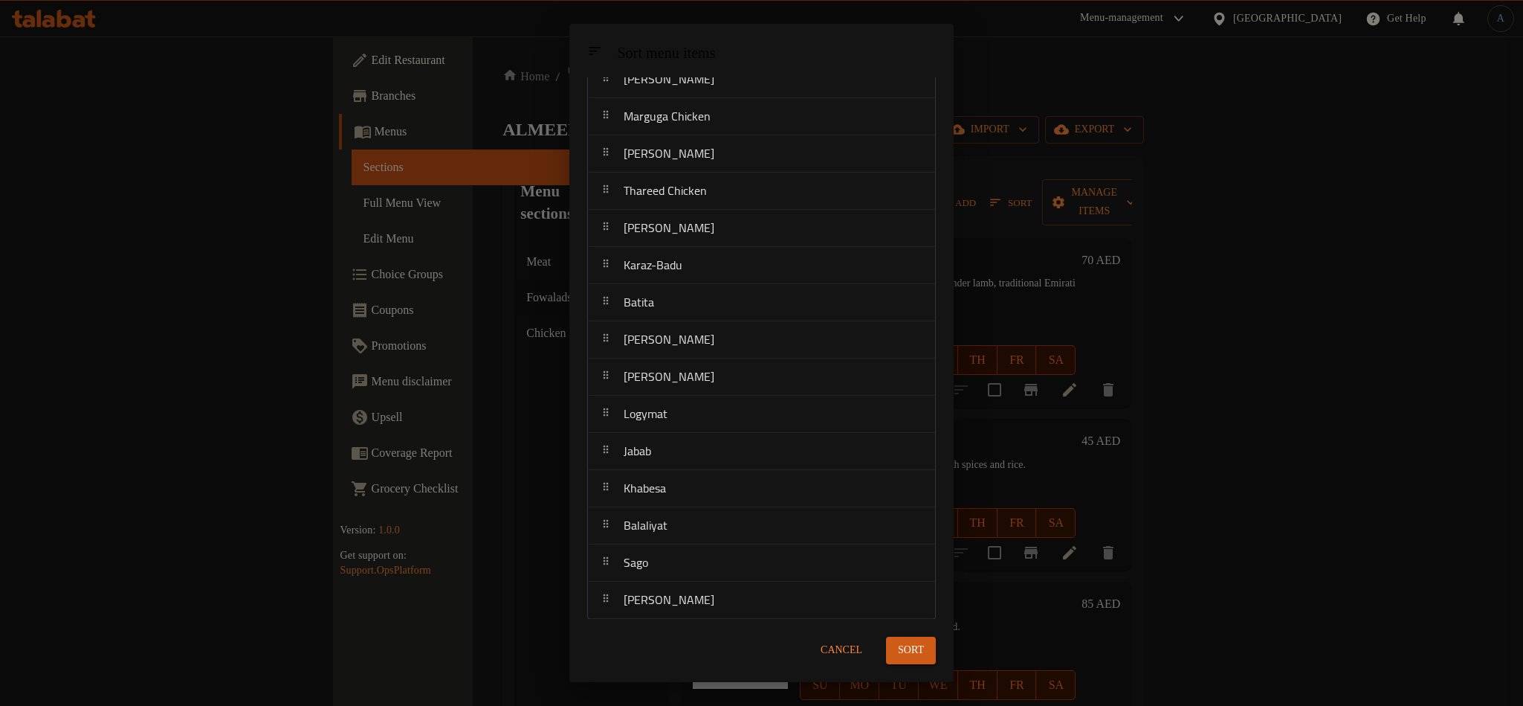
click at [915, 642] on span "Sort" at bounding box center [911, 650] width 26 height 19
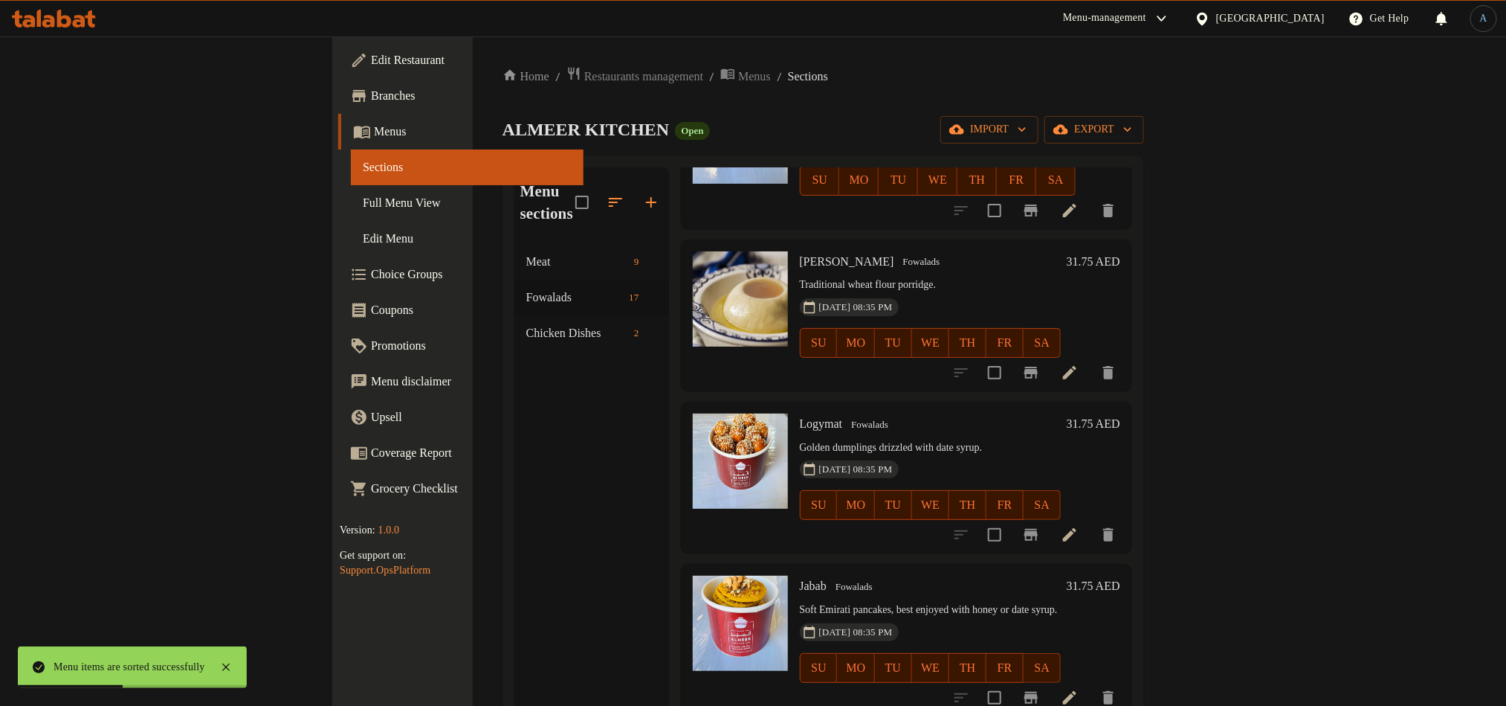
scroll to position [1673, 0]
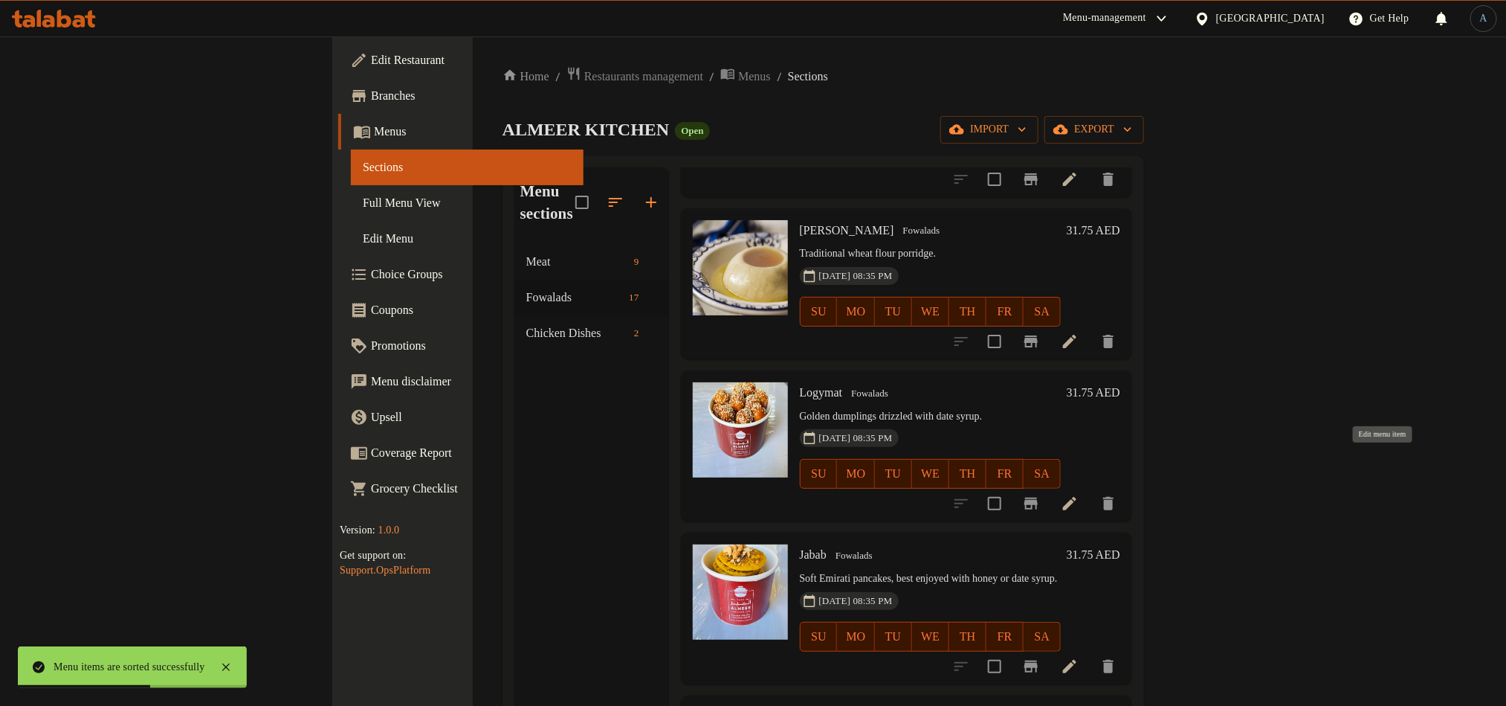
click at [1079, 494] on icon at bounding box center [1070, 503] width 18 height 18
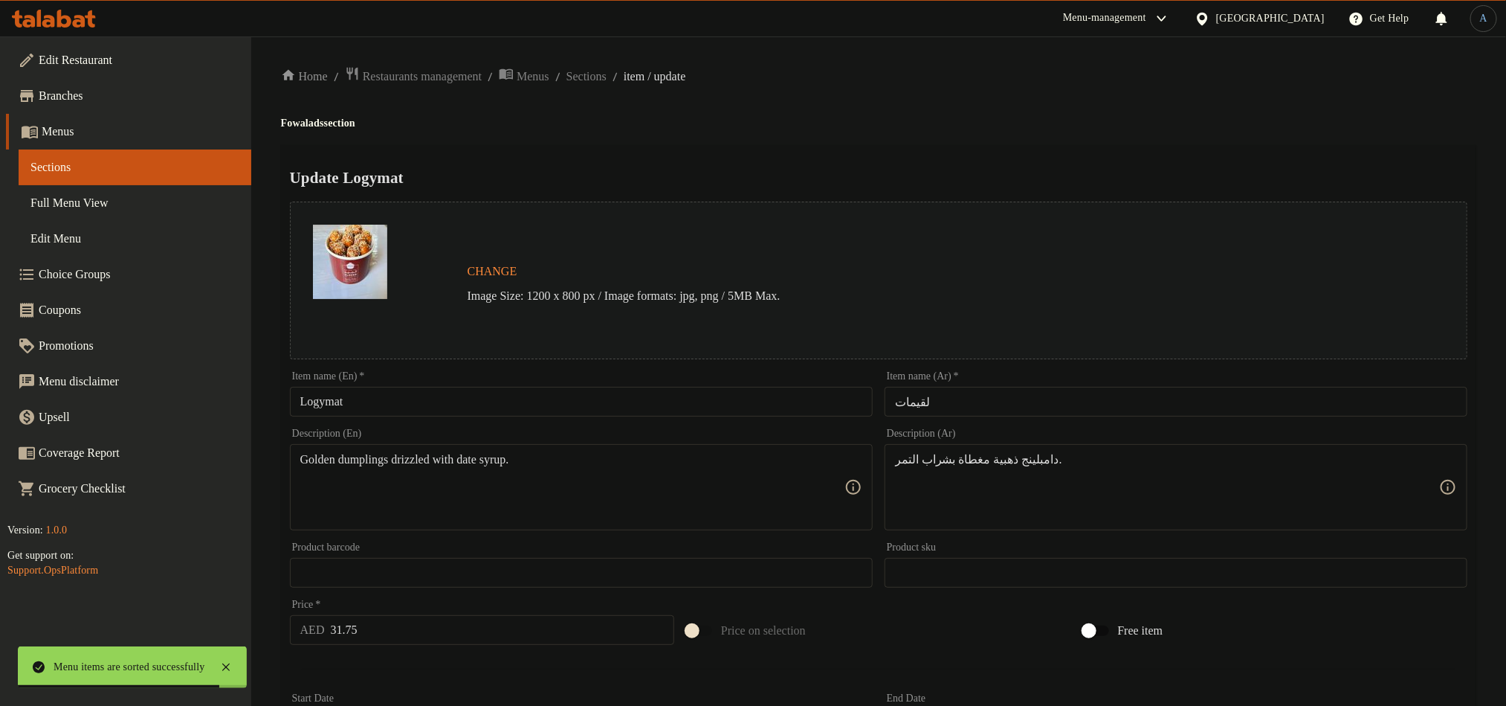
click at [967, 413] on input "لقيمات" at bounding box center [1176, 402] width 583 height 30
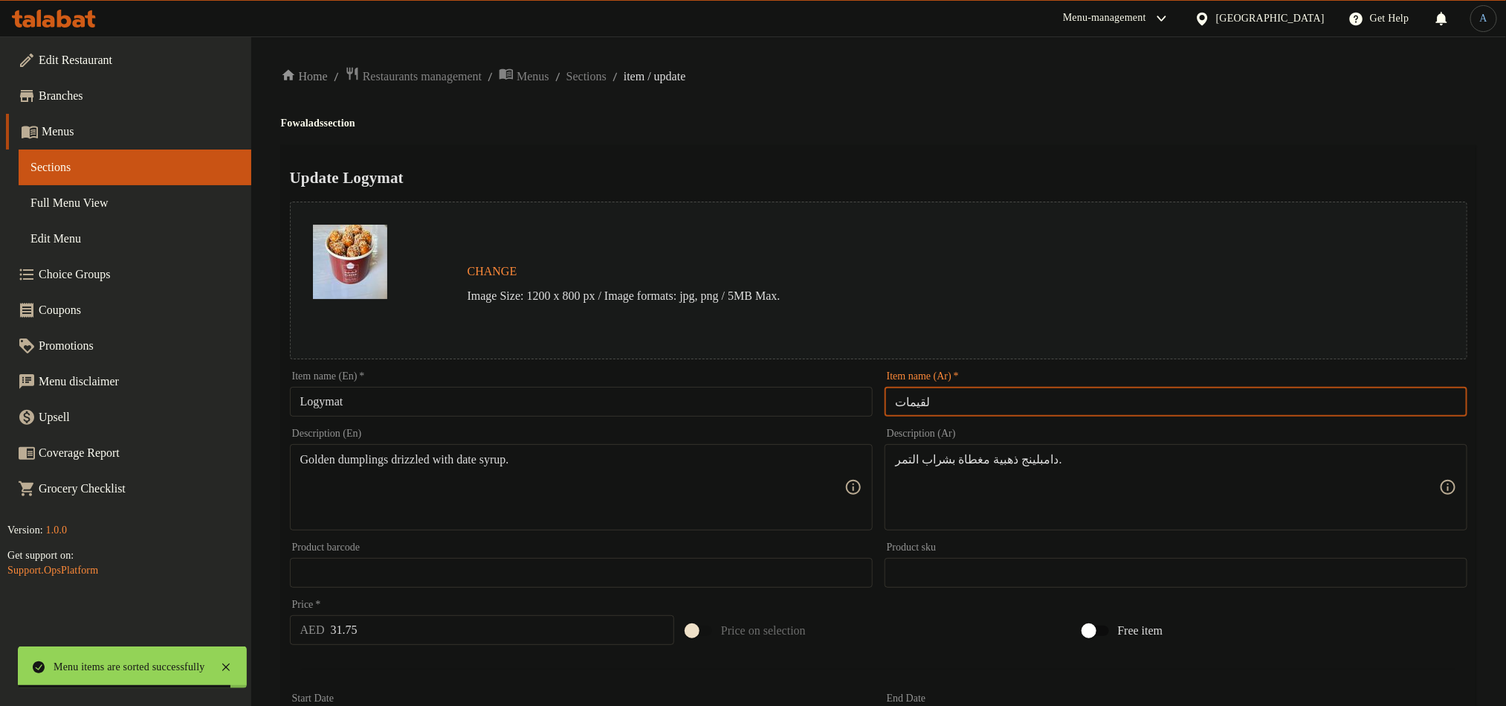
click at [995, 158] on div "Update Logymat Change Image Size: 1200 x 800 px / Image formats: jpg, png / 5MB…" at bounding box center [879, 588] width 1196 height 887
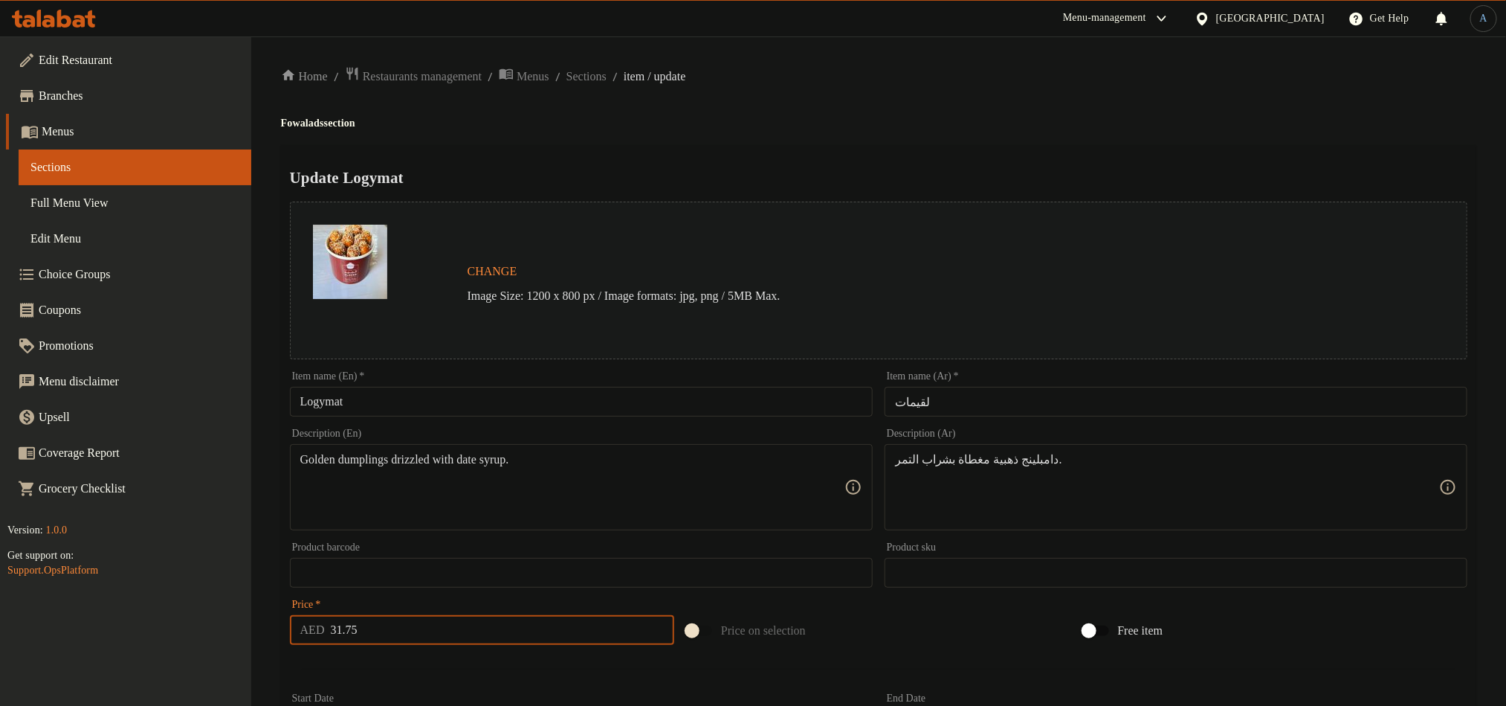
click at [425, 630] on input "31.75" at bounding box center [503, 630] width 344 height 30
click at [1060, 451] on div "دامبلينج ذهبية مغطاة بشراب التمر. Description (Ar)" at bounding box center [1176, 487] width 583 height 86
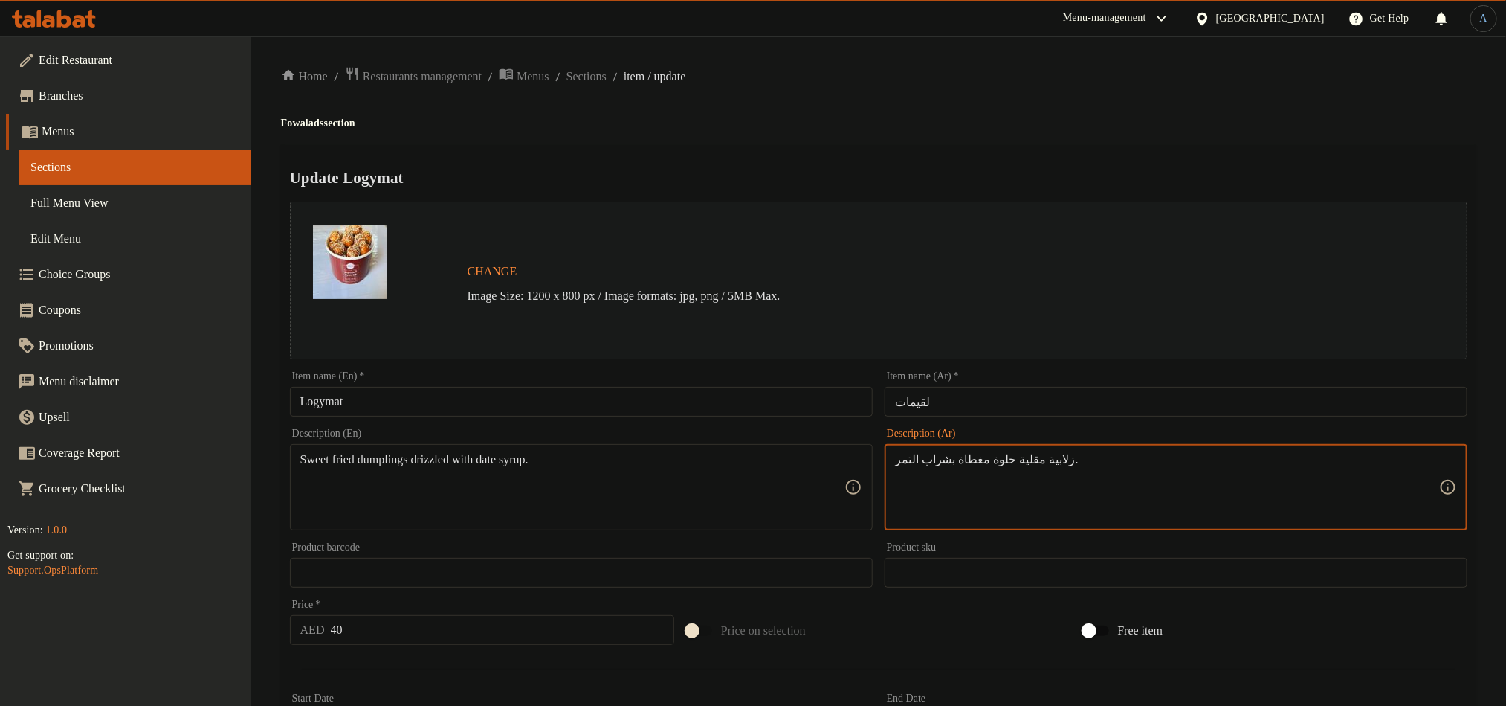
click at [970, 150] on div "Update Logymat Change Image Size: 1200 x 800 px / Image formats: jpg, png / 5MB…" at bounding box center [879, 588] width 1196 height 887
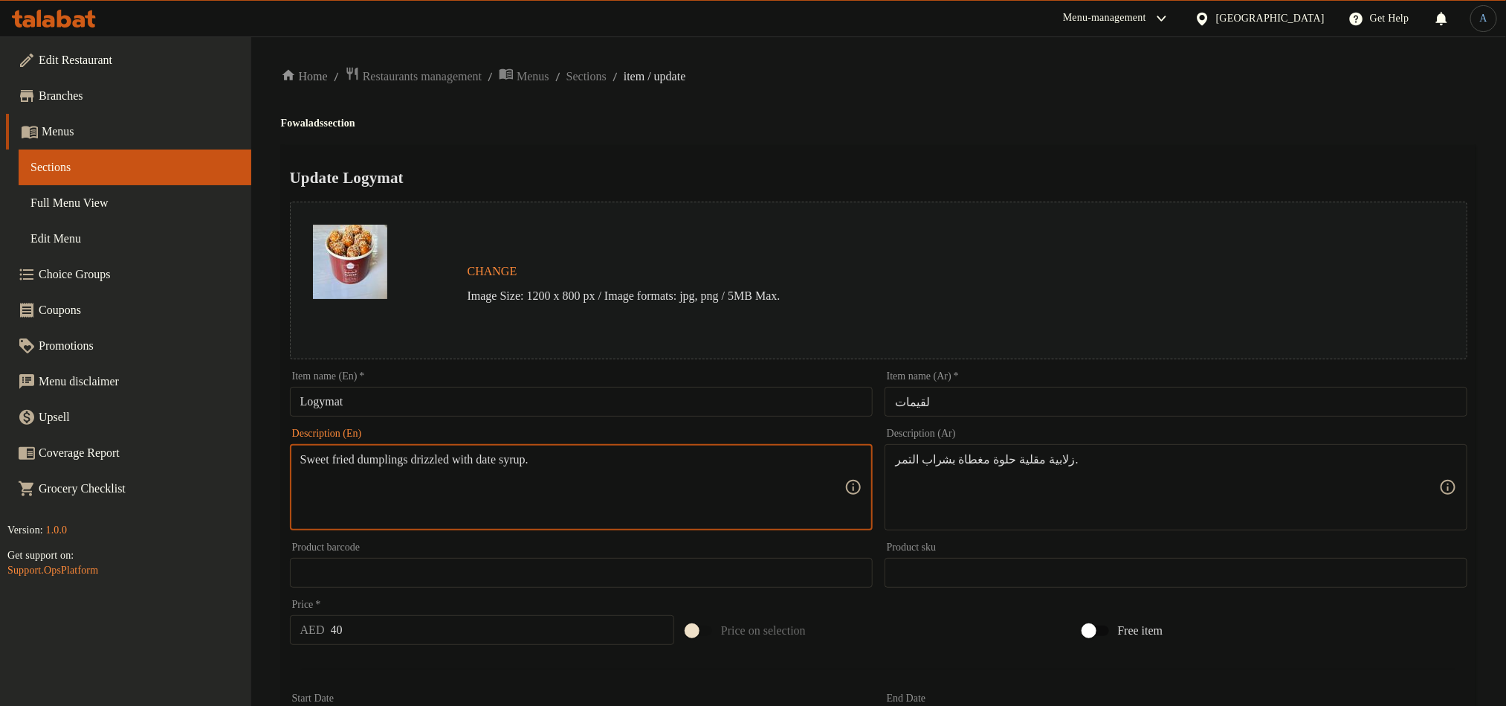
click at [411, 462] on textarea "Sweet fried dumplings drizzled with date syrup." at bounding box center [572, 487] width 544 height 71
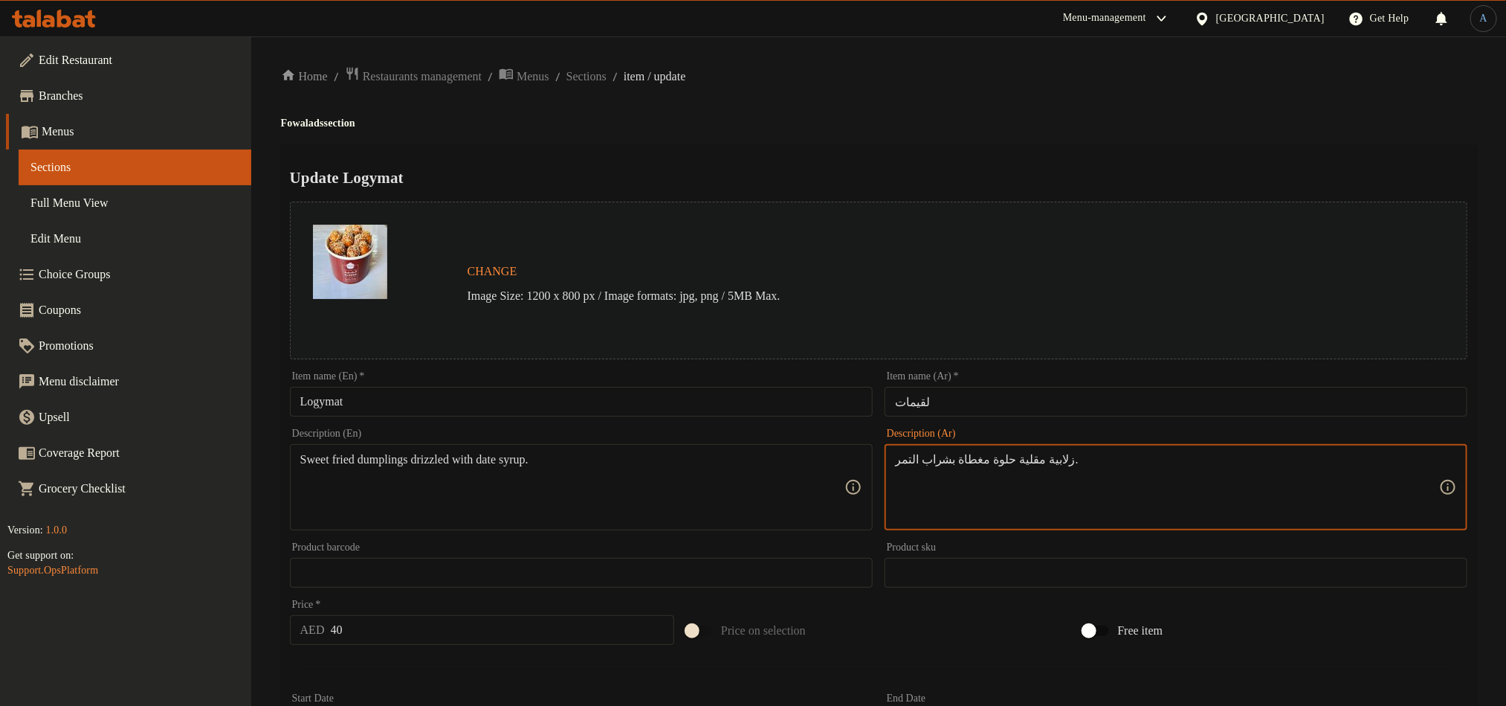
click at [1019, 456] on textarea "زلابية مقلية حلوة مغطاة بشراب التمر." at bounding box center [1167, 487] width 544 height 71
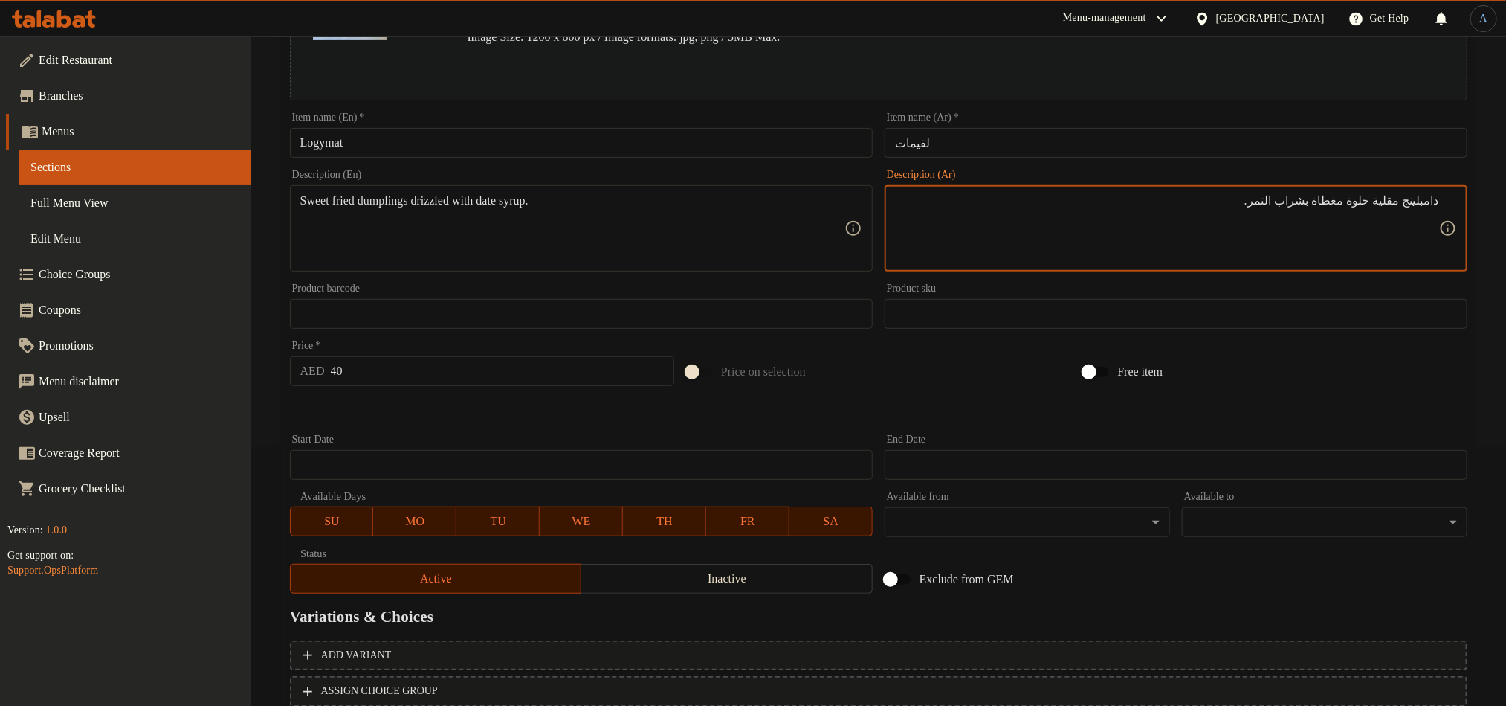
scroll to position [364, 0]
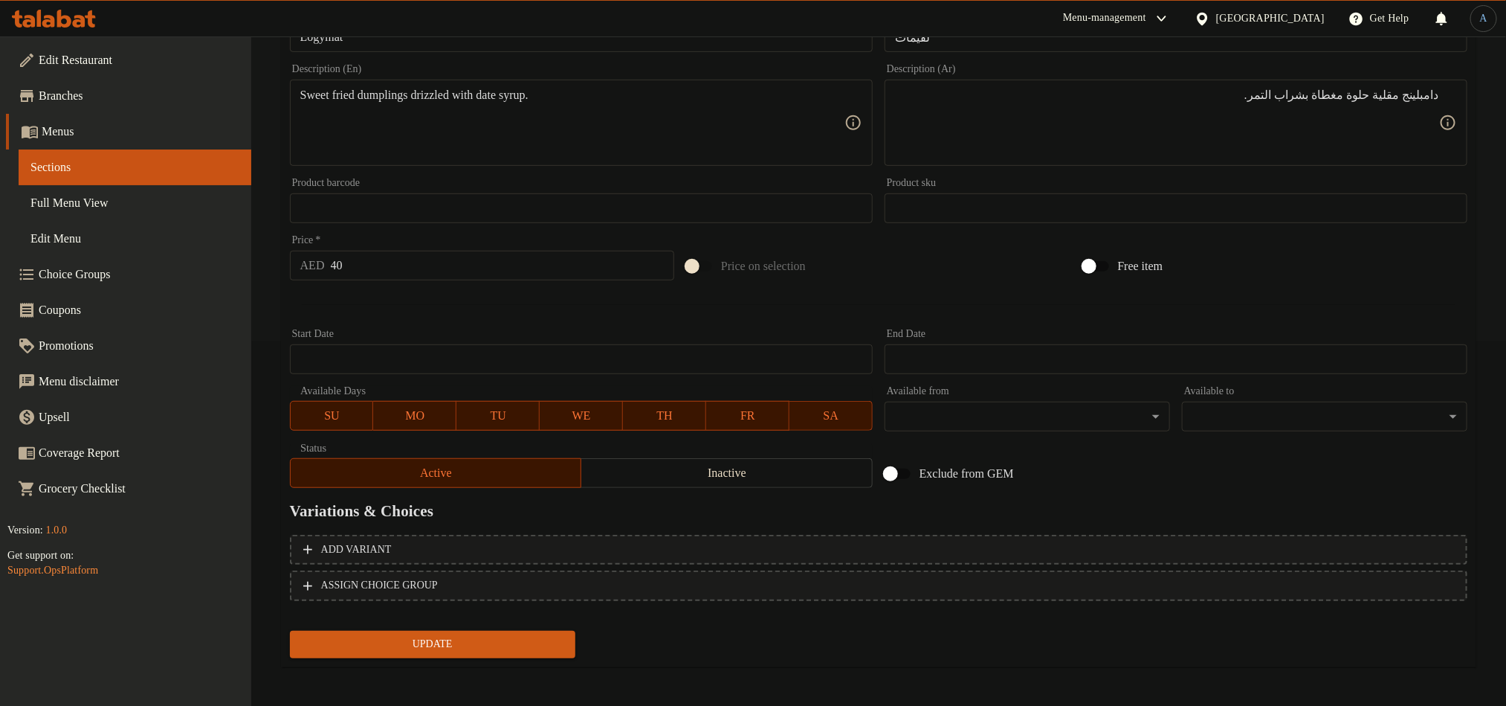
click at [460, 630] on button "Update" at bounding box center [433, 644] width 286 height 28
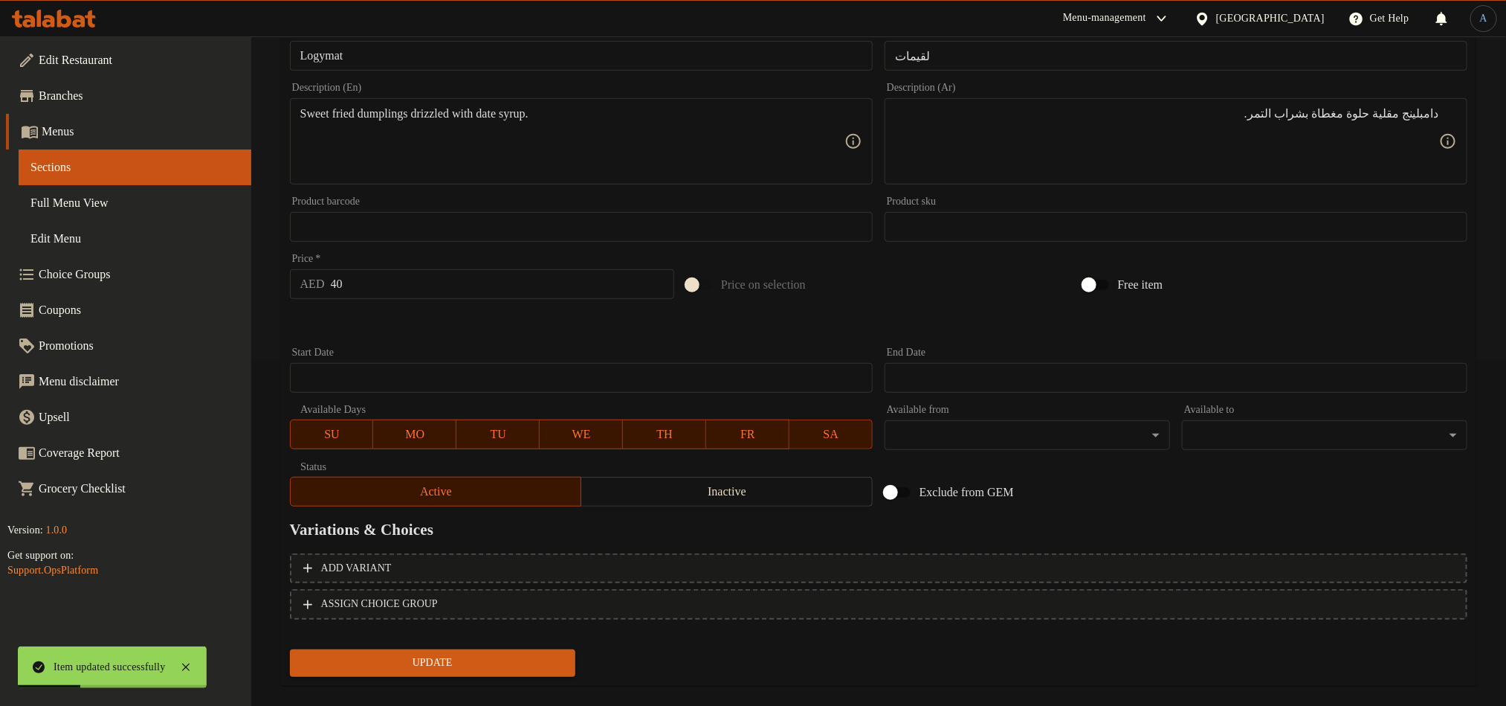
scroll to position [0, 0]
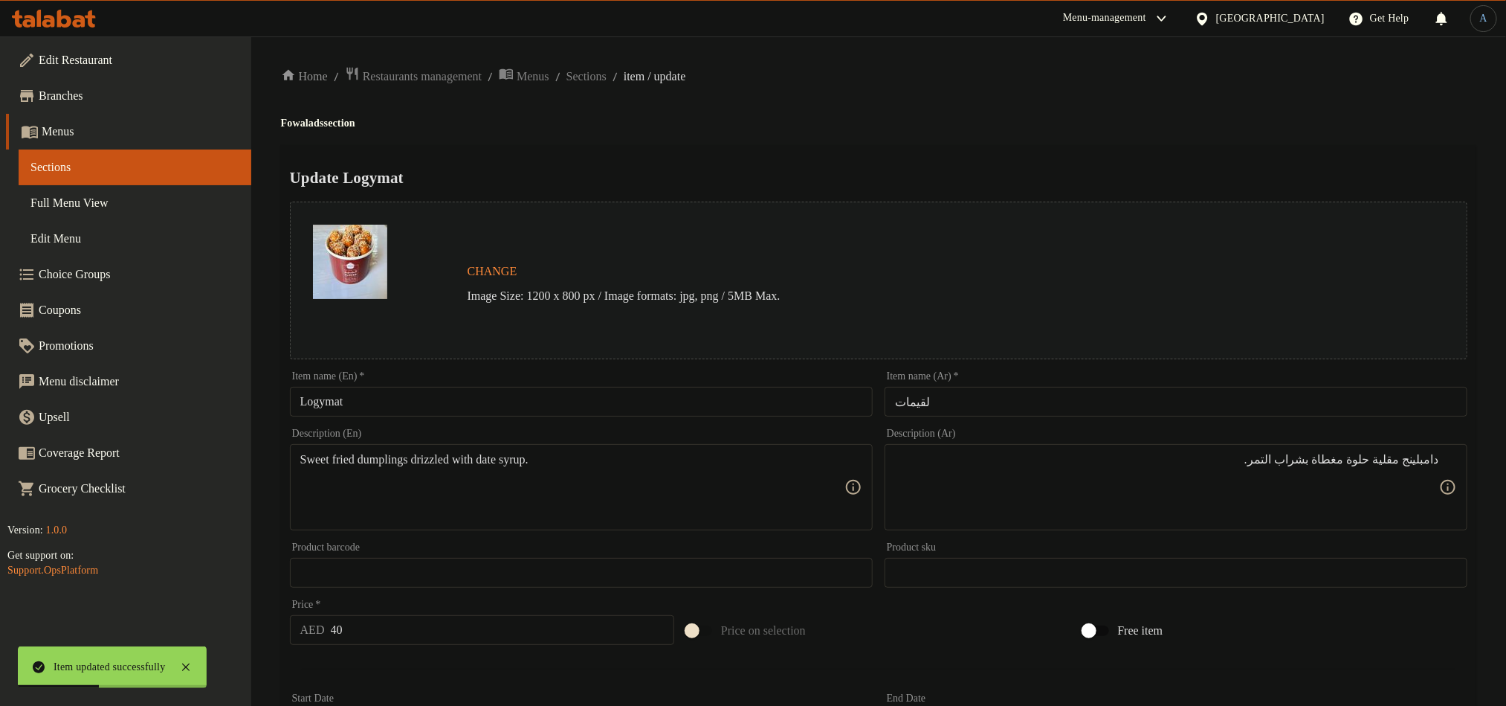
drag, startPoint x: 604, startPoint y: 74, endPoint x: 696, endPoint y: 145, distance: 115.6
click at [604, 74] on span "Sections" at bounding box center [587, 77] width 40 height 18
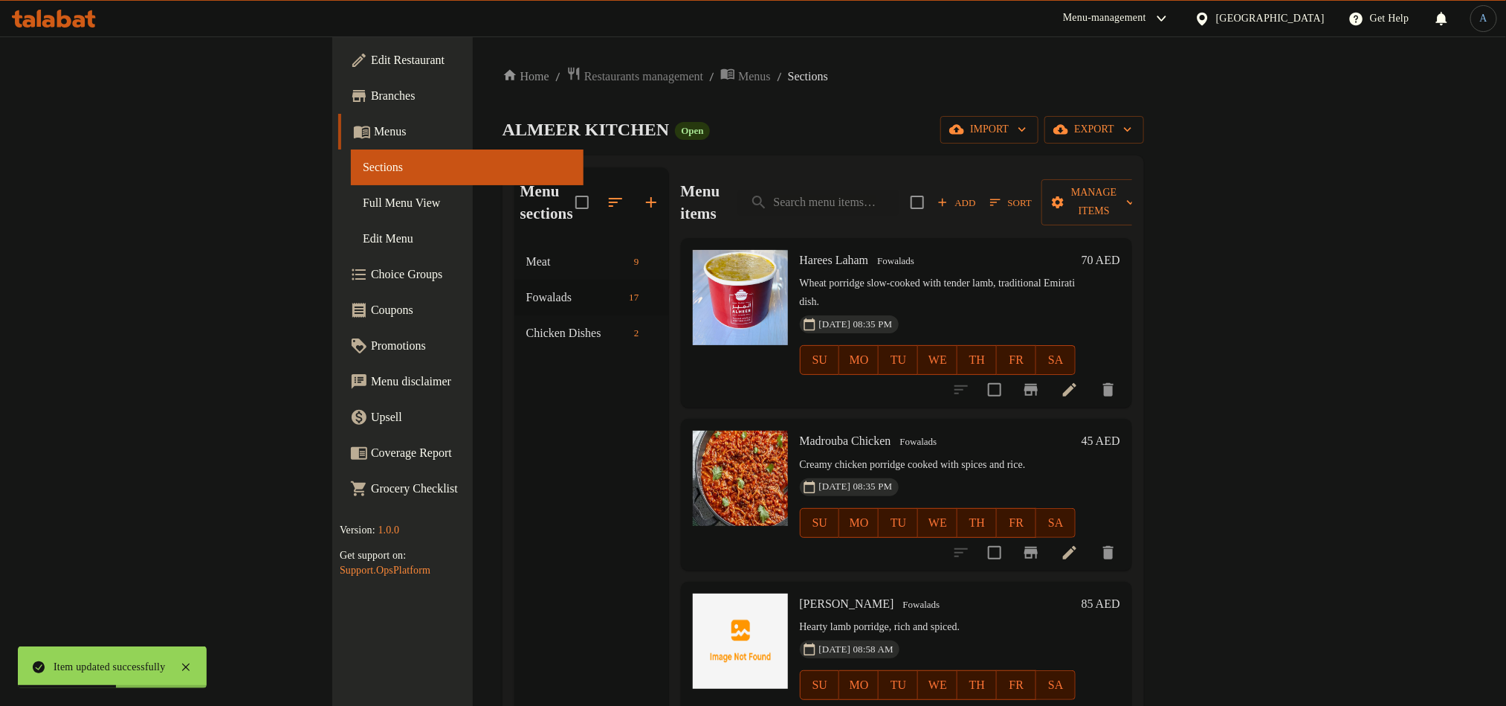
click at [800, 254] on span "Harees Laham" at bounding box center [834, 260] width 69 height 13
click at [899, 192] on input "search" at bounding box center [818, 203] width 161 height 26
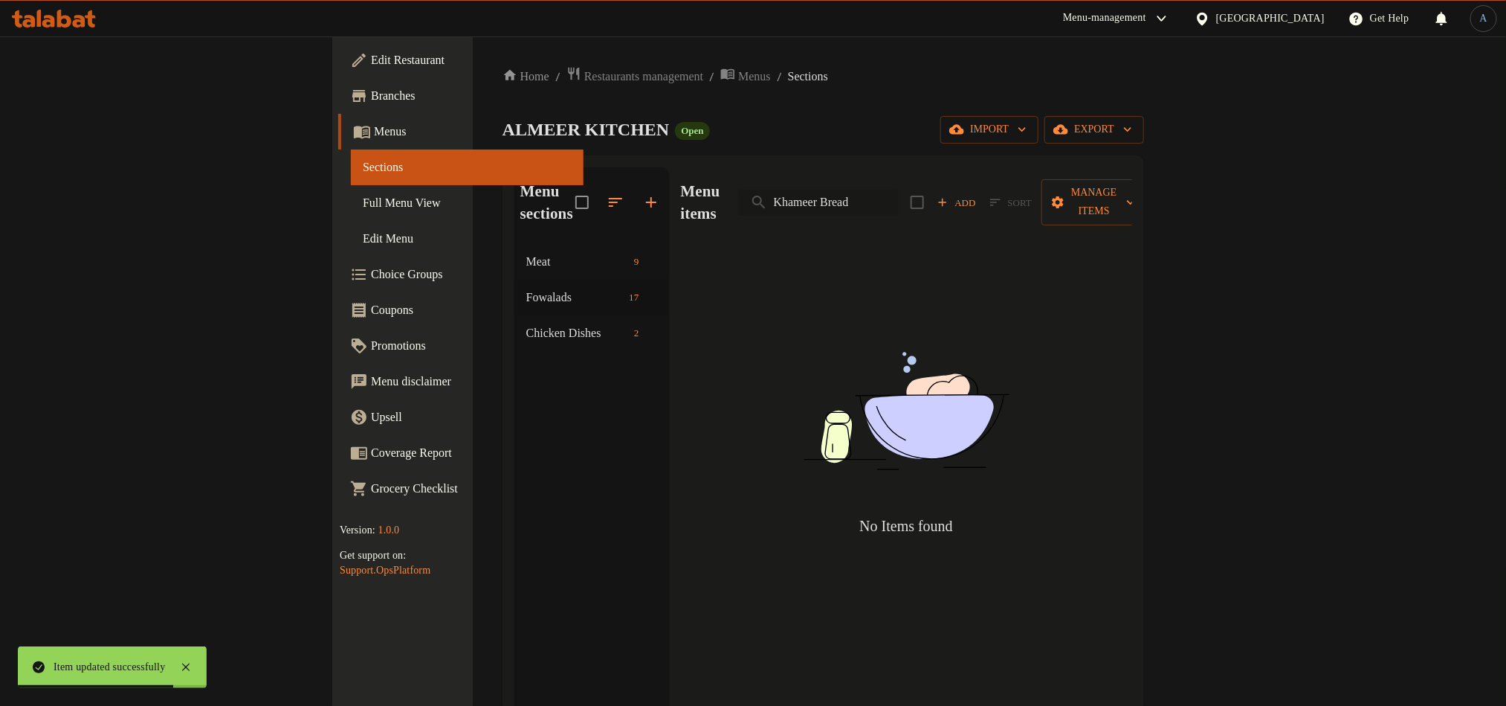
click at [899, 192] on input "Khameer Bread" at bounding box center [818, 203] width 161 height 26
click at [1031, 123] on div "ALMEER KITCHEN Open import export" at bounding box center [824, 130] width 642 height 28
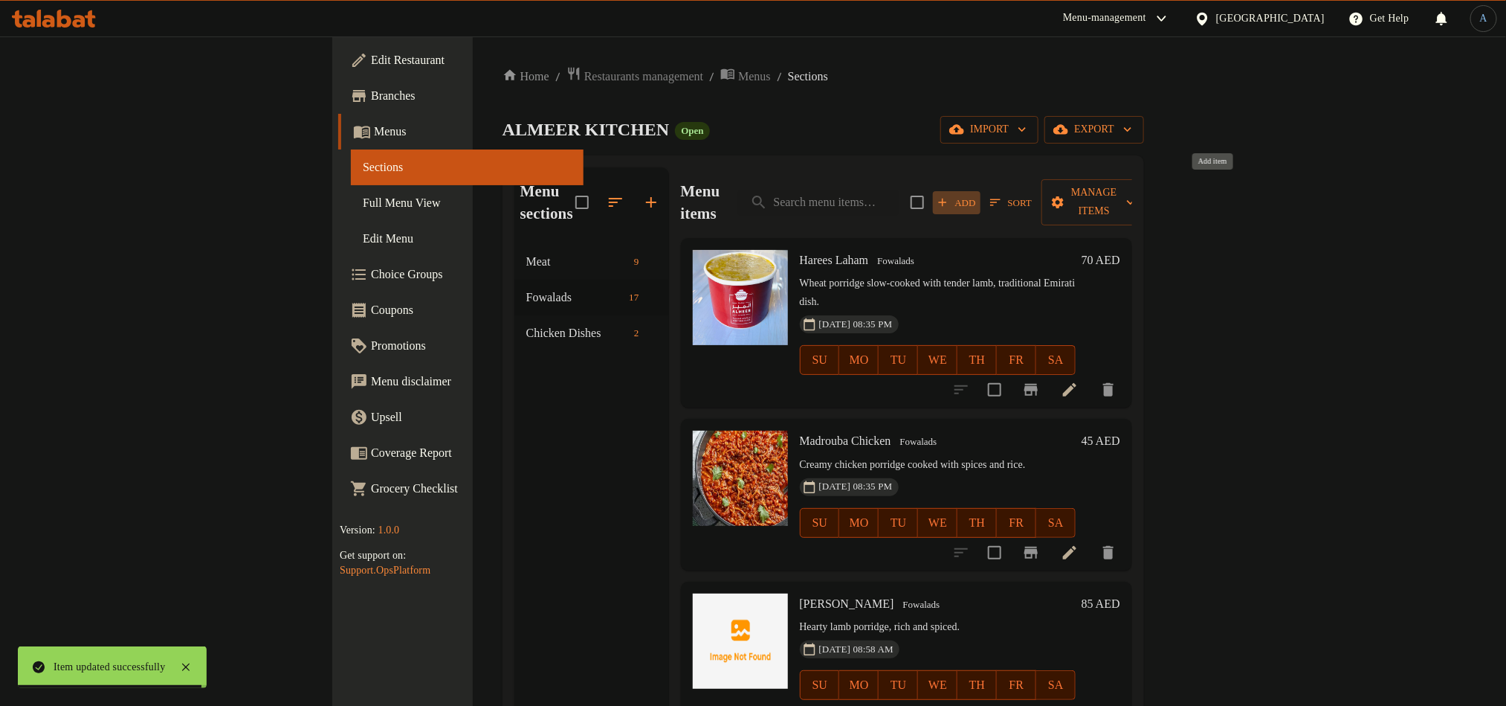
click at [977, 194] on span "Add" at bounding box center [957, 202] width 40 height 17
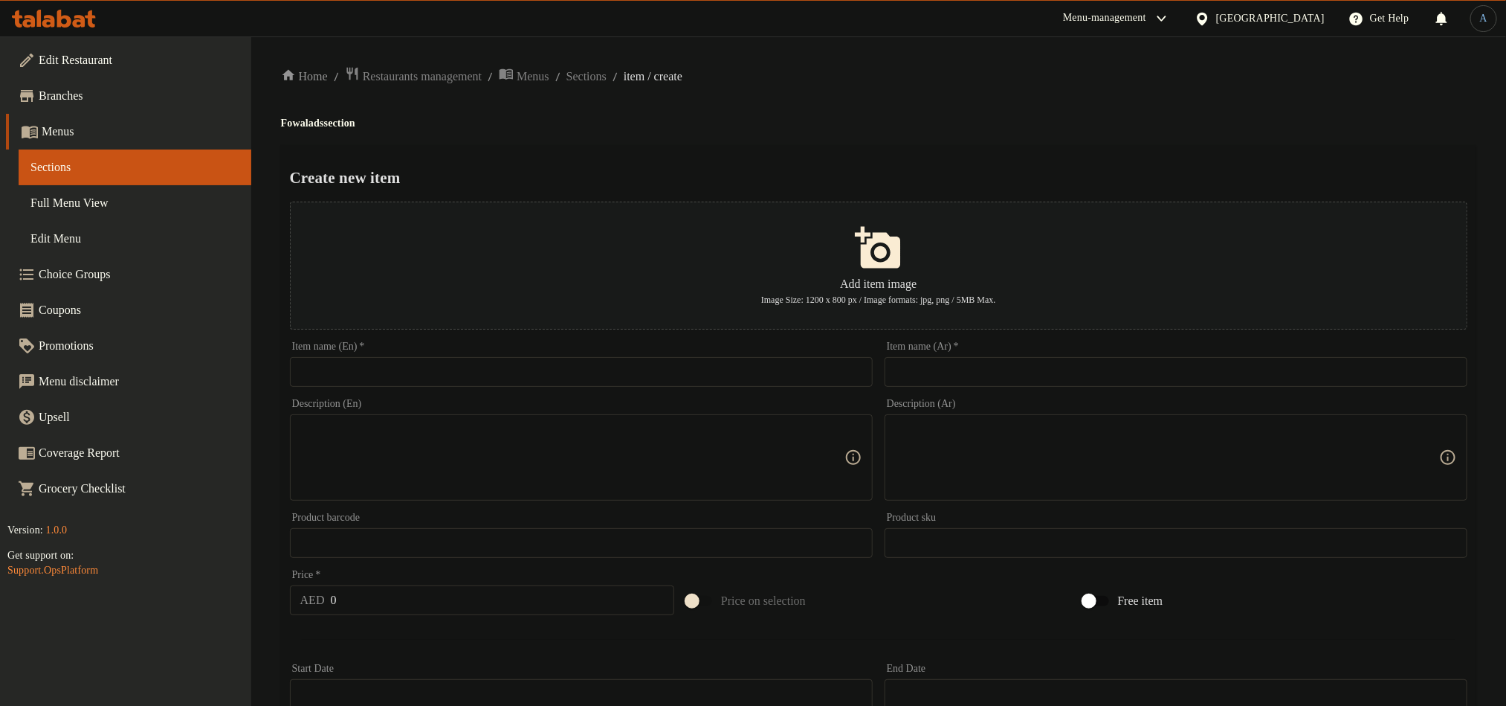
click at [802, 377] on input "text" at bounding box center [581, 372] width 583 height 30
drag, startPoint x: 1194, startPoint y: 377, endPoint x: 1138, endPoint y: 378, distance: 55.8
click at [1194, 377] on input "text" at bounding box center [1176, 372] width 583 height 30
click at [998, 132] on div "Home / Restaurants management / Menus / Sections / item / create Fowalads secti…" at bounding box center [879, 539] width 1196 height 947
click at [381, 587] on input "0" at bounding box center [503, 600] width 344 height 30
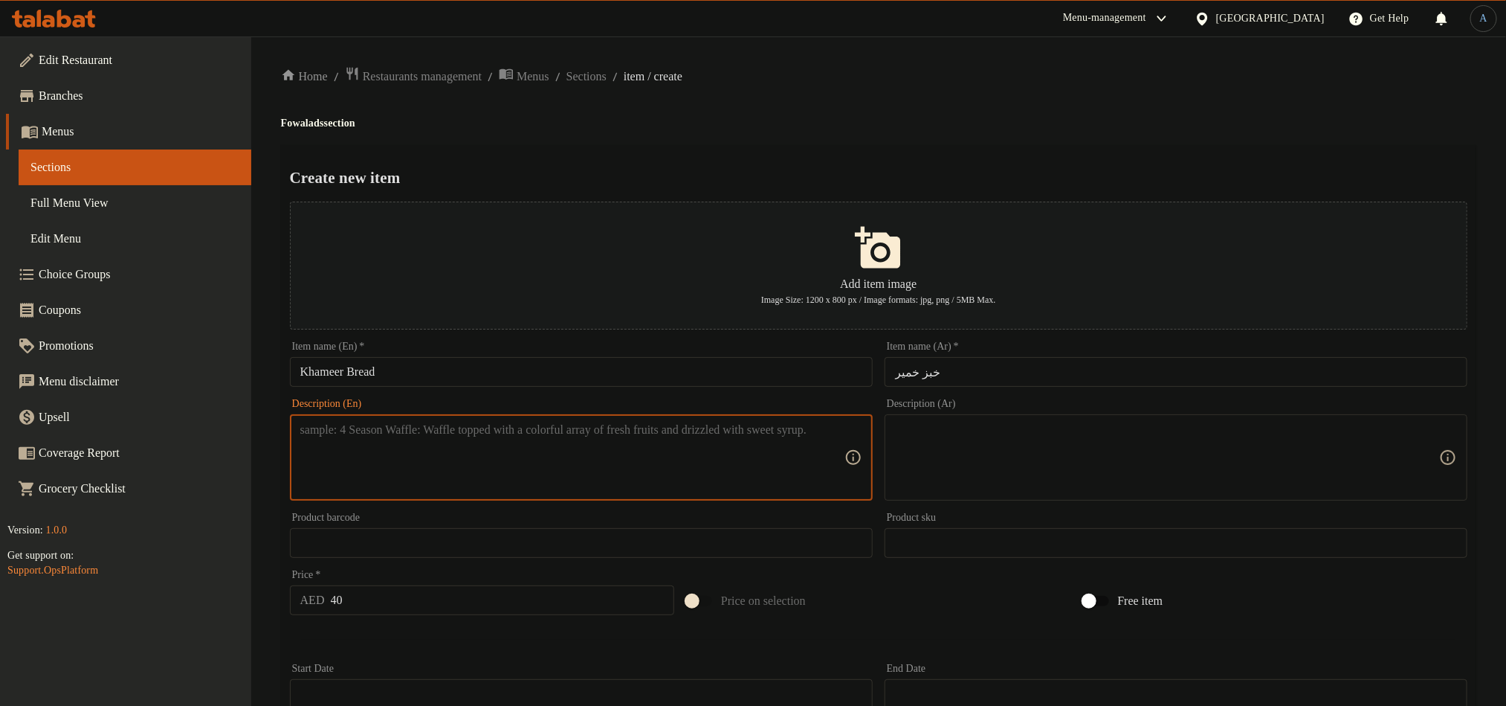
click at [526, 493] on textarea at bounding box center [572, 457] width 544 height 71
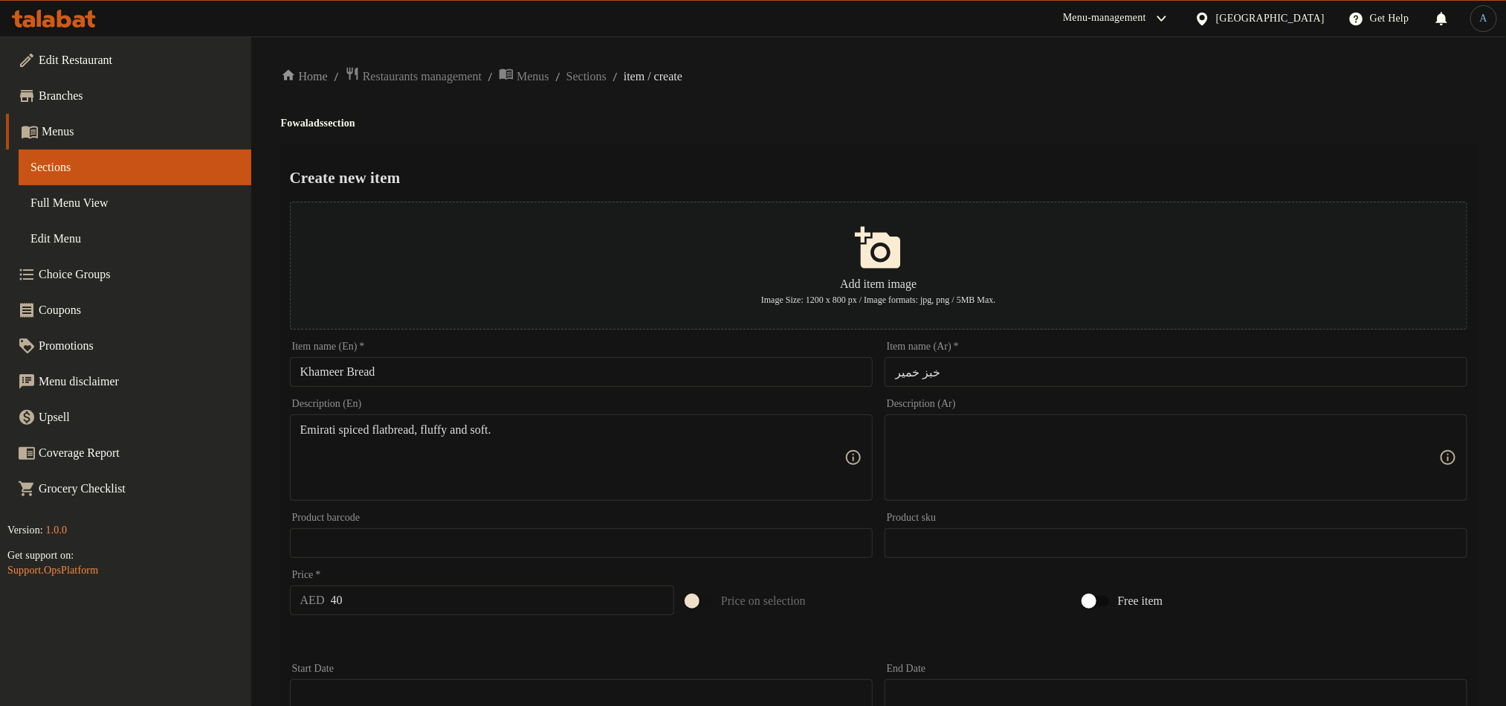
click at [1011, 442] on textarea at bounding box center [1167, 457] width 544 height 71
click at [886, 92] on div "Home / Restaurants management / Menus / Sections / item / create Fowalads secti…" at bounding box center [879, 539] width 1196 height 947
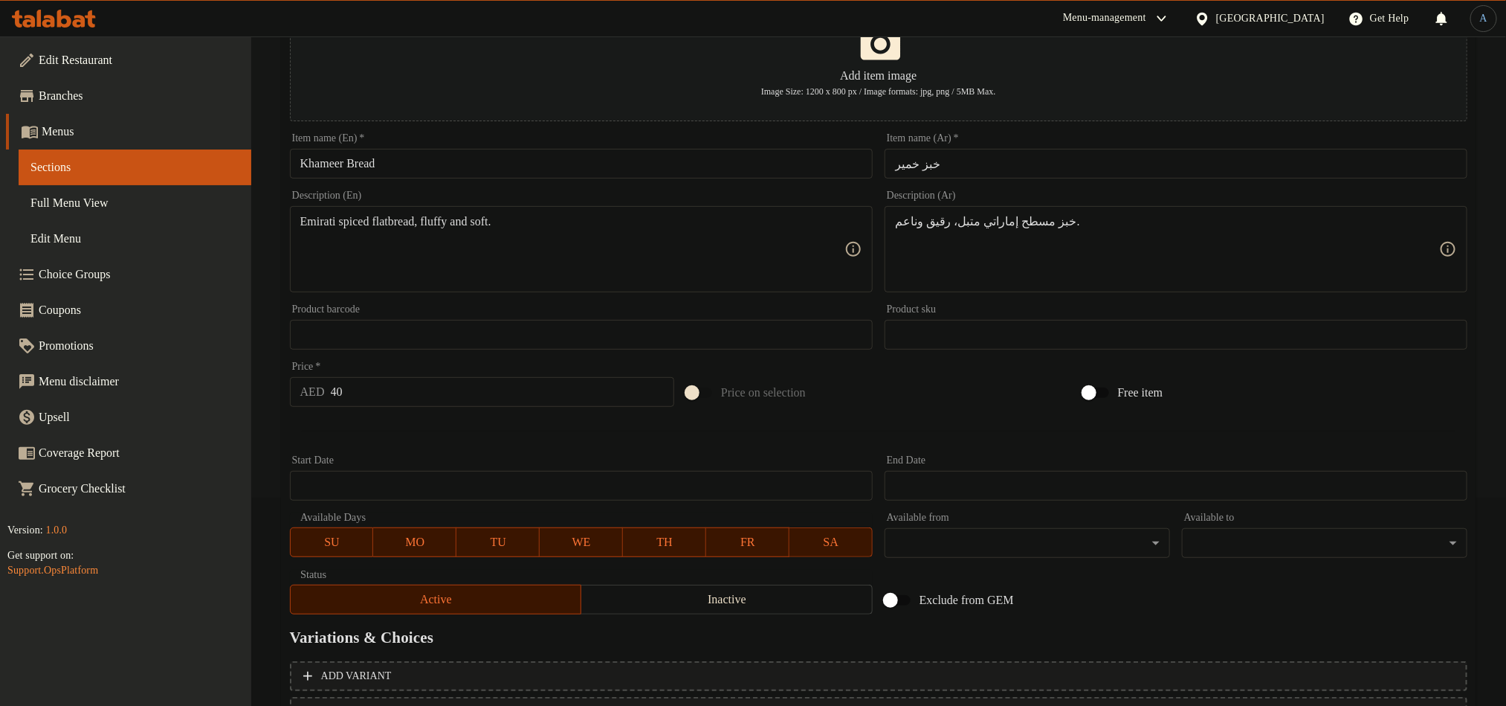
scroll to position [337, 0]
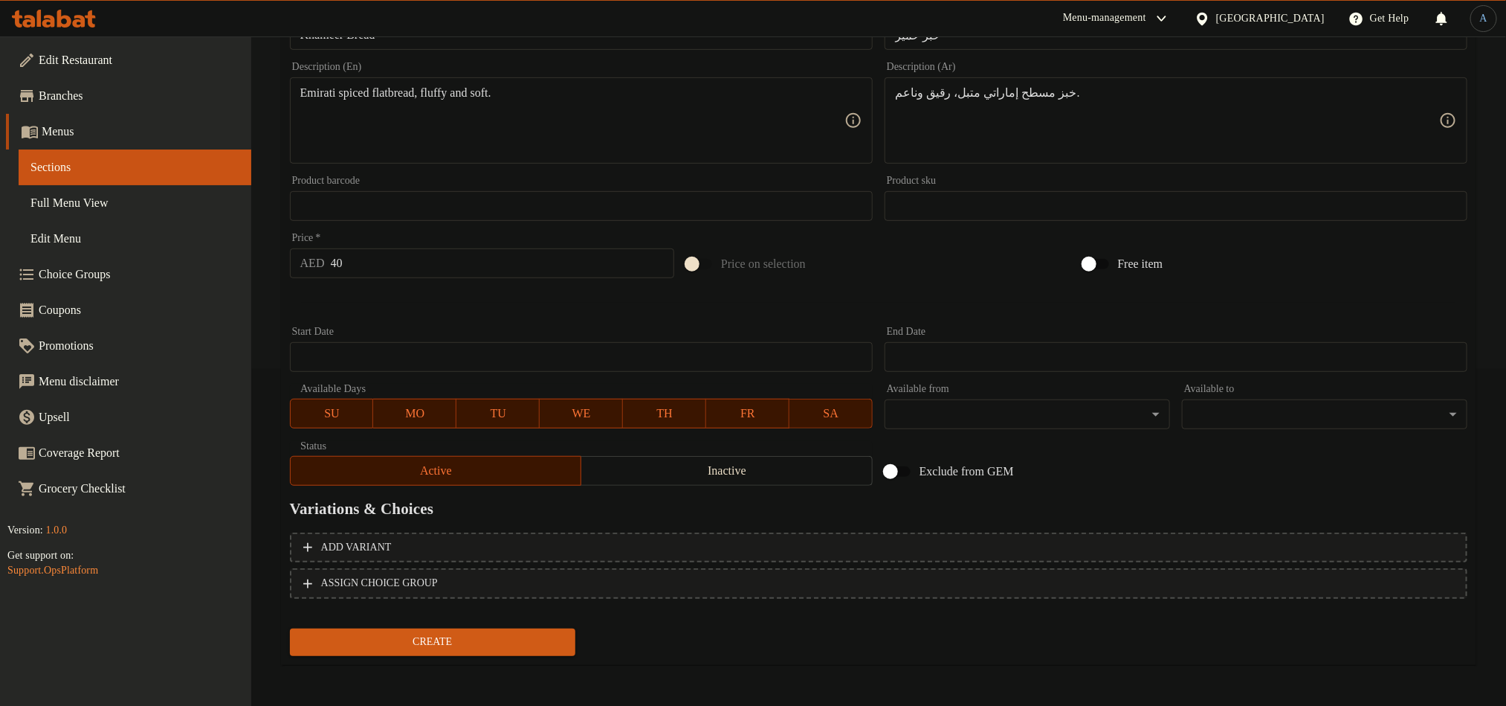
click at [437, 629] on button "Create" at bounding box center [433, 642] width 286 height 28
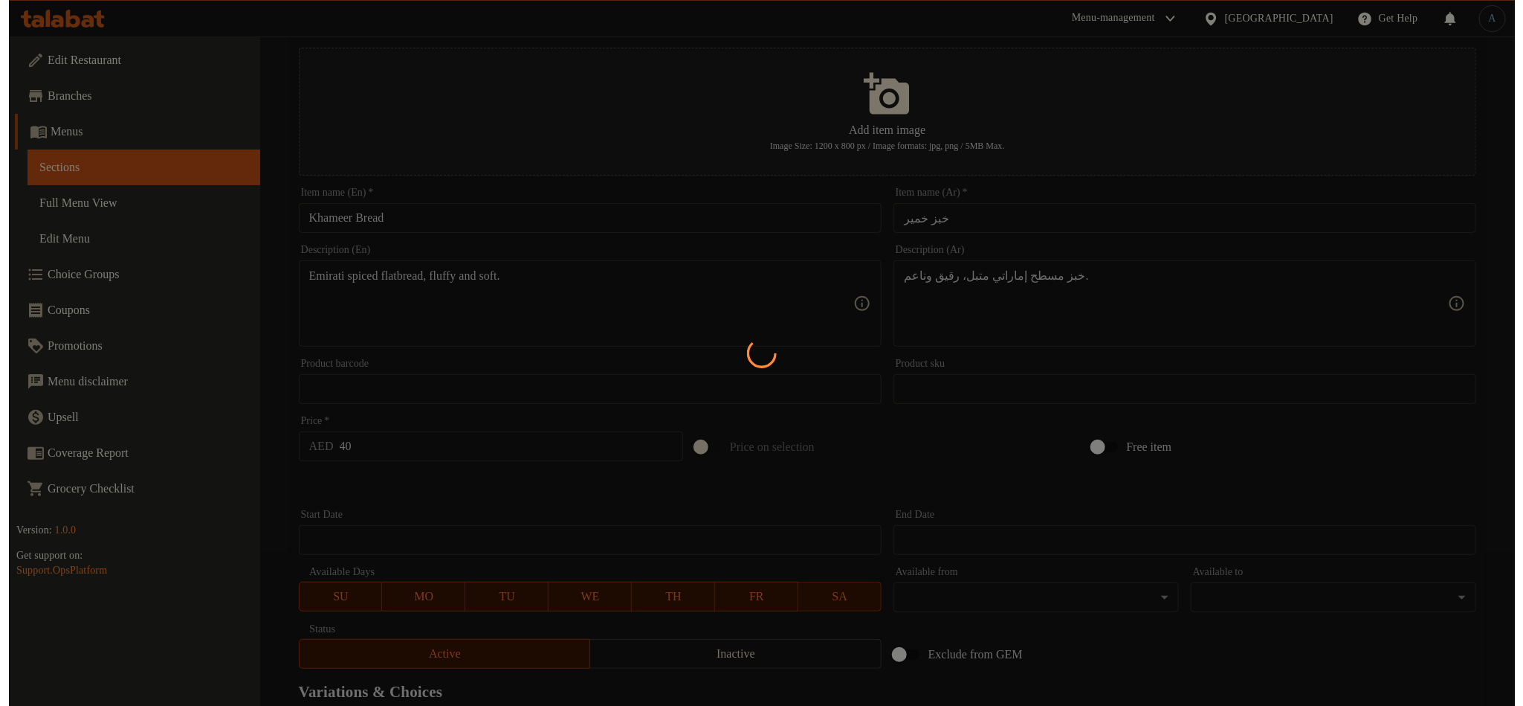
scroll to position [0, 0]
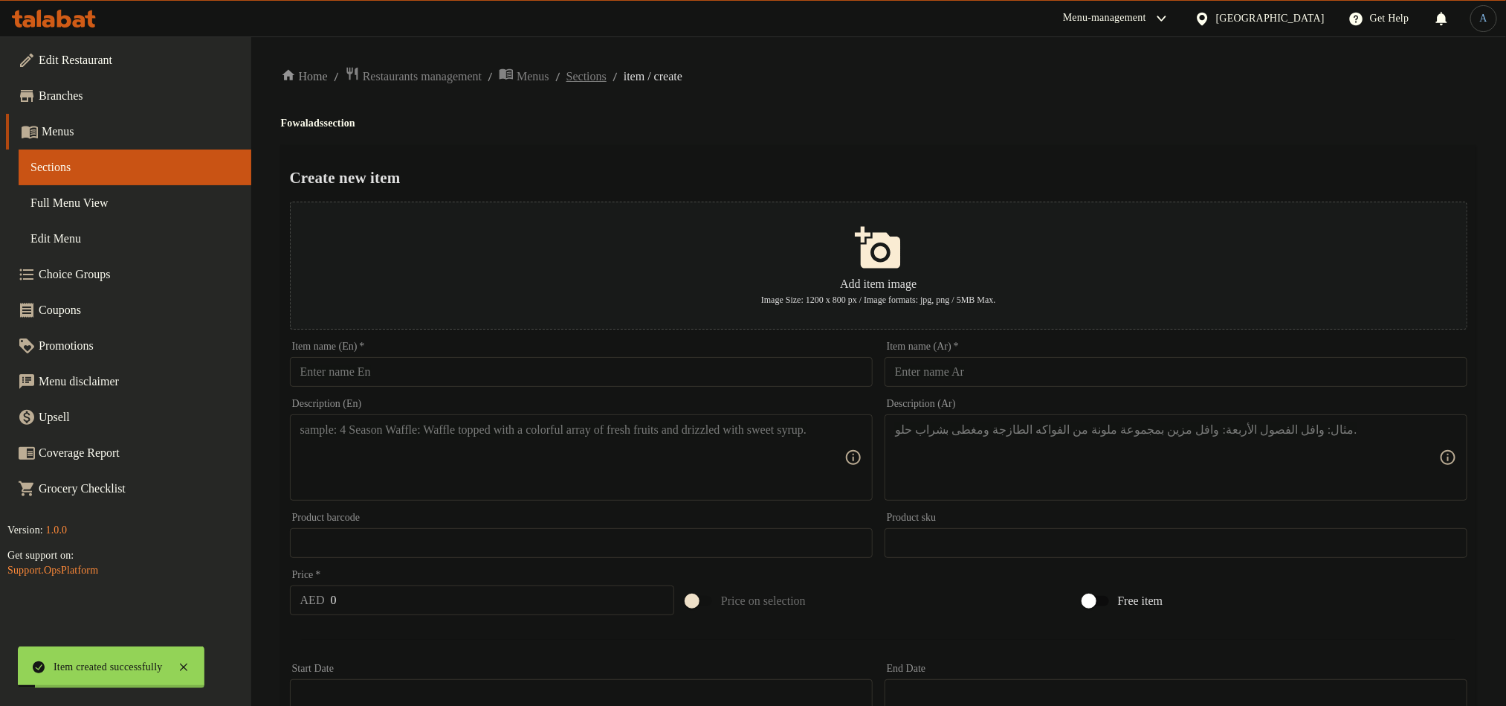
click at [603, 81] on span "Sections" at bounding box center [587, 77] width 40 height 18
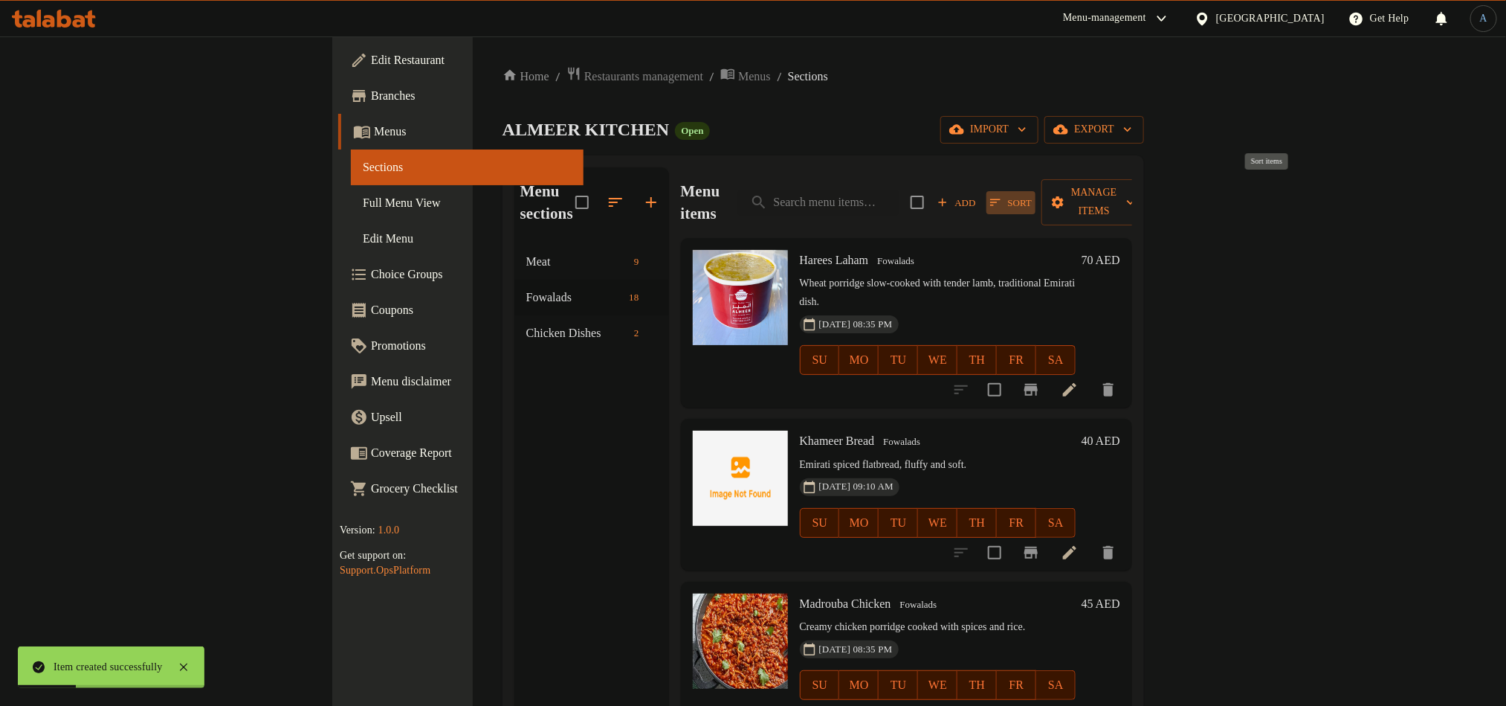
click at [1001, 199] on icon "button" at bounding box center [995, 202] width 10 height 7
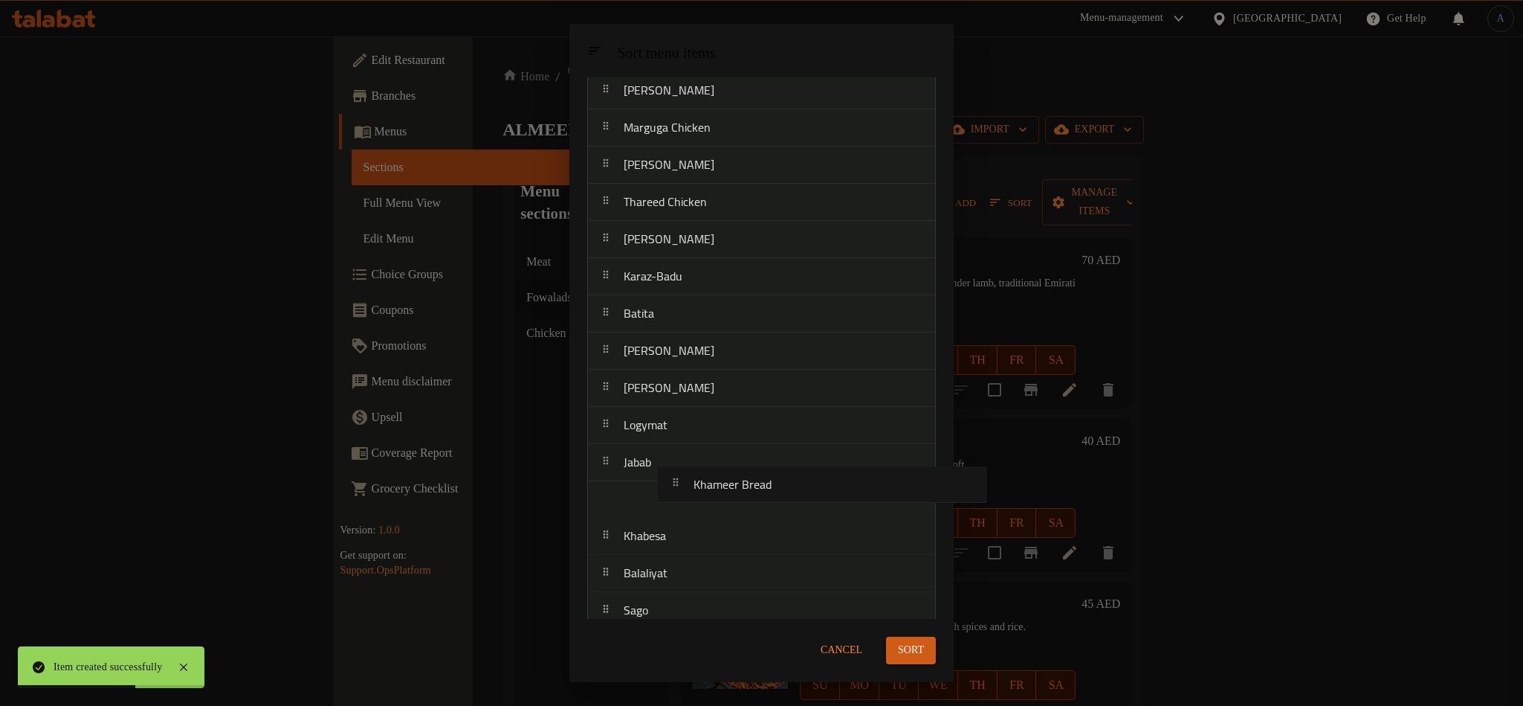
scroll to position [127, 0]
drag, startPoint x: 712, startPoint y: 196, endPoint x: 776, endPoint y: 462, distance: 273.7
click at [776, 462] on nav "Harees Laham Khameer Bread Madrouba Chicken Madrouba Laham Marguga Chicken Marg…" at bounding box center [761, 328] width 349 height 670
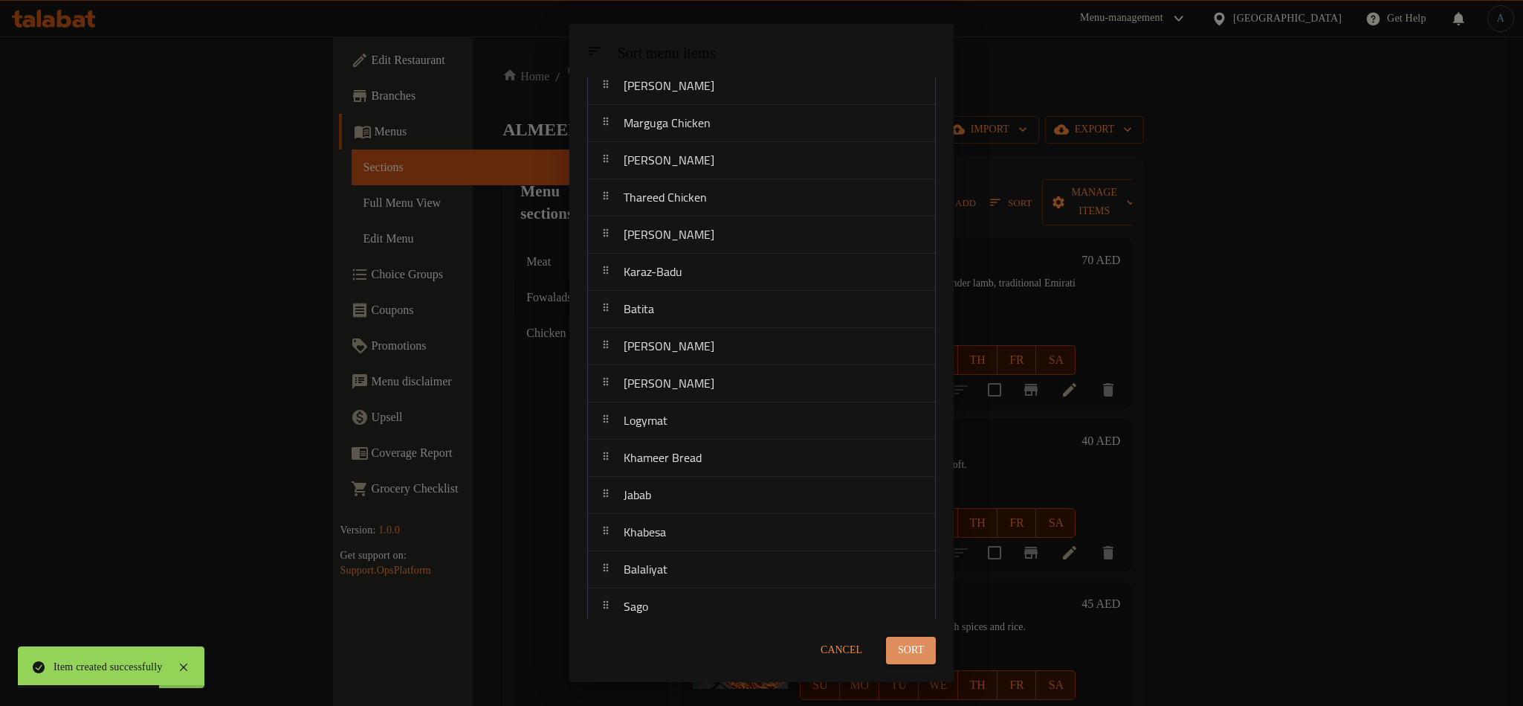
click at [922, 651] on span "Sort" at bounding box center [911, 650] width 26 height 19
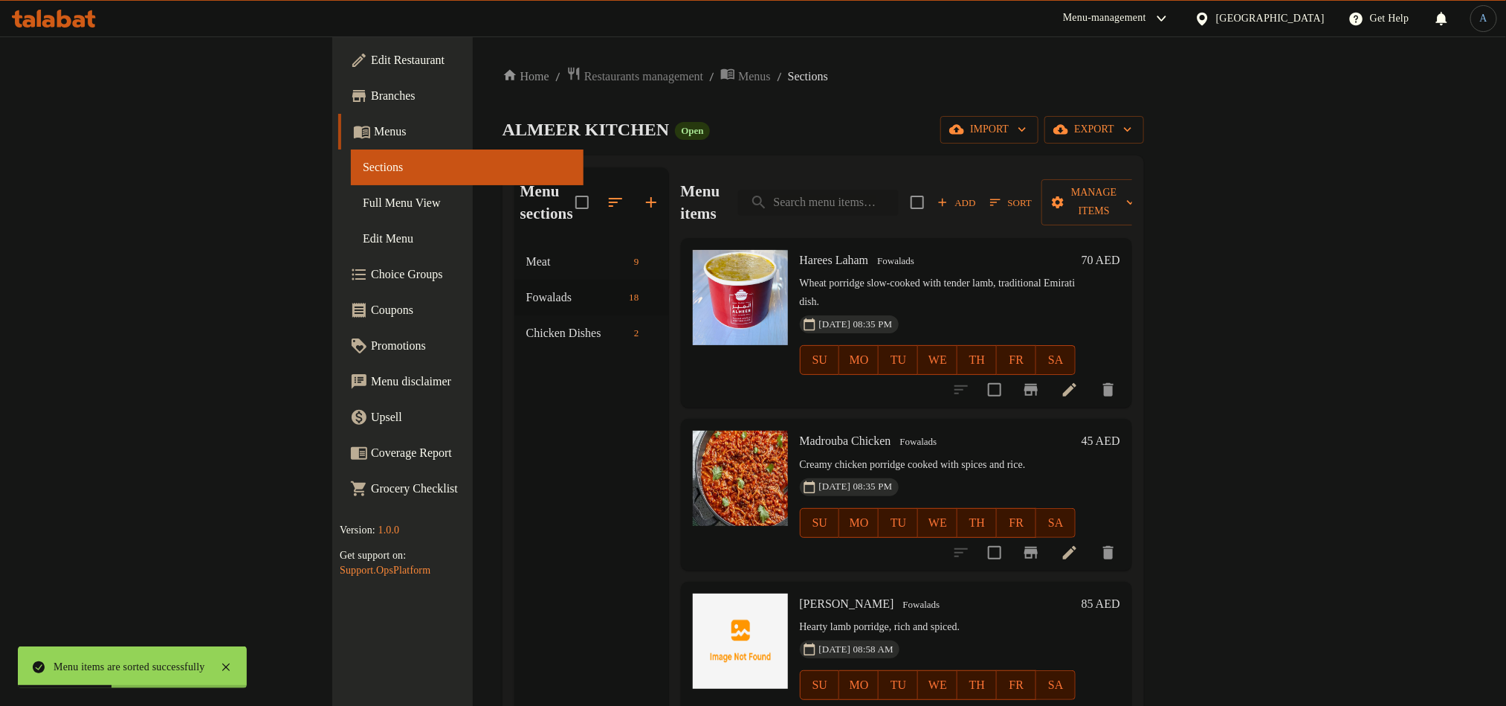
click at [899, 190] on input "search" at bounding box center [818, 203] width 161 height 26
click at [1032, 194] on span "Sort" at bounding box center [1011, 202] width 42 height 17
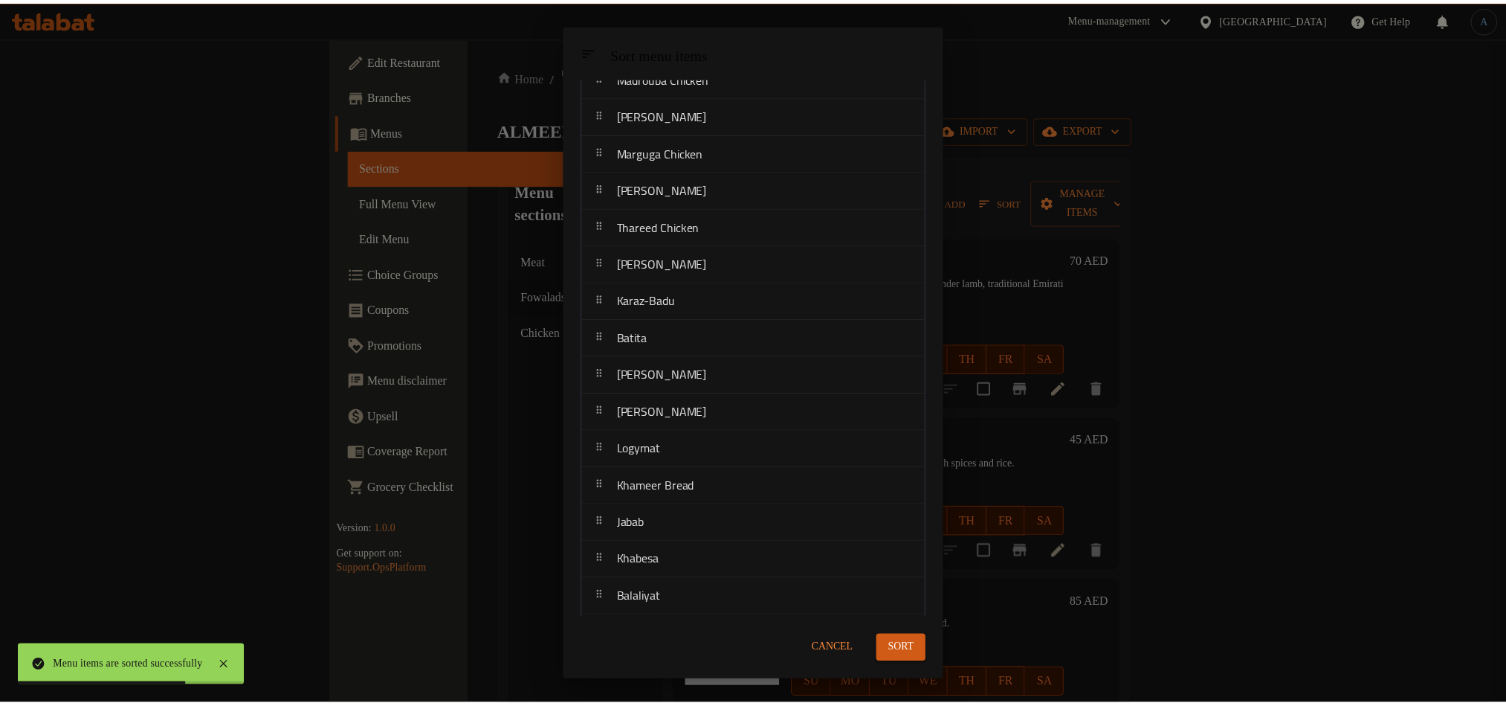
scroll to position [170, 0]
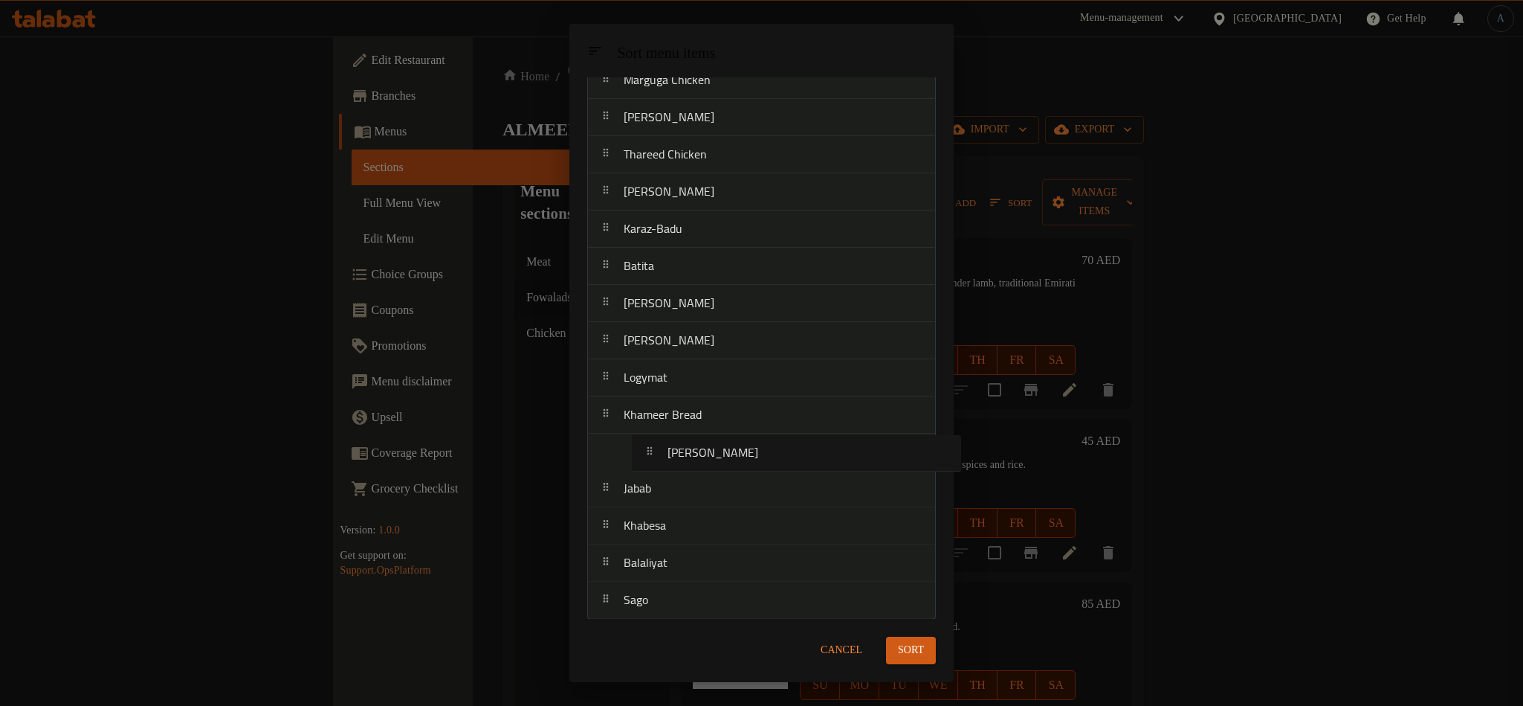
drag, startPoint x: 671, startPoint y: 602, endPoint x: 715, endPoint y: 451, distance: 157.0
click at [715, 451] on nav "Harees Laham Madrouba Chicken Madrouba Laham Marguga Chicken Marguga Laham Thar…" at bounding box center [761, 284] width 349 height 670
click at [912, 645] on span "Sort" at bounding box center [911, 650] width 26 height 19
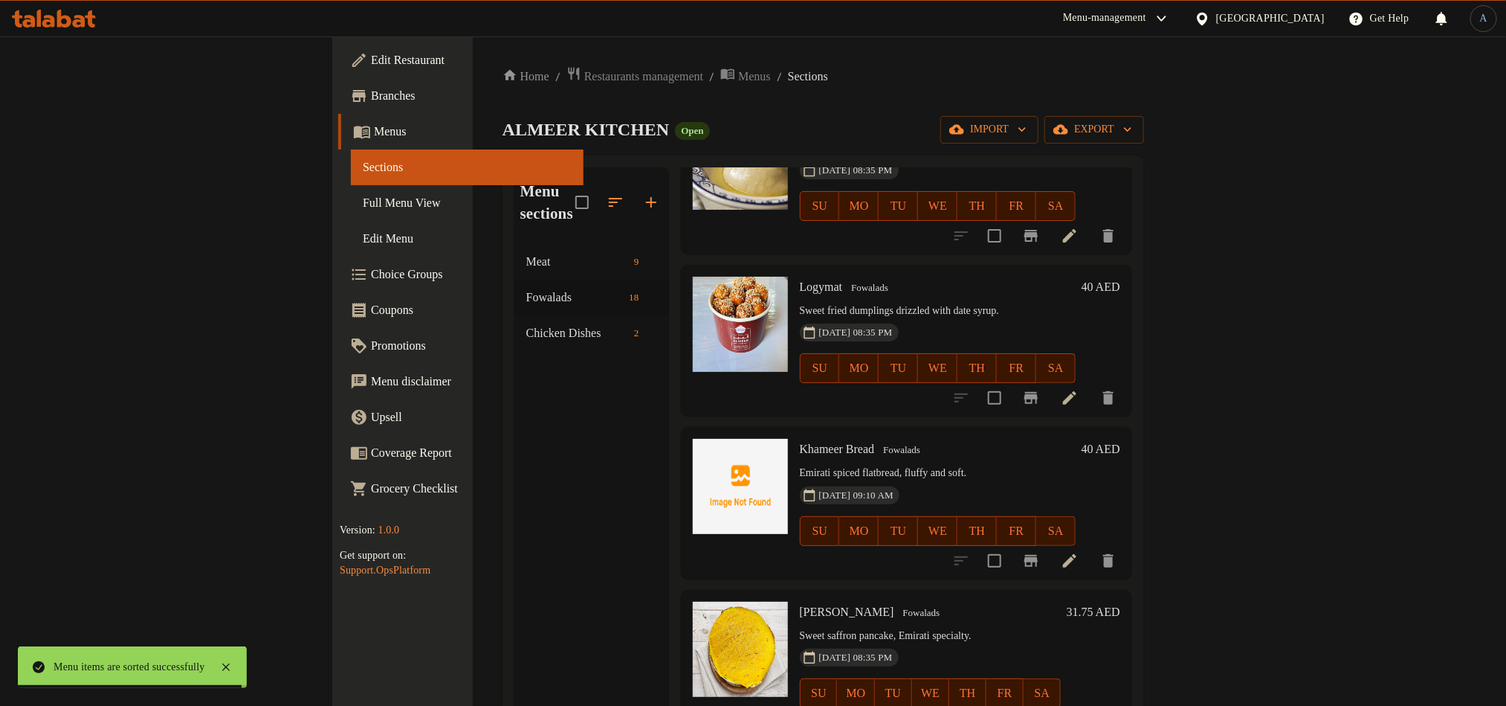
scroll to position [2007, 0]
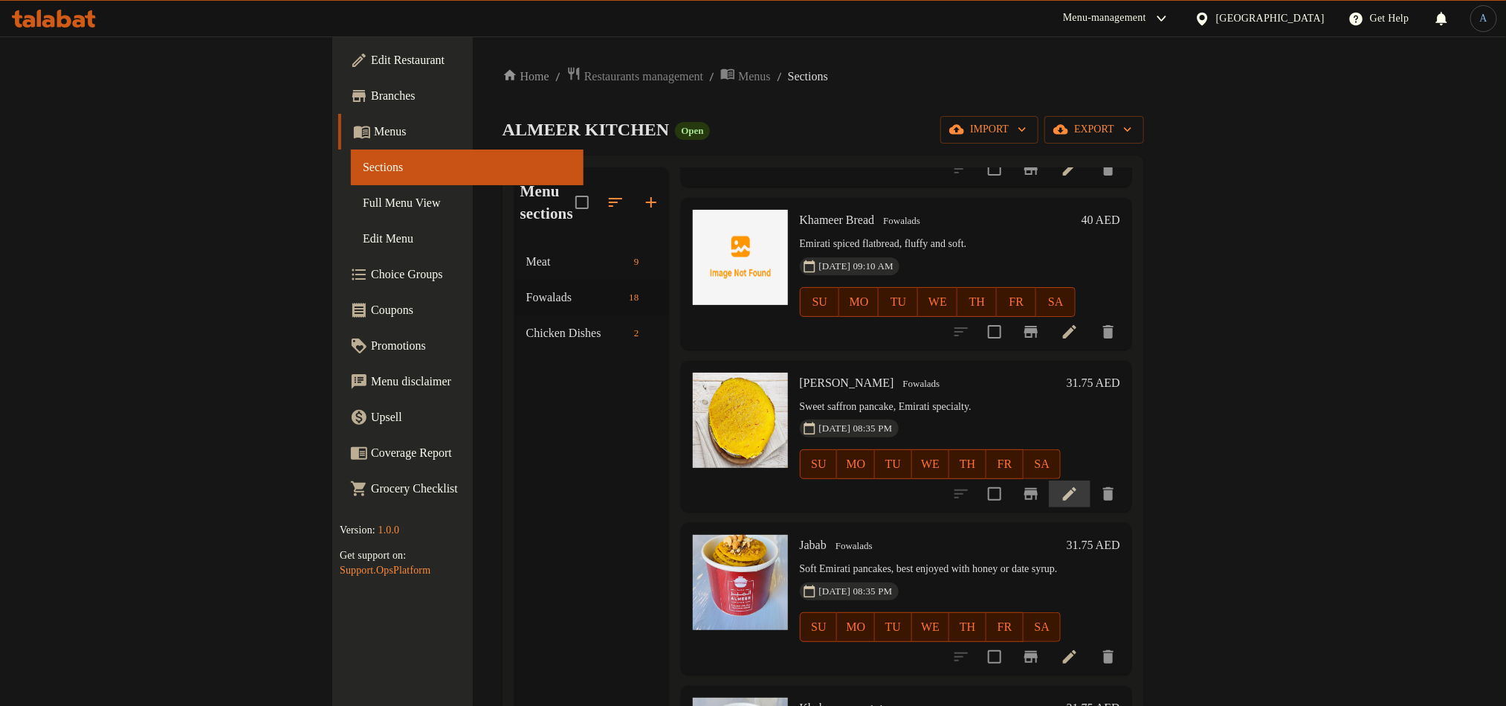
click at [1091, 480] on li at bounding box center [1070, 493] width 42 height 27
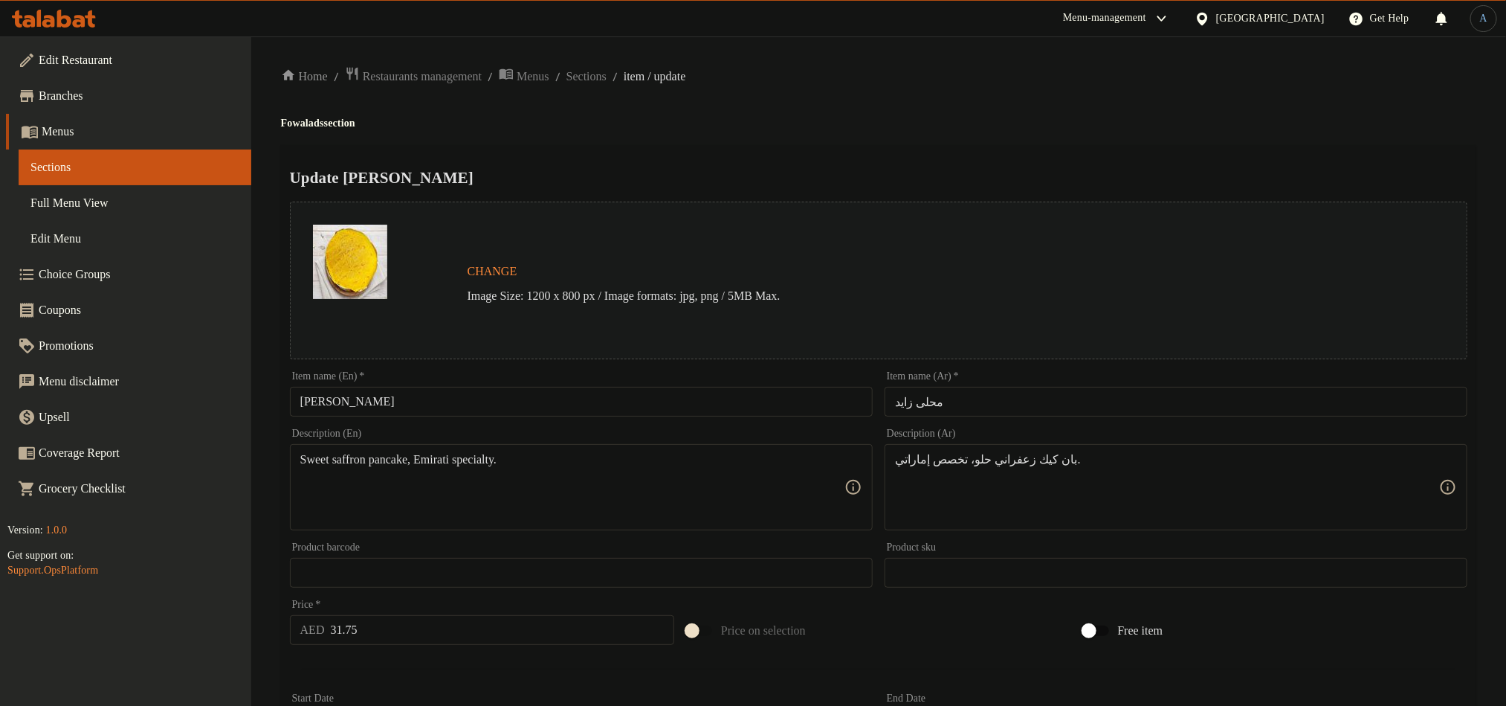
click at [430, 386] on div "Item name (En)   * Mahala Zayed Item name (En) *" at bounding box center [581, 393] width 583 height 45
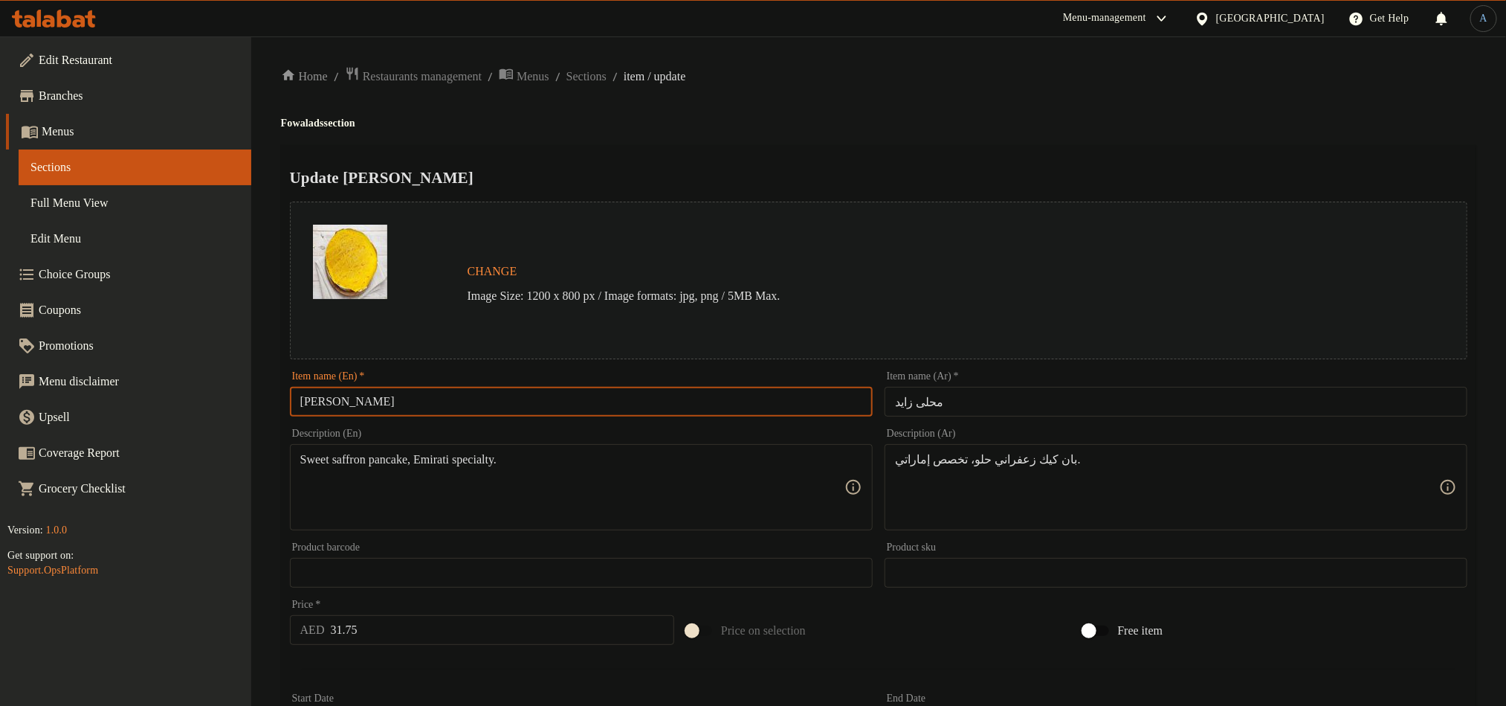
click at [429, 409] on input "[PERSON_NAME]" at bounding box center [581, 402] width 583 height 30
click at [1076, 117] on h4 "Fowalads section" at bounding box center [879, 123] width 1196 height 15
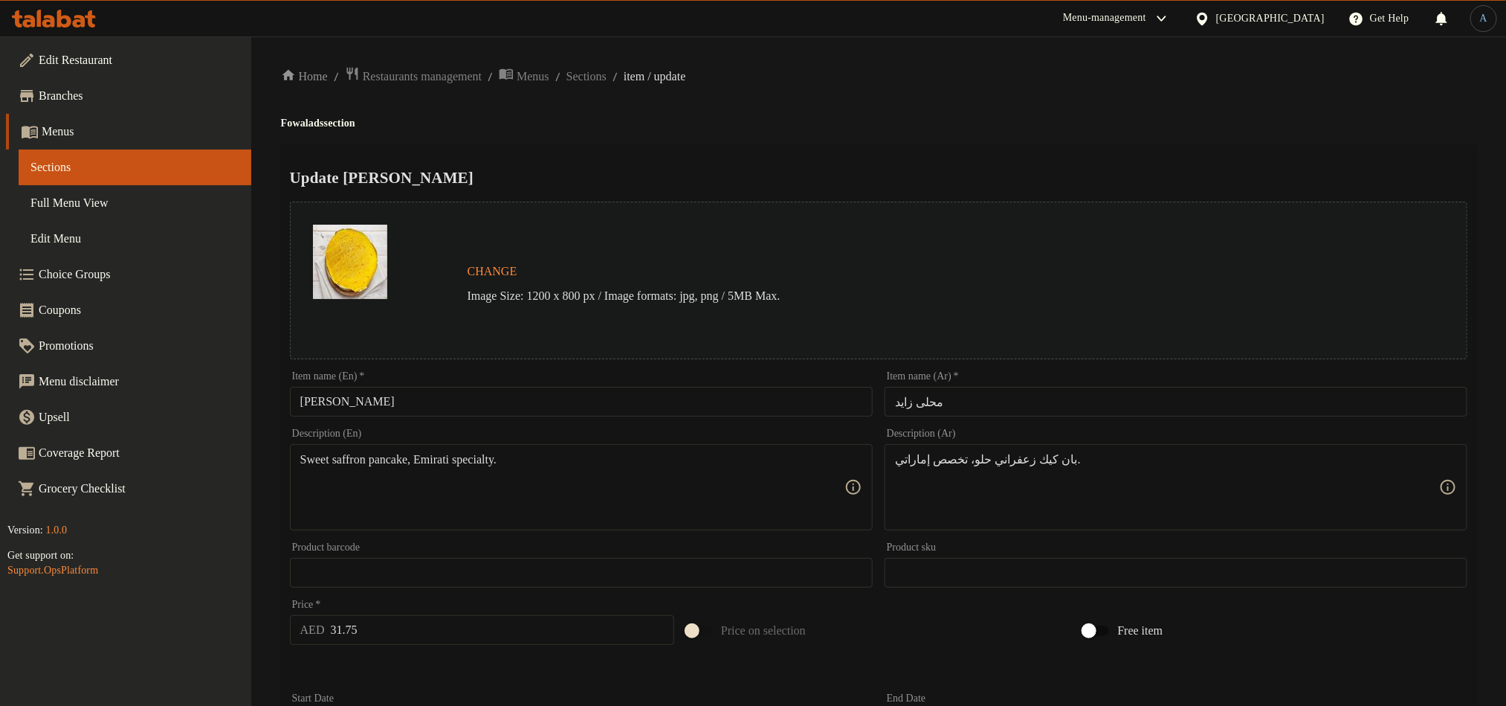
click at [467, 634] on input "31.75" at bounding box center [503, 630] width 344 height 30
click at [977, 135] on div "Home / Restaurants management / Menus / Sections / item / update Fowalads secti…" at bounding box center [879, 554] width 1196 height 977
drag, startPoint x: 1247, startPoint y: 78, endPoint x: 1242, endPoint y: 86, distance: 8.7
click at [1247, 78] on ol "Home / Restaurants management / Menus / Sections / item / update" at bounding box center [879, 76] width 1196 height 20
click at [1011, 152] on div "Update Mahala Zayed Change Image Size: 1200 x 800 px / Image formats: jpg, png …" at bounding box center [879, 588] width 1196 height 887
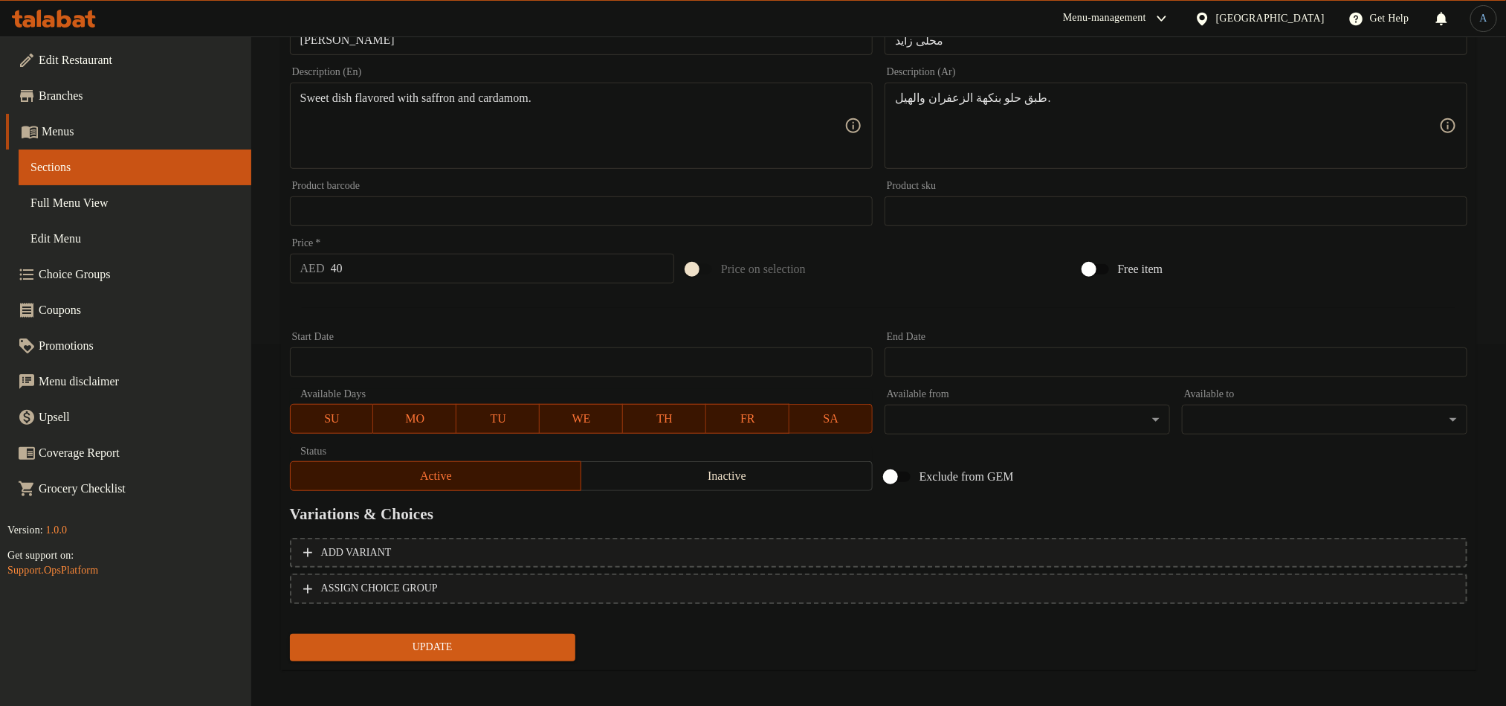
scroll to position [364, 0]
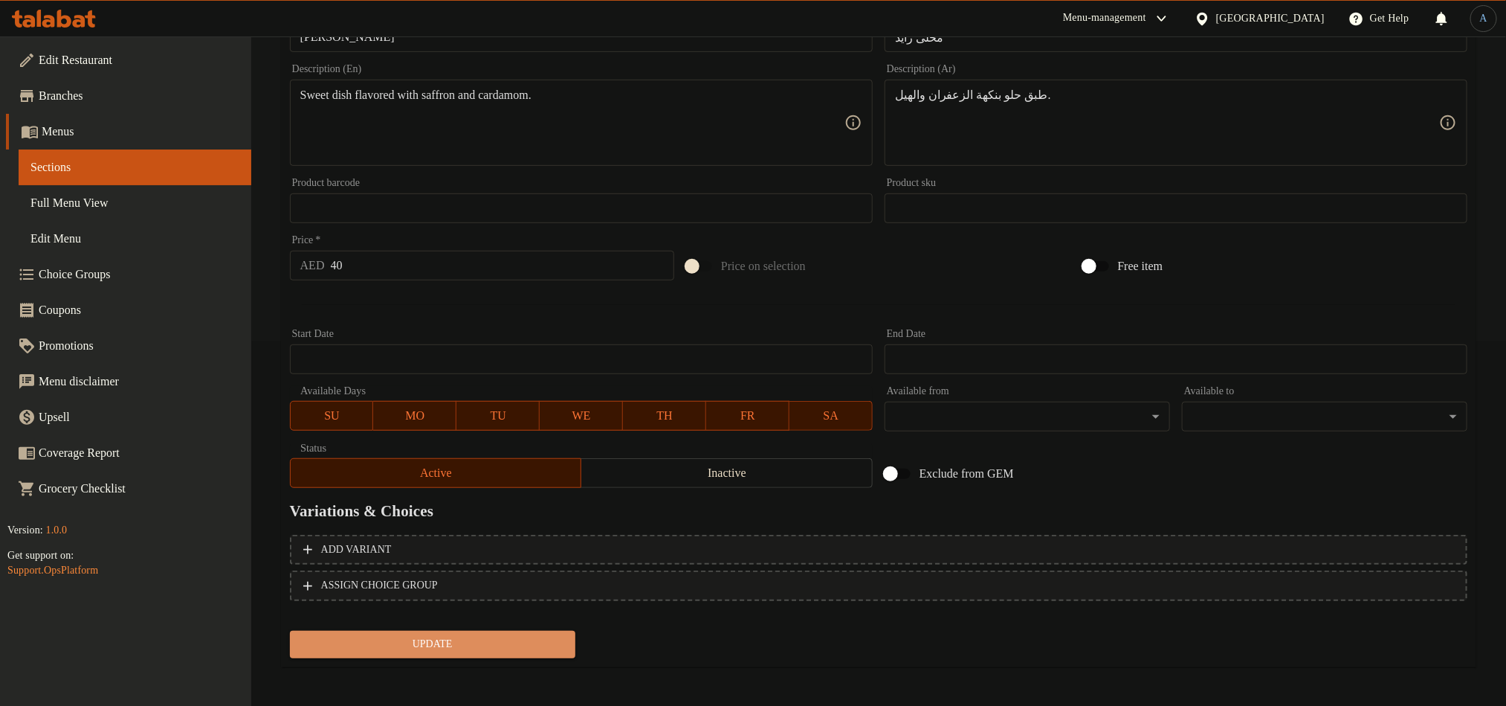
click at [442, 639] on span "Update" at bounding box center [433, 644] width 262 height 19
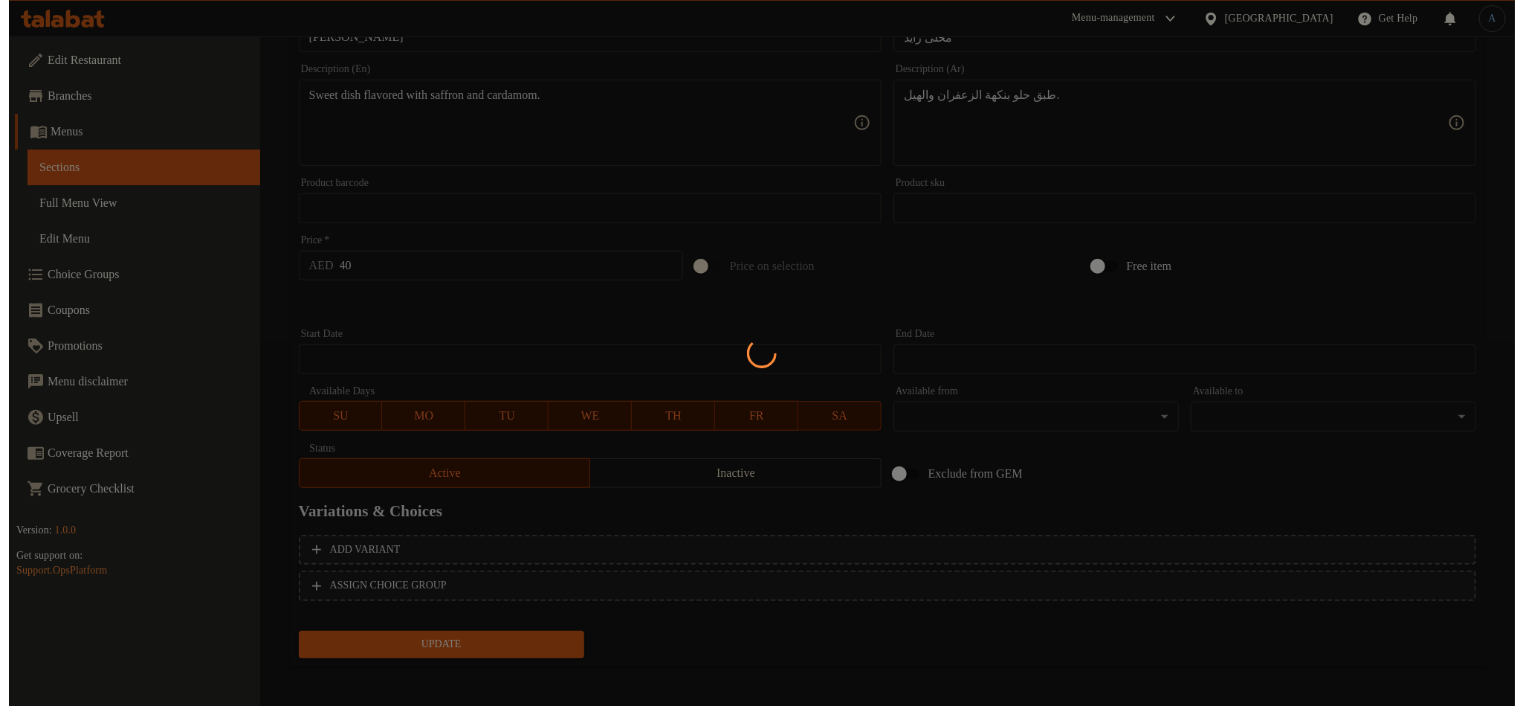
scroll to position [0, 0]
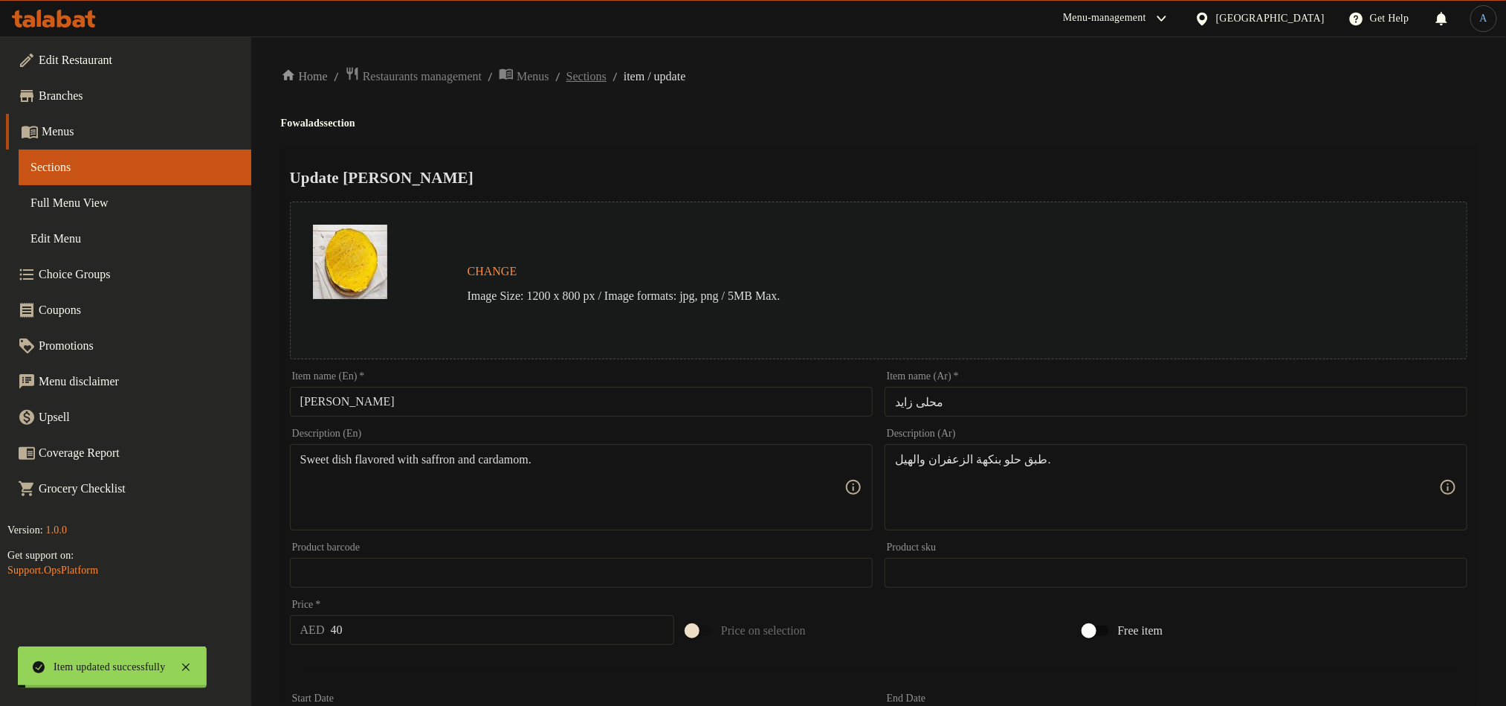
click at [607, 76] on span "Sections" at bounding box center [587, 77] width 40 height 18
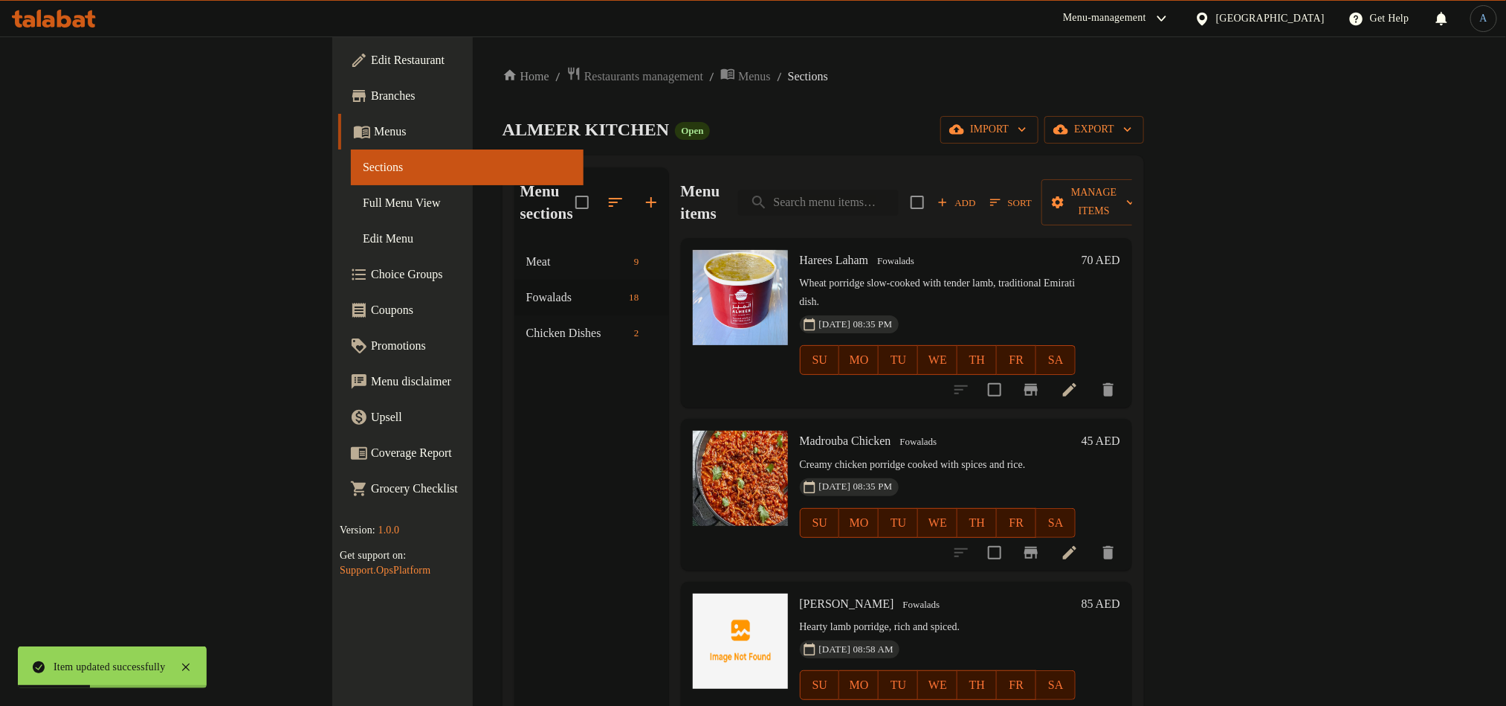
click at [899, 190] on input "search" at bounding box center [818, 203] width 161 height 26
click at [1032, 194] on span "Sort" at bounding box center [1011, 202] width 42 height 17
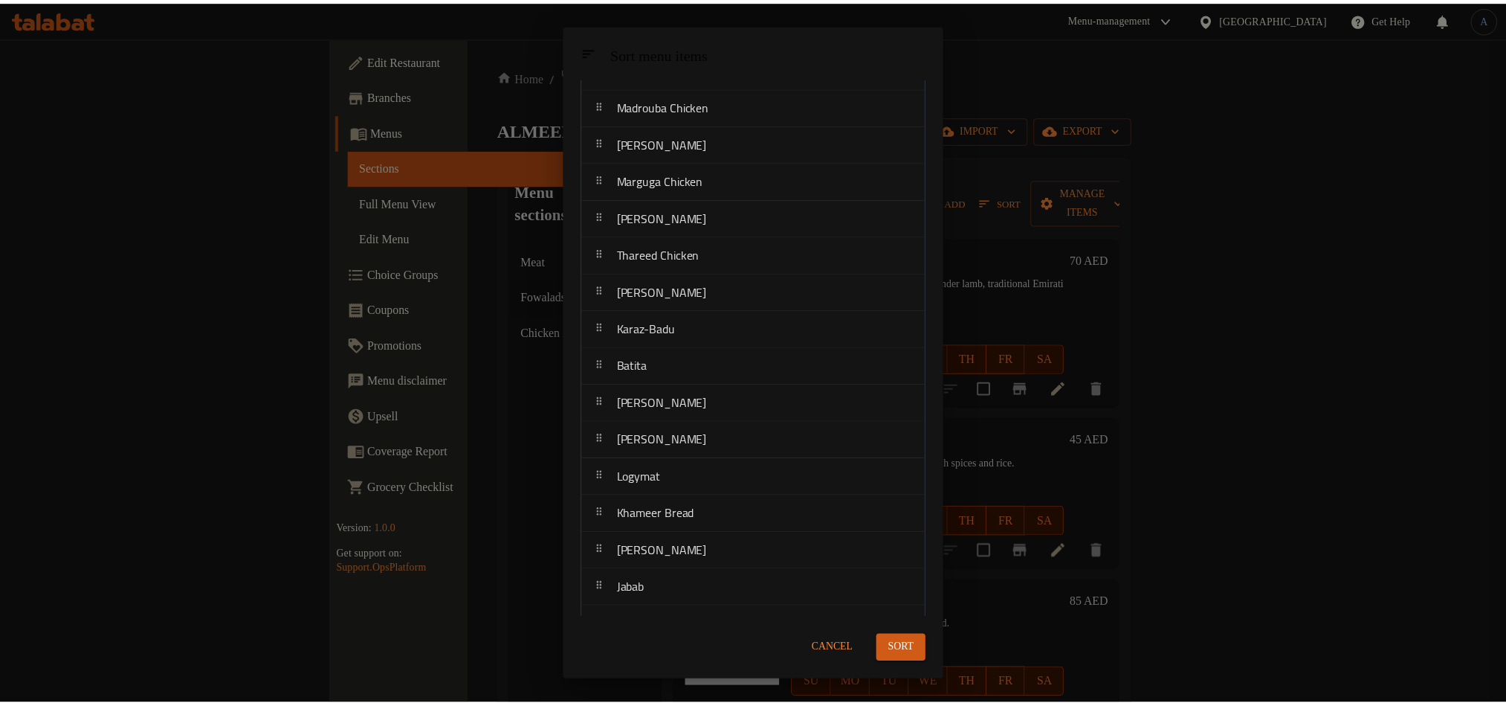
scroll to position [170, 0]
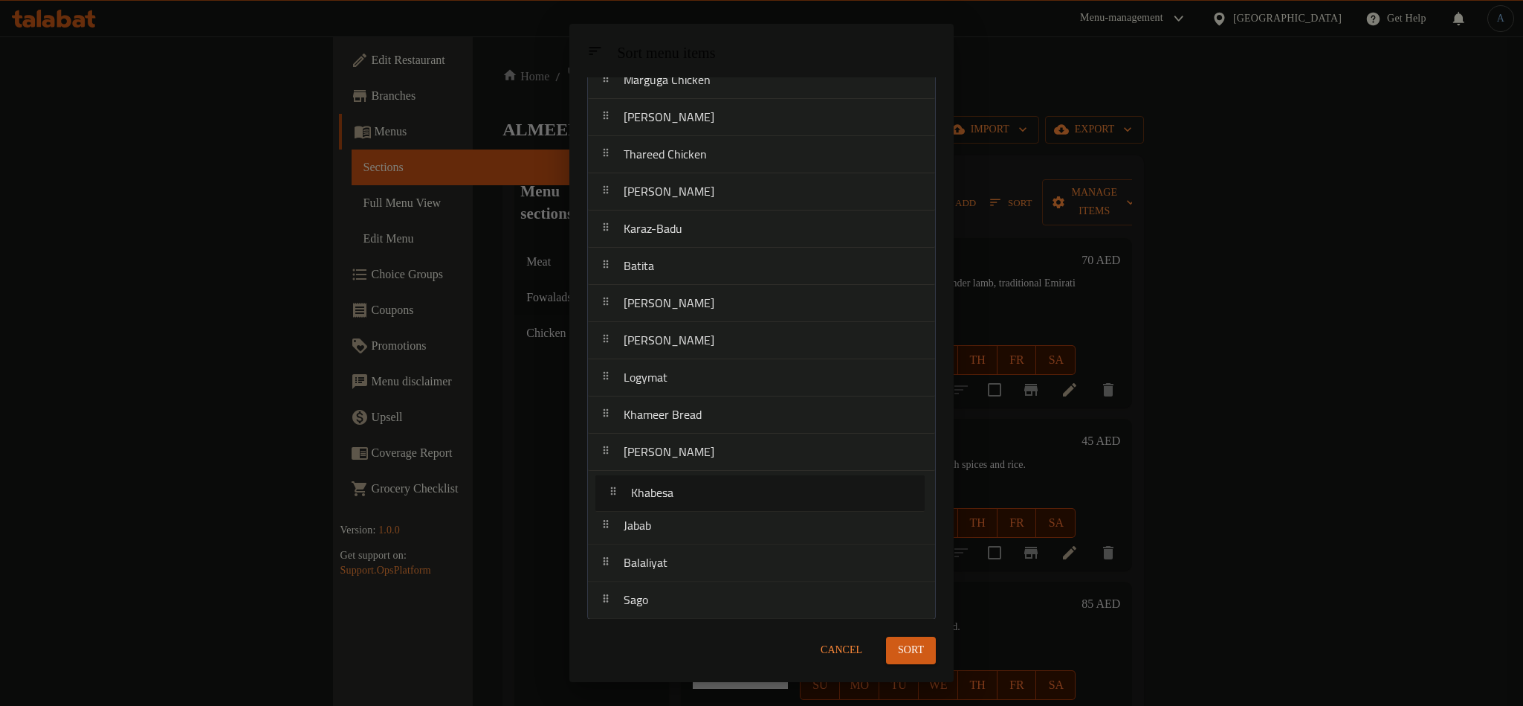
drag, startPoint x: 668, startPoint y: 526, endPoint x: 674, endPoint y: 494, distance: 33.4
click at [674, 494] on nav "Harees Laham Madrouba Chicken Madrouba Laham Marguga Chicken Marguga Laham Thar…" at bounding box center [761, 284] width 349 height 670
drag, startPoint x: 707, startPoint y: 543, endPoint x: 710, endPoint y: 514, distance: 29.1
click at [710, 514] on nav "Harees Laham Madrouba Chicken Madrouba Laham Marguga Chicken Marguga Laham Thar…" at bounding box center [761, 284] width 349 height 670
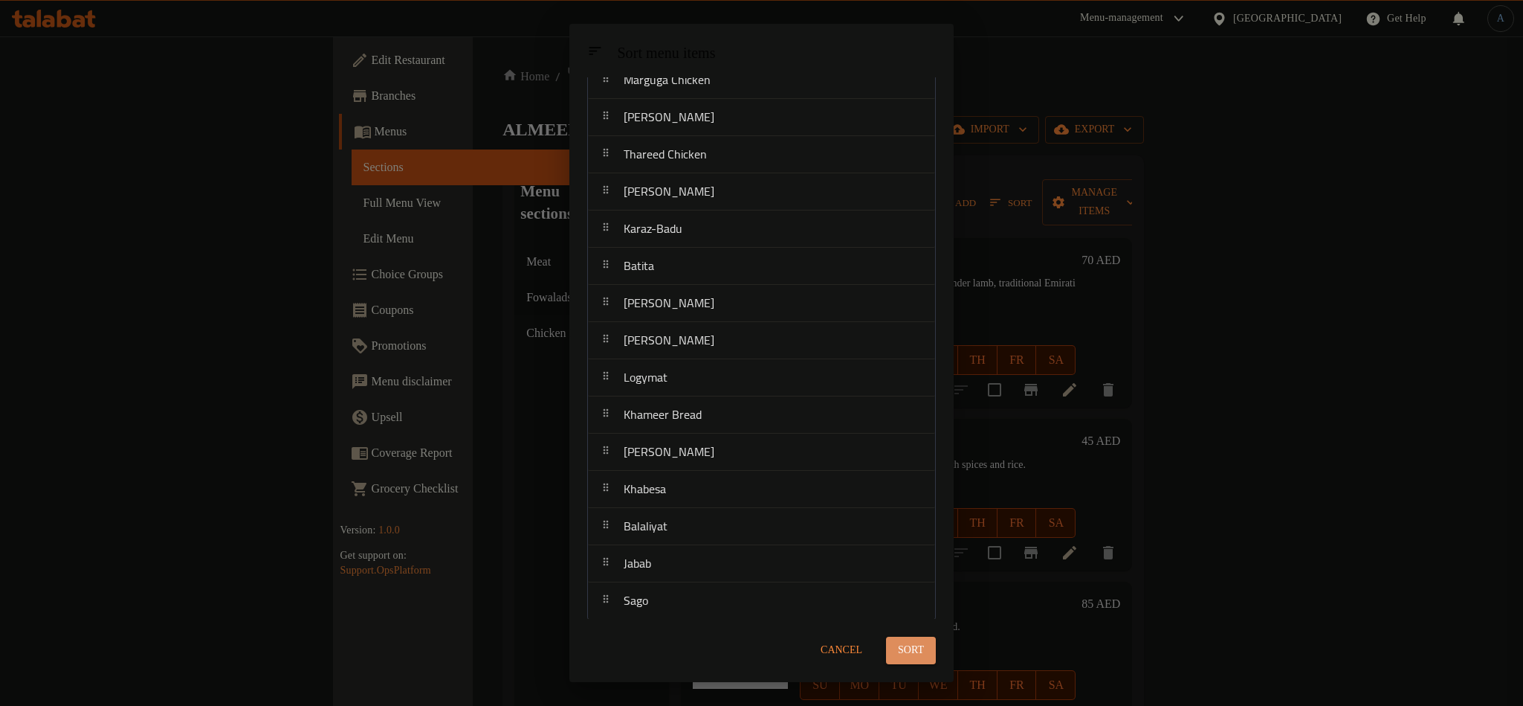
click at [917, 640] on button "Sort" at bounding box center [911, 650] width 50 height 28
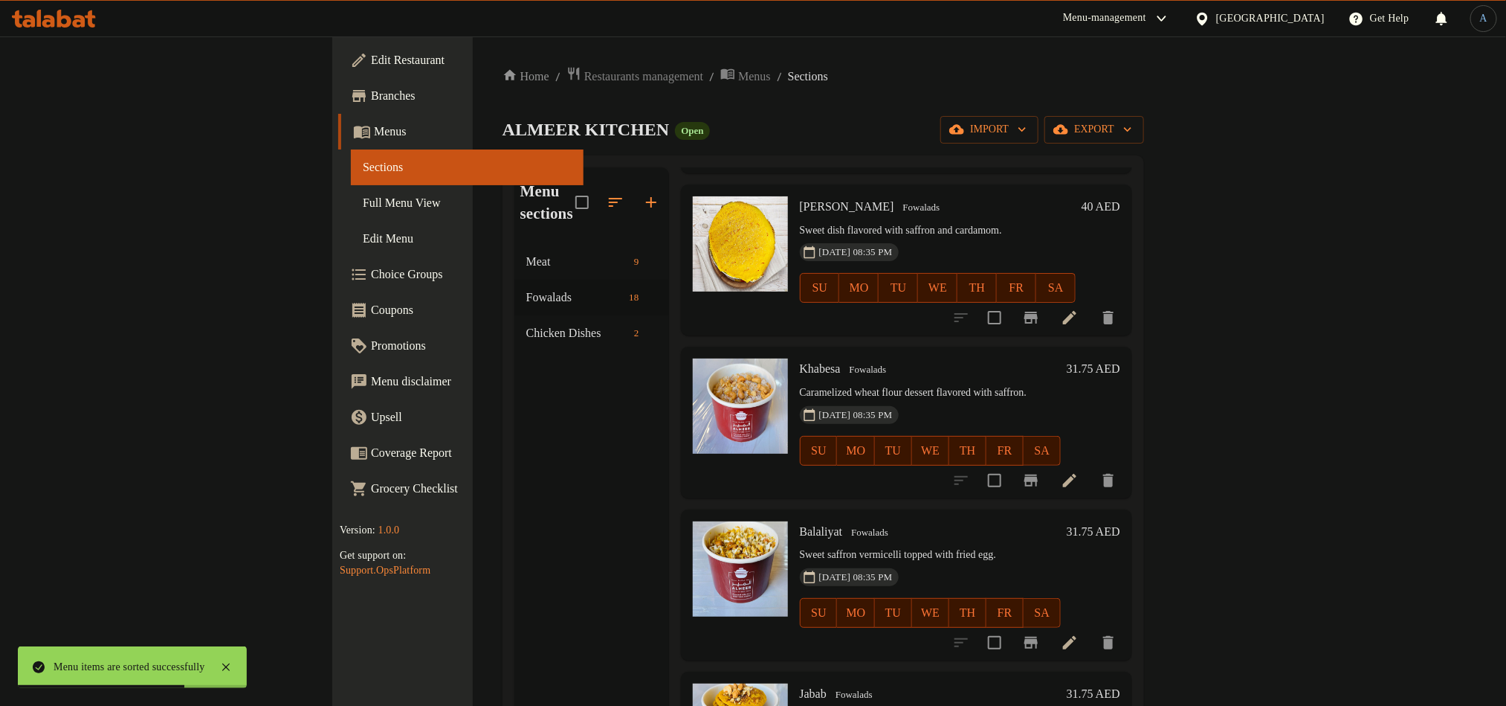
scroll to position [2254, 0]
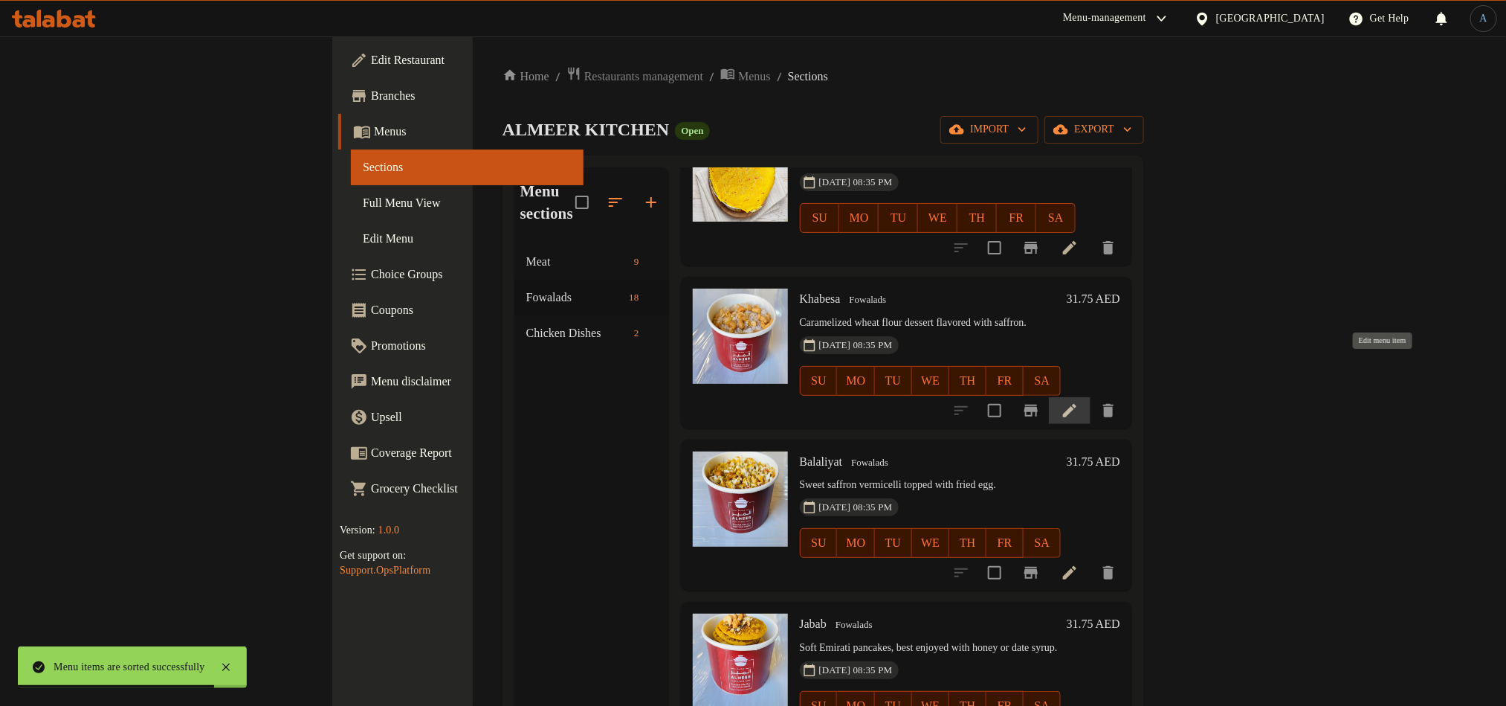
click at [1079, 401] on icon at bounding box center [1070, 410] width 18 height 18
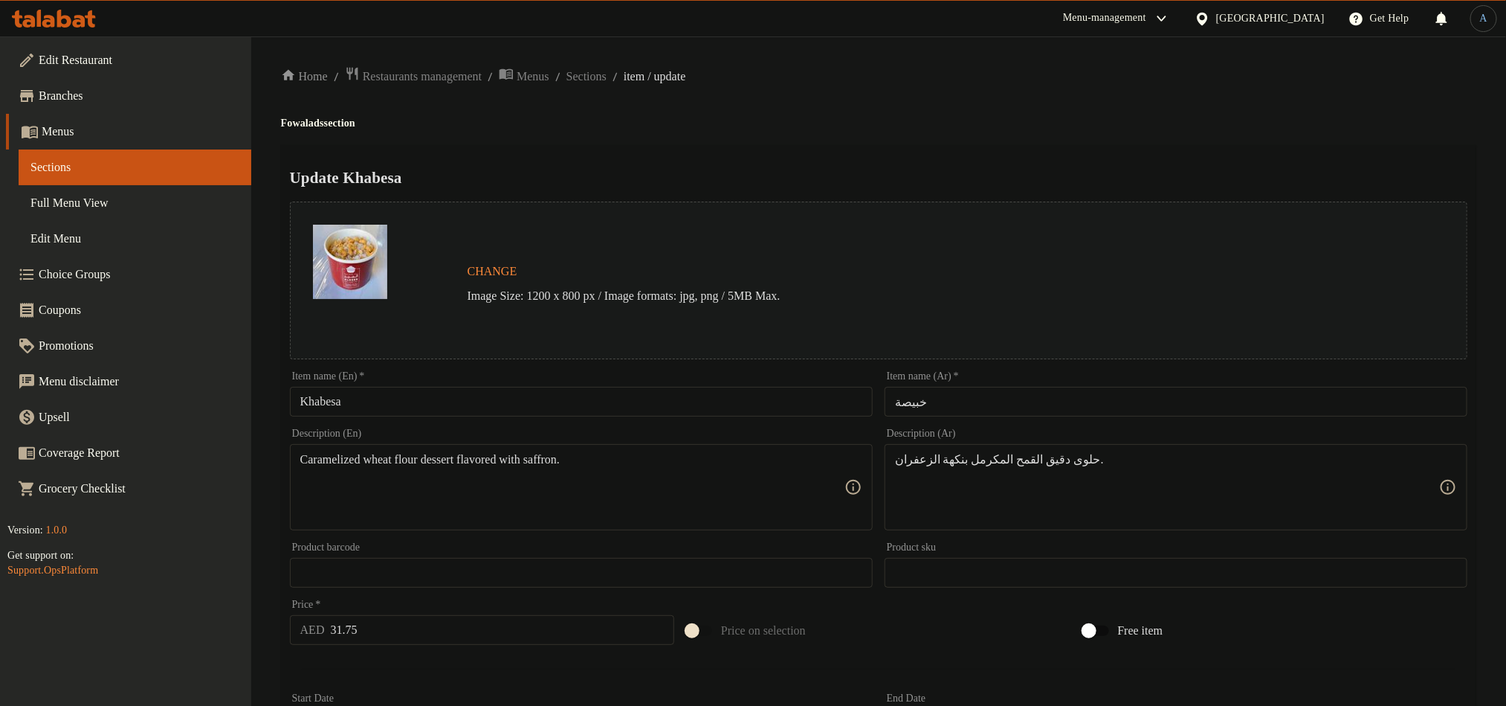
click at [491, 398] on input "Khabesa" at bounding box center [581, 402] width 583 height 30
click at [920, 134] on div "Home / Restaurants management / Menus / Sections / item / update Fowalads secti…" at bounding box center [879, 554] width 1196 height 977
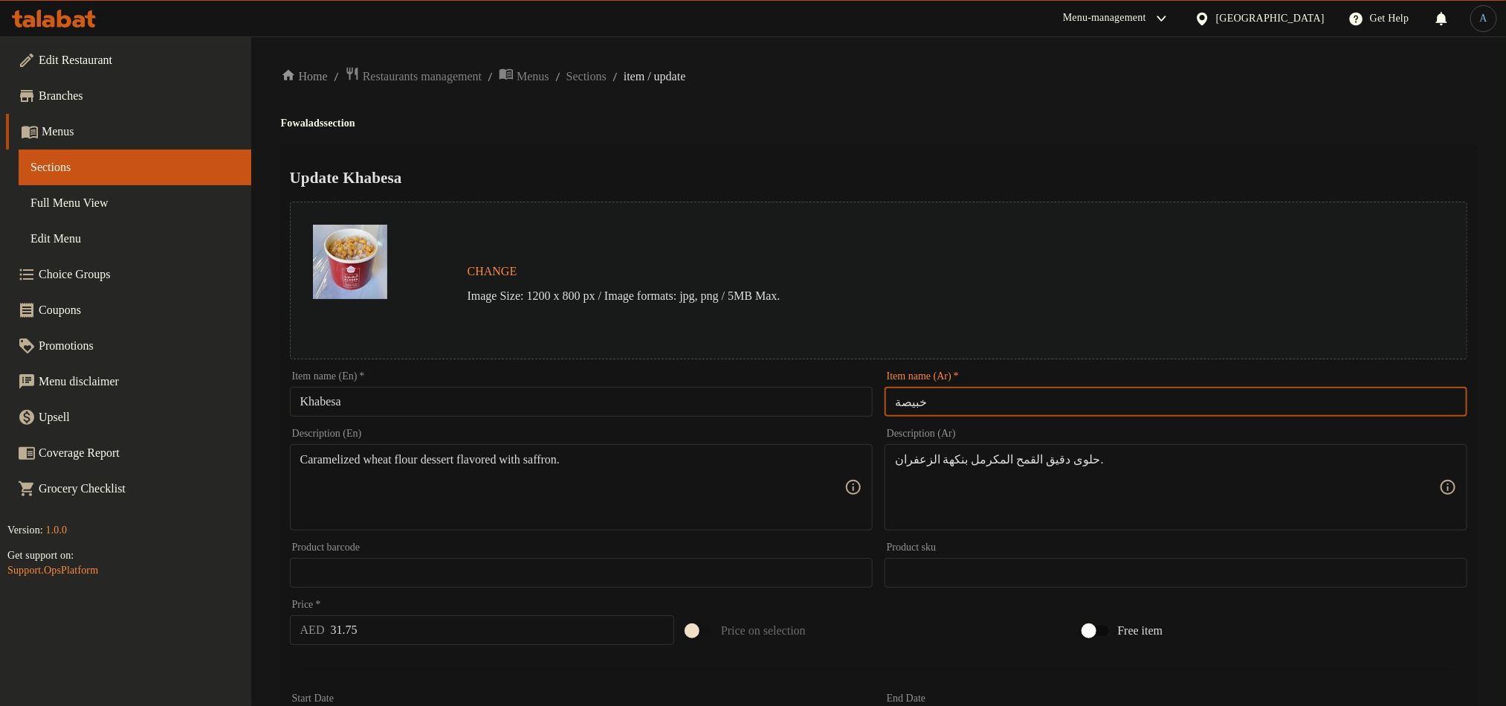
click at [979, 395] on input "خبيصة" at bounding box center [1176, 402] width 583 height 30
click at [910, 149] on div "Update Khabesa Change Image Size: 1200 x 800 px / Image formats: jpg, png / 5MB…" at bounding box center [879, 588] width 1196 height 887
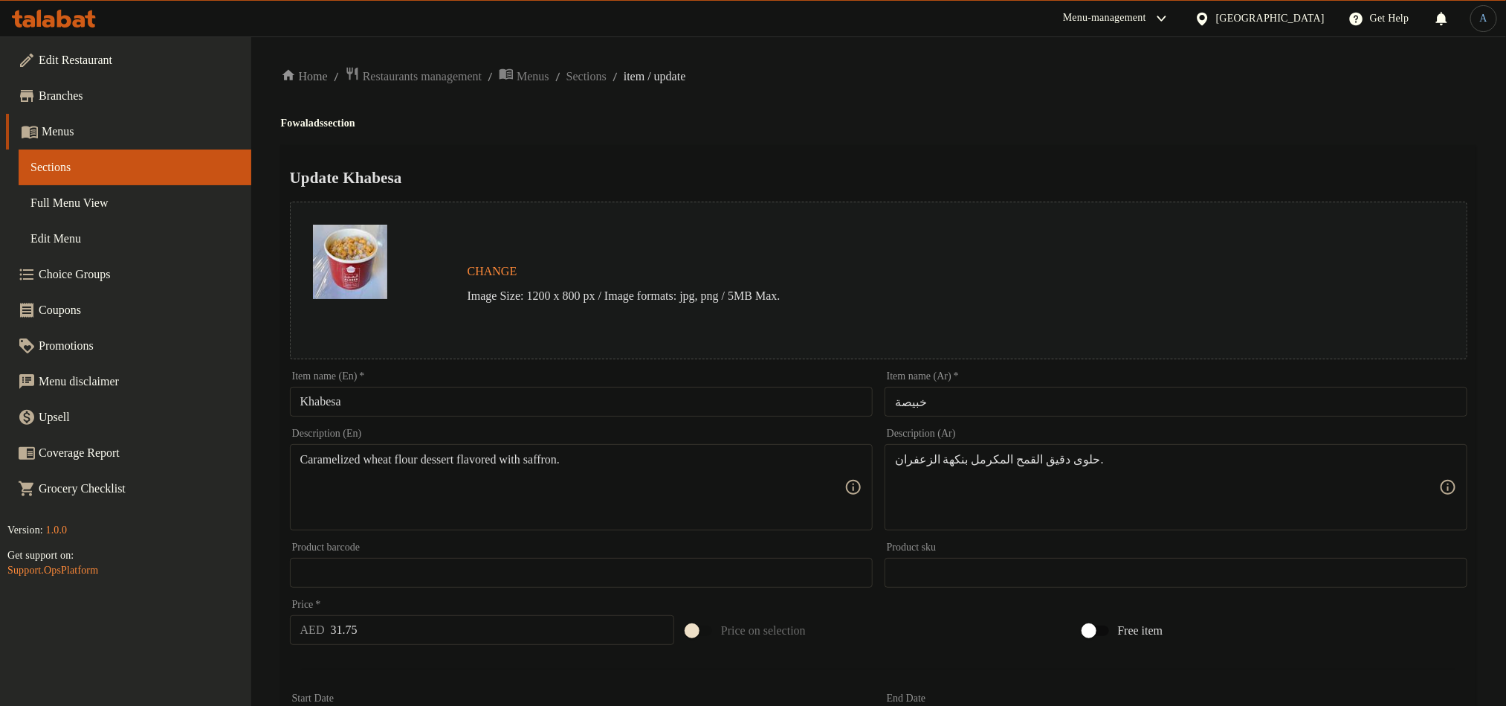
click at [487, 622] on input "31.75" at bounding box center [503, 630] width 344 height 30
click at [1080, 448] on div "حلوى دقيق القمح المكرمل بنكهة الزعفران. Description (Ar)" at bounding box center [1176, 487] width 583 height 86
drag, startPoint x: 990, startPoint y: 158, endPoint x: 1024, endPoint y: 137, distance: 39.8
click at [997, 154] on div "Update Khabesa Change Image Size: 1200 x 800 px / Image formats: jpg, png / 5MB…" at bounding box center [879, 588] width 1196 height 887
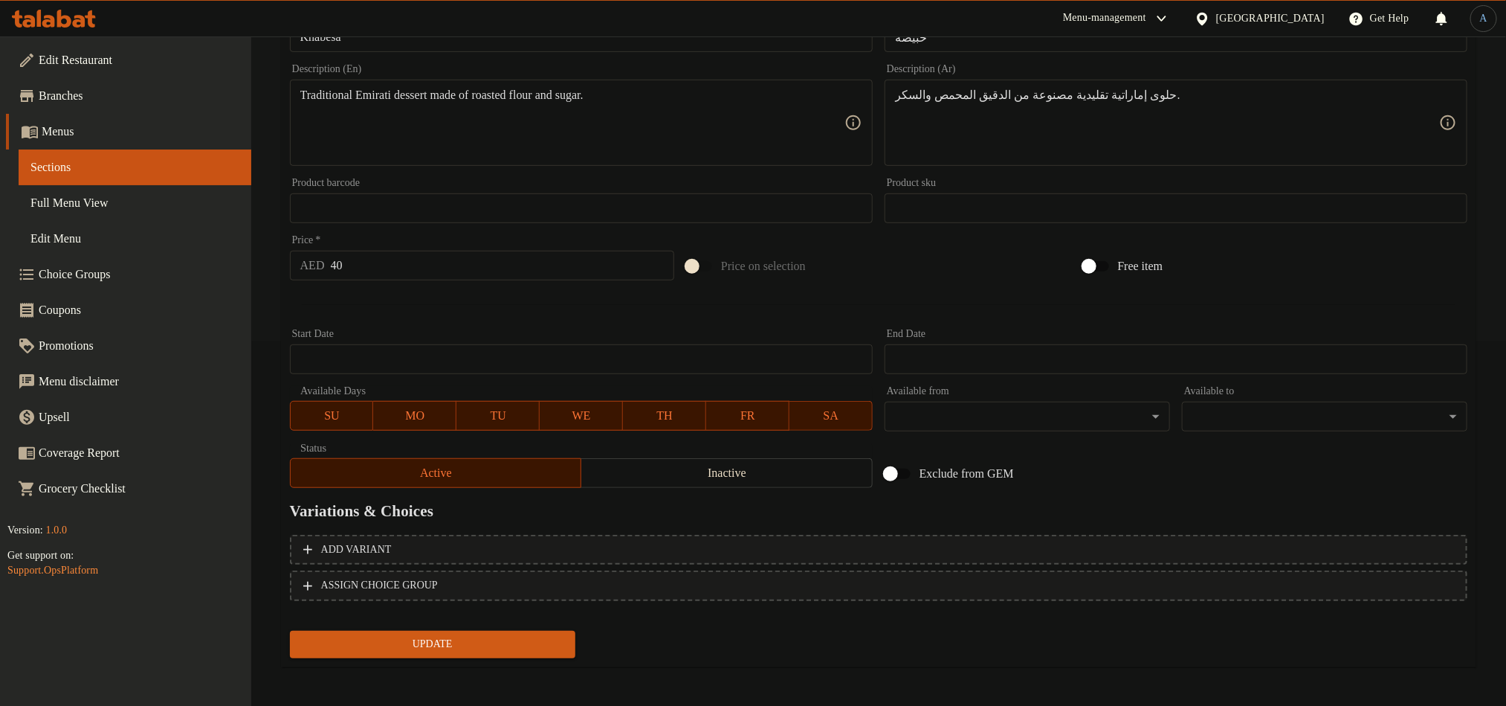
click at [496, 635] on span "Update" at bounding box center [433, 644] width 262 height 19
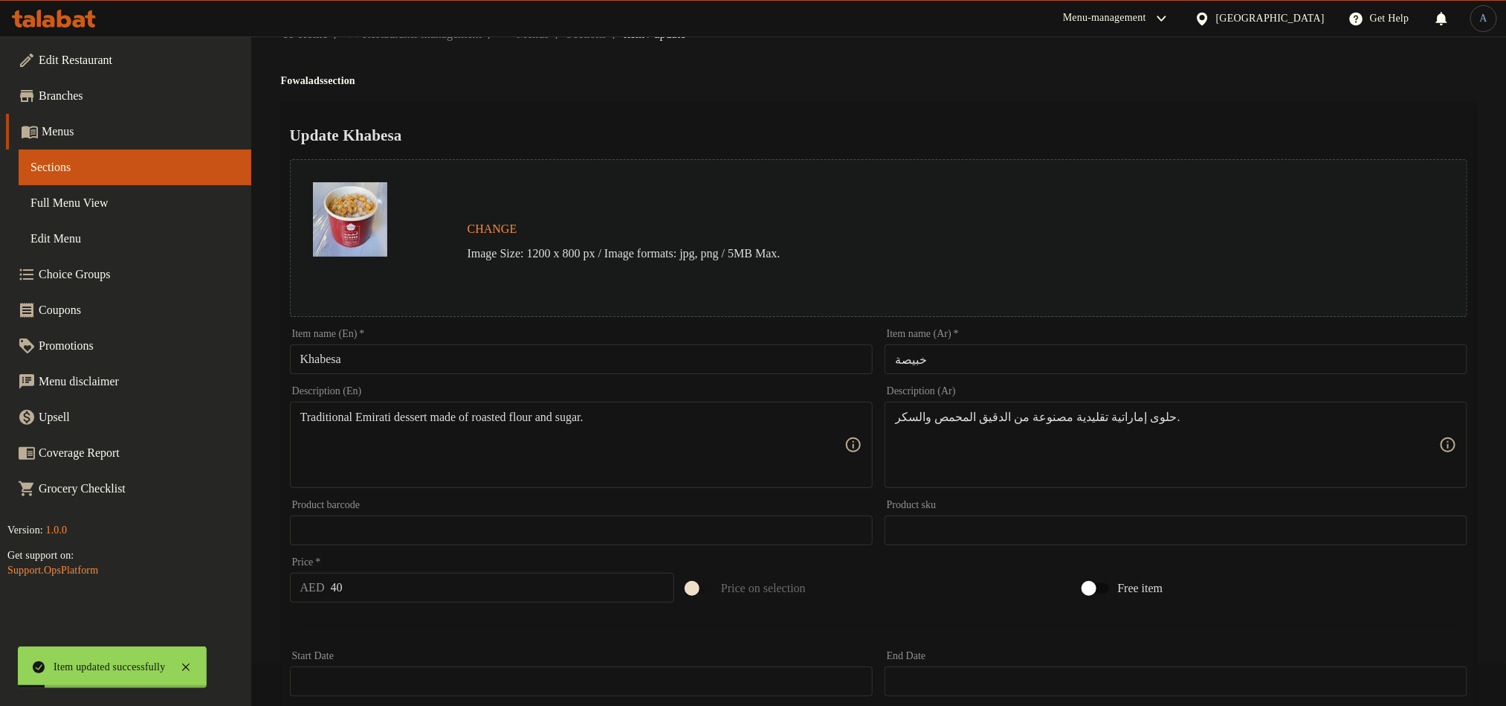
scroll to position [0, 0]
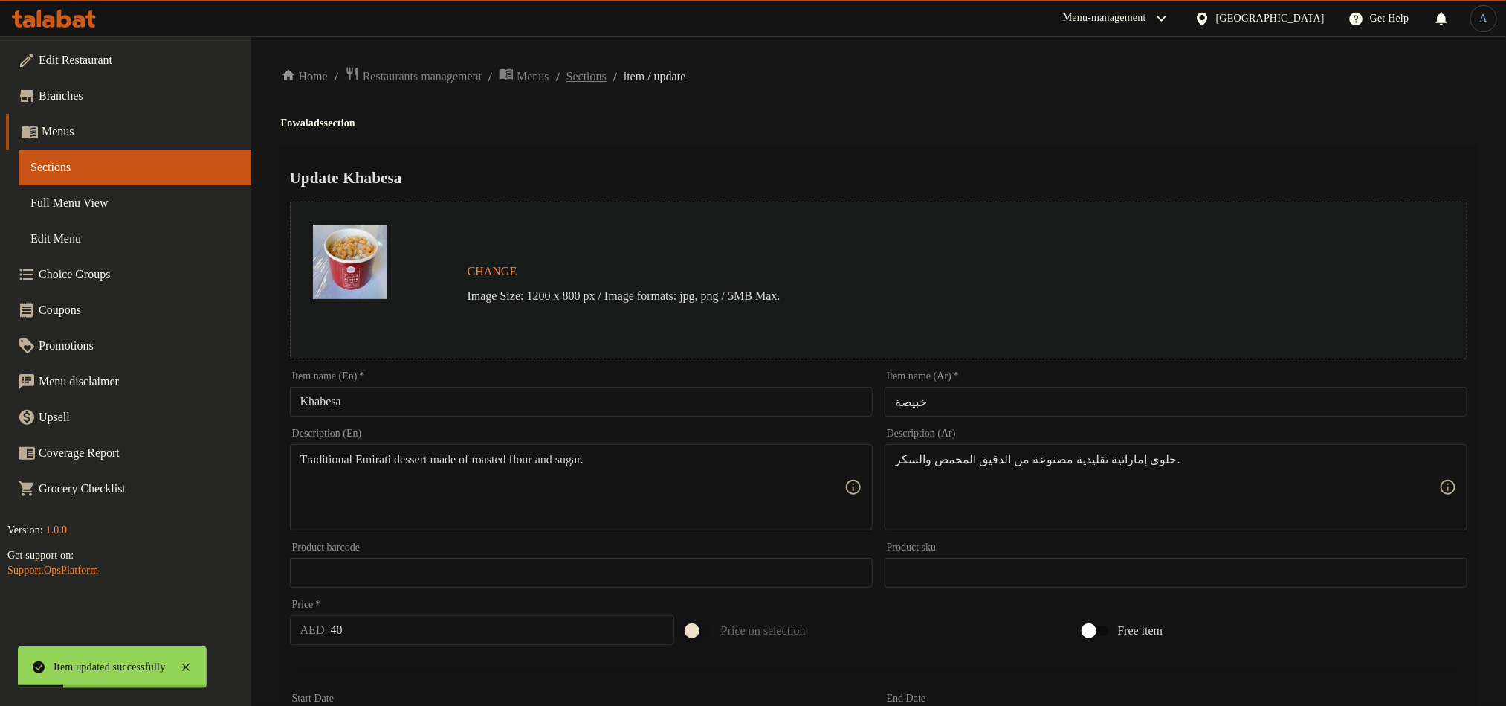
click at [603, 74] on span "Sections" at bounding box center [587, 77] width 40 height 18
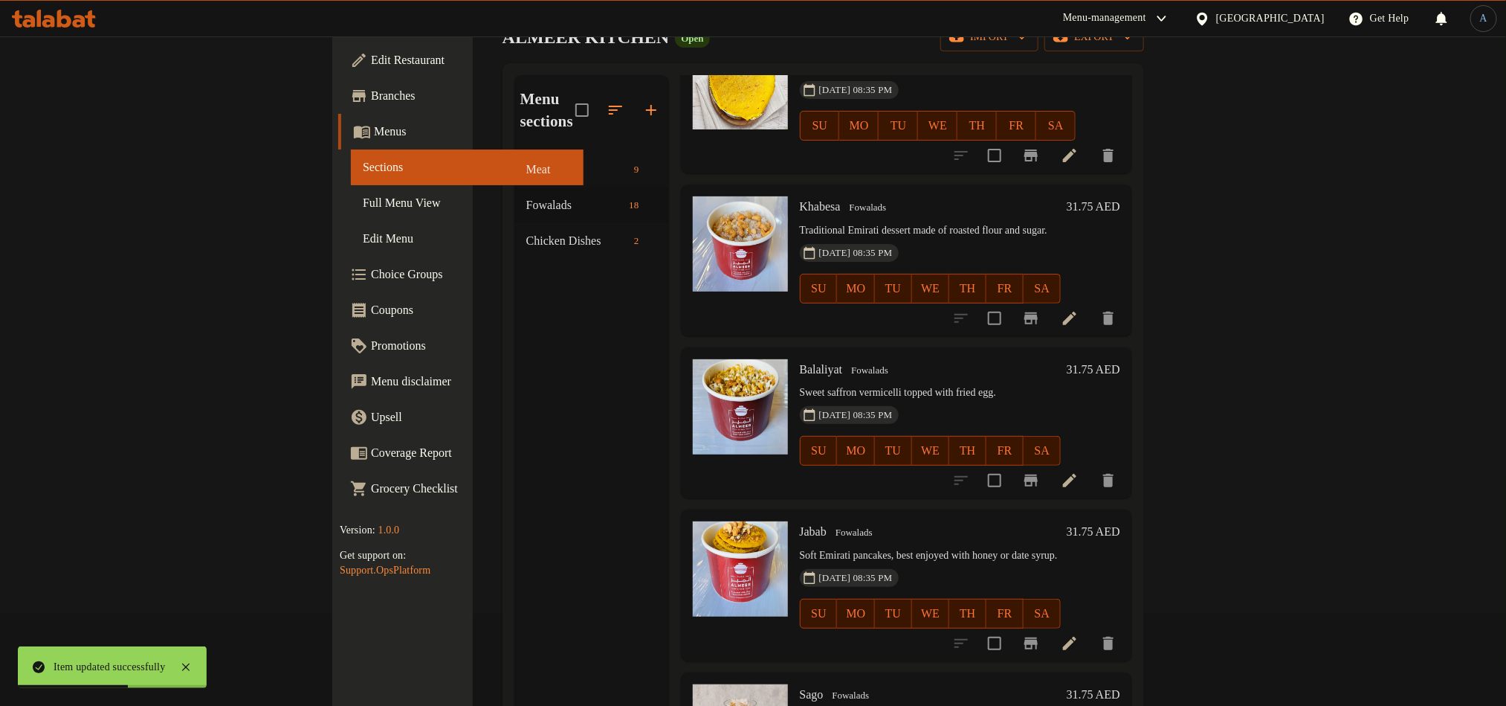
scroll to position [208, 0]
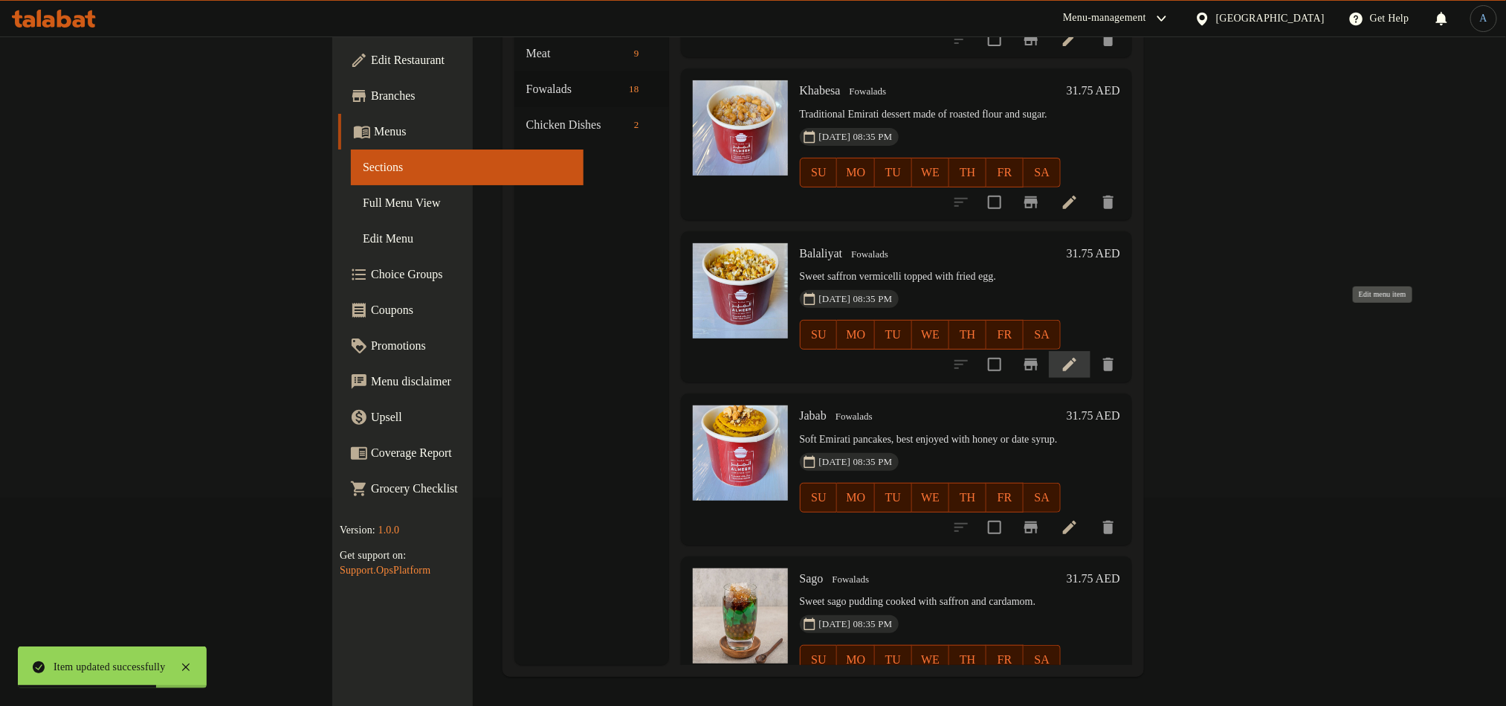
click at [1079, 355] on icon at bounding box center [1070, 364] width 18 height 18
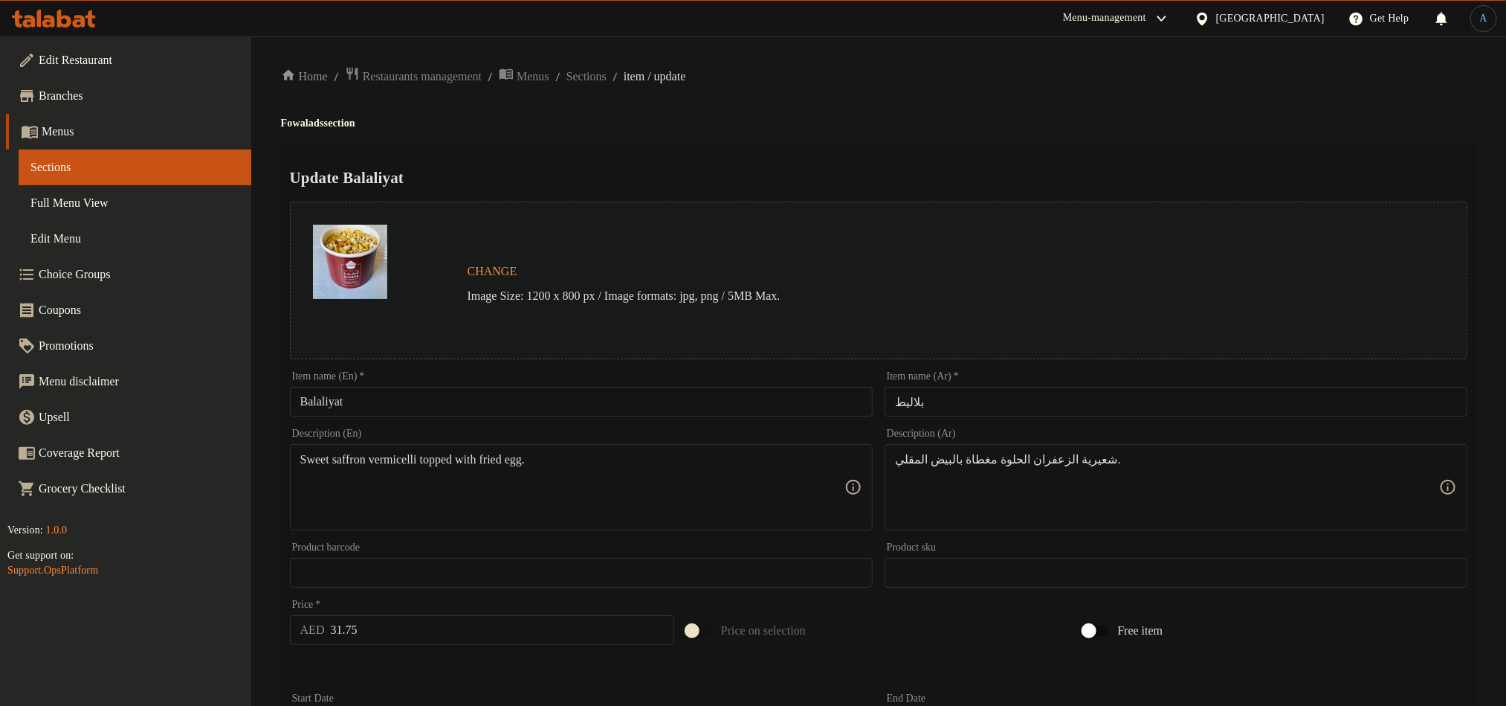
drag, startPoint x: 511, startPoint y: 422, endPoint x: 504, endPoint y: 409, distance: 15.0
click at [511, 422] on div "Description (En) Sweet saffron vermicelli topped with fried egg. Description (E…" at bounding box center [581, 479] width 595 height 114
click at [505, 406] on input "Balaliyat" at bounding box center [581, 402] width 583 height 30
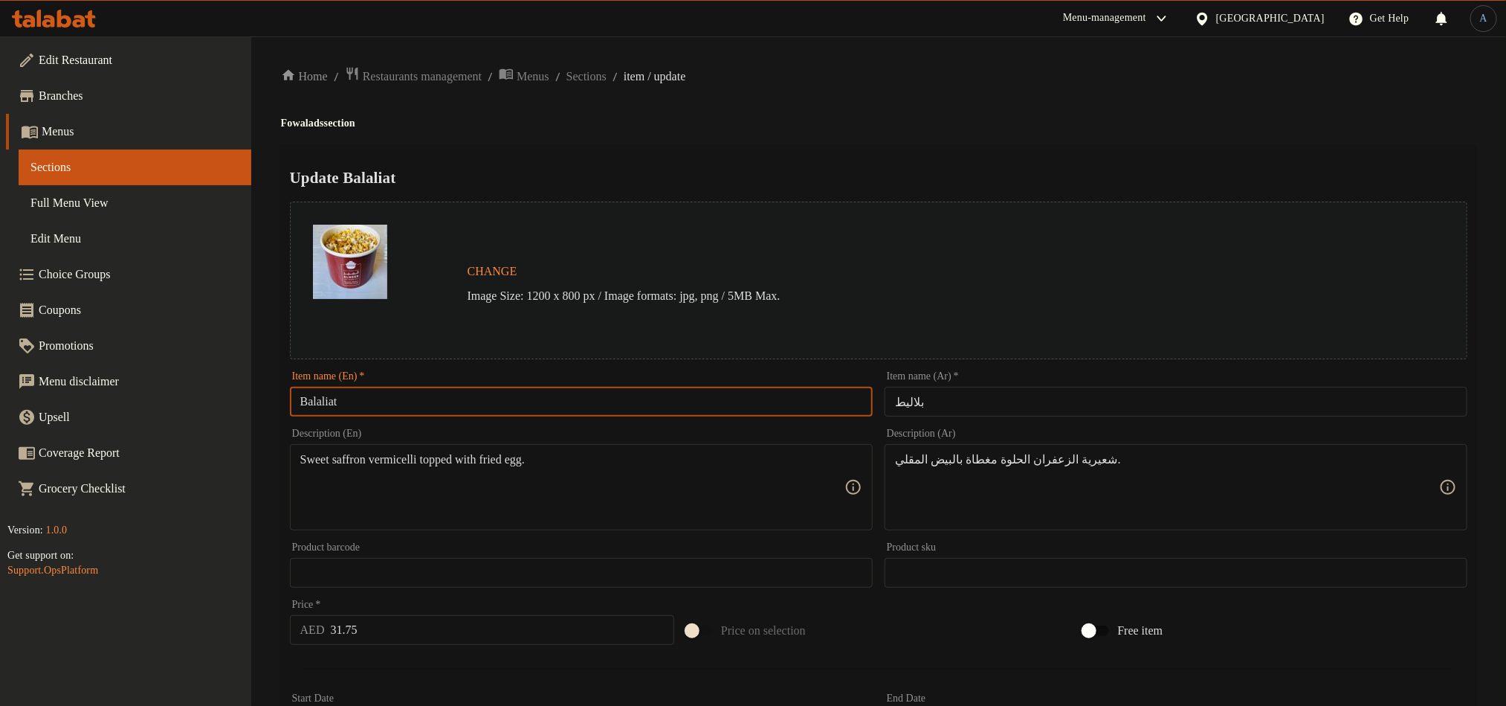
click at [904, 123] on h4 "Fowalads section" at bounding box center [879, 123] width 1196 height 15
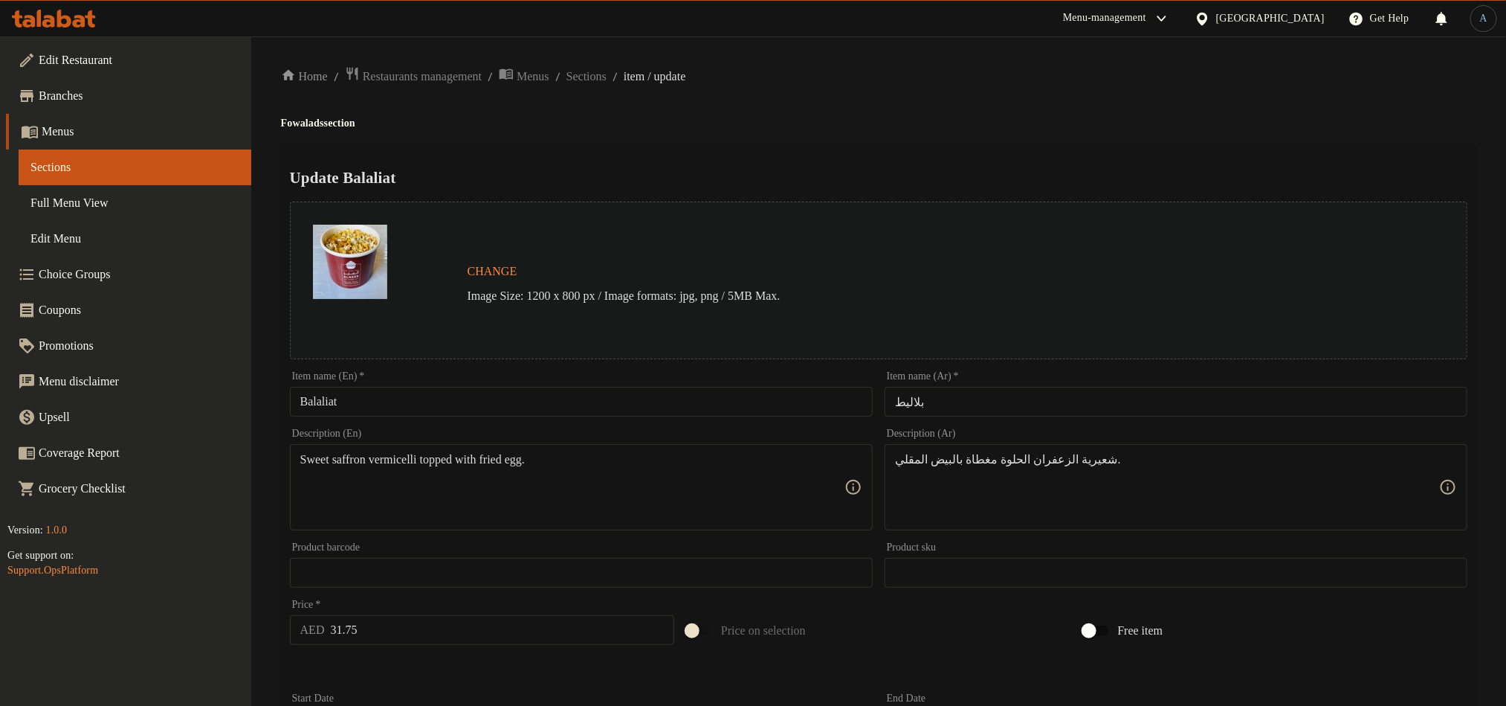
click at [961, 387] on input "بلاليط" at bounding box center [1176, 402] width 583 height 30
click at [984, 139] on div "Home / Restaurants management / Menus / Sections / item / update Fowalads secti…" at bounding box center [879, 554] width 1196 height 977
click at [380, 623] on input "31.75" at bounding box center [503, 630] width 344 height 30
click at [886, 109] on div "Home / Restaurants management / Menus / Sections / item / update Fowalads secti…" at bounding box center [879, 554] width 1196 height 977
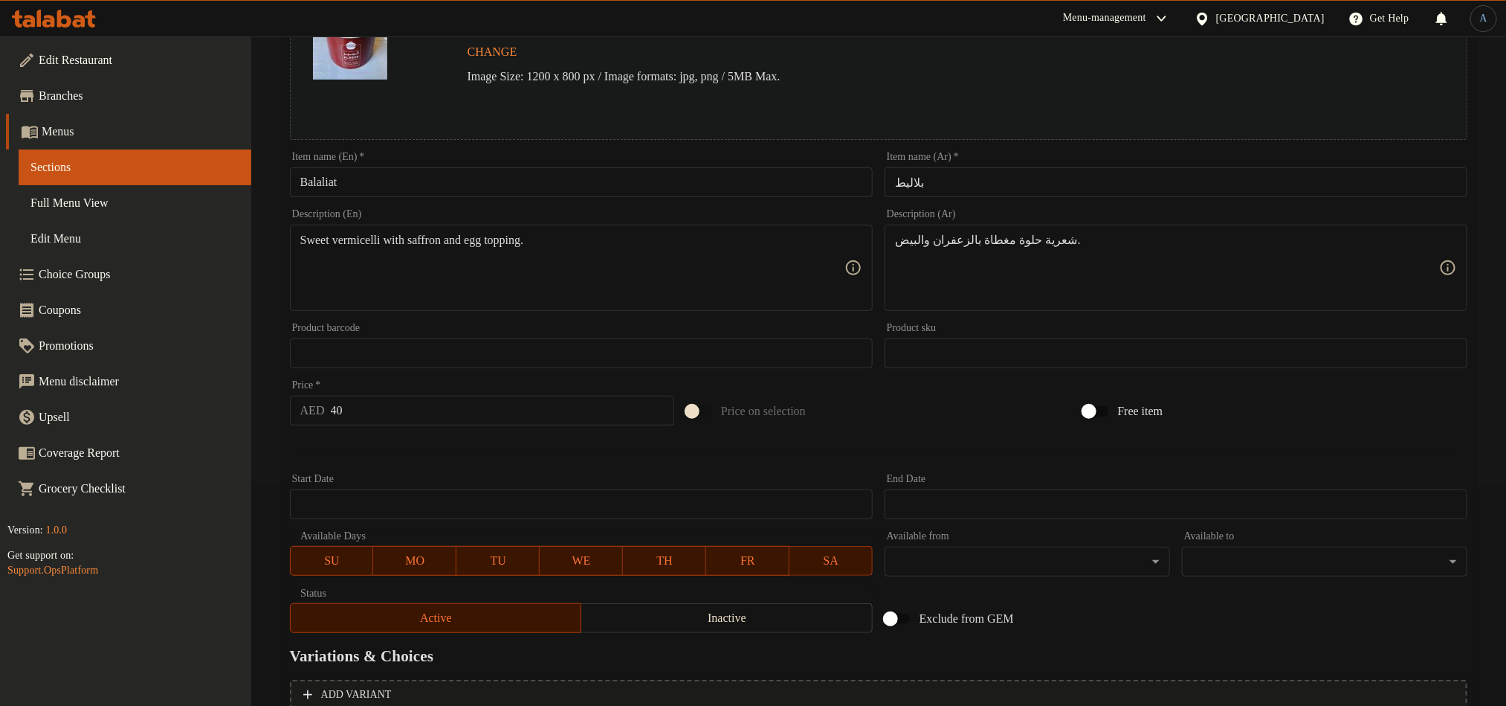
scroll to position [364, 0]
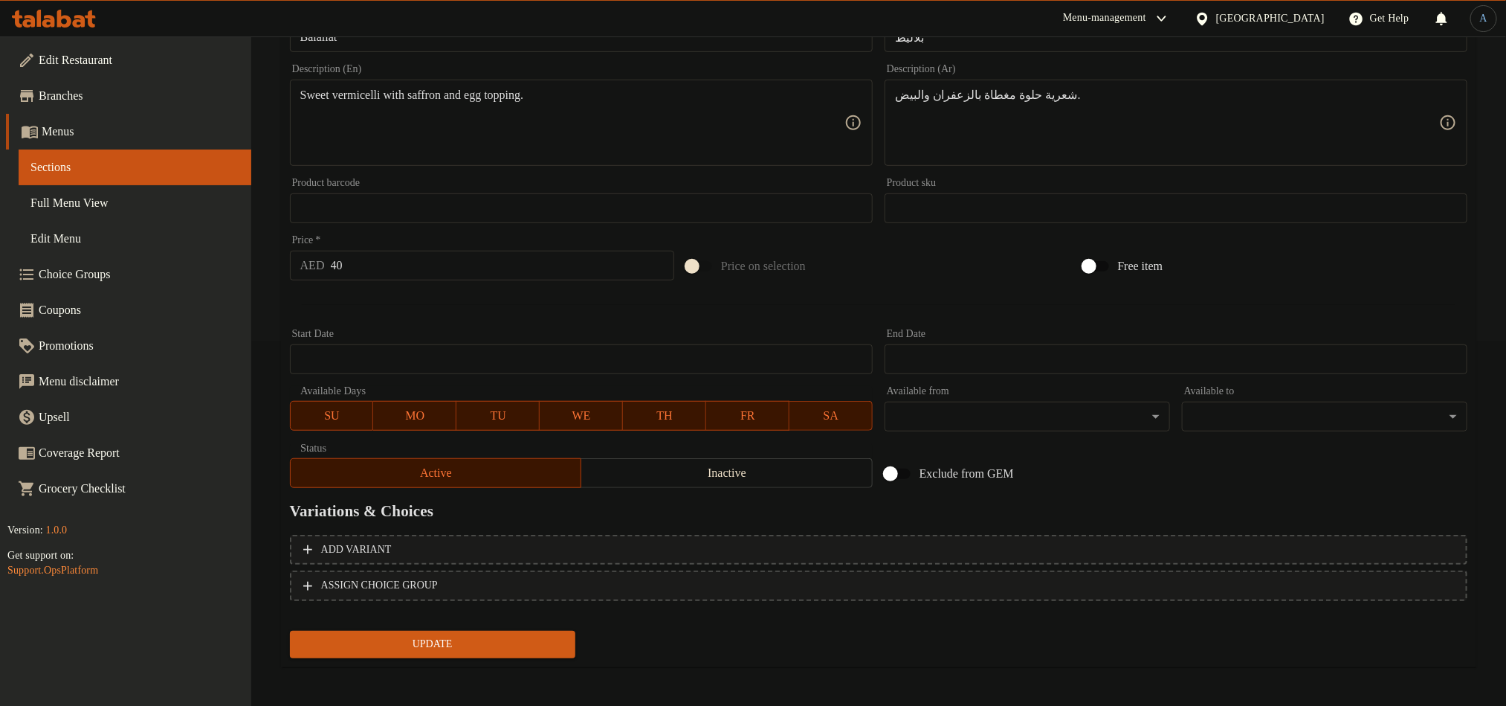
click at [439, 642] on span "Update" at bounding box center [433, 644] width 262 height 19
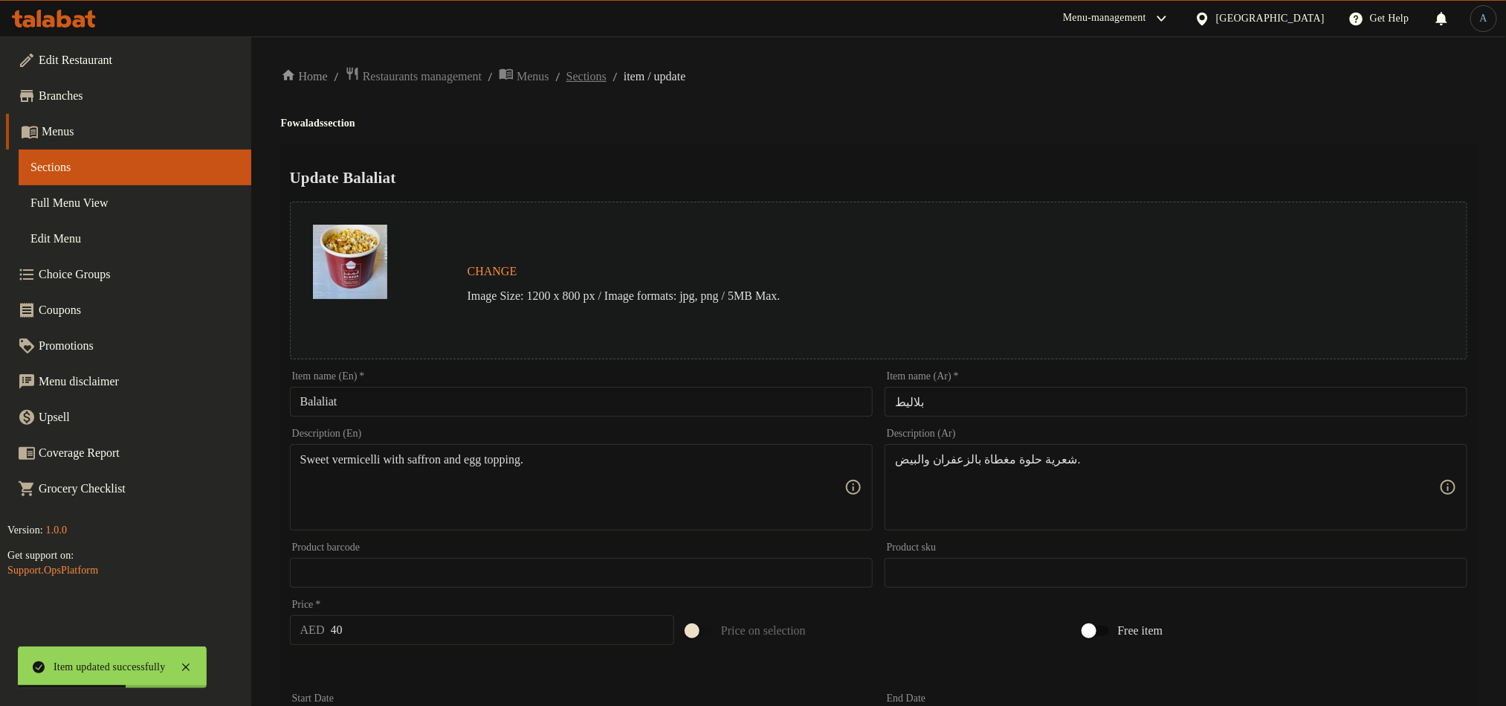
click at [599, 72] on span "Sections" at bounding box center [587, 77] width 40 height 18
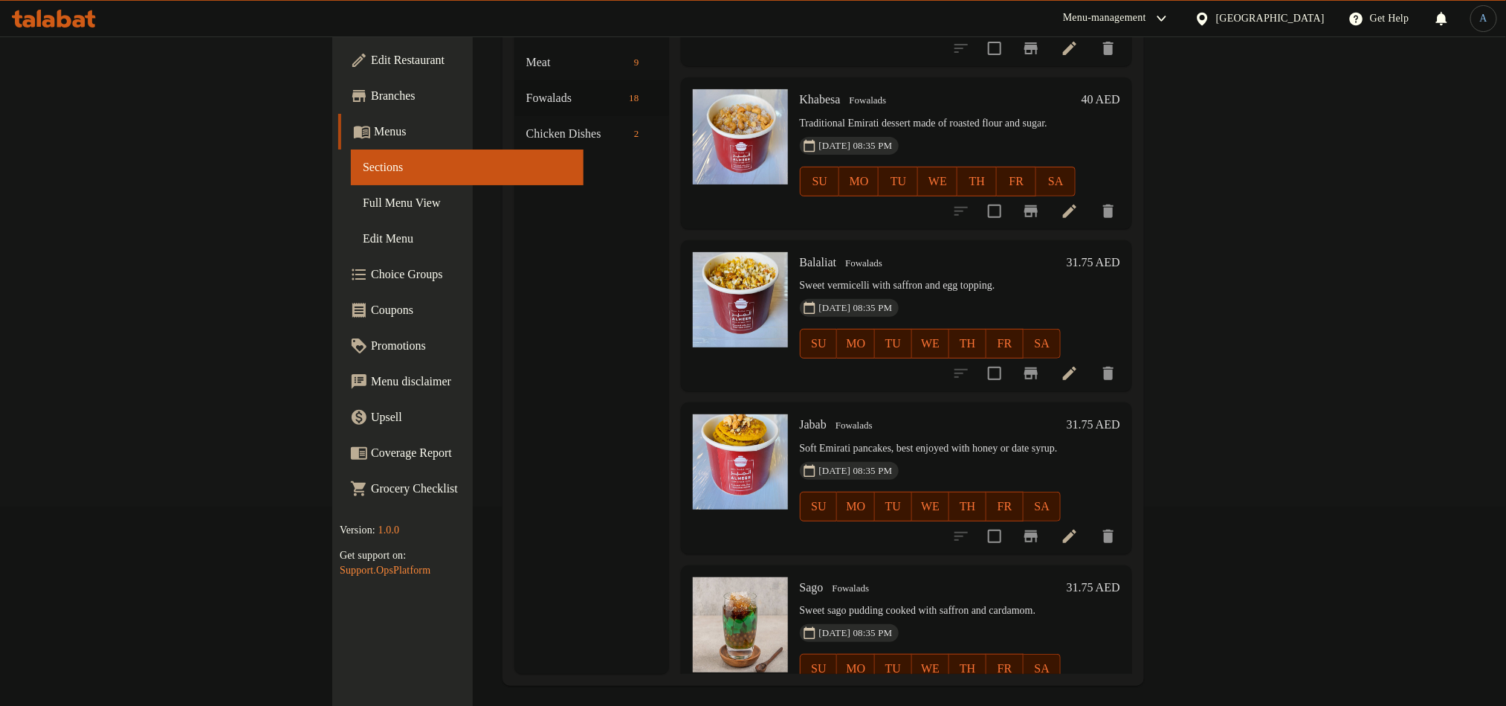
scroll to position [208, 0]
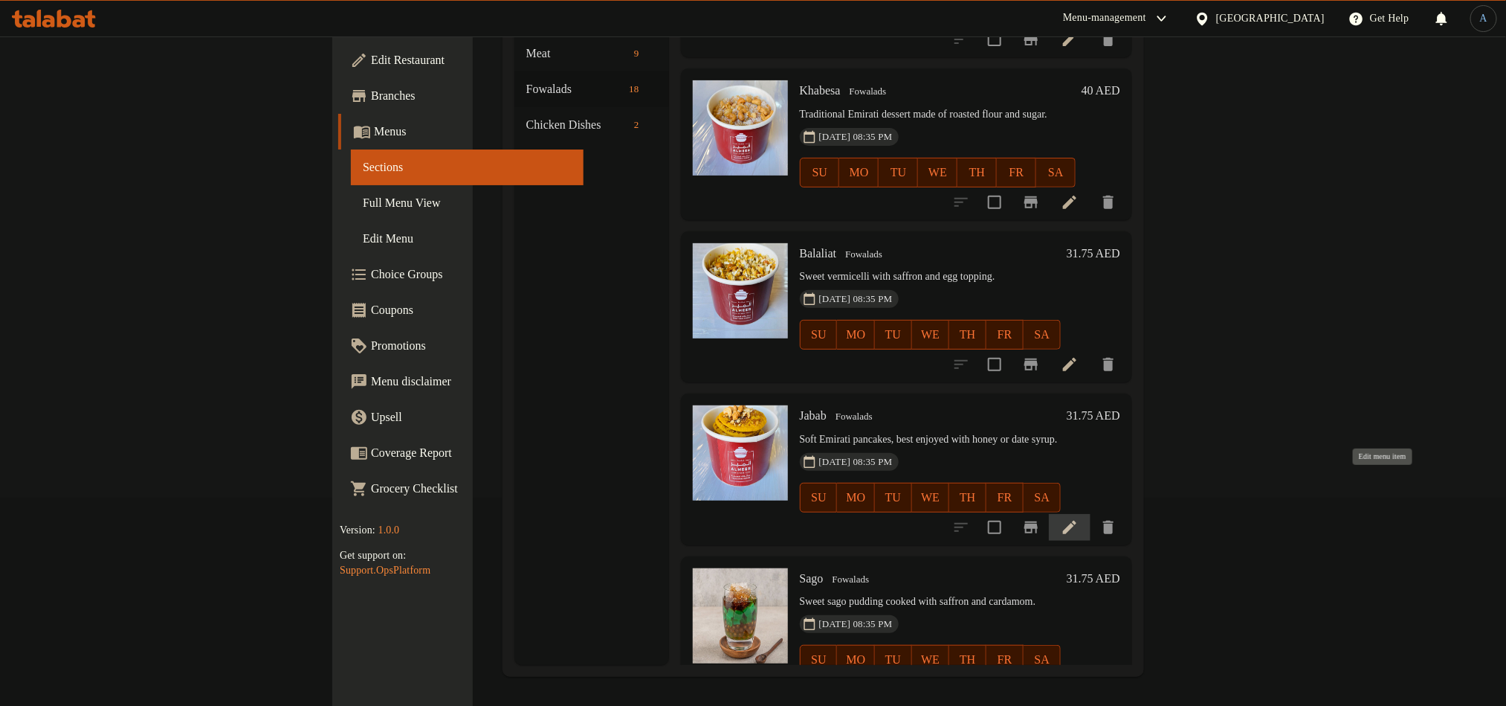
click at [1077, 520] on icon at bounding box center [1069, 526] width 13 height 13
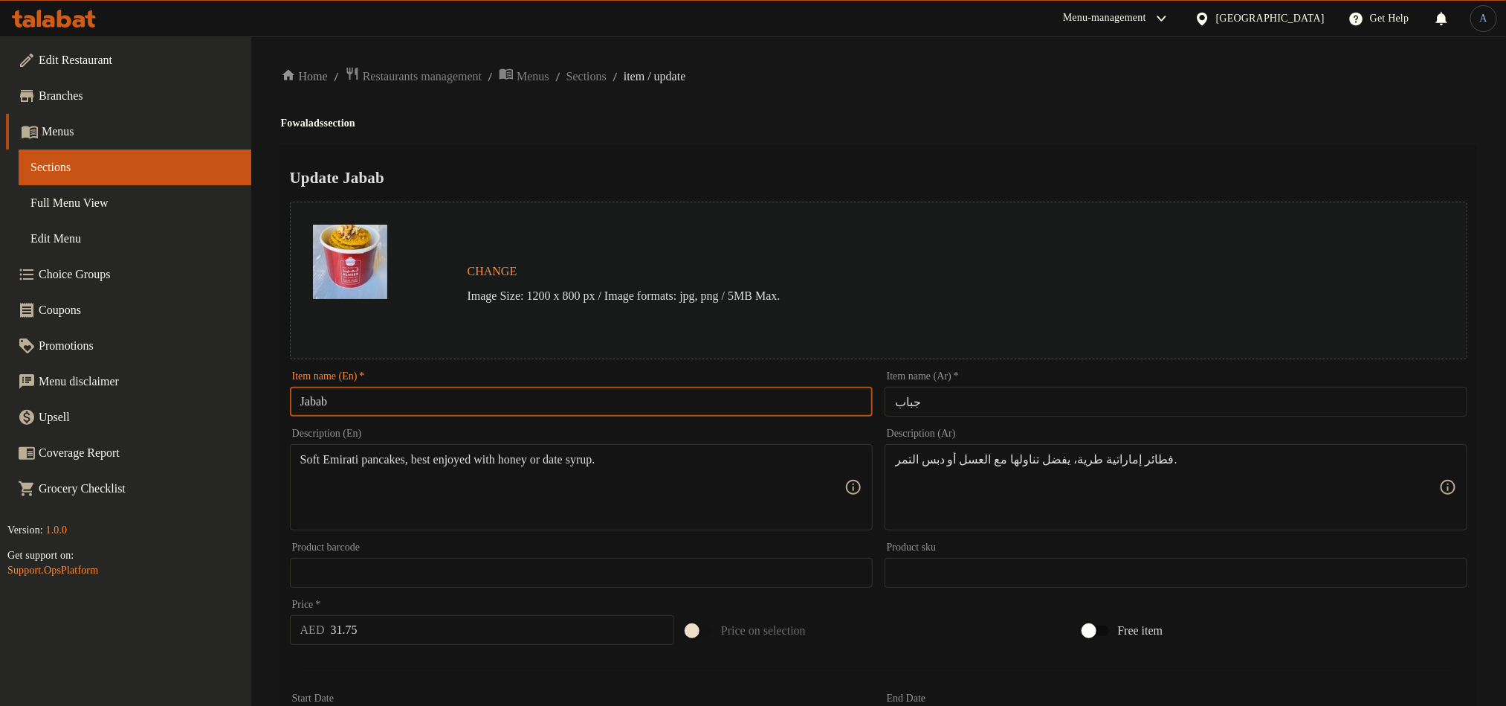
click at [609, 409] on input "Jabab" at bounding box center [581, 402] width 583 height 30
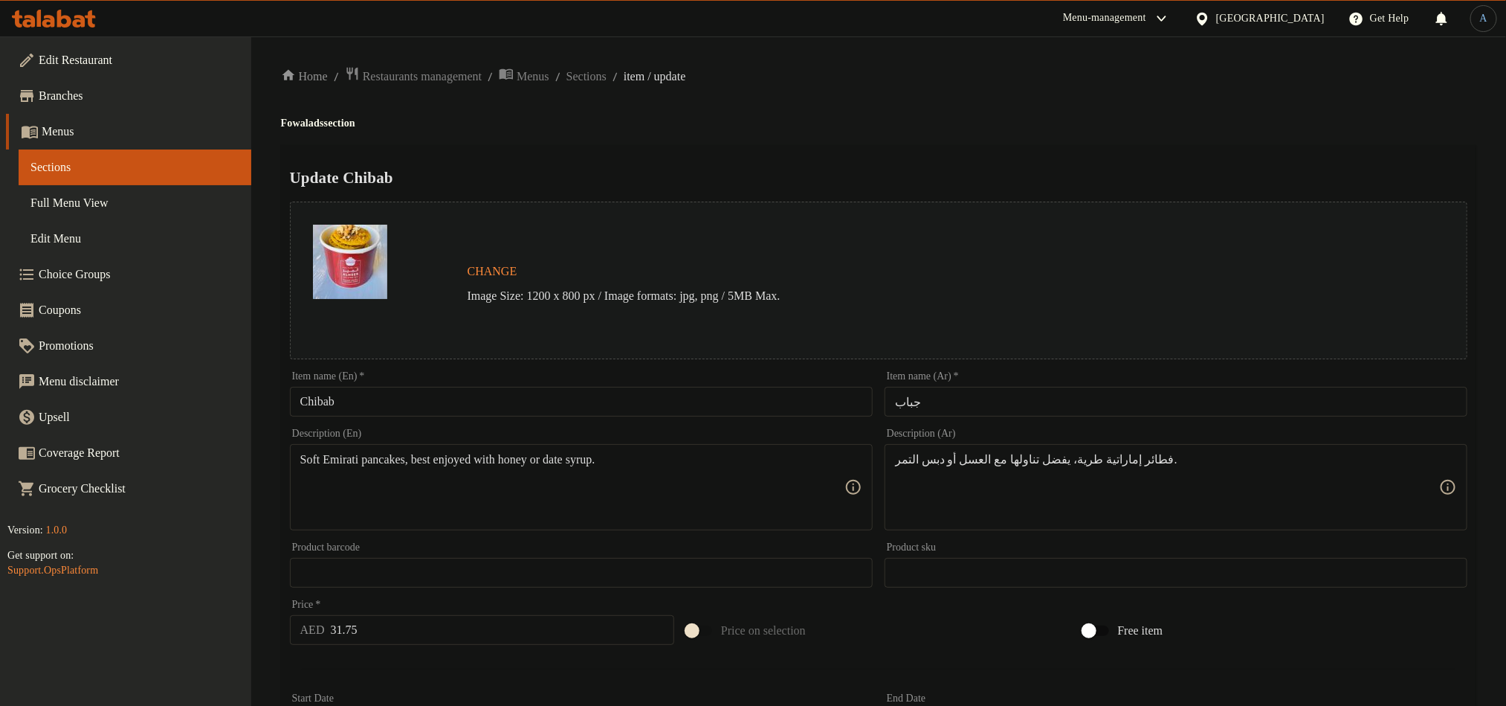
click at [980, 397] on input "جباب" at bounding box center [1176, 402] width 583 height 30
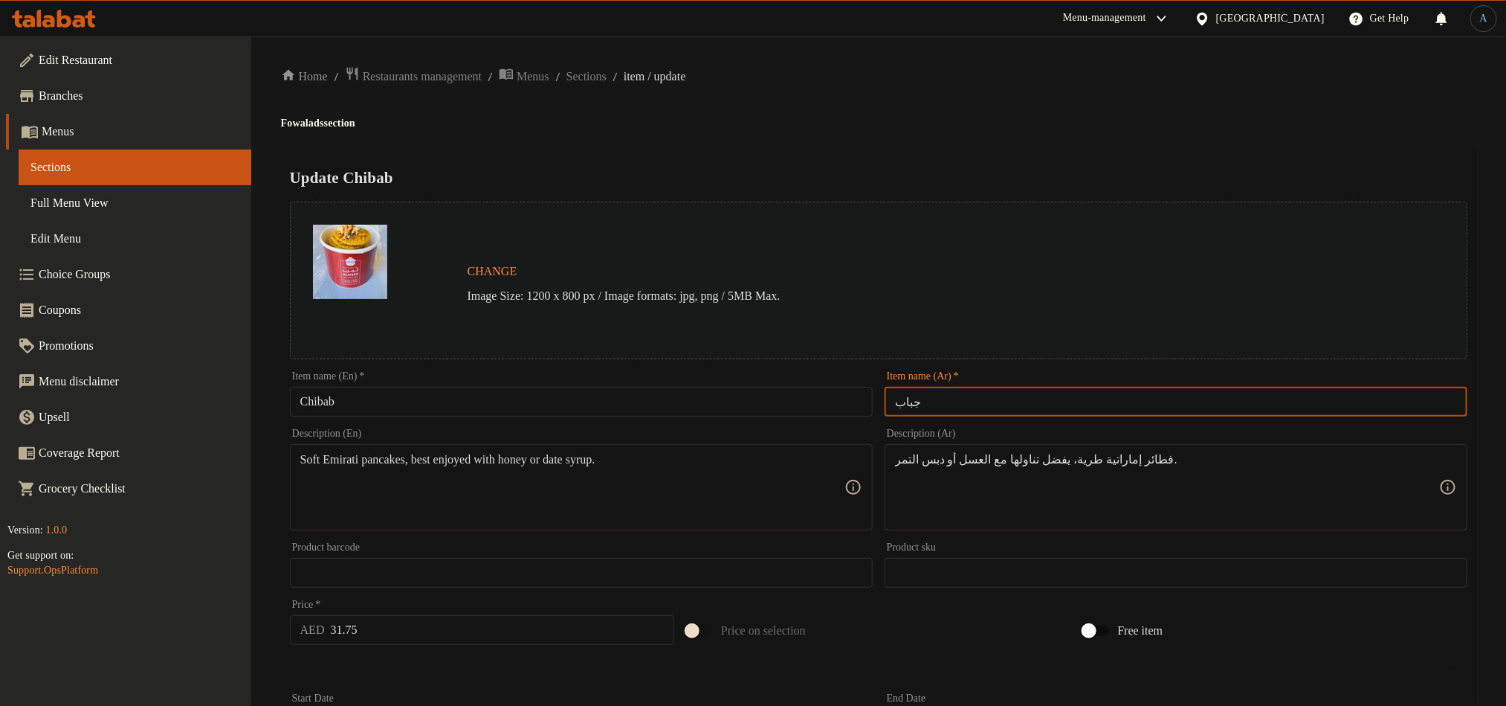
click at [1004, 164] on div "Update Chibab Change Image Size: 1200 x 800 px / Image formats: jpg, png / 5MB …" at bounding box center [879, 588] width 1196 height 887
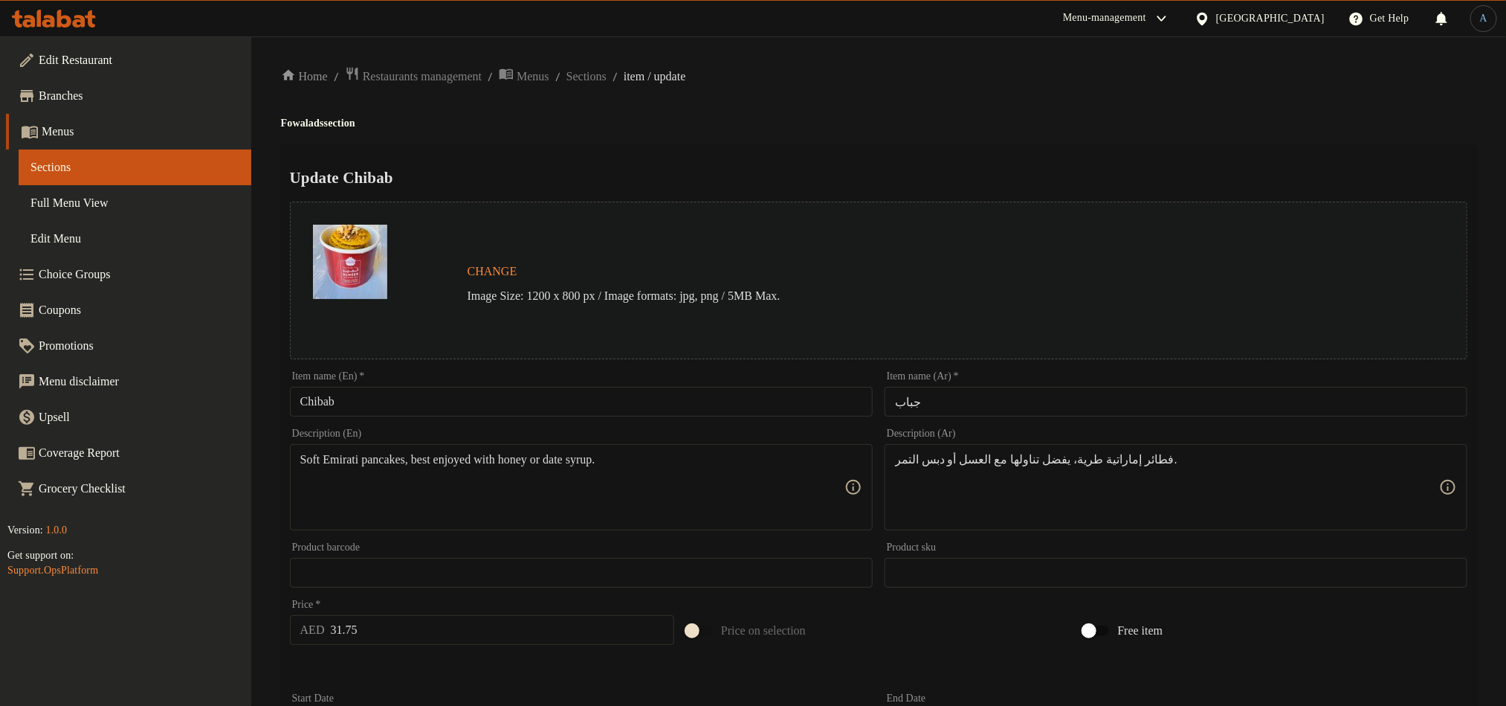
click at [447, 630] on input "31.75" at bounding box center [503, 630] width 344 height 30
click at [384, 638] on input "number" at bounding box center [503, 630] width 344 height 30
click at [986, 81] on ol "Home / Restaurants management / Menus / Sections / item / update" at bounding box center [879, 76] width 1196 height 20
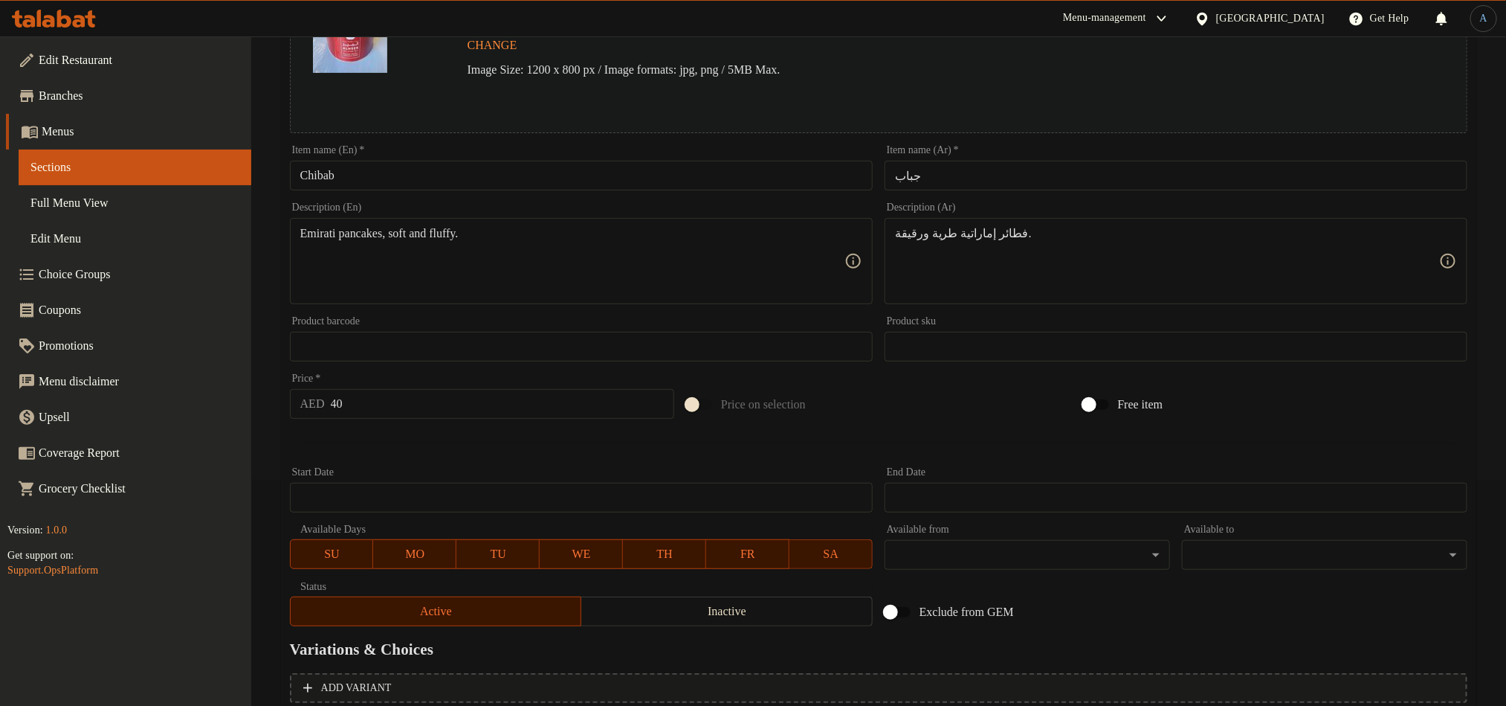
scroll to position [335, 0]
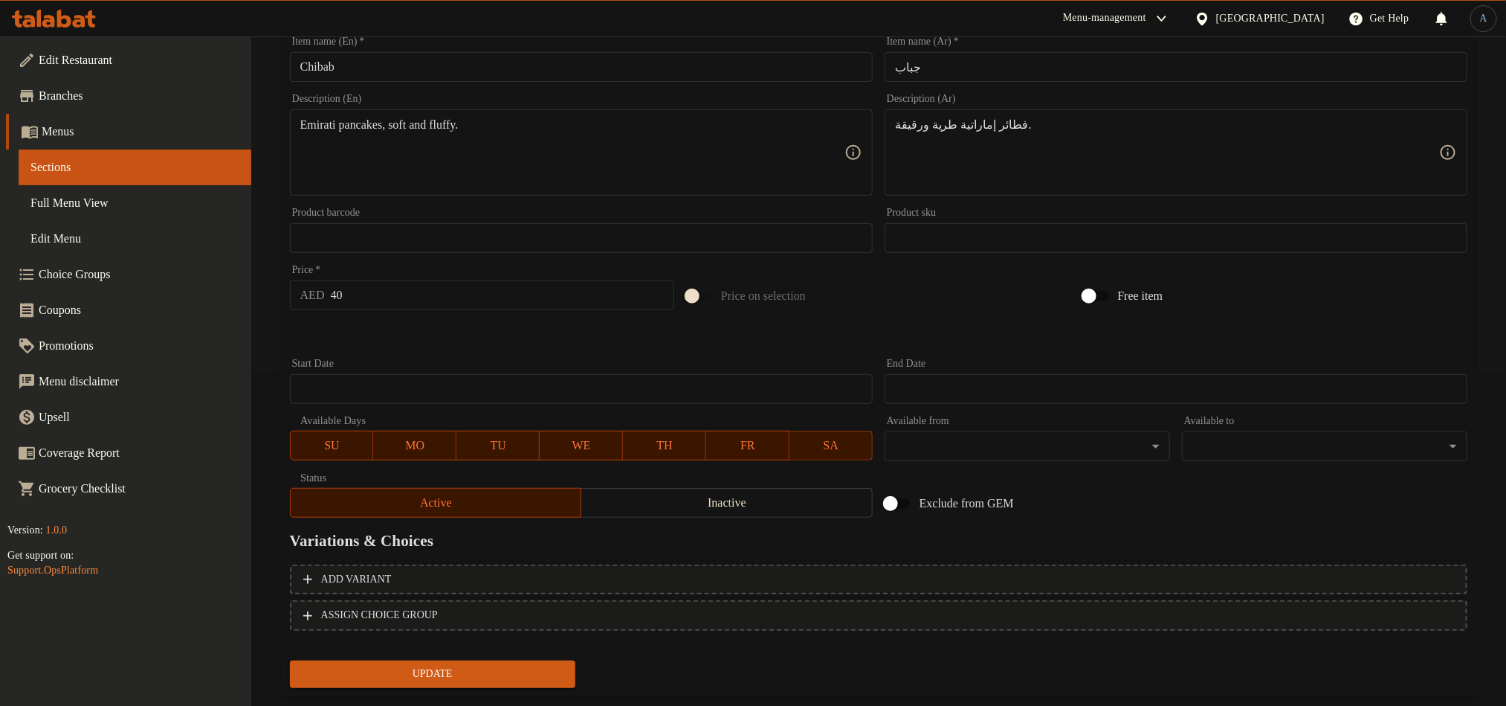
click at [512, 660] on button "Update" at bounding box center [433, 674] width 286 height 28
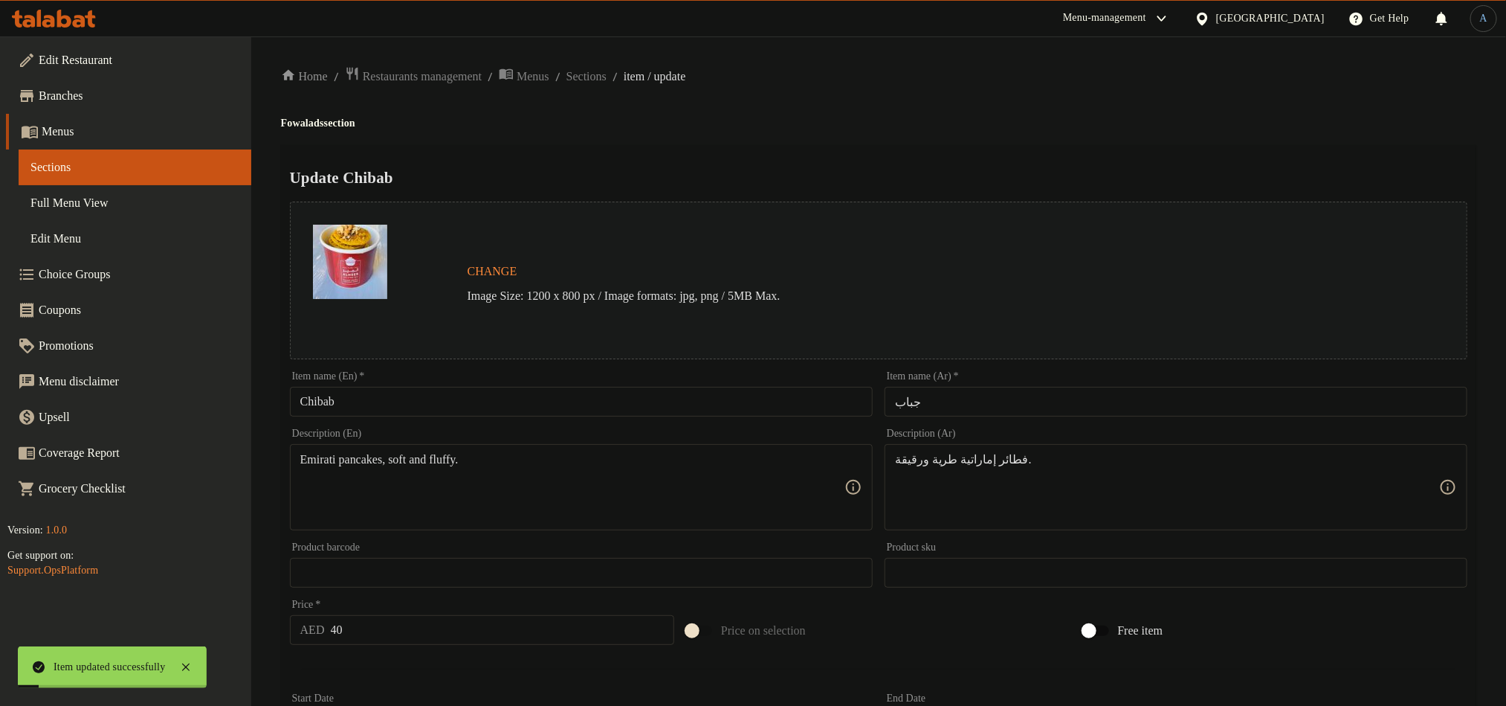
click at [607, 77] on span "Sections" at bounding box center [587, 77] width 40 height 18
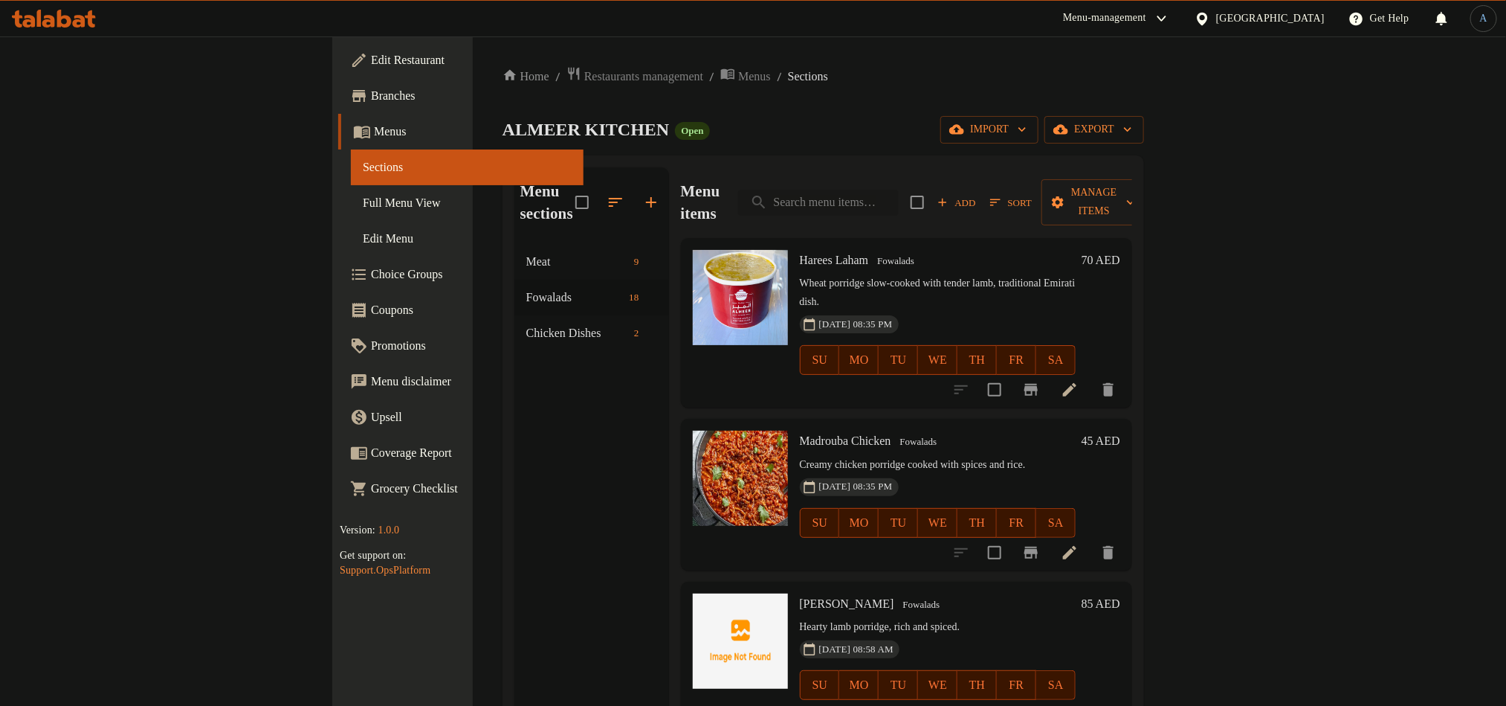
click at [899, 190] on input "search" at bounding box center [818, 203] width 161 height 26
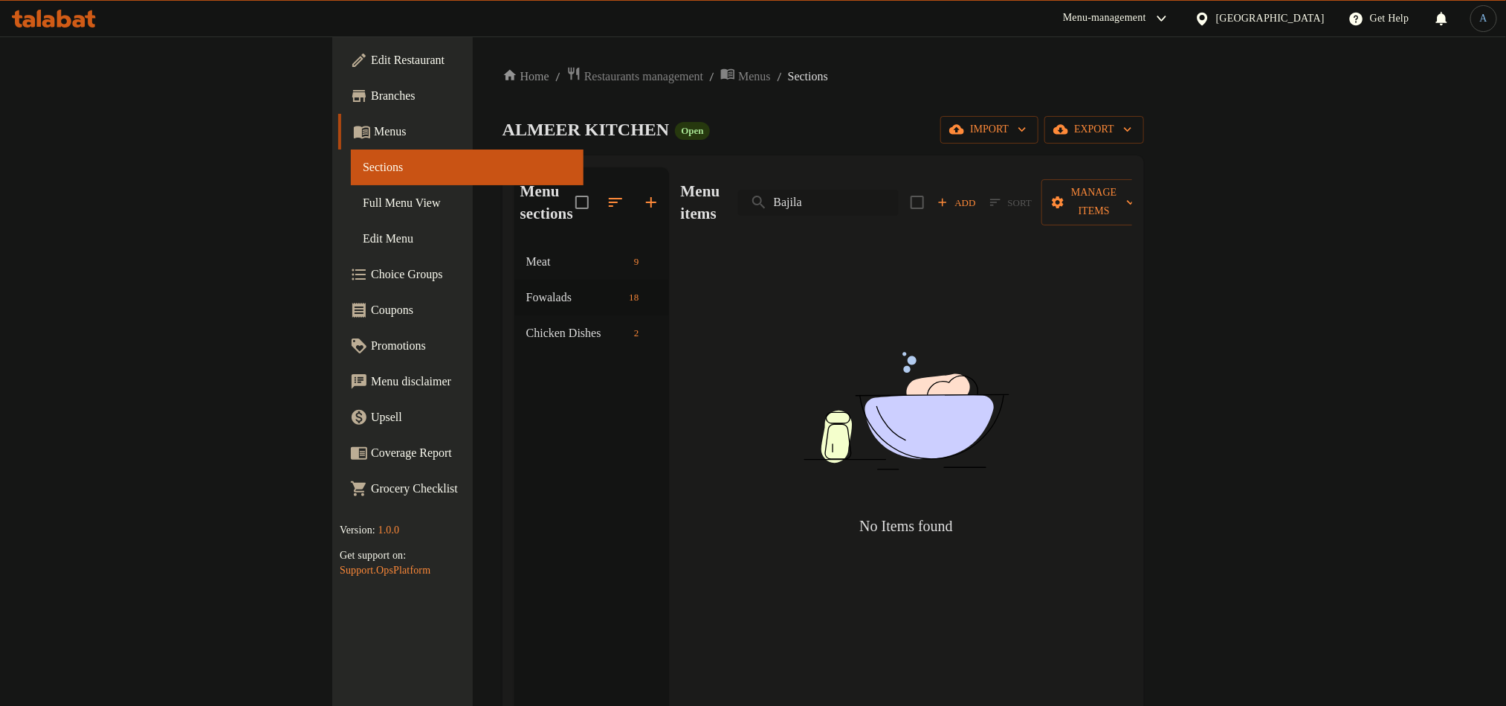
click at [899, 190] on input "Bajila" at bounding box center [818, 203] width 161 height 26
click at [899, 190] on input "باجيلا" at bounding box center [818, 203] width 161 height 26
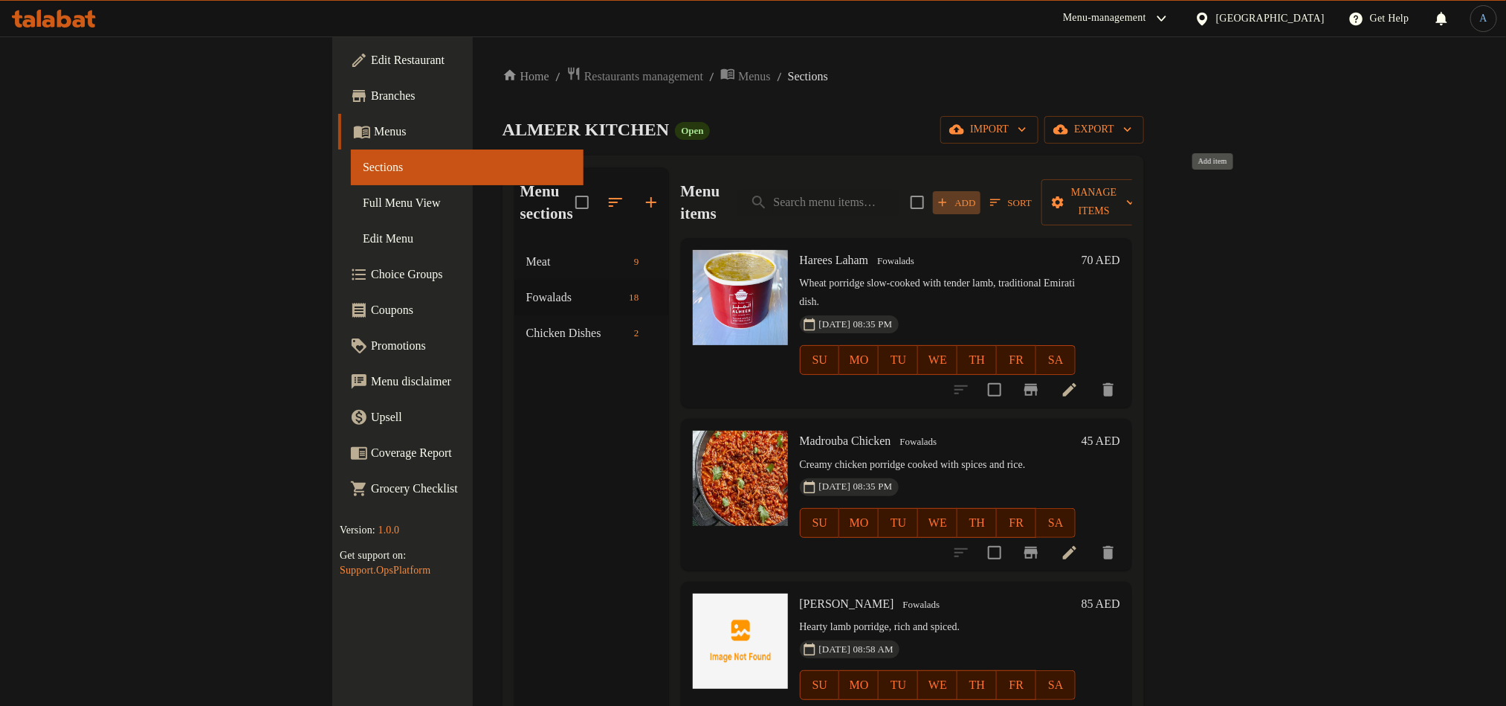
click at [949, 196] on icon "button" at bounding box center [942, 202] width 13 height 13
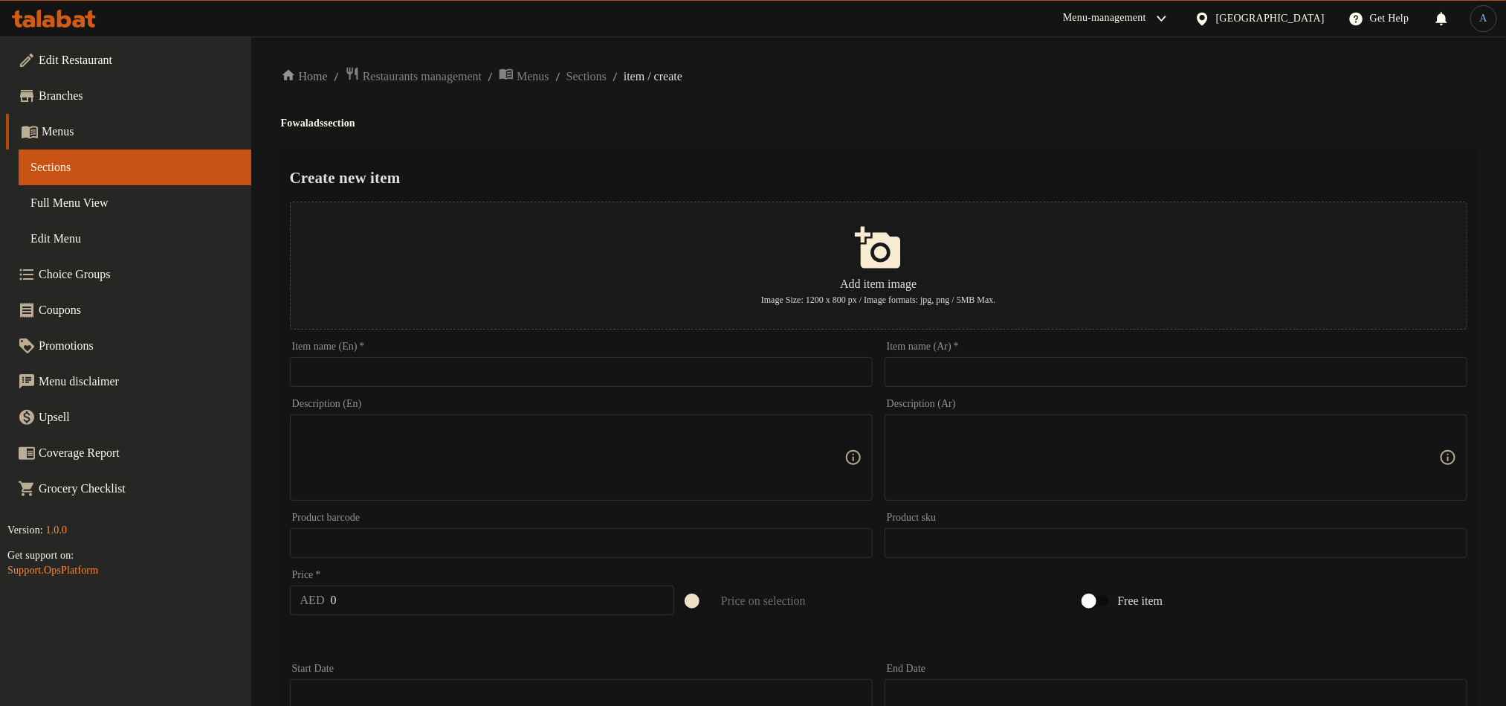
click at [1044, 381] on input "text" at bounding box center [1176, 372] width 583 height 30
click at [607, 79] on span "Sections" at bounding box center [587, 77] width 40 height 18
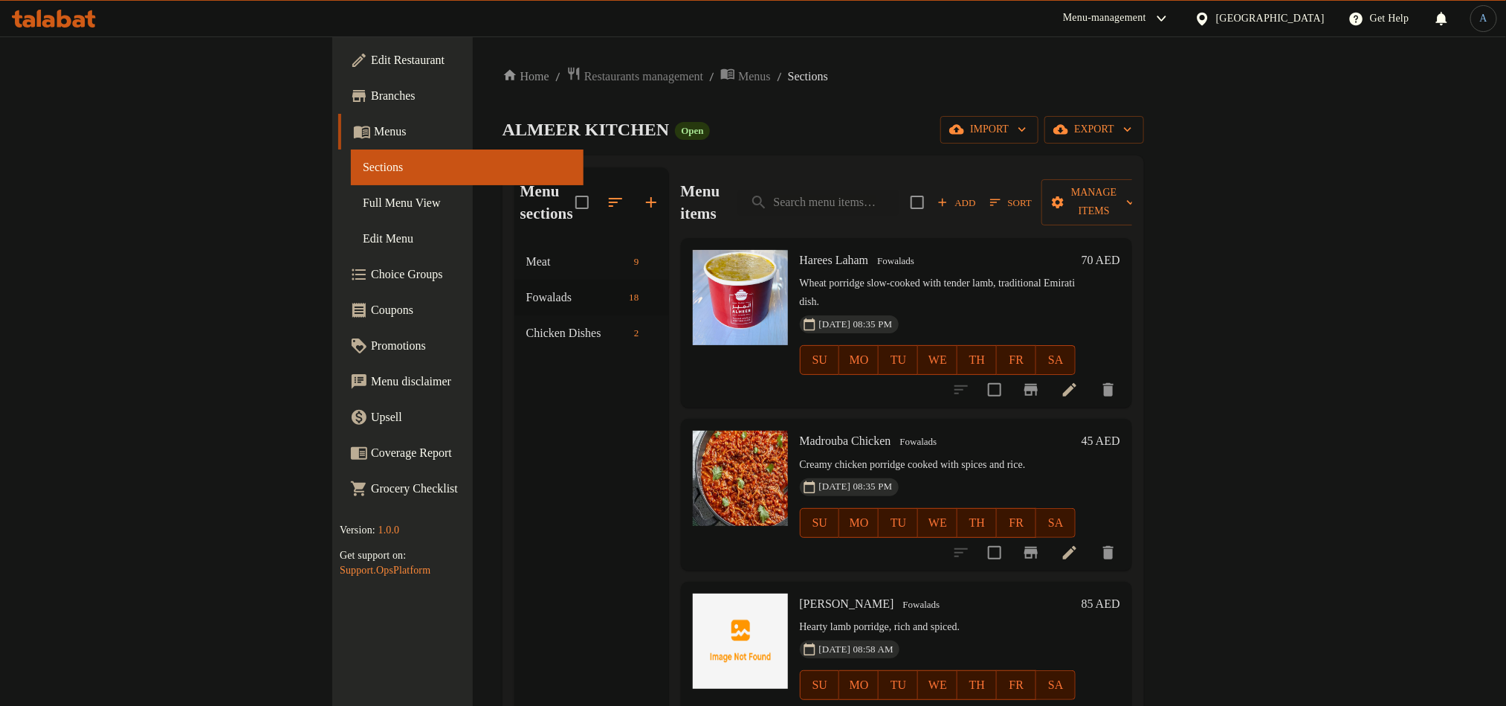
click at [819, 103] on div "Home / Restaurants management / Menus / Sections ALMEER KITCHEN Open import exp…" at bounding box center [824, 475] width 642 height 819
click at [899, 195] on input "search" at bounding box center [818, 203] width 161 height 26
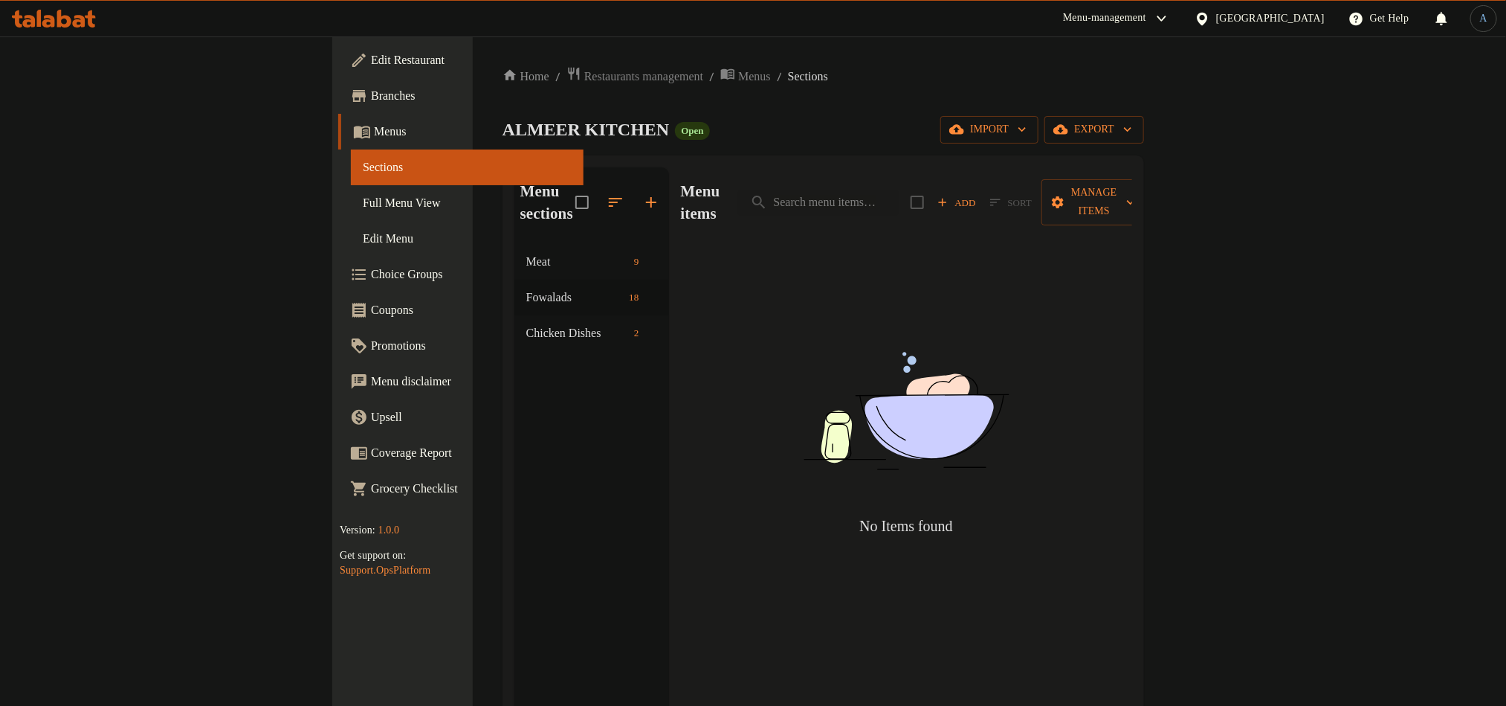
click at [977, 194] on span "Add" at bounding box center [957, 202] width 40 height 17
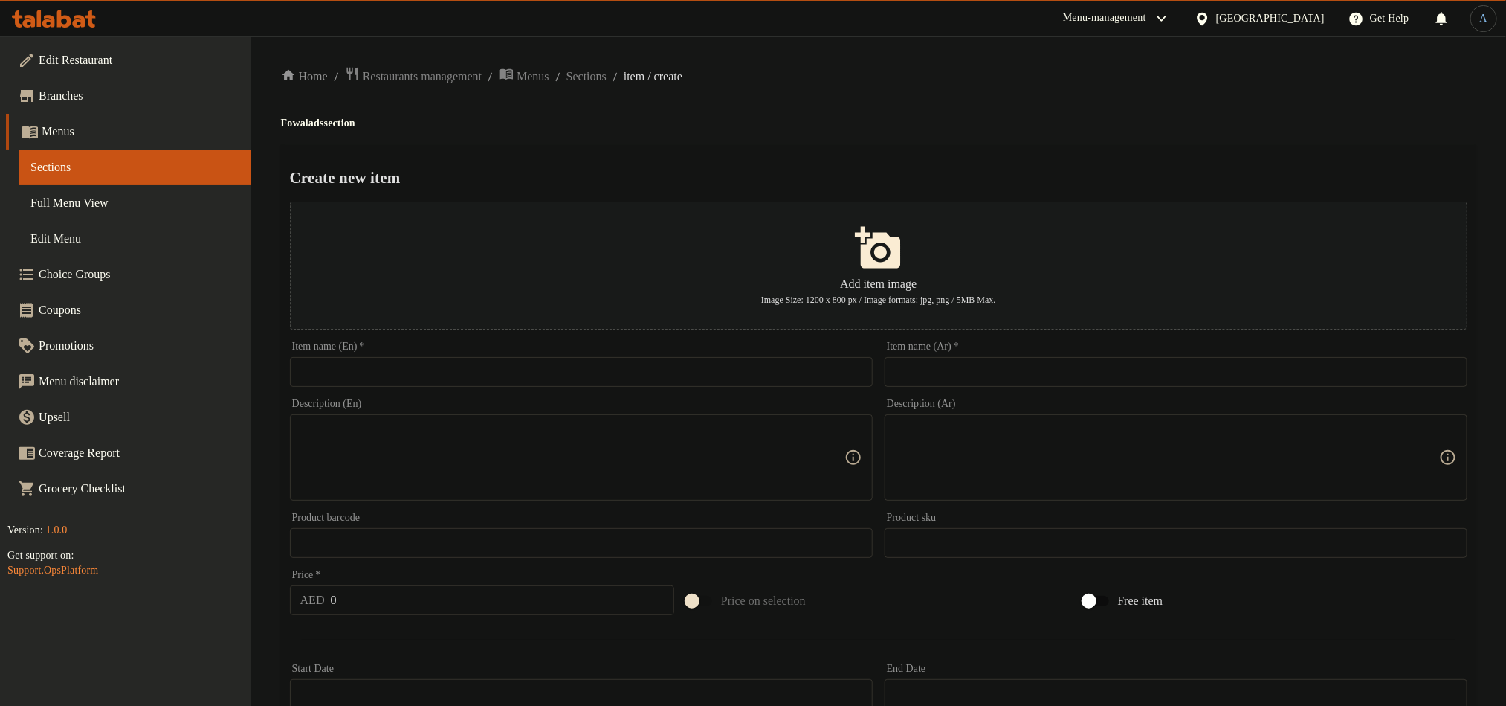
drag, startPoint x: 764, startPoint y: 388, endPoint x: 770, endPoint y: 381, distance: 9.5
click at [764, 387] on input "text" at bounding box center [581, 372] width 583 height 30
click at [770, 379] on input "text" at bounding box center [581, 372] width 583 height 30
click at [924, 132] on div "Home / Restaurants management / Menus / Sections / item / create Fowalads secti…" at bounding box center [879, 539] width 1196 height 947
click at [1102, 391] on div "Item name (Ar)   * Item name (Ar) *" at bounding box center [1176, 363] width 595 height 57
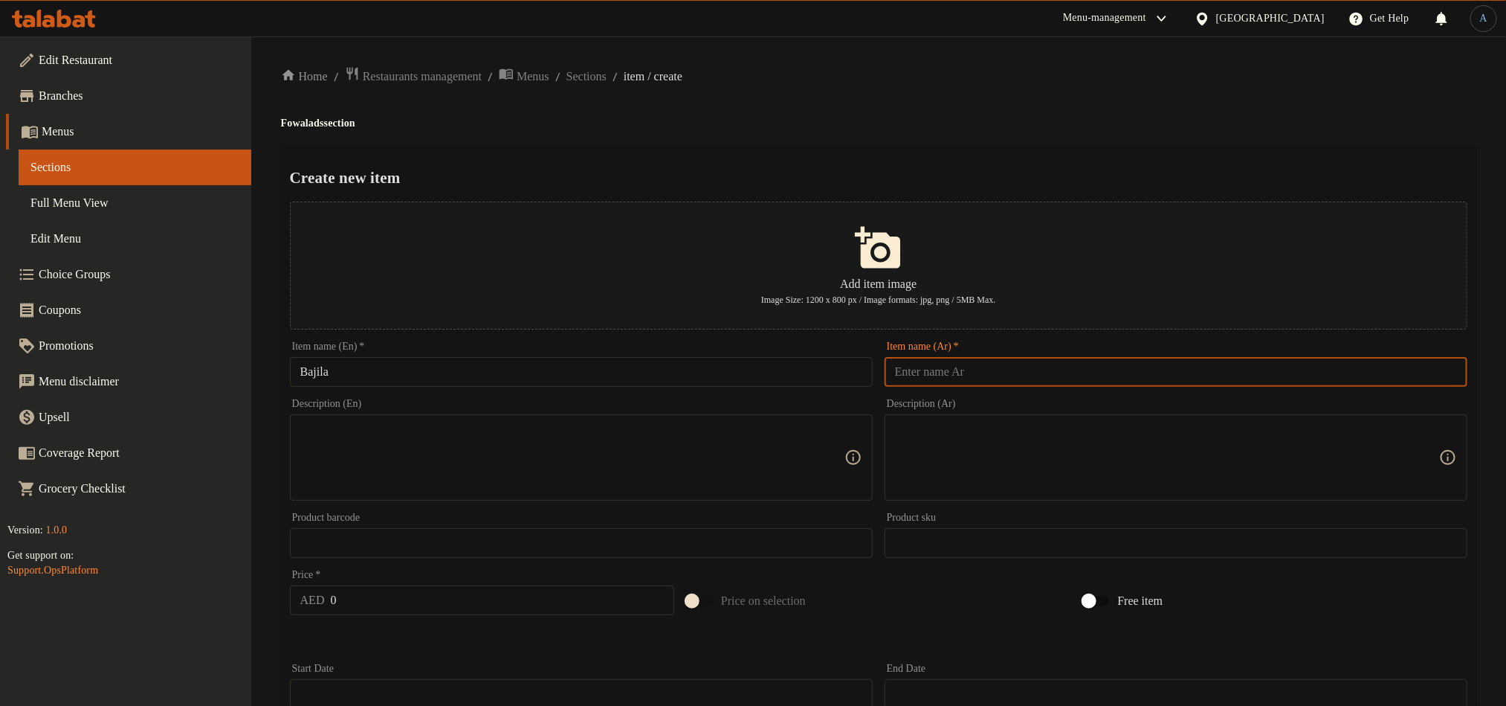
click at [1096, 367] on input "text" at bounding box center [1176, 372] width 583 height 30
click at [984, 147] on div "Create new item Add item image Image Size: 1200 x 800 px / Image formats: jpg, …" at bounding box center [879, 573] width 1196 height 857
drag, startPoint x: 487, startPoint y: 610, endPoint x: 476, endPoint y: 611, distance: 11.3
click at [487, 610] on input "0" at bounding box center [503, 600] width 344 height 30
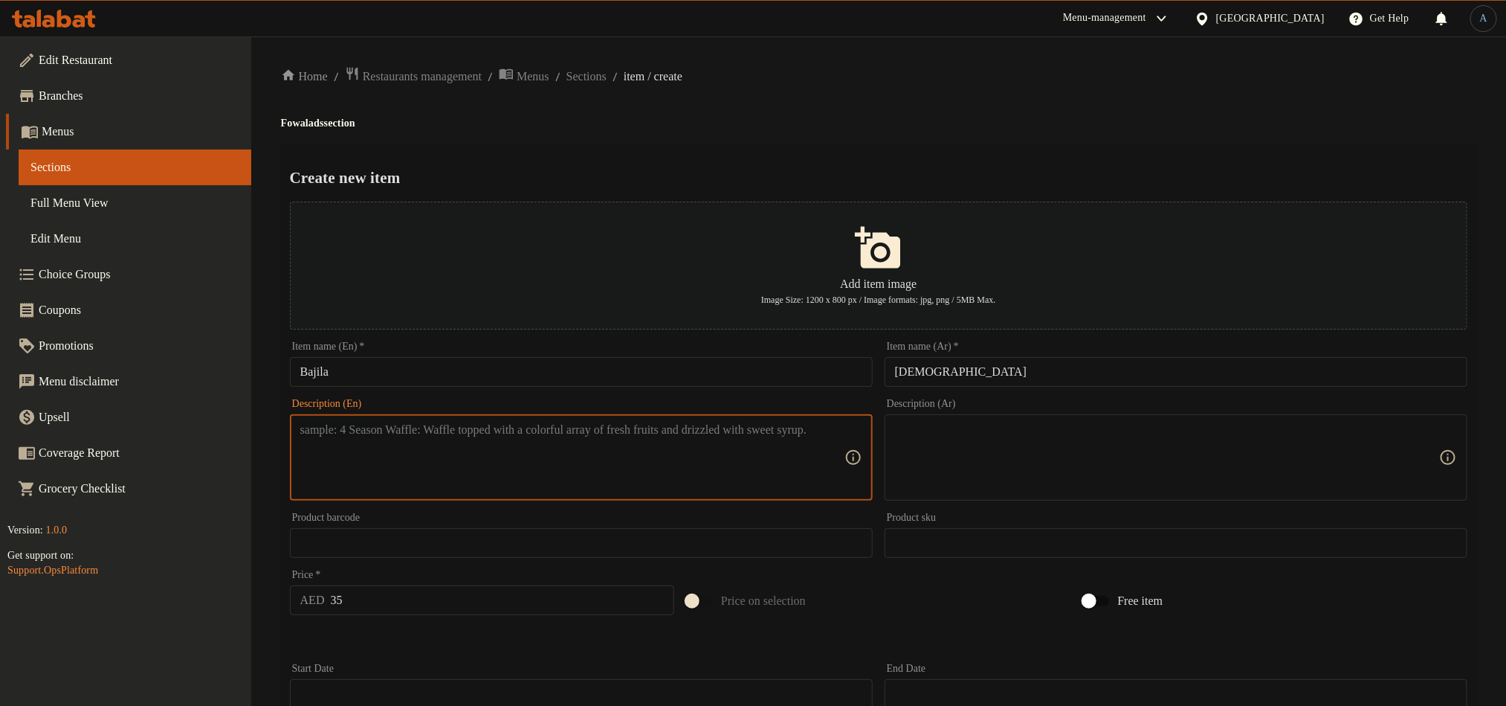
click at [580, 449] on textarea at bounding box center [572, 457] width 544 height 71
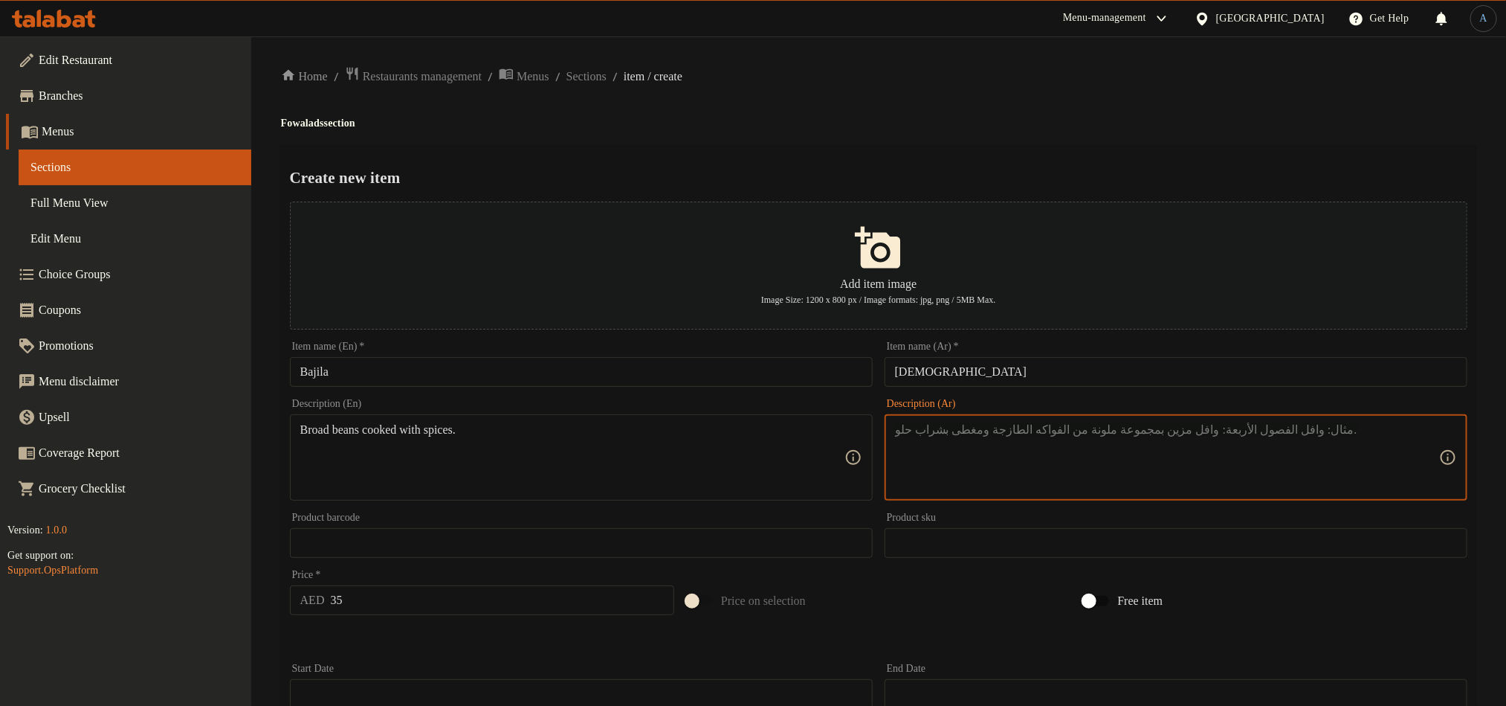
click at [1008, 454] on textarea at bounding box center [1167, 457] width 544 height 71
click at [888, 132] on div "Home / Restaurants management / Menus / Sections / item / create Fowalads secti…" at bounding box center [879, 539] width 1196 height 947
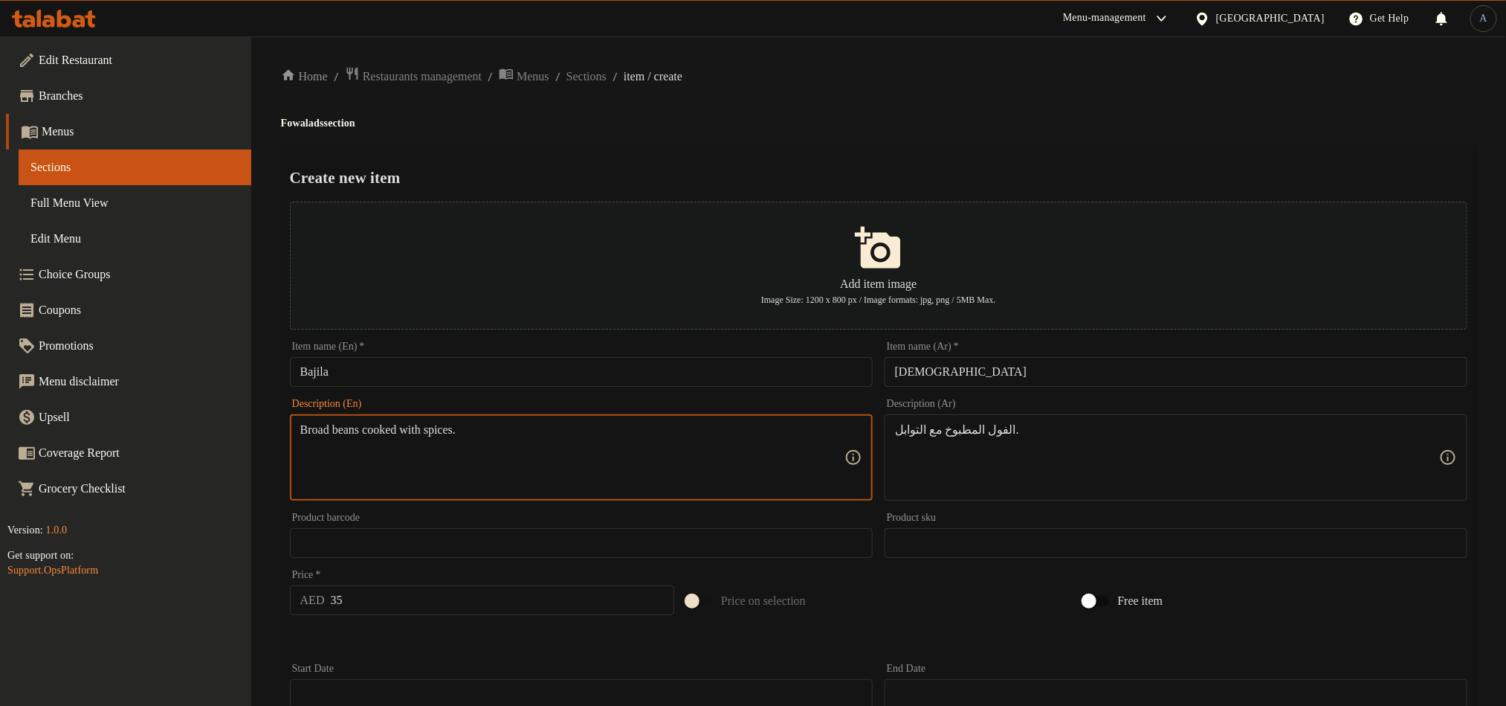
click at [361, 433] on textarea "Broad beans cooked with spices." at bounding box center [572, 457] width 544 height 71
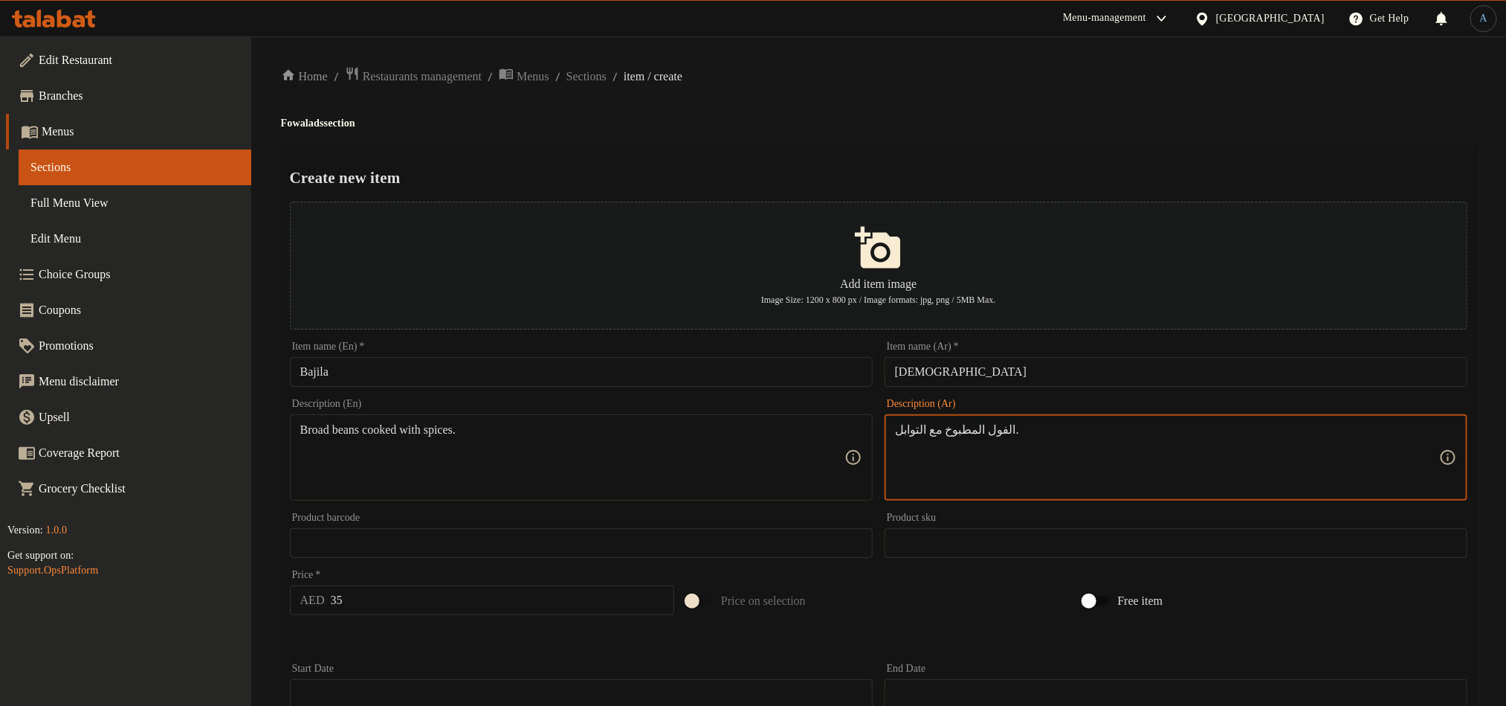
click at [986, 429] on textarea "الفول المطبوخ مع التوابل." at bounding box center [1167, 457] width 544 height 71
click at [1038, 141] on div "Home / Restaurants management / Menus / Sections / item / create Fowalads secti…" at bounding box center [879, 539] width 1196 height 947
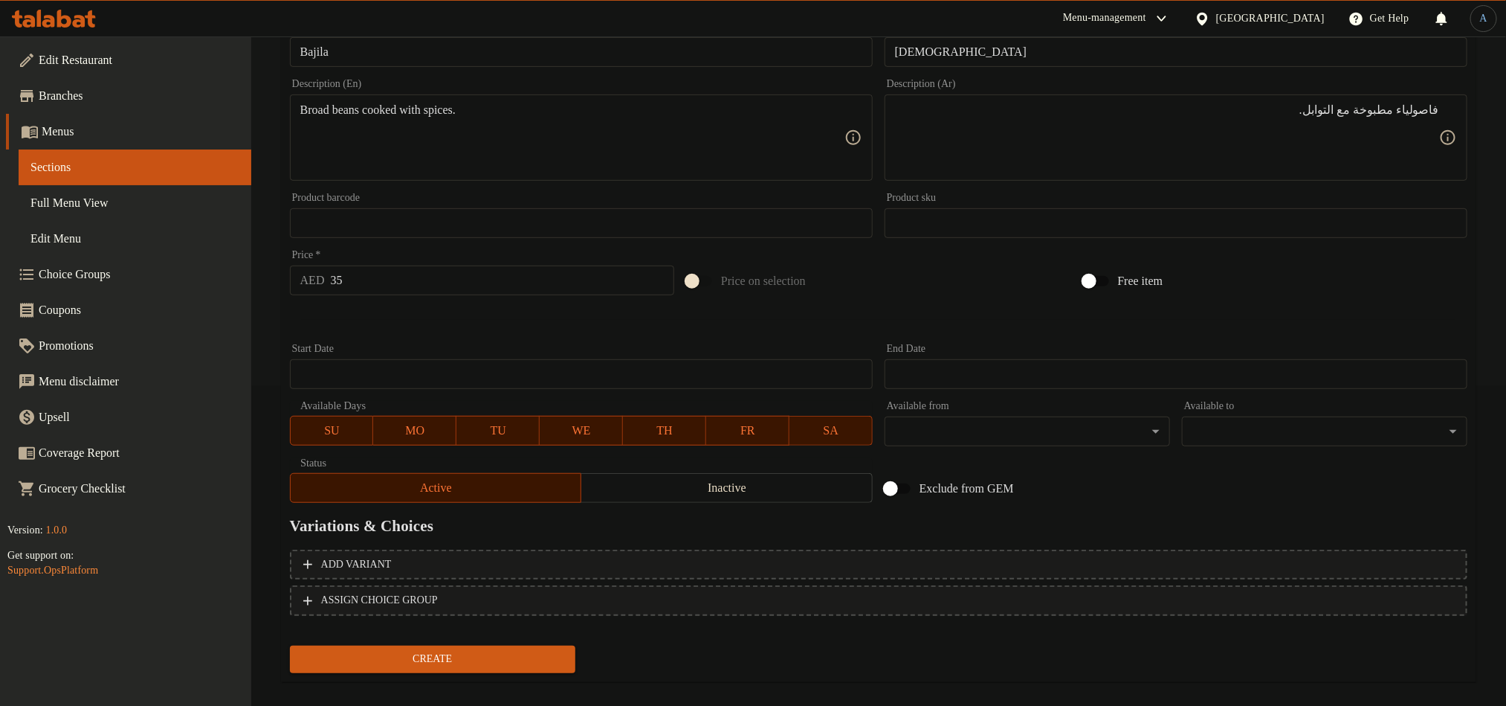
scroll to position [335, 0]
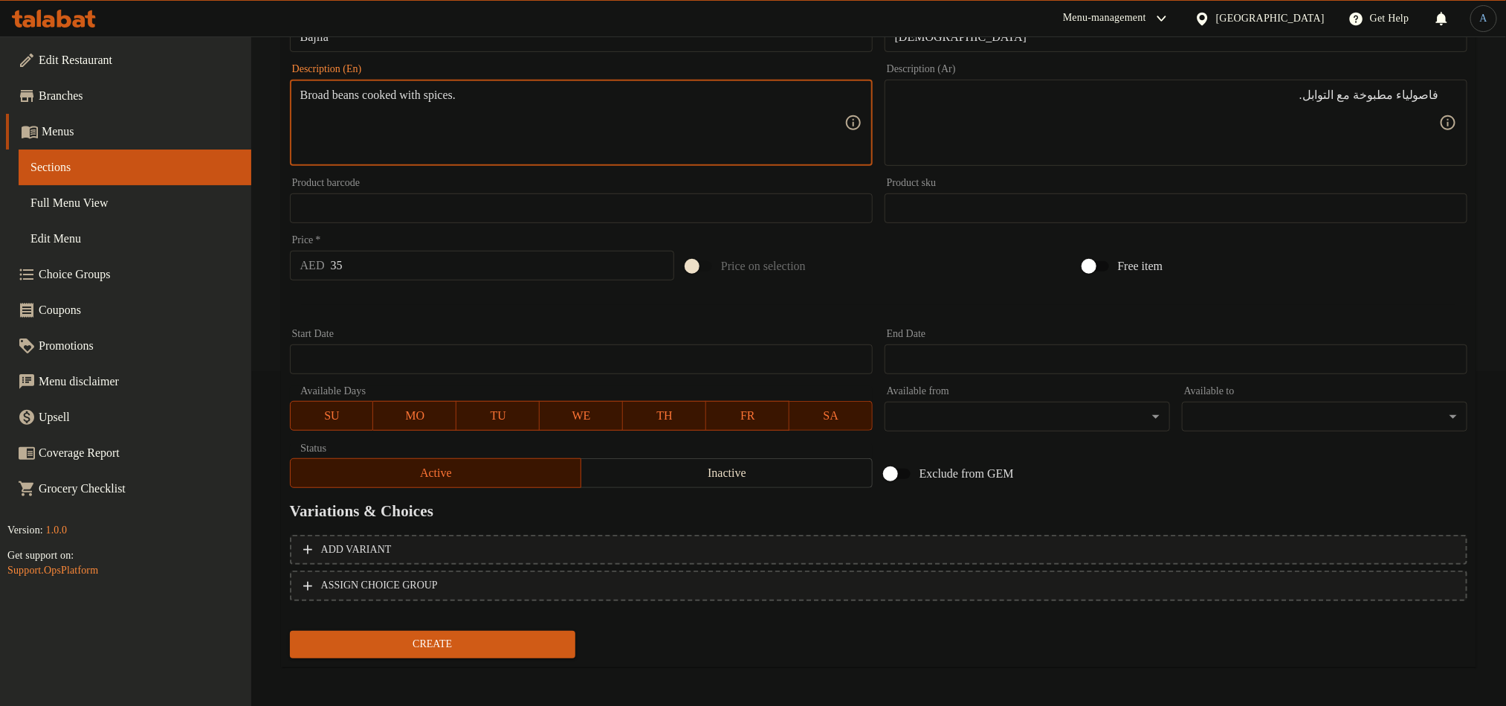
drag, startPoint x: 367, startPoint y: 100, endPoint x: 297, endPoint y: 98, distance: 69.9
click at [396, 641] on span "Create" at bounding box center [433, 644] width 262 height 19
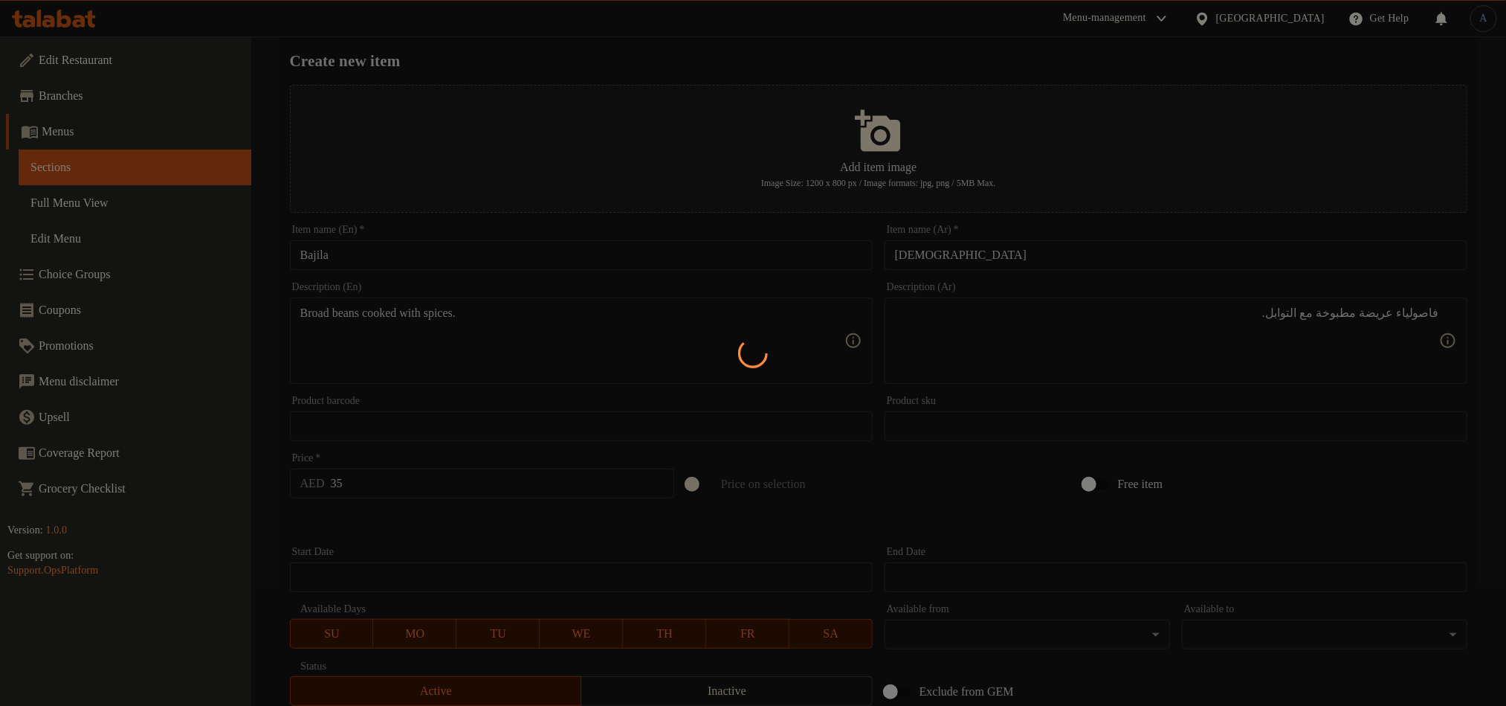
scroll to position [0, 0]
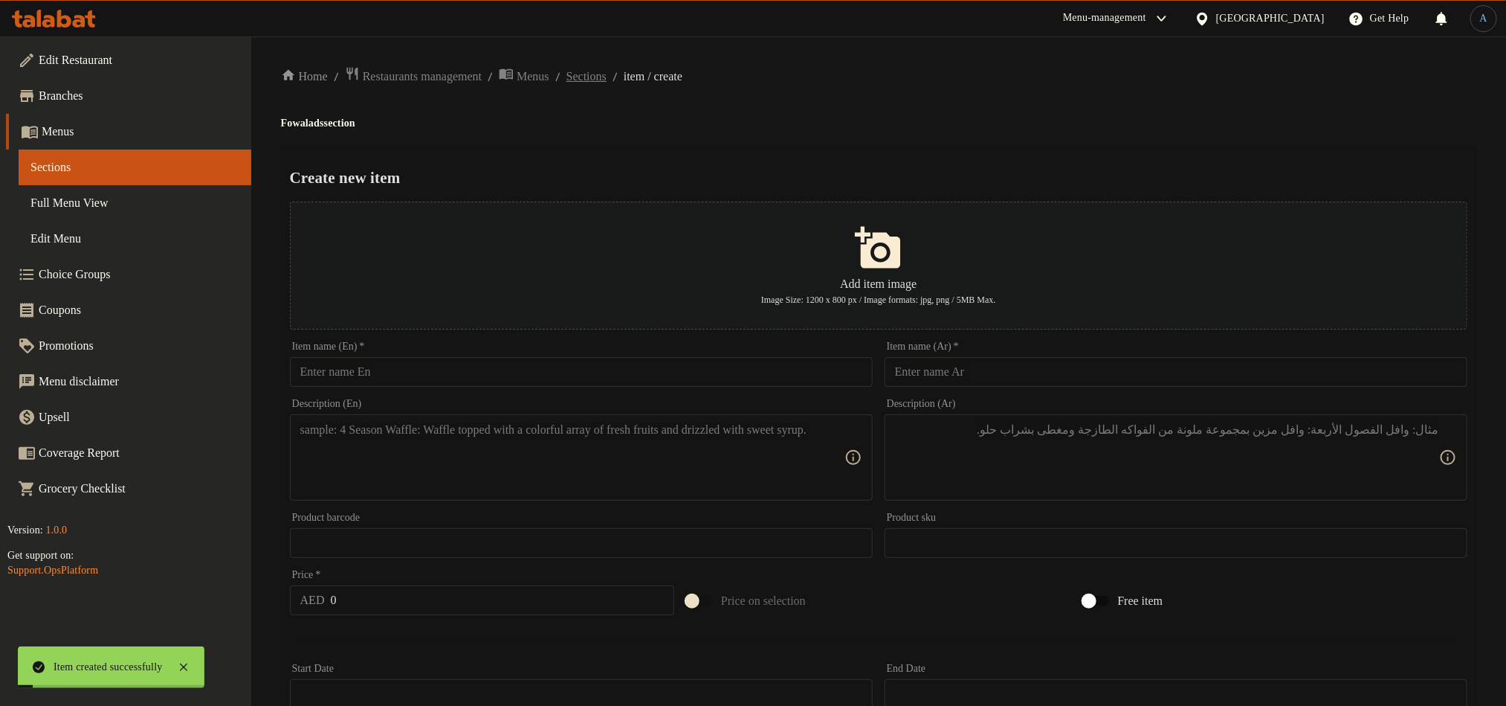
click at [607, 71] on span "Sections" at bounding box center [587, 77] width 40 height 18
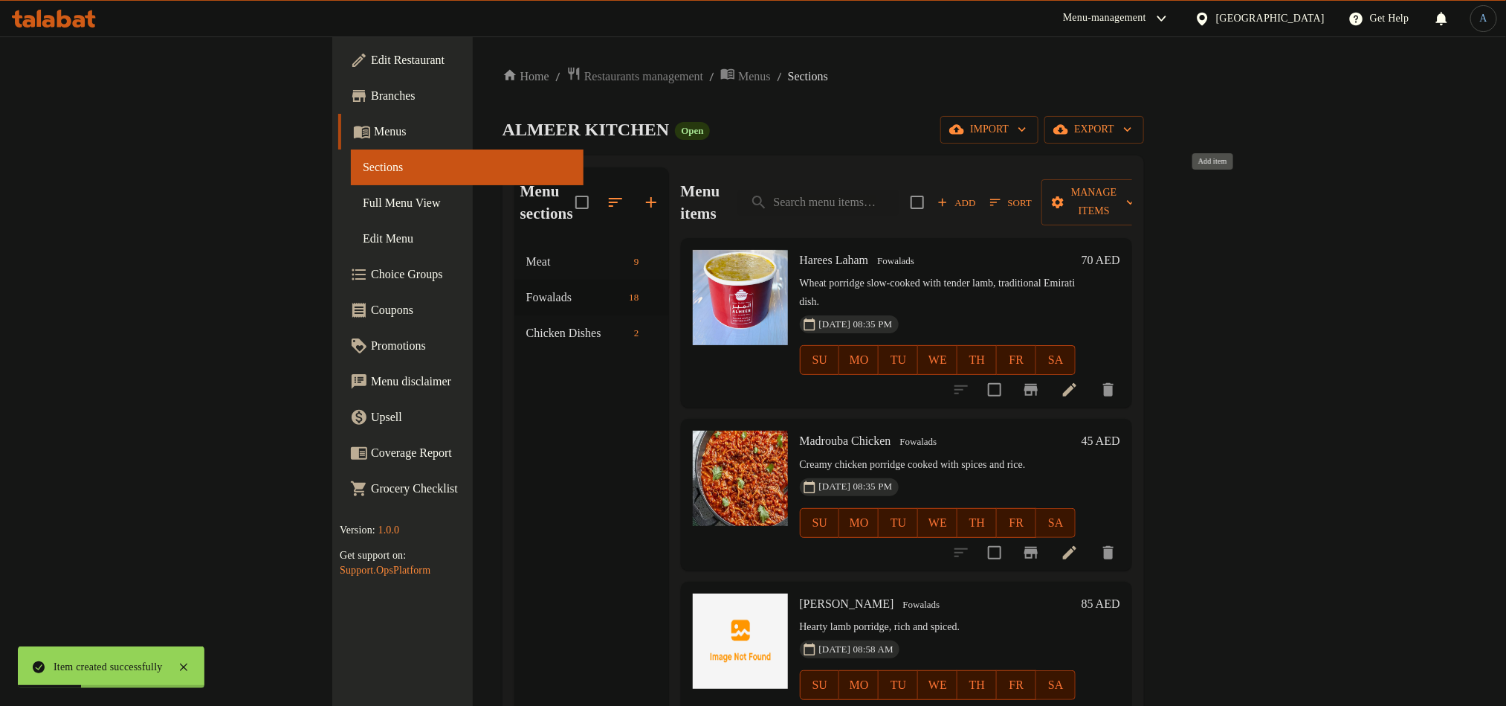
click at [977, 194] on span "Add" at bounding box center [957, 202] width 40 height 17
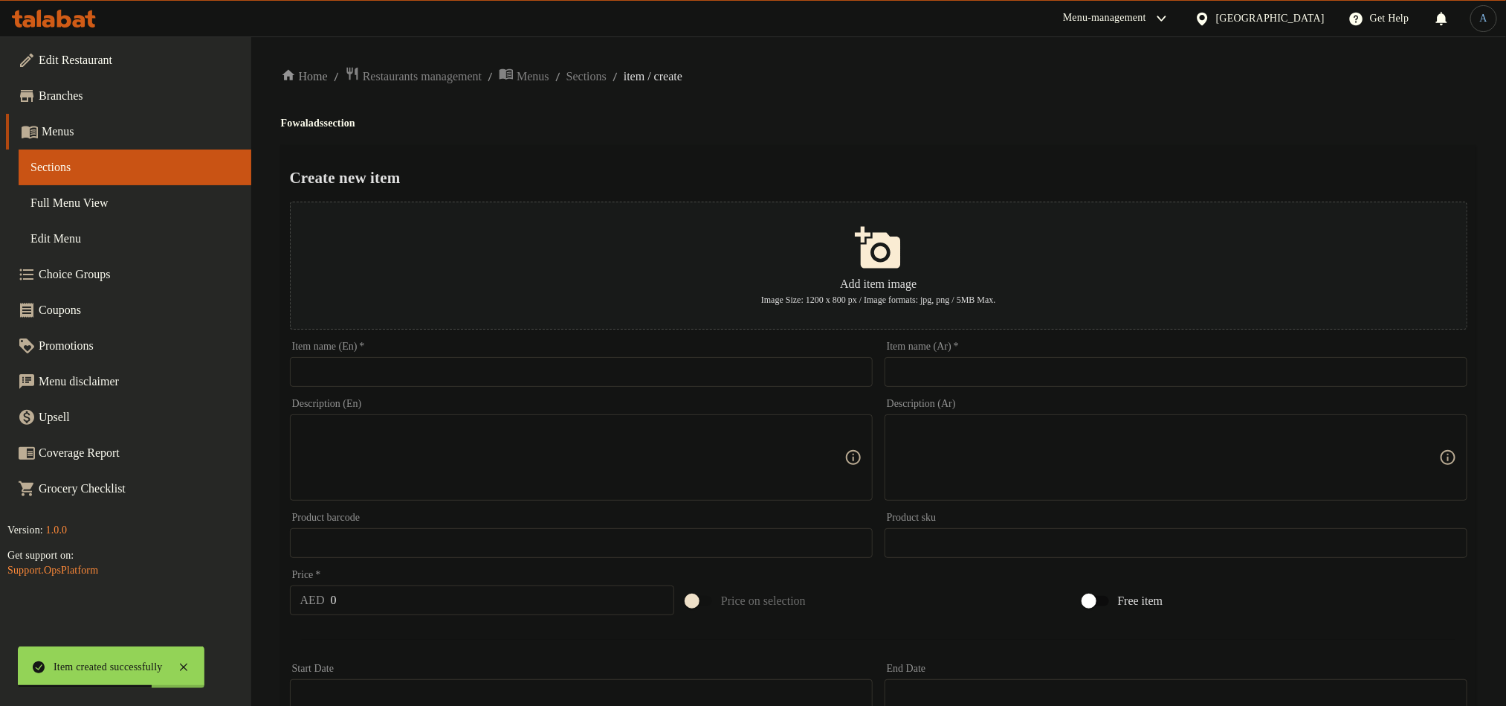
click at [596, 63] on div "Home / Restaurants management / Menus / Sections / item / create Fowalads secti…" at bounding box center [878, 539] width 1255 height 1007
click at [598, 65] on div "Home / Restaurants management / Menus / Sections / item / create Fowalads secti…" at bounding box center [878, 539] width 1255 height 1007
click at [588, 46] on div at bounding box center [588, 46] width 0 height 0
click at [607, 76] on span "Sections" at bounding box center [587, 77] width 40 height 18
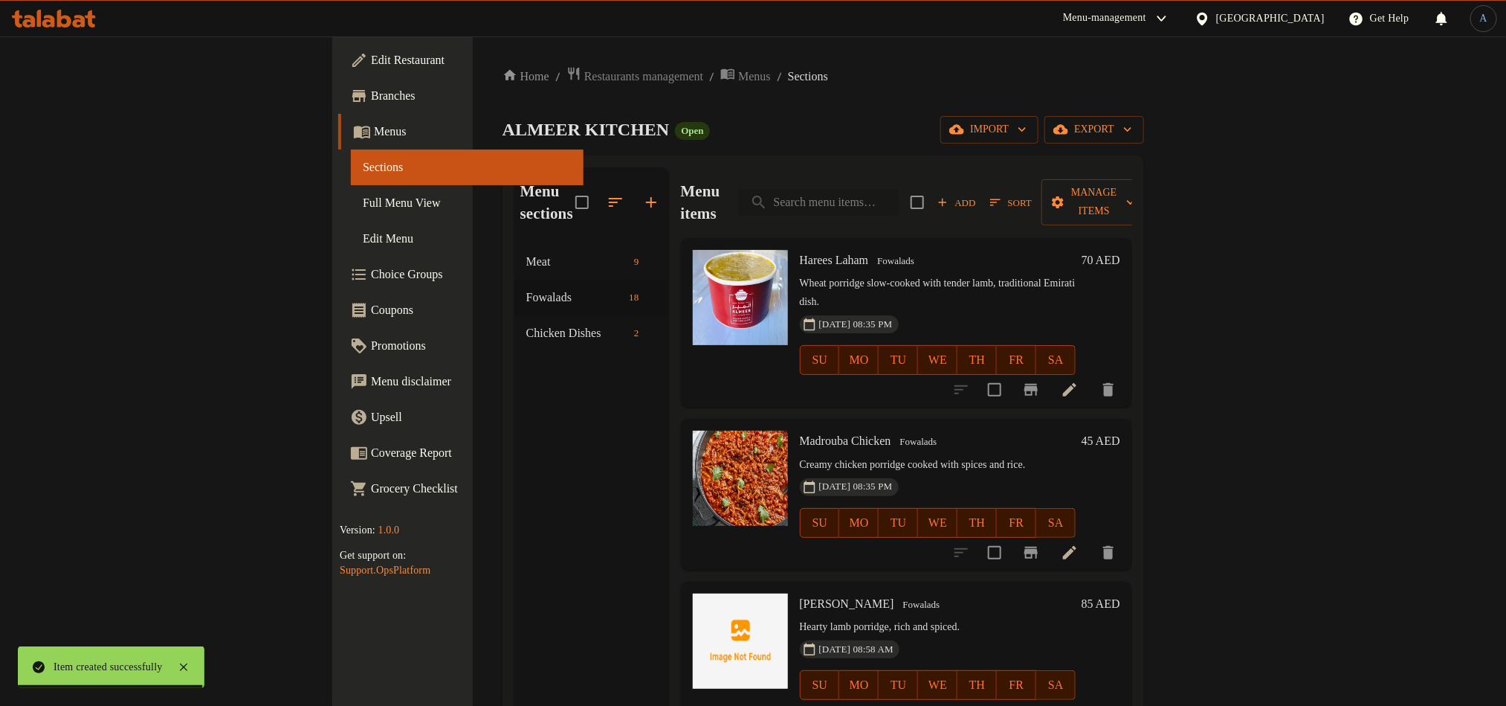
click at [899, 190] on input "search" at bounding box center [818, 203] width 161 height 26
paste input "نخي"
type input "نخي"
click at [981, 192] on button "Add" at bounding box center [957, 202] width 48 height 23
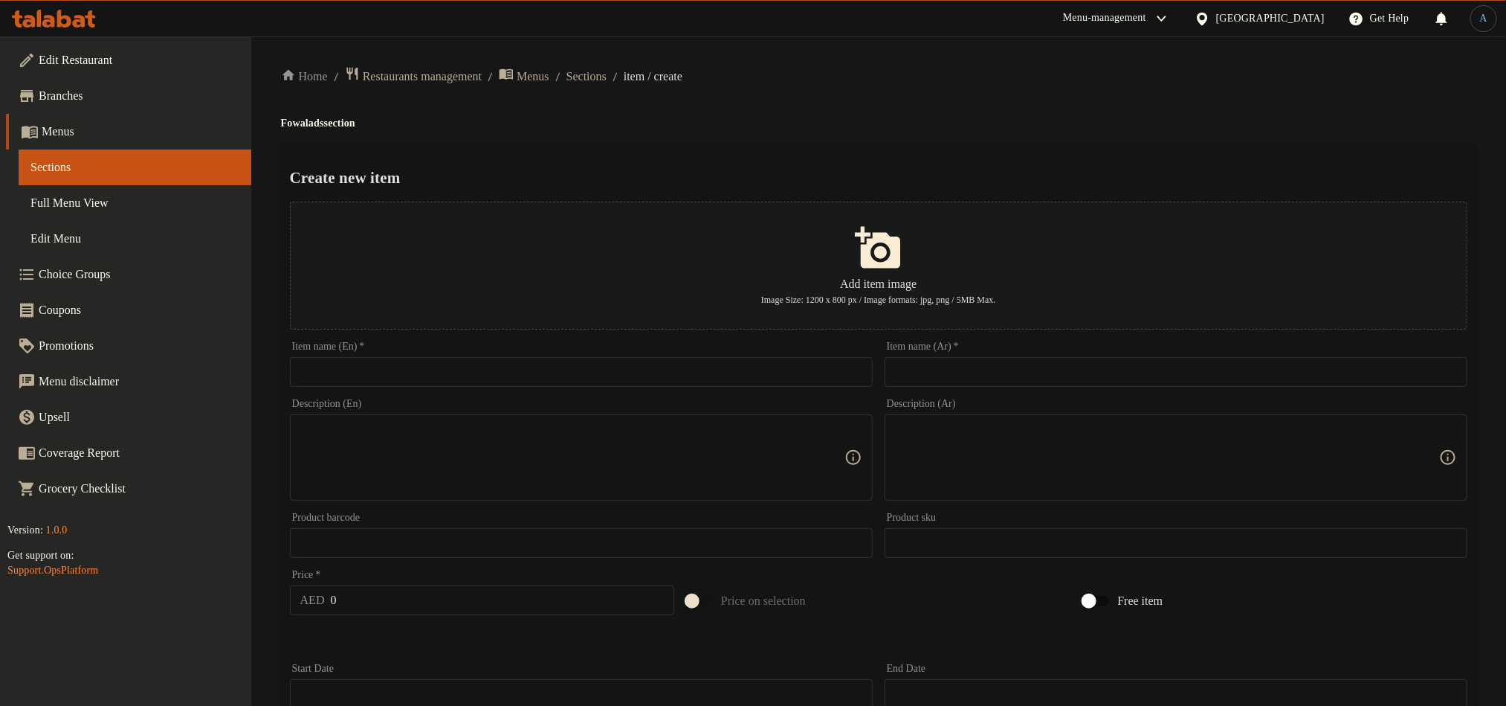
click at [966, 393] on div "Item name (Ar)   * Item name (Ar) *" at bounding box center [1176, 363] width 595 height 57
click at [968, 375] on input "text" at bounding box center [1176, 372] width 583 height 30
paste input "نخي"
type input "نخي"
drag, startPoint x: 1006, startPoint y: 112, endPoint x: 482, endPoint y: 299, distance: 556.4
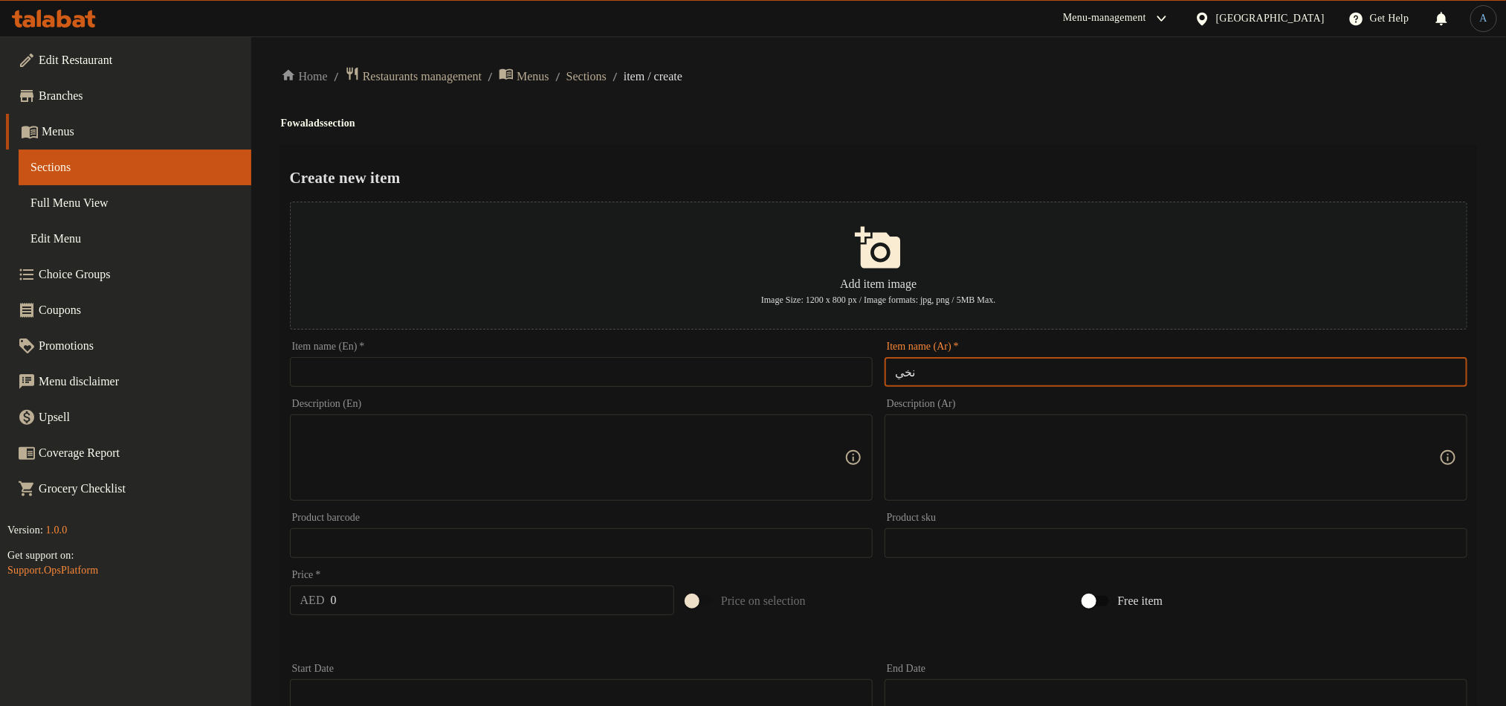
click at [1006, 112] on div "Home / Restaurants management / Menus / Sections / item / create Fowalads secti…" at bounding box center [879, 539] width 1196 height 947
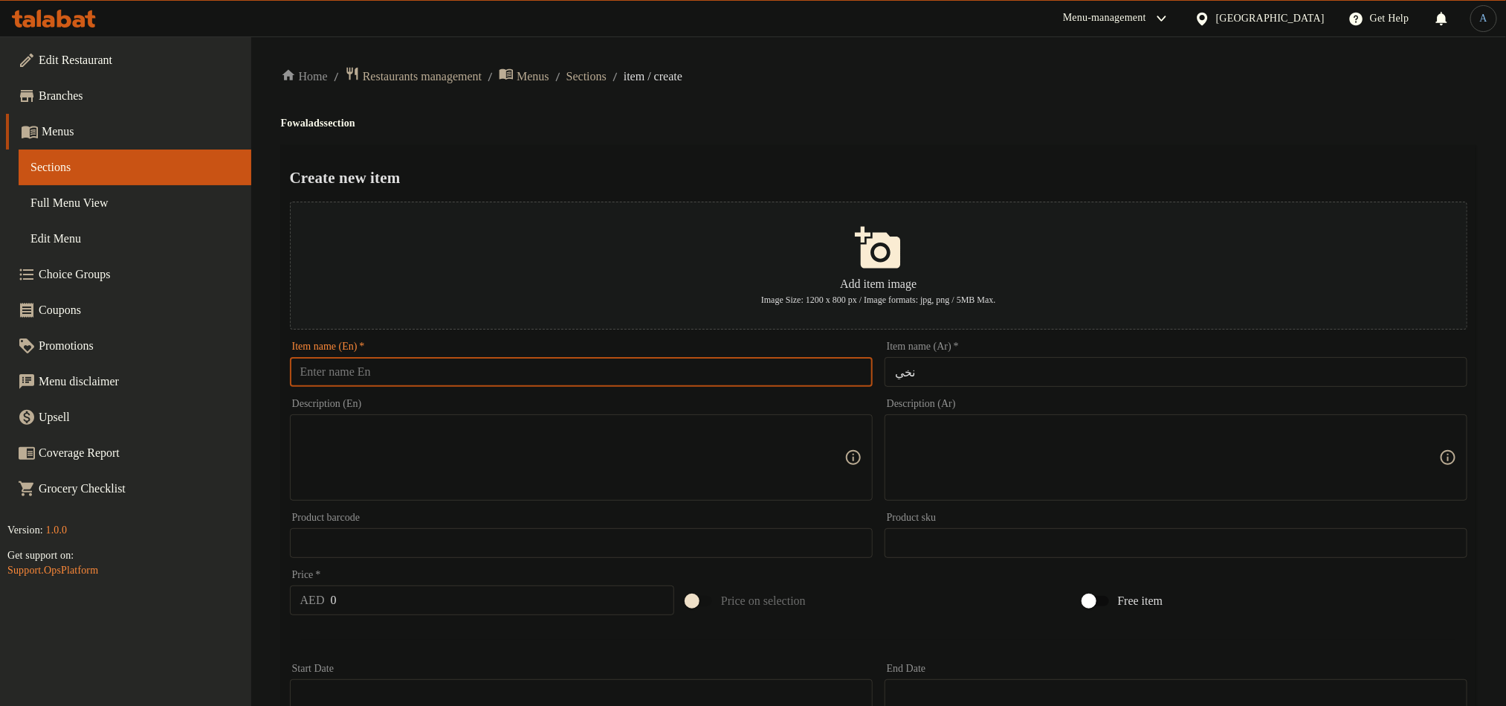
click at [593, 372] on input "text" at bounding box center [581, 372] width 583 height 30
paste input "Nakhi"
type input "Nakhi"
click at [874, 179] on h2 "Create new item" at bounding box center [879, 178] width 1178 height 22
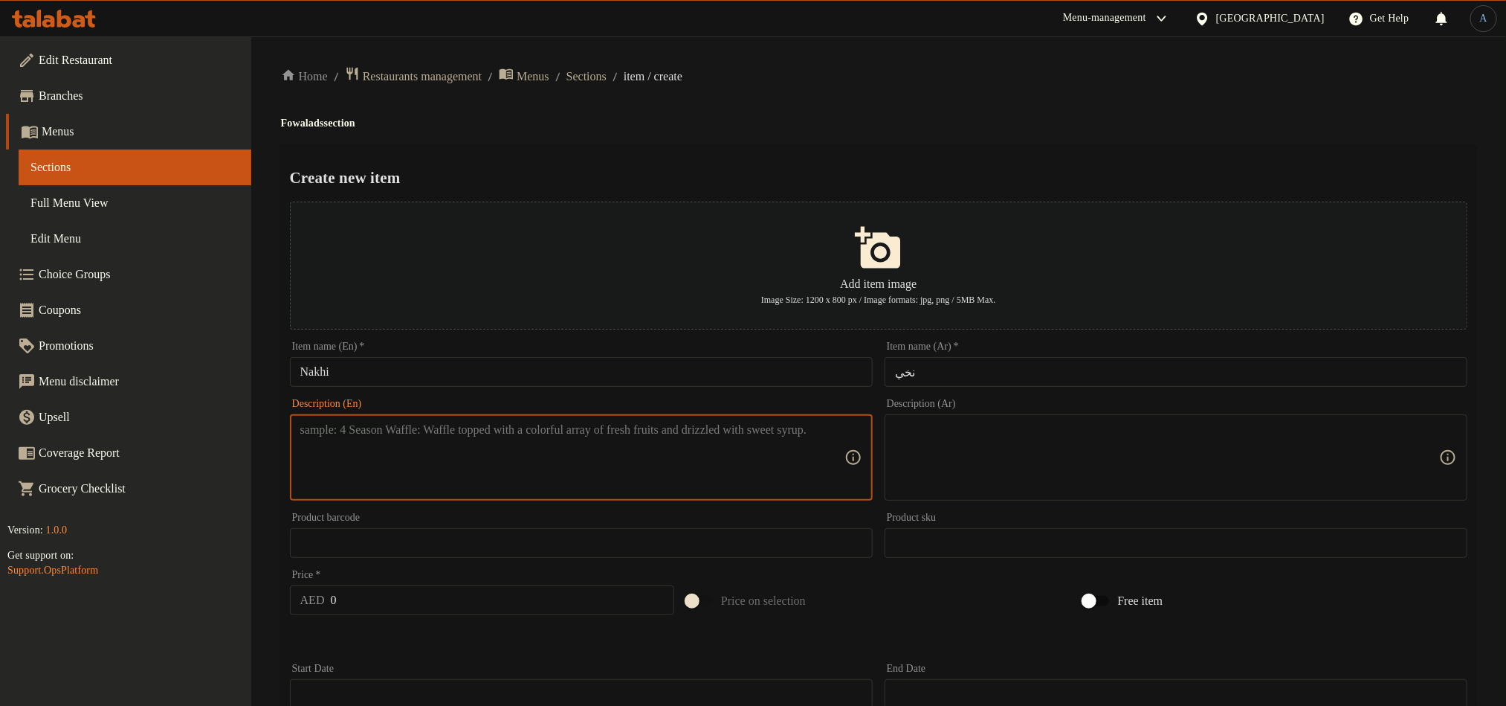
click at [505, 462] on textarea at bounding box center [572, 457] width 544 height 71
paste textarea "Spiced chickpeas dish."
type textarea "Spiced chickpeas dish."
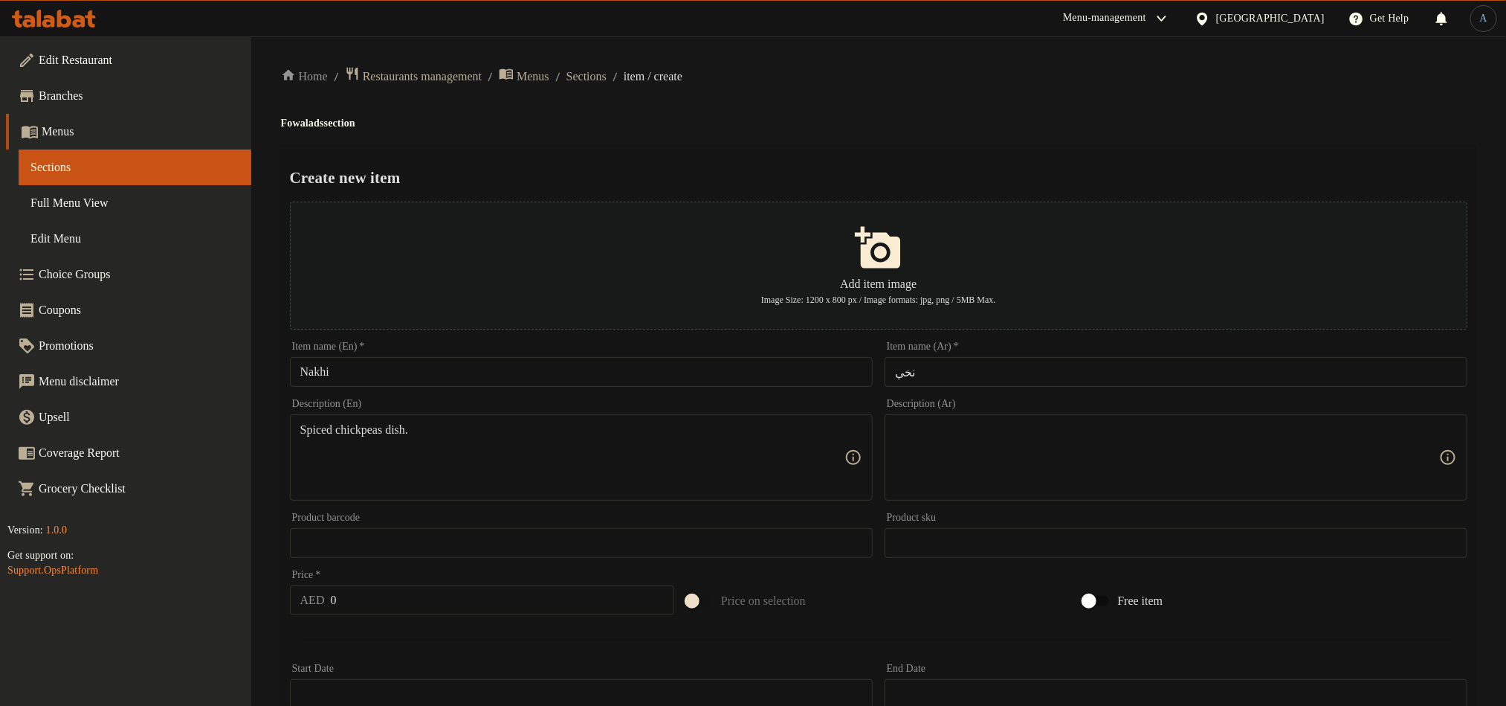
click at [413, 607] on input "0" at bounding box center [503, 600] width 344 height 30
paste input "35"
type input "35"
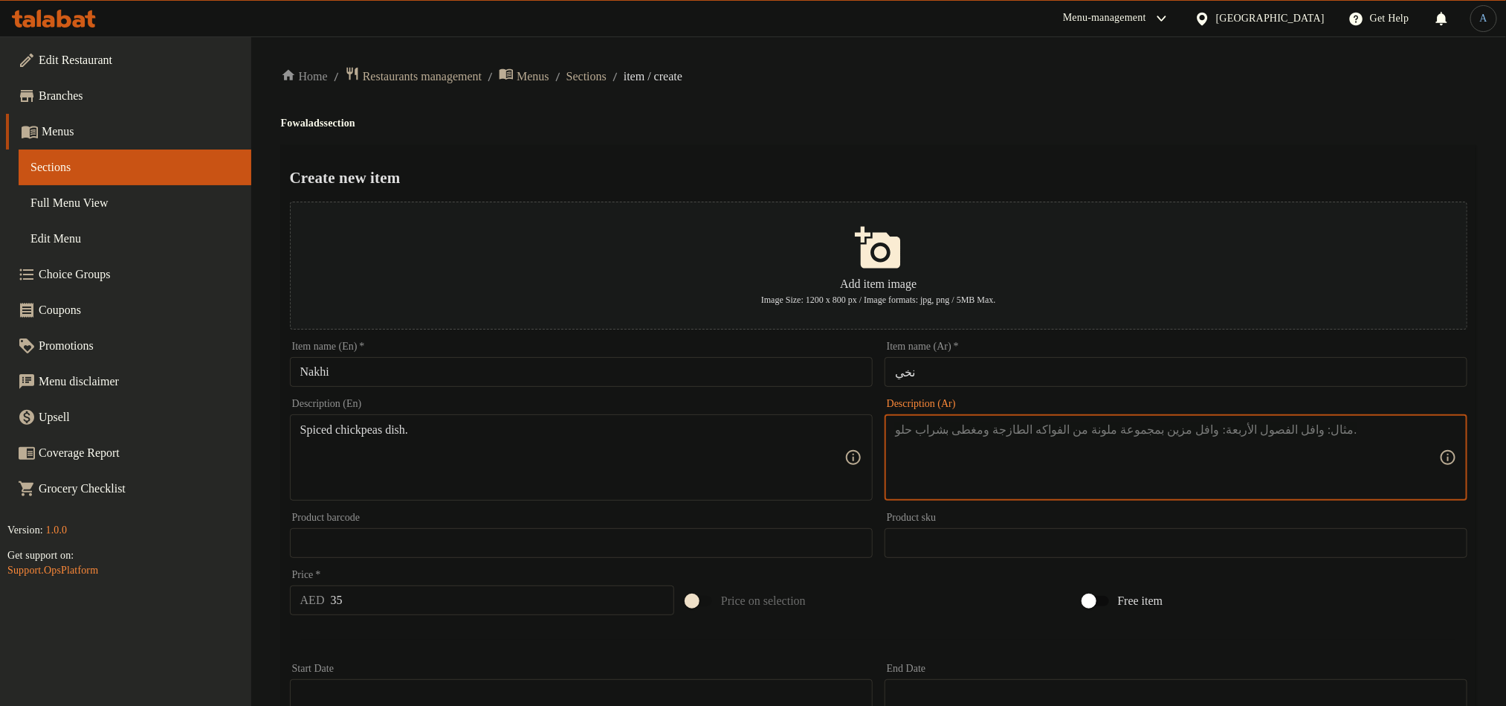
click at [949, 464] on textarea at bounding box center [1167, 457] width 544 height 71
paste textarea "طبق الحمص المتبل."
type textarea "طبق الحمص المتبل."
click at [778, 159] on div "Create new item Add item image Image Size: 1200 x 800 px / Image formats: jpg, …" at bounding box center [879, 573] width 1196 height 857
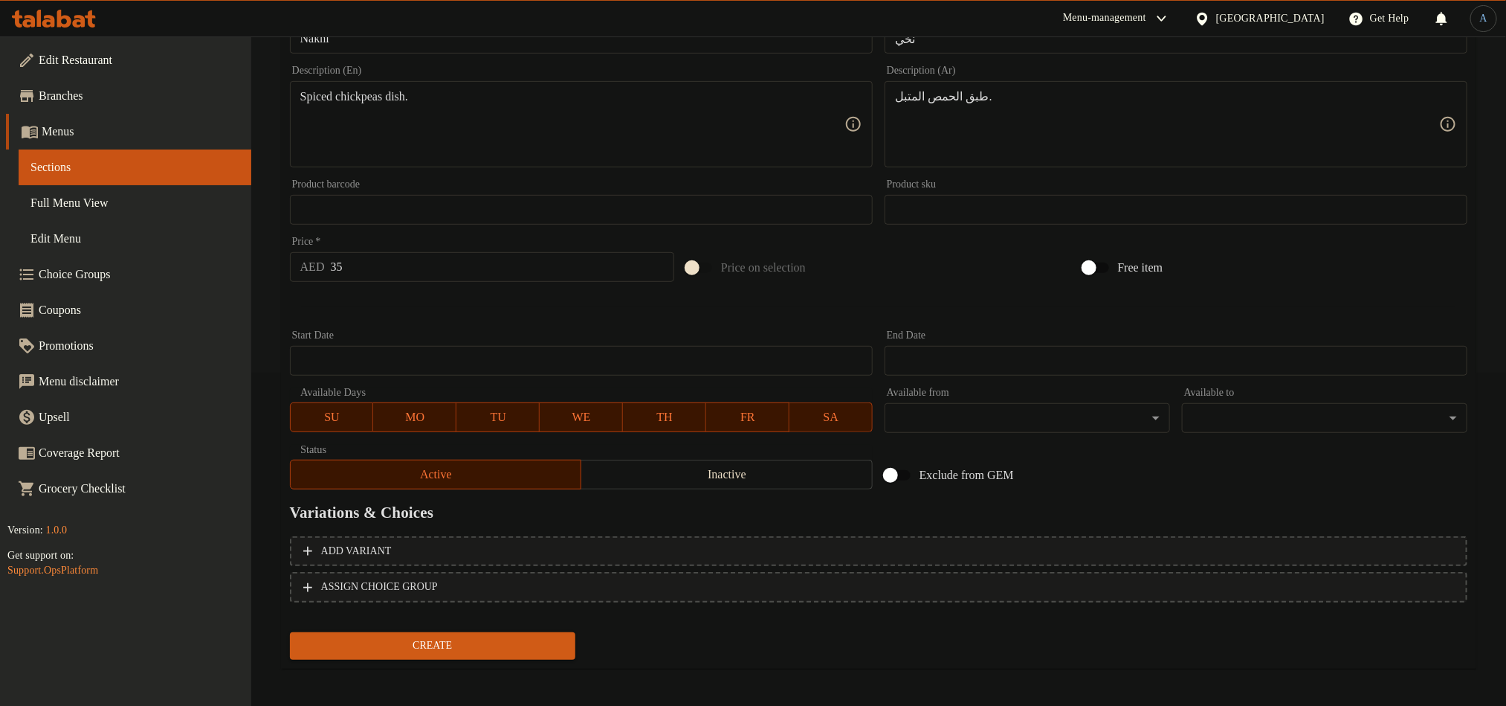
scroll to position [335, 0]
click at [458, 651] on span "Create" at bounding box center [433, 644] width 262 height 19
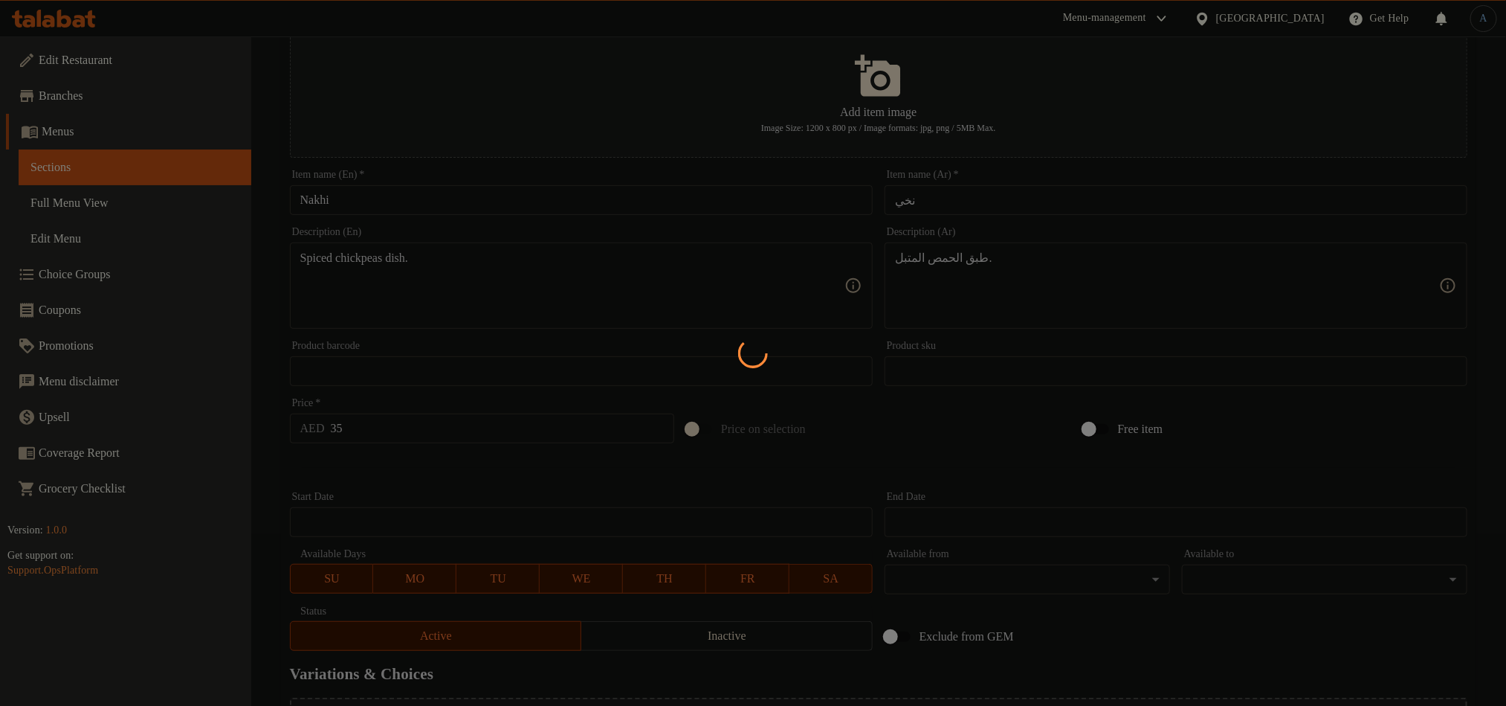
scroll to position [0, 0]
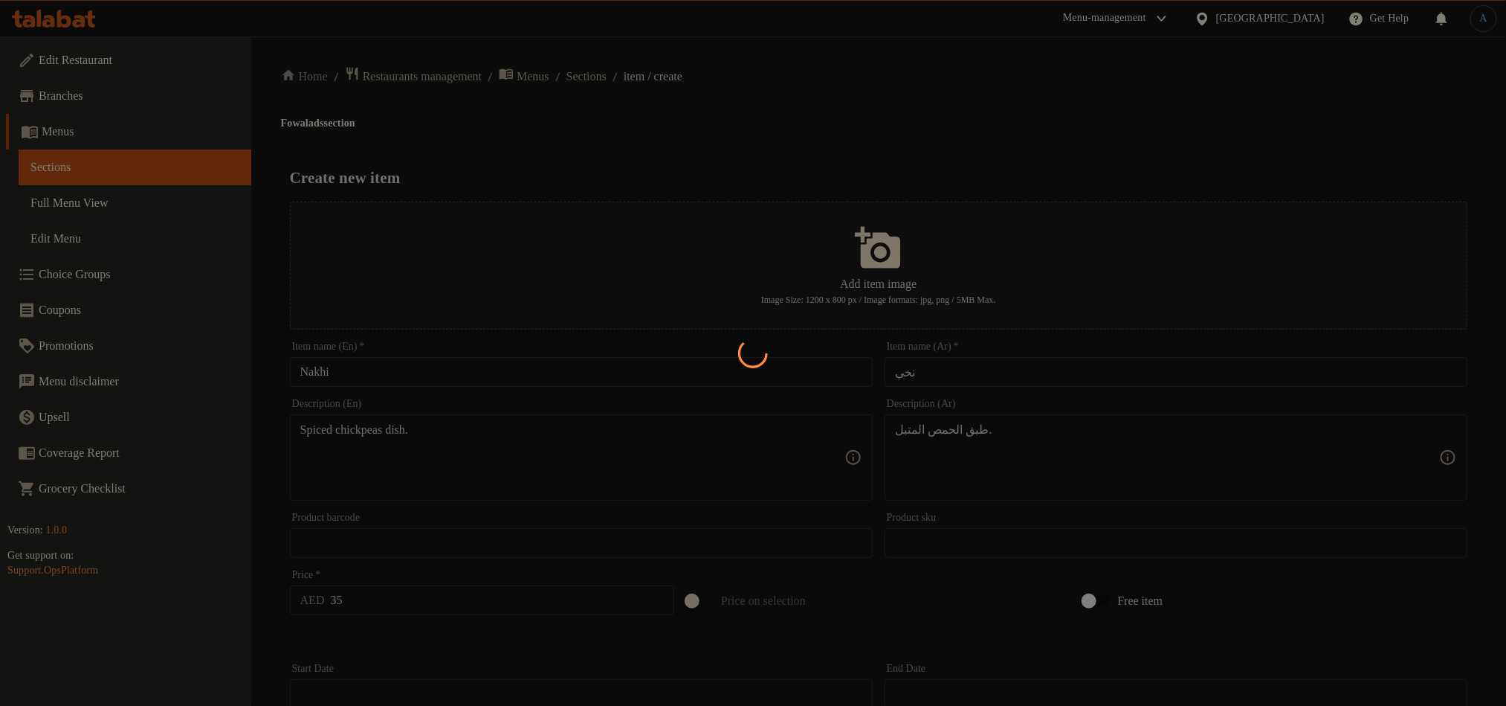
click at [457, 379] on div at bounding box center [753, 353] width 1506 height 706
click at [451, 375] on div at bounding box center [753, 353] width 1506 height 706
click at [752, 94] on div at bounding box center [753, 353] width 1506 height 706
type input "0"
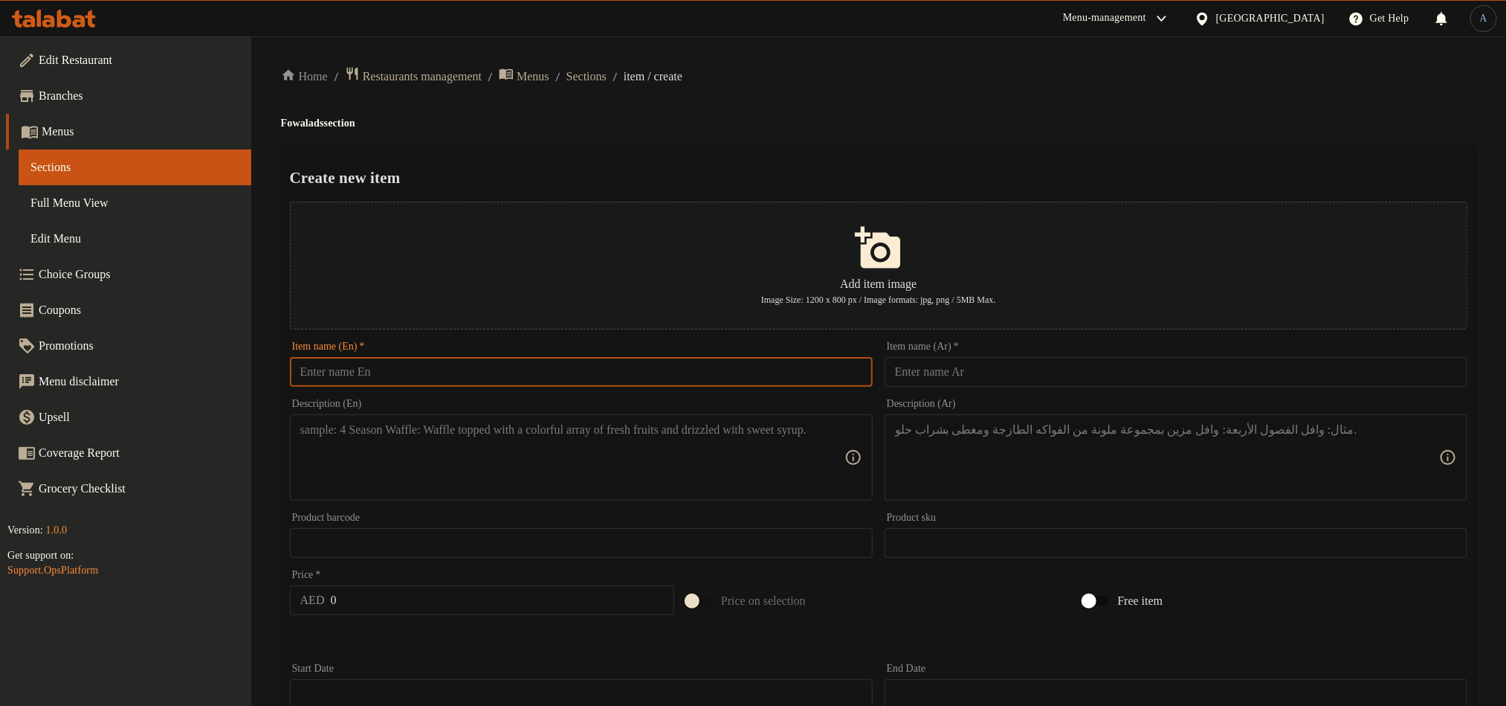
click at [685, 369] on input "text" at bounding box center [581, 372] width 583 height 30
paste input "Keema"
type input "Keema"
click at [910, 116] on h4 "Fowalads section" at bounding box center [879, 123] width 1196 height 15
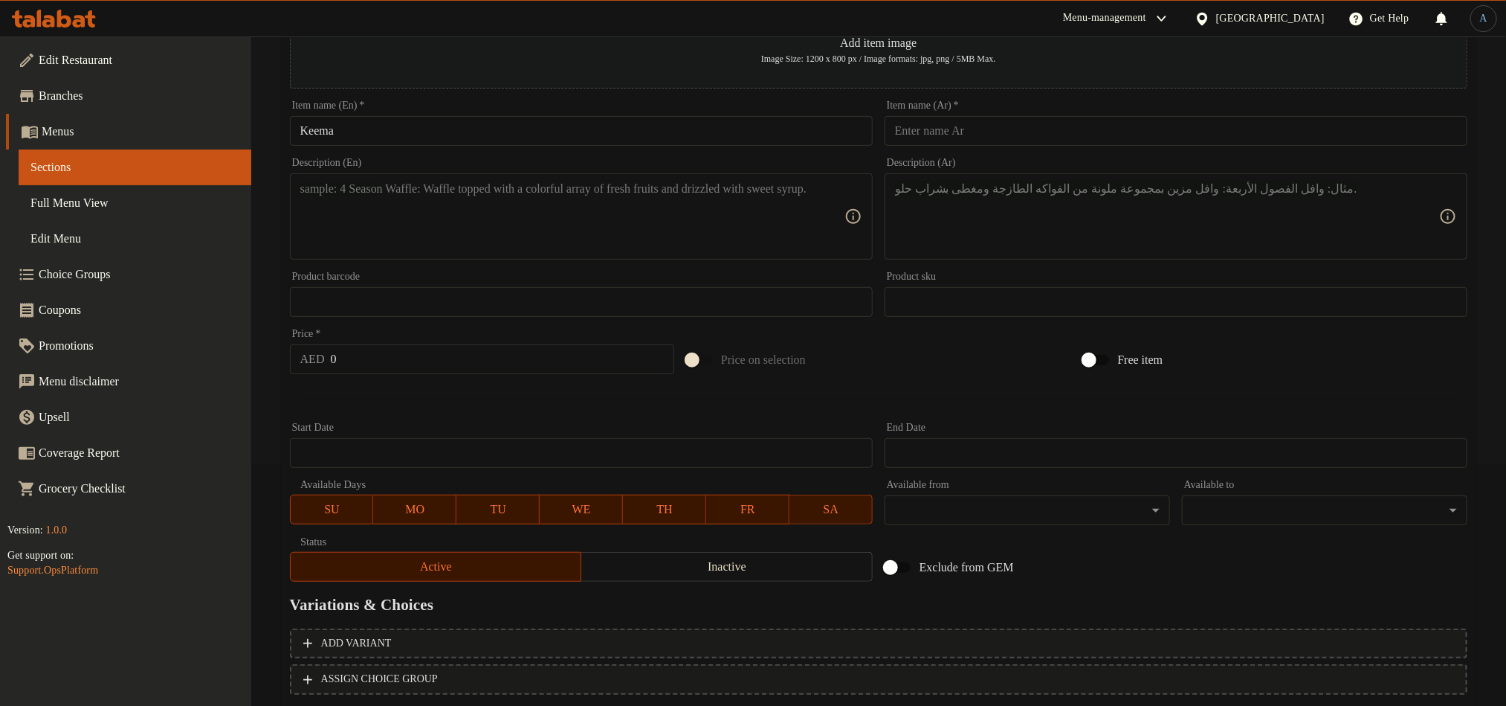
scroll to position [114, 0]
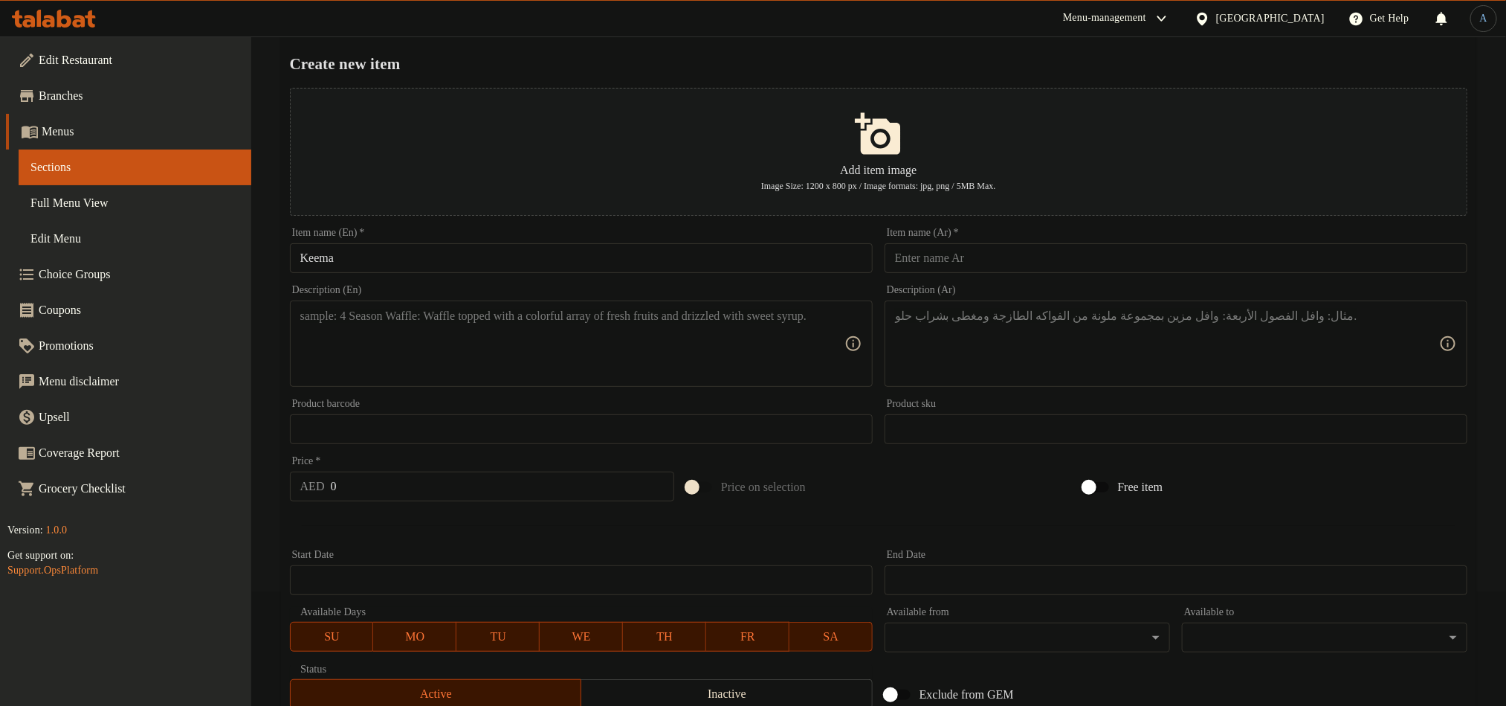
click at [993, 246] on input "text" at bounding box center [1176, 258] width 583 height 30
paste input "كيما"
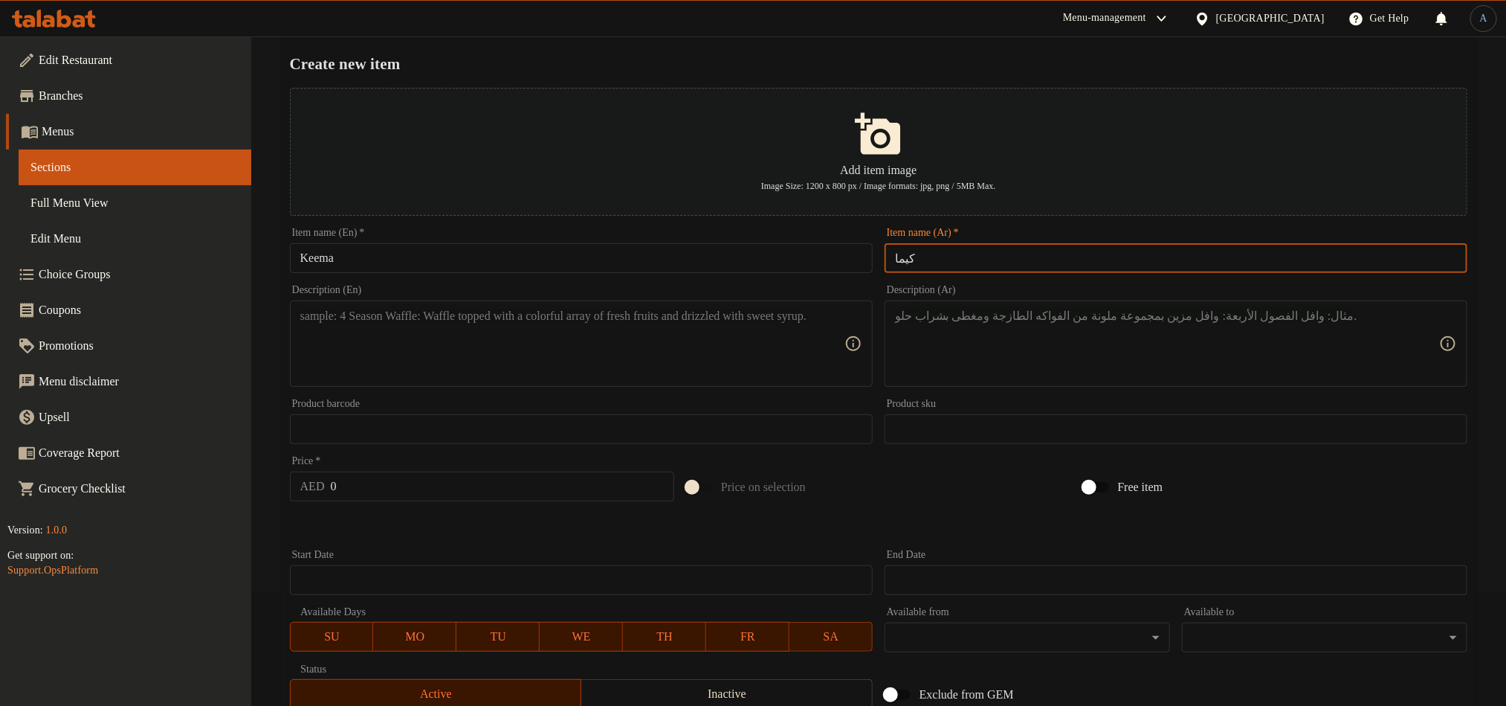
type input "كيما"
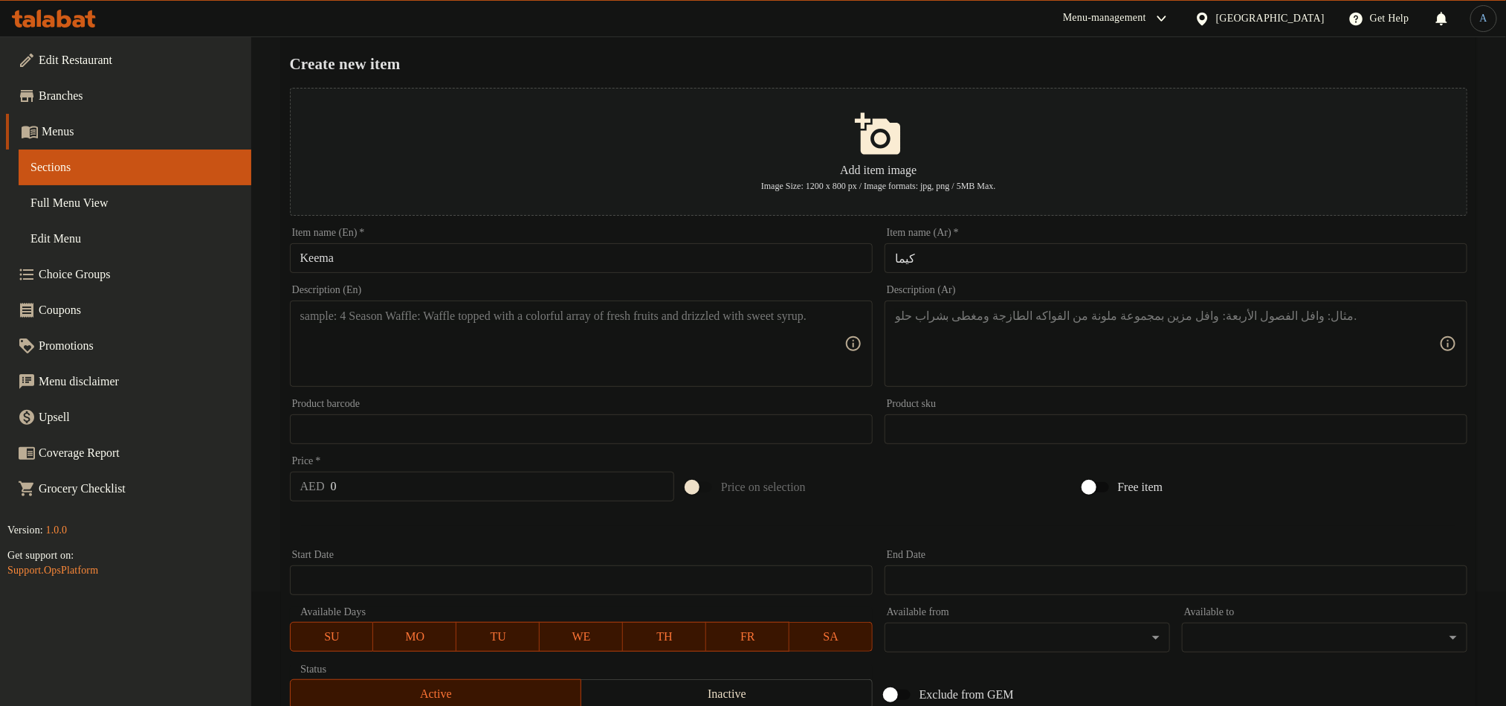
click at [462, 331] on textarea at bounding box center [572, 344] width 544 height 71
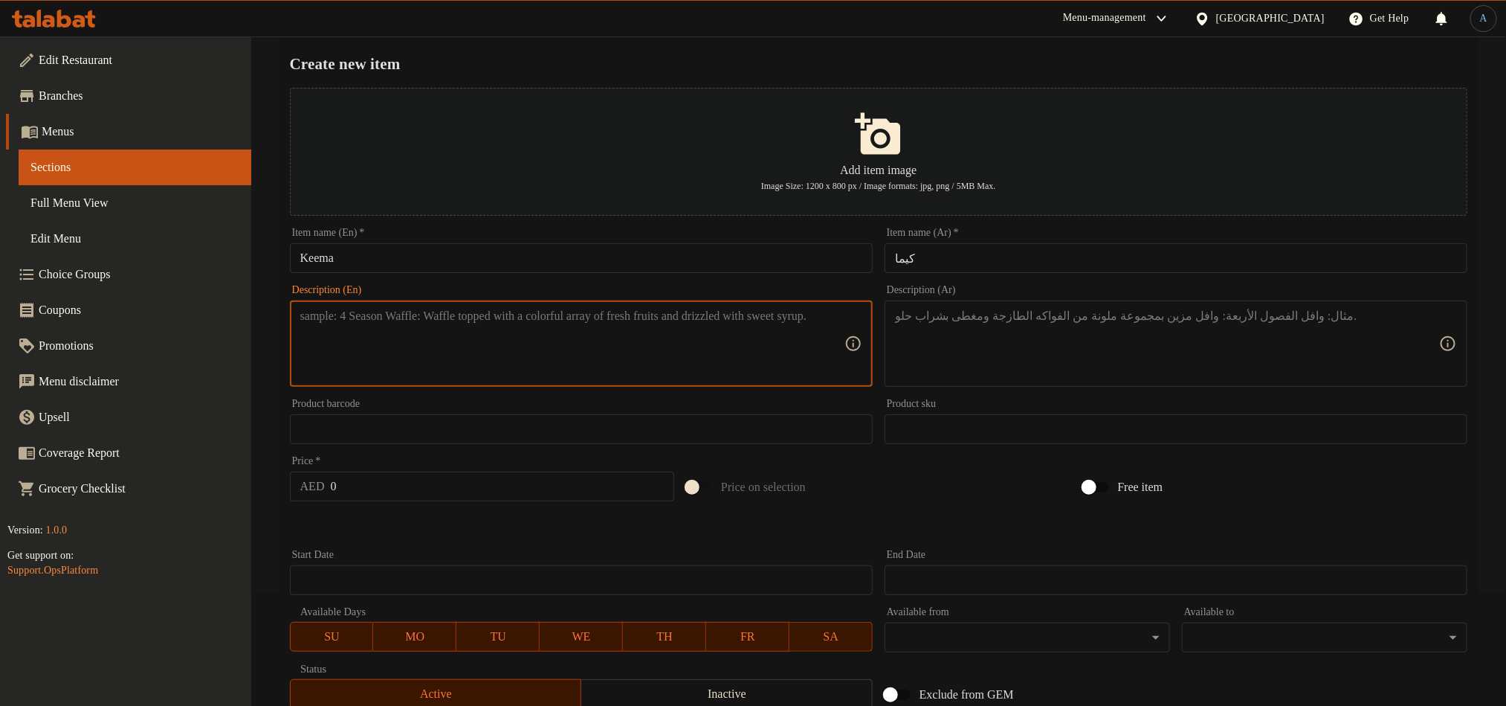
paste textarea "Minced meat curry cooked with spices."
type textarea "Minced meat curry cooked with spices."
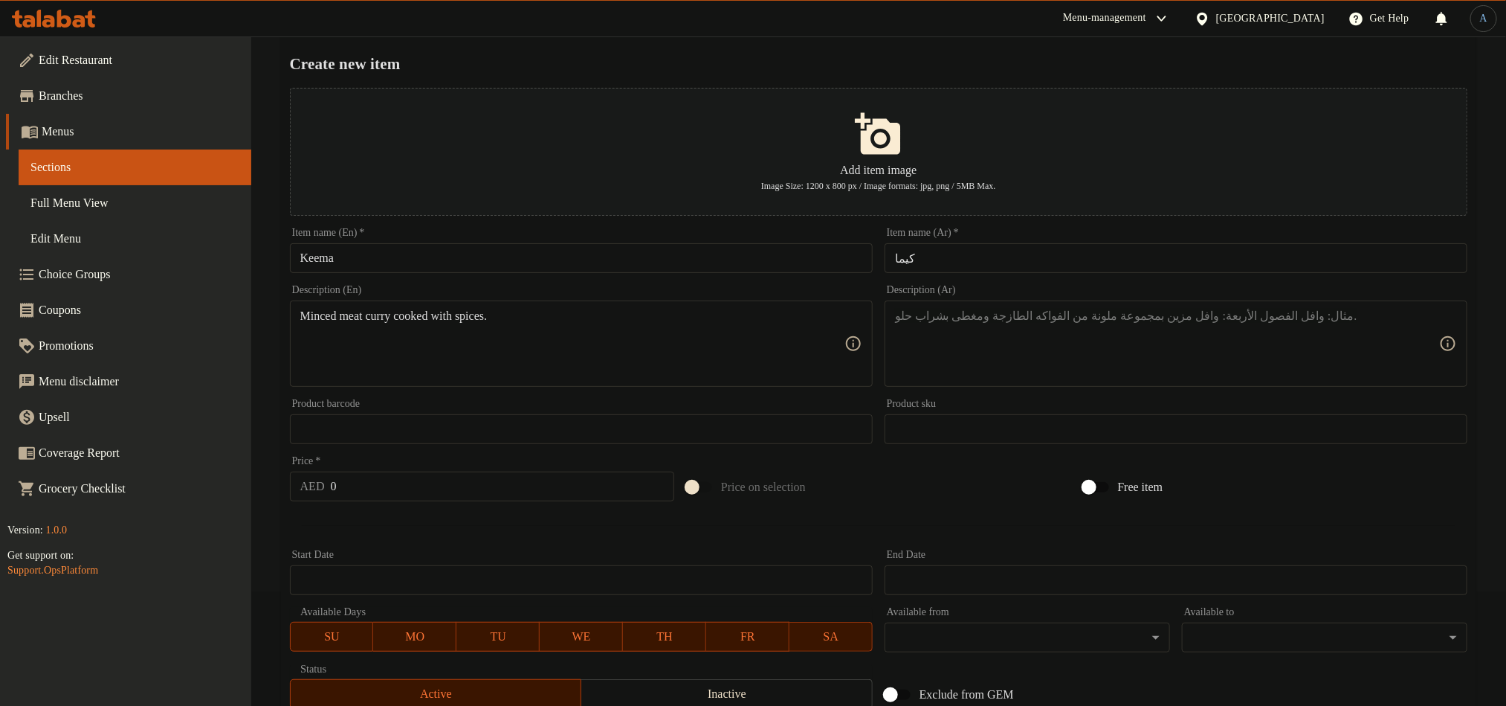
click at [398, 486] on input "0" at bounding box center [503, 486] width 344 height 30
paste input "4"
type input "40"
click at [1051, 329] on textarea at bounding box center [1167, 344] width 544 height 71
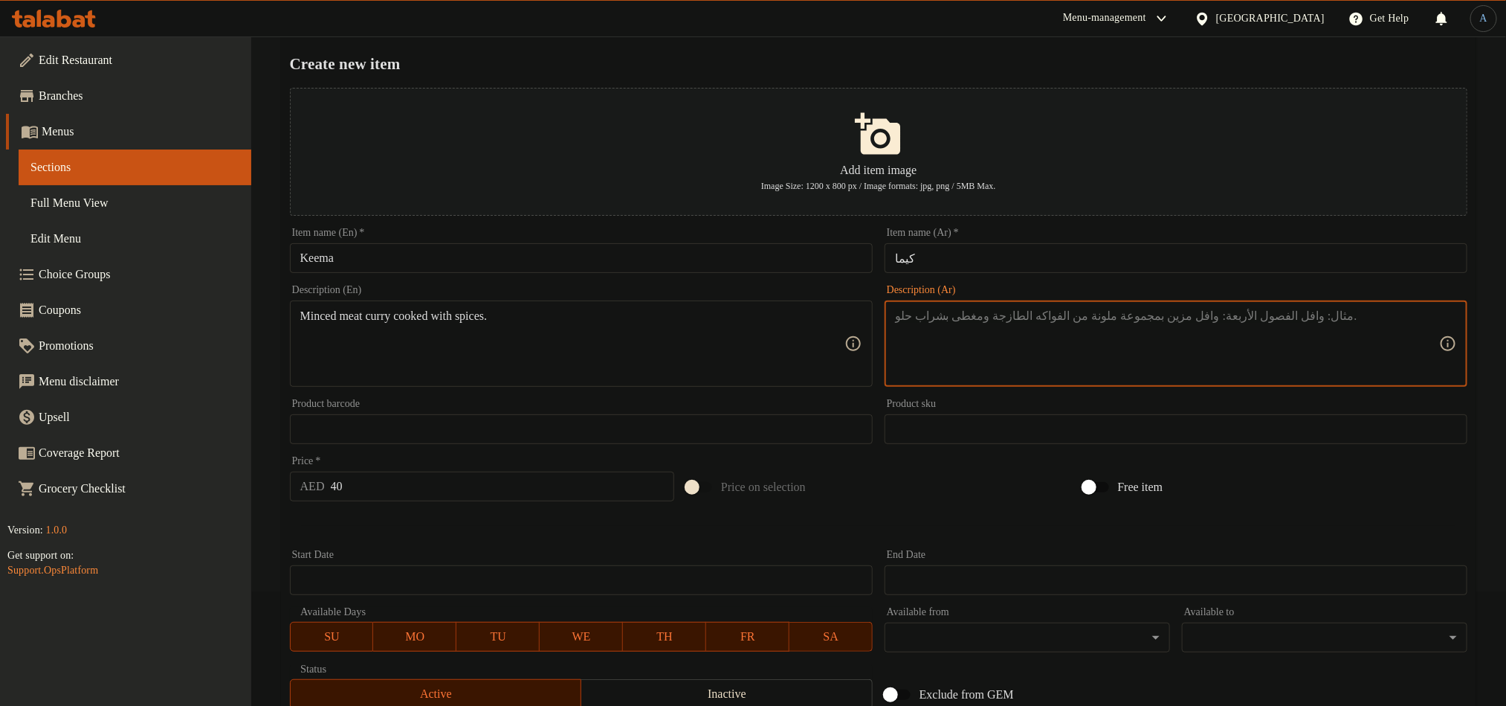
paste textarea "لحم مفروم بالكاري مطبوخ مع التوابل."
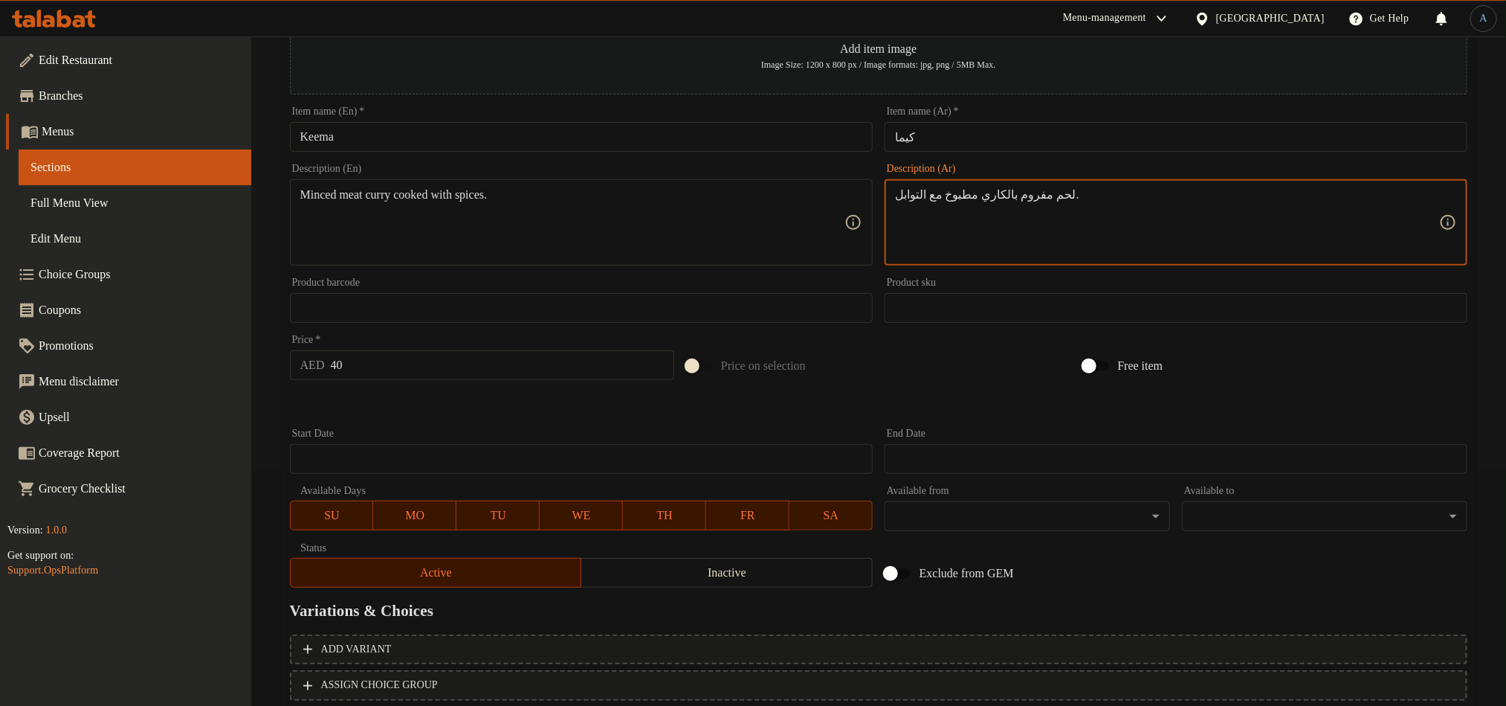
scroll to position [337, 0]
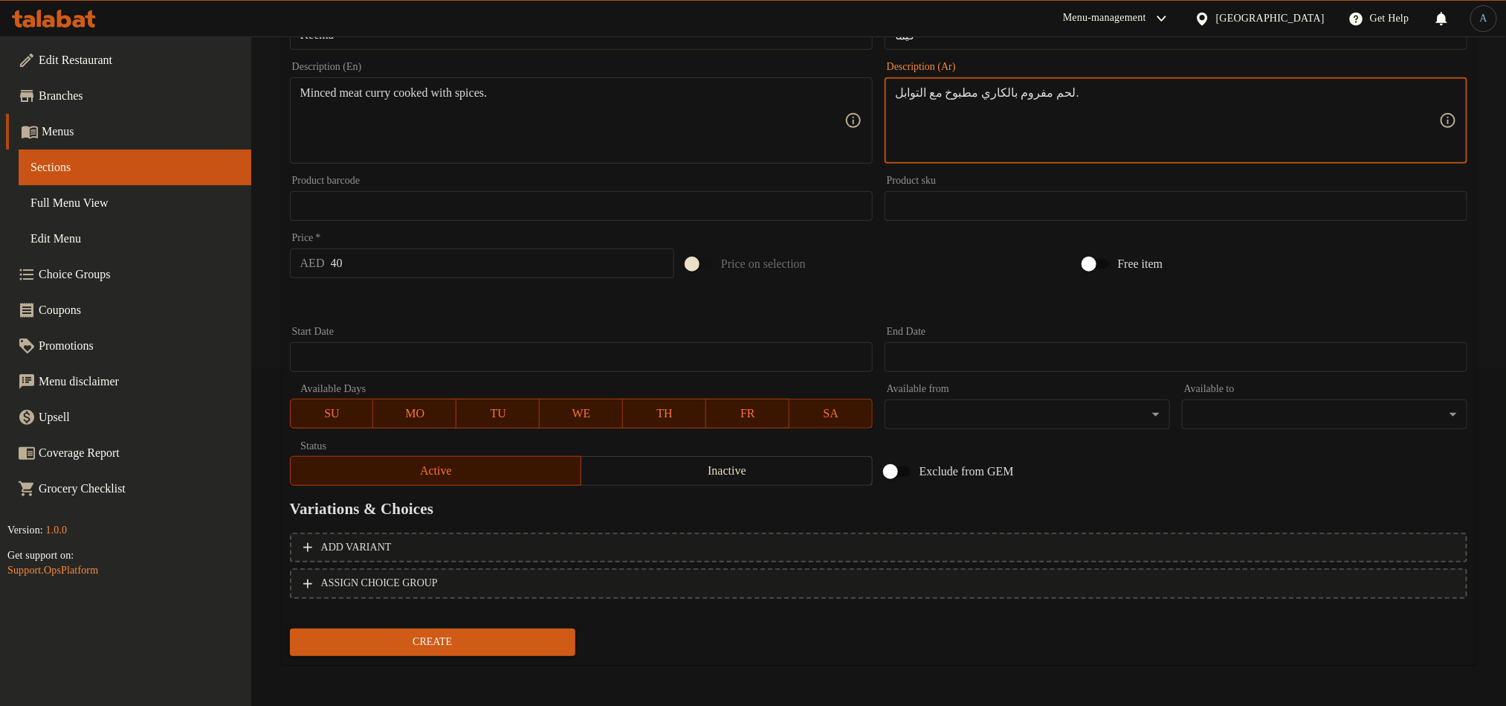
type textarea "لحم مفروم بالكاري مطبوخ مع التوابل."
click at [458, 650] on span "Create" at bounding box center [433, 642] width 262 height 19
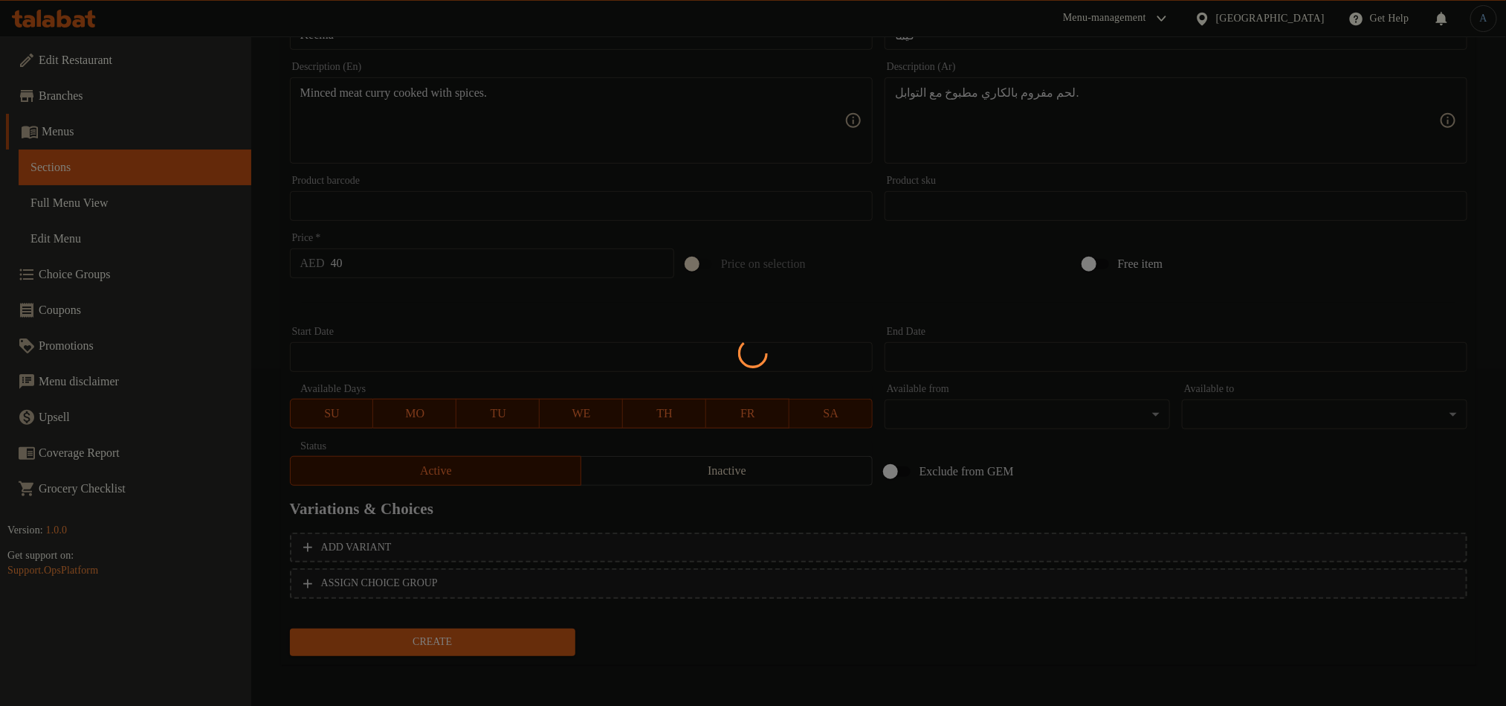
type input "0"
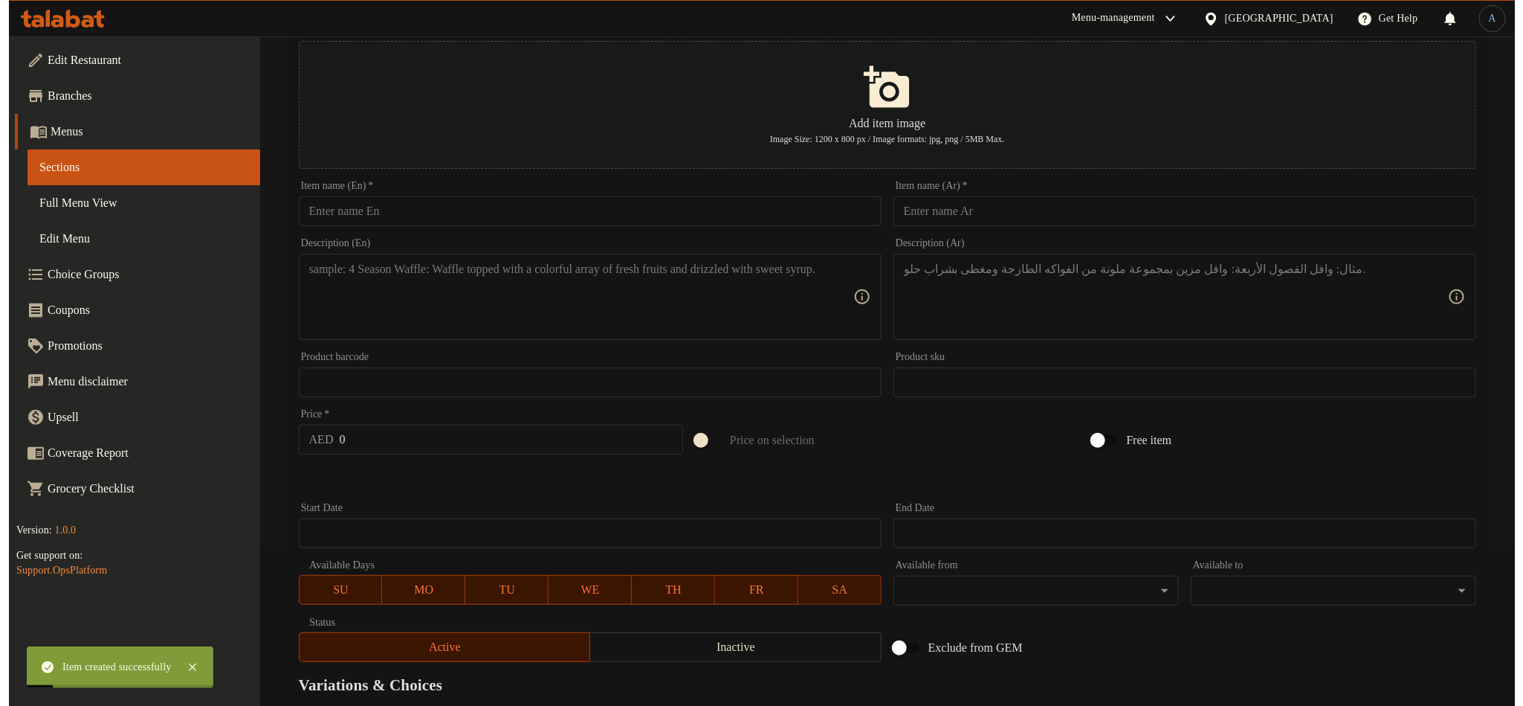
scroll to position [0, 0]
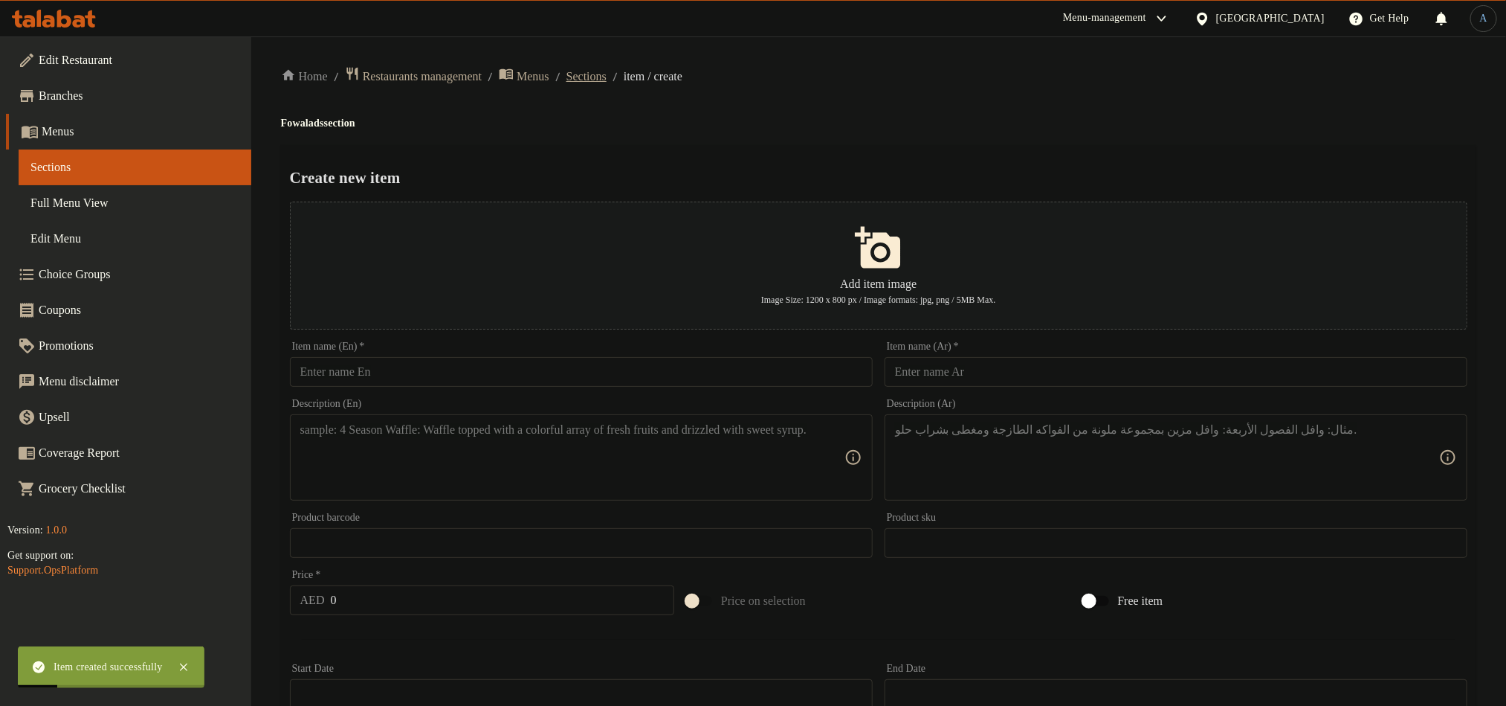
click at [621, 83] on ol "Home / Restaurants management / Menus / Sections / item / create" at bounding box center [879, 76] width 1196 height 20
click at [607, 83] on span "Sections" at bounding box center [587, 77] width 40 height 18
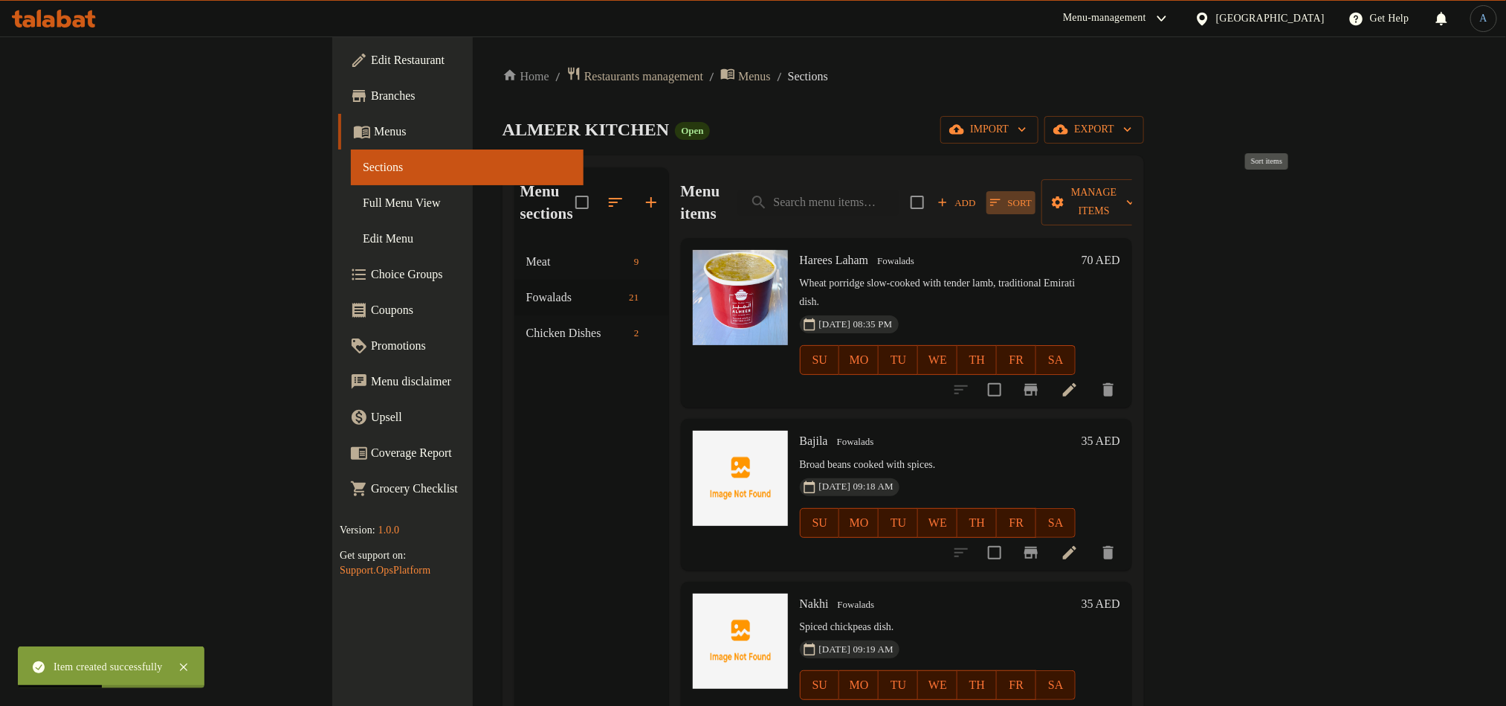
click at [1032, 194] on span "Sort" at bounding box center [1011, 202] width 42 height 17
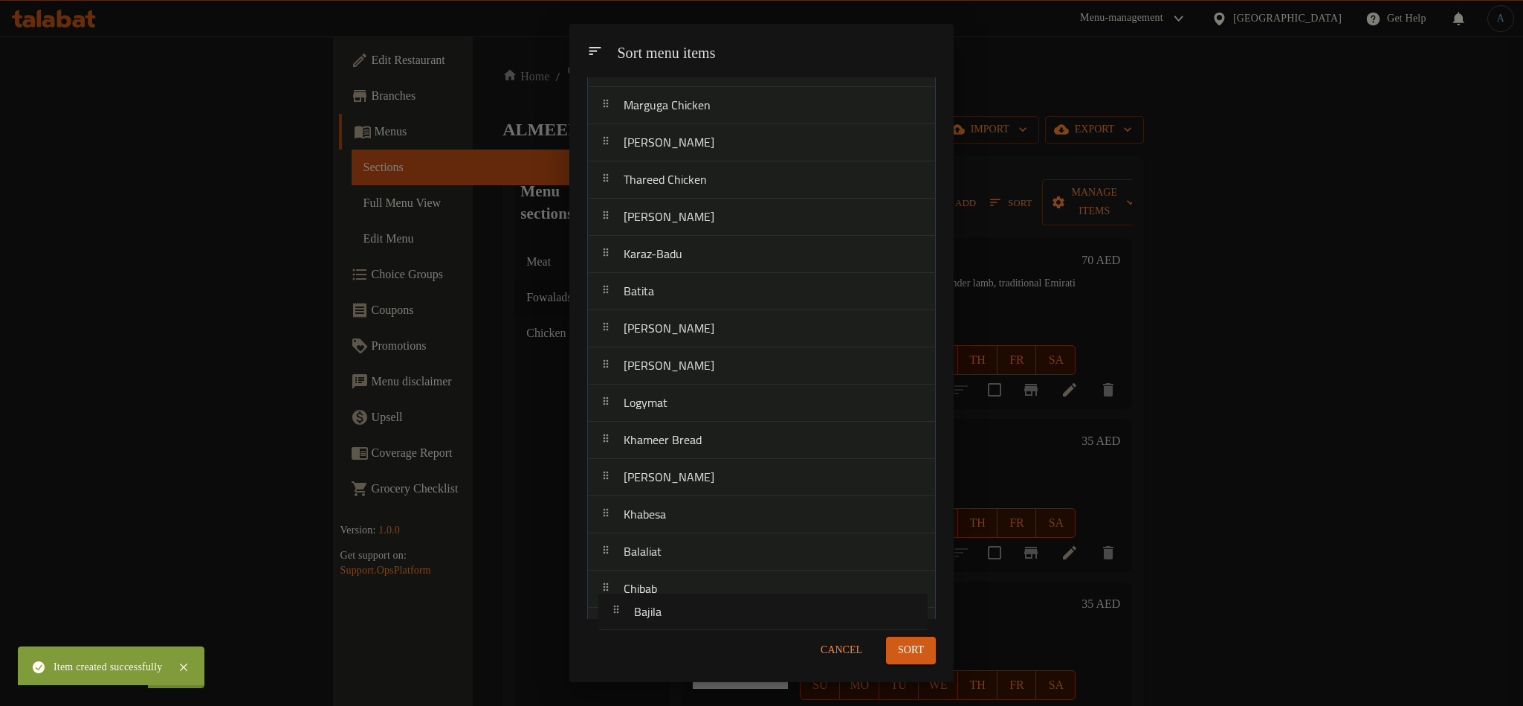
scroll to position [281, 0]
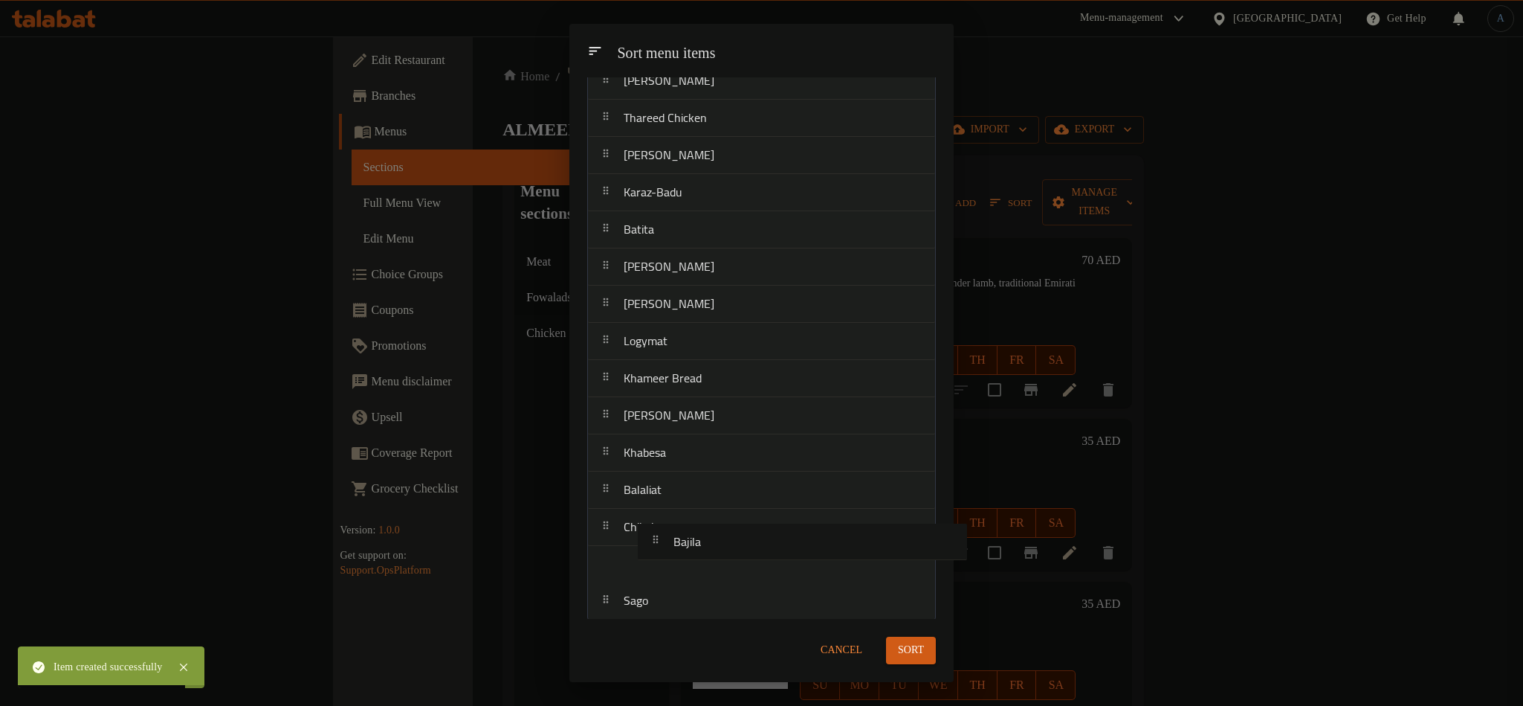
drag, startPoint x: 744, startPoint y: 172, endPoint x: 792, endPoint y: 553, distance: 383.7
click at [792, 553] on nav "Harees Laham Bajila Nakhi Keema Madrouba Chicken Madrouba Laham Marguga Chicken…" at bounding box center [761, 229] width 349 height 781
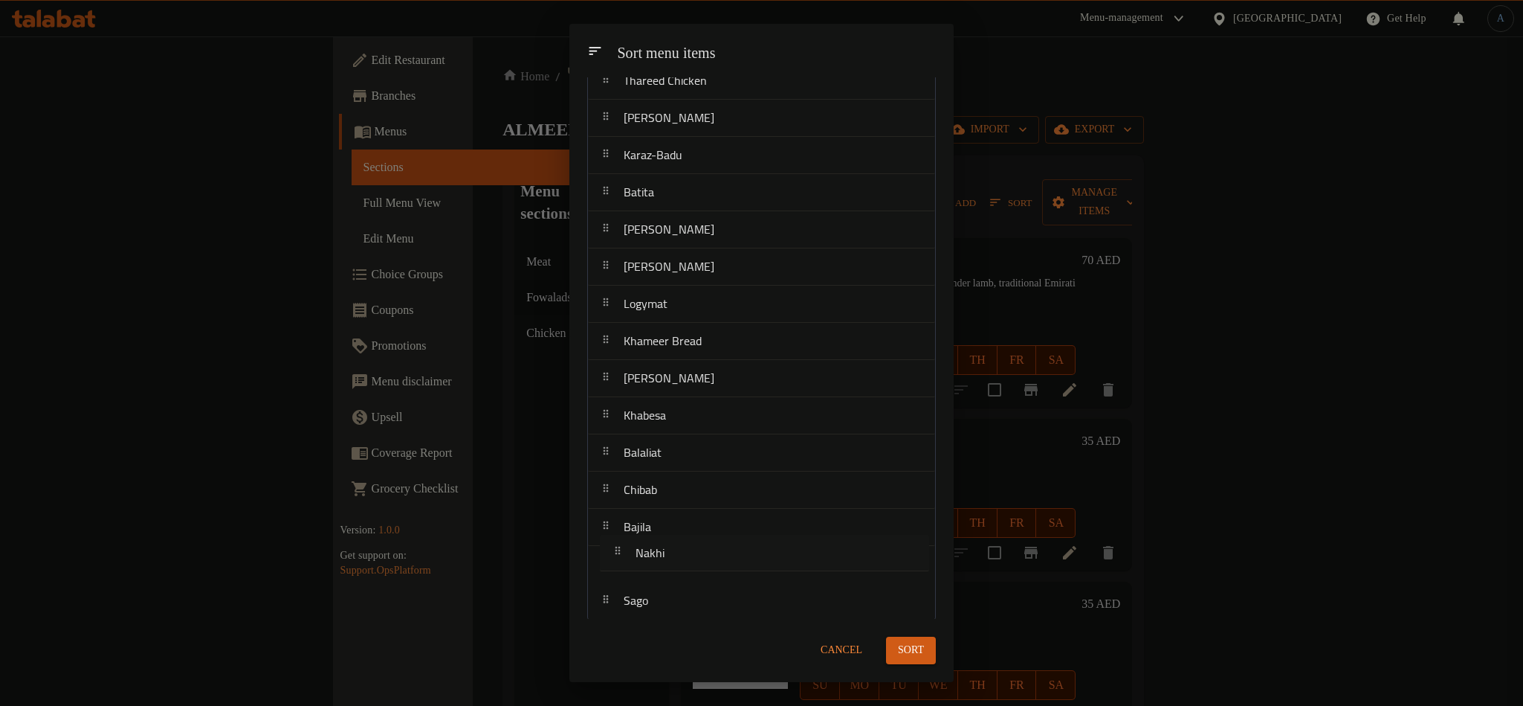
drag, startPoint x: 689, startPoint y: 187, endPoint x: 700, endPoint y: 569, distance: 381.6
click at [700, 569] on nav "Harees Laham Nakhi Keema Madrouba Chicken Madrouba Laham Marguga Chicken Margug…" at bounding box center [761, 229] width 349 height 781
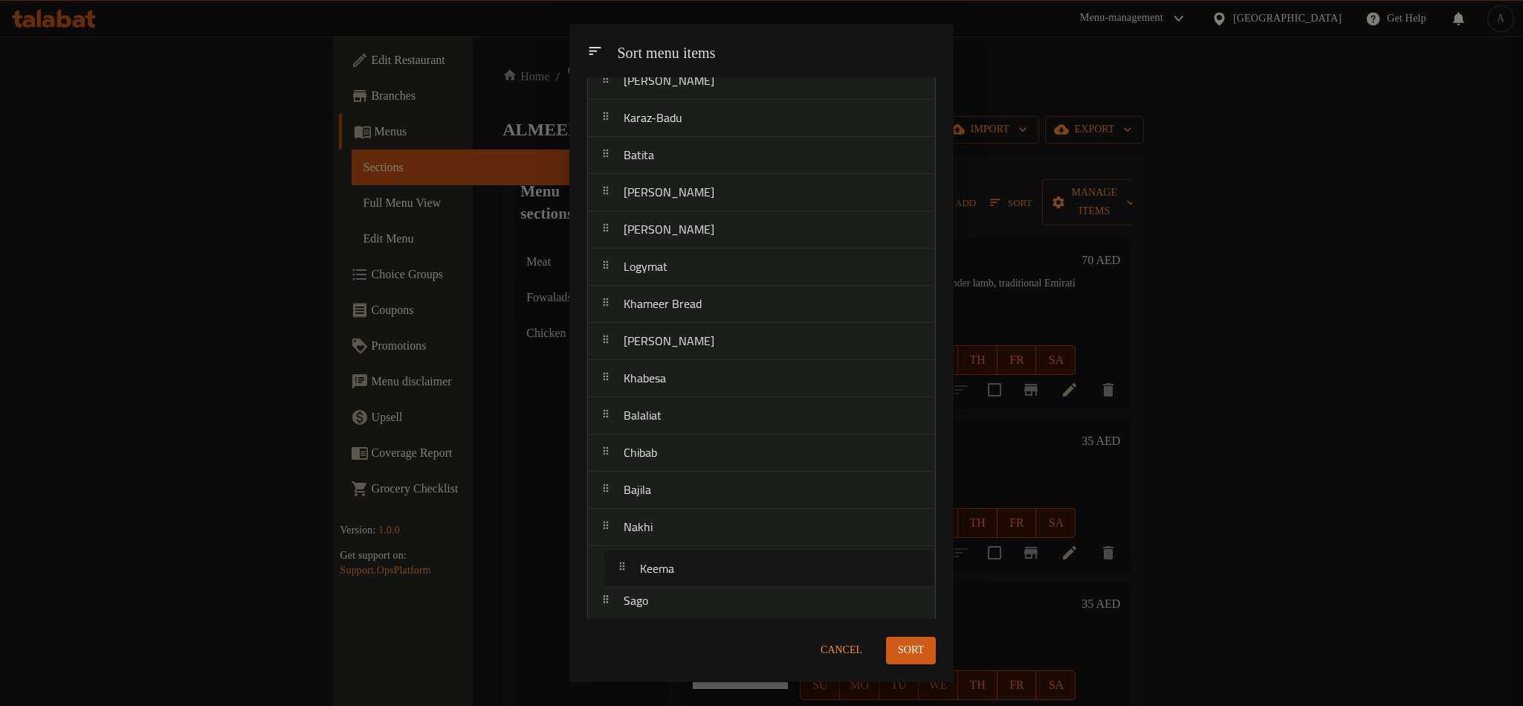
drag, startPoint x: 671, startPoint y: 192, endPoint x: 687, endPoint y: 584, distance: 392.9
click at [687, 584] on nav "Harees Laham Keema Madrouba Chicken Madrouba Laham Marguga Chicken Marguga Laha…" at bounding box center [761, 229] width 349 height 781
click at [921, 651] on span "Sort" at bounding box center [911, 650] width 26 height 19
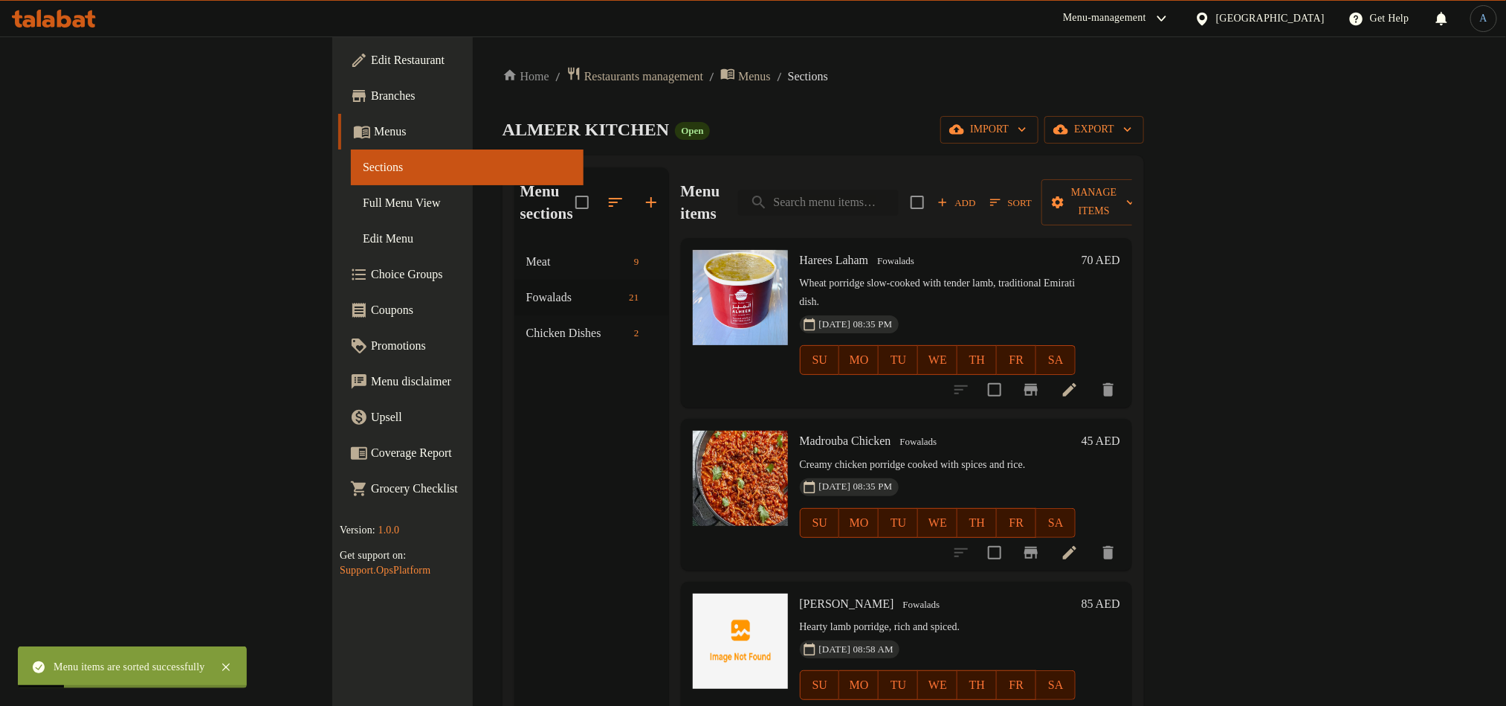
click at [899, 199] on input "search" at bounding box center [818, 203] width 161 height 26
paste input "نخي"
type input "نخي"
click at [899, 199] on input "search" at bounding box center [818, 203] width 161 height 26
paste input "كيما"
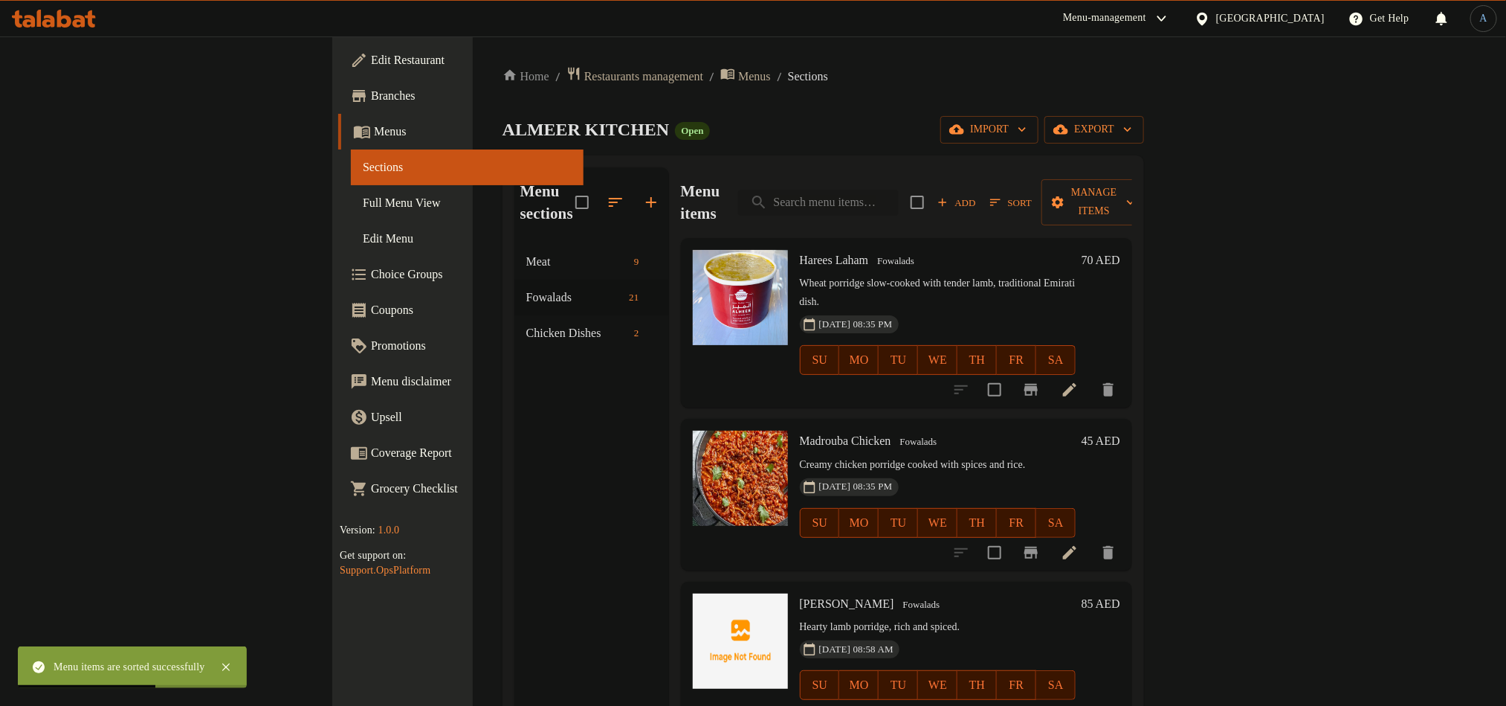
type input "كيما"
click at [897, 190] on input "search" at bounding box center [818, 203] width 161 height 26
paste input "براتا"
type input "براتا"
click at [977, 194] on span "Add" at bounding box center [957, 202] width 40 height 17
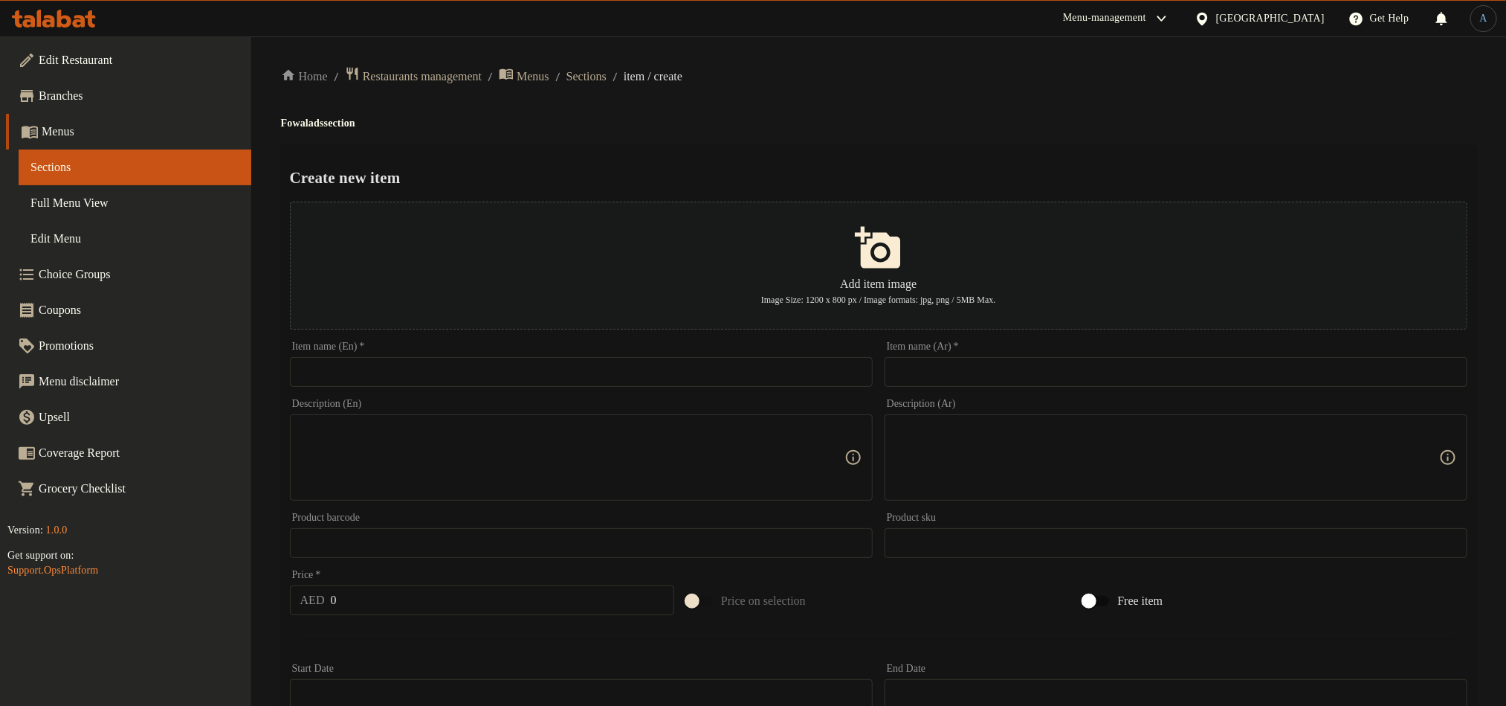
click at [975, 378] on input "text" at bounding box center [1176, 372] width 583 height 30
paste input "براتا"
type input "براتا"
click at [824, 371] on input "text" at bounding box center [581, 372] width 583 height 30
paste input "Poratha"
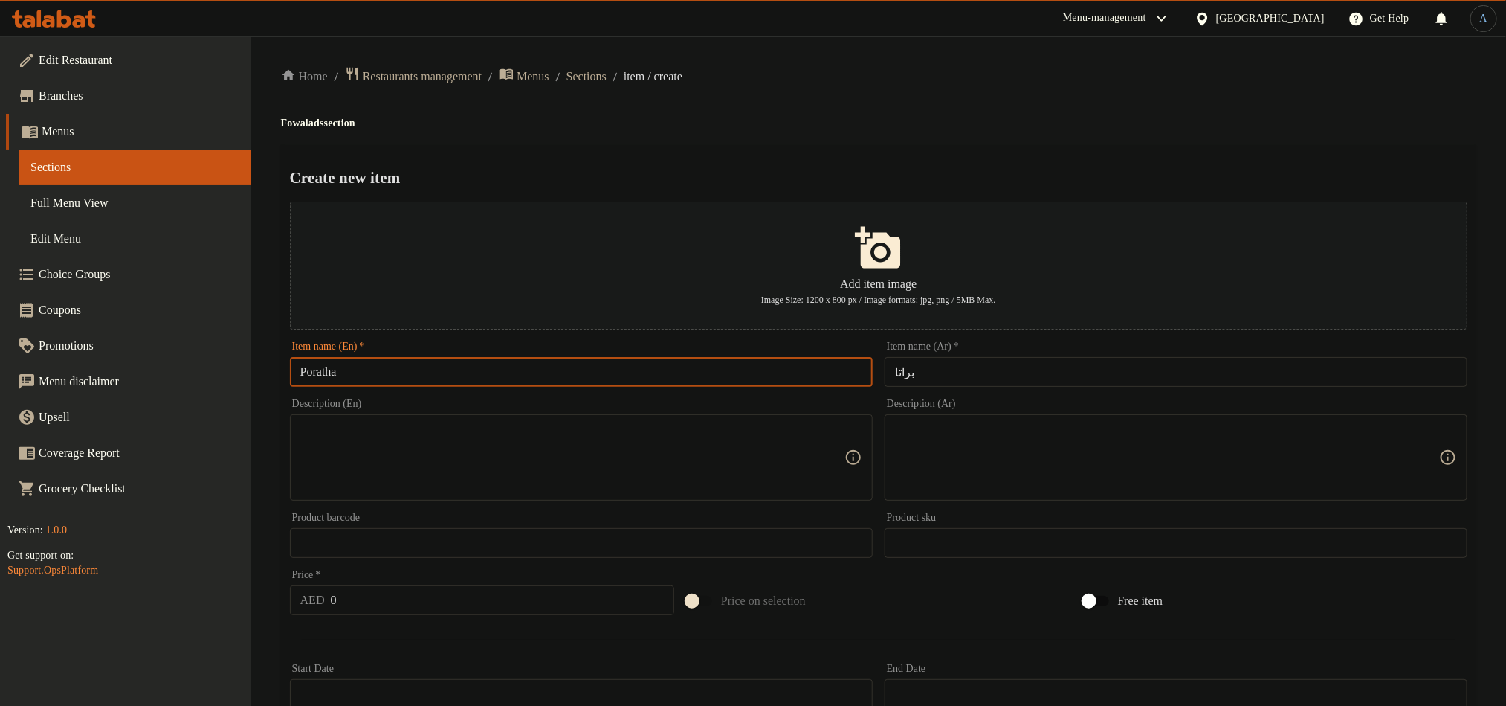
type input "Poratha"
click at [515, 607] on input "0" at bounding box center [503, 600] width 344 height 30
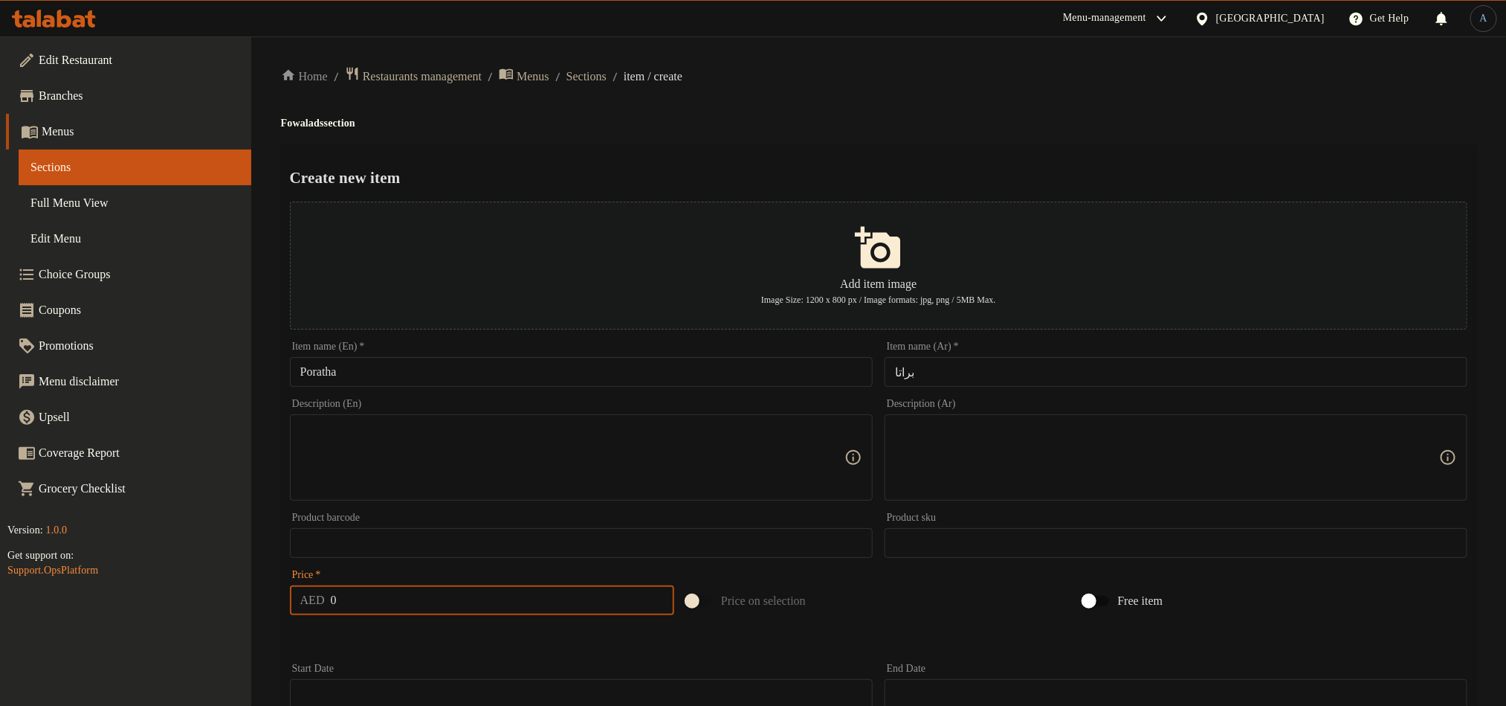
paste input "23"
type input "23"
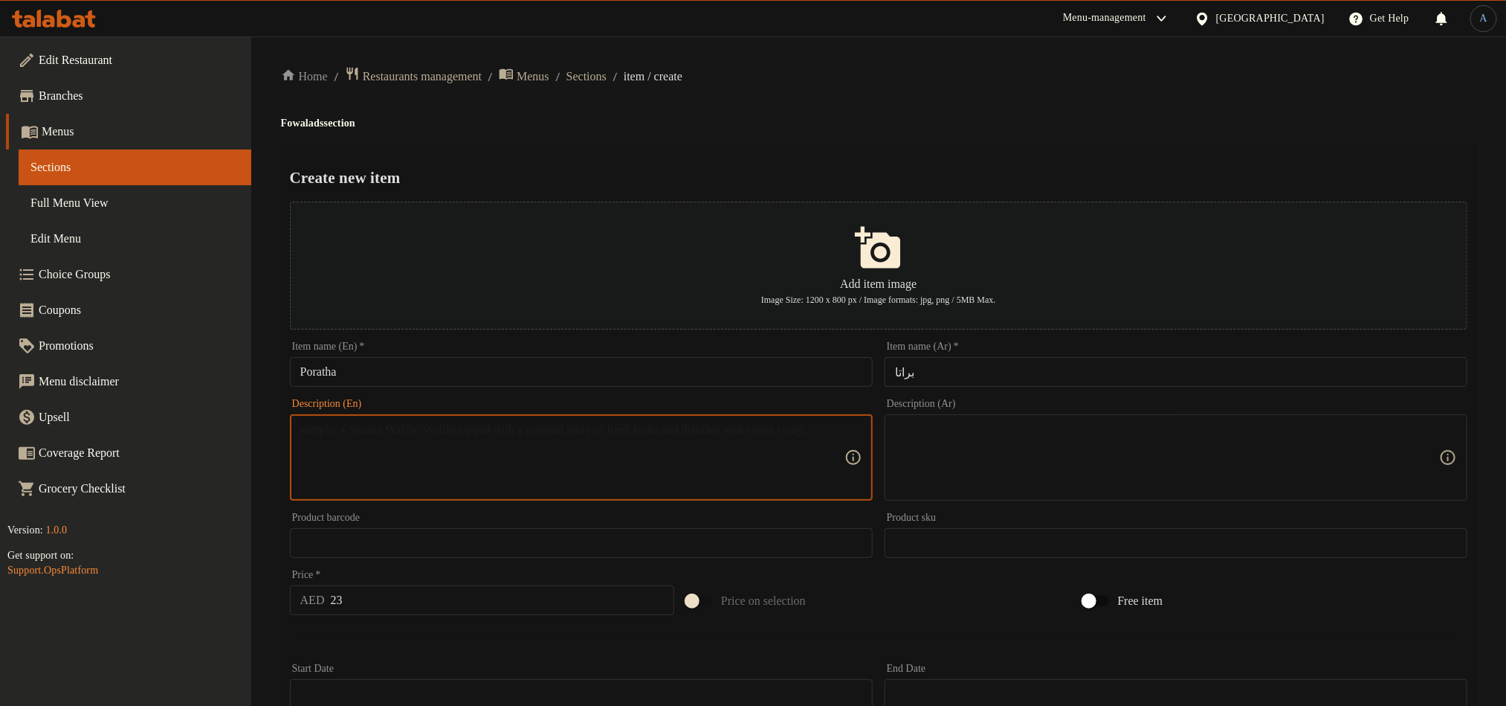
click at [377, 464] on textarea at bounding box center [572, 457] width 544 height 71
paste textarea "Flaky layered bread."
type textarea "Flaky layered bread."
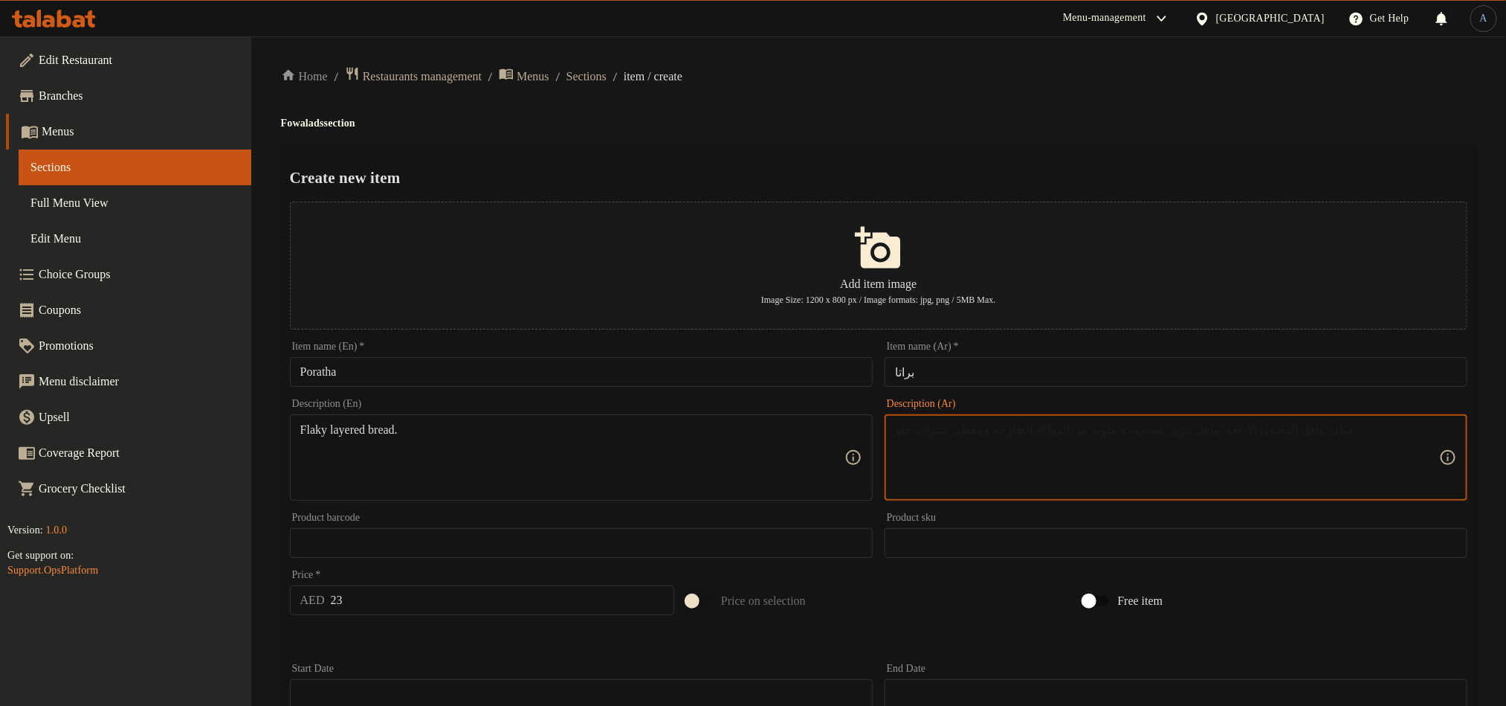
click at [1051, 460] on textarea at bounding box center [1167, 457] width 544 height 71
paste textarea "خبز متقشر متعدد الطبقات."
click at [960, 67] on ol "Home / Restaurants management / Menus / Sections / item / create" at bounding box center [879, 76] width 1196 height 20
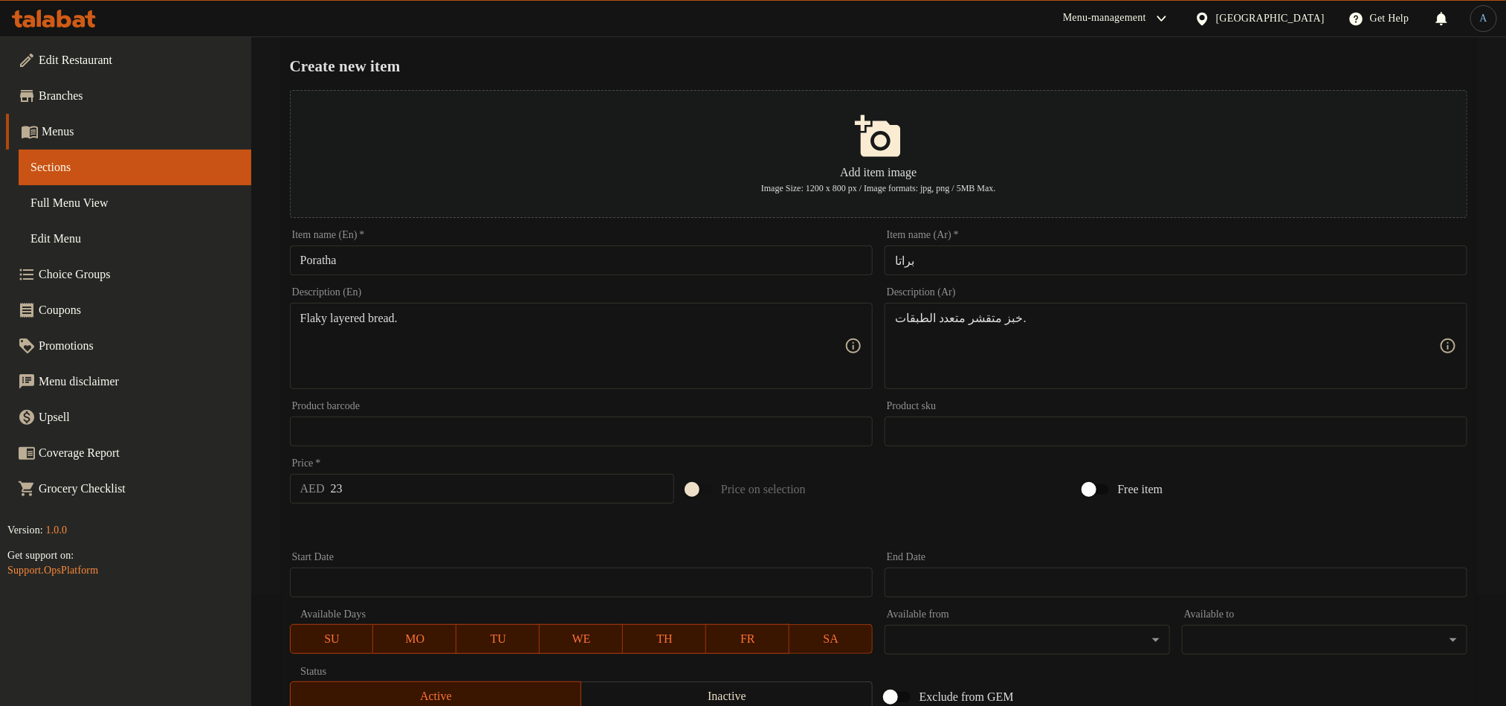
scroll to position [223, 0]
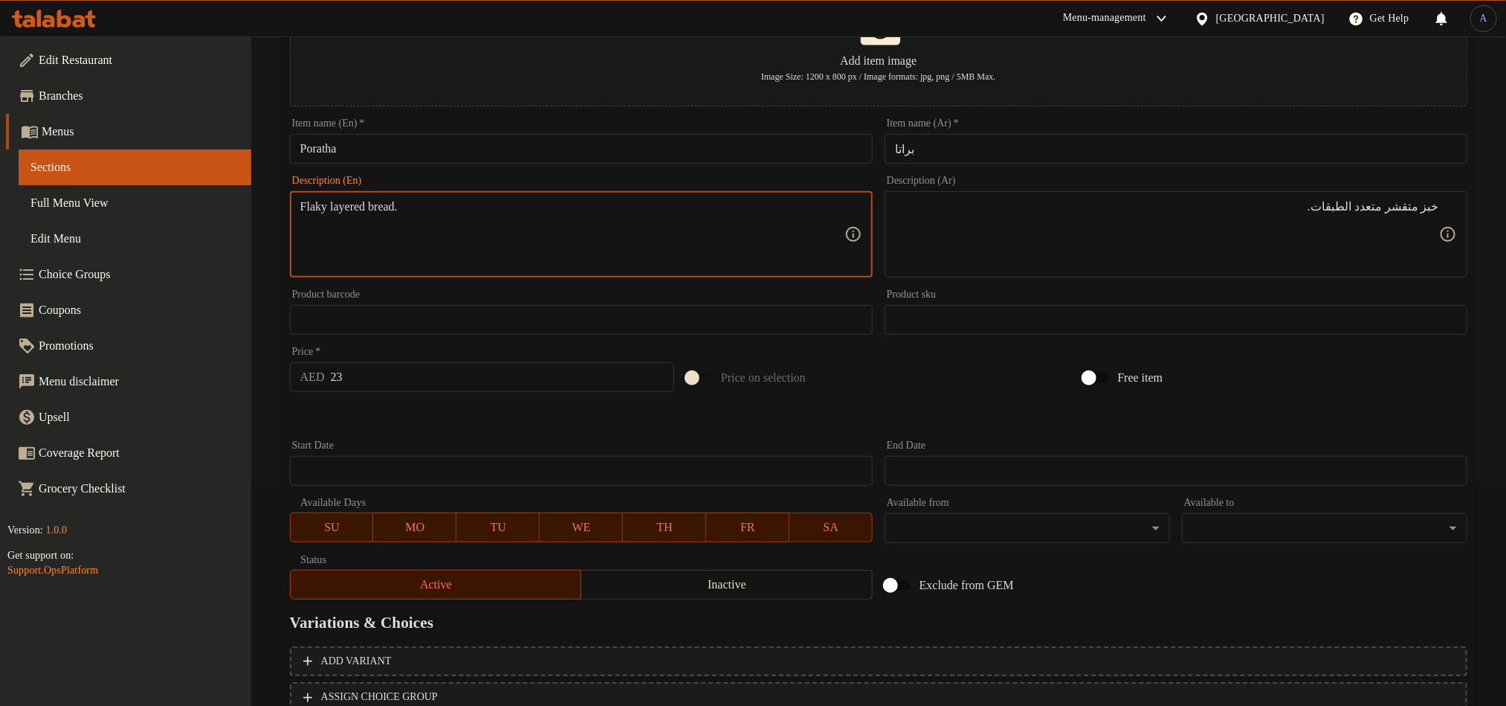
click at [303, 207] on textarea "Flaky layered bread." at bounding box center [572, 234] width 544 height 71
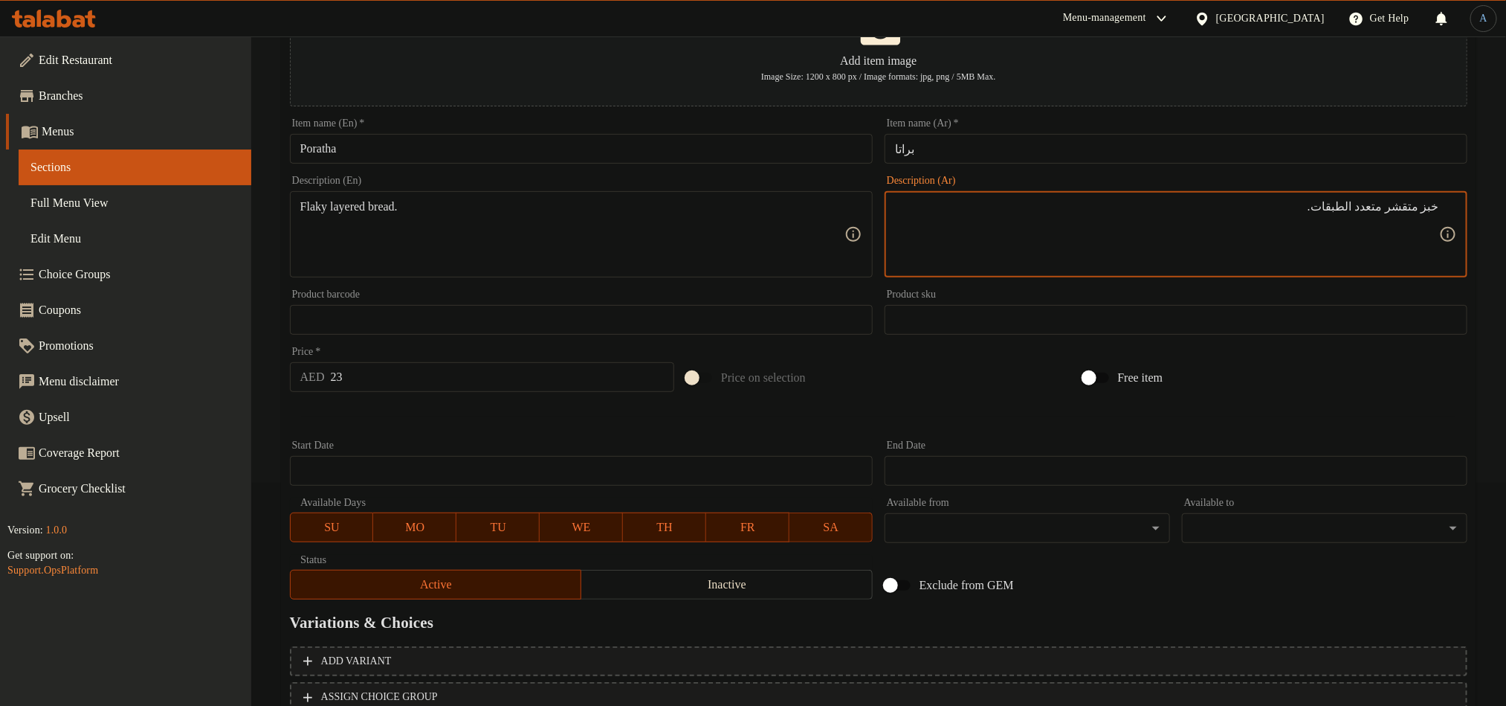
click at [1408, 206] on textarea "خبز متقشر متعدد الطبقات." at bounding box center [1167, 234] width 544 height 71
paste textarea "شاري"
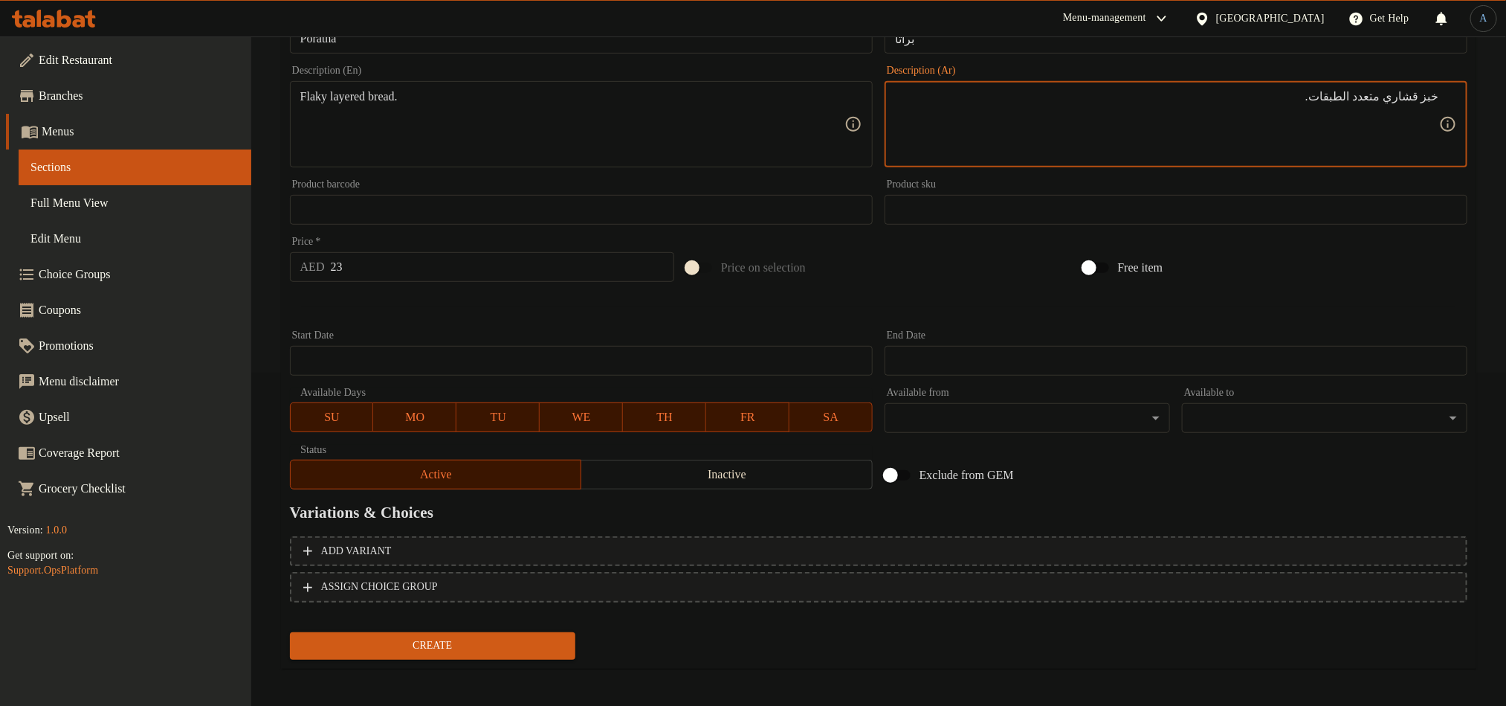
scroll to position [337, 0]
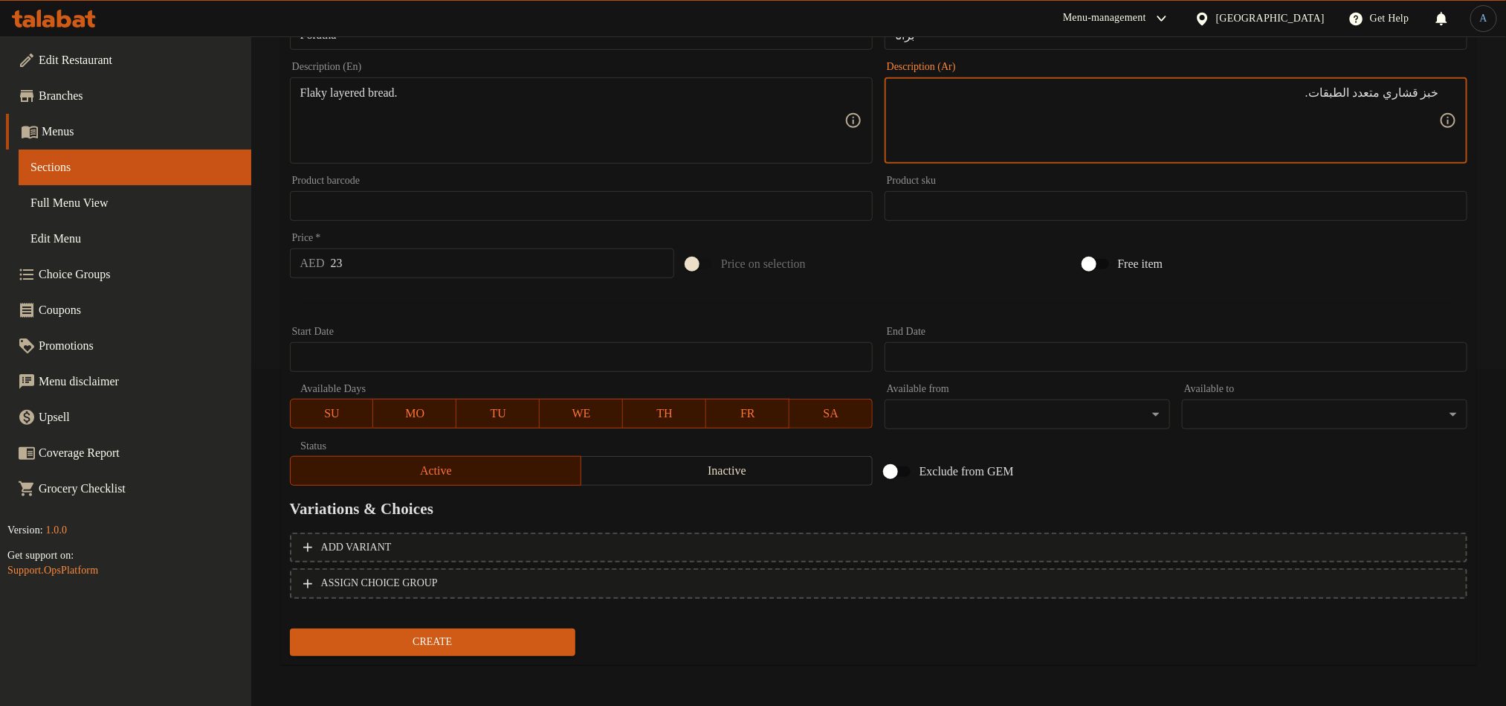
type textarea "خبز قشاري متعدد الطبقات."
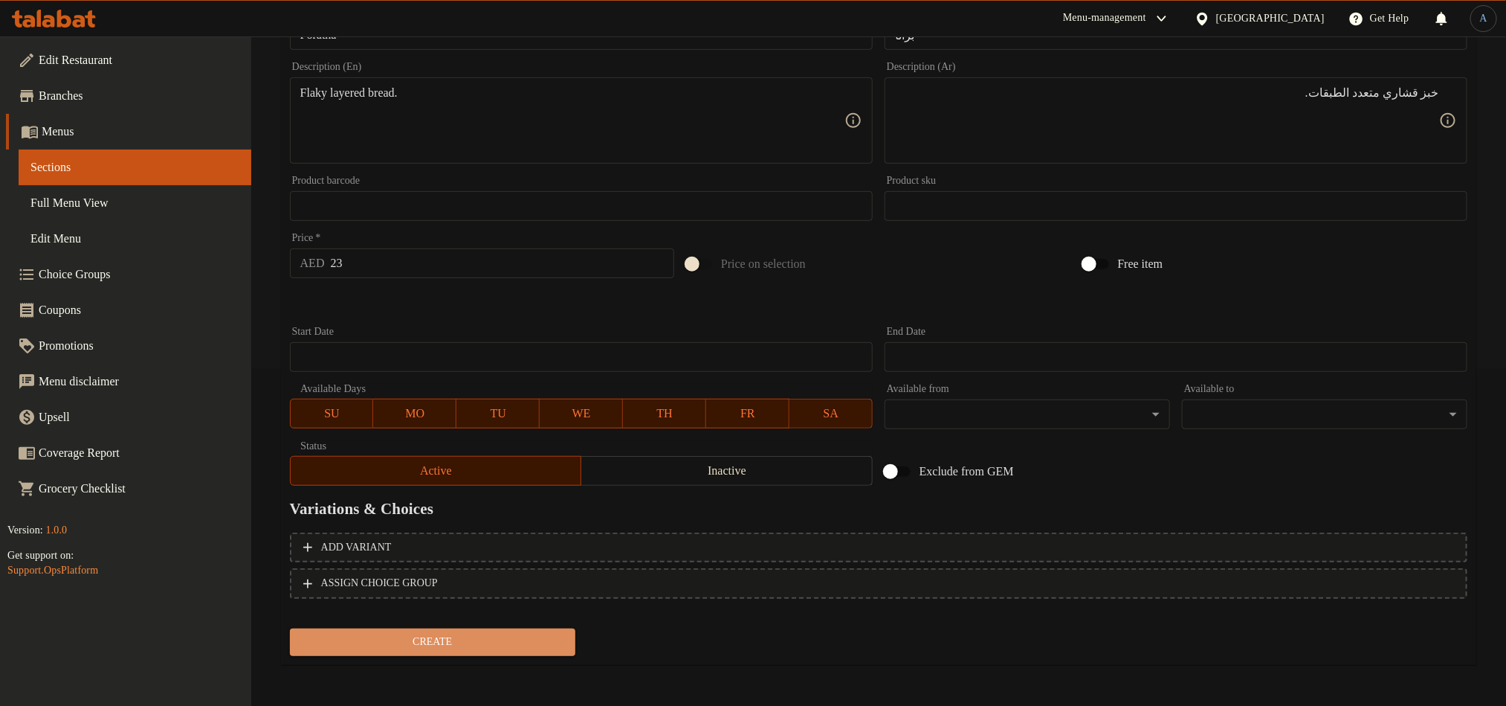
click at [447, 643] on span "Create" at bounding box center [433, 642] width 262 height 19
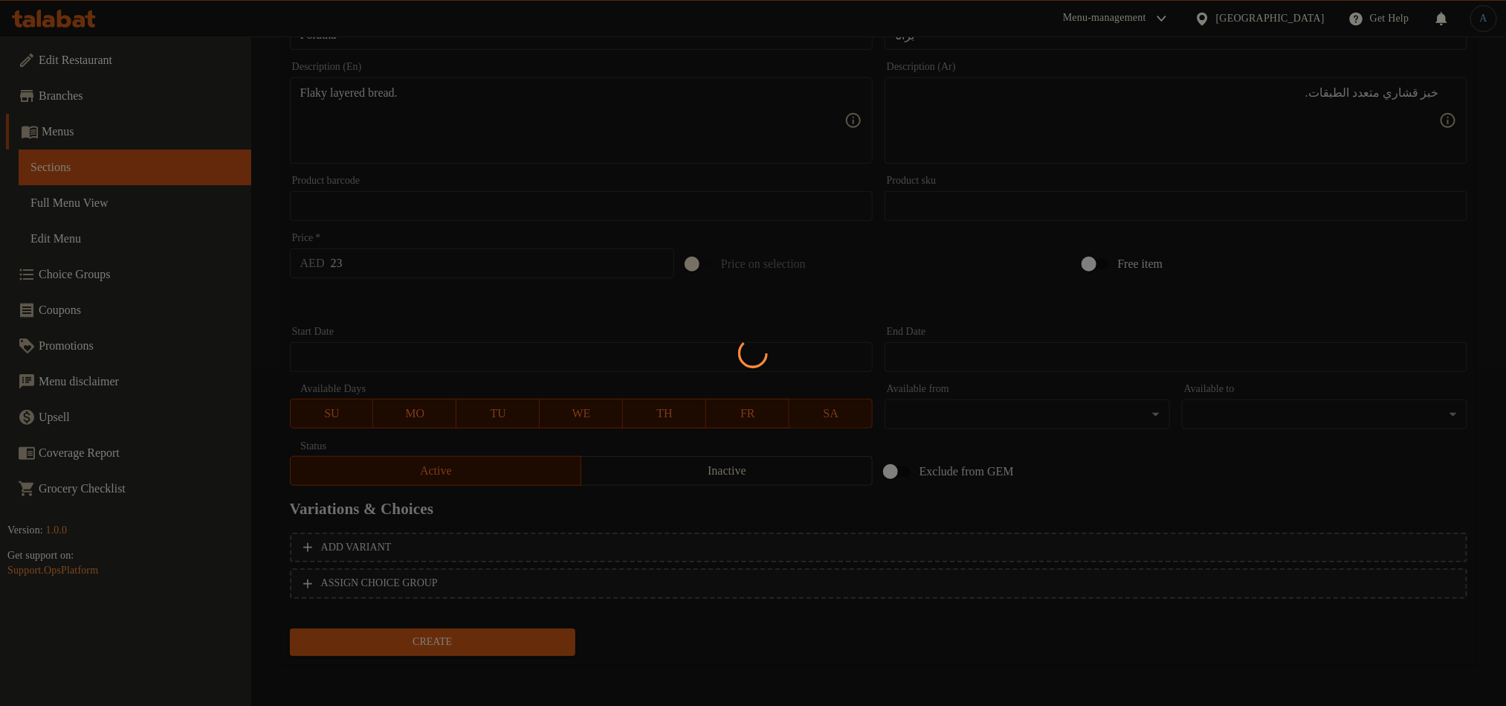
type input "0"
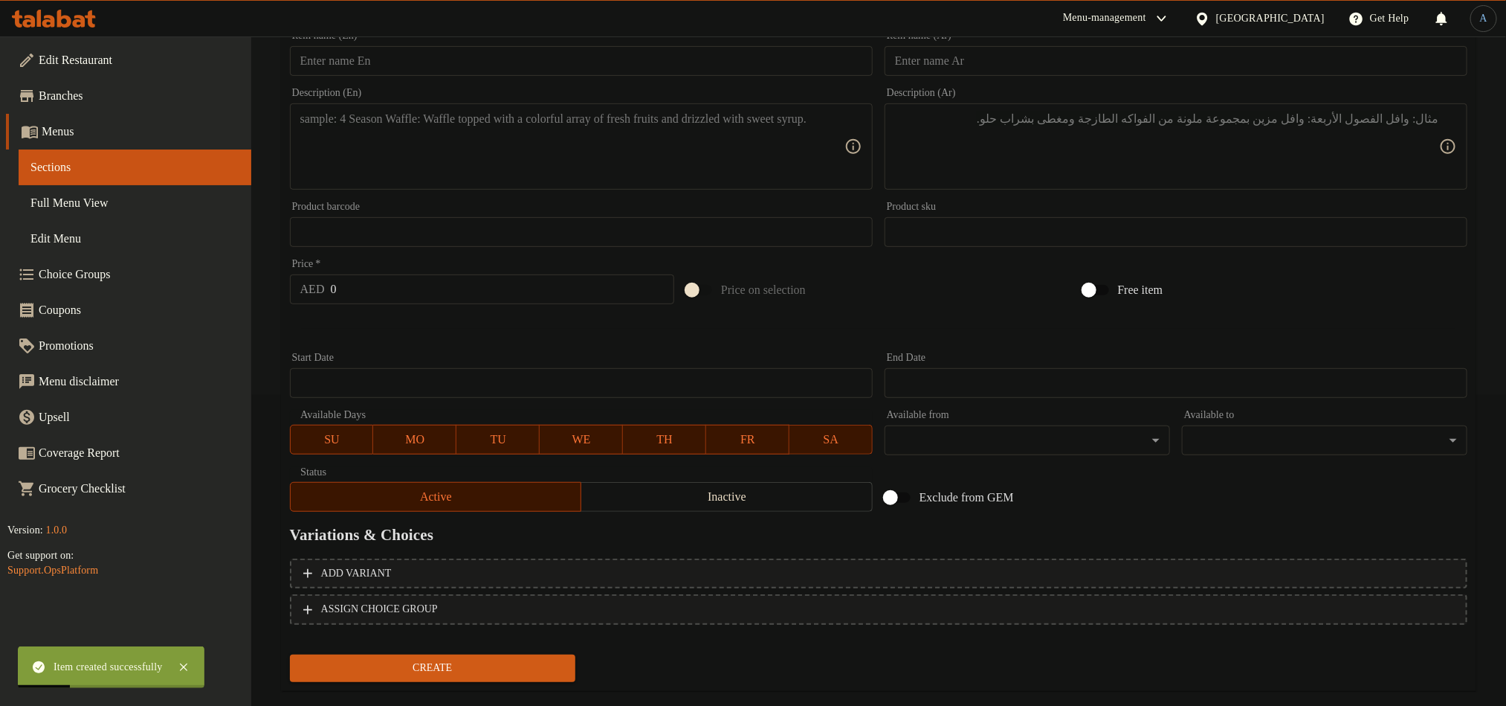
scroll to position [0, 0]
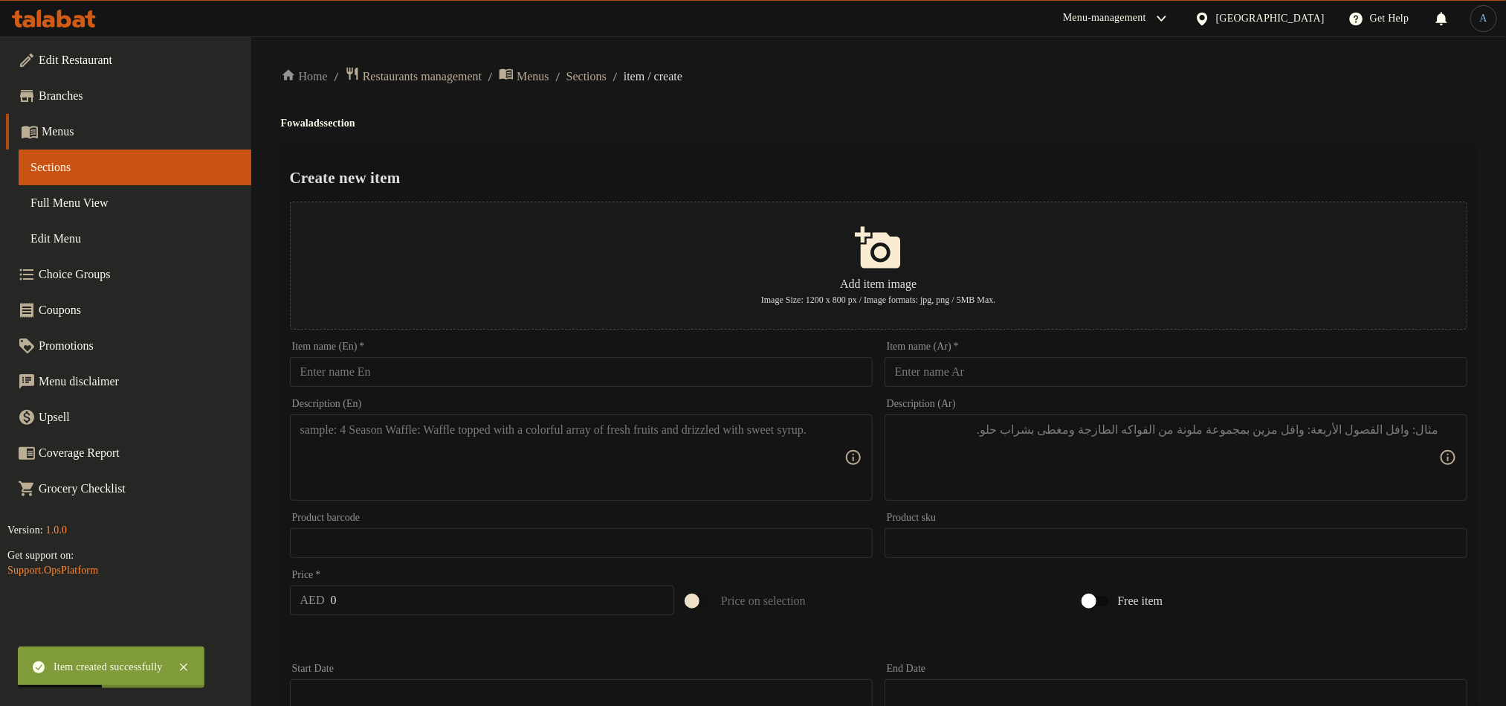
click at [507, 360] on input "text" at bounding box center [581, 372] width 583 height 30
paste input "Rigag Cheese"
type input "Rigag Cheese"
click at [1049, 378] on input "text" at bounding box center [1176, 372] width 583 height 30
paste input "خبز رقاق"
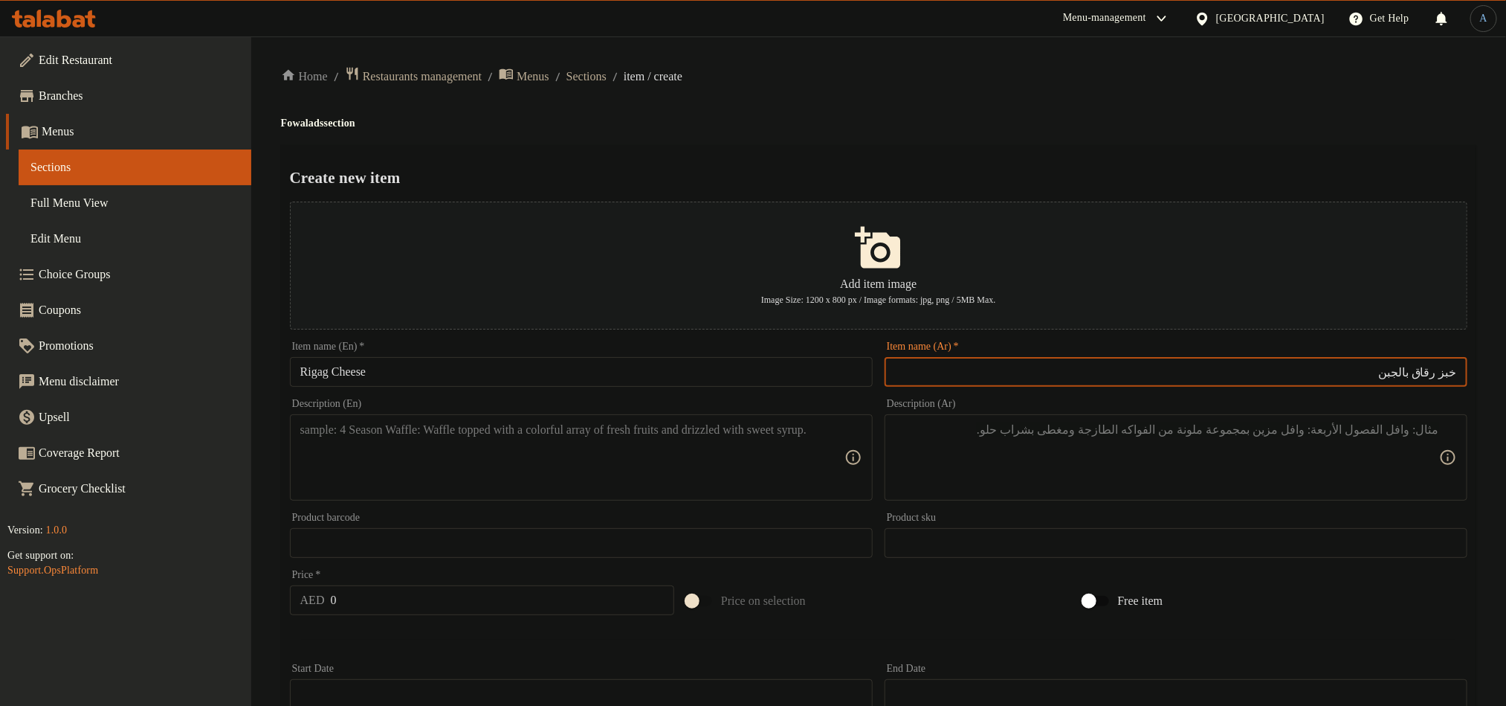
type input "خبز رقاق بالجبن"
click at [449, 371] on input "Rigag Cheese" at bounding box center [581, 372] width 583 height 30
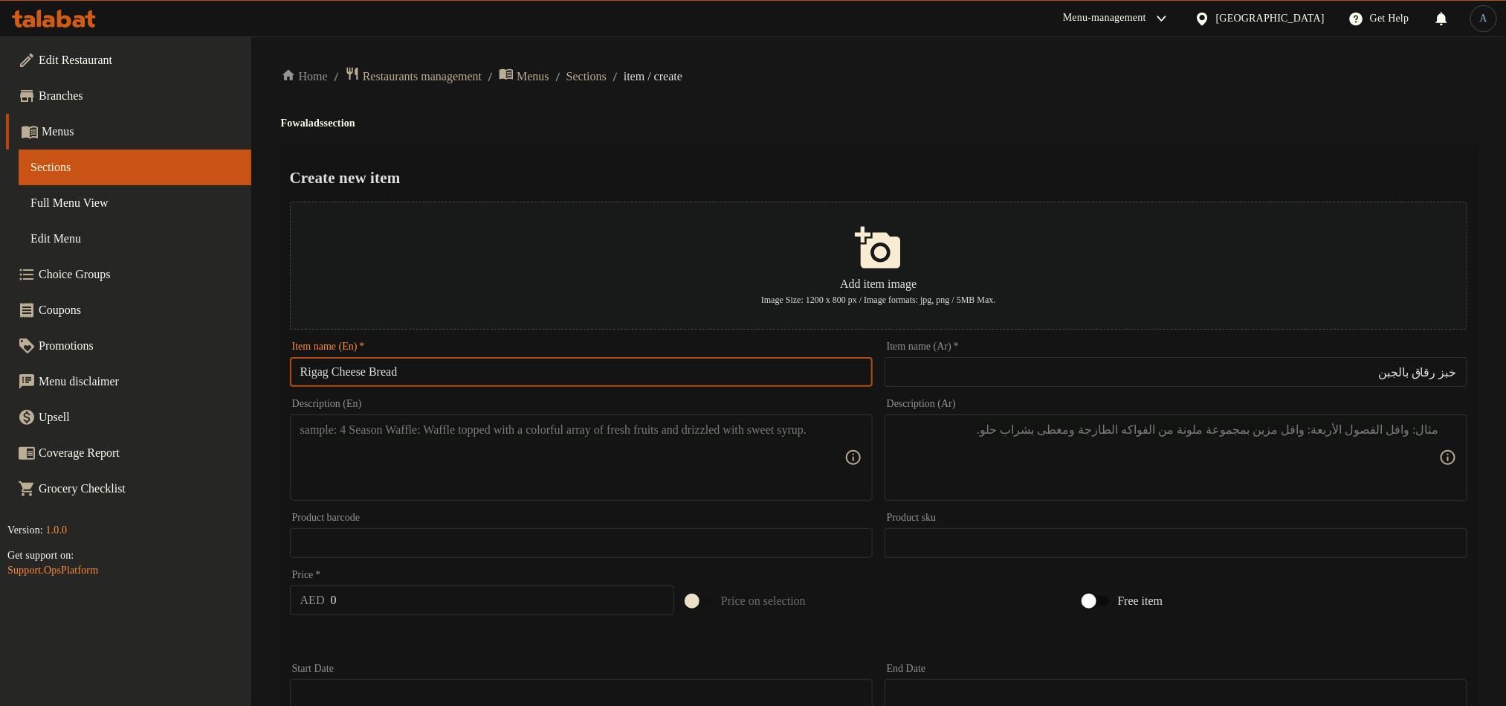
type input "Rigag Cheese Bread"
click at [719, 136] on div "Home / Restaurants management / Menus / Sections / item / create Fowalads secti…" at bounding box center [879, 539] width 1196 height 947
click at [367, 592] on input "0" at bounding box center [503, 600] width 344 height 30
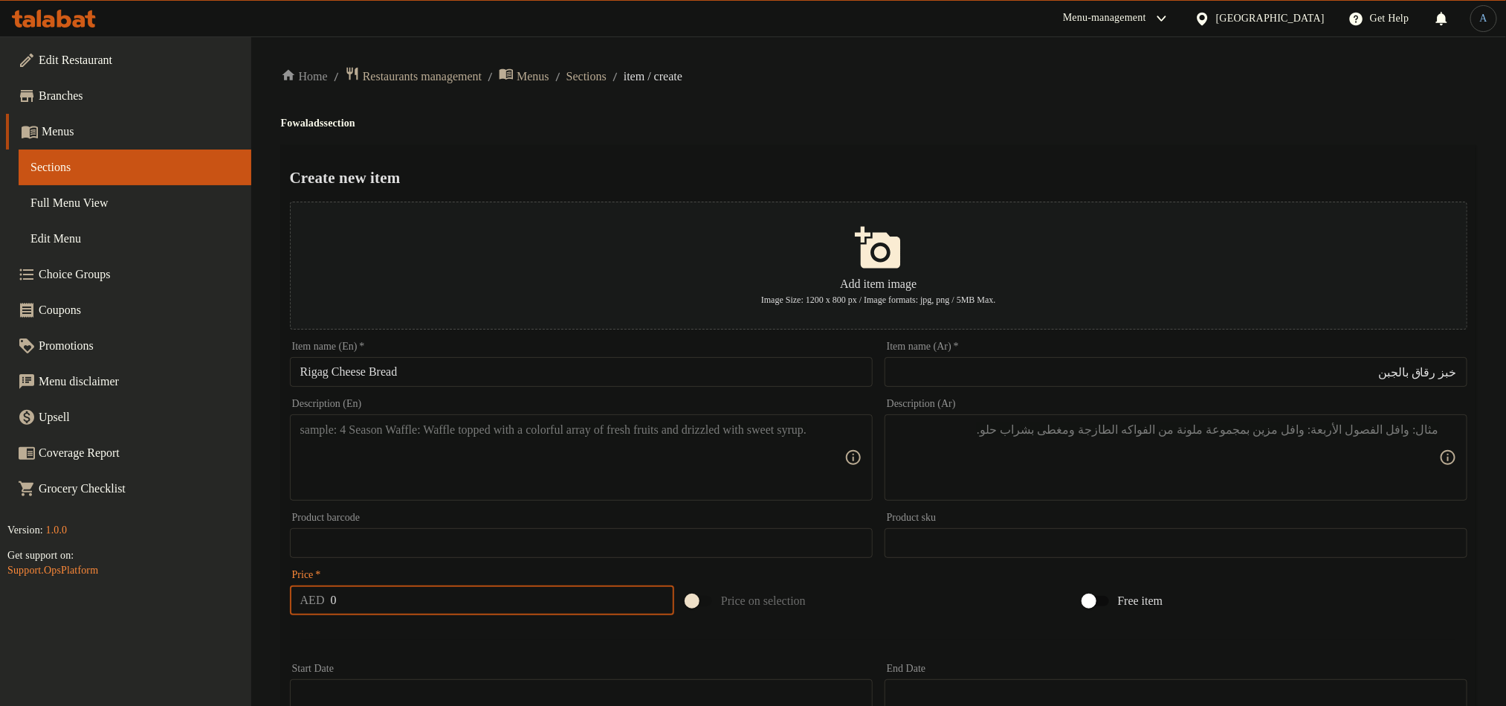
paste input "15"
type input "15"
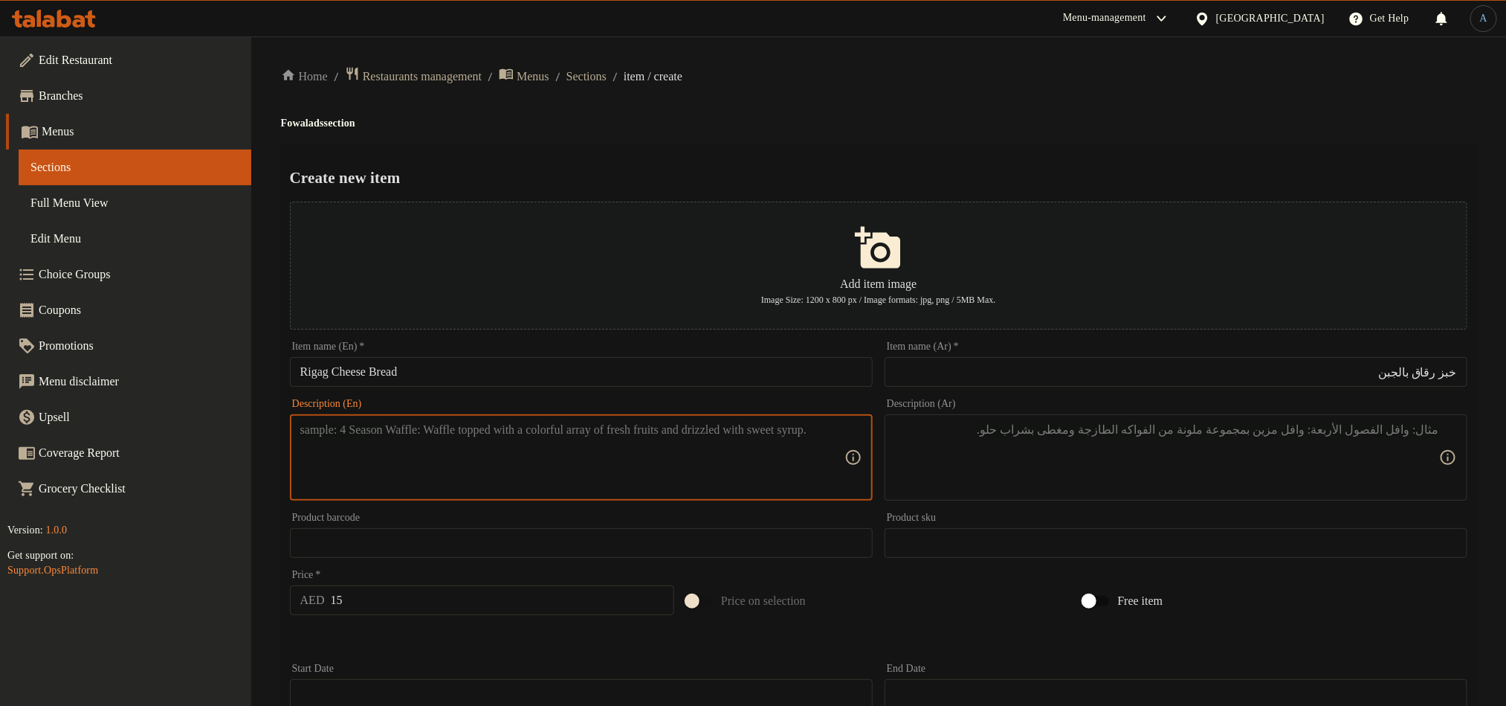
click at [477, 458] on textarea at bounding box center [572, 457] width 544 height 71
paste textarea "Thin crispy bread topped with cheese."
type textarea "Thin crispy bread topped with cheese."
click at [924, 118] on h4 "Fowalads section" at bounding box center [879, 123] width 1196 height 15
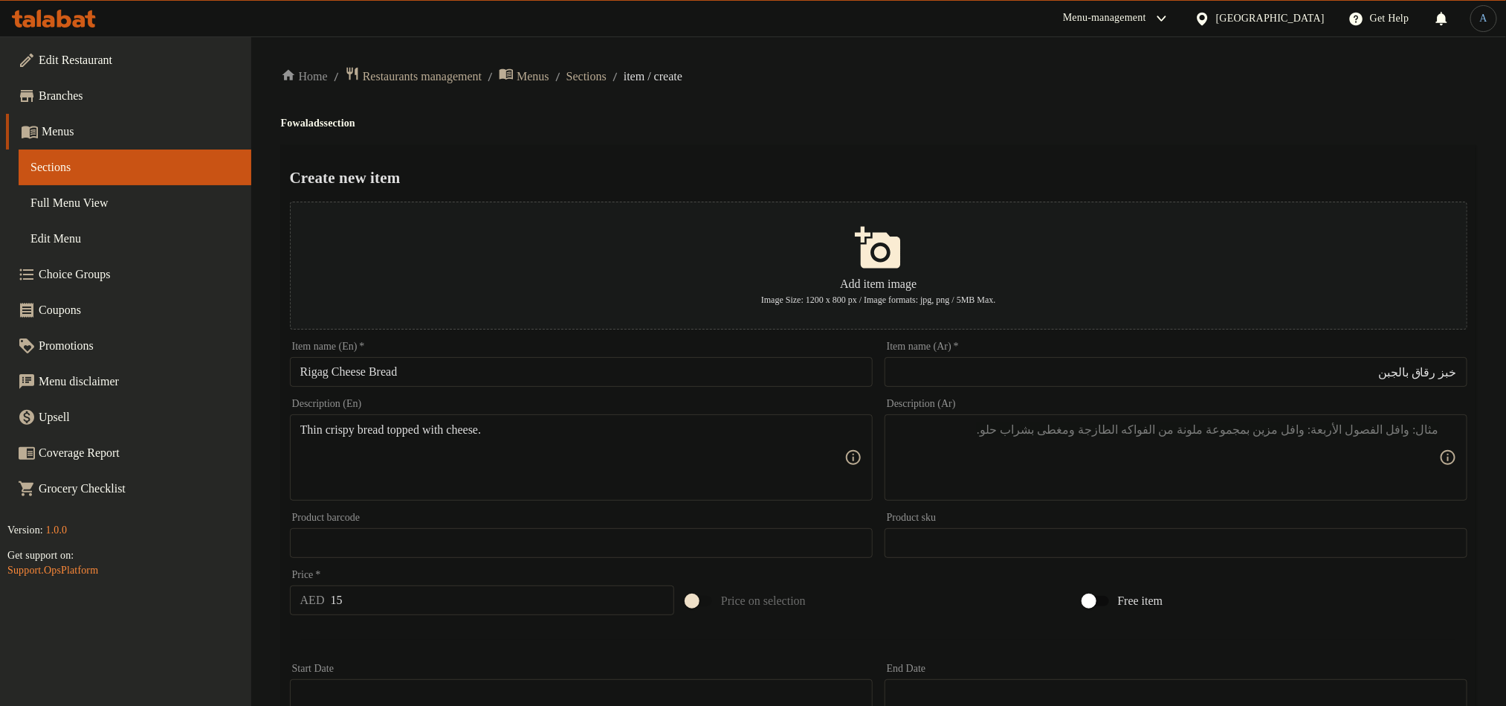
drag, startPoint x: 1013, startPoint y: 482, endPoint x: 1013, endPoint y: 460, distance: 21.6
click at [1013, 482] on textarea at bounding box center [1167, 457] width 544 height 71
paste textarea "خبز رقيق مقرمش مغطى بالجبن."
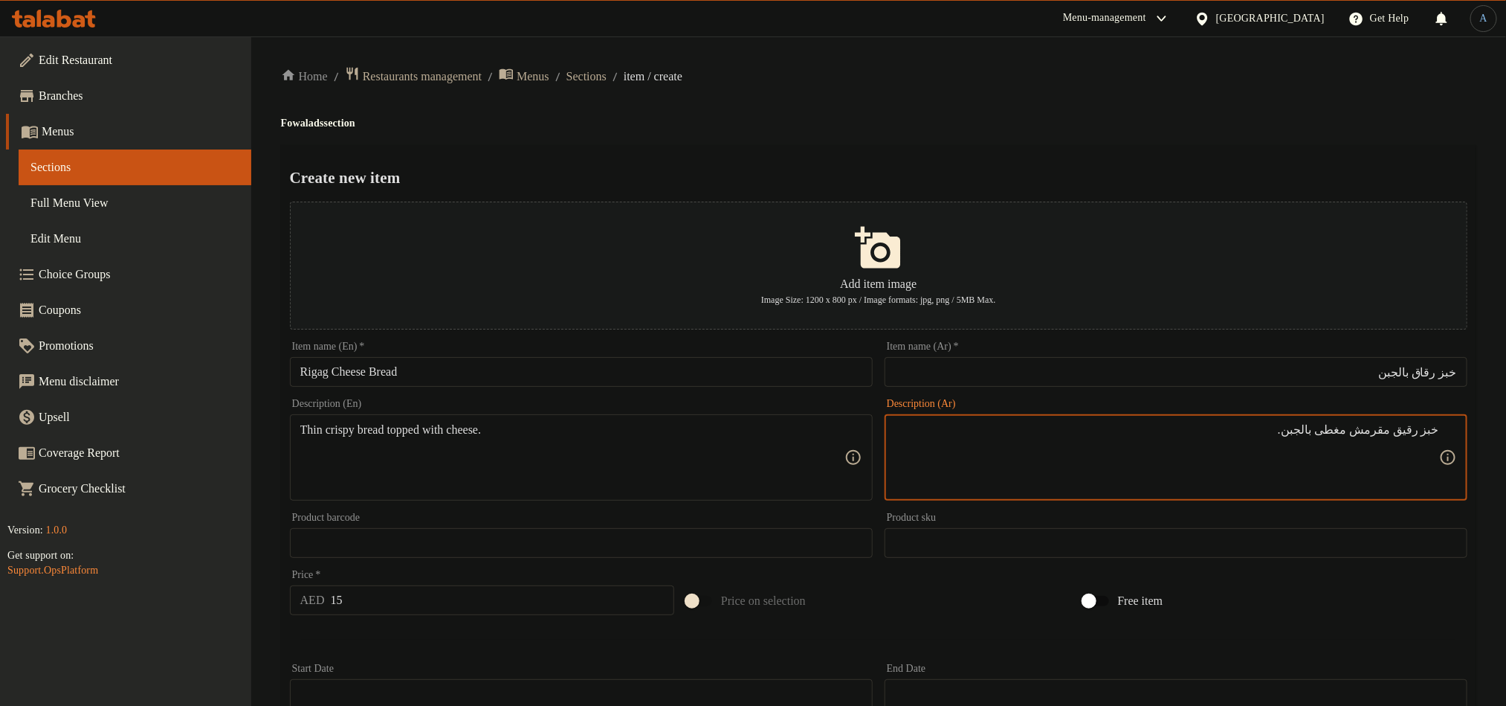
type textarea "خبز رقيق مقرمش مغطى بالجبن."
click at [1004, 107] on div "Home / Restaurants management / Menus / Sections / item / create Fowalads secti…" at bounding box center [879, 539] width 1196 height 947
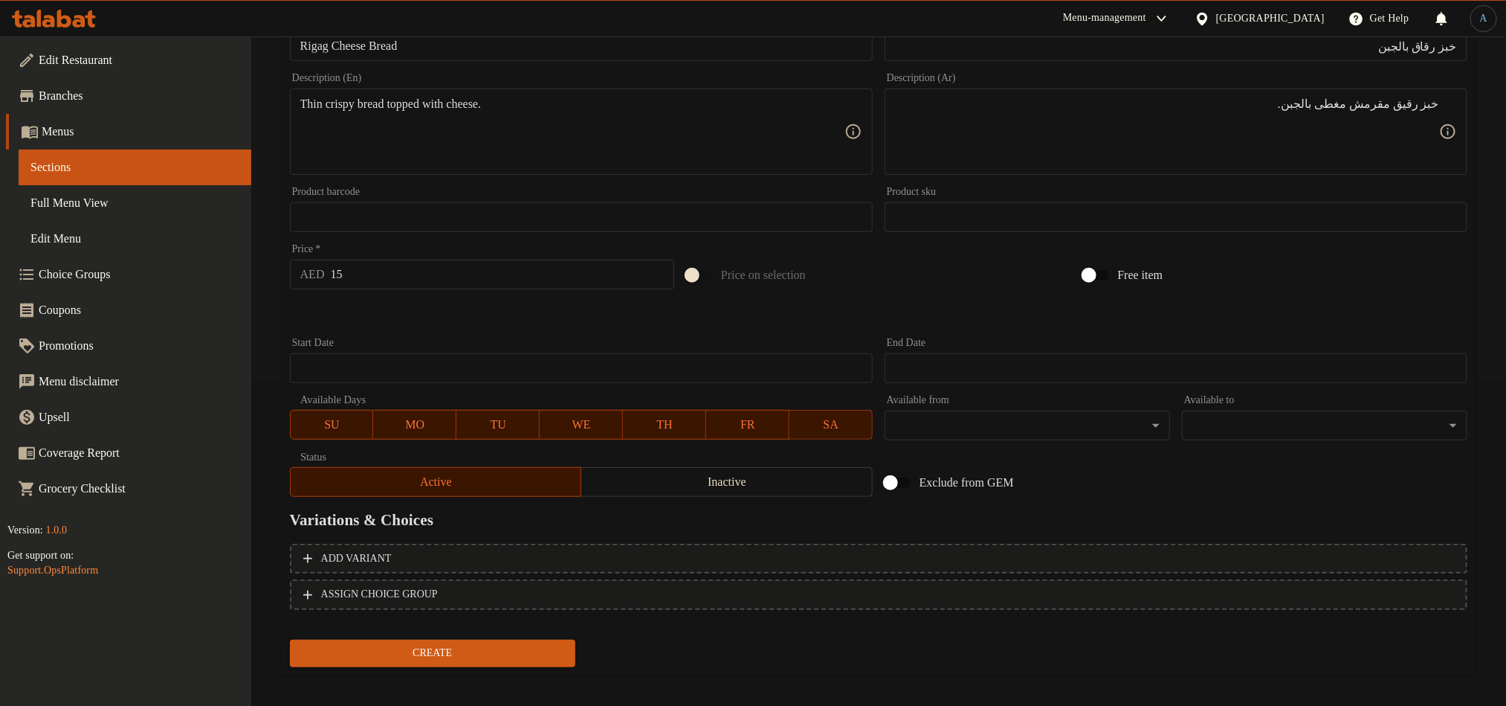
scroll to position [337, 0]
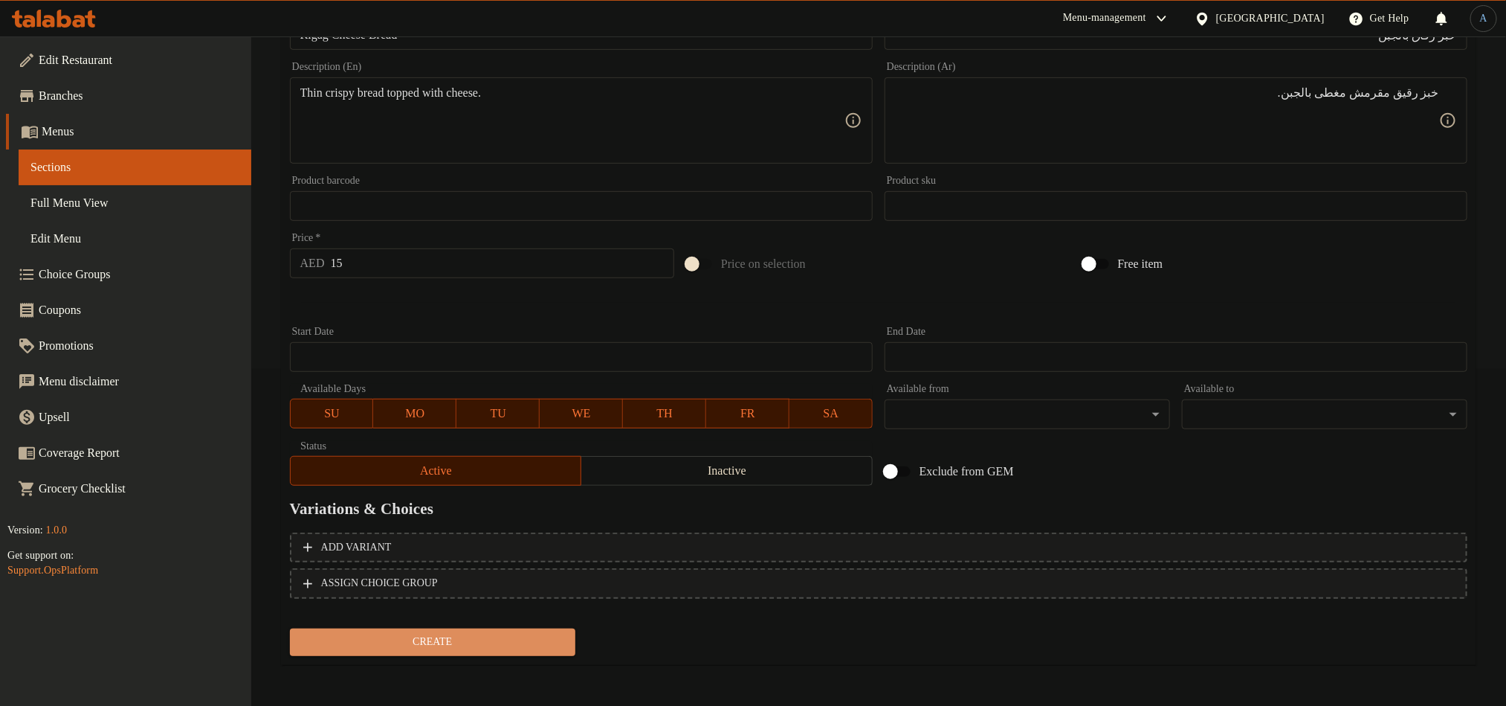
click at [416, 650] on span "Create" at bounding box center [433, 642] width 262 height 19
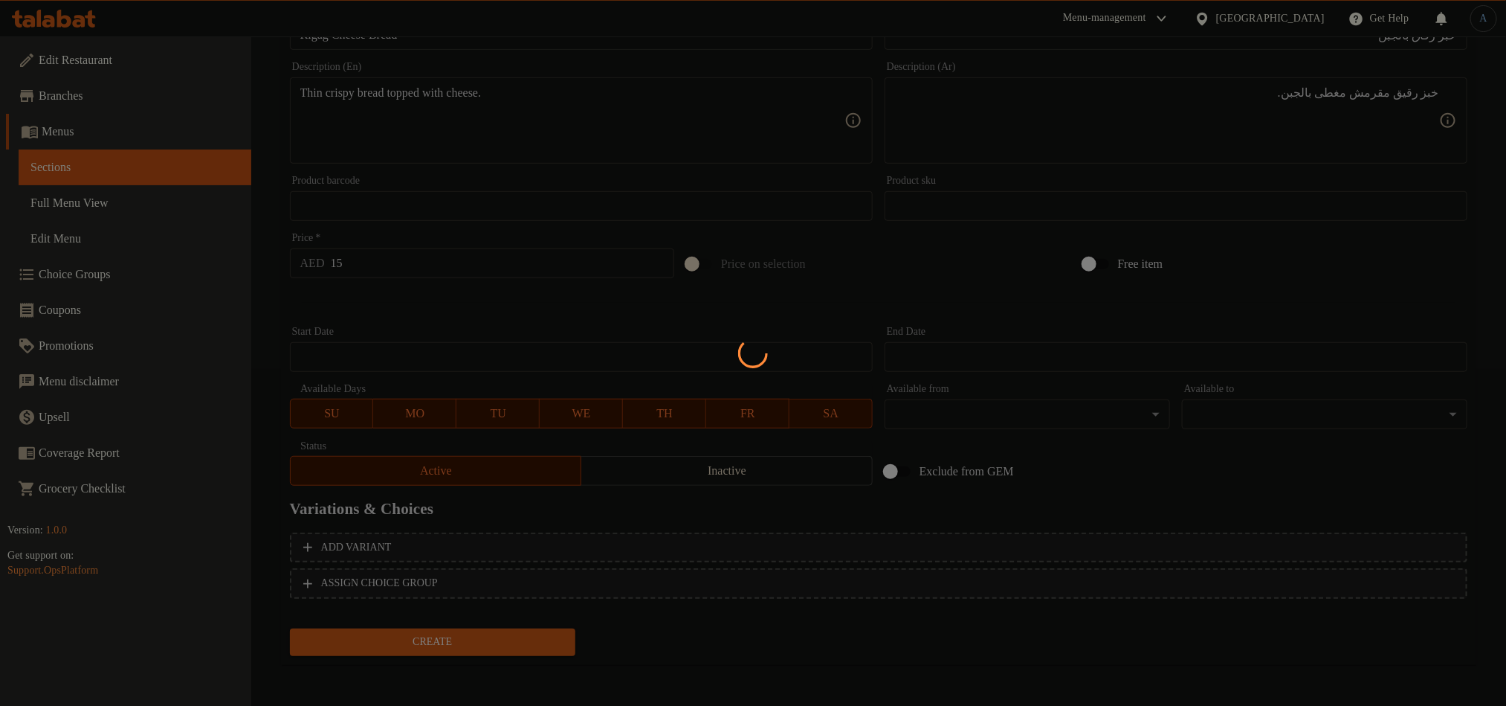
type input "0"
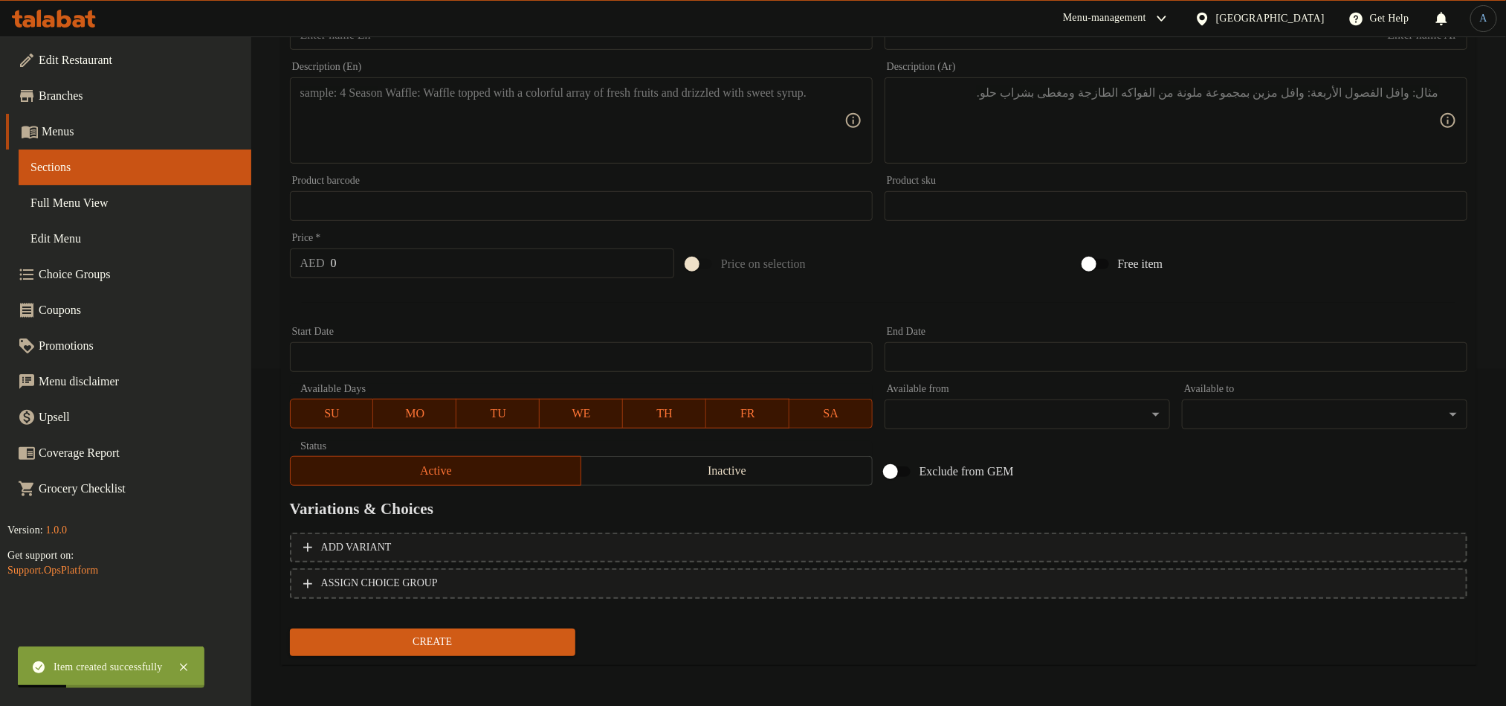
scroll to position [0, 0]
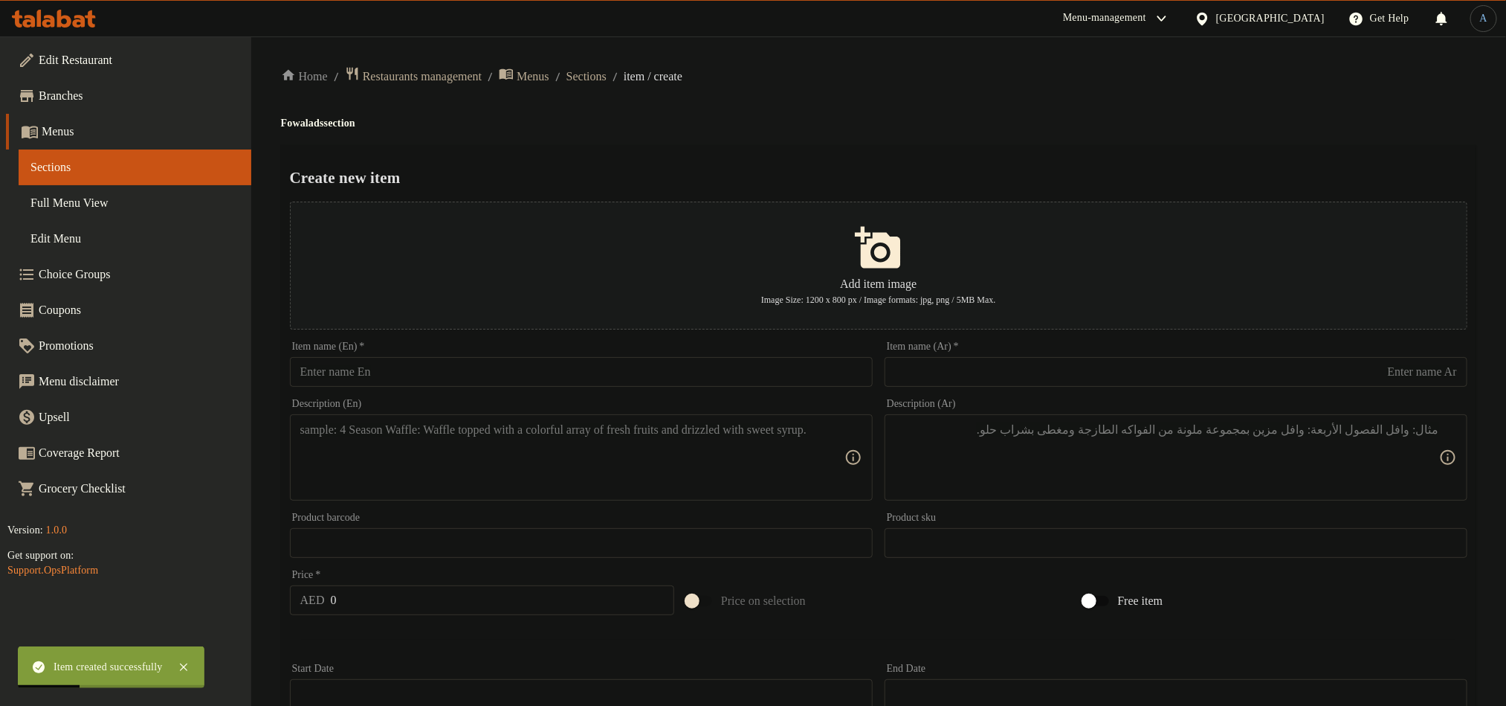
click at [440, 370] on input "text" at bounding box center [581, 372] width 583 height 30
paste input "Rigag Cheese & Egg"
type input "Rigag Cheese & Egg"
click at [942, 367] on input "text" at bounding box center [1176, 372] width 583 height 30
paste input "خبز رقاق جبن بيض"
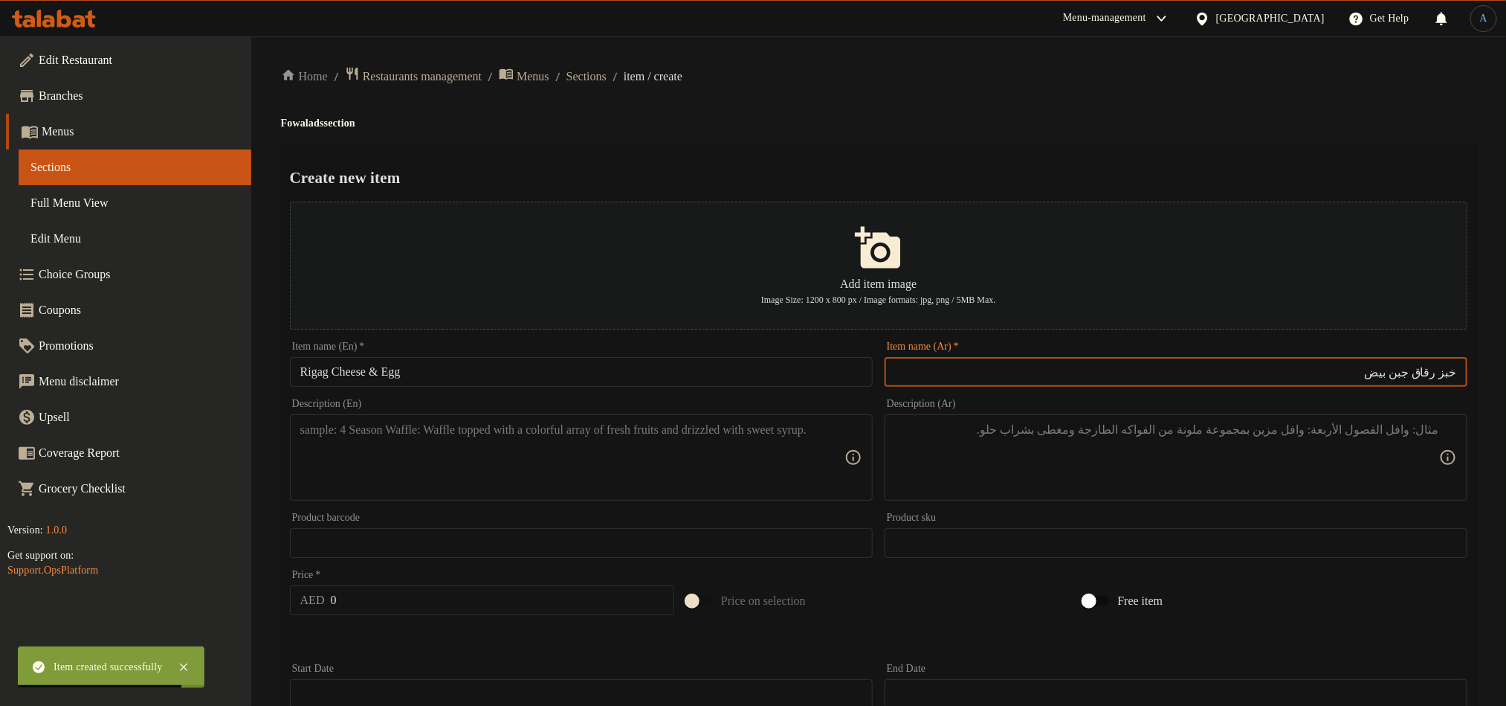
type input "خبز رقاق جبن بيض"
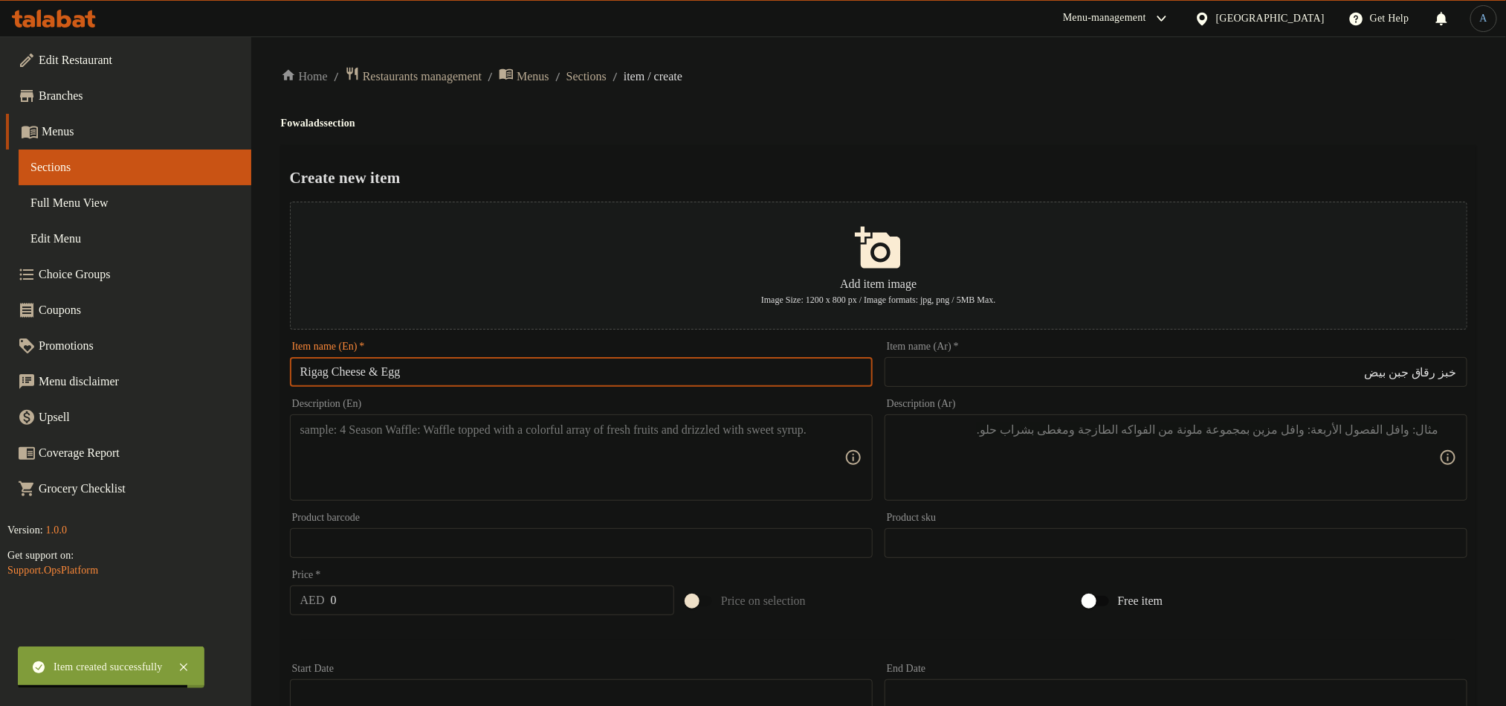
click at [520, 364] on input "Rigag Cheese & Egg" at bounding box center [581, 372] width 583 height 30
type input "Rigag Cheese & Egg Bread"
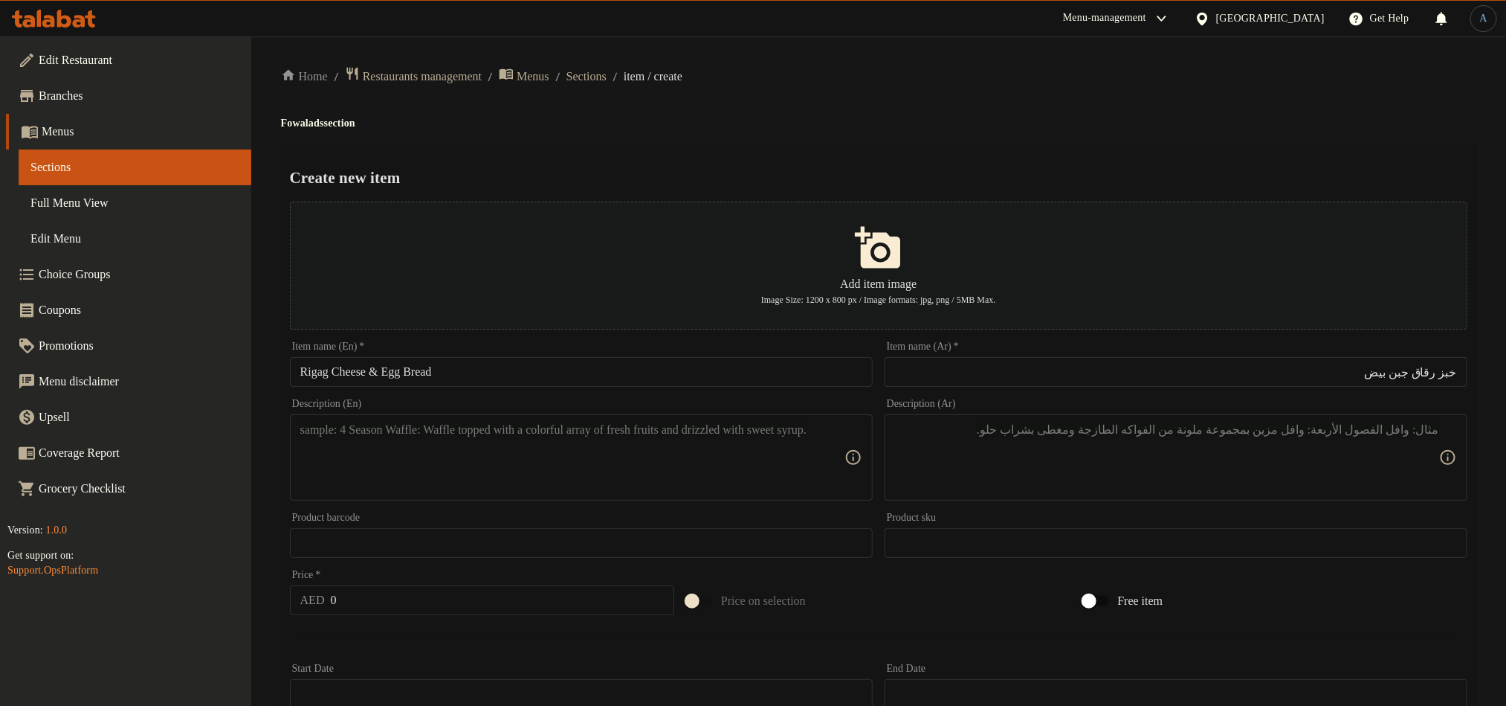
click at [761, 141] on div "Home / Restaurants management / Menus / Sections / item / create Fowalads secti…" at bounding box center [879, 539] width 1196 height 947
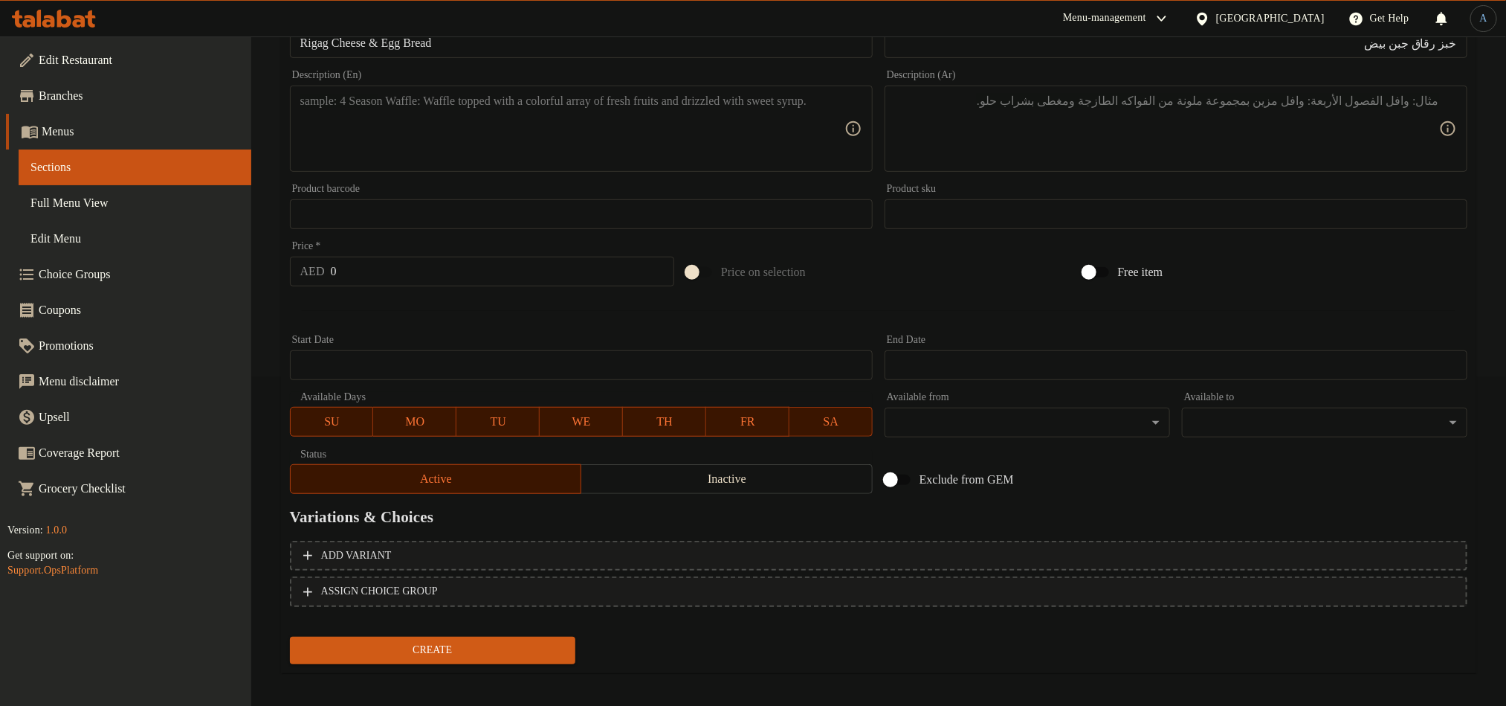
scroll to position [337, 0]
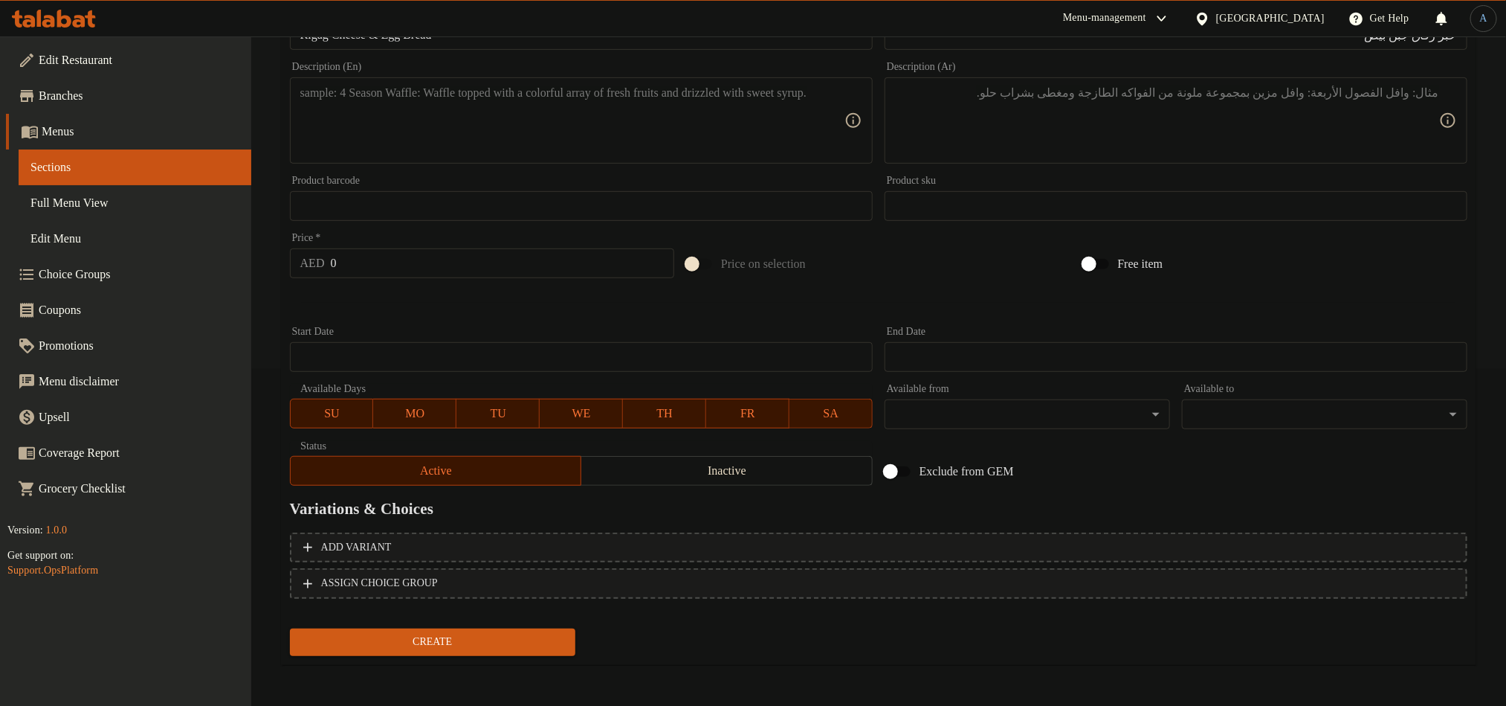
click at [523, 110] on textarea at bounding box center [572, 121] width 544 height 71
paste textarea "15"
type textarea "15"
click at [390, 263] on input "0" at bounding box center [503, 263] width 344 height 30
paste input "15"
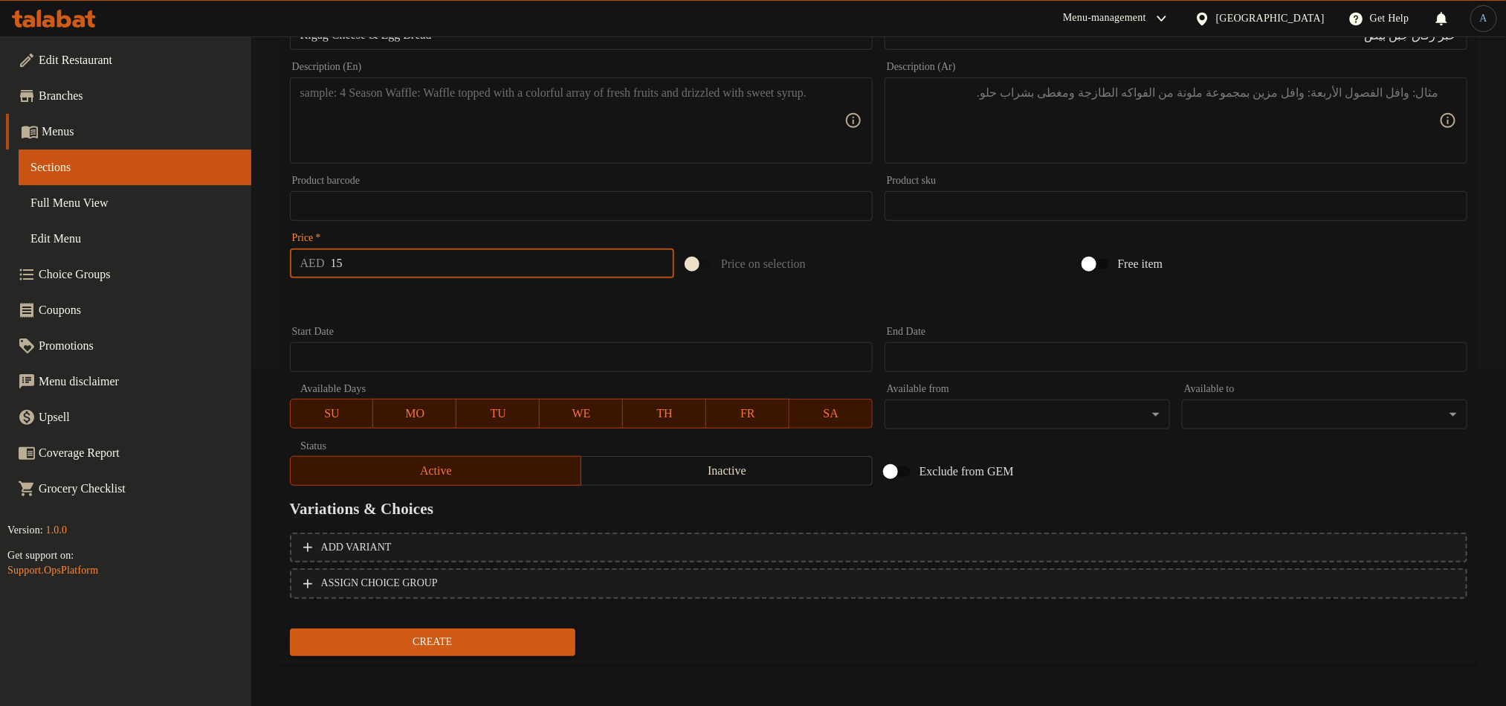
type input "15"
click at [745, 155] on textarea at bounding box center [572, 121] width 544 height 71
paste textarea "Crispy Emirati bread topped with cheese and egg."
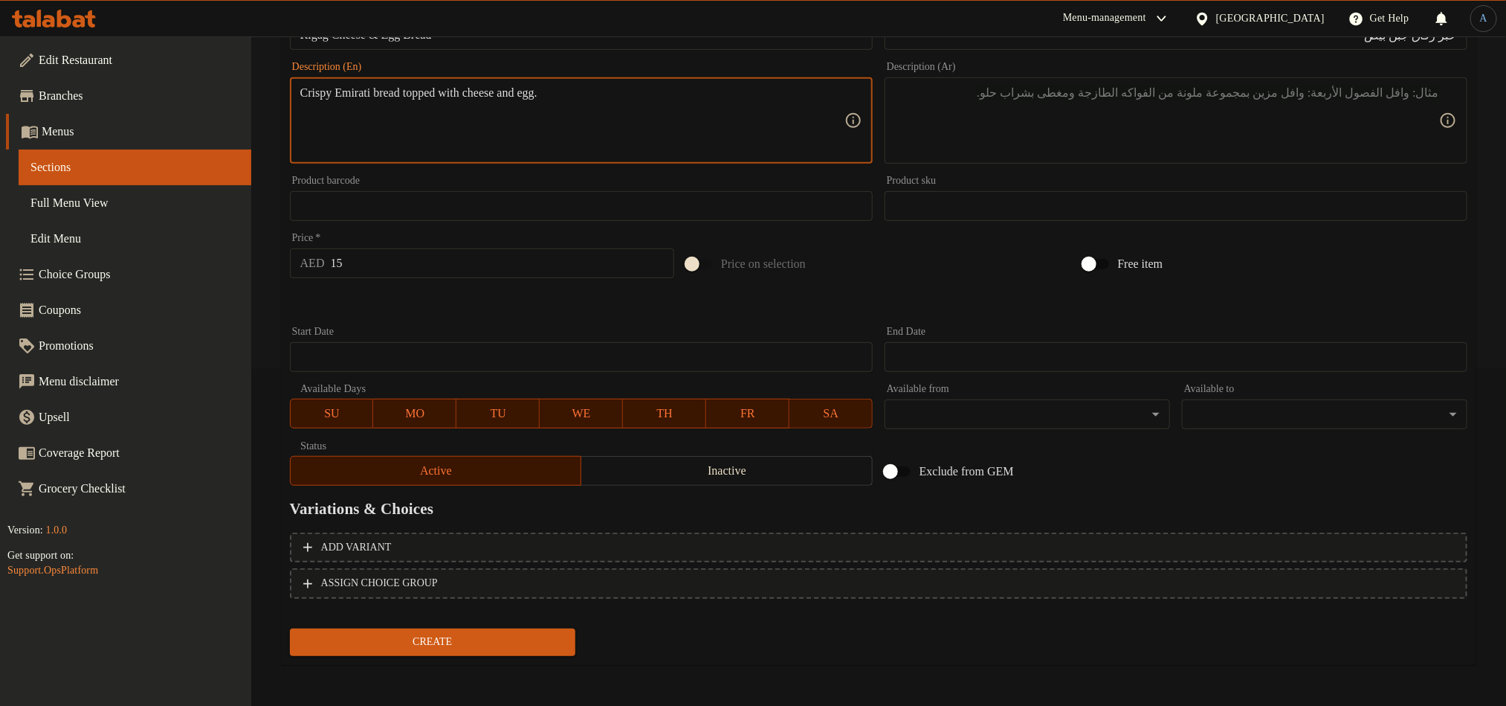
type textarea "Crispy Emirati bread topped with cheese and egg."
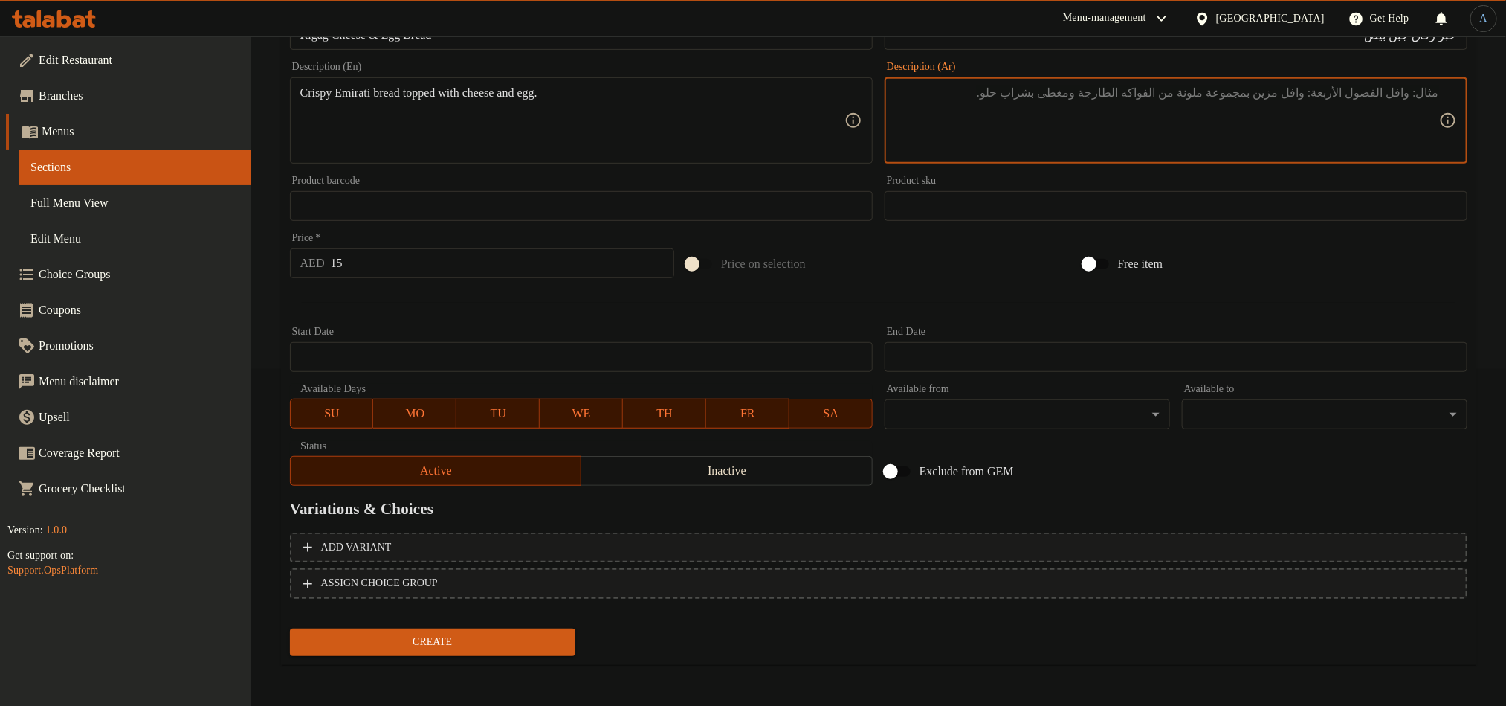
click at [1265, 91] on textarea at bounding box center [1167, 121] width 544 height 71
paste textarea "خبز إماراتي مقرمش مغطى بالجبن والبيض."
type textarea "خبز إماراتي مقرمش مغطى بالجبن والبيض."
click at [447, 657] on div "Create" at bounding box center [432, 641] width 297 height 39
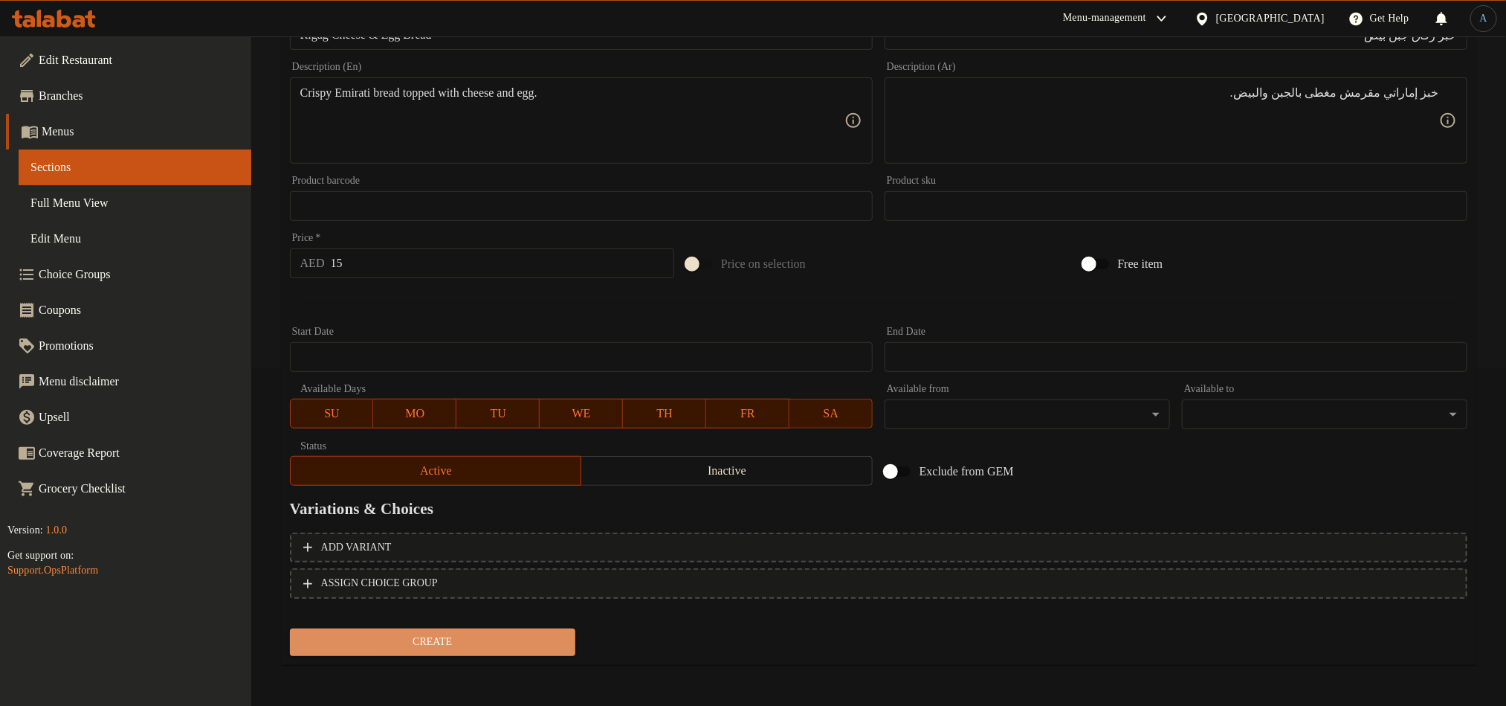
click at [454, 645] on span "Create" at bounding box center [433, 642] width 262 height 19
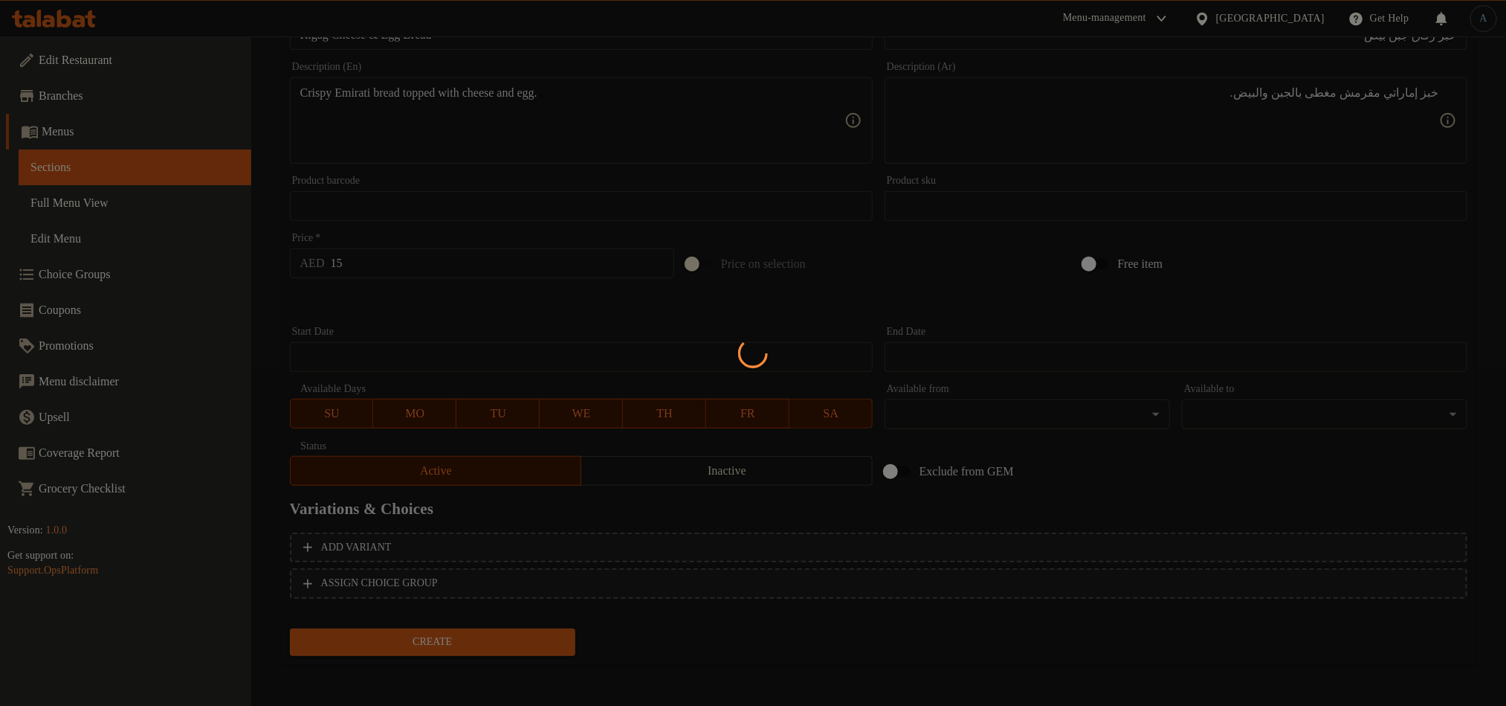
type input "0"
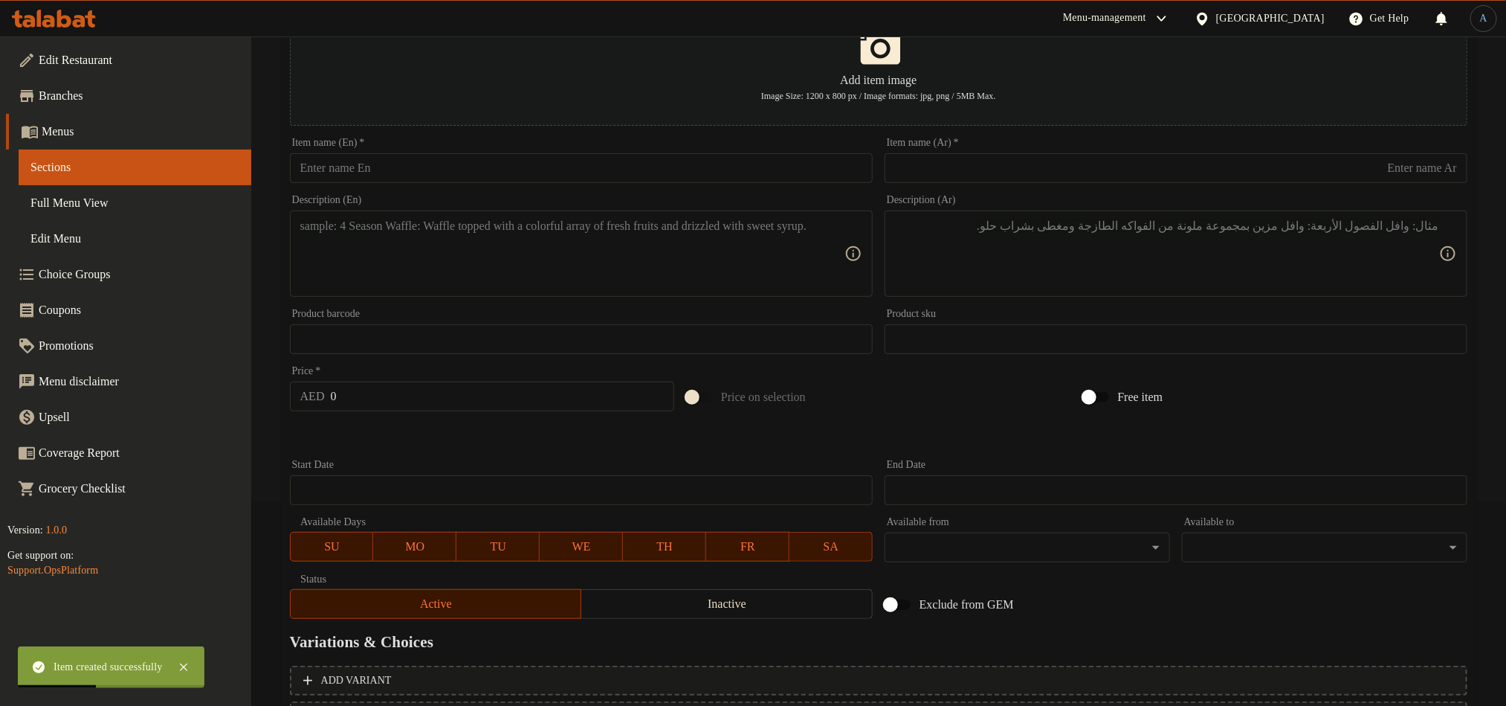
scroll to position [2, 0]
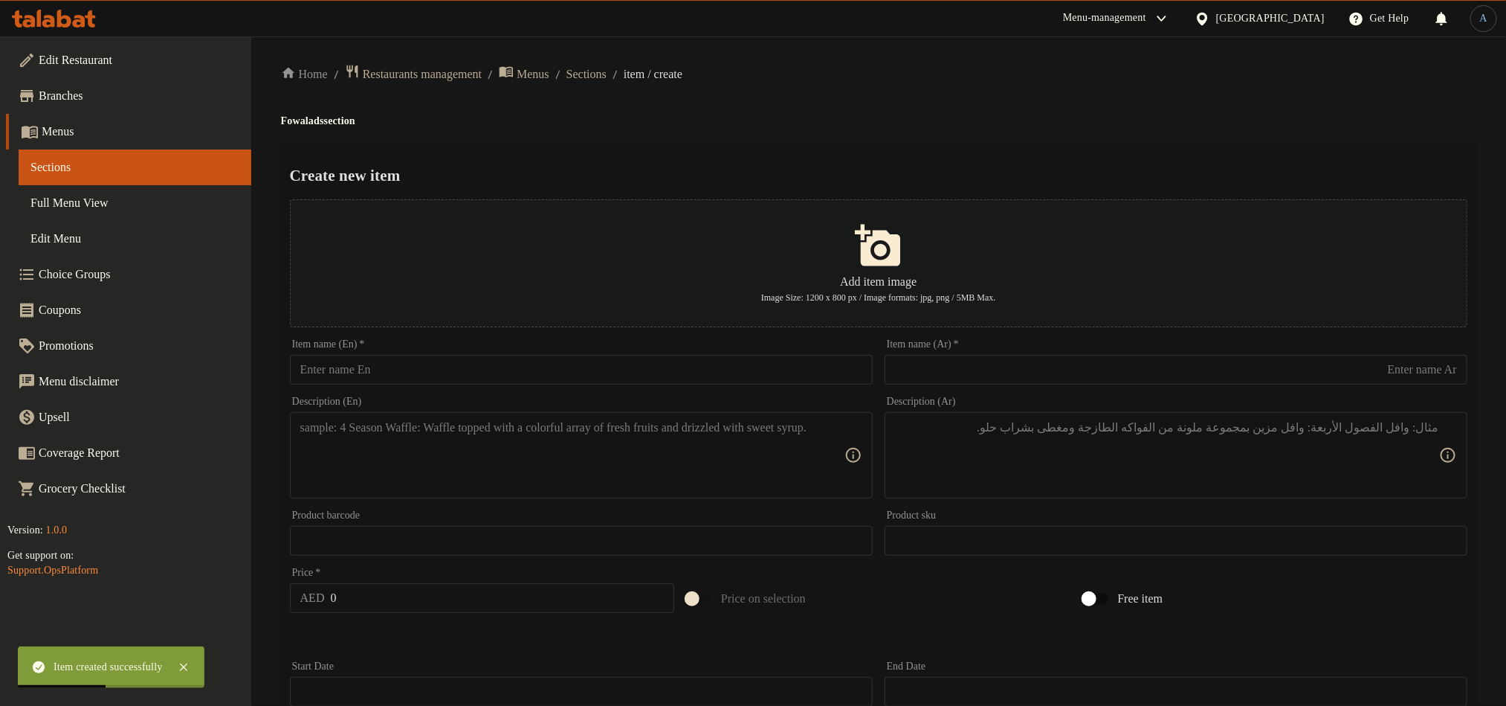
click at [458, 384] on input "text" at bounding box center [581, 370] width 583 height 30
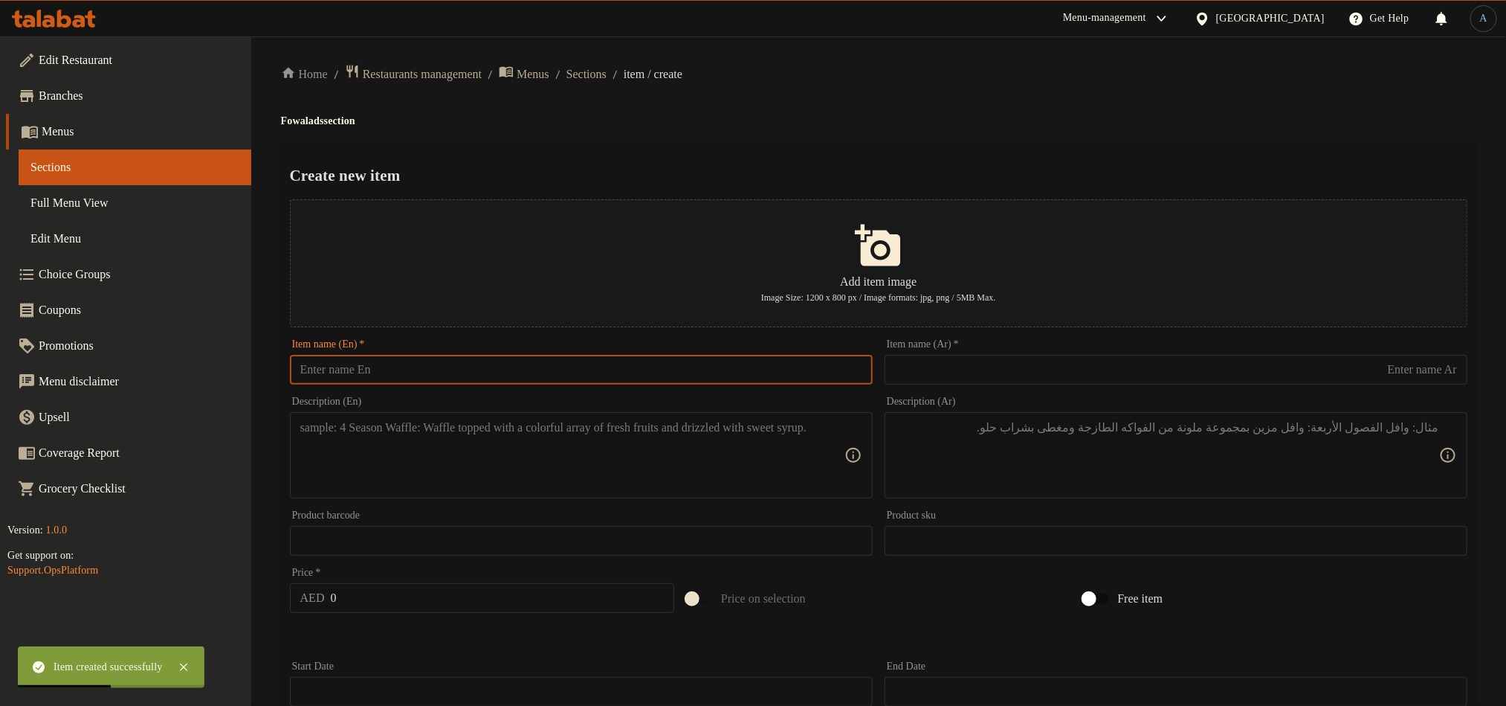
paste input "Karak"
type input "Karak"
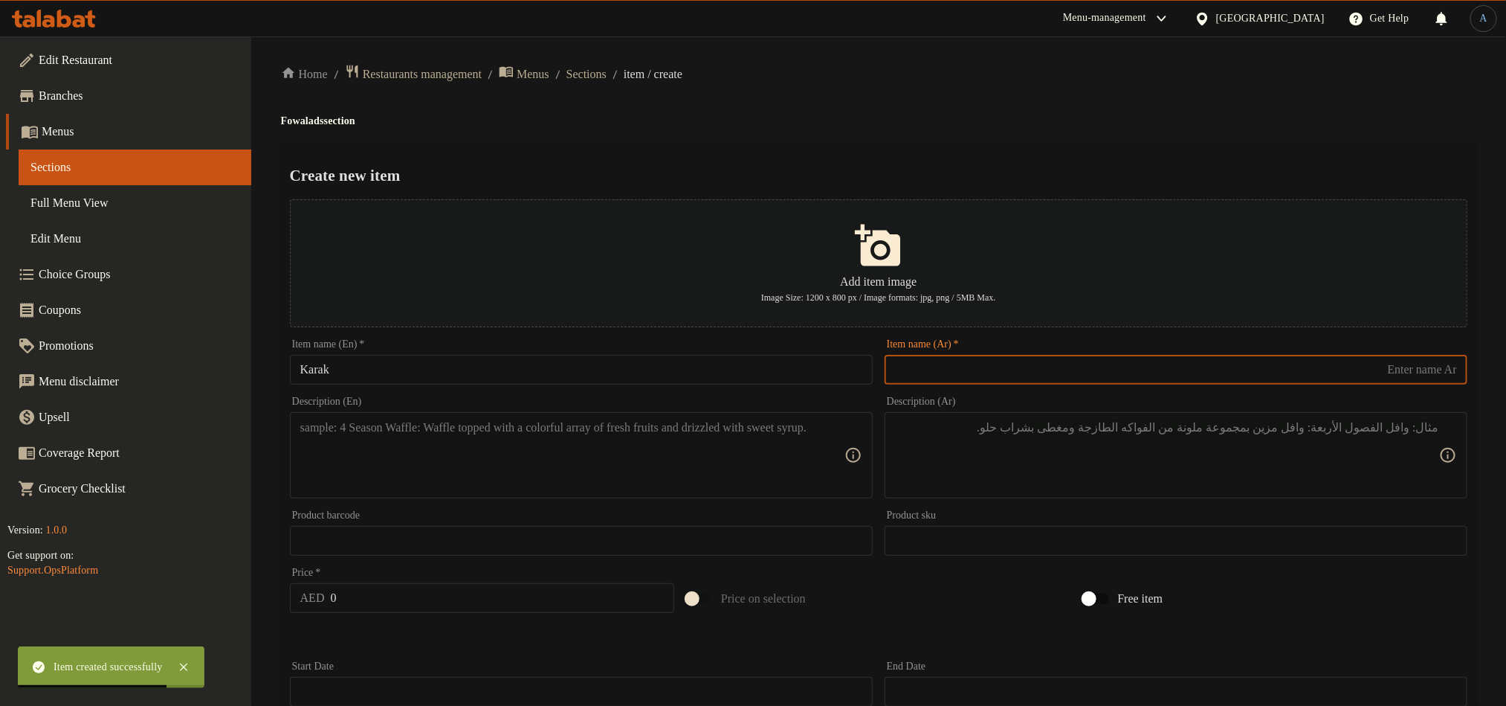
click at [1028, 364] on input "text" at bounding box center [1176, 370] width 583 height 30
paste input "دلة كرك"
type input "دلة كرك"
click at [389, 378] on input "Karak" at bounding box center [581, 370] width 583 height 30
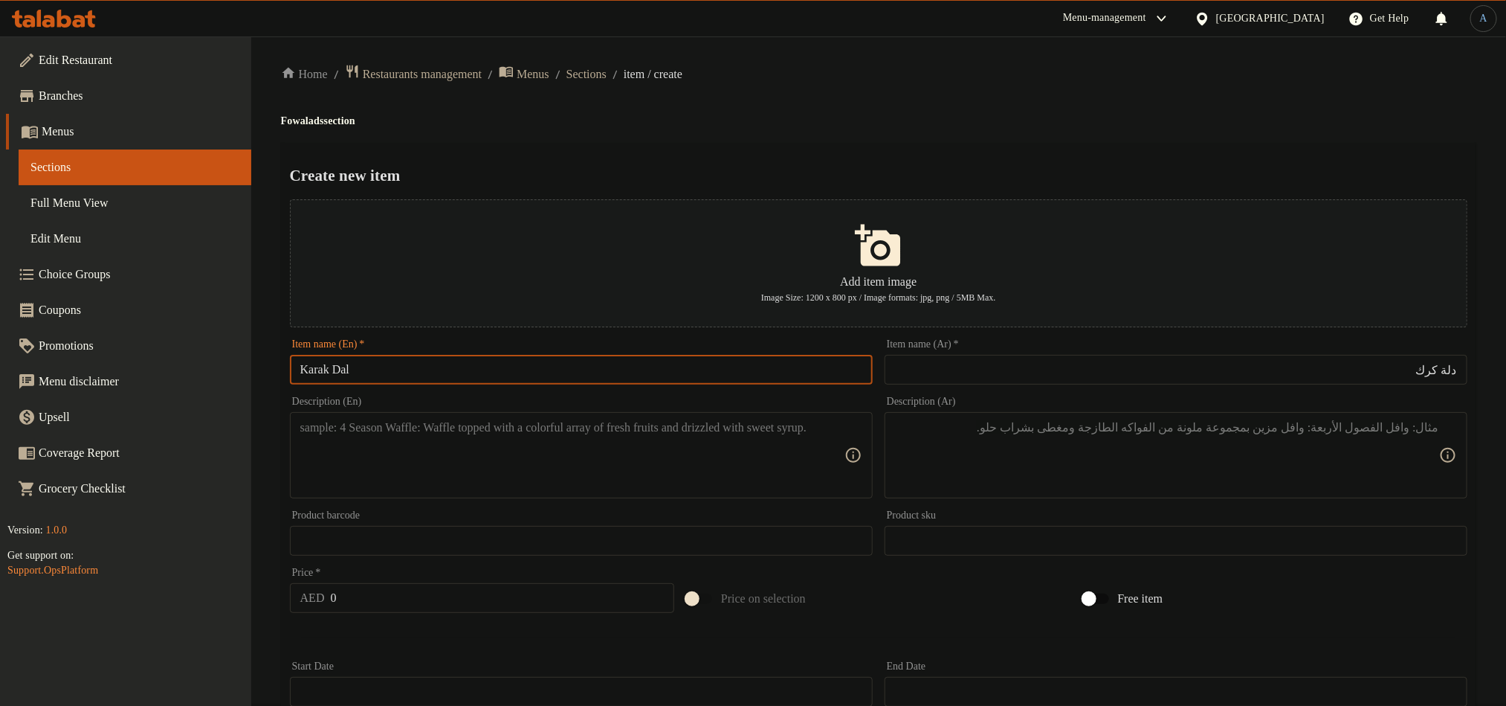
click at [506, 375] on input "Karak Dal" at bounding box center [581, 370] width 583 height 30
click at [1448, 364] on input "دلة كرك" at bounding box center [1176, 370] width 583 height 30
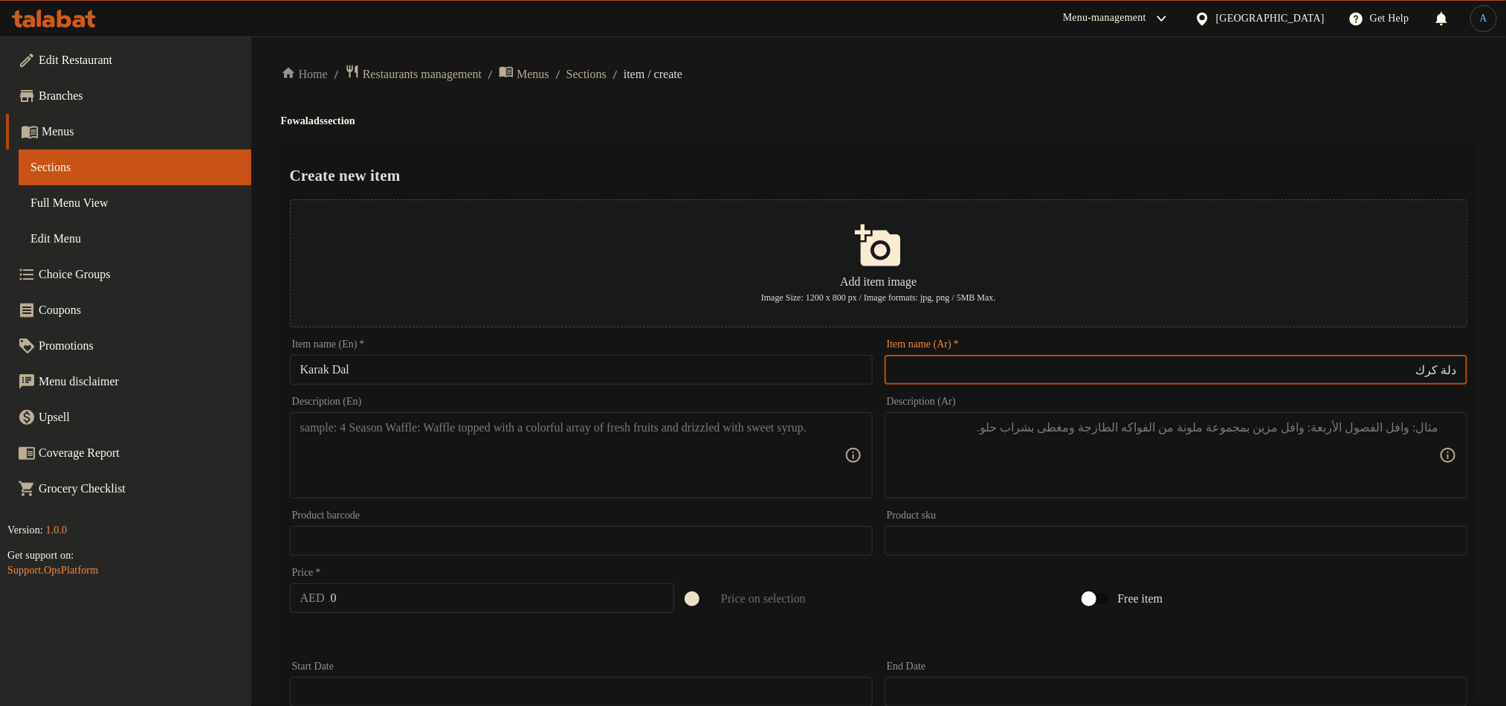
click at [1448, 364] on input "دلة كرك" at bounding box center [1176, 370] width 583 height 30
click at [1457, 372] on input "دلة كرك" at bounding box center [1176, 370] width 583 height 30
click at [339, 370] on input "Karak Dal" at bounding box center [581, 370] width 583 height 30
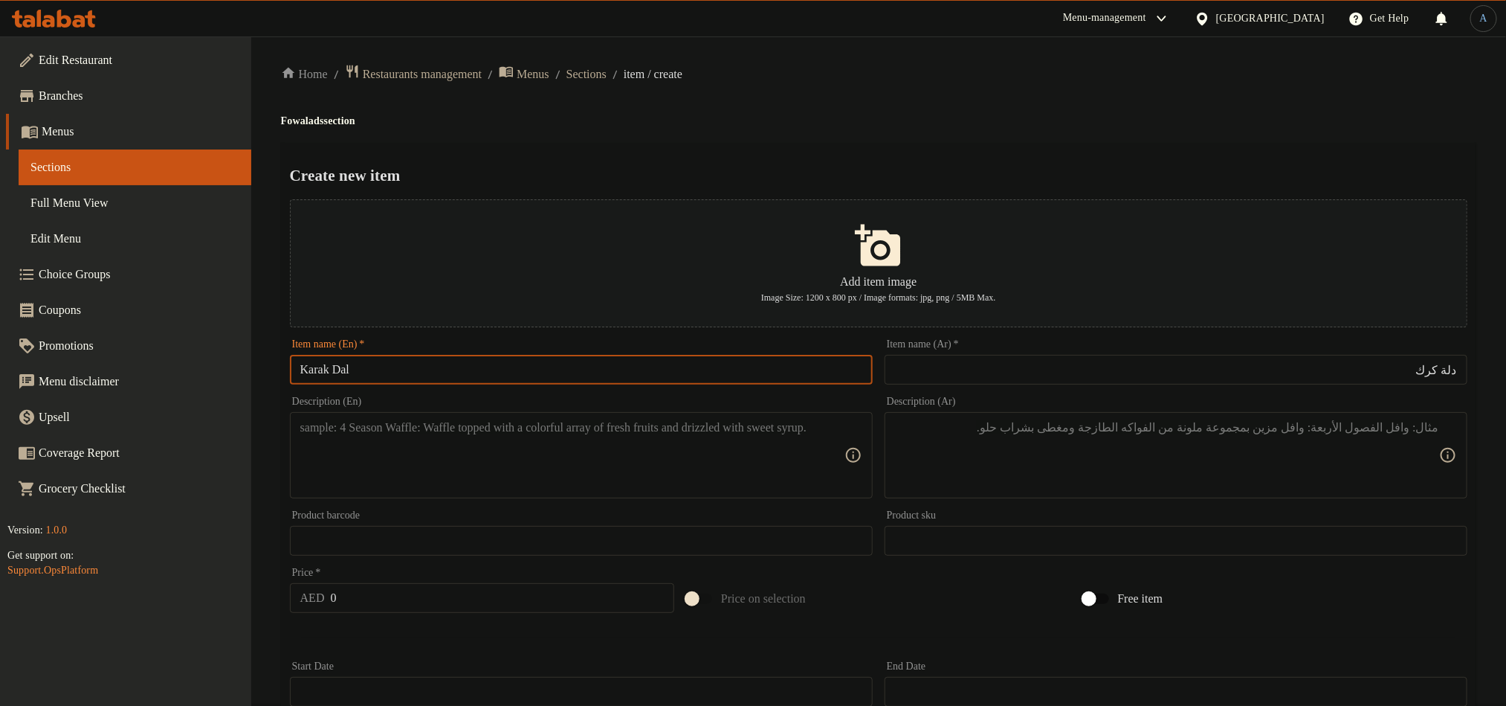
click at [339, 370] on input "Karak Dal" at bounding box center [581, 370] width 583 height 30
paste input "lah"
type input "Karak Dallah"
click at [808, 87] on div "Home / Restaurants management / Menus / Sections / item / create Fowalads secti…" at bounding box center [879, 537] width 1196 height 947
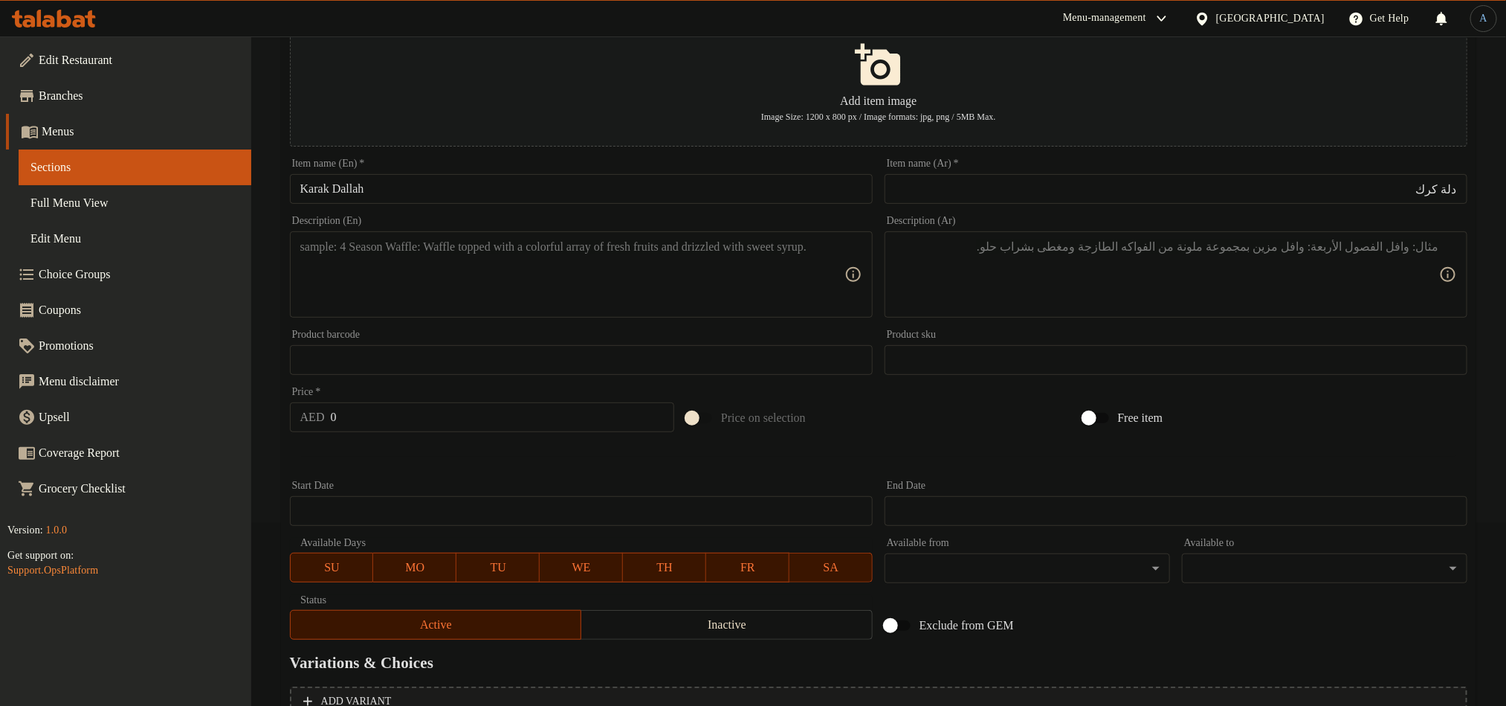
scroll to position [337, 0]
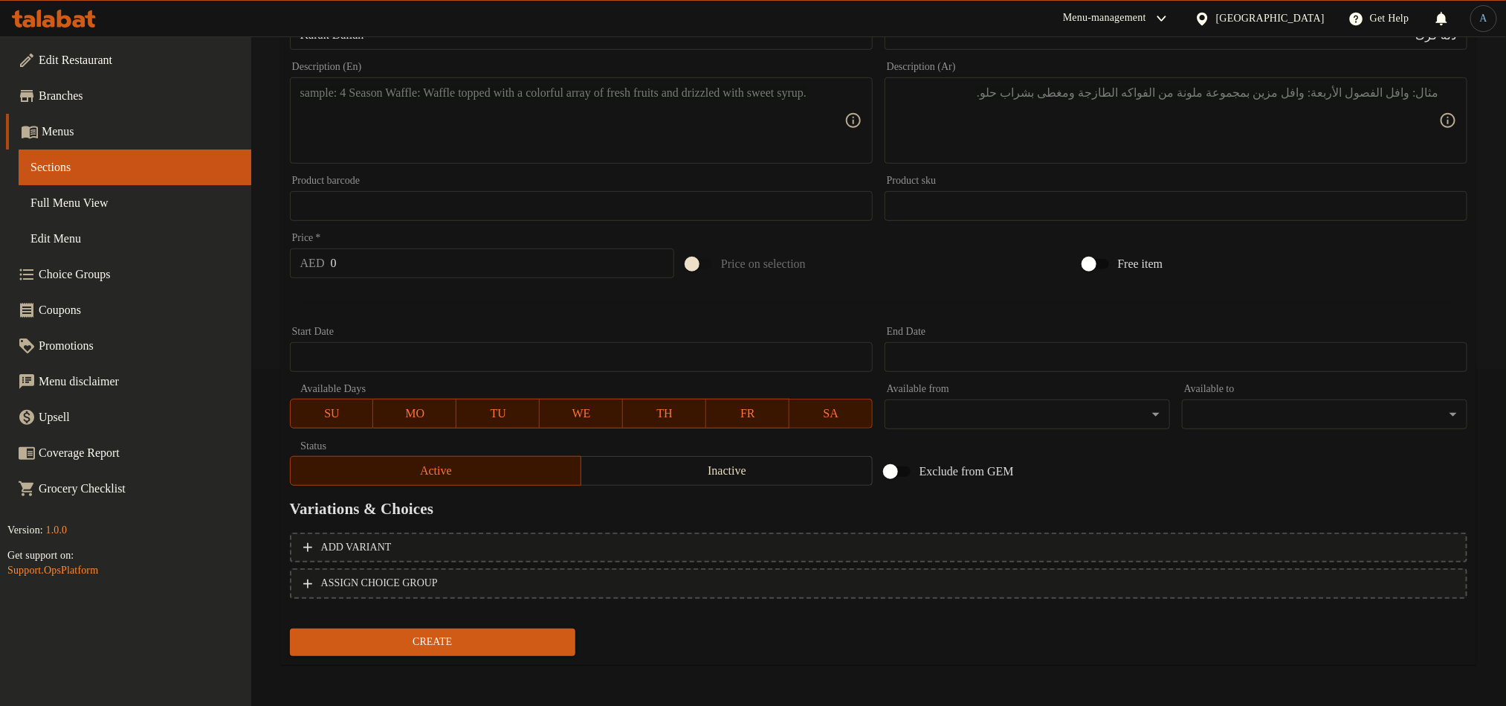
click at [404, 266] on input "0" at bounding box center [503, 263] width 344 height 30
paste input "65"
type input "65"
click at [398, 123] on textarea at bounding box center [572, 121] width 544 height 71
paste textarea "Traditional spiced milk tea, served in a dallah."
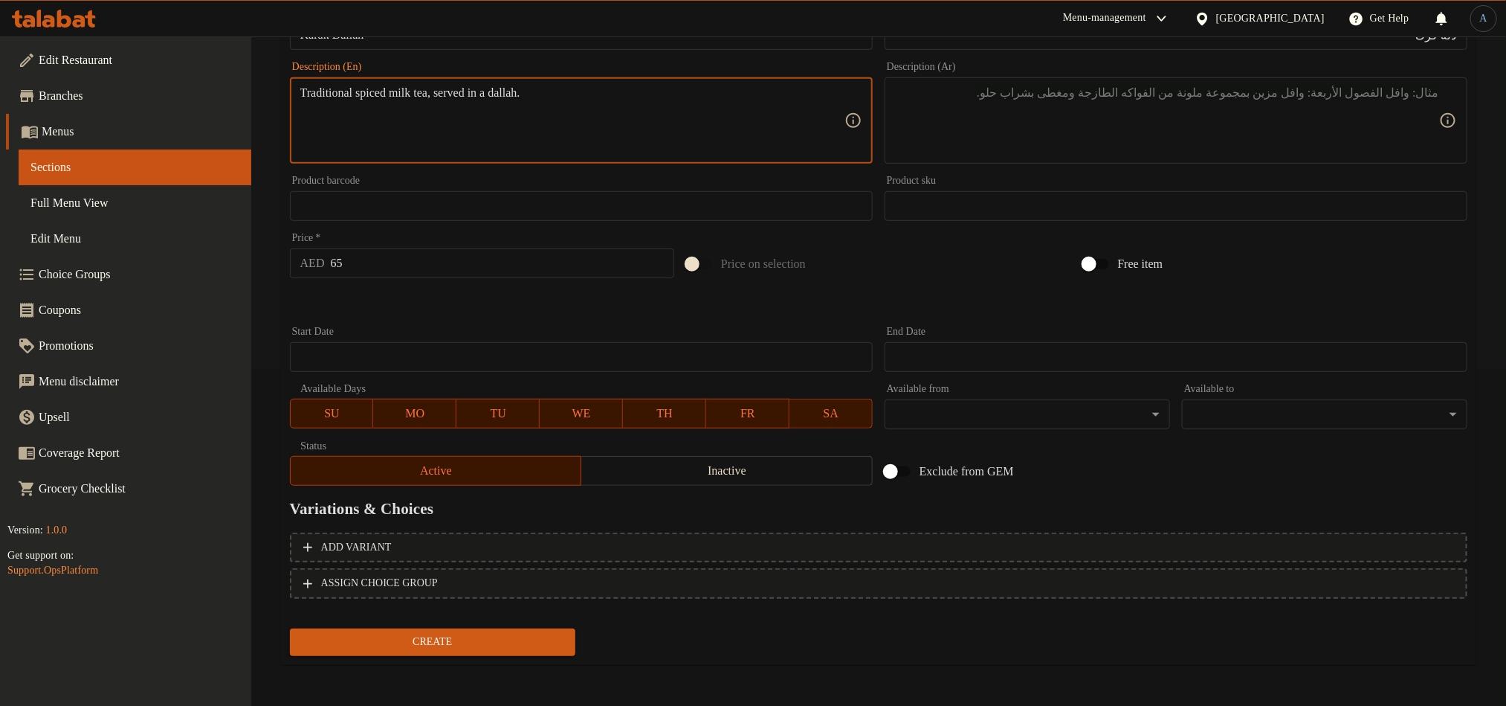
type textarea "Traditional spiced milk tea, served in a dallah."
click at [1175, 91] on textarea at bounding box center [1167, 121] width 544 height 71
paste textarea "شاي الحليب المتبل التقليدي، يقدم في دلة."
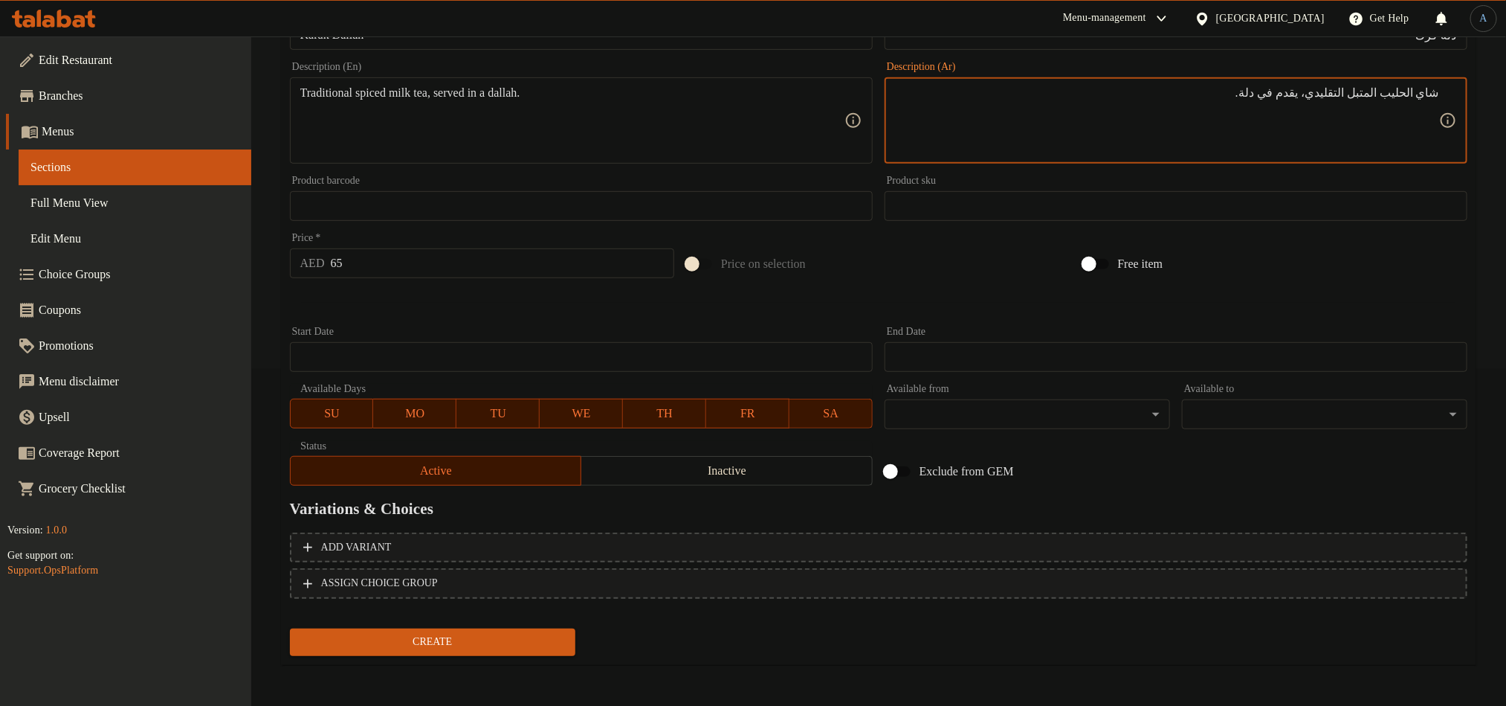
type textarea "شاي الحليب المتبل التقليدي، يقدم في دلة."
click at [446, 649] on span "Create" at bounding box center [433, 642] width 262 height 19
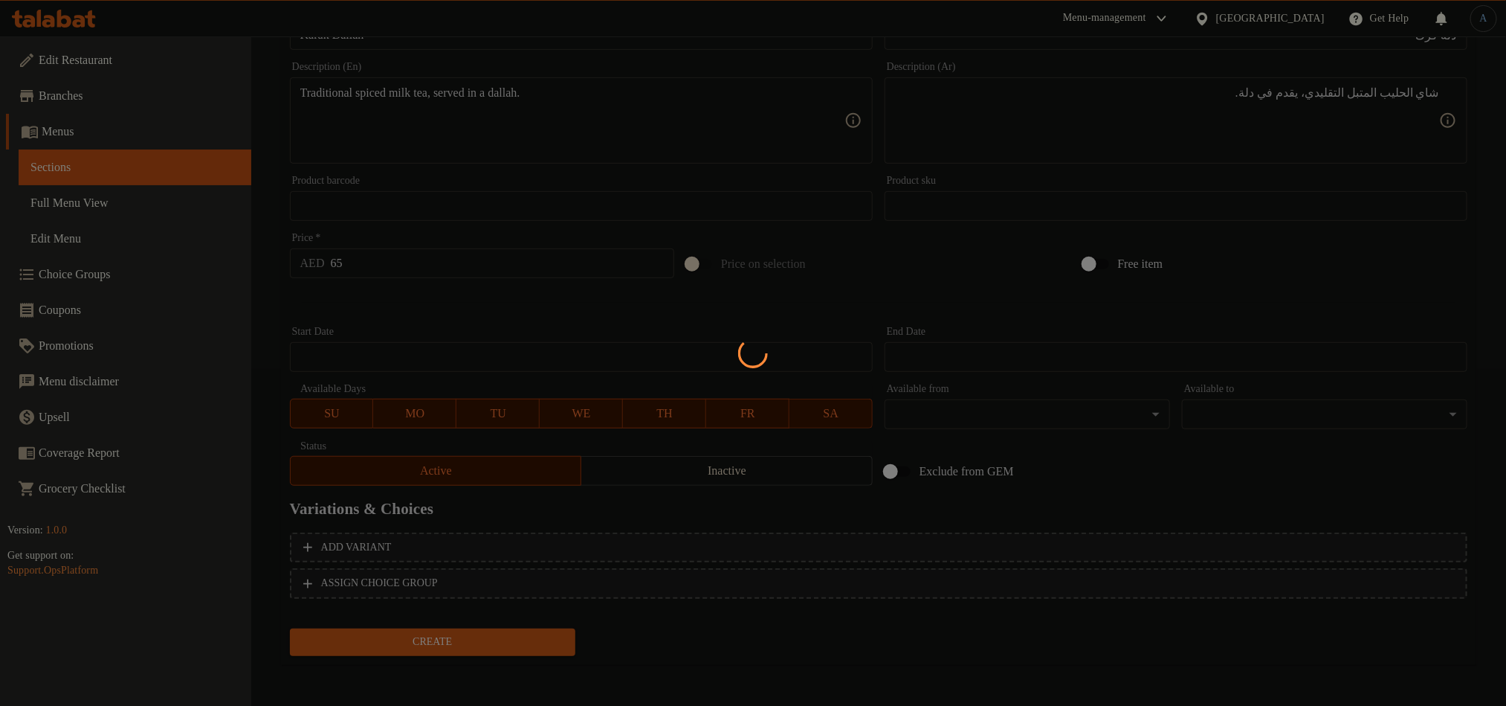
type input "0"
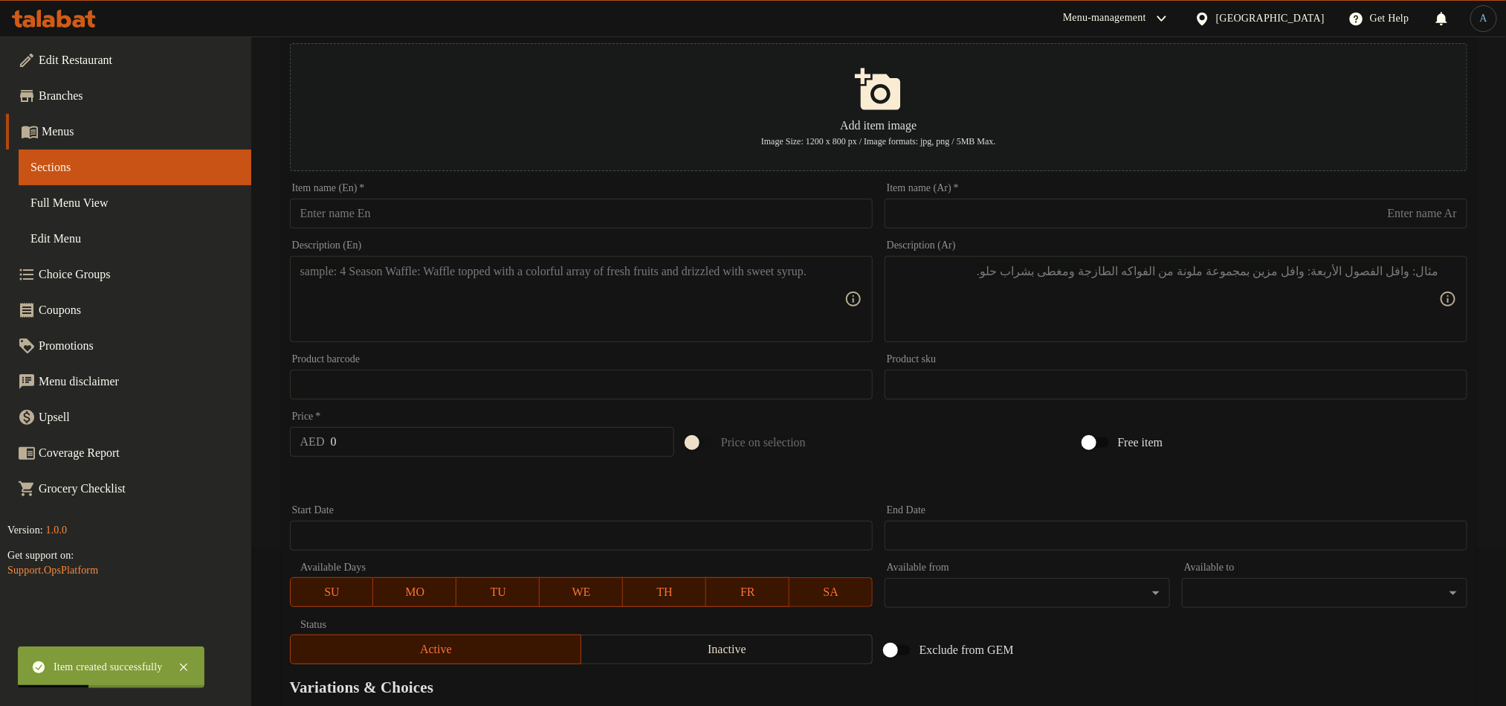
scroll to position [0, 0]
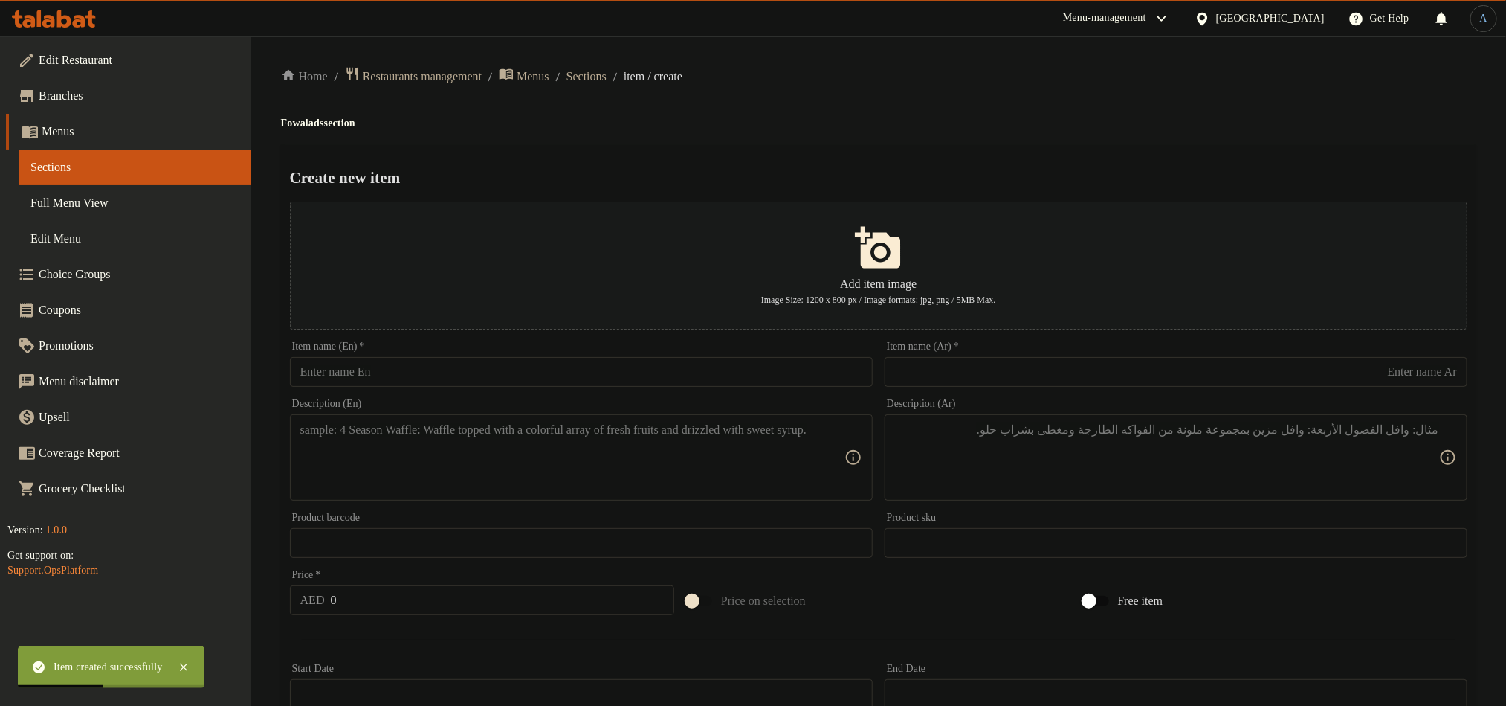
click at [467, 362] on input "text" at bounding box center [581, 372] width 583 height 30
paste input "Tea"
type input "Tea"
click at [950, 372] on input "text" at bounding box center [1176, 372] width 583 height 30
paste input "دلة شاي سليماني"
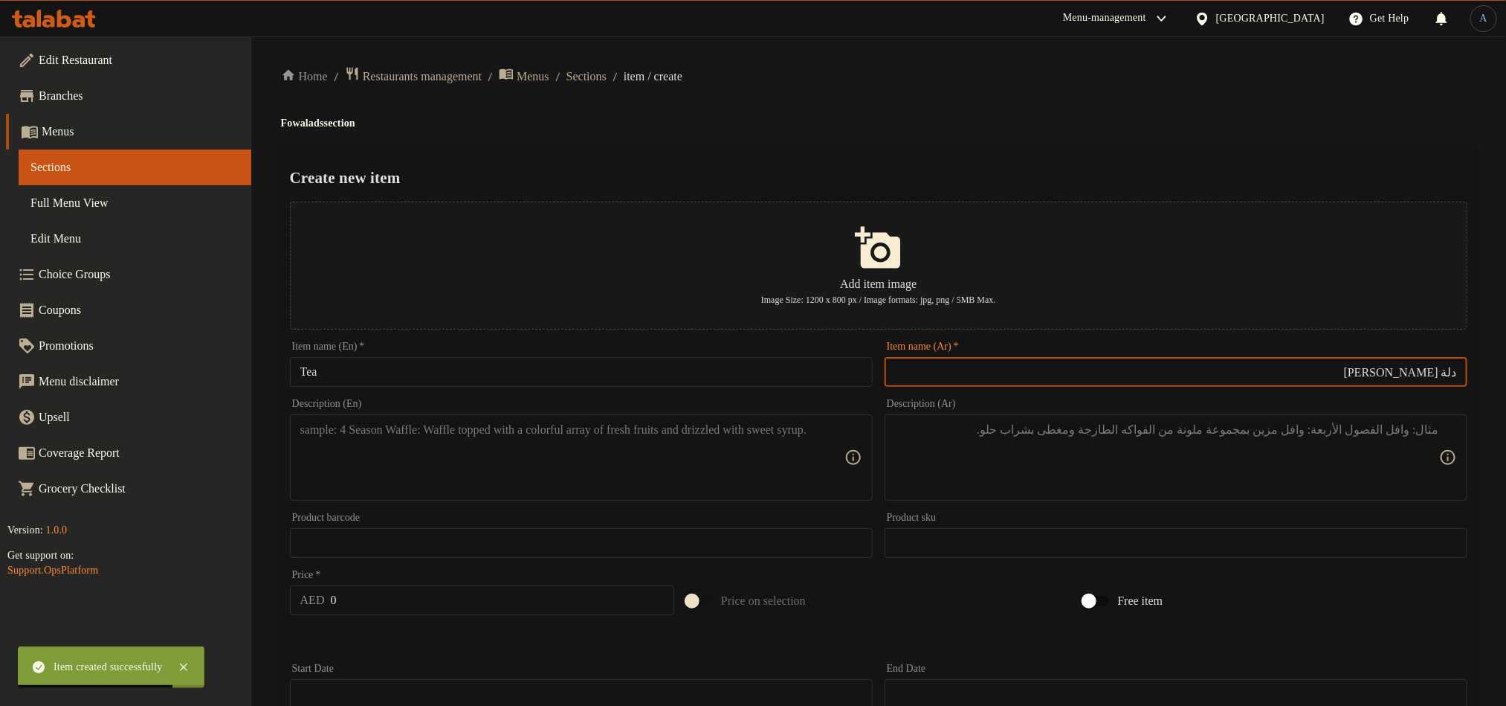
type input "دلة شاي سليماني"
click at [424, 370] on input "Tea" at bounding box center [581, 372] width 583 height 30
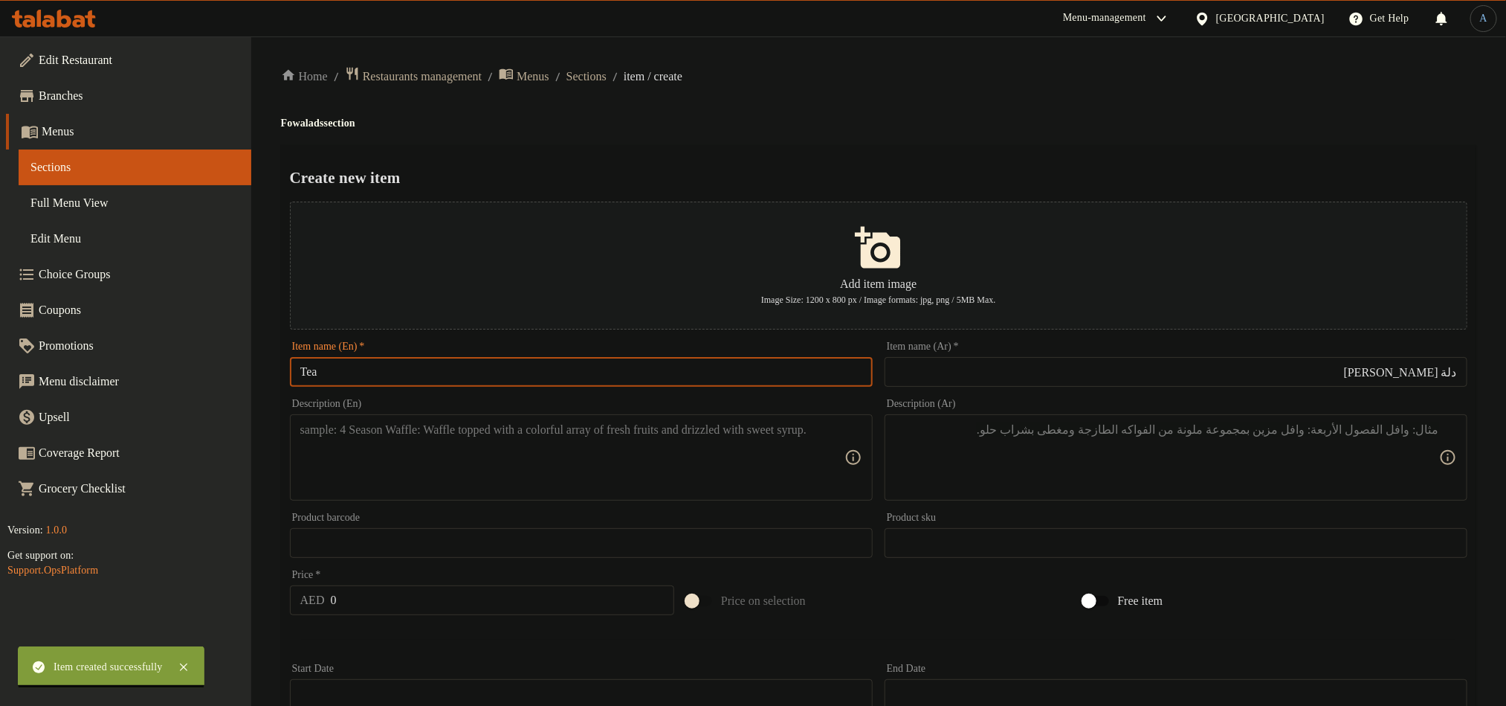
paste input "Suleimani tea pot"
click at [391, 371] on input "Suleimani tea pot" at bounding box center [581, 372] width 583 height 30
paste input "Dallah"
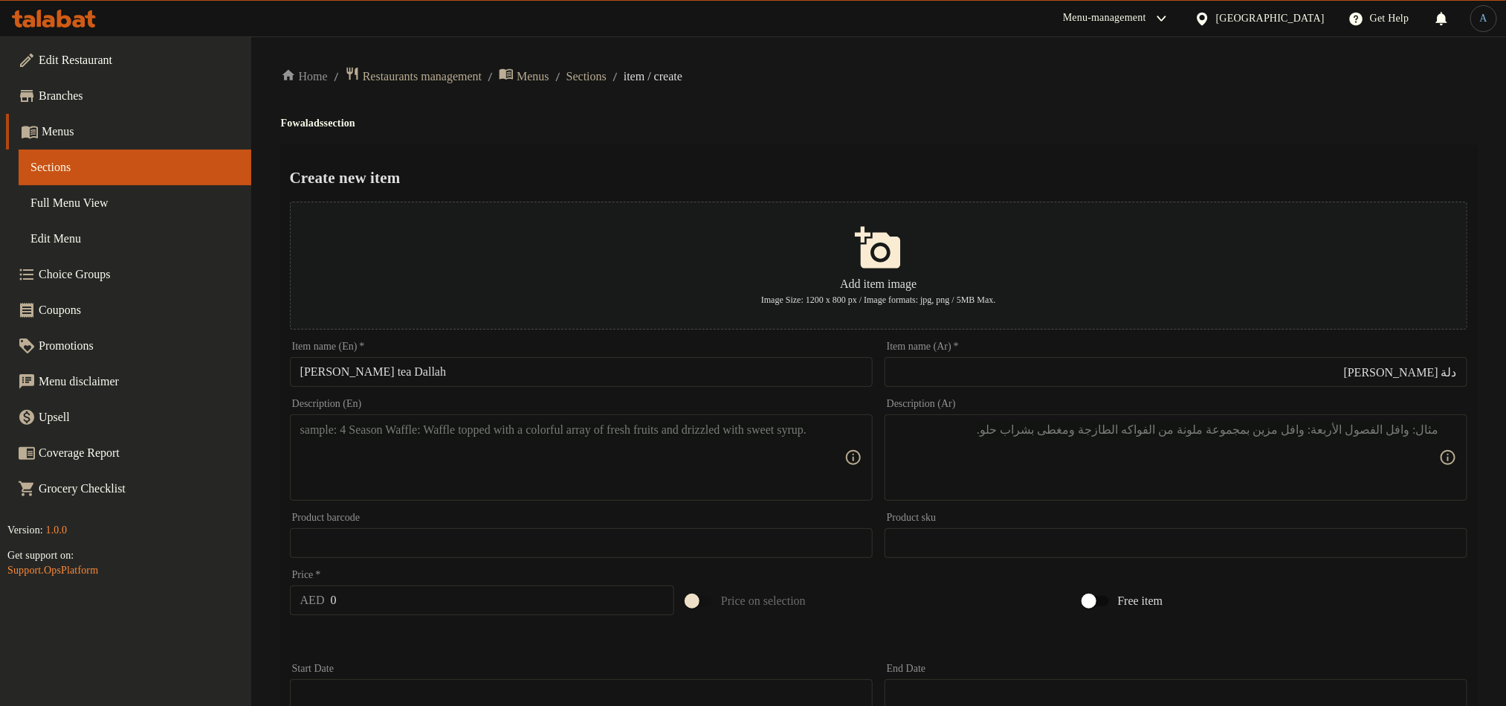
click at [495, 382] on input "Suleimani tea Dallah" at bounding box center [581, 372] width 583 height 30
paste input "T"
type input "Suleimani Tea Dallah"
click at [904, 112] on div "Home / Restaurants management / Menus / Sections / item / create Fowalads secti…" at bounding box center [879, 539] width 1196 height 947
click at [364, 603] on input "0" at bounding box center [503, 600] width 344 height 30
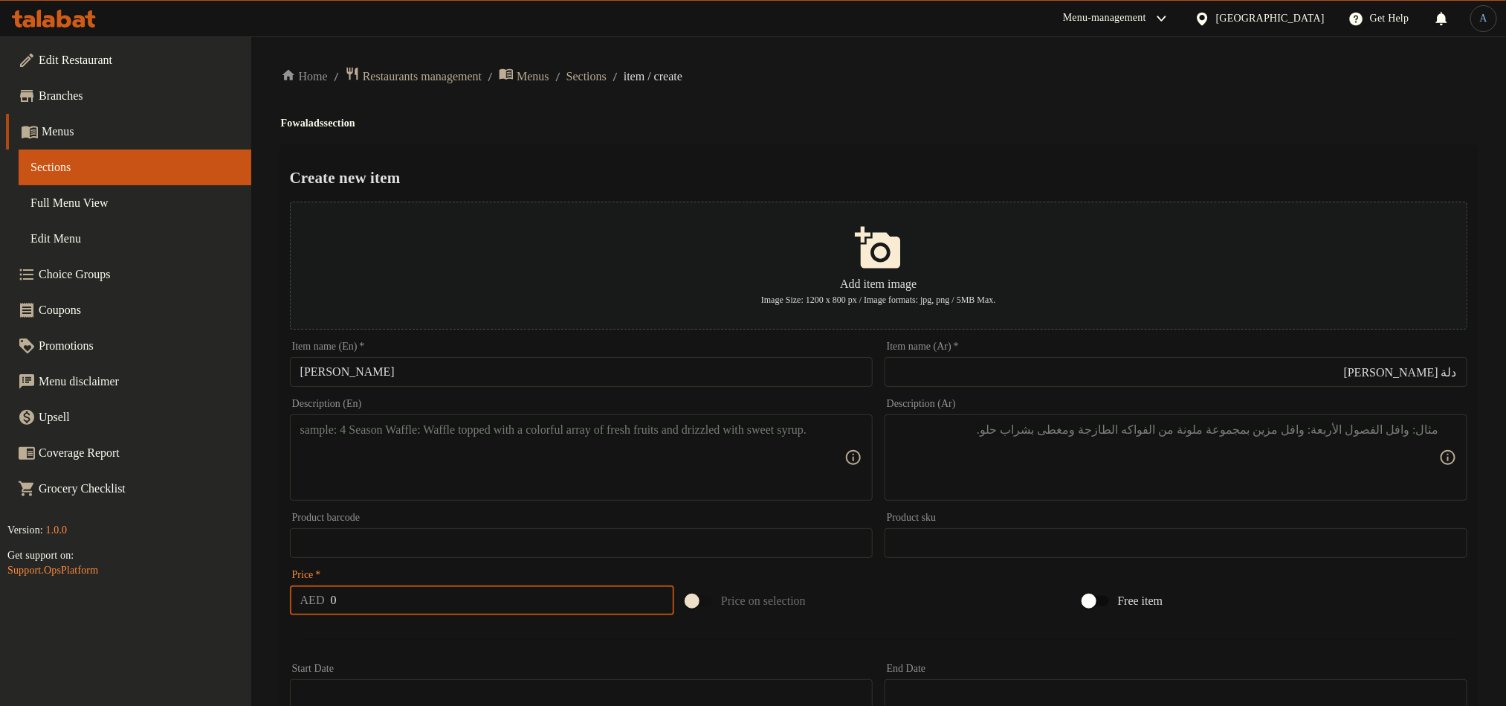
paste input "65"
type input "65"
click at [712, 438] on textarea at bounding box center [572, 457] width 544 height 71
paste textarea "Classic black tea, lightly spiced."
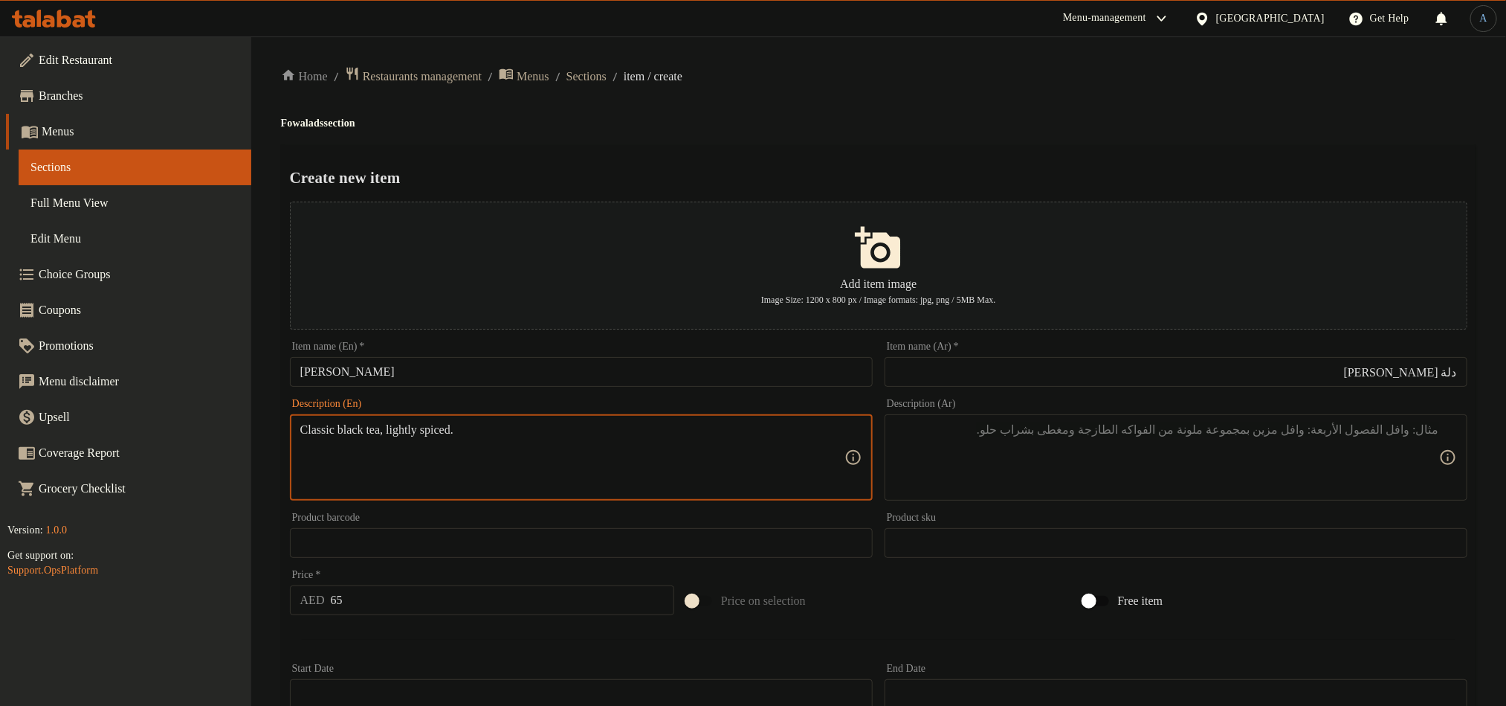
type textarea "Classic black tea, lightly spiced."
click at [967, 428] on textarea at bounding box center [1167, 457] width 544 height 71
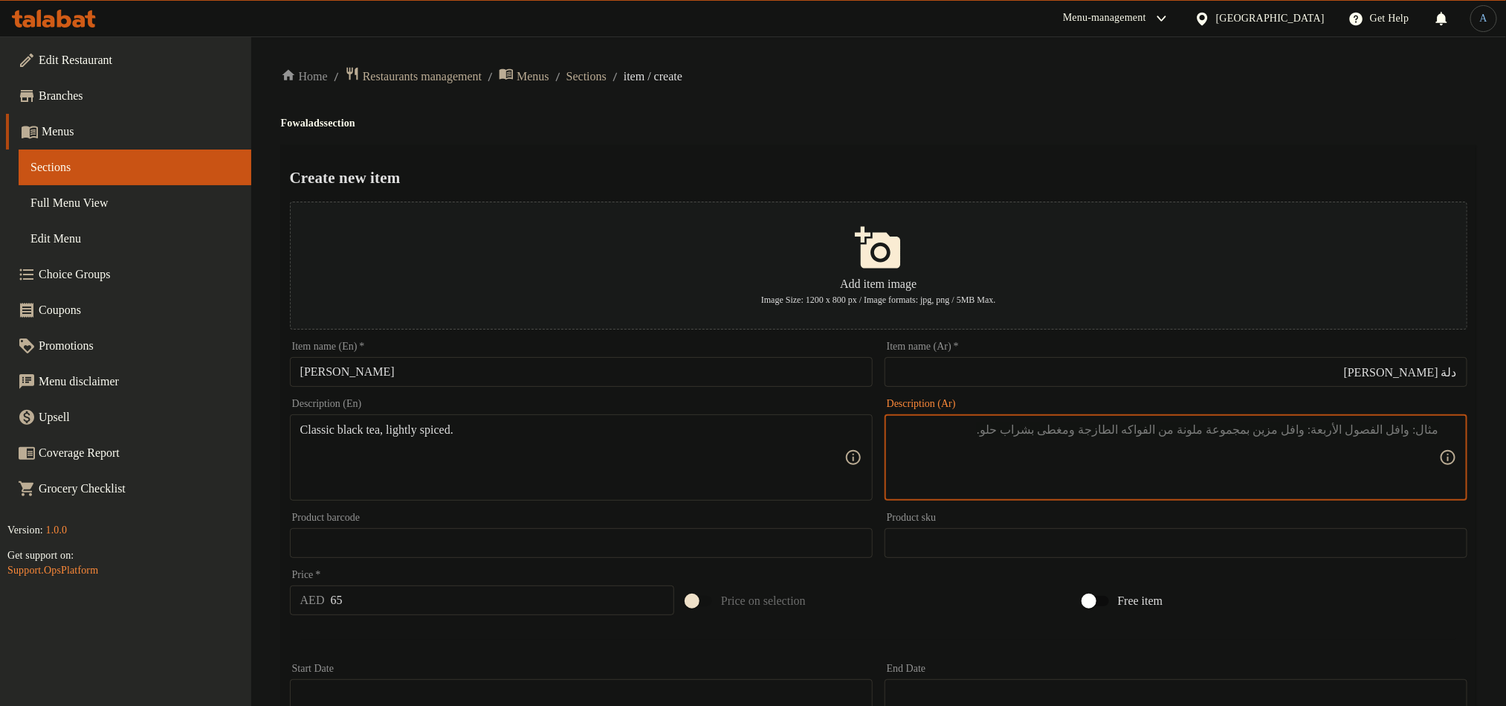
paste textarea "الشاي الأسود الكلاسيكي، مع نكهة خفيفة."
type textarea "الشاي الأسود الكلاسيكي، مع نكهة خفيفة."
click at [991, 98] on div "Home / Restaurants management / Menus / Sections / item / create Fowalads secti…" at bounding box center [879, 539] width 1196 height 947
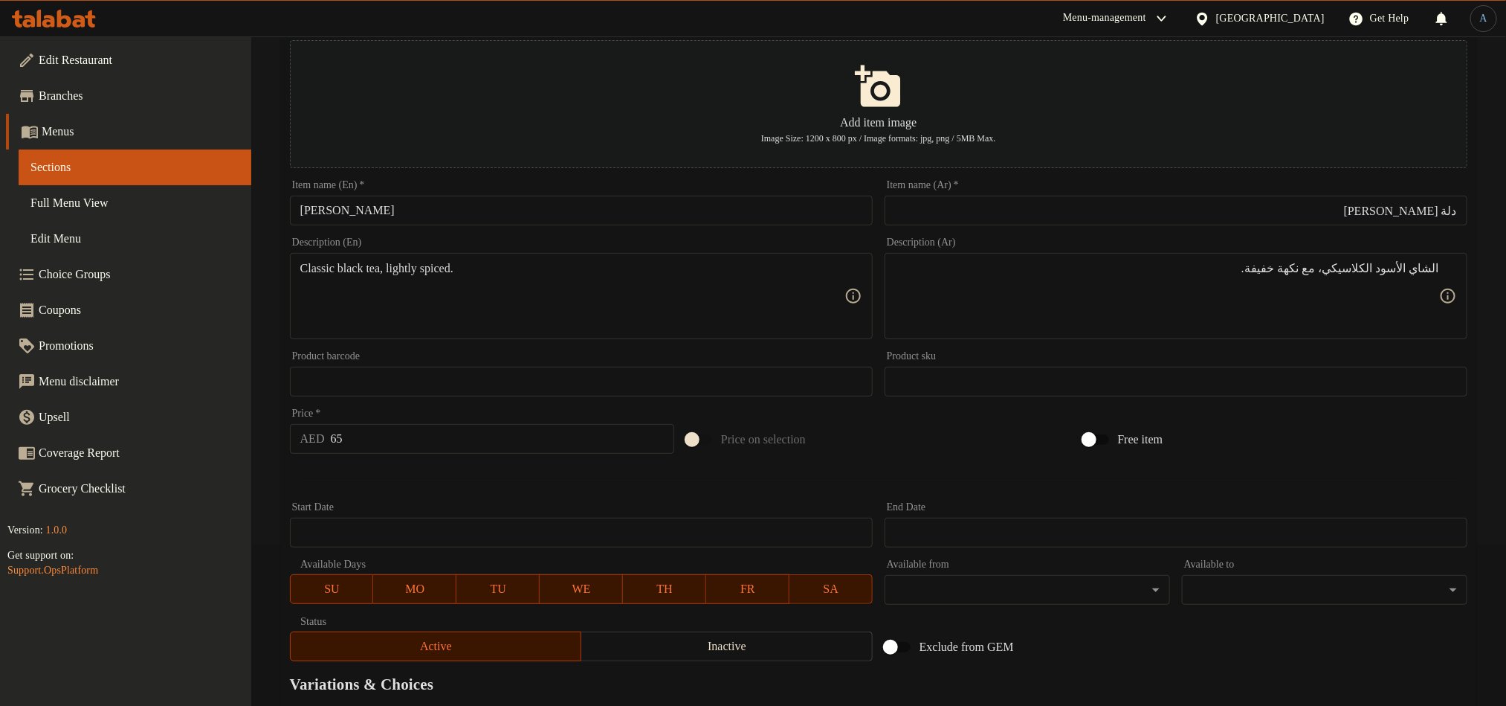
scroll to position [337, 0]
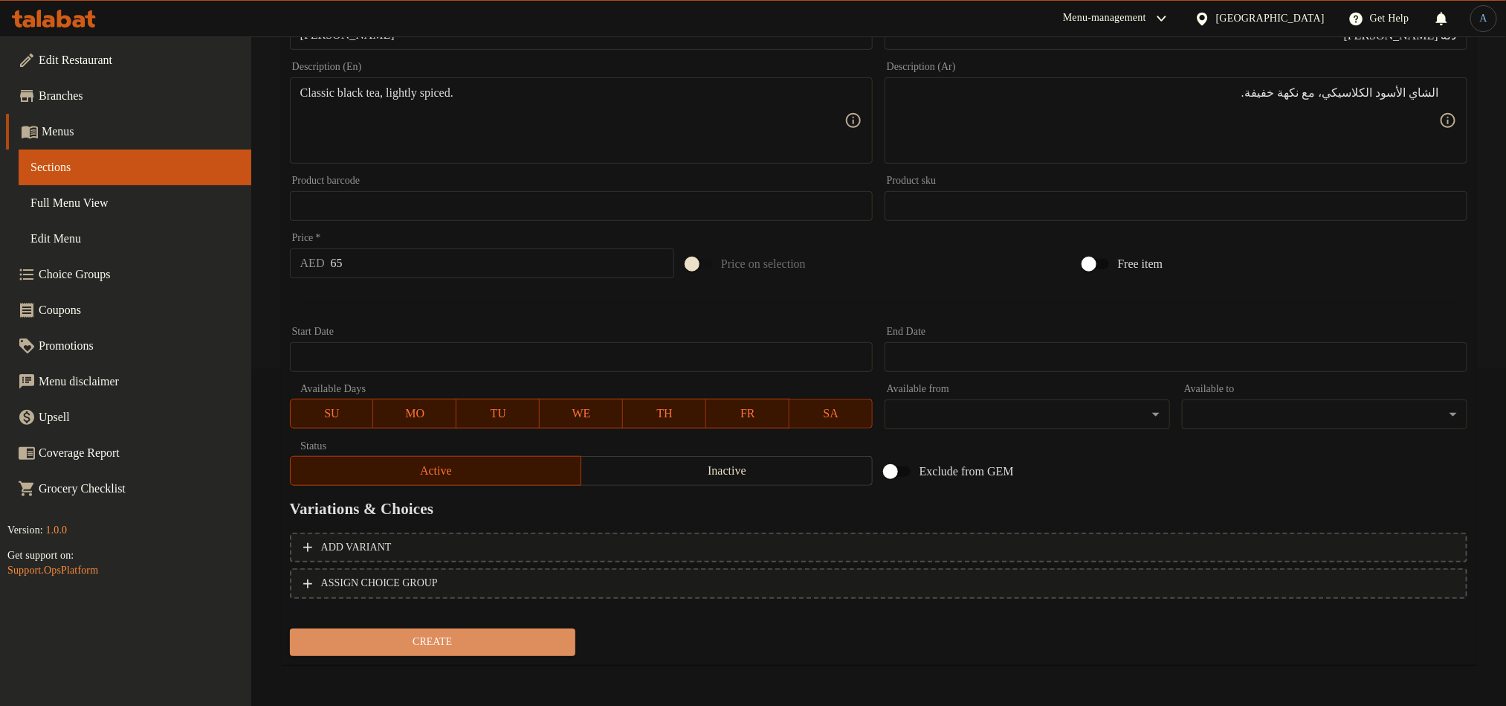
click at [486, 652] on button "Create" at bounding box center [433, 642] width 286 height 28
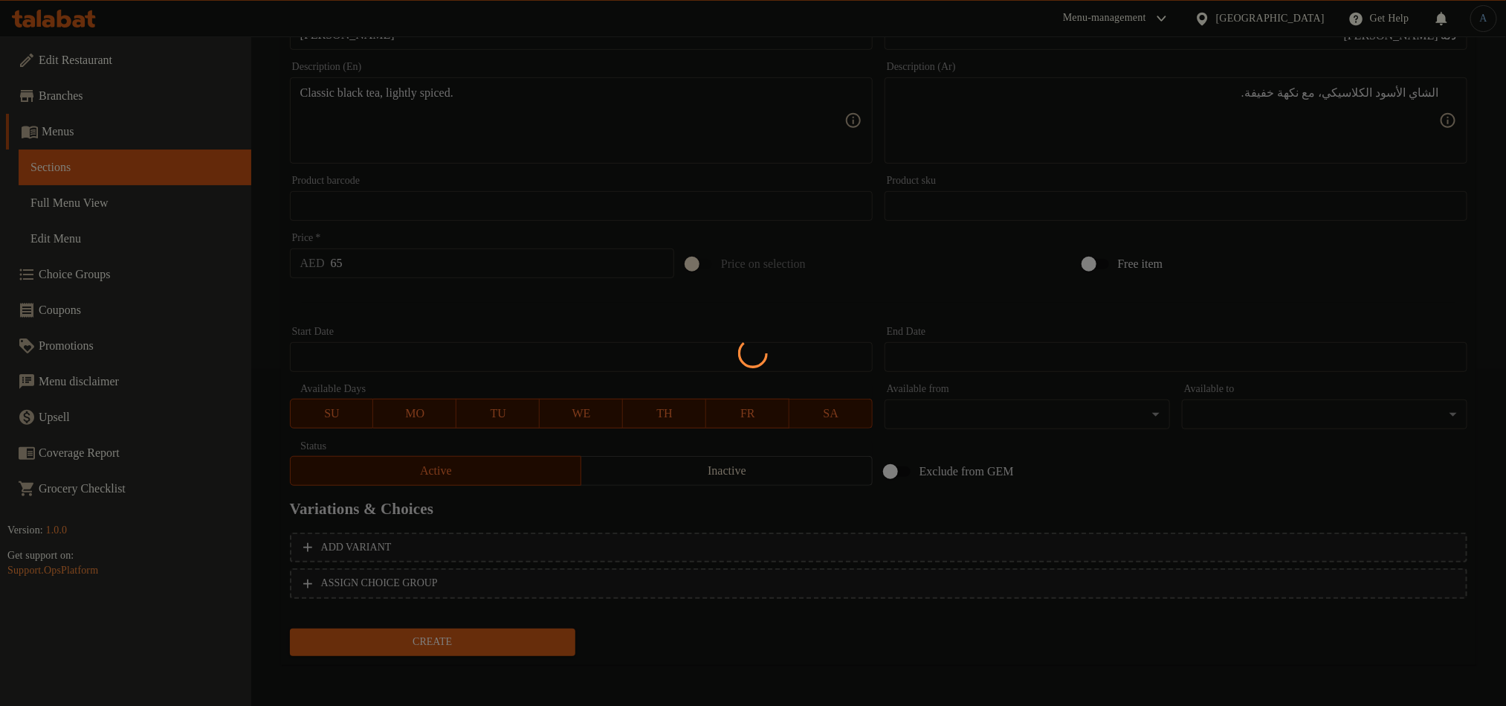
scroll to position [132, 0]
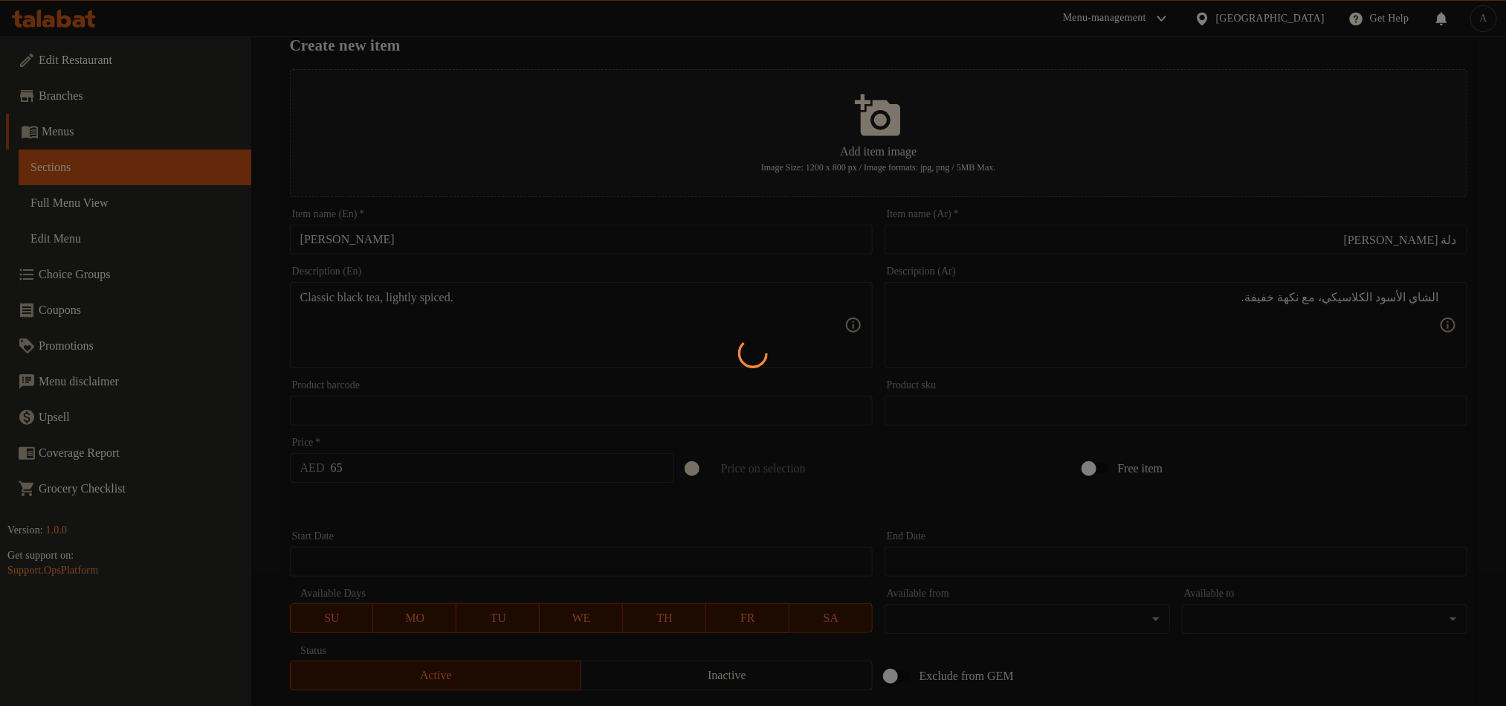
type input "0"
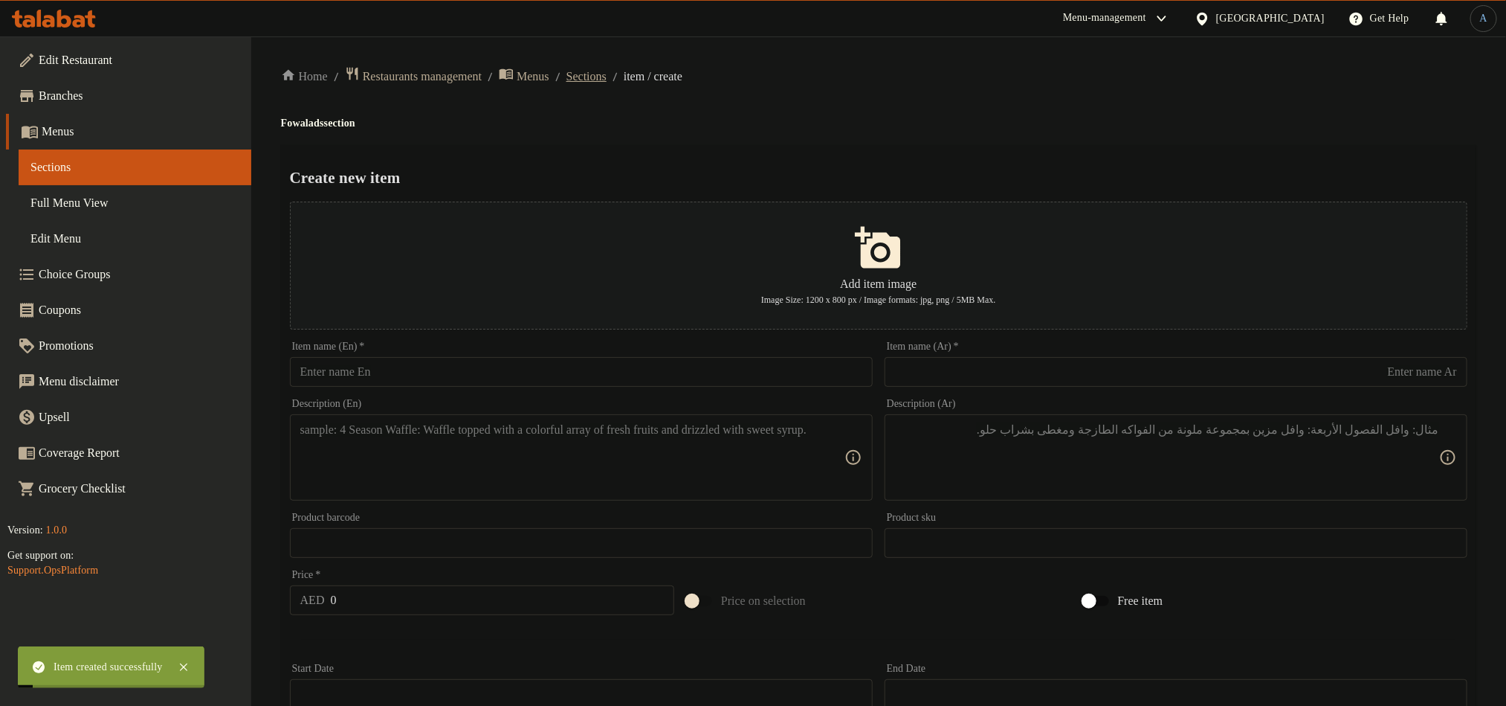
click at [607, 80] on span "Sections" at bounding box center [587, 77] width 40 height 18
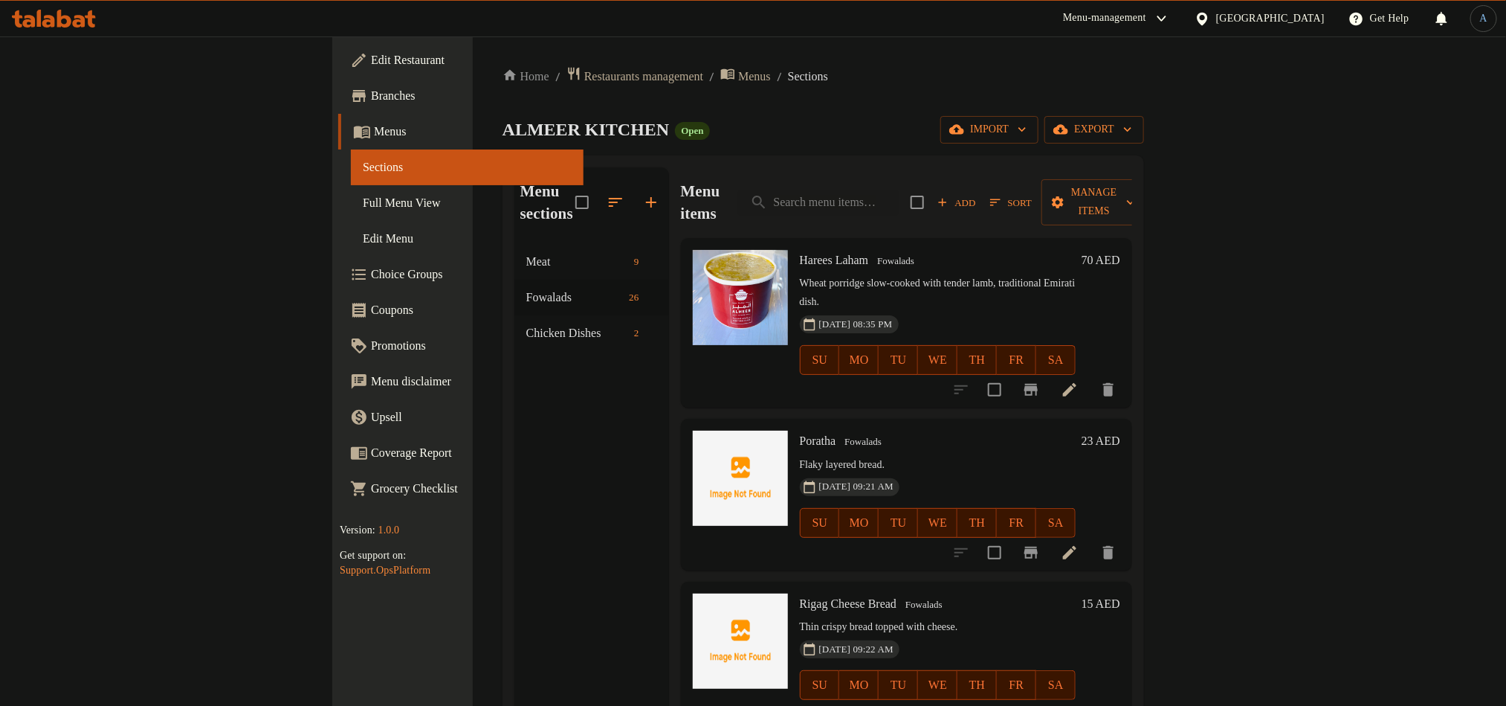
click at [515, 406] on div "Menu sections Meat 9 Fowalads 26 Chicken Dishes 2" at bounding box center [592, 520] width 155 height 706
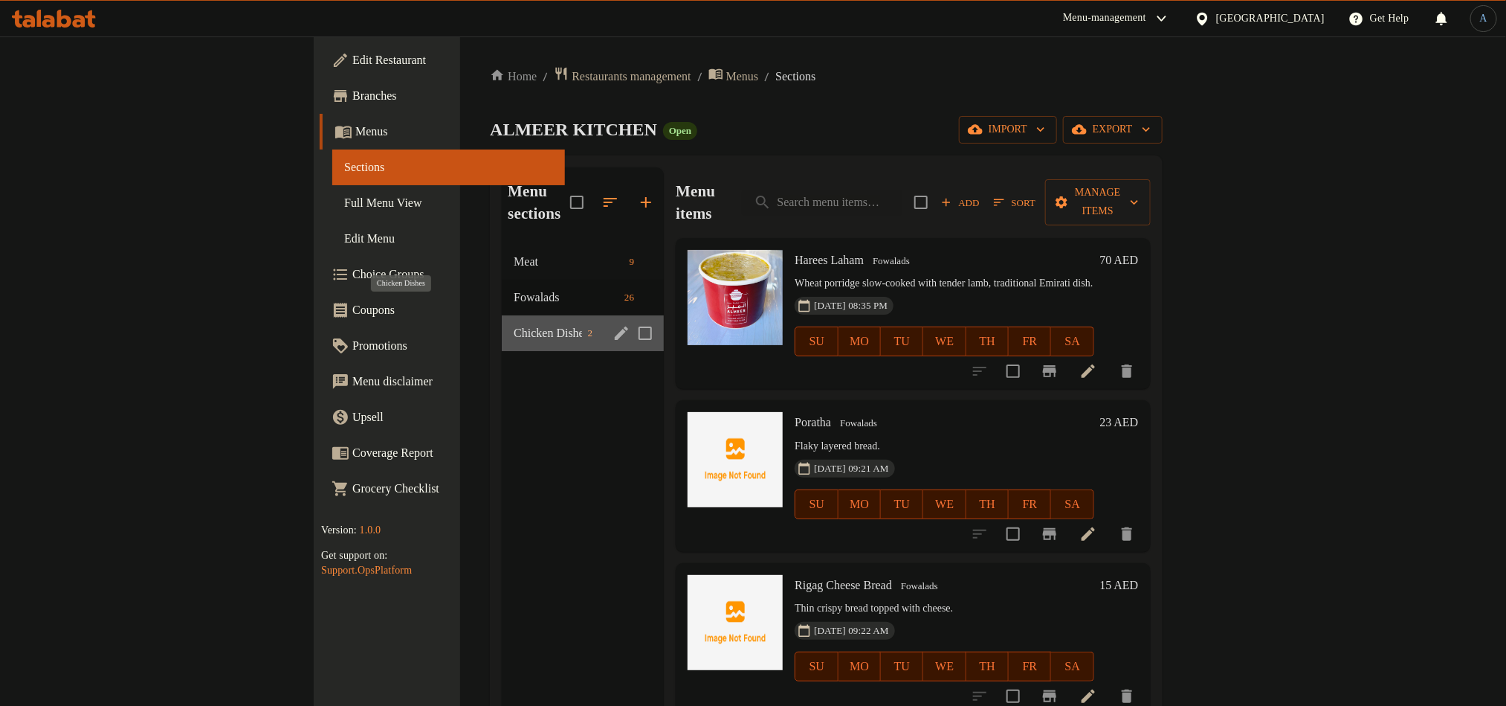
click at [514, 324] on span "Chicken Dishes" at bounding box center [548, 333] width 68 height 18
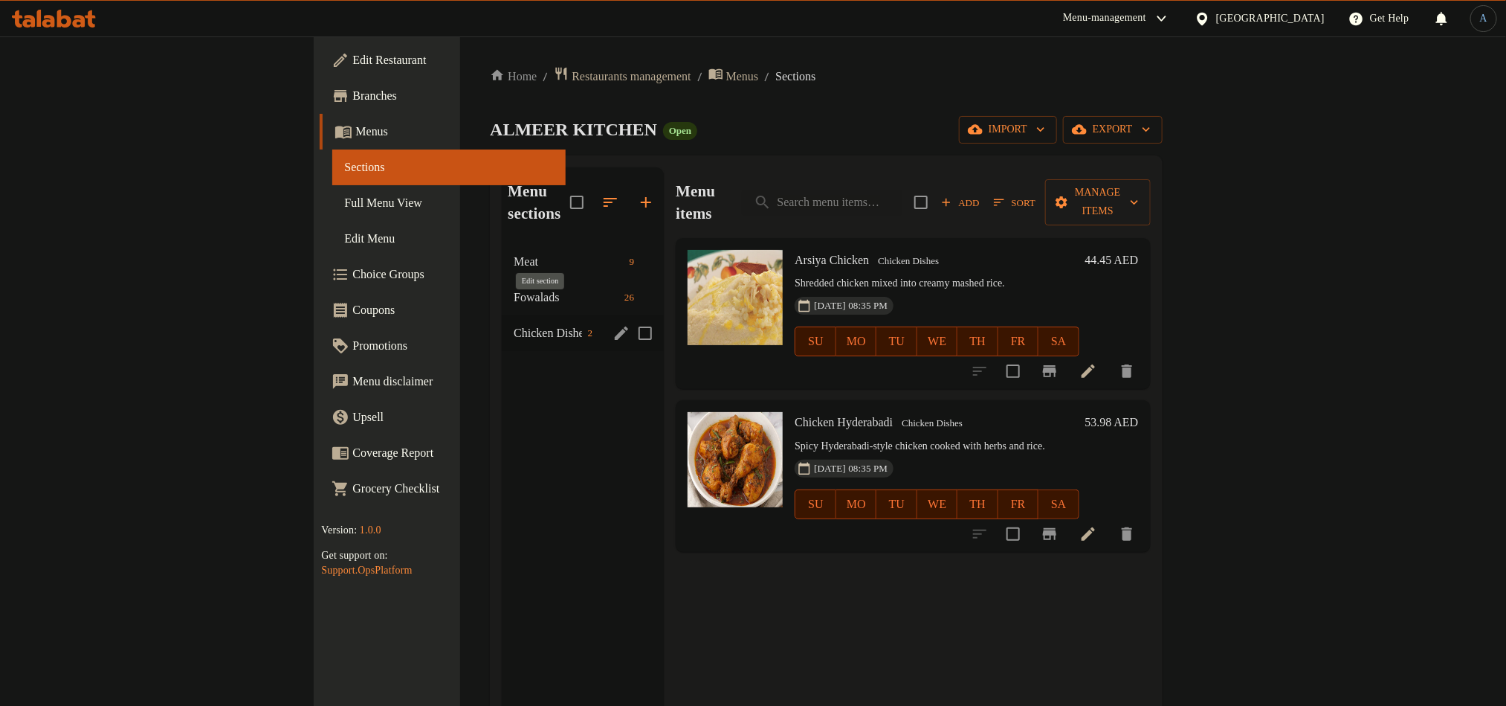
click at [613, 324] on icon "edit" at bounding box center [622, 333] width 18 height 18
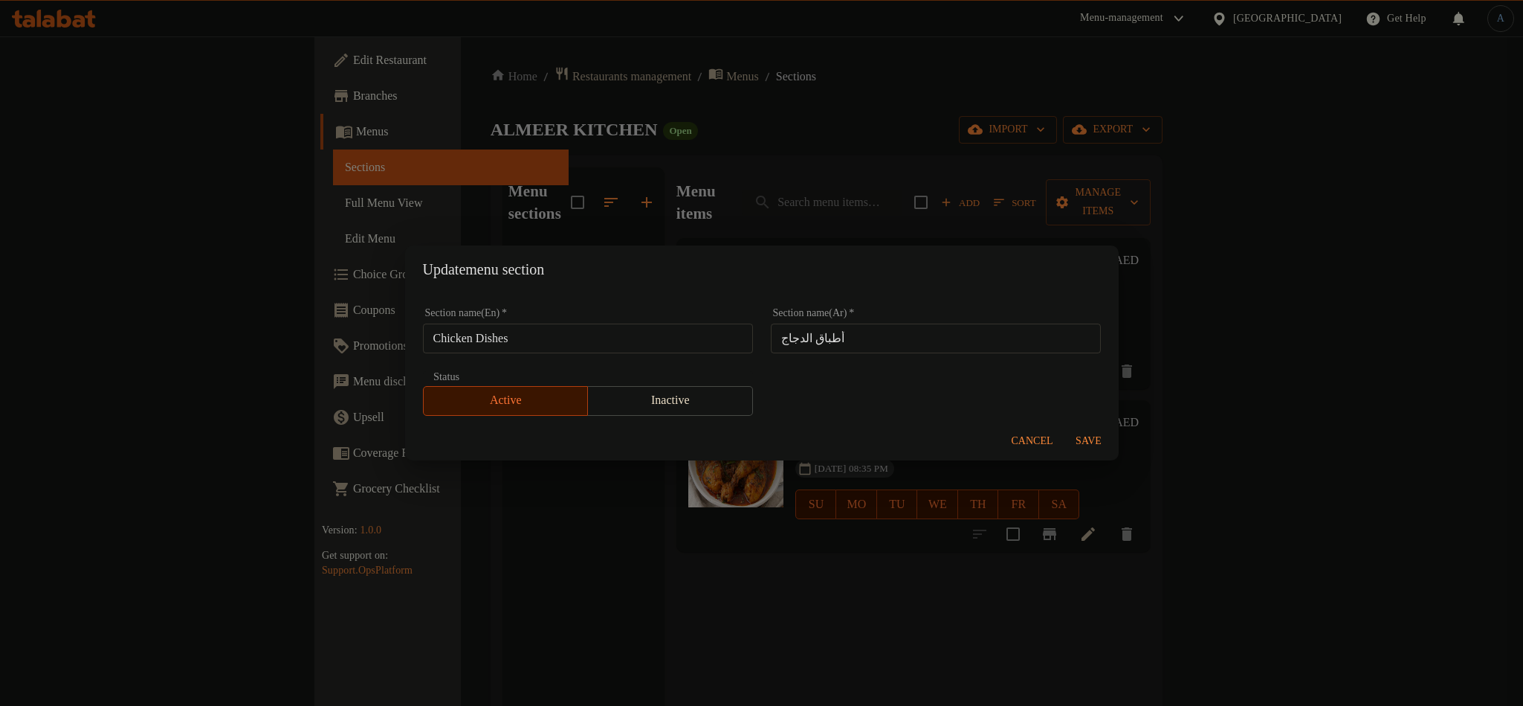
click at [669, 391] on span "Inactive" at bounding box center [670, 401] width 153 height 22
click at [1095, 437] on span "Save" at bounding box center [1089, 441] width 36 height 19
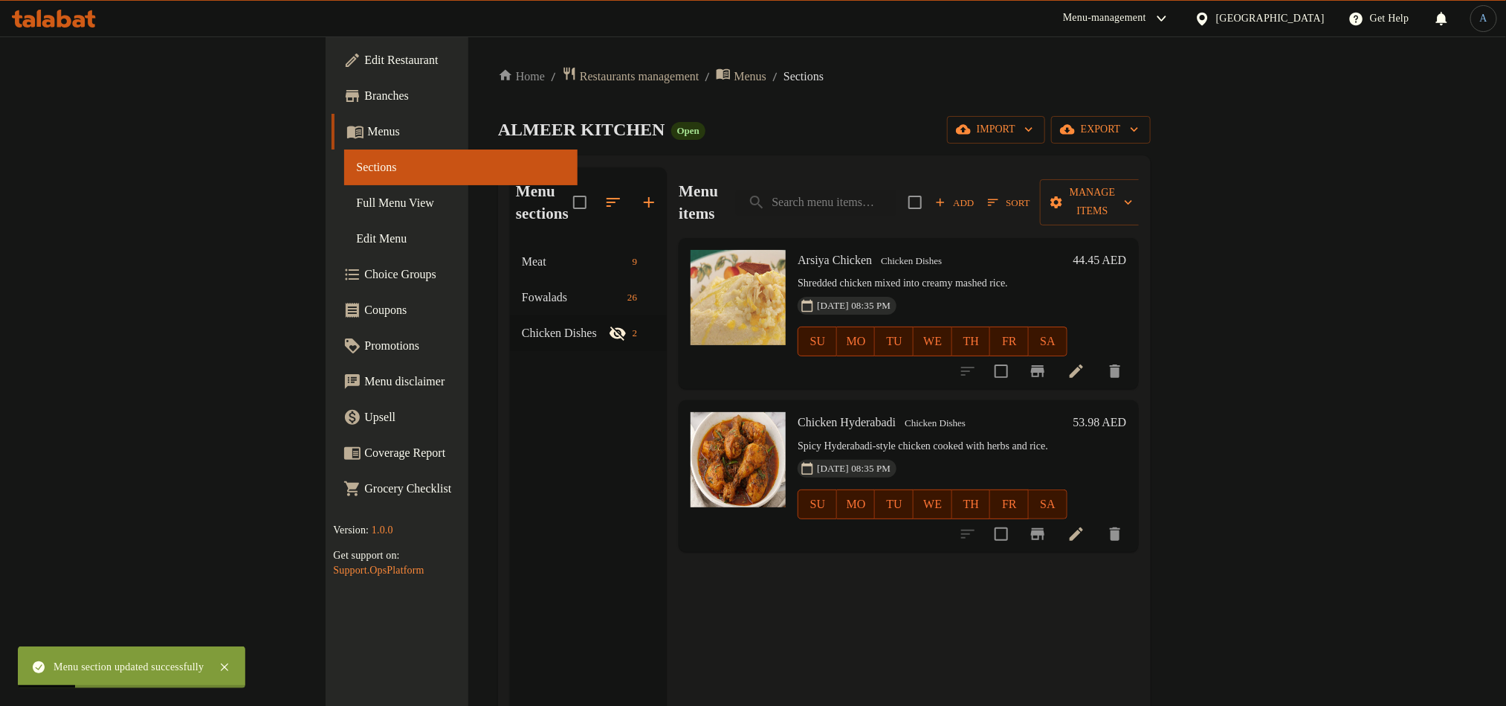
click at [510, 426] on div "Menu sections Meat 9 Fowalads 26 Chicken Dishes 2" at bounding box center [588, 520] width 157 height 706
click at [644, 197] on icon "button" at bounding box center [649, 202] width 10 height 10
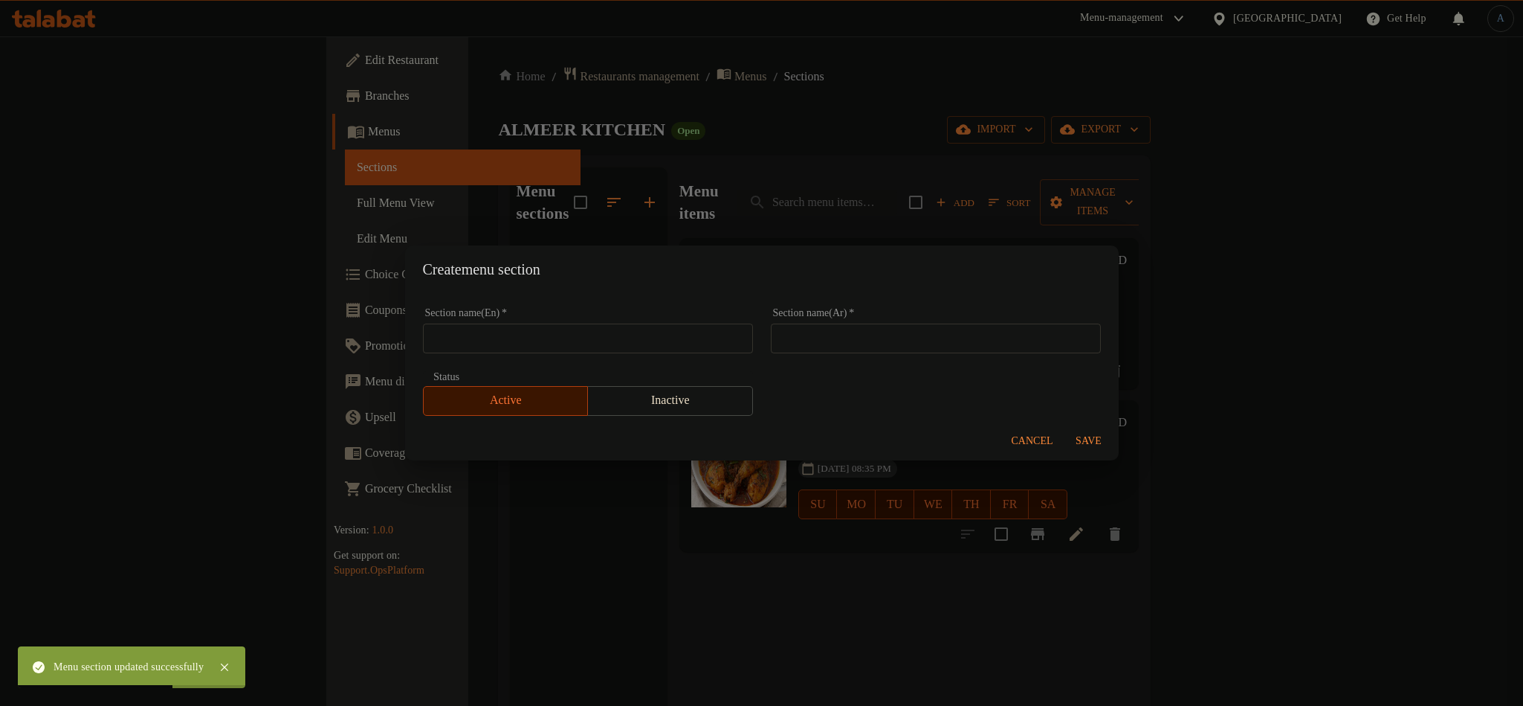
click at [690, 342] on input "text" at bounding box center [588, 338] width 330 height 30
paste input "🐟 SECTION: SEAFOOD"
click at [516, 340] on input "🐟 SECTION: SEAFOOD" at bounding box center [588, 338] width 330 height 30
click at [587, 335] on input "SEAFOOD" at bounding box center [588, 338] width 330 height 30
click at [486, 333] on input "SEAFOOD" at bounding box center [588, 338] width 330 height 30
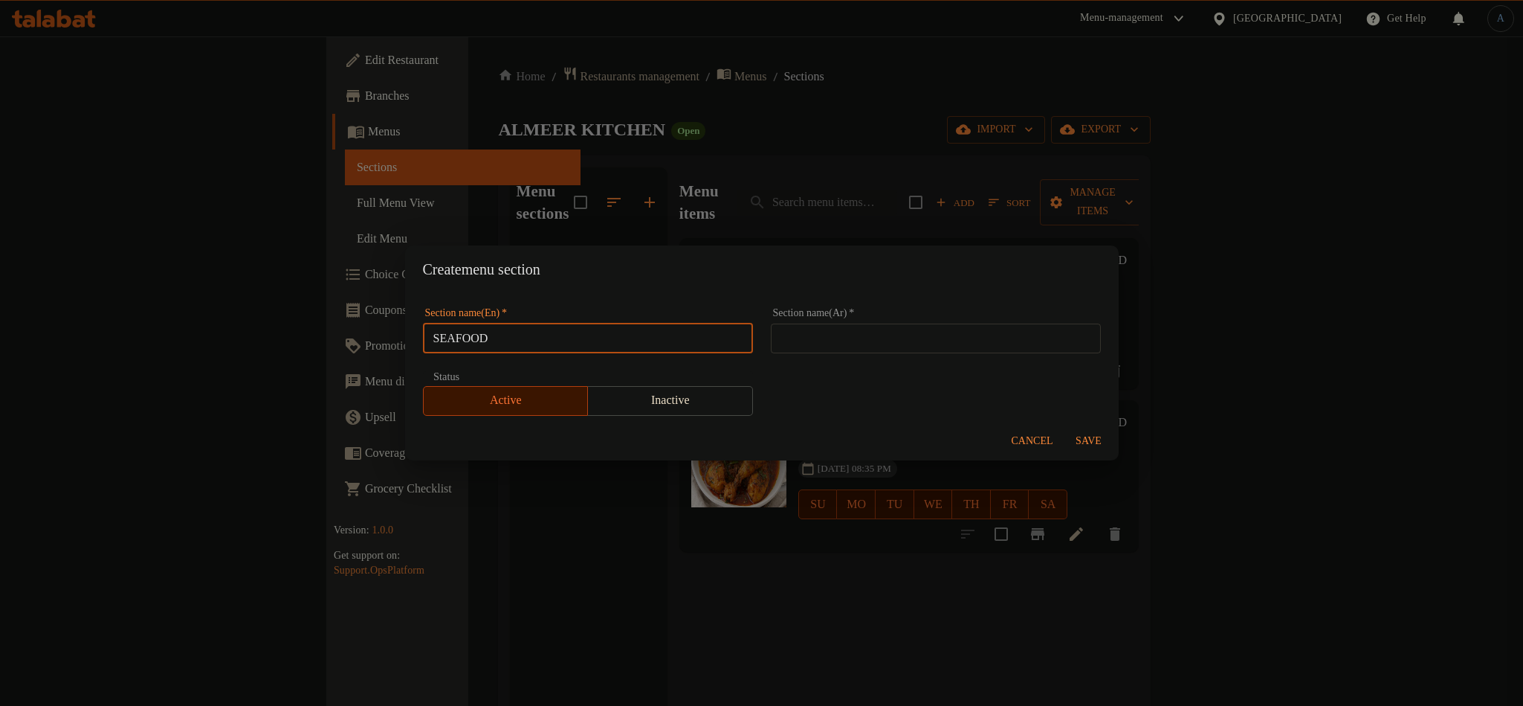
paste input "eafood"
type input "Seafood"
click at [841, 335] on input "text" at bounding box center [936, 338] width 330 height 30
paste input "المأكولات البحرية"
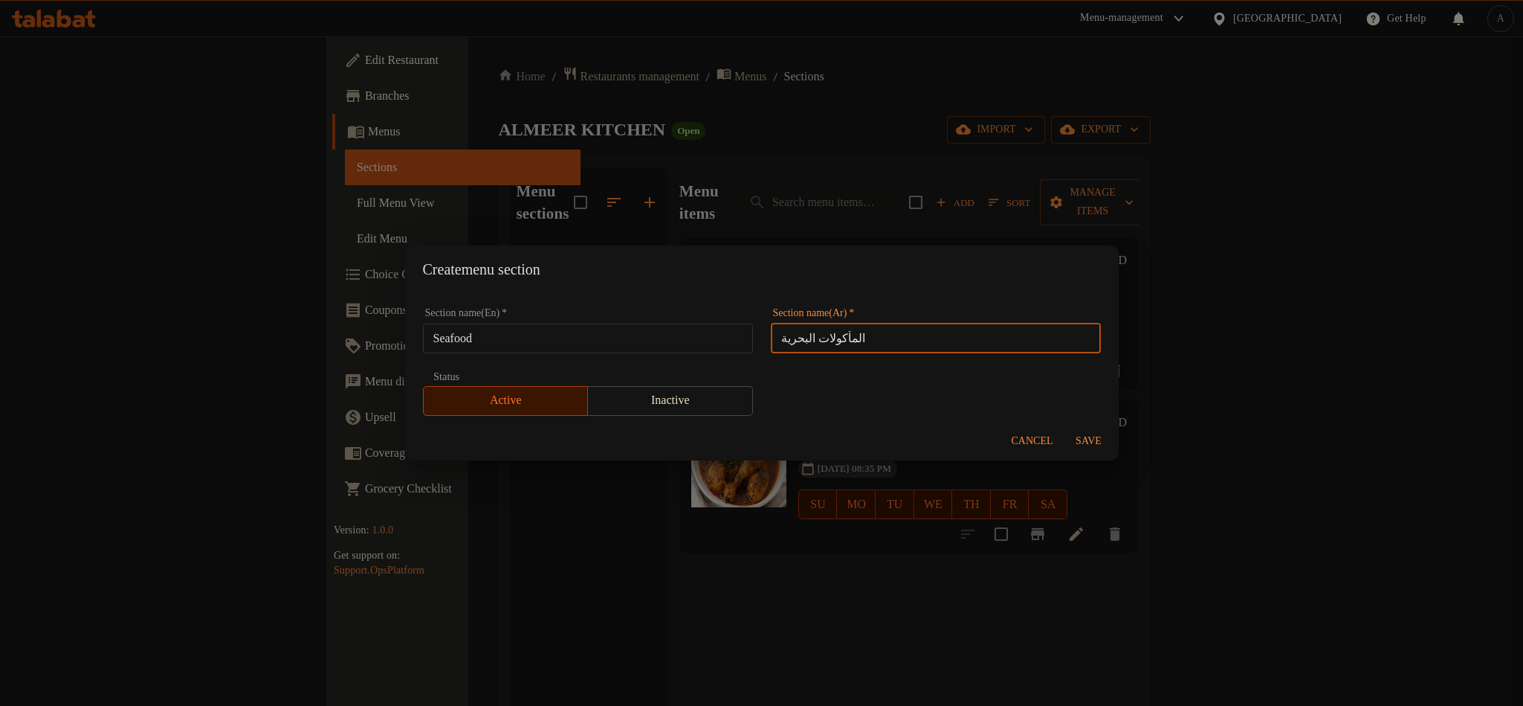
type input "المأكولات البحرية"
click at [1100, 433] on span "Save" at bounding box center [1089, 441] width 36 height 19
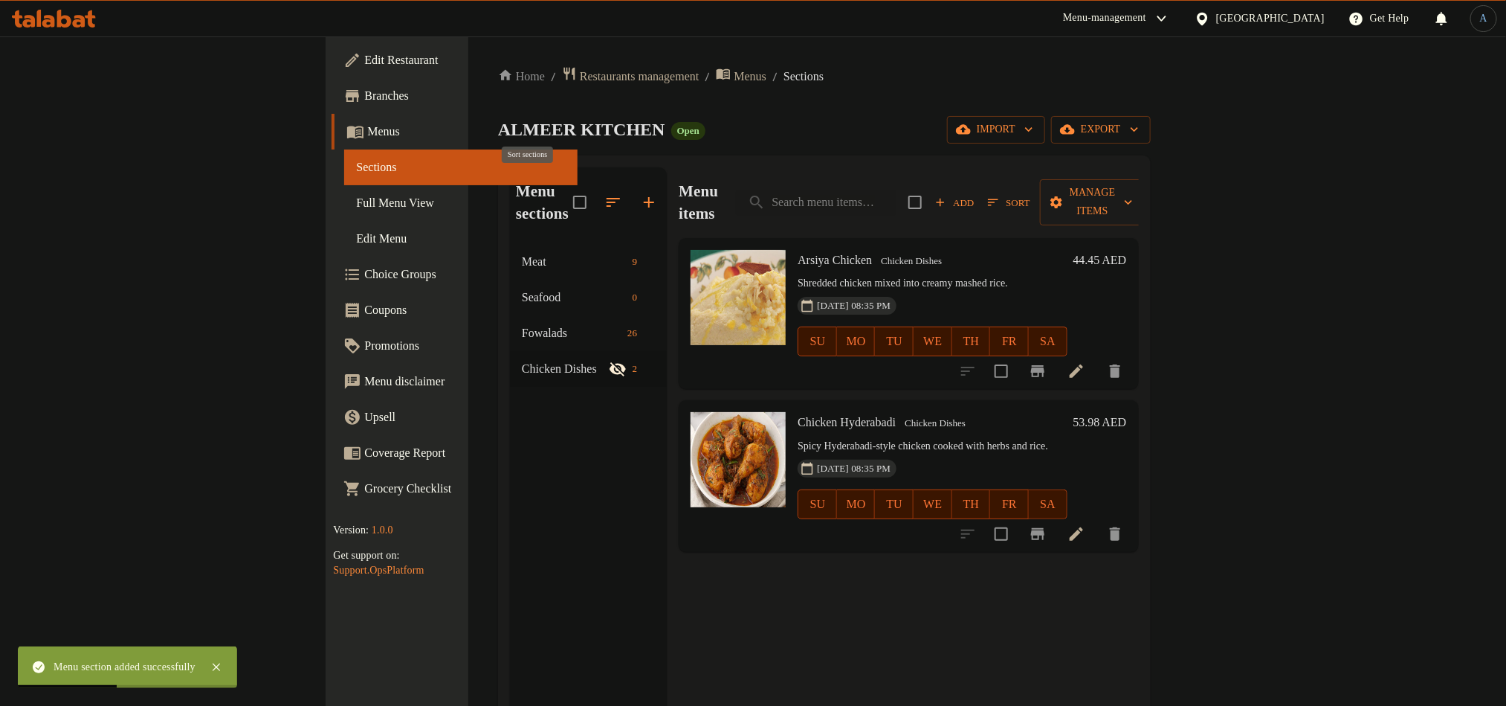
click at [604, 193] on icon "button" at bounding box center [613, 202] width 18 height 18
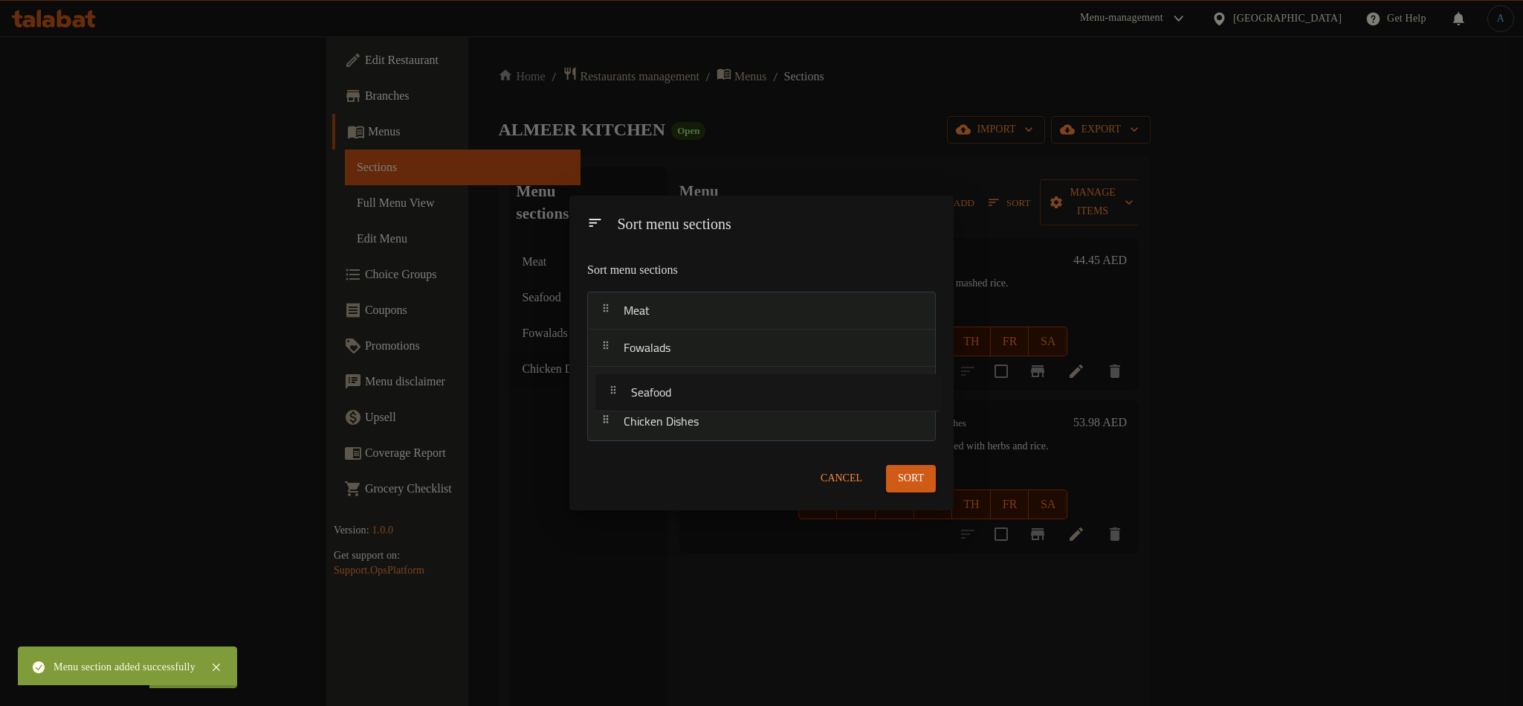
drag, startPoint x: 645, startPoint y: 353, endPoint x: 652, endPoint y: 401, distance: 48.8
click at [652, 401] on nav "Meat Seafood Fowalads Chicken Dishes" at bounding box center [761, 365] width 349 height 149
click at [930, 485] on button "Sort" at bounding box center [911, 479] width 50 height 28
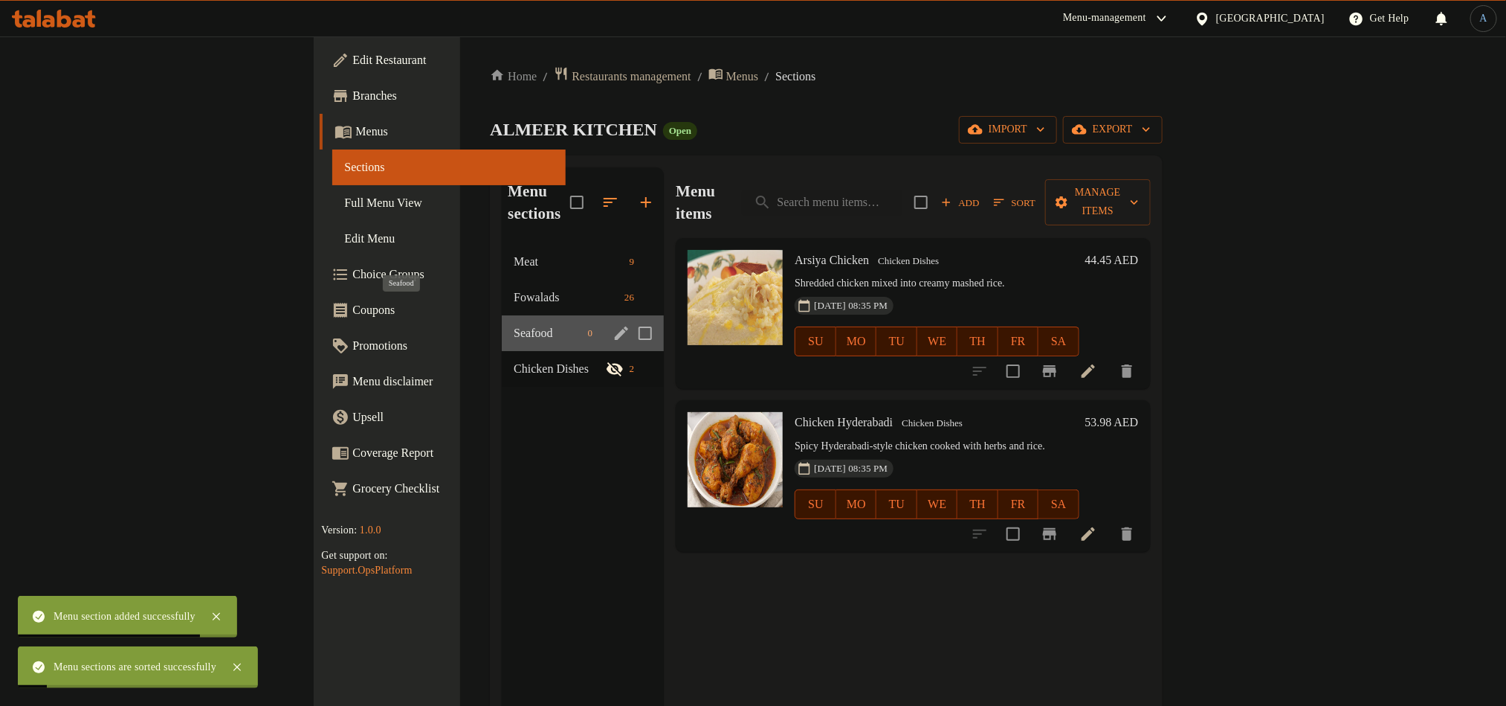
click at [514, 324] on span "Seafood" at bounding box center [548, 333] width 68 height 18
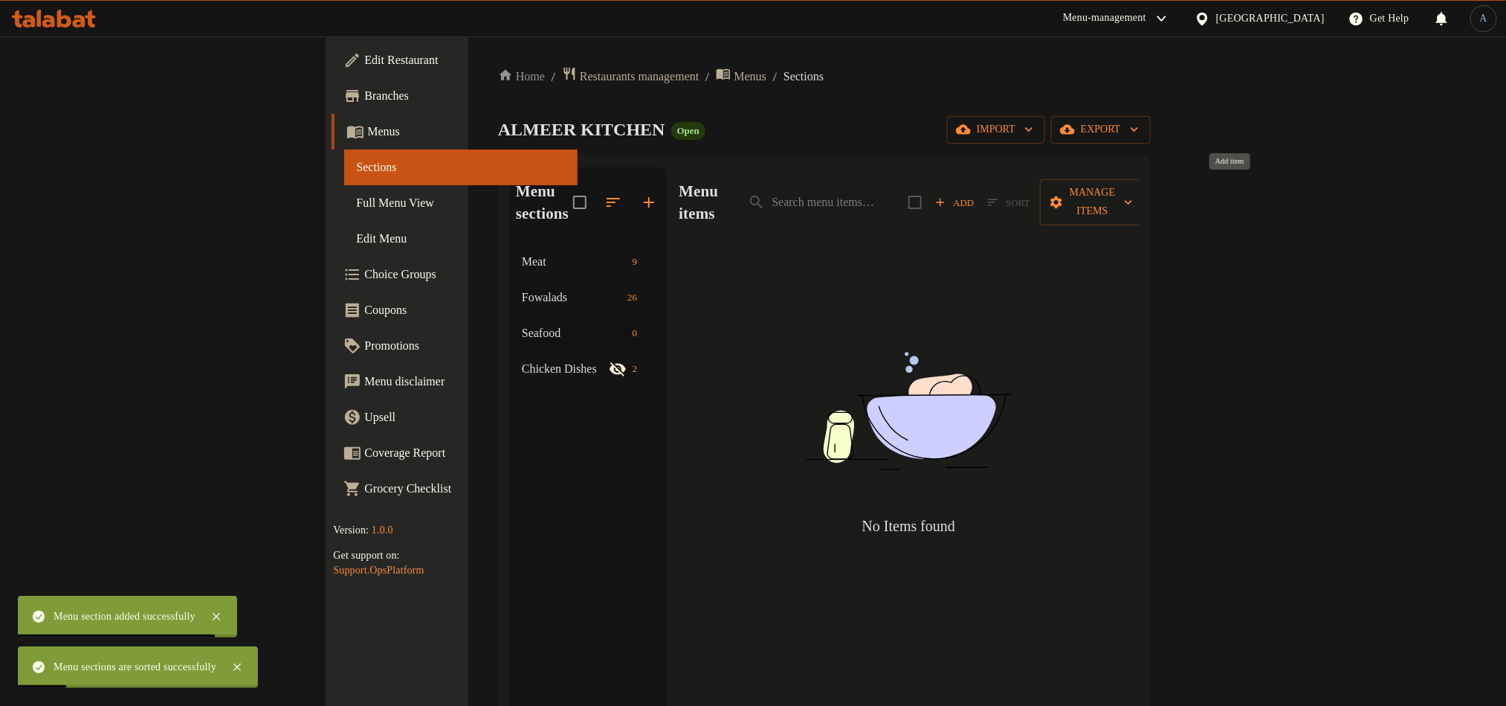
click at [975, 195] on span "Add" at bounding box center [955, 202] width 40 height 17
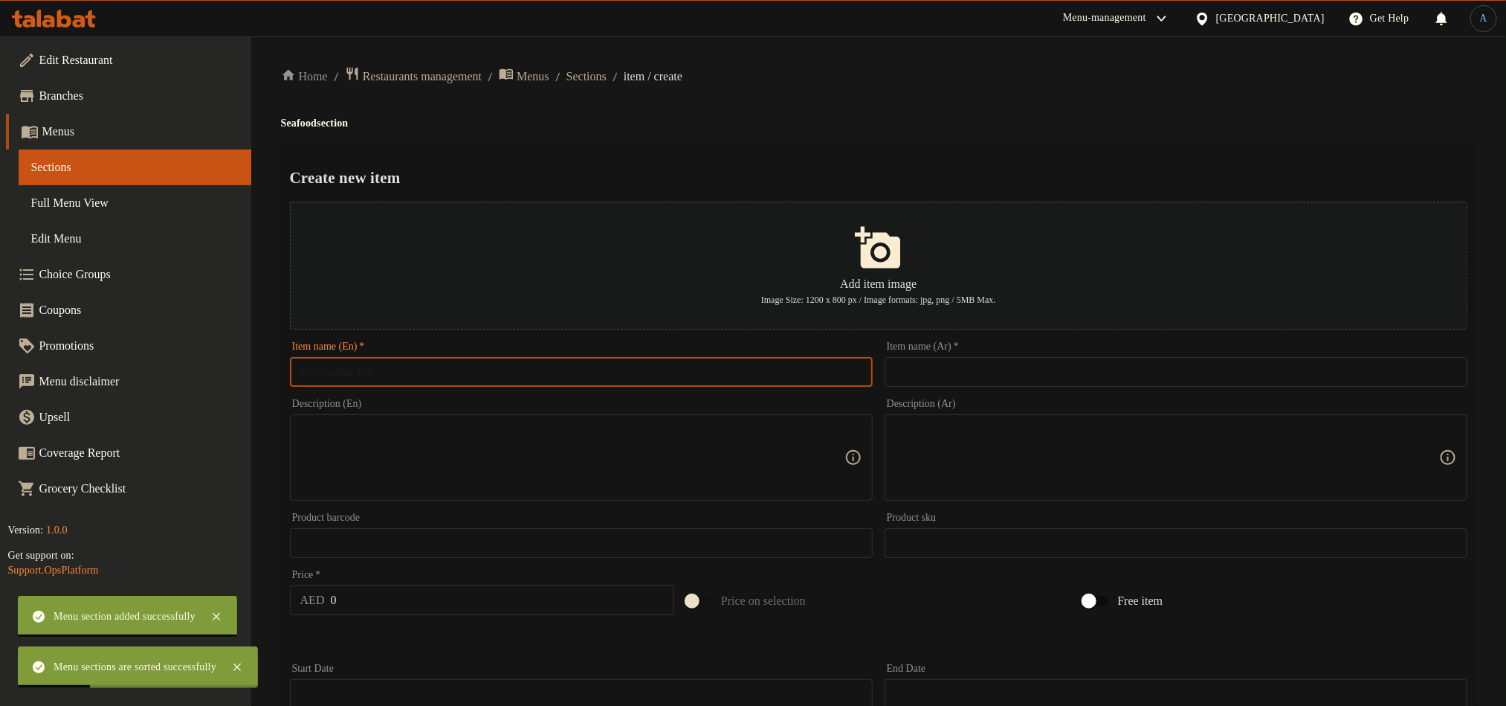
click at [738, 381] on input "text" at bounding box center [581, 372] width 583 height 30
paste input "Seabream Mashwai"
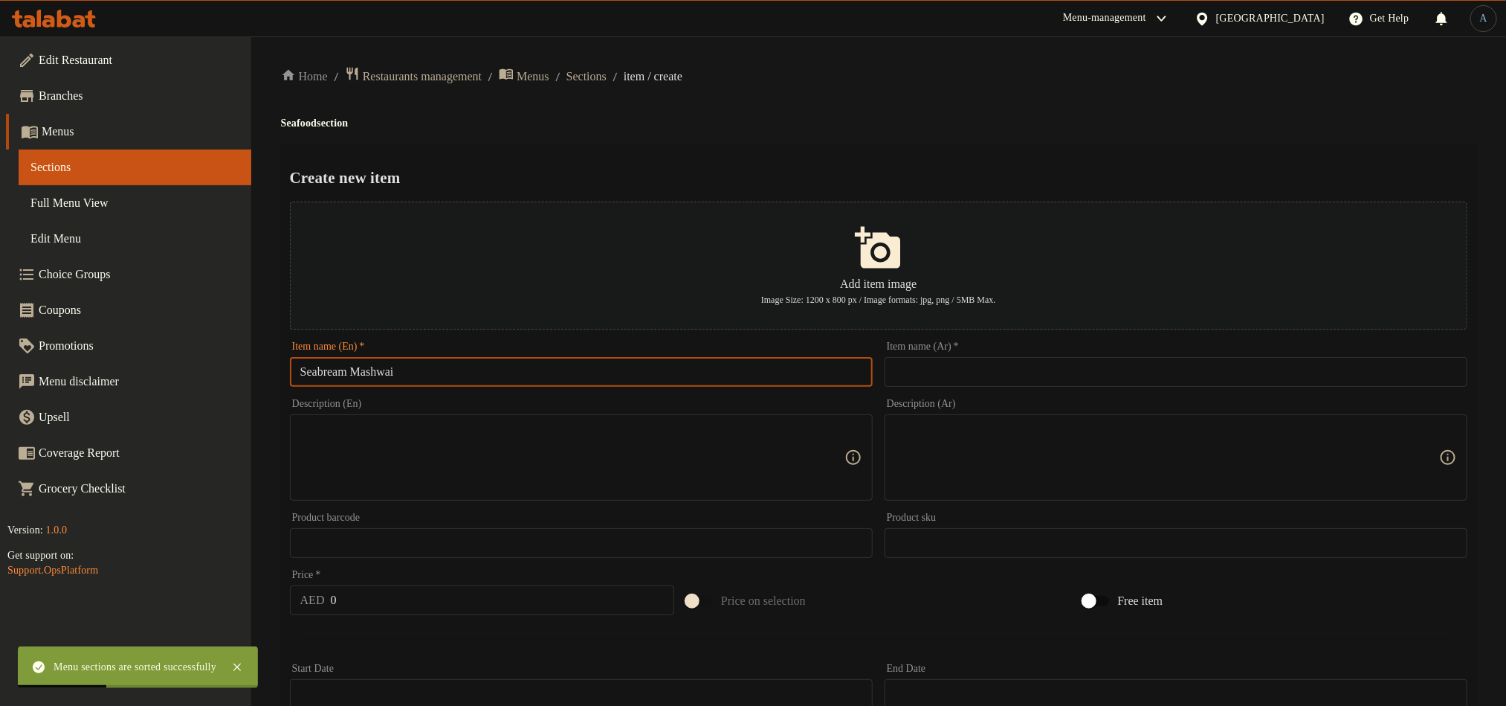
type input "Seabream Mashwai"
click at [1004, 371] on input "text" at bounding box center [1176, 372] width 583 height 30
paste input "سبريم"
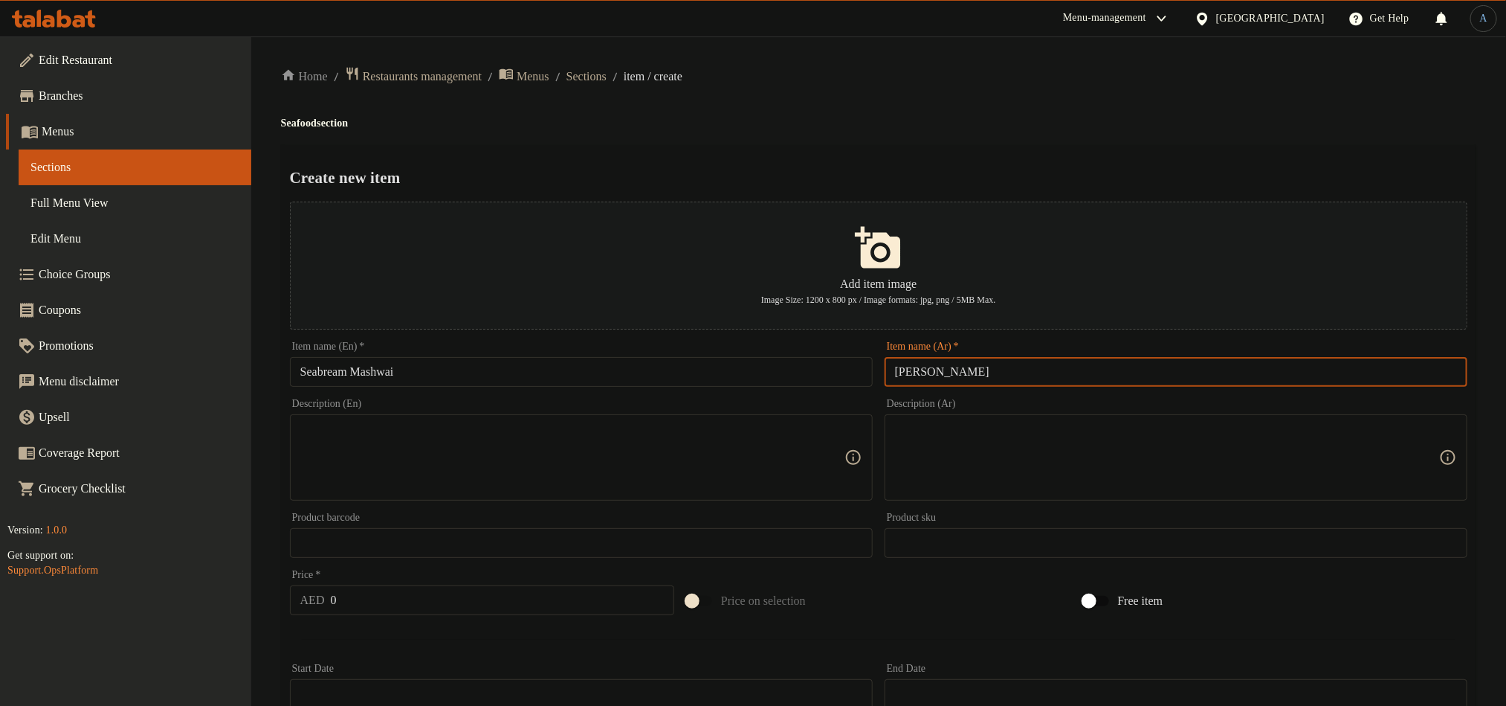
type input "سبريم مشوي"
click at [1024, 139] on div "Home / Restaurants management / Menus / Sections / item / create Seafood sectio…" at bounding box center [879, 539] width 1196 height 947
click at [381, 600] on input "0" at bounding box center [503, 600] width 344 height 30
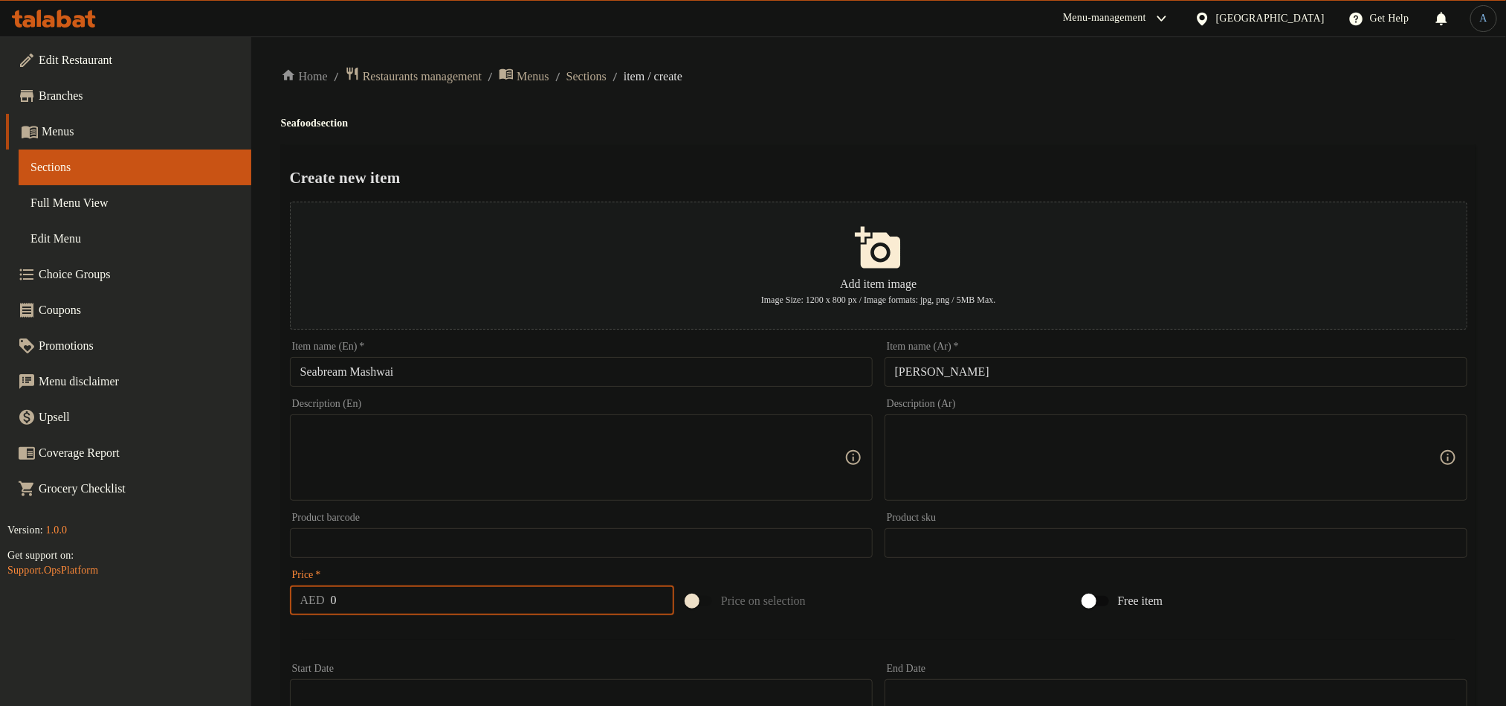
paste input "7"
type input "70"
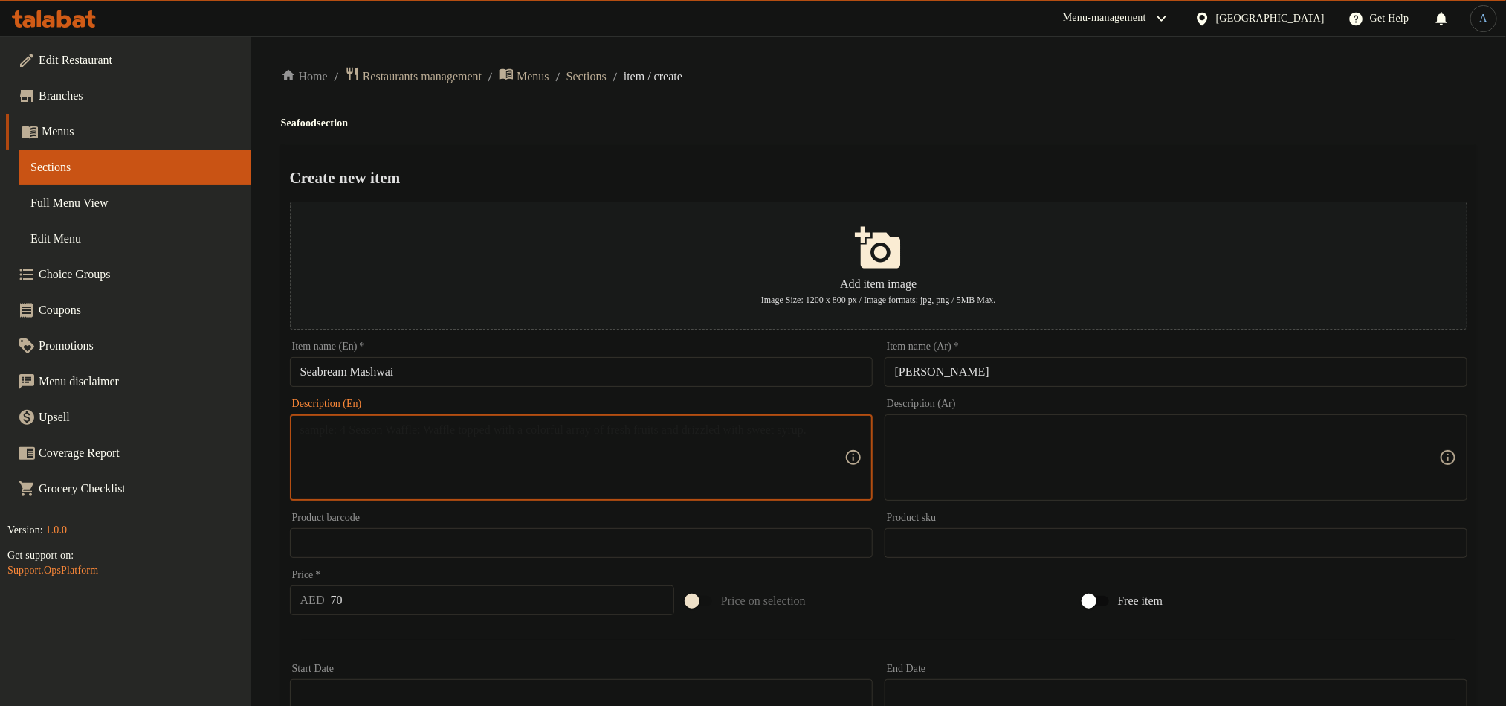
click at [482, 487] on textarea at bounding box center [572, 457] width 544 height 71
paste textarea
click at [502, 430] on textarea at bounding box center [572, 457] width 544 height 71
paste textarea
click at [718, 482] on textarea at bounding box center [572, 457] width 544 height 71
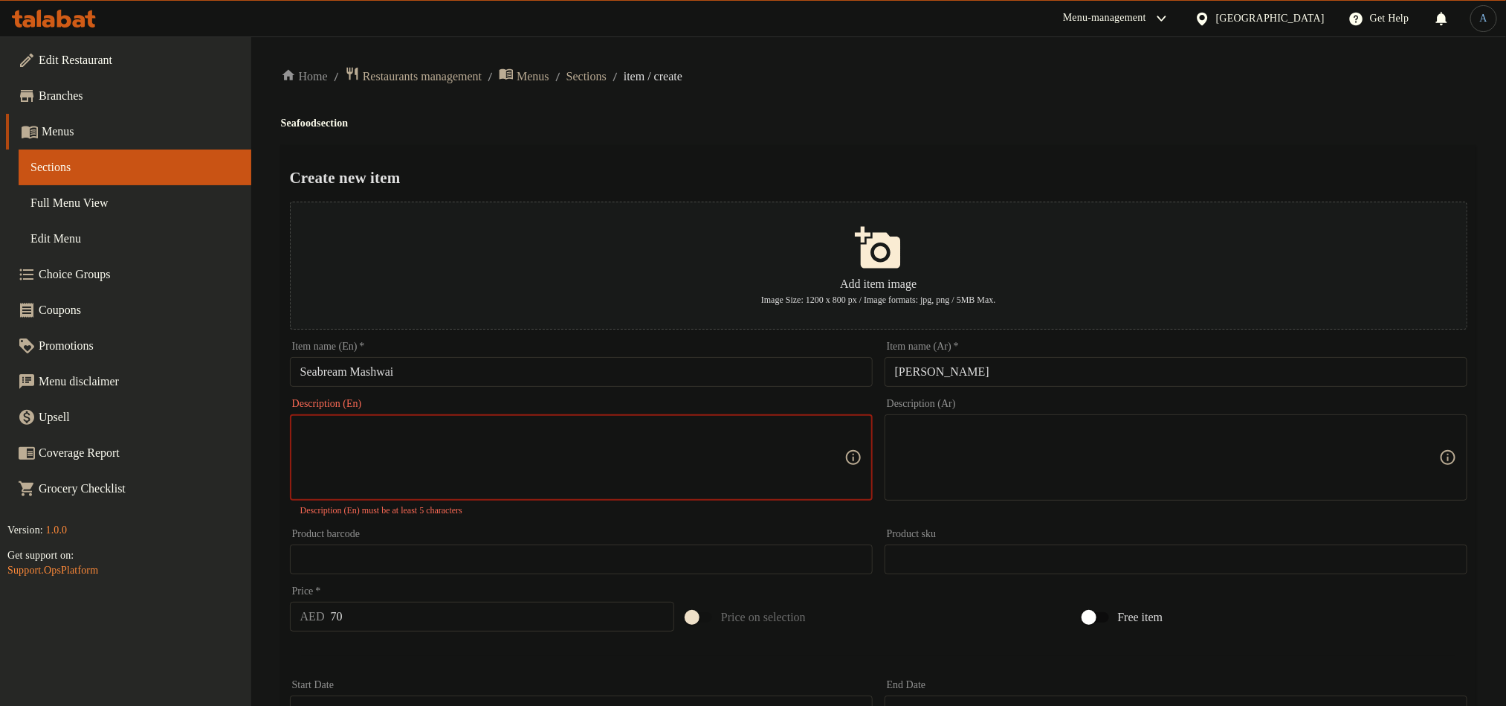
paste textarea "Grilled seabream marinated with spices."
click at [747, 453] on textarea "Grilled seabream marinated with spices." at bounding box center [572, 457] width 544 height 71
type textarea "Grilled seabream marinated with spices."
click at [923, 158] on div "Create new item Add item image Image Size: 1200 x 800 px / Image formats: jpg, …" at bounding box center [879, 582] width 1196 height 874
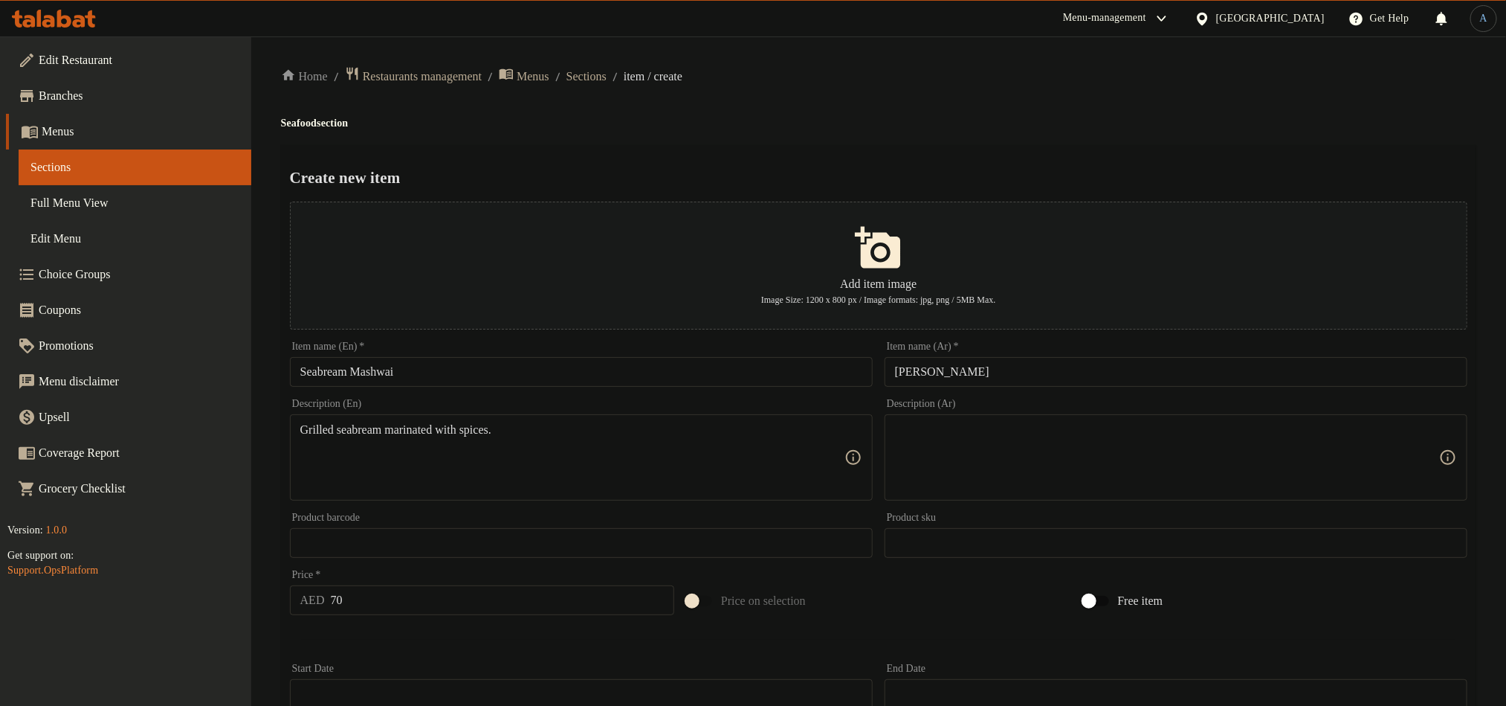
click at [1073, 471] on textarea at bounding box center [1167, 457] width 544 height 71
paste textarea "الدنيس المشوي المتبل بالبهارات."
type textarea "الدنيس المشوي المتبل بالبهارات."
click at [366, 436] on textarea "Grilled seabream marinated with spices." at bounding box center [572, 457] width 544 height 71
click at [346, 371] on input "Seabream Mashwai" at bounding box center [581, 372] width 583 height 30
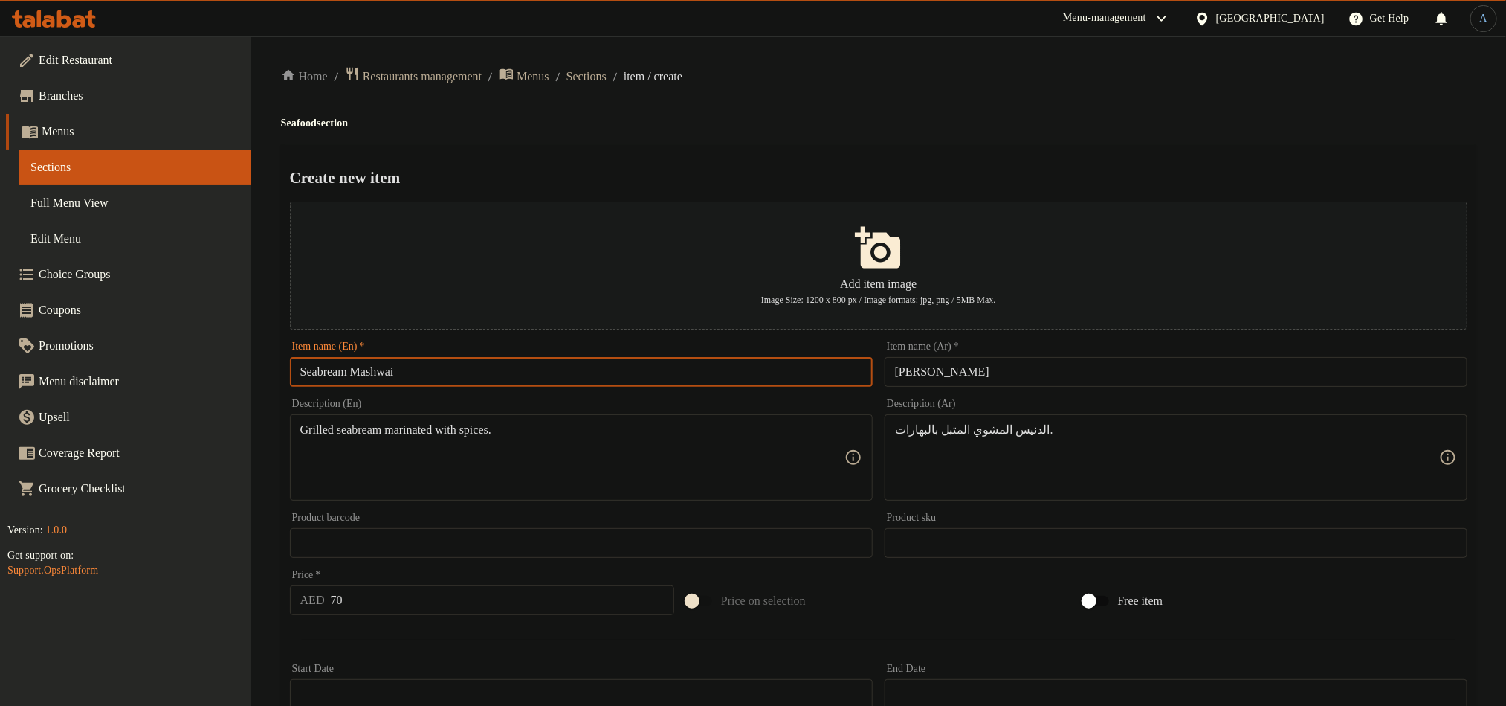
click at [346, 371] on input "Seabream Mashwai" at bounding box center [581, 372] width 583 height 30
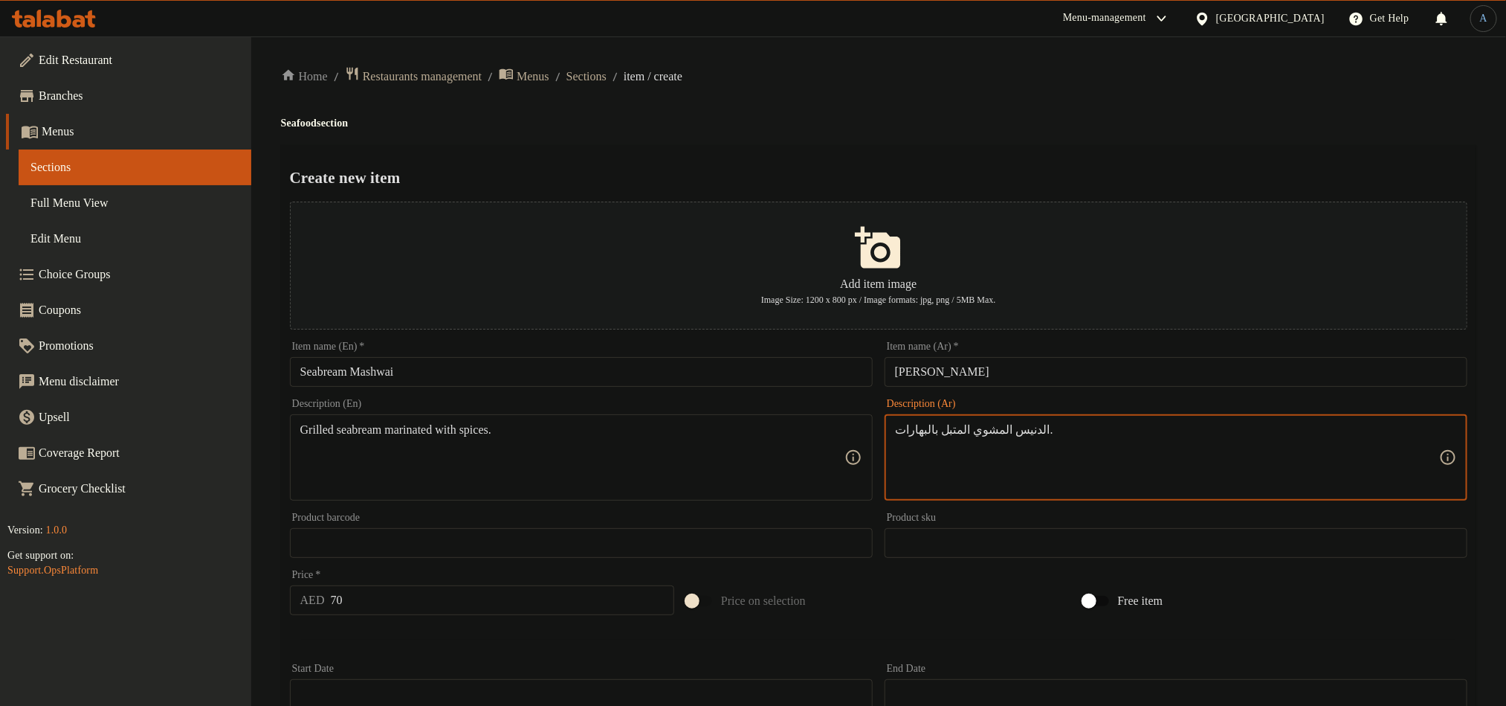
click at [938, 369] on input "سبريم مشوي" at bounding box center [1176, 372] width 583 height 30
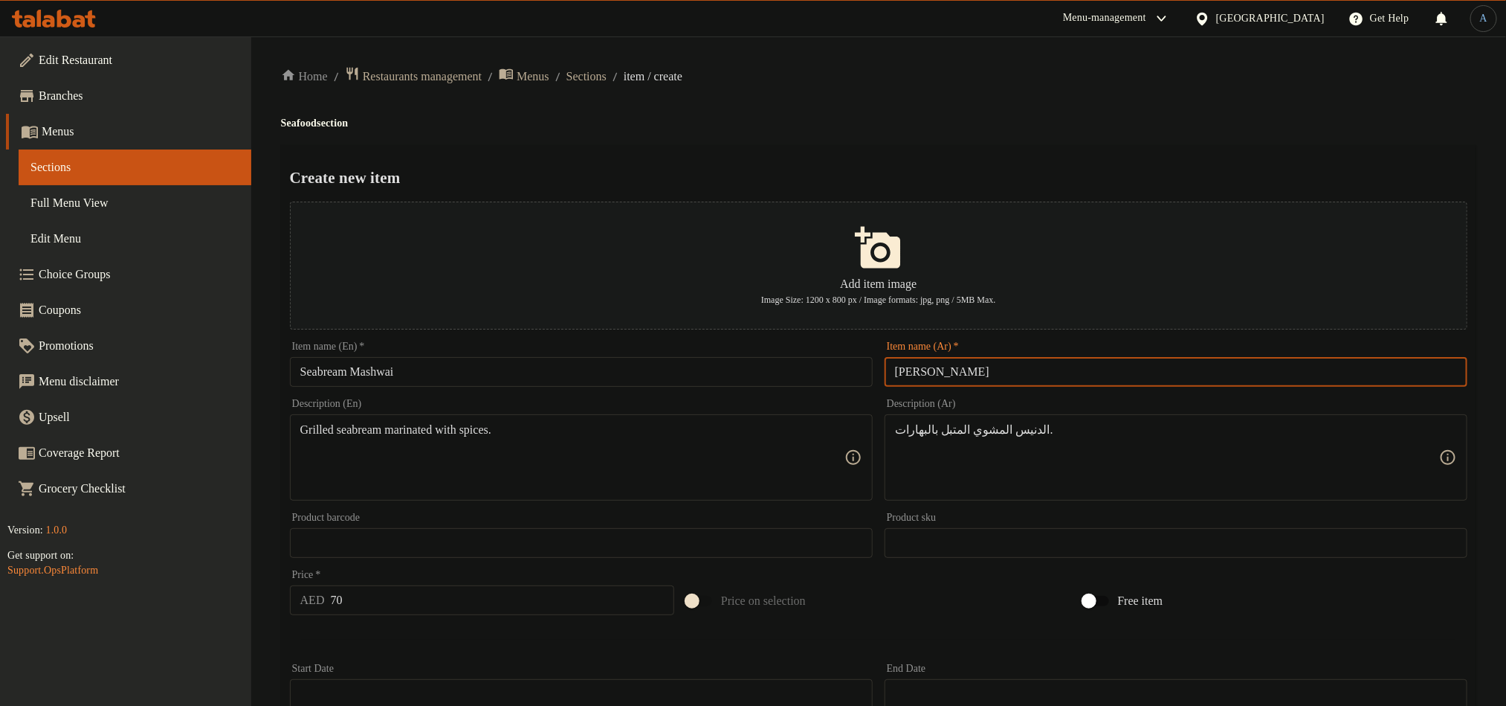
click at [938, 369] on input "سبريم مشوي" at bounding box center [1176, 372] width 583 height 30
click at [904, 149] on div "Create new item Add item image Image Size: 1200 x 800 px / Image formats: jpg, …" at bounding box center [879, 573] width 1196 height 857
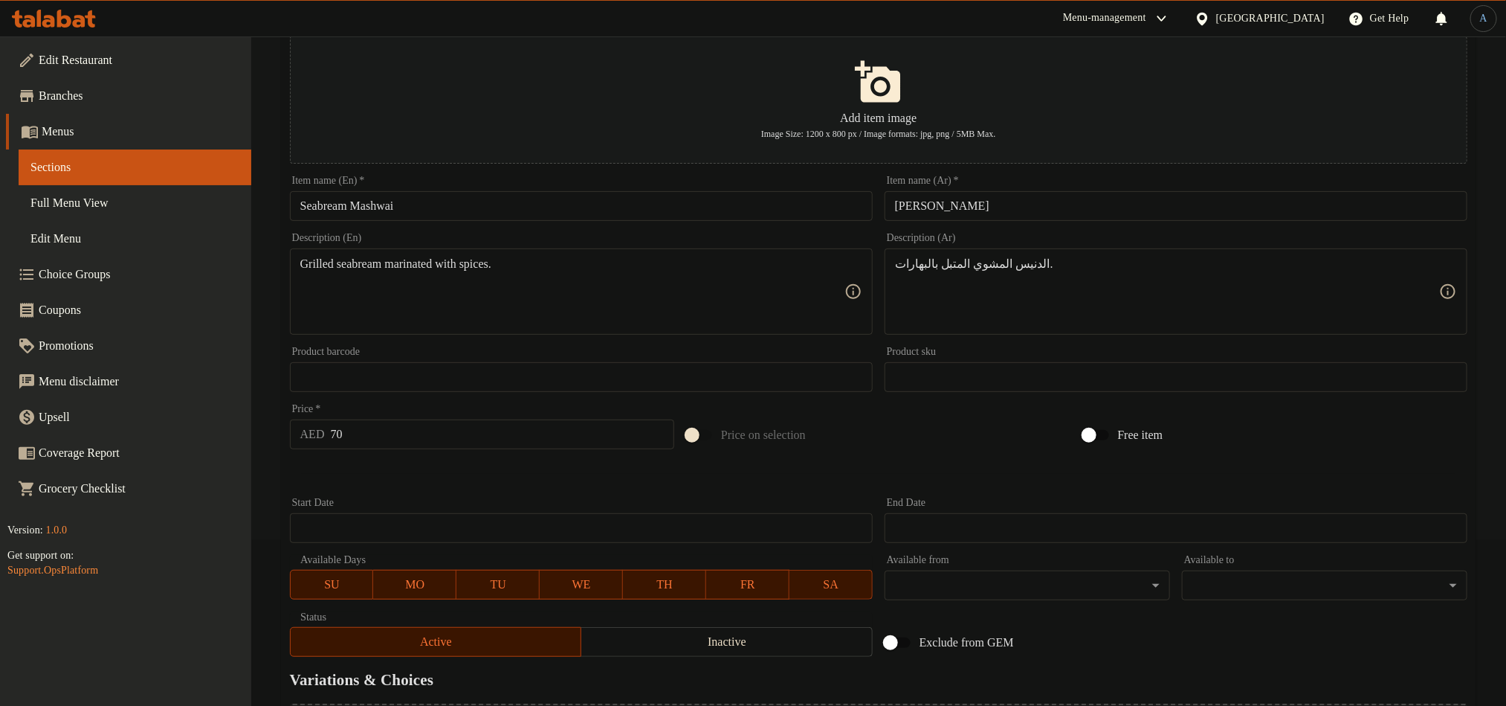
scroll to position [337, 0]
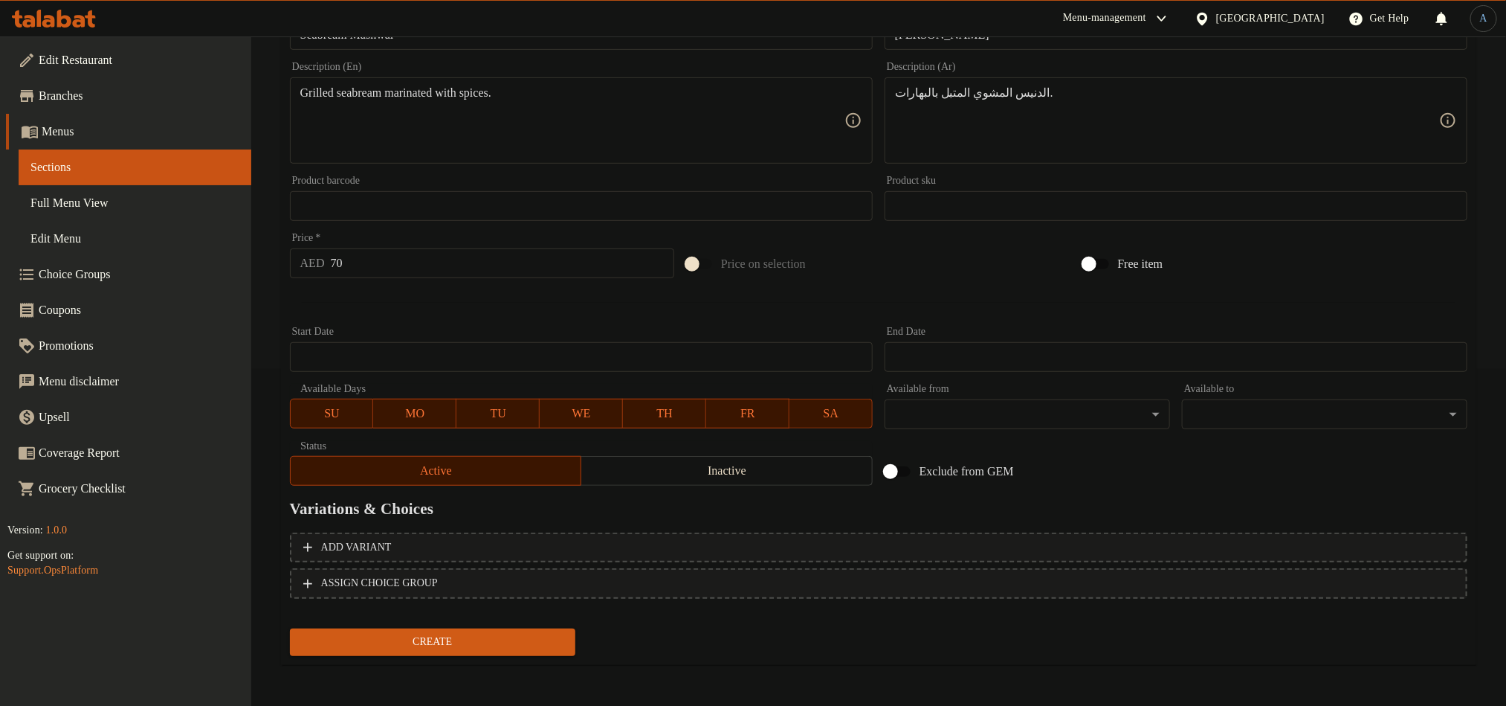
click at [407, 274] on input "70" at bounding box center [503, 263] width 344 height 30
click at [400, 636] on span "Create" at bounding box center [433, 642] width 262 height 19
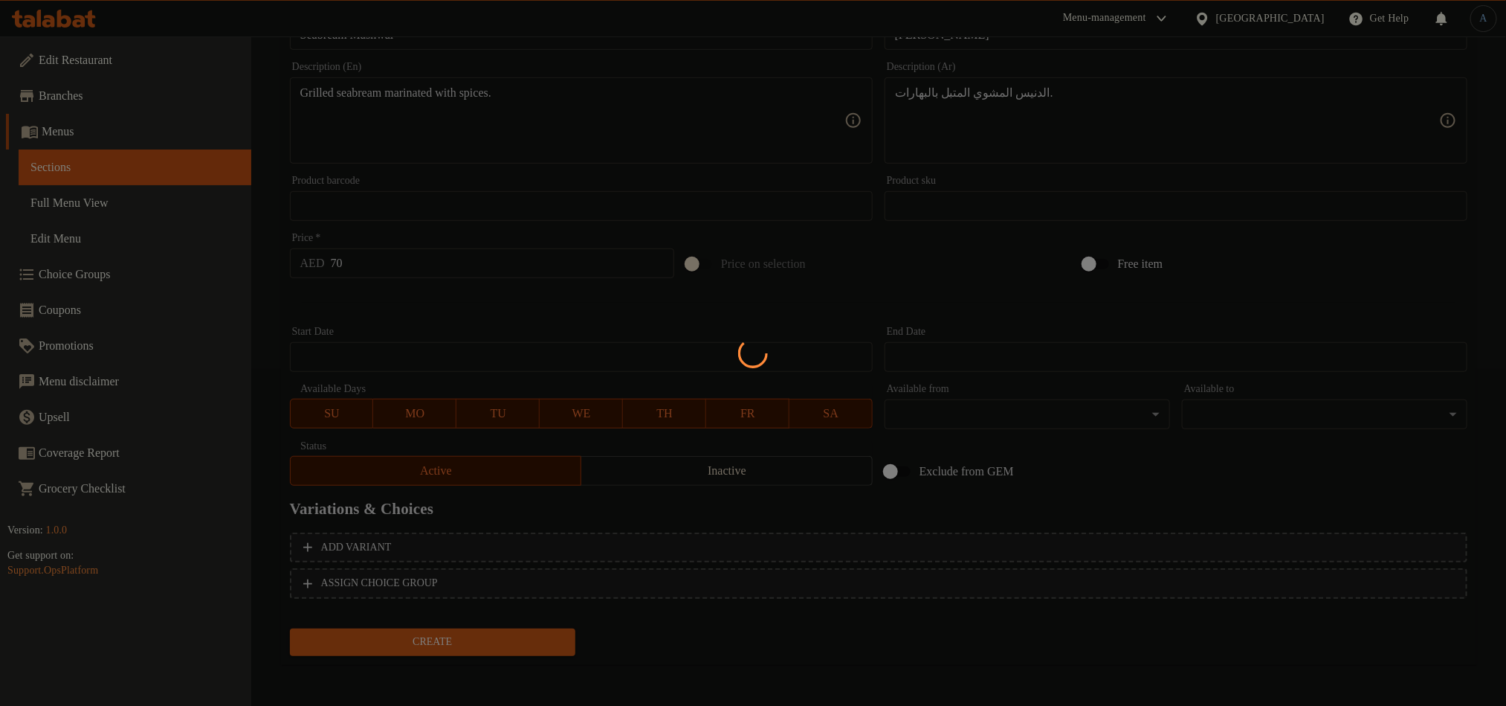
type input "0"
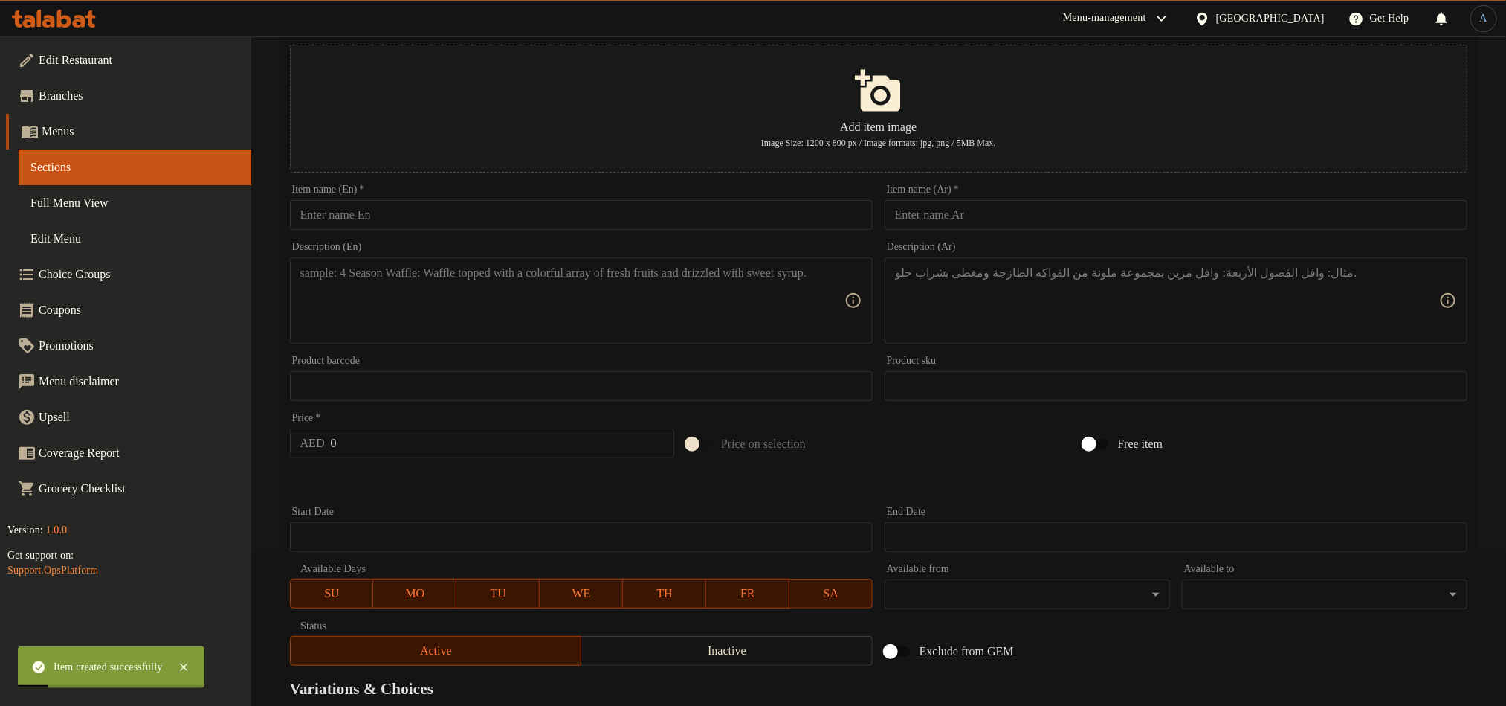
scroll to position [0, 0]
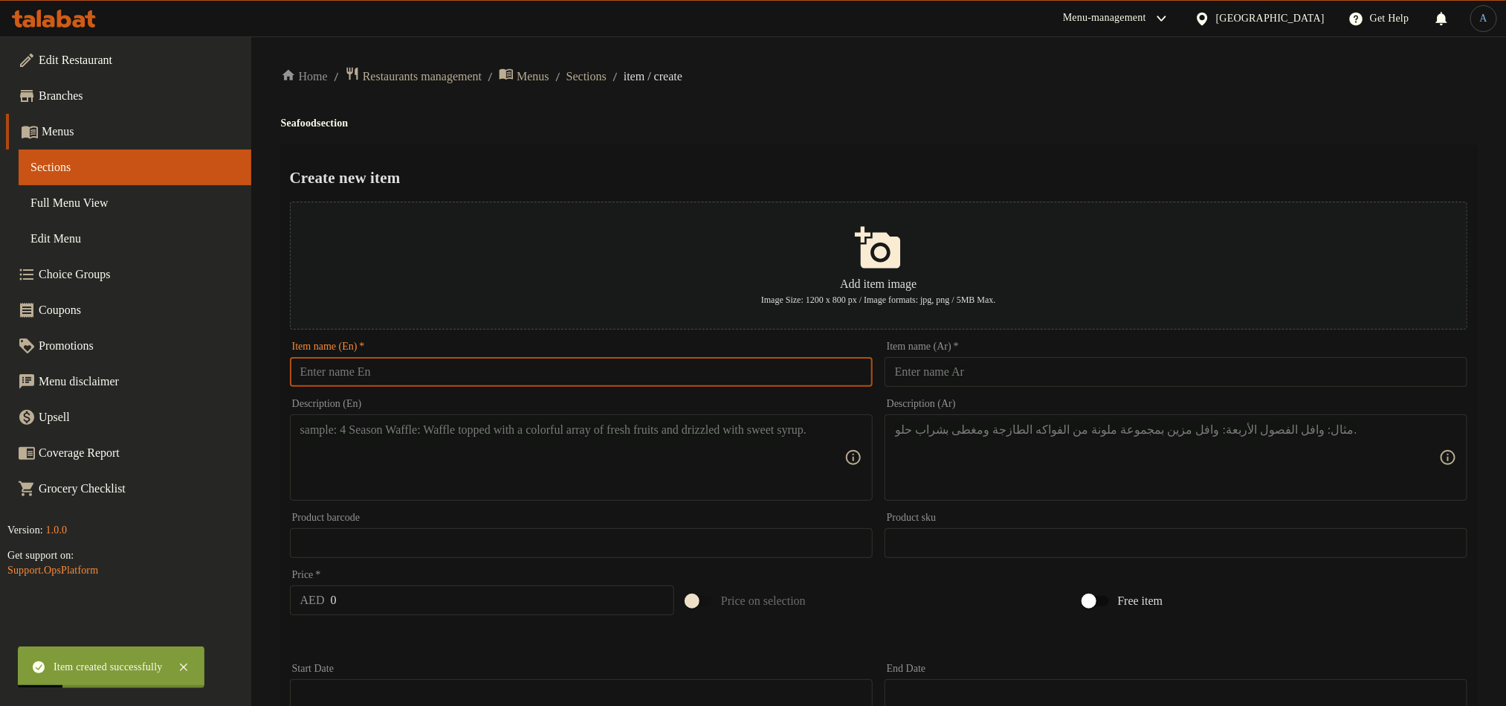
click at [471, 366] on input "text" at bounding box center [581, 372] width 583 height 30
paste input "Seabass Mashwai"
type input "Seabass Mashwai"
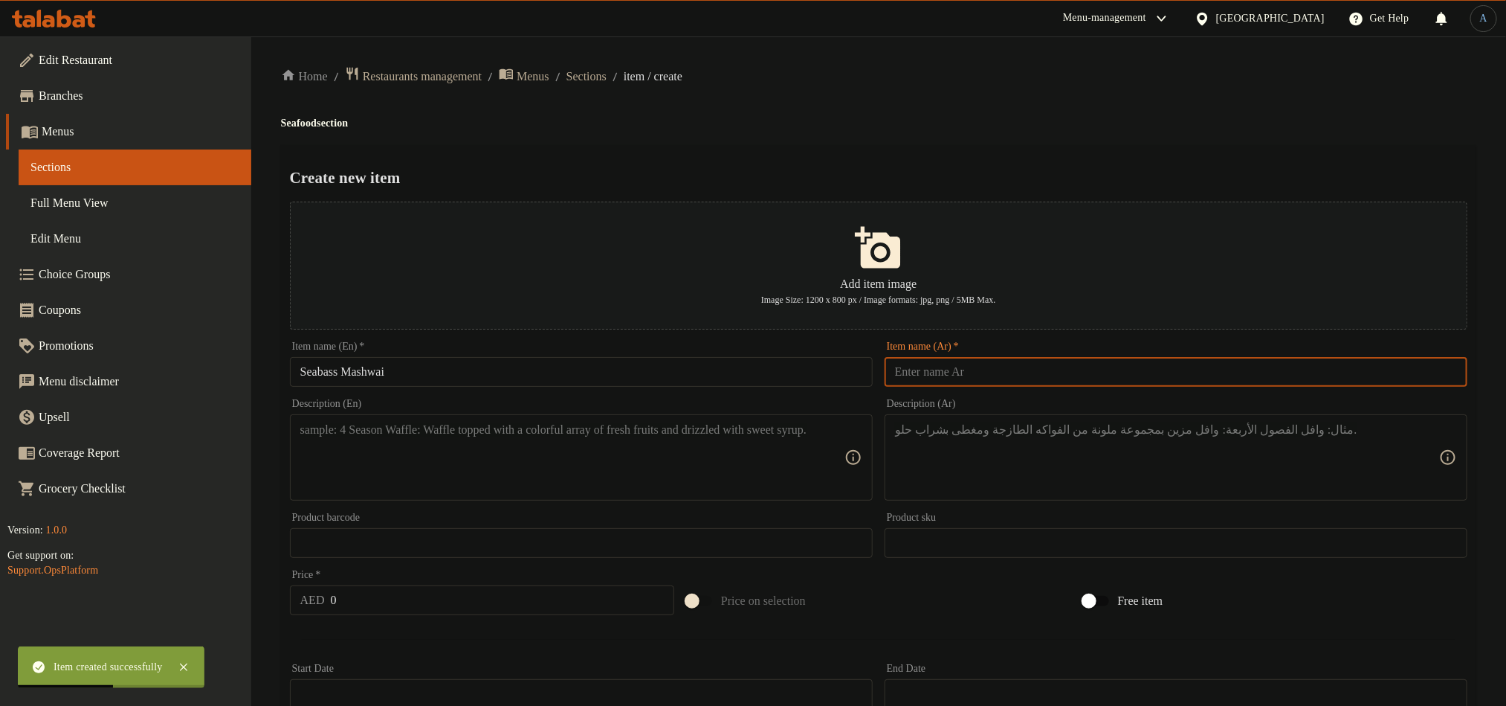
click at [1045, 366] on input "text" at bounding box center [1176, 372] width 583 height 30
paste input "سيباس"
type input "سيباس مشوي"
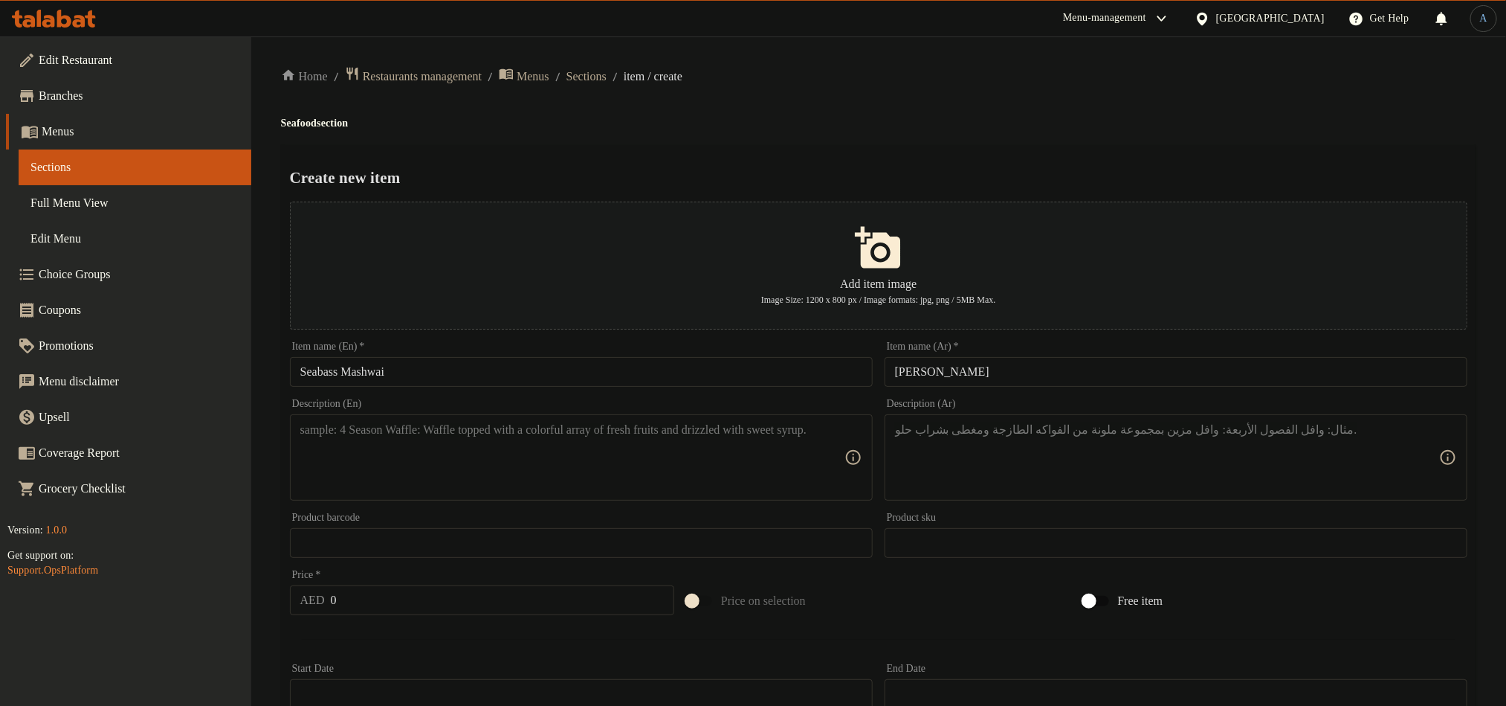
click at [397, 593] on input "0" at bounding box center [503, 600] width 344 height 30
paste input "7"
type input "70"
click at [427, 459] on textarea at bounding box center [572, 457] width 544 height 71
paste textarea "Charcoal grilled seabass with herbs."
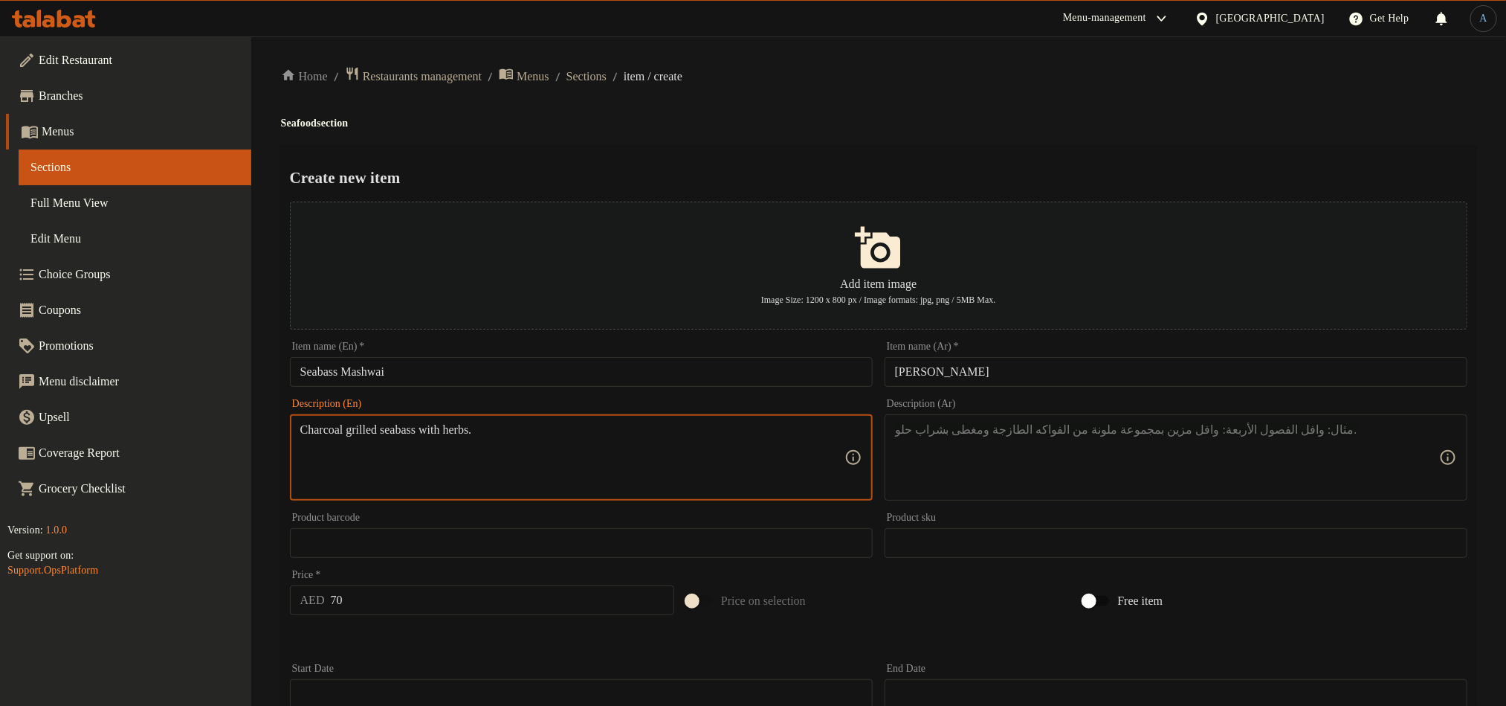
type textarea "Charcoal grilled seabass with herbs."
click at [1049, 431] on textarea at bounding box center [1167, 457] width 544 height 71
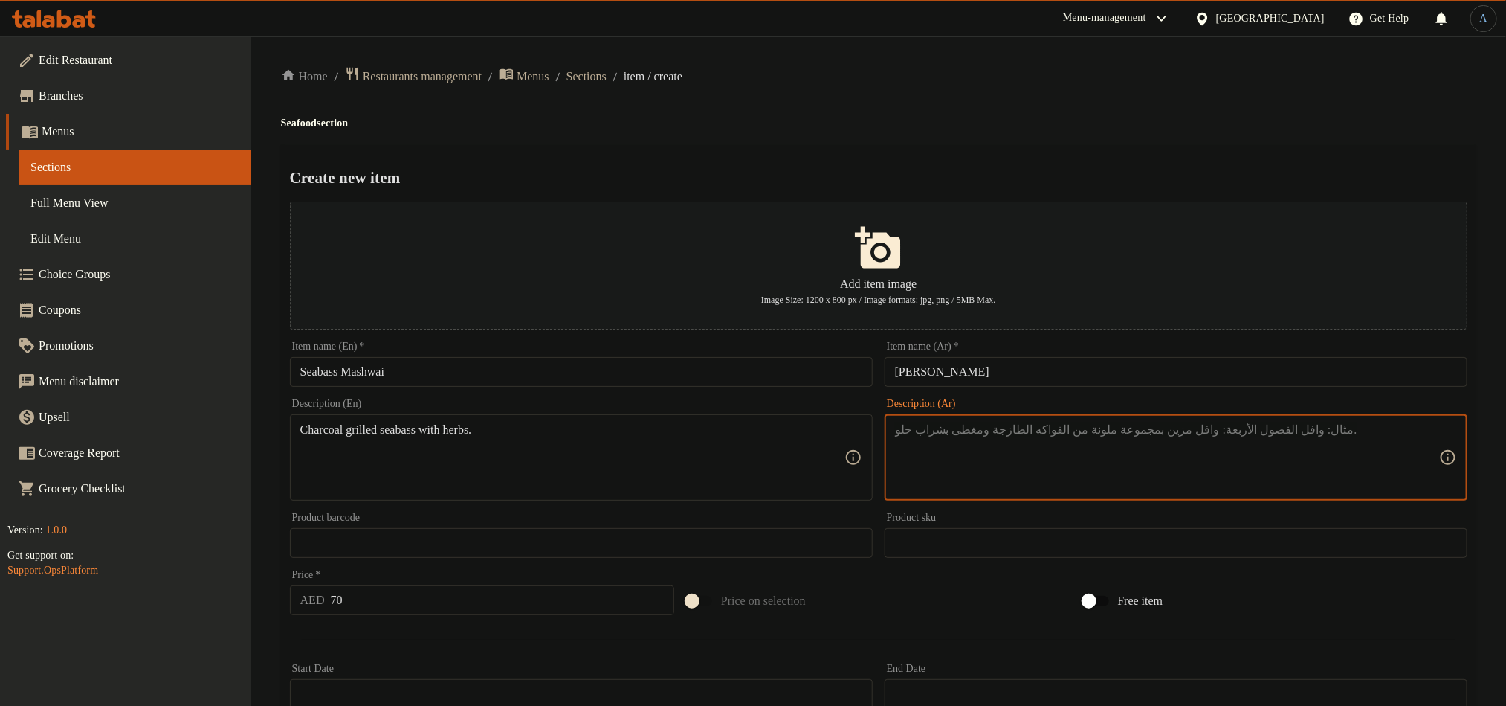
paste textarea "سمك القاروص المشوي على الفحم مع الأعشاب."
type textarea "سمك القاروص المشوي على الفحم مع الأعشاب."
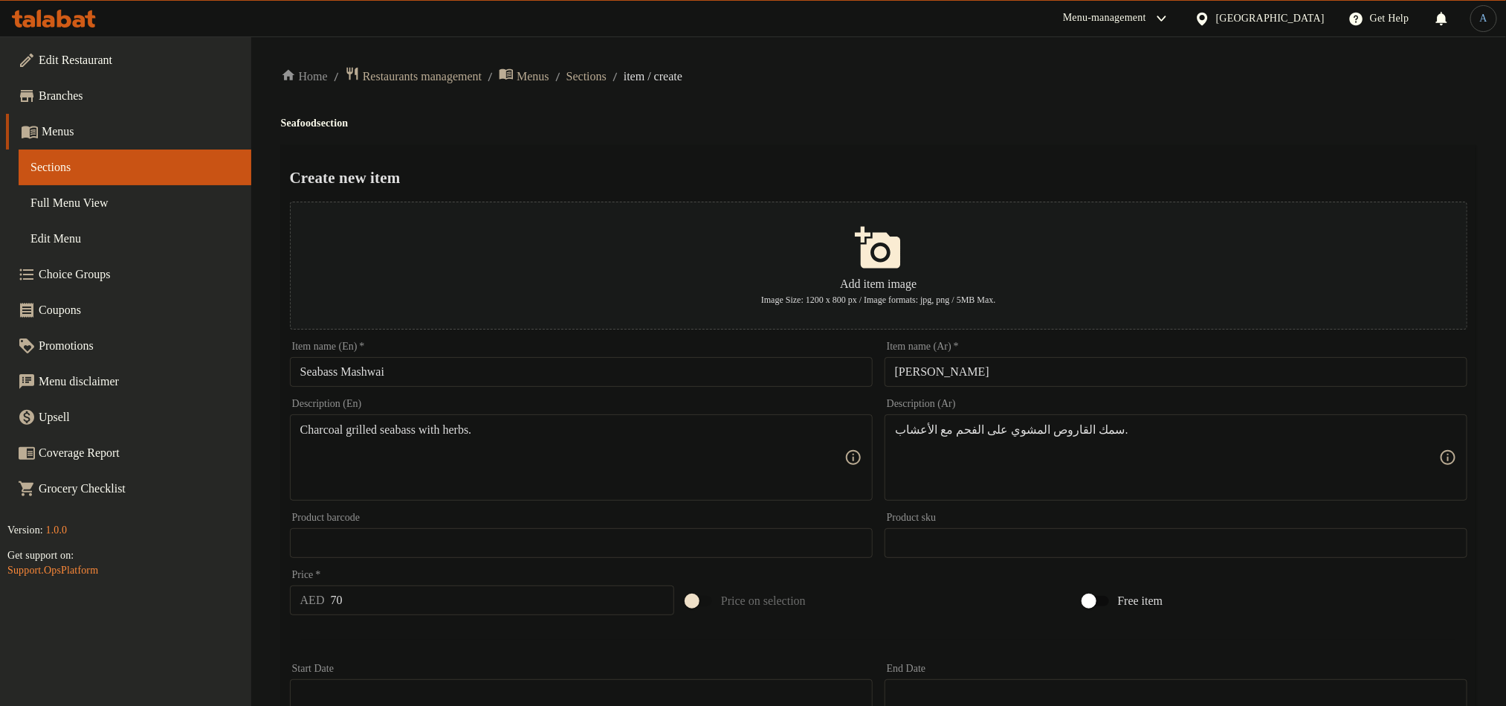
click at [993, 156] on div "Create new item Add item image Image Size: 1200 x 800 px / Image formats: jpg, …" at bounding box center [879, 573] width 1196 height 857
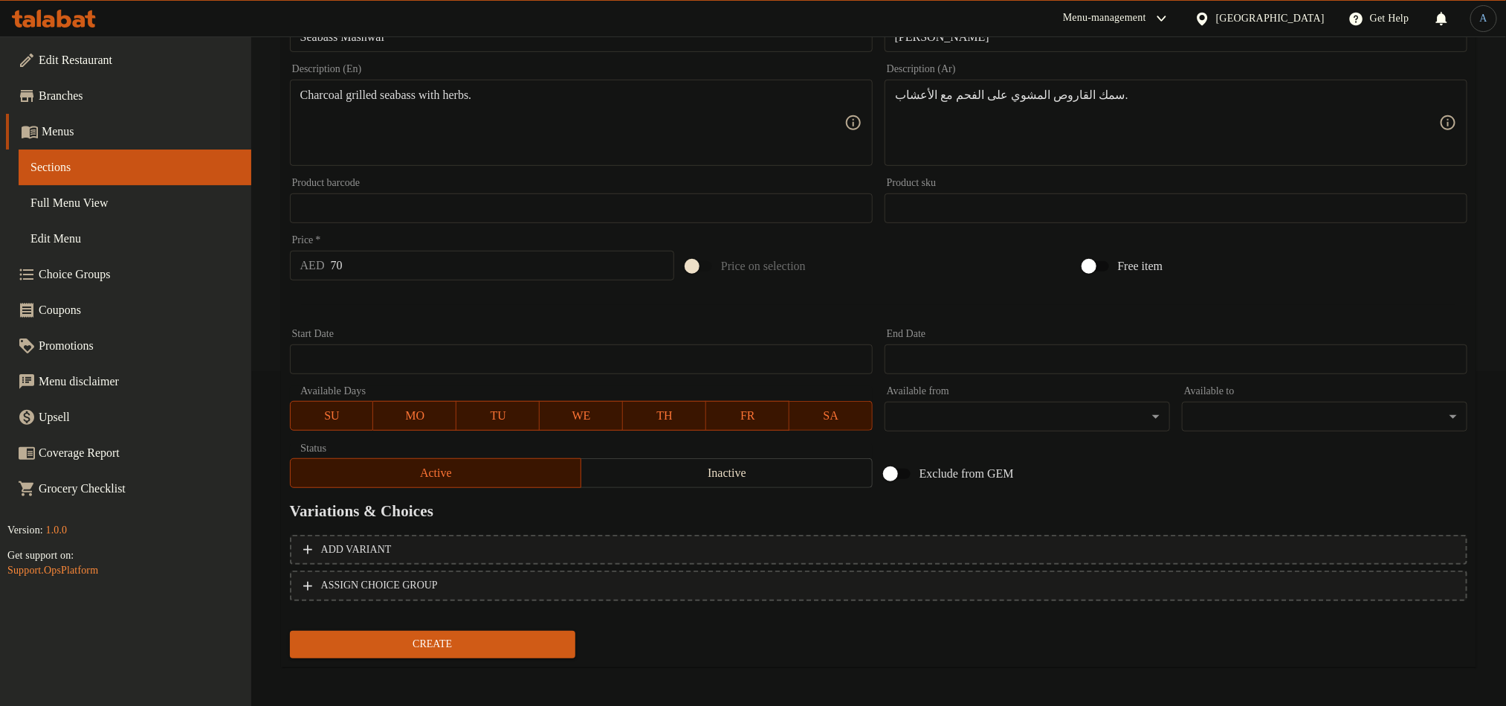
scroll to position [337, 0]
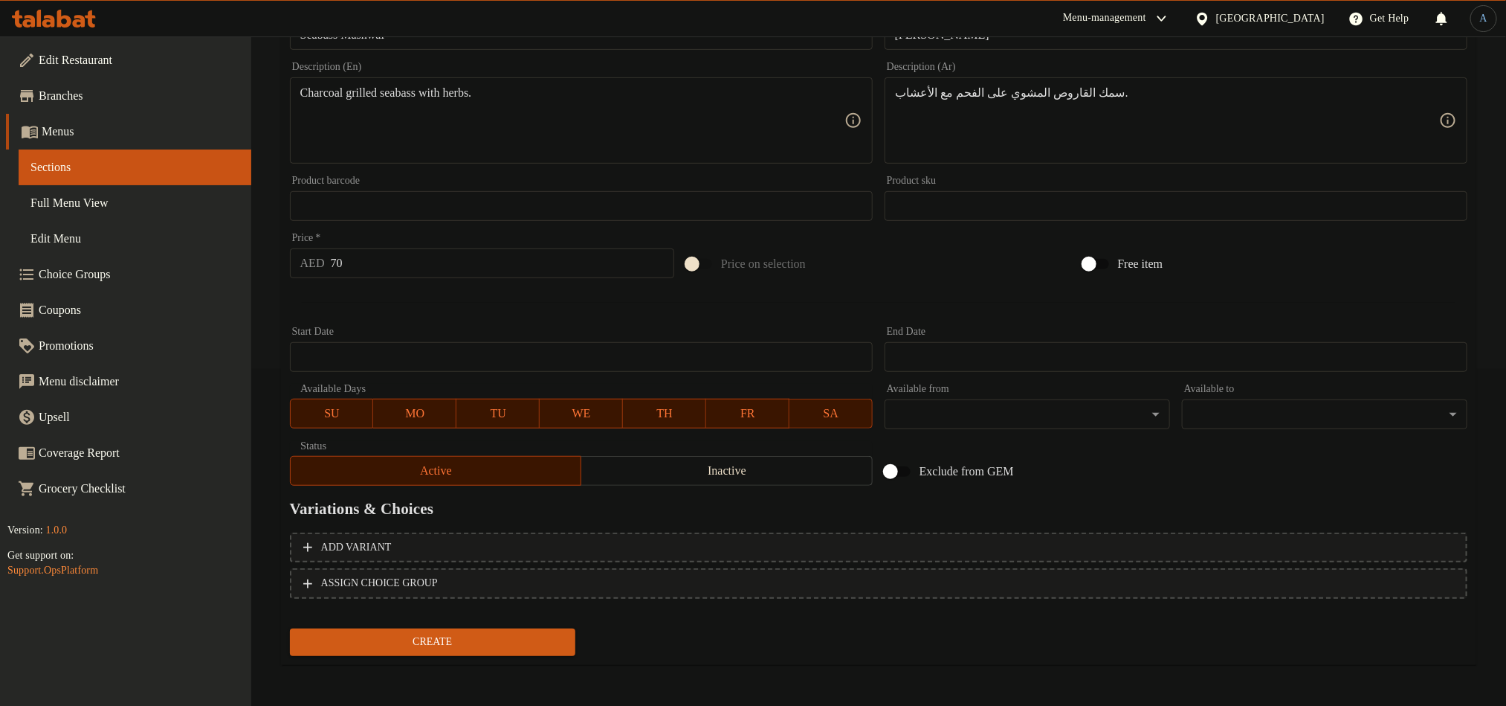
click at [433, 629] on button "Create" at bounding box center [433, 642] width 286 height 28
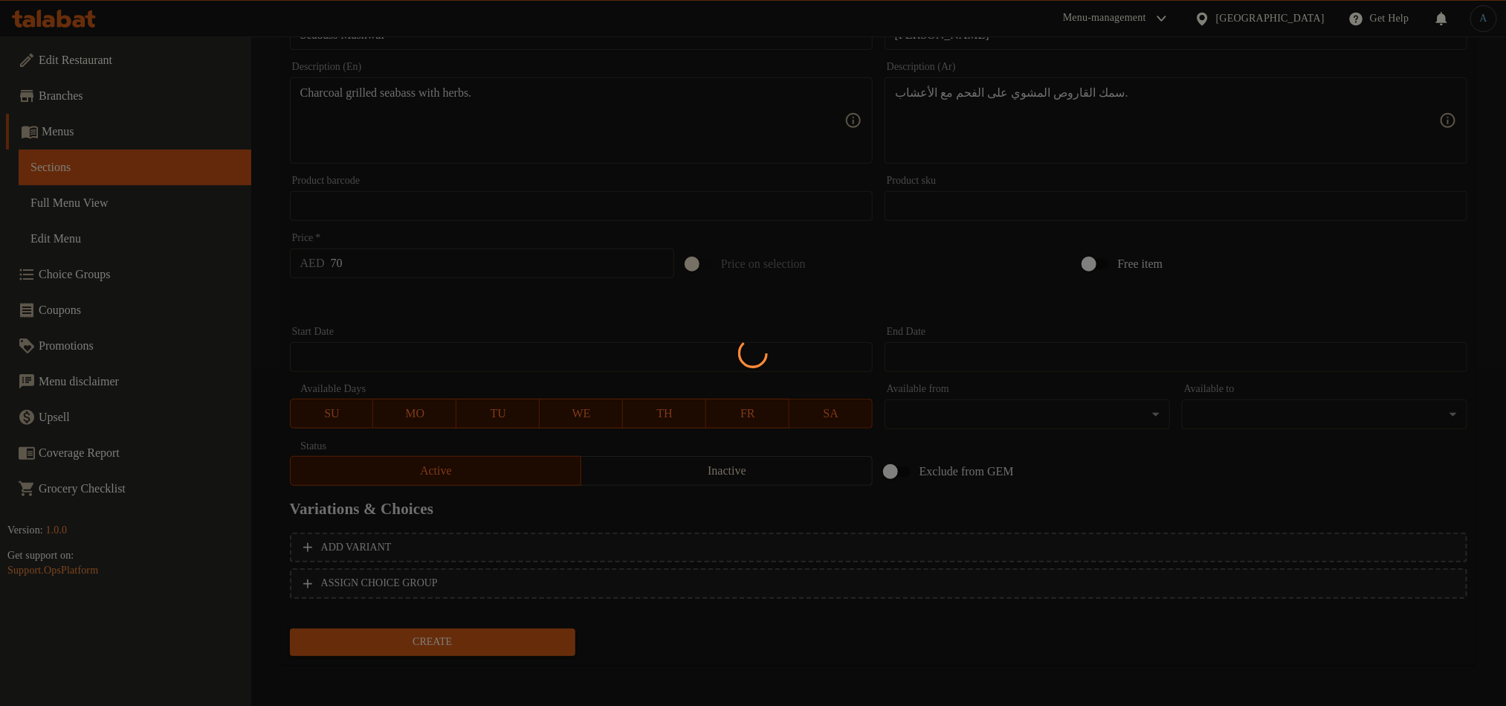
type input "0"
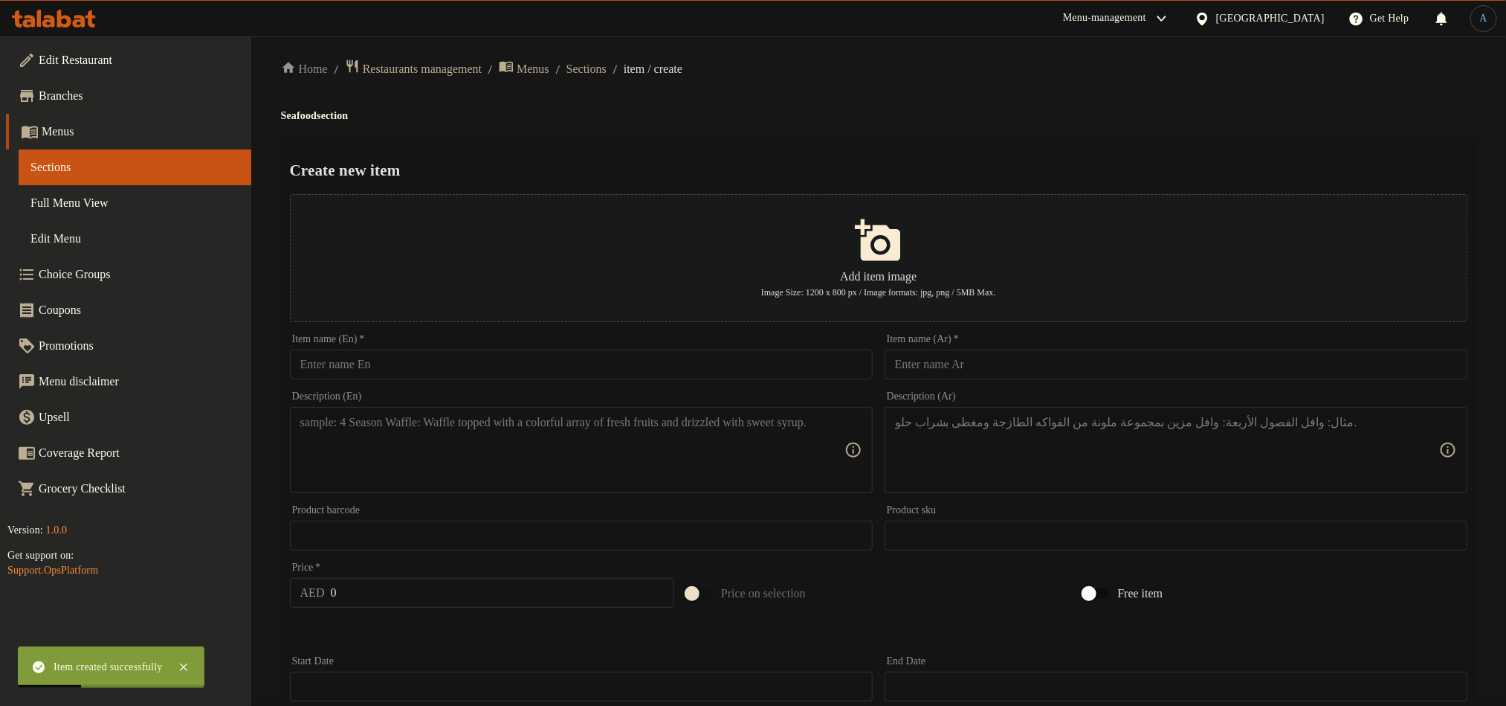
scroll to position [0, 0]
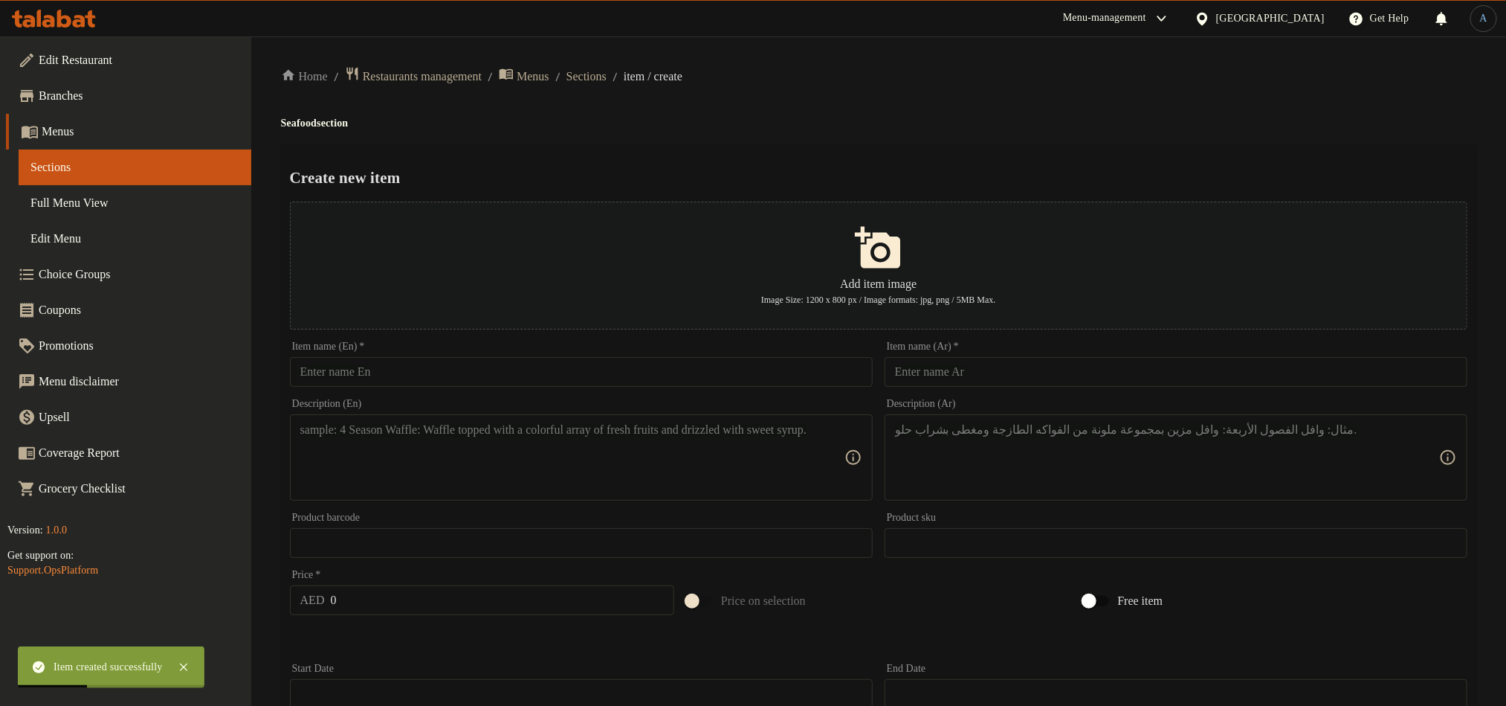
click at [429, 387] on input "text" at bounding box center [581, 372] width 583 height 30
paste input "Biyah Mashwai"
type input "Biyah Mashwai"
click at [810, 156] on div "Create new item Add item image Image Size: 1200 x 800 px / Image formats: jpg, …" at bounding box center [879, 573] width 1196 height 857
click at [1093, 358] on input "text" at bounding box center [1176, 372] width 583 height 30
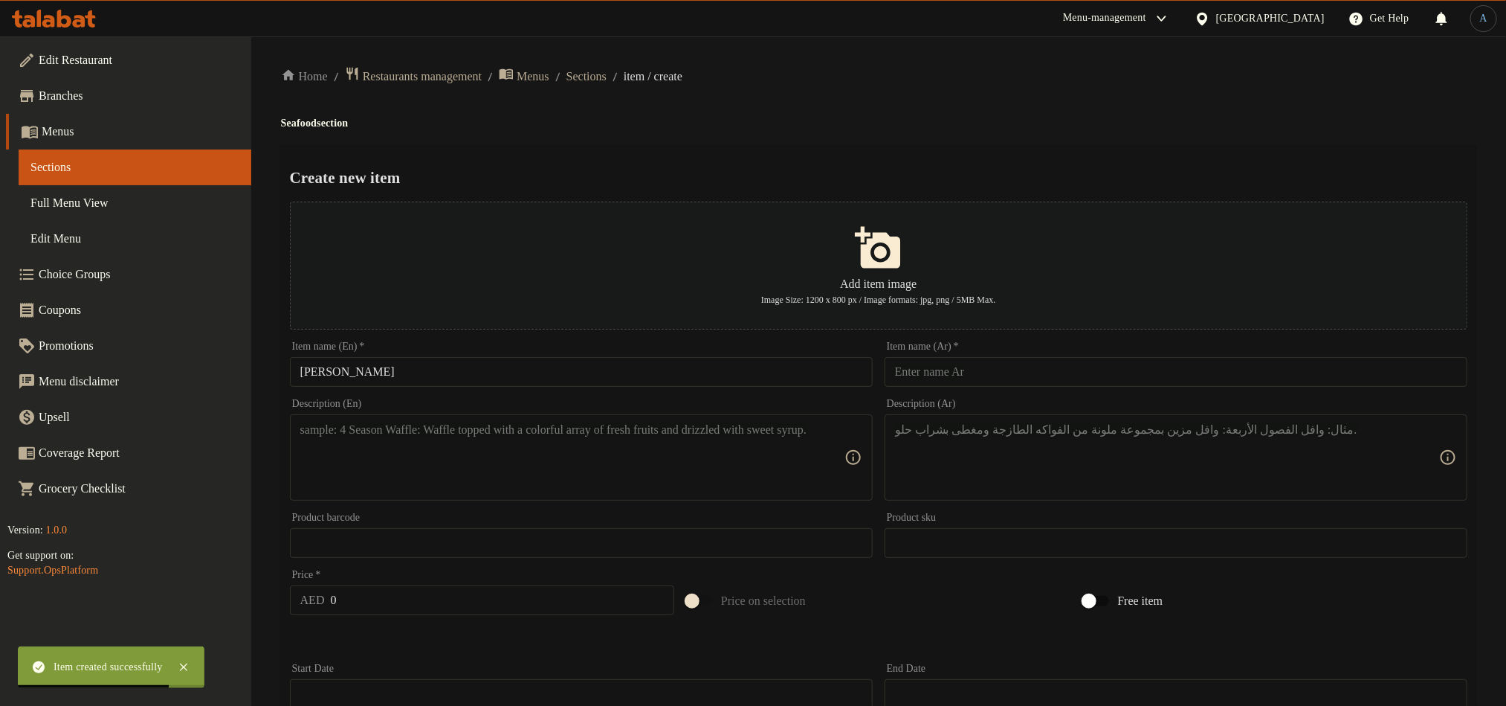
paste input "بياح"
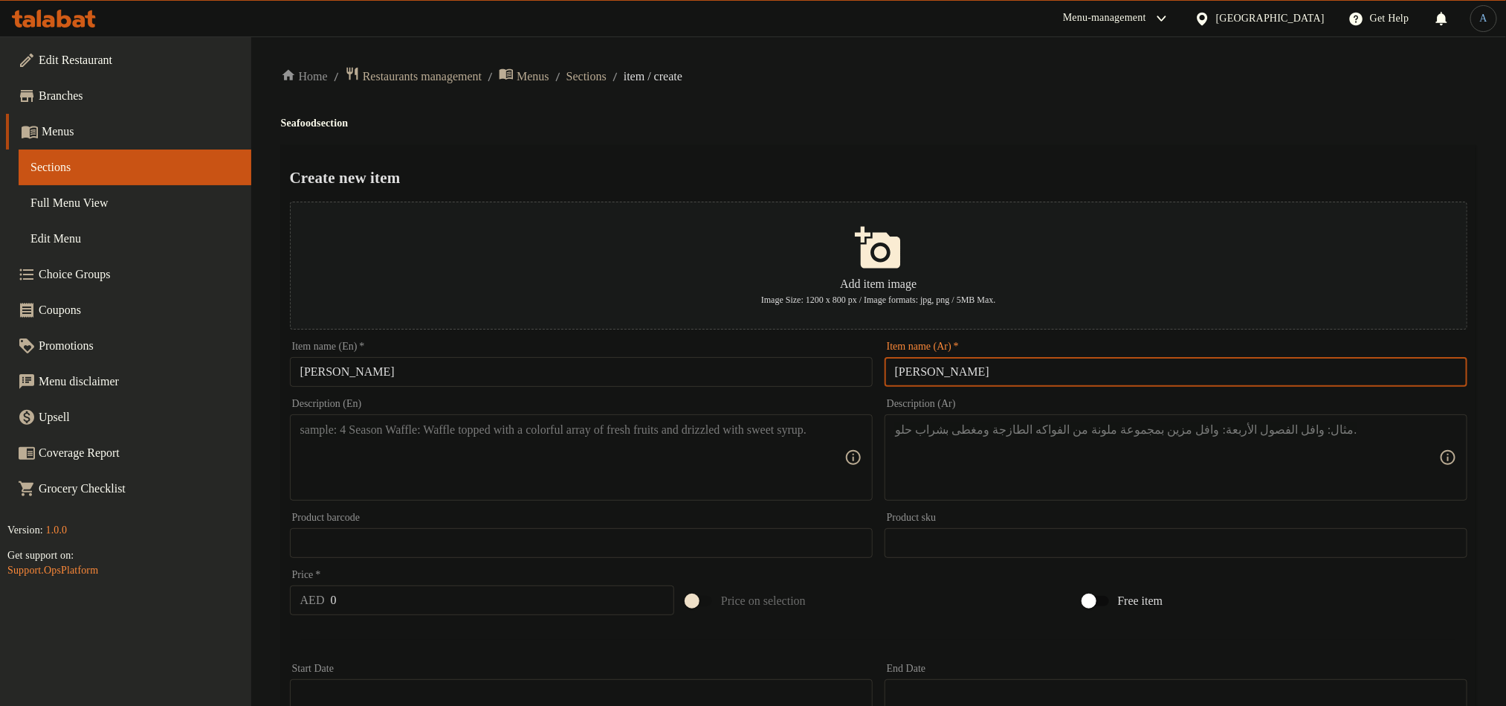
type input "بياح مشوي"
click at [393, 590] on input "0" at bounding box center [503, 600] width 344 height 30
paste input "65"
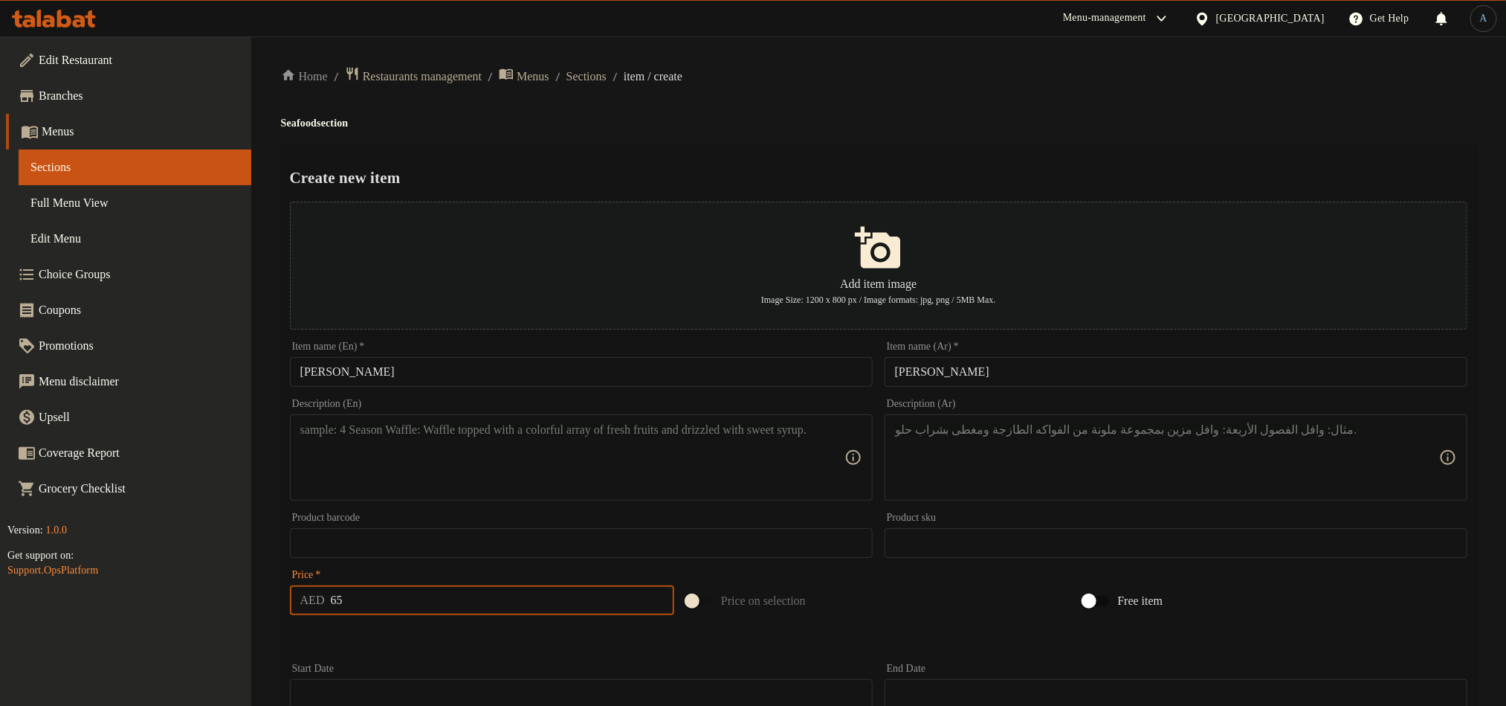
type input "65"
click at [407, 457] on textarea at bounding box center [572, 457] width 544 height 71
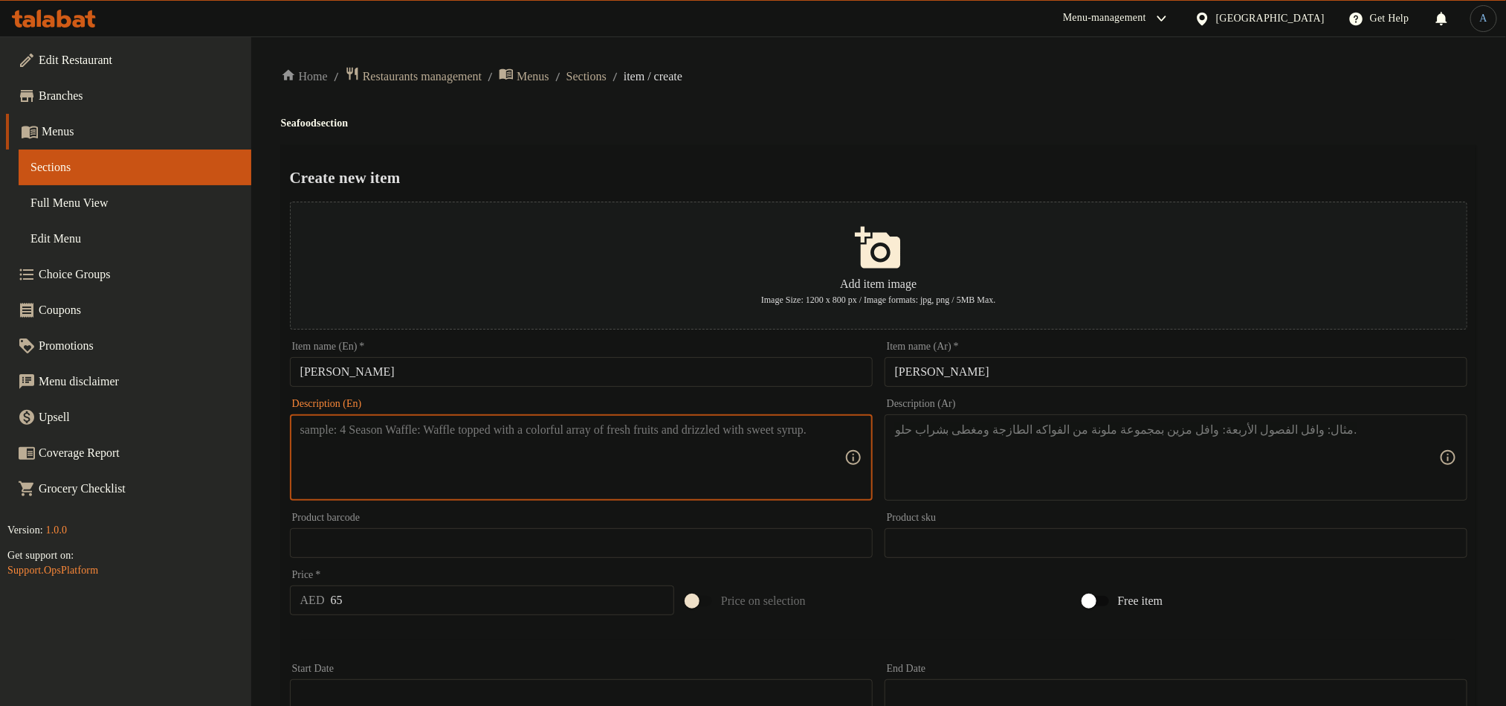
paste textarea "Grilled mullet fish prepared Emirati style."
type textarea "Grilled mullet fish prepared Emirati style."
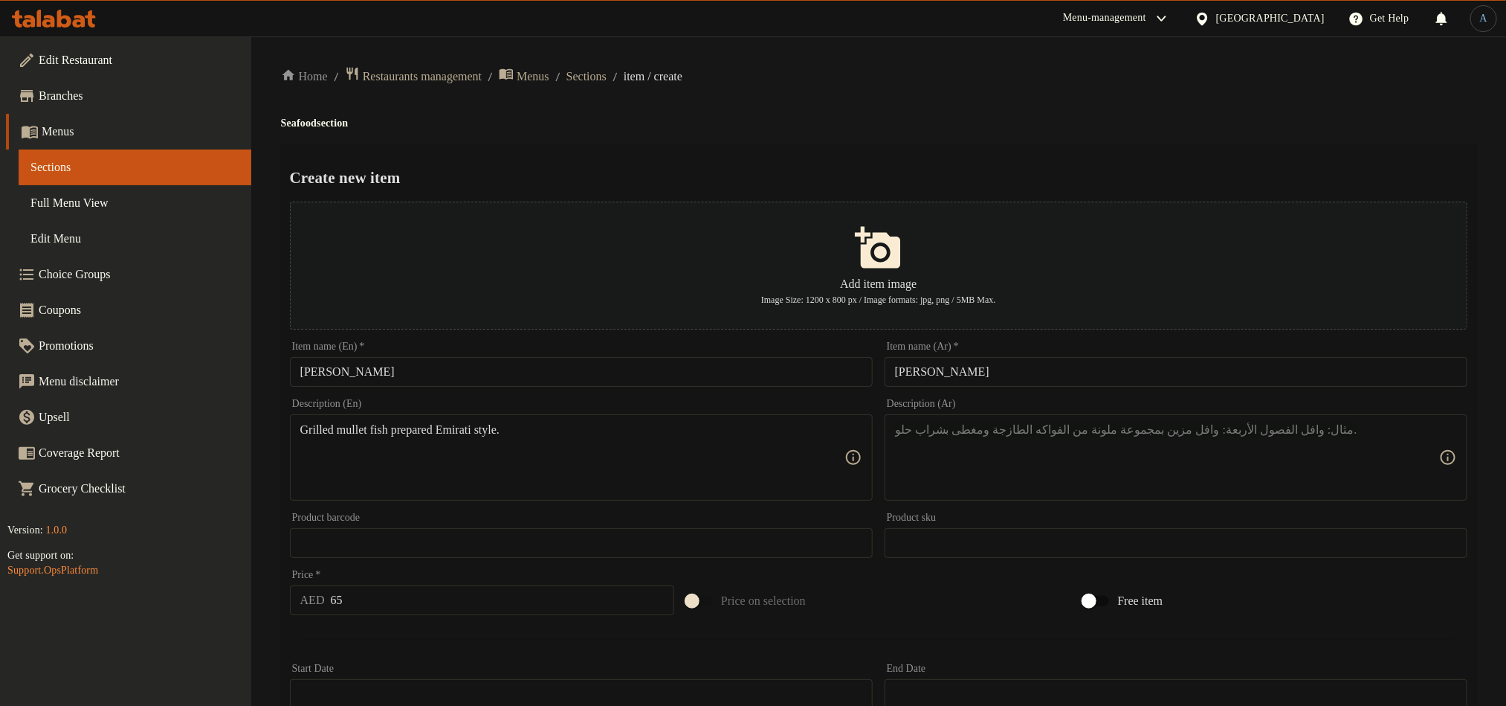
click at [1013, 418] on div "Description (Ar)" at bounding box center [1176, 457] width 583 height 86
paste textarea "سمك البوري المشوي المحضر على الطريقة الإماراتية."
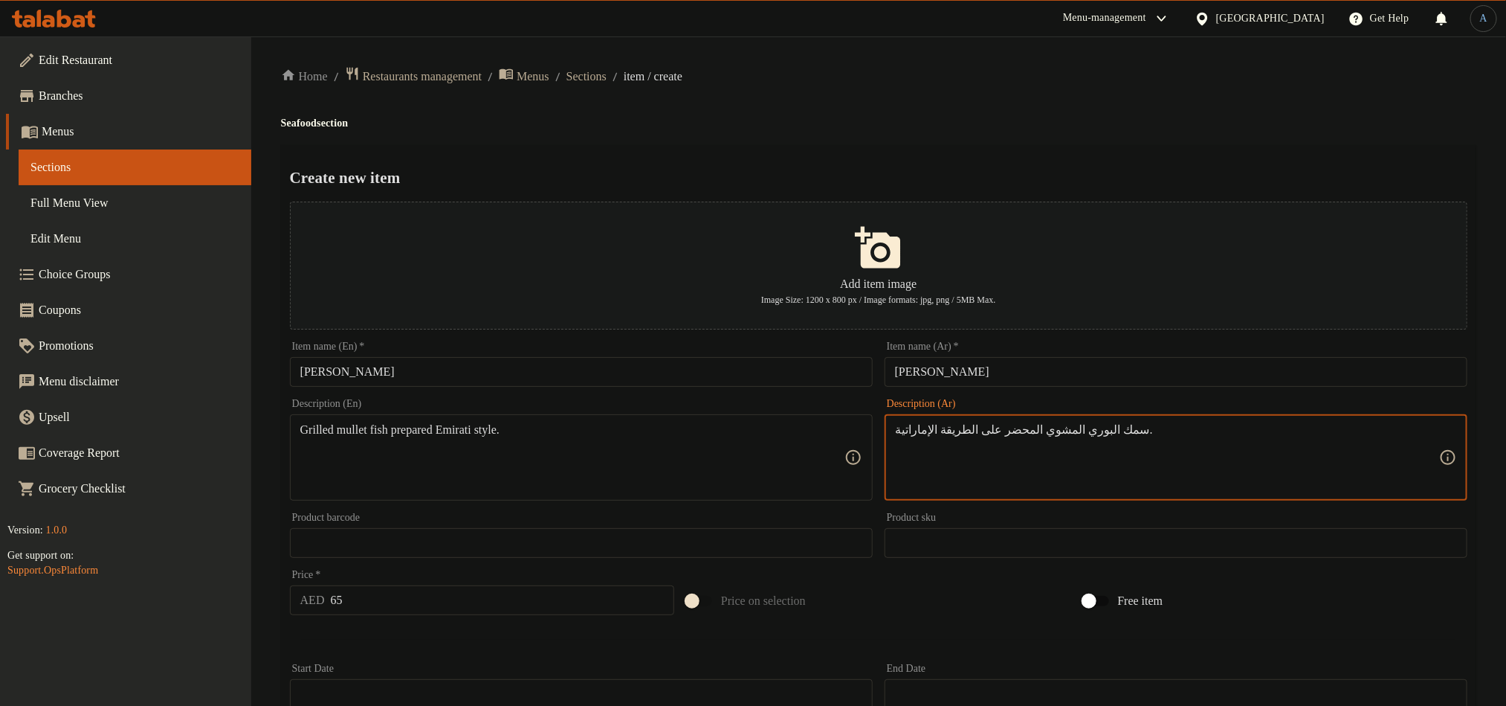
type textarea "سمك البوري المشوي المحضر على الطريقة الإماراتية."
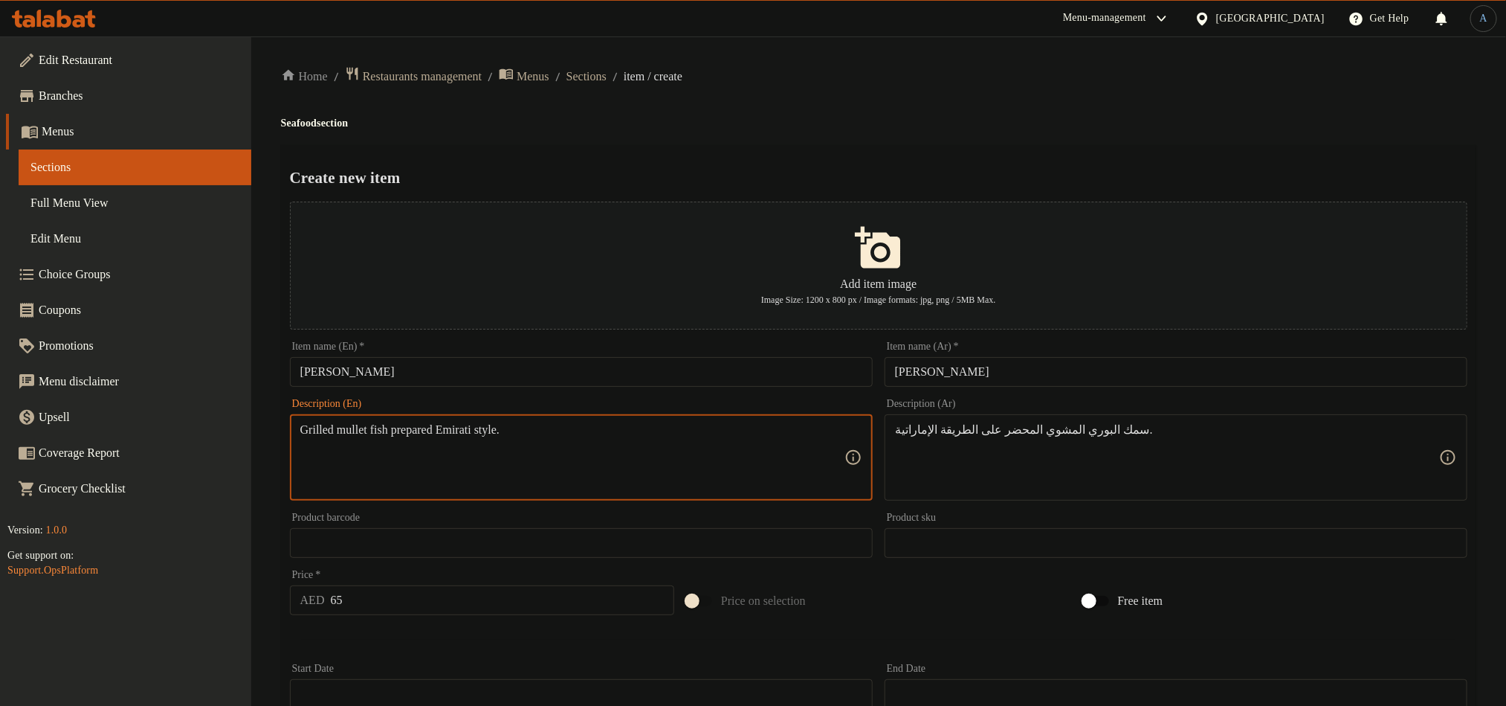
click at [360, 431] on textarea "Grilled mullet fish prepared Emirati style." at bounding box center [572, 457] width 544 height 71
click at [744, 112] on div "Home / Restaurants management / Menus / Sections / item / create Seafood sectio…" at bounding box center [879, 539] width 1196 height 947
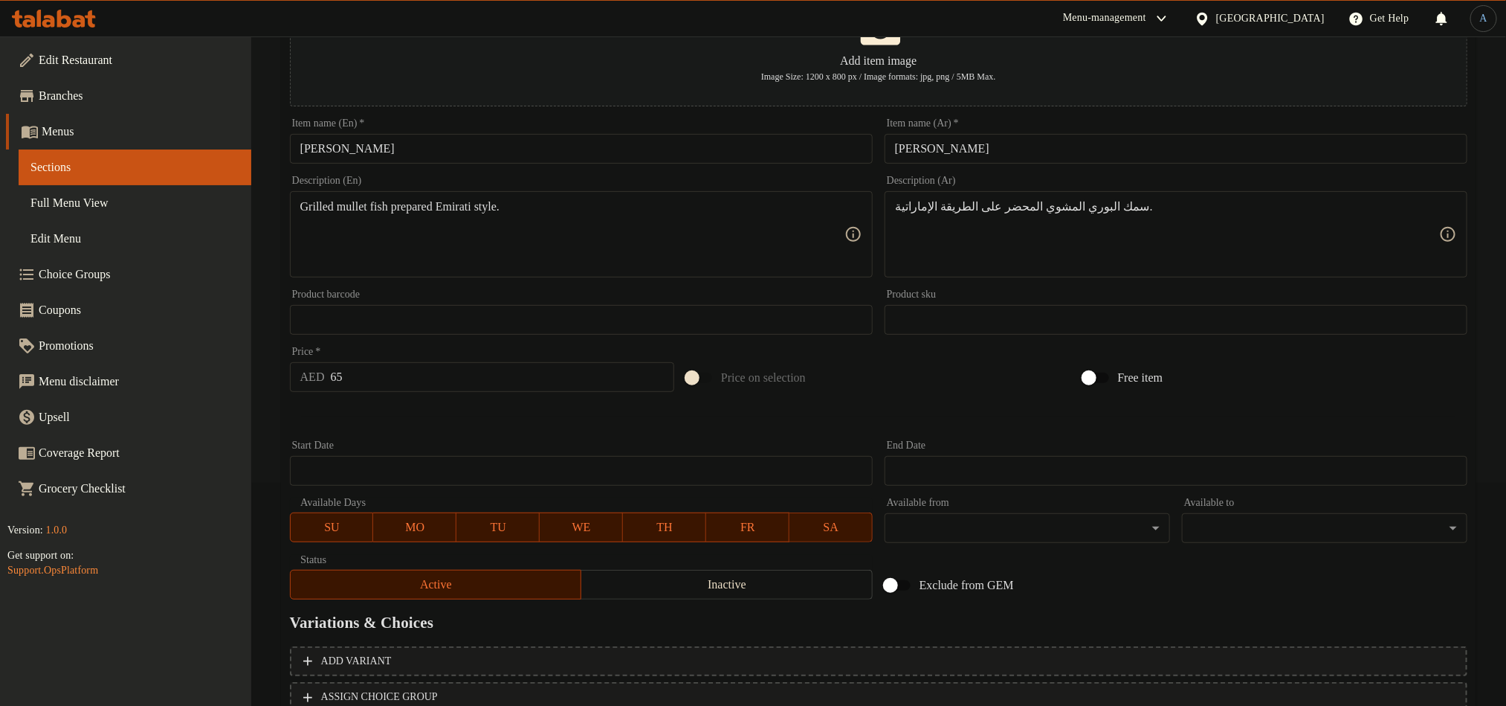
scroll to position [337, 0]
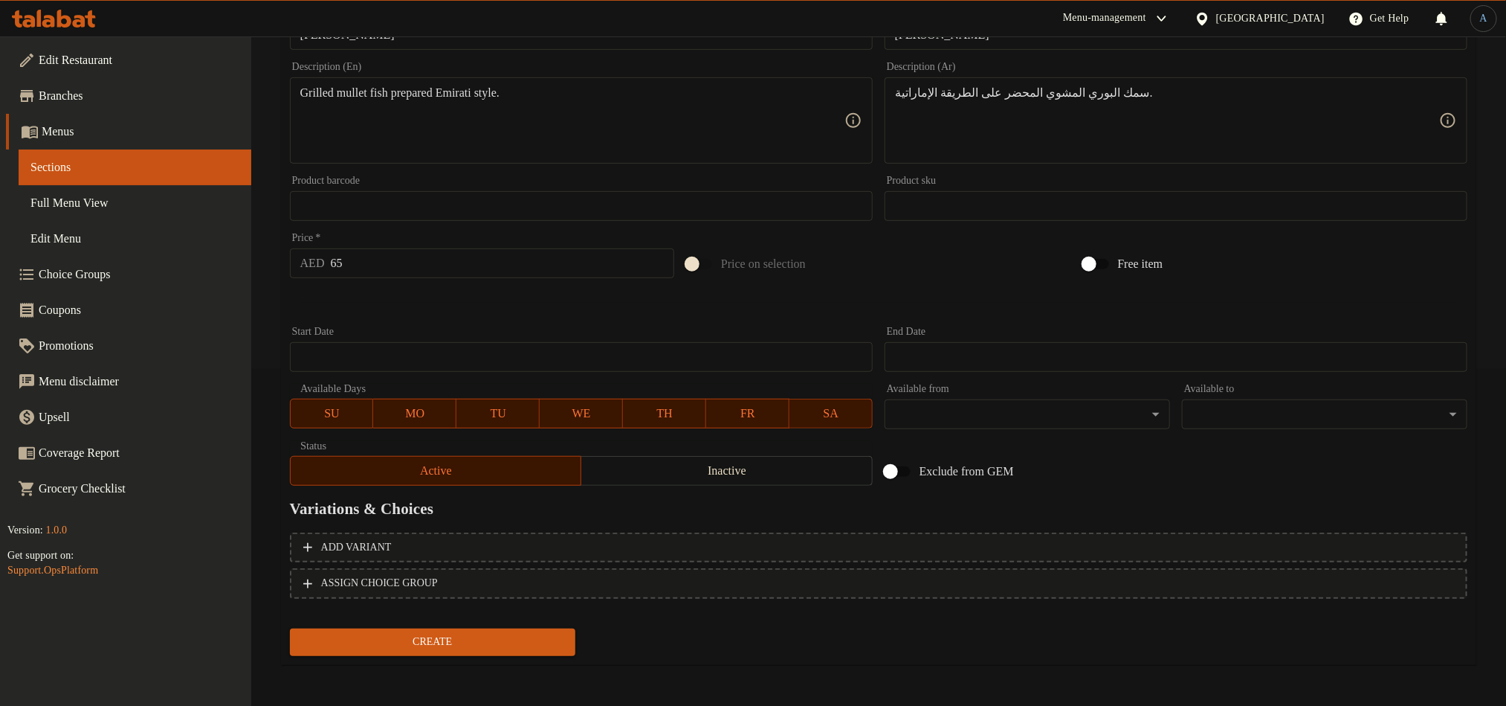
click at [484, 636] on span "Create" at bounding box center [433, 642] width 262 height 19
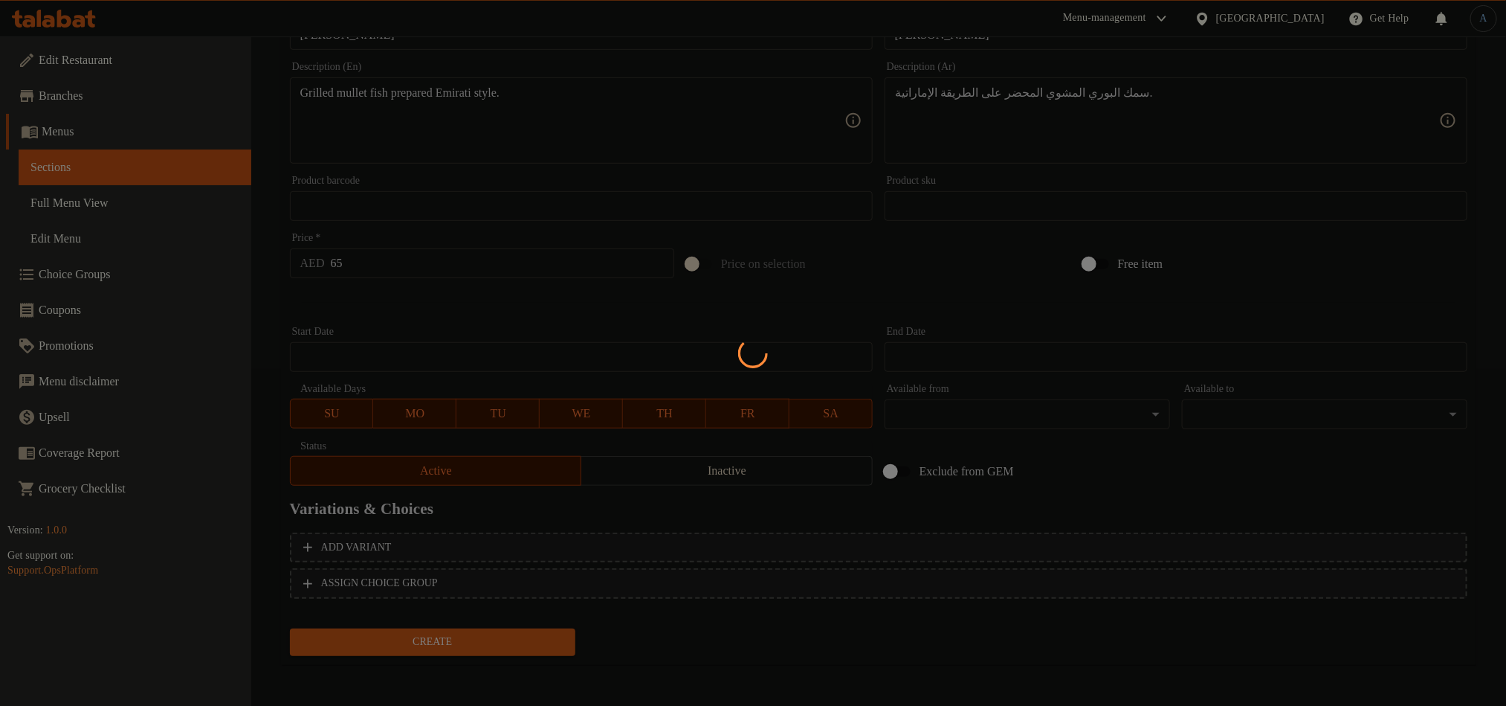
type input "0"
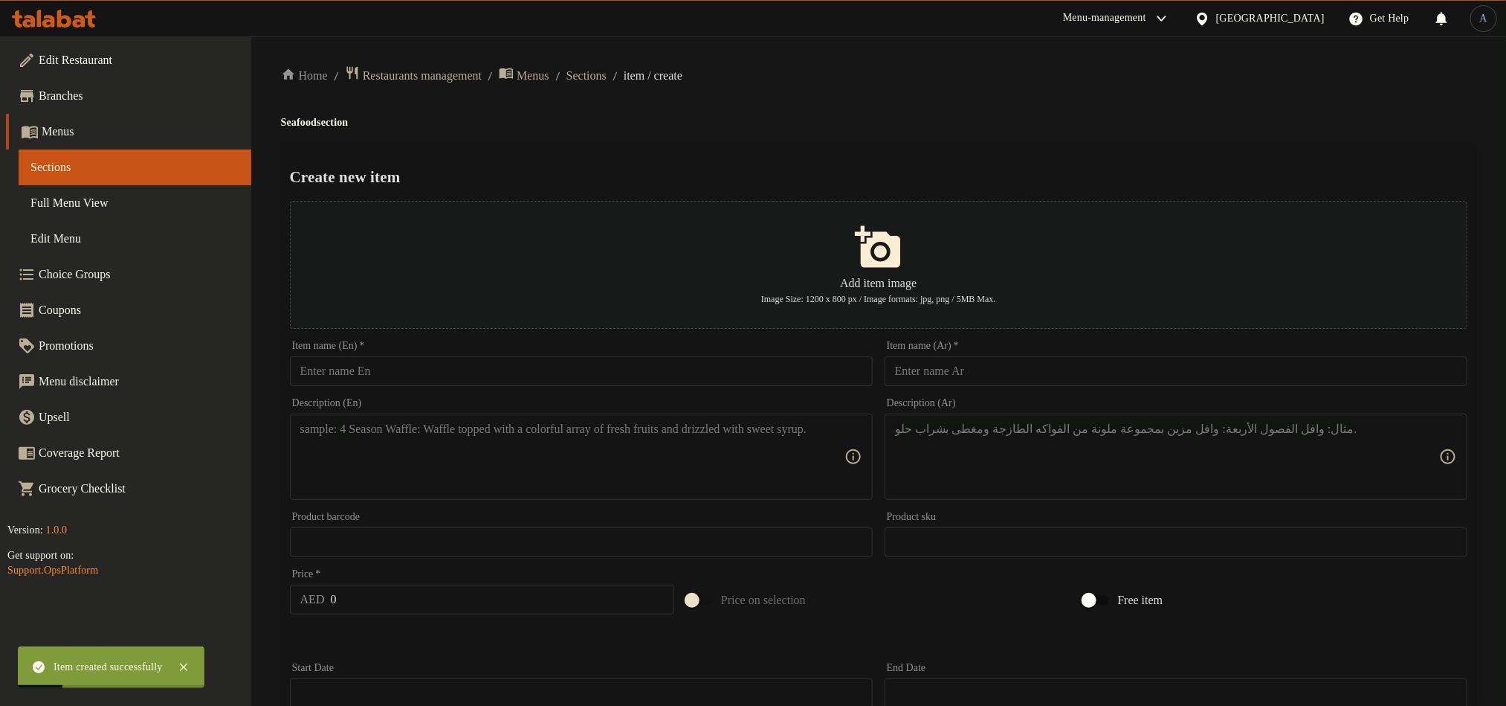
scroll to position [0, 0]
click at [647, 359] on input "text" at bounding box center [581, 372] width 583 height 30
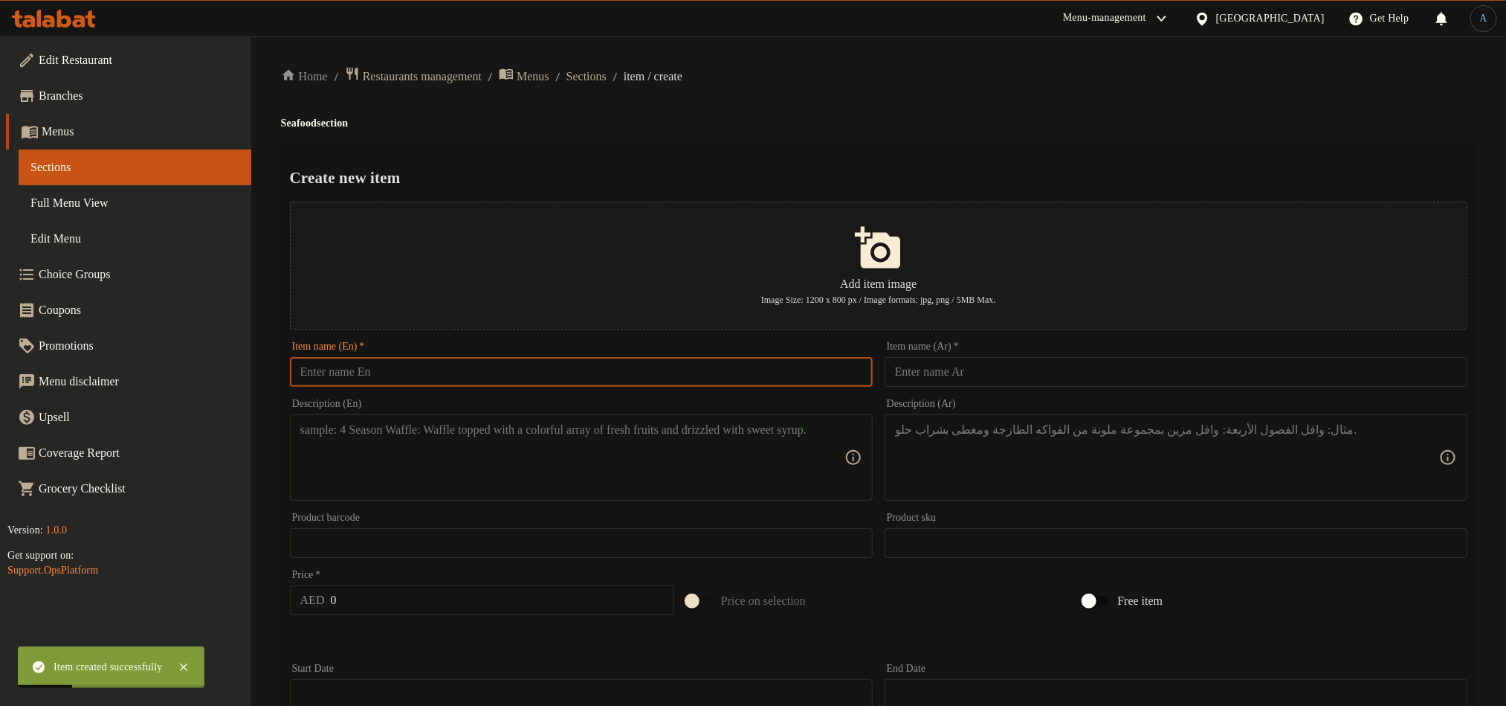
paste input "Majbous Hamour"
type input "Majbous Hamour"
click at [1040, 378] on input "text" at bounding box center [1176, 372] width 583 height 30
paste input "مجبوس هامور"
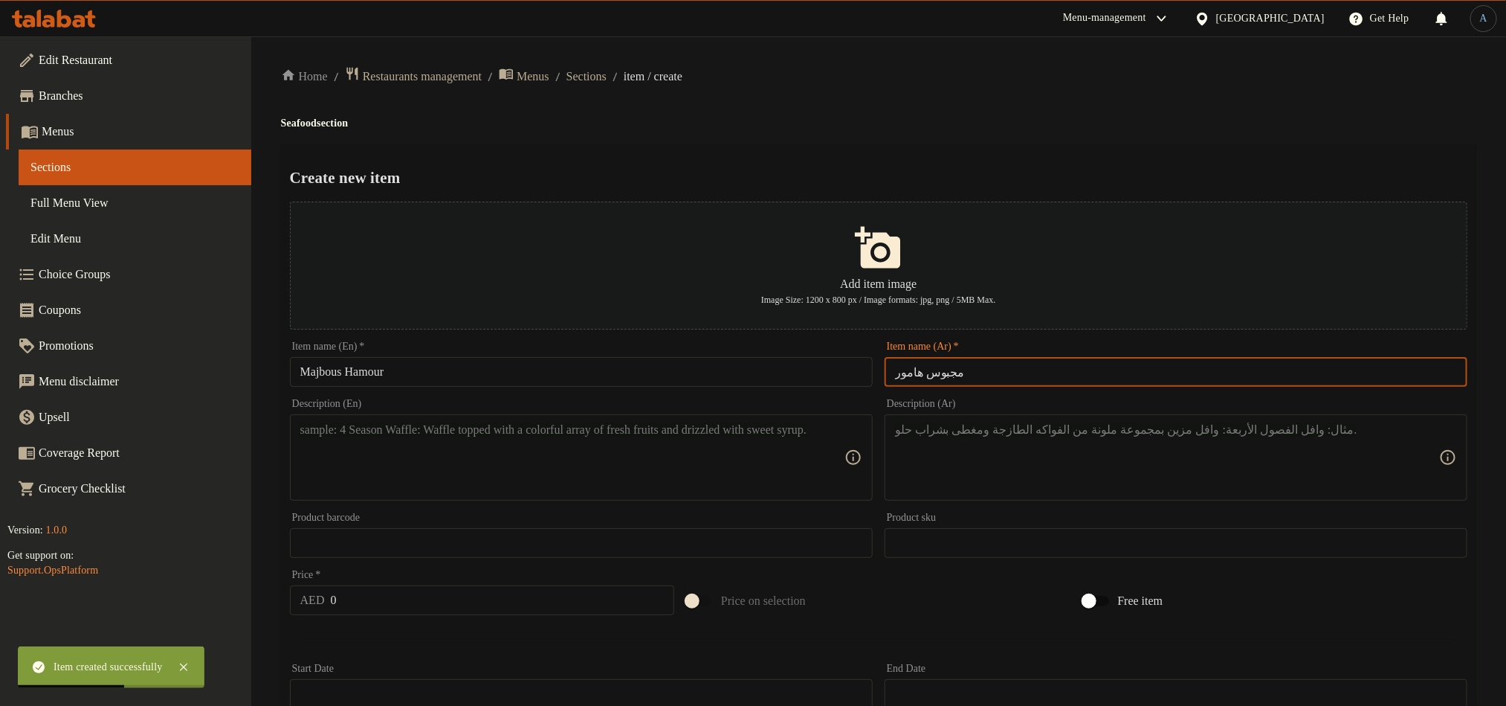
type input "مجبوس هامور"
click at [1009, 136] on div "Home / Restaurants management / Menus / Sections / item / create Seafood sectio…" at bounding box center [879, 539] width 1196 height 947
click at [484, 607] on input "0" at bounding box center [503, 600] width 344 height 30
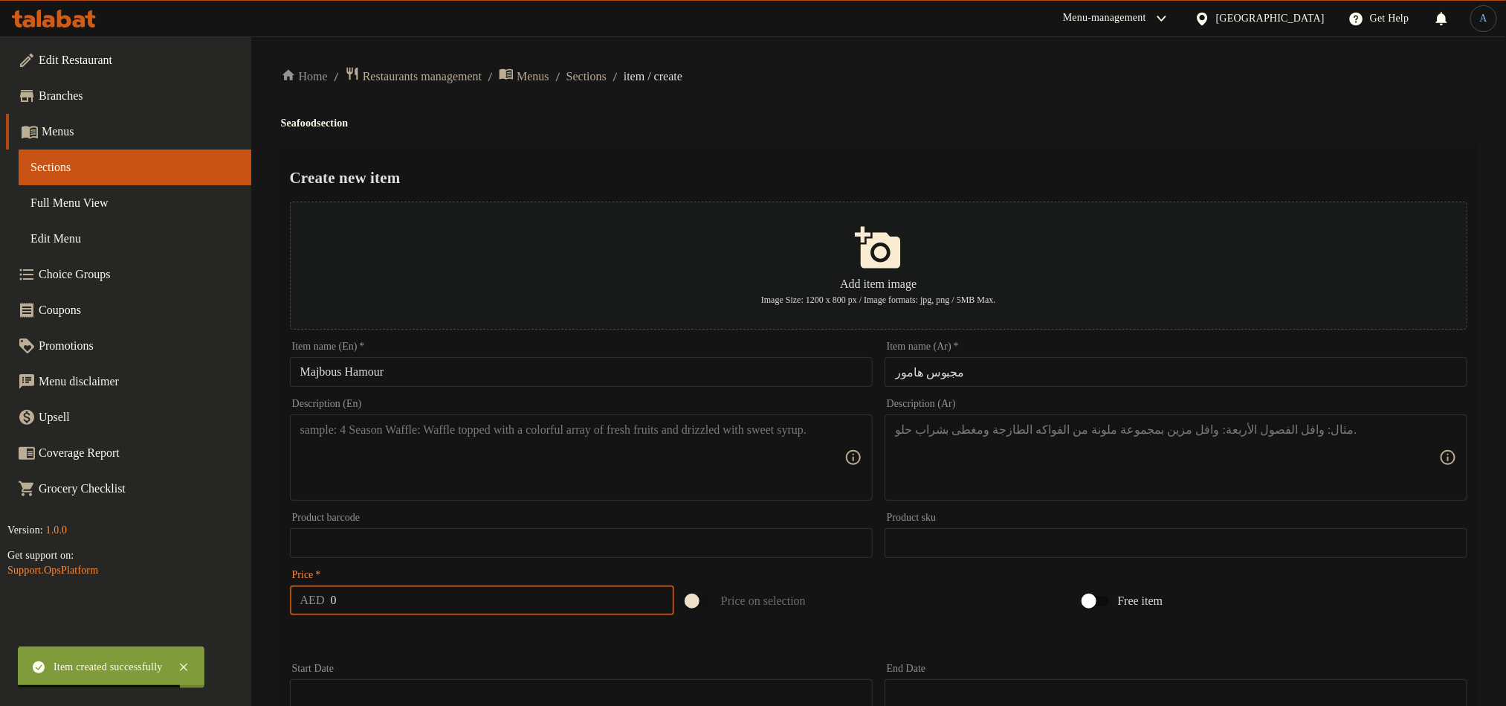
paste input "8"
type input "80"
click at [409, 456] on textarea at bounding box center [572, 457] width 544 height 71
paste textarea "Traditional spiced rice with hamour fish."
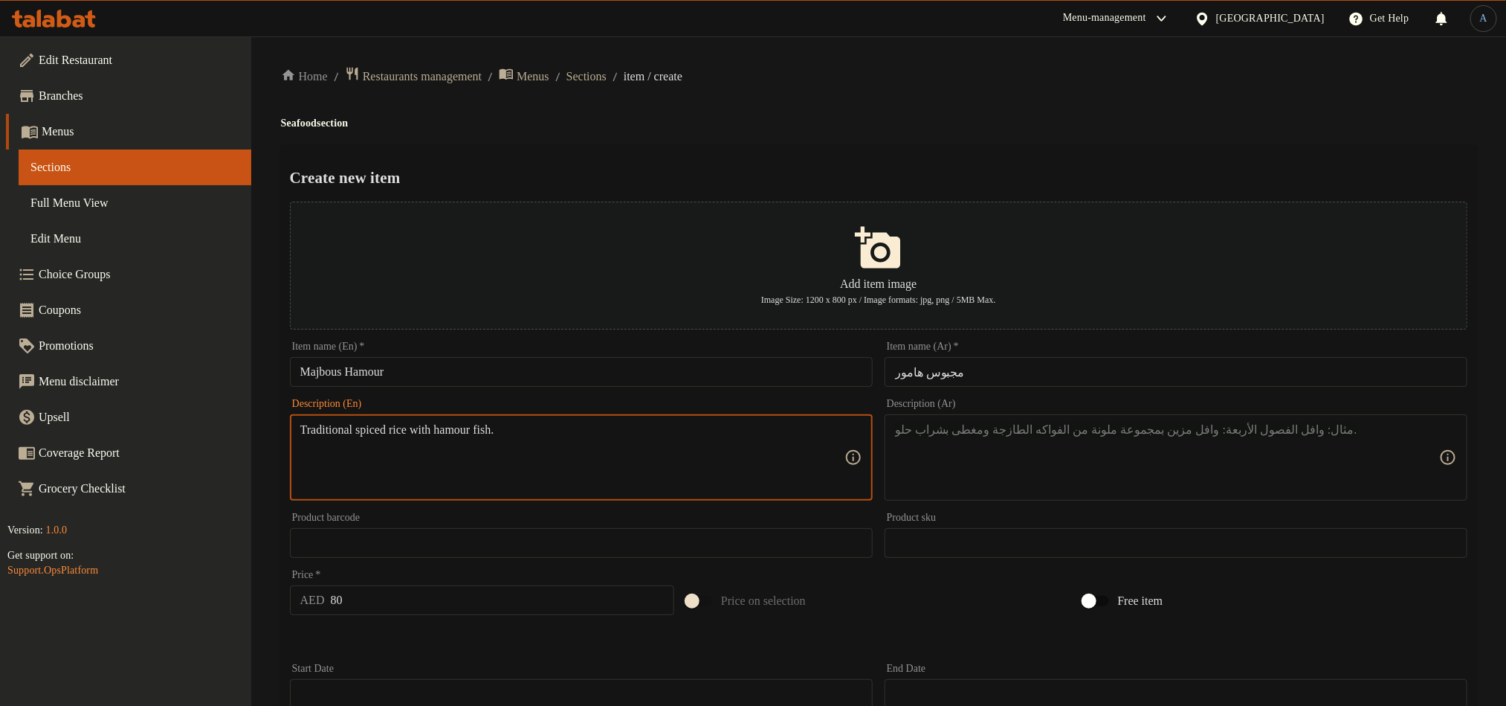
type textarea "Traditional spiced rice with hamour fish."
click at [1069, 425] on textarea at bounding box center [1167, 457] width 544 height 71
paste textarea "أرز متبل تقليدي مع سمك الهامور."
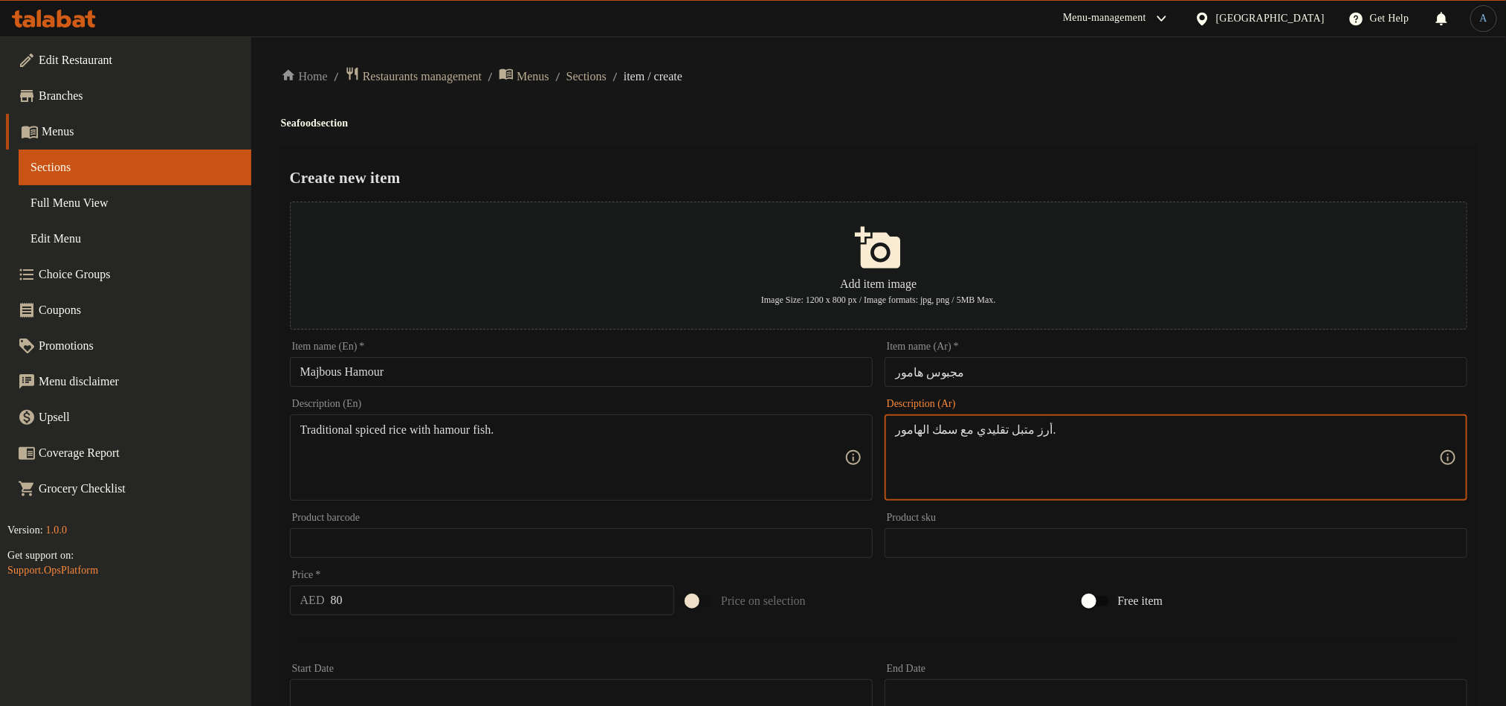
type textarea "أرز متبل تقليدي مع سمك الهامور."
click at [854, 176] on h2 "Create new item" at bounding box center [879, 178] width 1178 height 22
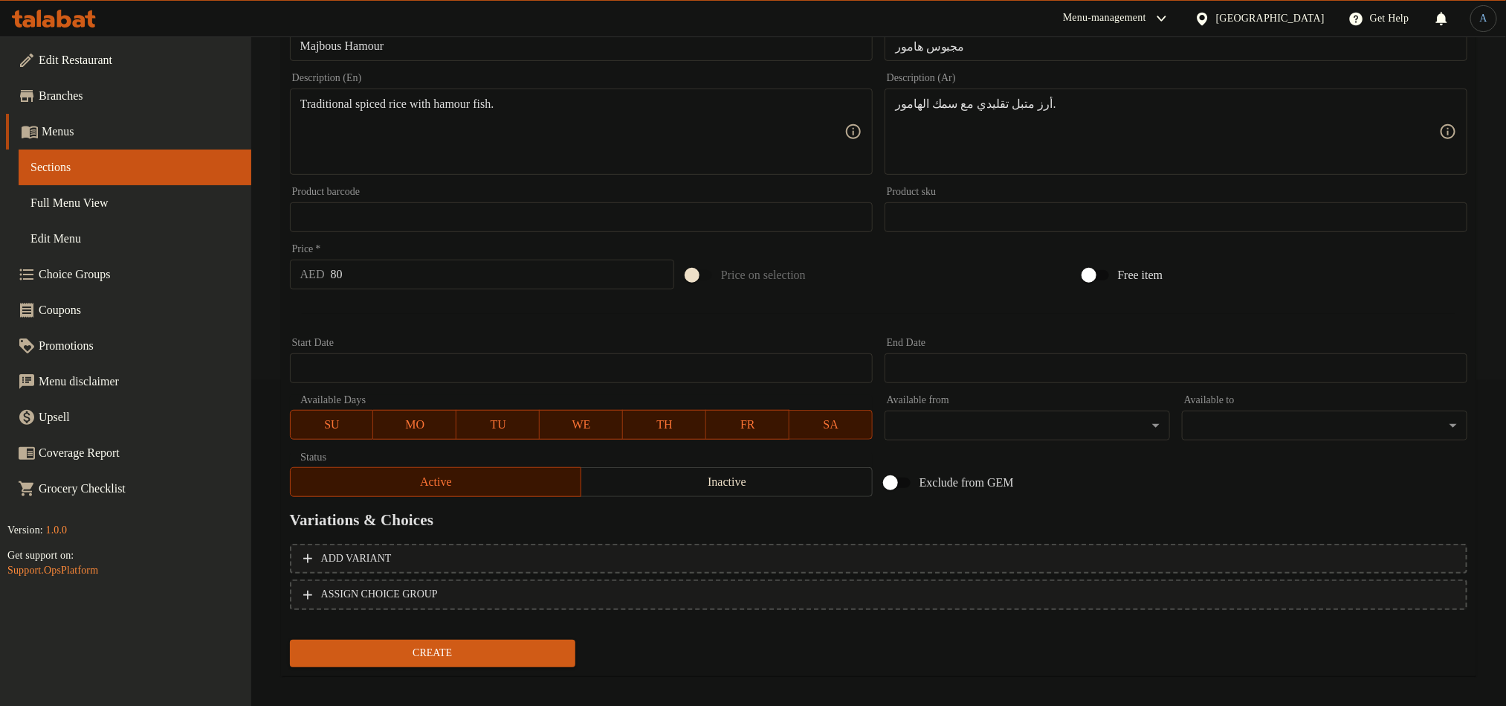
scroll to position [337, 0]
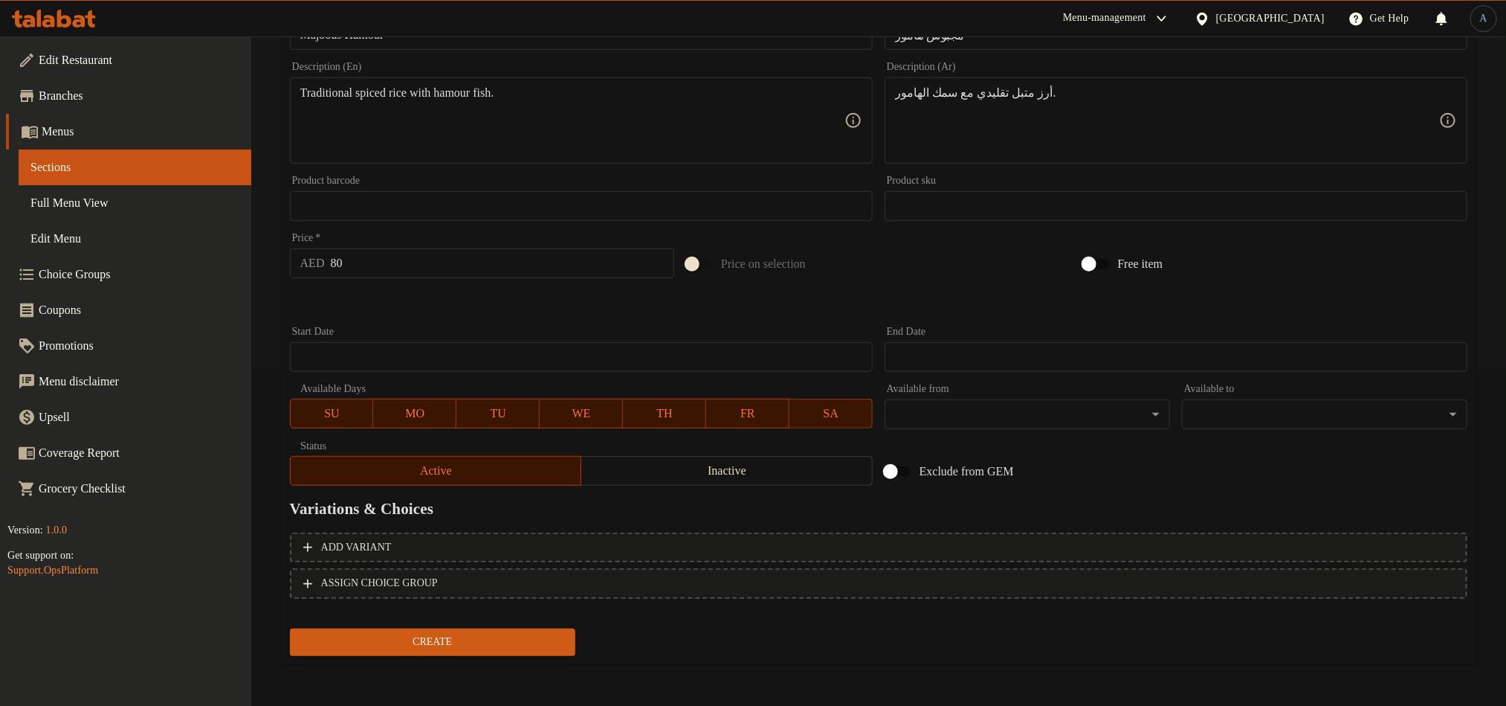
click at [407, 630] on button "Create" at bounding box center [433, 642] width 286 height 28
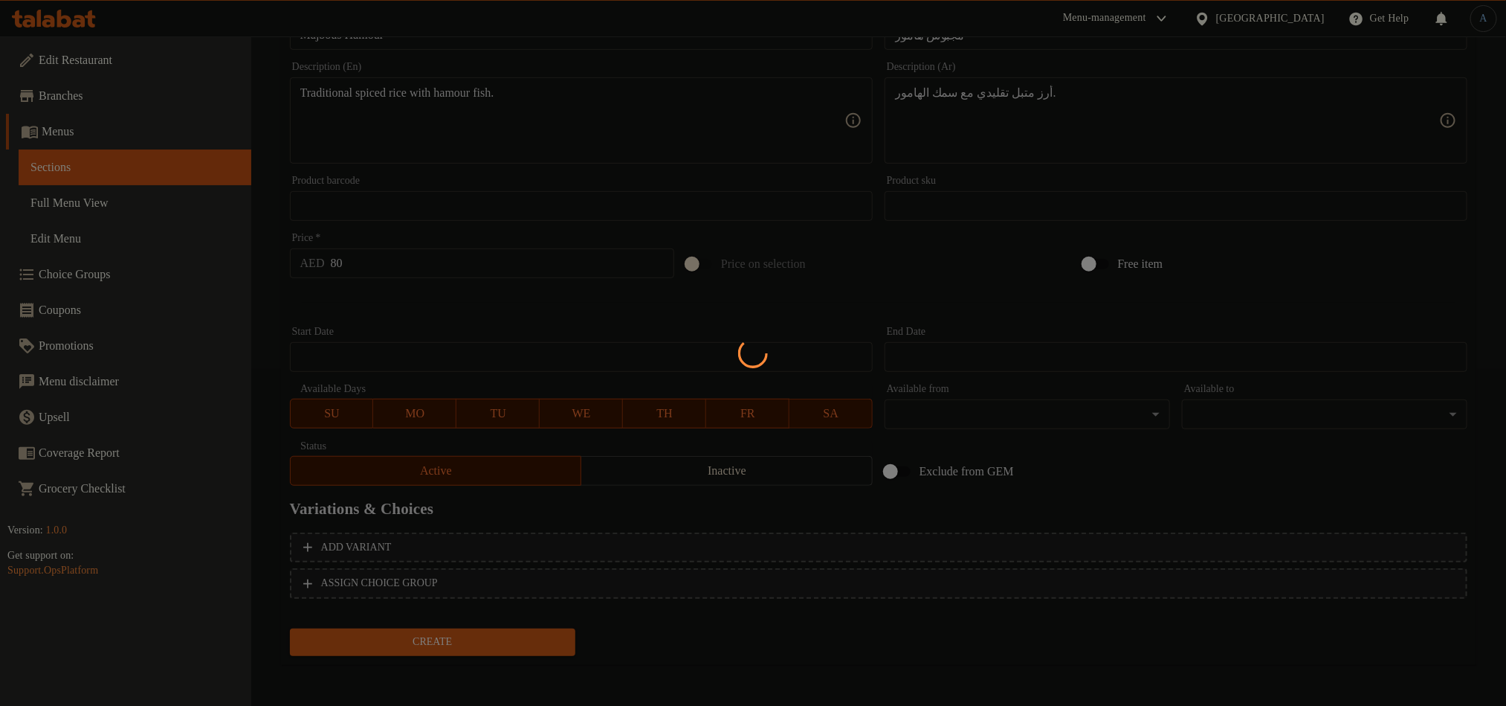
type input "0"
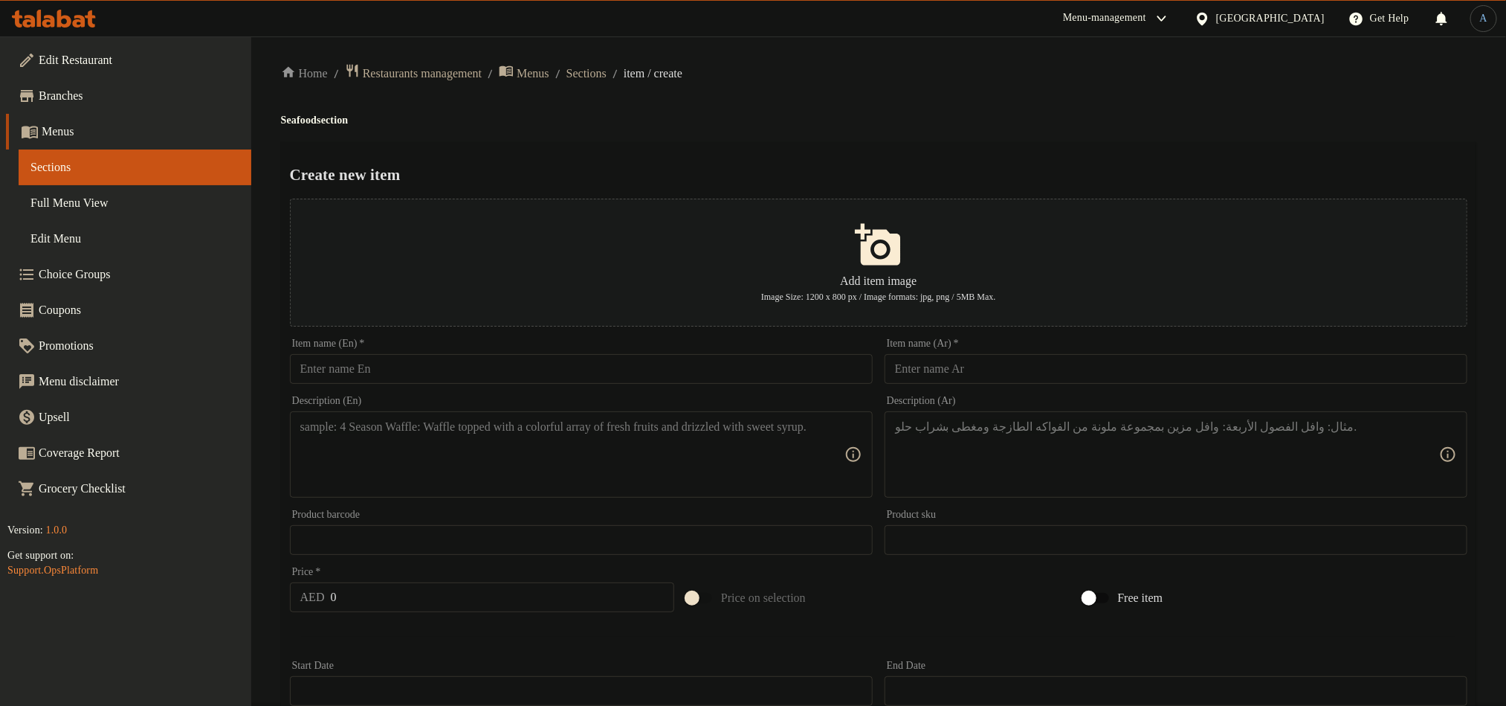
scroll to position [0, 0]
click at [607, 79] on span "Sections" at bounding box center [587, 77] width 40 height 18
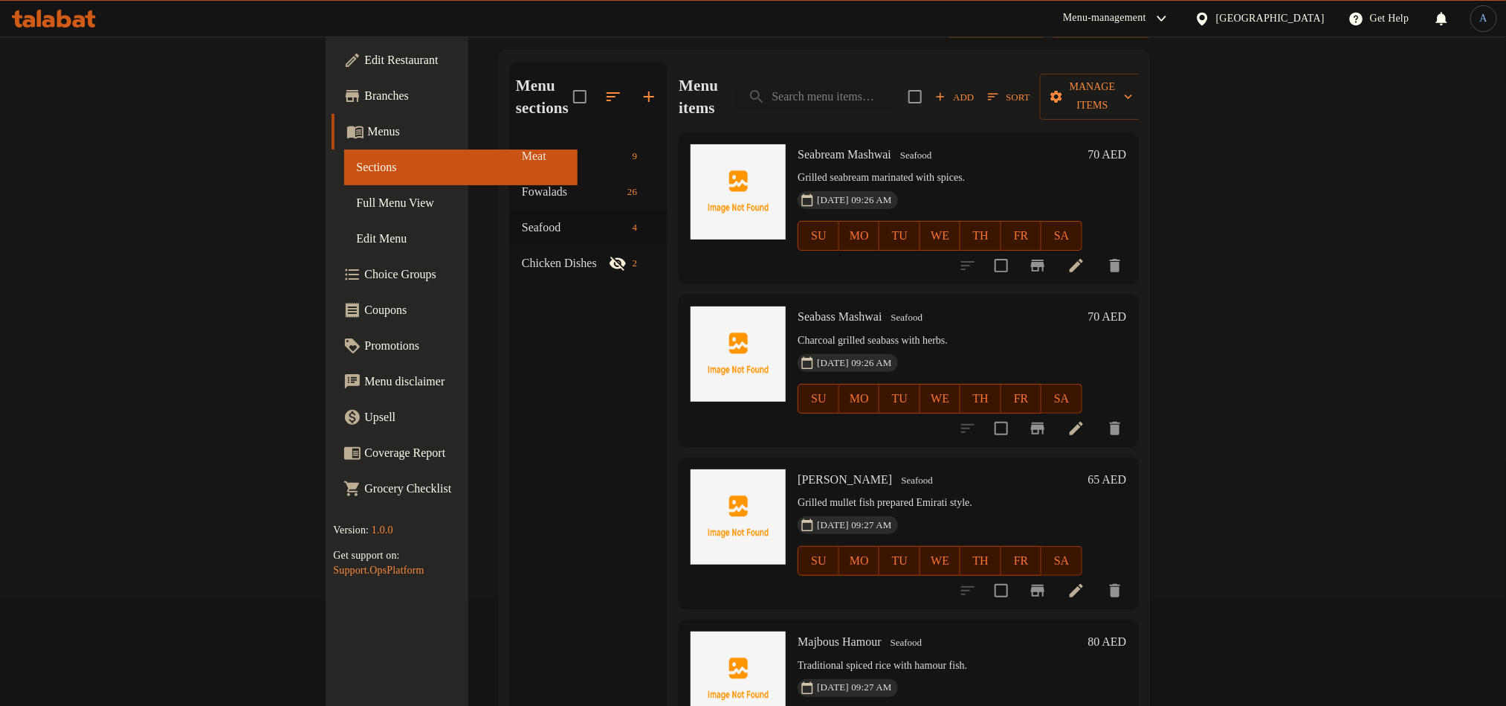
scroll to position [208, 0]
